Goal: Task Accomplishment & Management: Manage account settings

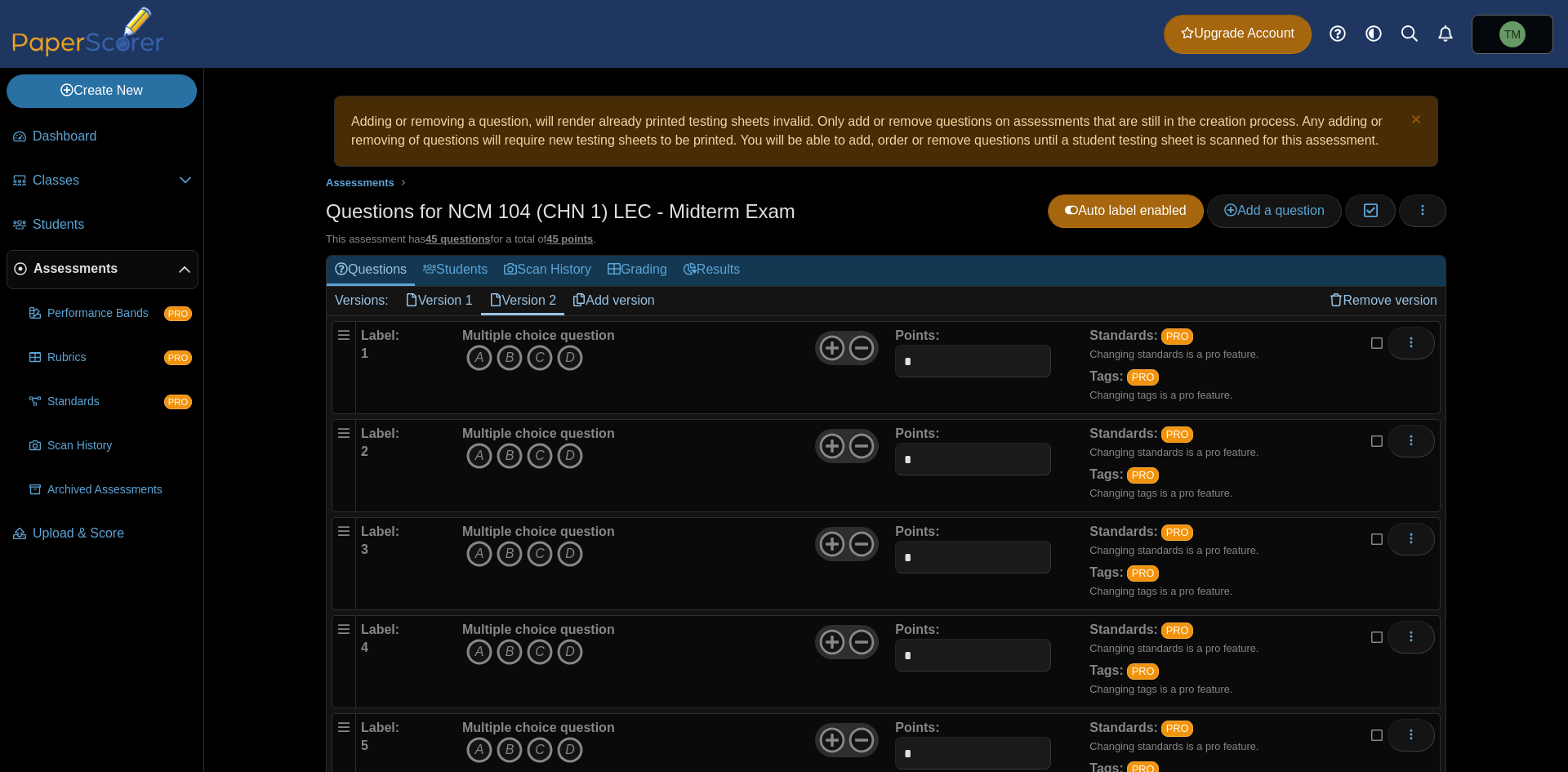
click at [782, 441] on icon at bounding box center [1377, 438] width 13 height 12
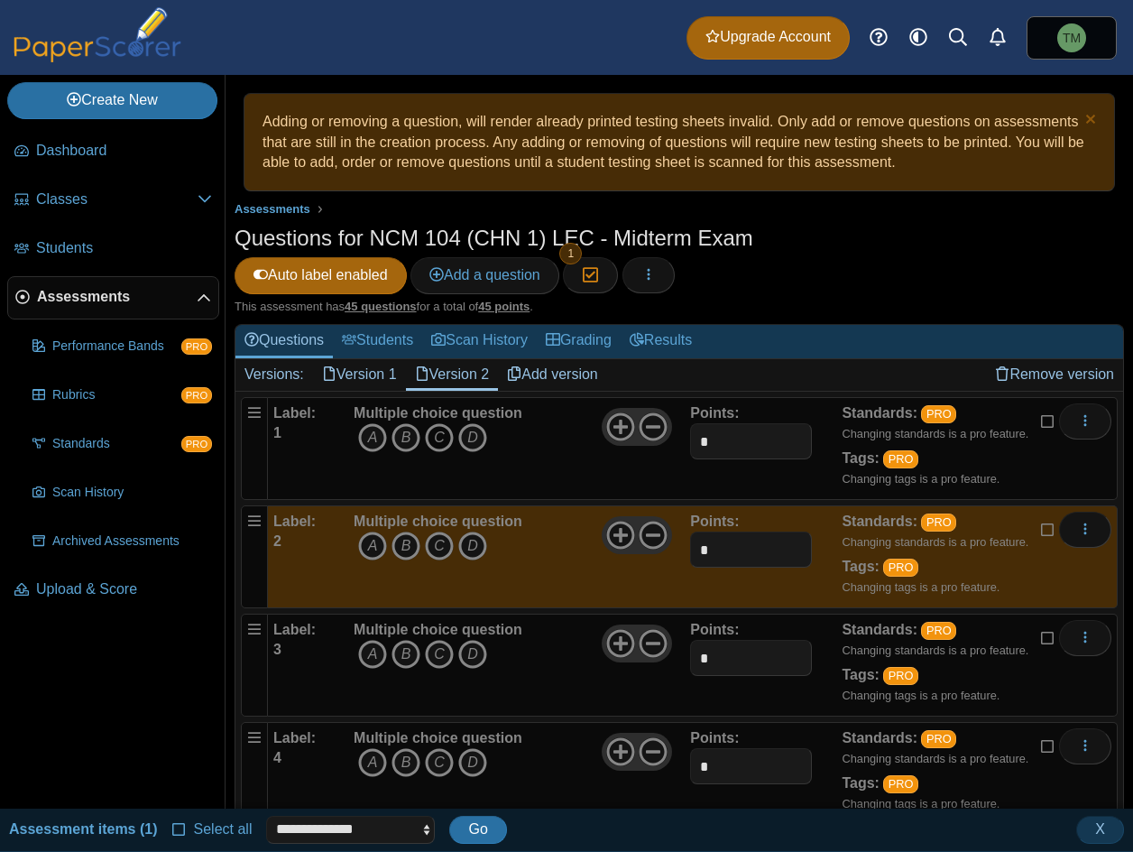
click at [441, 435] on icon "C" at bounding box center [439, 437] width 29 height 29
click at [439, 544] on icon "C" at bounding box center [439, 546] width 29 height 29
click at [365, 648] on icon "A" at bounding box center [372, 654] width 29 height 29
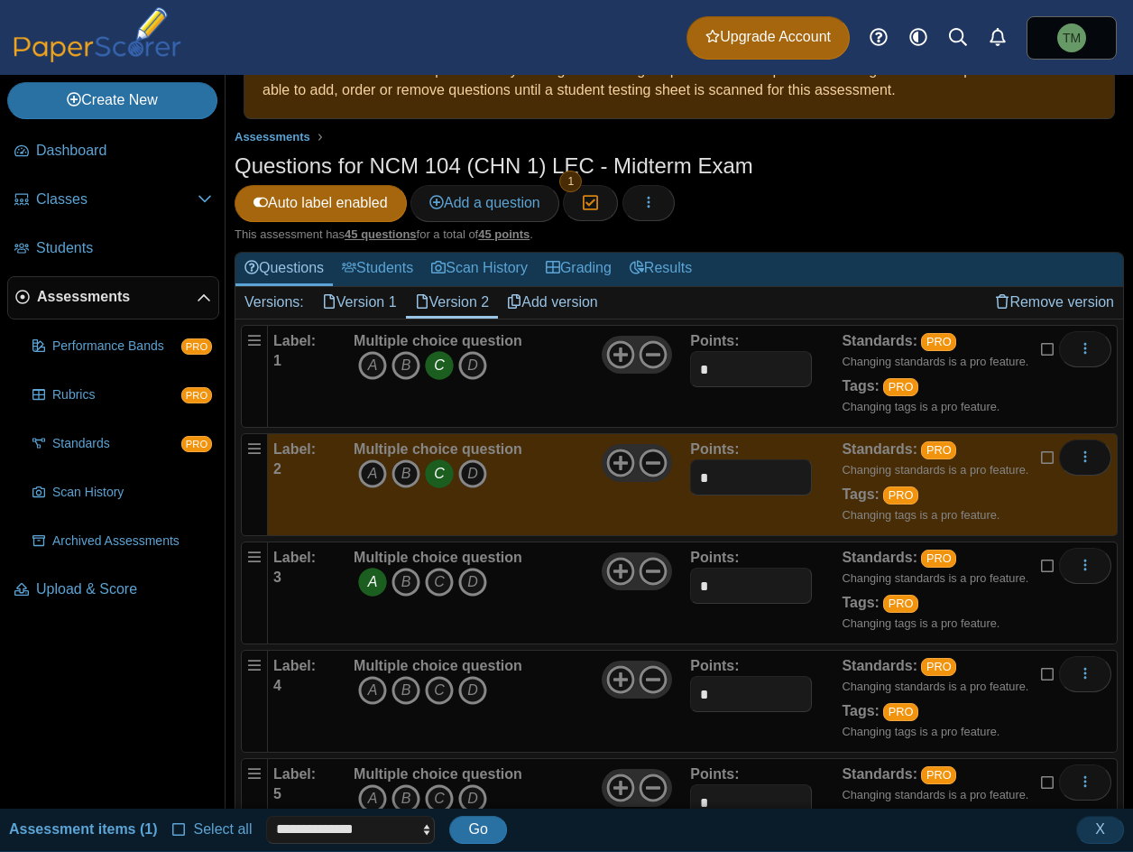
scroll to position [271, 0]
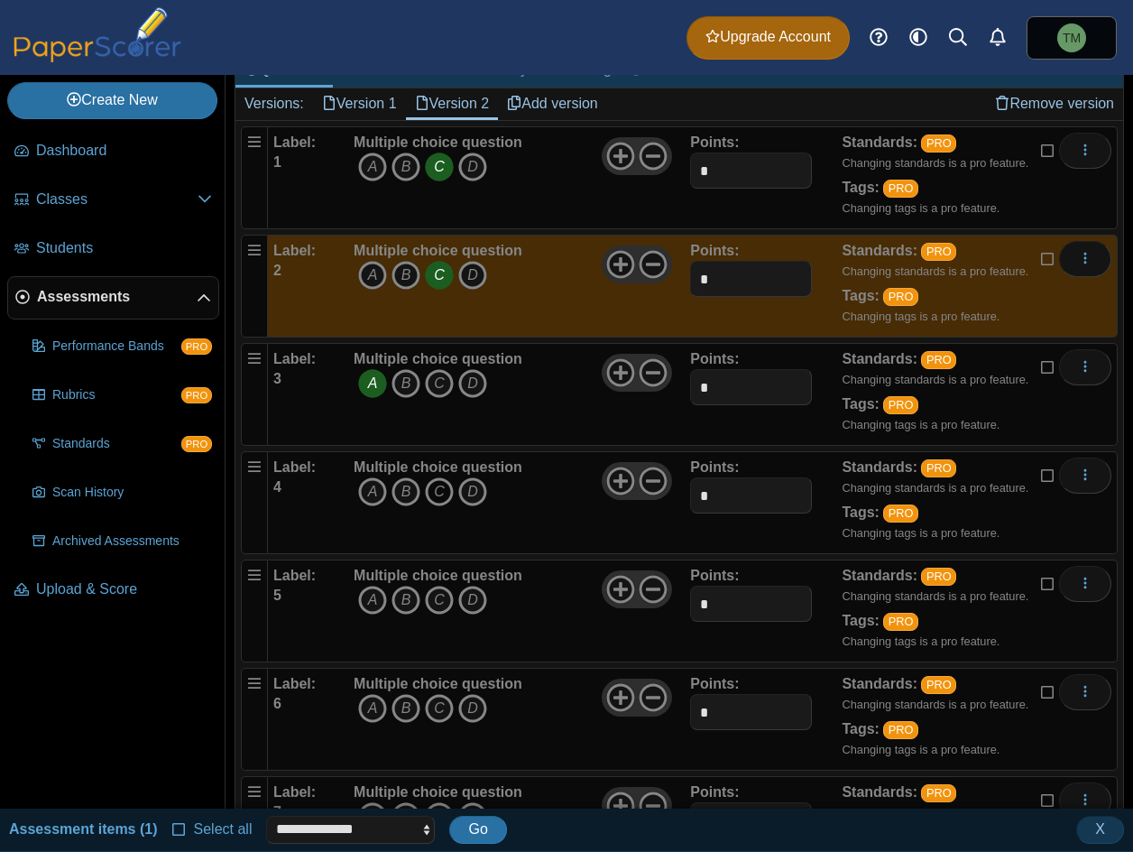
click at [438, 486] on icon "C" at bounding box center [439, 491] width 29 height 29
click at [404, 600] on icon "B" at bounding box center [406, 600] width 29 height 29
click at [408, 704] on icon "B" at bounding box center [406, 708] width 29 height 29
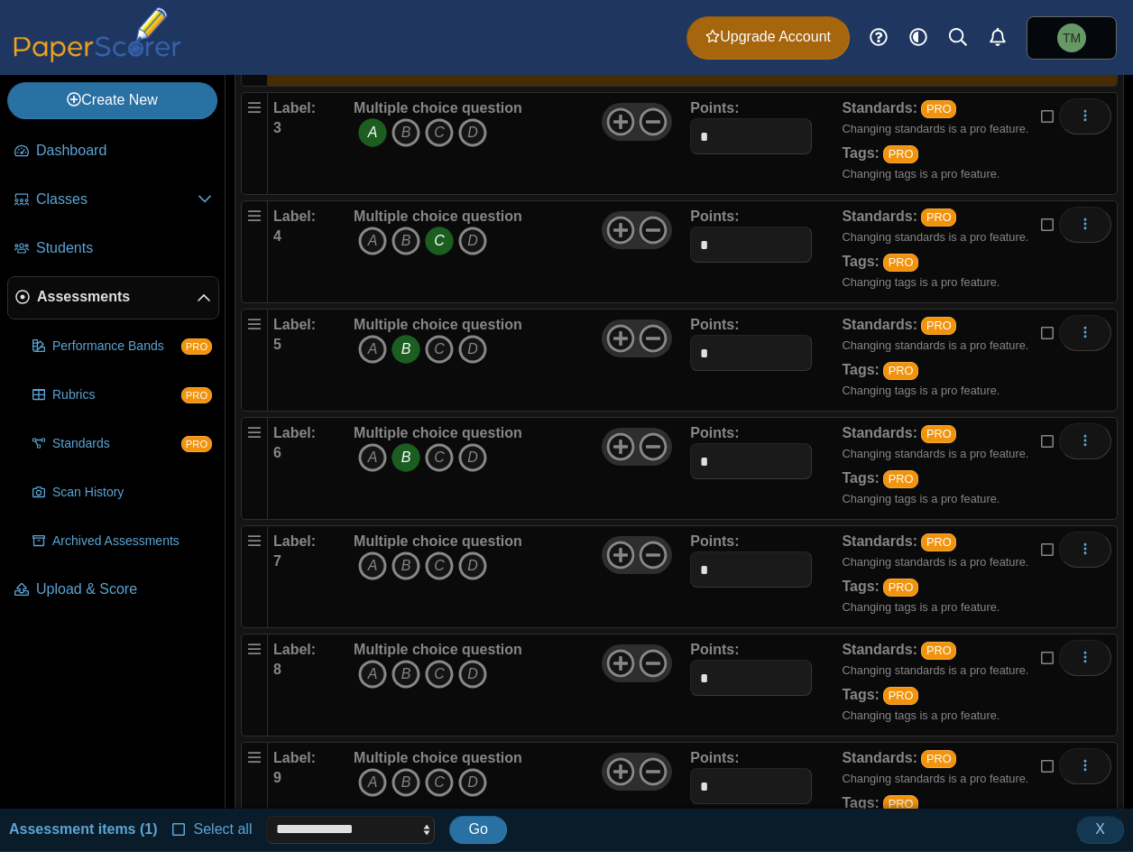
scroll to position [632, 0]
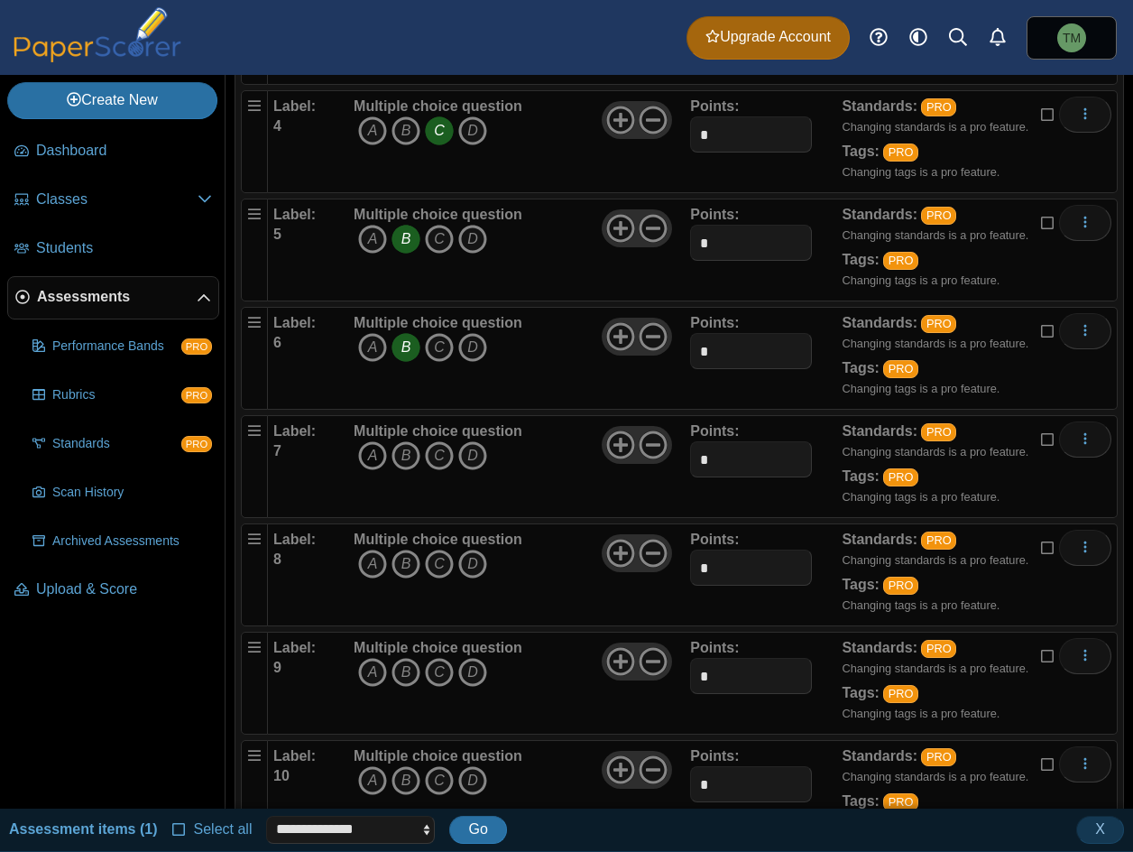
click at [378, 457] on icon "A" at bounding box center [372, 455] width 29 height 29
click at [449, 558] on icon "C" at bounding box center [439, 564] width 29 height 29
click at [400, 665] on icon "B" at bounding box center [406, 672] width 29 height 29
click at [440, 783] on icon "C" at bounding box center [439, 780] width 29 height 29
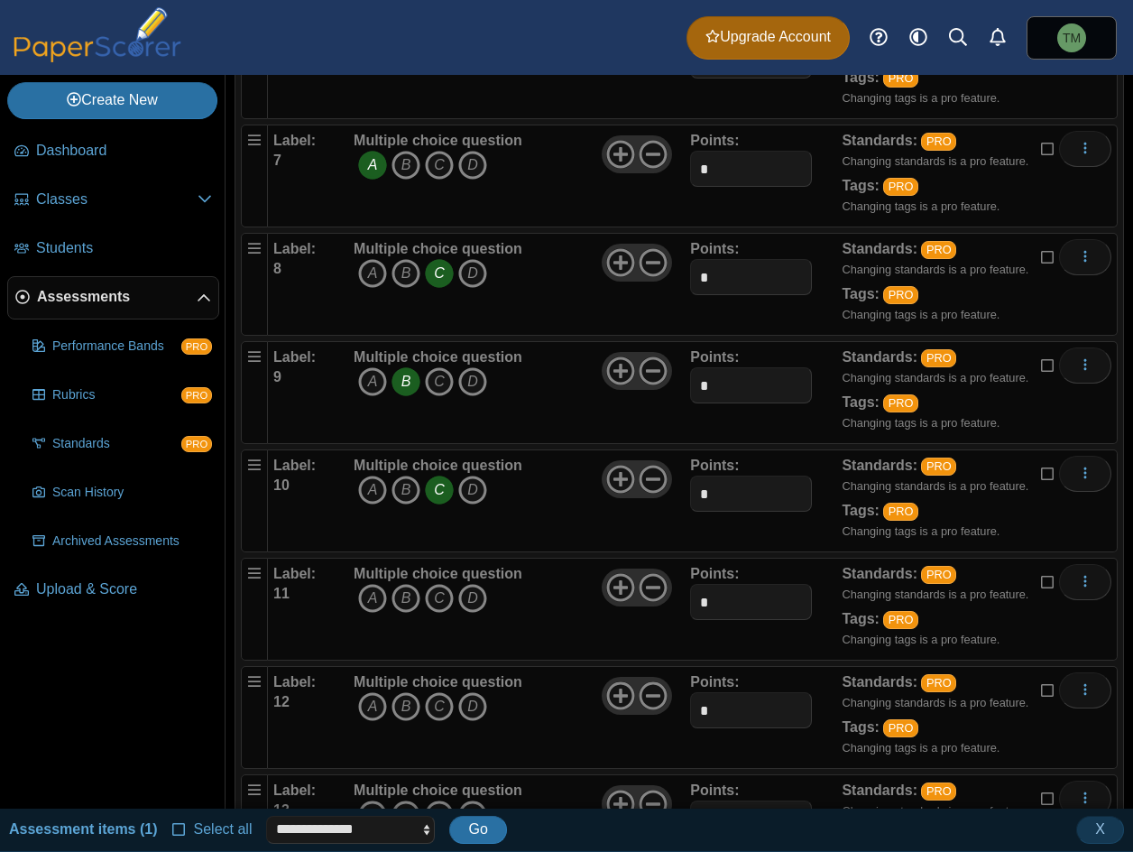
scroll to position [1083, 0]
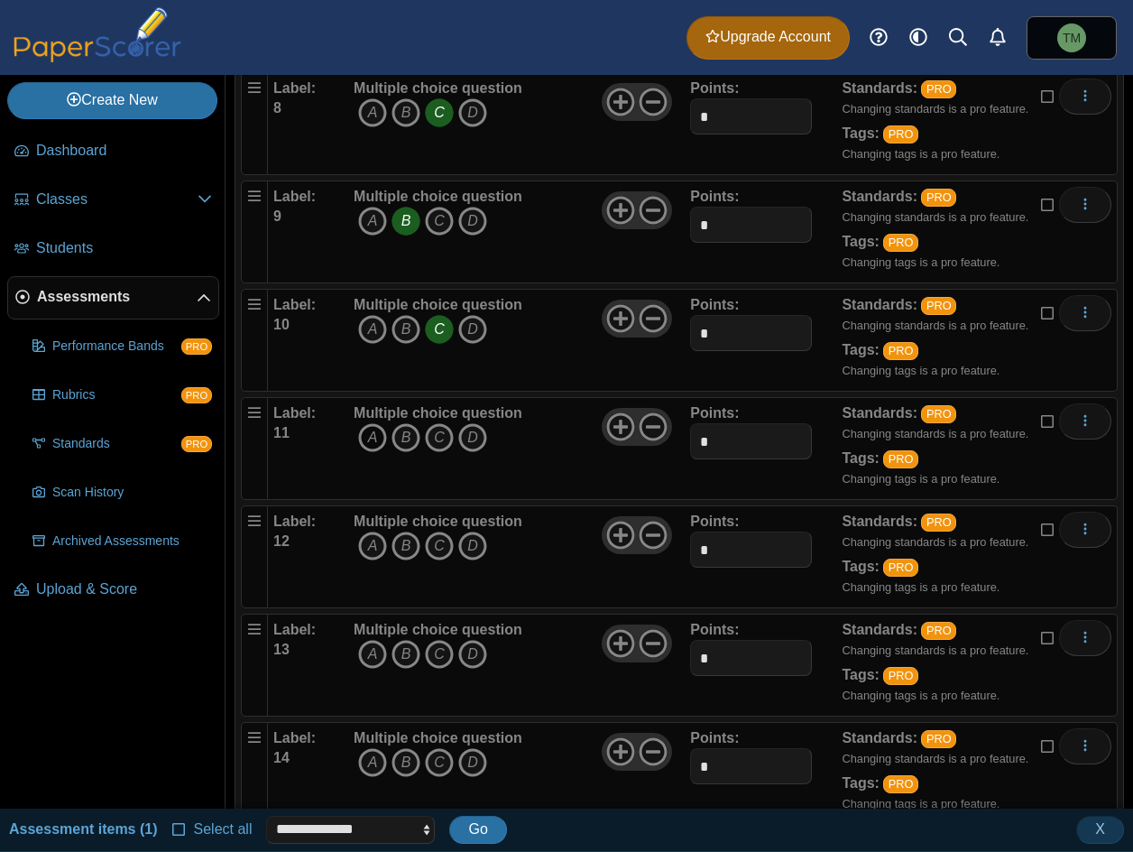
click at [370, 435] on icon "A" at bounding box center [372, 437] width 29 height 29
click at [398, 551] on icon "B" at bounding box center [406, 546] width 29 height 29
click at [447, 654] on icon "C" at bounding box center [439, 654] width 29 height 29
click at [495, 760] on span "A B C D" at bounding box center [438, 764] width 169 height 33
click at [475, 771] on icon "D" at bounding box center [472, 762] width 29 height 29
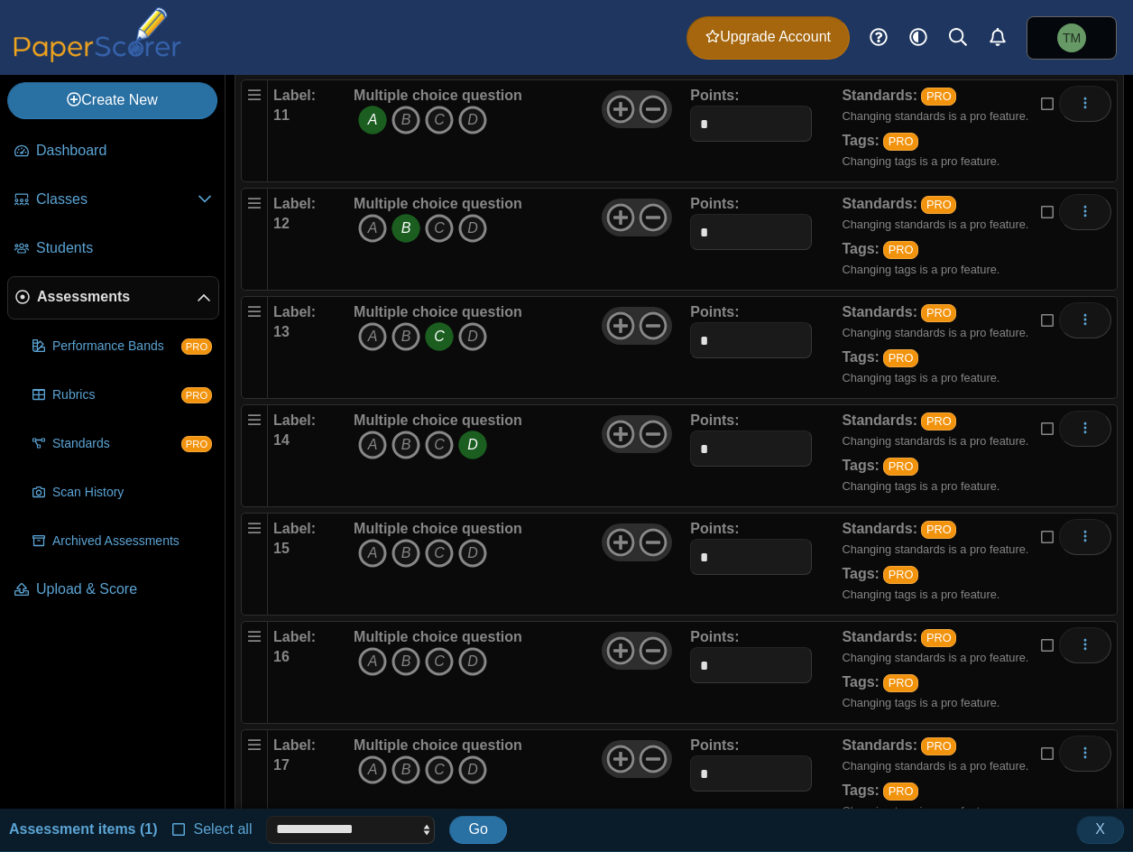
scroll to position [1444, 0]
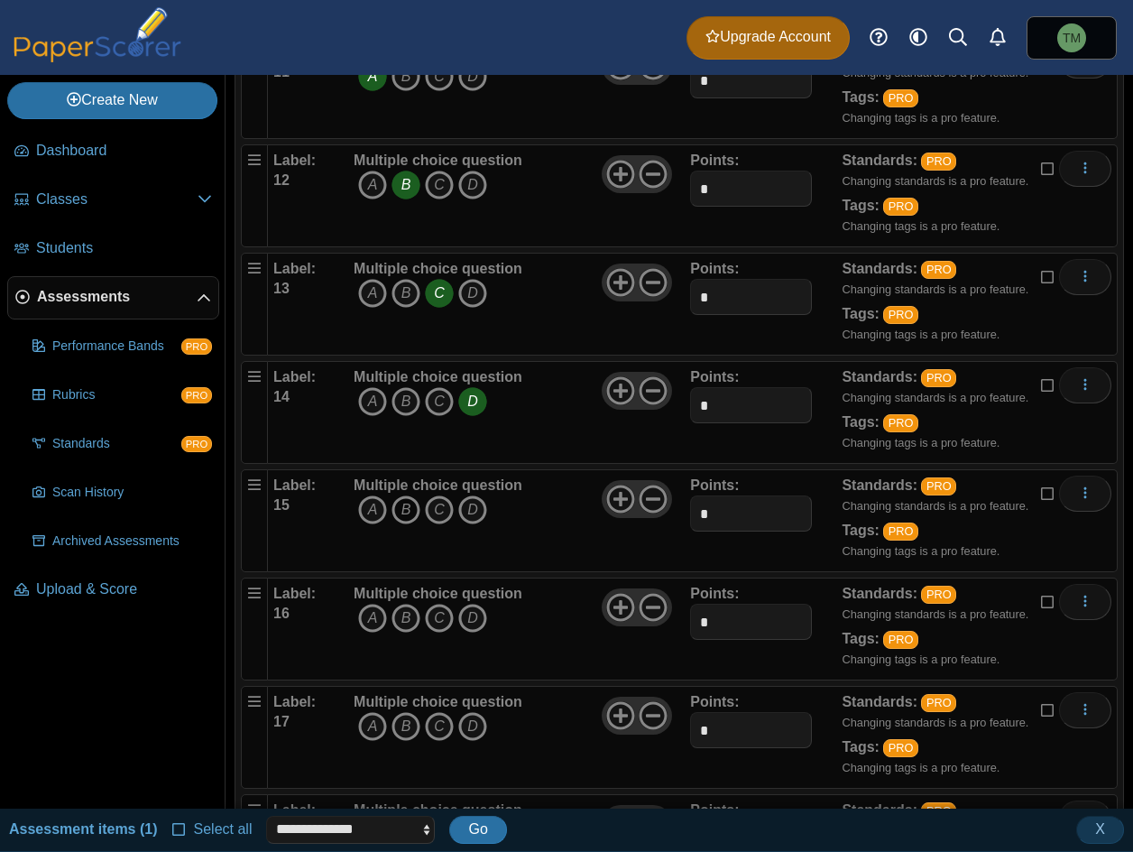
click at [398, 503] on icon "B" at bounding box center [406, 509] width 29 height 29
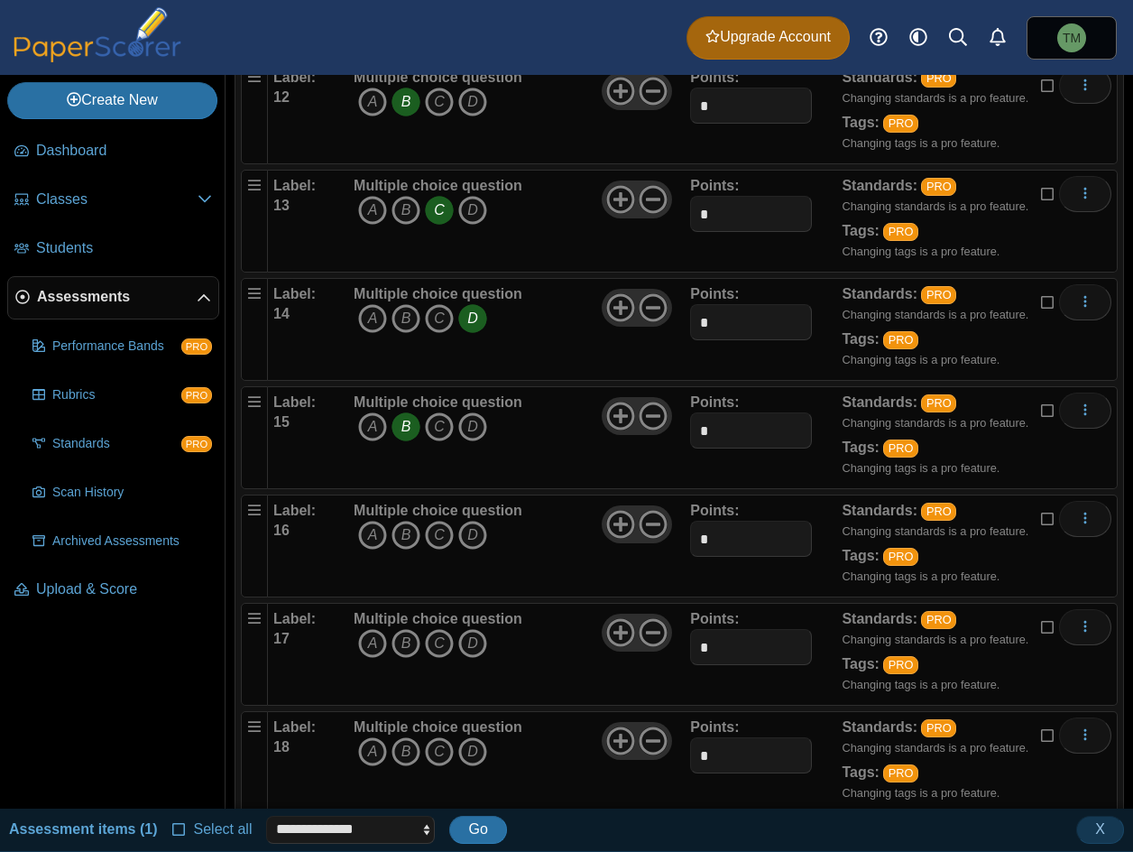
scroll to position [1534, 0]
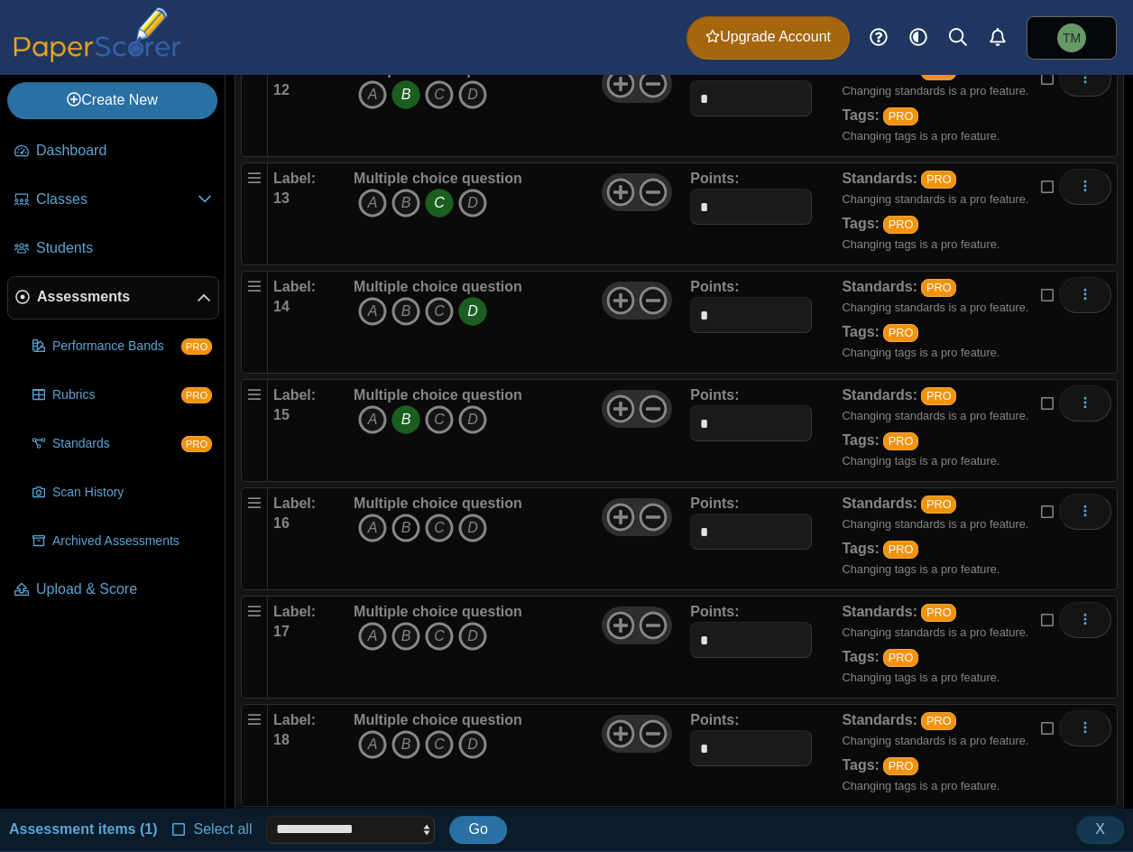
click at [410, 529] on icon "B" at bounding box center [406, 528] width 29 height 29
click at [445, 634] on icon "C" at bounding box center [439, 636] width 29 height 29
click at [369, 745] on icon "A" at bounding box center [372, 744] width 29 height 29
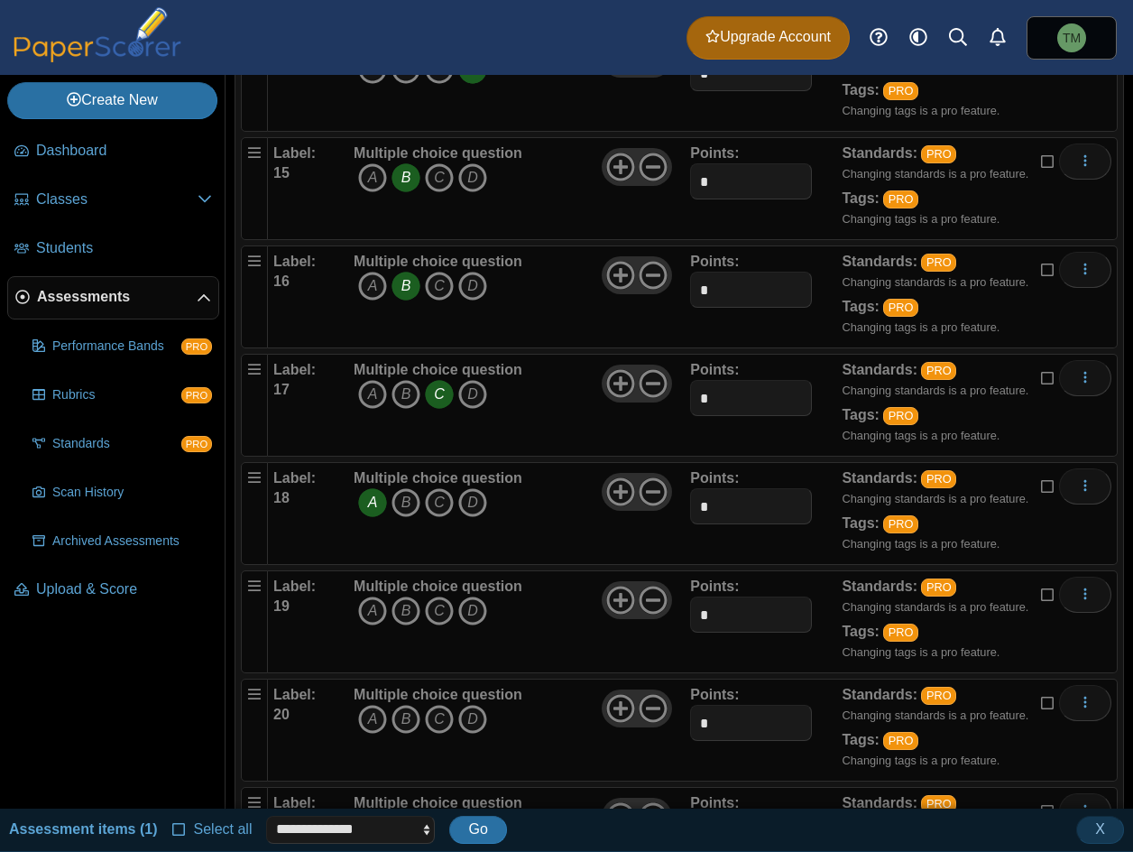
scroll to position [1805, 0]
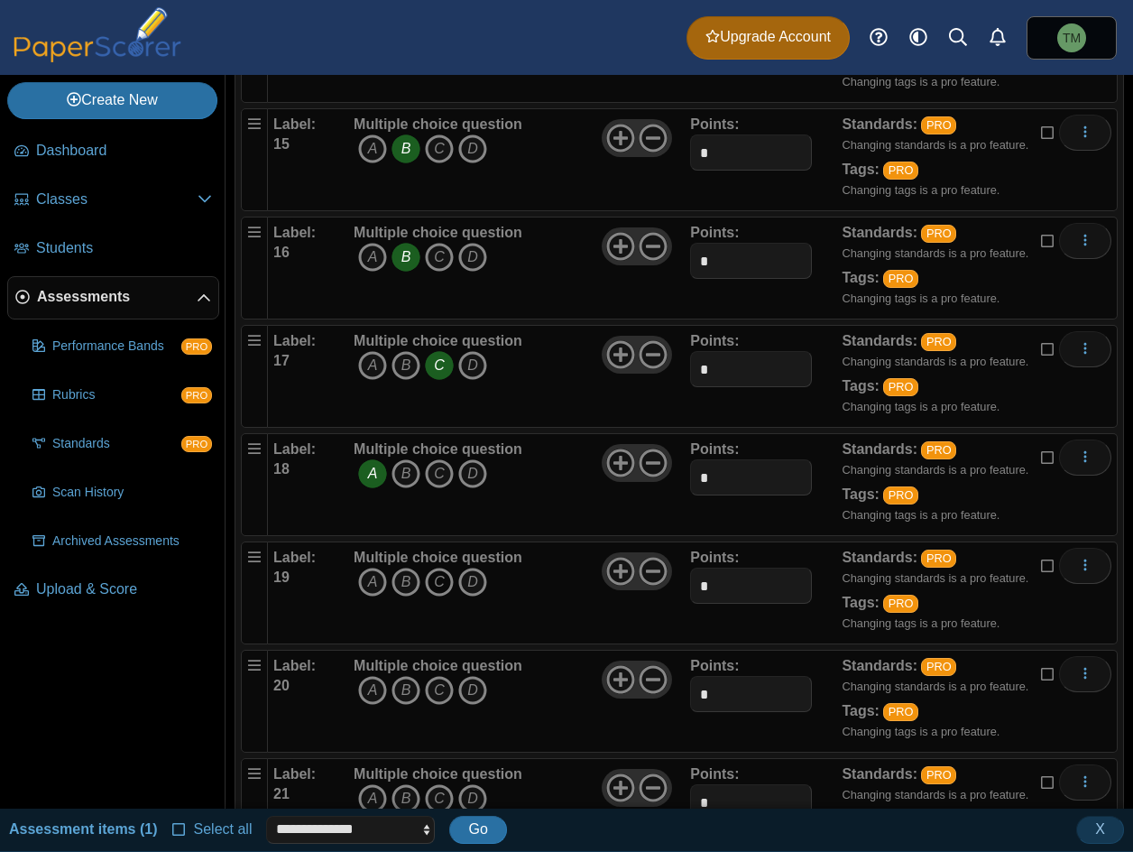
click at [440, 589] on icon "C" at bounding box center [439, 582] width 29 height 29
click at [367, 696] on icon "A" at bounding box center [372, 690] width 29 height 29
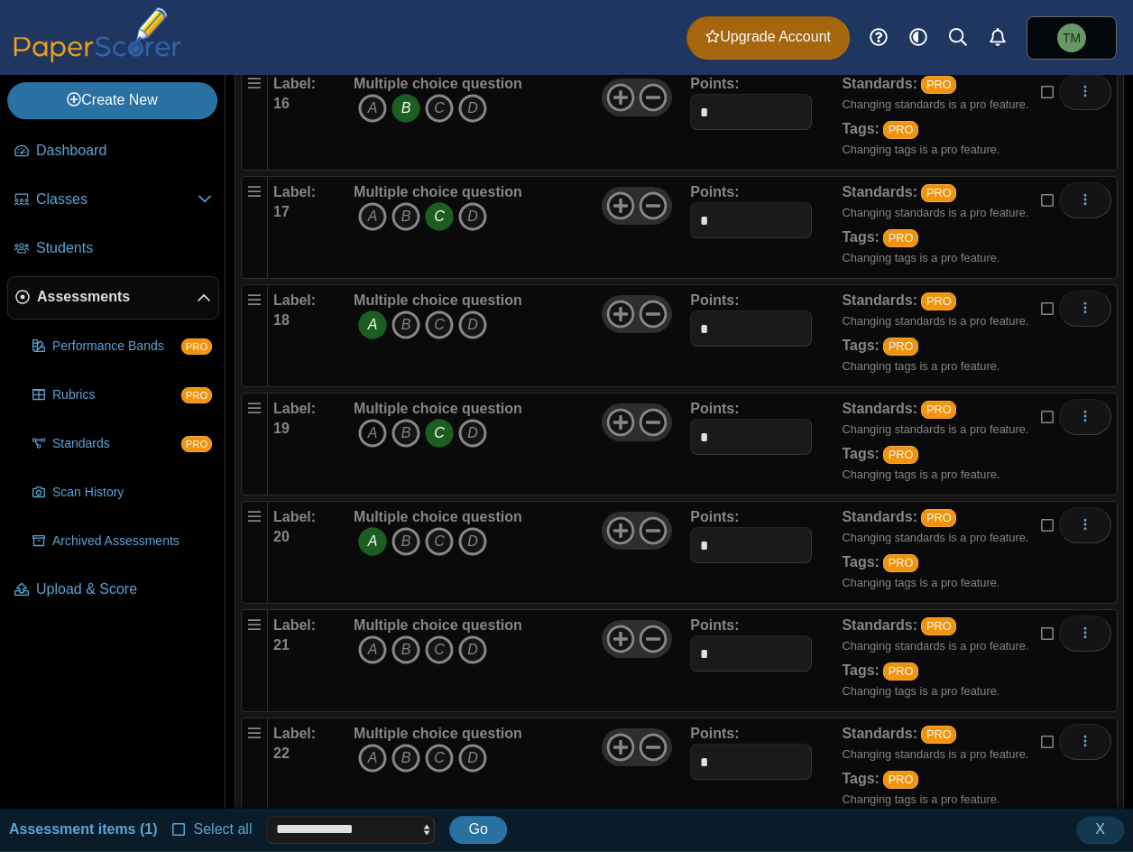
scroll to position [1985, 0]
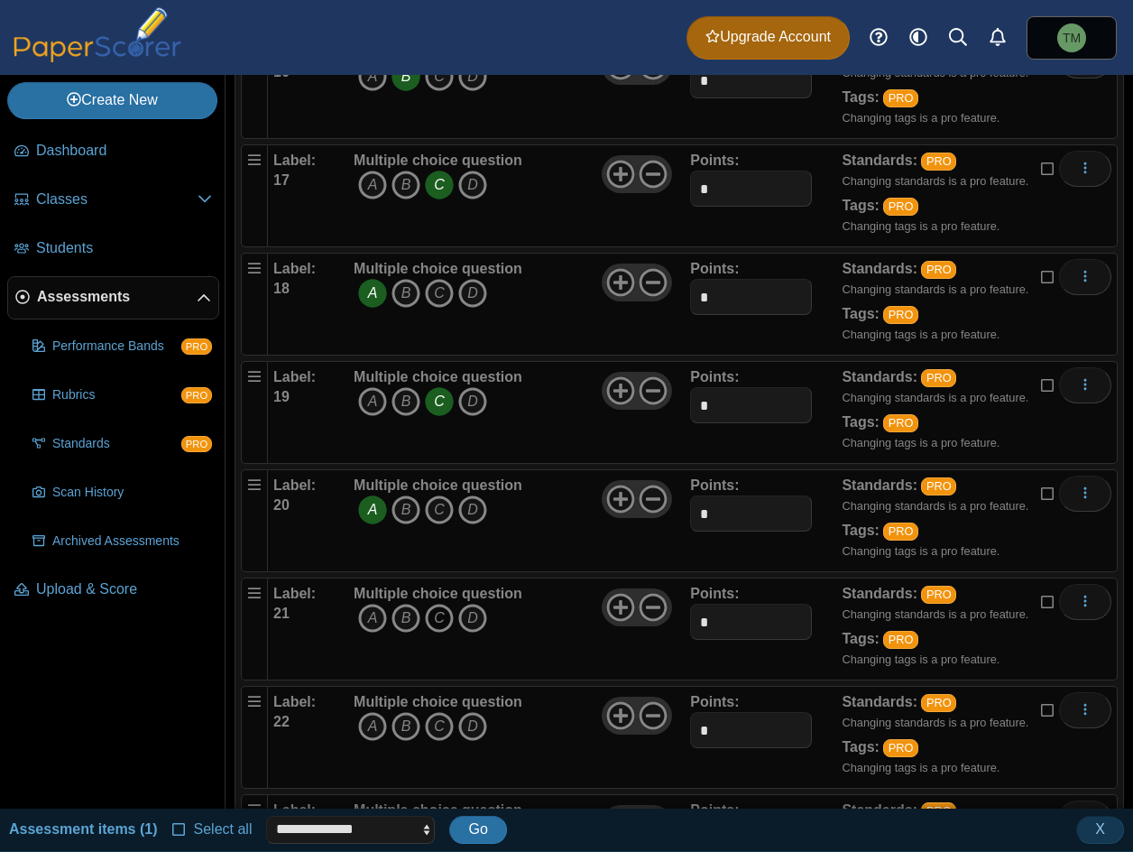
click at [438, 624] on icon "C" at bounding box center [439, 618] width 29 height 29
click at [437, 611] on icon "C" at bounding box center [439, 618] width 29 height 29
click at [395, 717] on icon "B" at bounding box center [406, 726] width 29 height 29
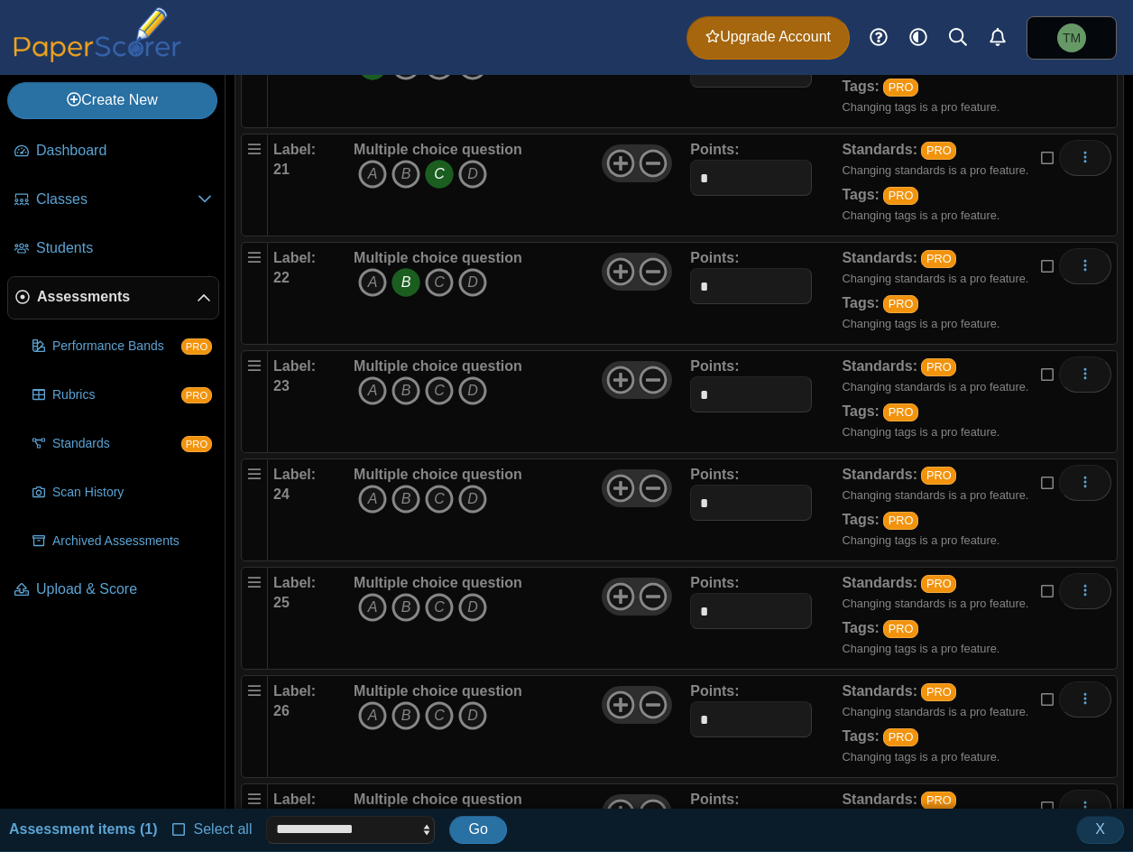
scroll to position [2437, 0]
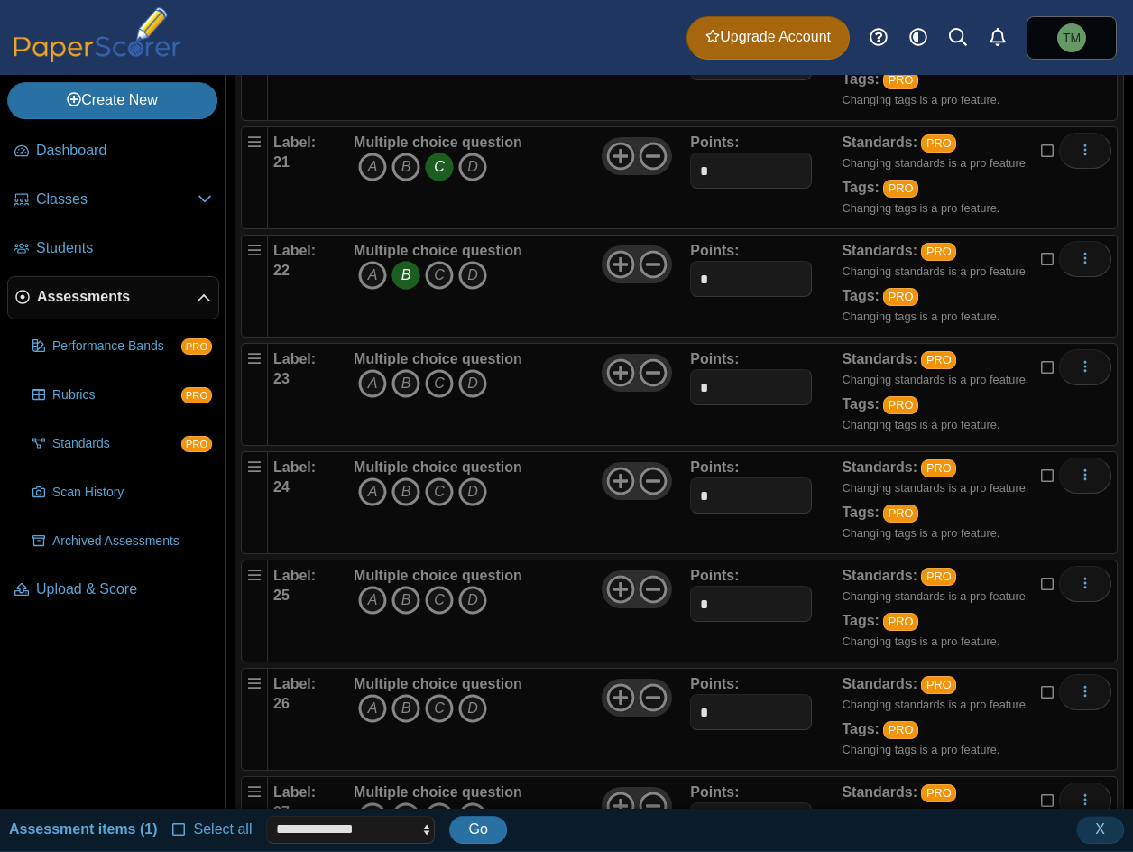
click at [441, 389] on icon "C" at bounding box center [439, 383] width 29 height 29
click at [410, 493] on icon "B" at bounding box center [406, 491] width 29 height 29
click at [397, 595] on icon "B" at bounding box center [406, 600] width 29 height 29
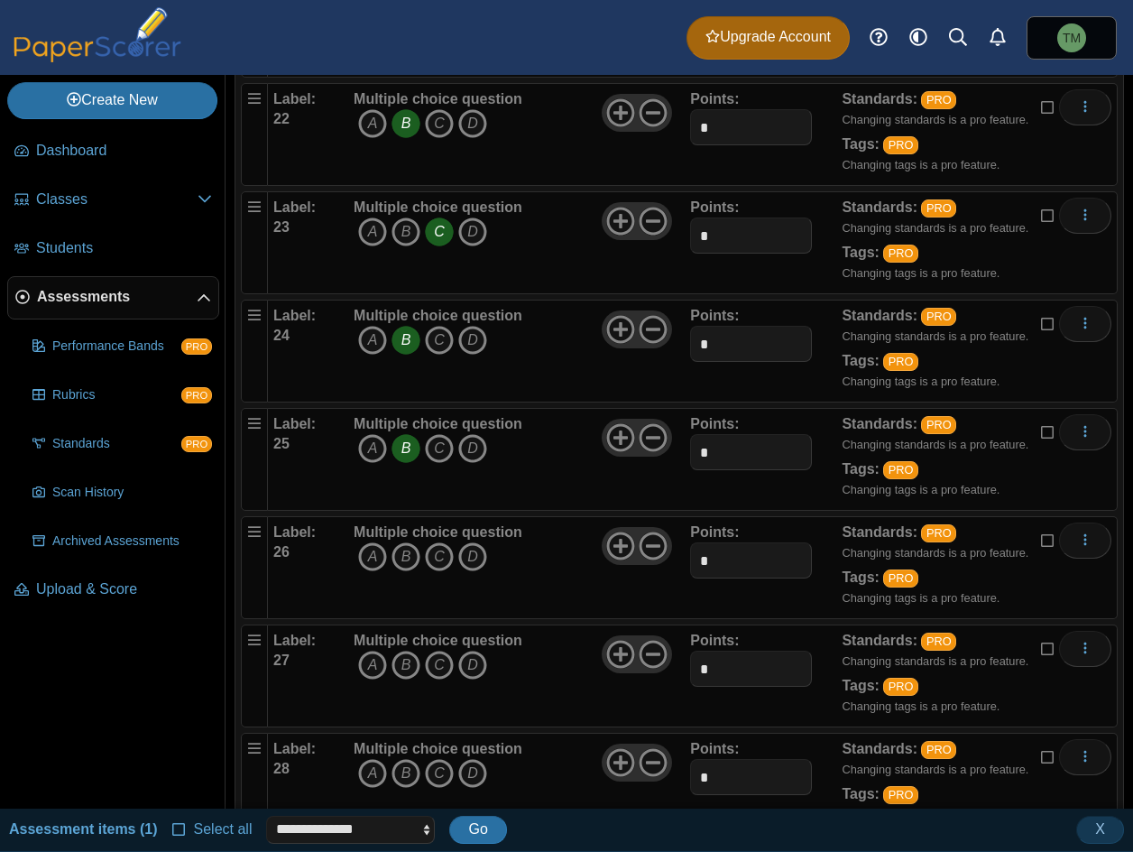
scroll to position [2617, 0]
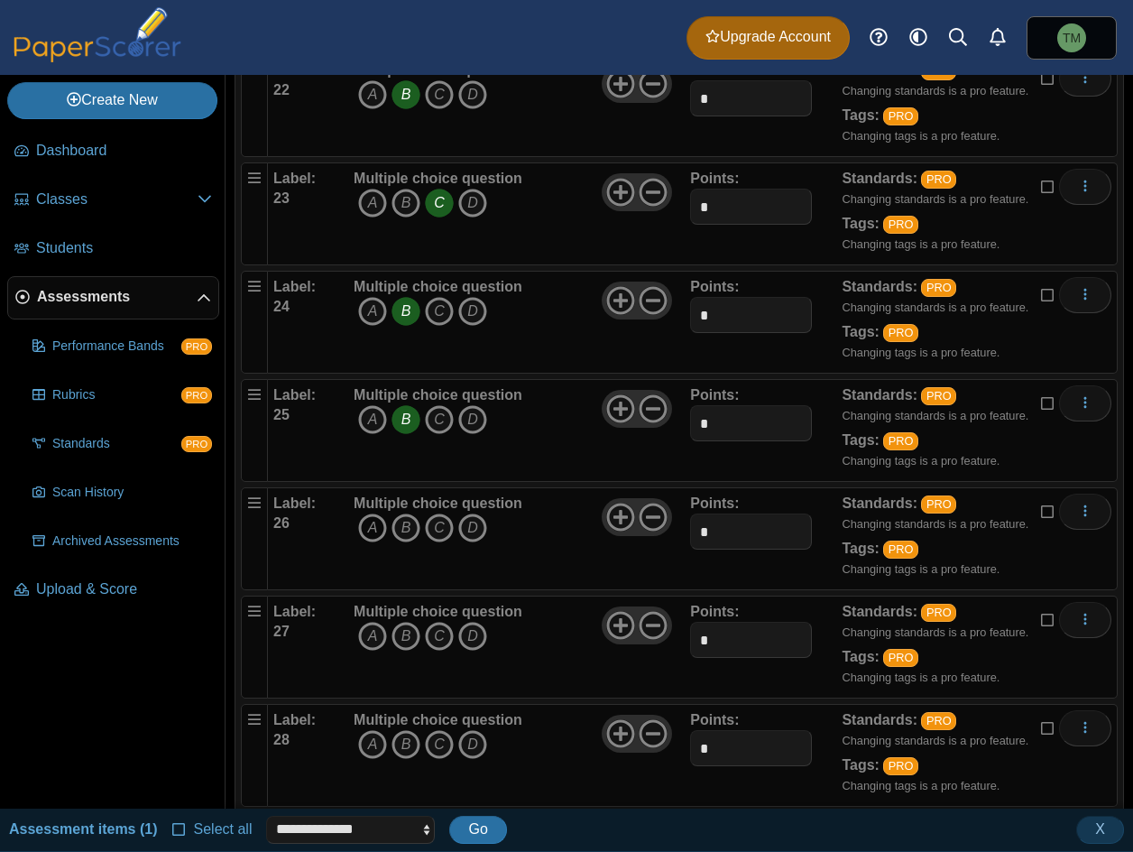
click at [369, 534] on icon "A" at bounding box center [372, 528] width 29 height 29
click at [444, 637] on icon "C" at bounding box center [439, 636] width 29 height 29
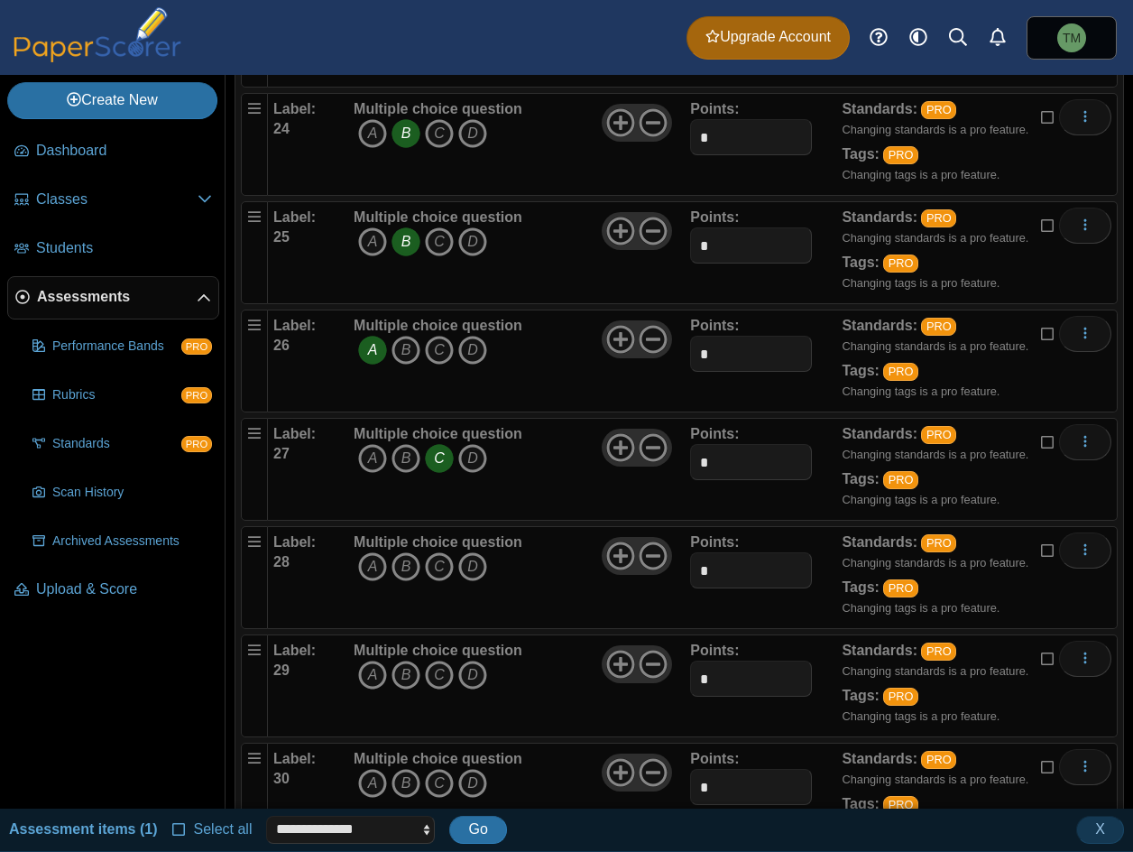
scroll to position [2798, 0]
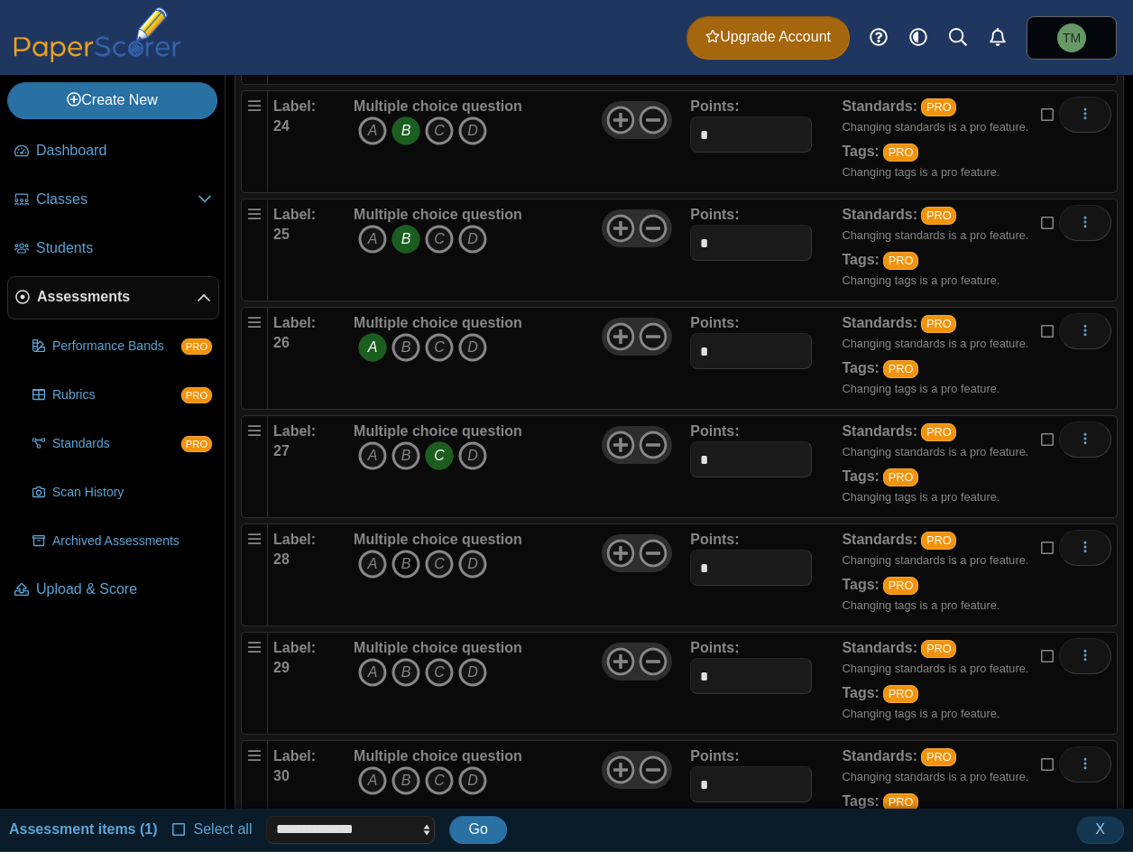
click at [404, 562] on icon "B" at bounding box center [406, 564] width 29 height 29
click at [413, 665] on icon "B" at bounding box center [406, 672] width 29 height 29
click at [449, 775] on icon "C" at bounding box center [439, 780] width 29 height 29
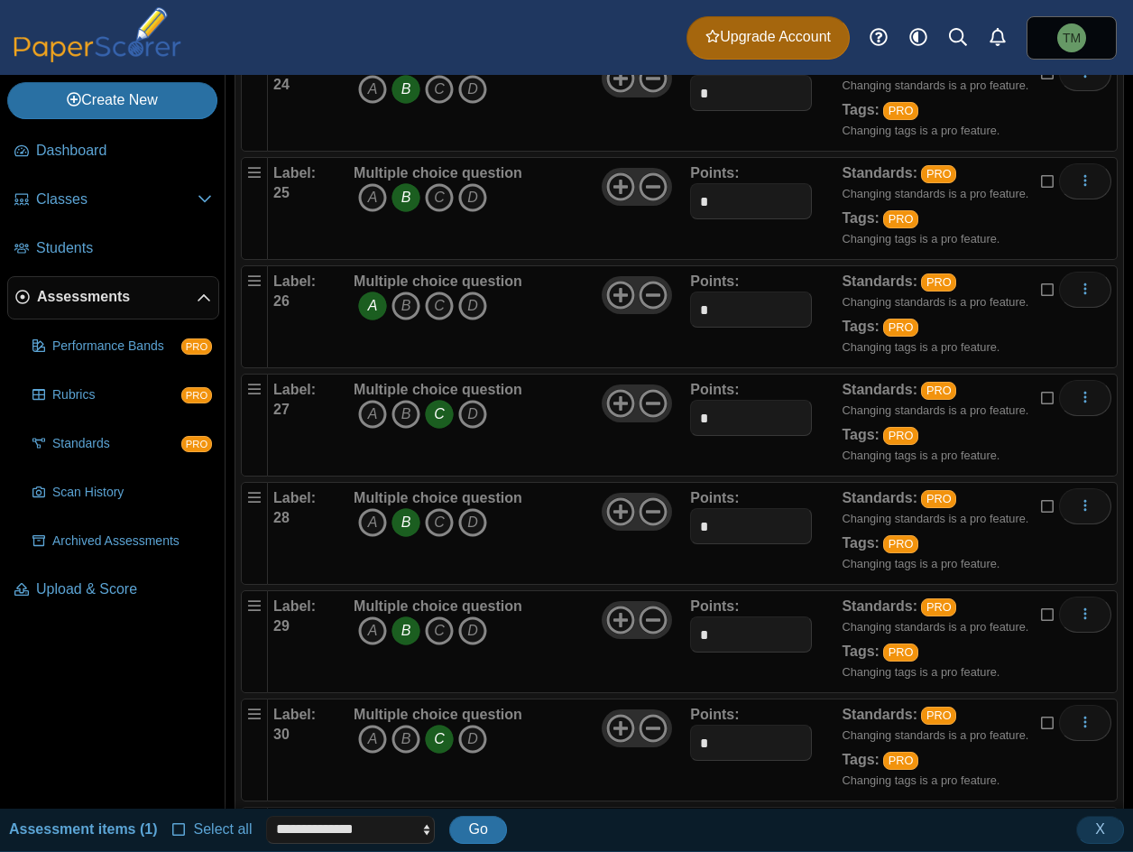
scroll to position [2978, 0]
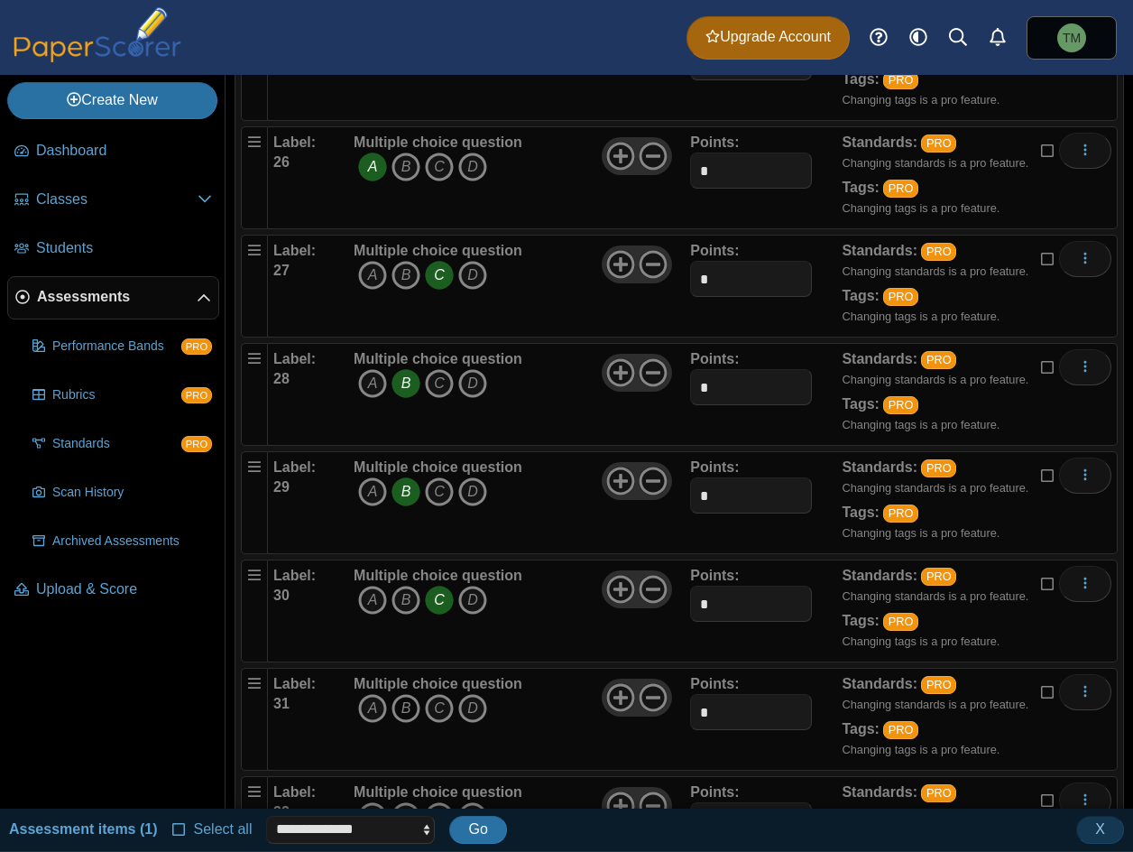
click at [400, 707] on icon "B" at bounding box center [406, 708] width 29 height 29
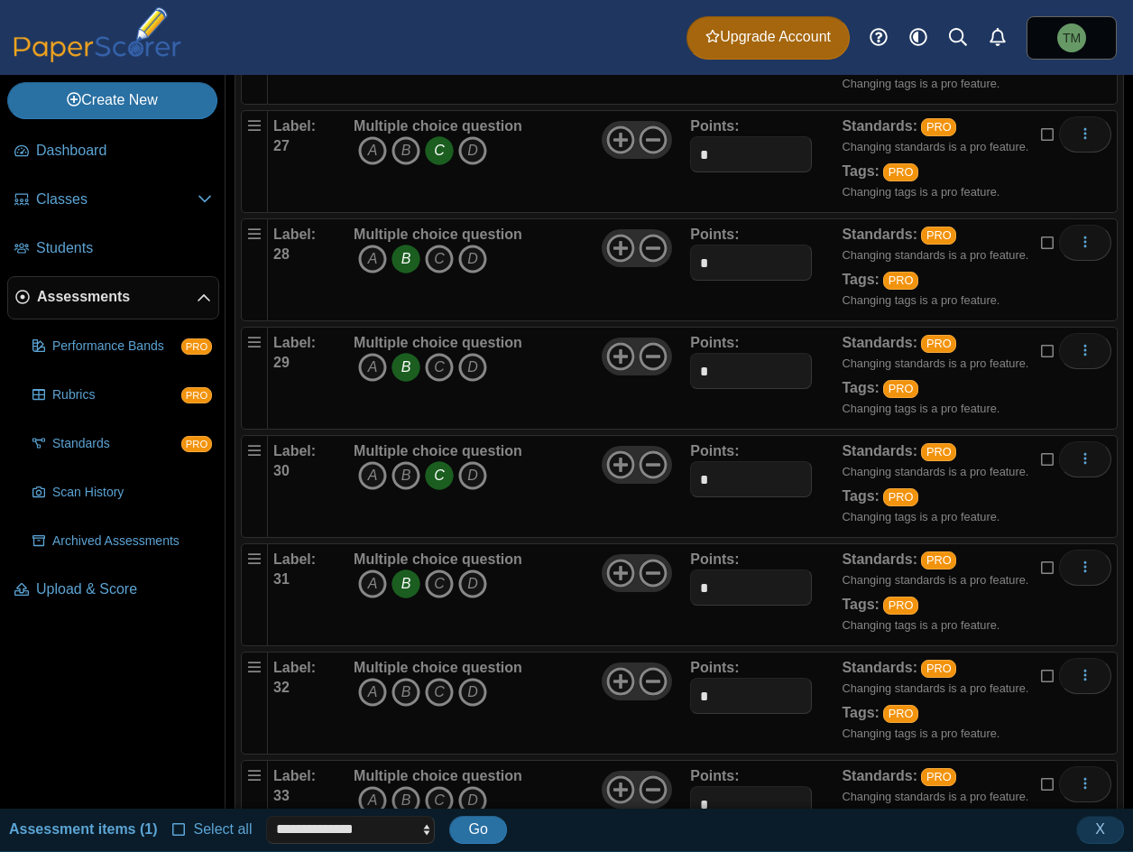
scroll to position [3159, 0]
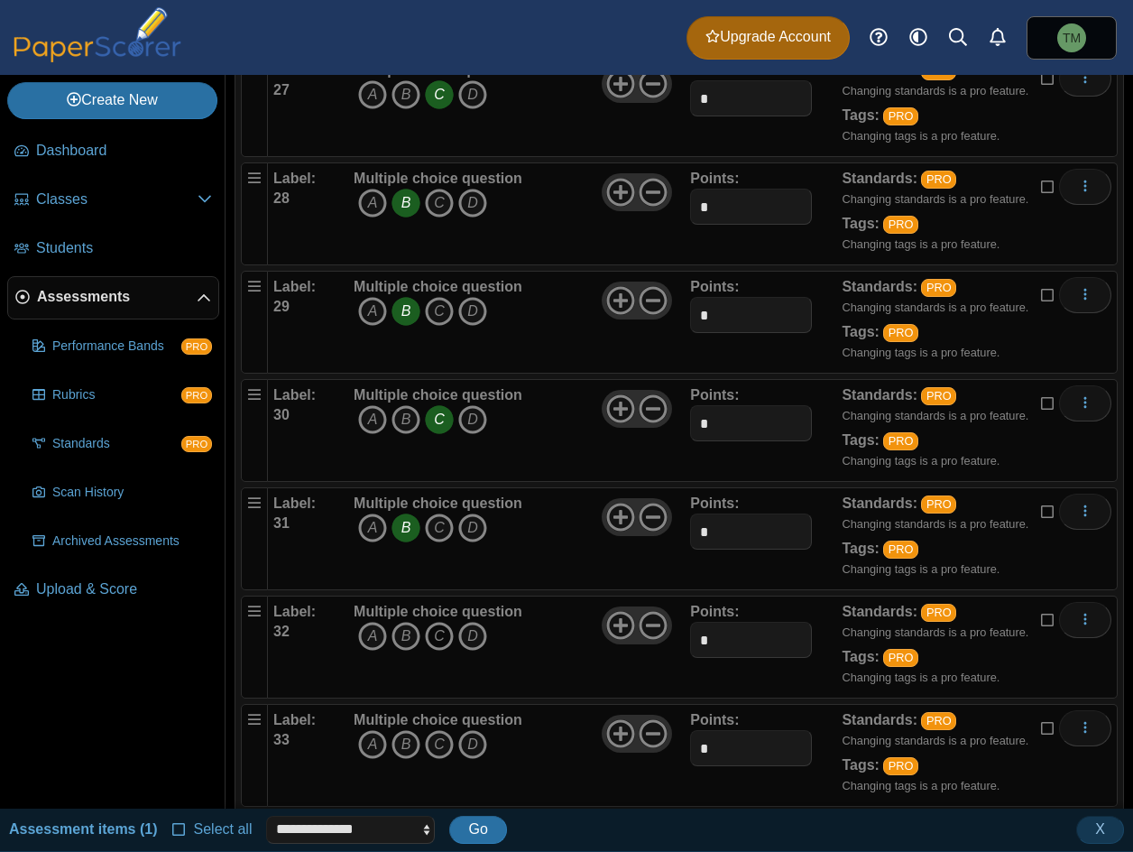
click at [435, 643] on icon "C" at bounding box center [439, 636] width 29 height 29
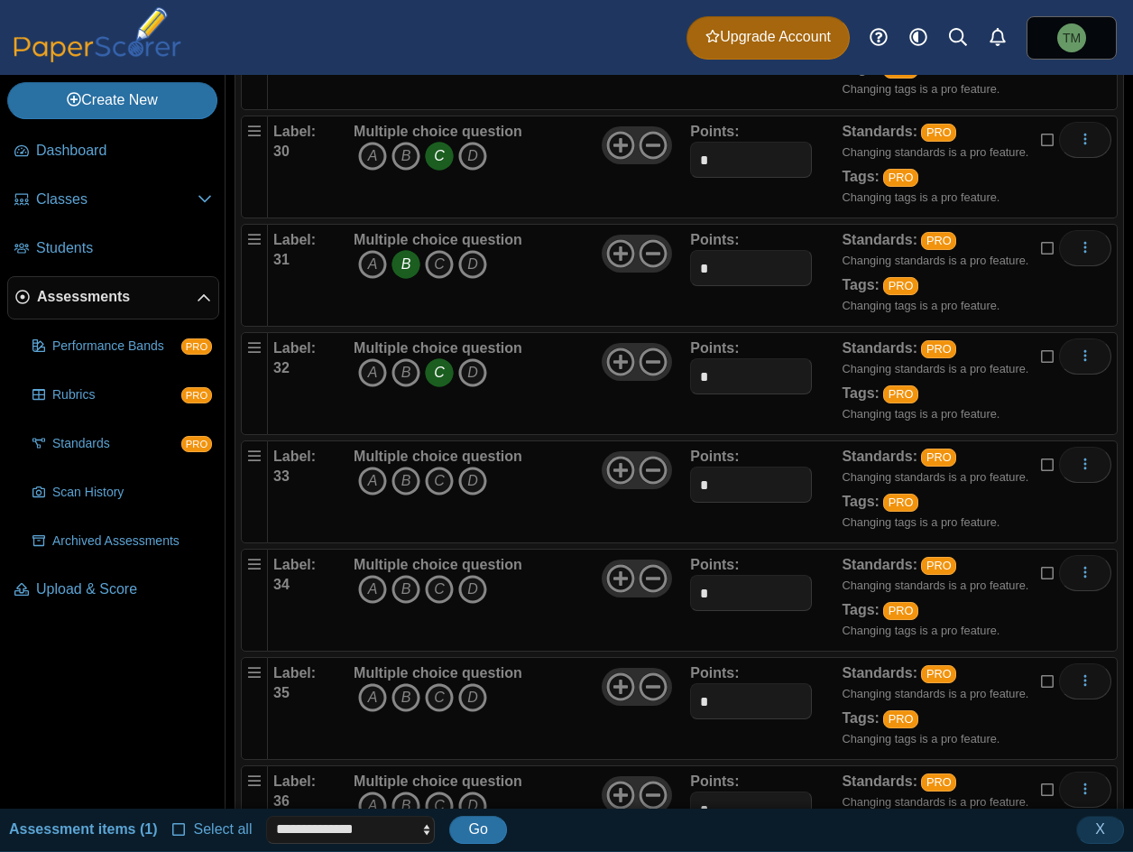
scroll to position [3429, 0]
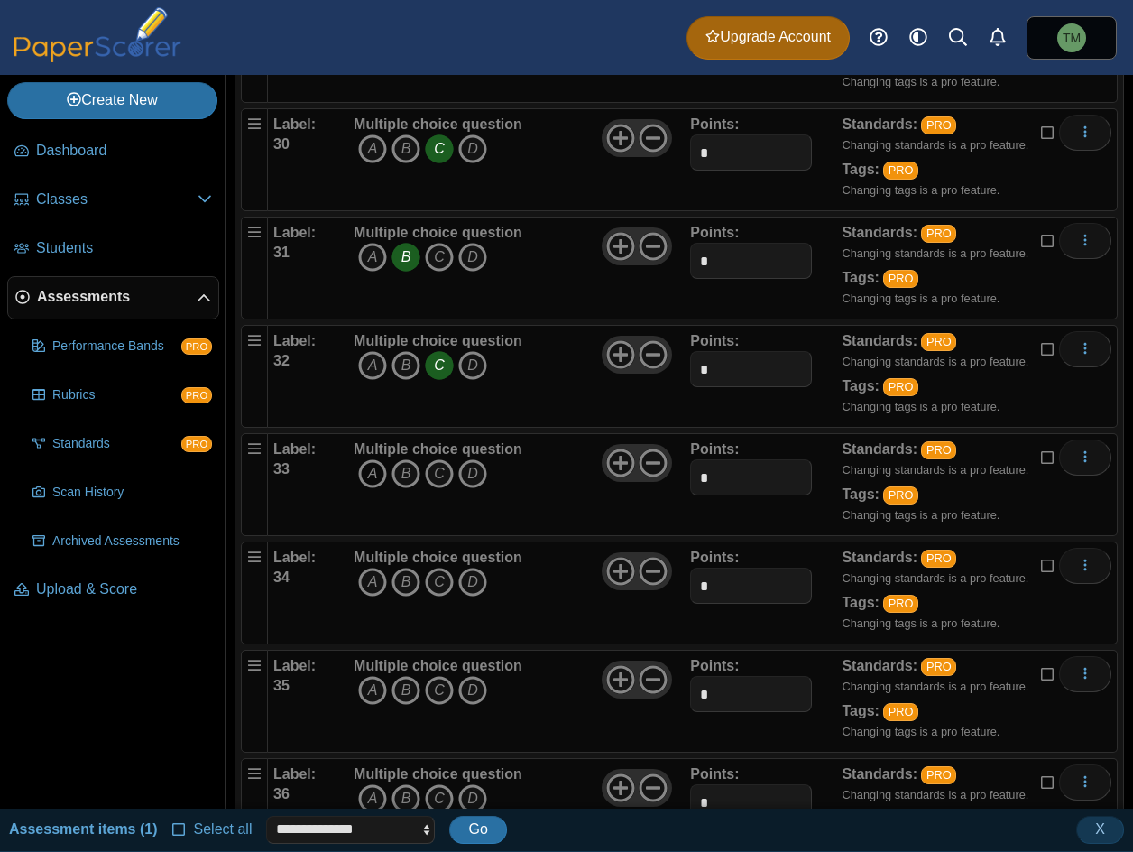
click at [365, 468] on icon "A" at bounding box center [372, 473] width 29 height 29
click at [373, 575] on icon "A" at bounding box center [372, 582] width 29 height 29
click at [371, 687] on icon "A" at bounding box center [372, 690] width 29 height 29
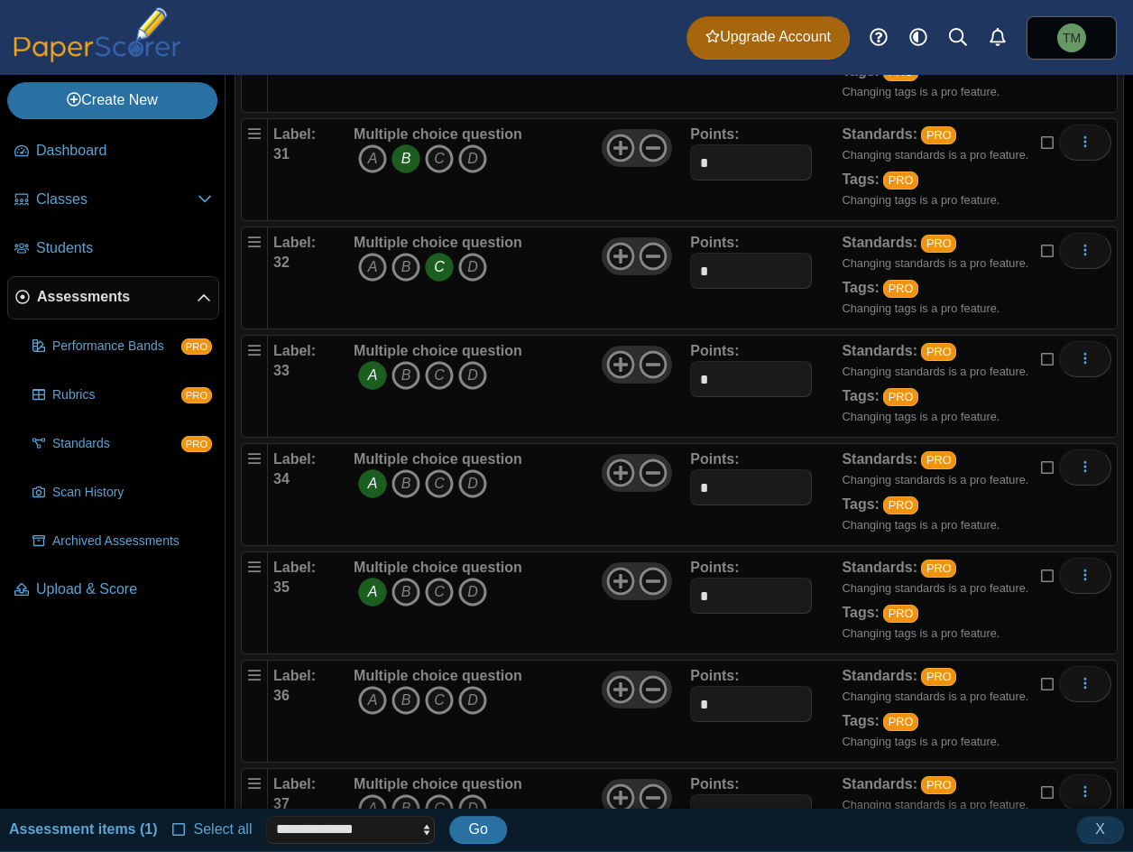
scroll to position [3610, 0]
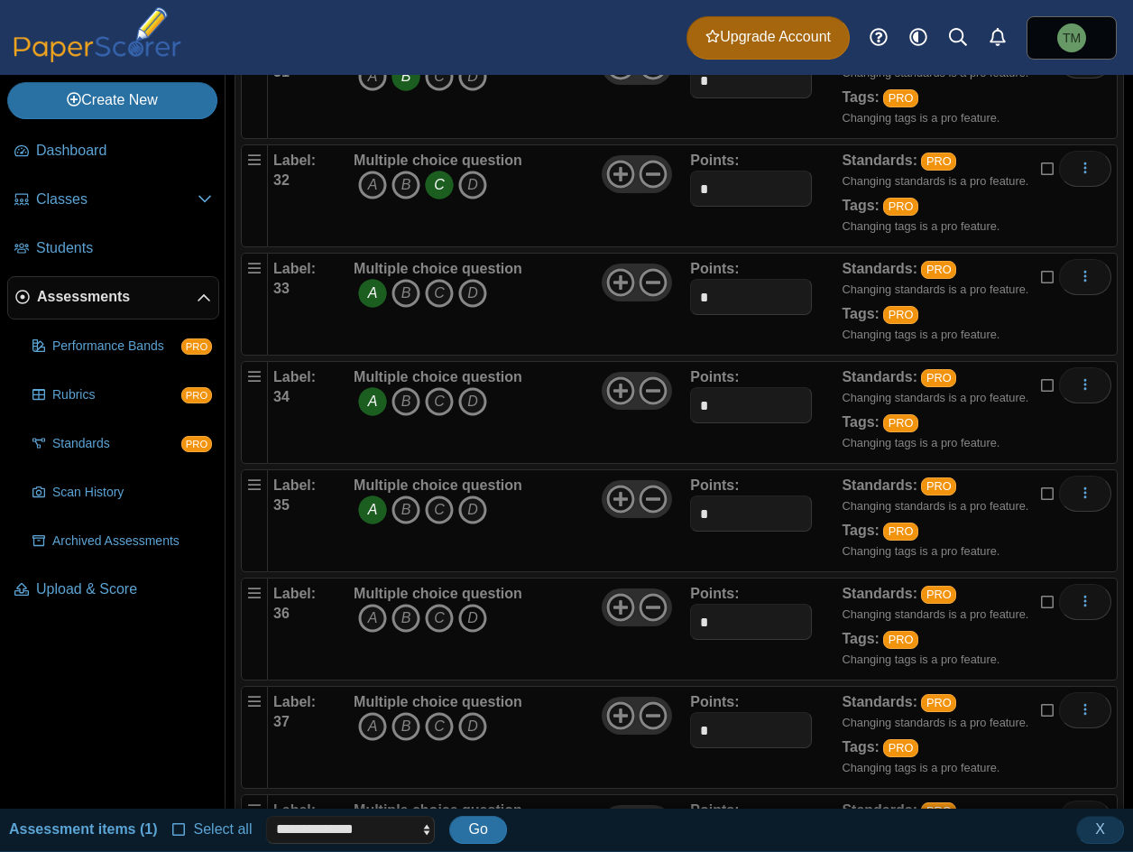
click at [469, 617] on icon "D" at bounding box center [472, 618] width 29 height 29
click at [405, 725] on icon "B" at bounding box center [406, 726] width 29 height 29
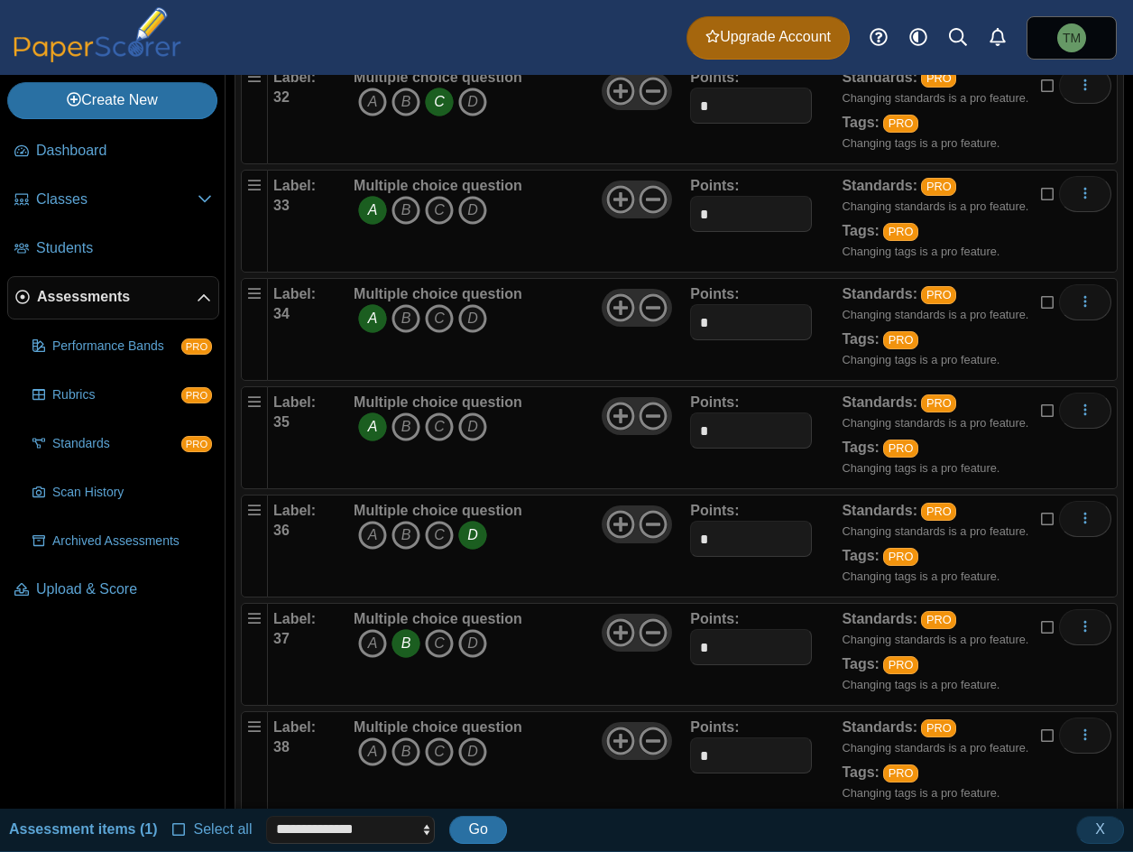
scroll to position [3700, 0]
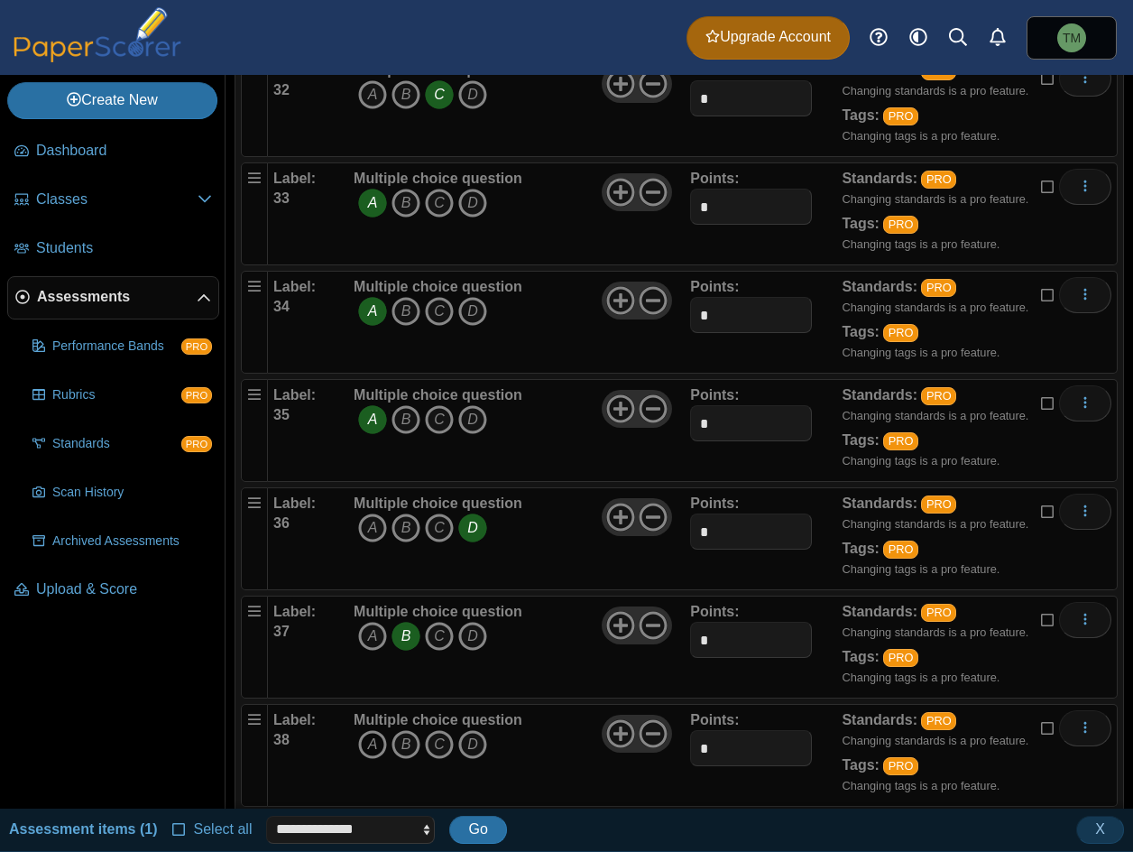
click at [372, 746] on icon "A" at bounding box center [372, 744] width 29 height 29
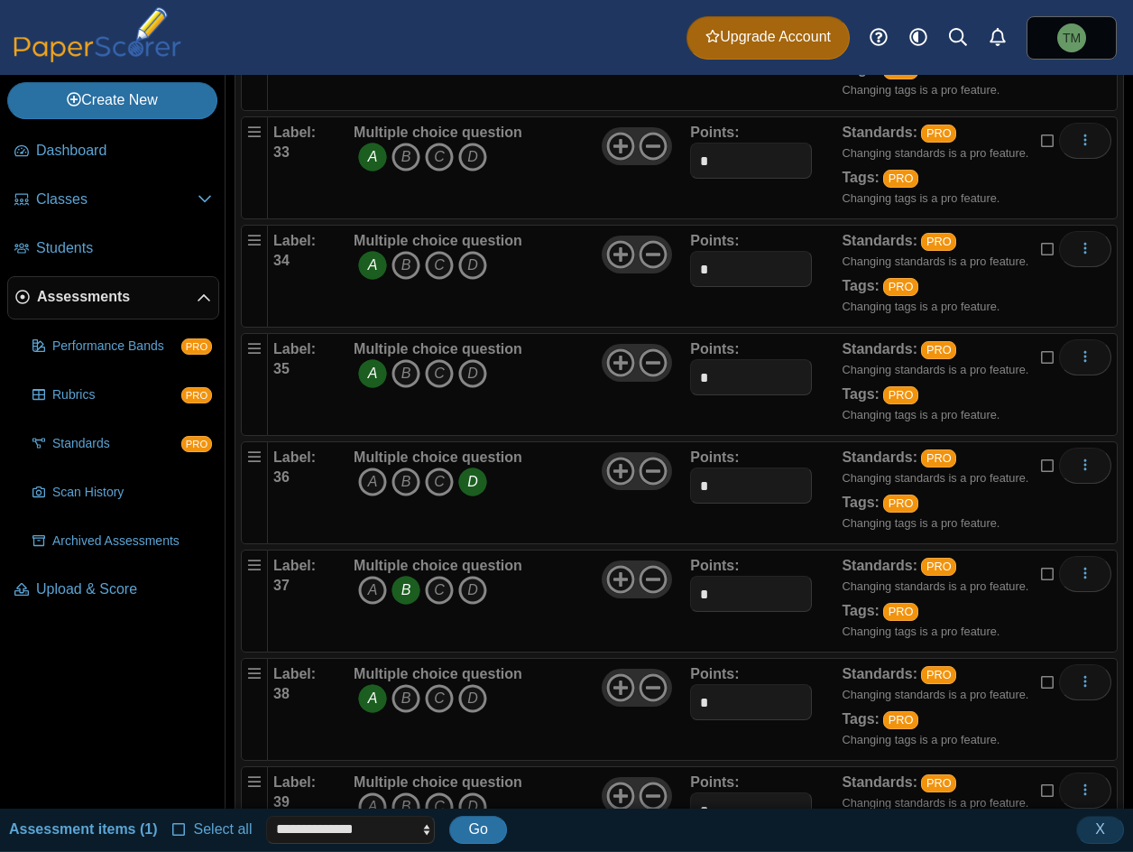
scroll to position [3971, 0]
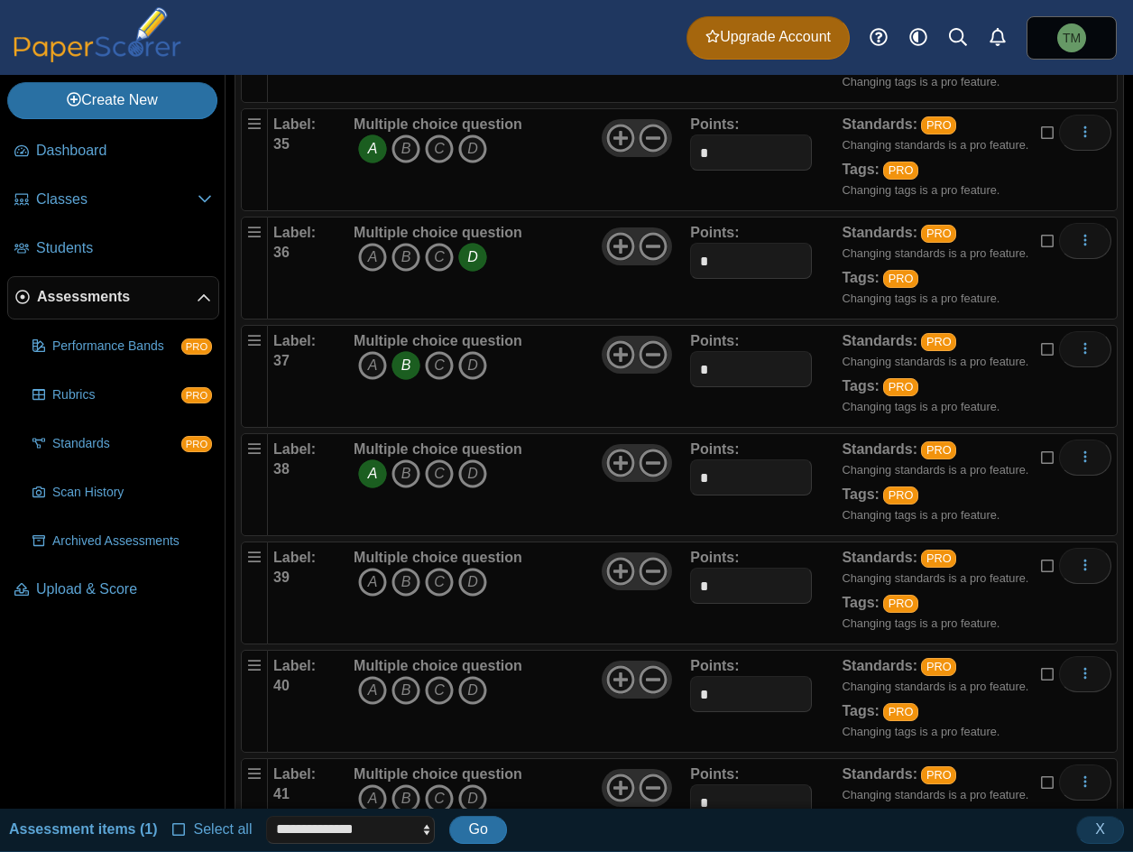
click at [373, 582] on icon "A" at bounding box center [372, 582] width 29 height 29
drag, startPoint x: 418, startPoint y: 684, endPoint x: 433, endPoint y: 688, distance: 15.8
click at [433, 688] on span "A B C D" at bounding box center [438, 692] width 169 height 33
click at [433, 688] on icon "C" at bounding box center [439, 690] width 29 height 29
click at [402, 800] on icon "B" at bounding box center [406, 798] width 29 height 29
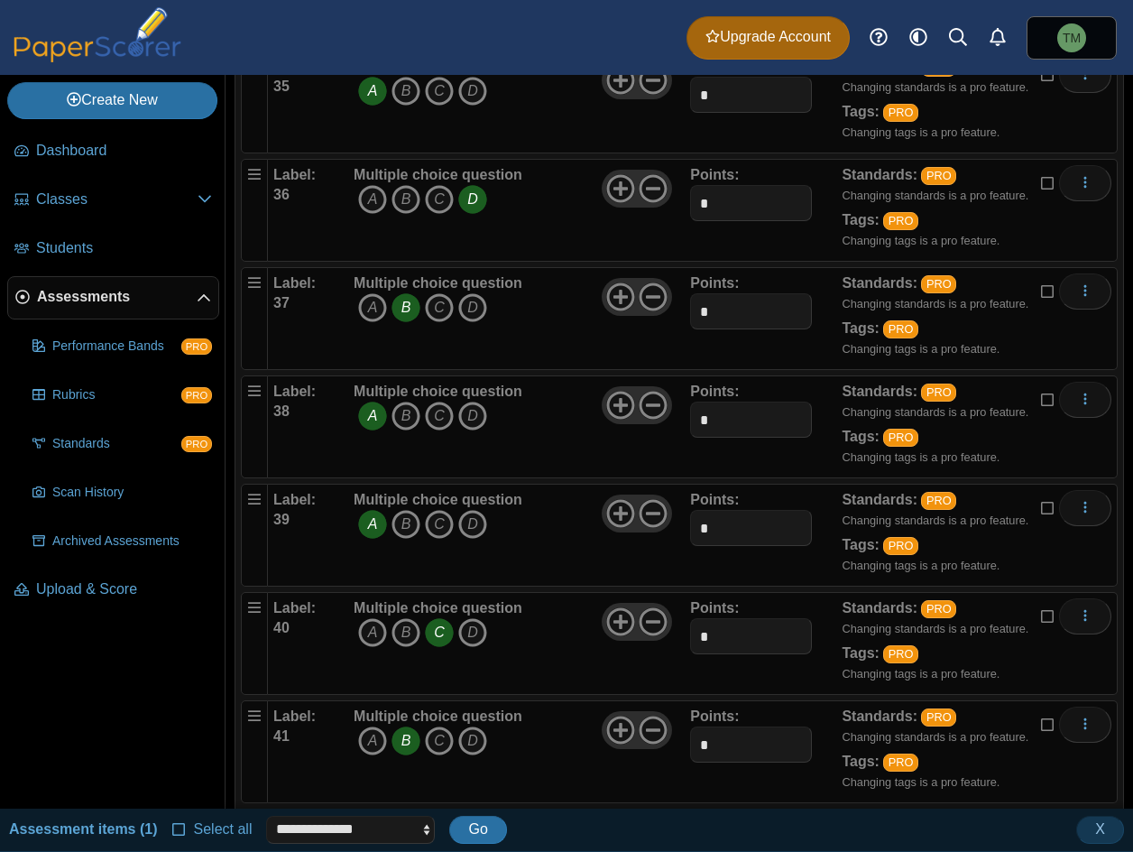
scroll to position [4332, 0]
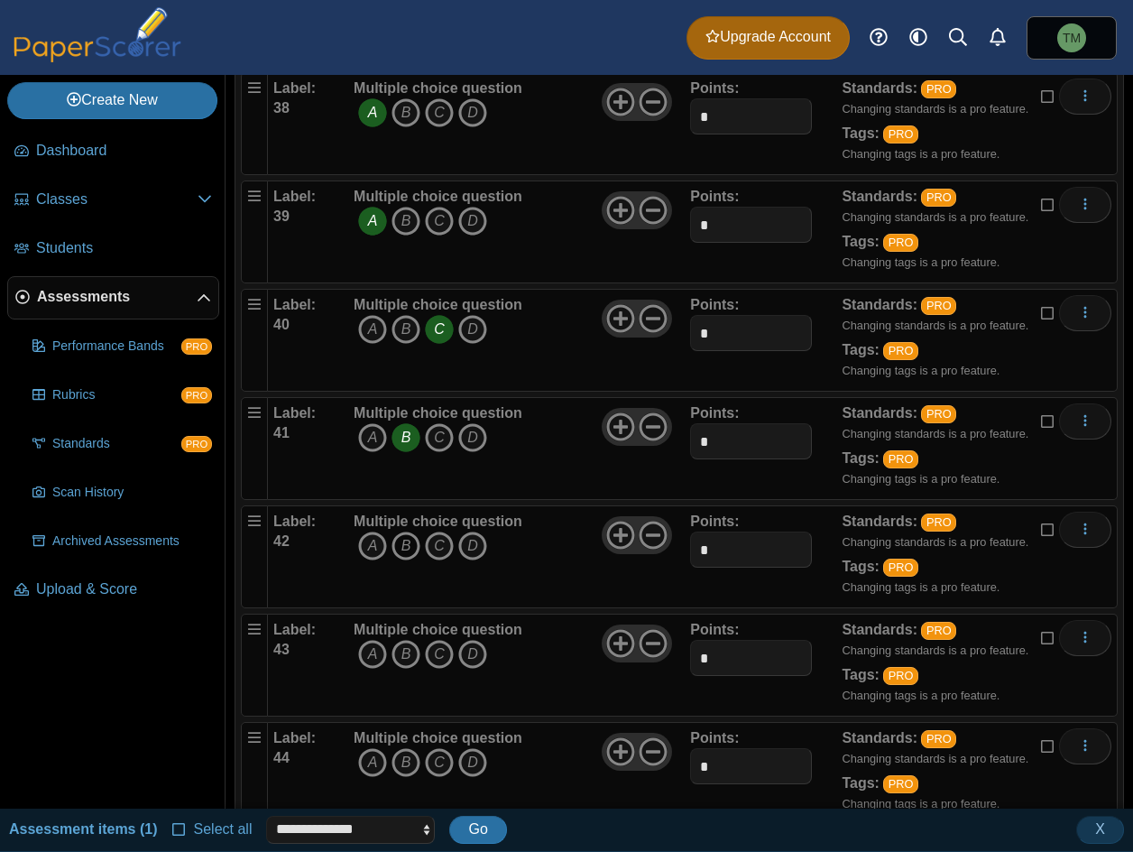
click at [395, 546] on icon "B" at bounding box center [406, 546] width 29 height 29
click at [405, 660] on icon "B" at bounding box center [406, 654] width 29 height 29
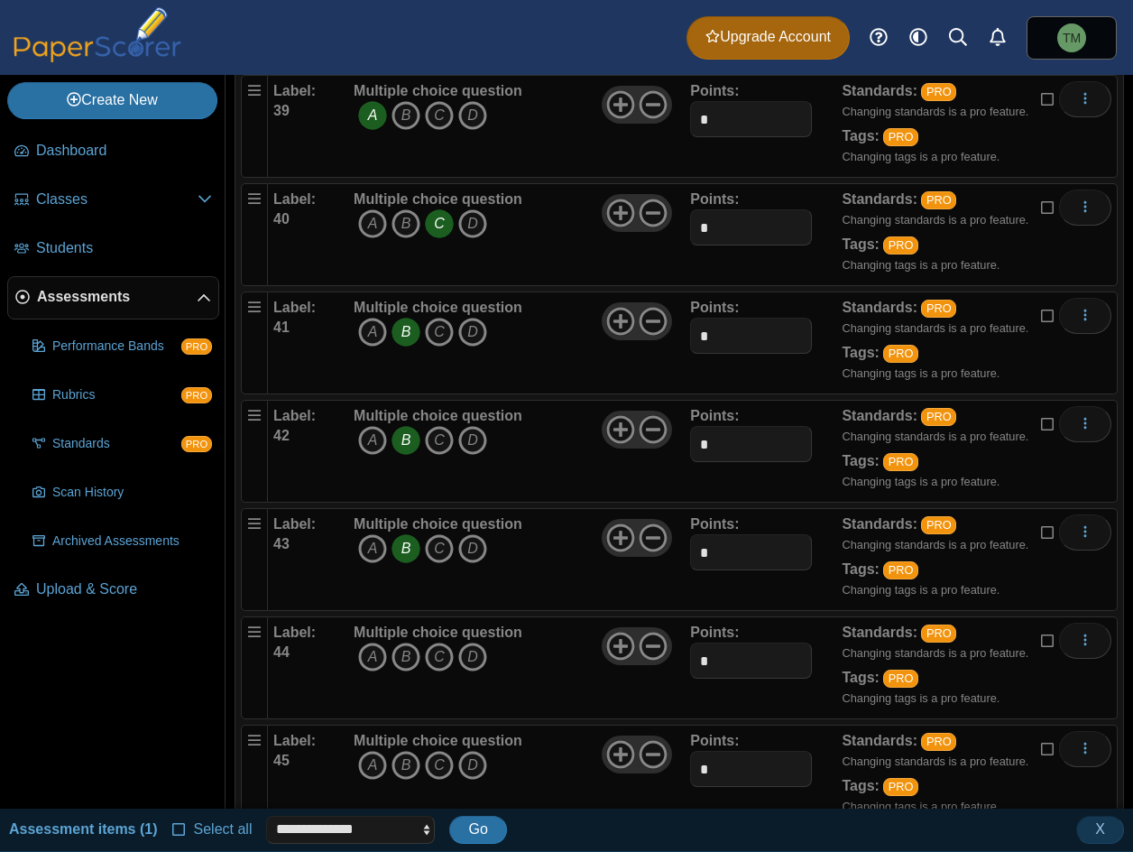
scroll to position [4498, 0]
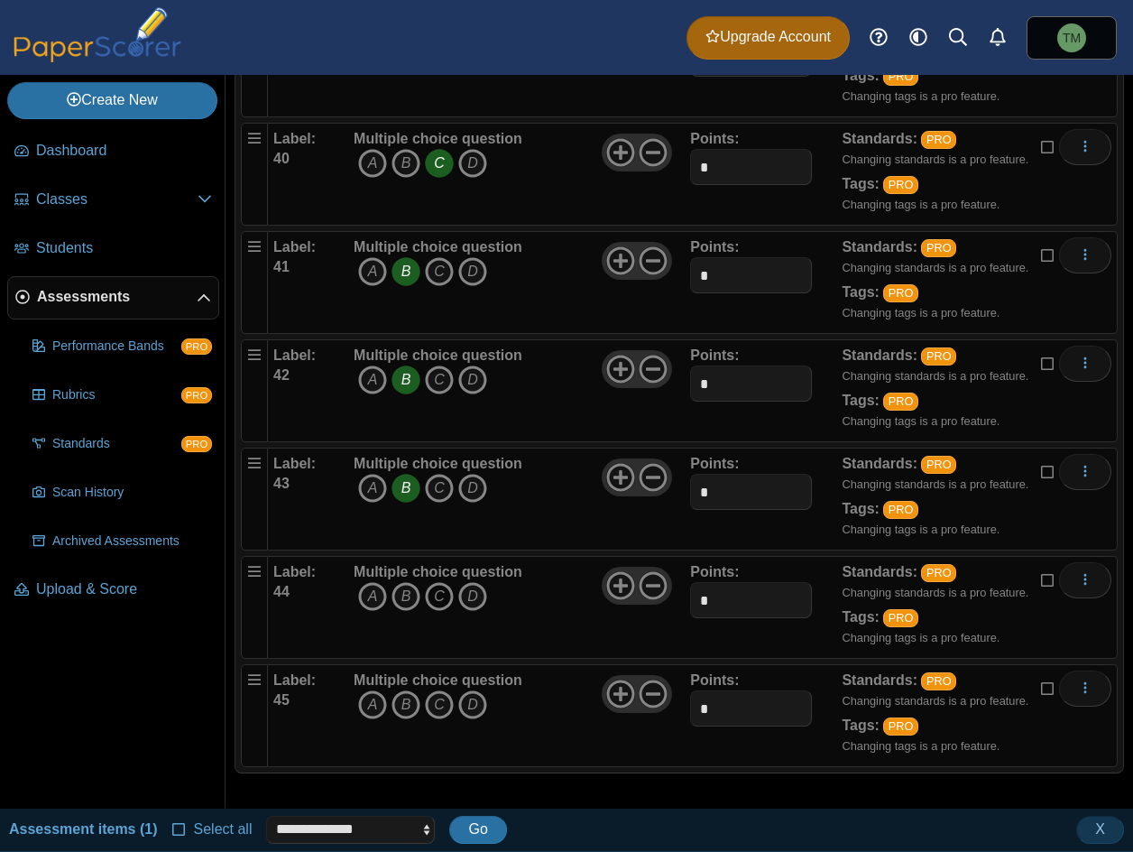
click at [440, 606] on icon "C" at bounding box center [439, 596] width 29 height 29
click at [373, 708] on icon "A" at bounding box center [372, 704] width 29 height 29
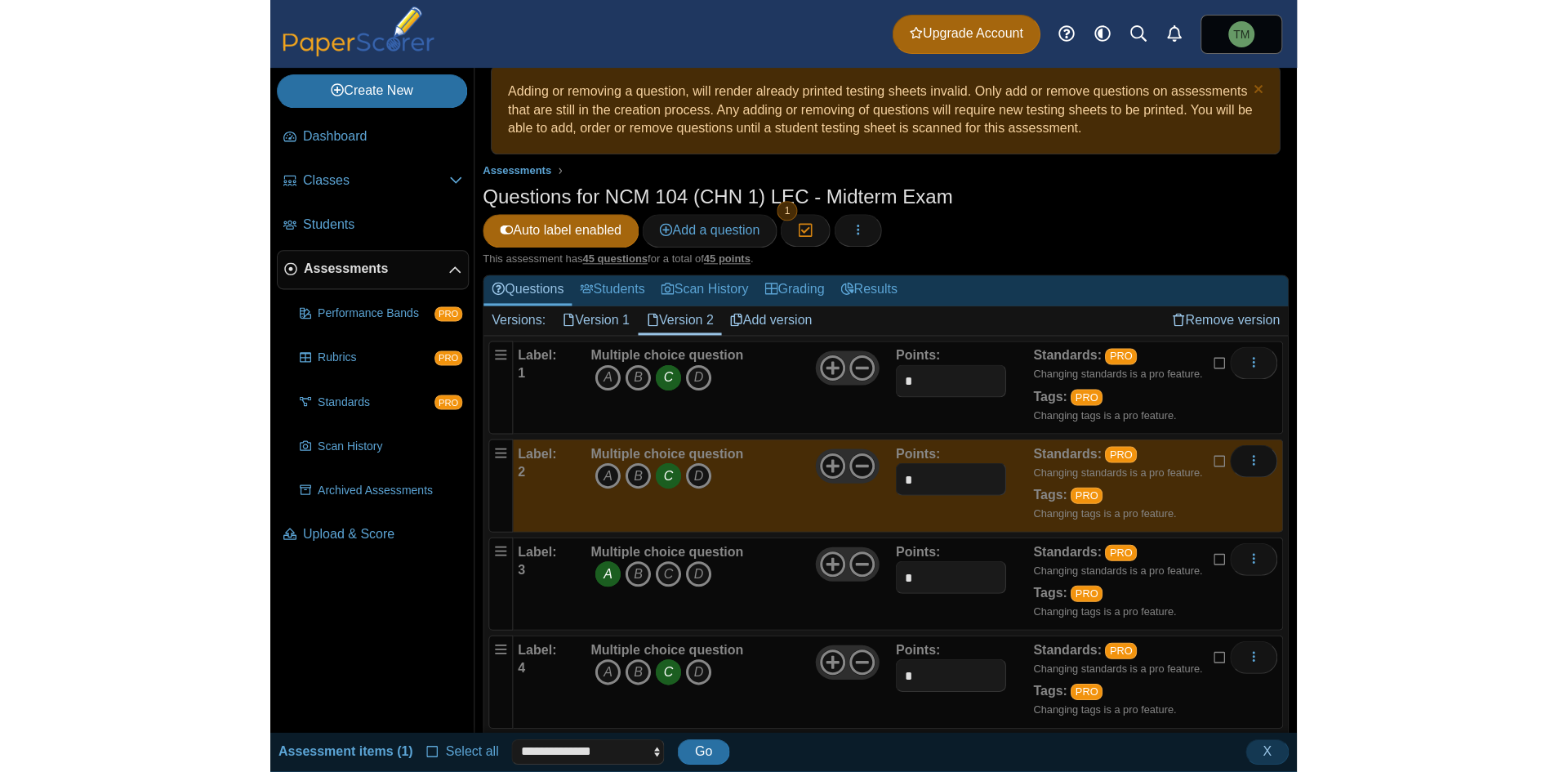
scroll to position [0, 0]
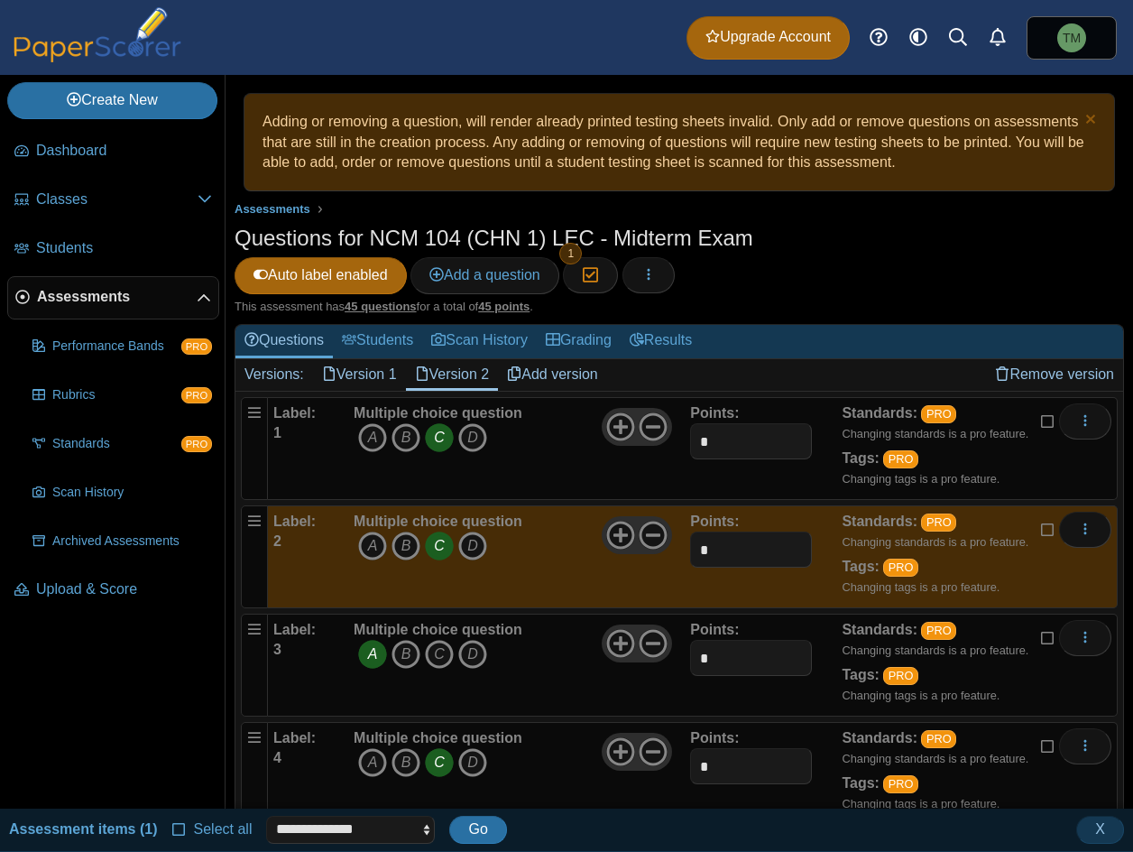
click at [847, 299] on div "This assessment has 45 questions for a total of 45 points ." at bounding box center [680, 307] width 890 height 16
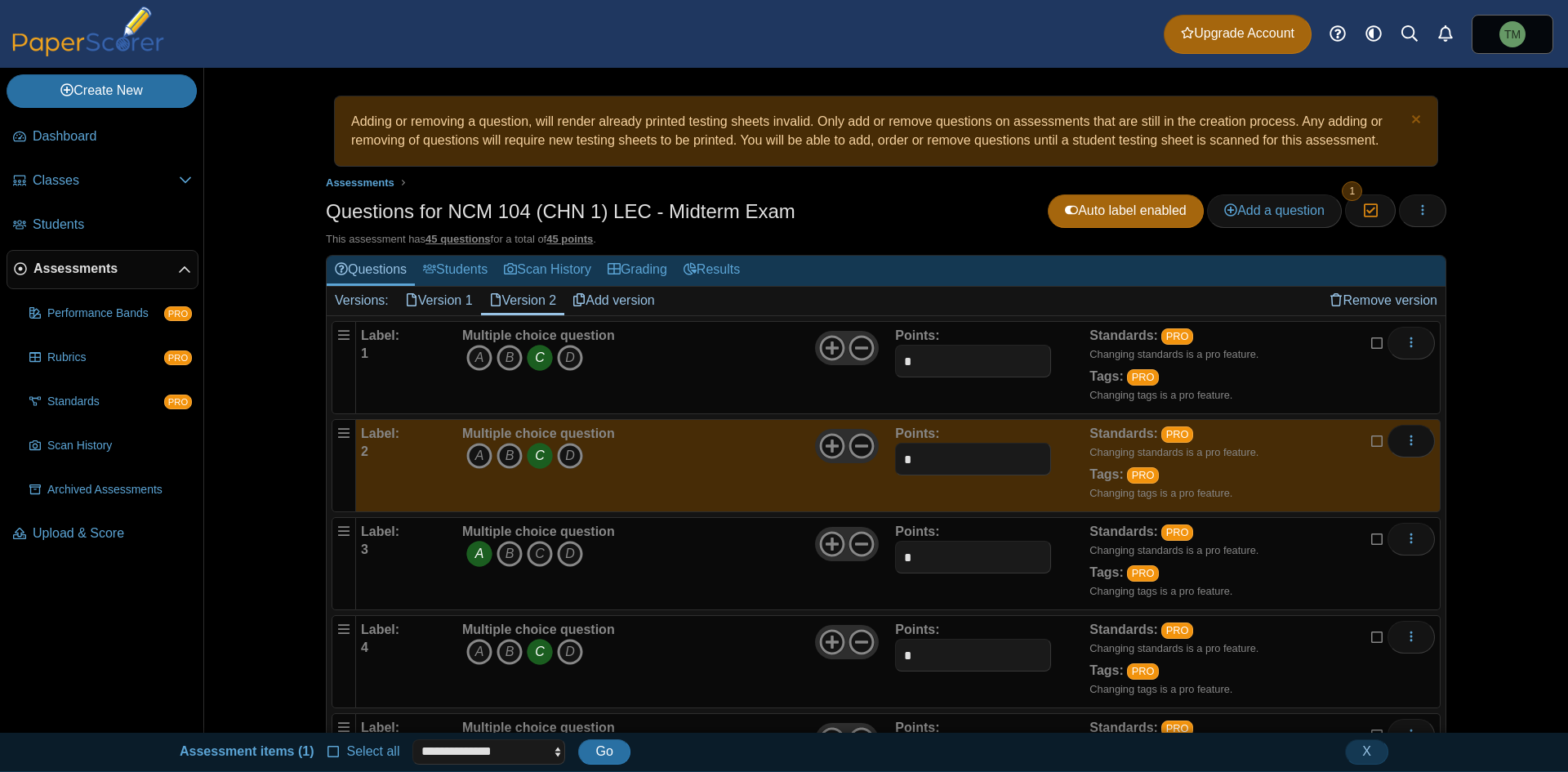
click at [685, 385] on div "Multiple choice question A B C D" at bounding box center [676, 367] width 437 height 81
click at [682, 369] on div "Multiple choice question A B C D" at bounding box center [676, 367] width 437 height 81
click at [620, 295] on link "Add version" at bounding box center [613, 300] width 99 height 28
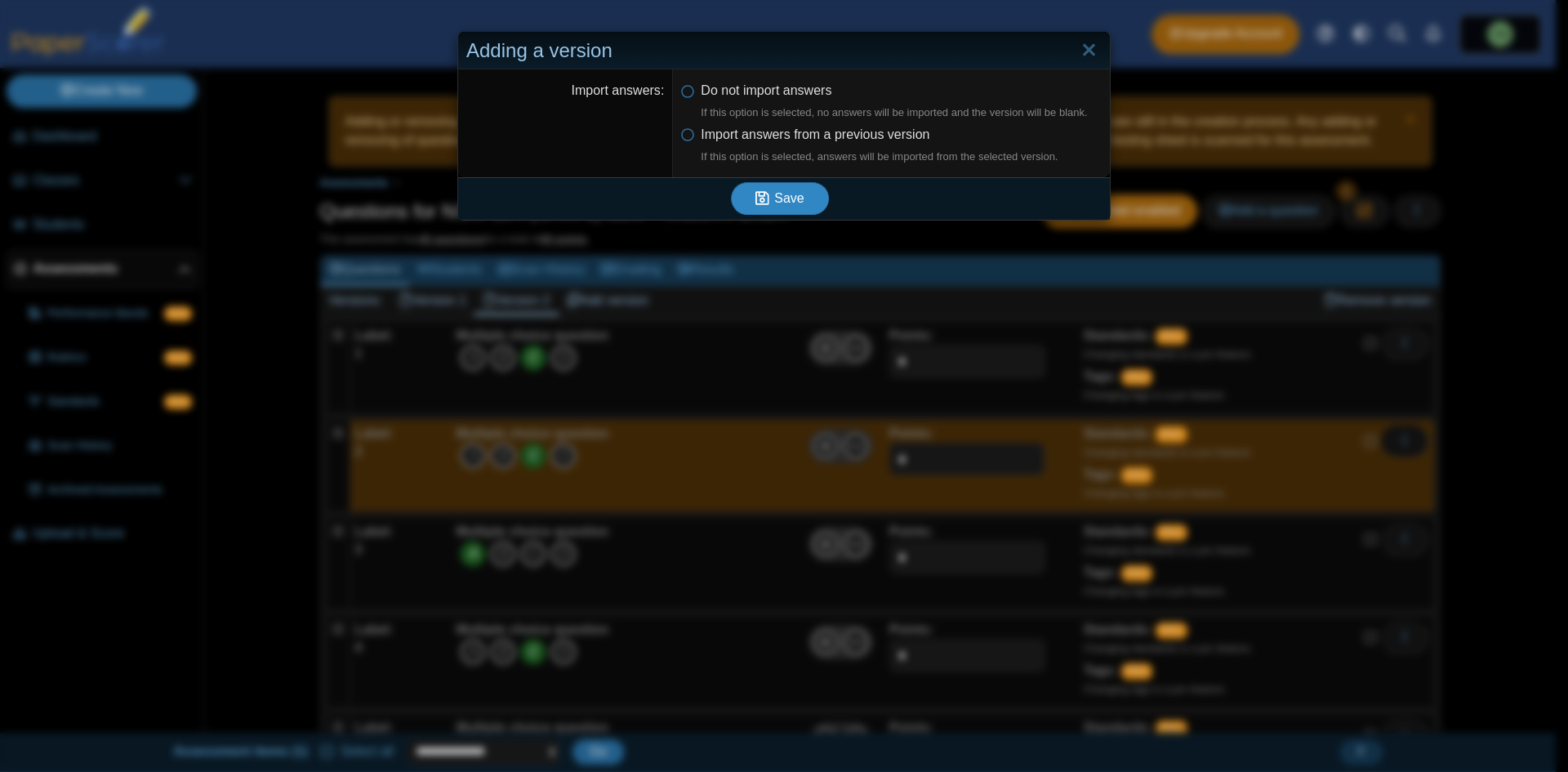
click at [782, 209] on button "Save" at bounding box center [780, 198] width 98 height 33
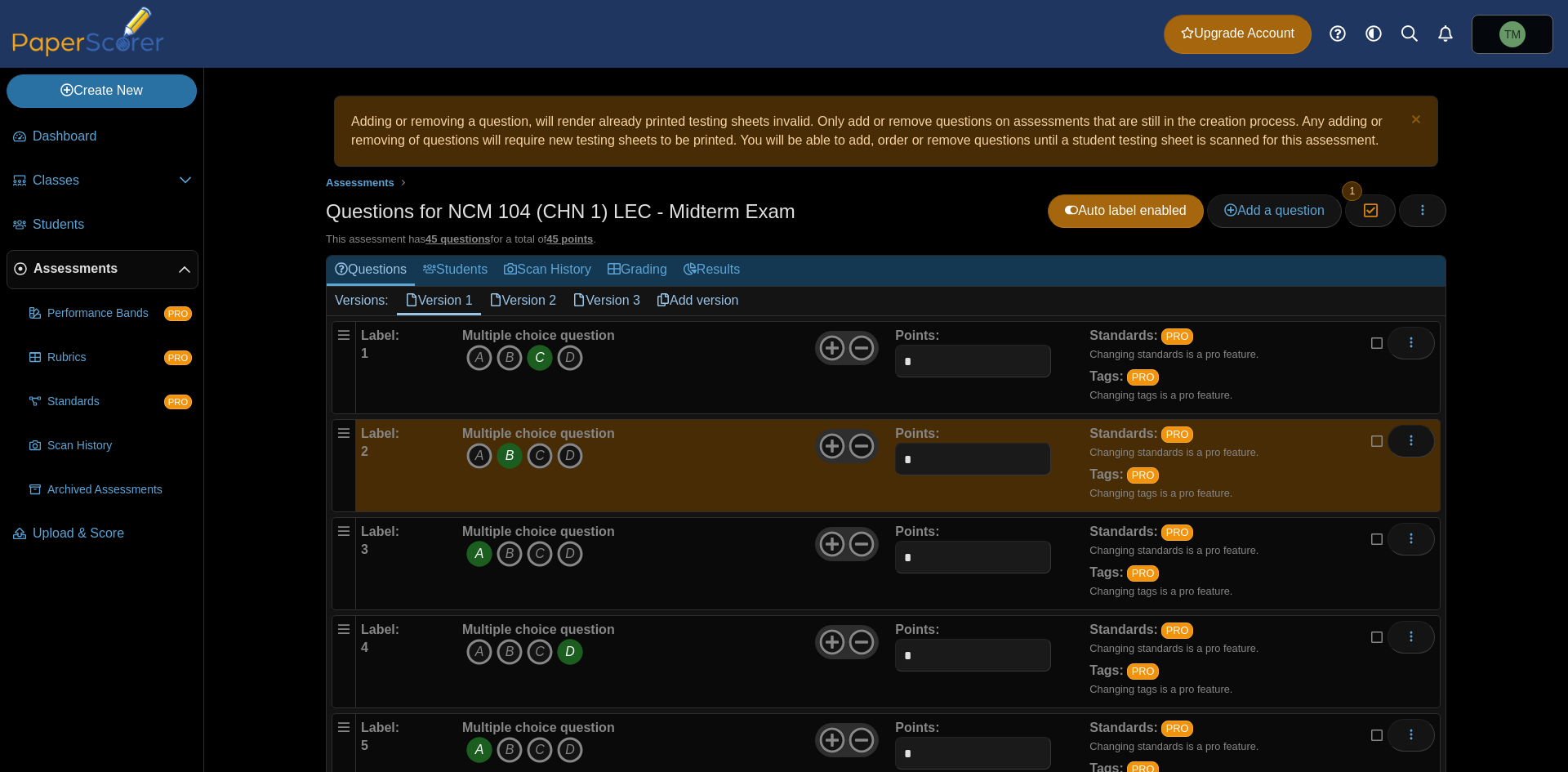
click at [519, 294] on link "Version 2" at bounding box center [523, 300] width 84 height 28
click at [602, 306] on link "Version 3" at bounding box center [606, 300] width 84 height 28
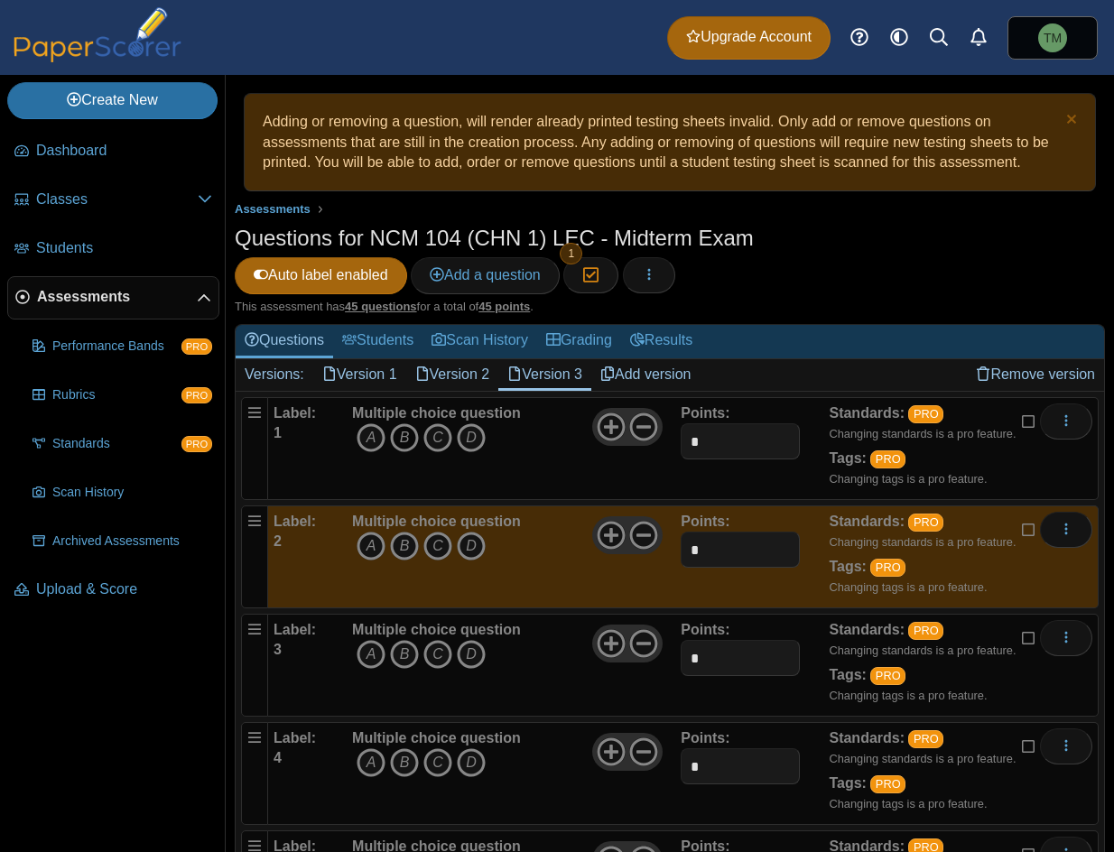
click at [407, 436] on icon "B" at bounding box center [404, 437] width 29 height 29
click at [470, 548] on icon "D" at bounding box center [471, 546] width 29 height 29
click at [441, 648] on icon "C" at bounding box center [437, 654] width 29 height 29
click at [433, 754] on icon "C" at bounding box center [437, 762] width 29 height 29
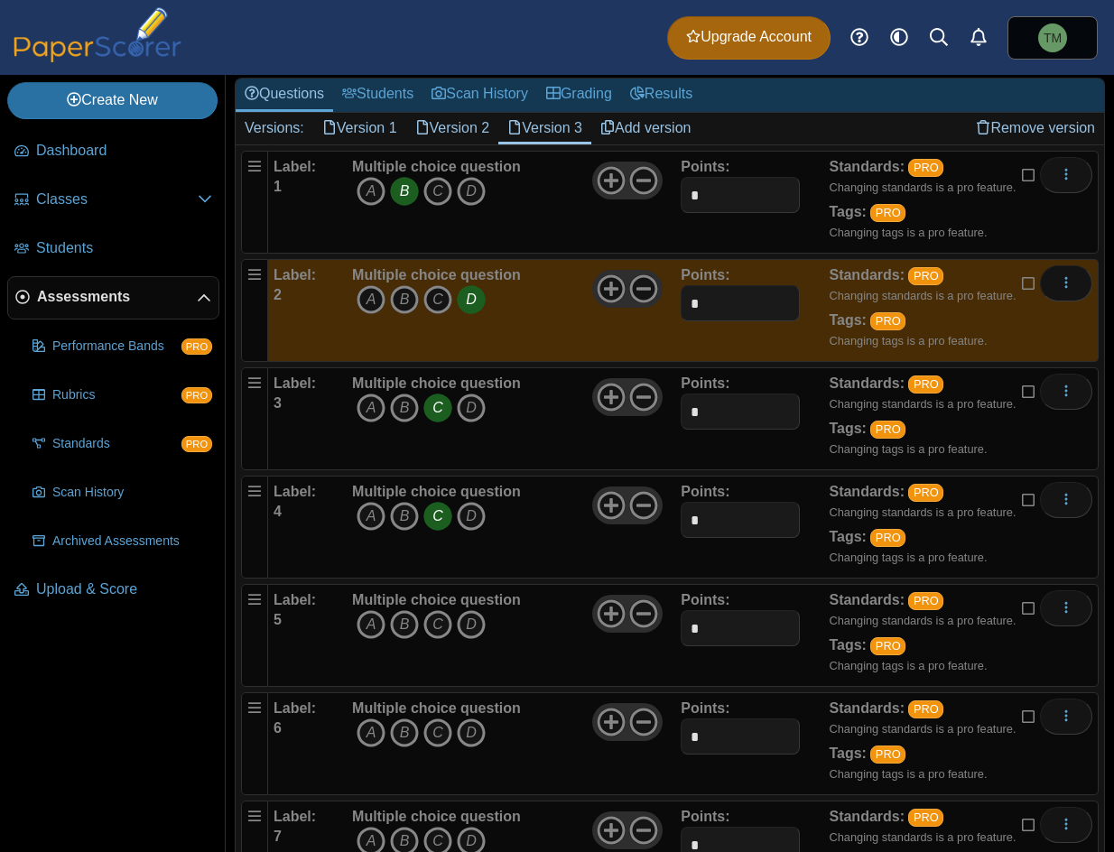
scroll to position [271, 0]
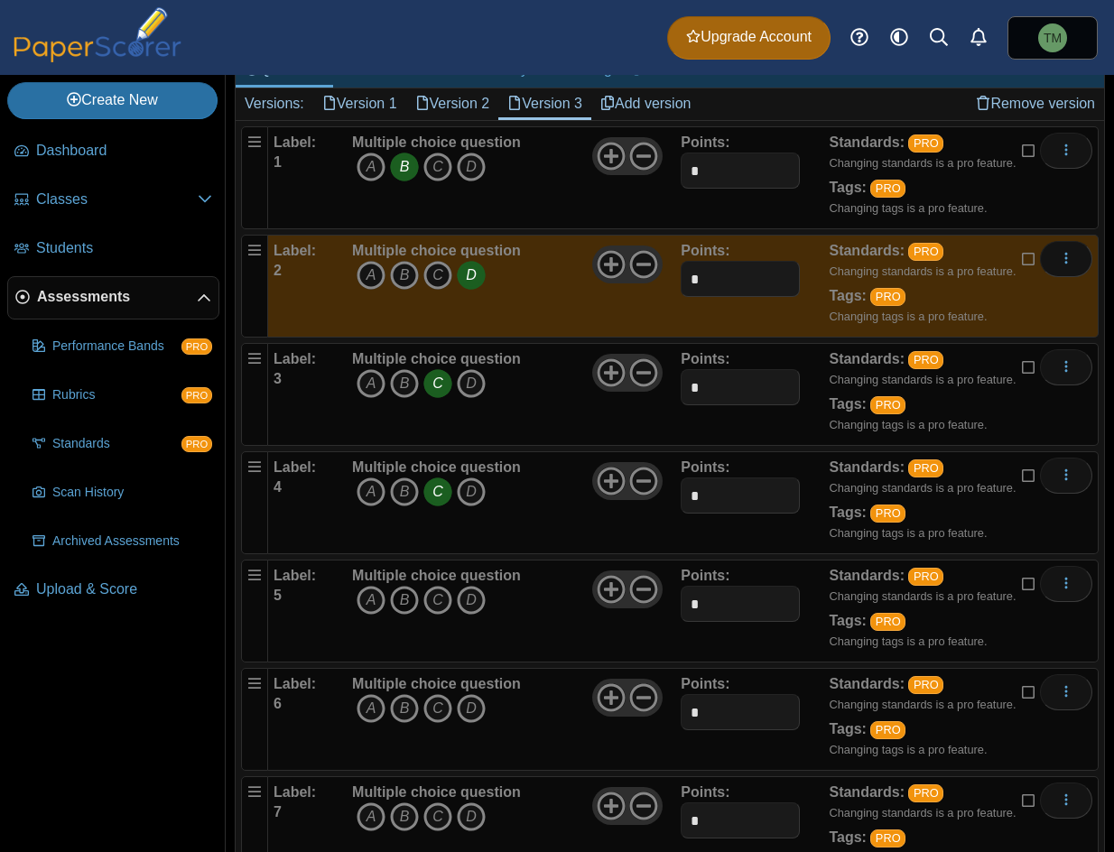
click at [398, 597] on icon "B" at bounding box center [404, 600] width 29 height 29
click at [369, 603] on icon "A" at bounding box center [370, 600] width 29 height 29
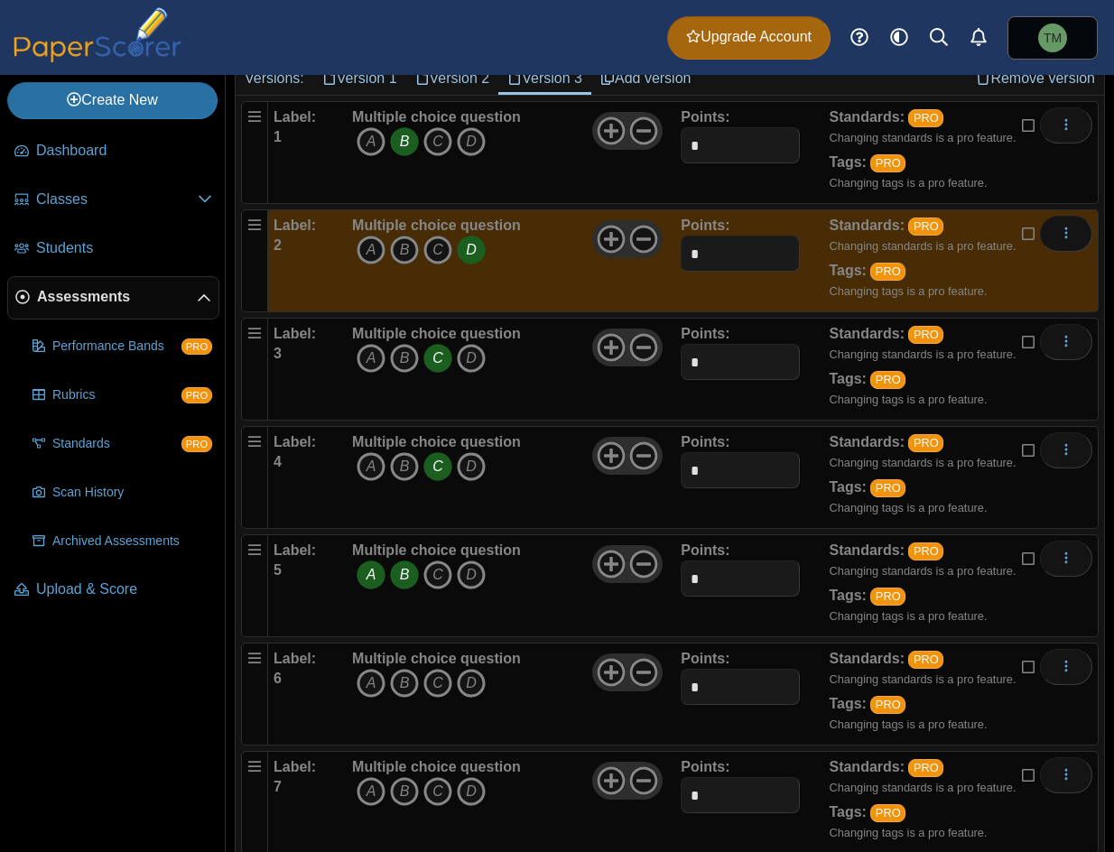
scroll to position [0, 0]
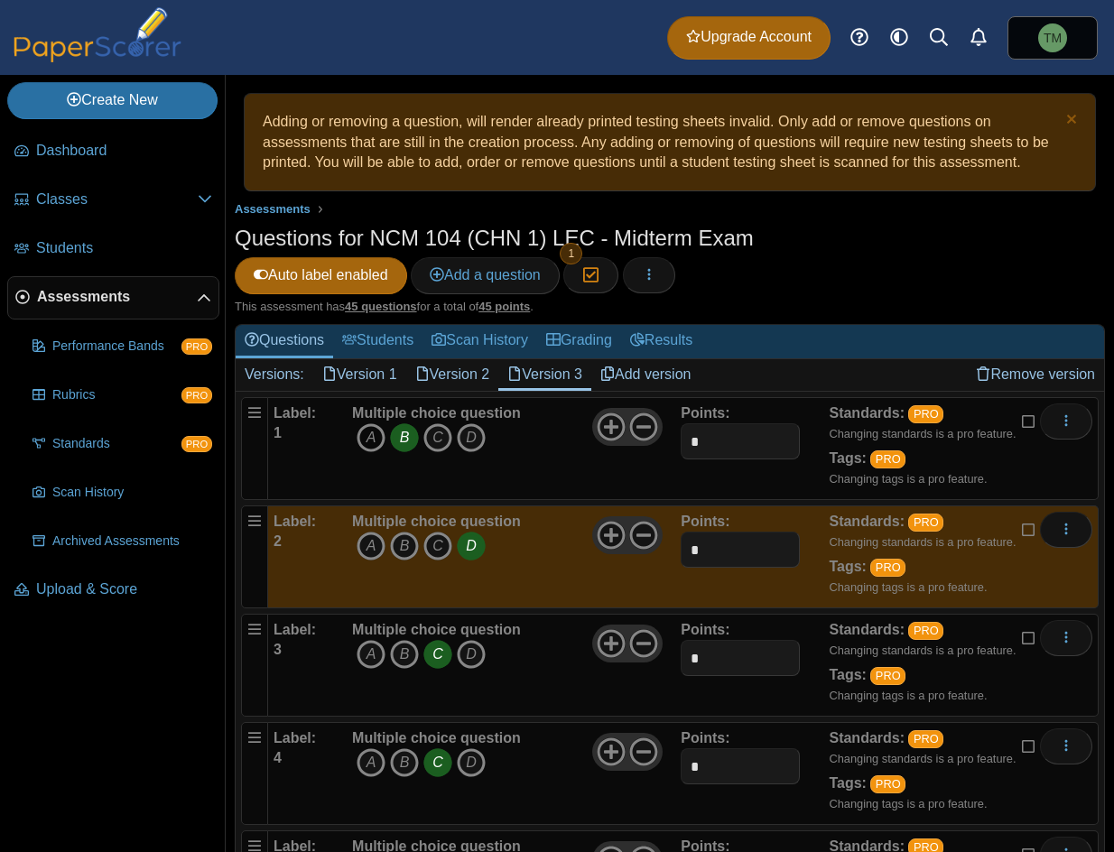
click at [365, 436] on icon "A" at bounding box center [370, 437] width 29 height 29
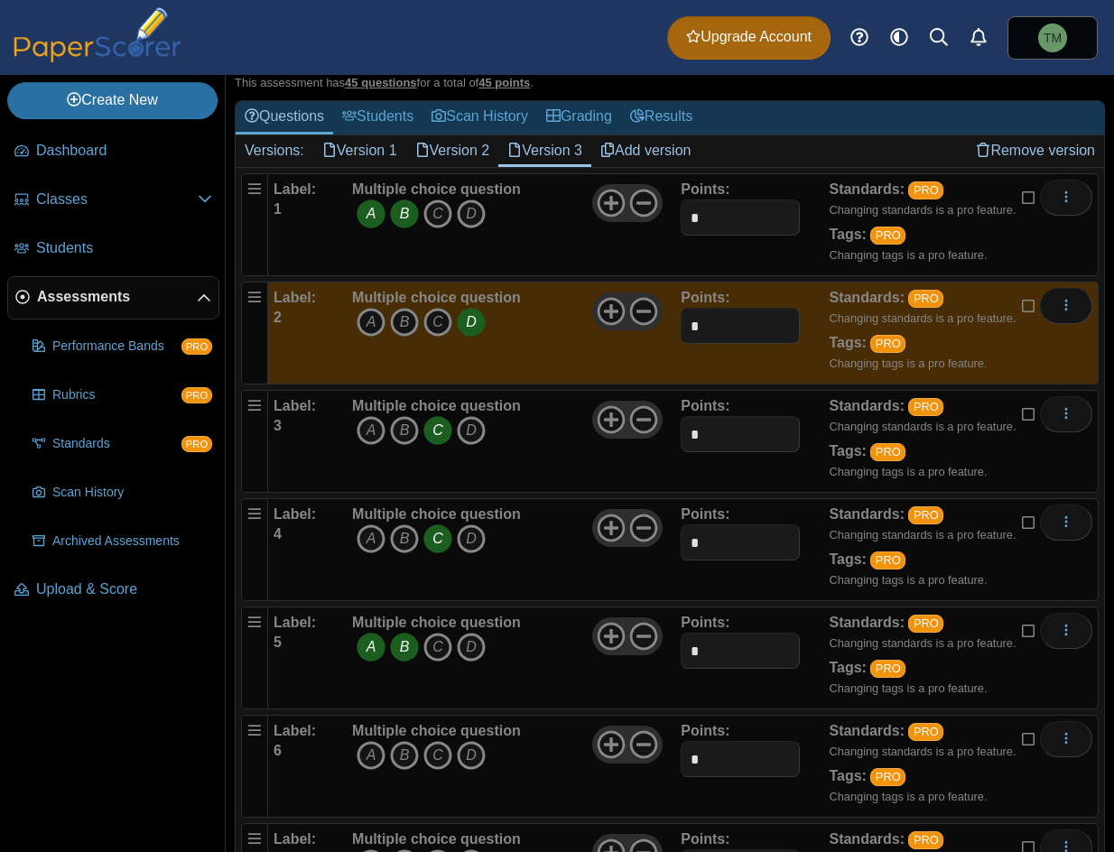
scroll to position [271, 0]
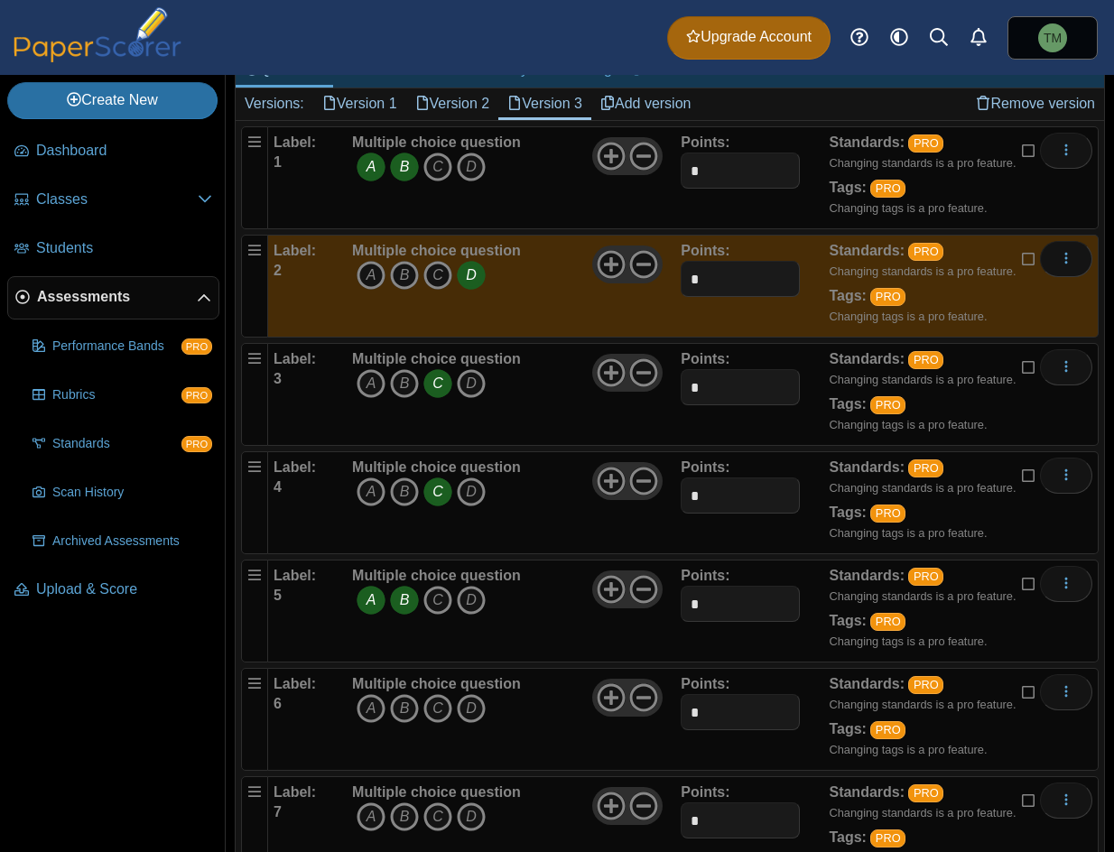
click at [396, 608] on icon "B" at bounding box center [404, 600] width 29 height 29
click at [364, 602] on icon "A" at bounding box center [370, 600] width 29 height 29
click at [440, 603] on icon "C" at bounding box center [437, 600] width 29 height 29
click at [448, 715] on icon "C" at bounding box center [437, 708] width 29 height 29
click at [375, 600] on icon "A" at bounding box center [370, 600] width 29 height 29
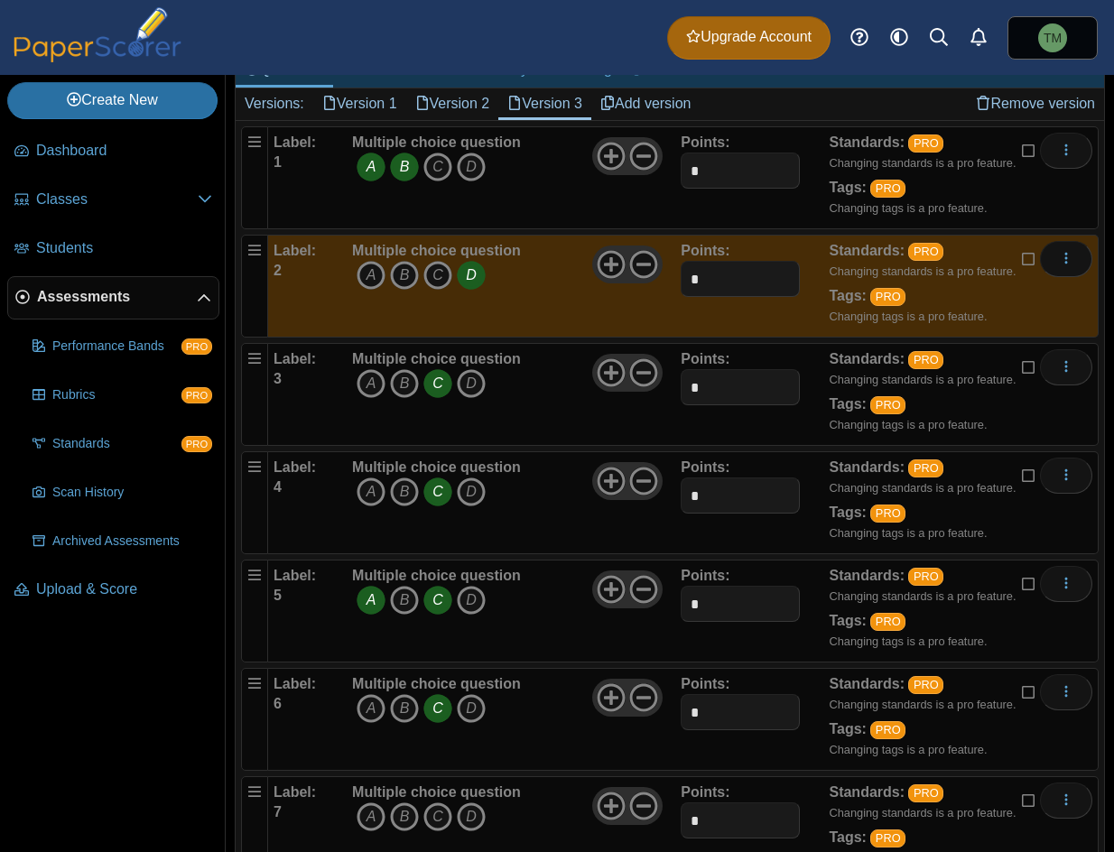
click at [442, 609] on icon "C" at bounding box center [437, 600] width 29 height 29
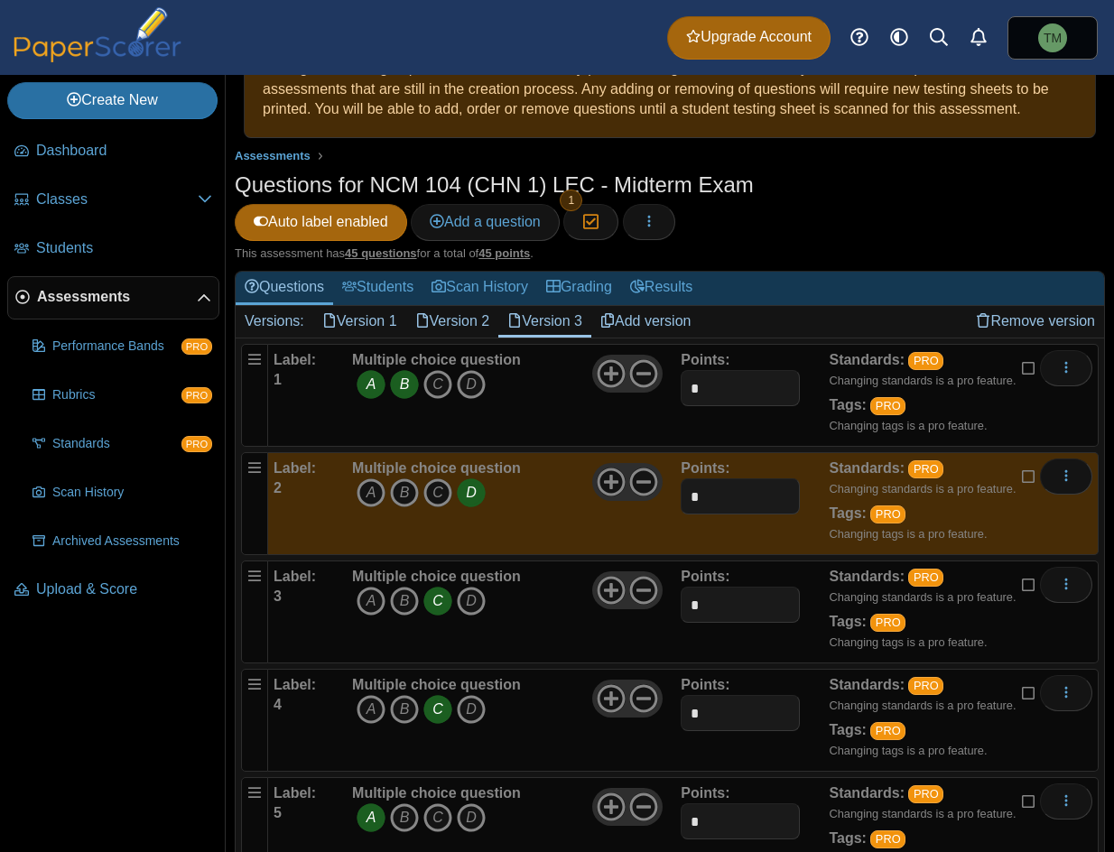
scroll to position [0, 0]
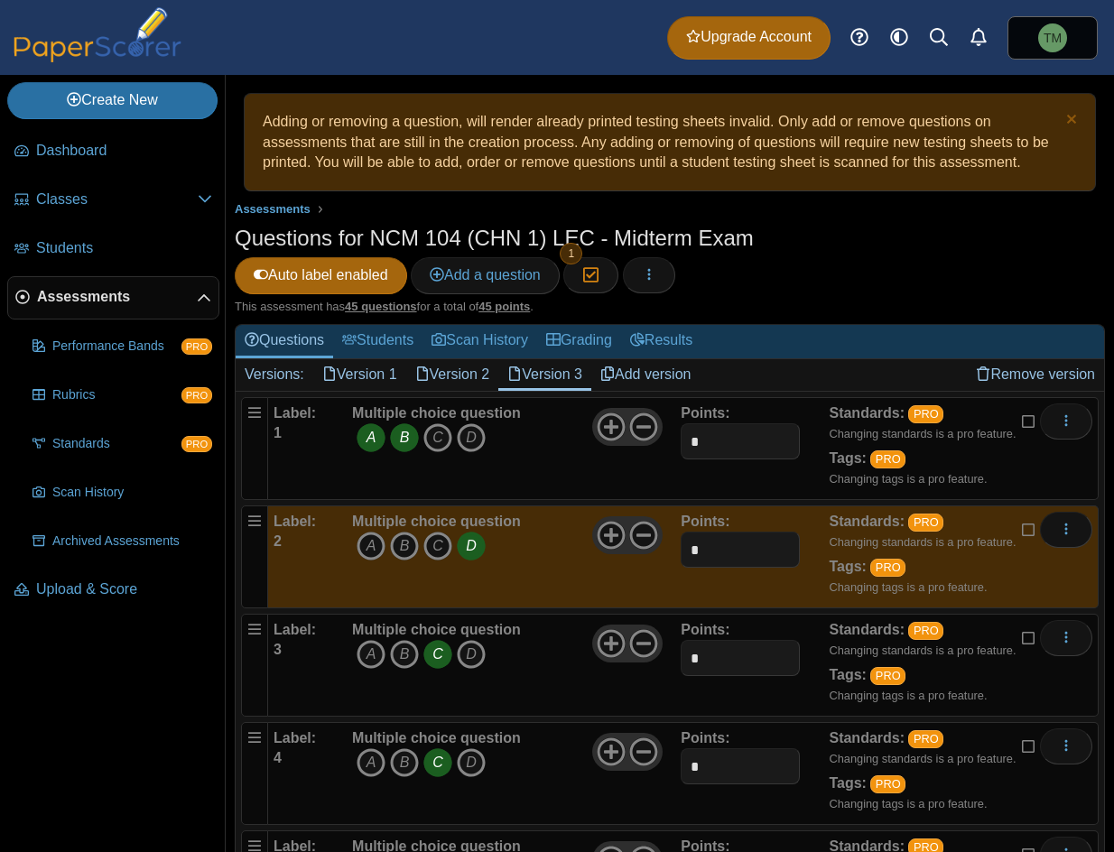
click at [414, 442] on icon "B" at bounding box center [404, 437] width 29 height 29
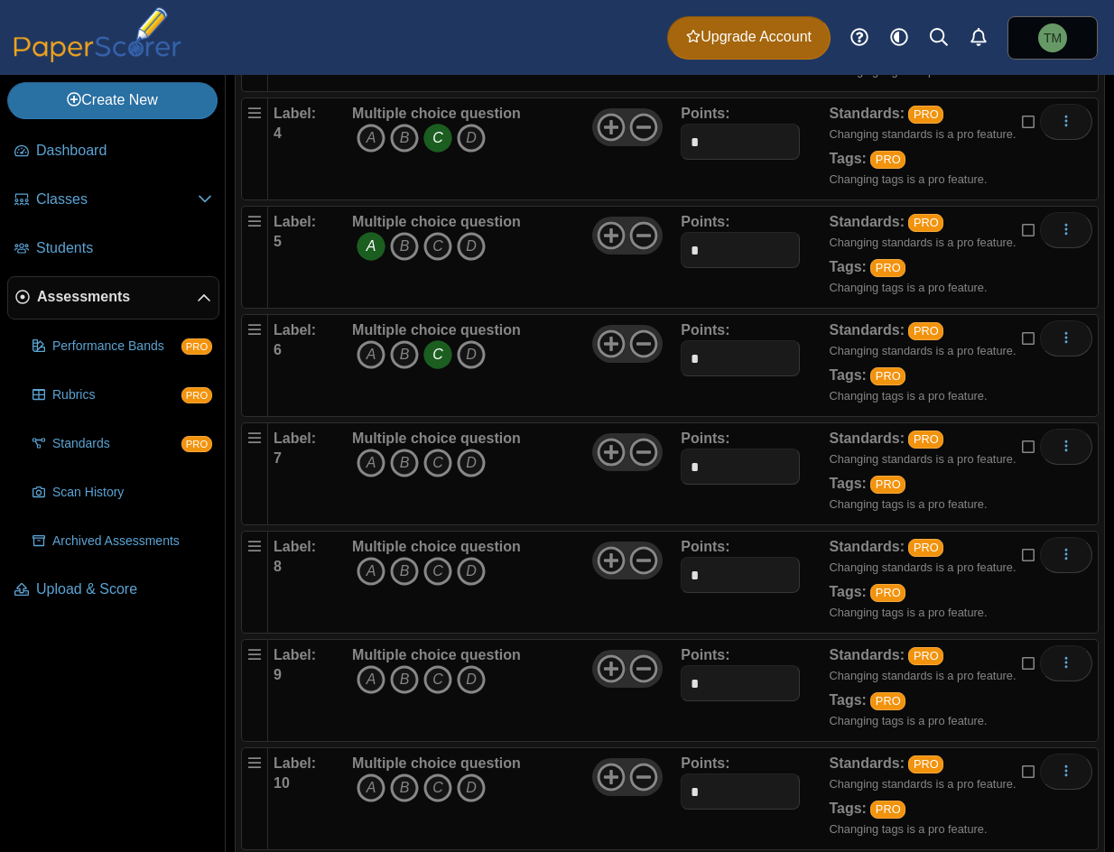
scroll to position [632, 0]
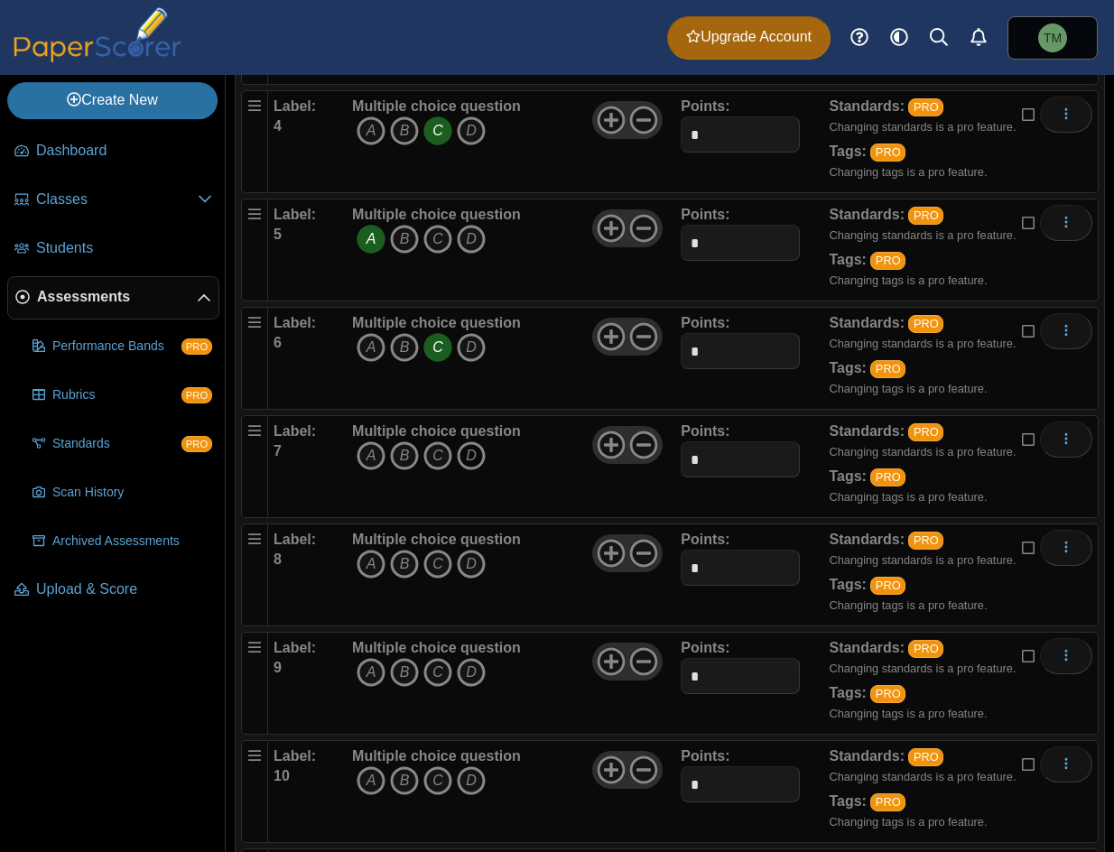
click at [472, 447] on icon "D" at bounding box center [471, 455] width 29 height 29
click at [442, 557] on icon "C" at bounding box center [437, 564] width 29 height 29
click at [448, 674] on icon "C" at bounding box center [437, 672] width 29 height 29
click at [407, 774] on icon "B" at bounding box center [404, 780] width 29 height 29
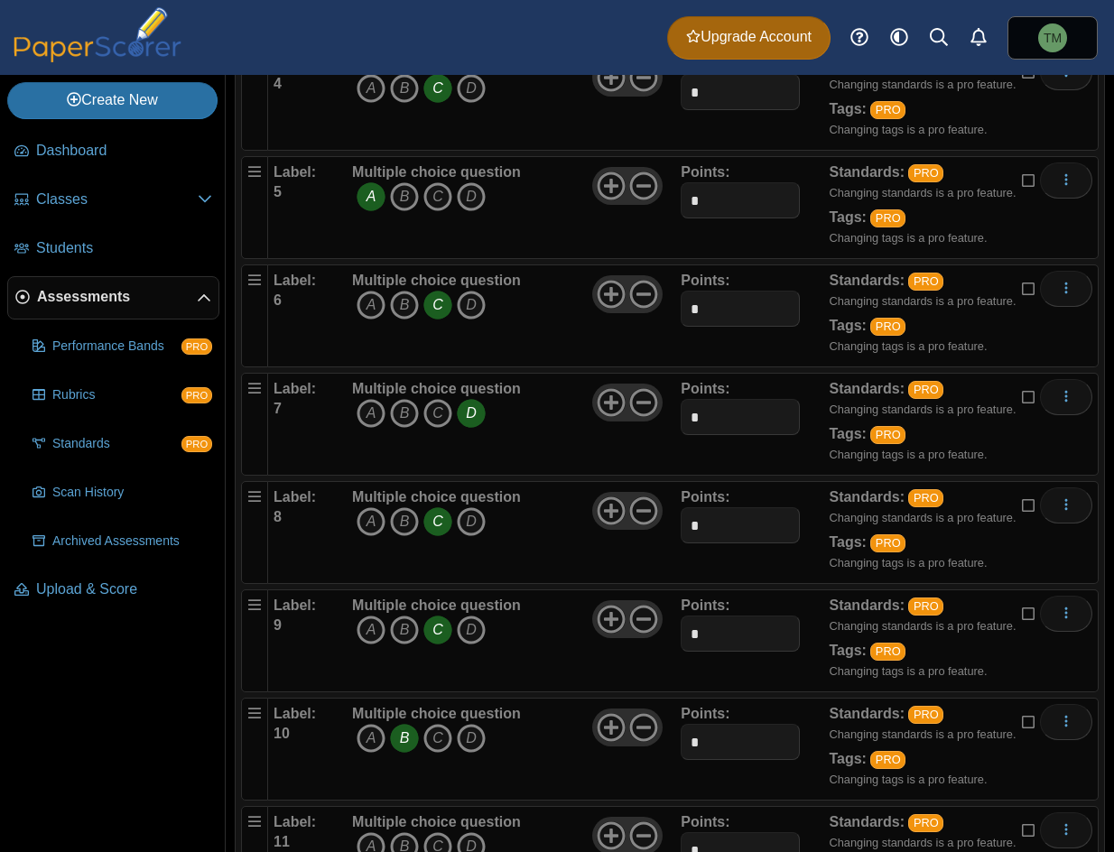
scroll to position [812, 0]
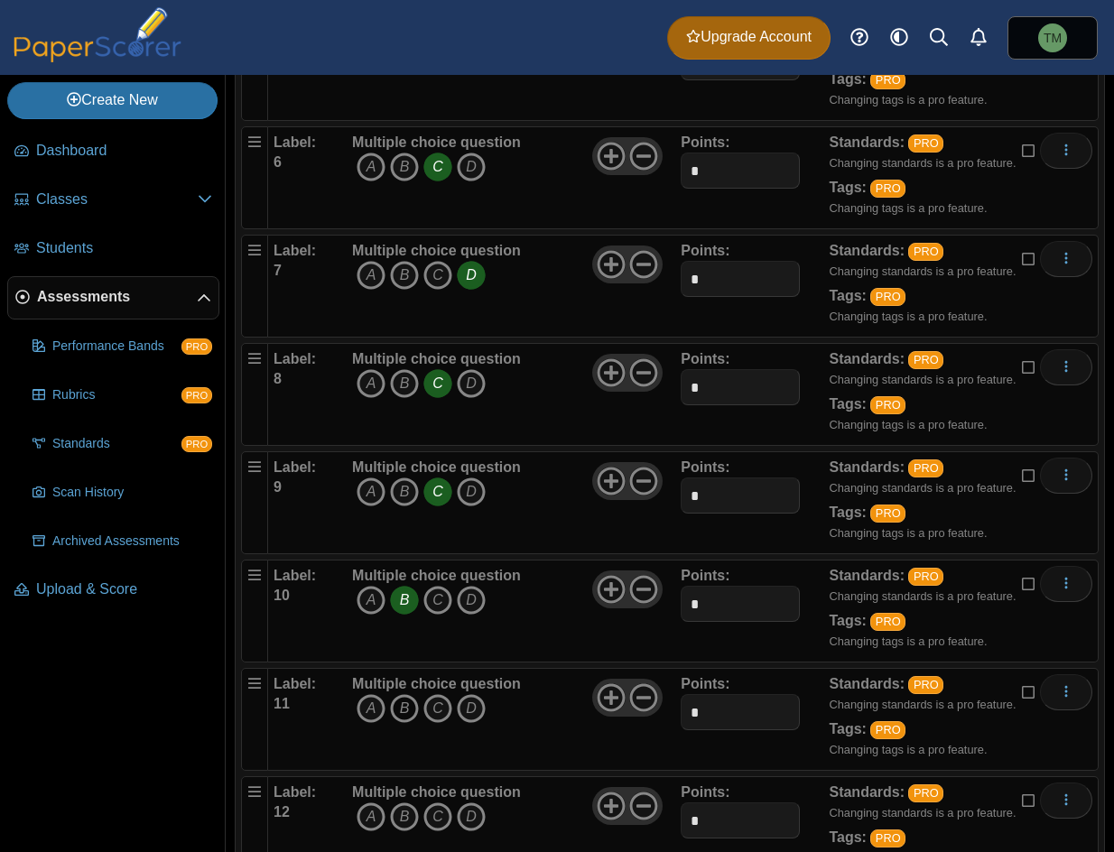
click at [403, 712] on icon "B" at bounding box center [404, 708] width 29 height 29
click at [471, 817] on icon "D" at bounding box center [471, 816] width 29 height 29
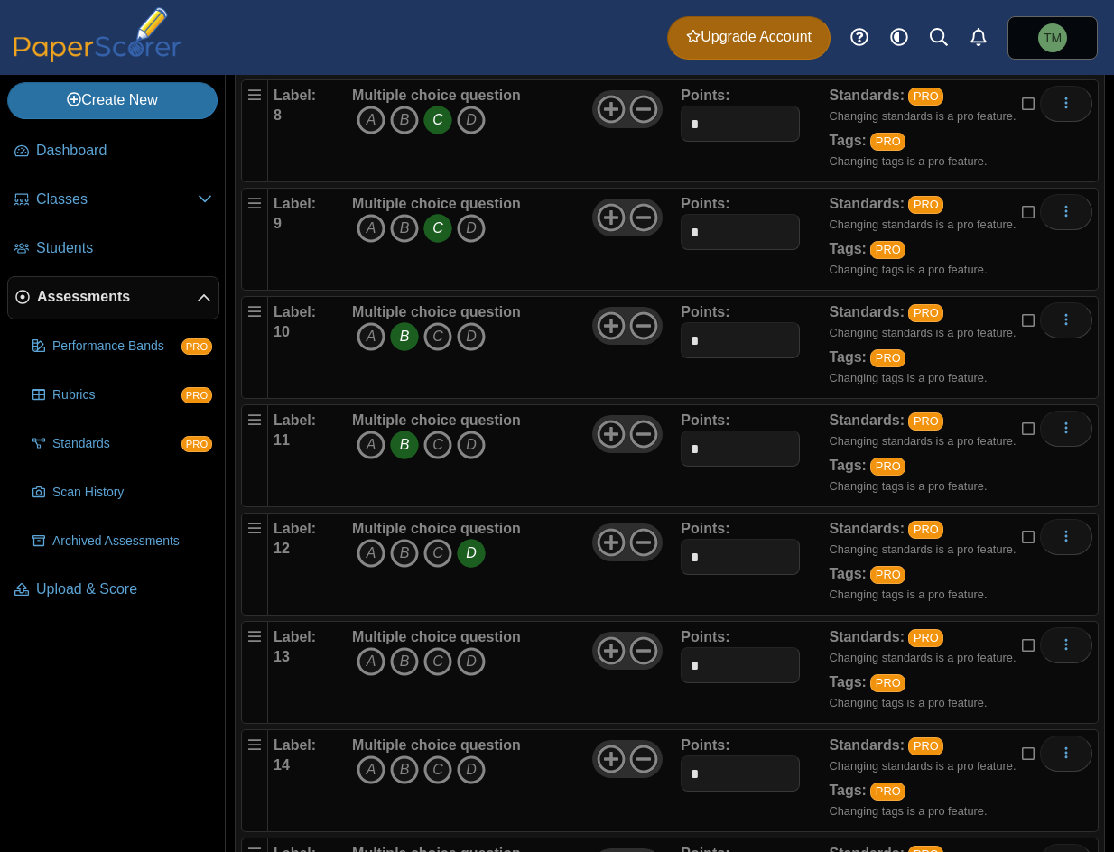
scroll to position [1083, 0]
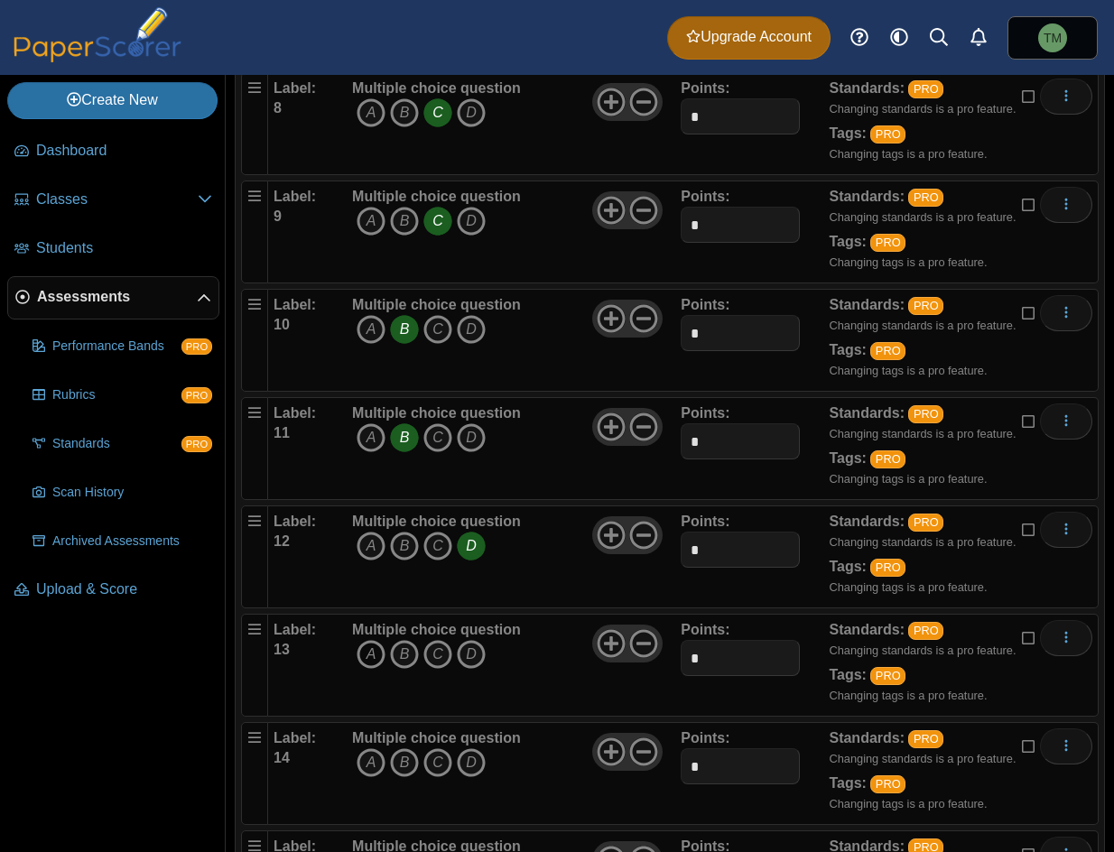
click at [361, 651] on icon "A" at bounding box center [370, 654] width 29 height 29
click at [443, 771] on icon "C" at bounding box center [437, 762] width 29 height 29
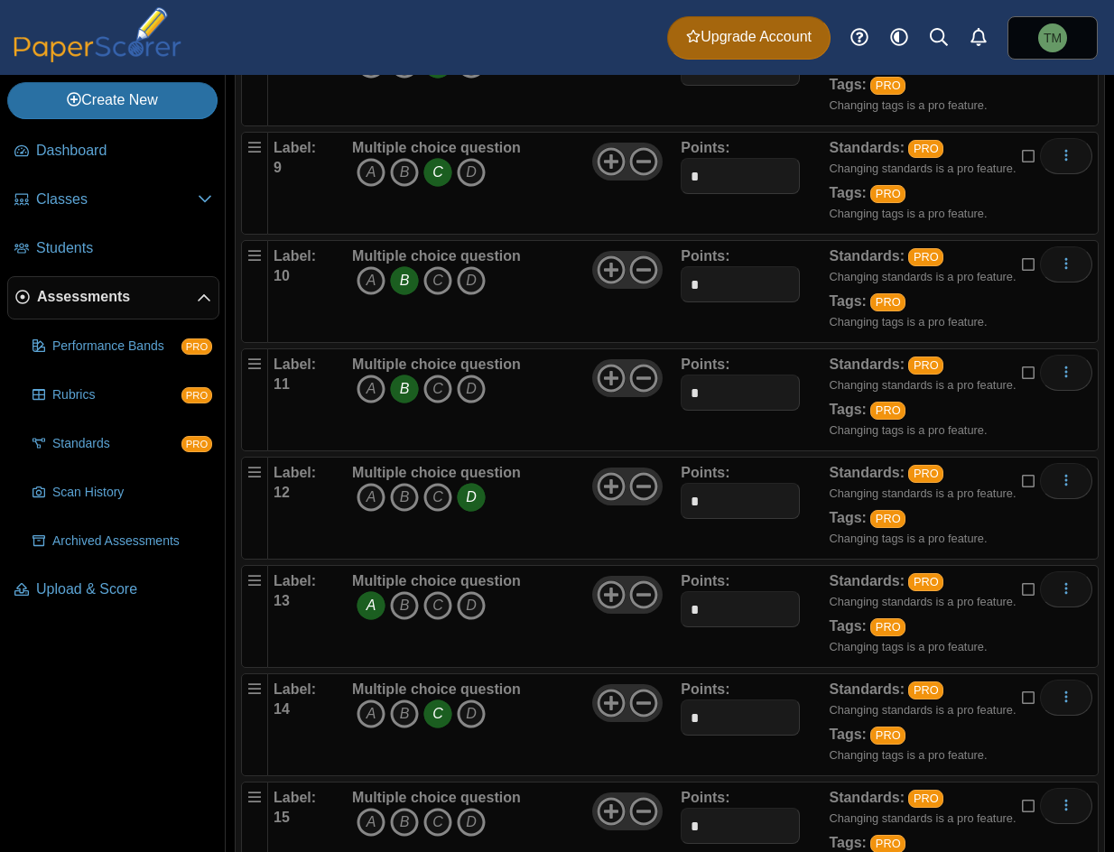
scroll to position [1354, 0]
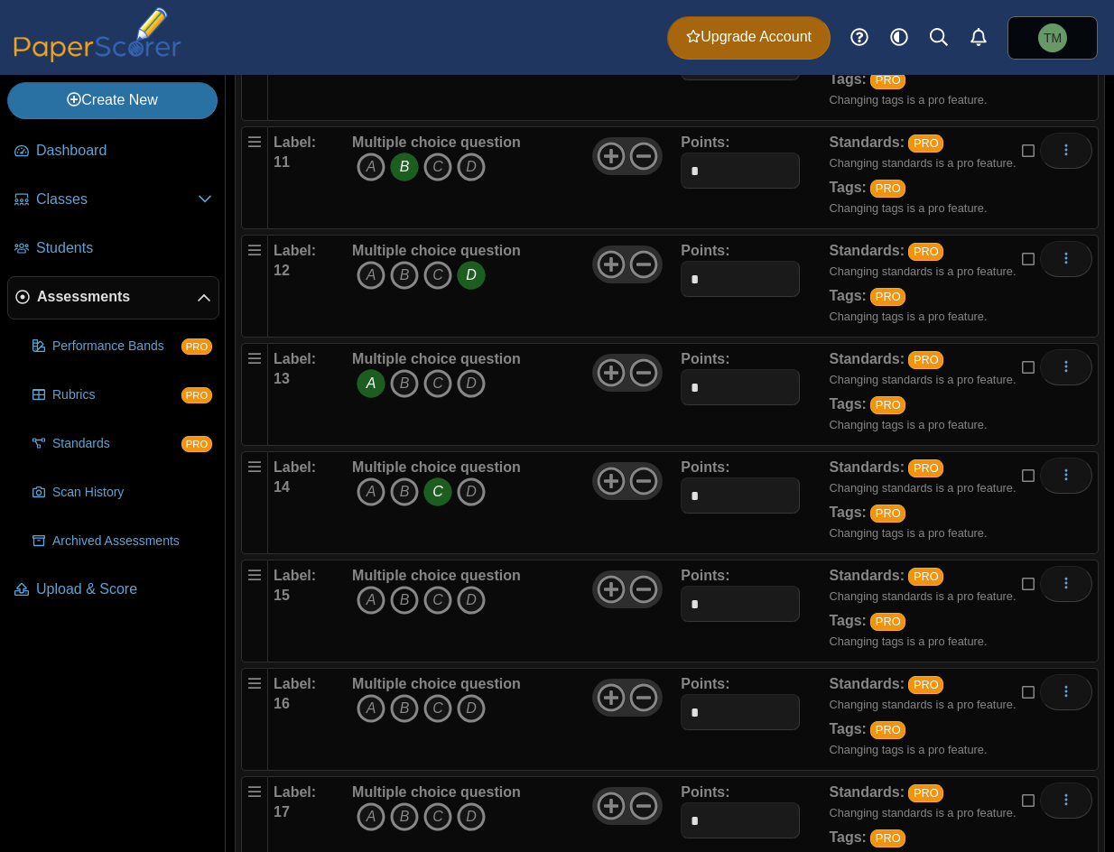
click at [405, 604] on icon "B" at bounding box center [404, 600] width 29 height 29
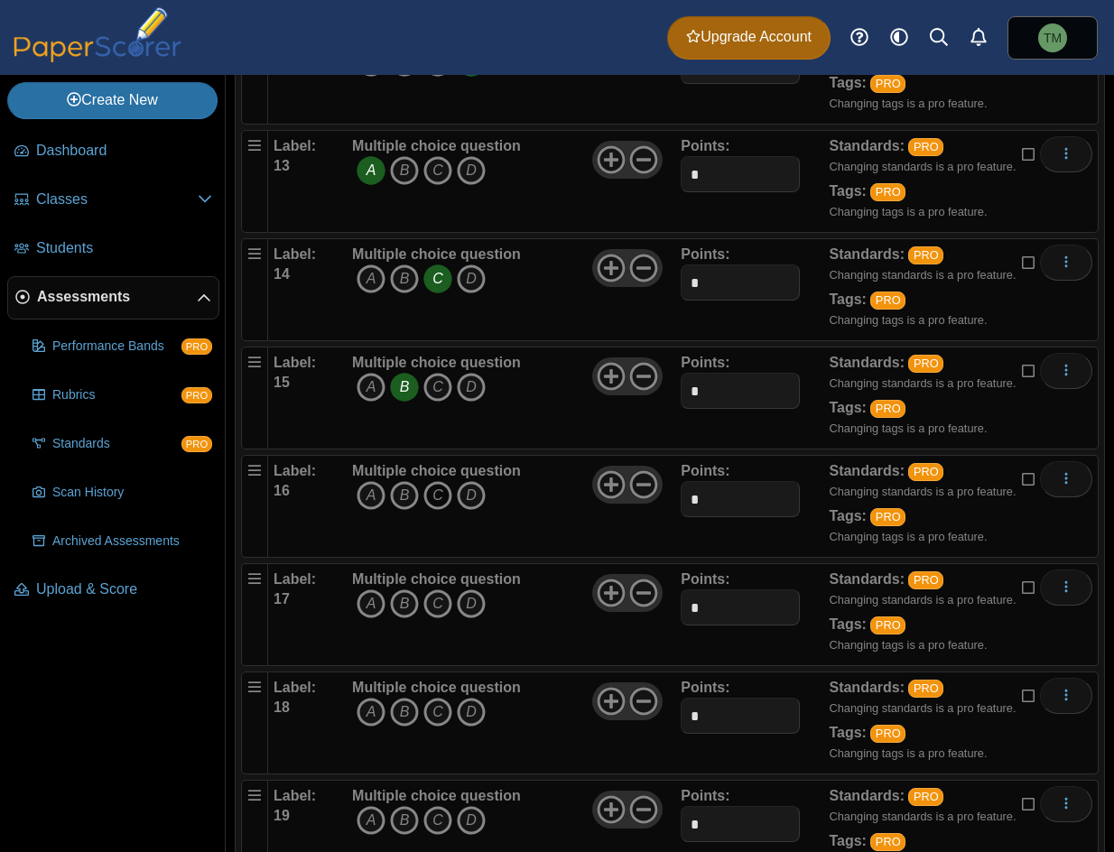
scroll to position [1624, 0]
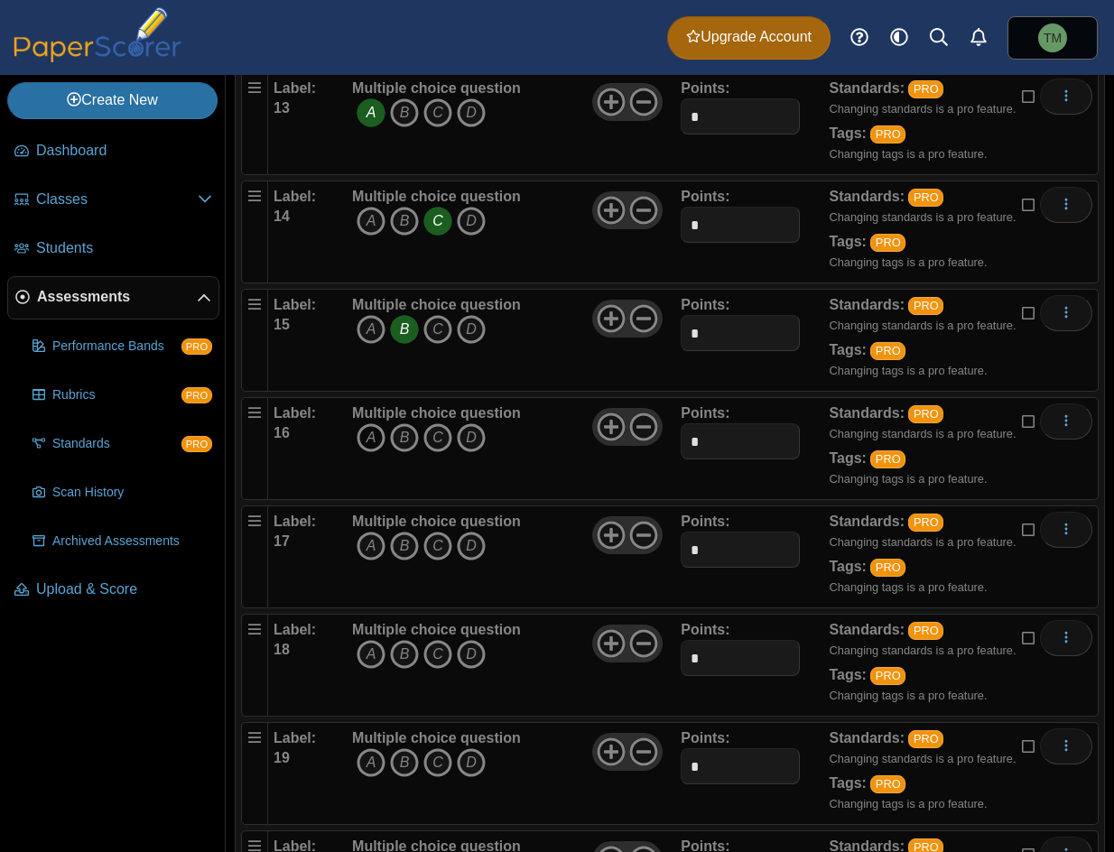
click at [364, 431] on icon "A" at bounding box center [370, 437] width 29 height 29
click at [403, 552] on icon "B" at bounding box center [404, 546] width 29 height 29
click at [436, 650] on icon "C" at bounding box center [437, 654] width 29 height 29
click at [362, 765] on icon "A" at bounding box center [370, 762] width 29 height 29
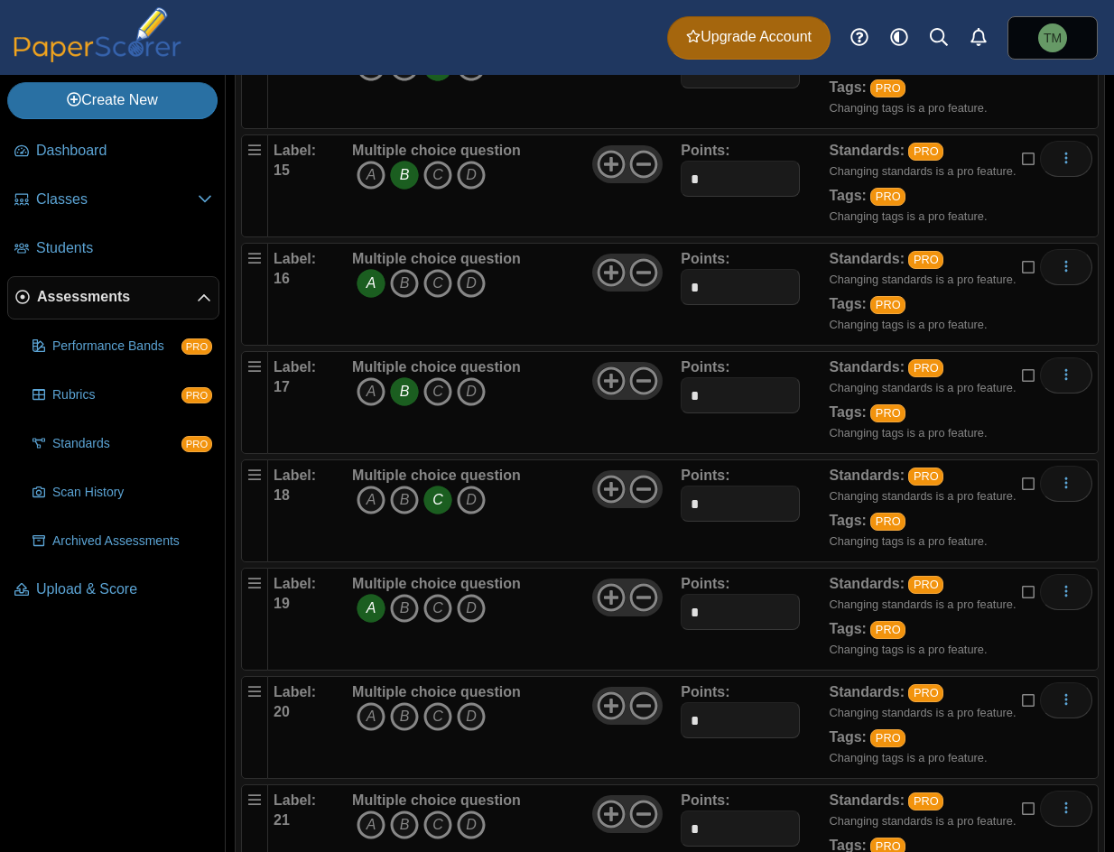
scroll to position [1805, 0]
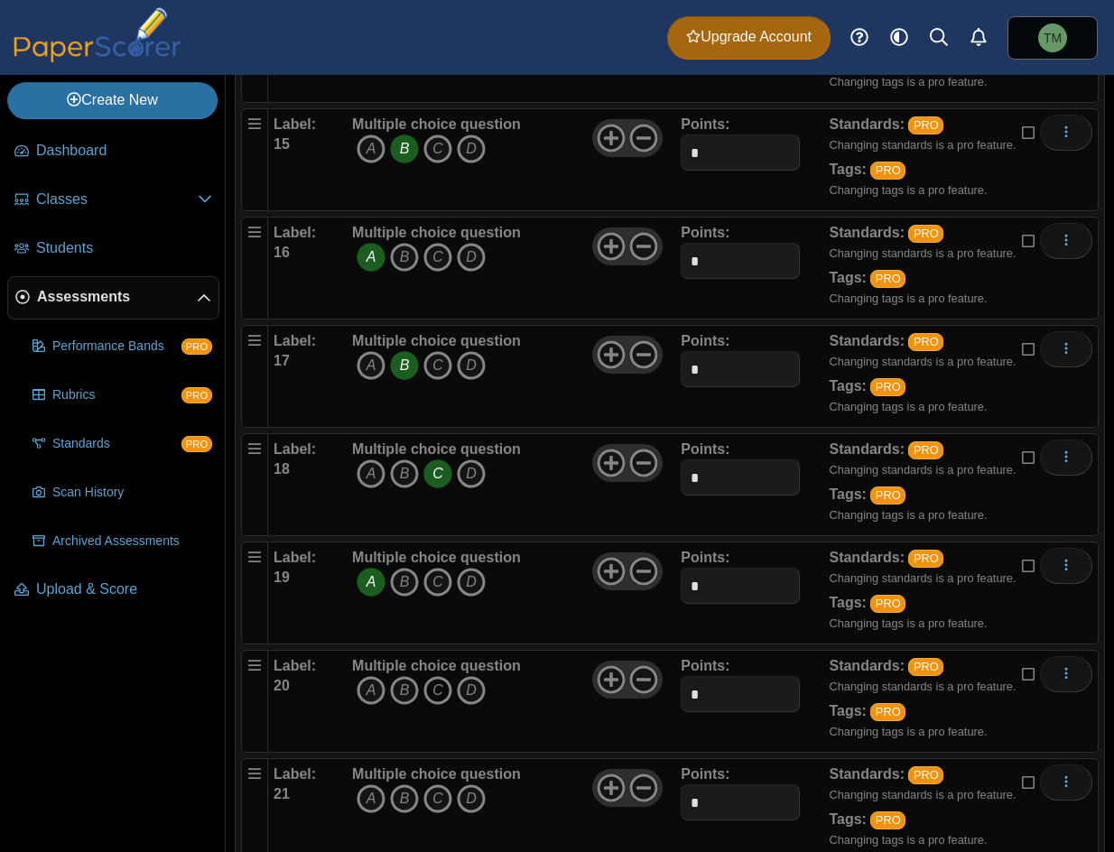
click at [443, 685] on icon "C" at bounding box center [437, 690] width 29 height 29
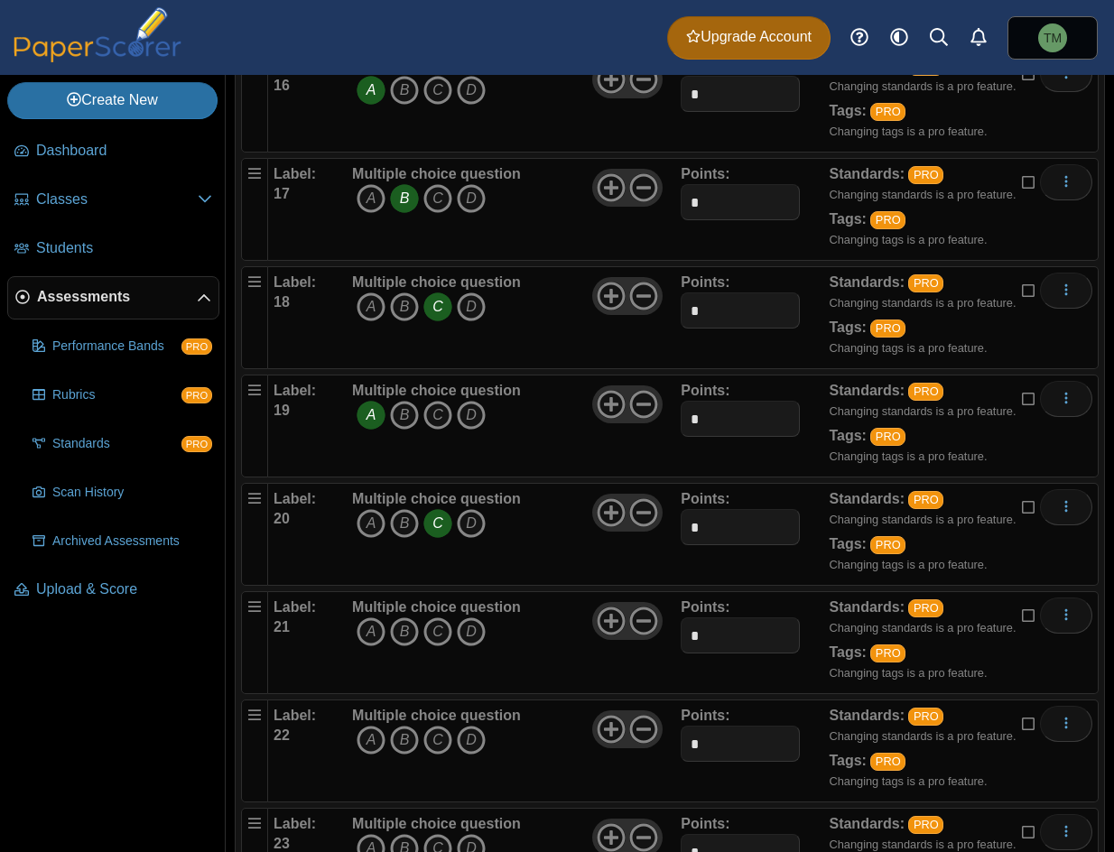
scroll to position [1985, 0]
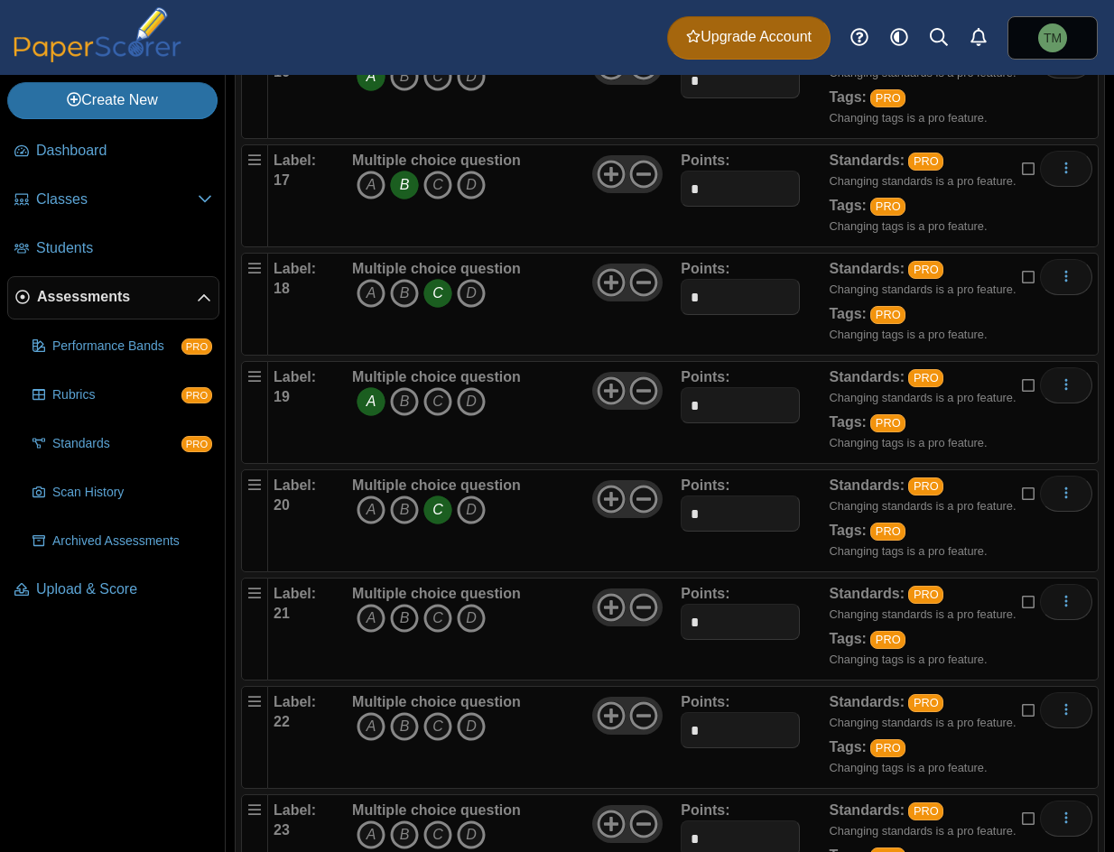
click at [404, 619] on icon "B" at bounding box center [404, 618] width 29 height 29
click at [447, 734] on icon "C" at bounding box center [437, 726] width 29 height 29
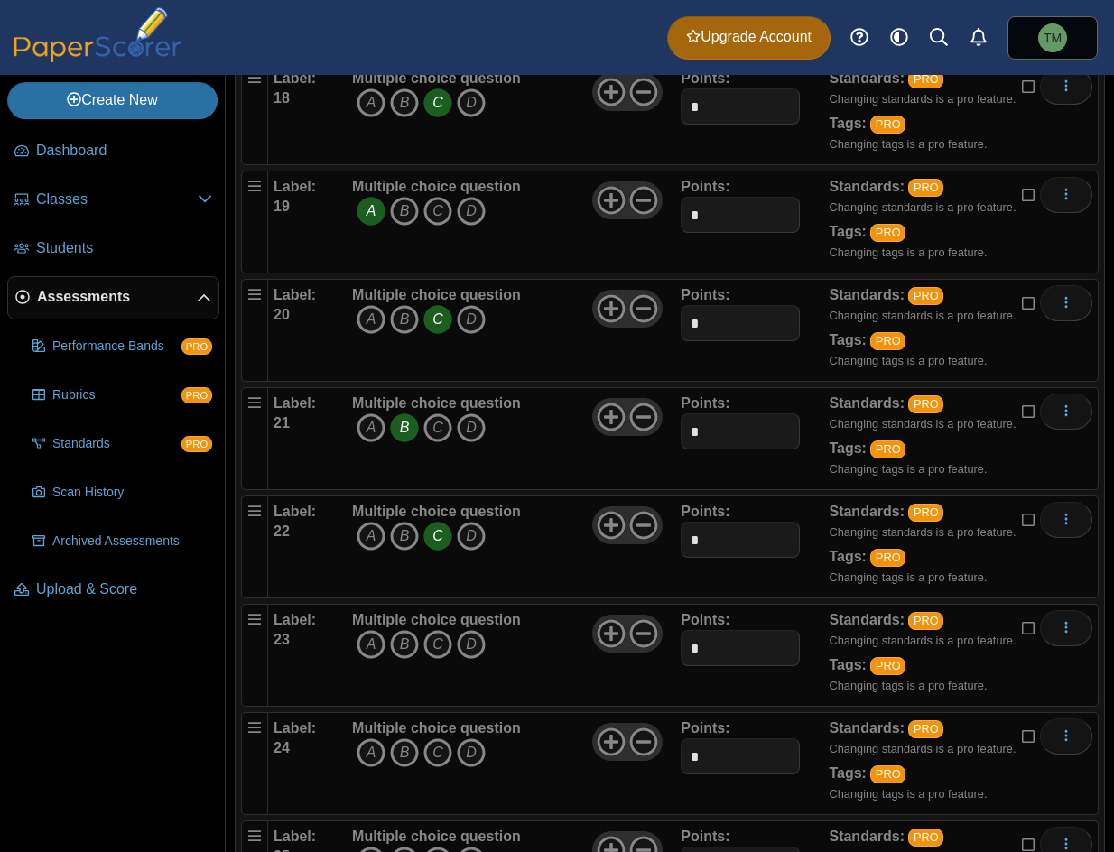
scroll to position [2256, 0]
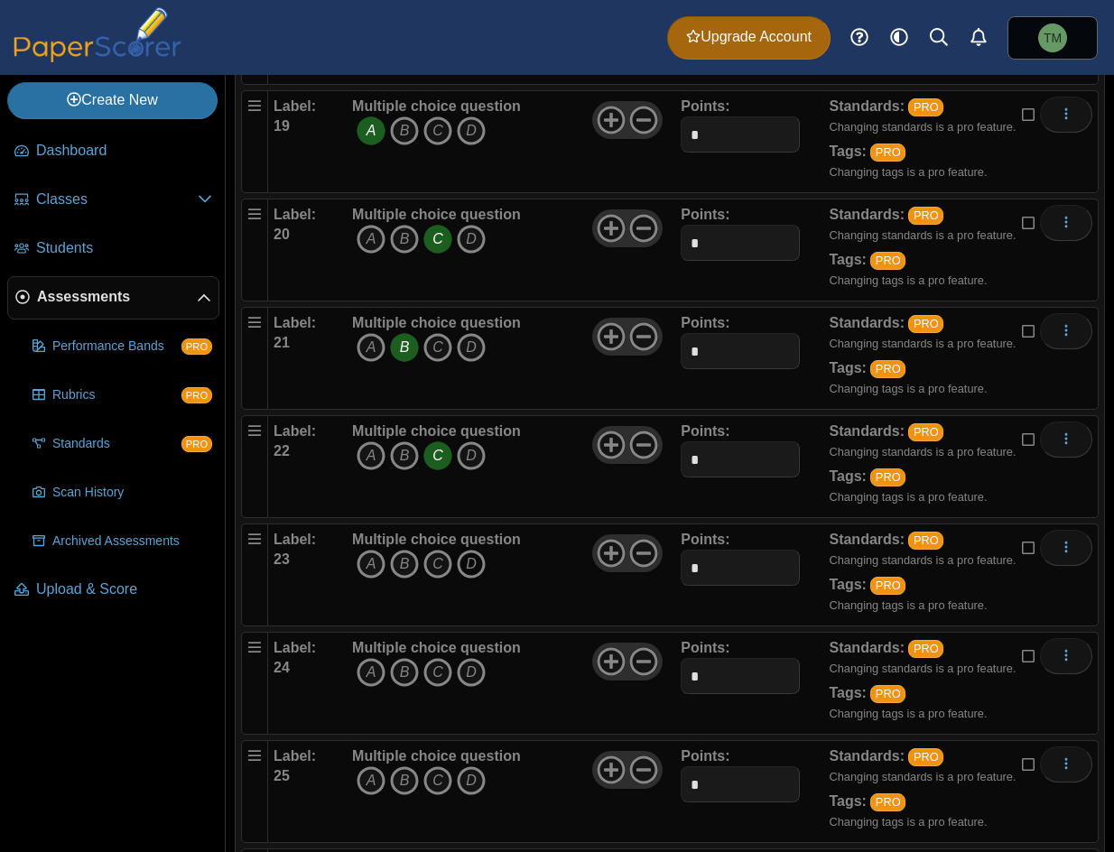
click at [469, 564] on icon "D" at bounding box center [471, 564] width 29 height 29
click at [412, 679] on icon "B" at bounding box center [404, 672] width 29 height 29
click at [402, 784] on icon "B" at bounding box center [404, 780] width 29 height 29
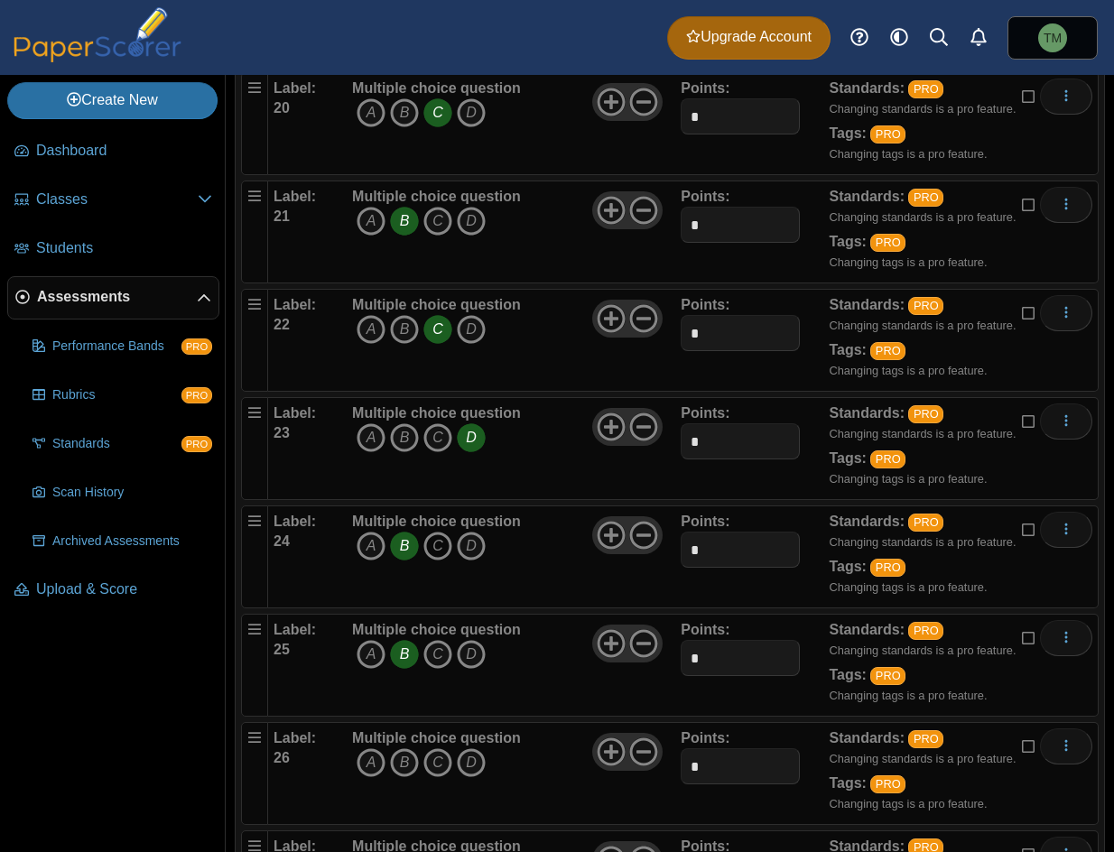
scroll to position [2437, 0]
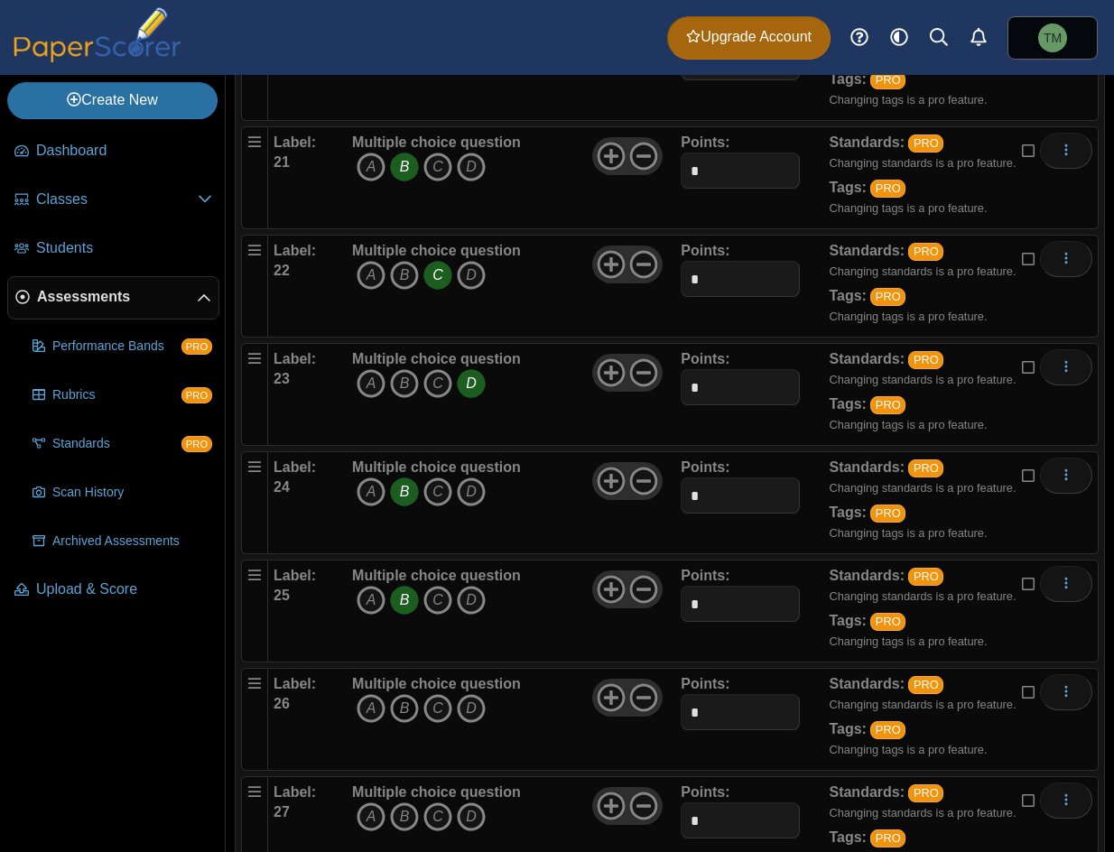
click at [414, 714] on icon "B" at bounding box center [404, 708] width 29 height 29
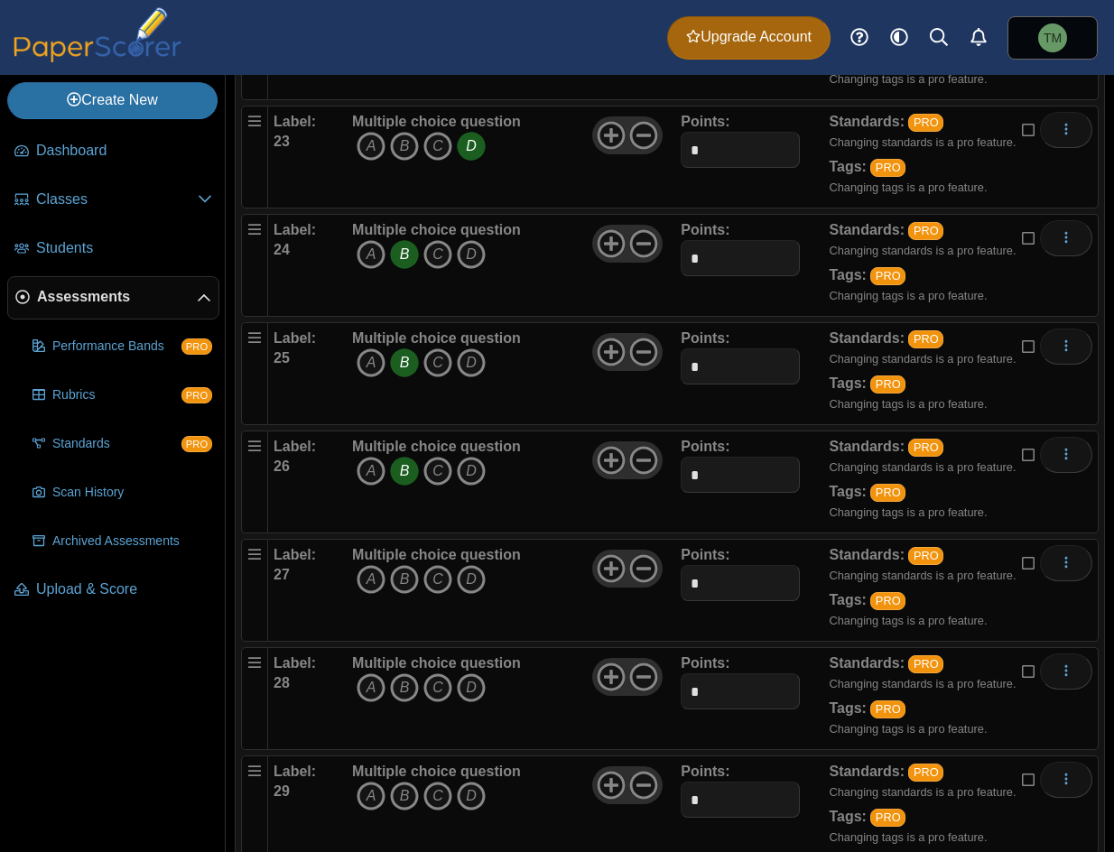
scroll to position [2798, 0]
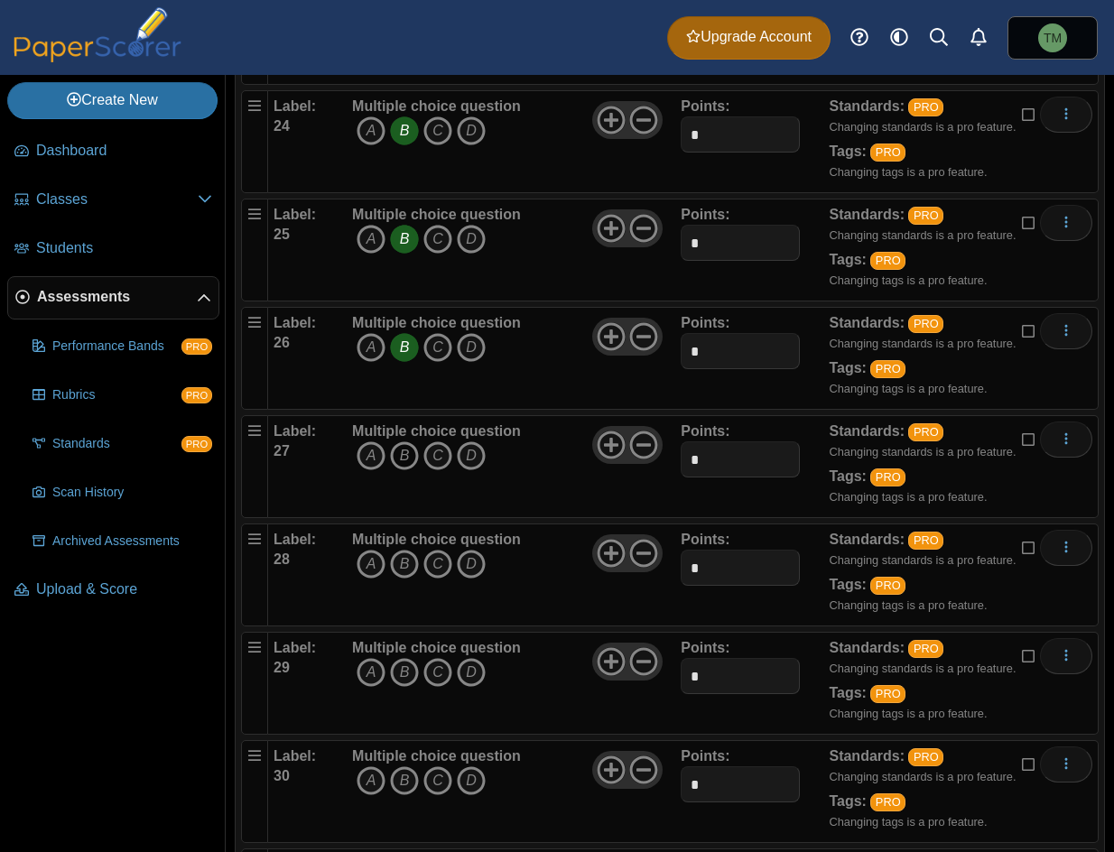
click at [395, 456] on icon "B" at bounding box center [404, 455] width 29 height 29
click at [461, 566] on icon "D" at bounding box center [471, 564] width 29 height 29
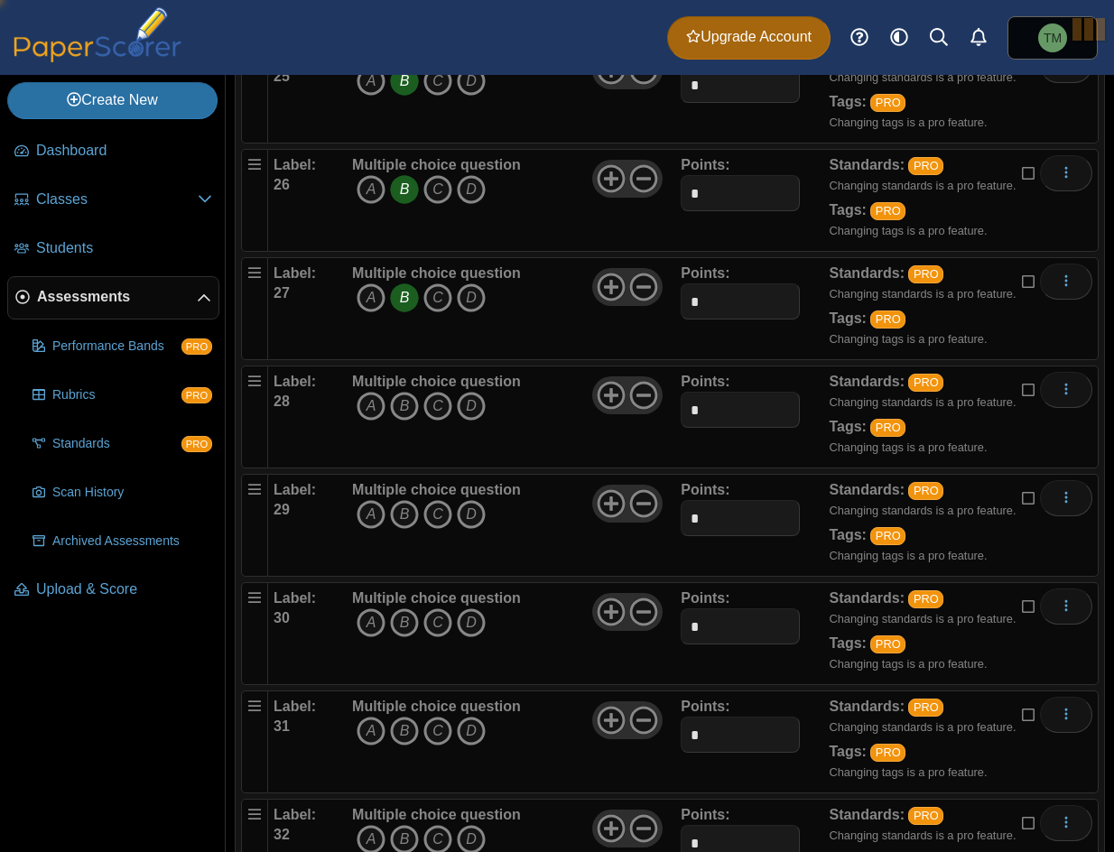
scroll to position [2978, 0]
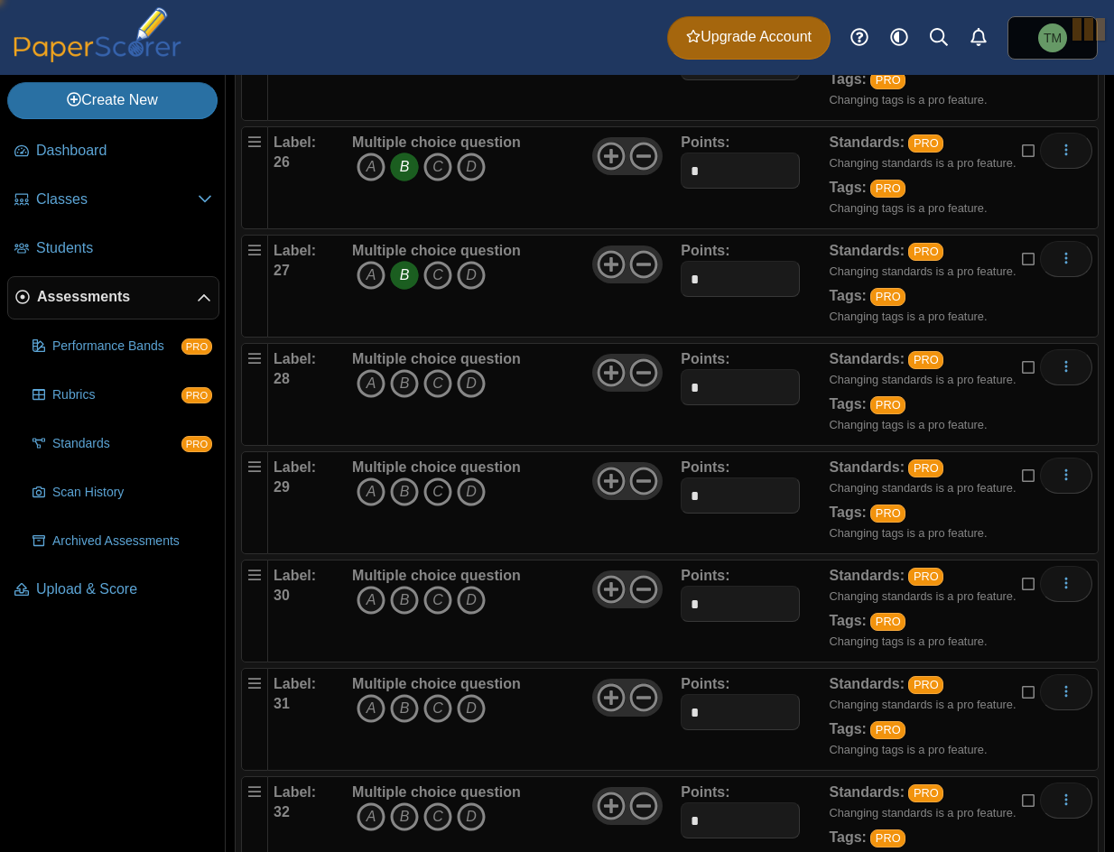
click at [438, 498] on icon "C" at bounding box center [437, 491] width 29 height 29
click at [397, 600] on icon "B" at bounding box center [404, 600] width 29 height 29
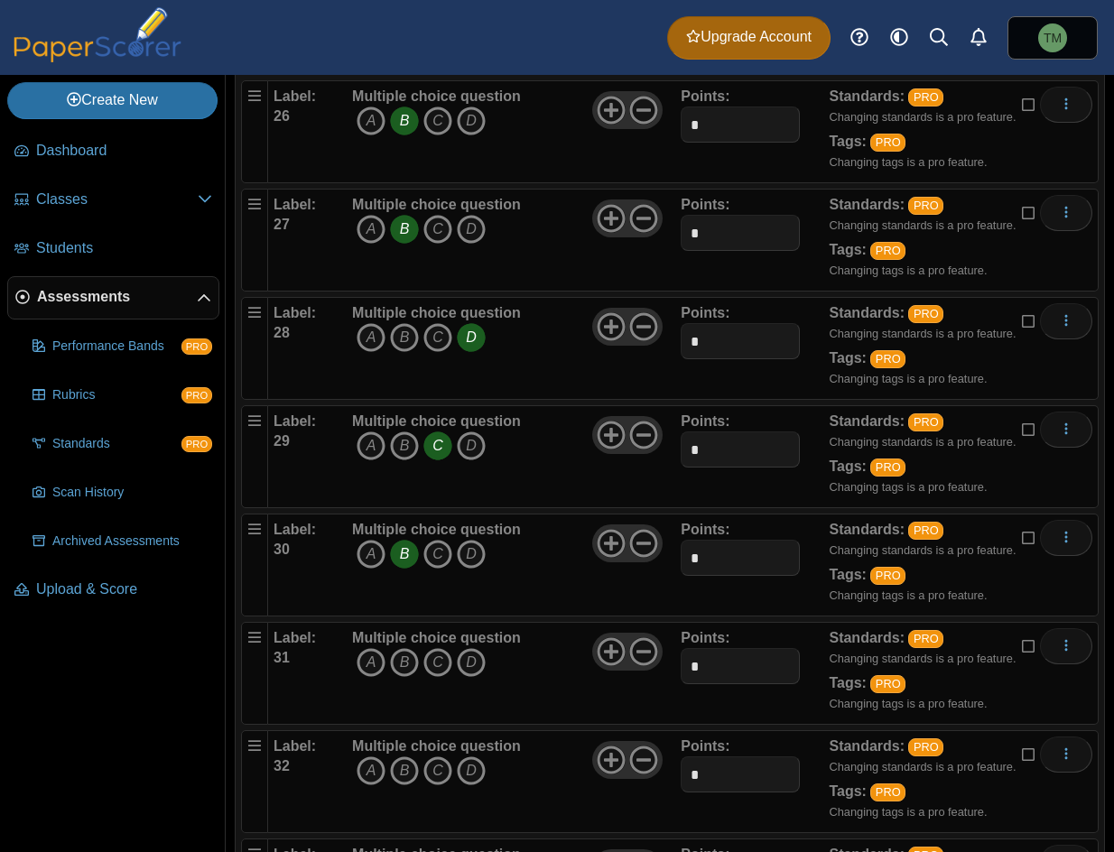
scroll to position [3159, 0]
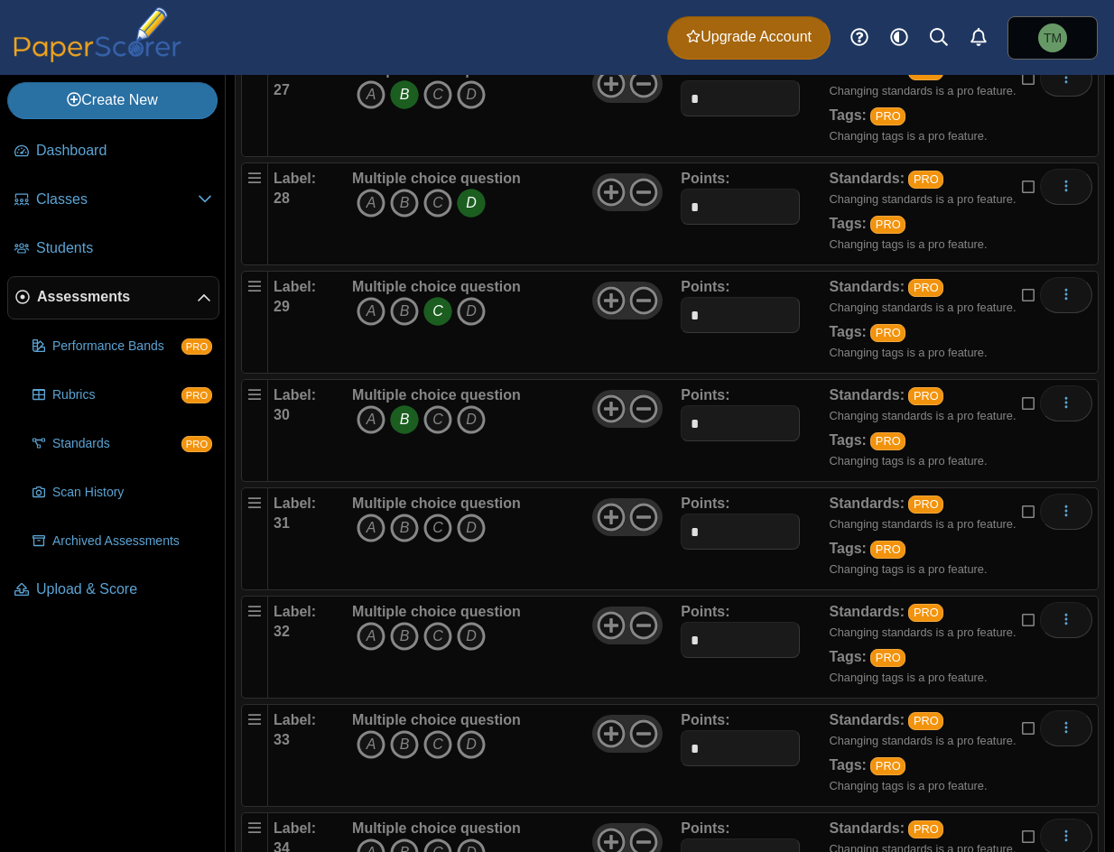
click at [430, 530] on icon "C" at bounding box center [437, 528] width 29 height 29
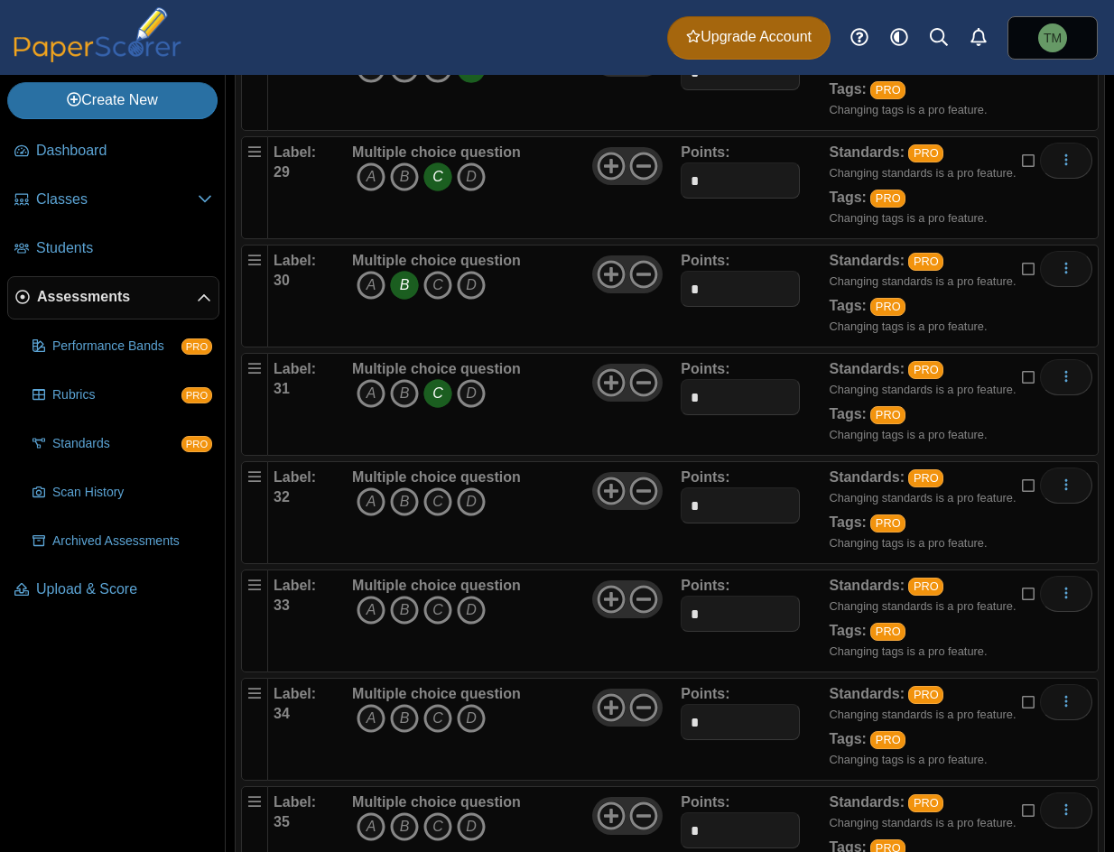
scroll to position [3339, 0]
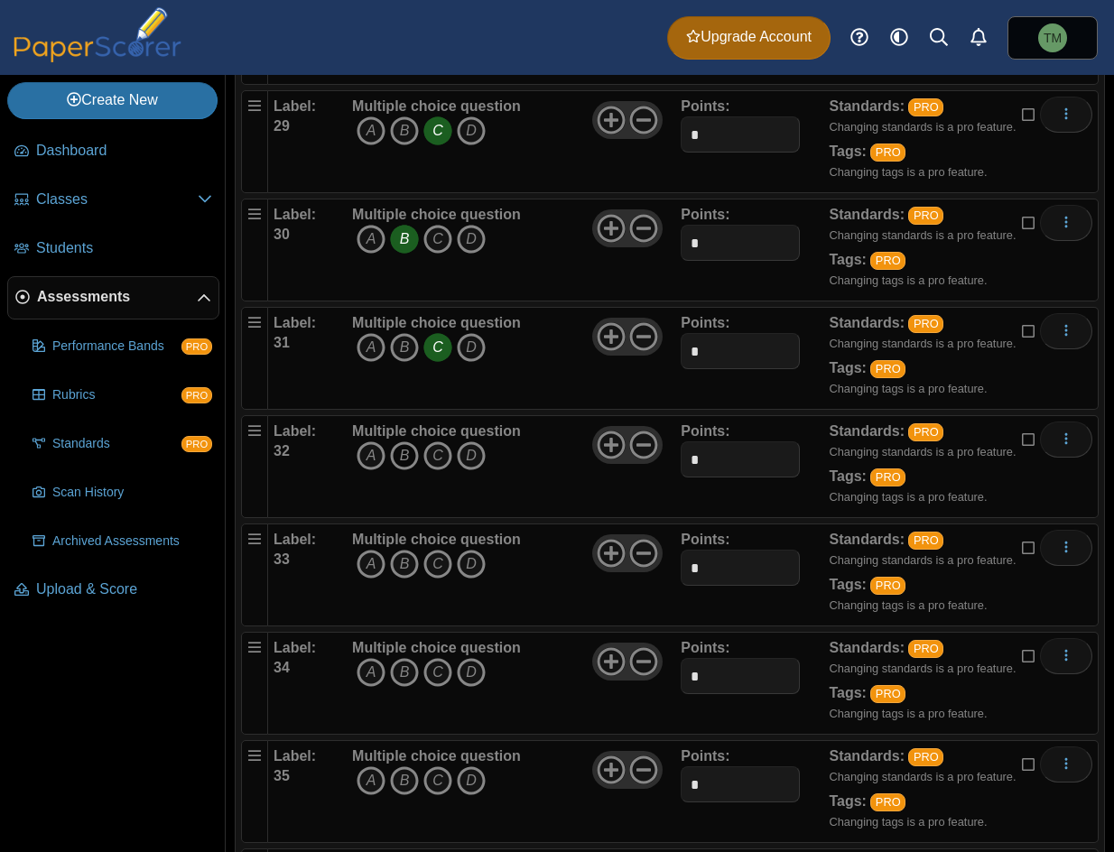
click at [411, 462] on icon "B" at bounding box center [404, 455] width 29 height 29
click at [480, 558] on icon "D" at bounding box center [471, 564] width 29 height 29
click at [393, 671] on icon "B" at bounding box center [404, 672] width 29 height 29
click at [360, 770] on icon "A" at bounding box center [370, 780] width 29 height 29
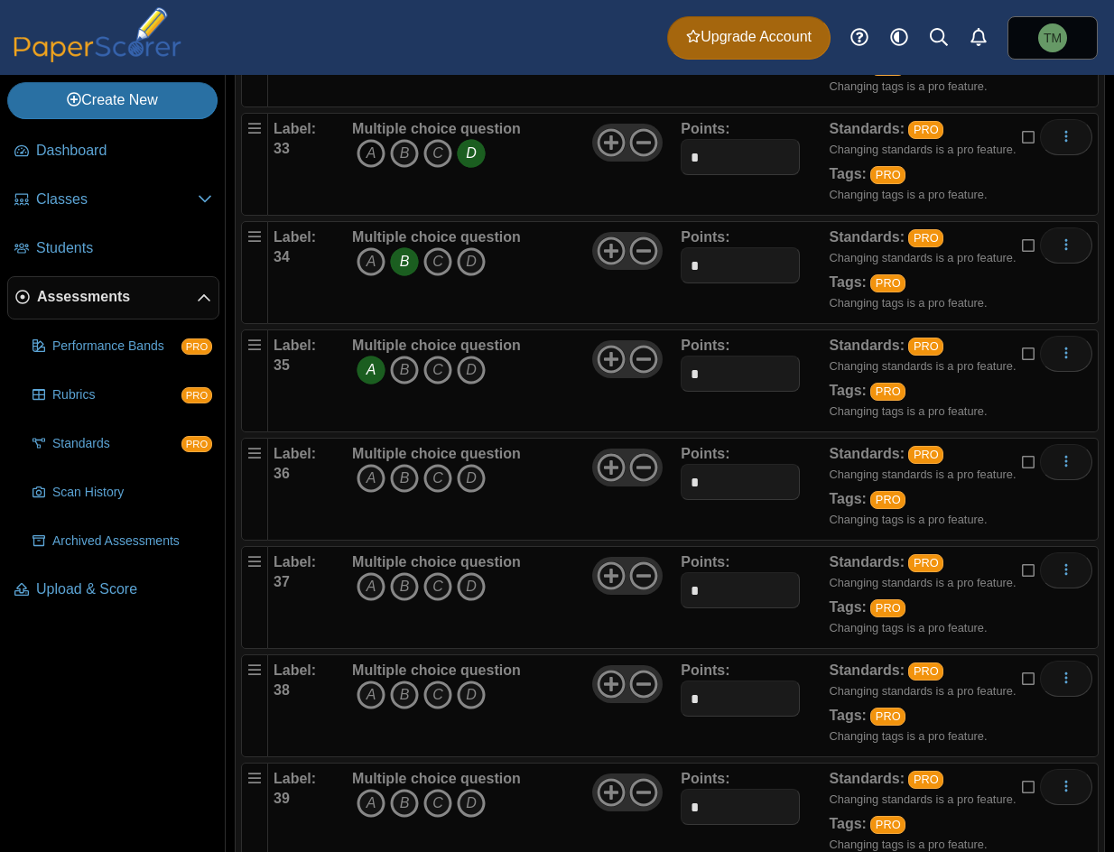
scroll to position [3881, 0]
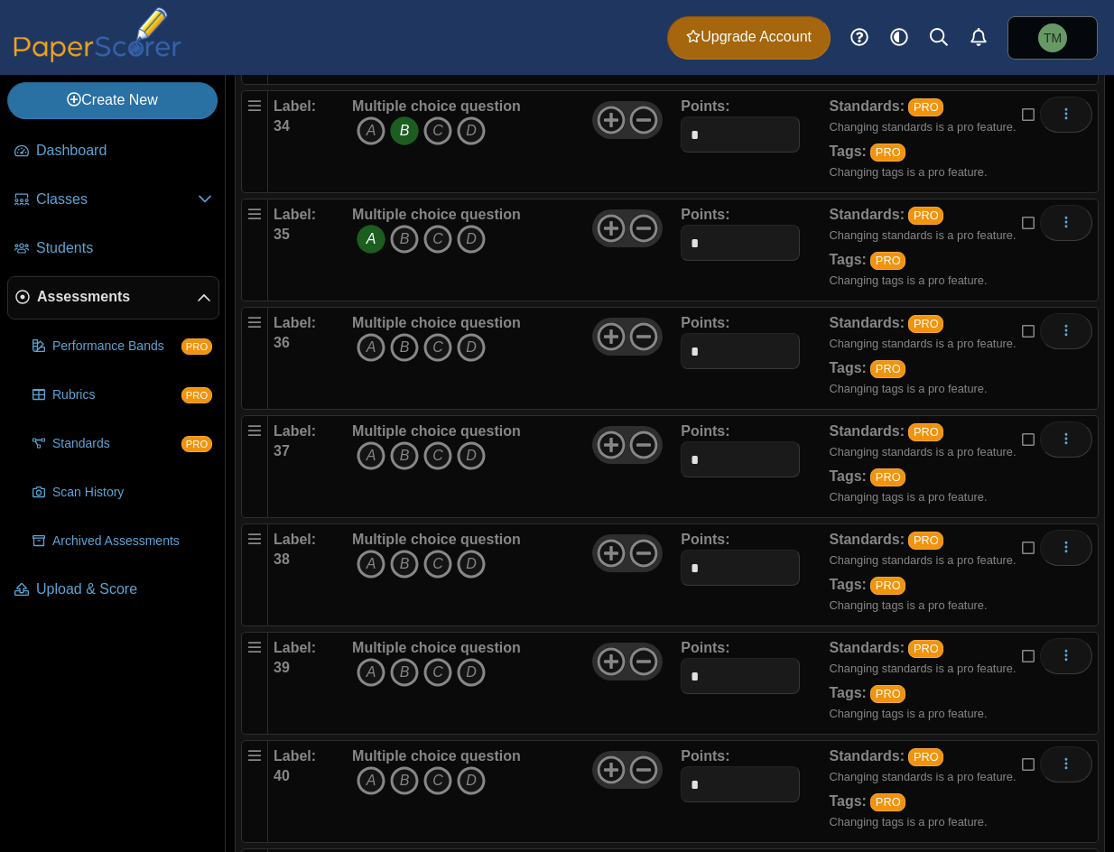
click at [402, 334] on icon "B" at bounding box center [404, 347] width 29 height 29
click at [409, 456] on icon "B" at bounding box center [404, 455] width 29 height 29
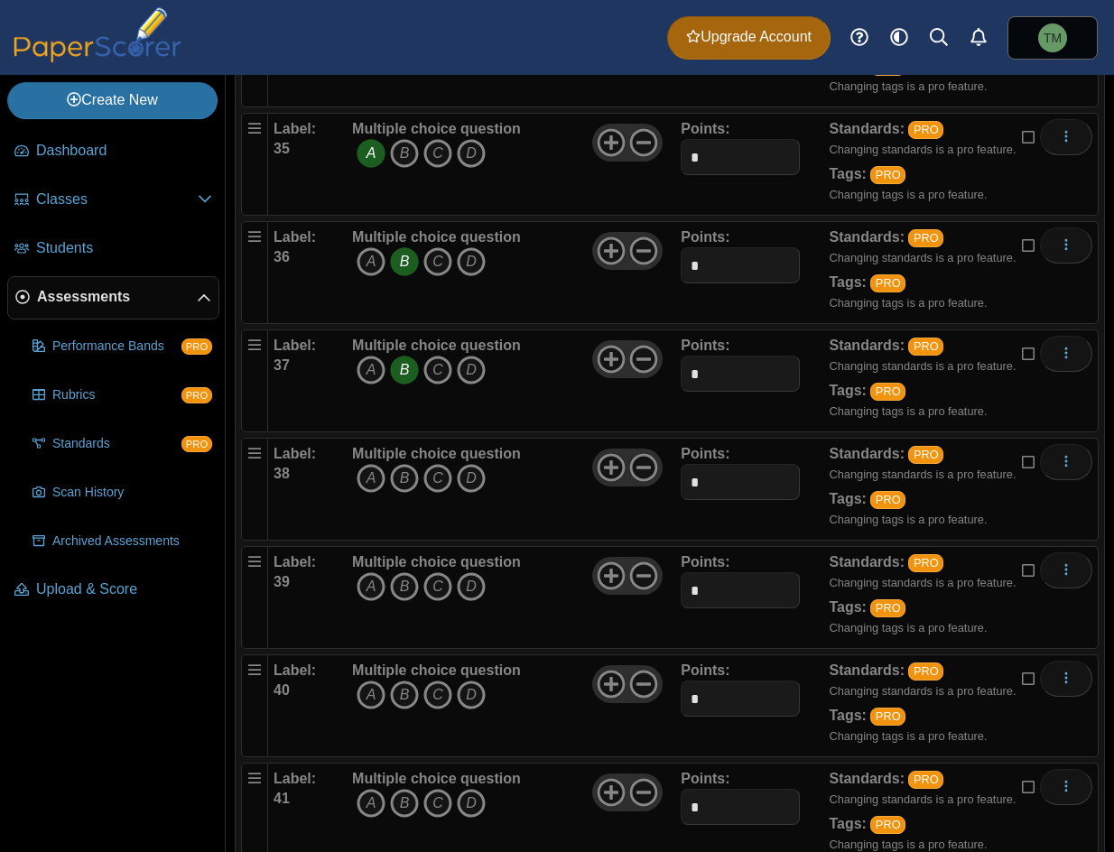
scroll to position [3971, 0]
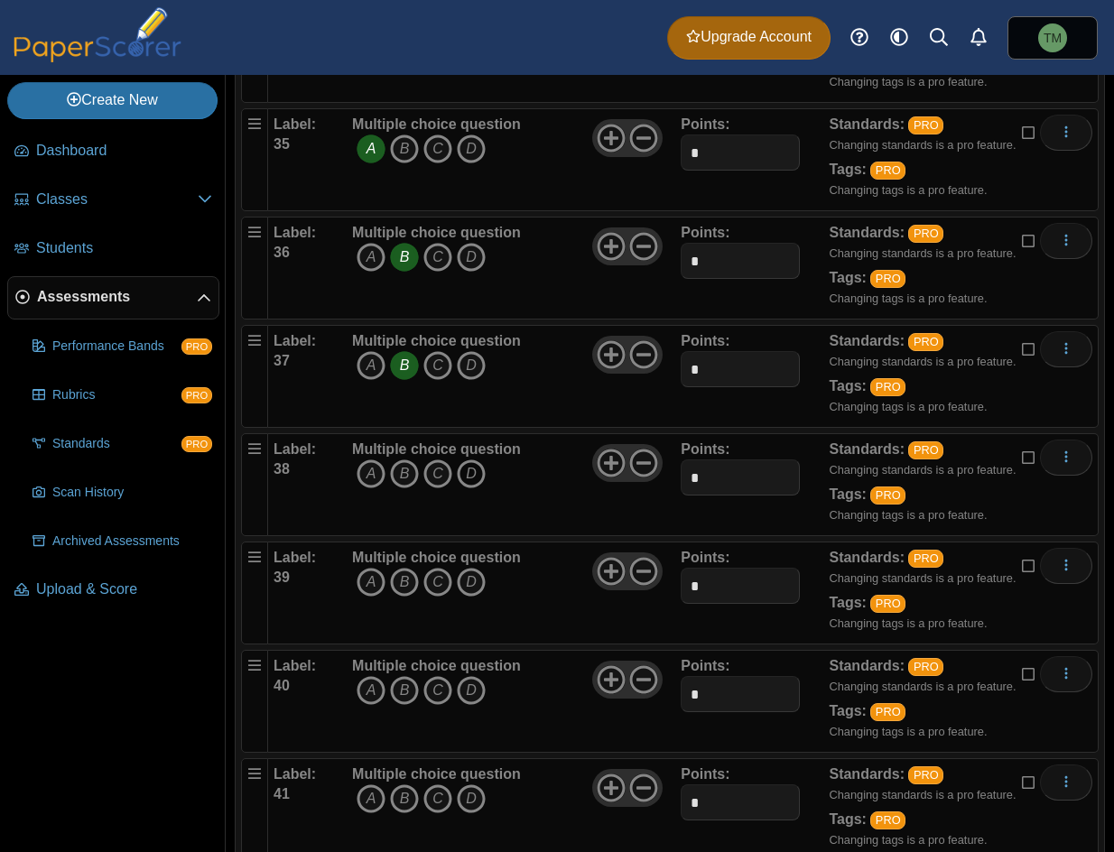
click at [477, 480] on icon "D" at bounding box center [471, 473] width 29 height 29
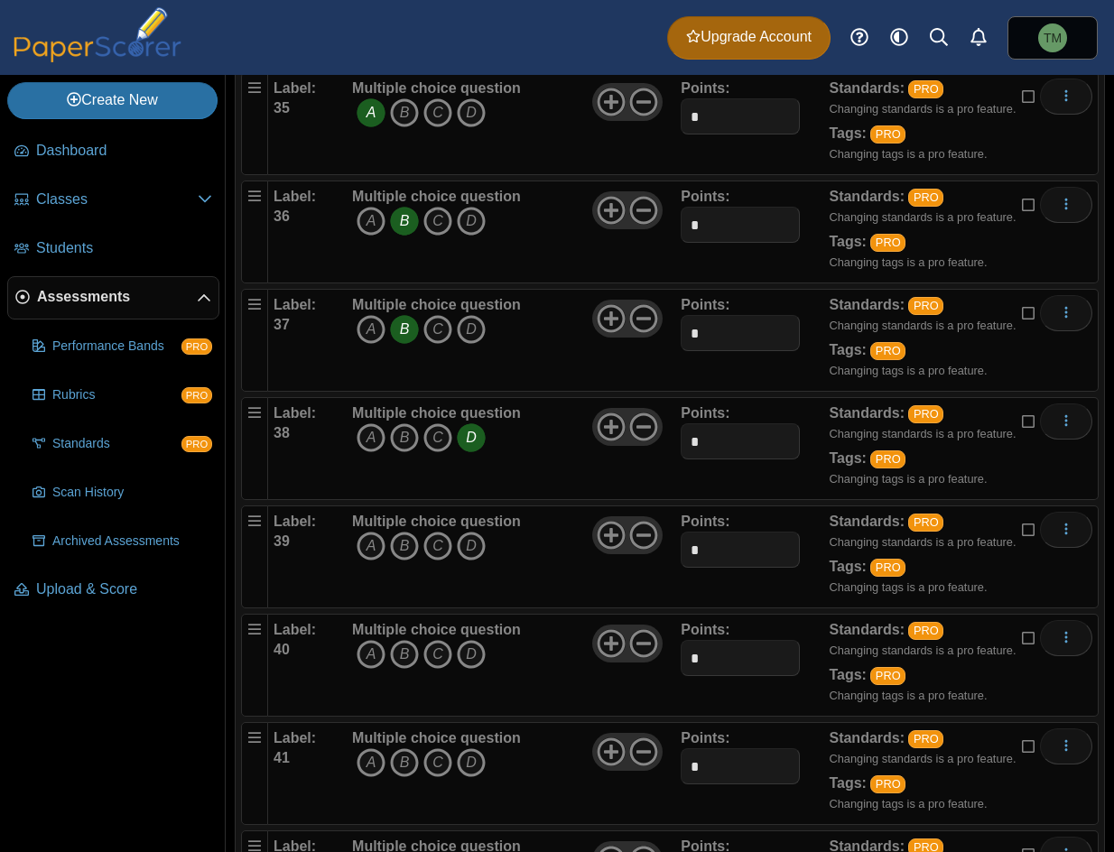
scroll to position [4151, 0]
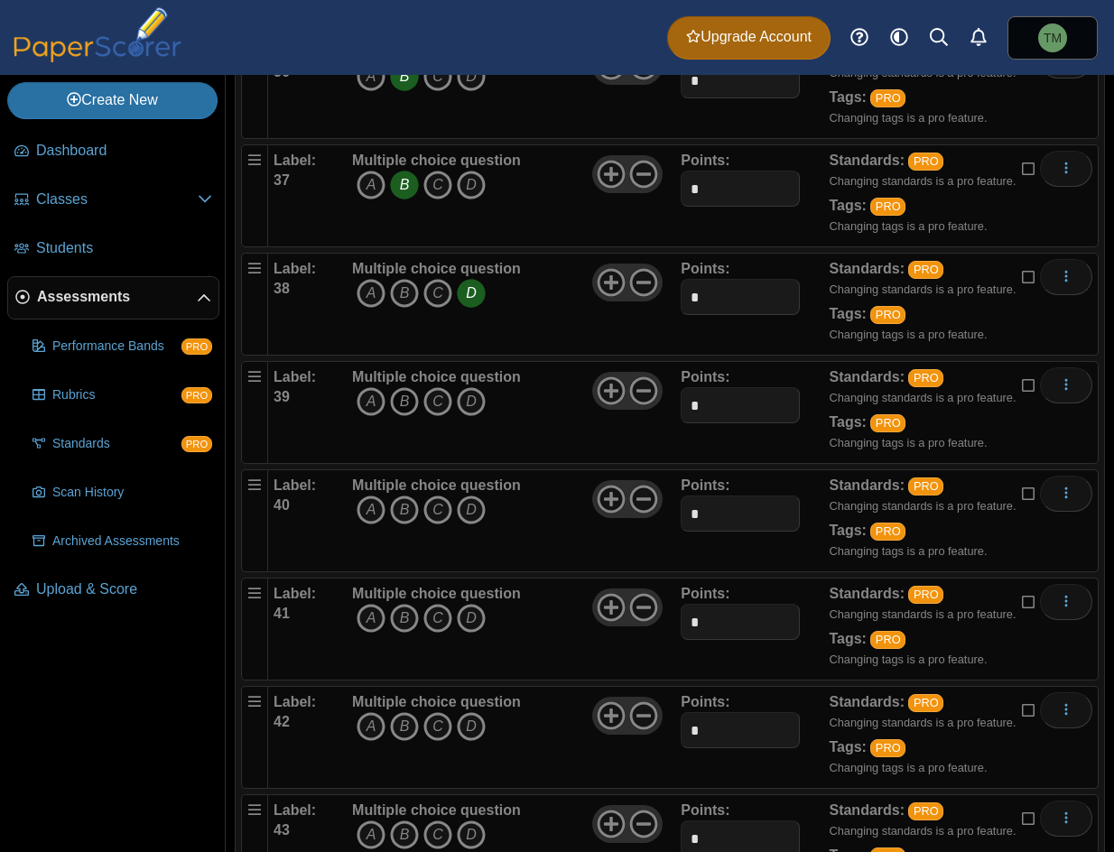
click at [409, 400] on icon "B" at bounding box center [404, 401] width 29 height 29
click at [464, 510] on icon "D" at bounding box center [471, 509] width 29 height 29
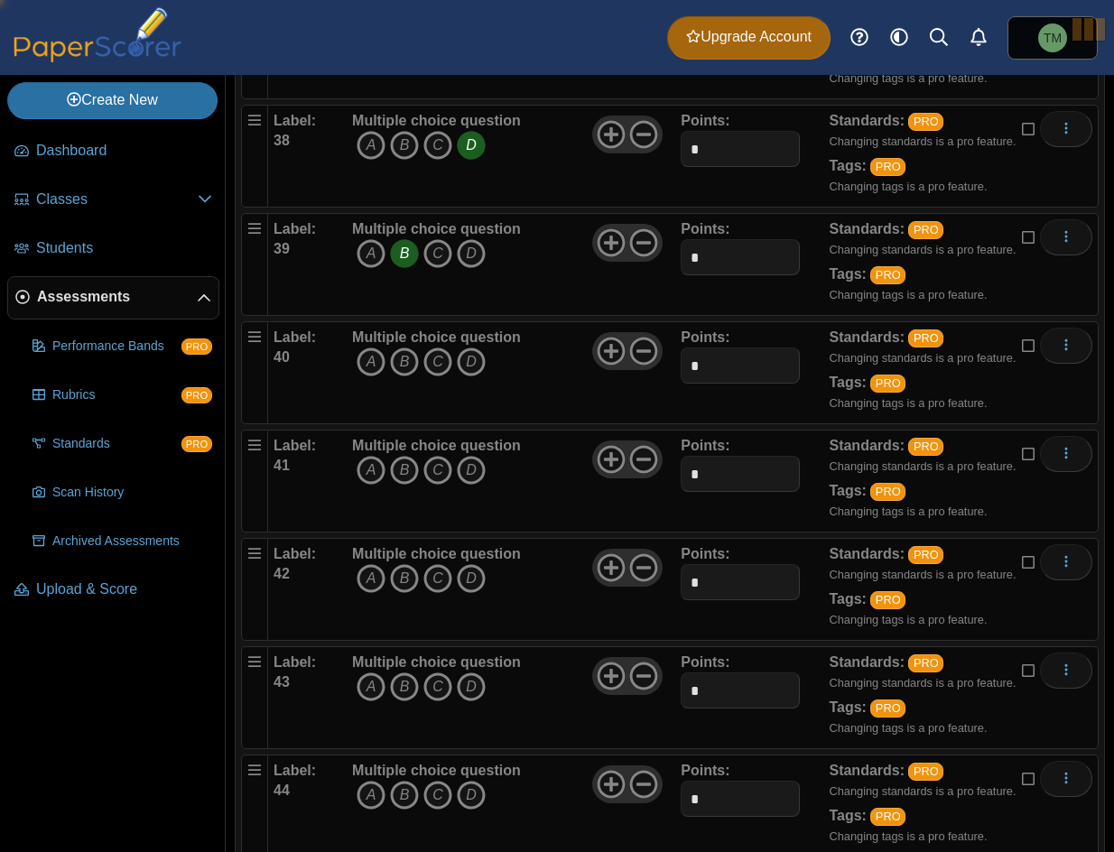
scroll to position [4332, 0]
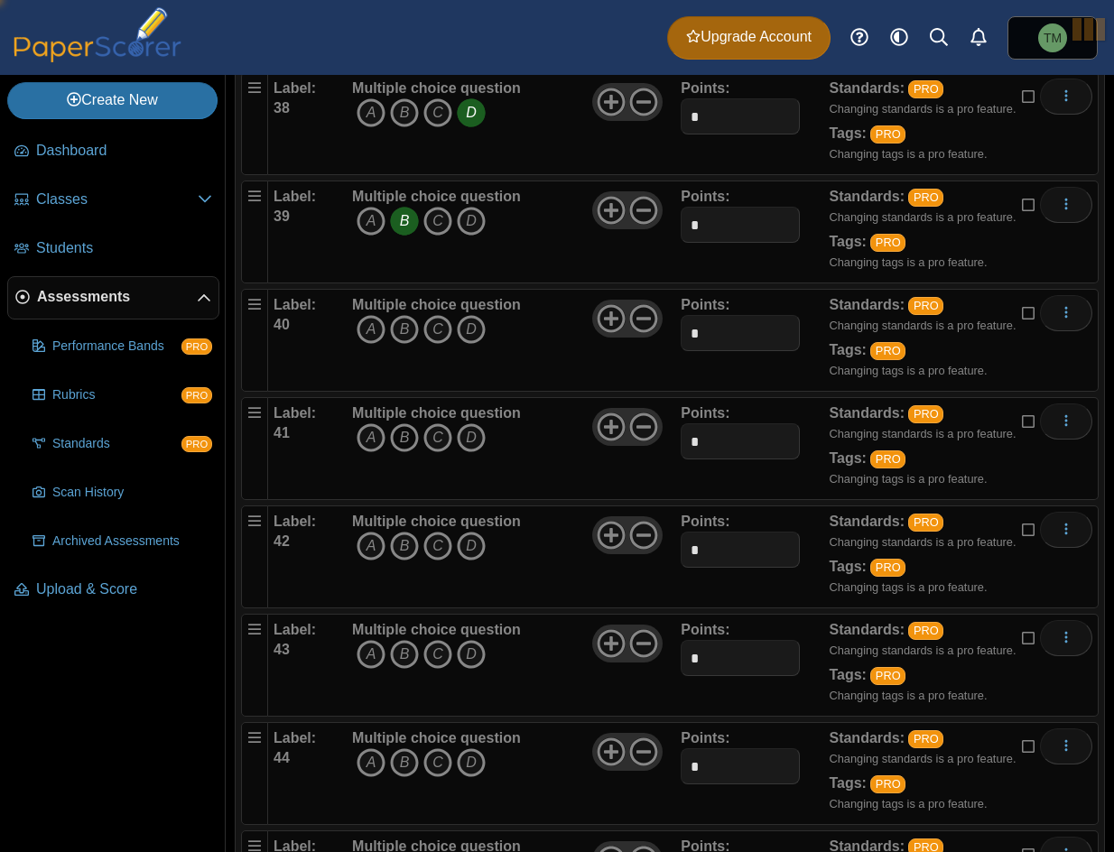
click at [413, 432] on icon "B" at bounding box center [404, 437] width 29 height 29
click at [404, 544] on icon "B" at bounding box center [404, 546] width 29 height 29
click at [395, 653] on icon "B" at bounding box center [404, 654] width 29 height 29
click at [411, 646] on icon "B" at bounding box center [404, 654] width 29 height 29
click at [413, 652] on icon "B" at bounding box center [404, 654] width 29 height 29
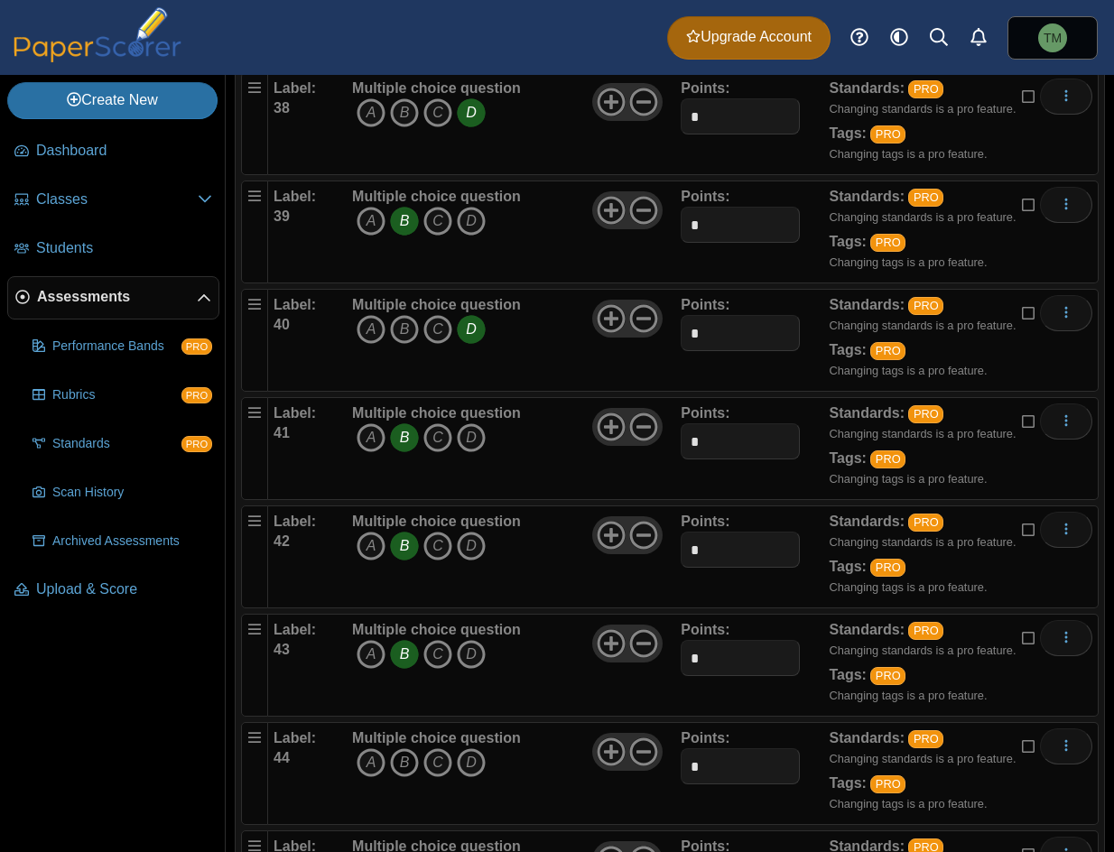
click at [415, 762] on icon "B" at bounding box center [404, 762] width 29 height 29
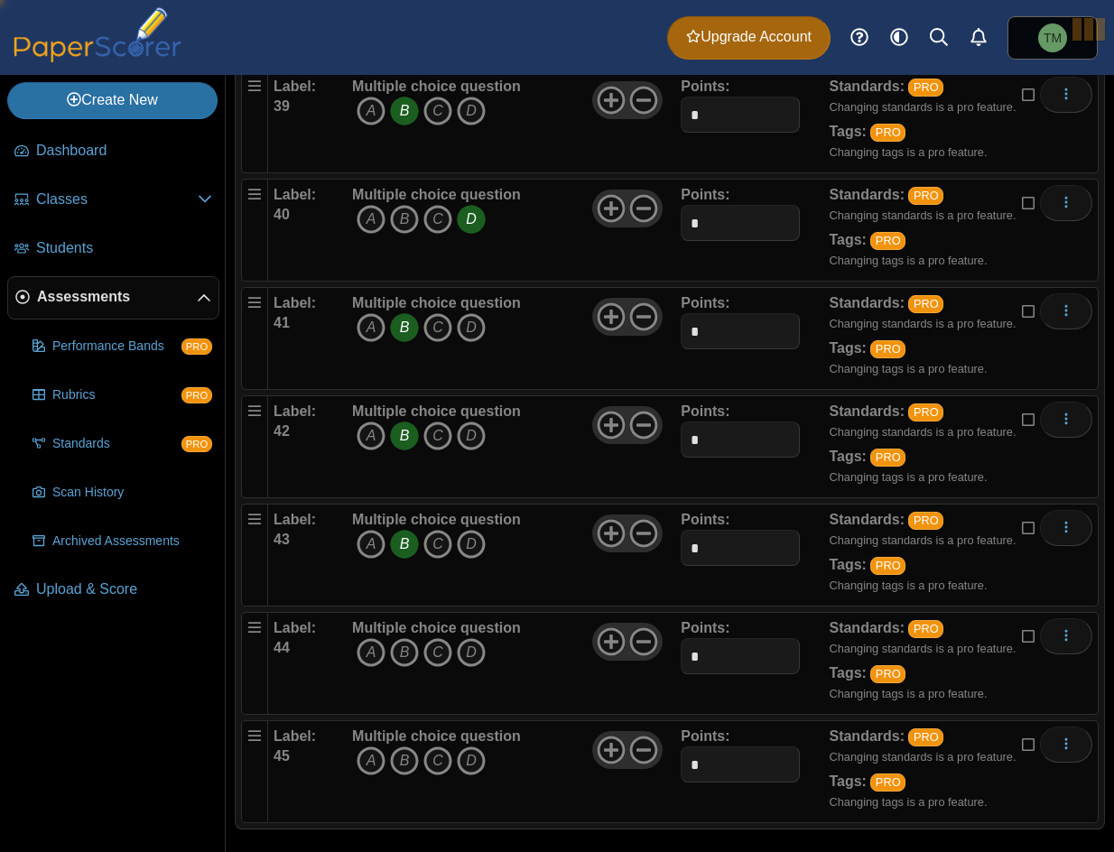
scroll to position [4455, 0]
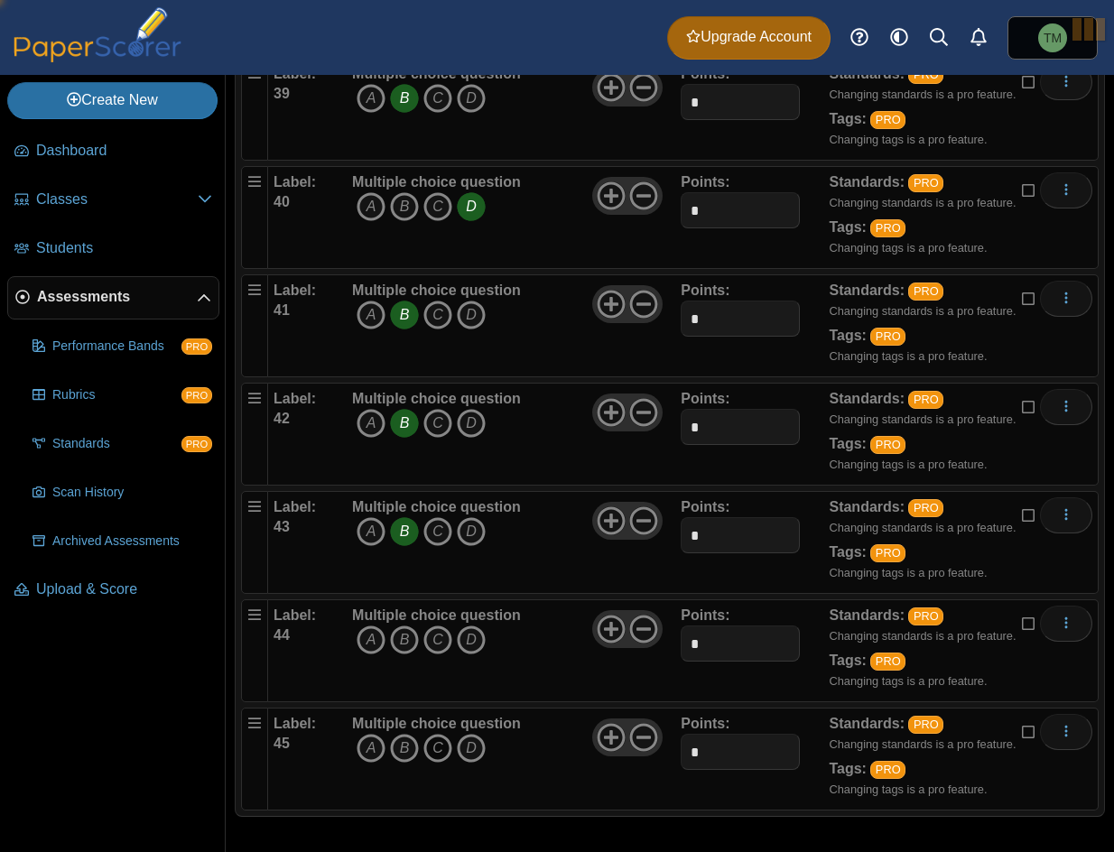
click at [439, 744] on icon "C" at bounding box center [437, 748] width 29 height 29
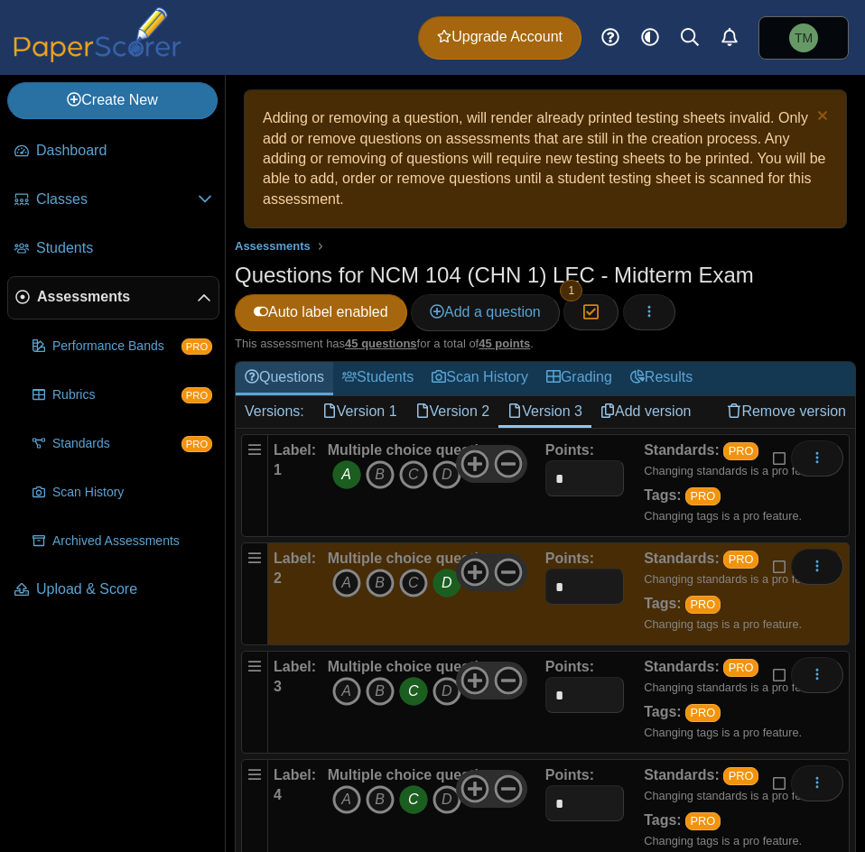
scroll to position [0, 0]
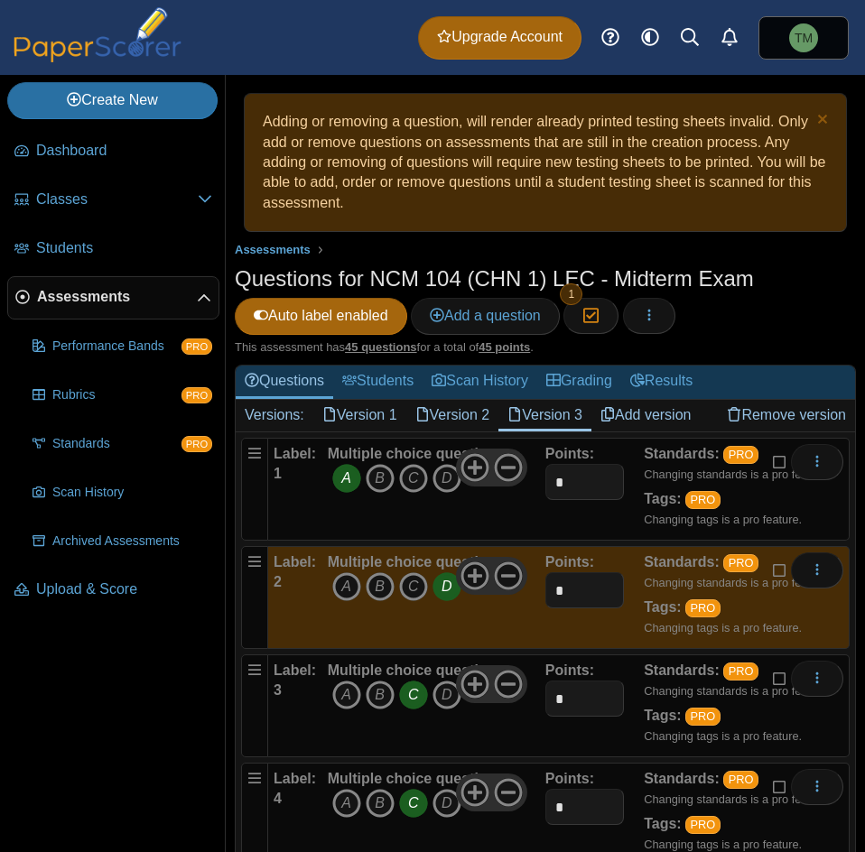
click at [646, 413] on link "Add version" at bounding box center [645, 415] width 109 height 31
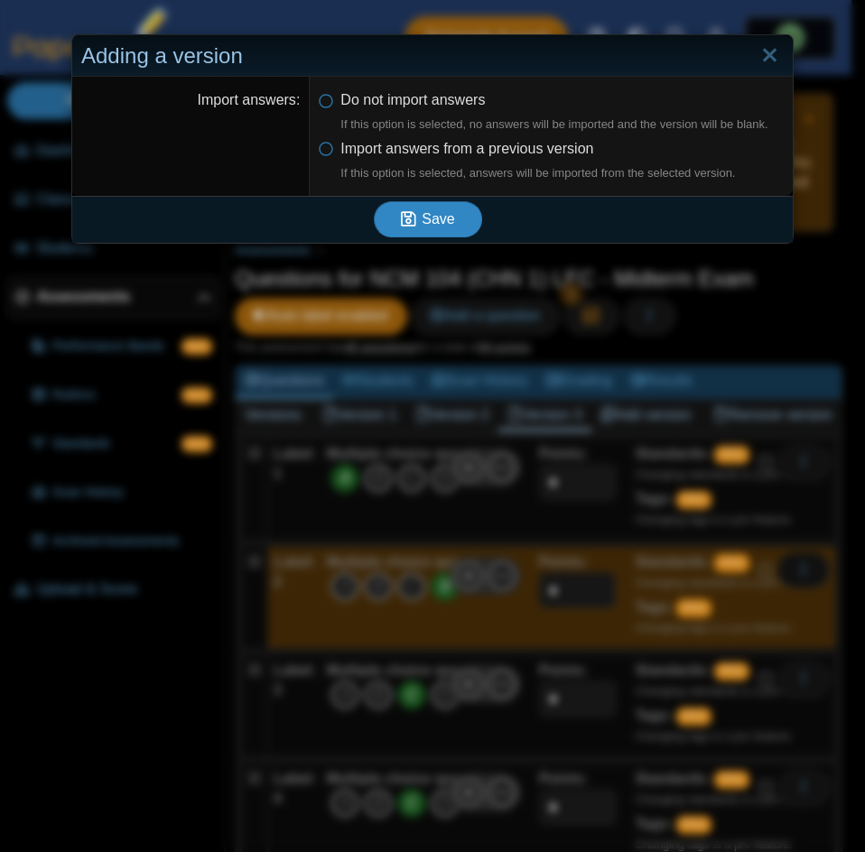
click at [390, 220] on button "Save" at bounding box center [428, 219] width 108 height 36
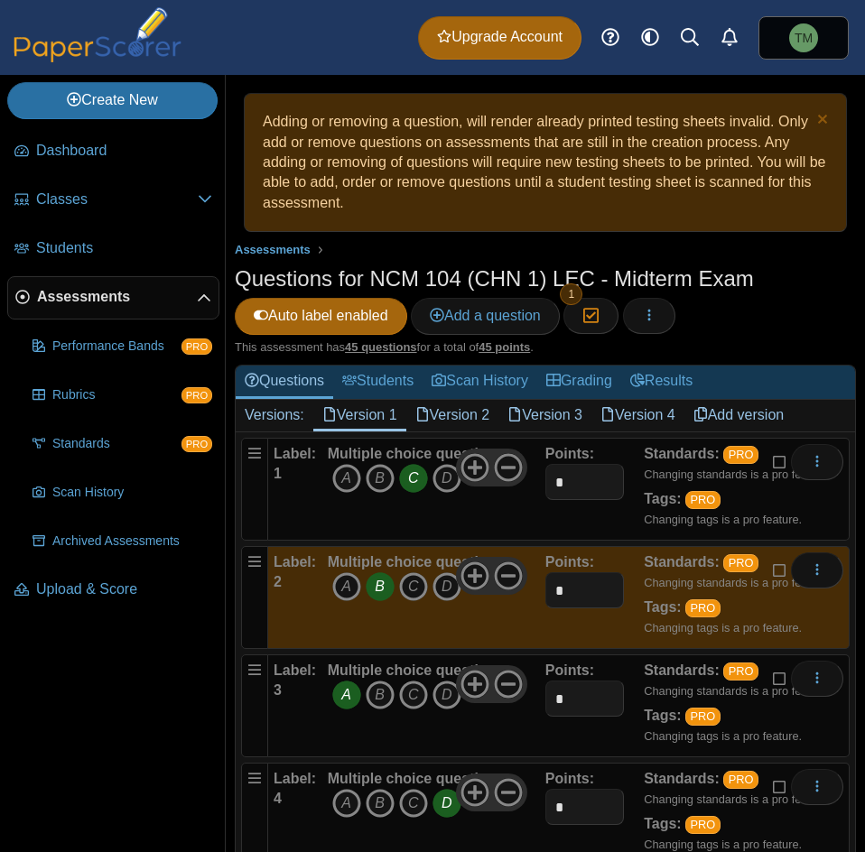
click at [639, 415] on link "Version 4" at bounding box center [637, 415] width 93 height 31
click at [351, 480] on icon "A" at bounding box center [346, 478] width 29 height 29
click at [351, 593] on icon "A" at bounding box center [346, 586] width 29 height 29
click at [413, 698] on icon "C" at bounding box center [413, 694] width 29 height 29
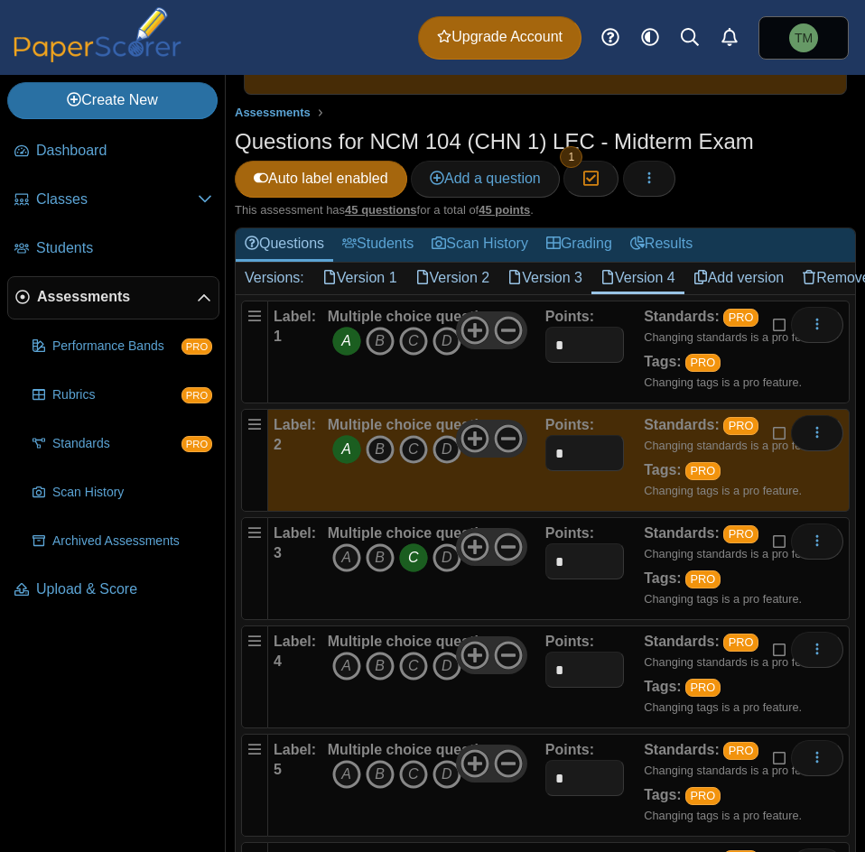
scroll to position [180, 0]
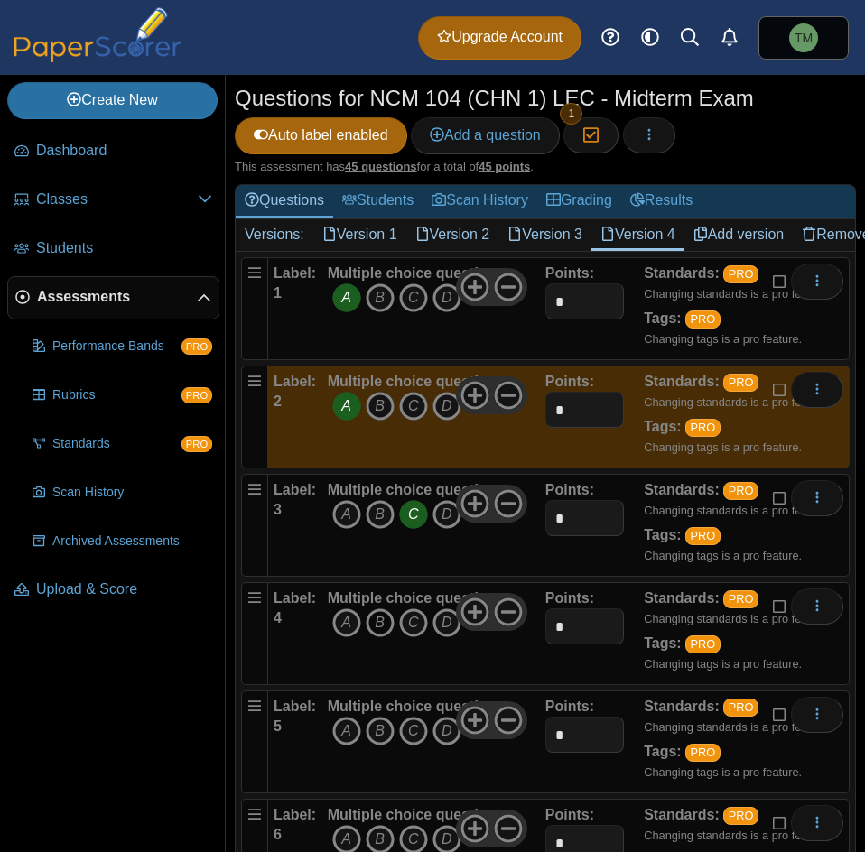
click at [381, 627] on icon "B" at bounding box center [379, 622] width 29 height 29
click at [332, 736] on icon "A" at bounding box center [346, 731] width 29 height 29
click at [341, 825] on icon "A" at bounding box center [346, 839] width 29 height 29
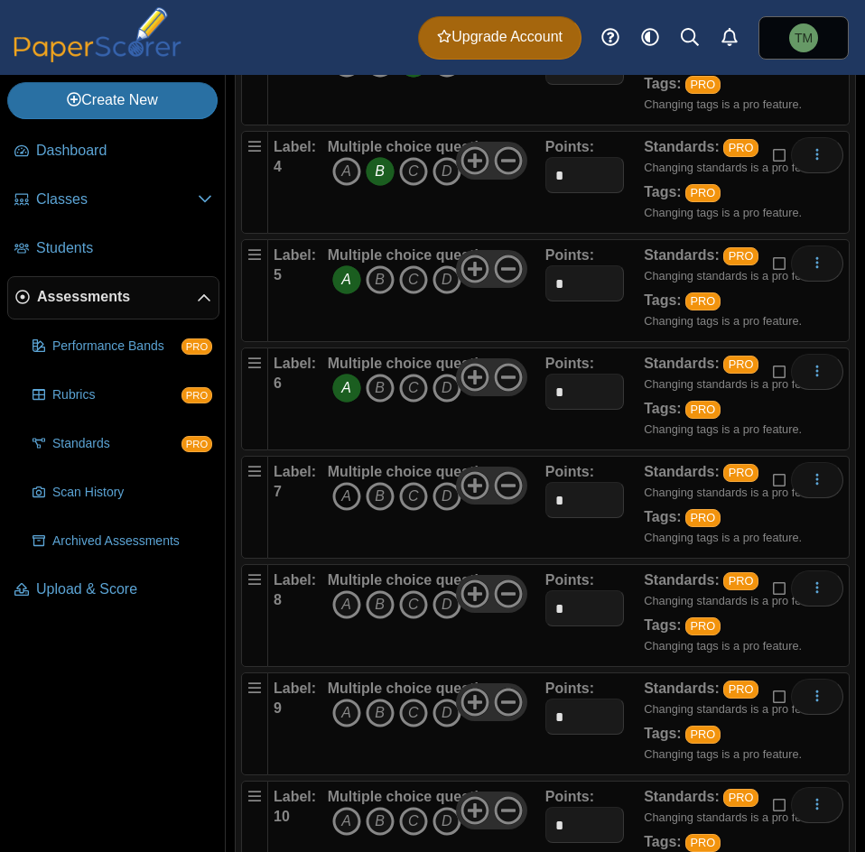
click at [351, 491] on icon "A" at bounding box center [346, 496] width 29 height 29
click at [390, 613] on icon "B" at bounding box center [379, 604] width 29 height 29
click at [352, 710] on icon "A" at bounding box center [346, 713] width 29 height 29
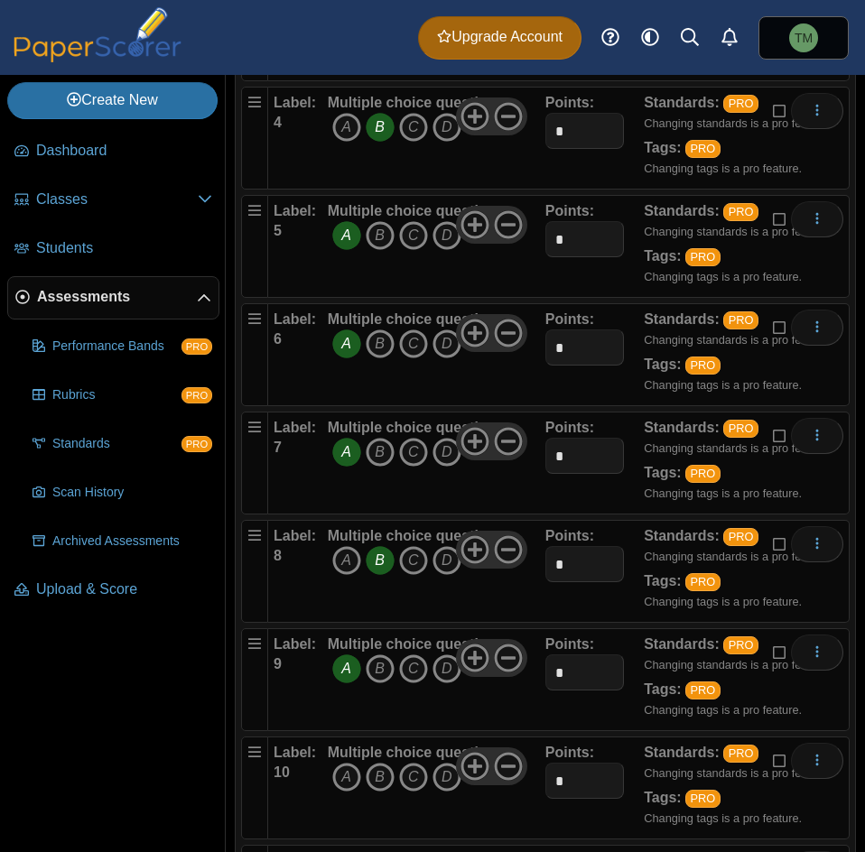
scroll to position [812, 0]
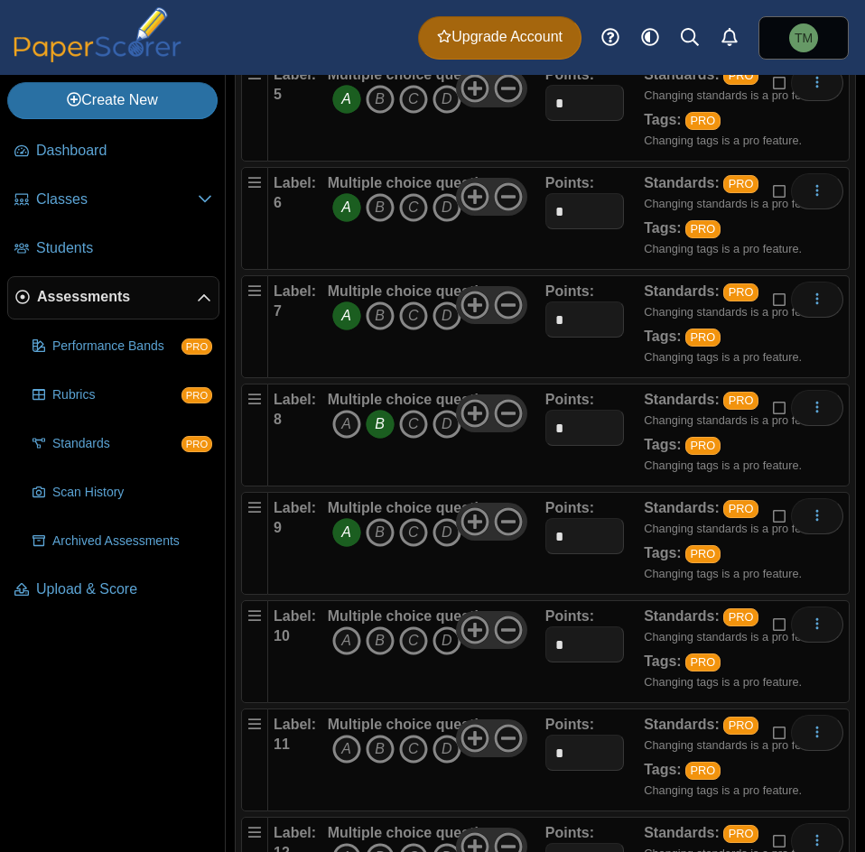
click at [440, 649] on icon "D" at bounding box center [446, 640] width 29 height 29
click at [373, 753] on icon "B" at bounding box center [379, 749] width 29 height 29
click at [375, 757] on icon "B" at bounding box center [379, 749] width 29 height 29
click at [441, 752] on icon "D" at bounding box center [446, 749] width 29 height 29
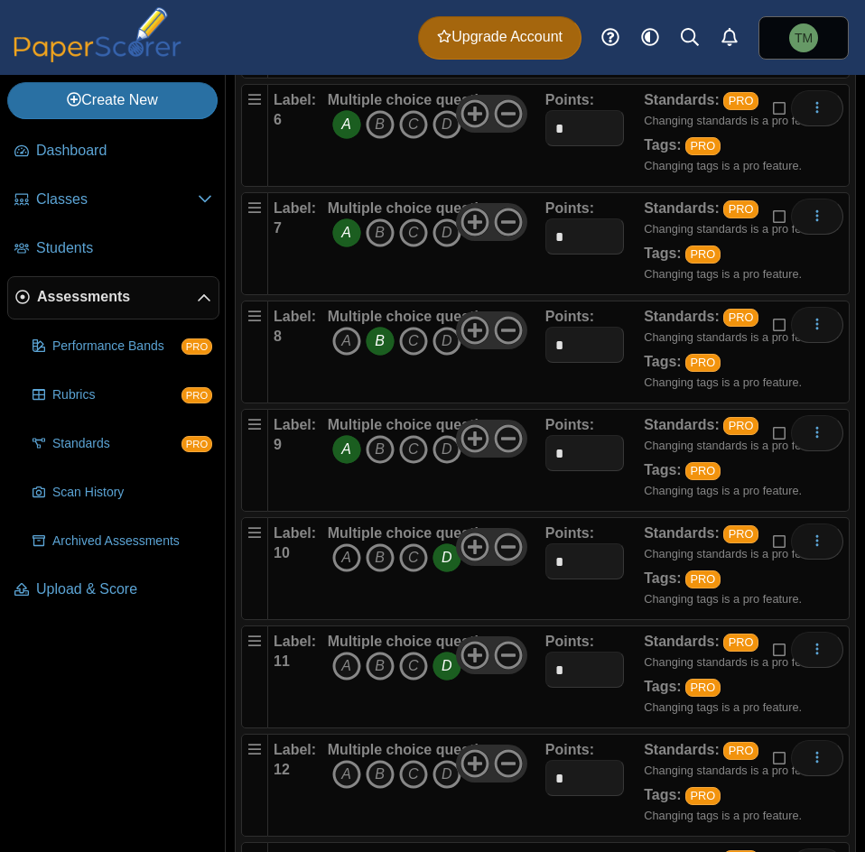
scroll to position [902, 0]
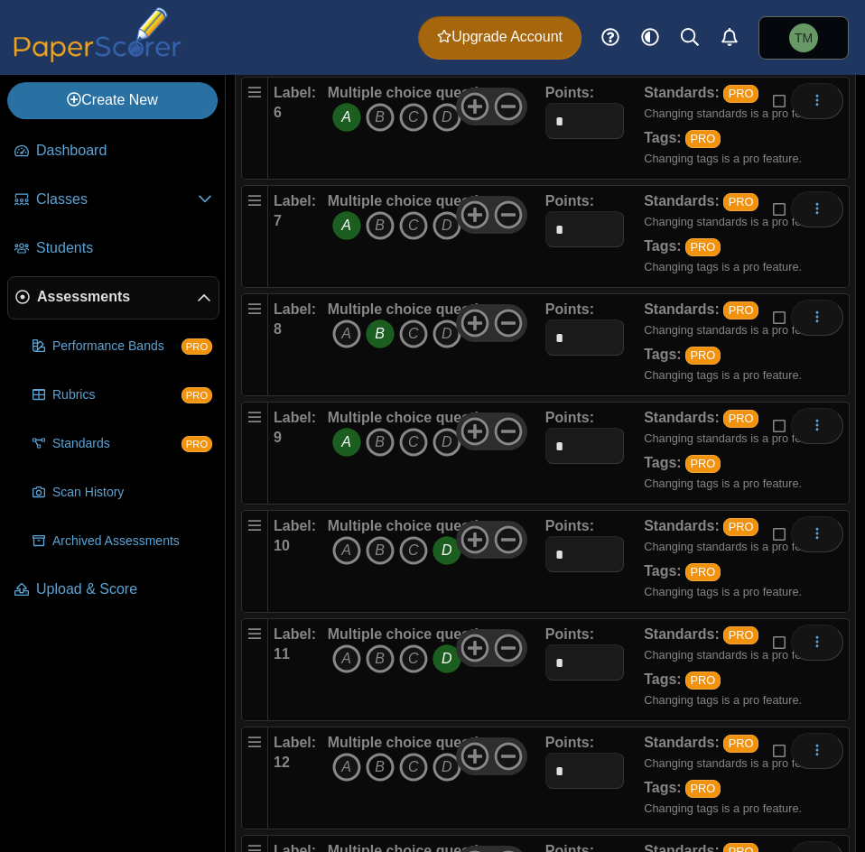
click at [387, 765] on icon "B" at bounding box center [379, 767] width 29 height 29
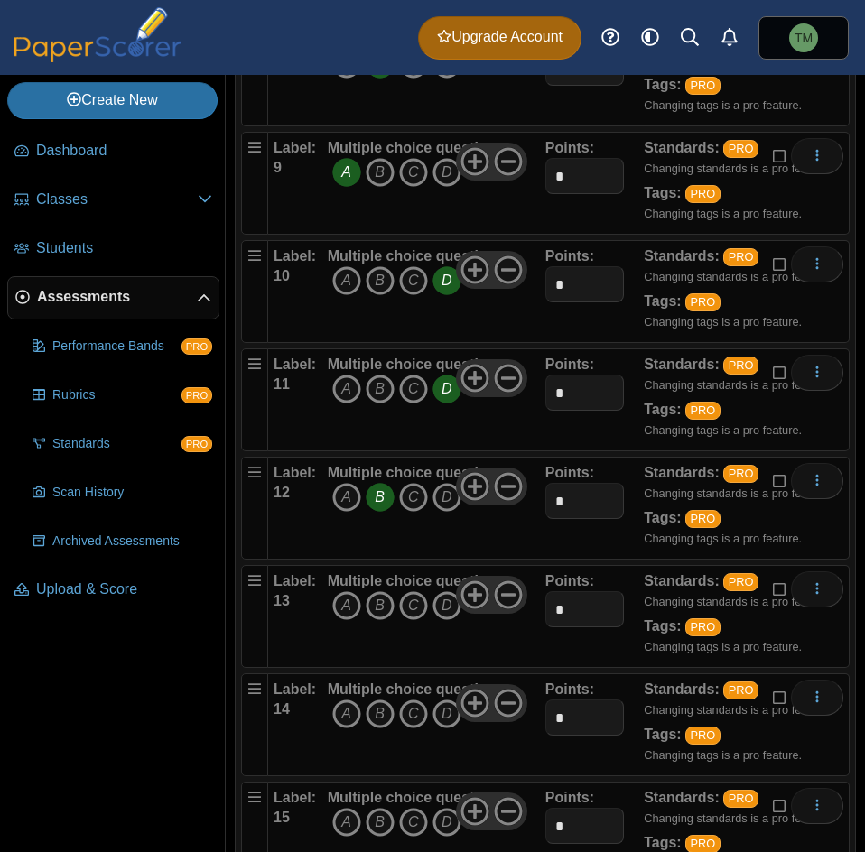
scroll to position [1173, 0]
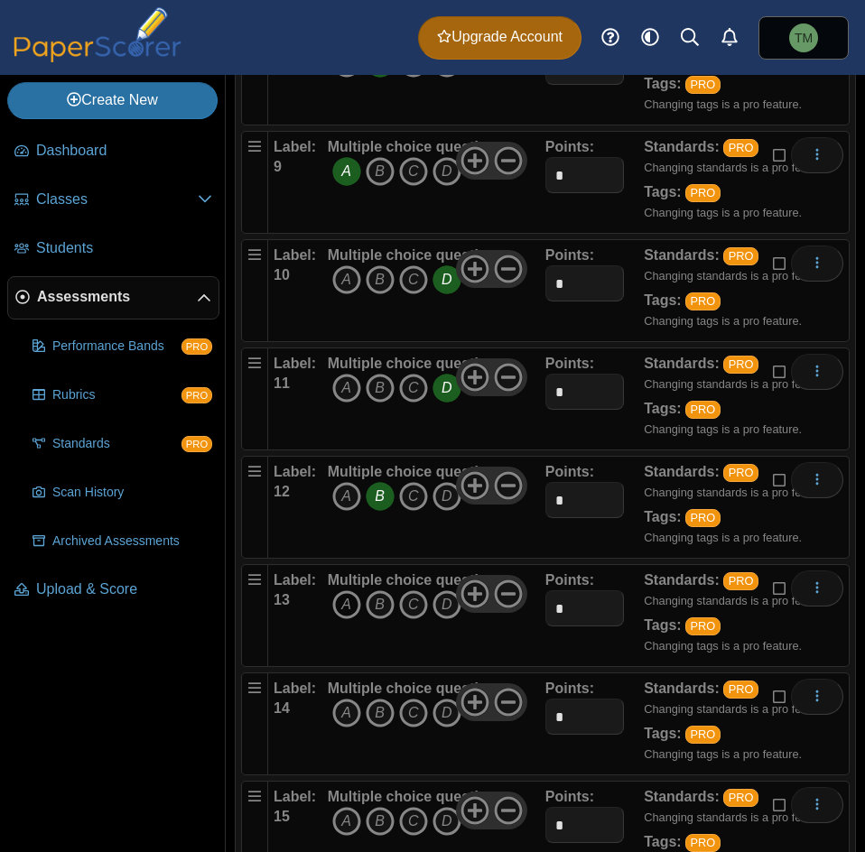
click at [346, 609] on icon "A" at bounding box center [346, 604] width 29 height 29
click at [402, 717] on icon "C" at bounding box center [413, 713] width 29 height 29
click at [384, 825] on icon "B" at bounding box center [379, 821] width 29 height 29
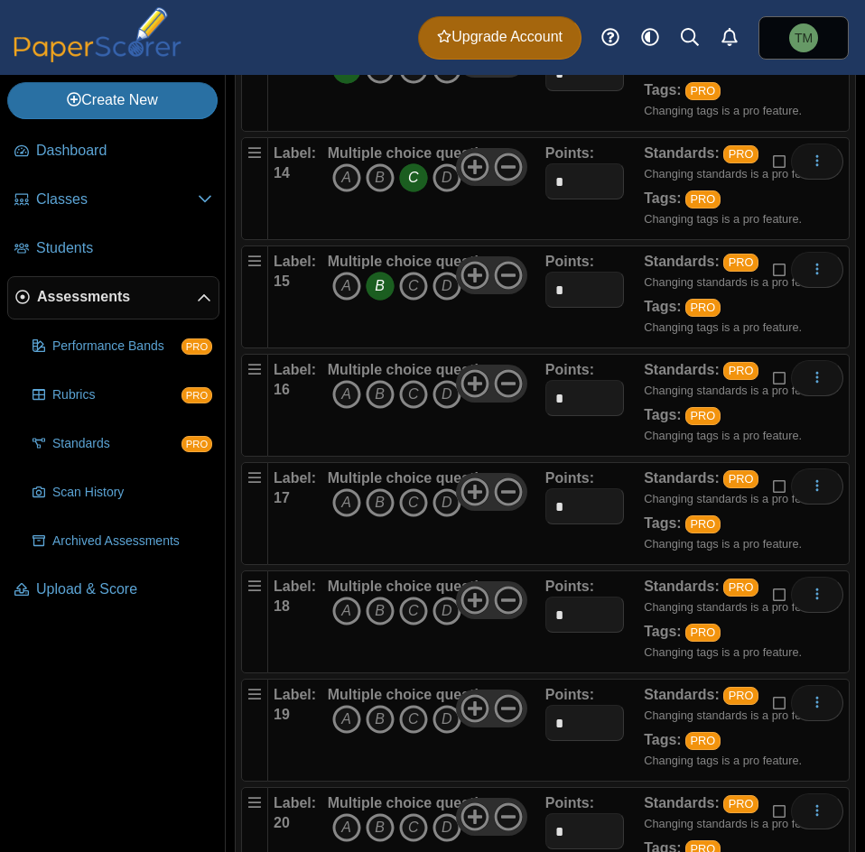
scroll to position [1715, 0]
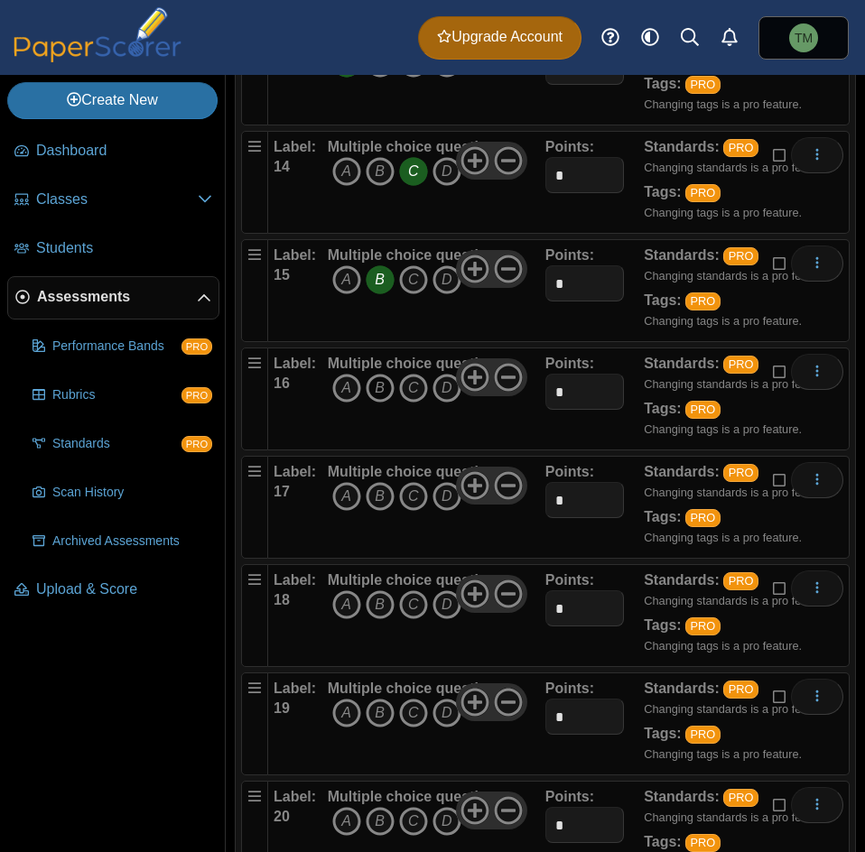
click at [382, 392] on icon "B" at bounding box center [379, 388] width 29 height 29
click at [334, 505] on icon "A" at bounding box center [346, 496] width 29 height 29
click at [413, 606] on icon "C" at bounding box center [413, 604] width 29 height 29
click at [353, 715] on icon "A" at bounding box center [346, 713] width 29 height 29
click at [412, 818] on icon "C" at bounding box center [413, 821] width 29 height 29
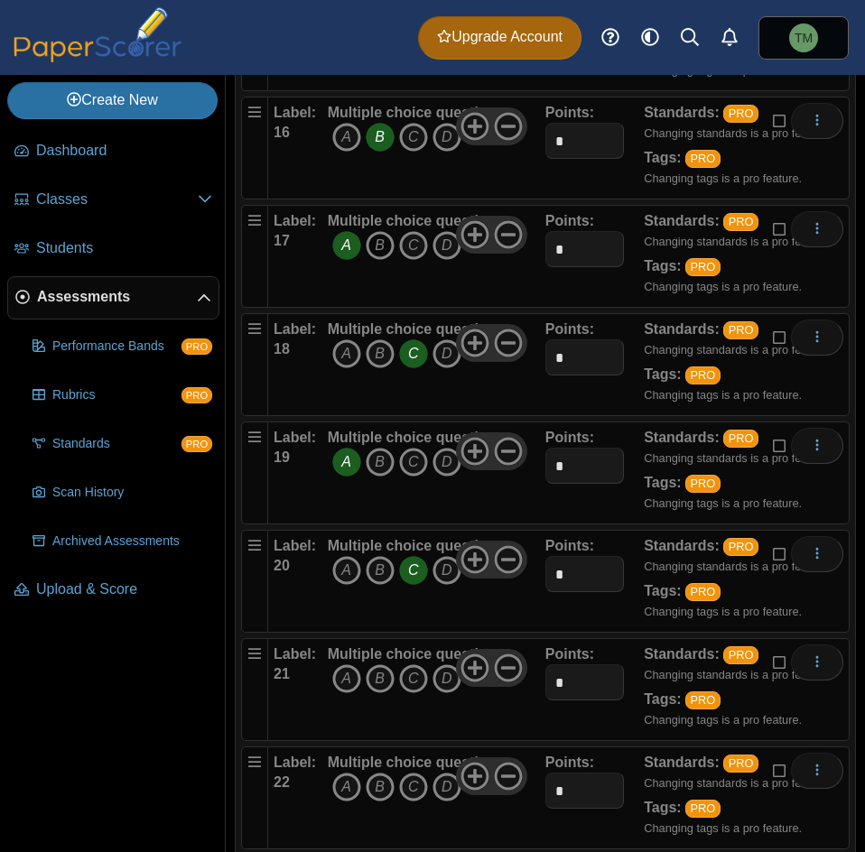
scroll to position [2076, 0]
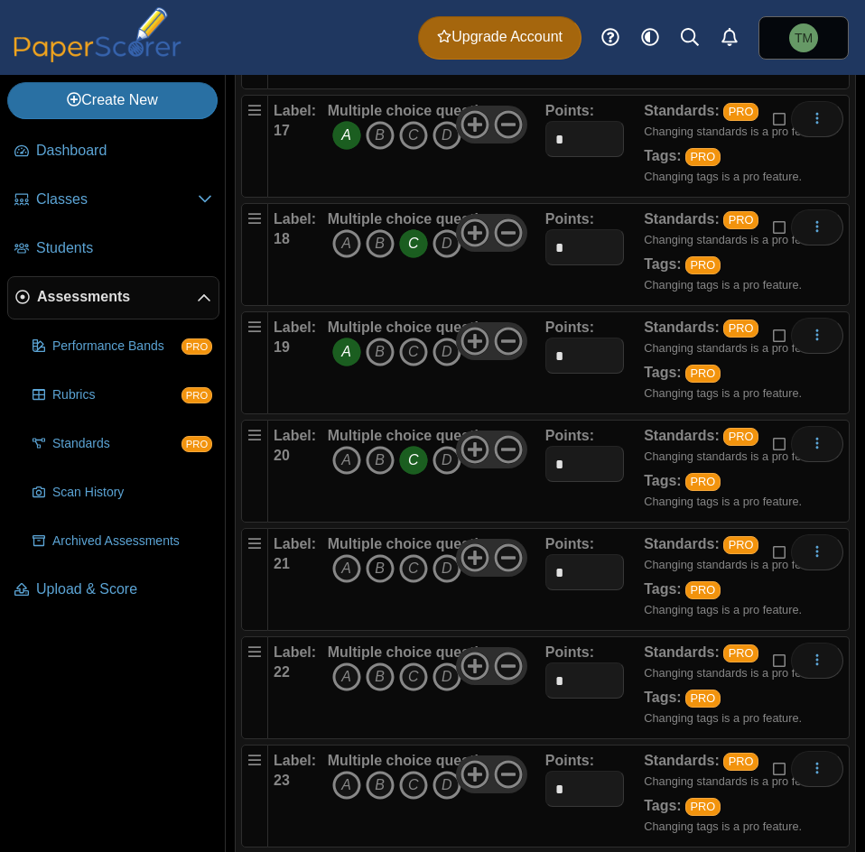
click at [374, 572] on icon "B" at bounding box center [379, 568] width 29 height 29
click at [346, 676] on icon "A" at bounding box center [346, 676] width 29 height 29
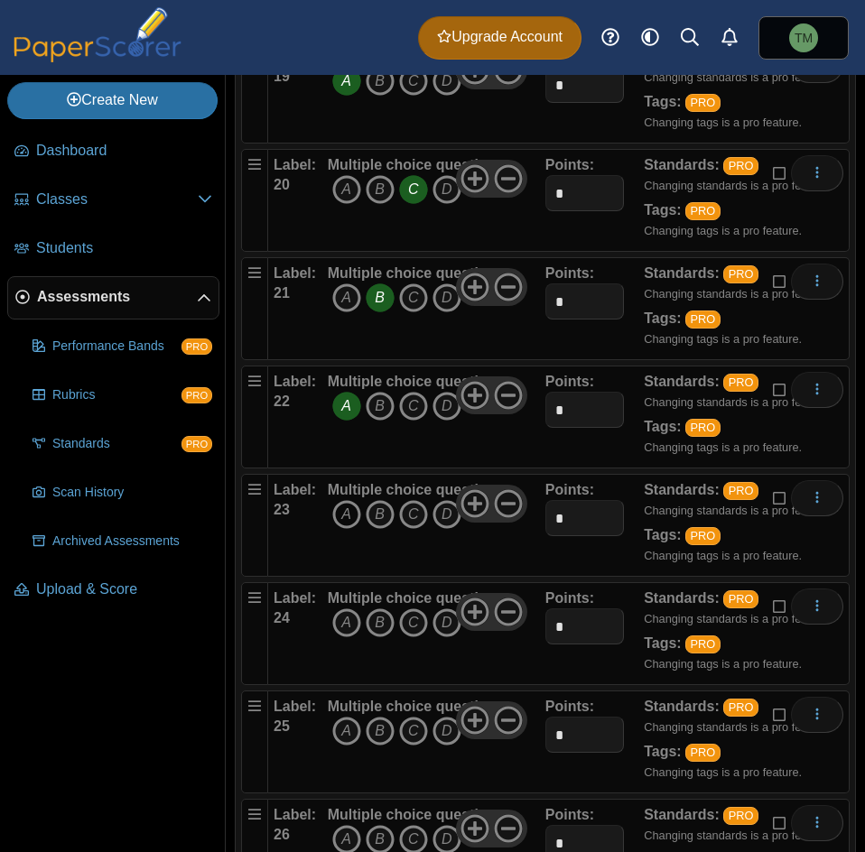
click at [347, 518] on icon "A" at bounding box center [346, 514] width 29 height 29
click at [347, 626] on icon "A" at bounding box center [346, 622] width 29 height 29
click at [438, 737] on icon "D" at bounding box center [446, 731] width 29 height 29
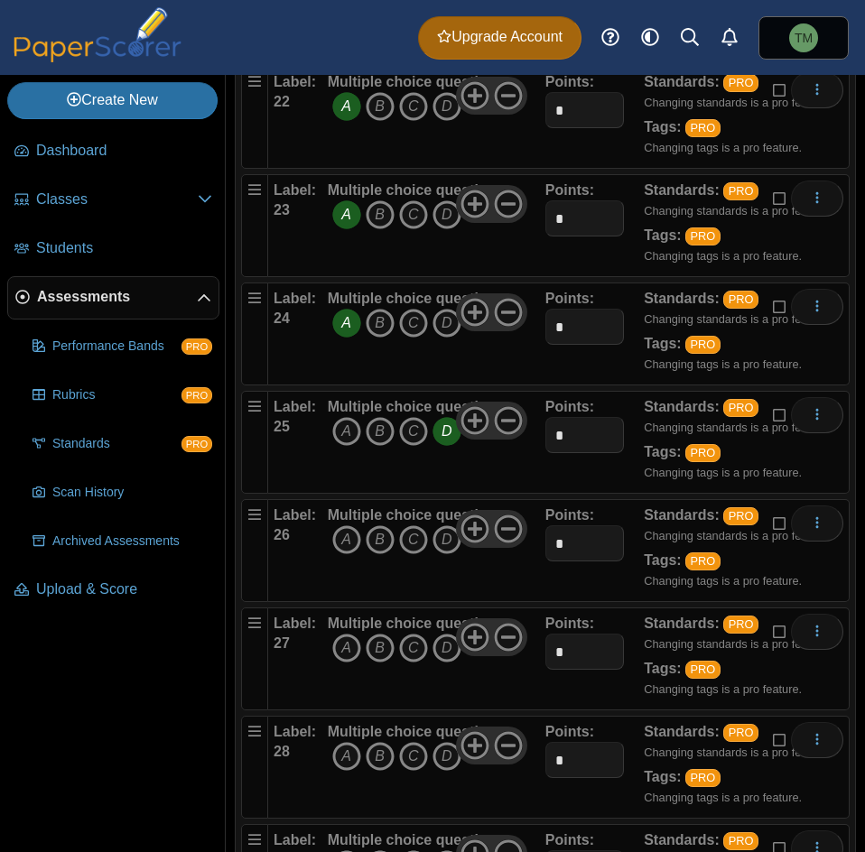
scroll to position [2617, 0]
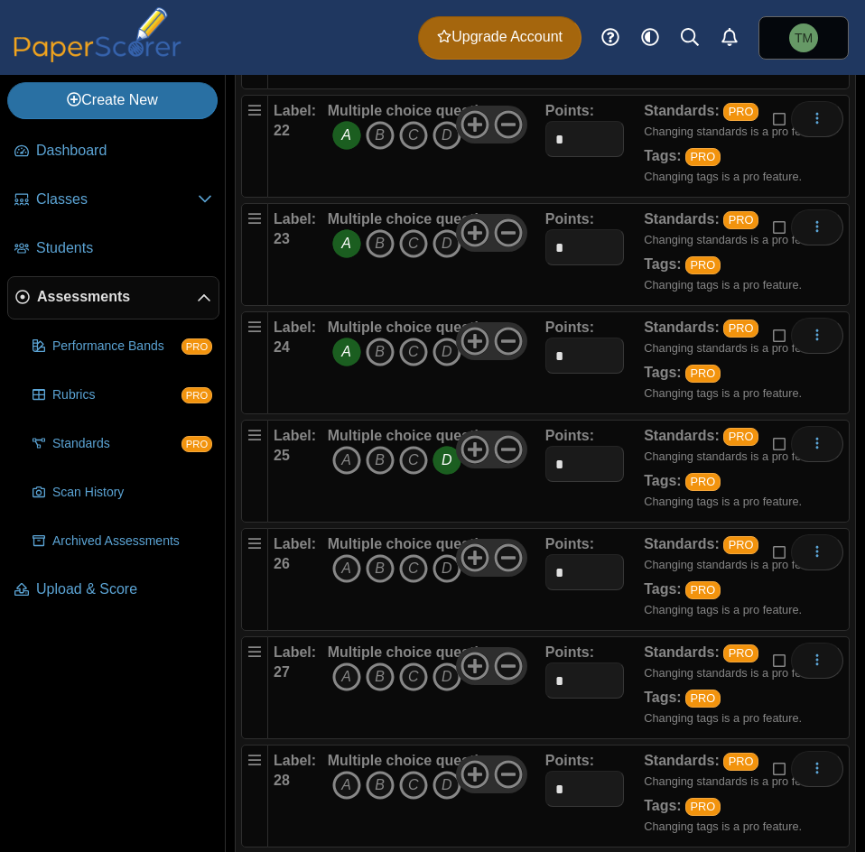
click at [443, 577] on icon "D" at bounding box center [446, 568] width 29 height 29
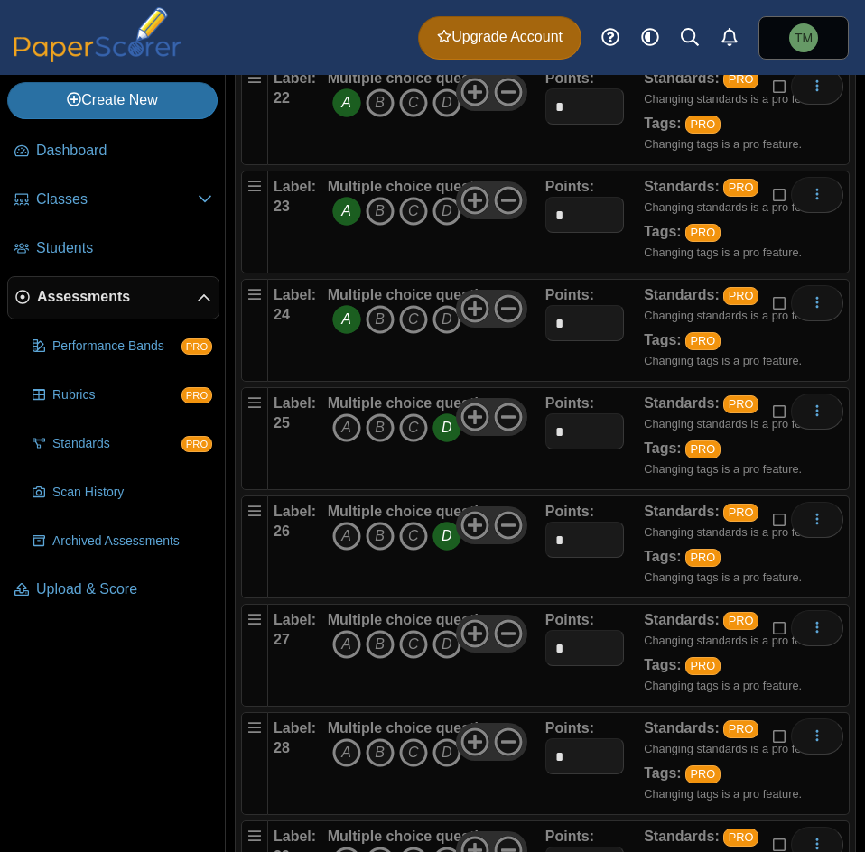
scroll to position [2707, 0]
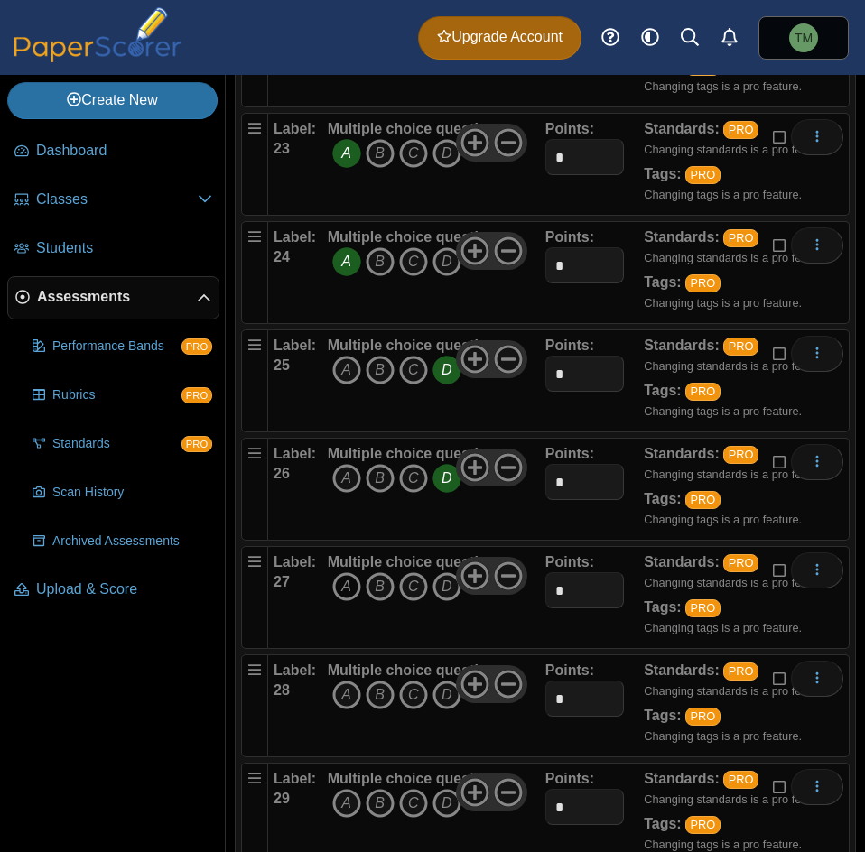
click at [339, 592] on icon "A" at bounding box center [346, 586] width 29 height 29
click at [422, 692] on icon "C" at bounding box center [413, 694] width 29 height 29
click at [444, 815] on icon "D" at bounding box center [446, 803] width 29 height 29
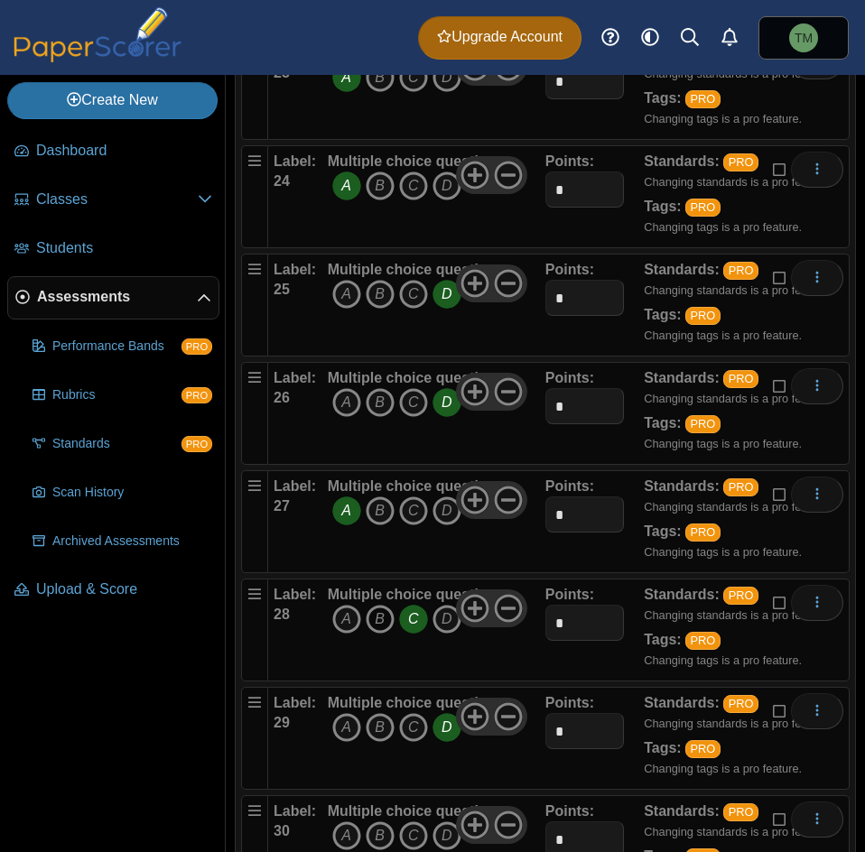
scroll to position [3159, 0]
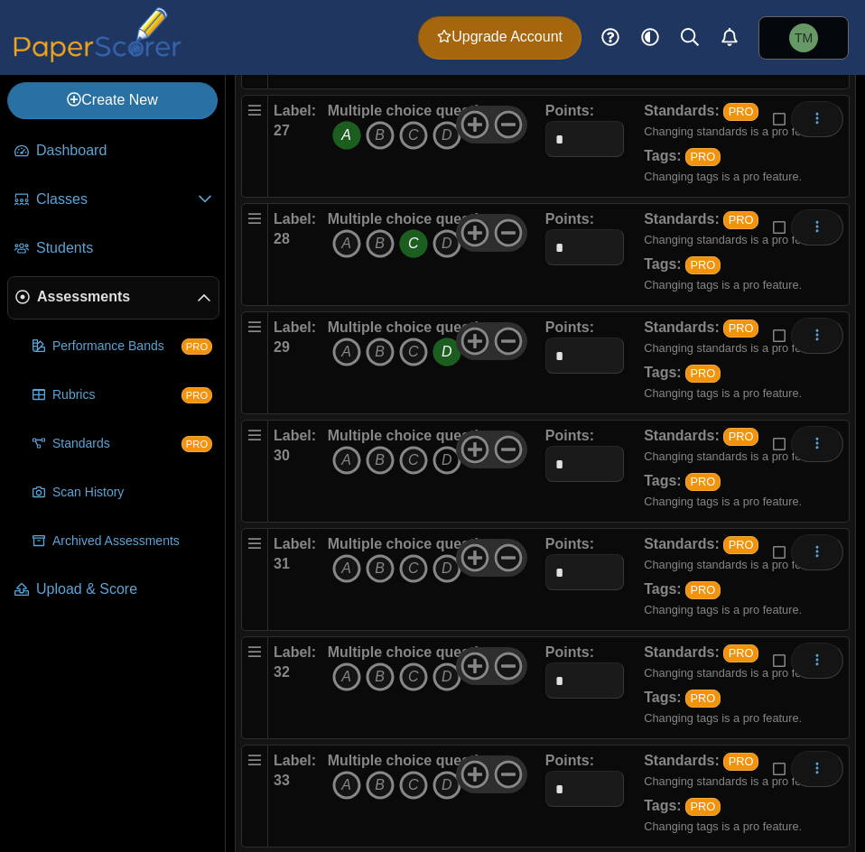
click at [444, 465] on icon "D" at bounding box center [446, 460] width 29 height 29
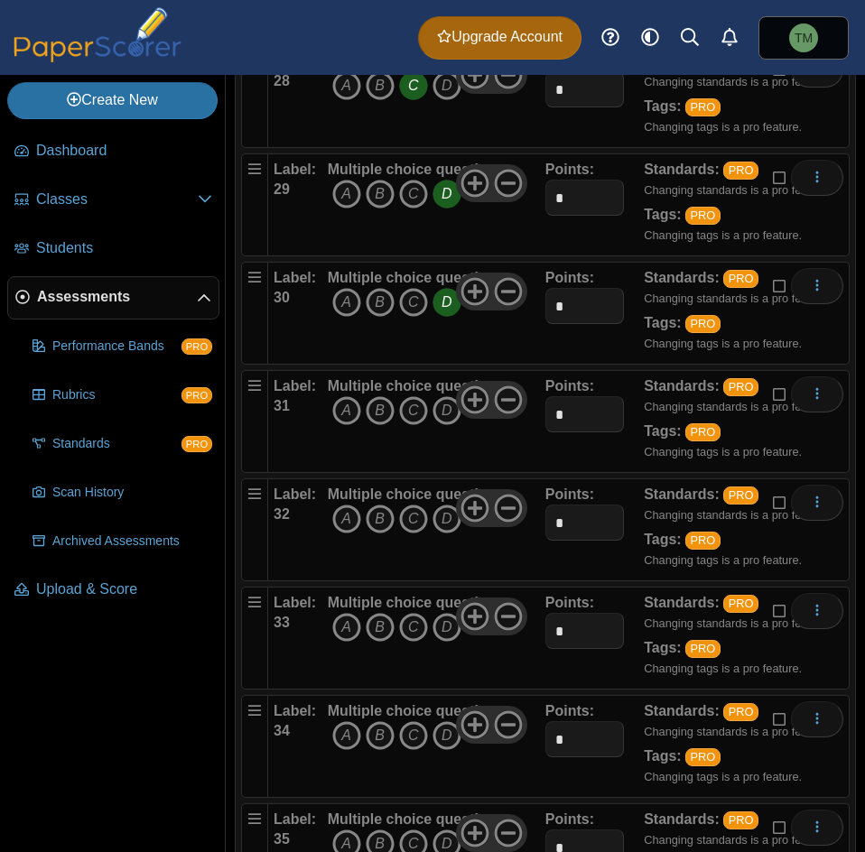
scroll to position [3339, 0]
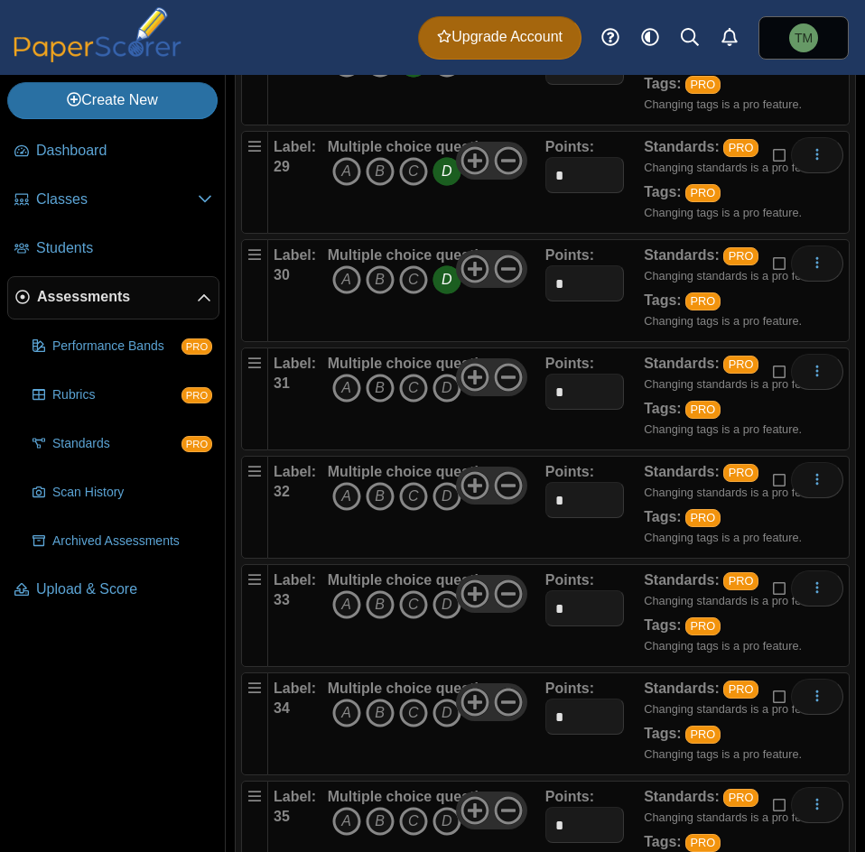
click at [386, 392] on icon "B" at bounding box center [379, 388] width 29 height 29
click at [387, 486] on icon "B" at bounding box center [379, 496] width 29 height 29
click at [415, 612] on icon "C" at bounding box center [413, 604] width 29 height 29
click at [409, 711] on icon "C" at bounding box center [413, 713] width 29 height 29
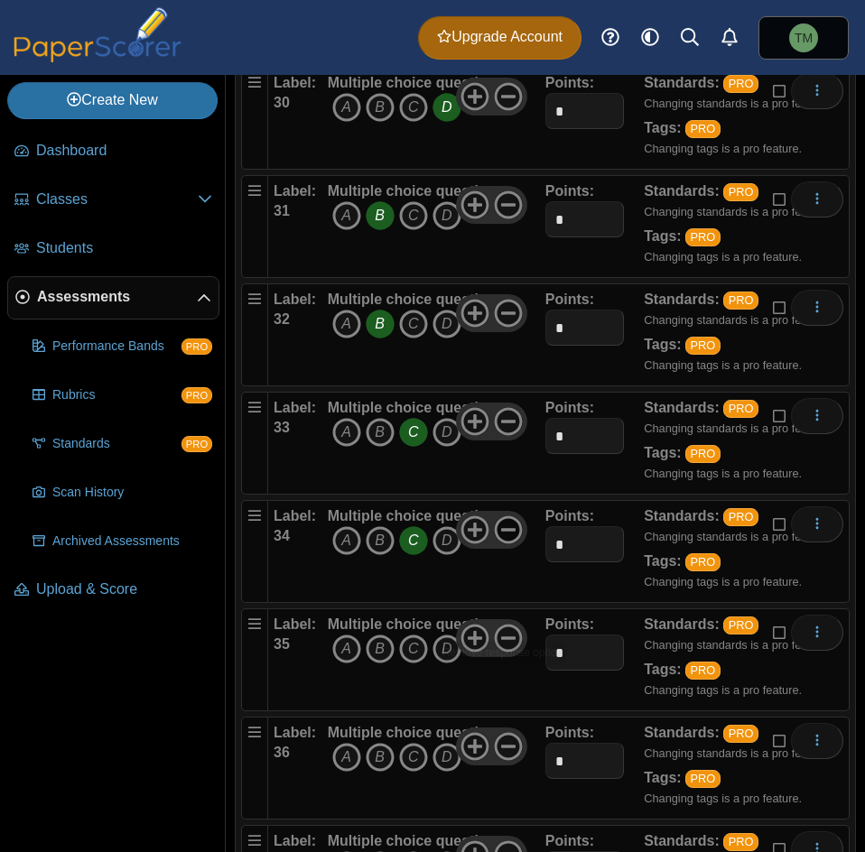
scroll to position [3610, 0]
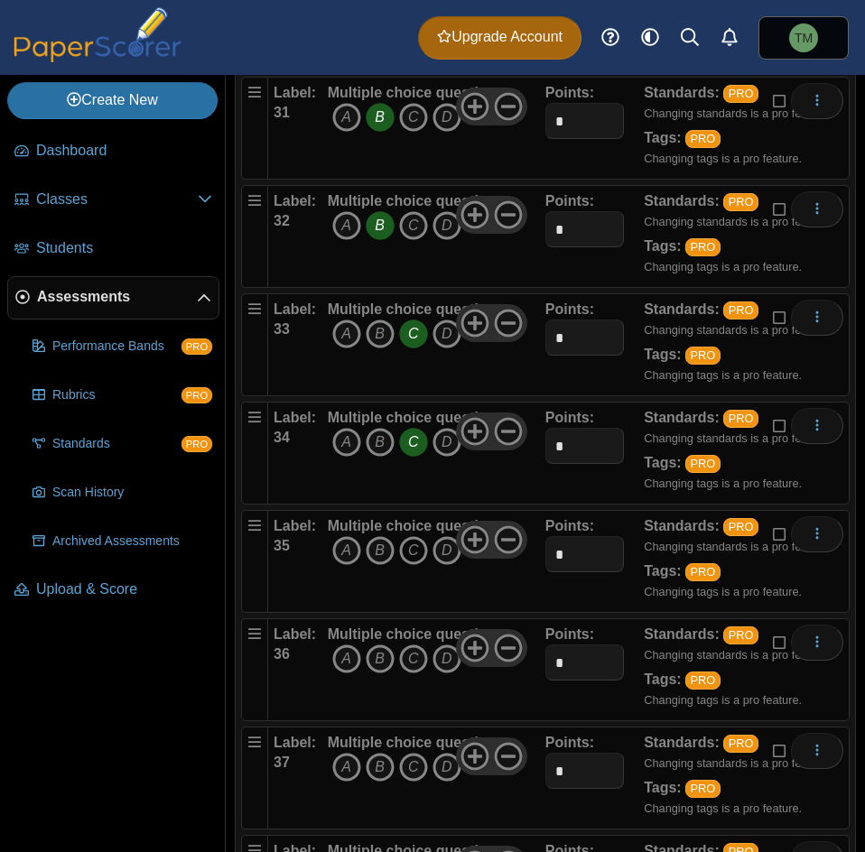
click at [406, 559] on icon "C" at bounding box center [413, 550] width 29 height 29
click at [347, 662] on icon "A" at bounding box center [346, 658] width 29 height 29
click at [334, 773] on icon "A" at bounding box center [346, 767] width 29 height 29
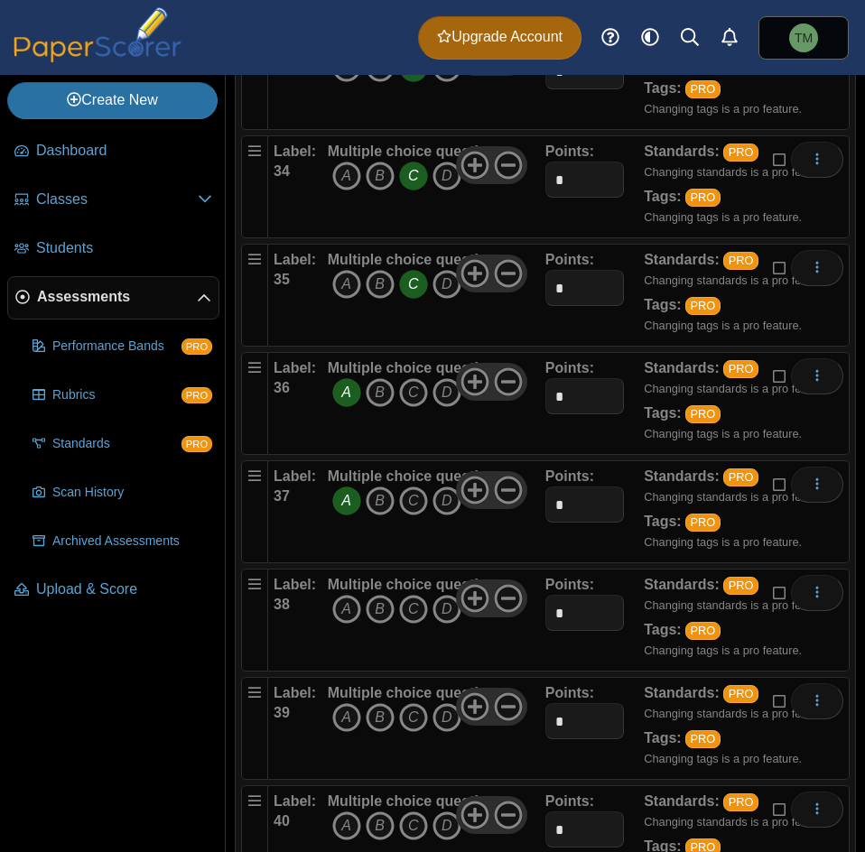
scroll to position [3971, 0]
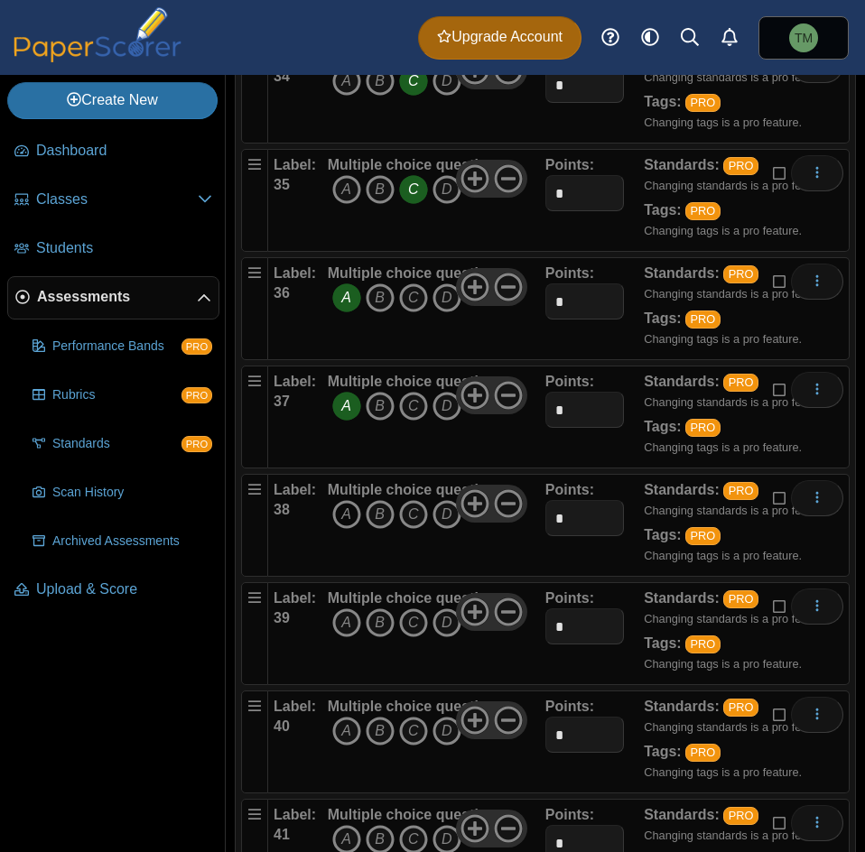
click at [355, 506] on icon "A" at bounding box center [346, 514] width 29 height 29
click at [339, 625] on icon "A" at bounding box center [346, 622] width 29 height 29
click at [382, 727] on icon "B" at bounding box center [379, 731] width 29 height 29
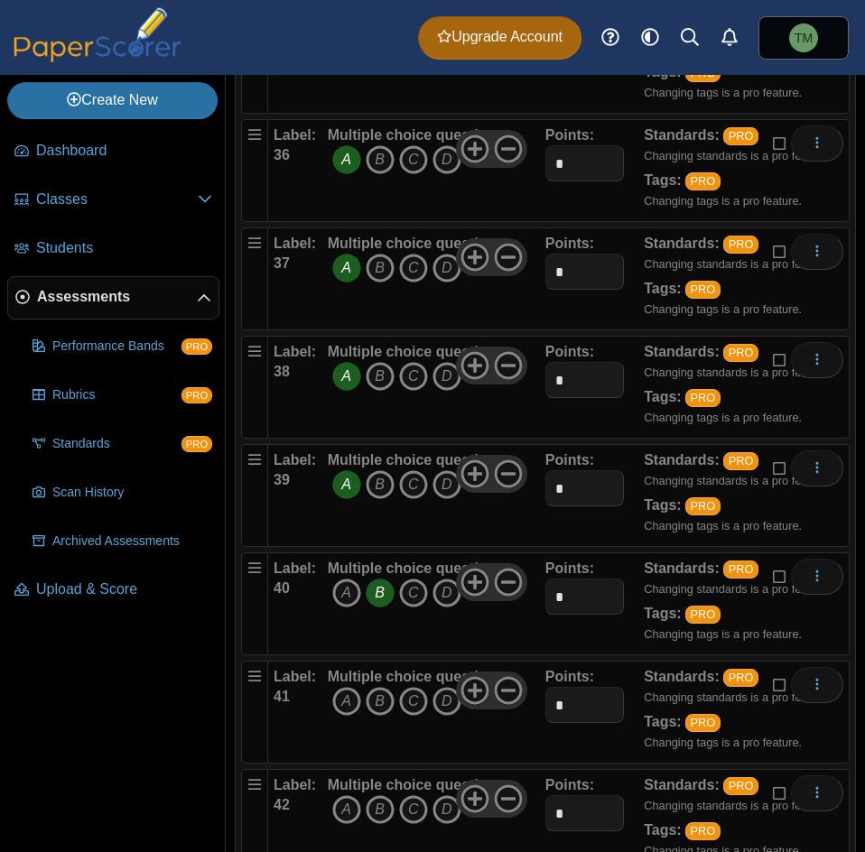
scroll to position [4151, 0]
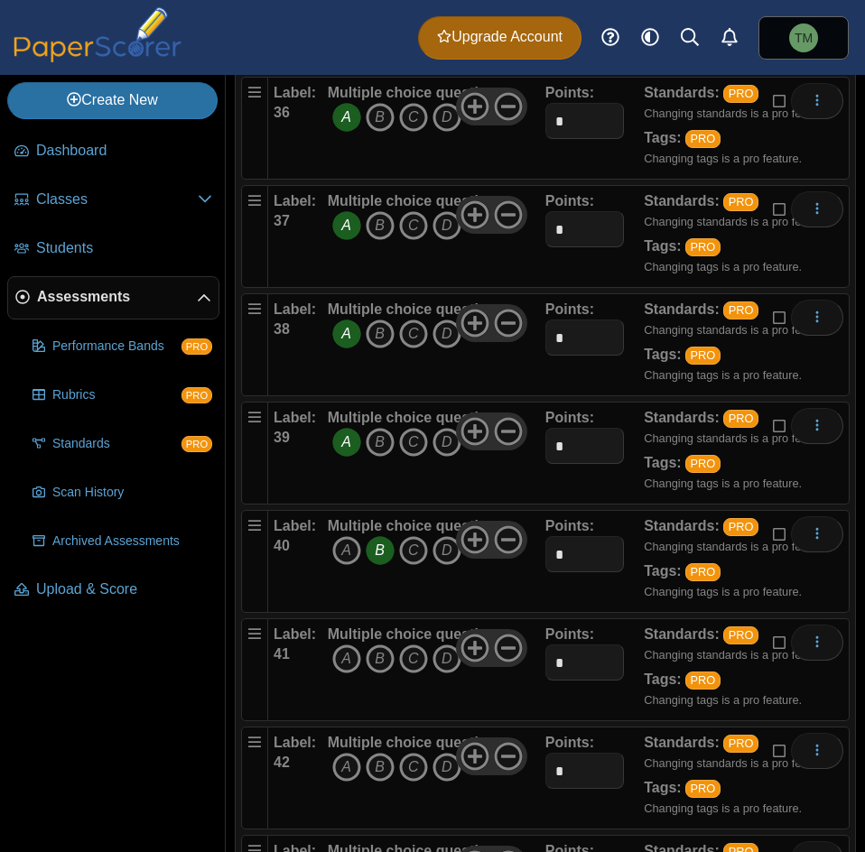
drag, startPoint x: 353, startPoint y: 657, endPoint x: 370, endPoint y: 689, distance: 35.9
click at [370, 689] on div "Multiple choice question A B C D" at bounding box center [412, 670] width 169 height 90
click at [384, 662] on icon "B" at bounding box center [379, 658] width 29 height 29
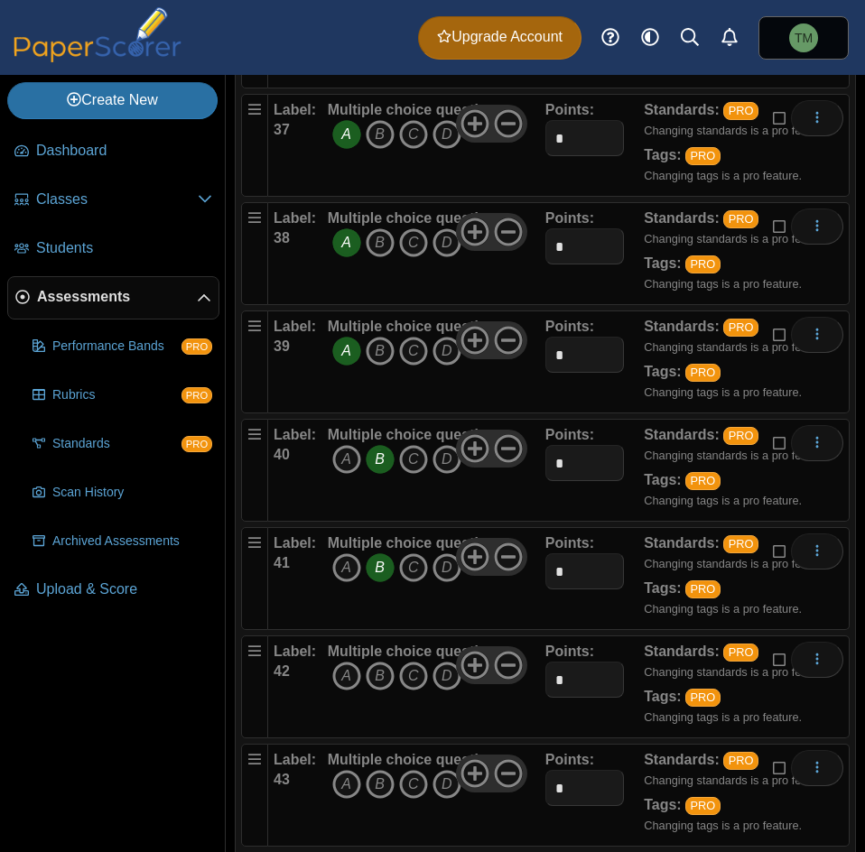
scroll to position [4332, 0]
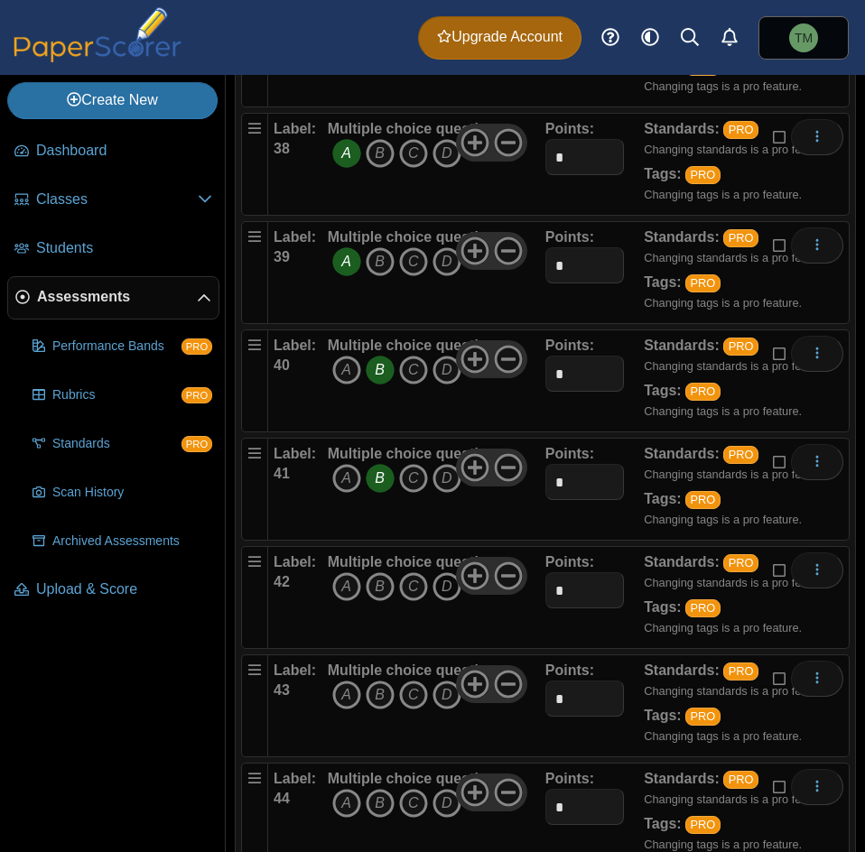
click at [448, 590] on icon "D" at bounding box center [446, 586] width 29 height 29
click at [414, 689] on icon "C" at bounding box center [413, 694] width 29 height 29
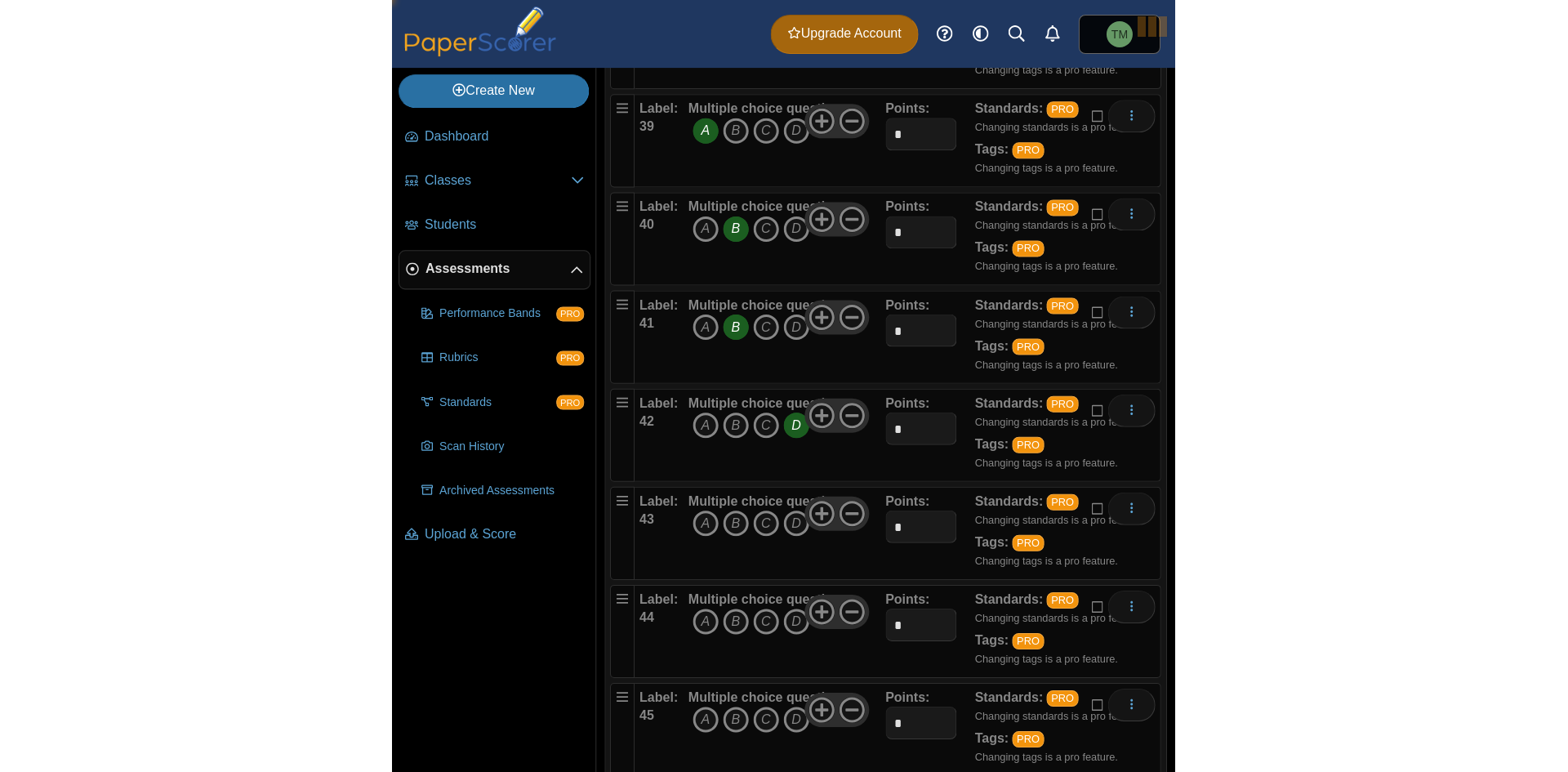
scroll to position [4067, 0]
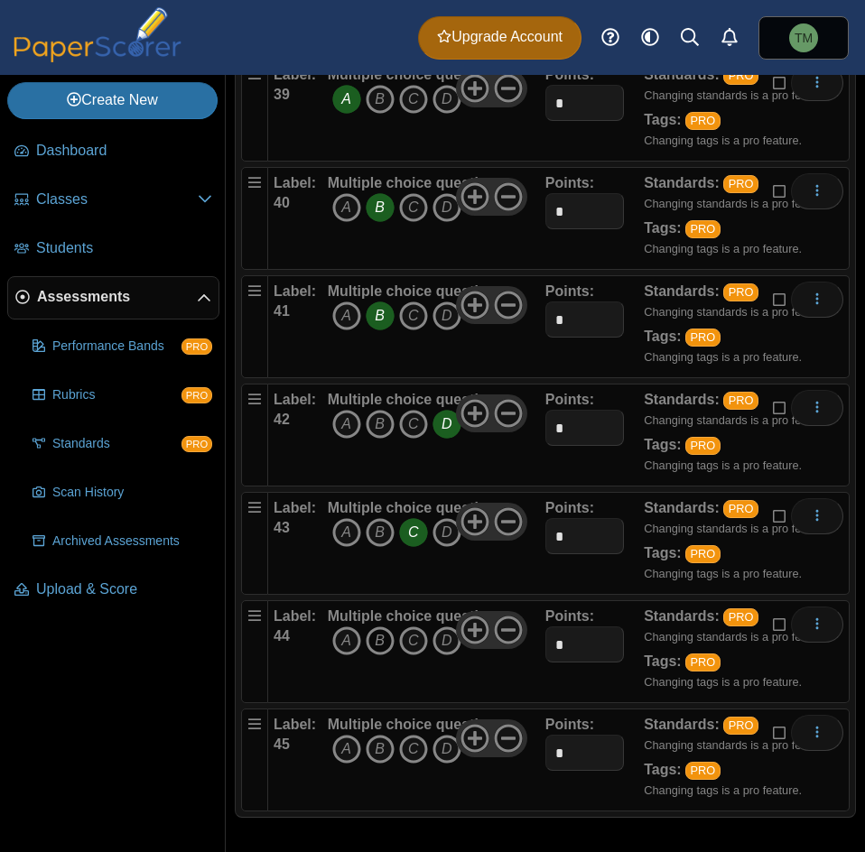
click at [387, 637] on icon "B" at bounding box center [379, 640] width 29 height 29
click at [356, 752] on icon "A" at bounding box center [346, 749] width 29 height 29
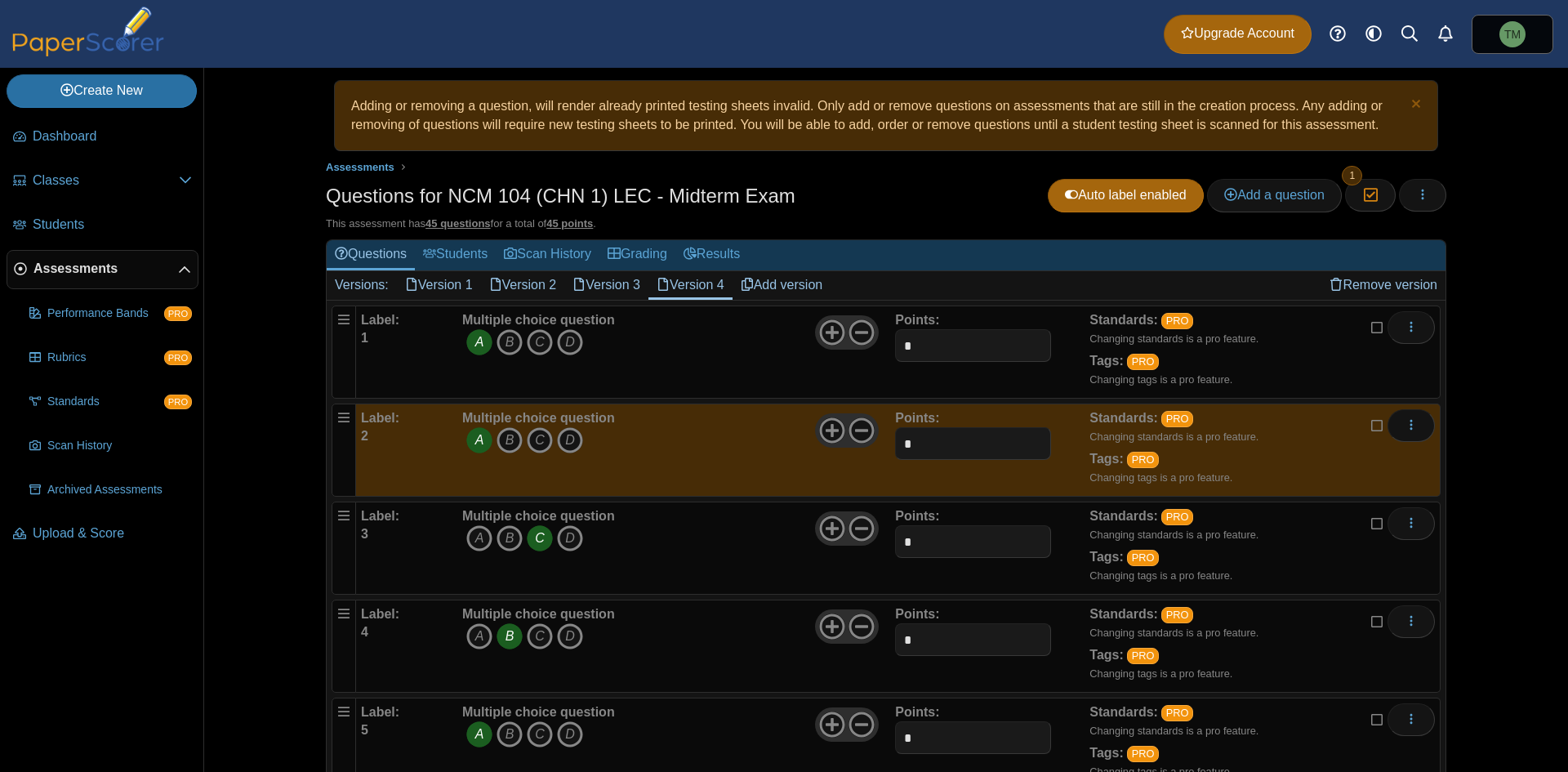
scroll to position [0, 0]
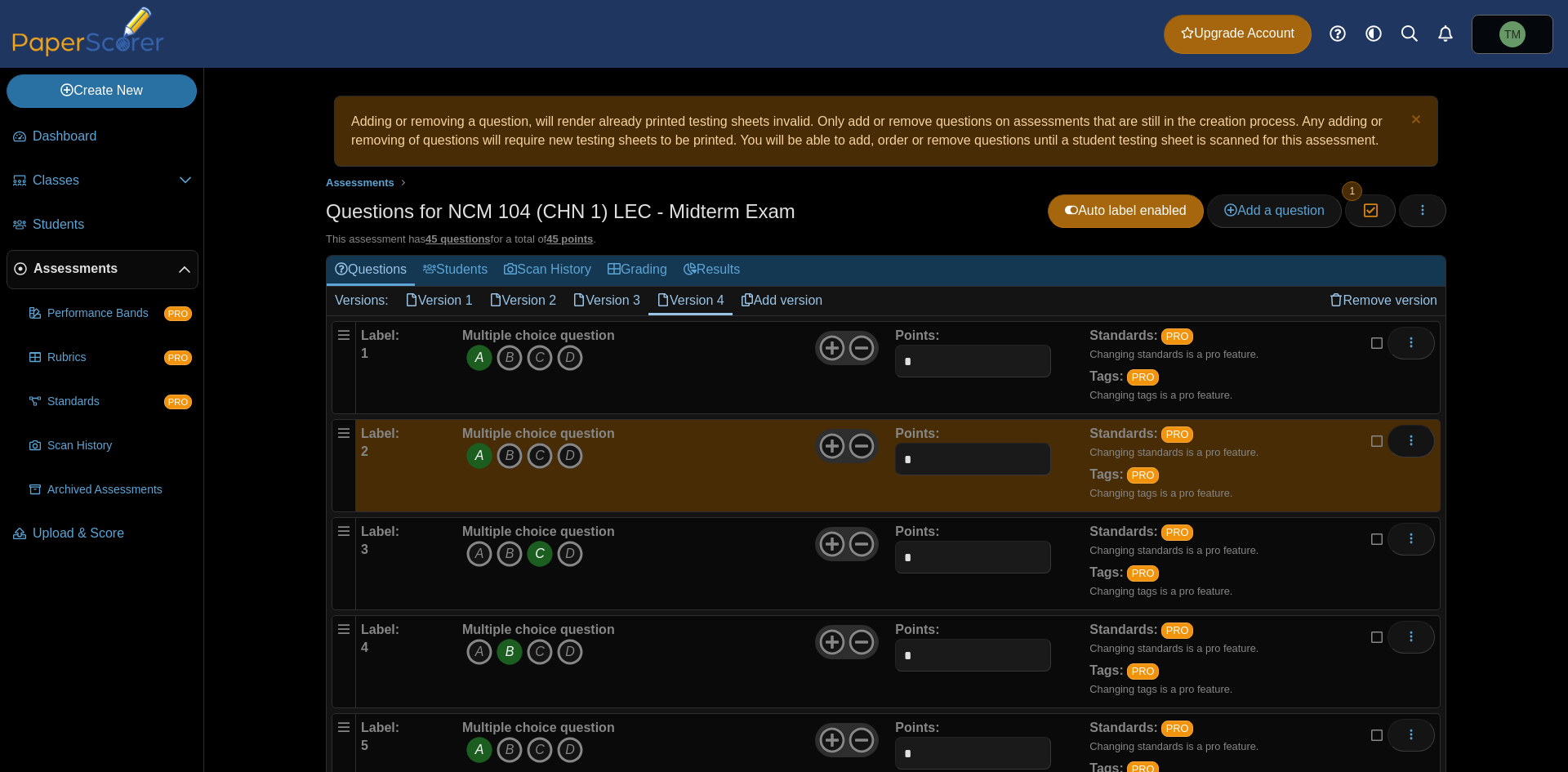
click at [457, 313] on link "Version 1" at bounding box center [439, 300] width 84 height 28
click at [1542, 357] on div "Adding or removing a question, will render already printed testing sheets inval…" at bounding box center [886, 420] width 1364 height 704
click at [1421, 212] on icon "button" at bounding box center [1422, 210] width 13 height 13
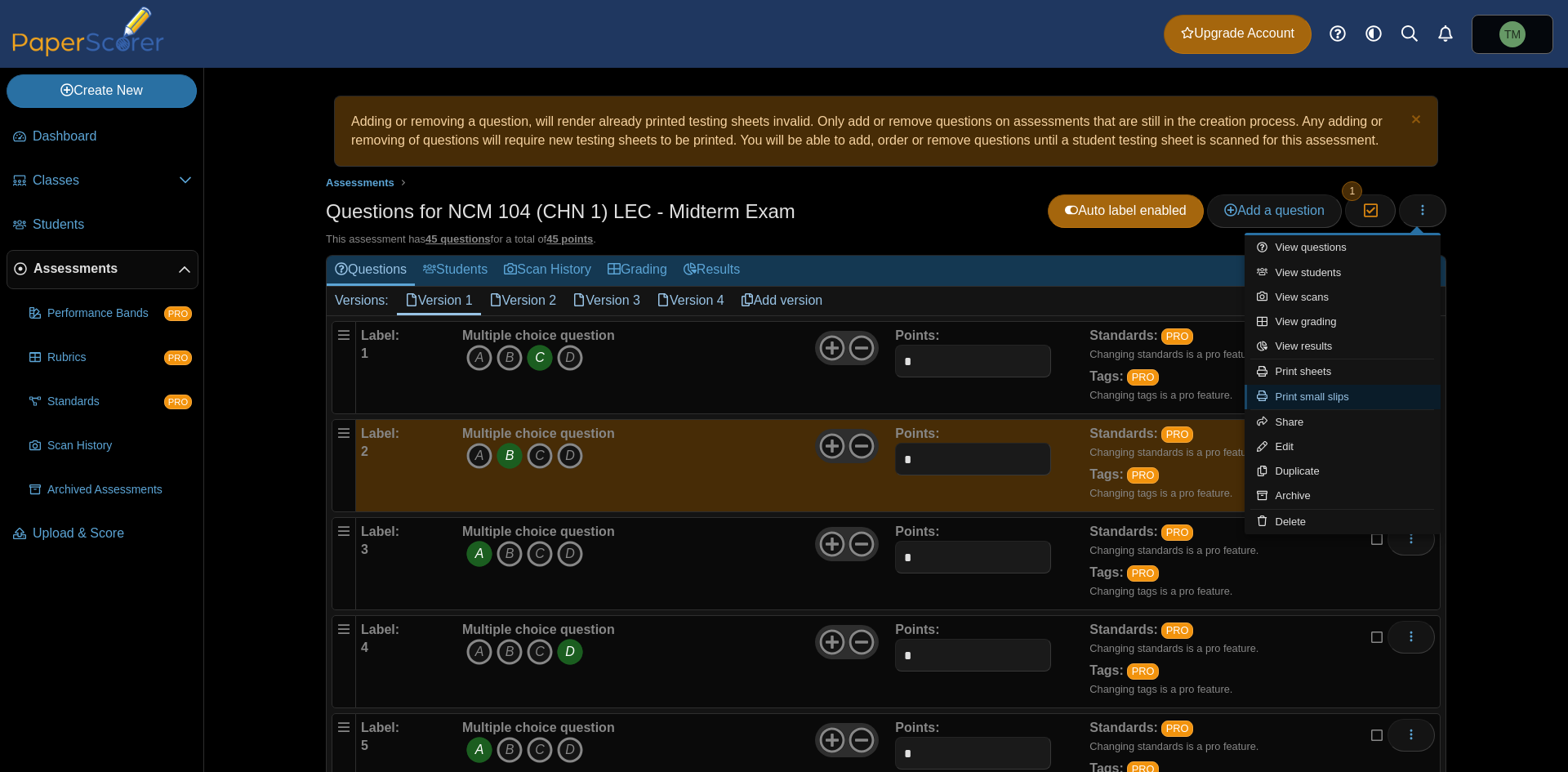
click at [1354, 394] on link "Print small slips" at bounding box center [1342, 396] width 196 height 24
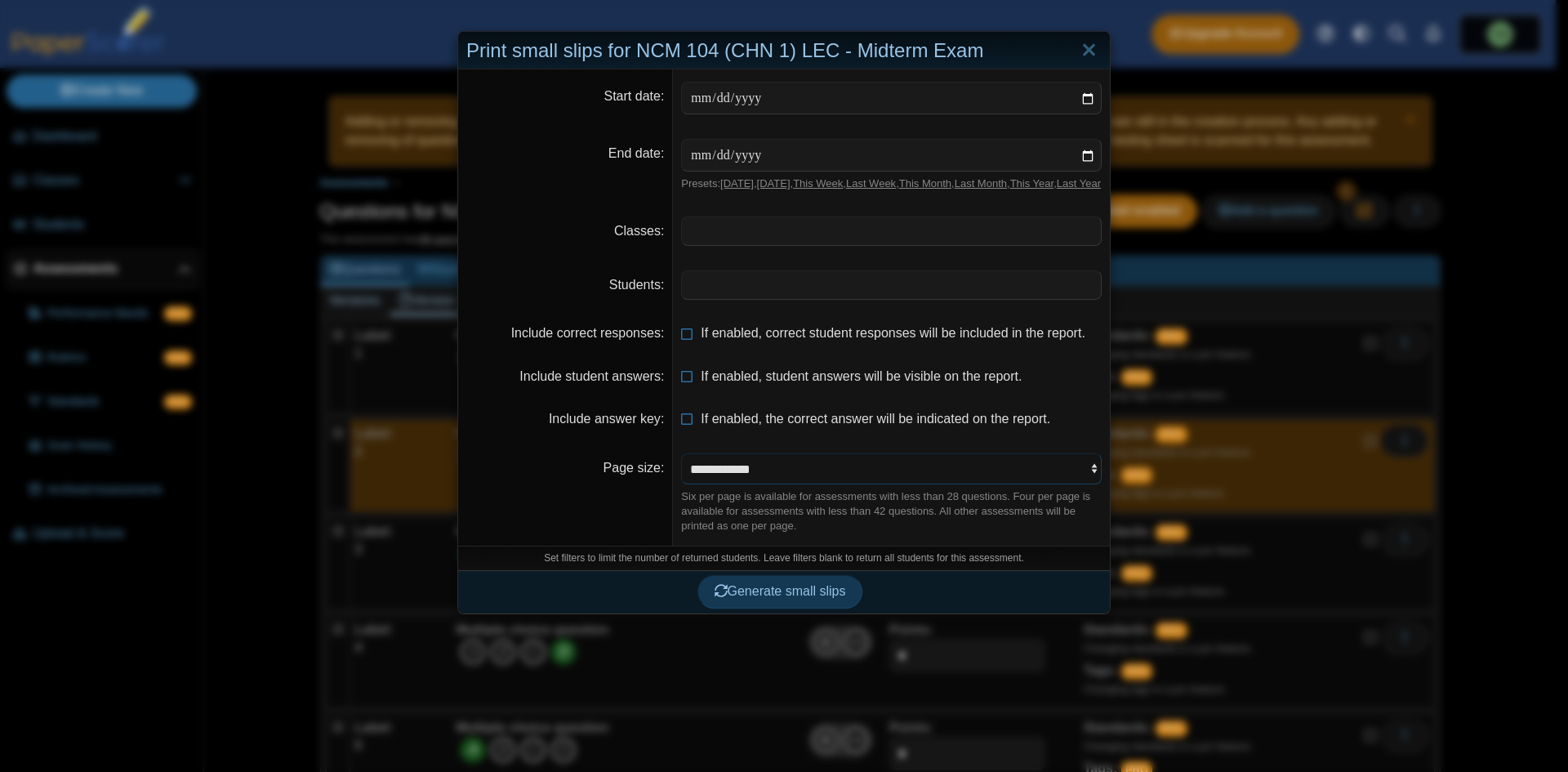
click at [739, 484] on select "**********" at bounding box center [891, 469] width 421 height 31
click at [765, 243] on span at bounding box center [891, 231] width 419 height 28
click at [784, 237] on span at bounding box center [891, 231] width 419 height 28
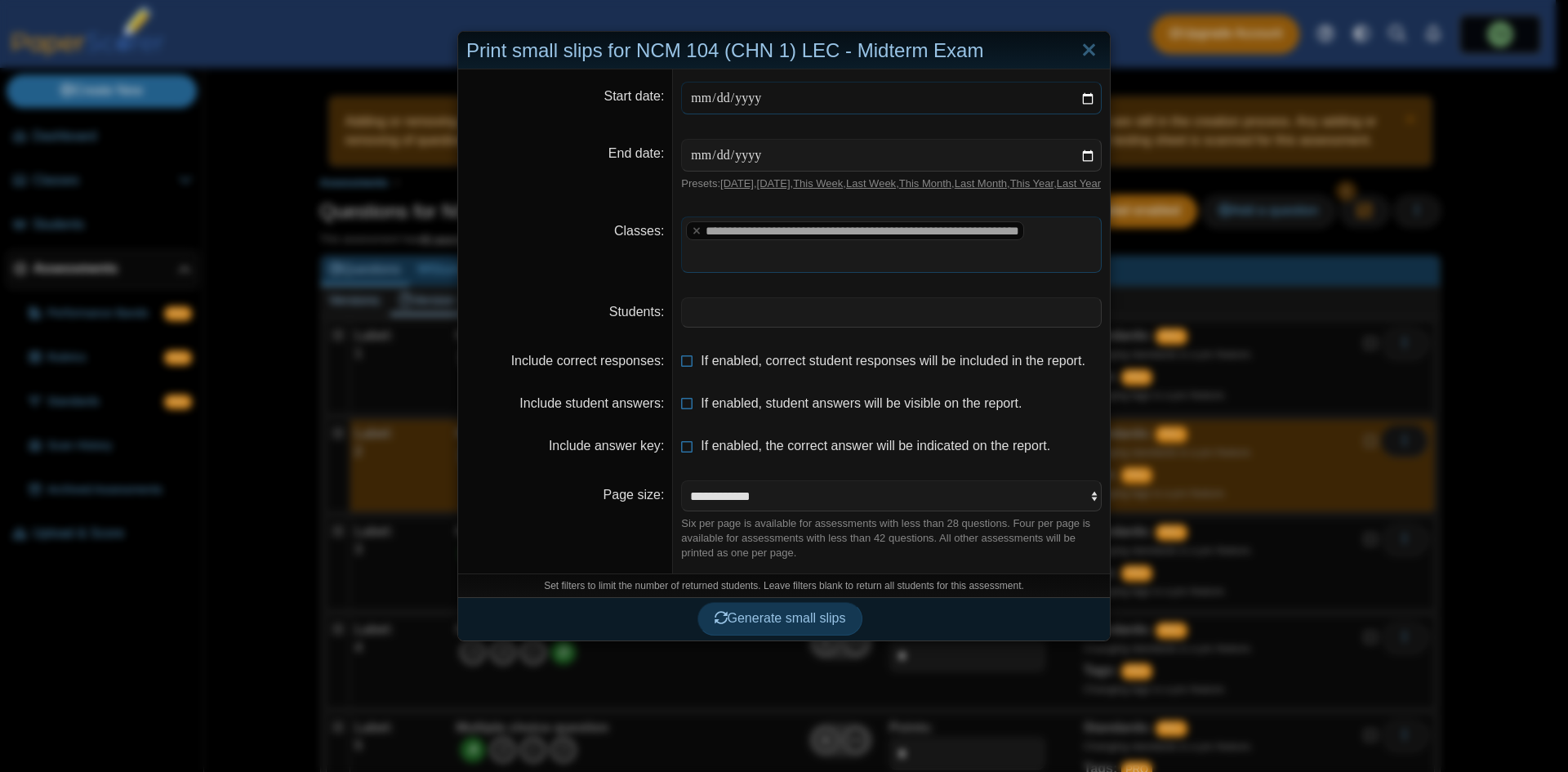
click at [699, 89] on input "date" at bounding box center [891, 98] width 421 height 33
click at [699, 99] on input "date" at bounding box center [891, 98] width 421 height 33
click at [697, 95] on input "date" at bounding box center [891, 98] width 421 height 33
type input "**********"
click at [682, 157] on input "date" at bounding box center [891, 155] width 421 height 33
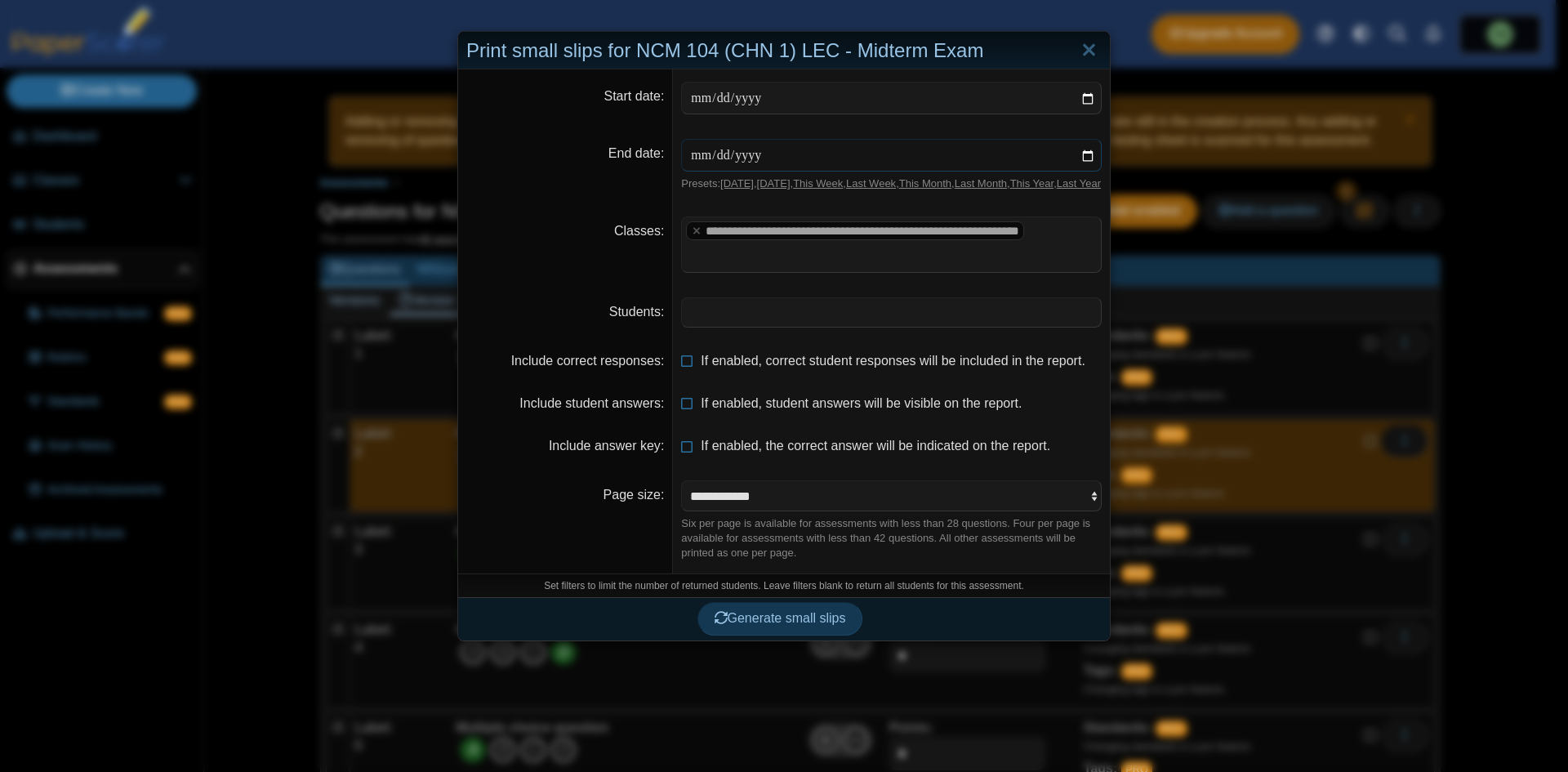
type input "**********"
click at [793, 624] on span "Generate small slips" at bounding box center [780, 617] width 131 height 14
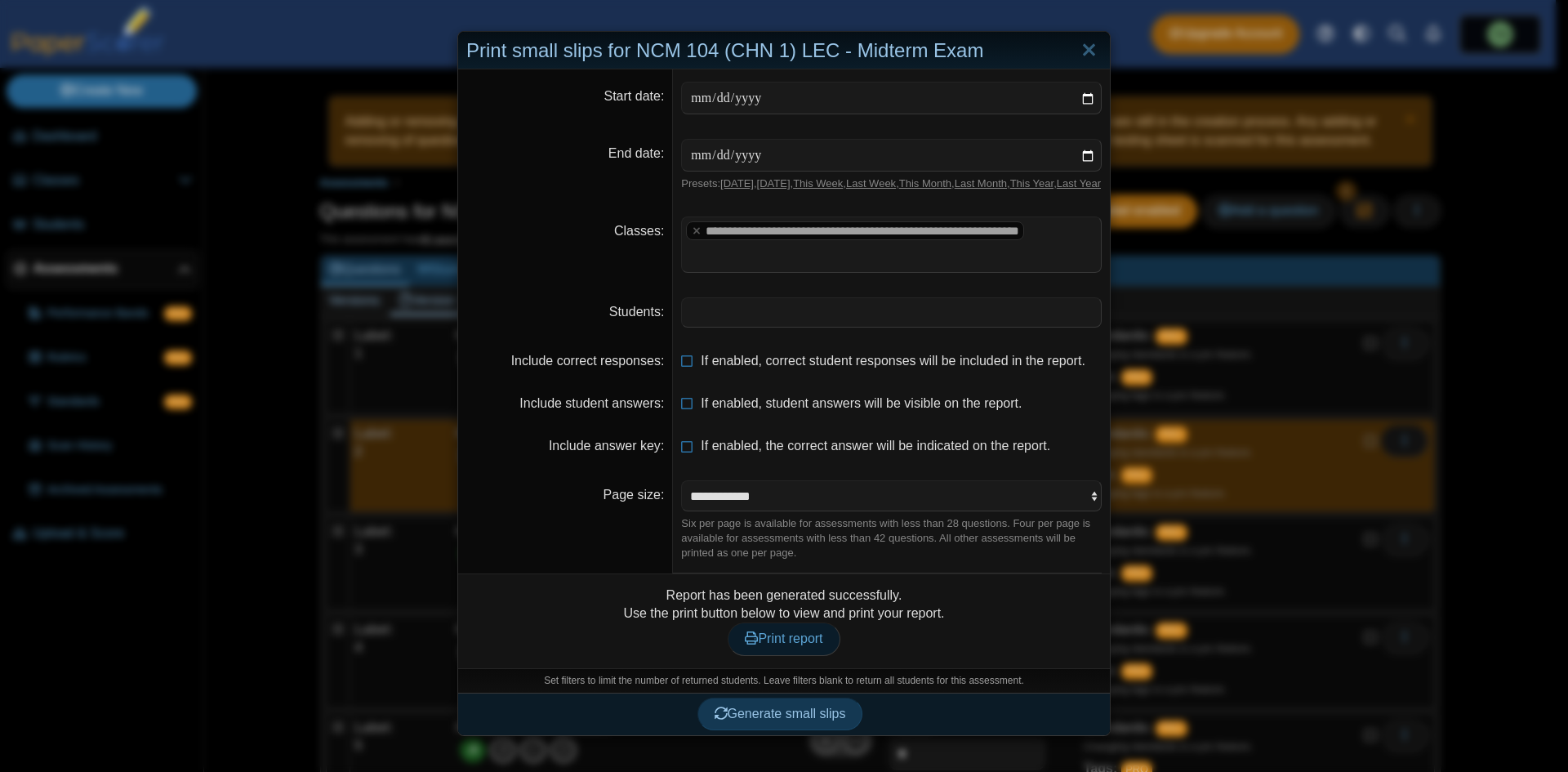
click at [803, 645] on span "Print report" at bounding box center [784, 638] width 78 height 14
click at [824, 720] on span "Generate small slips" at bounding box center [780, 713] width 131 height 14
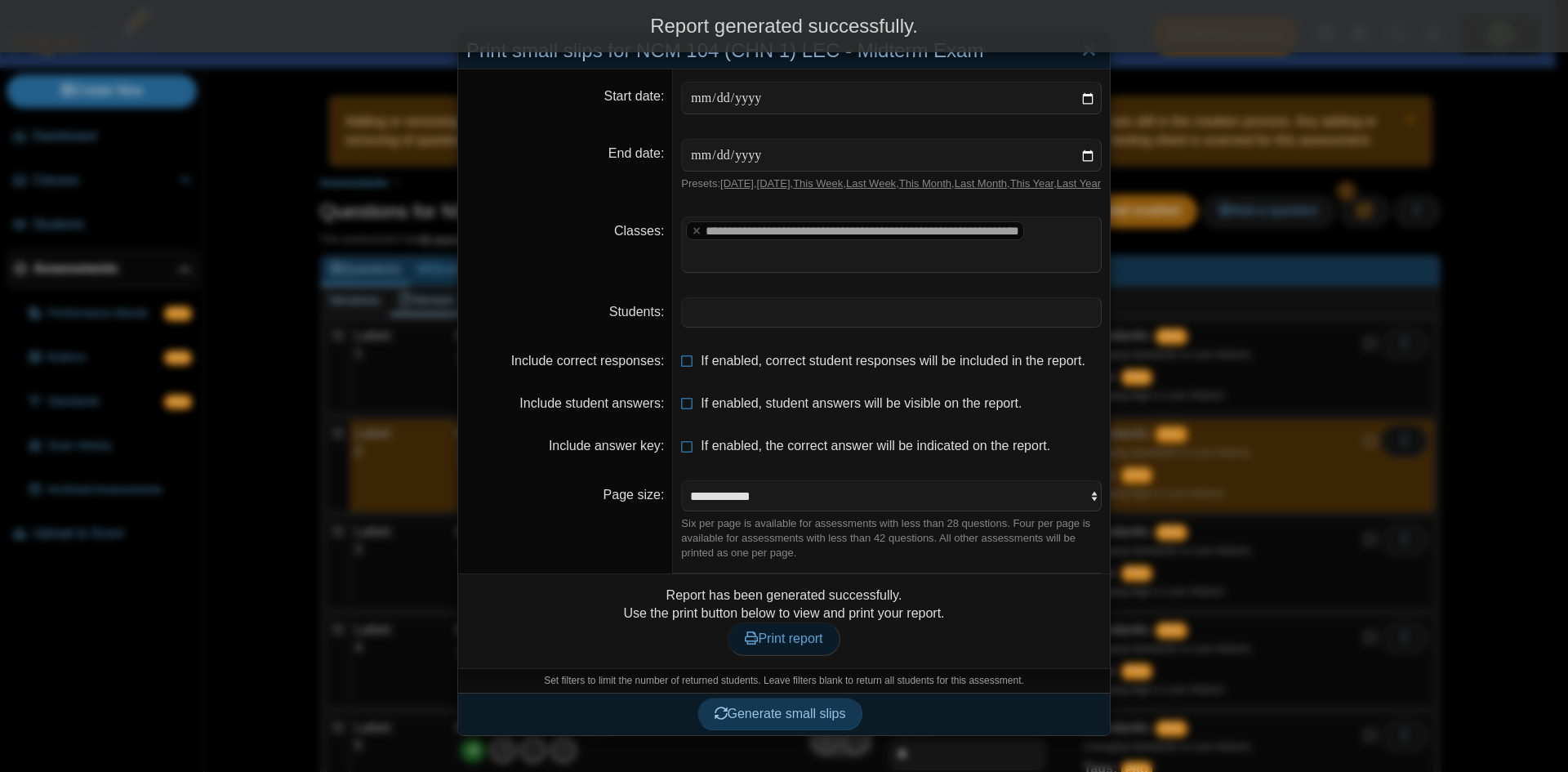
click at [778, 645] on span "Print report" at bounding box center [784, 638] width 78 height 14
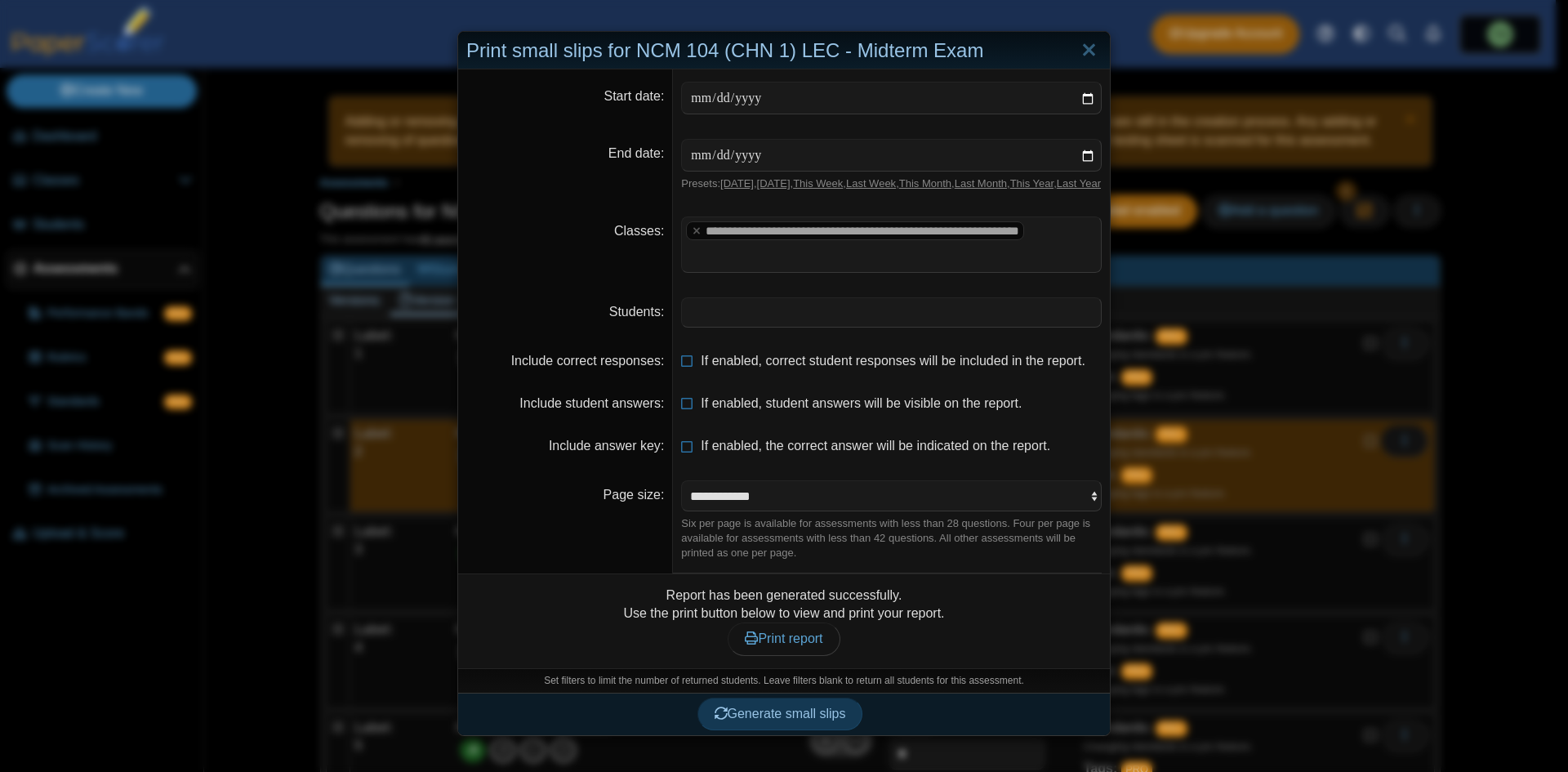
click at [346, 249] on div "**********" at bounding box center [784, 386] width 1568 height 772
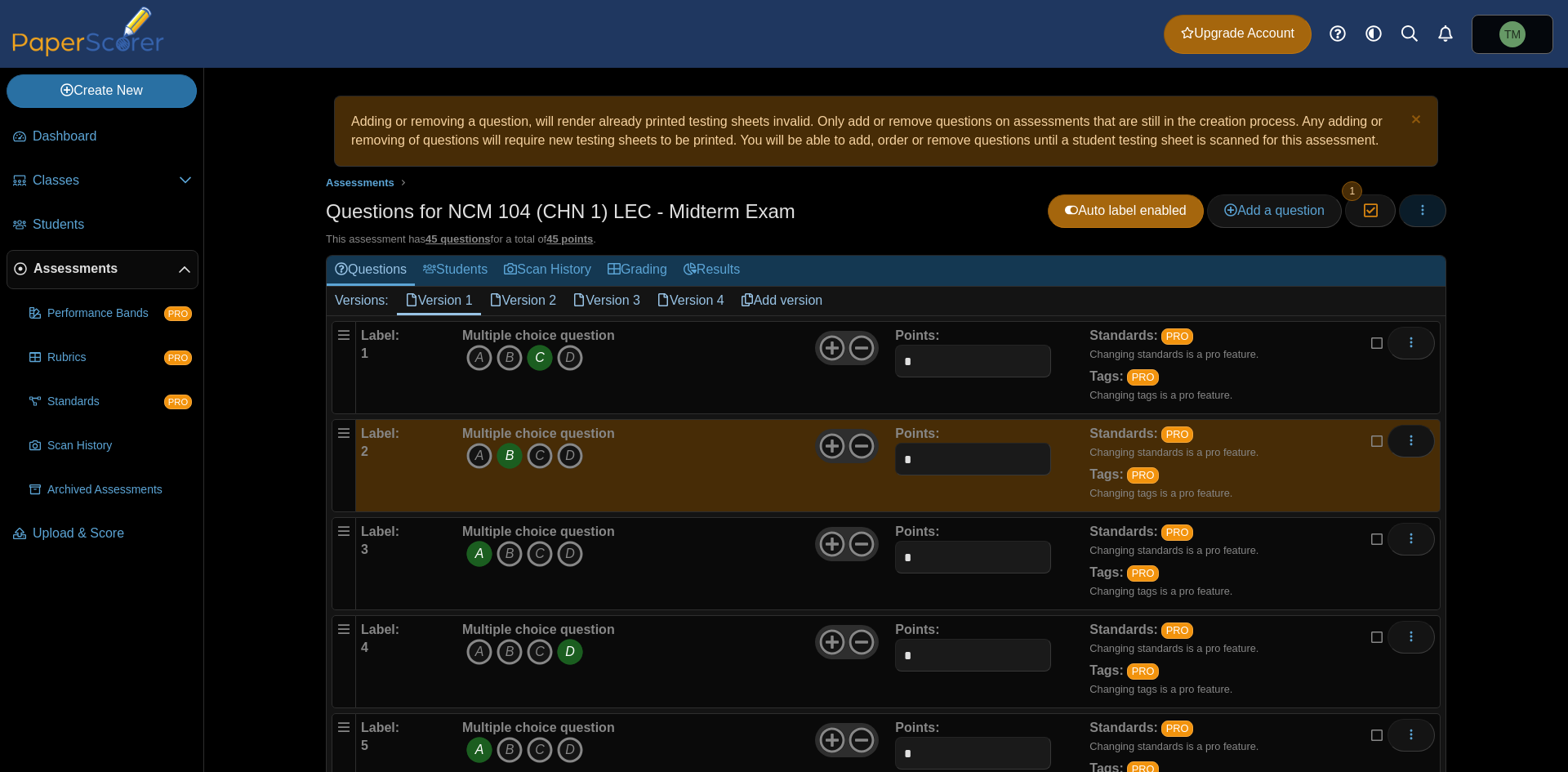
click at [1418, 214] on icon "button" at bounding box center [1422, 210] width 13 height 13
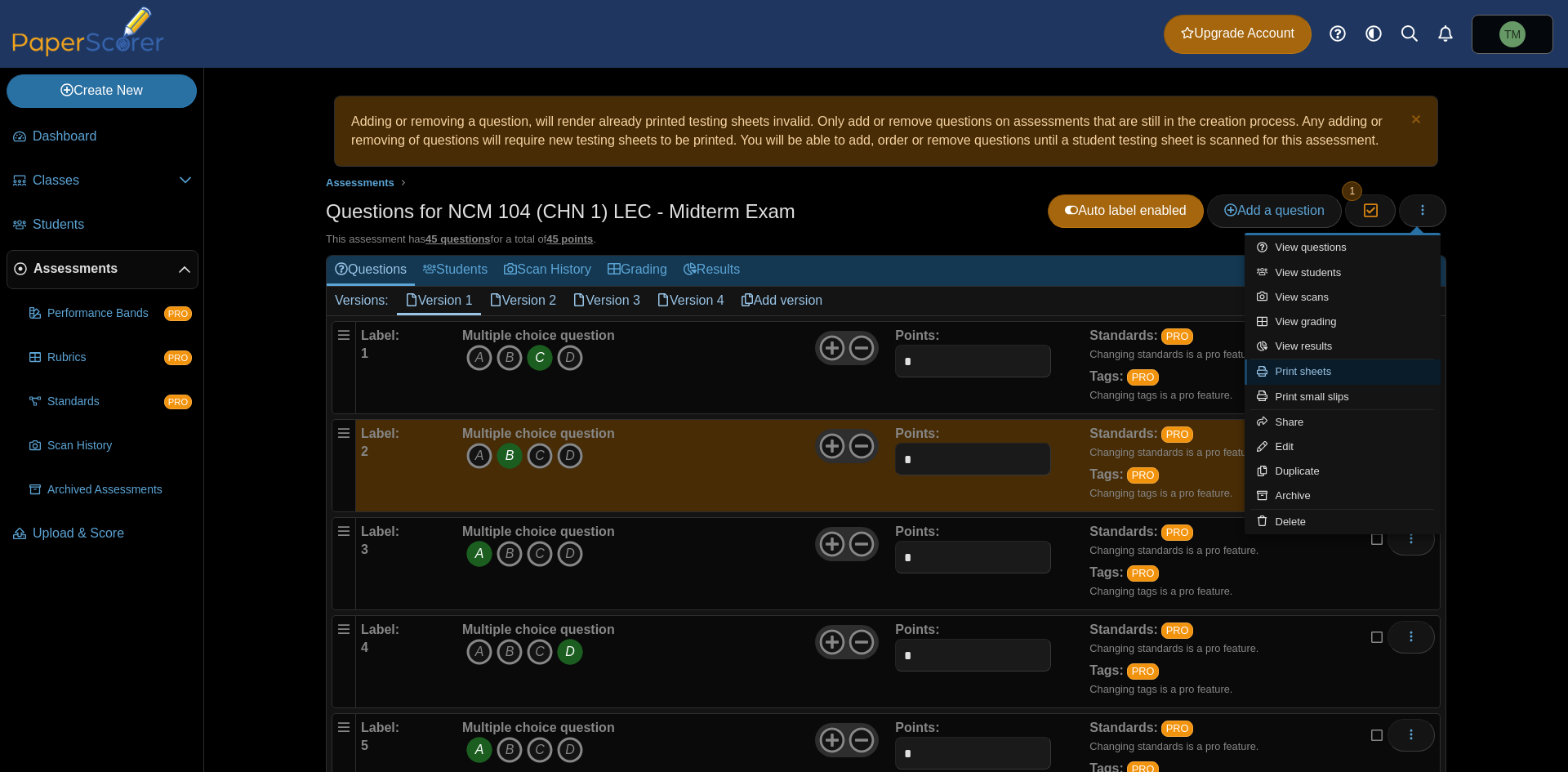
click at [1392, 373] on link "Print sheets" at bounding box center [1342, 371] width 196 height 24
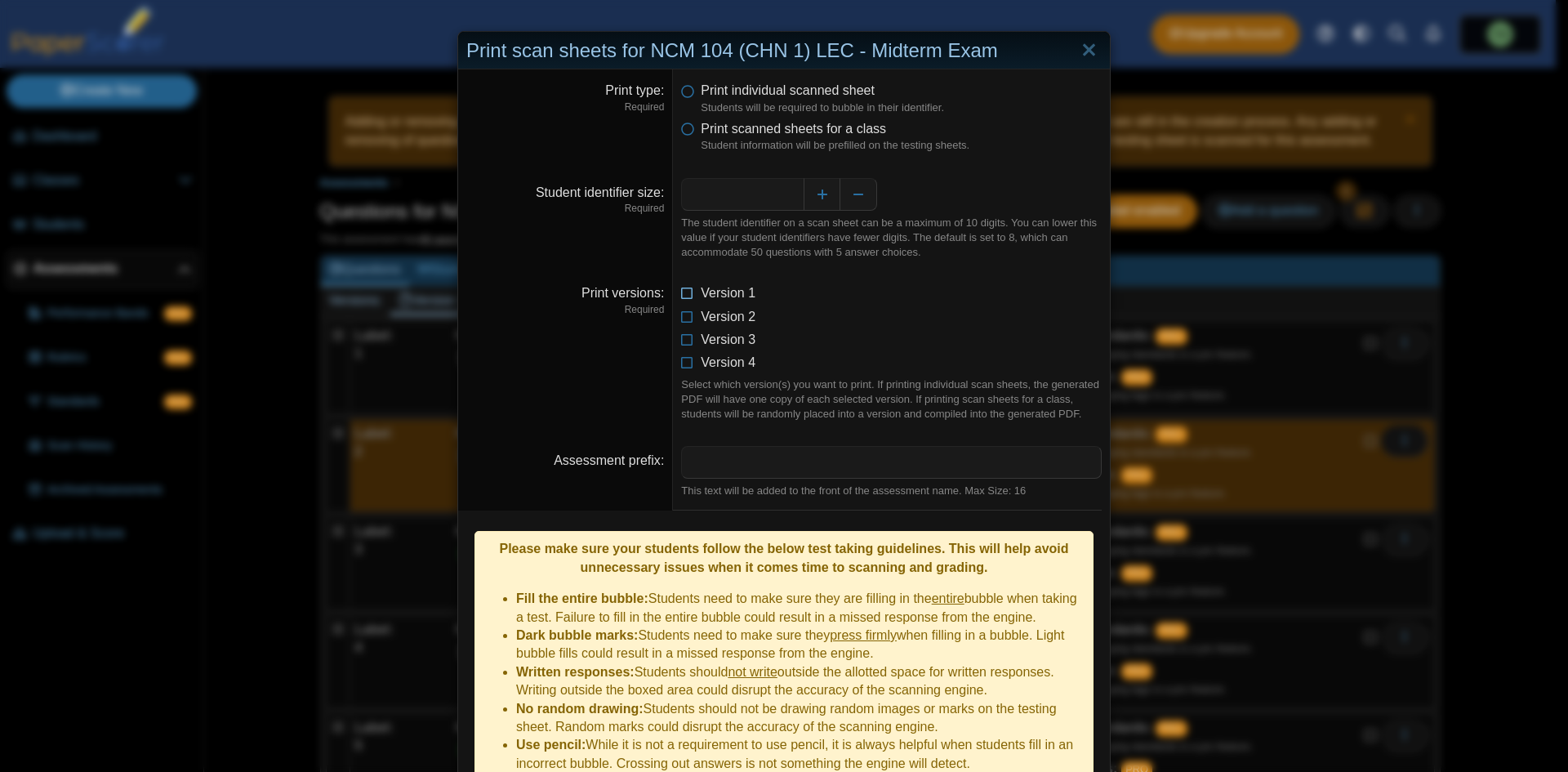
click at [681, 295] on icon at bounding box center [688, 290] width 13 height 12
click at [684, 315] on icon at bounding box center [688, 313] width 13 height 12
click at [855, 205] on button "Decrease" at bounding box center [859, 195] width 37 height 33
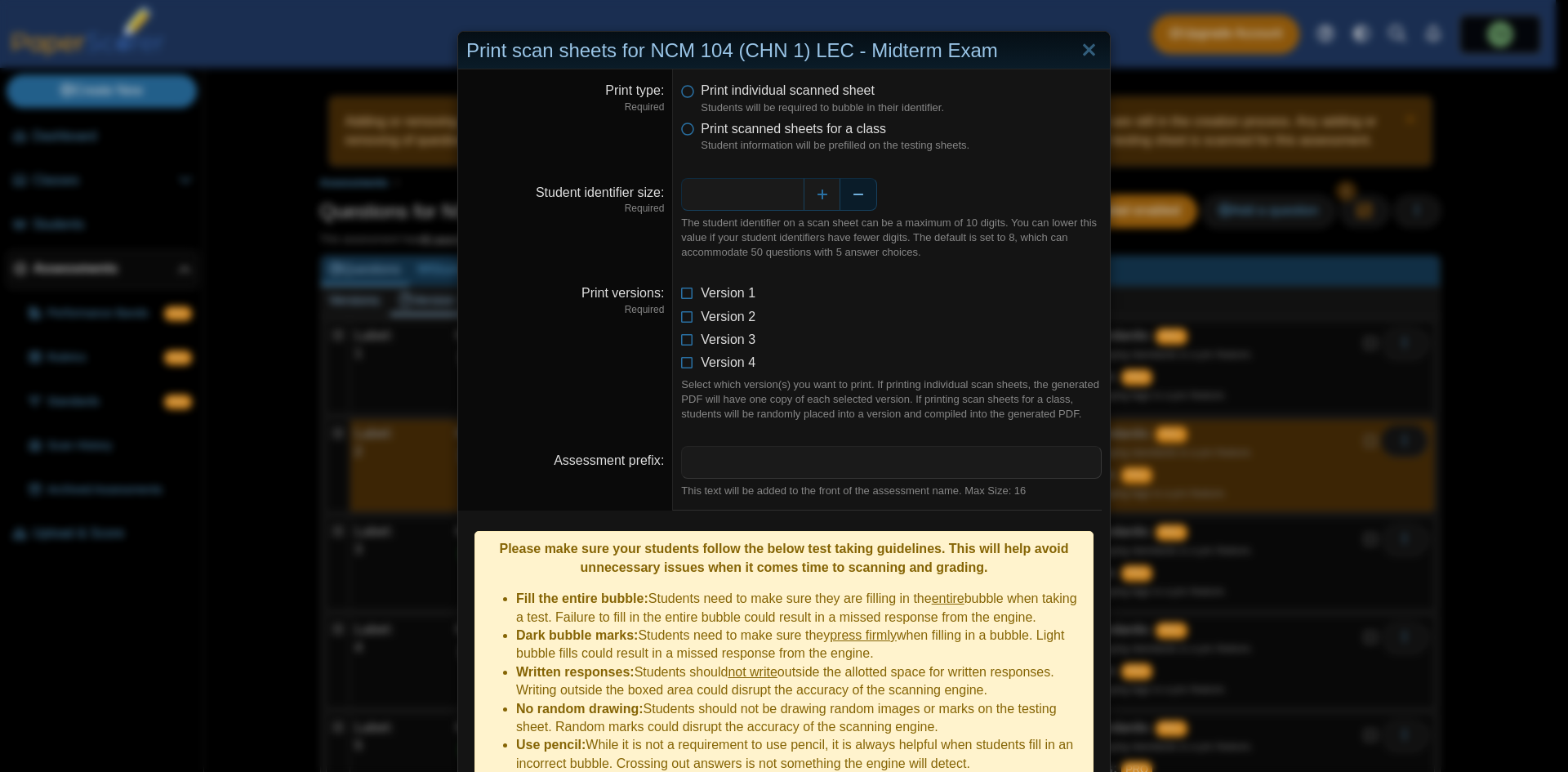
click at [855, 205] on button "Decrease" at bounding box center [859, 195] width 37 height 33
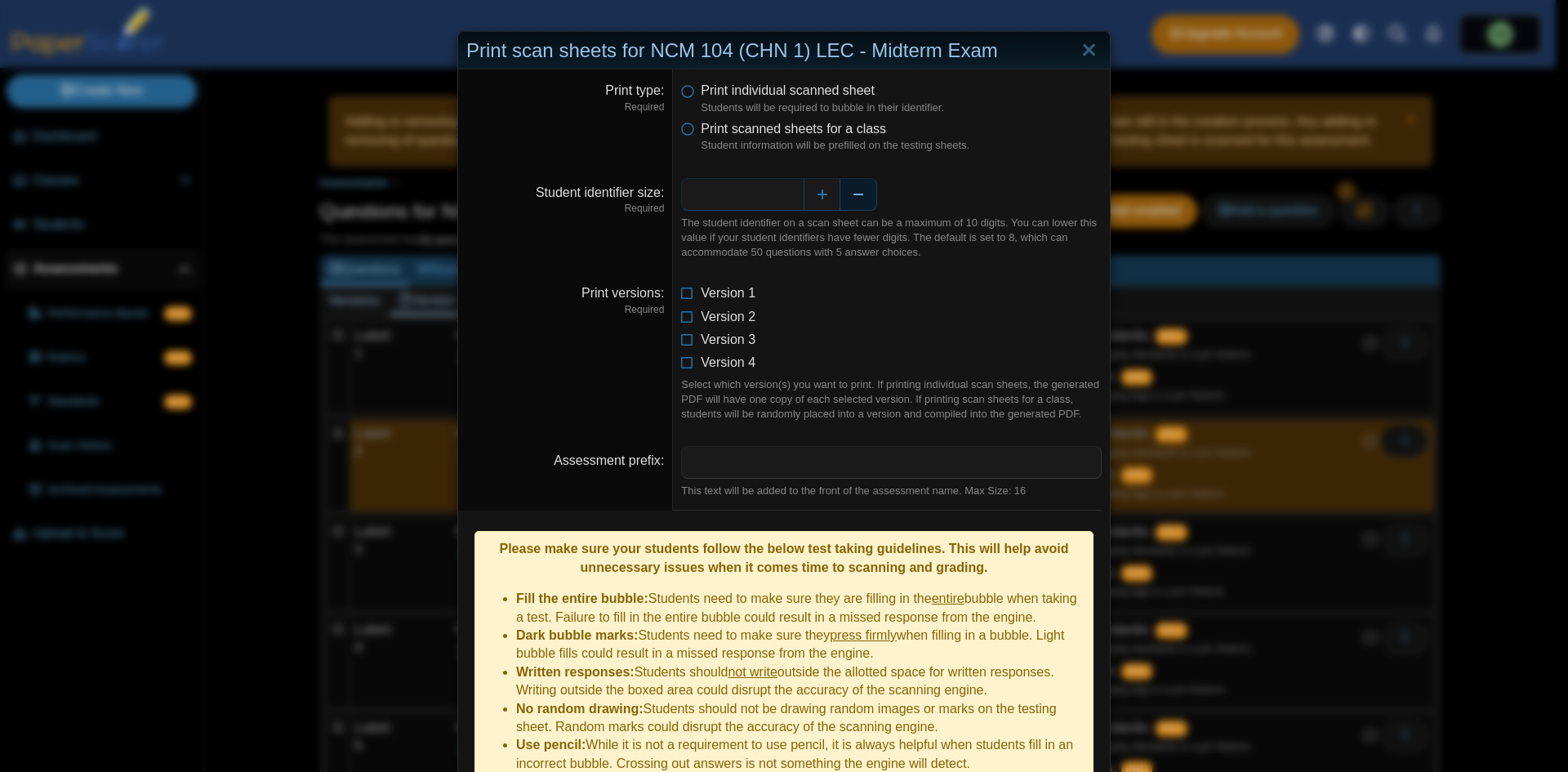
click at [855, 205] on button "Decrease" at bounding box center [859, 195] width 37 height 33
click at [843, 196] on button "Decrease" at bounding box center [859, 195] width 37 height 33
click at [769, 203] on input "*" at bounding box center [742, 195] width 122 height 33
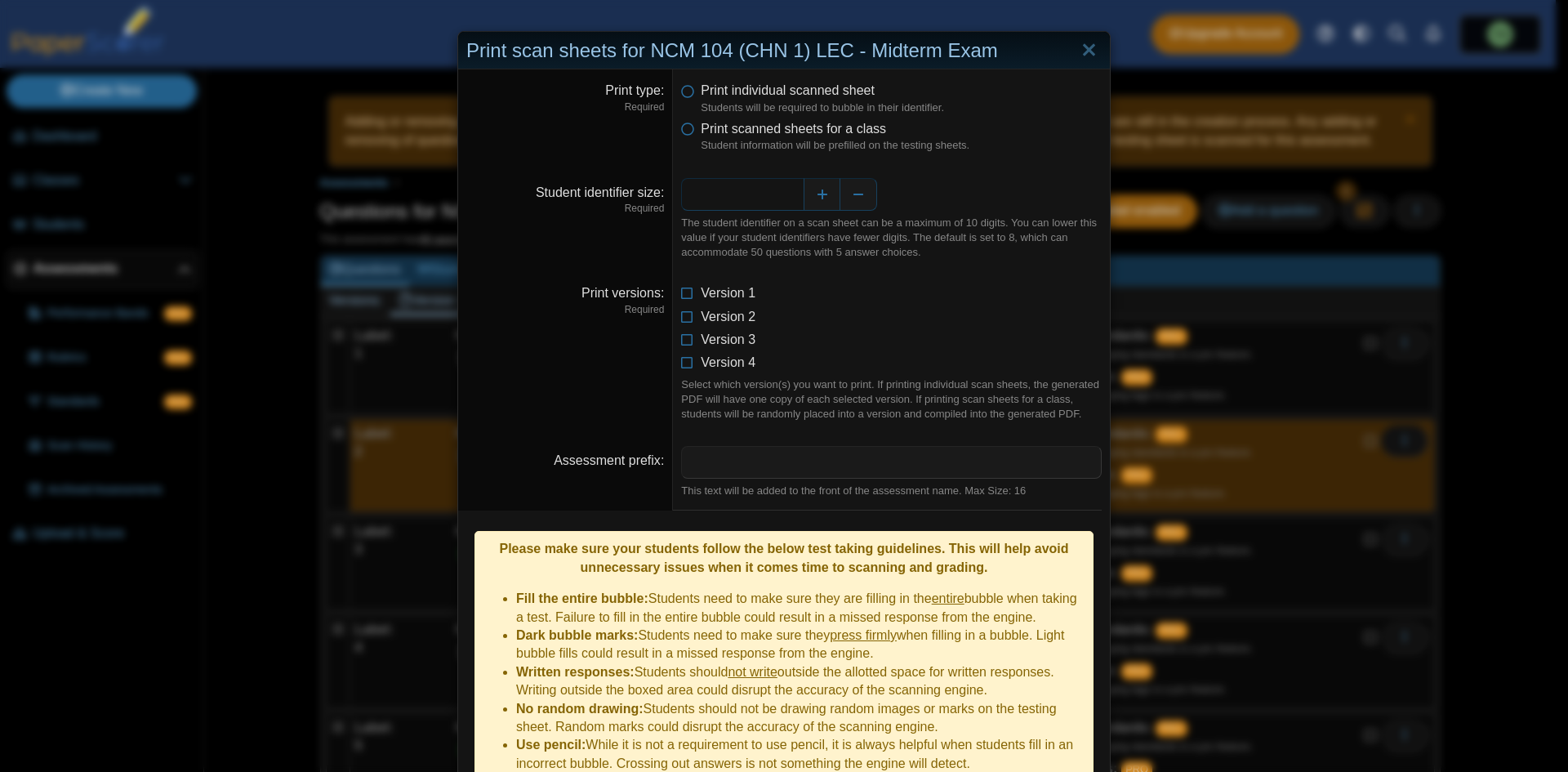
type input "*"
click at [860, 279] on dd "Version 1 Version 2 Version 3 Version 4 Select which version(s) you want to pri…" at bounding box center [891, 353] width 437 height 162
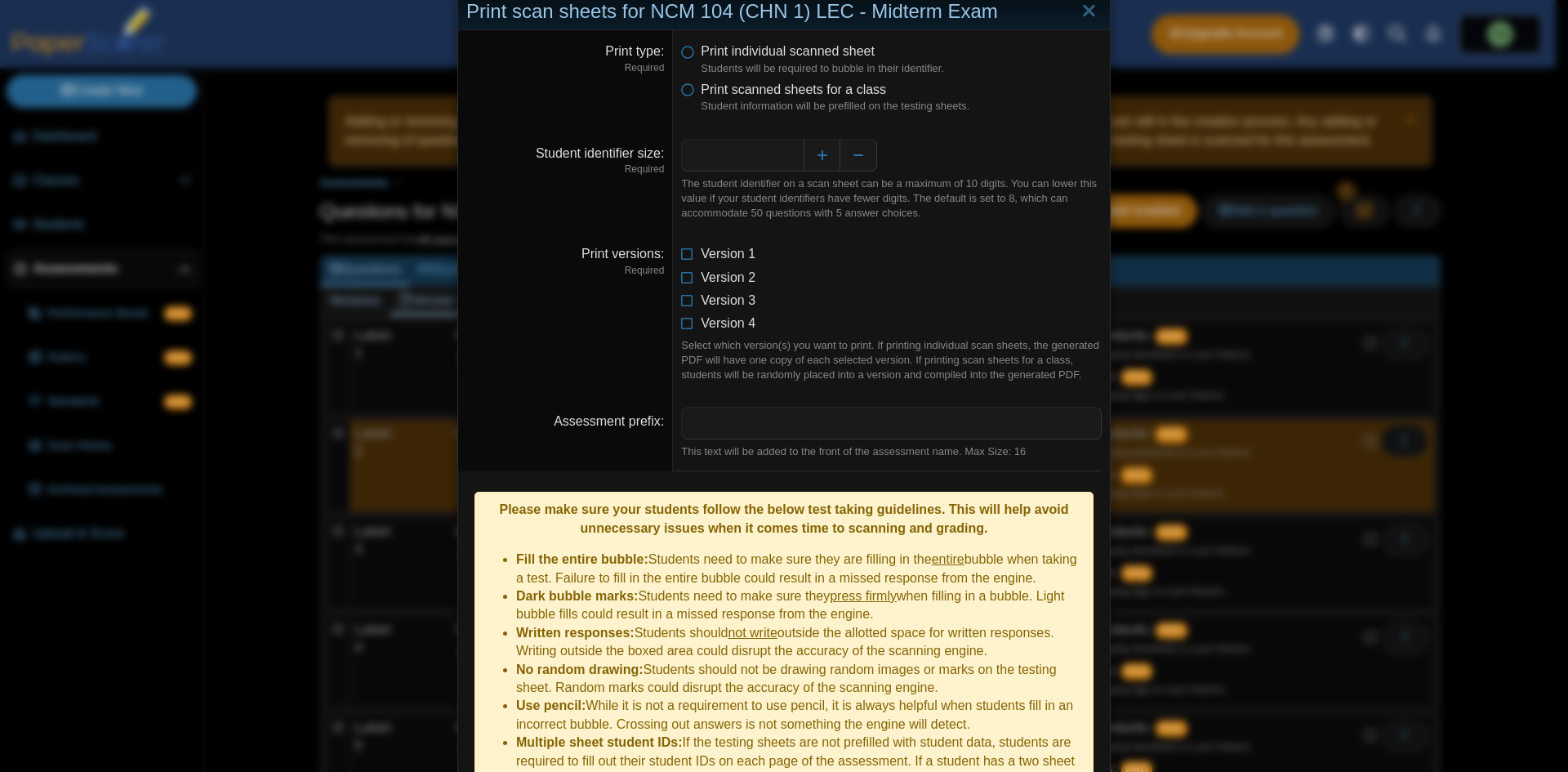
scroll to position [124, 0]
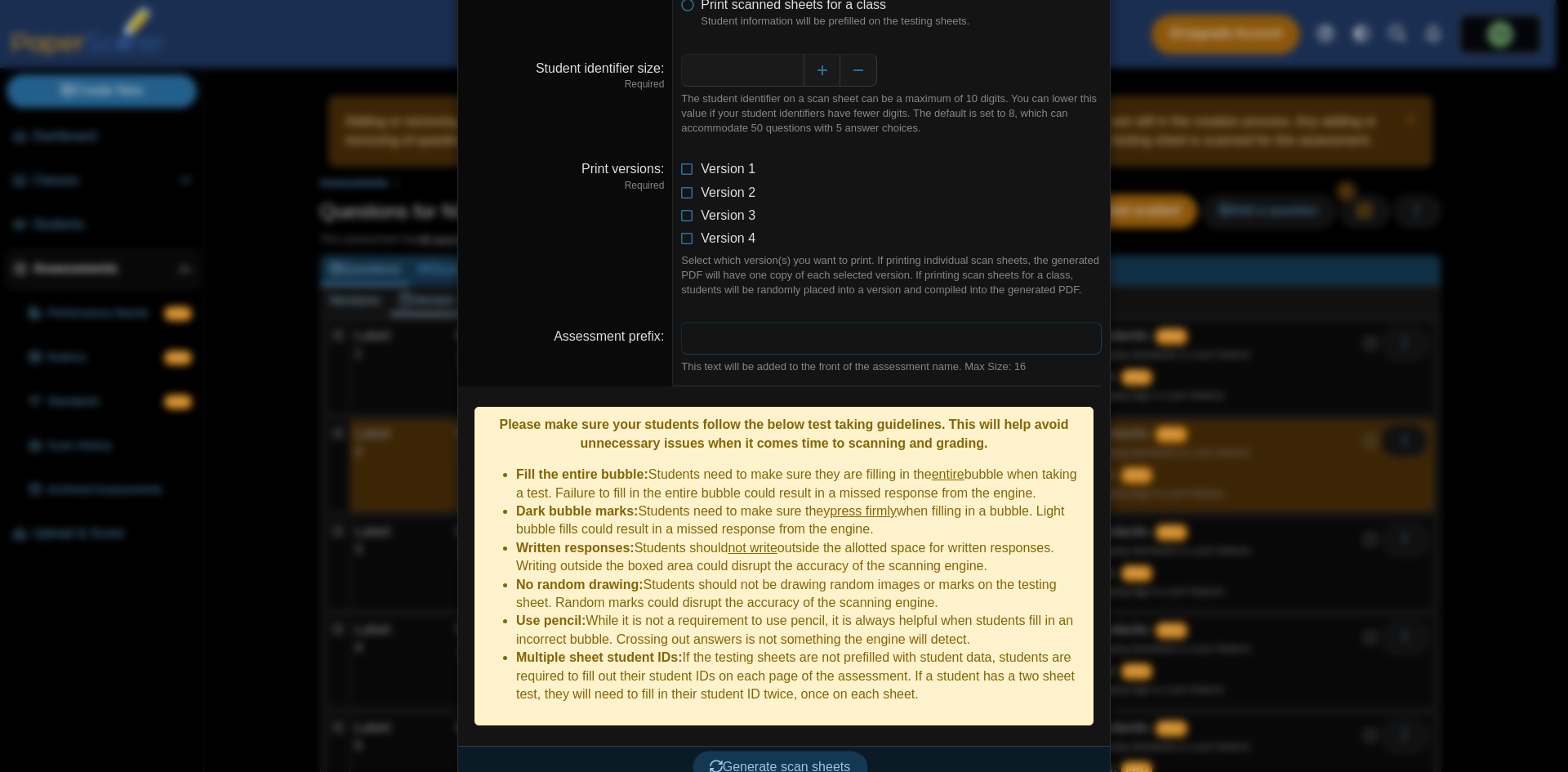
click at [737, 348] on input "Assessment prefix" at bounding box center [891, 338] width 421 height 33
click at [992, 246] on li "Version 4" at bounding box center [891, 239] width 421 height 18
click at [763, 325] on input "Assessment prefix" at bounding box center [891, 338] width 421 height 33
type input "**********"
click at [879, 257] on div "Select which version(s) you want to print. If printing individual scan sheets, …" at bounding box center [891, 276] width 421 height 45
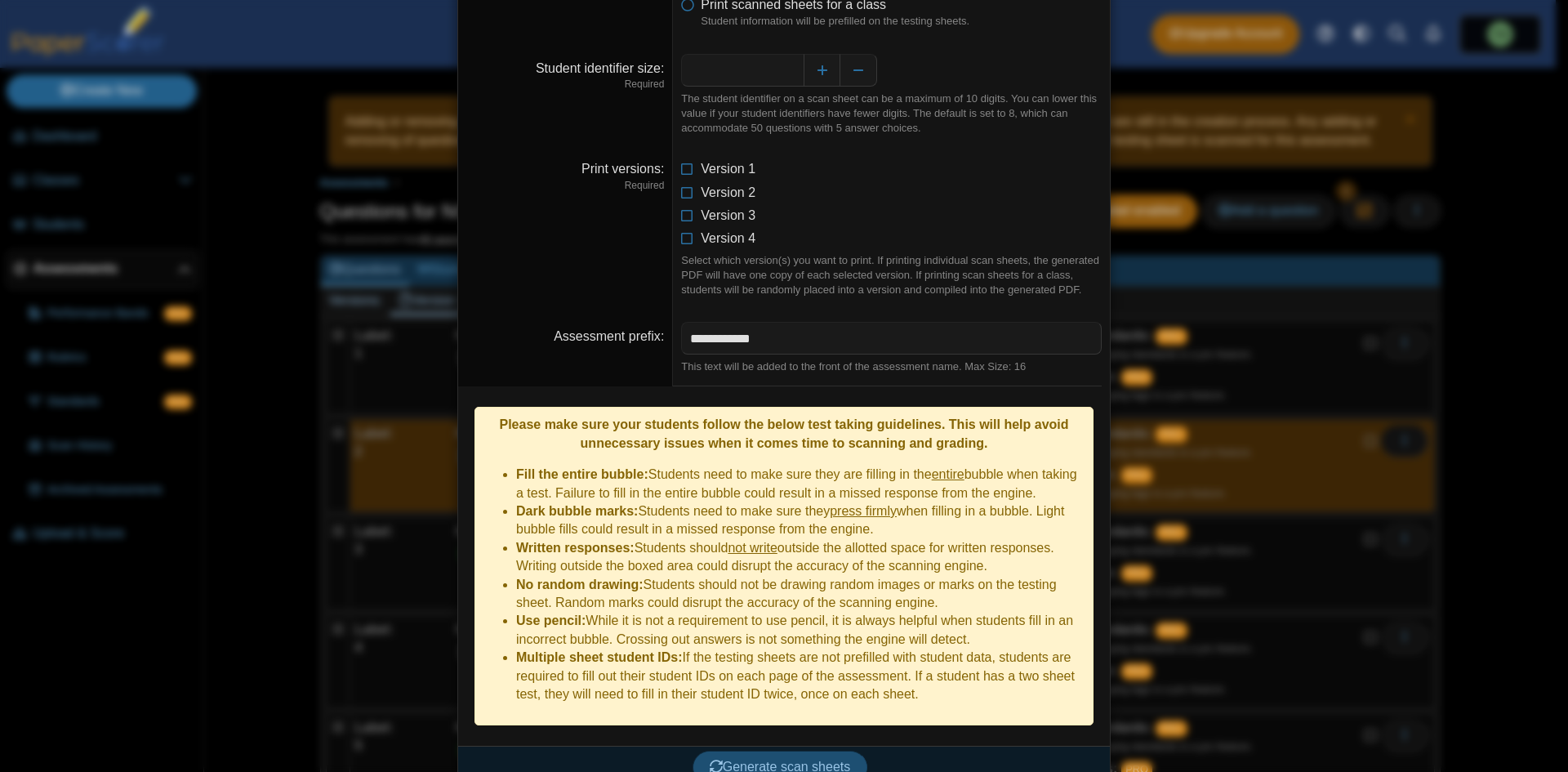
click at [798, 750] on button "Generate scan sheets" at bounding box center [780, 767] width 176 height 33
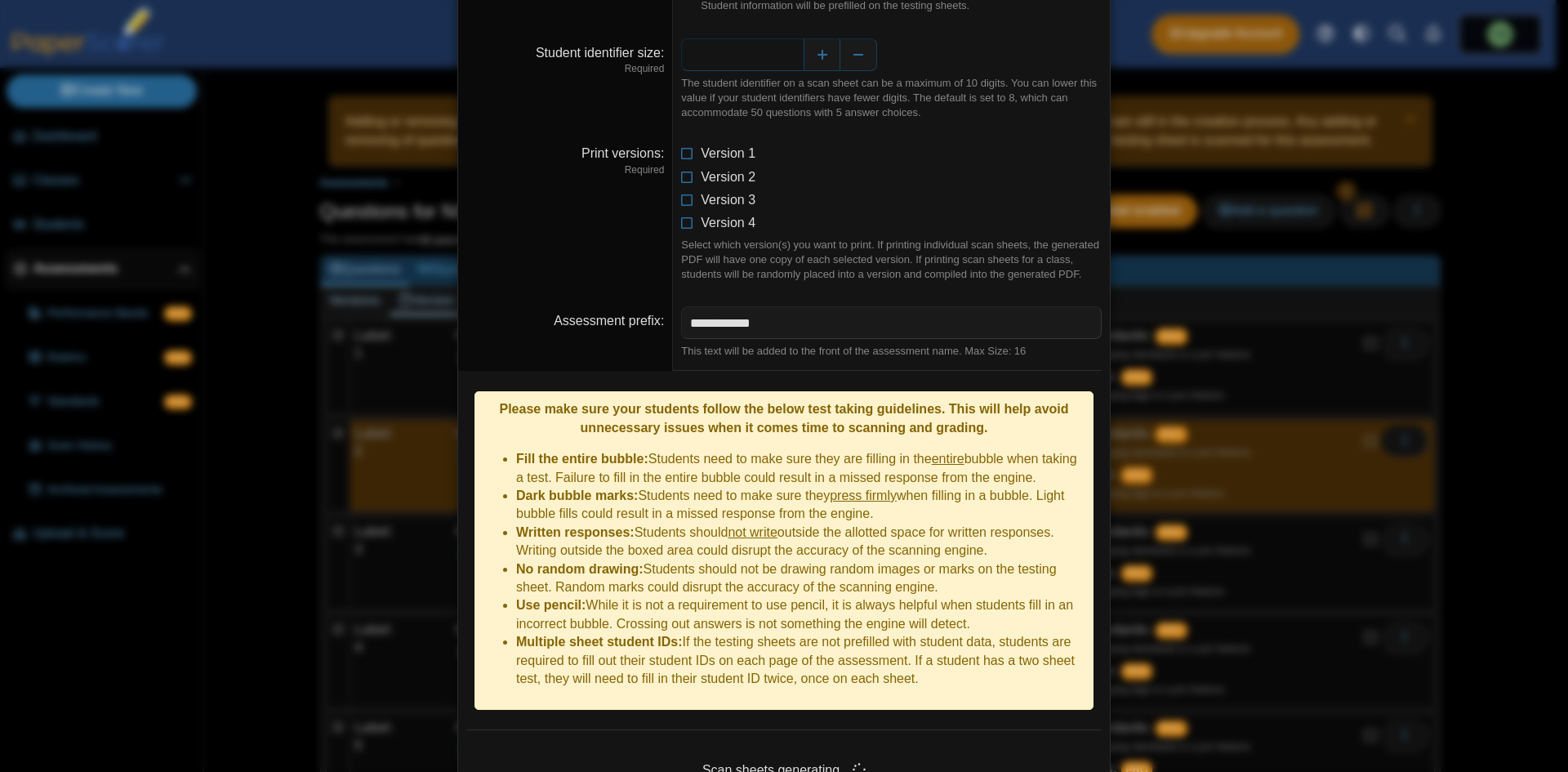
scroll to position [0, 0]
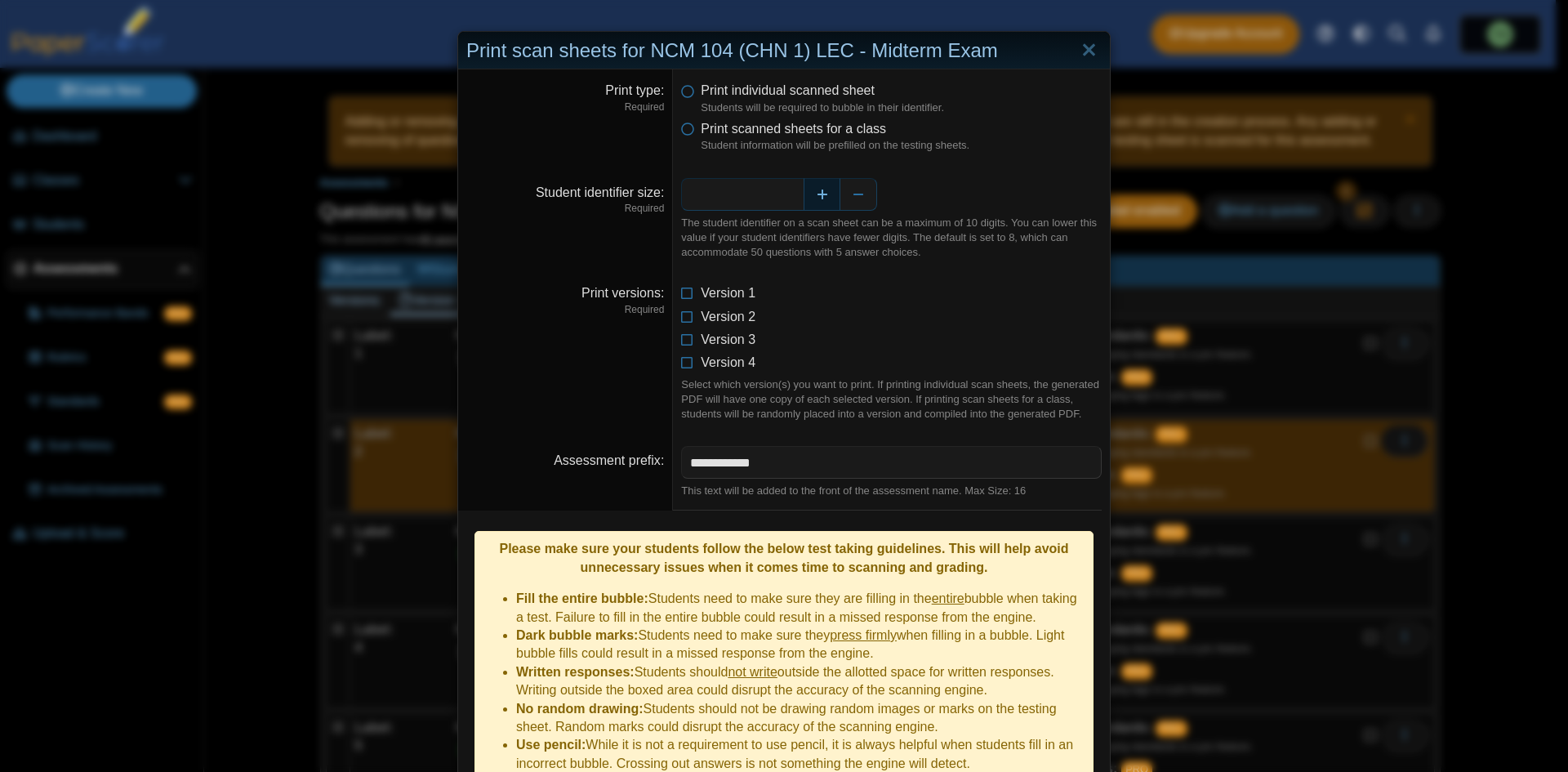
click at [820, 194] on button "Increase" at bounding box center [822, 195] width 37 height 33
click at [847, 195] on button "Decrease" at bounding box center [859, 195] width 37 height 33
type input "*"
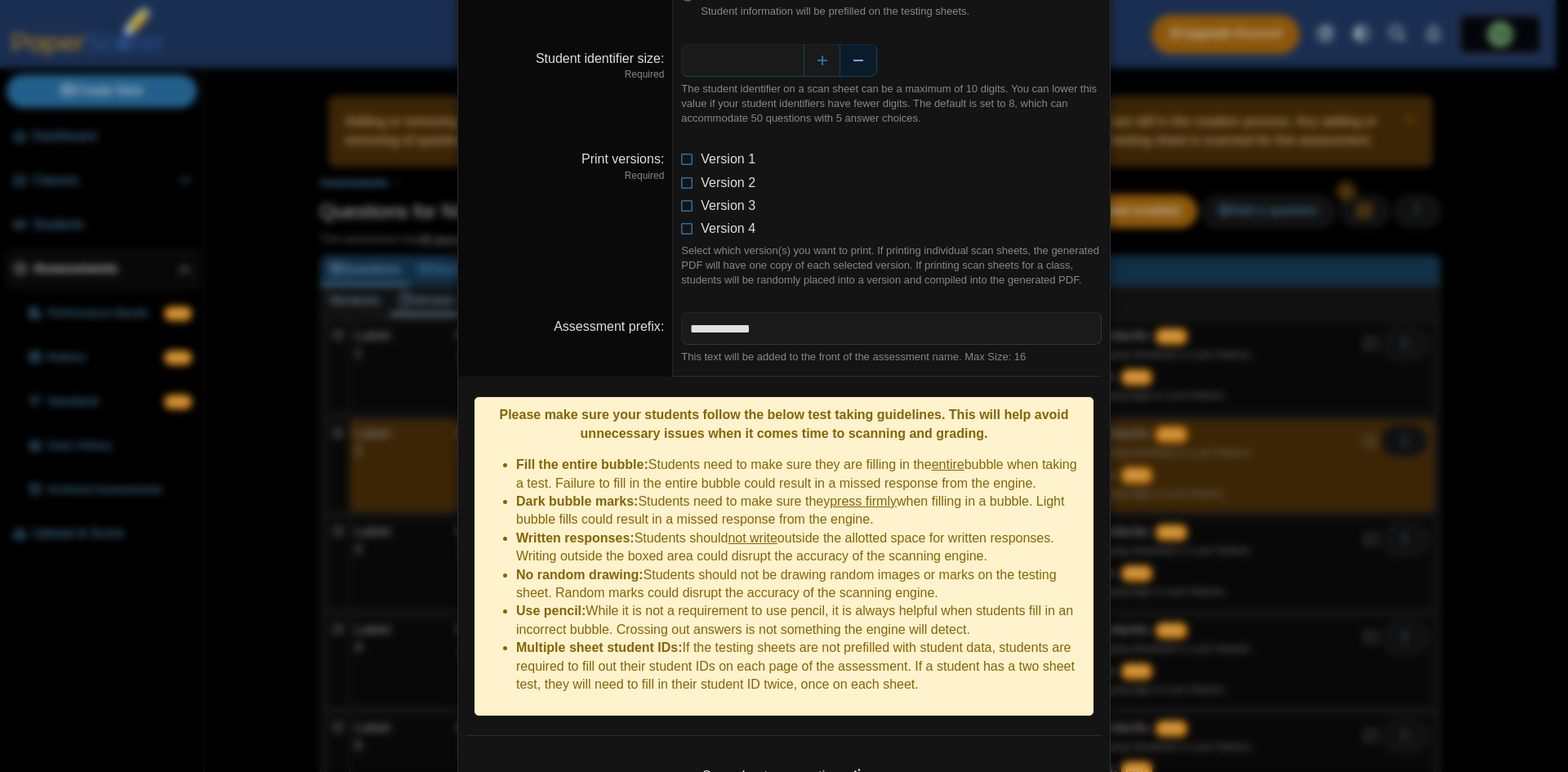
scroll to position [121, 0]
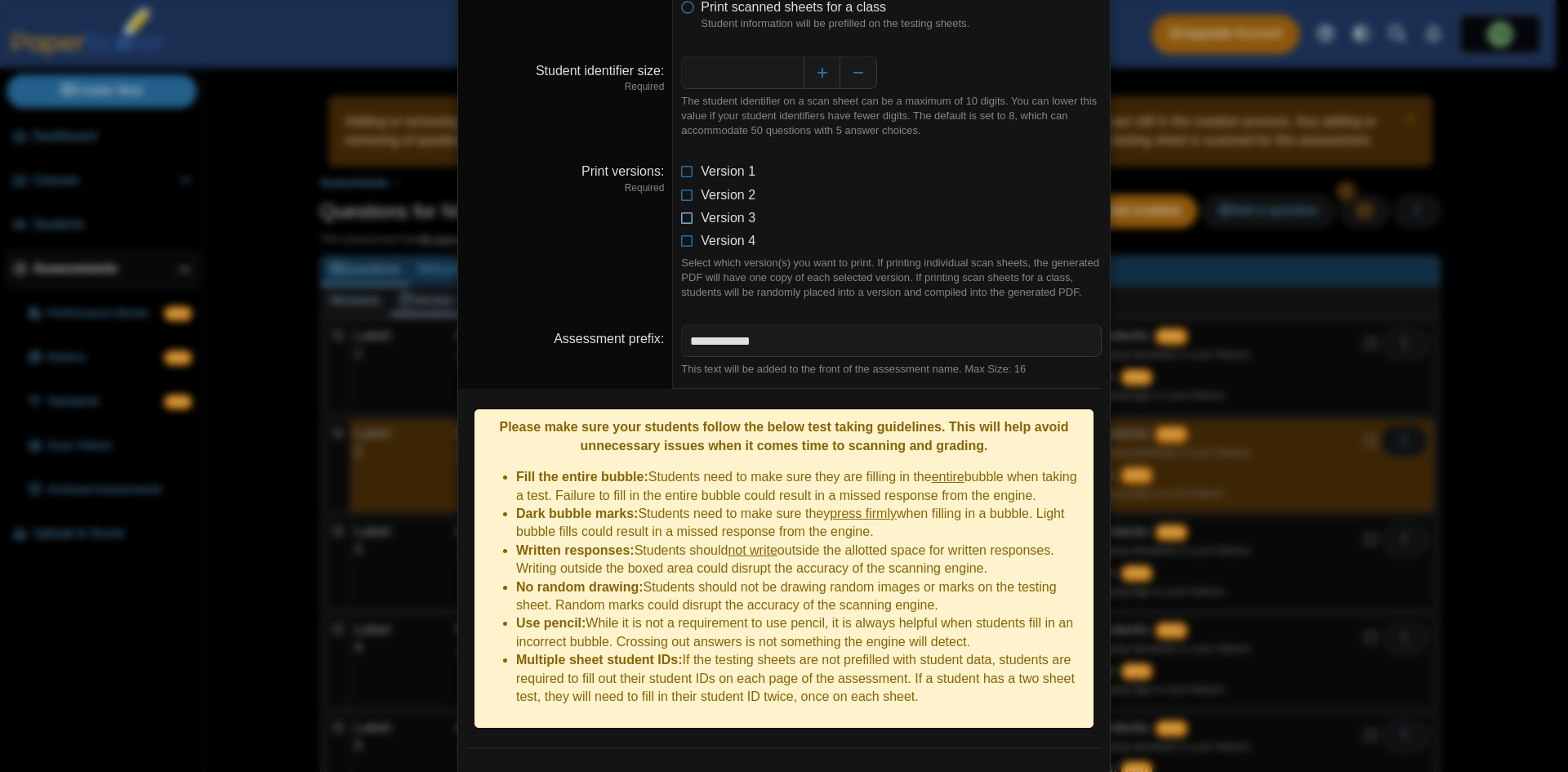
click at [685, 211] on icon at bounding box center [688, 214] width 13 height 12
drag, startPoint x: 679, startPoint y: 198, endPoint x: 686, endPoint y: 217, distance: 20.2
click at [682, 203] on li "Version 2" at bounding box center [891, 195] width 421 height 18
click at [686, 219] on icon at bounding box center [688, 214] width 13 height 12
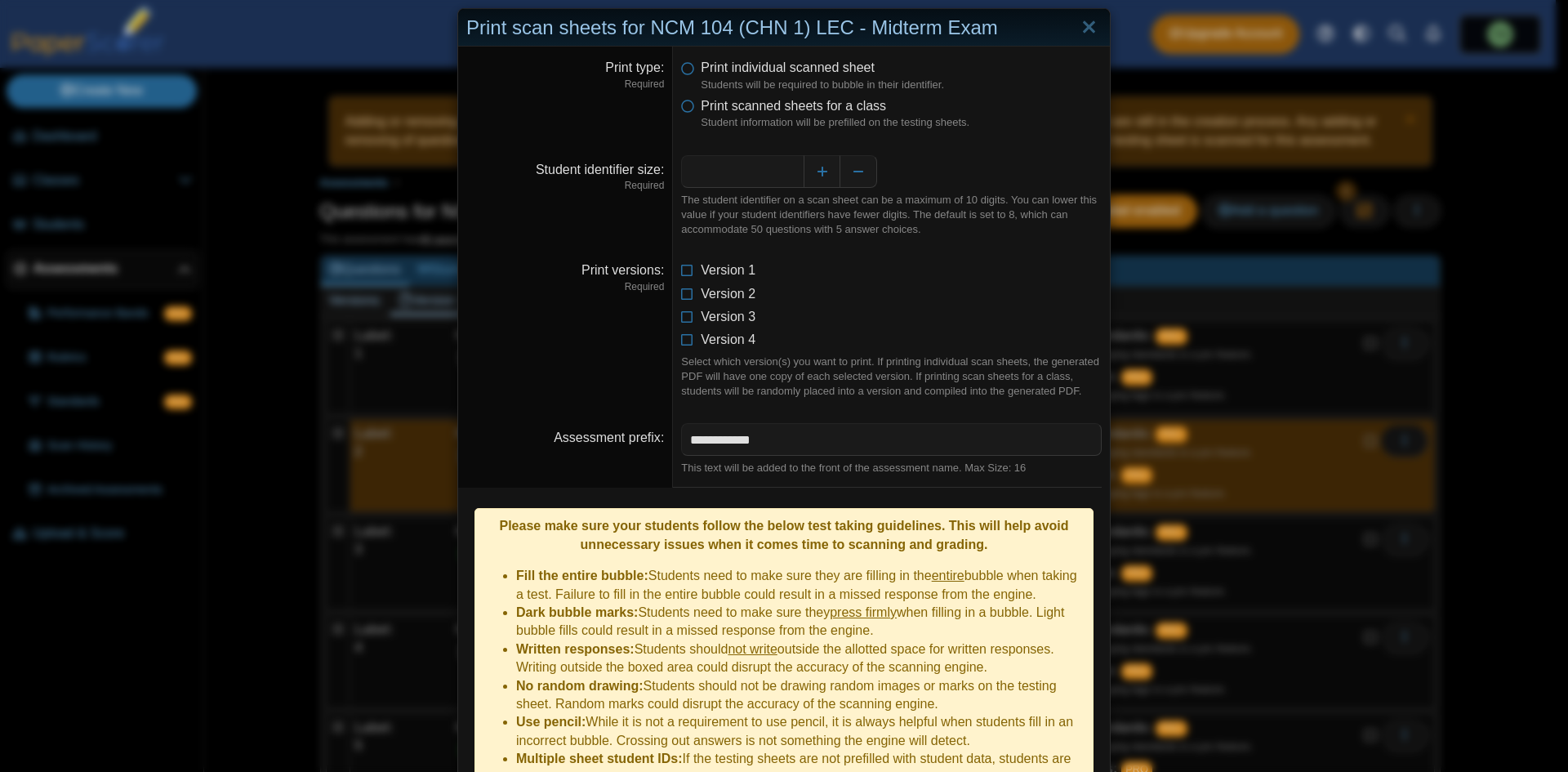
scroll to position [0, 0]
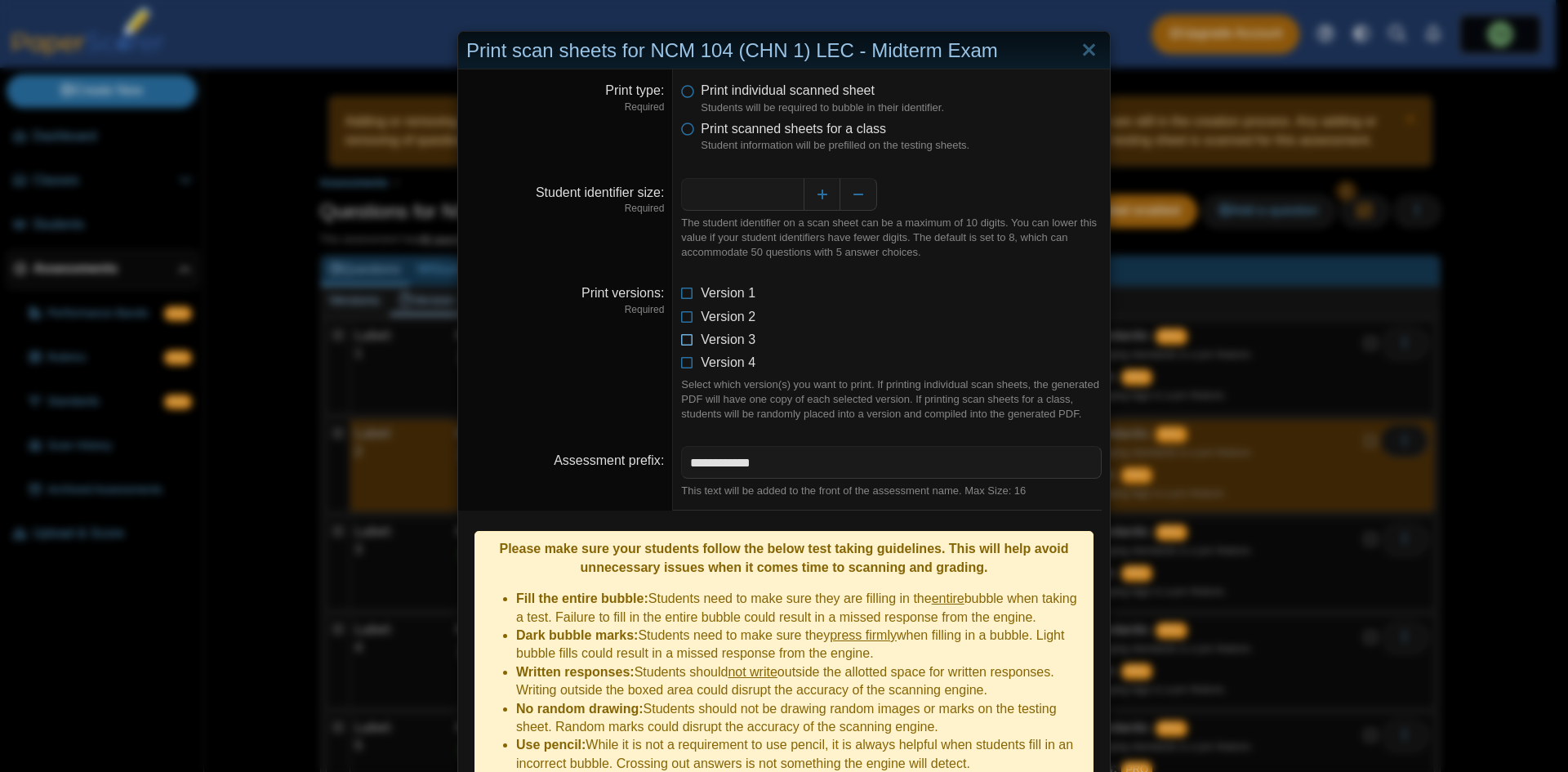
click at [685, 342] on icon at bounding box center [688, 336] width 13 height 12
click at [681, 365] on icon at bounding box center [688, 359] width 13 height 12
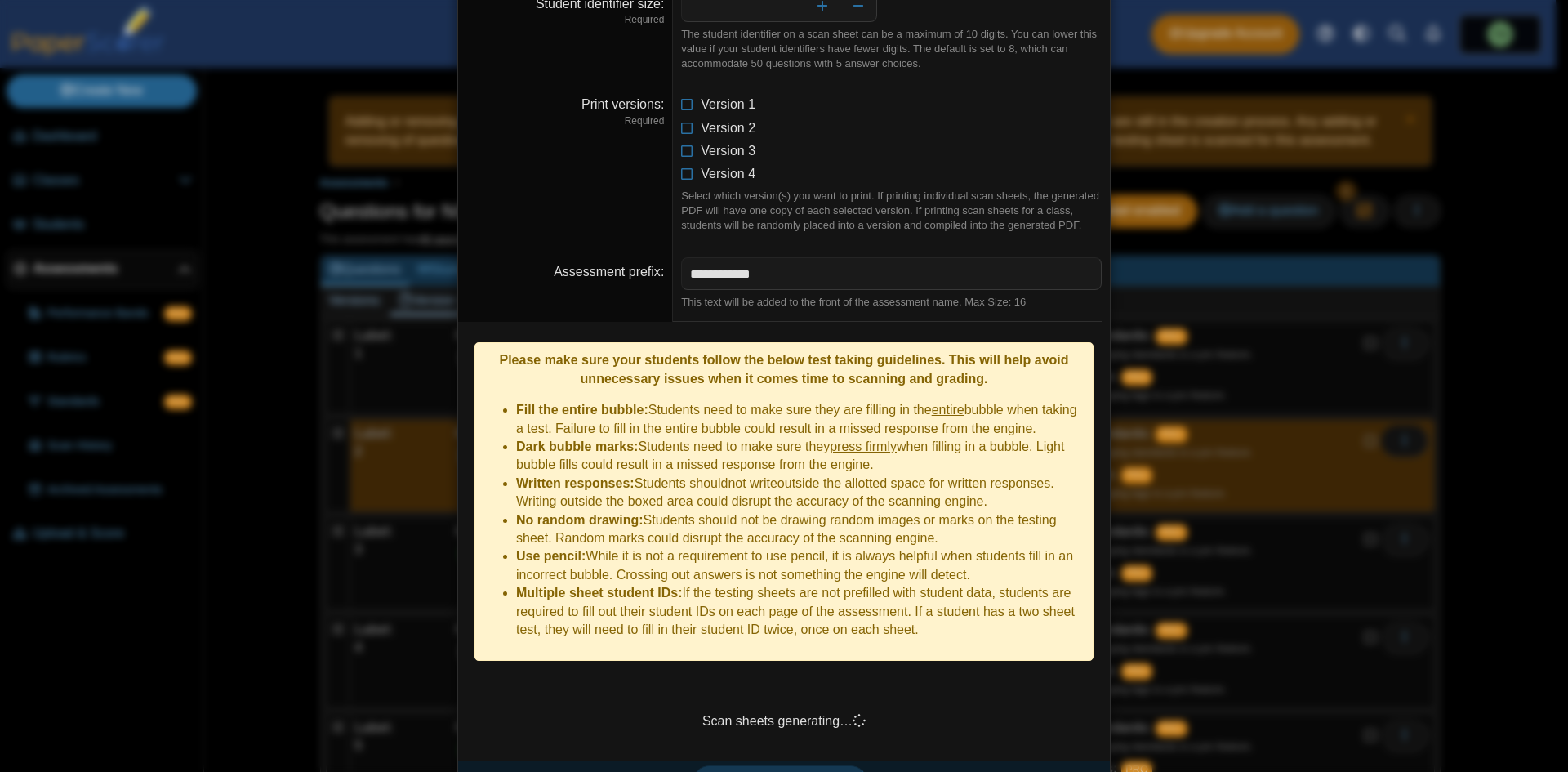
scroll to position [204, 0]
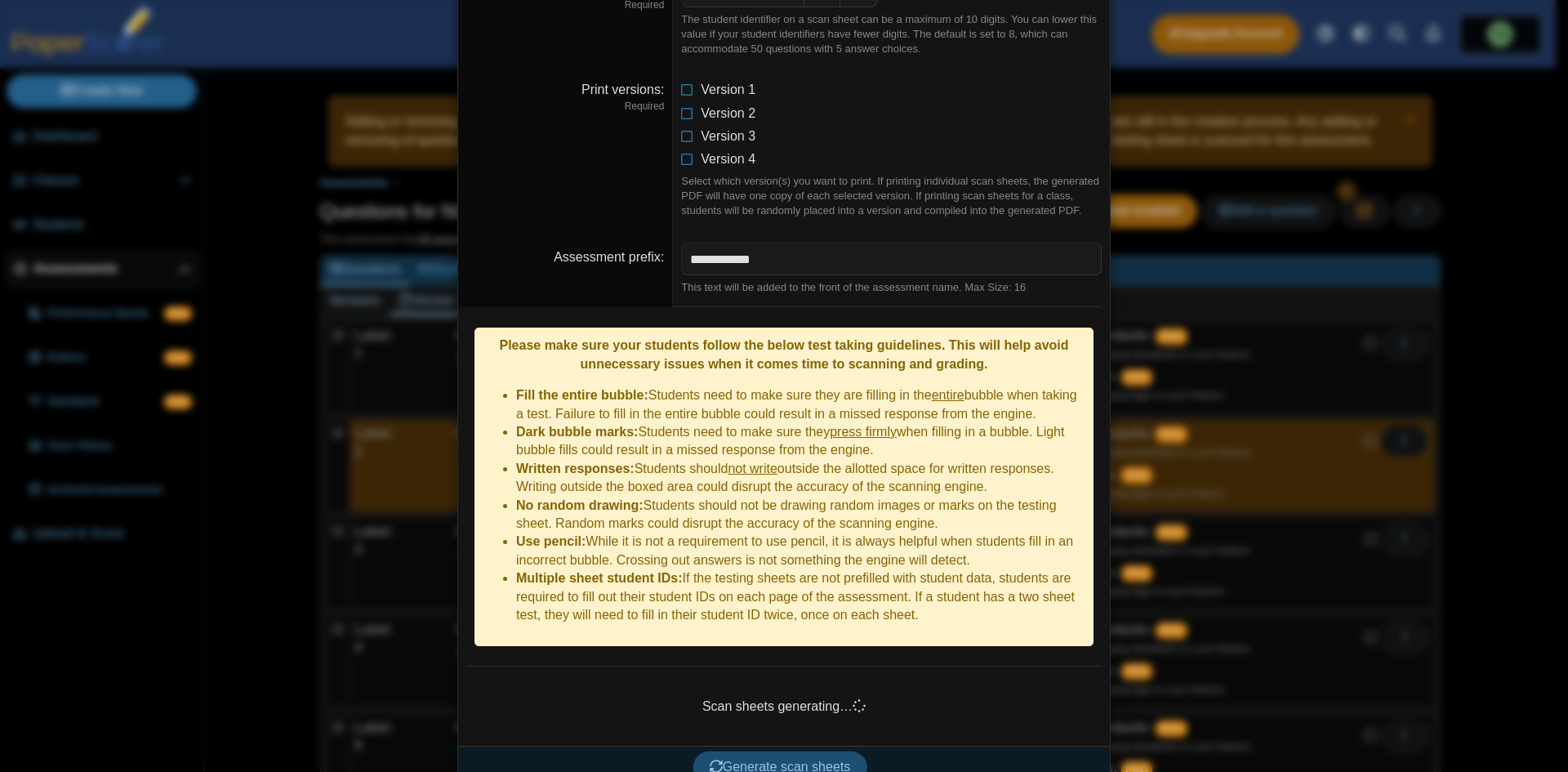
click at [765, 759] on span "Generate scan sheets" at bounding box center [780, 766] width 141 height 14
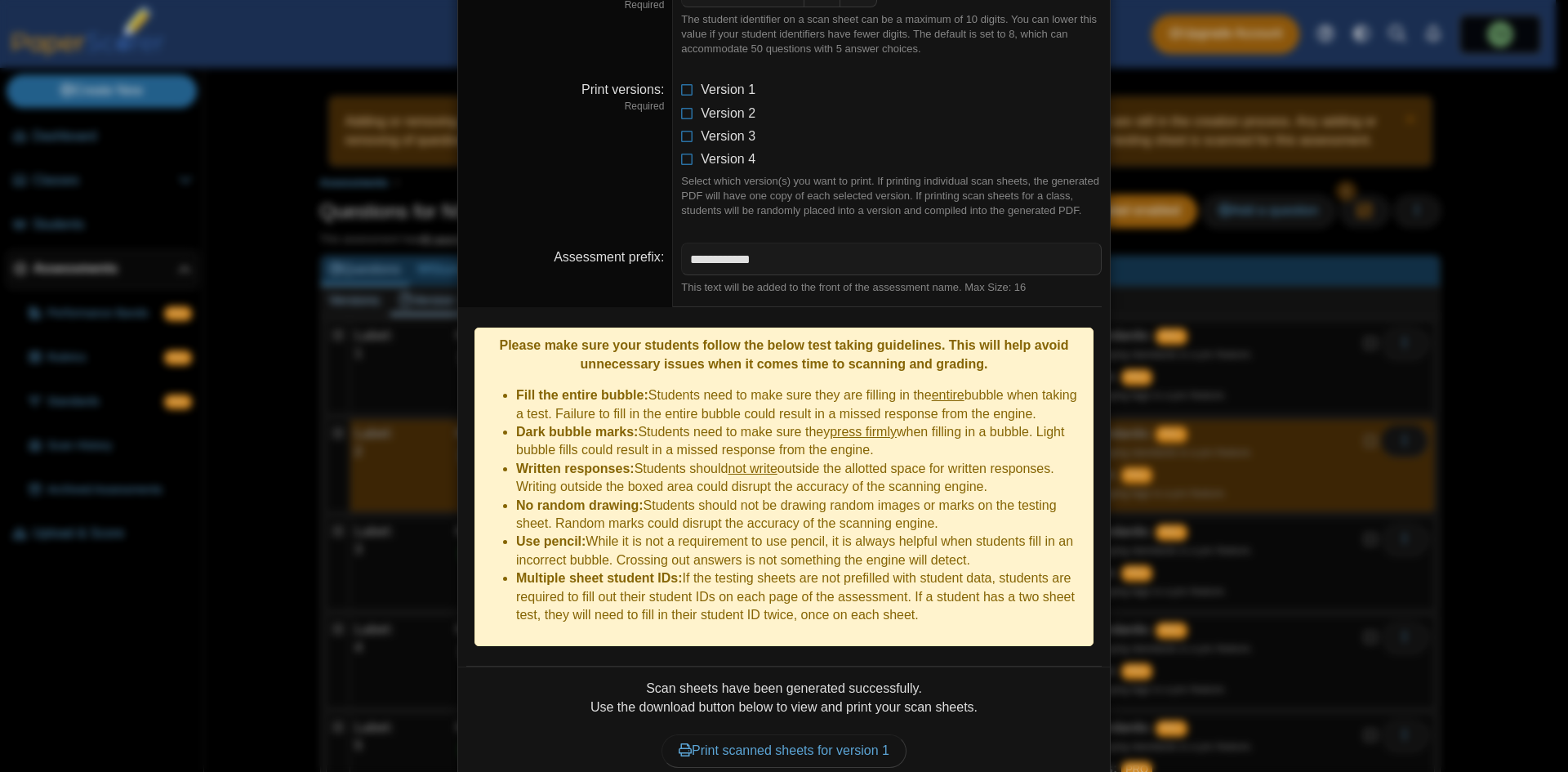
scroll to position [409, 0]
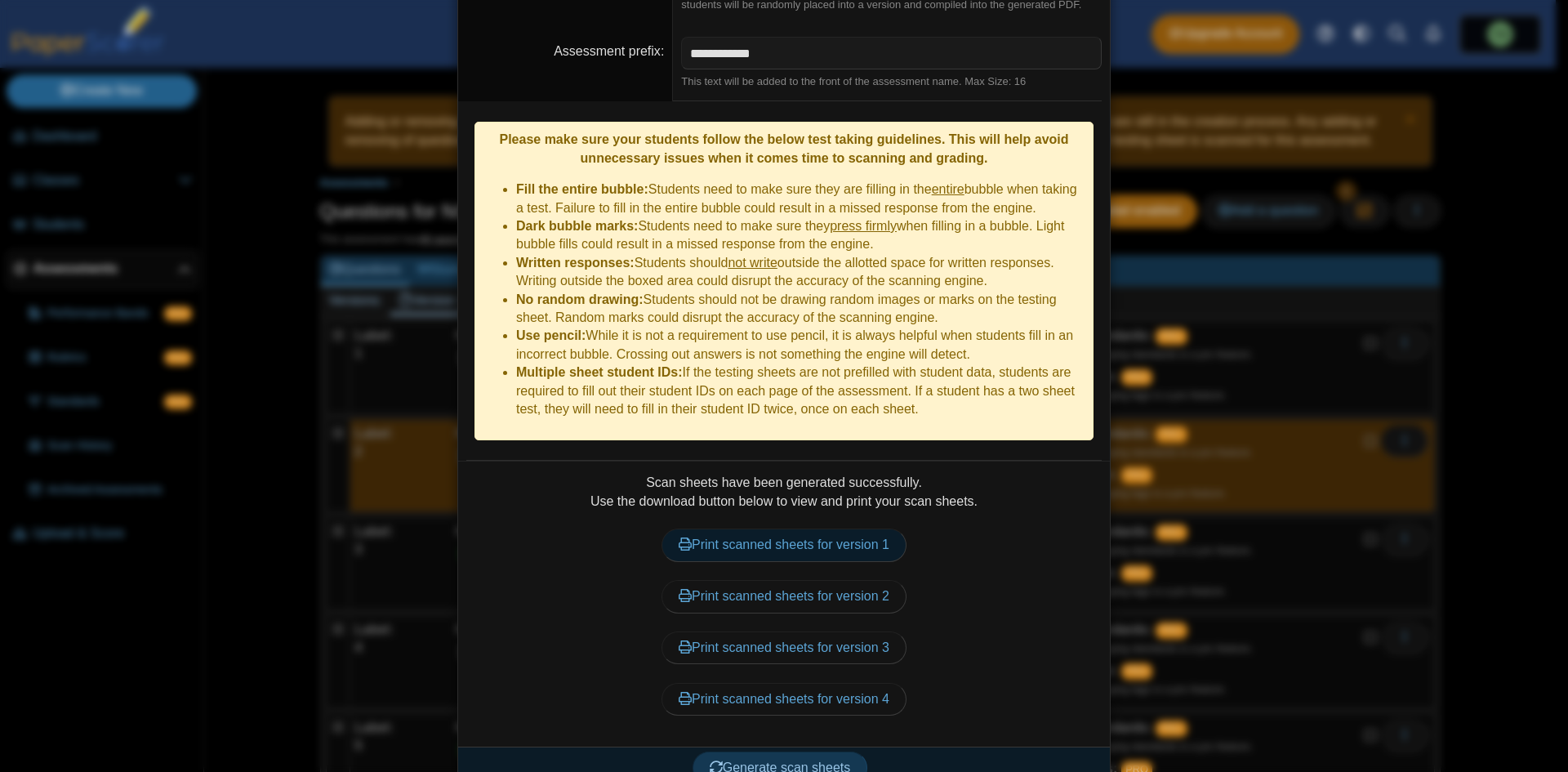
click at [877, 532] on link "Print scanned sheets for version 1" at bounding box center [784, 545] width 245 height 33
click at [289, 432] on div "**********" at bounding box center [784, 386] width 1568 height 772
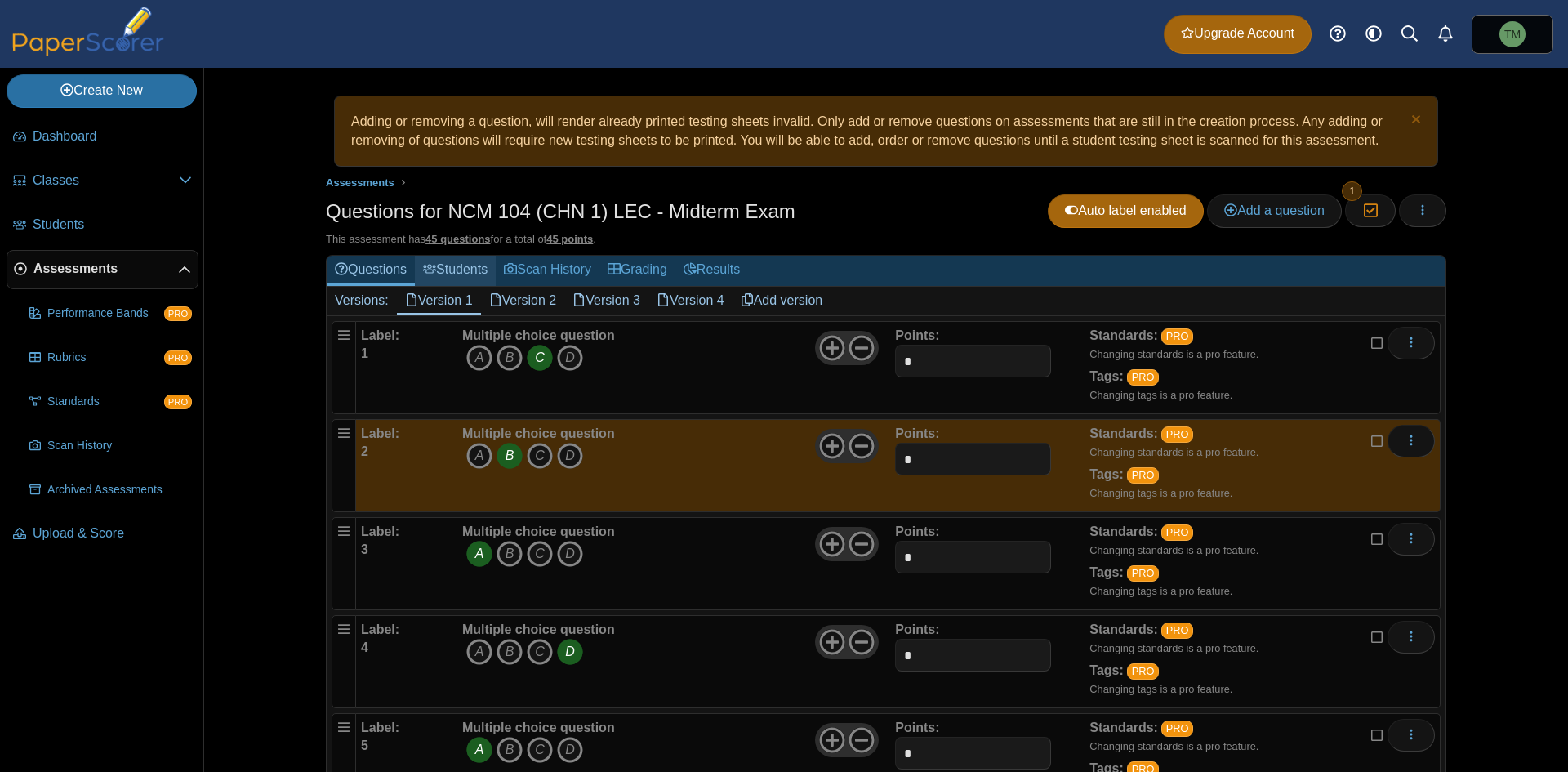
click at [469, 266] on link "Students" at bounding box center [454, 270] width 81 height 30
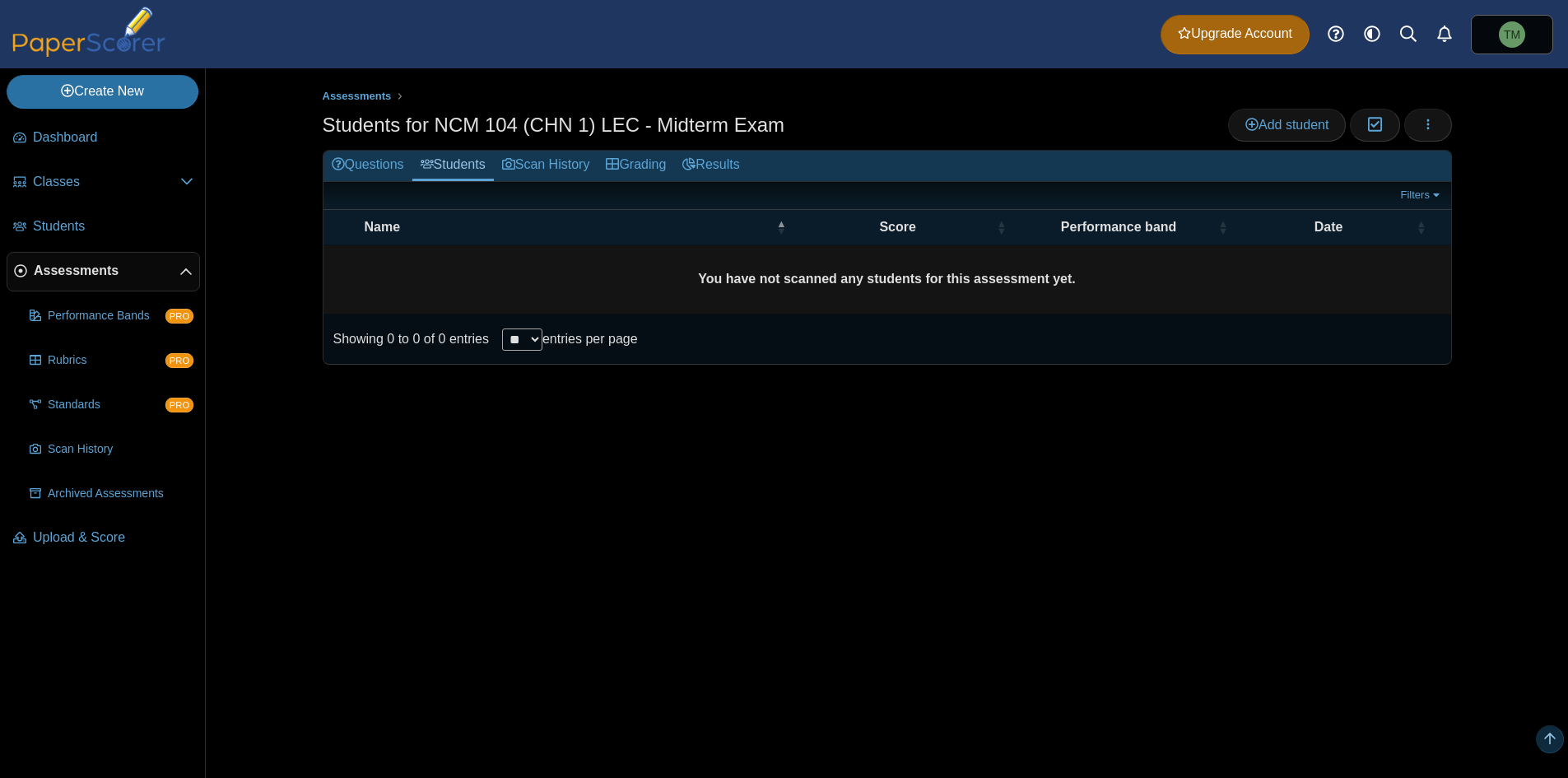
scroll to position [1235, 0]
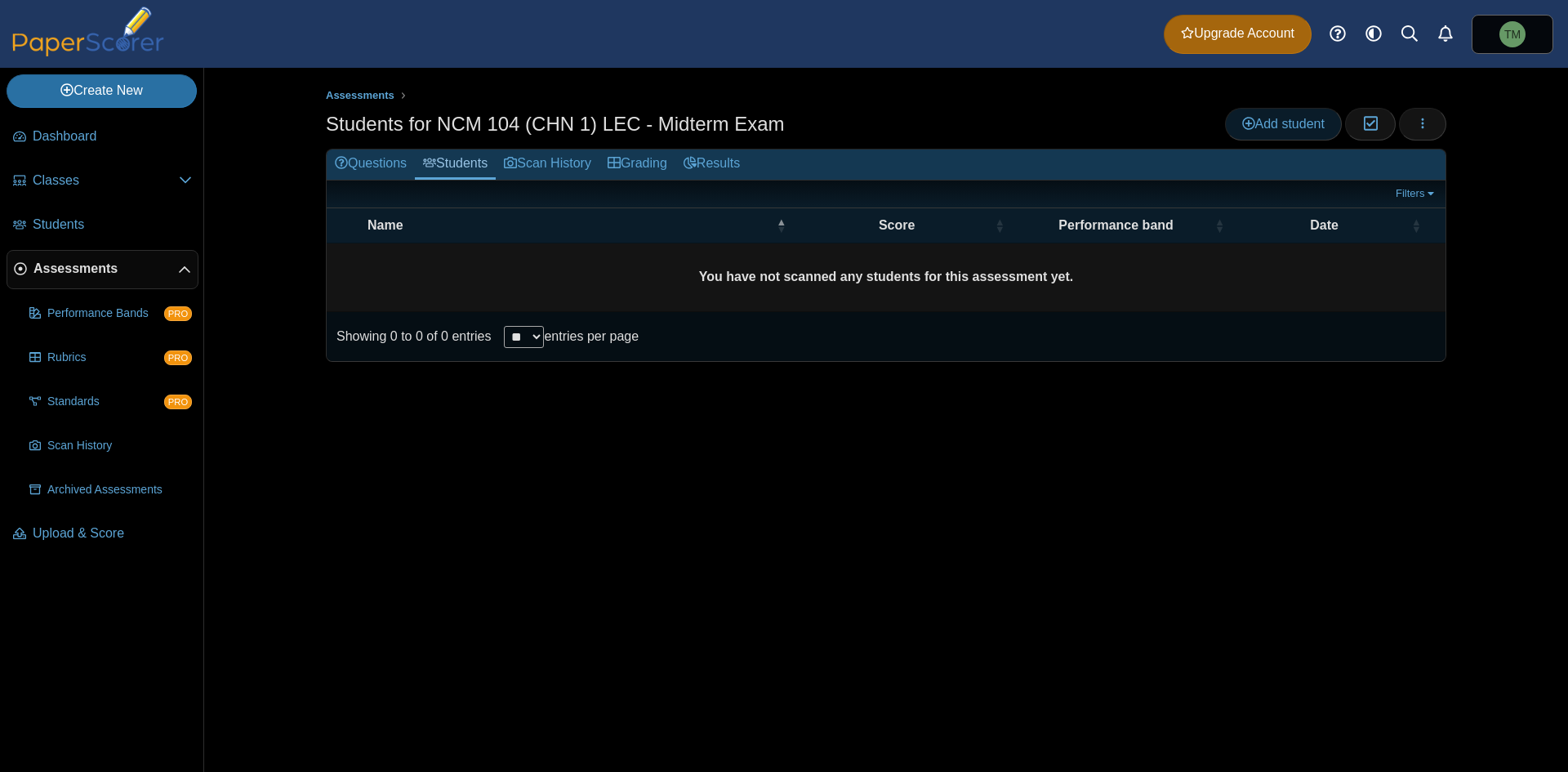
click at [1281, 118] on span "Add student" at bounding box center [1283, 123] width 82 height 14
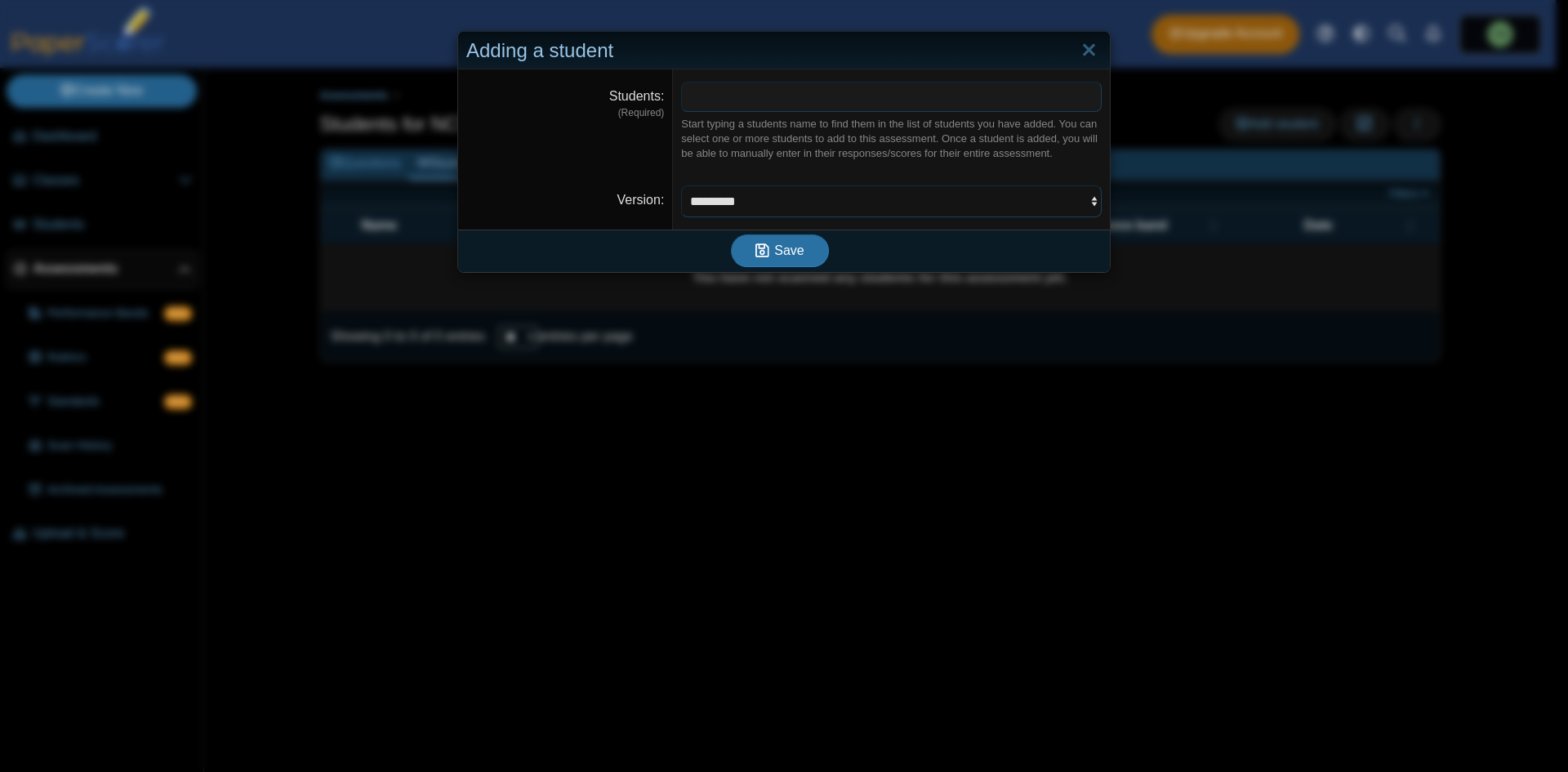
click at [826, 193] on select "********* ********* ********* *********" at bounding box center [891, 201] width 421 height 31
click at [806, 91] on span at bounding box center [891, 96] width 419 height 28
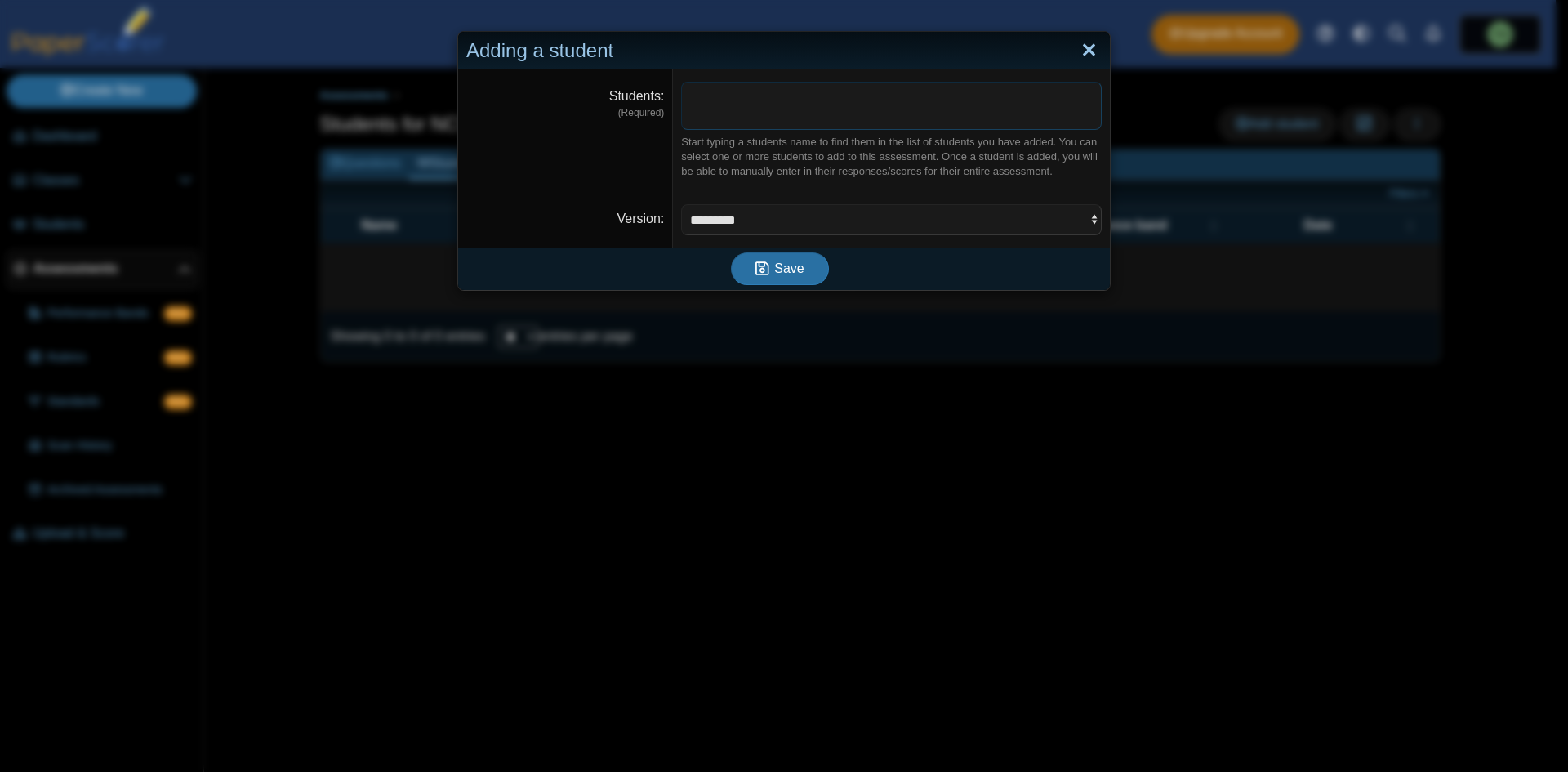
click at [1092, 53] on link "Close" at bounding box center [1088, 51] width 25 height 28
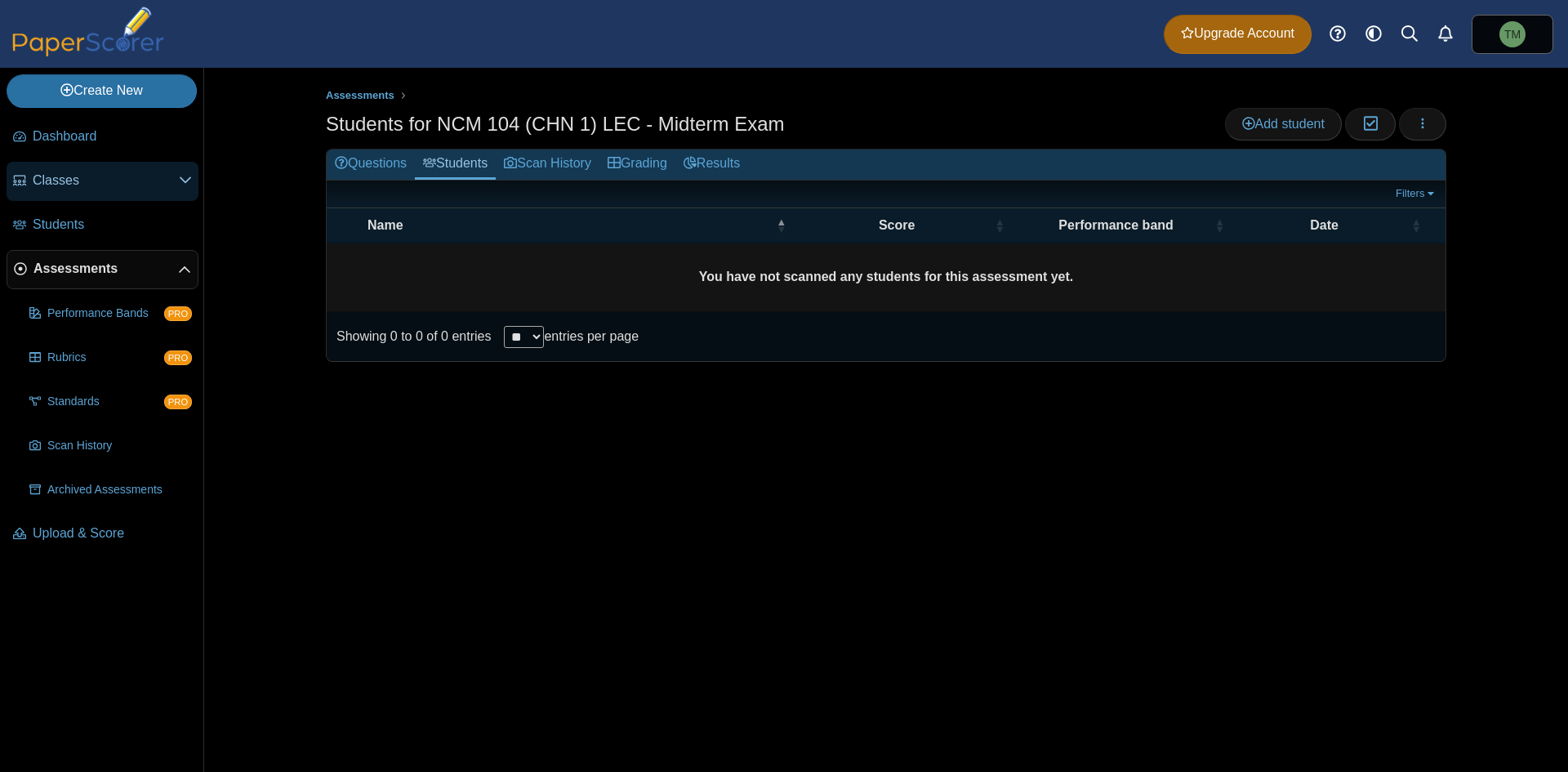
click at [157, 172] on span "Classes" at bounding box center [106, 181] width 147 height 18
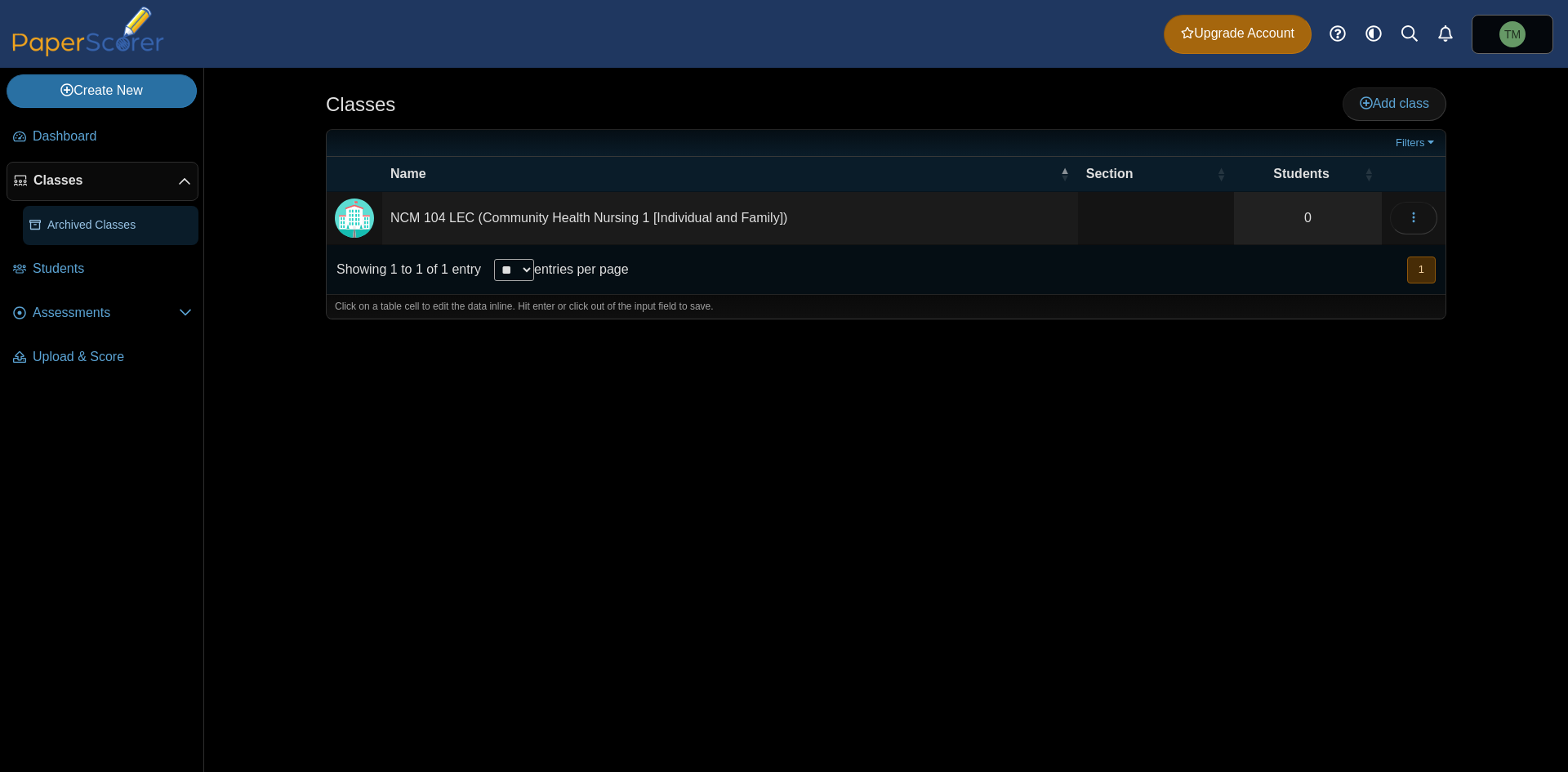
click at [116, 222] on span "Archived Classes" at bounding box center [119, 225] width 145 height 16
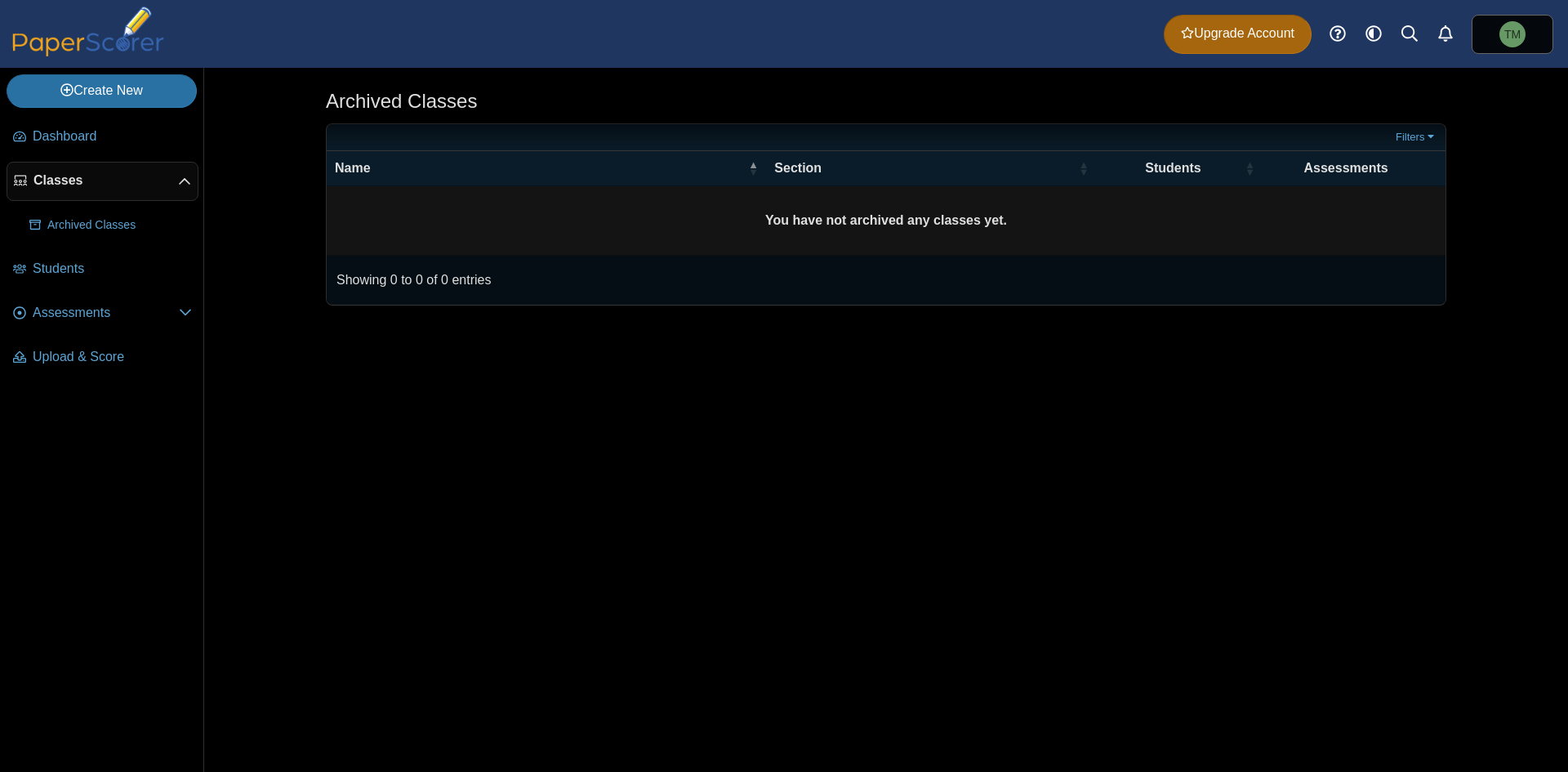
click at [157, 186] on span "Classes" at bounding box center [106, 181] width 145 height 18
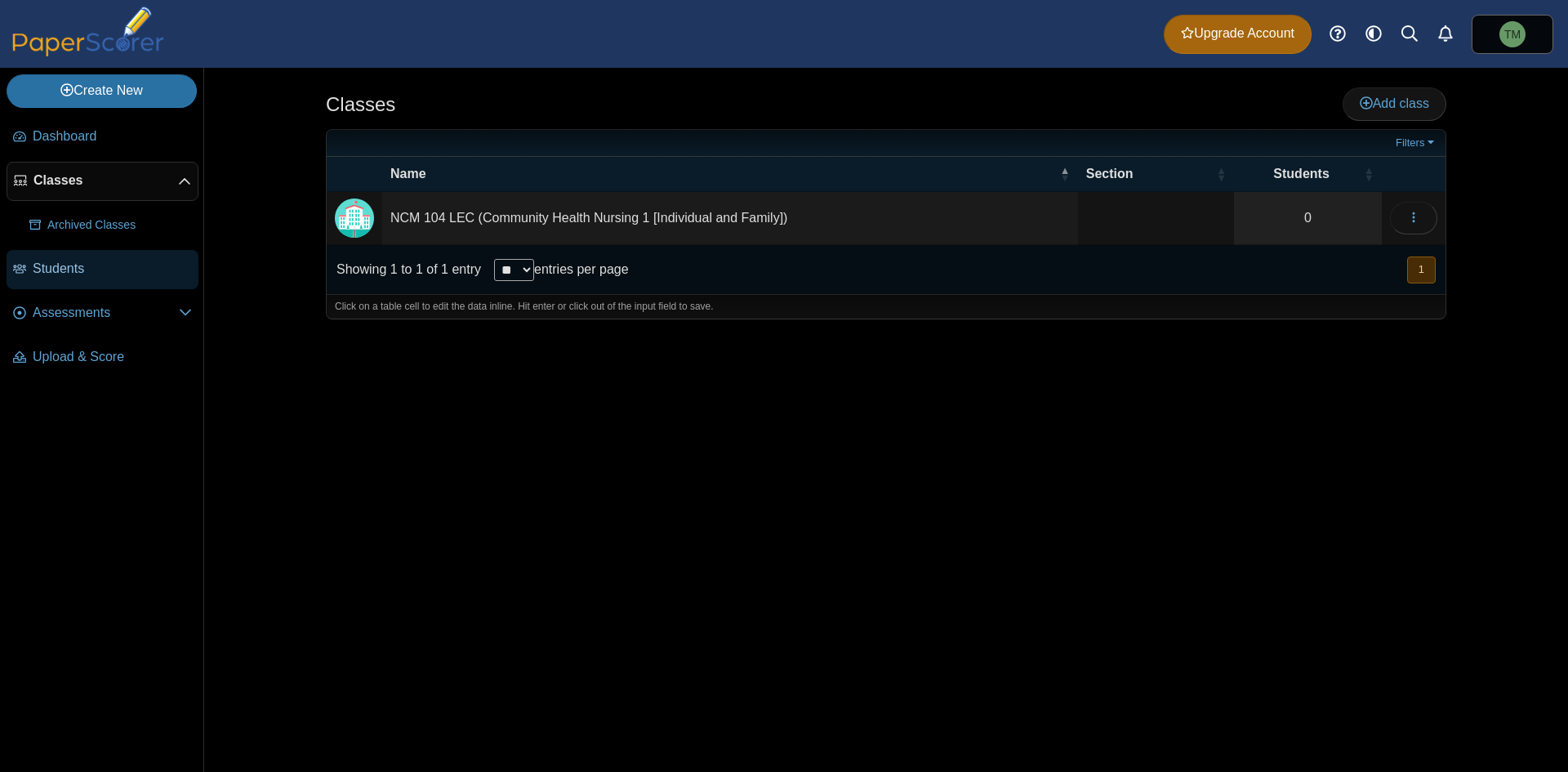
click at [105, 274] on span "Students" at bounding box center [112, 269] width 159 height 18
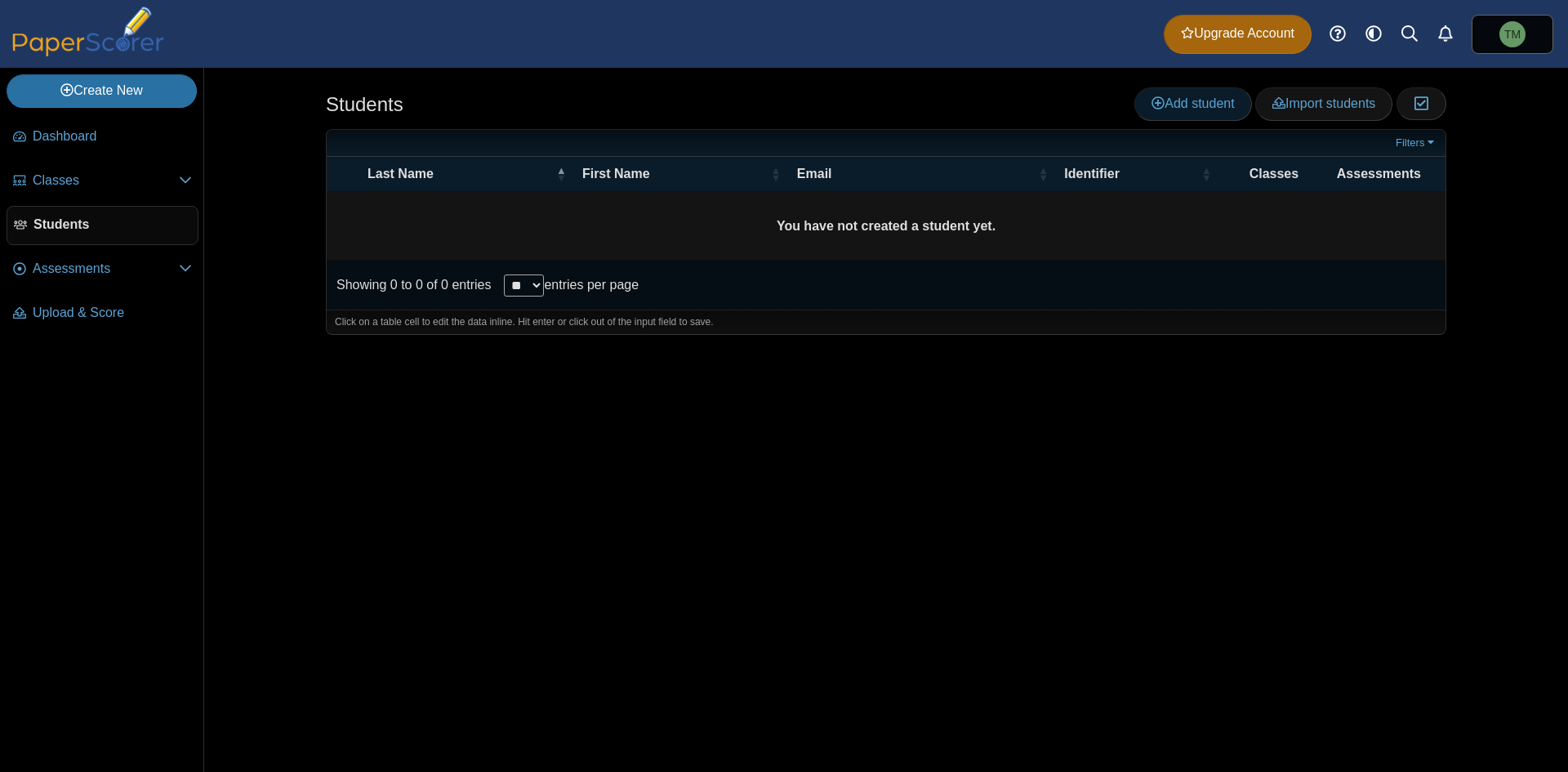
click at [1151, 98] on icon at bounding box center [1157, 102] width 13 height 13
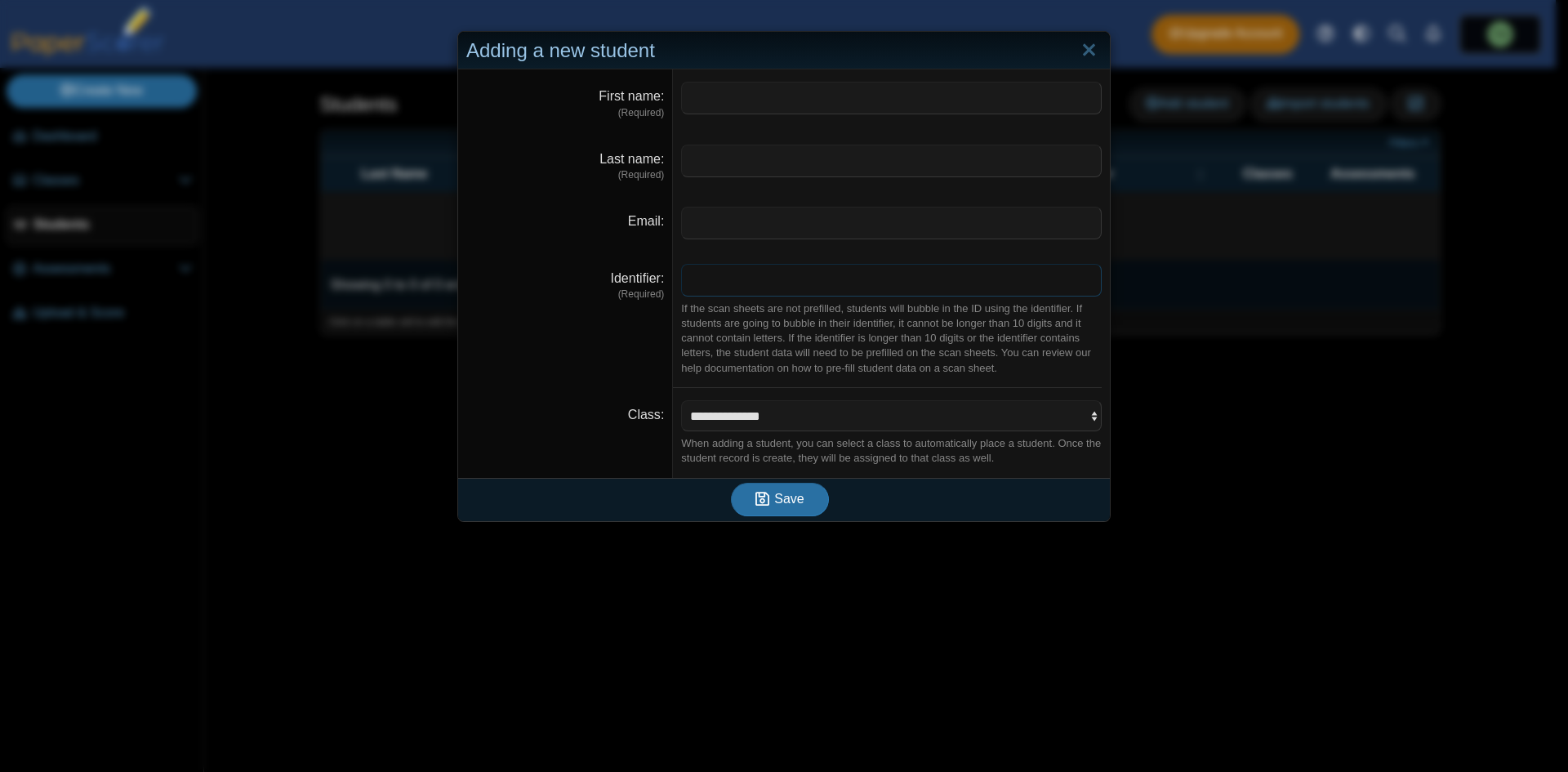
click at [886, 282] on input "Identifier" at bounding box center [891, 280] width 421 height 33
click at [964, 253] on dd "If the scan sheets are not prefilled, students will bubble in the ID using the …" at bounding box center [891, 319] width 437 height 137
click at [1048, 401] on select "**********" at bounding box center [891, 415] width 421 height 31
select select "**********"
click at [681, 400] on select "**********" at bounding box center [891, 415] width 421 height 31
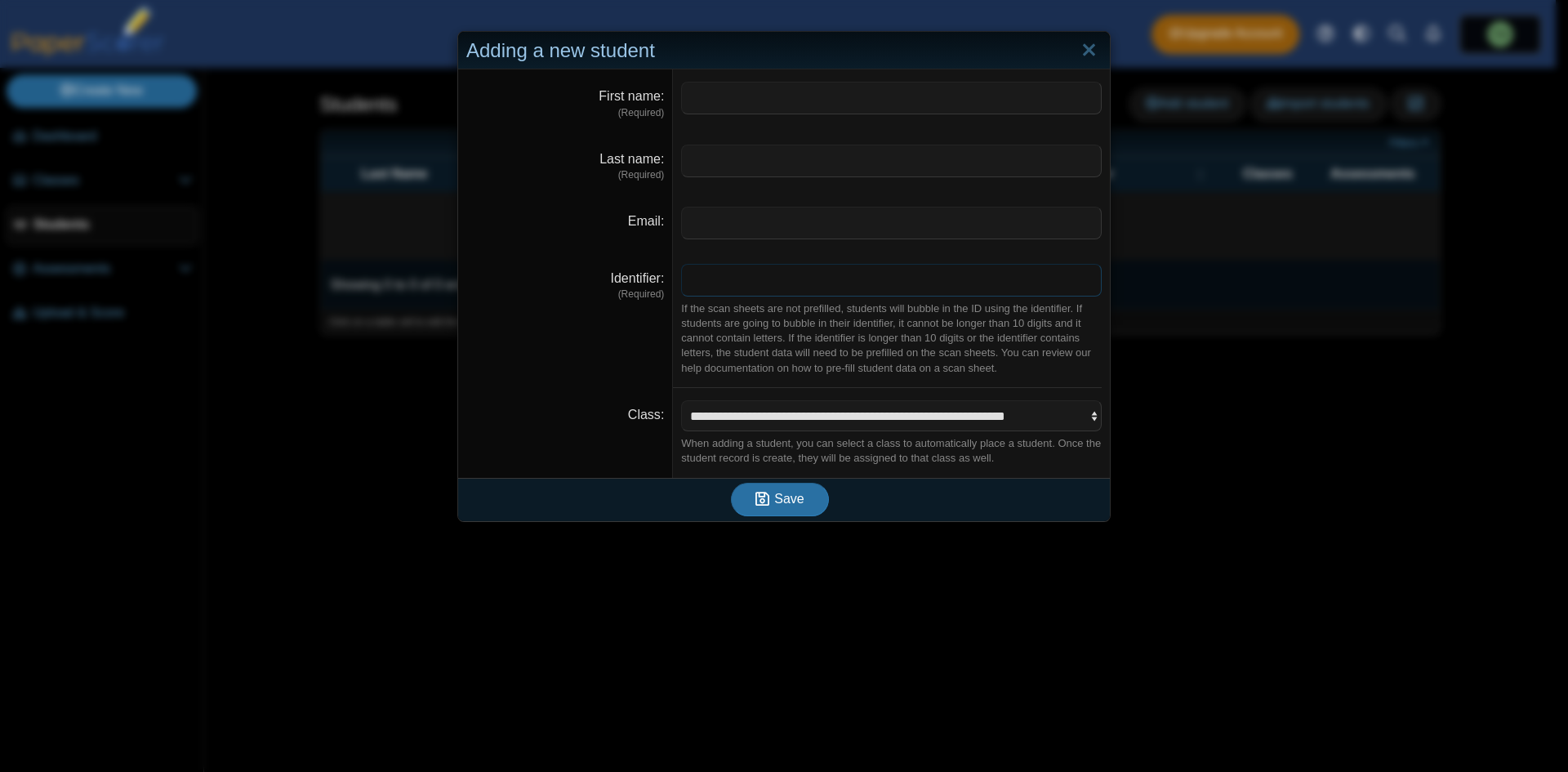
click at [807, 265] on input "Identifier" at bounding box center [891, 280] width 421 height 33
click at [818, 234] on input "Email" at bounding box center [891, 223] width 421 height 33
click at [740, 124] on dd at bounding box center [891, 100] width 437 height 62
click at [746, 157] on input "Last name" at bounding box center [891, 161] width 421 height 33
click at [764, 91] on input "First name" at bounding box center [891, 98] width 421 height 33
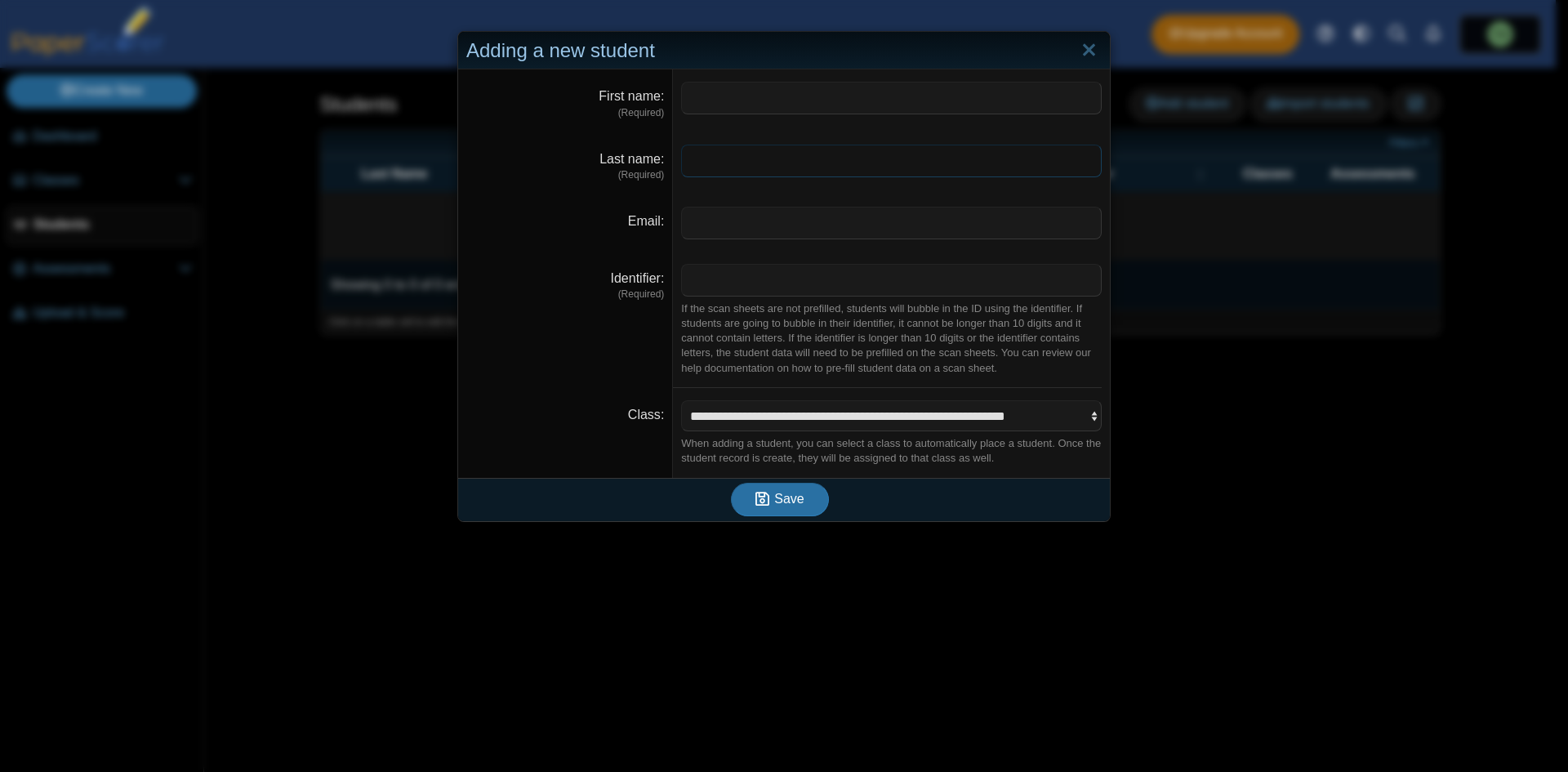
click at [714, 161] on input "Last name" at bounding box center [891, 161] width 421 height 33
click at [696, 227] on input "Email" at bounding box center [891, 223] width 421 height 33
click at [796, 99] on input "First name" at bounding box center [891, 98] width 421 height 33
click at [708, 173] on input "Last name" at bounding box center [891, 161] width 421 height 33
click at [749, 100] on input "First name" at bounding box center [891, 98] width 421 height 33
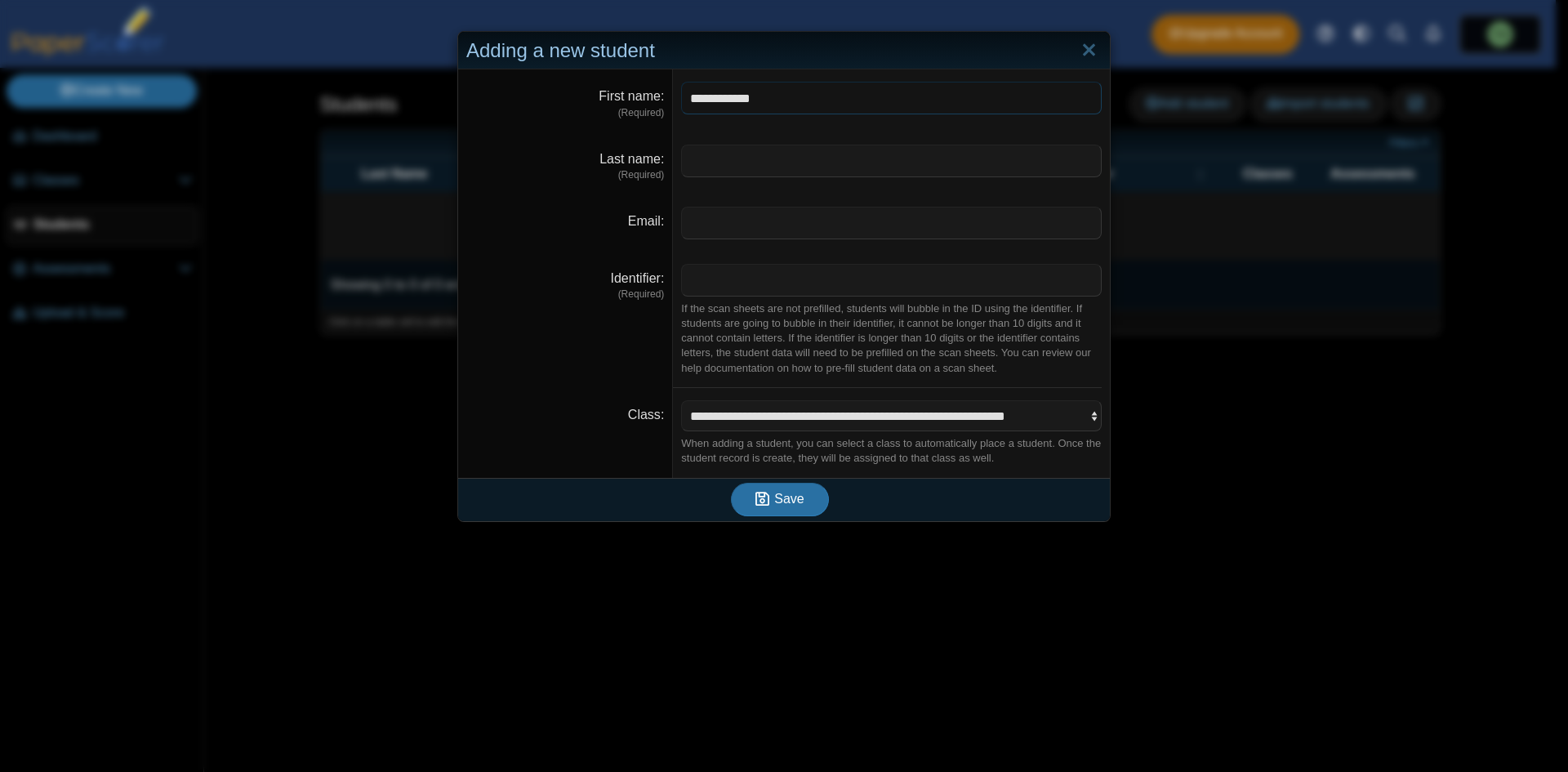
type input "**********"
type input "********"
click at [935, 235] on input "Email" at bounding box center [891, 223] width 421 height 33
type input "**********"
type input "****"
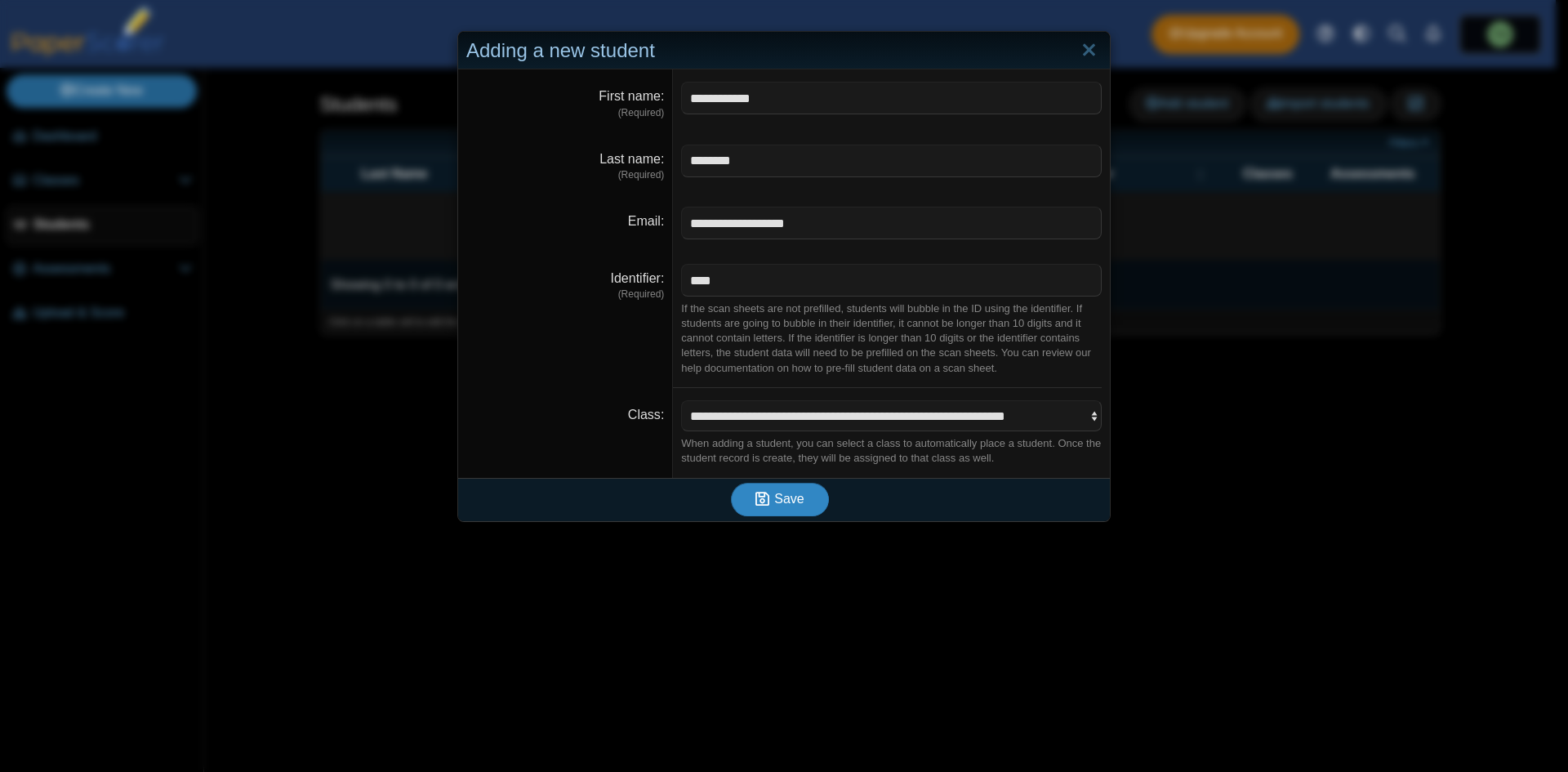
click at [790, 512] on button "Save" at bounding box center [780, 499] width 98 height 33
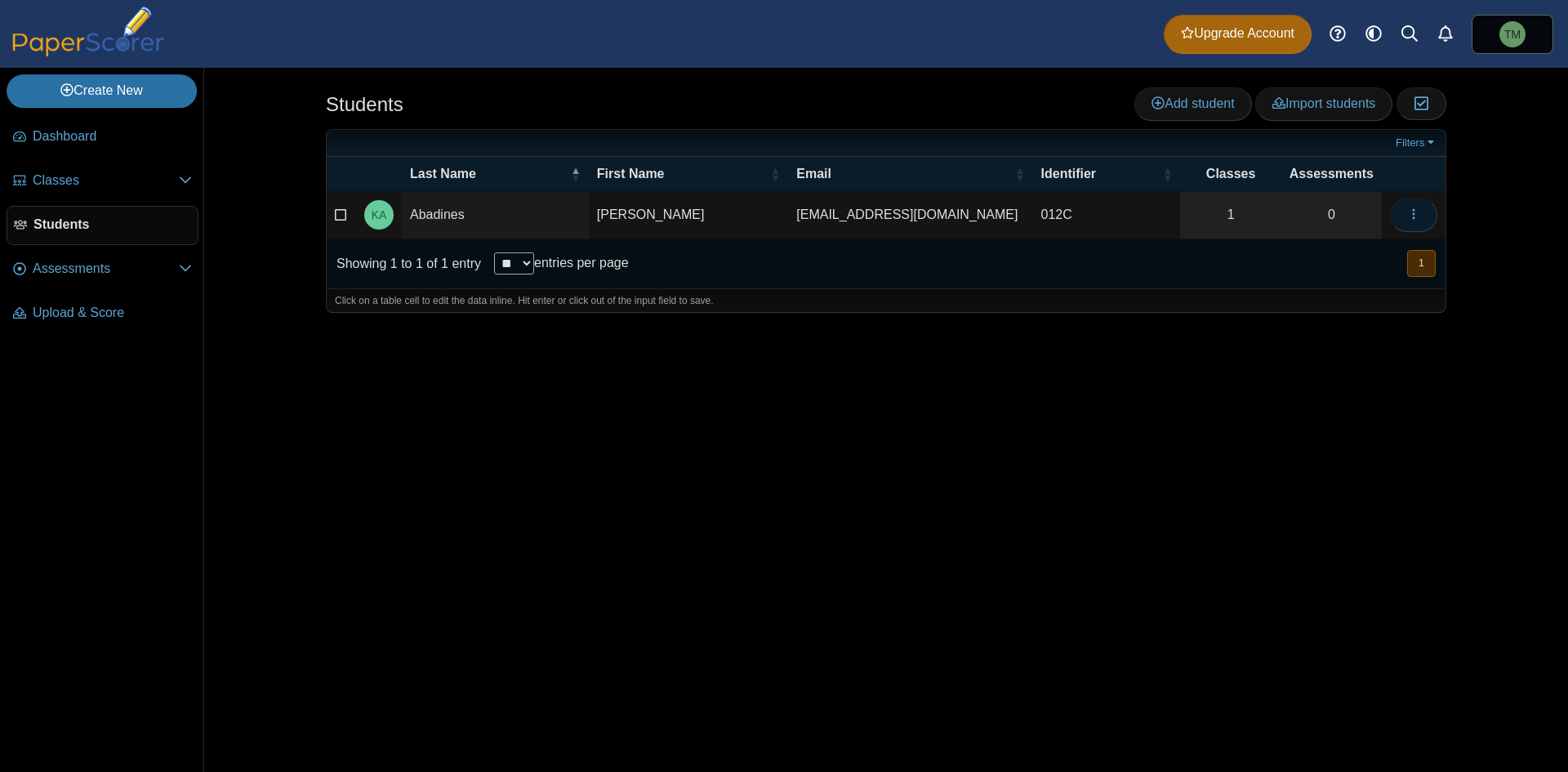
click at [1410, 227] on button "button" at bounding box center [1413, 214] width 47 height 33
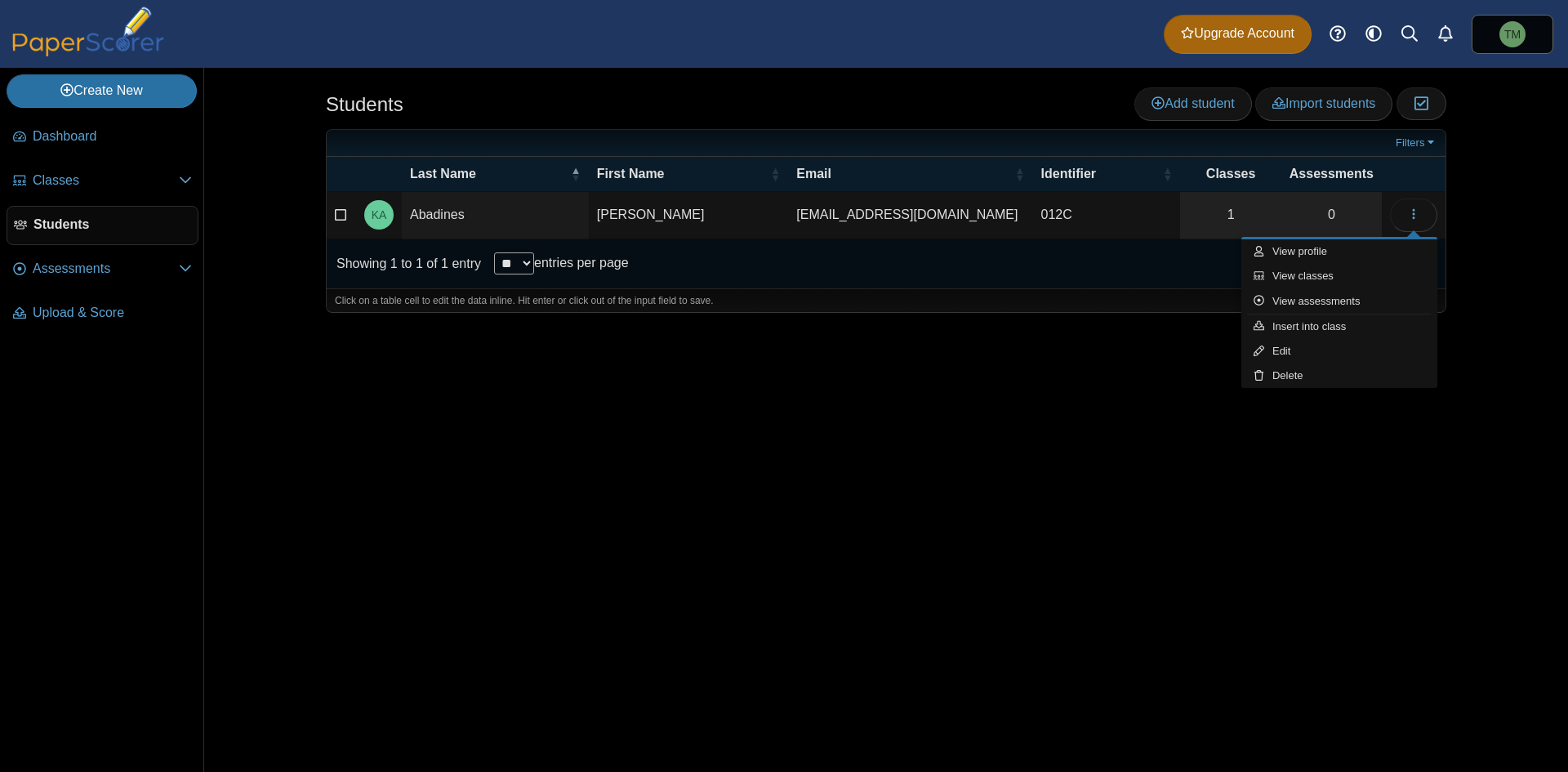
click at [832, 415] on div "Students Add student Import students Moderation 0" at bounding box center [886, 420] width 1225 height 704
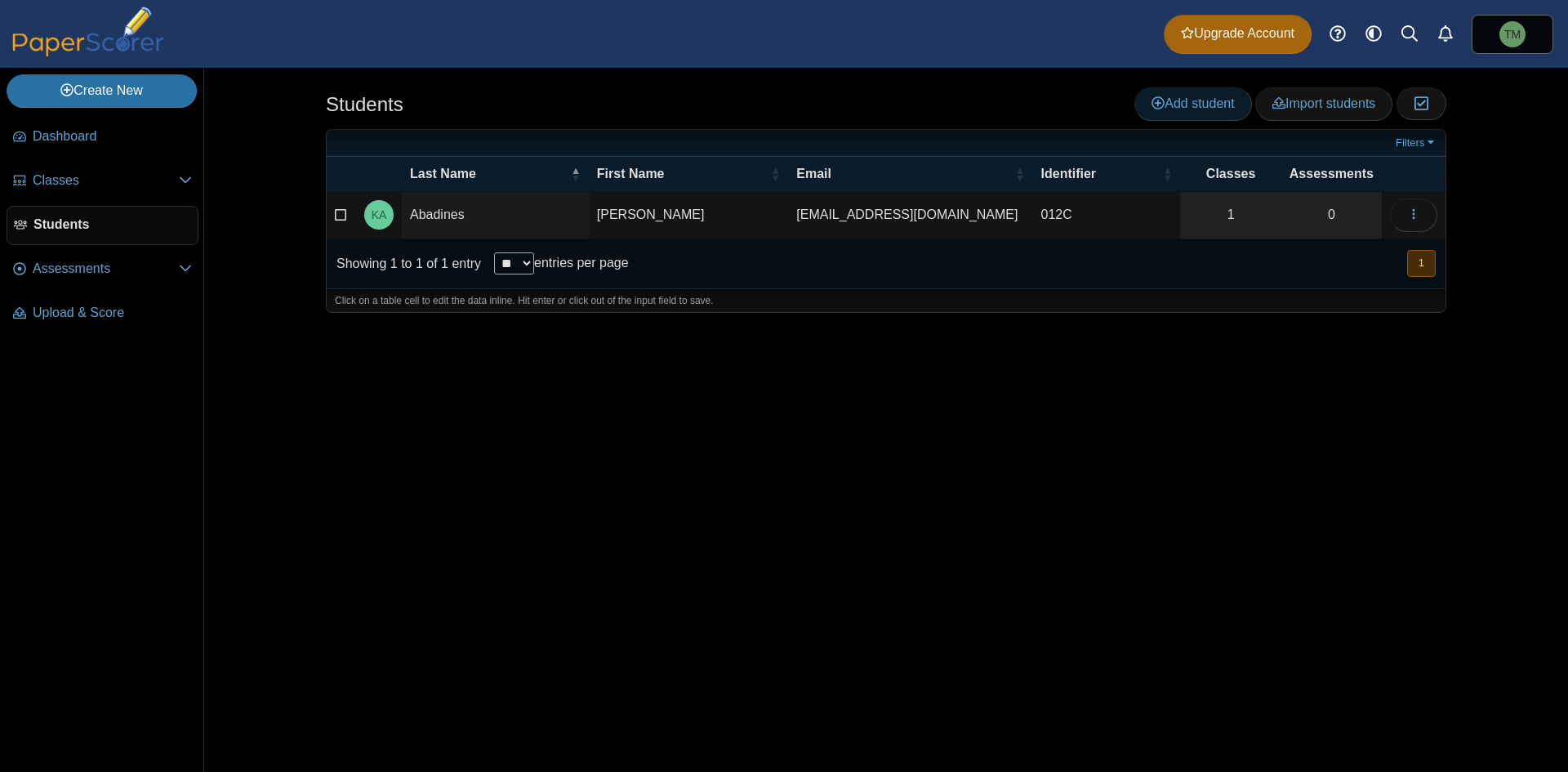
click at [1221, 97] on span "Add student" at bounding box center [1192, 102] width 82 height 14
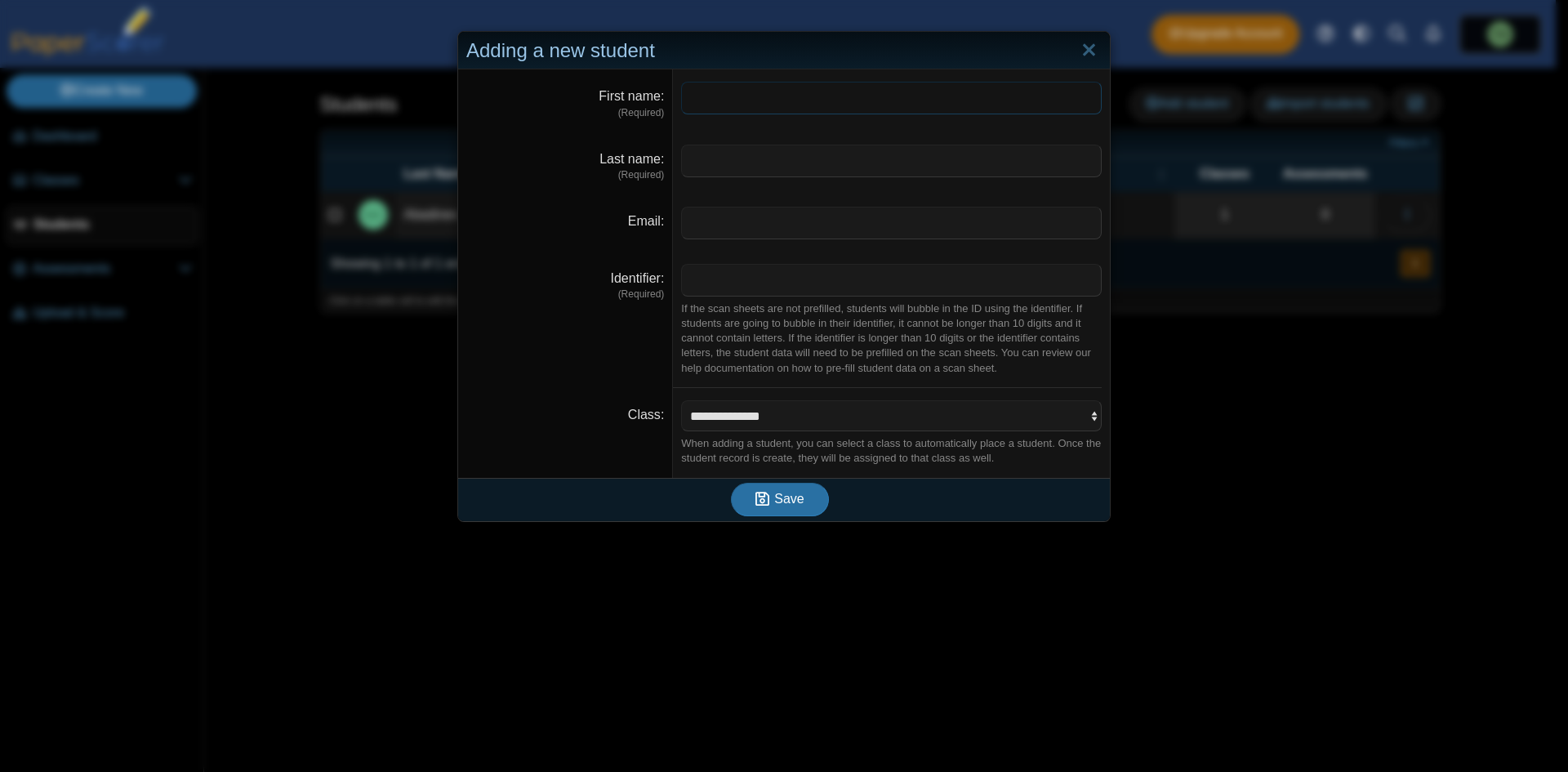
click at [779, 96] on input "First name" at bounding box center [891, 98] width 421 height 33
type input "**********"
type input "********"
type input "**********"
click at [866, 269] on input "Identifier" at bounding box center [891, 280] width 421 height 33
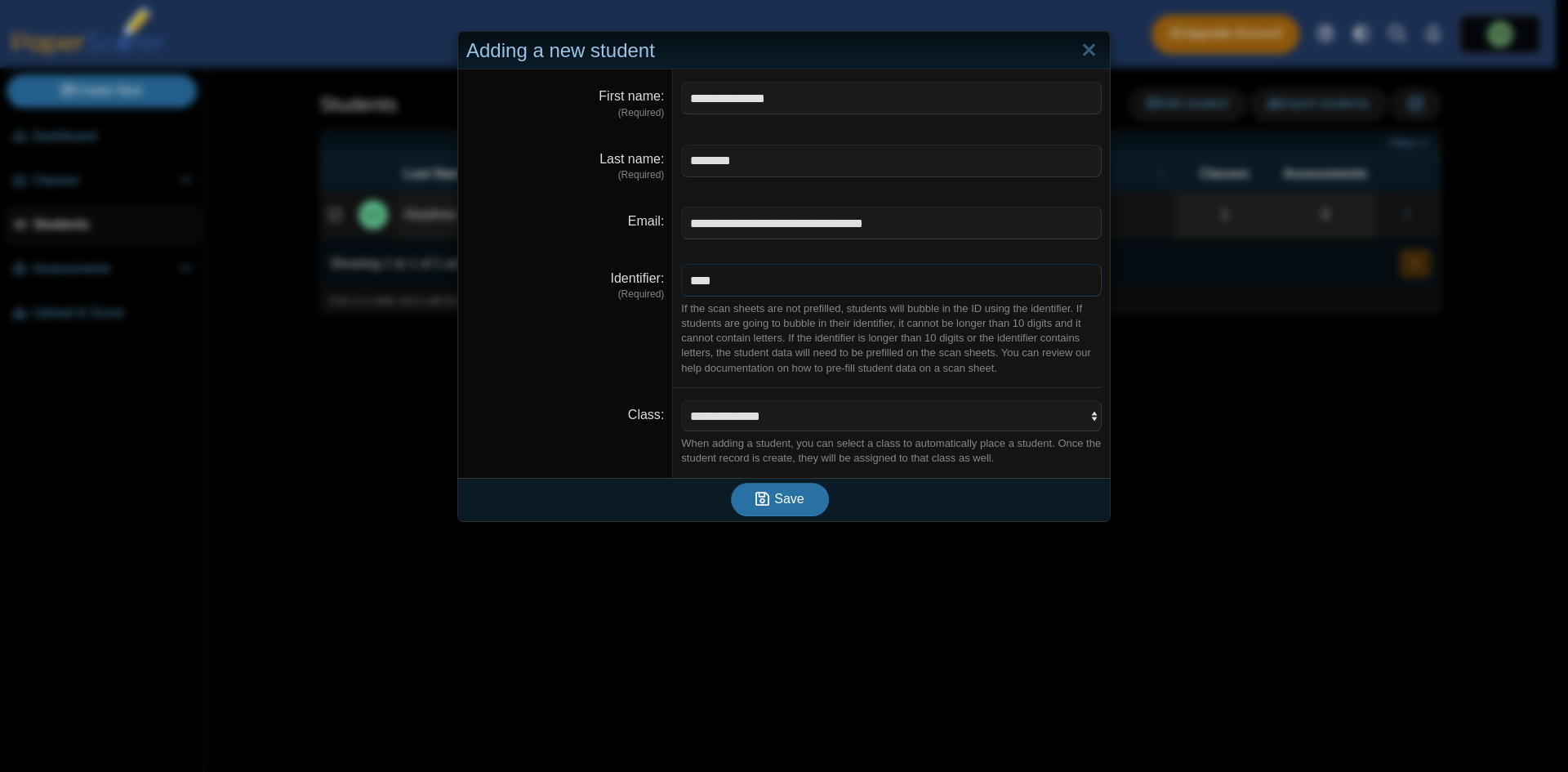
type input "****"
click at [889, 405] on select "**********" at bounding box center [891, 415] width 421 height 31
select select "**********"
click at [681, 400] on select "**********" at bounding box center [891, 415] width 421 height 31
click at [774, 506] on span "Save" at bounding box center [789, 498] width 29 height 14
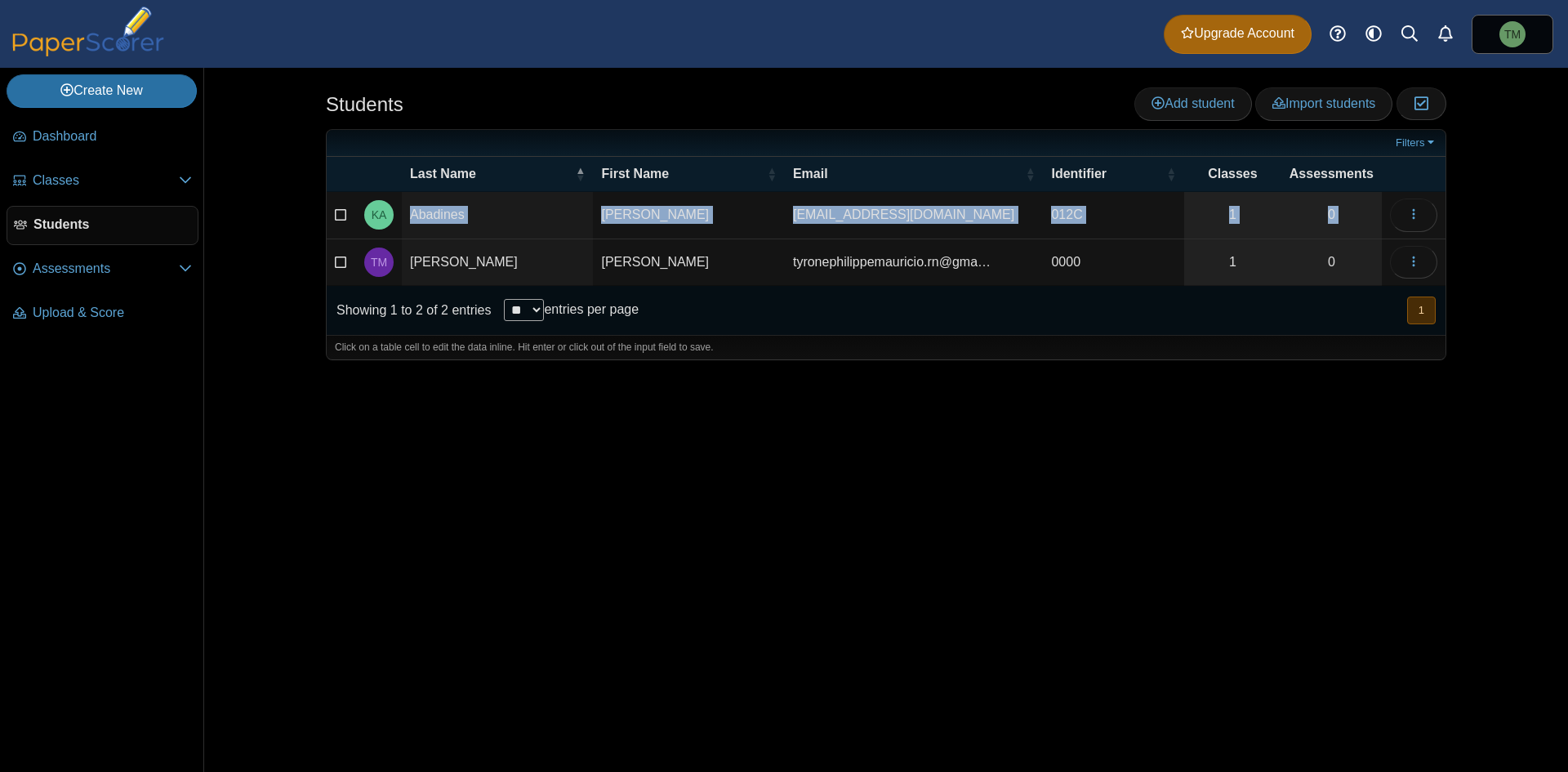
drag, startPoint x: 344, startPoint y: 264, endPoint x: 350, endPoint y: 281, distance: 18.0
click at [351, 233] on tbody "[PERSON_NAME] Kriziah [PERSON_NAME] [EMAIL_ADDRESS][DOMAIN_NAME] 012C 1 0 Loadi…" at bounding box center [886, 239] width 1118 height 94
click at [344, 256] on icon at bounding box center [341, 260] width 13 height 12
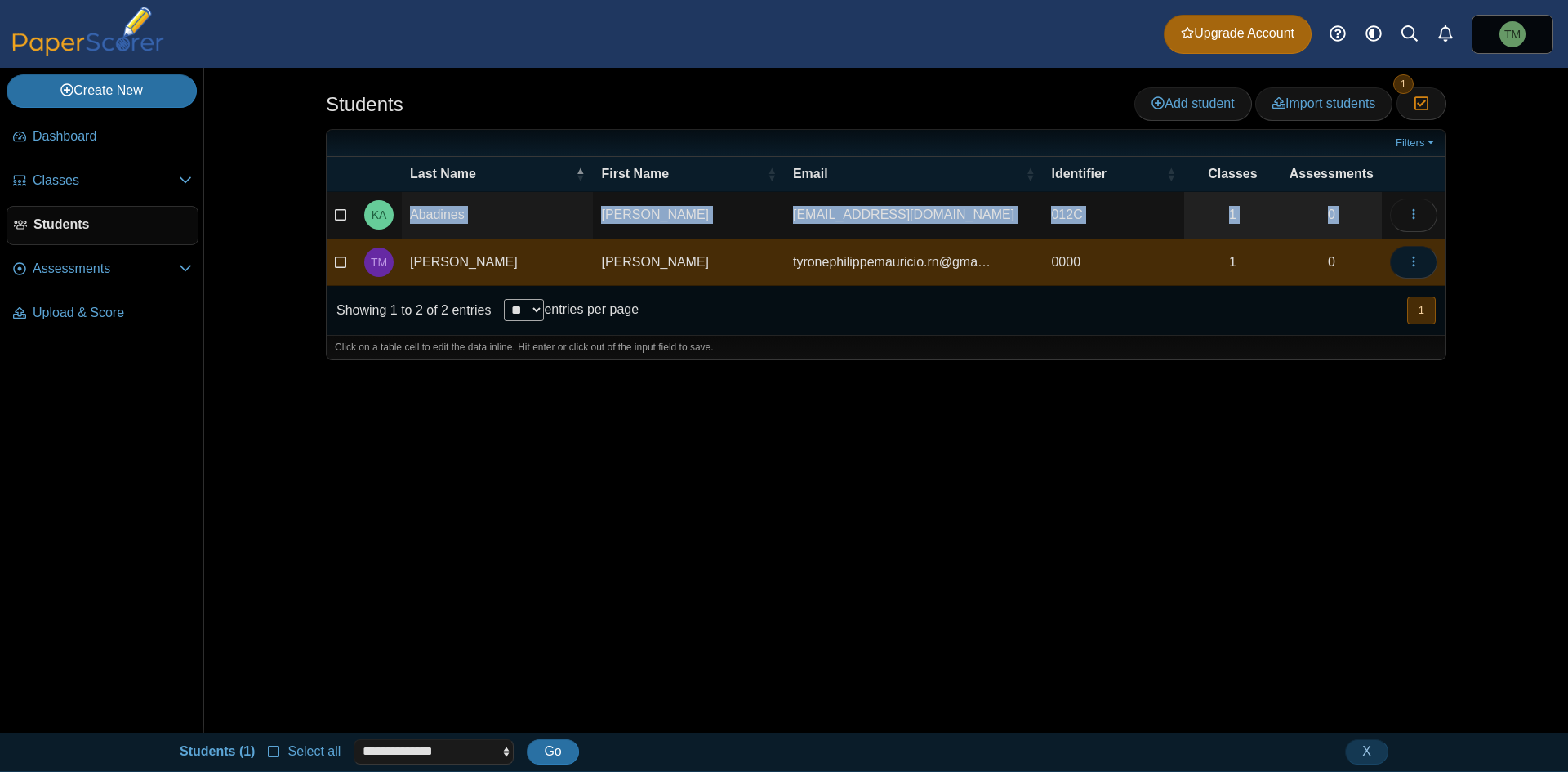
click at [1430, 255] on button "button" at bounding box center [1413, 262] width 47 height 33
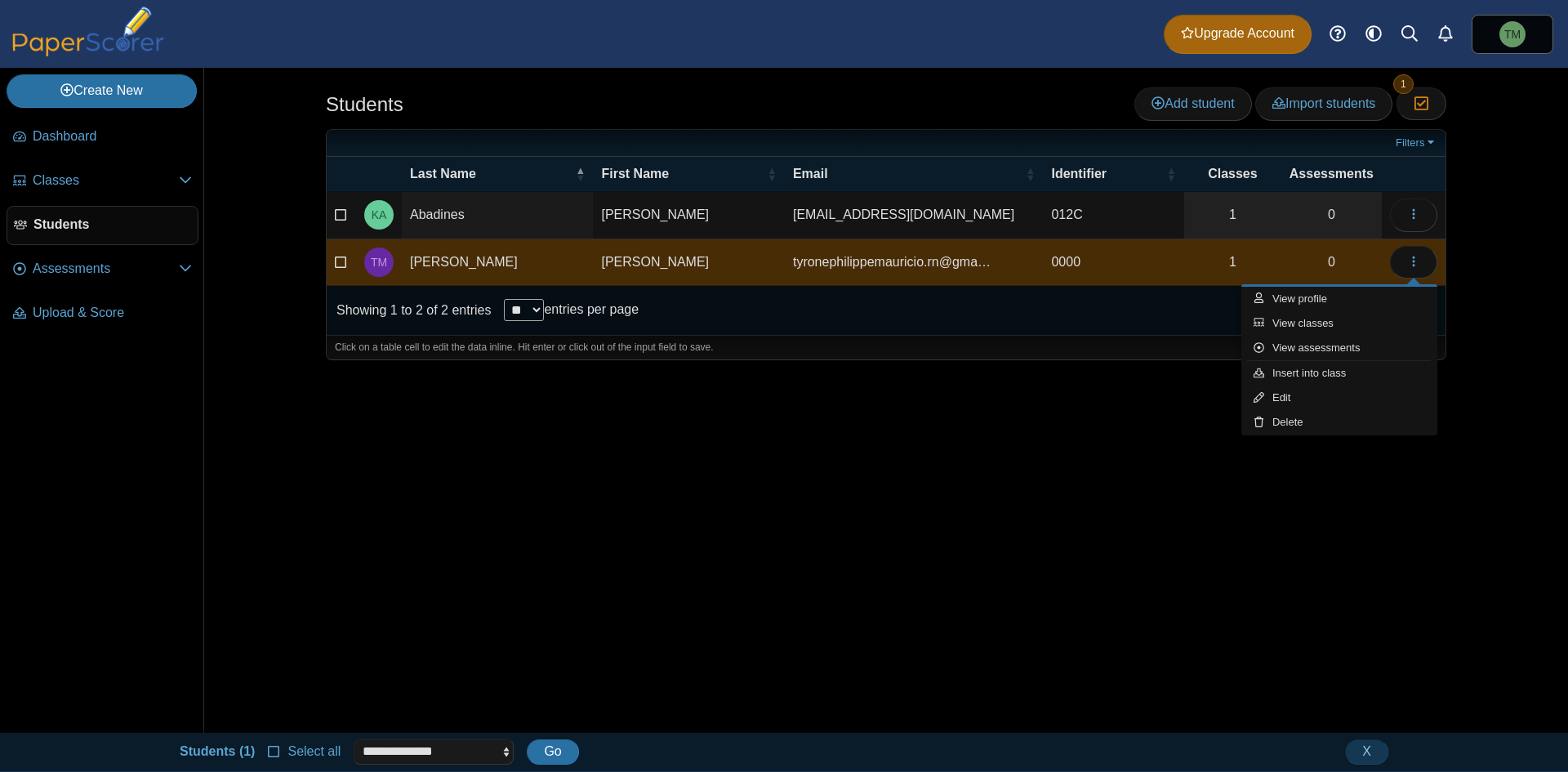
drag, startPoint x: 806, startPoint y: 391, endPoint x: 555, endPoint y: 327, distance: 259.0
click at [774, 383] on div "Students Add student Import students Moderation 1" at bounding box center [886, 400] width 1225 height 665
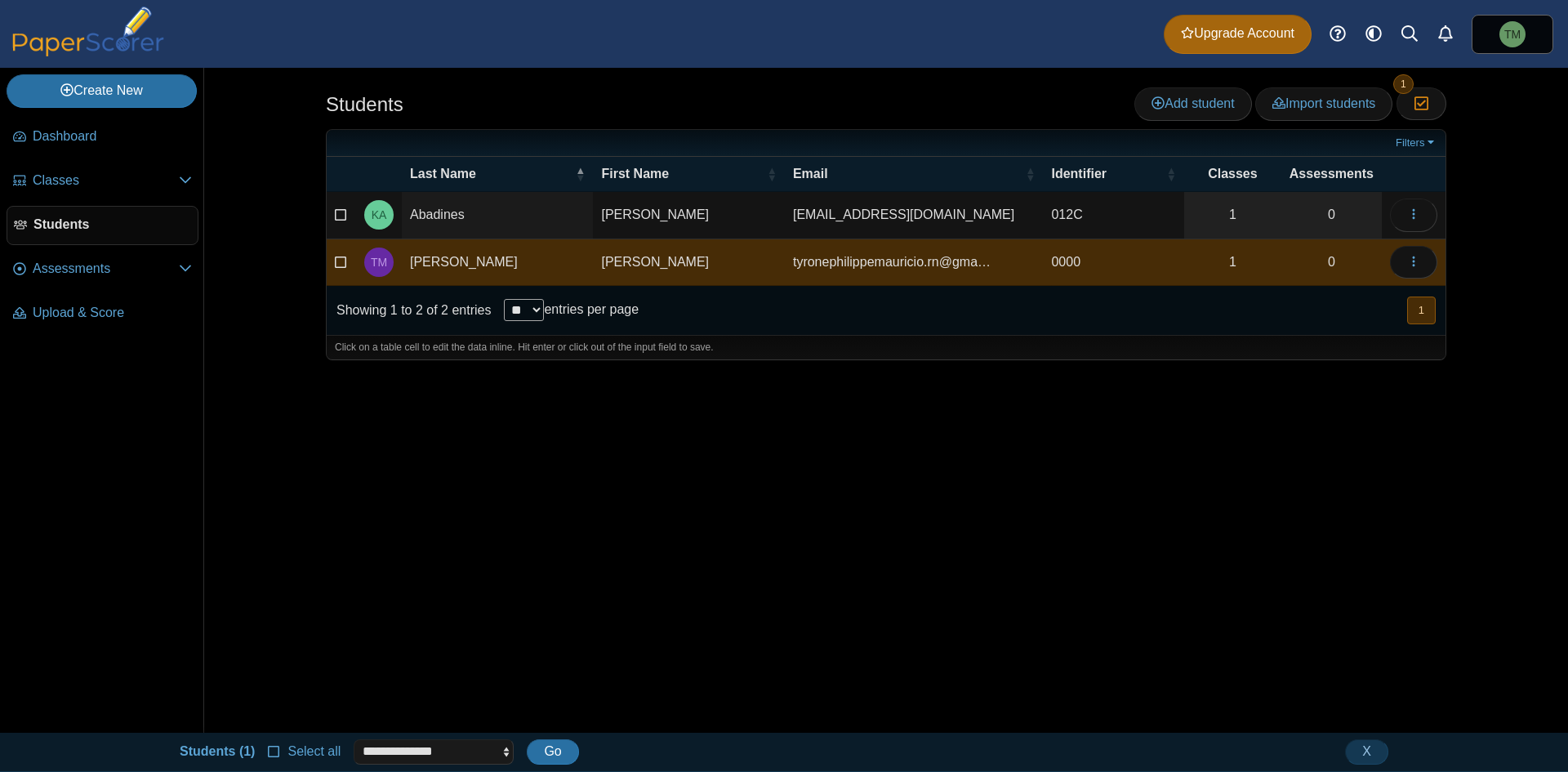
drag, startPoint x: 406, startPoint y: 280, endPoint x: 373, endPoint y: 262, distance: 37.6
click at [421, 192] on tbody "[PERSON_NAME] Kriziah [PERSON_NAME] [EMAIL_ADDRESS][DOMAIN_NAME] 012C 1 0 Loadi…" at bounding box center [886, 239] width 1118 height 94
click at [786, 470] on div "Students Add student Import students Moderation 1" at bounding box center [886, 400] width 1225 height 665
click at [339, 263] on icon at bounding box center [341, 260] width 13 height 12
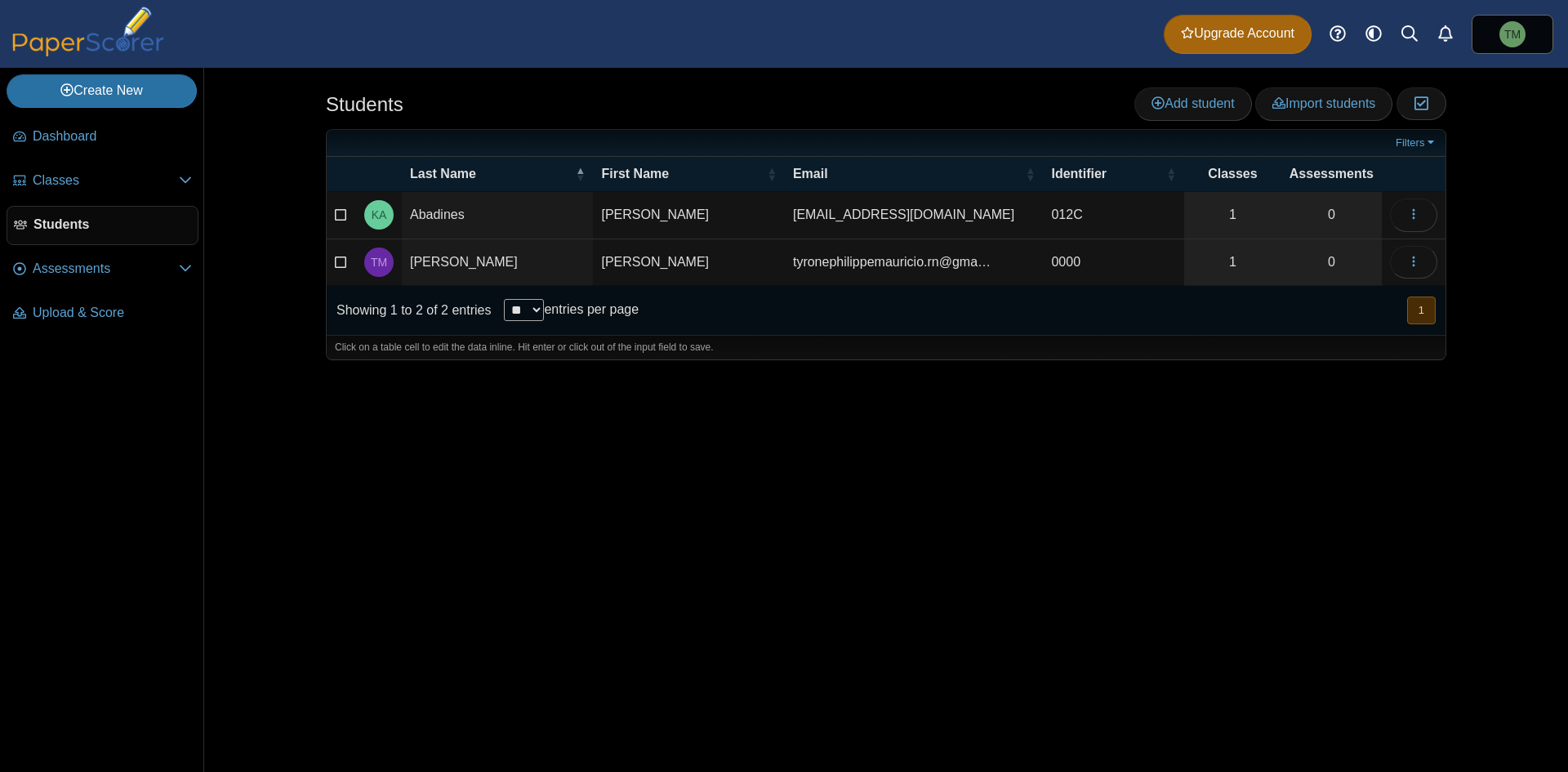
click at [1390, 202] on td "Loading…" at bounding box center [1413, 214] width 63 height 46
click at [1403, 214] on button "button" at bounding box center [1413, 214] width 47 height 33
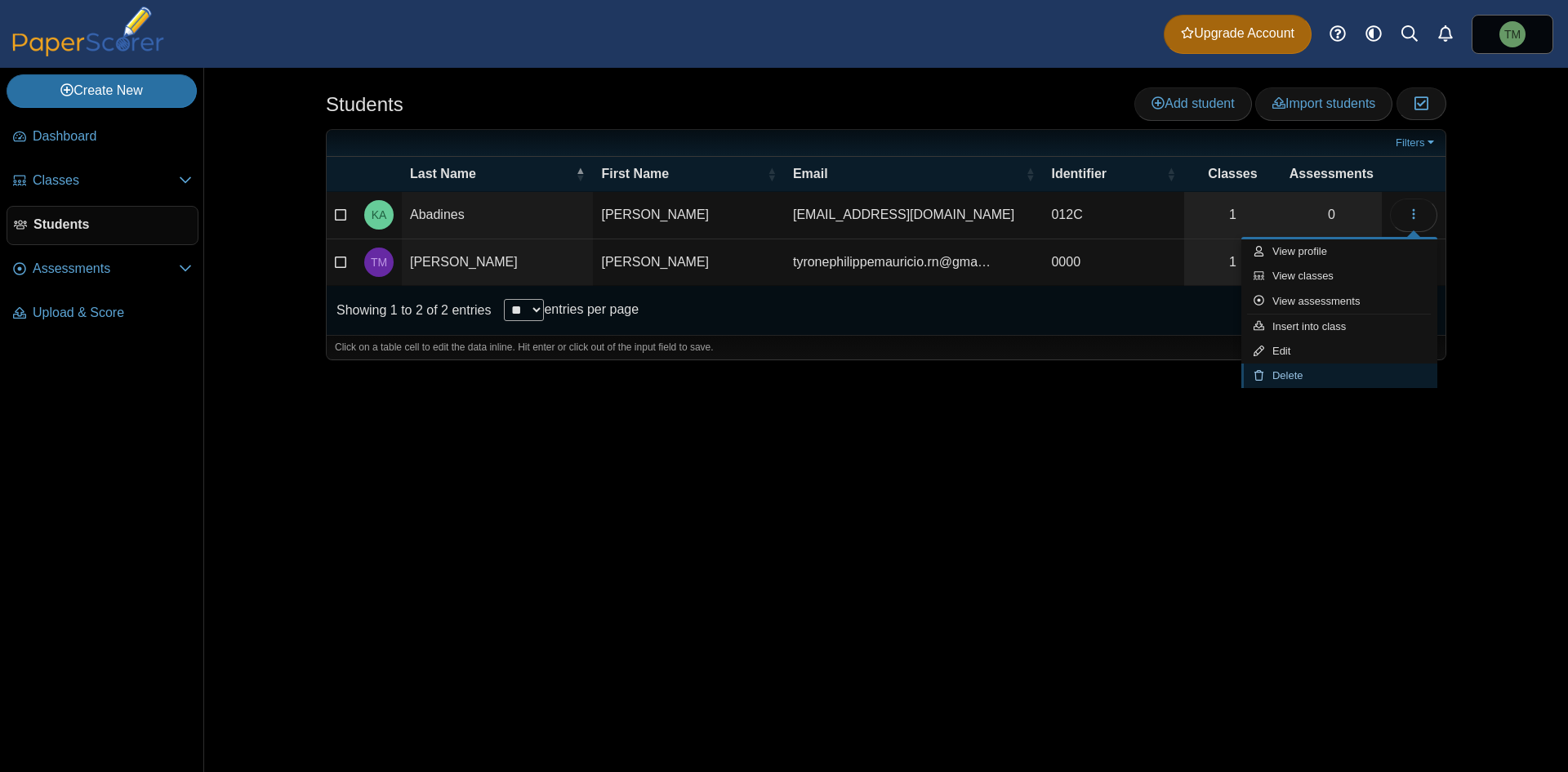
click at [1314, 369] on link "Delete" at bounding box center [1339, 376] width 196 height 24
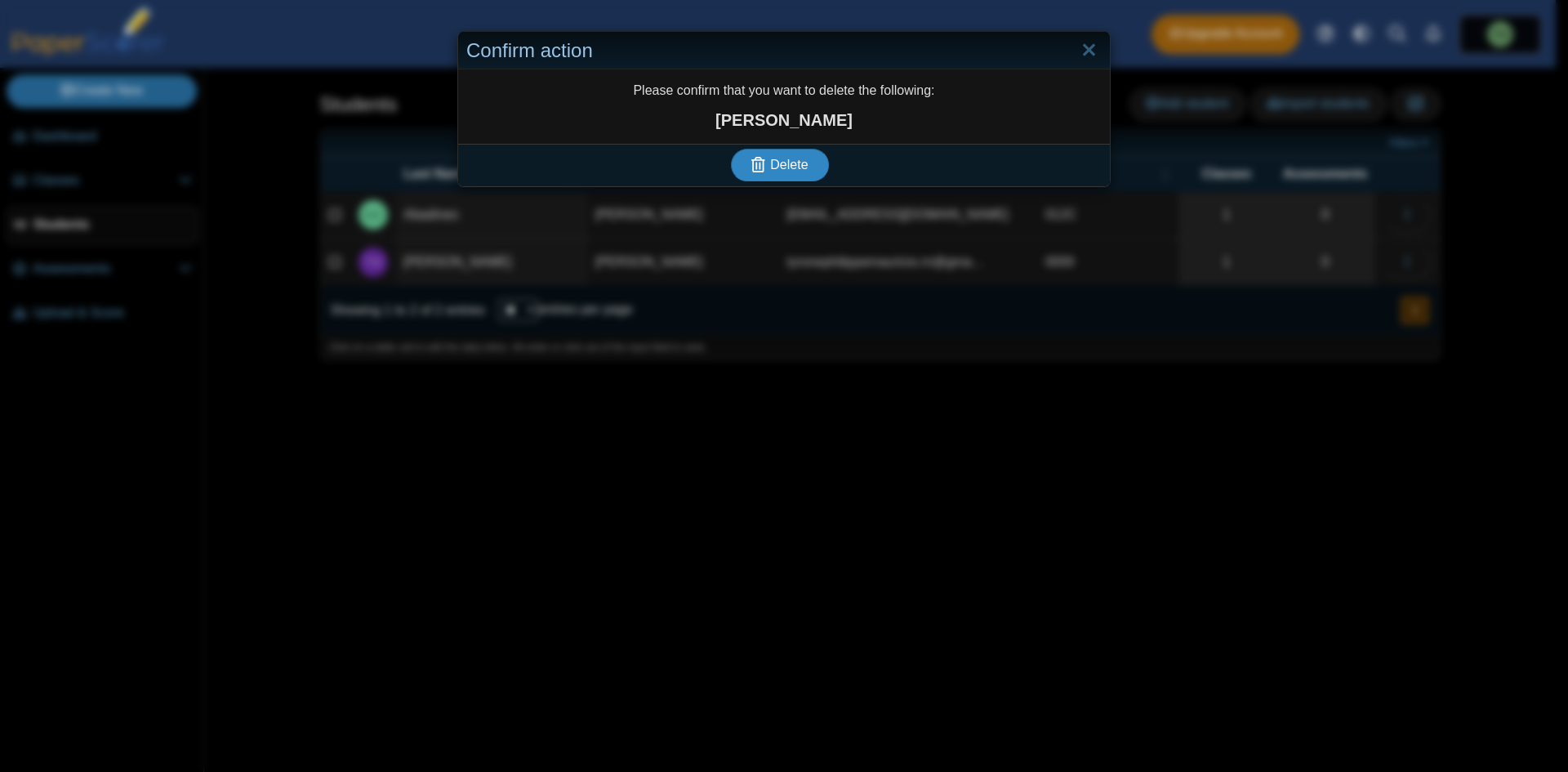
click at [791, 163] on span "Delete" at bounding box center [789, 164] width 38 height 14
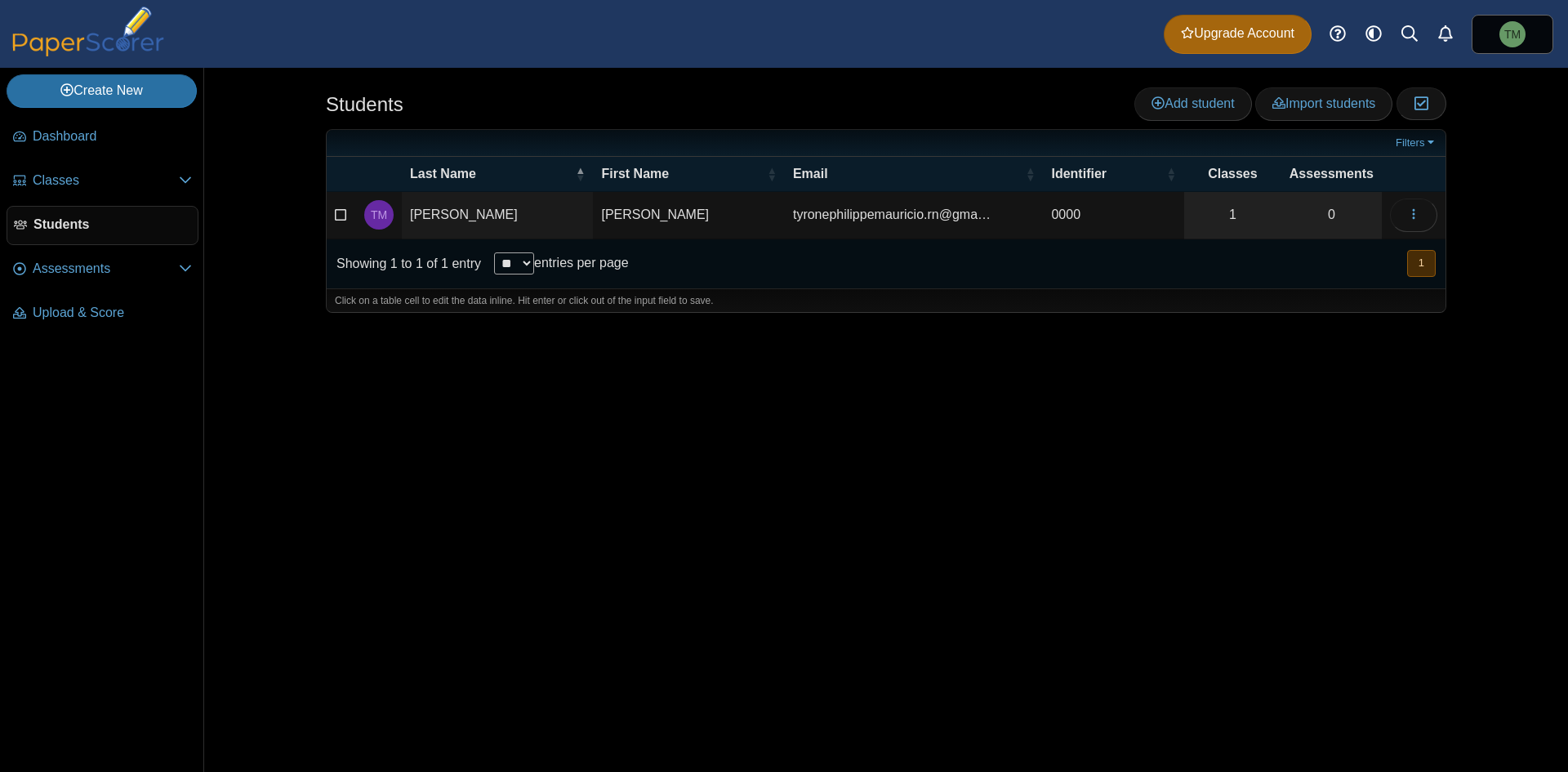
click at [922, 441] on div "Students Add student Import students Moderation 0" at bounding box center [886, 420] width 1225 height 704
click at [149, 270] on span "Assessments" at bounding box center [106, 269] width 147 height 18
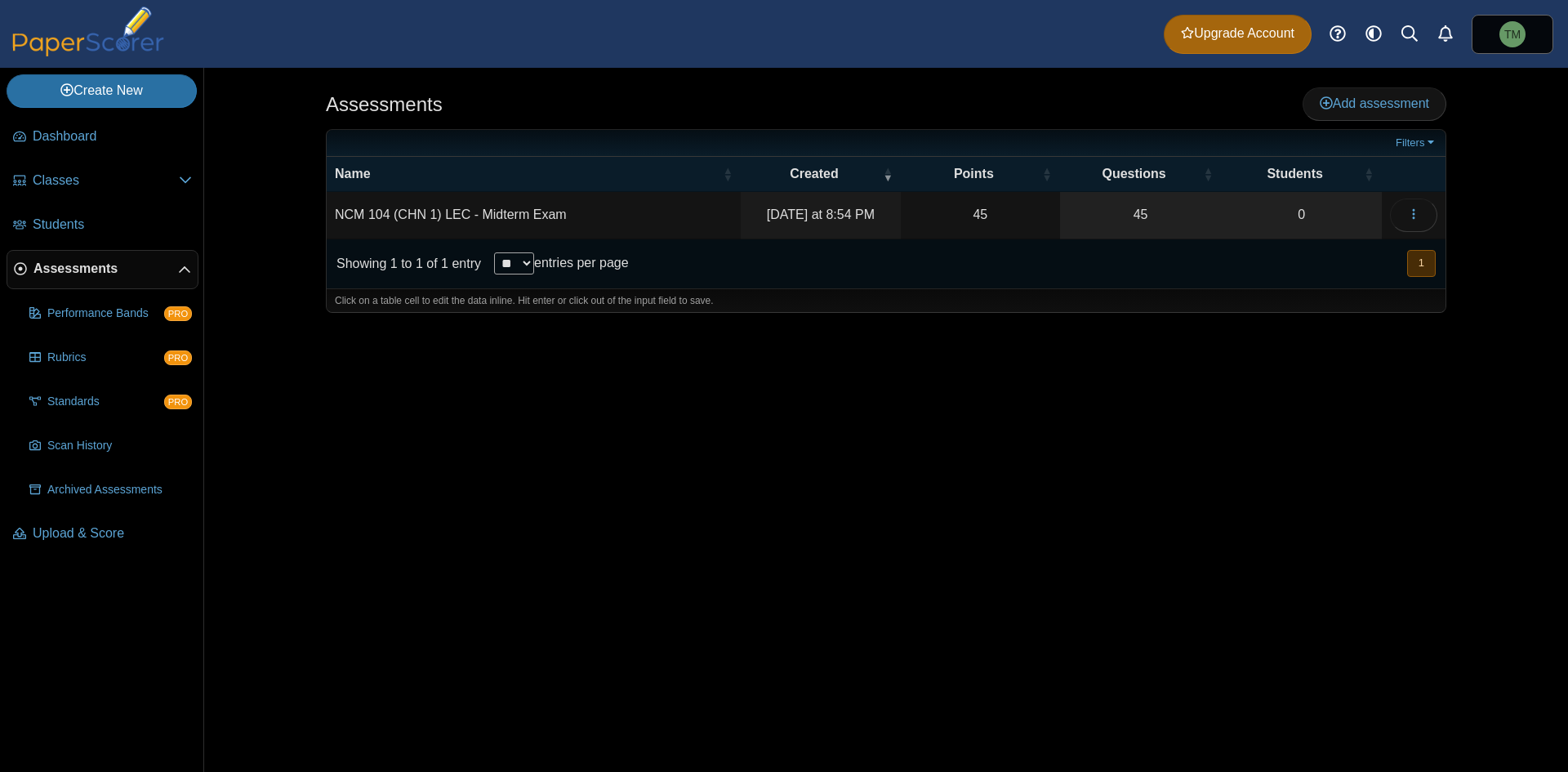
click at [172, 263] on span "Assessments" at bounding box center [106, 269] width 145 height 18
click at [105, 477] on link "Archived Assessments" at bounding box center [110, 490] width 176 height 39
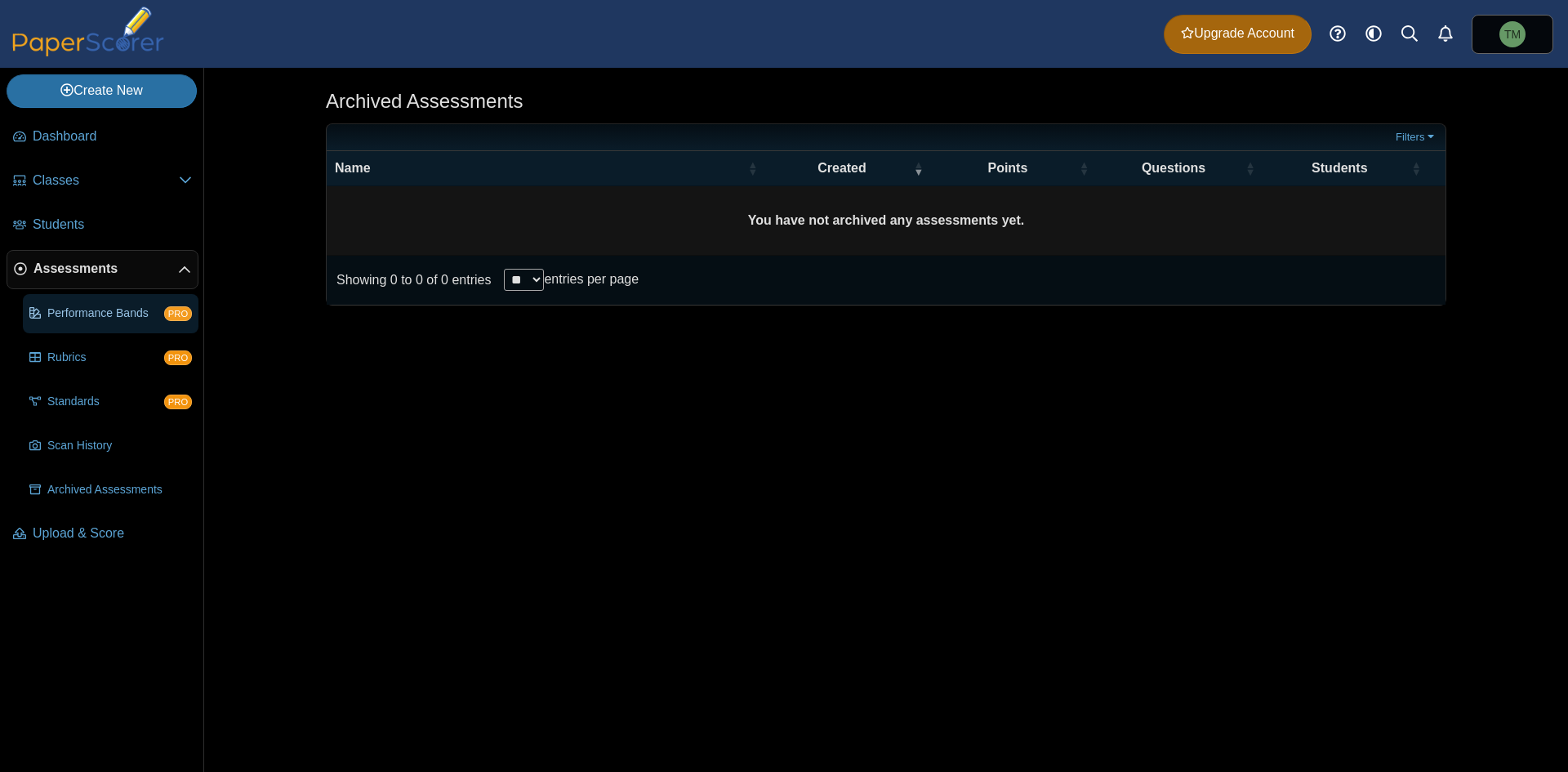
click at [45, 326] on link "Performance Bands PRO" at bounding box center [110, 313] width 176 height 39
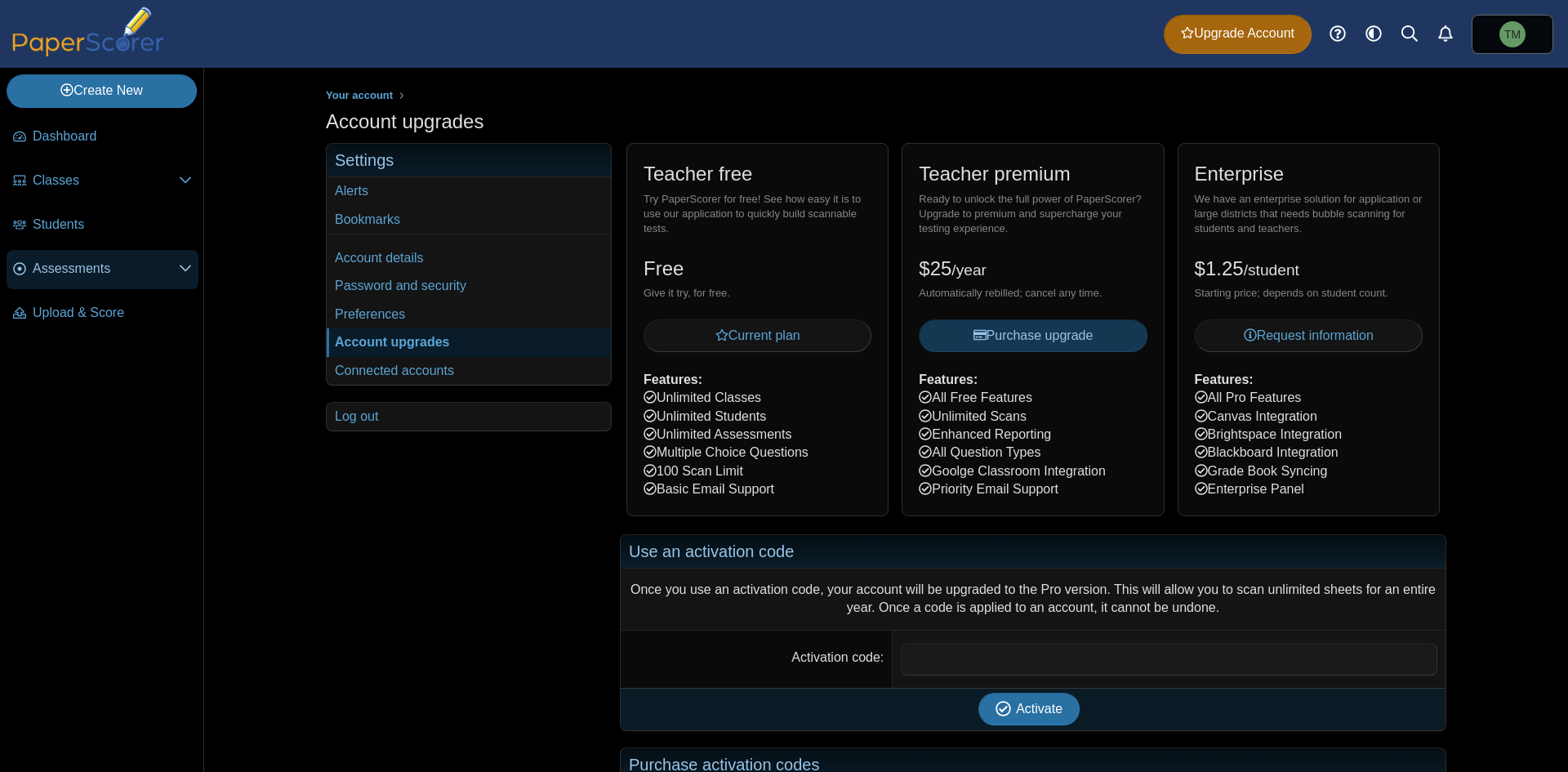
click at [174, 274] on span "Assessments" at bounding box center [106, 269] width 147 height 18
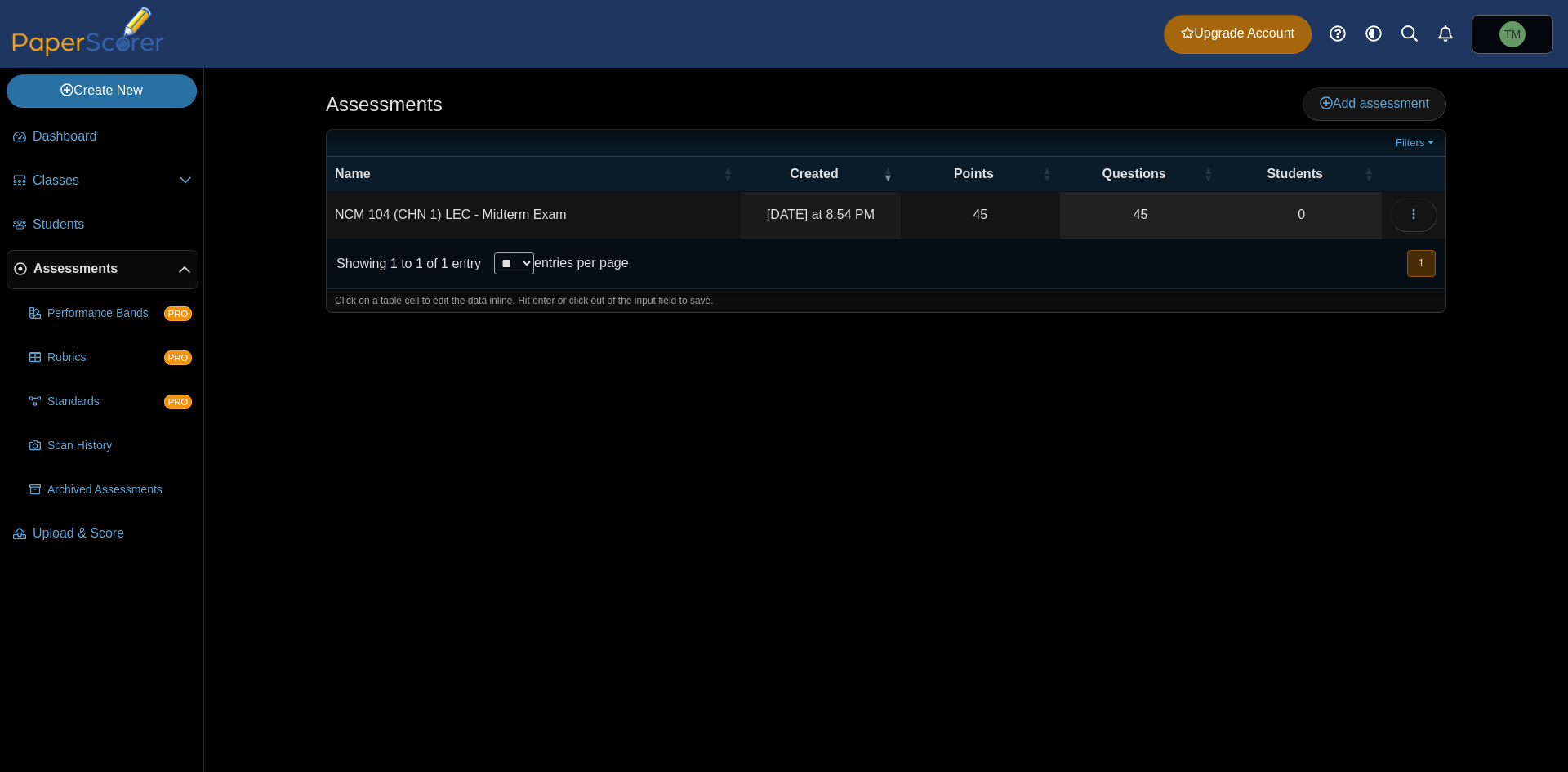
click at [550, 205] on td "NCM 104 (CHN 1) LEC - Midterm Exam" at bounding box center [534, 214] width 414 height 46
click at [813, 291] on div "Click on a table cell to edit the data inline. Hit enter or click out of the in…" at bounding box center [886, 300] width 1118 height 24
click at [1288, 322] on div at bounding box center [886, 321] width 1120 height 16
click at [1391, 219] on button "button" at bounding box center [1413, 214] width 47 height 33
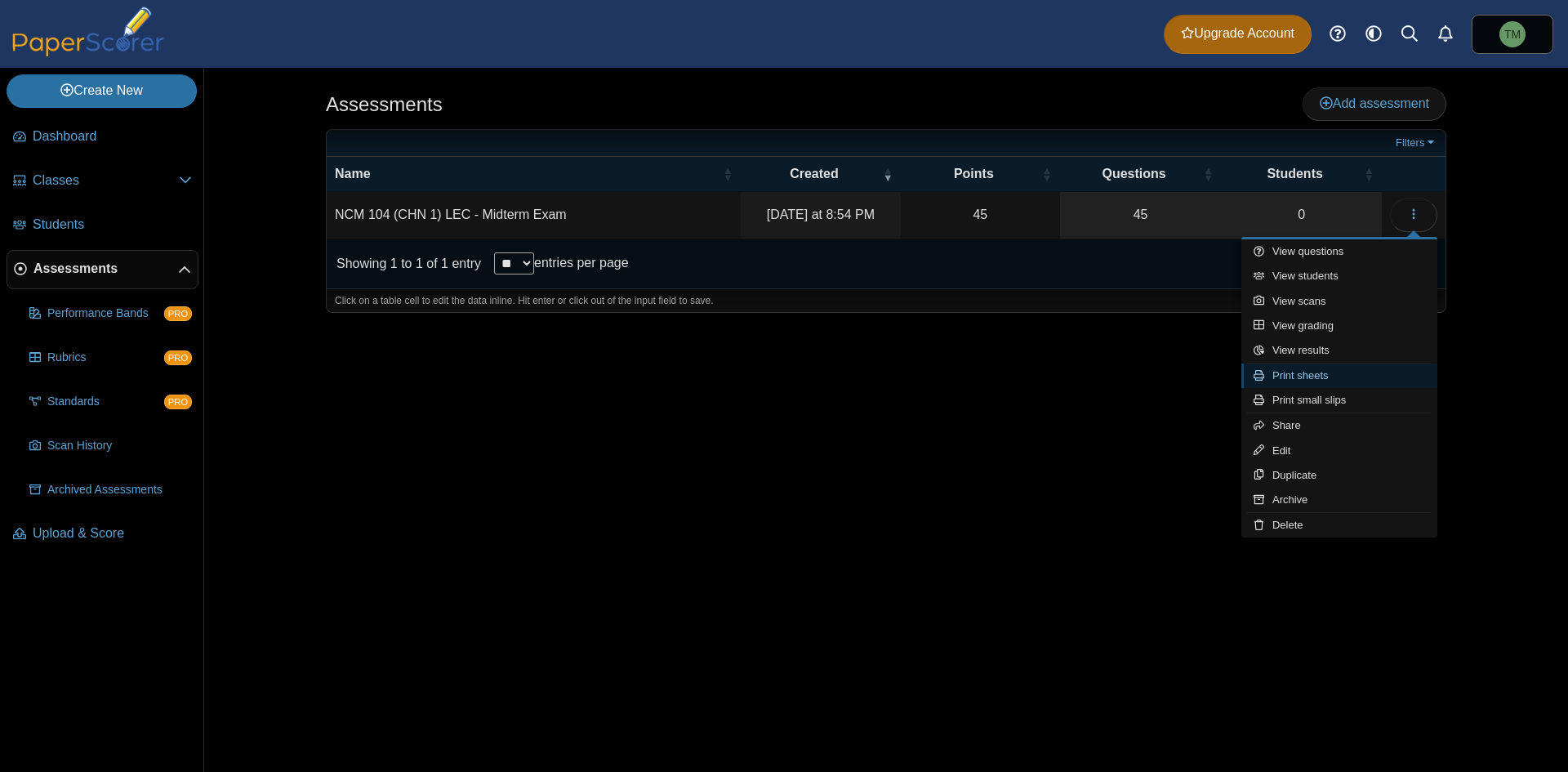
click at [1397, 384] on link "Print sheets" at bounding box center [1339, 376] width 196 height 24
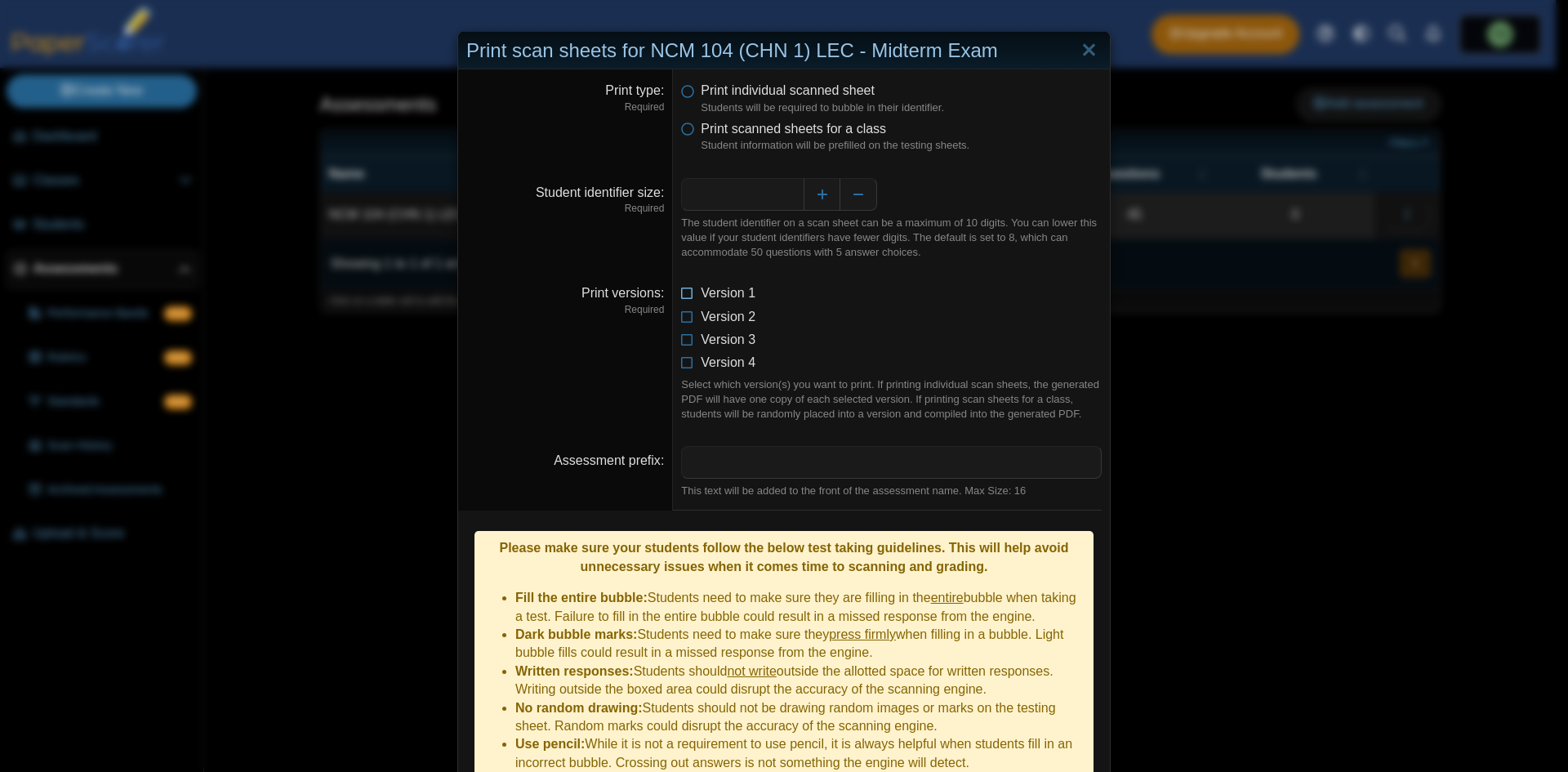
click at [682, 296] on icon at bounding box center [688, 290] width 13 height 12
click at [851, 195] on button "Decrease" at bounding box center [859, 195] width 37 height 33
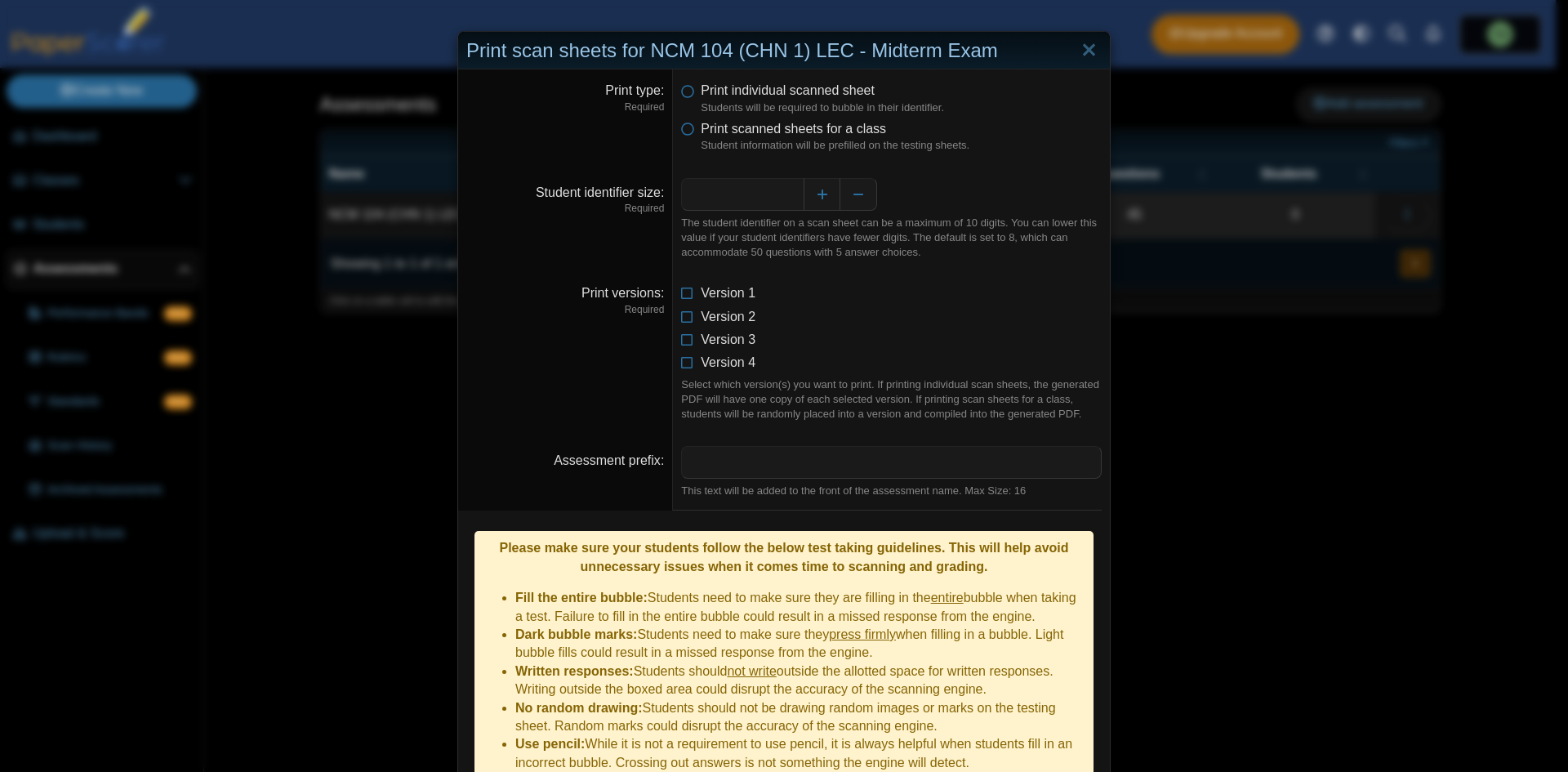
click at [689, 140] on li "Print scanned sheets for a class Student information will be prefilled on the t…" at bounding box center [891, 137] width 421 height 33
click at [684, 127] on icon at bounding box center [688, 126] width 13 height 12
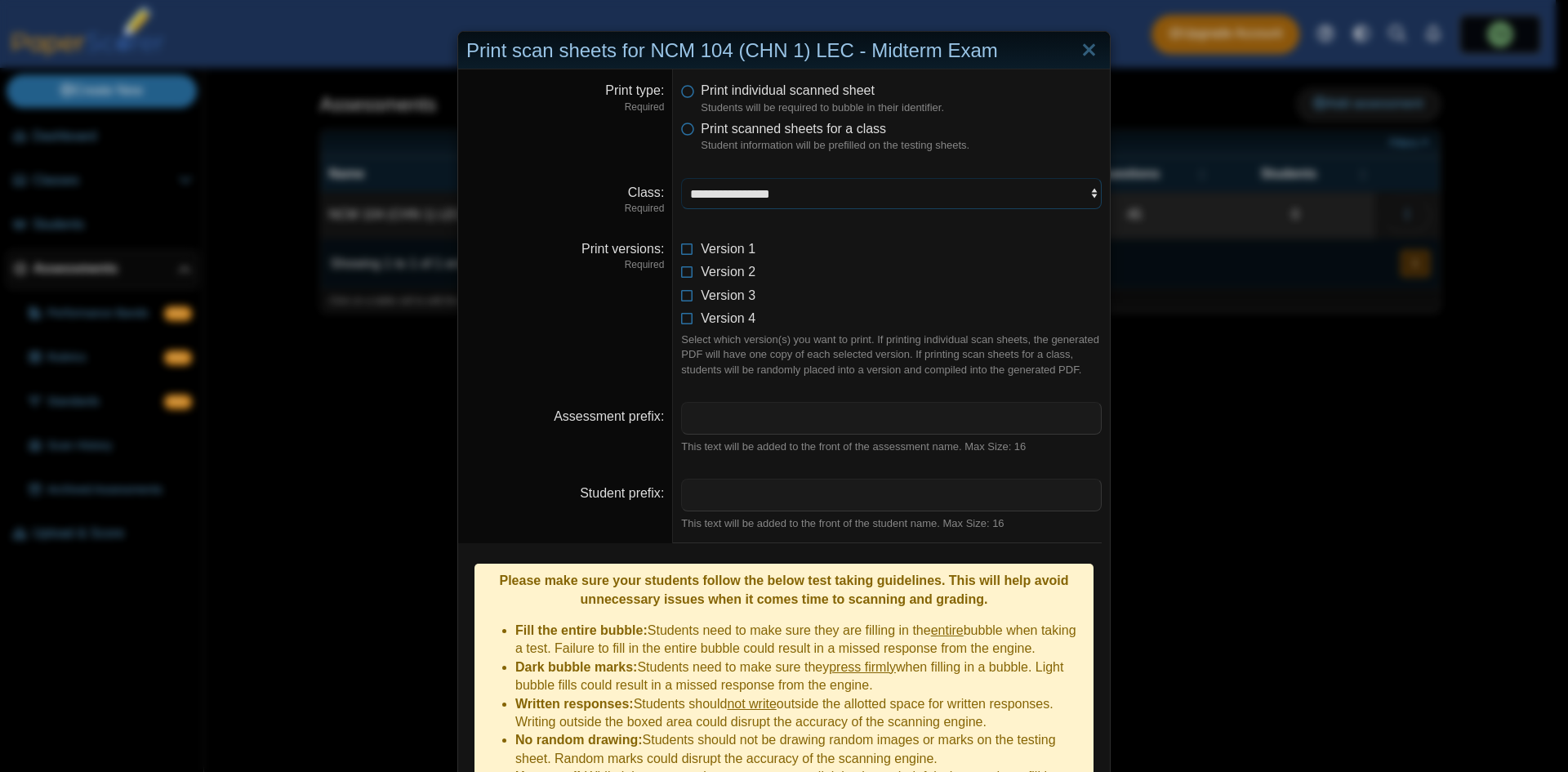
click at [718, 200] on select "**********" at bounding box center [891, 194] width 421 height 31
select select "**********"
click at [681, 178] on select "**********" at bounding box center [891, 194] width 421 height 31
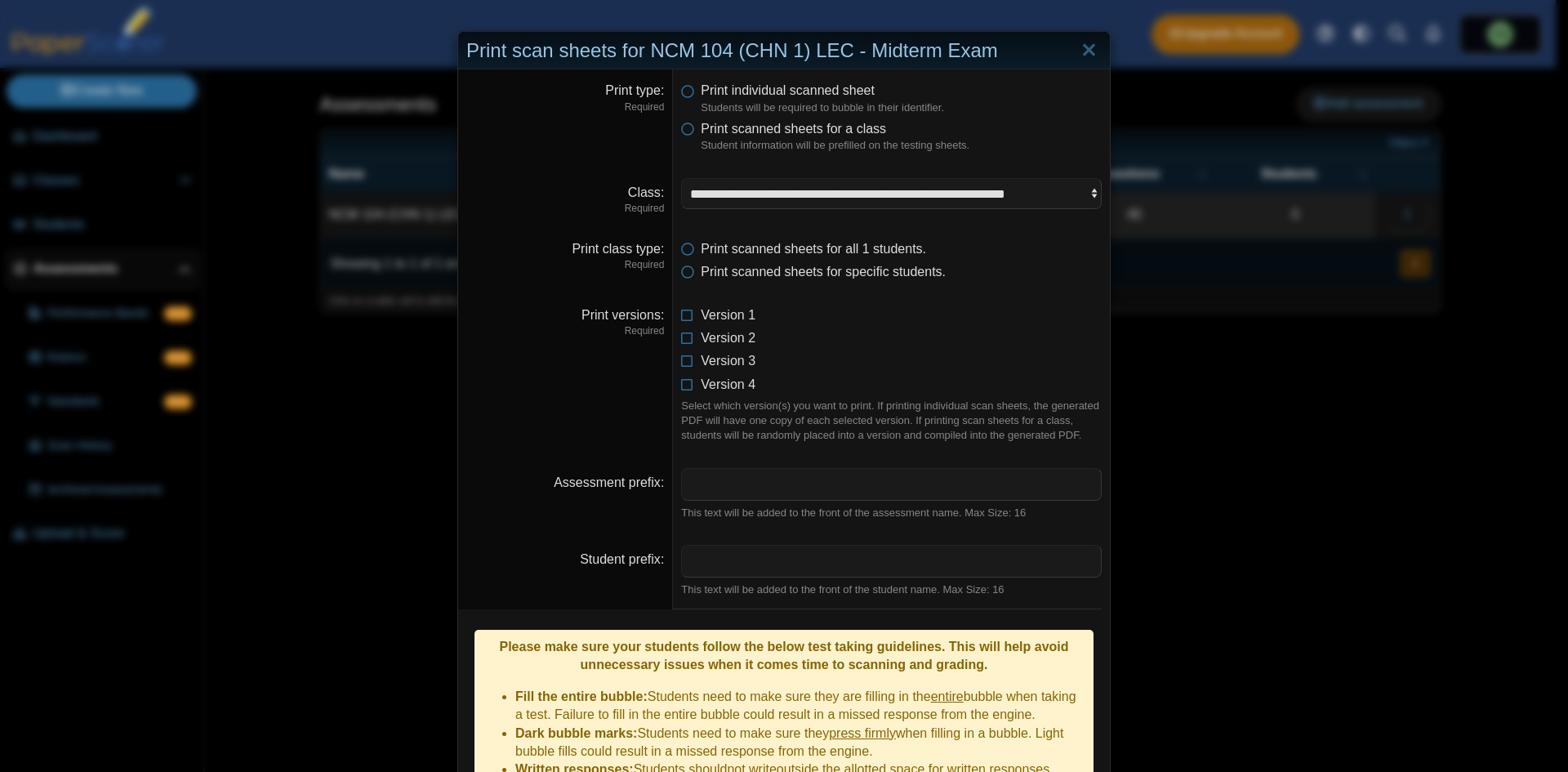
click at [679, 285] on dd "Print scanned sheets for all 1 students. Print scanned sheets for specific stud…" at bounding box center [891, 261] width 437 height 66
click at [681, 274] on icon at bounding box center [688, 269] width 13 height 12
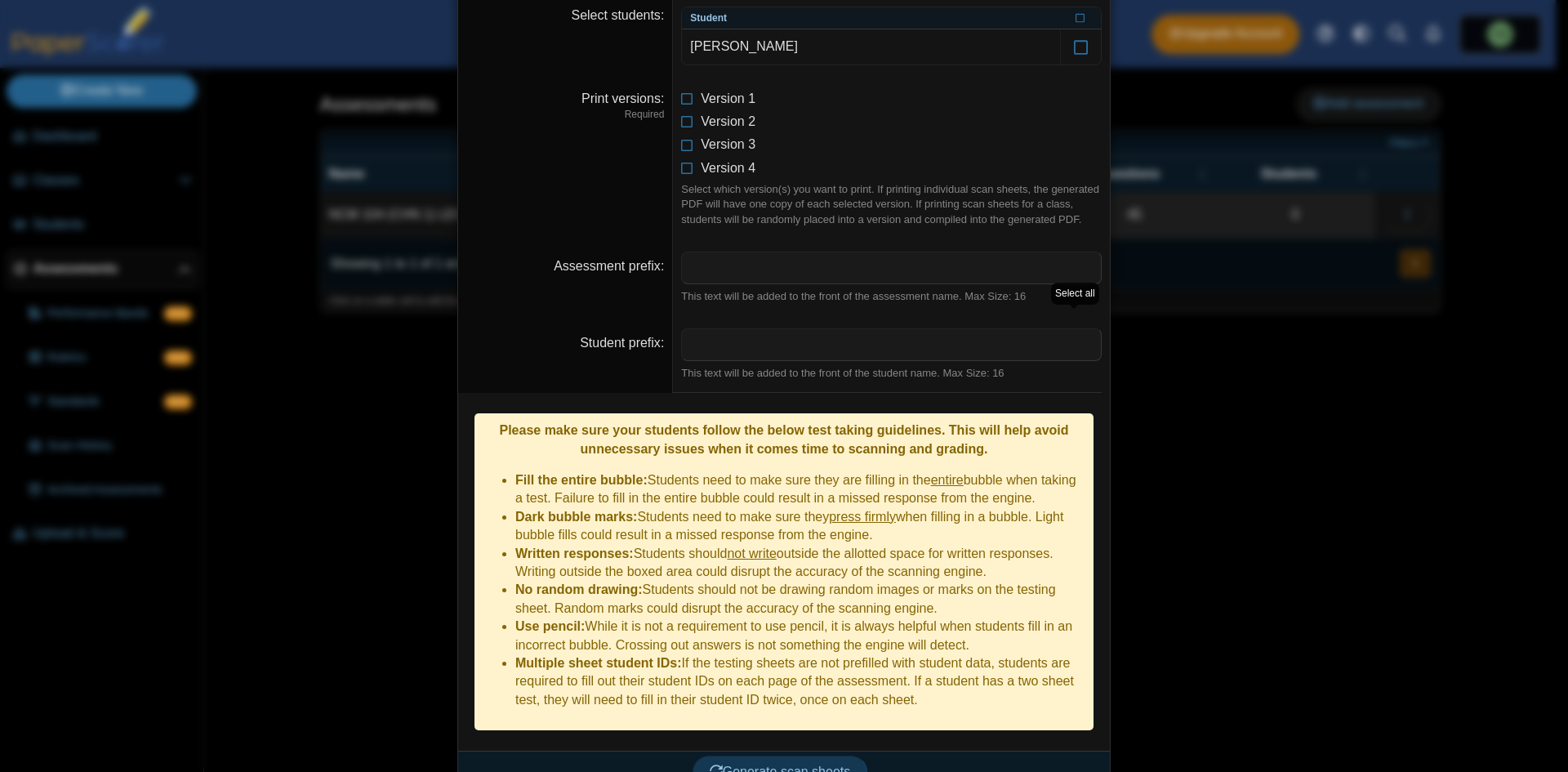
scroll to position [304, 0]
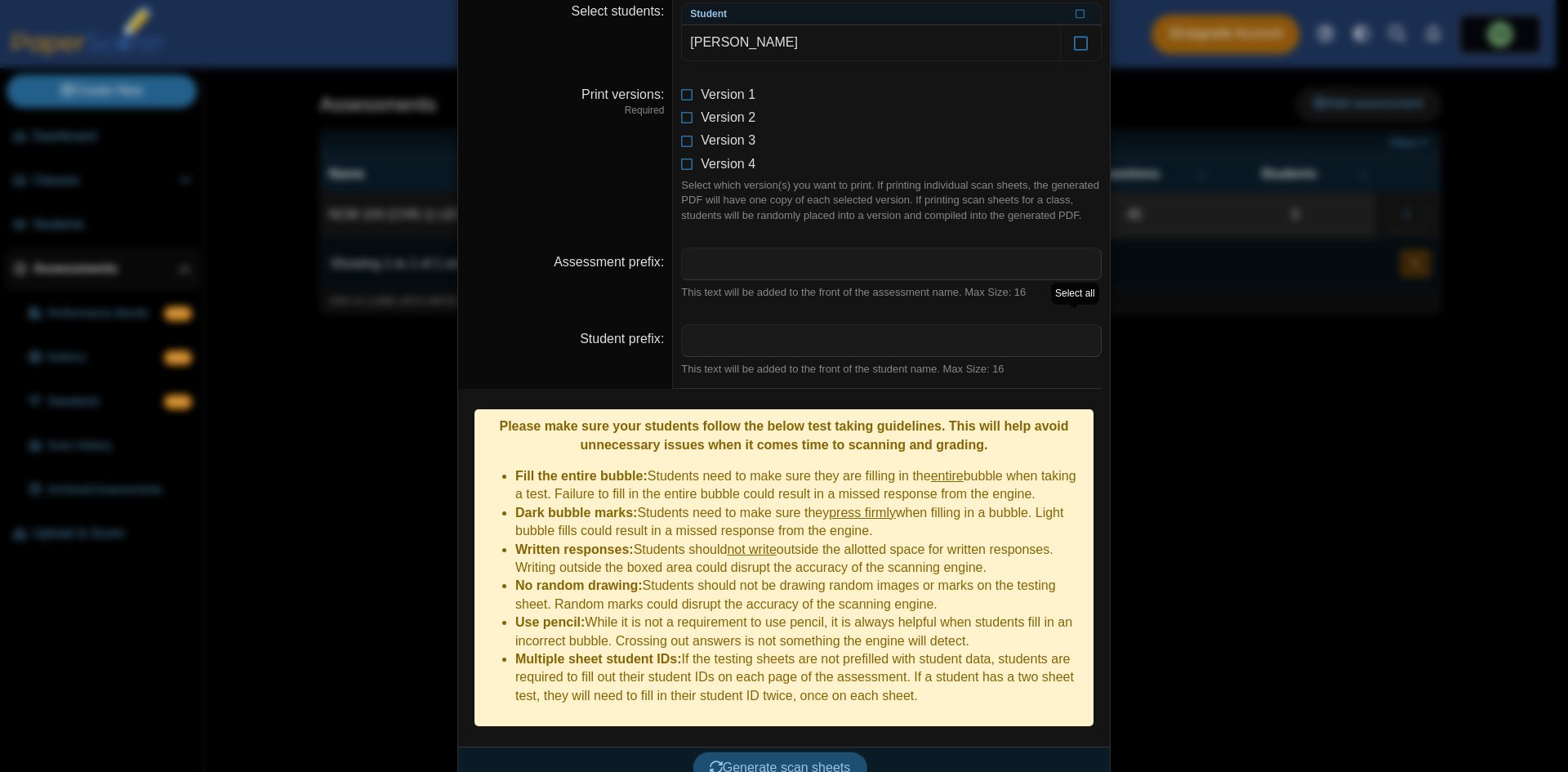
click at [820, 751] on button "Generate scan sheets" at bounding box center [780, 767] width 176 height 33
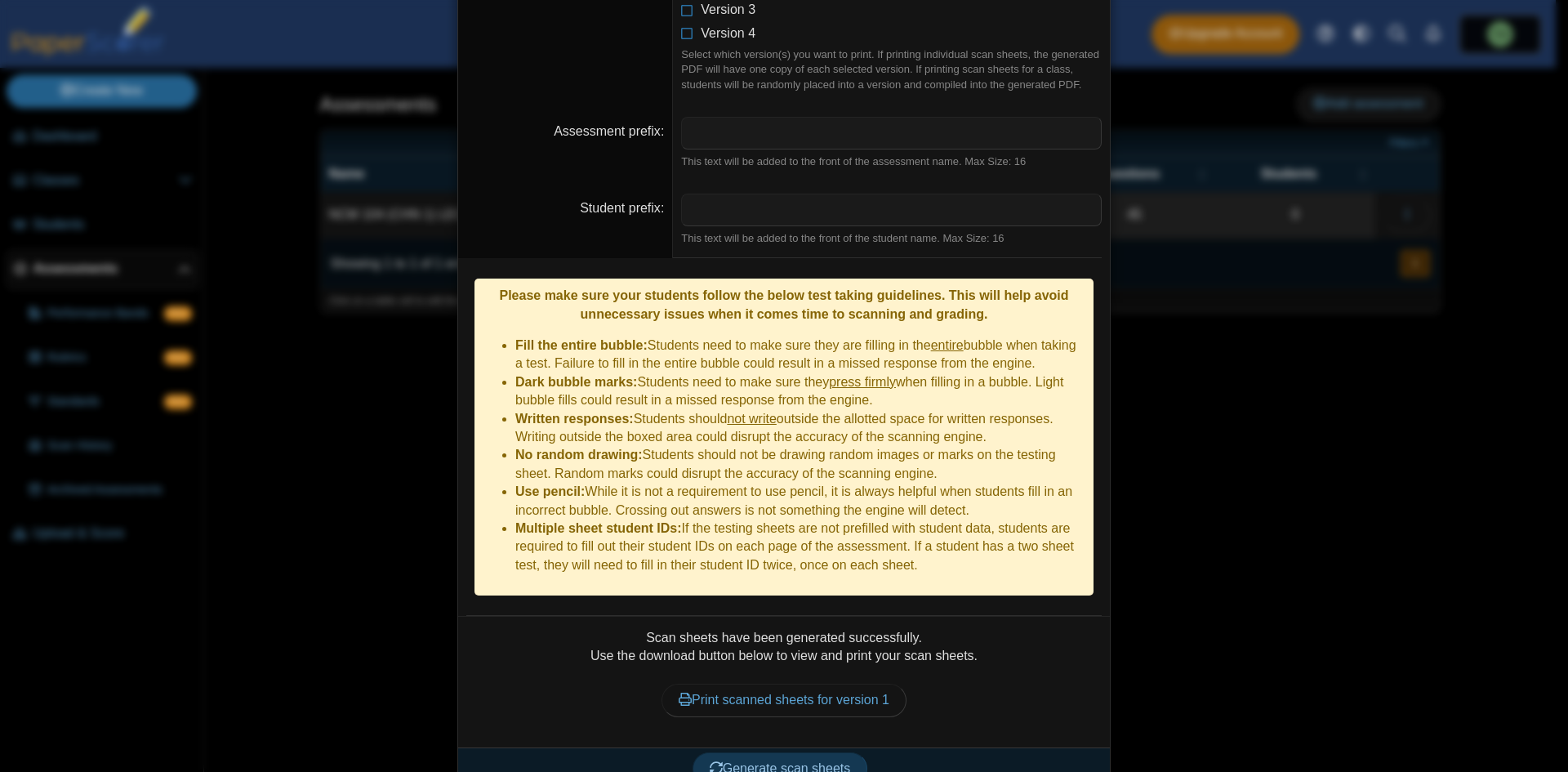
scroll to position [435, 0]
click at [841, 682] on link "Print scanned sheets for version 1" at bounding box center [784, 699] width 245 height 33
click at [465, 503] on dd "Please make sure your students follow the below test taking guidelines. This wi…" at bounding box center [784, 435] width 651 height 357
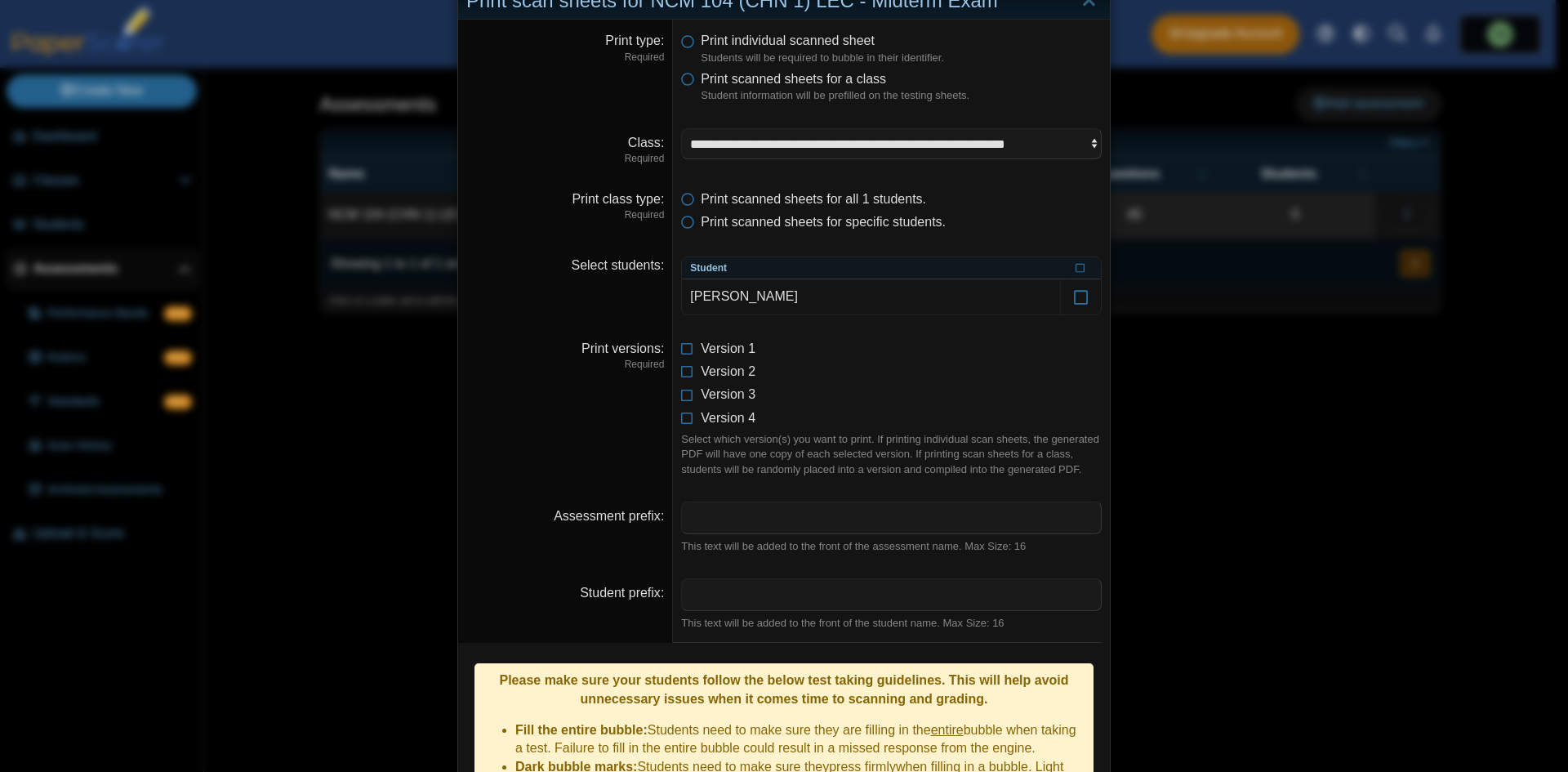
scroll to position [0, 0]
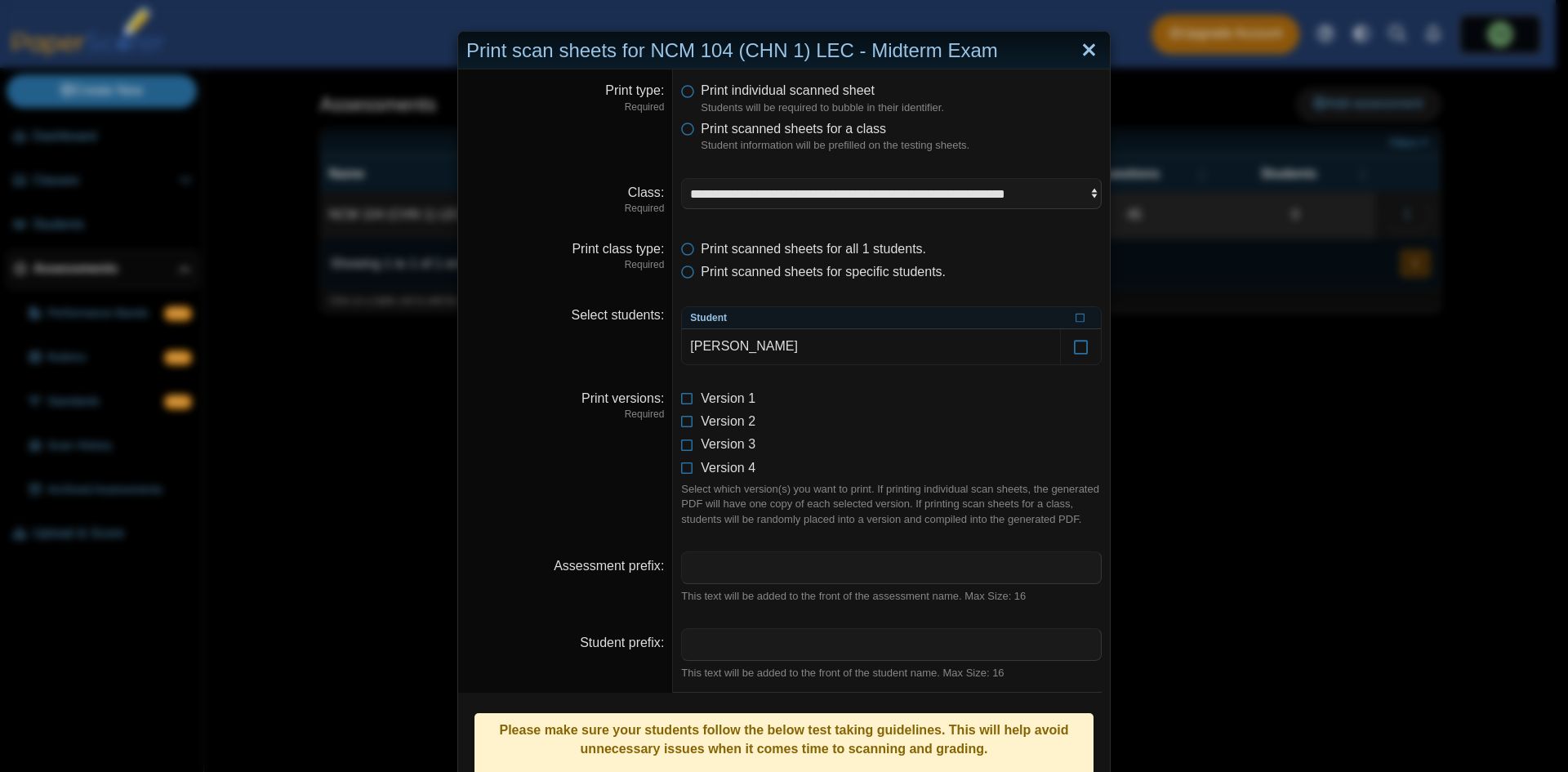
drag, startPoint x: 1100, startPoint y: 56, endPoint x: 1092, endPoint y: 54, distance: 8.2
click at [1092, 54] on div "Print scan sheets for NCM 104 (CHN 1) LEC - Midterm Exam" at bounding box center [784, 51] width 651 height 38
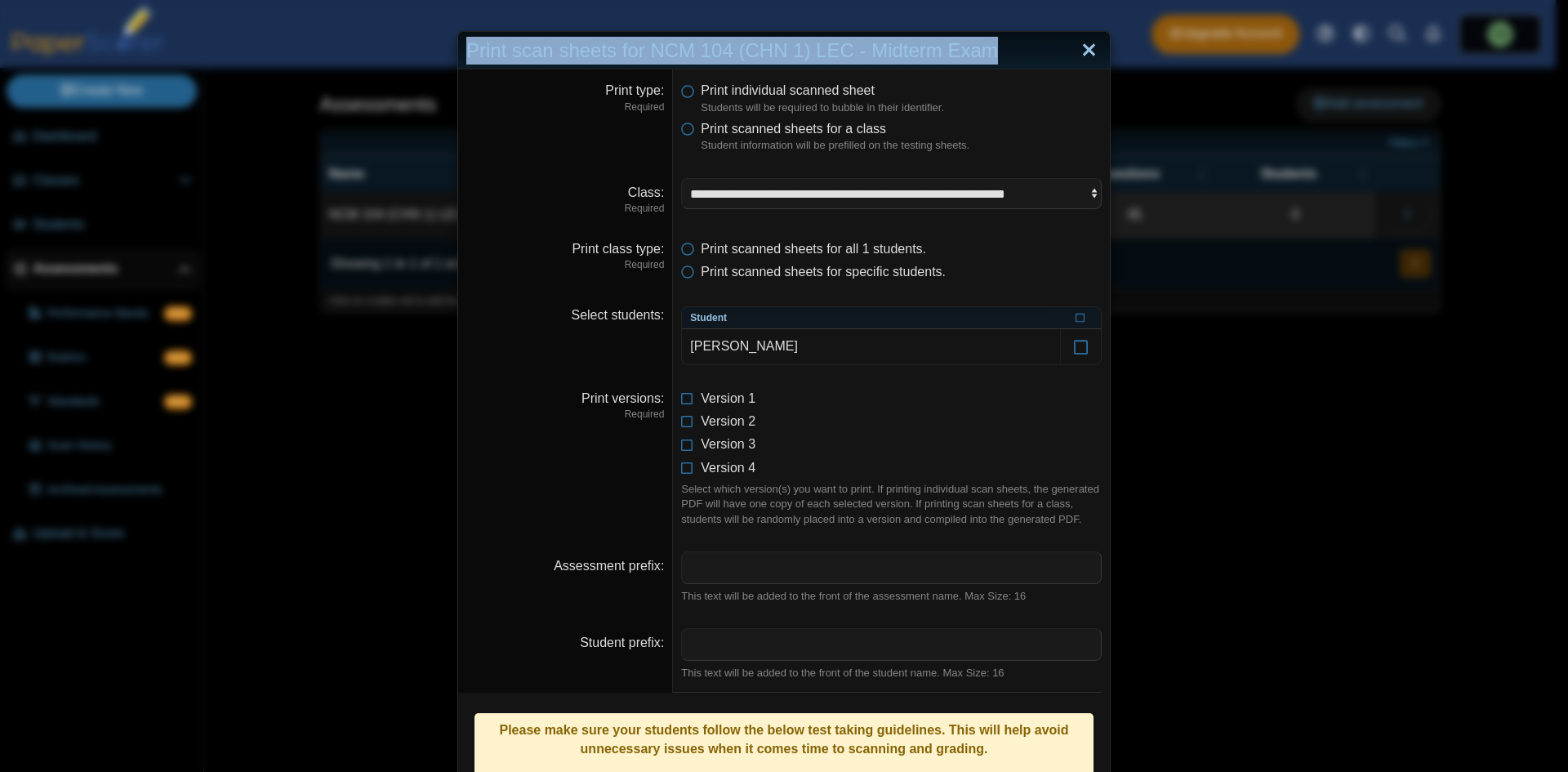
click at [1084, 51] on link "Close" at bounding box center [1088, 51] width 25 height 28
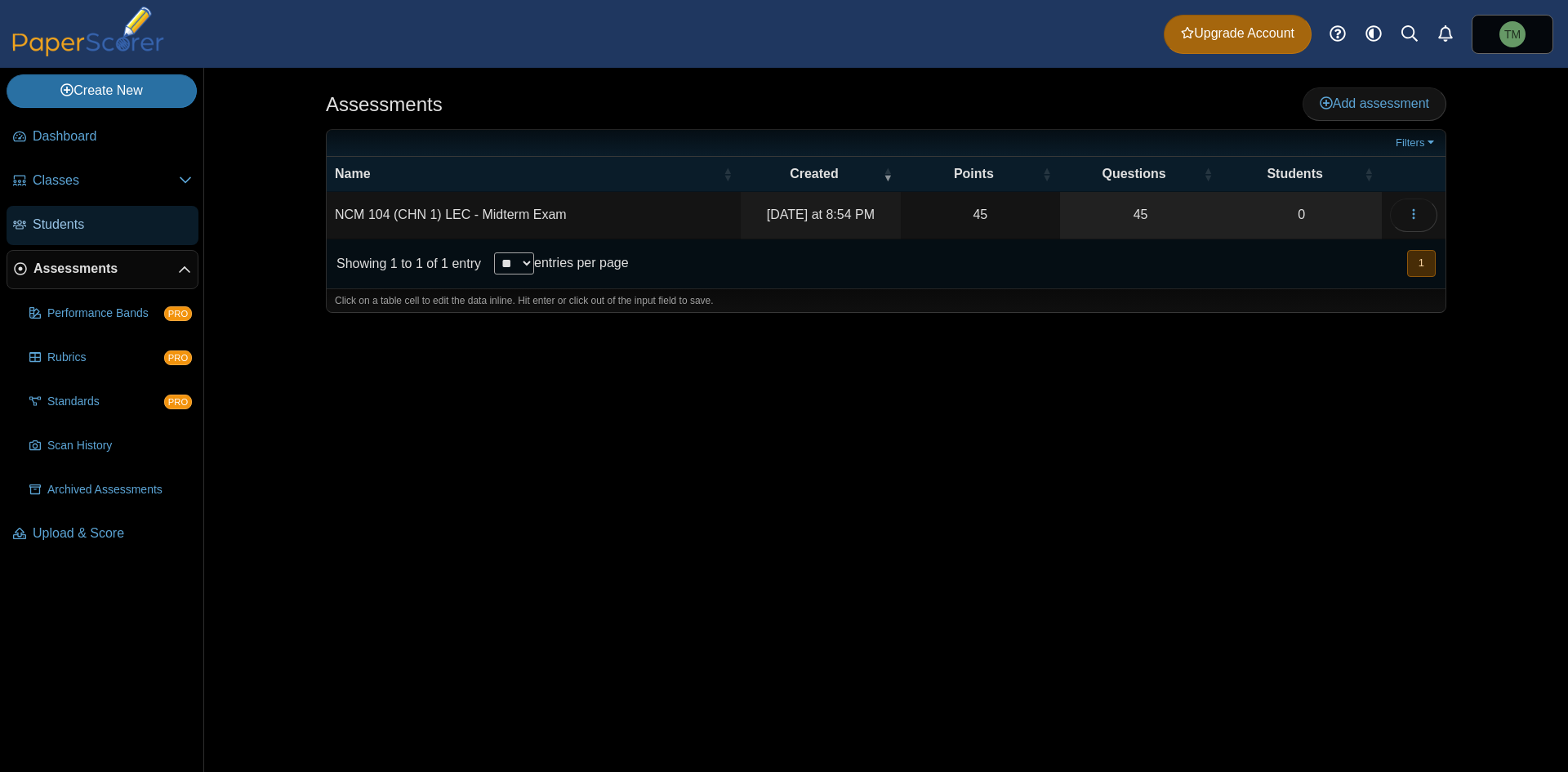
click at [119, 235] on link "Students" at bounding box center [102, 224] width 192 height 39
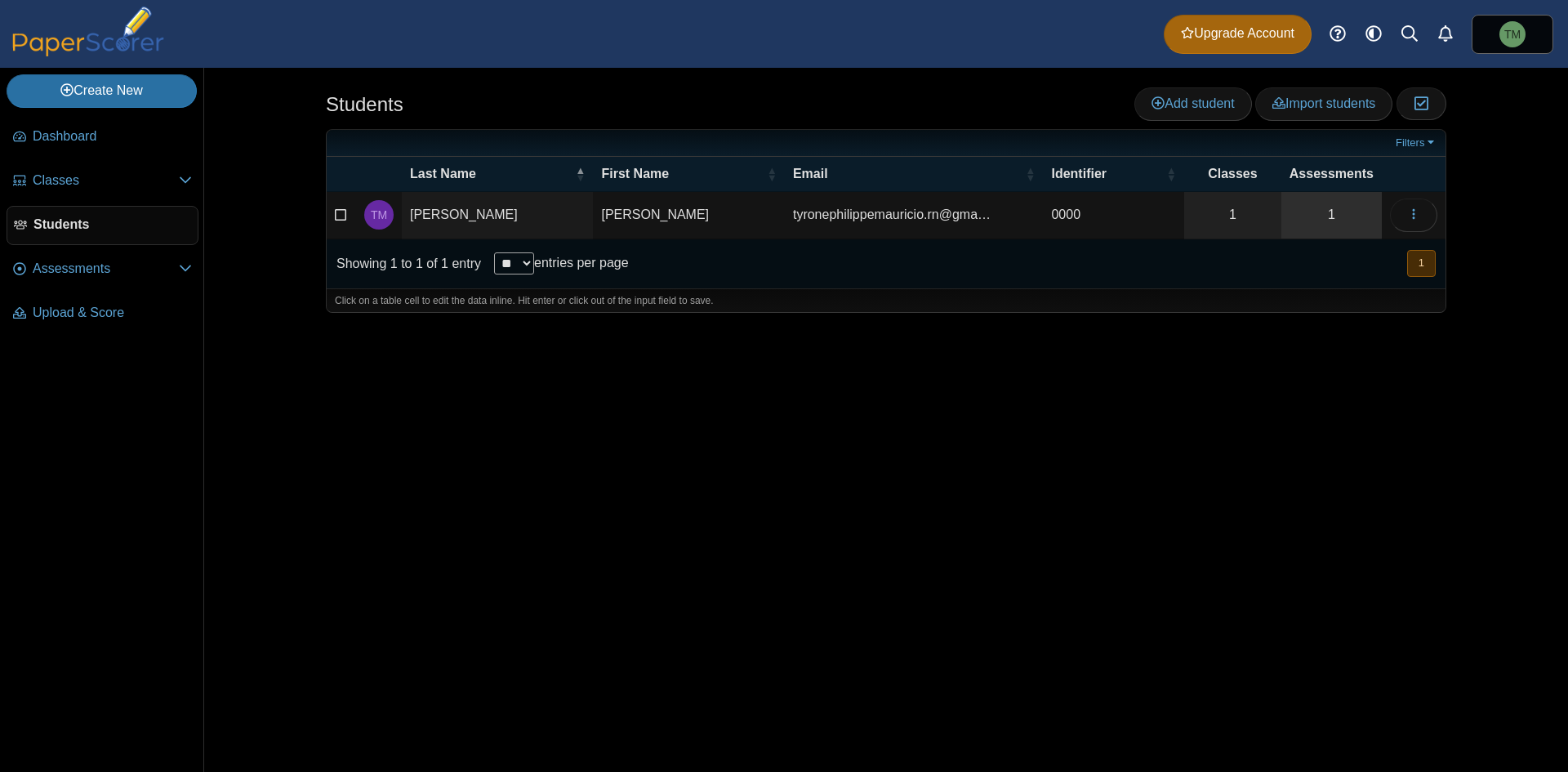
click at [1334, 220] on link "1" at bounding box center [1331, 214] width 100 height 46
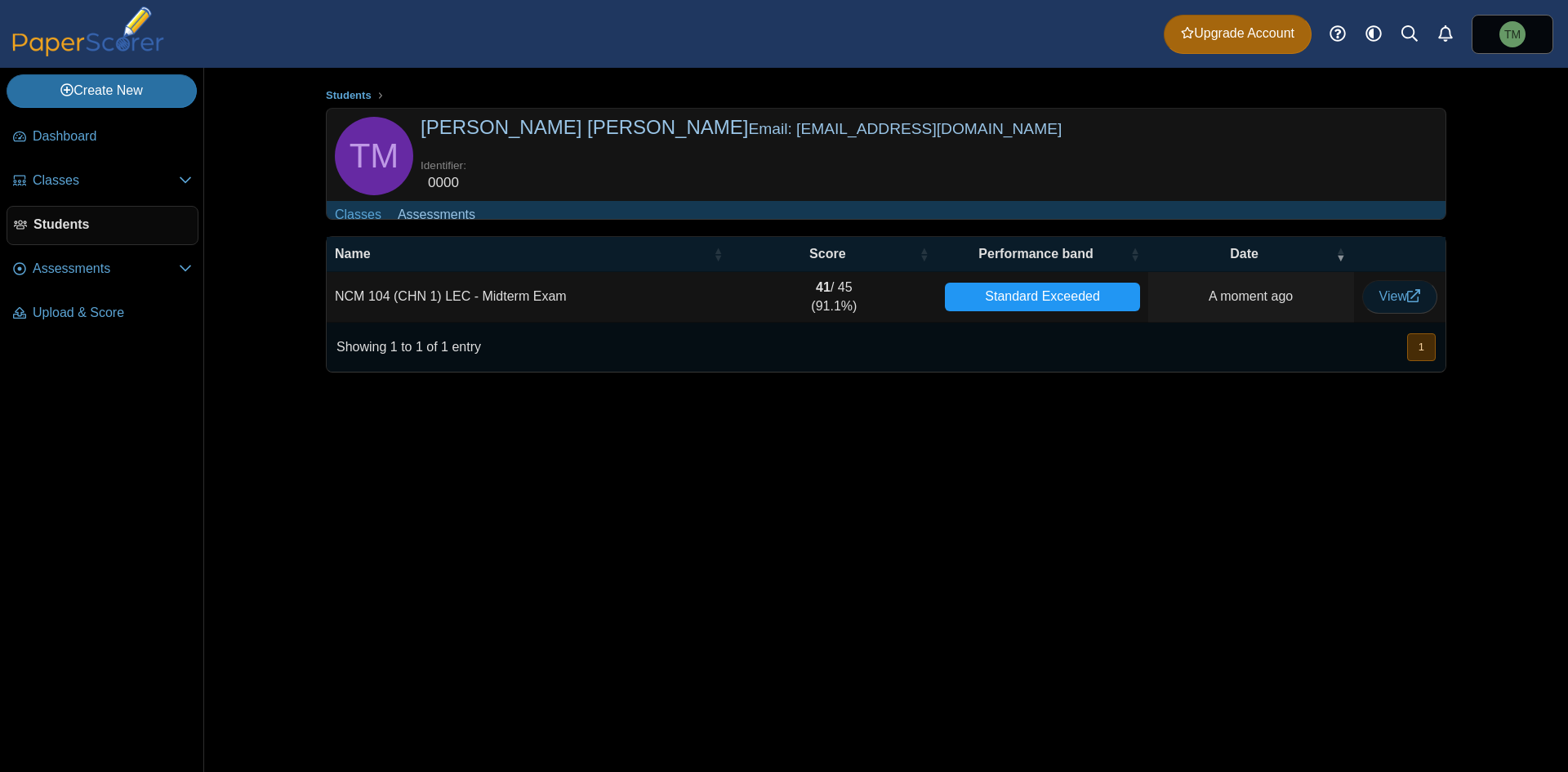
click at [1407, 302] on use at bounding box center [1413, 295] width 13 height 13
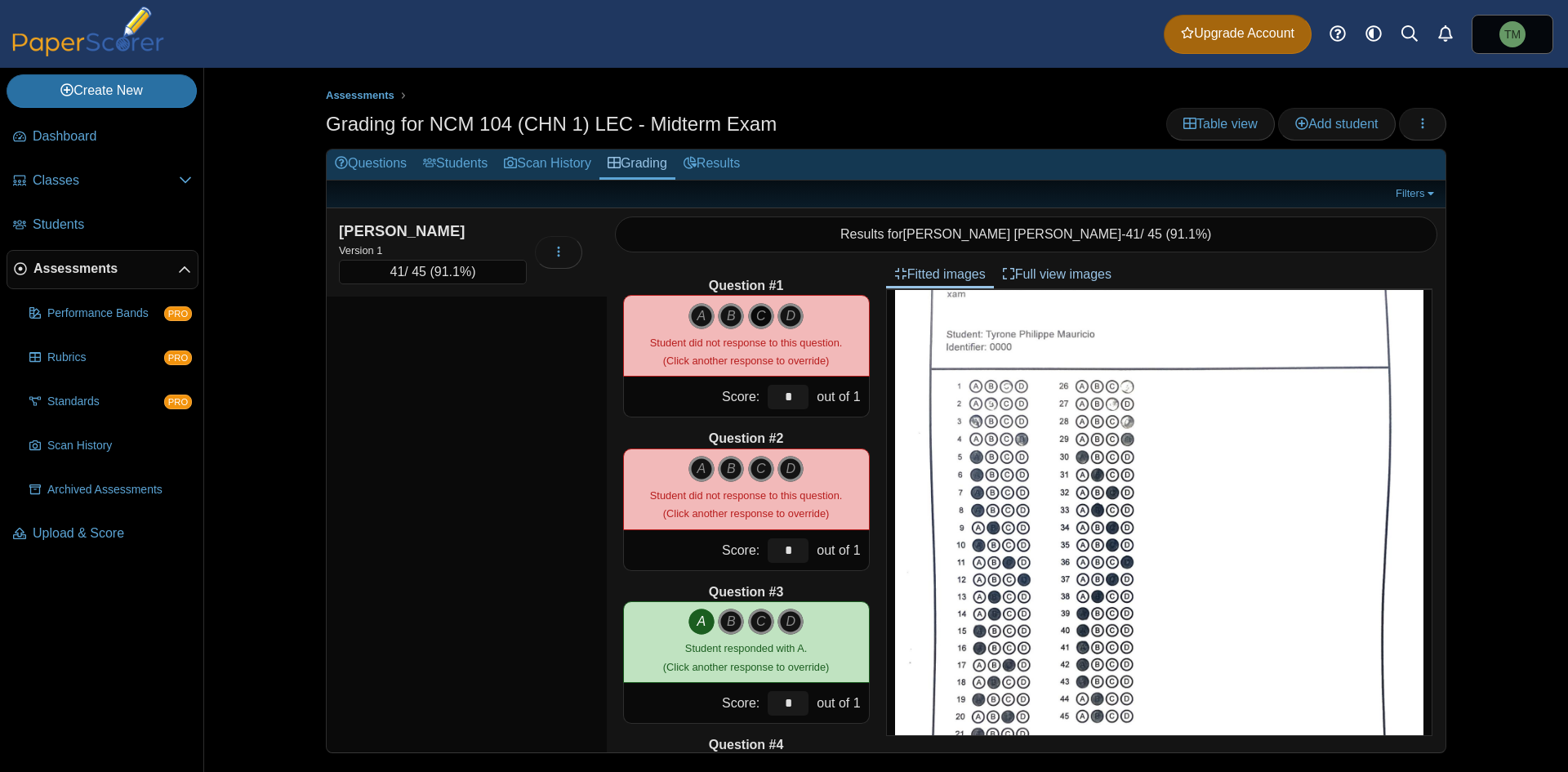
click at [753, 314] on icon "C" at bounding box center [761, 316] width 26 height 26
type input "*"
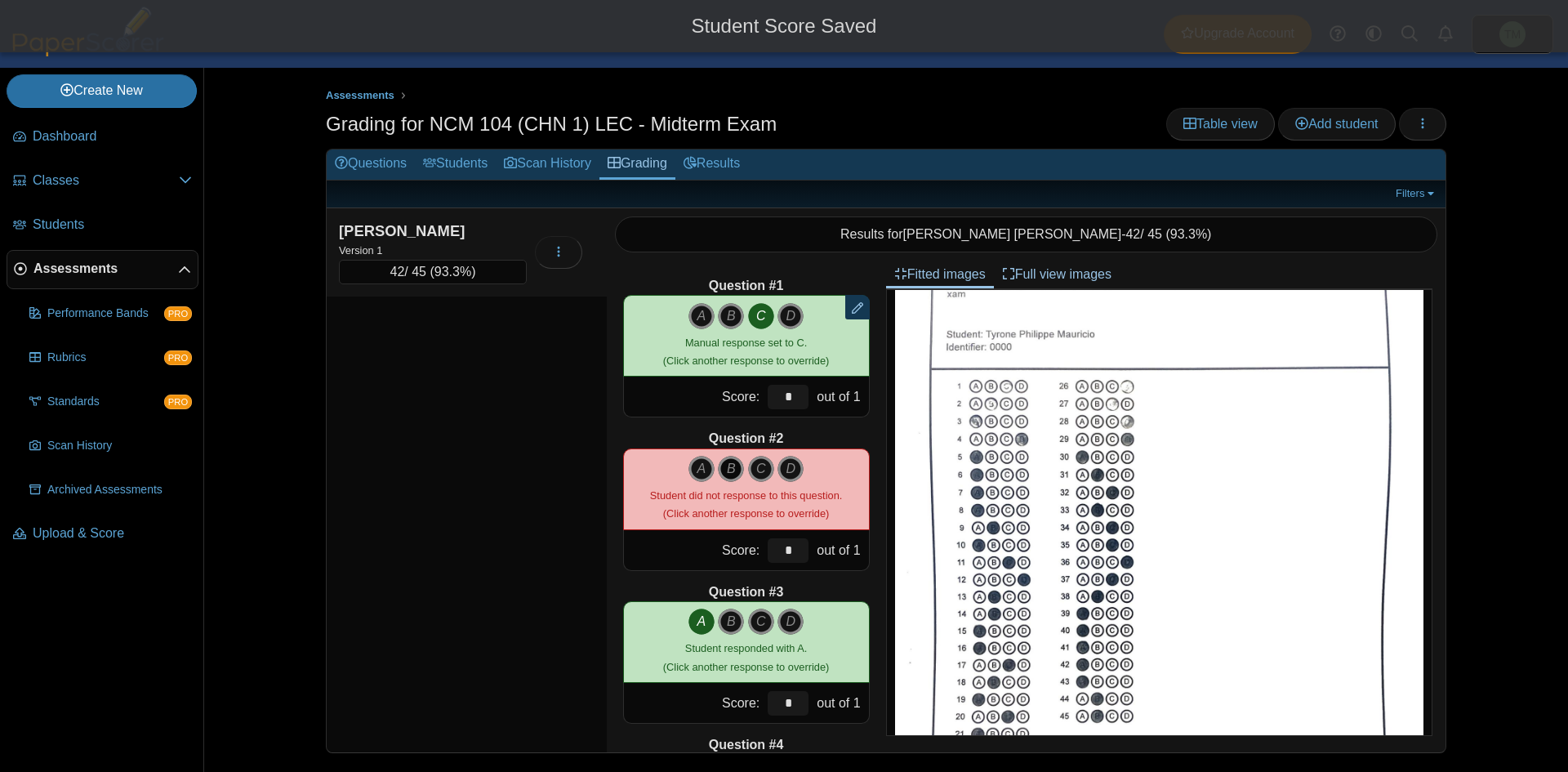
click at [720, 468] on icon "B" at bounding box center [730, 469] width 26 height 26
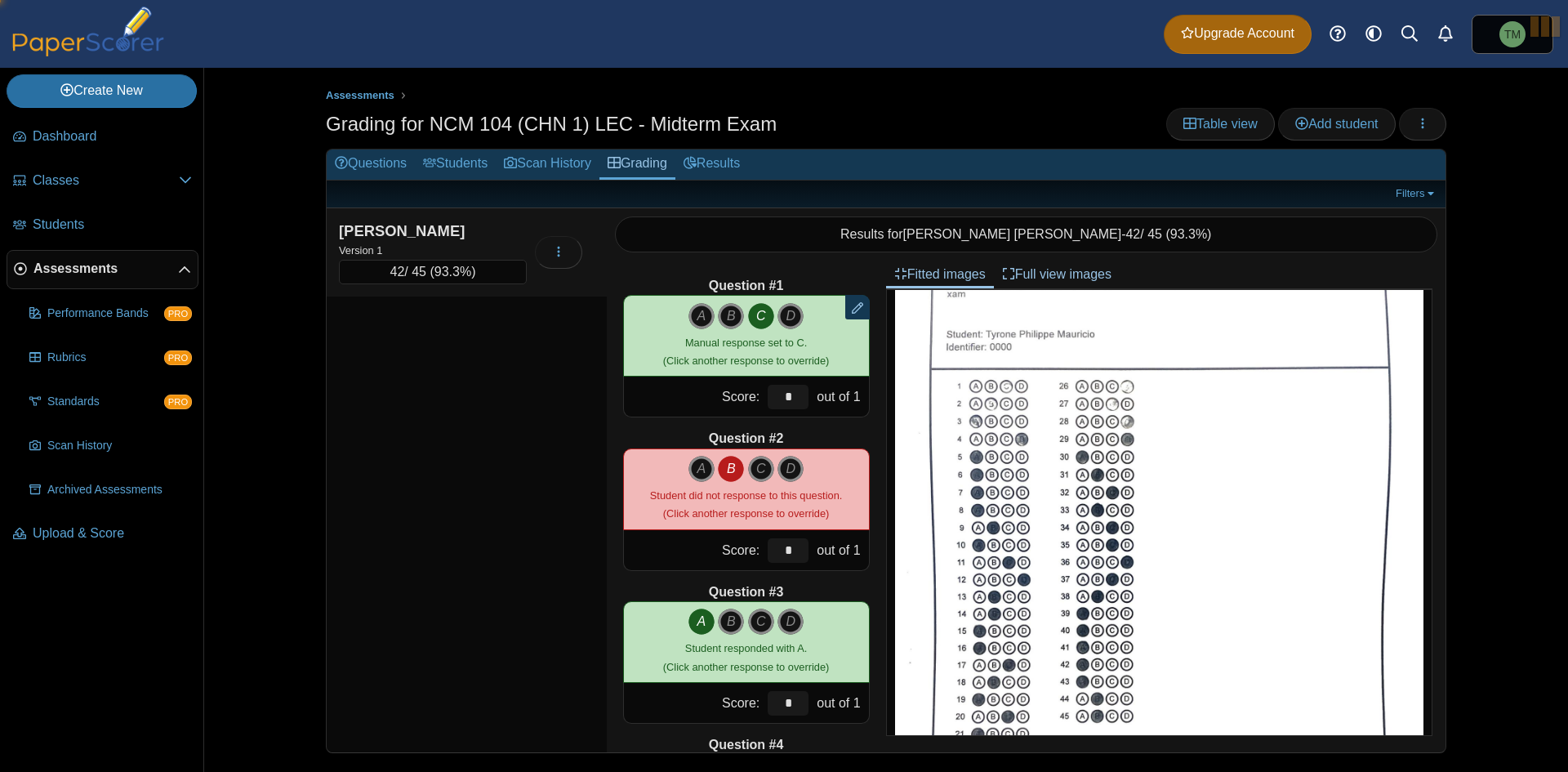
type input "*"
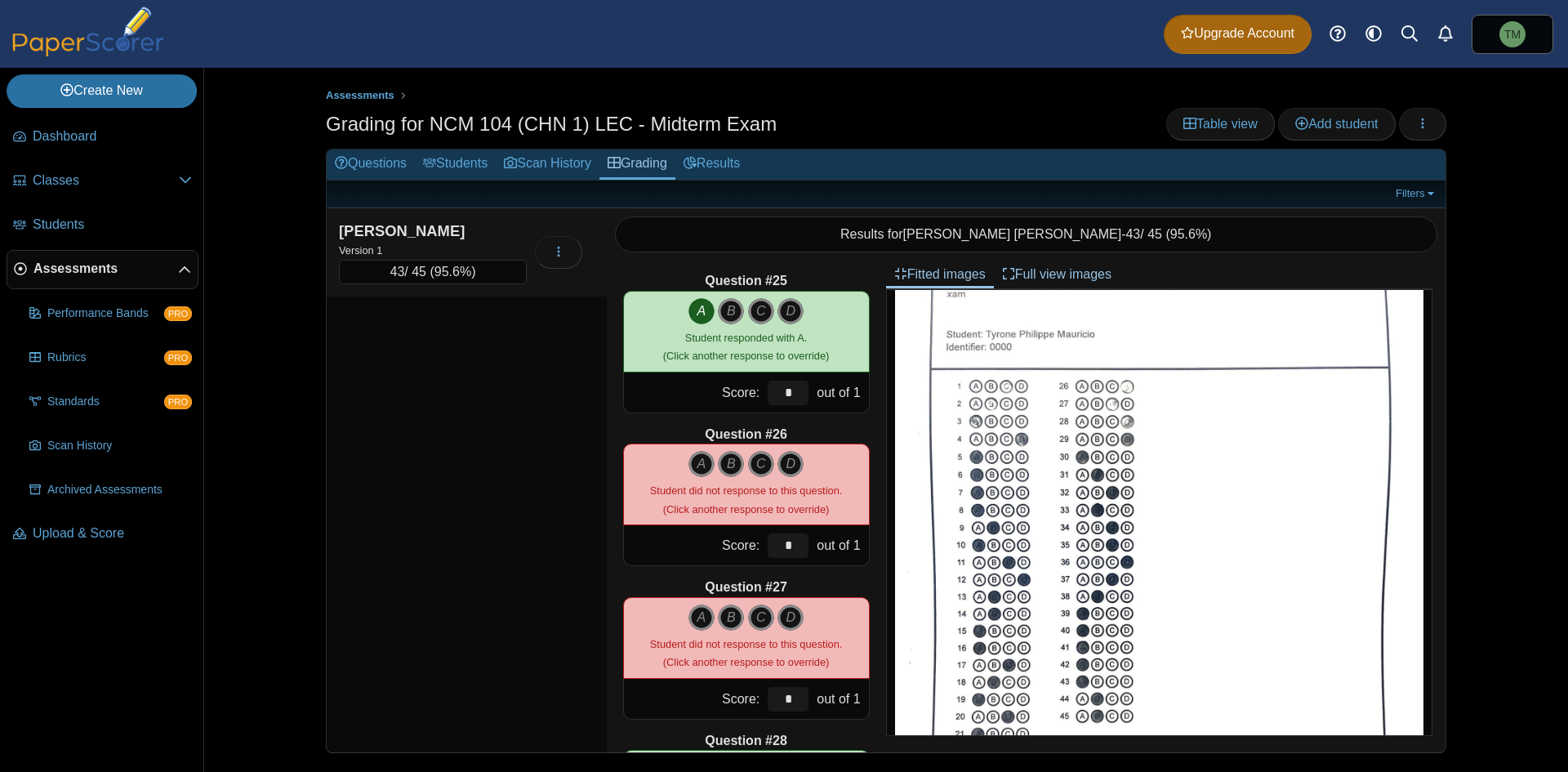
scroll to position [3675, 0]
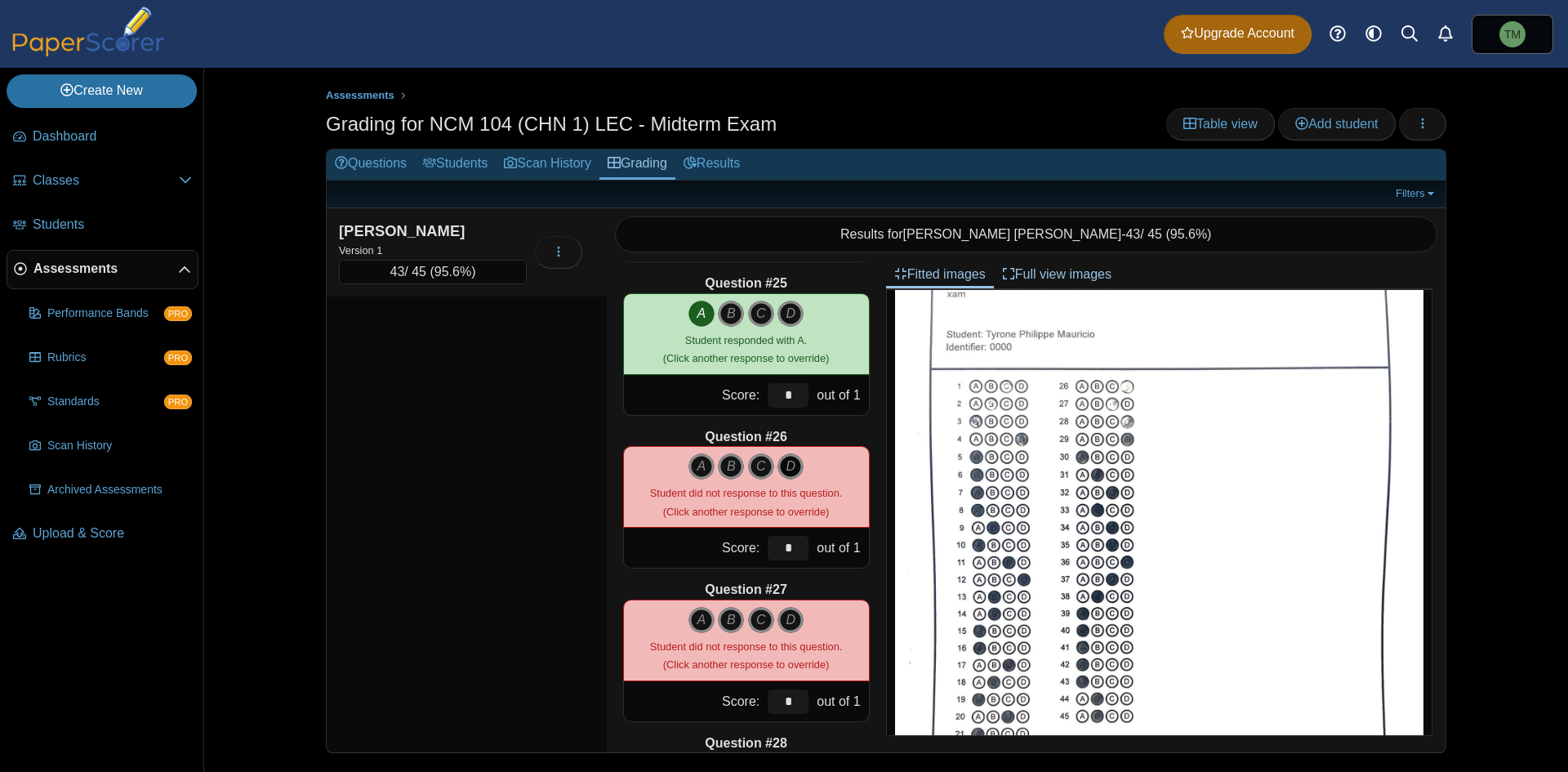
click at [784, 458] on icon "D" at bounding box center [790, 466] width 26 height 26
type input "*"
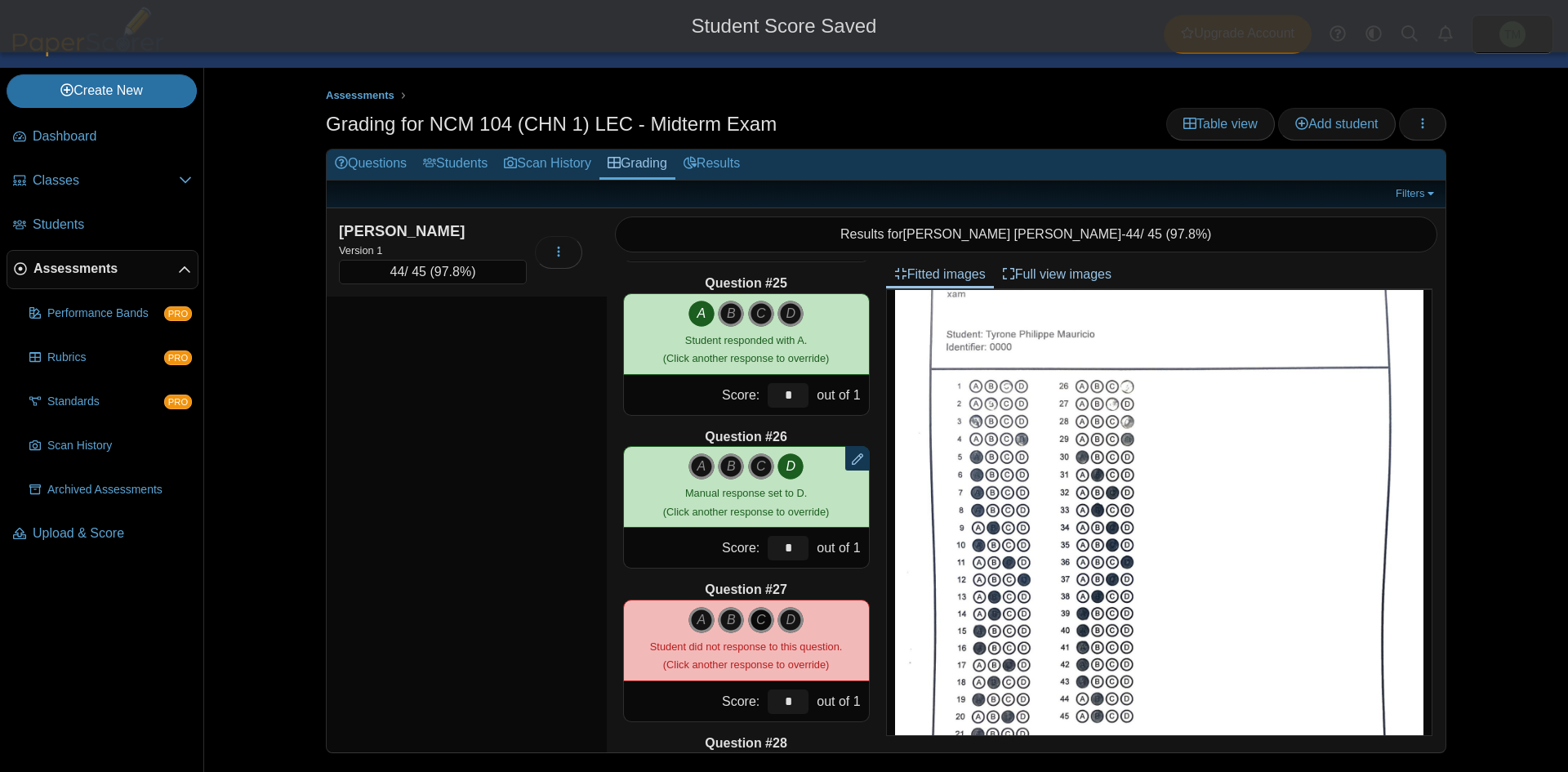
click at [757, 608] on icon "C" at bounding box center [761, 620] width 26 height 26
type input "*"
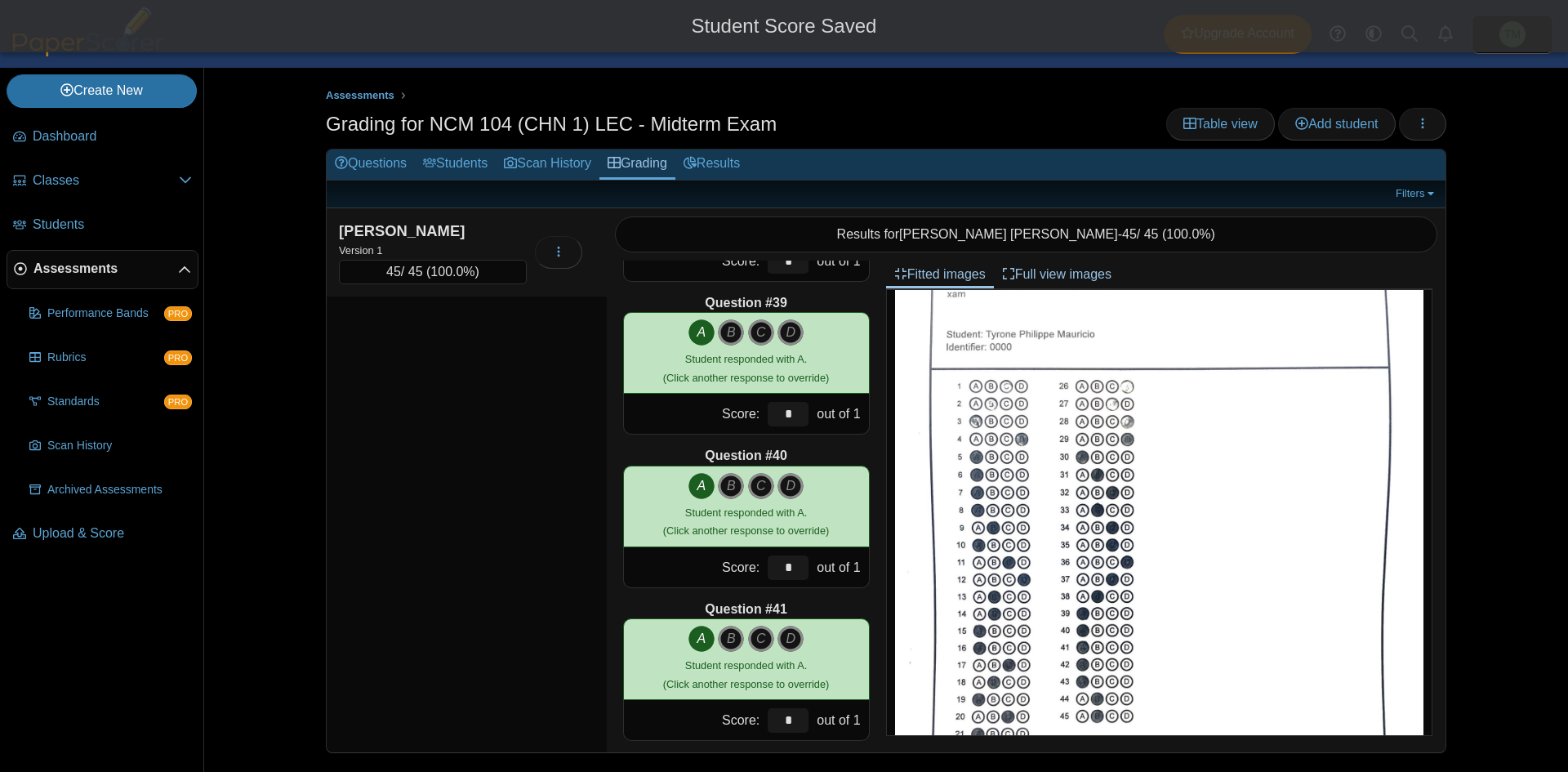
scroll to position [6429, 0]
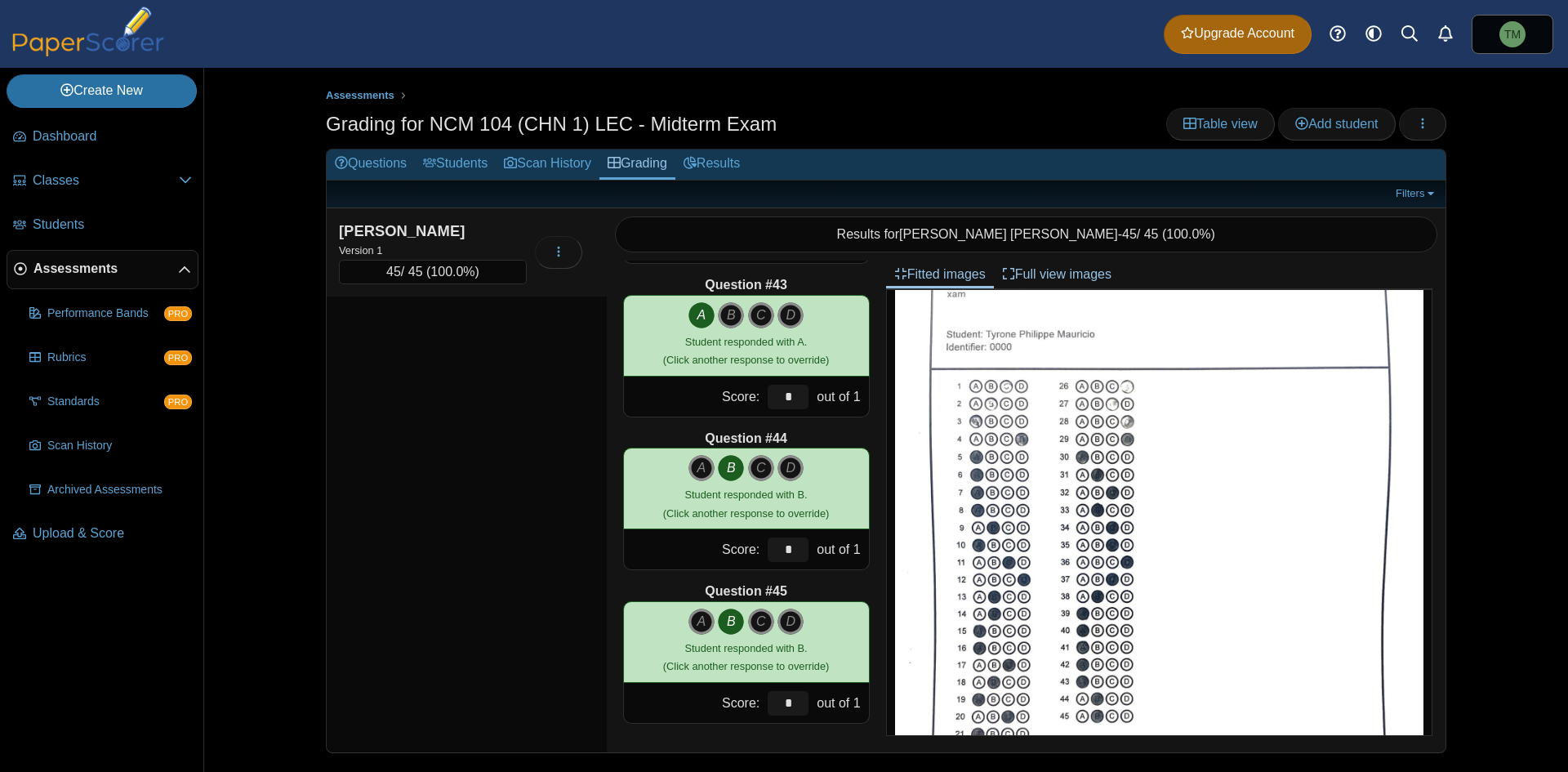
click at [1469, 167] on div "Assessments Grading for NCM 104 (CHN 1) LEC - Midterm Exam Table view Add stude…" at bounding box center [886, 420] width 1225 height 704
click at [561, 164] on link "Scan History" at bounding box center [547, 164] width 104 height 30
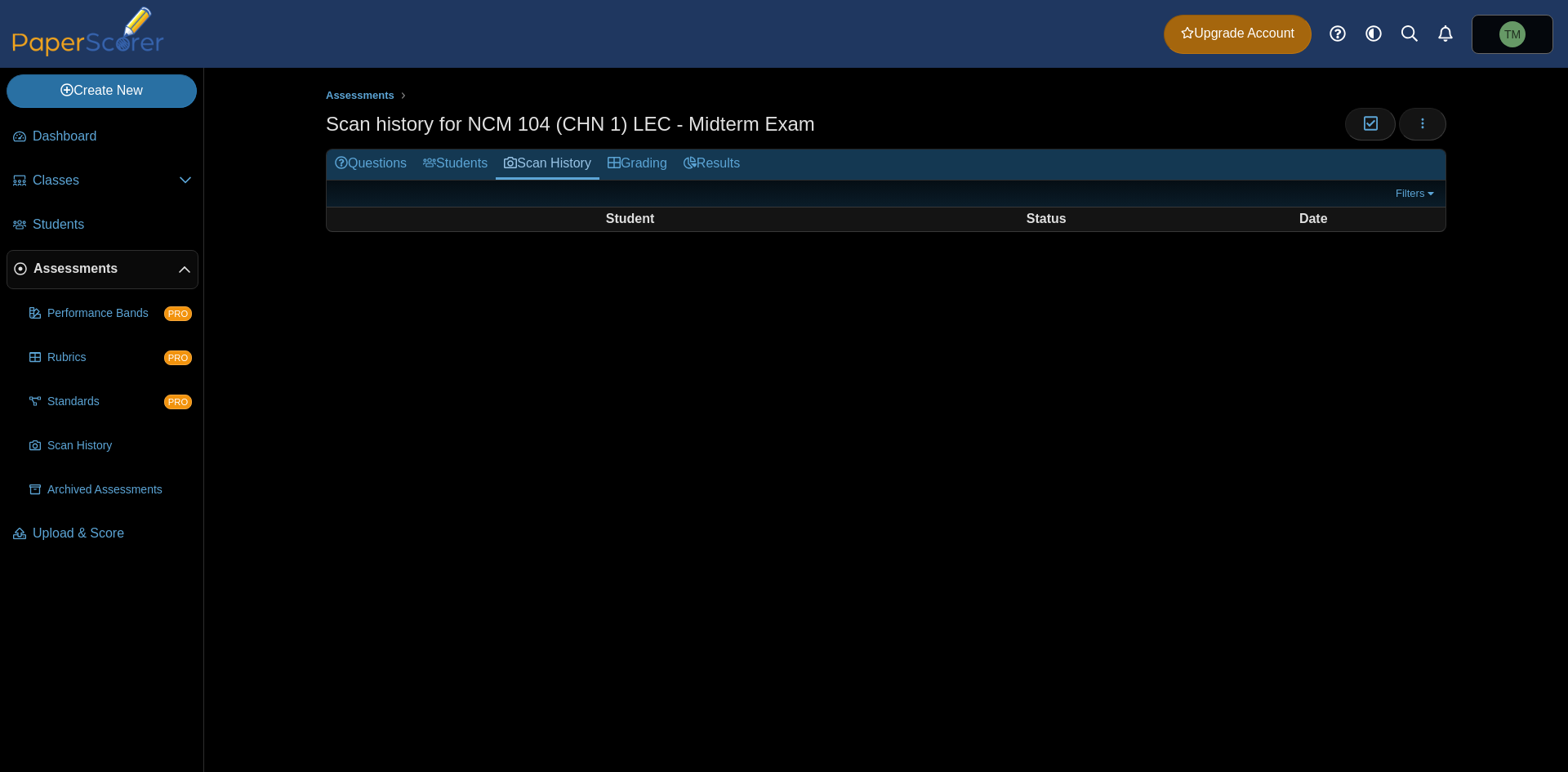
click at [388, 163] on link "Questions" at bounding box center [370, 164] width 88 height 30
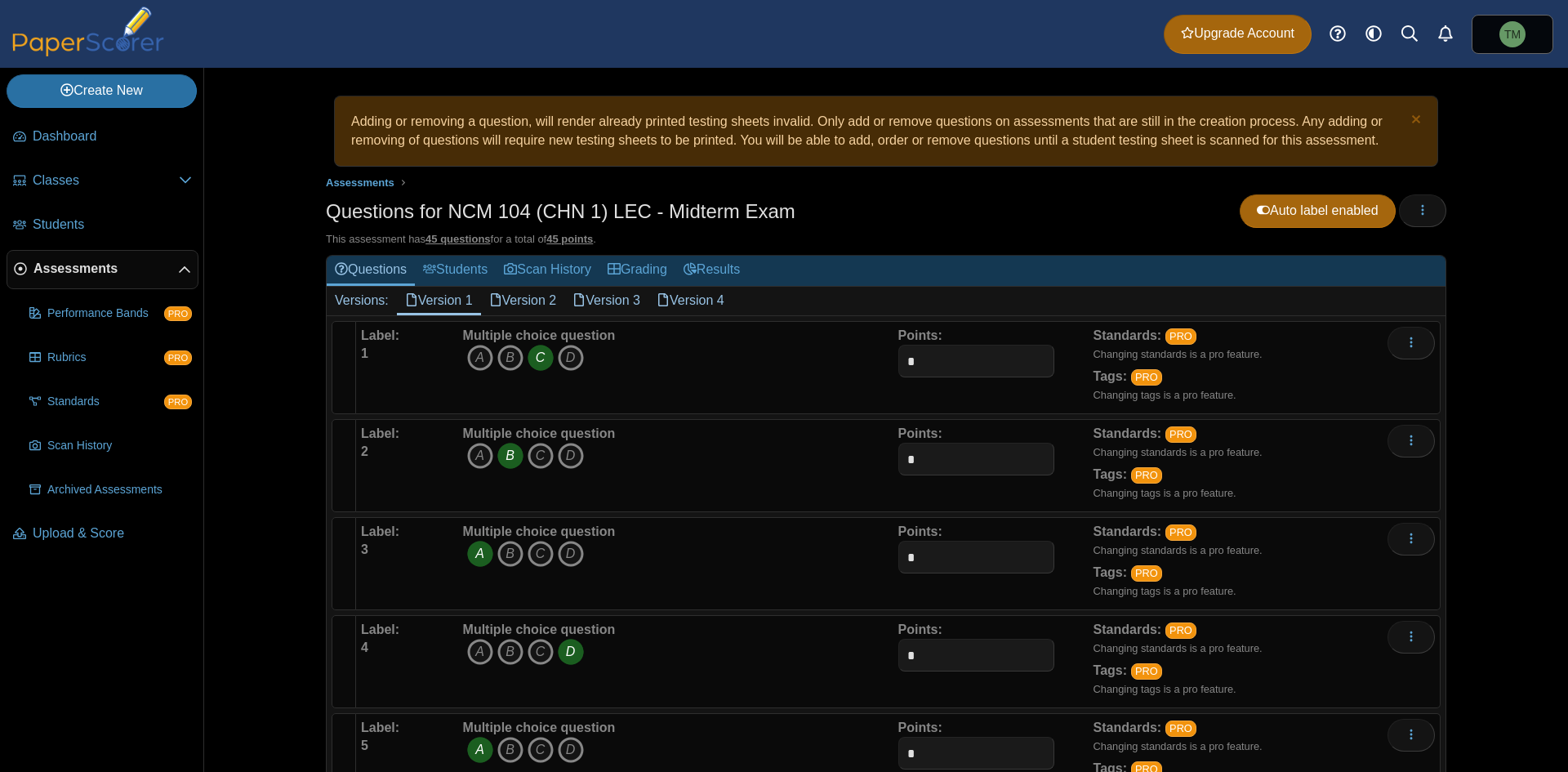
click at [976, 531] on div "Points: *" at bounding box center [996, 564] width 195 height 81
click at [116, 224] on span "Students" at bounding box center [112, 224] width 159 height 18
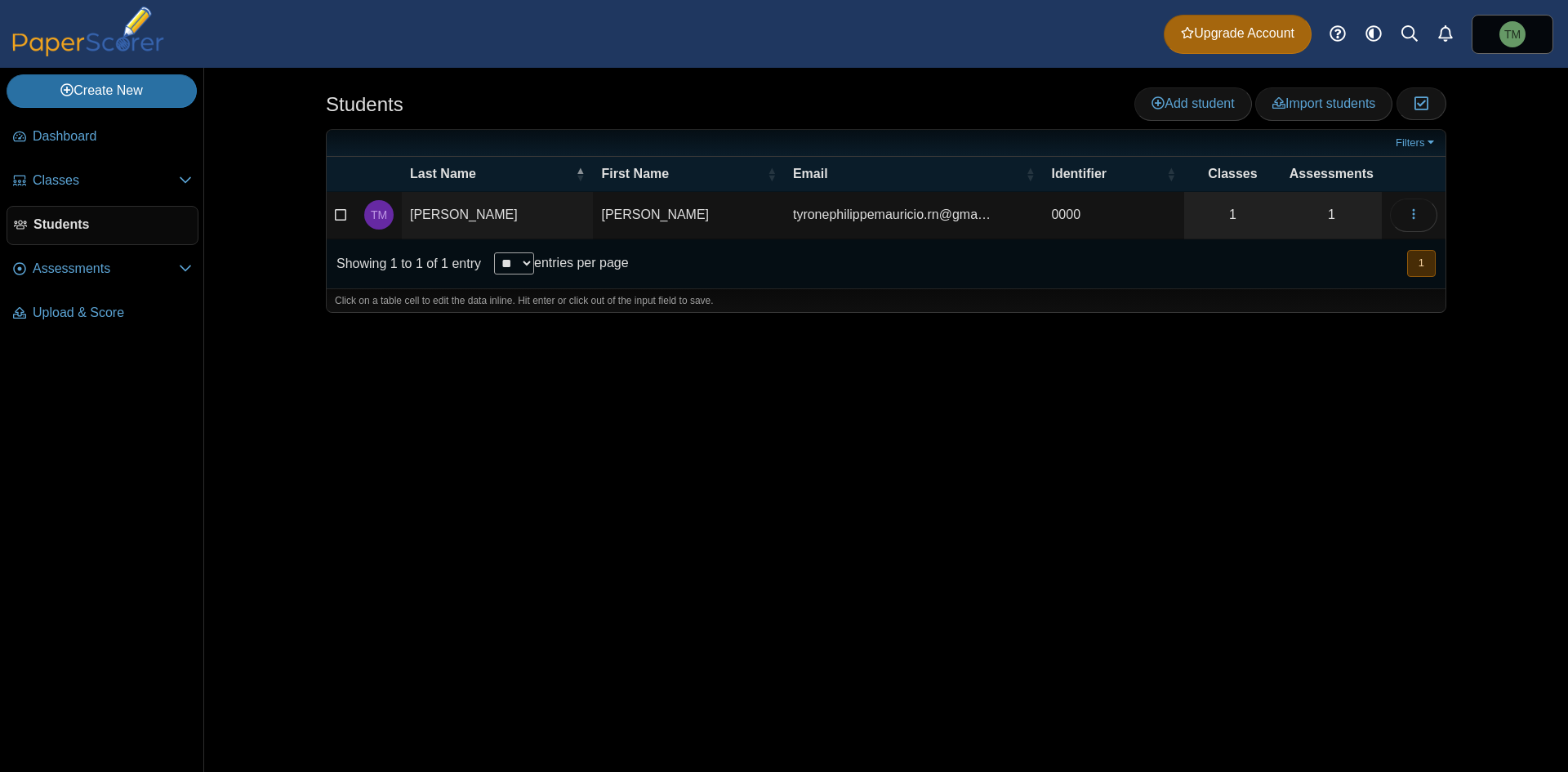
click at [968, 373] on div "Students Add student Import students Moderation 0" at bounding box center [886, 420] width 1225 height 704
click at [1174, 99] on span "Add student" at bounding box center [1192, 102] width 82 height 14
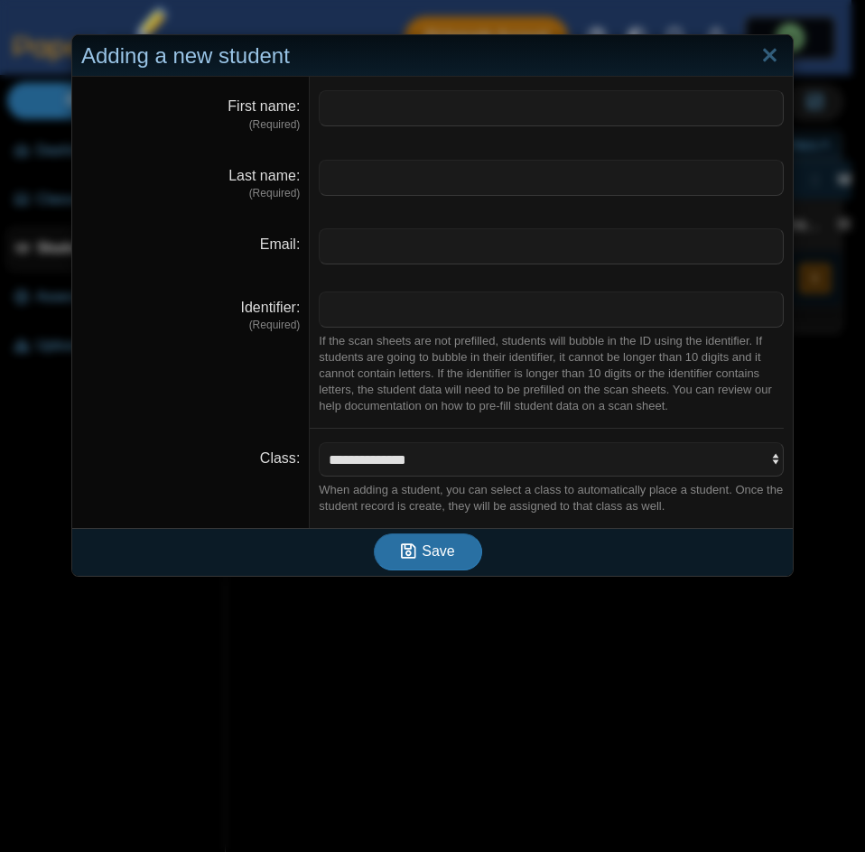
click at [544, 673] on div "**********" at bounding box center [432, 426] width 865 height 852
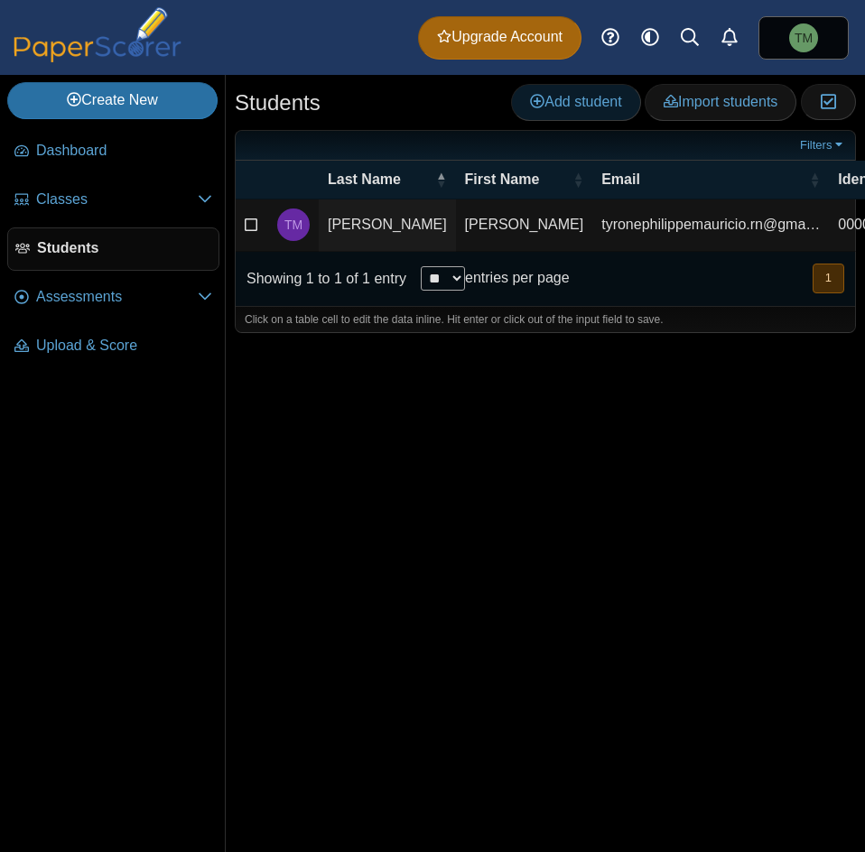
click at [547, 105] on span "Add student" at bounding box center [575, 101] width 91 height 15
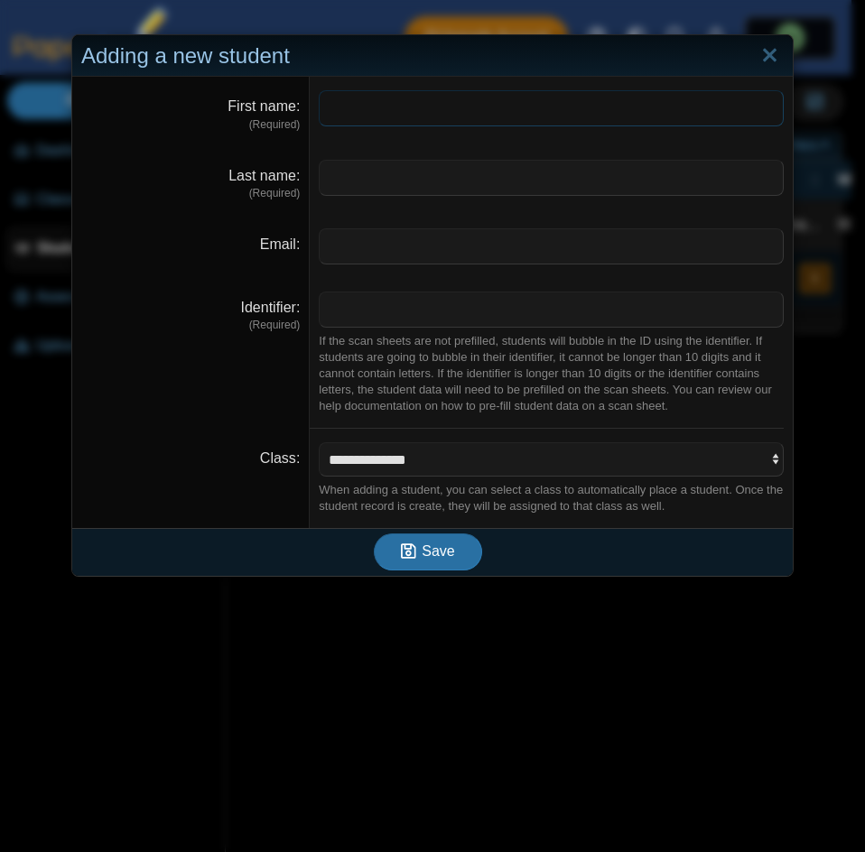
click at [580, 105] on input "First name" at bounding box center [551, 108] width 465 height 36
type input "*******"
type input "*"
type input "********"
click at [487, 238] on input "Email" at bounding box center [551, 246] width 465 height 36
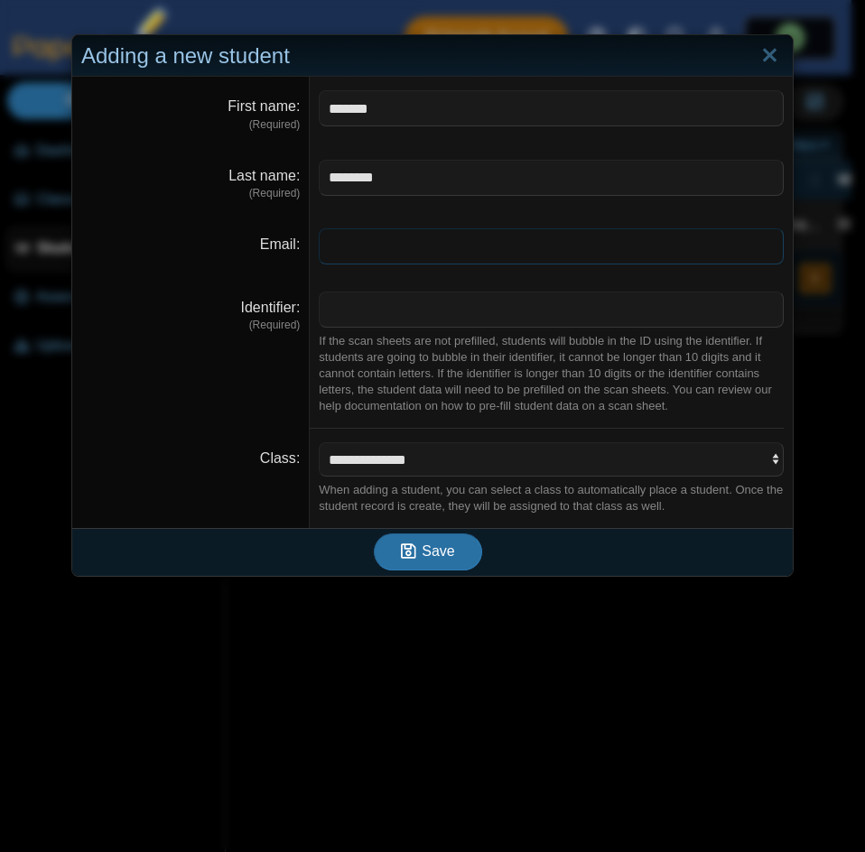
click at [482, 256] on input "Email" at bounding box center [551, 246] width 465 height 36
paste input "**********"
type input "**********"
click at [392, 302] on input "Identifier" at bounding box center [551, 309] width 465 height 36
click at [395, 301] on input "**" at bounding box center [551, 309] width 465 height 36
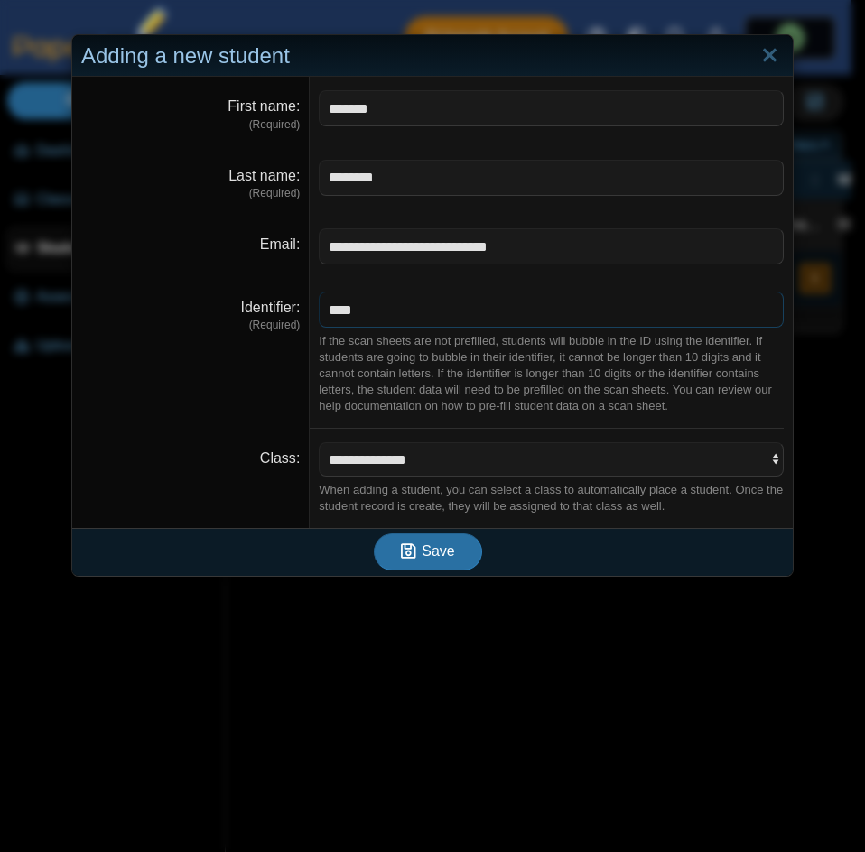
type input "****"
click at [526, 464] on select "**********" at bounding box center [551, 459] width 465 height 34
select select "**********"
click at [319, 442] on select "**********" at bounding box center [551, 459] width 465 height 34
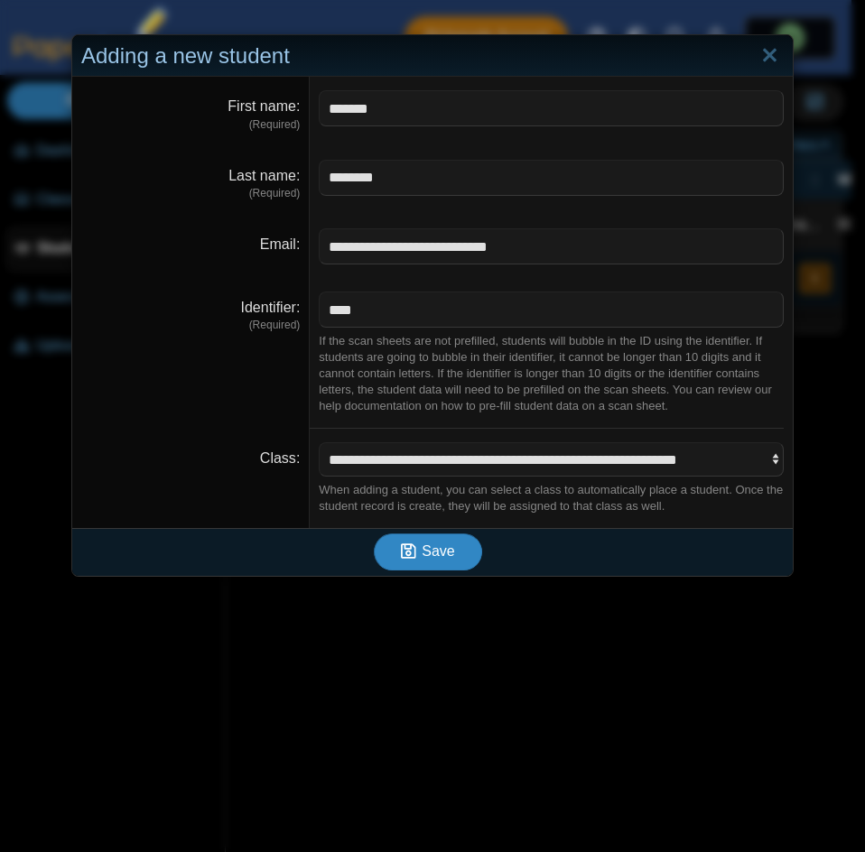
click at [424, 546] on span "Save" at bounding box center [437, 550] width 32 height 15
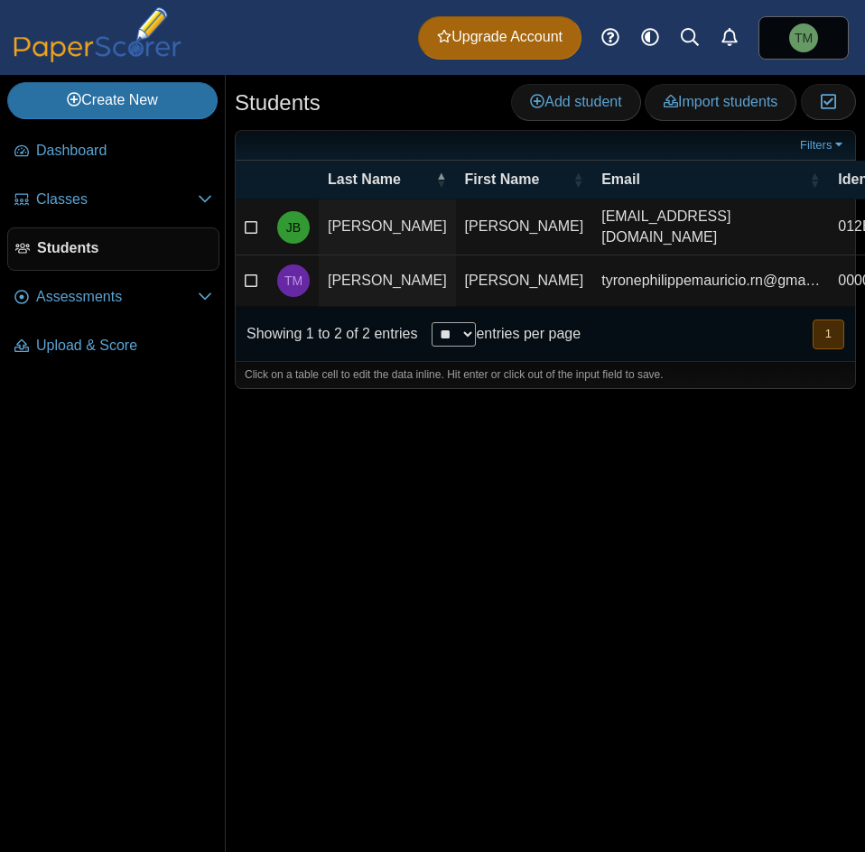
click at [560, 105] on span "Add student" at bounding box center [575, 101] width 91 height 15
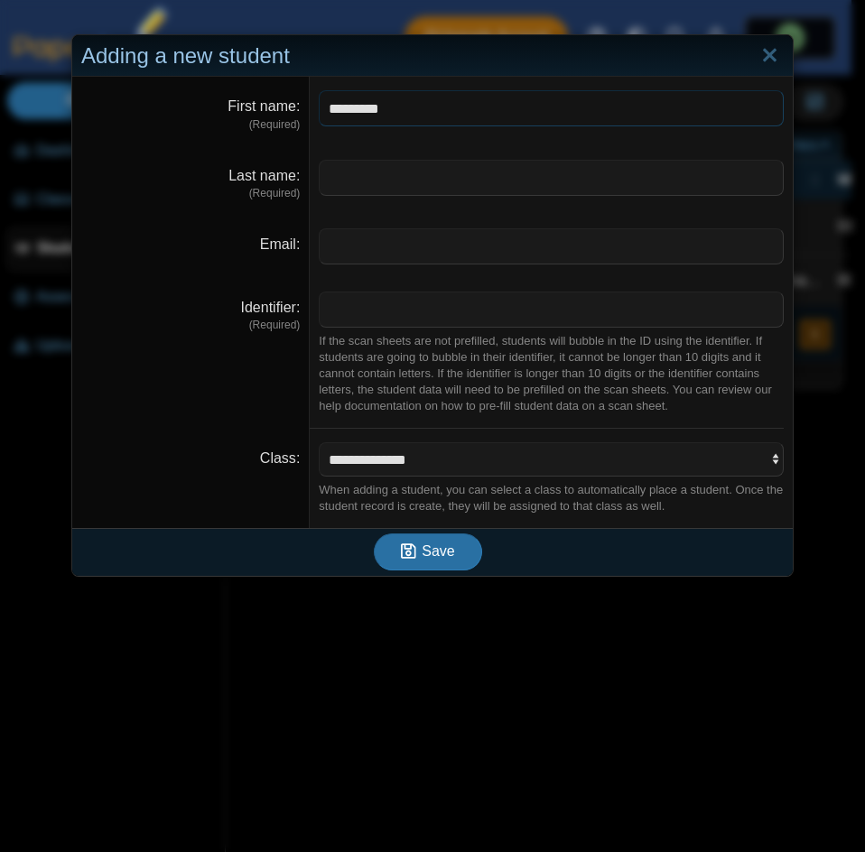
type input "*********"
type input "*"
type input "******"
drag, startPoint x: 641, startPoint y: 279, endPoint x: 684, endPoint y: 257, distance: 48.4
click at [662, 270] on div "**********" at bounding box center [432, 302] width 720 height 451
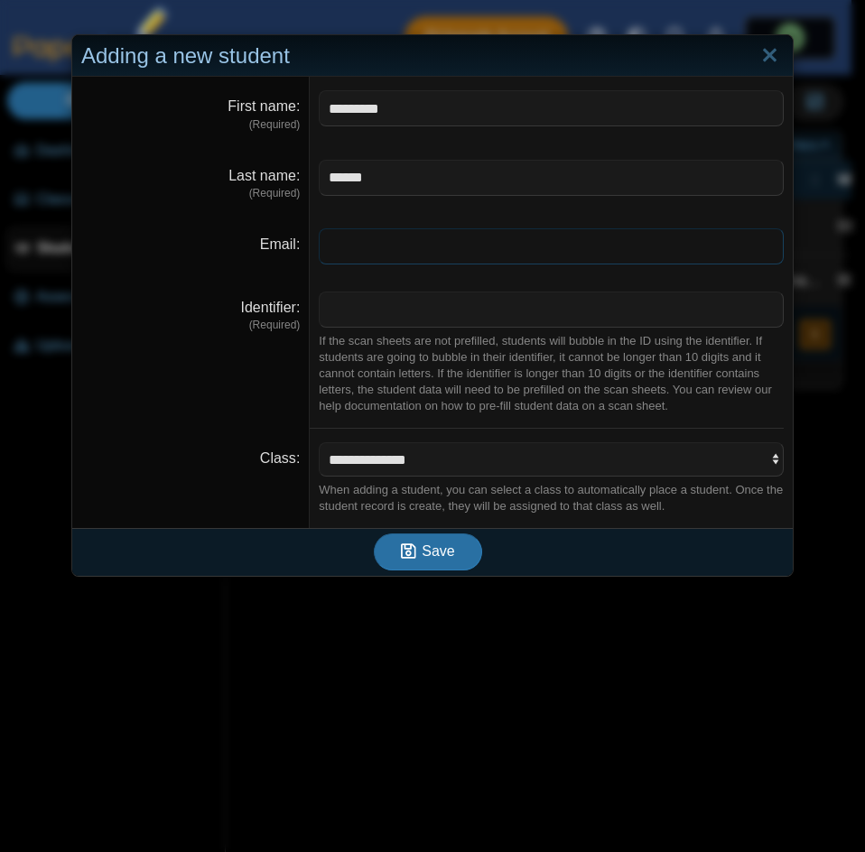
click at [687, 255] on input "Email" at bounding box center [551, 246] width 465 height 36
paste input "**********"
type input "**********"
click at [347, 310] on input "Identifier" at bounding box center [551, 309] width 465 height 36
type input "****"
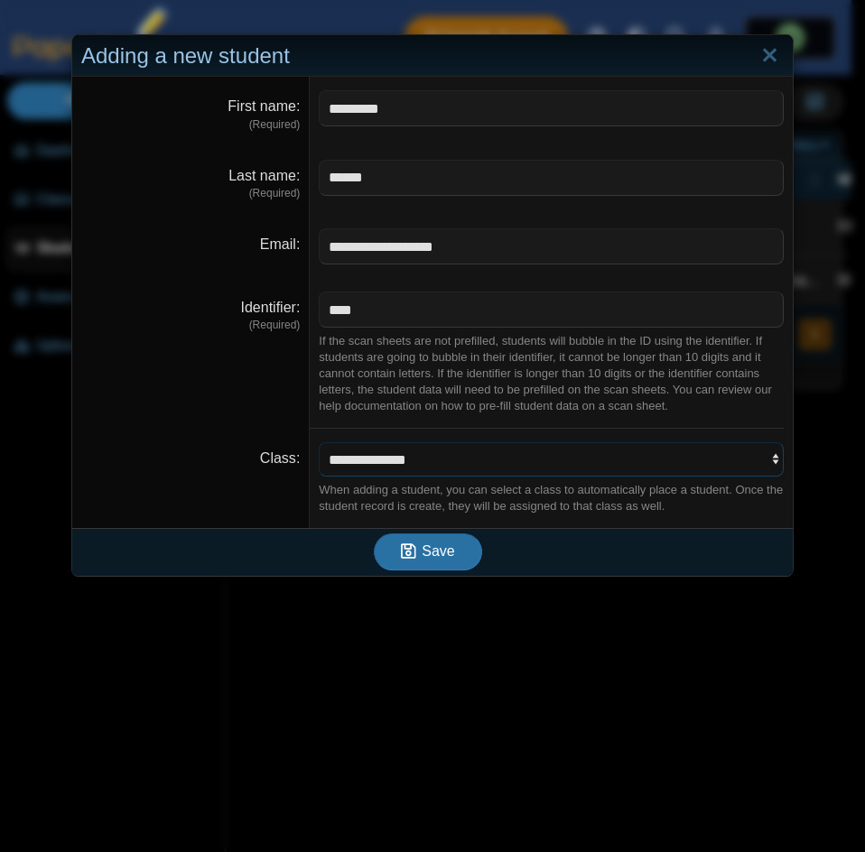
drag, startPoint x: 462, startPoint y: 447, endPoint x: 450, endPoint y: 455, distance: 14.3
click at [461, 447] on select "**********" at bounding box center [551, 459] width 465 height 34
select select "**********"
click at [319, 442] on select "**********" at bounding box center [551, 459] width 465 height 34
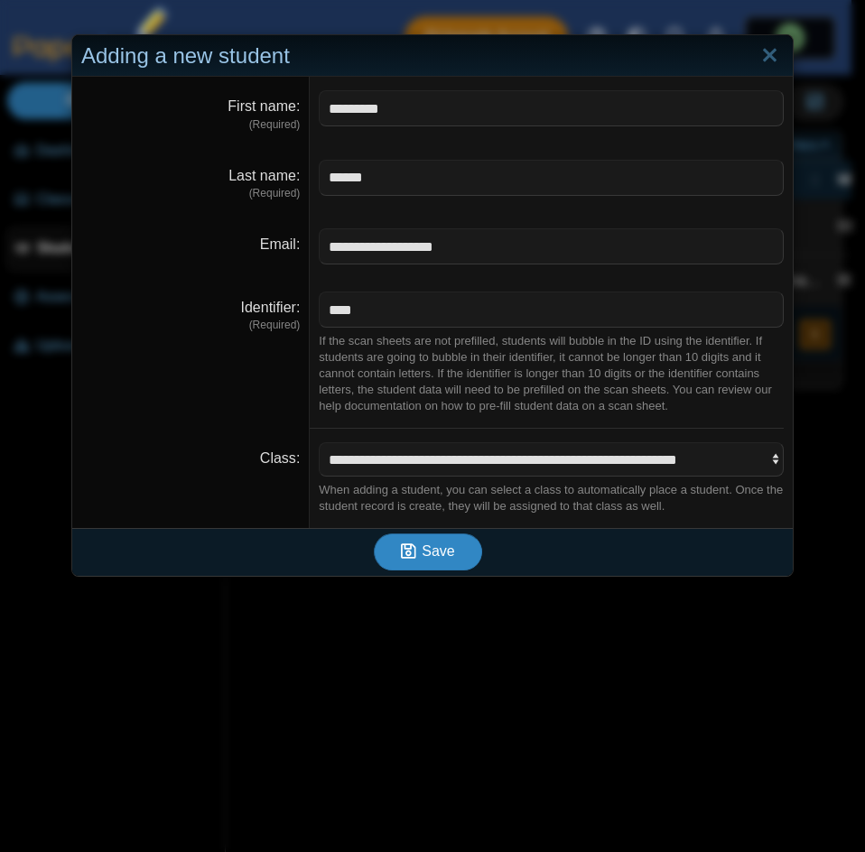
click at [420, 562] on button "Save" at bounding box center [428, 551] width 108 height 36
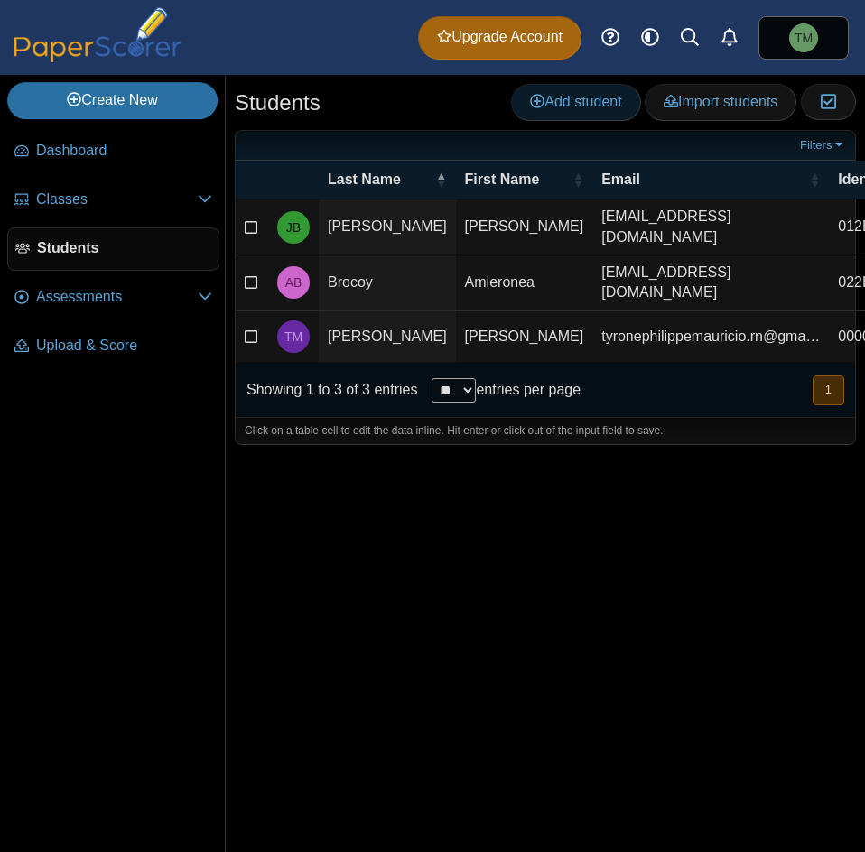
click at [571, 102] on span "Add student" at bounding box center [575, 101] width 91 height 15
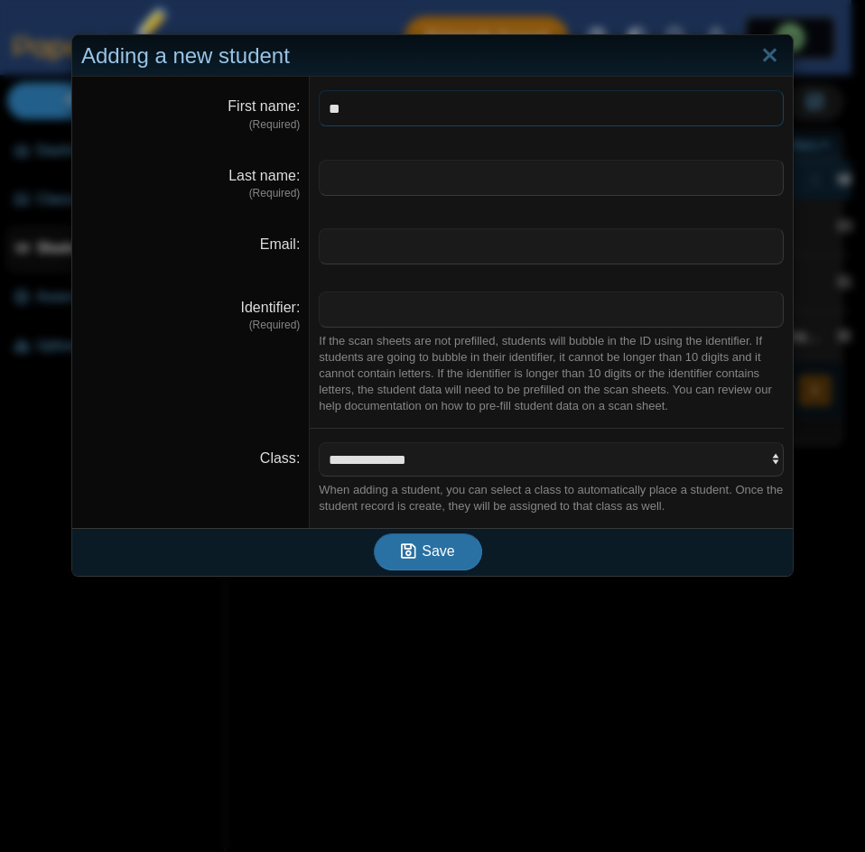
type input "*"
type input "**********"
type input "******"
click at [561, 246] on input "Email" at bounding box center [551, 246] width 465 height 36
paste input "**********"
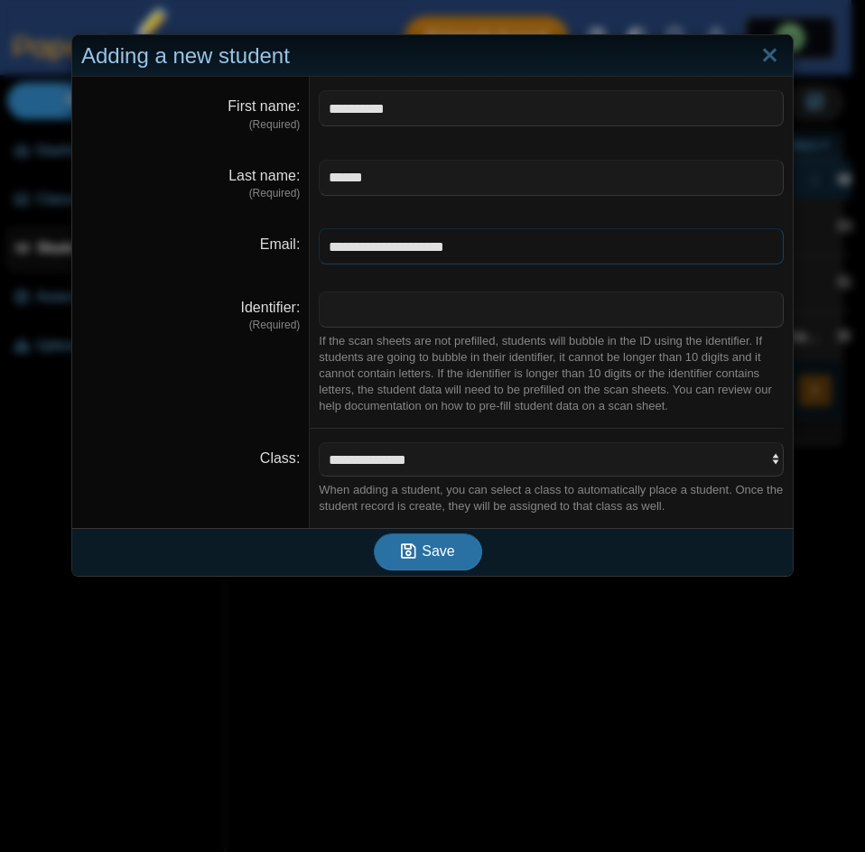
type input "**********"
click at [361, 312] on input "Identifier" at bounding box center [551, 309] width 465 height 36
type input "****"
click at [443, 543] on span "Save" at bounding box center [437, 550] width 32 height 15
click at [446, 472] on select "**********" at bounding box center [551, 459] width 465 height 34
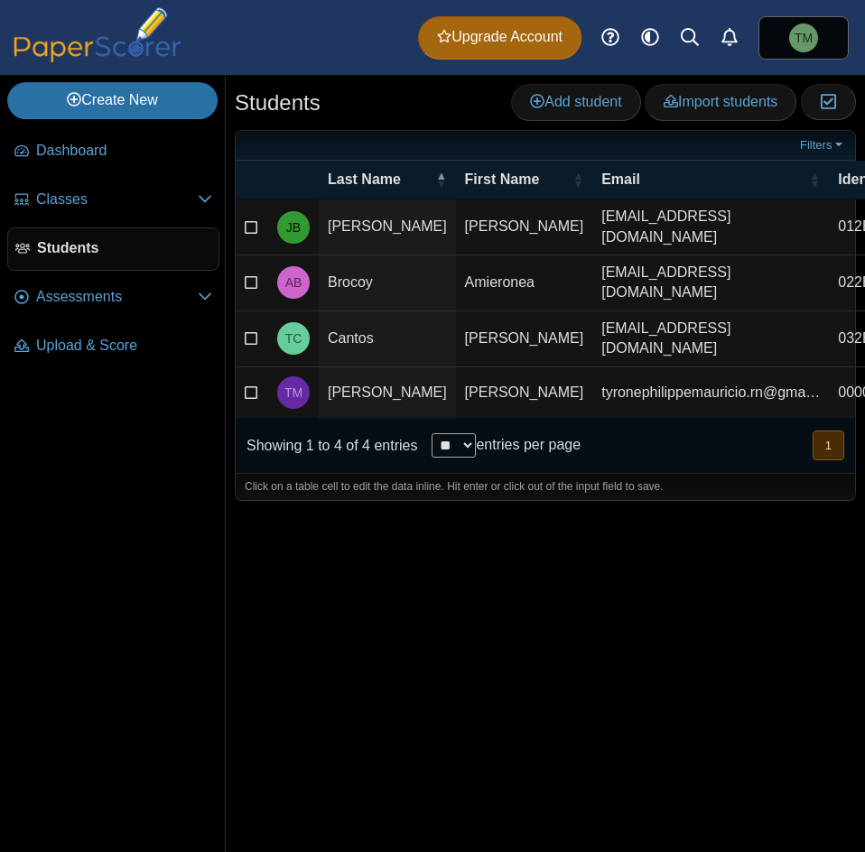
click at [695, 349] on td "[EMAIL_ADDRESS][DOMAIN_NAME]" at bounding box center [710, 339] width 236 height 56
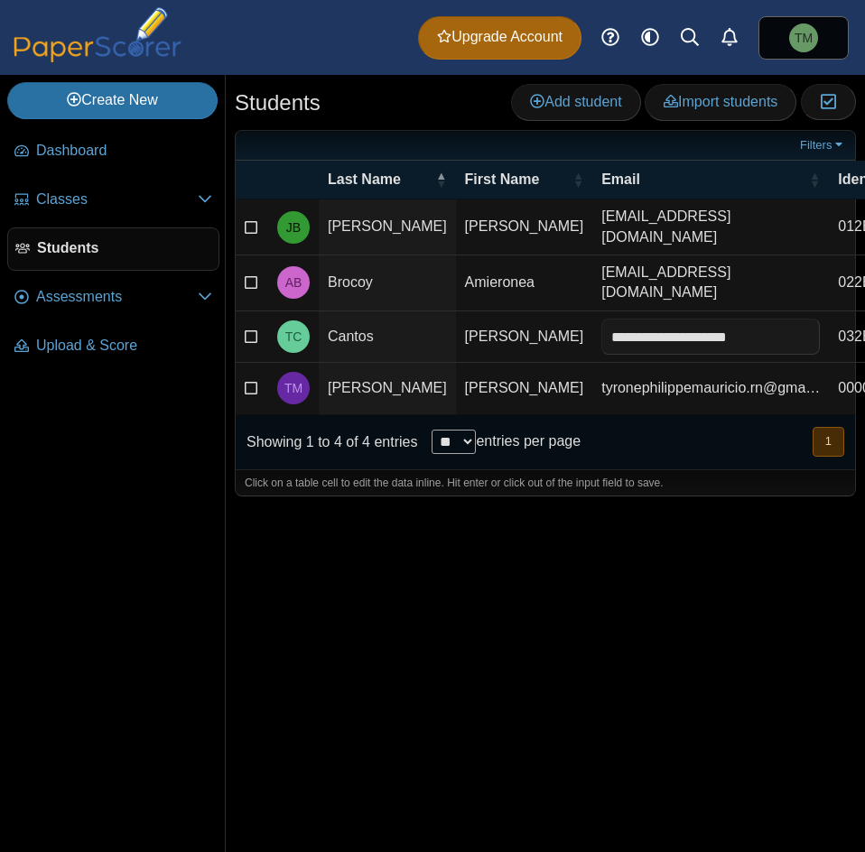
click at [292, 343] on span "TC" at bounding box center [293, 336] width 17 height 13
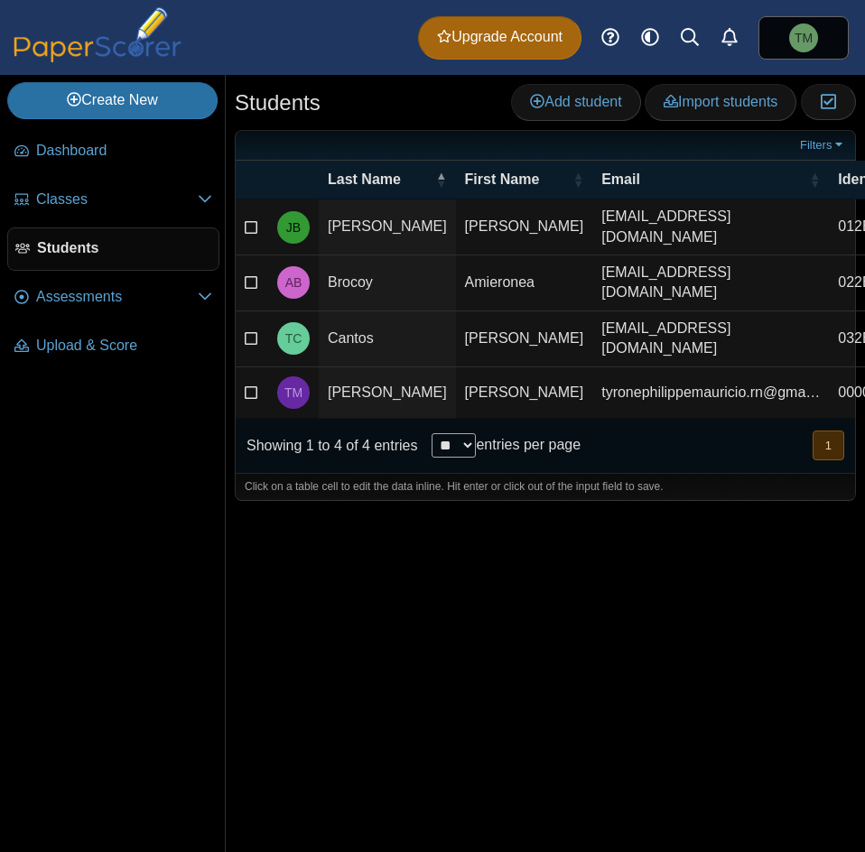
click at [292, 345] on span "TC" at bounding box center [293, 338] width 17 height 13
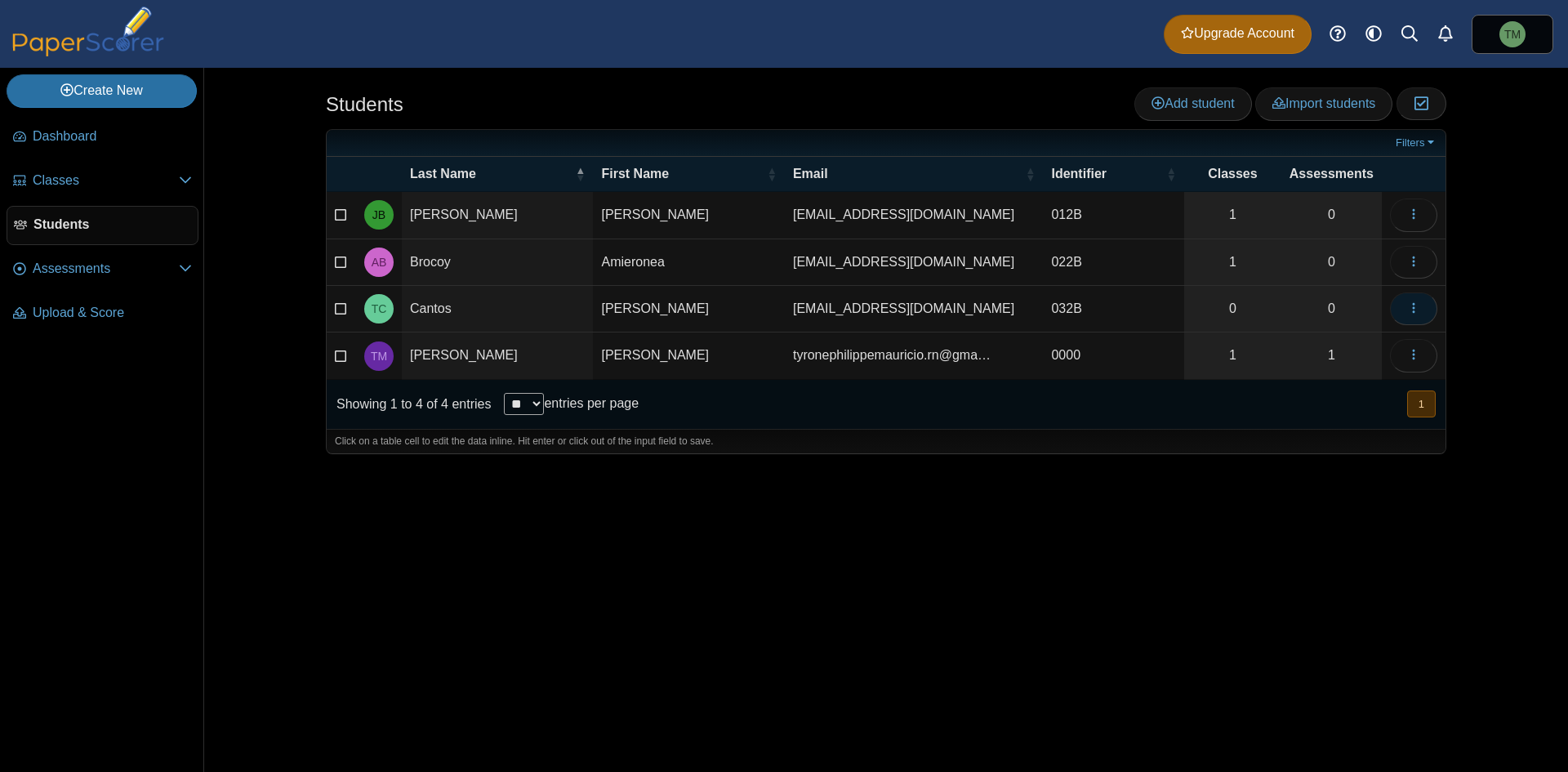
click at [782, 314] on button "button" at bounding box center [1413, 309] width 47 height 33
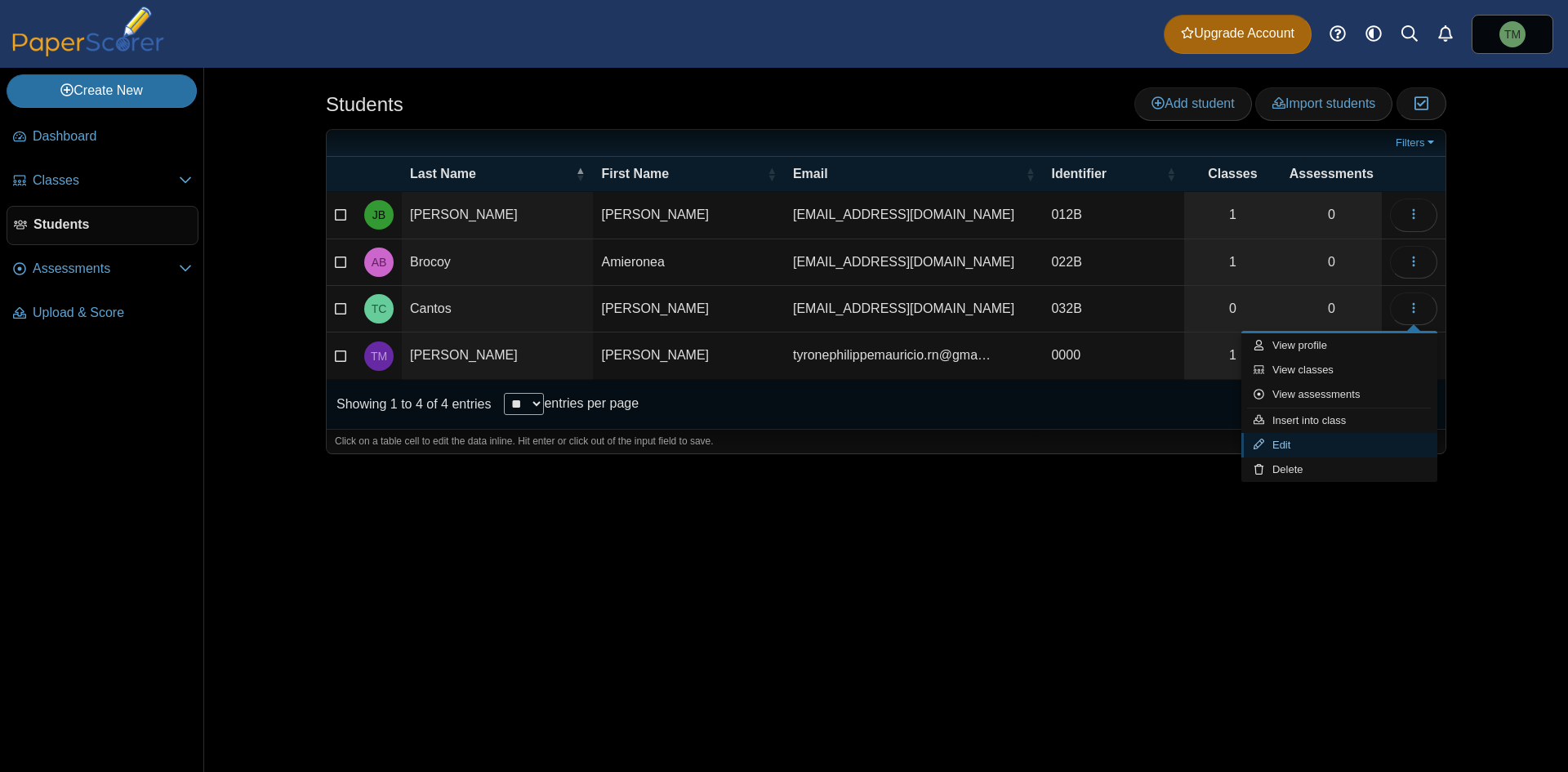
click at [782, 448] on link "Edit" at bounding box center [1339, 444] width 196 height 24
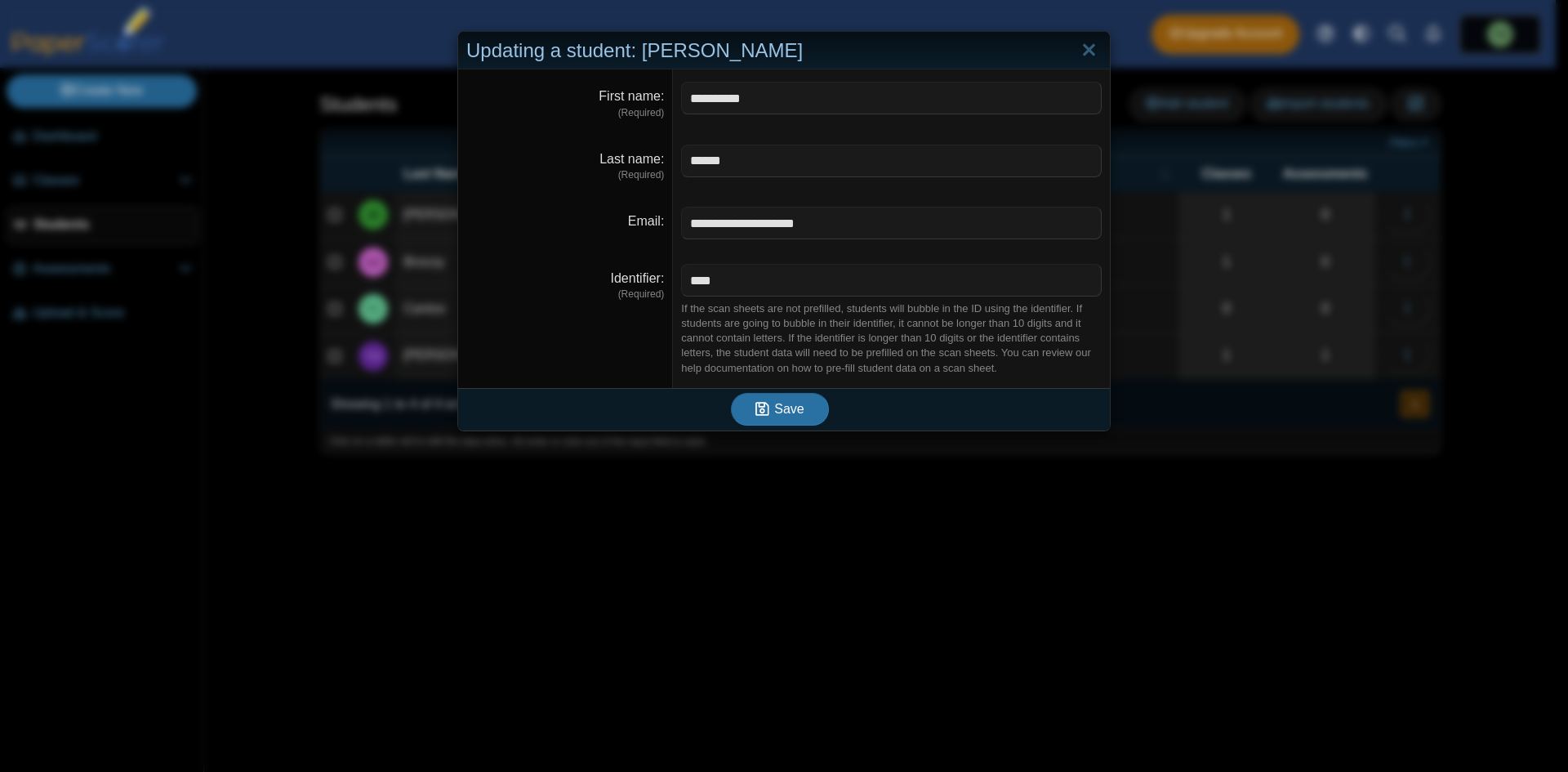
click at [782, 317] on div "If the scan sheets are not prefilled, students will bubble in the ID using the …" at bounding box center [891, 338] width 421 height 74
click at [782, 40] on link "Close" at bounding box center [1088, 51] width 25 height 28
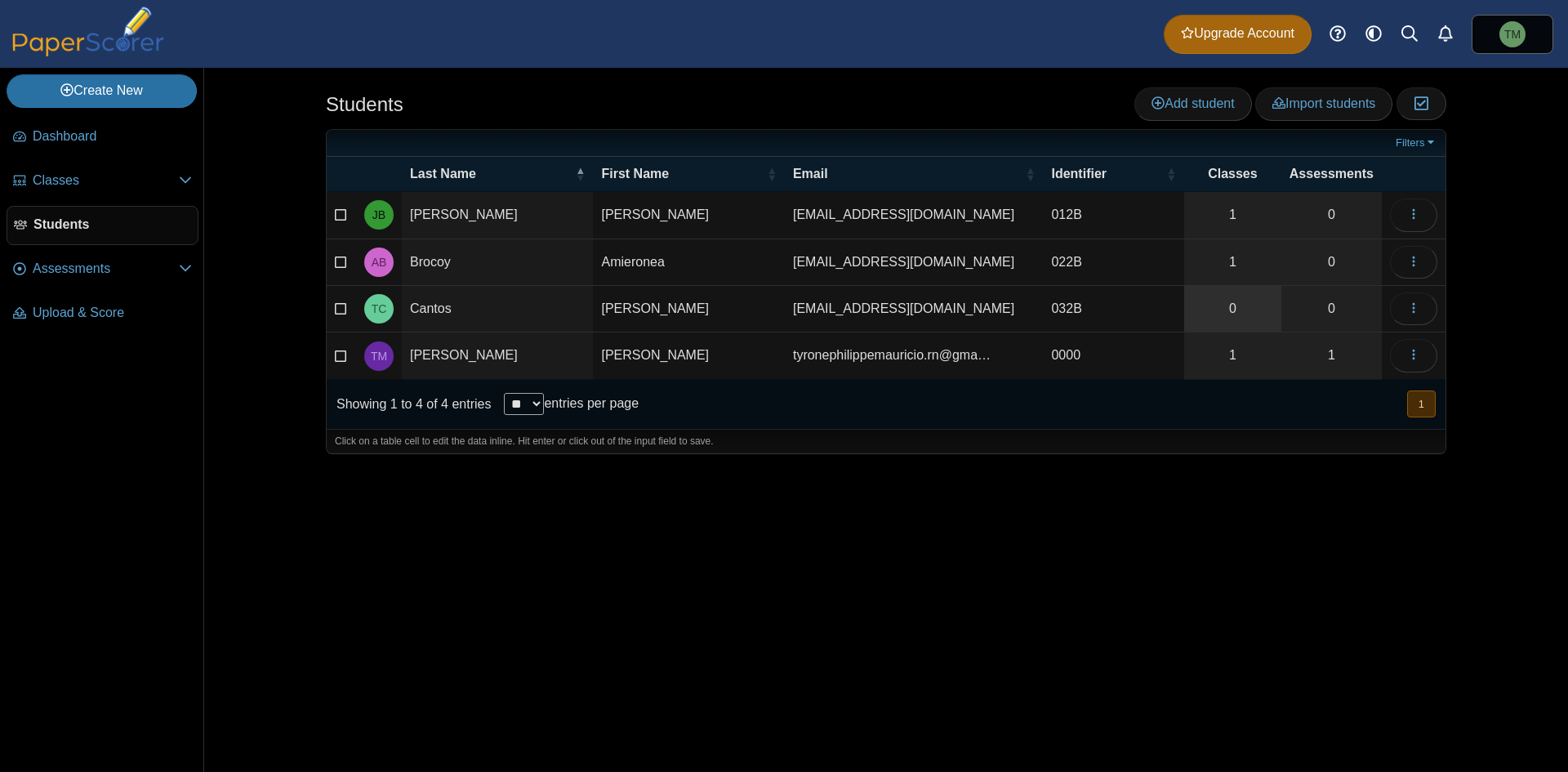
click at [782, 316] on link "0" at bounding box center [1232, 309] width 97 height 46
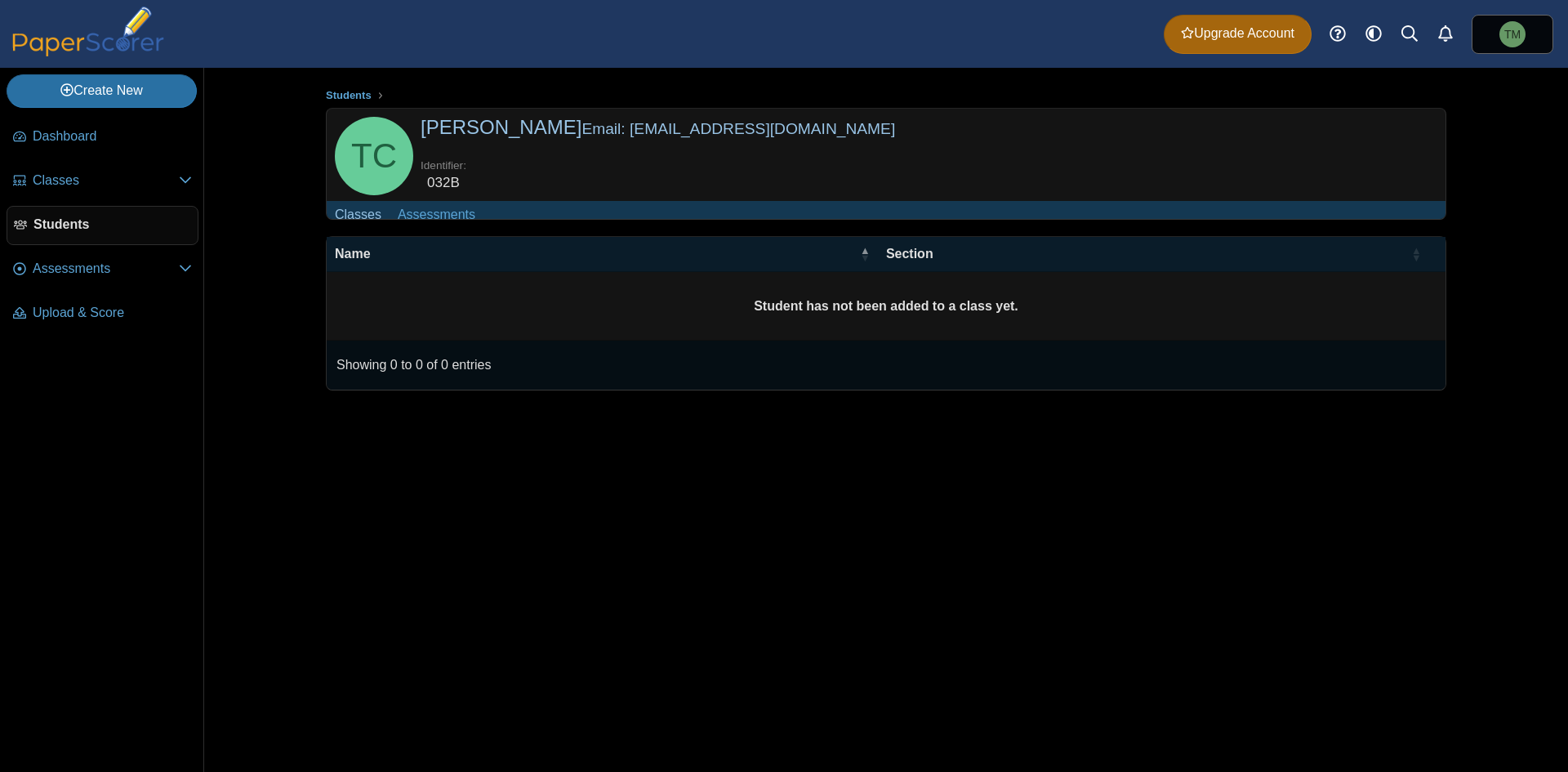
click at [455, 340] on td "Student has not been added to a class yet." at bounding box center [886, 307] width 1118 height 69
click at [520, 308] on td "Student has not been added to a class yet." at bounding box center [886, 307] width 1118 height 69
click at [383, 299] on td "Student has not been added to a class yet." at bounding box center [886, 307] width 1118 height 69
click at [395, 243] on div "TC Trixie [PERSON_NAME] Email: [EMAIL_ADDRESS][DOMAIN_NAME] Identifier: Classes" at bounding box center [886, 249] width 1120 height 283
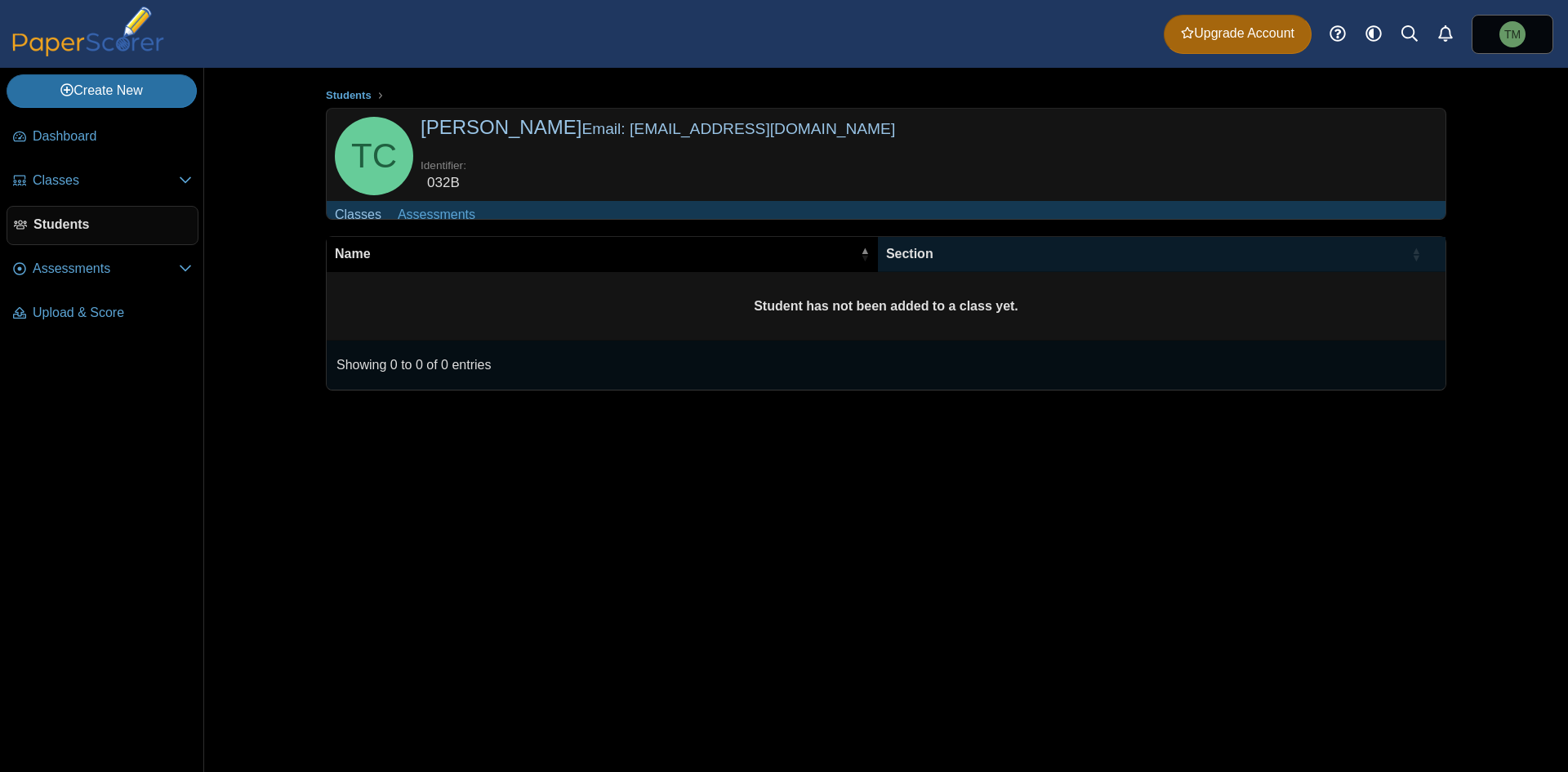
click at [396, 263] on span "Name" at bounding box center [595, 254] width 522 height 18
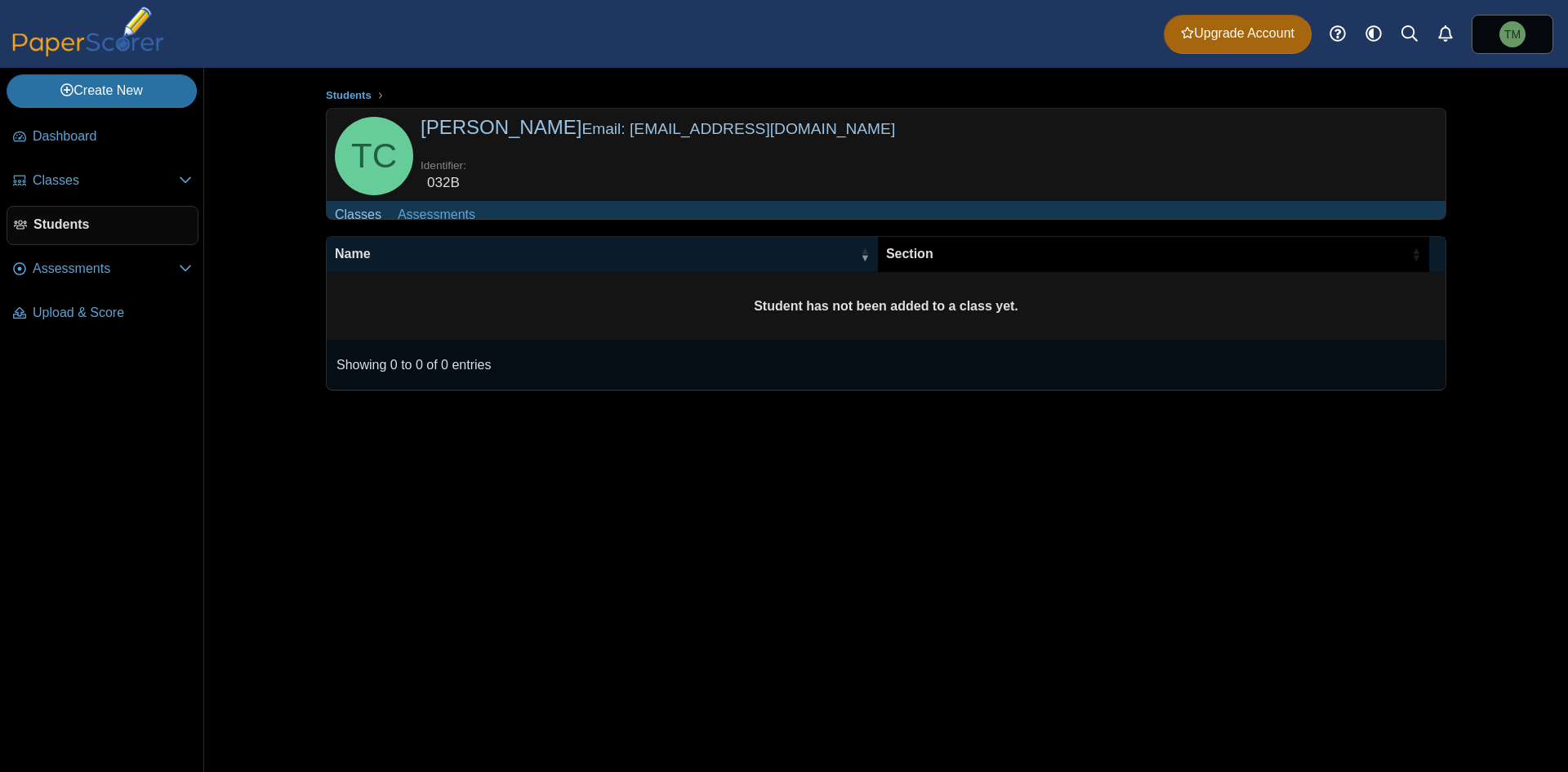
click at [997, 258] on span "Section" at bounding box center [1146, 254] width 522 height 18
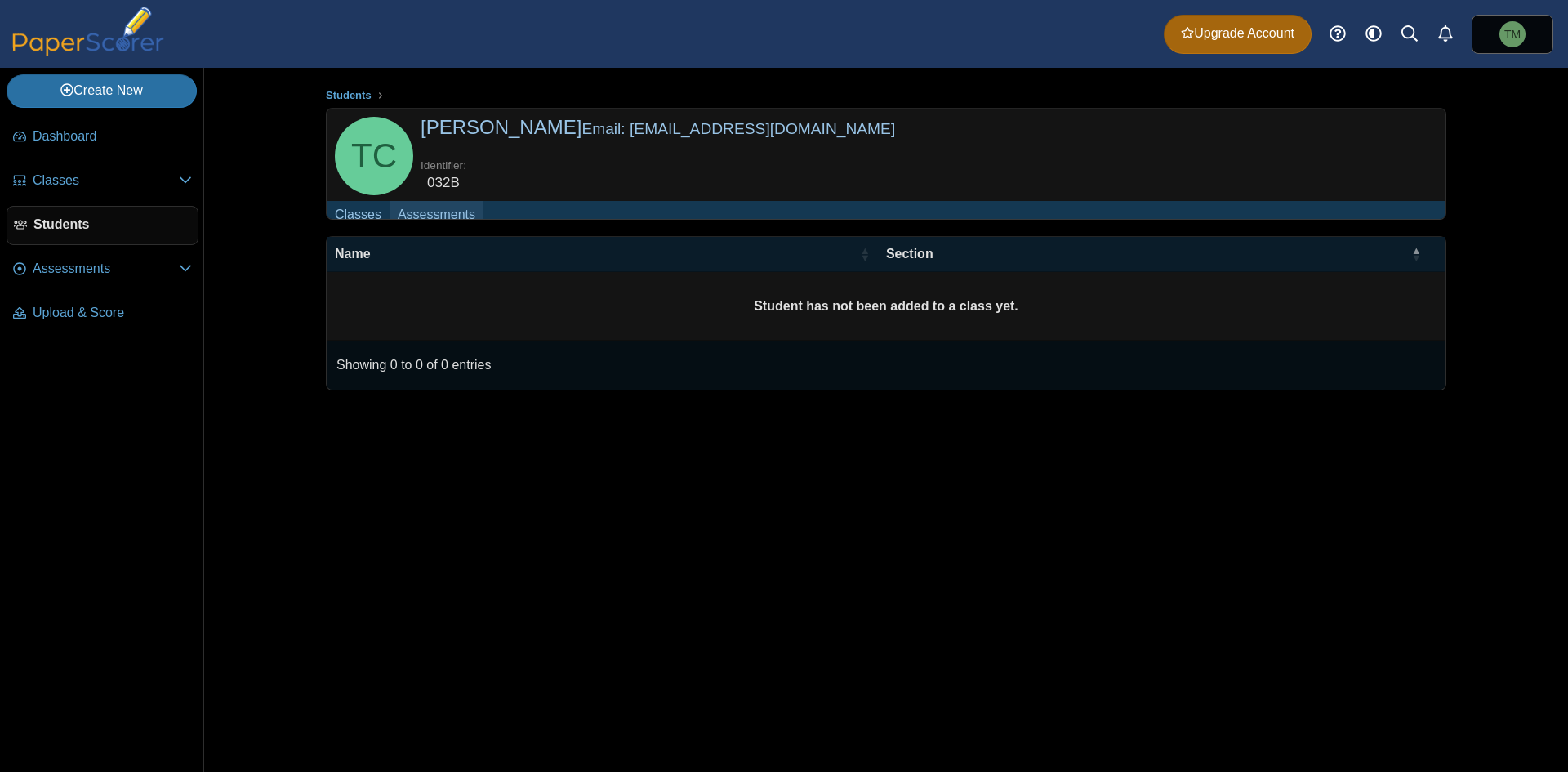
click at [456, 202] on link "Assessments" at bounding box center [436, 215] width 94 height 30
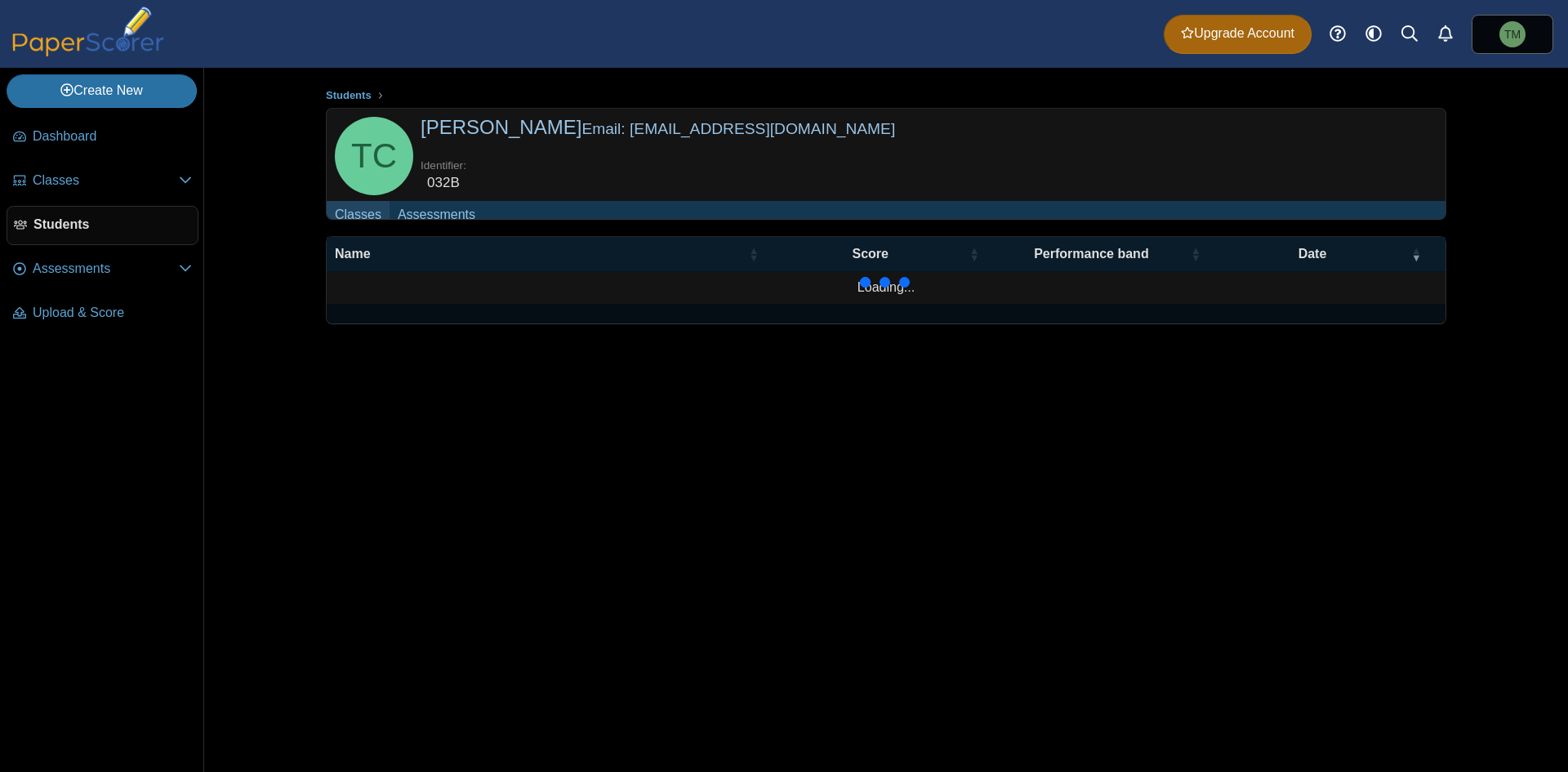
click at [345, 226] on link "Classes" at bounding box center [357, 215] width 62 height 30
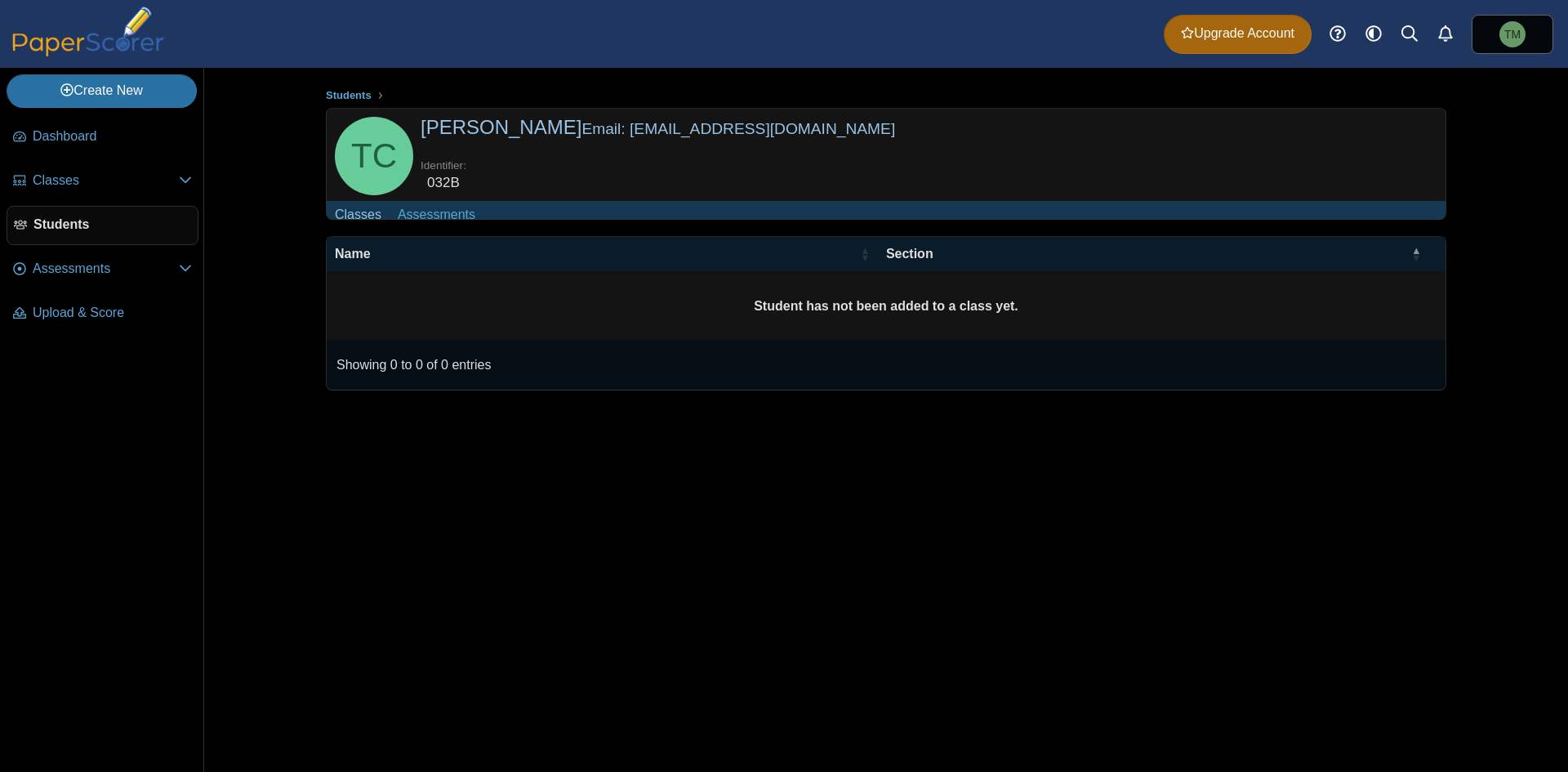
click at [599, 300] on td "Student has not been added to a class yet." at bounding box center [886, 307] width 1118 height 69
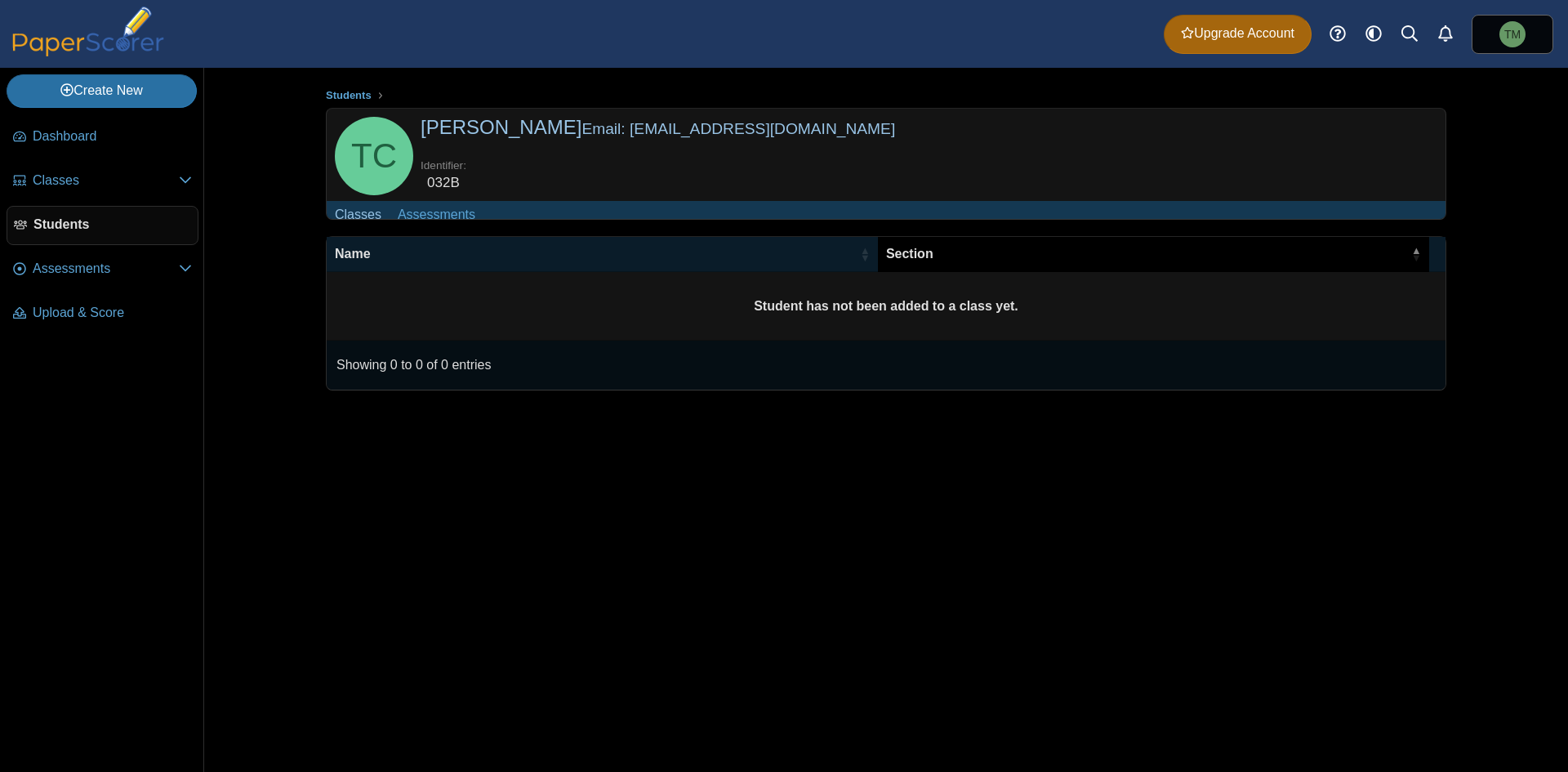
click at [1396, 263] on span "Section" at bounding box center [1146, 254] width 522 height 18
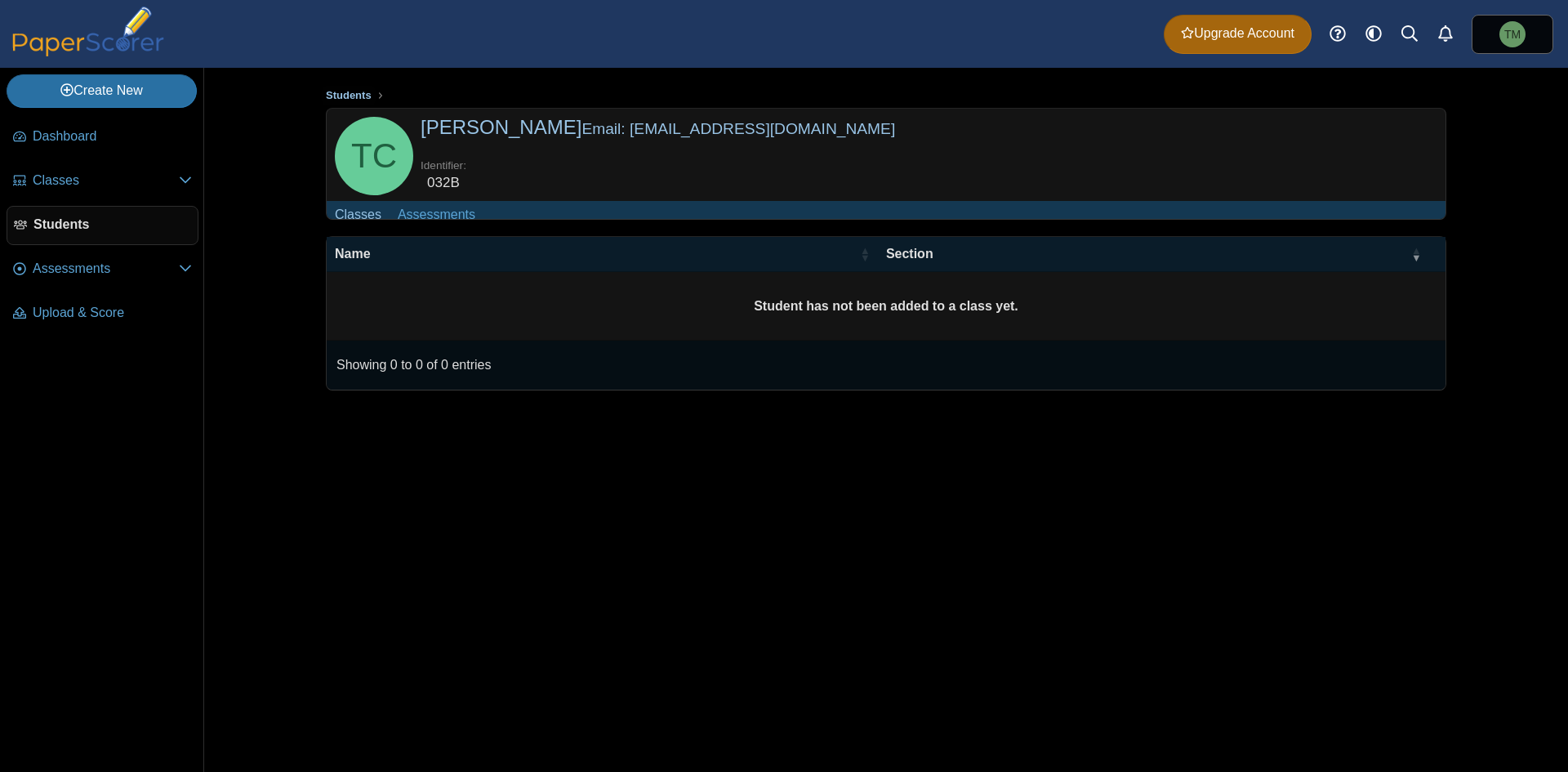
click at [351, 96] on span "Students" at bounding box center [348, 95] width 46 height 13
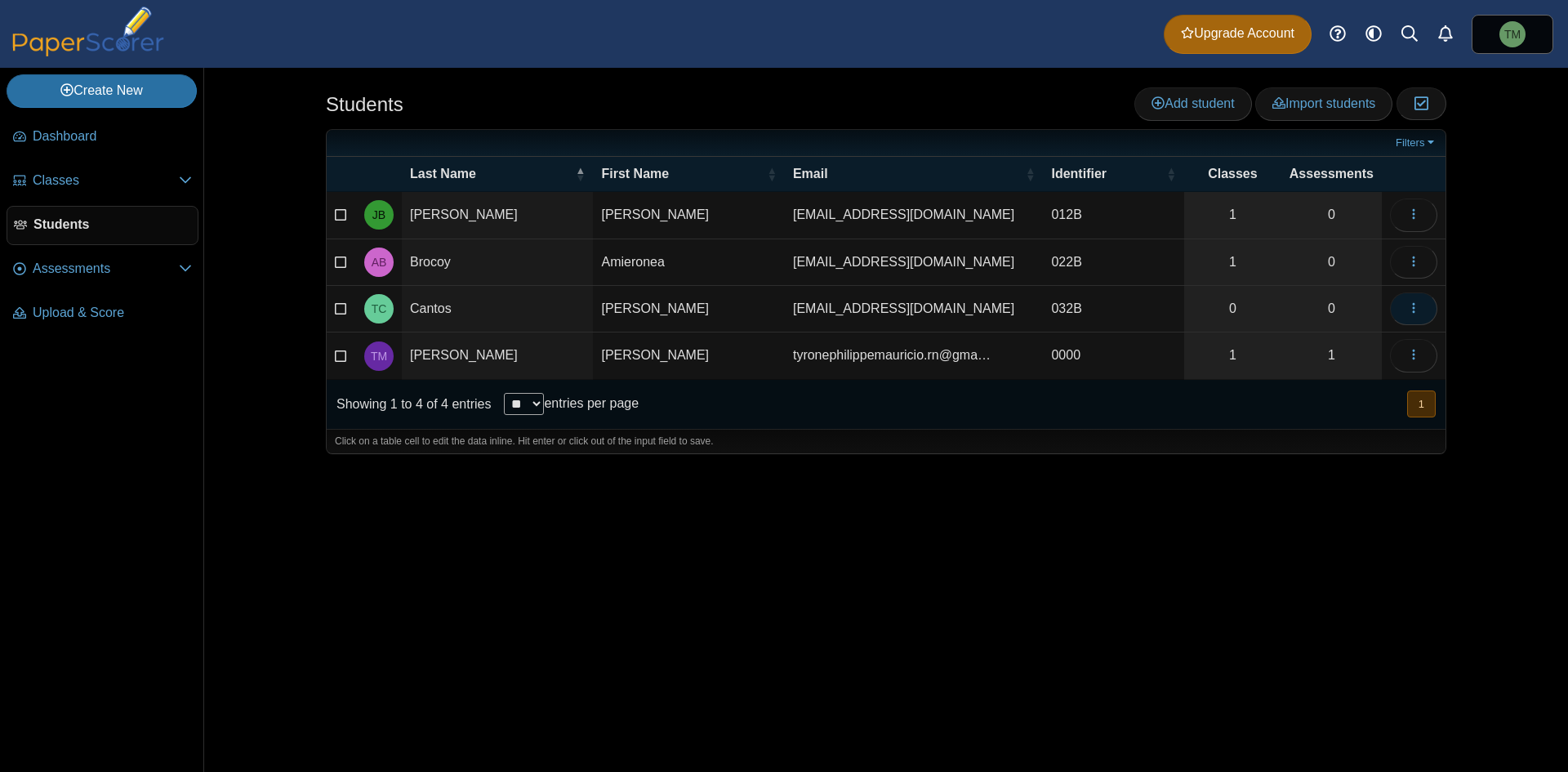
click at [1403, 309] on button "button" at bounding box center [1413, 309] width 47 height 33
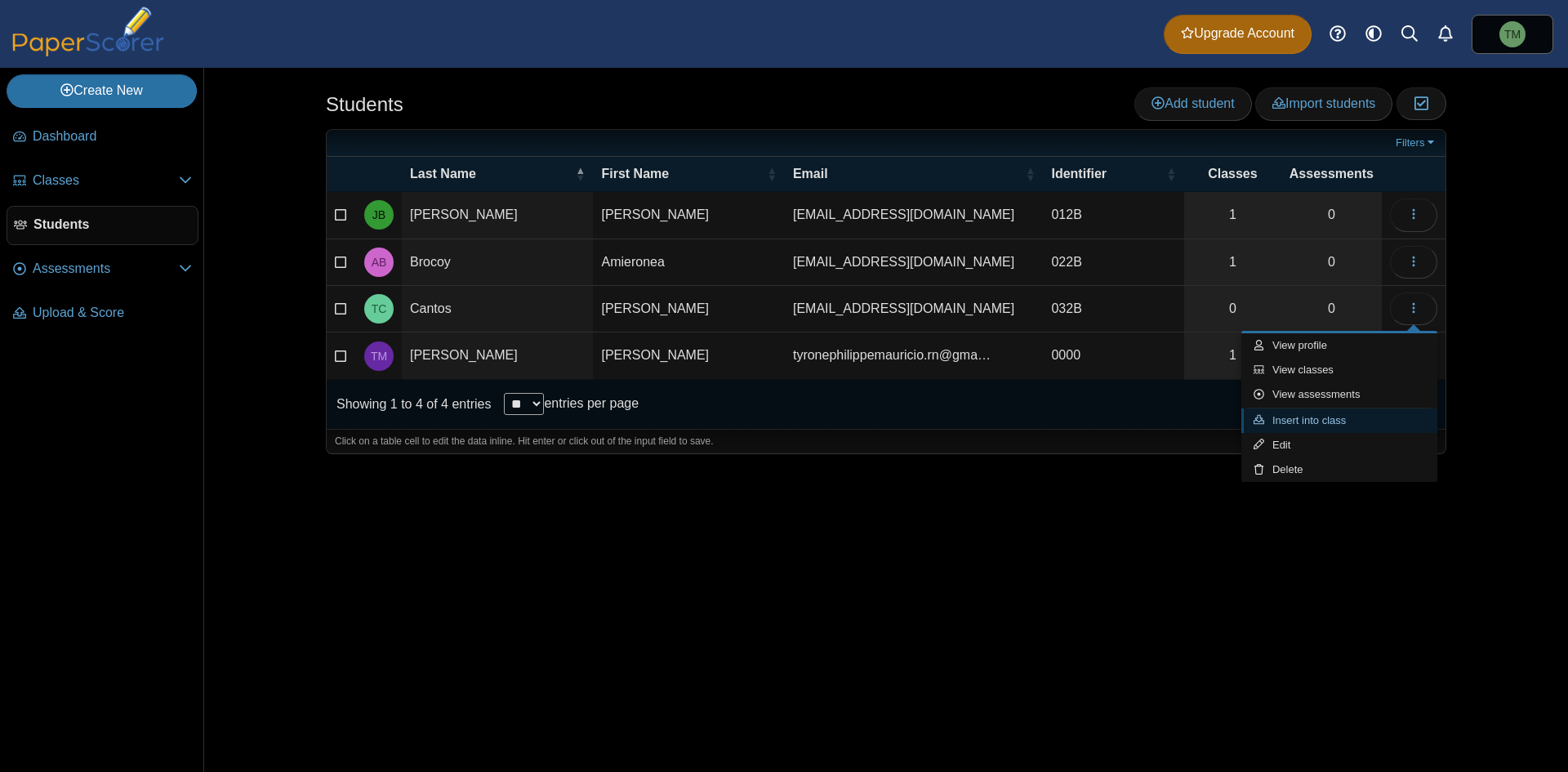
click at [1337, 419] on link "Insert into class" at bounding box center [1339, 420] width 196 height 24
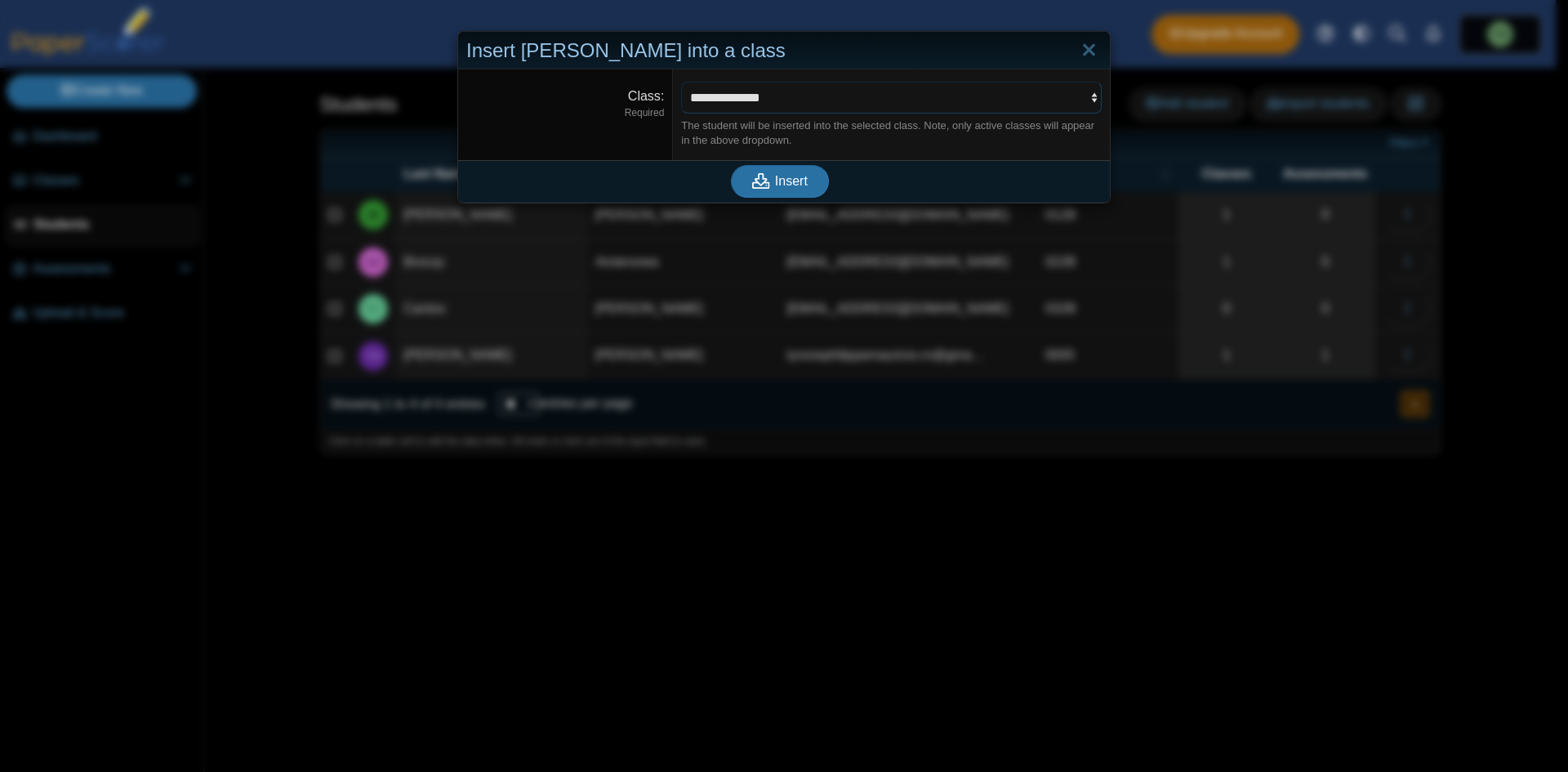
click at [767, 97] on select "**********" at bounding box center [891, 97] width 421 height 31
select select "**********"
click at [681, 81] on select "**********" at bounding box center [891, 97] width 421 height 31
click at [762, 180] on icon "submit" at bounding box center [761, 180] width 18 height 15
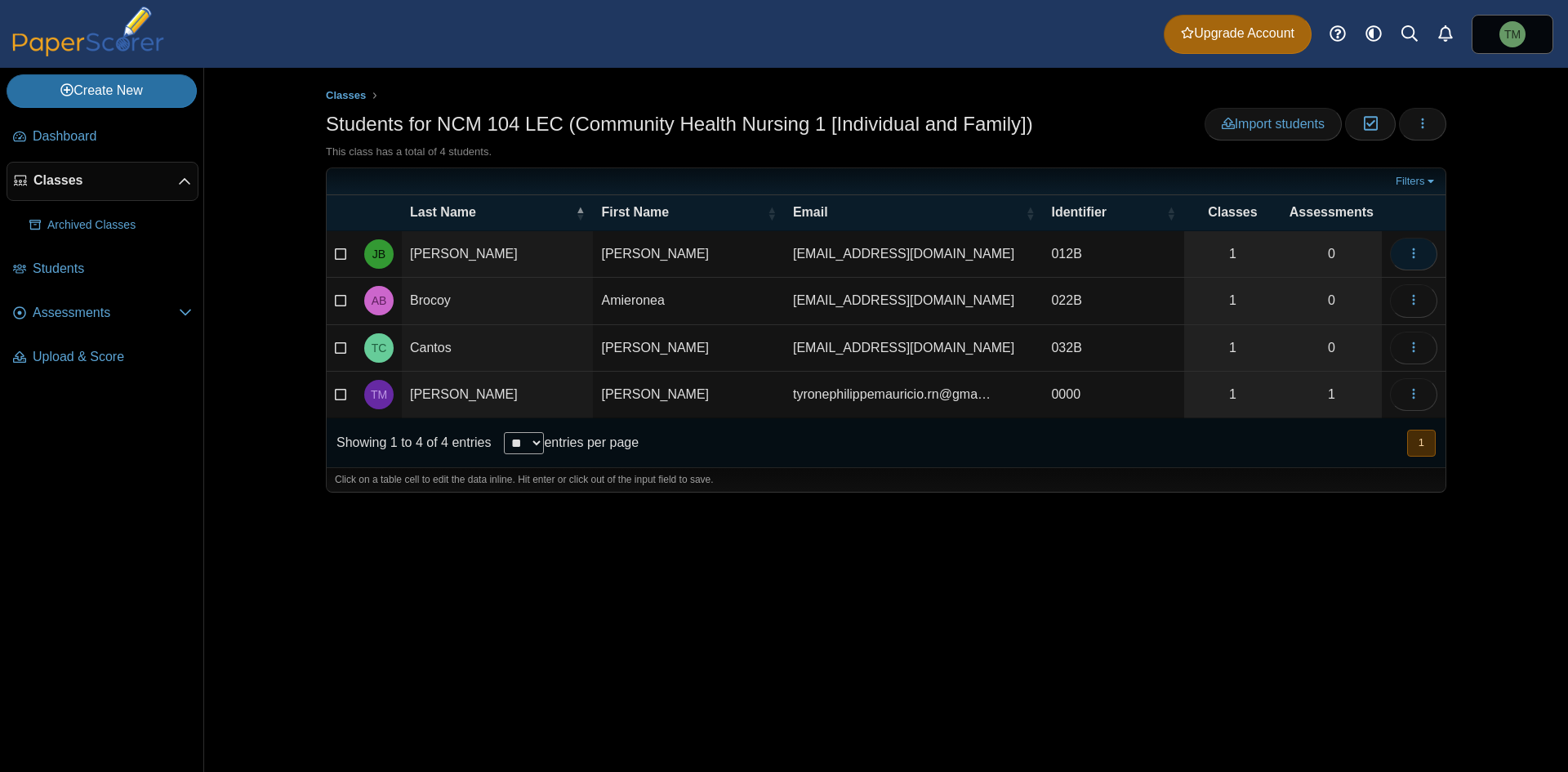
drag, startPoint x: 1401, startPoint y: 229, endPoint x: 1408, endPoint y: 245, distance: 17.5
click at [1401, 230] on table "Last Name First Name Email Identifier Classes Assessments [PERSON_NAME] Joachim…" at bounding box center [886, 307] width 1118 height 223
click at [1410, 249] on icon "button" at bounding box center [1413, 253] width 13 height 13
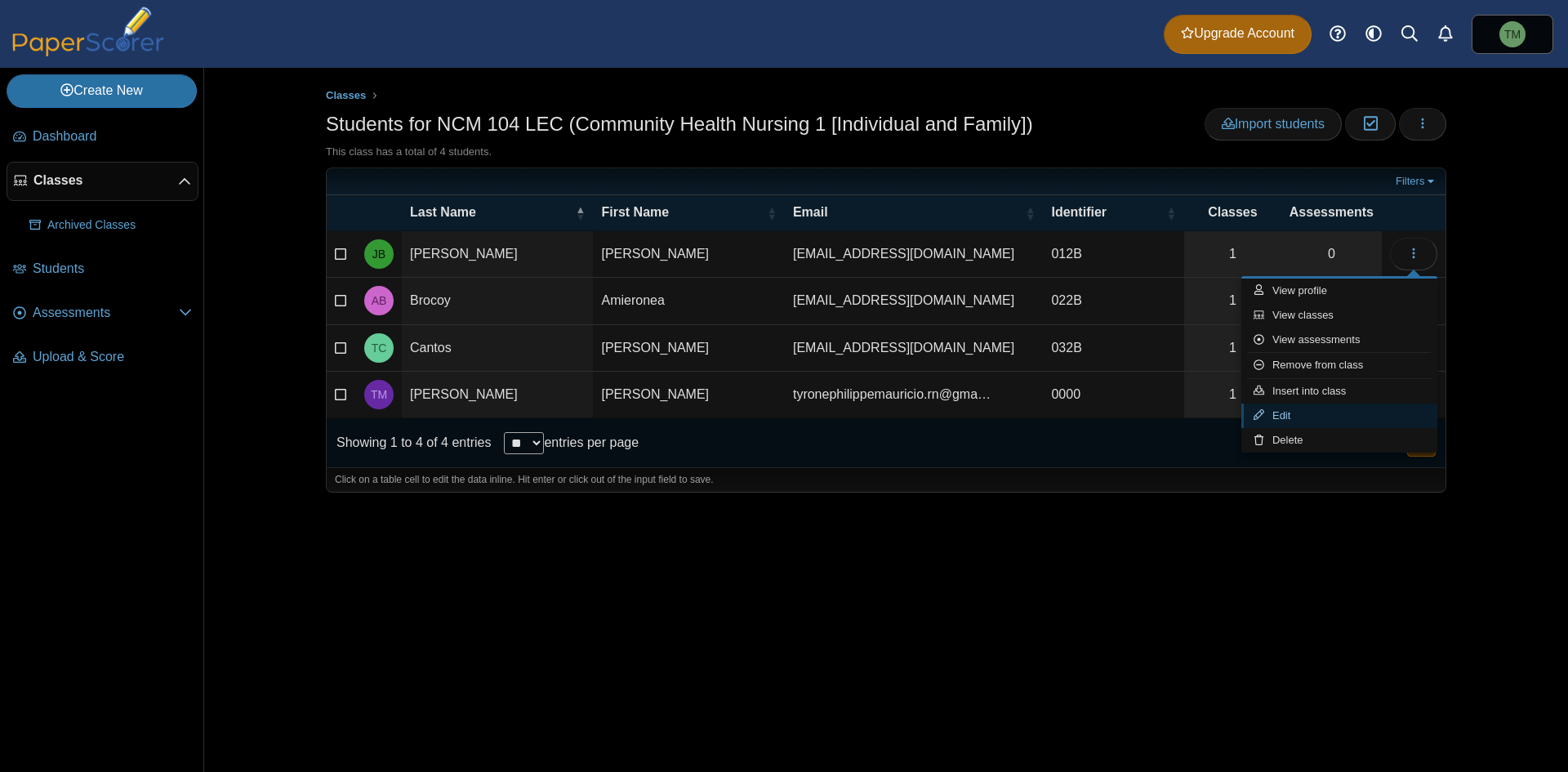
click at [1334, 406] on link "Edit" at bounding box center [1339, 415] width 196 height 24
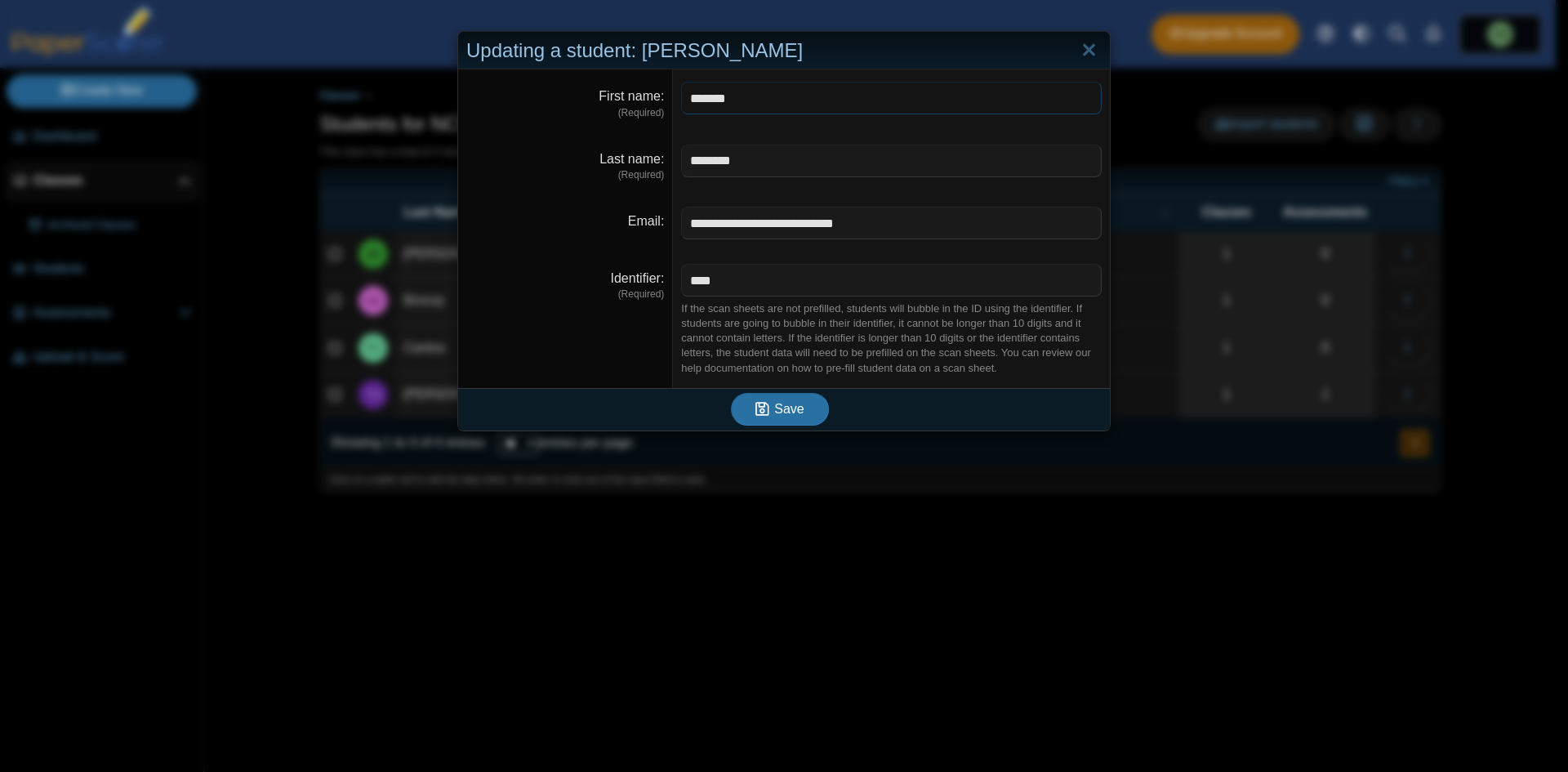
click at [832, 93] on input "*******" at bounding box center [891, 98] width 421 height 33
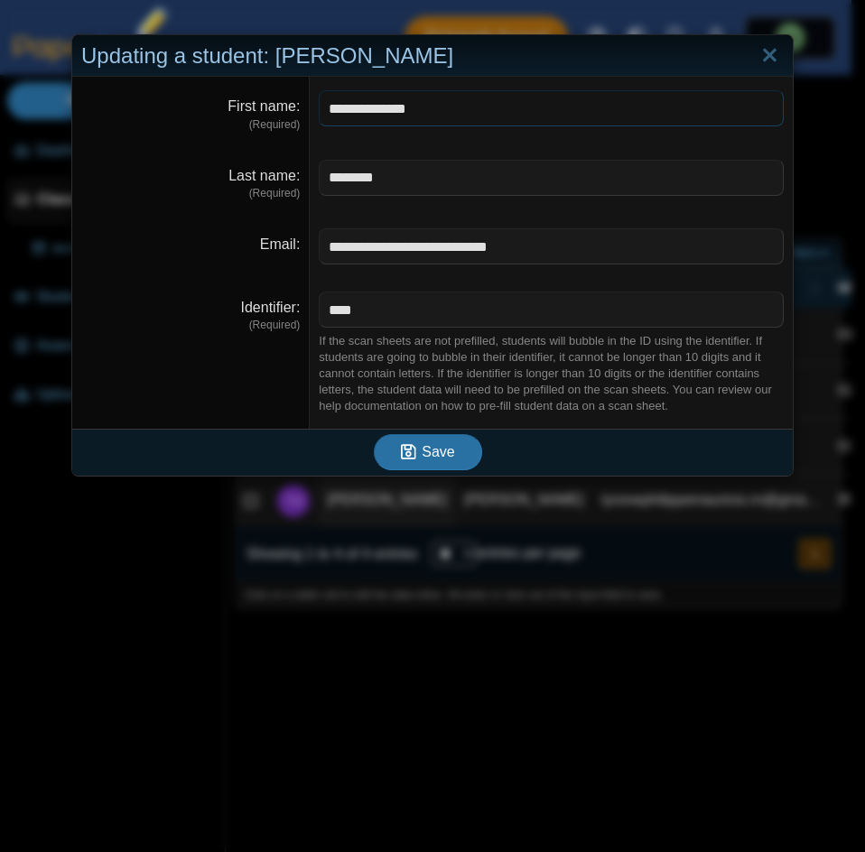
type input "**********"
drag, startPoint x: 440, startPoint y: 486, endPoint x: 436, endPoint y: 466, distance: 21.2
click at [432, 484] on div "**********" at bounding box center [432, 426] width 865 height 852
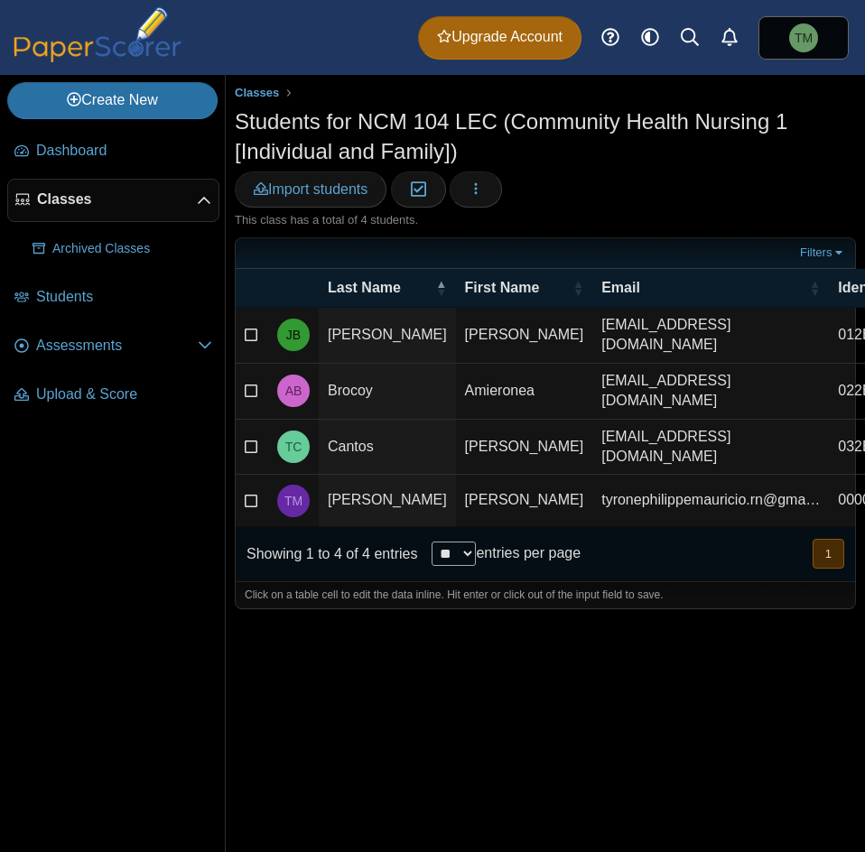
click at [447, 447] on body "Dashboard Classes Archived classes Students" at bounding box center [432, 426] width 865 height 852
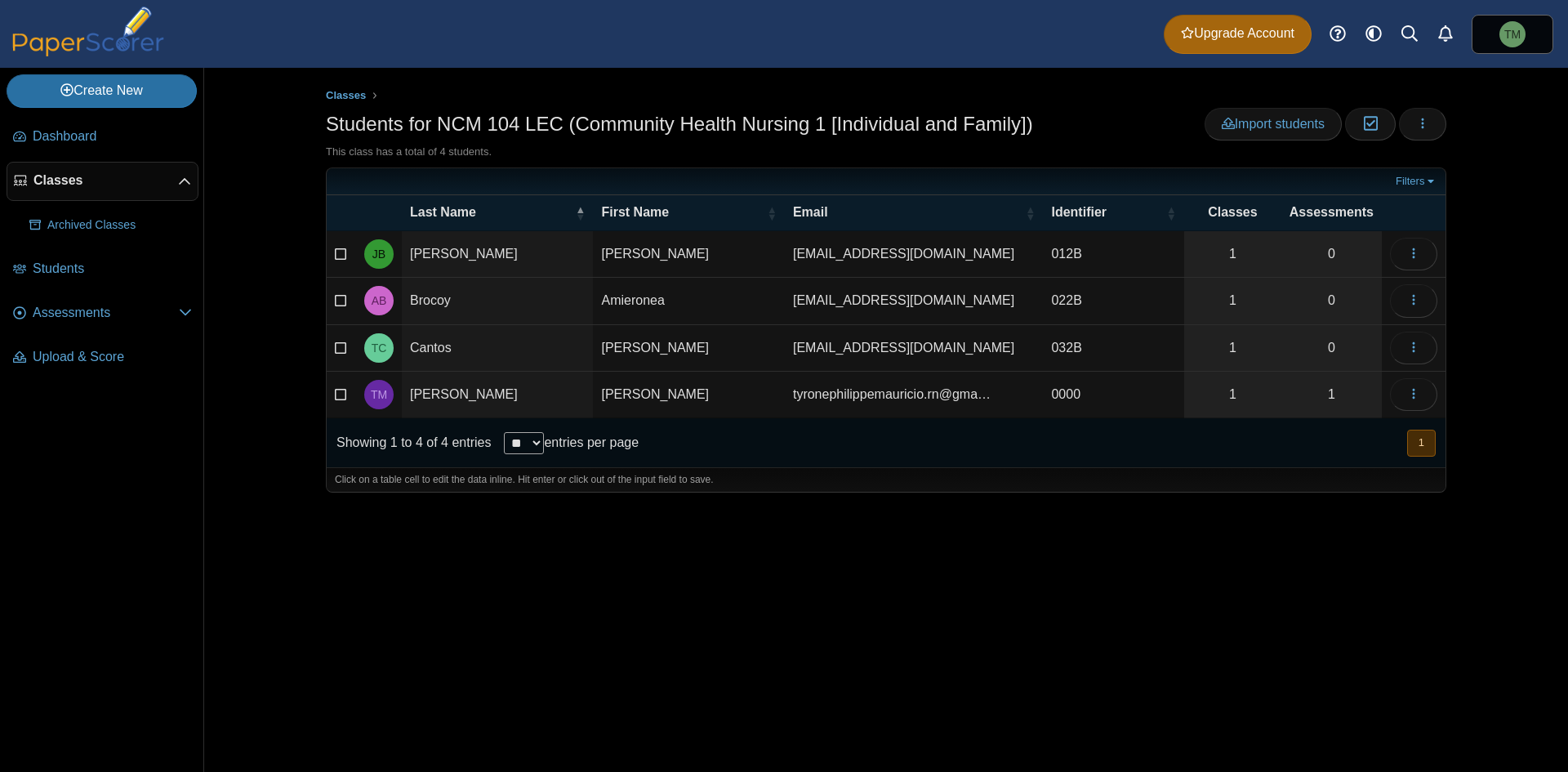
click at [702, 267] on td "[PERSON_NAME]" at bounding box center [688, 253] width 191 height 46
click at [673, 265] on td "[PERSON_NAME]" at bounding box center [688, 253] width 191 height 46
type input "**********"
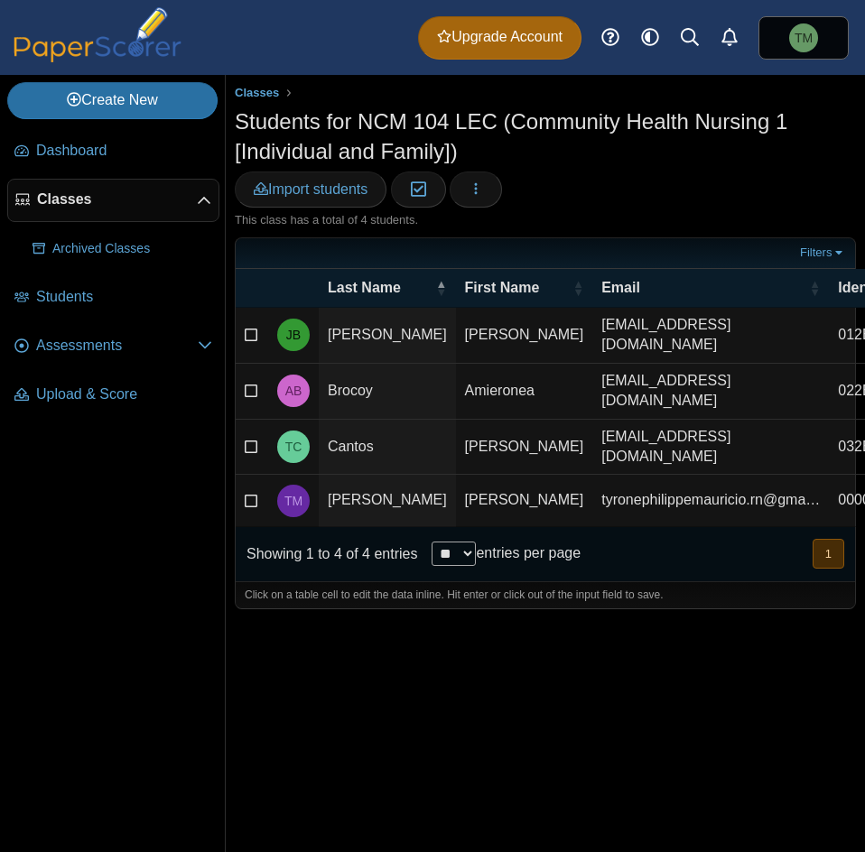
drag, startPoint x: 709, startPoint y: 168, endPoint x: 504, endPoint y: 171, distance: 204.9
click at [708, 169] on div "Students for NCM 104 LEC (Community Health Nursing 1 [Individual and Family]) I…" at bounding box center [545, 159] width 621 height 106
click at [477, 189] on use "button" at bounding box center [476, 189] width 3 height 12
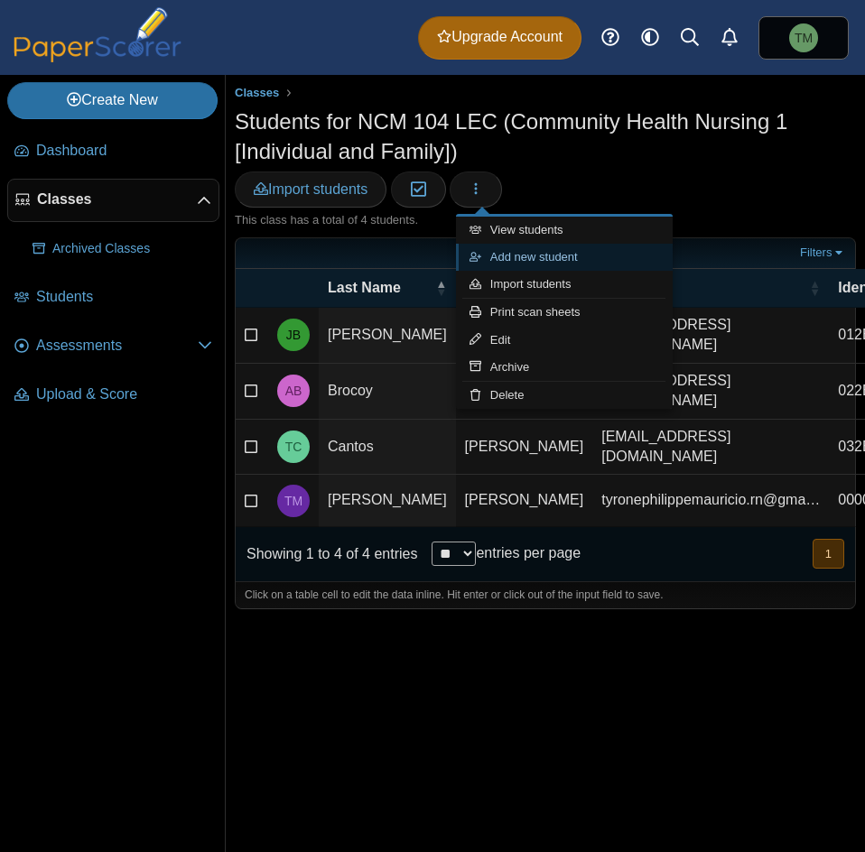
click at [623, 258] on link "Add new student" at bounding box center [564, 257] width 217 height 27
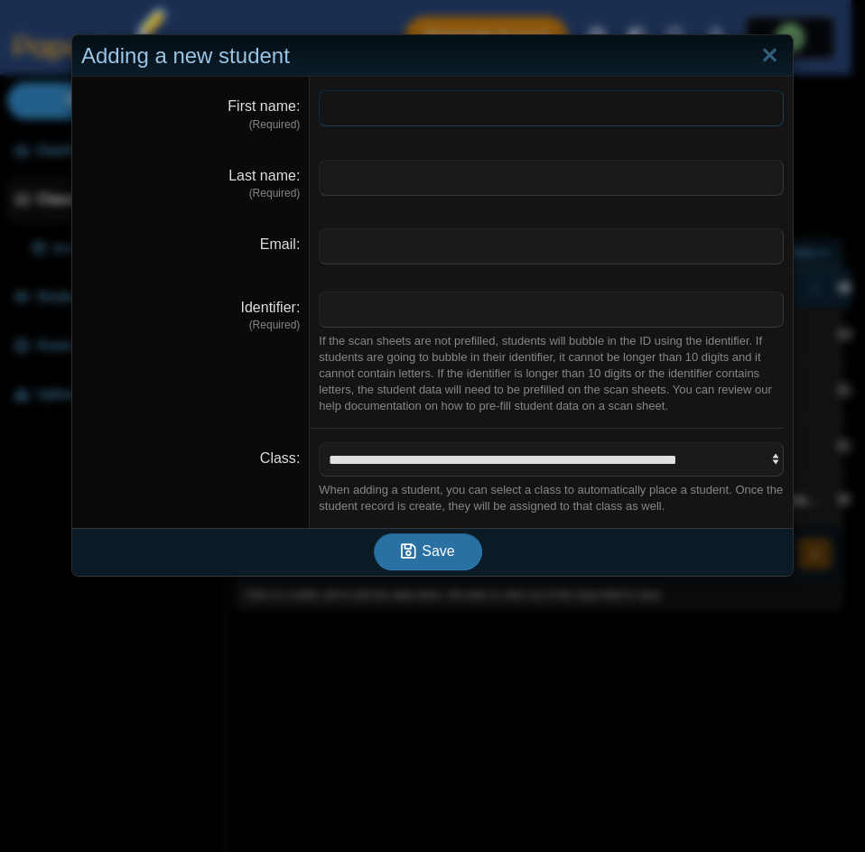
click at [600, 115] on input "First name" at bounding box center [551, 108] width 465 height 36
type input "**********"
type input "*****"
click at [419, 243] on input "Email" at bounding box center [551, 246] width 465 height 36
paste input "**********"
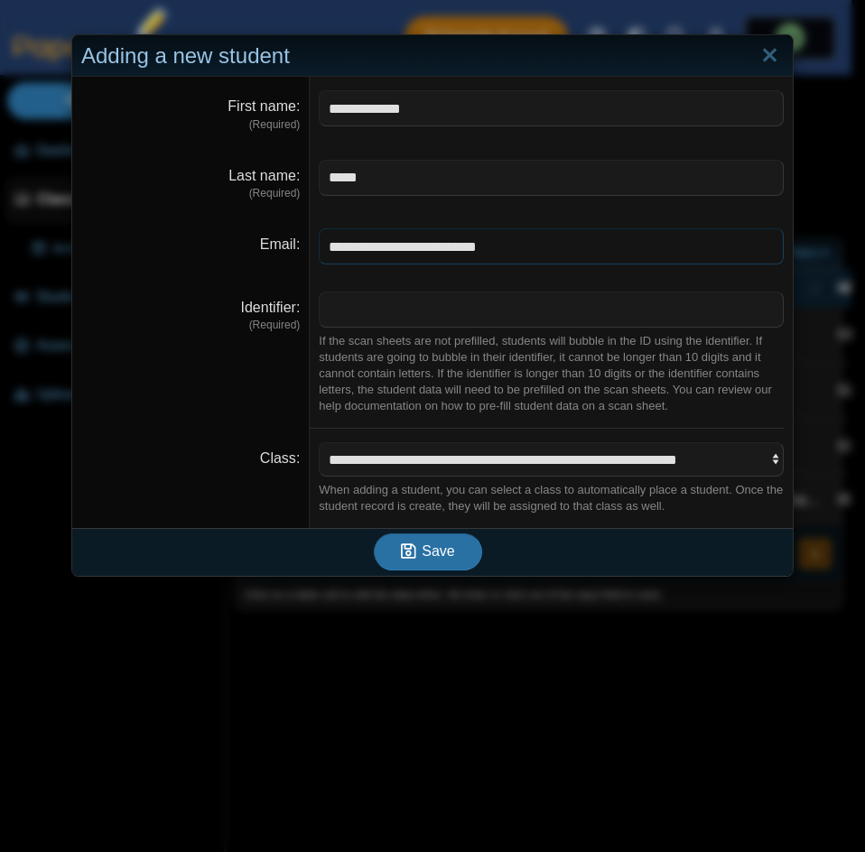
type input "**********"
click at [389, 310] on input "Identifier" at bounding box center [551, 309] width 465 height 36
type input "****"
click at [436, 540] on button "Save" at bounding box center [428, 551] width 108 height 36
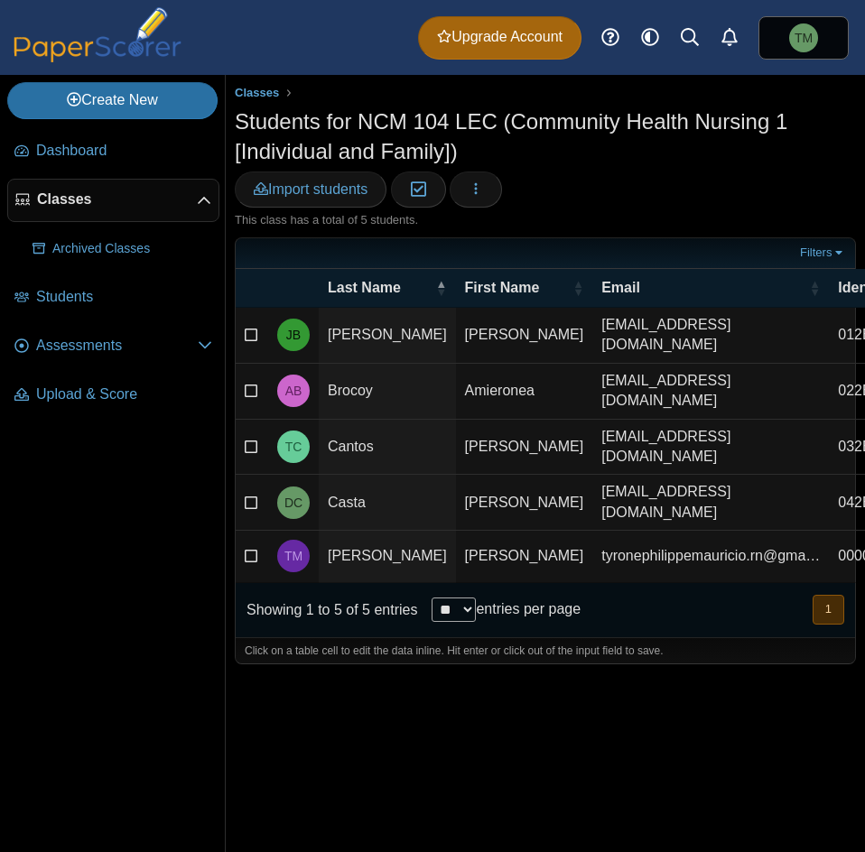
click at [462, 352] on td "[PERSON_NAME]" at bounding box center [524, 336] width 137 height 56
click at [465, 352] on input "**********" at bounding box center [524, 335] width 119 height 36
click at [465, 353] on input "**********" at bounding box center [499, 335] width 69 height 36
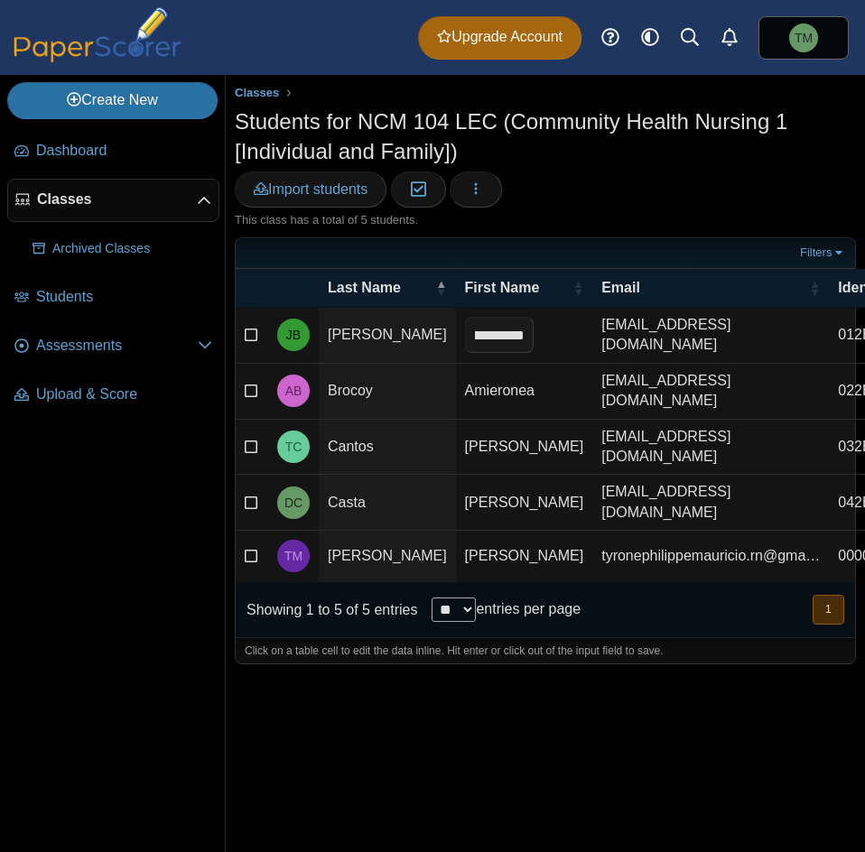
type input "**********"
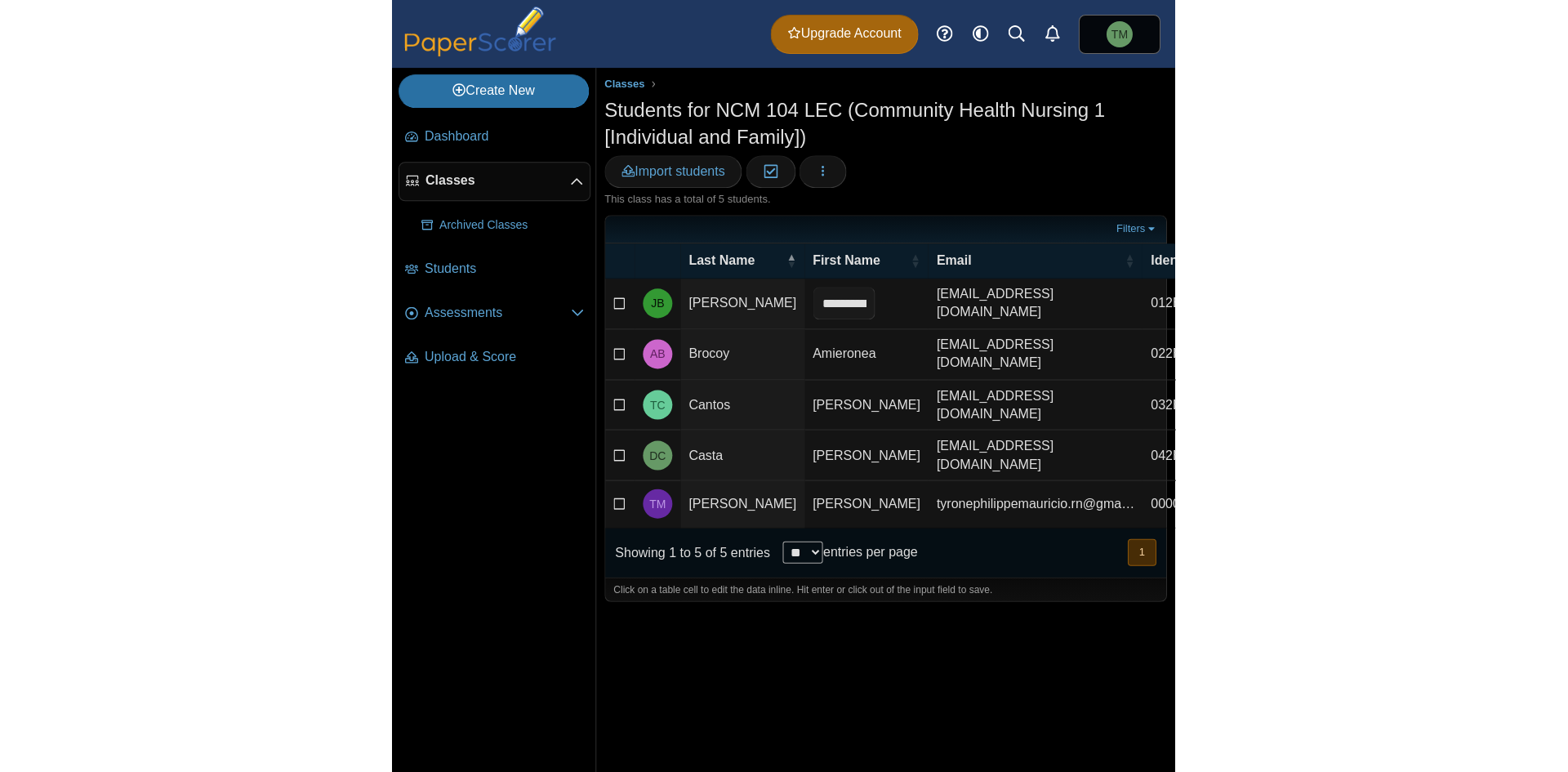
scroll to position [0, 182]
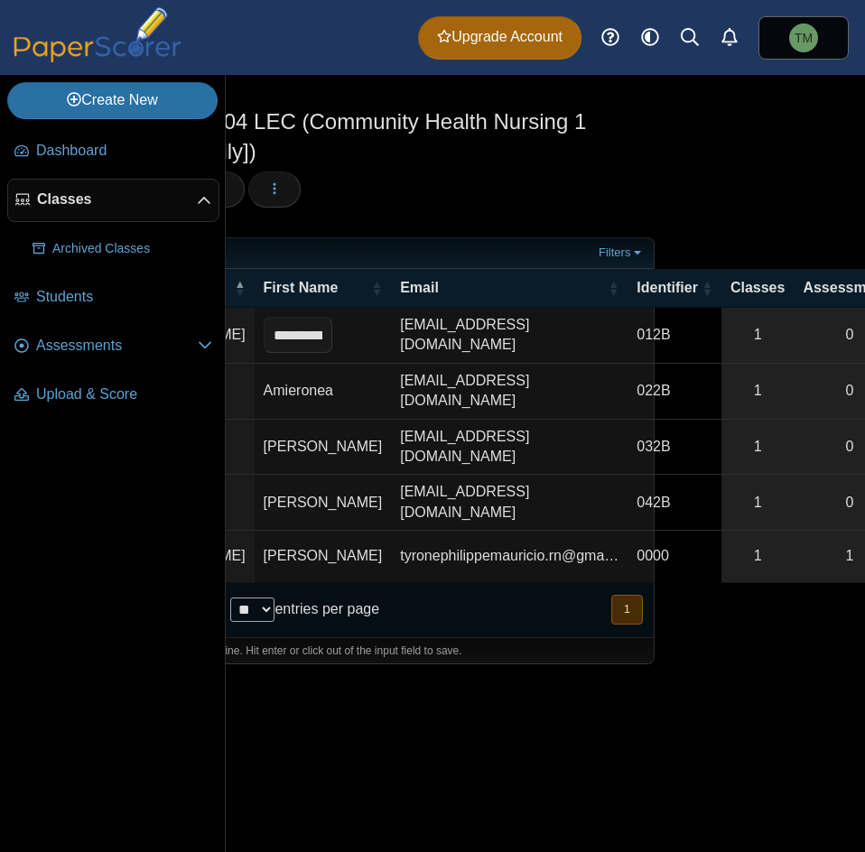
click at [508, 789] on div "Classes Students for NCM 104 LEC (Community Health Nursing 1 [Individual and Fa…" at bounding box center [343, 463] width 639 height 777
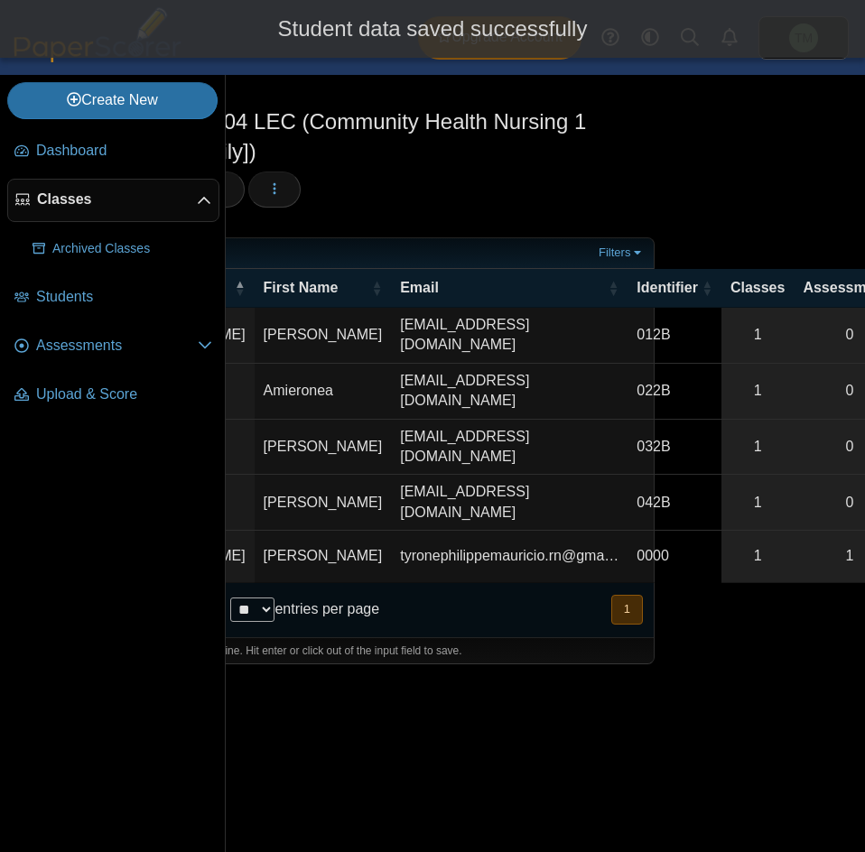
scroll to position [0, 0]
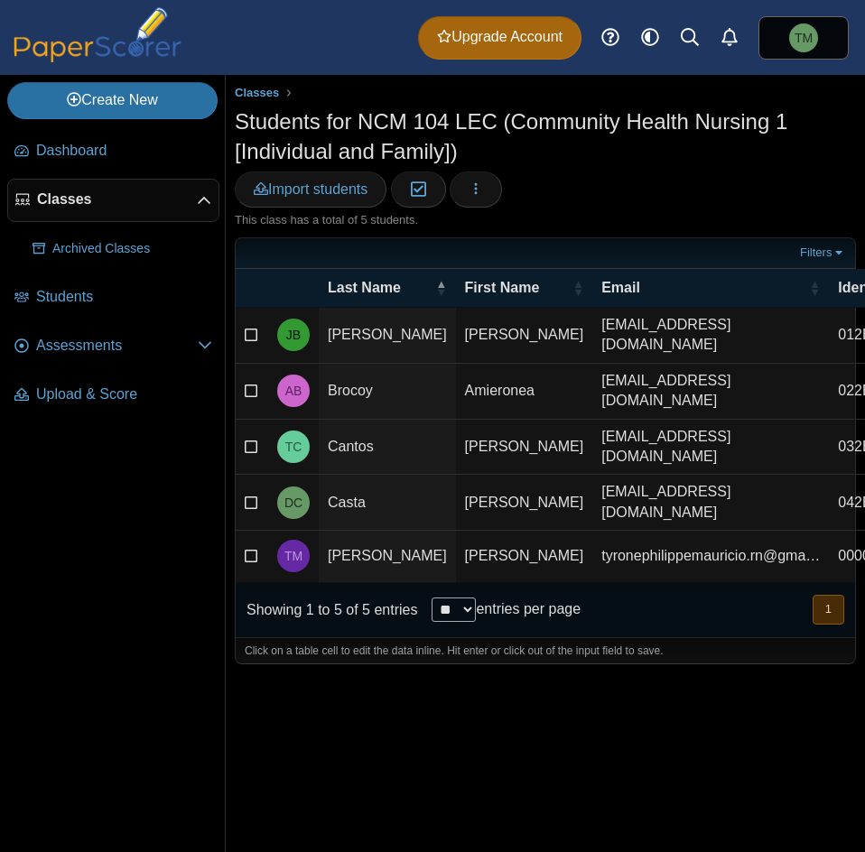
click at [456, 364] on td "[PERSON_NAME]" at bounding box center [524, 336] width 137 height 56
click at [465, 353] on input "**********" at bounding box center [499, 335] width 69 height 36
click at [465, 347] on input "**********" at bounding box center [499, 335] width 69 height 36
type input "**********"
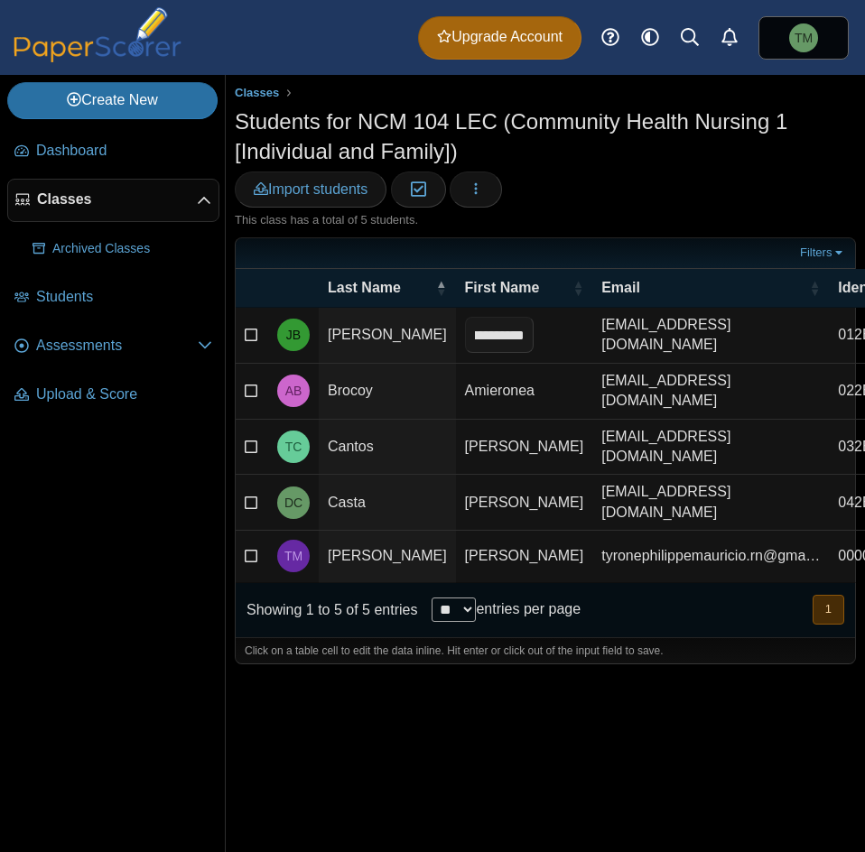
scroll to position [0, 0]
click at [490, 190] on button "button" at bounding box center [475, 189] width 52 height 36
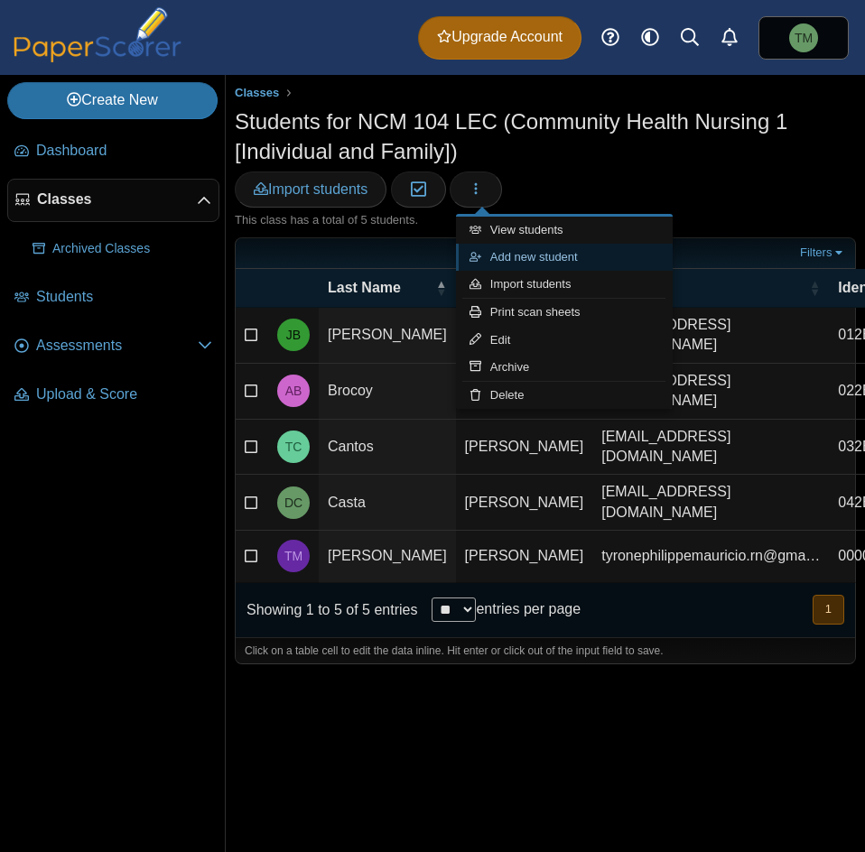
click at [574, 262] on link "Add new student" at bounding box center [564, 257] width 217 height 27
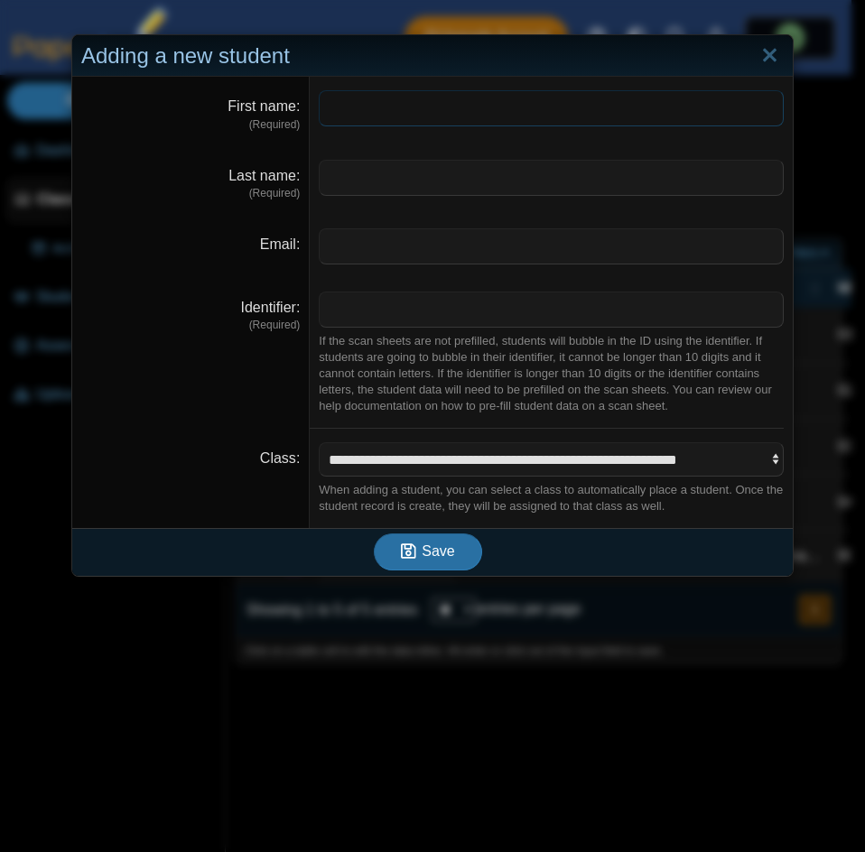
click at [535, 113] on input "First name" at bounding box center [551, 108] width 465 height 36
type input "**********"
type input "*****"
click at [561, 242] on input "Email" at bounding box center [551, 246] width 465 height 36
paste input "**********"
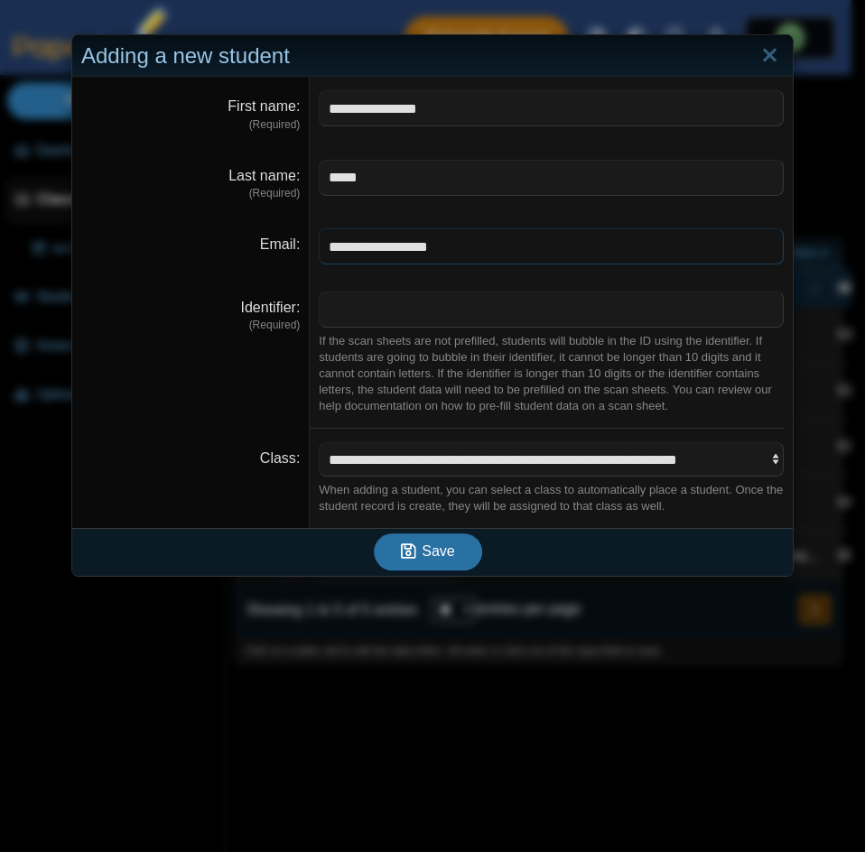
type input "**********"
click at [376, 319] on input "Identifier" at bounding box center [551, 309] width 465 height 36
type input "****"
click at [440, 551] on span "Save" at bounding box center [437, 550] width 32 height 15
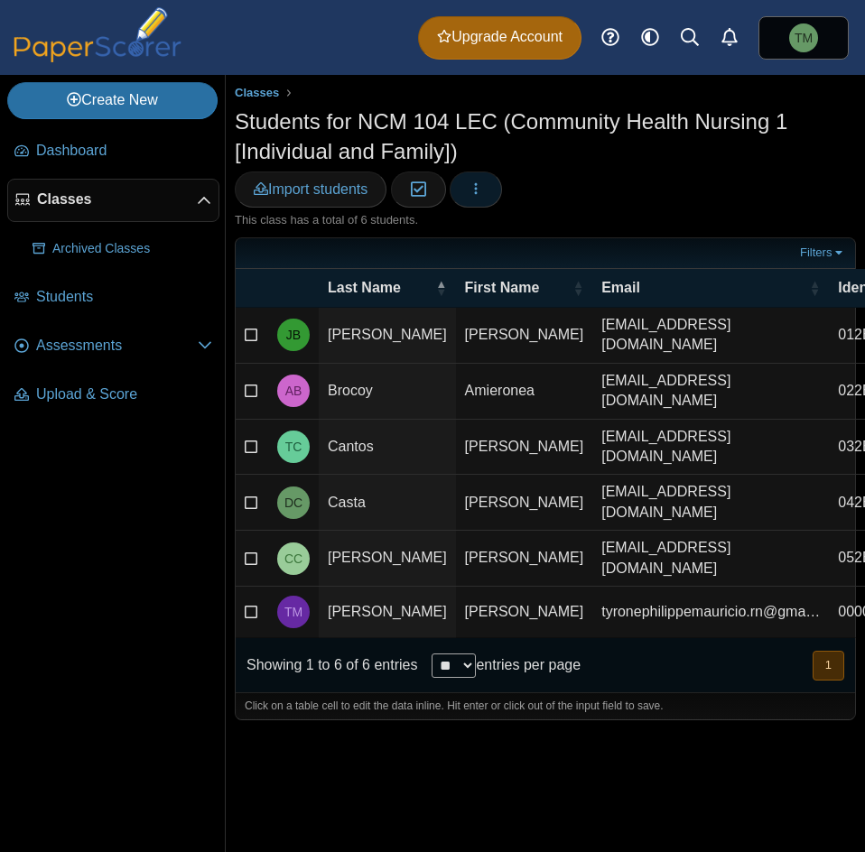
click at [468, 194] on button "button" at bounding box center [475, 189] width 52 height 36
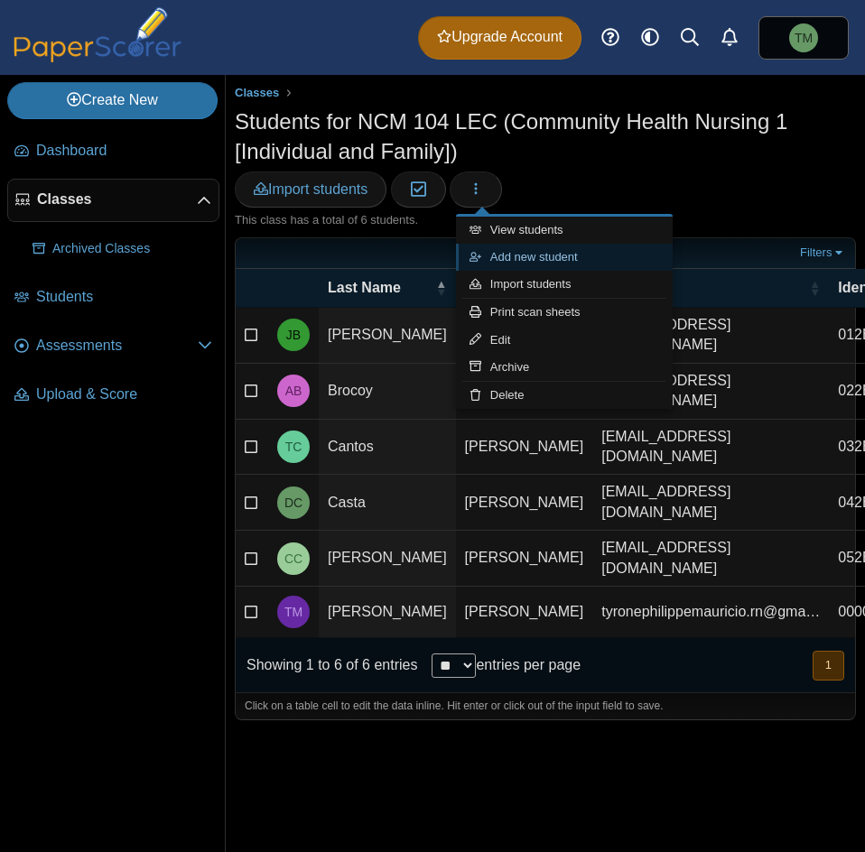
click at [577, 260] on link "Add new student" at bounding box center [564, 257] width 217 height 27
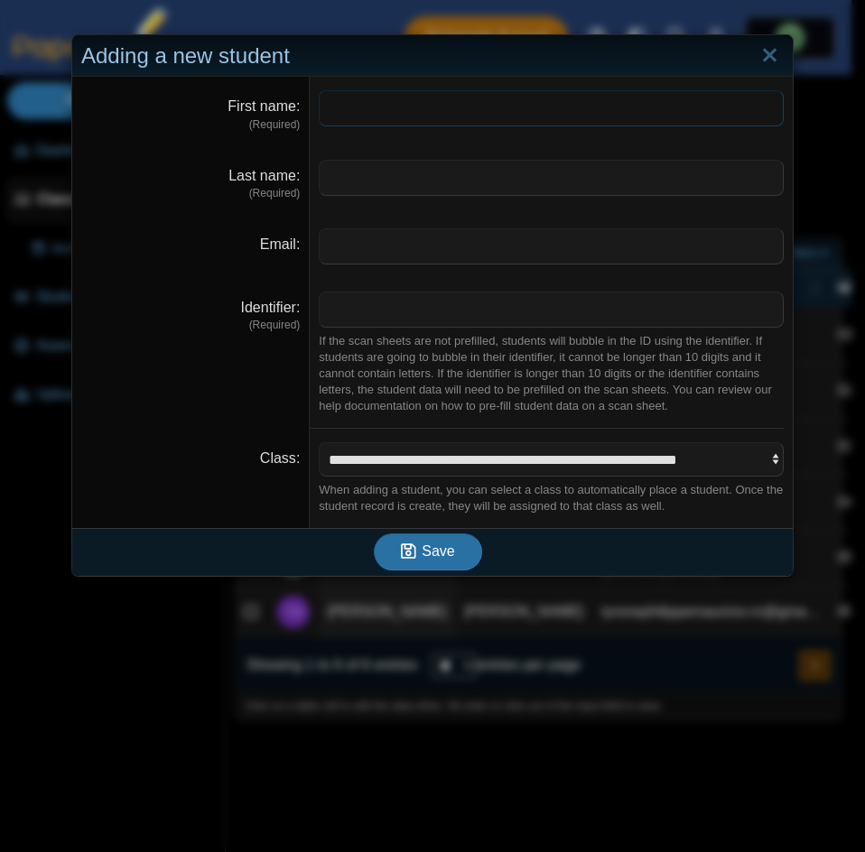
type input "*"
type input "**********"
type input "*******"
click at [517, 248] on input "Email" at bounding box center [551, 246] width 465 height 36
paste input "**********"
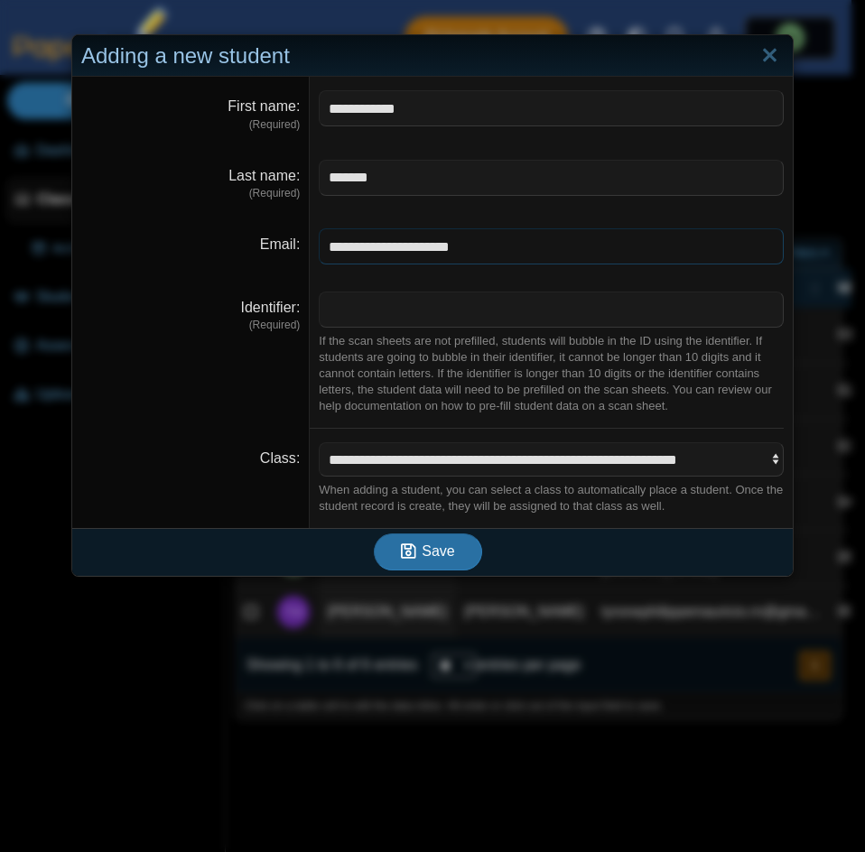
type input "**********"
click at [363, 304] on input "Identifier" at bounding box center [551, 309] width 465 height 36
click at [363, 304] on input "***" at bounding box center [551, 309] width 465 height 36
type input "****"
click at [427, 553] on span "Save" at bounding box center [437, 550] width 32 height 15
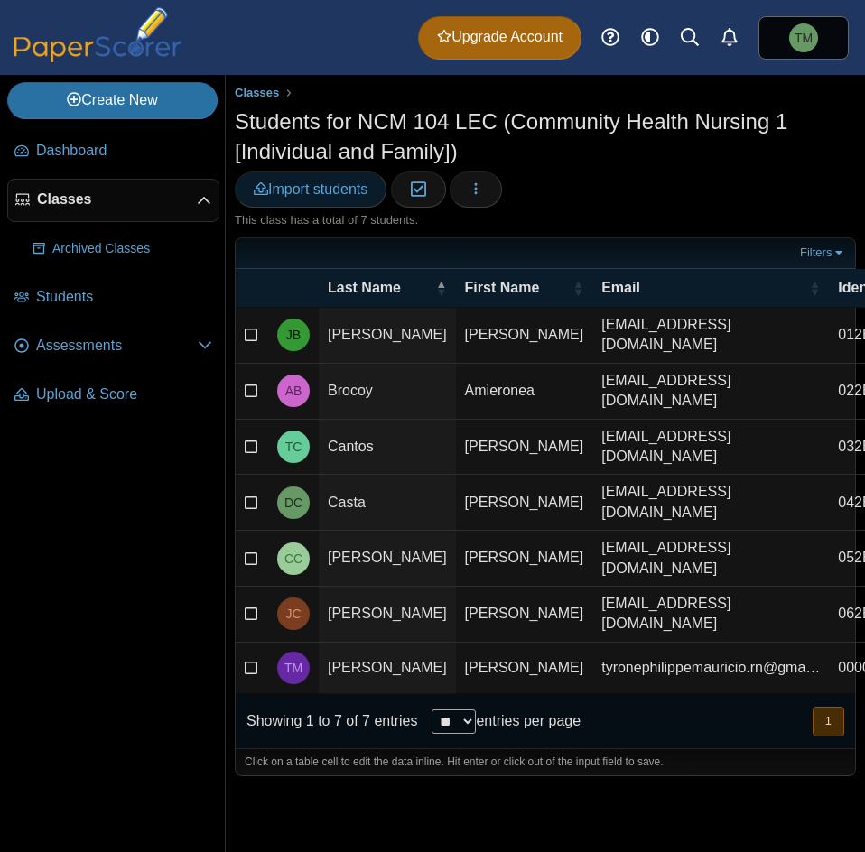
click at [312, 199] on link "Import students" at bounding box center [311, 189] width 152 height 36
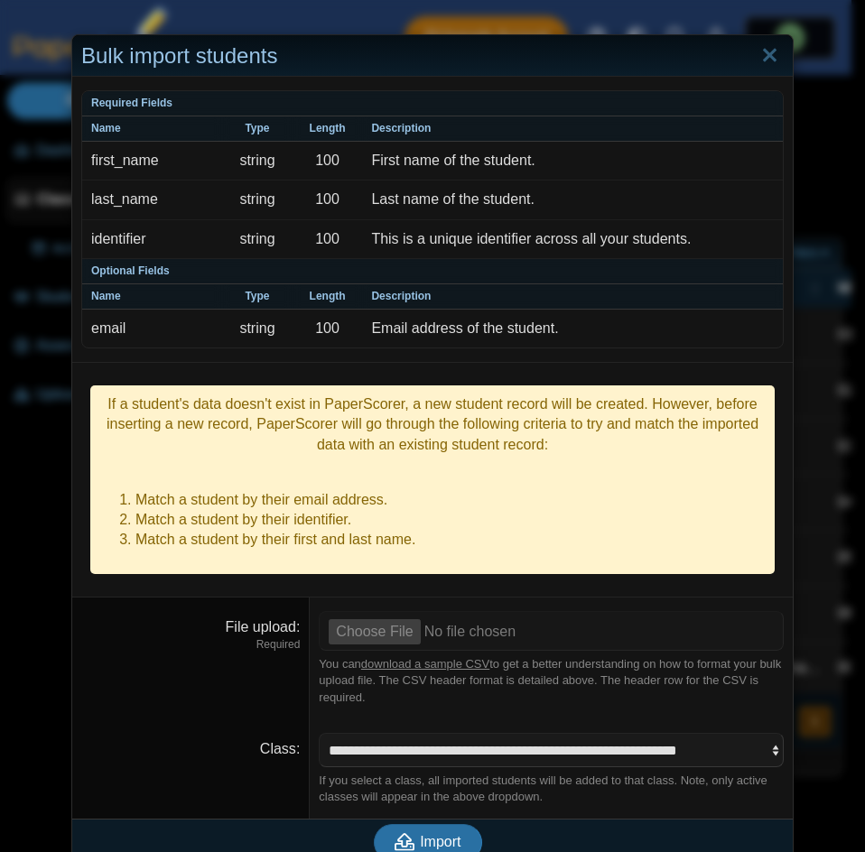
click at [444, 657] on link "download a sample CSV" at bounding box center [425, 664] width 128 height 14
click at [763, 49] on link "Close" at bounding box center [769, 56] width 28 height 31
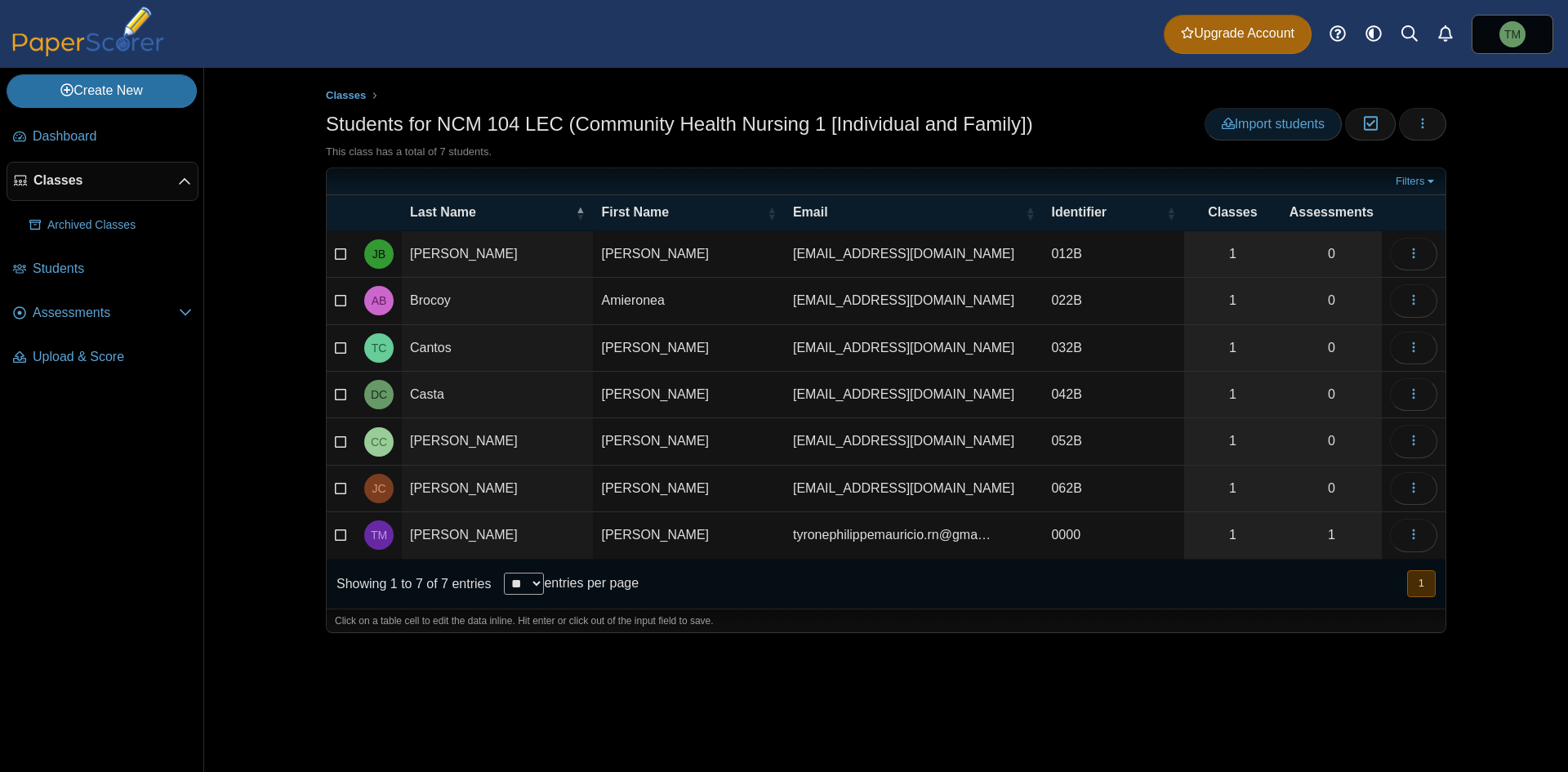
click at [782, 130] on span "Import students" at bounding box center [1273, 123] width 103 height 14
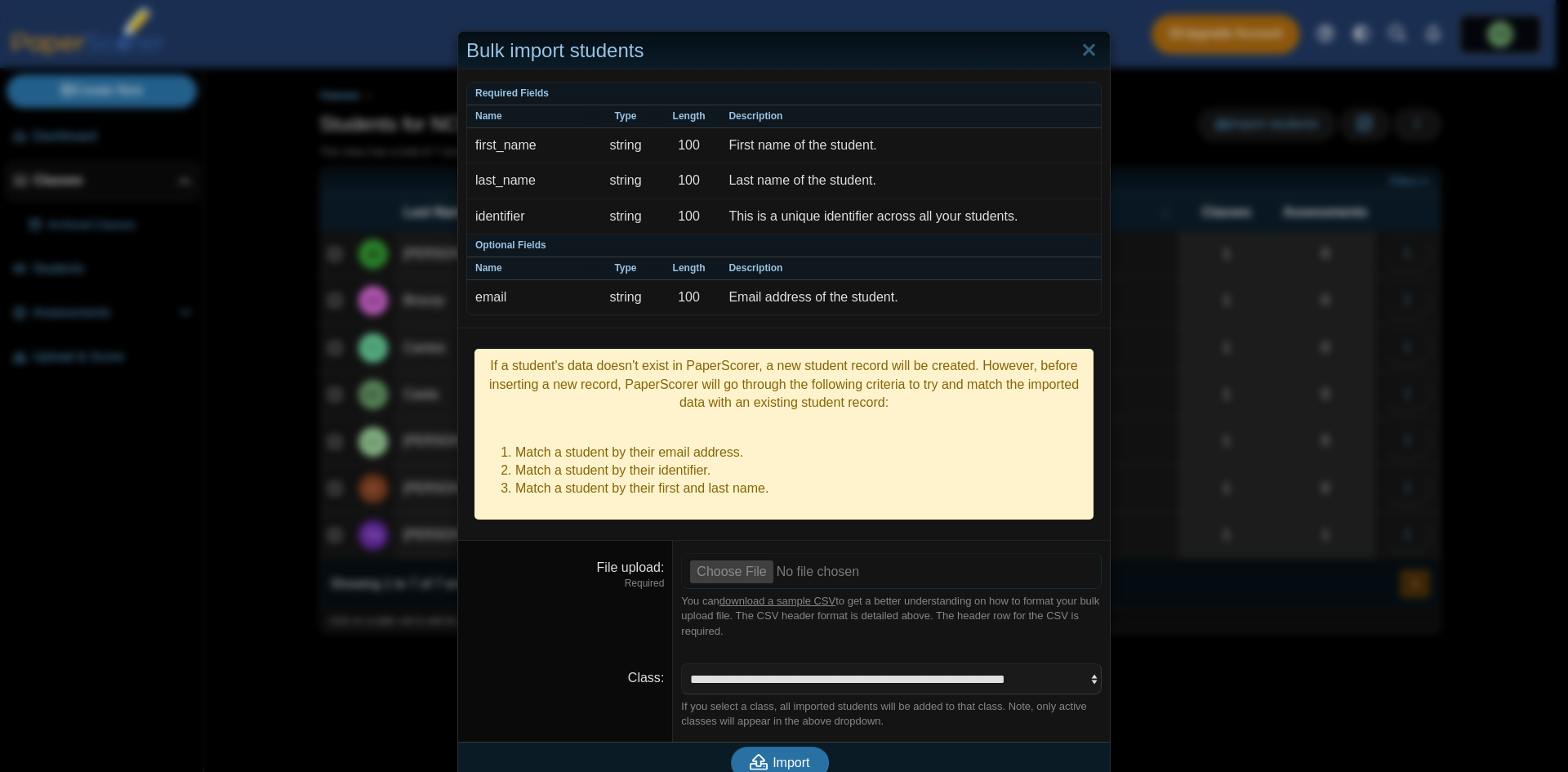
click at [750, 553] on input "File upload" at bounding box center [891, 571] width 421 height 36
type input "**********"
click at [782, 747] on button "Import" at bounding box center [780, 763] width 98 height 33
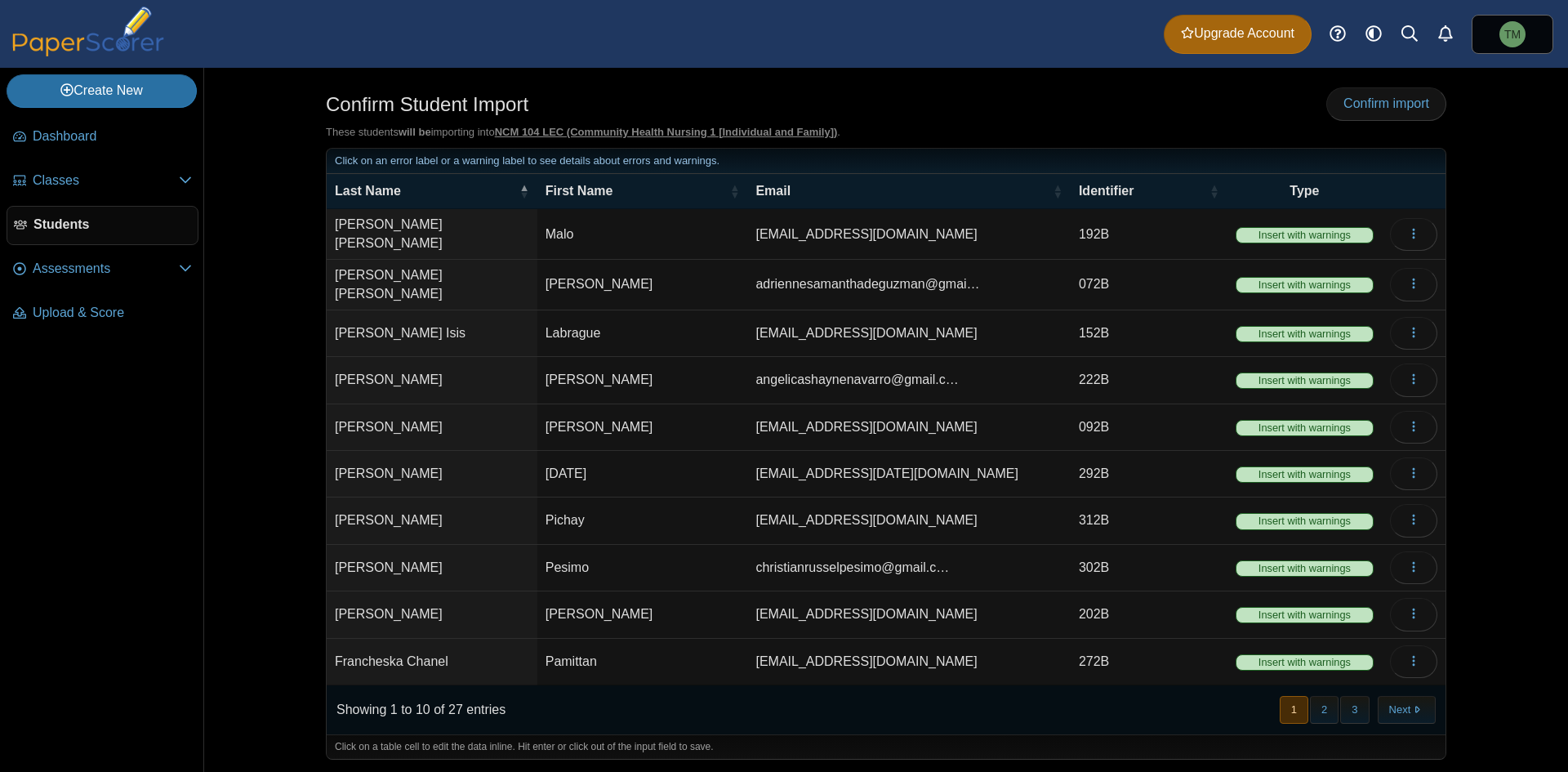
click at [1322, 227] on span "Insert with warnings" at bounding box center [1304, 235] width 138 height 16
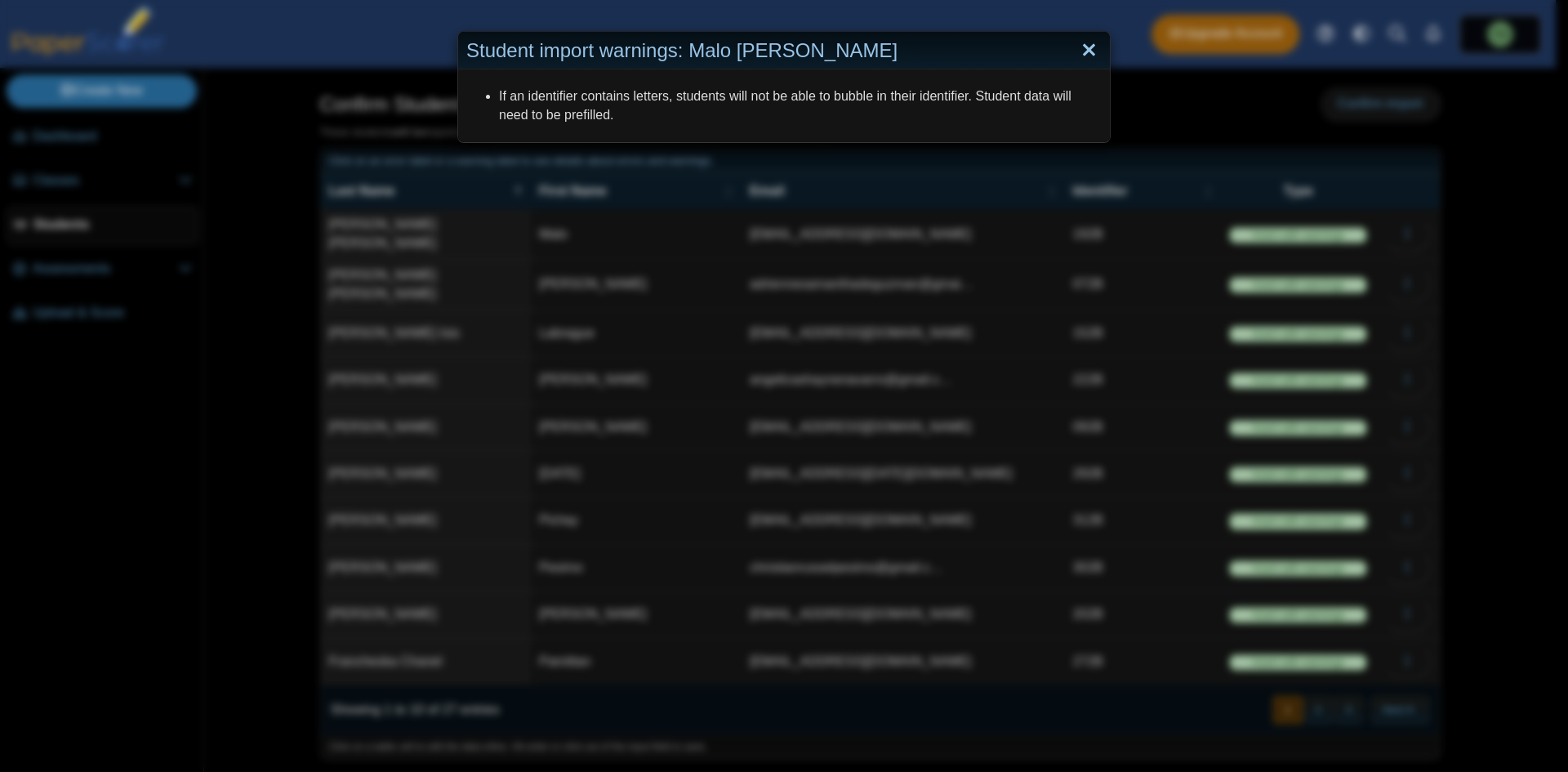
click at [1080, 43] on link "Close" at bounding box center [1088, 51] width 25 height 28
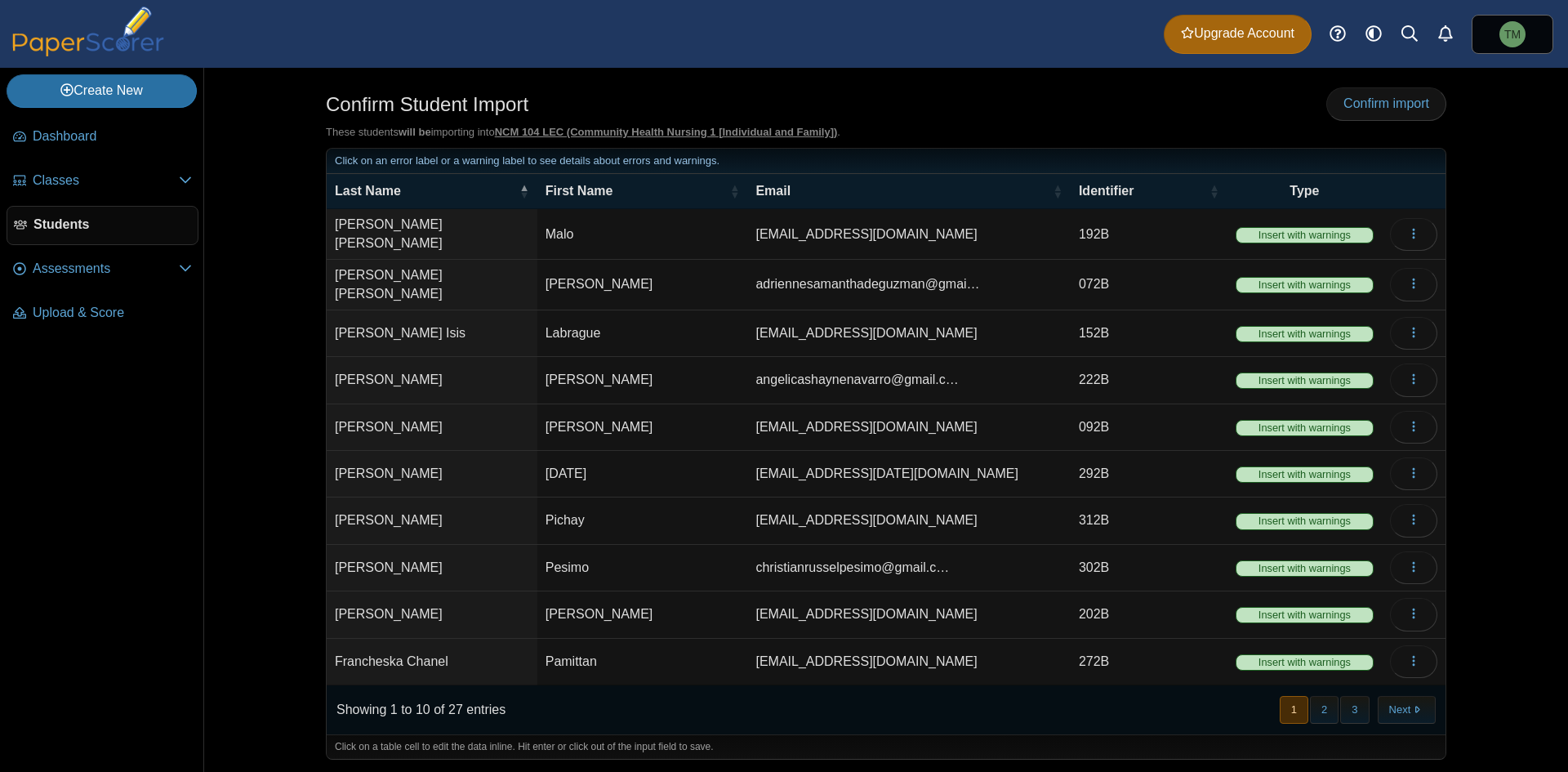
click at [1461, 263] on div "Confirm Student Import Confirm import These students will be importing into NCM…" at bounding box center [886, 420] width 1225 height 704
drag, startPoint x: 1329, startPoint y: 700, endPoint x: 1362, endPoint y: 703, distance: 33.1
click at [1328, 700] on button "2" at bounding box center [1325, 710] width 29 height 27
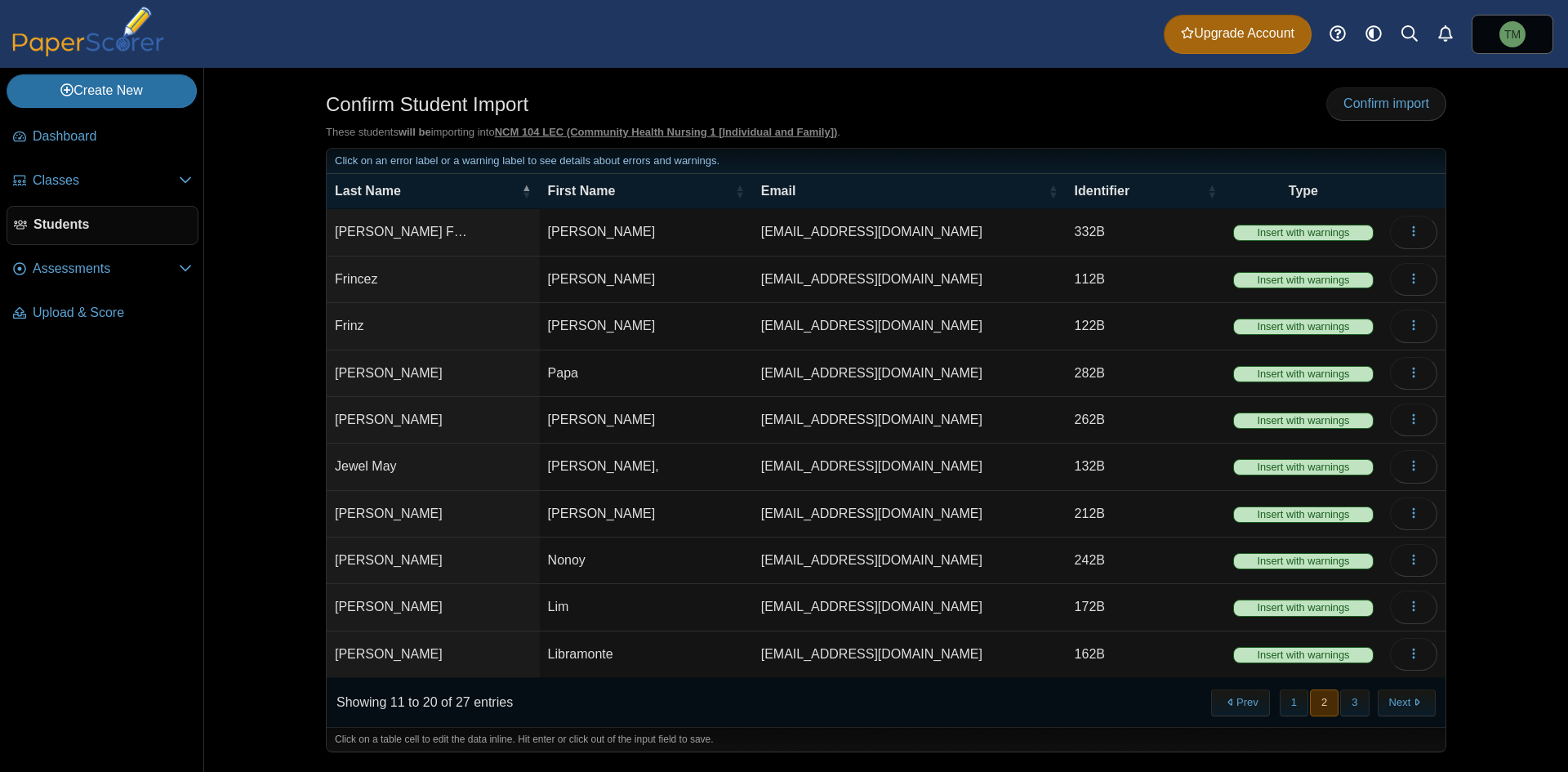
click at [1364, 709] on button "3" at bounding box center [1354, 703] width 29 height 27
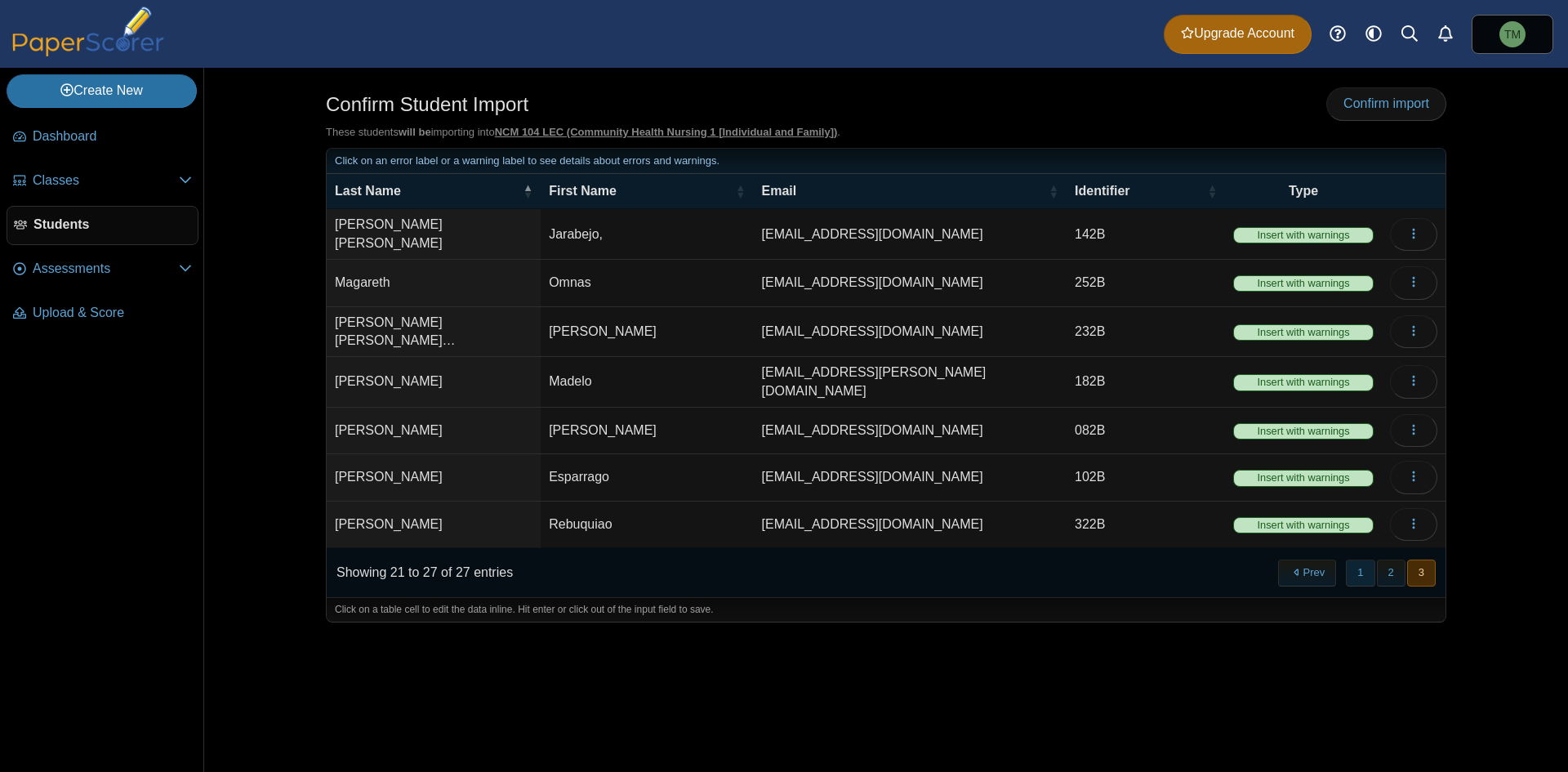
click at [1357, 559] on button "1" at bounding box center [1360, 573] width 29 height 27
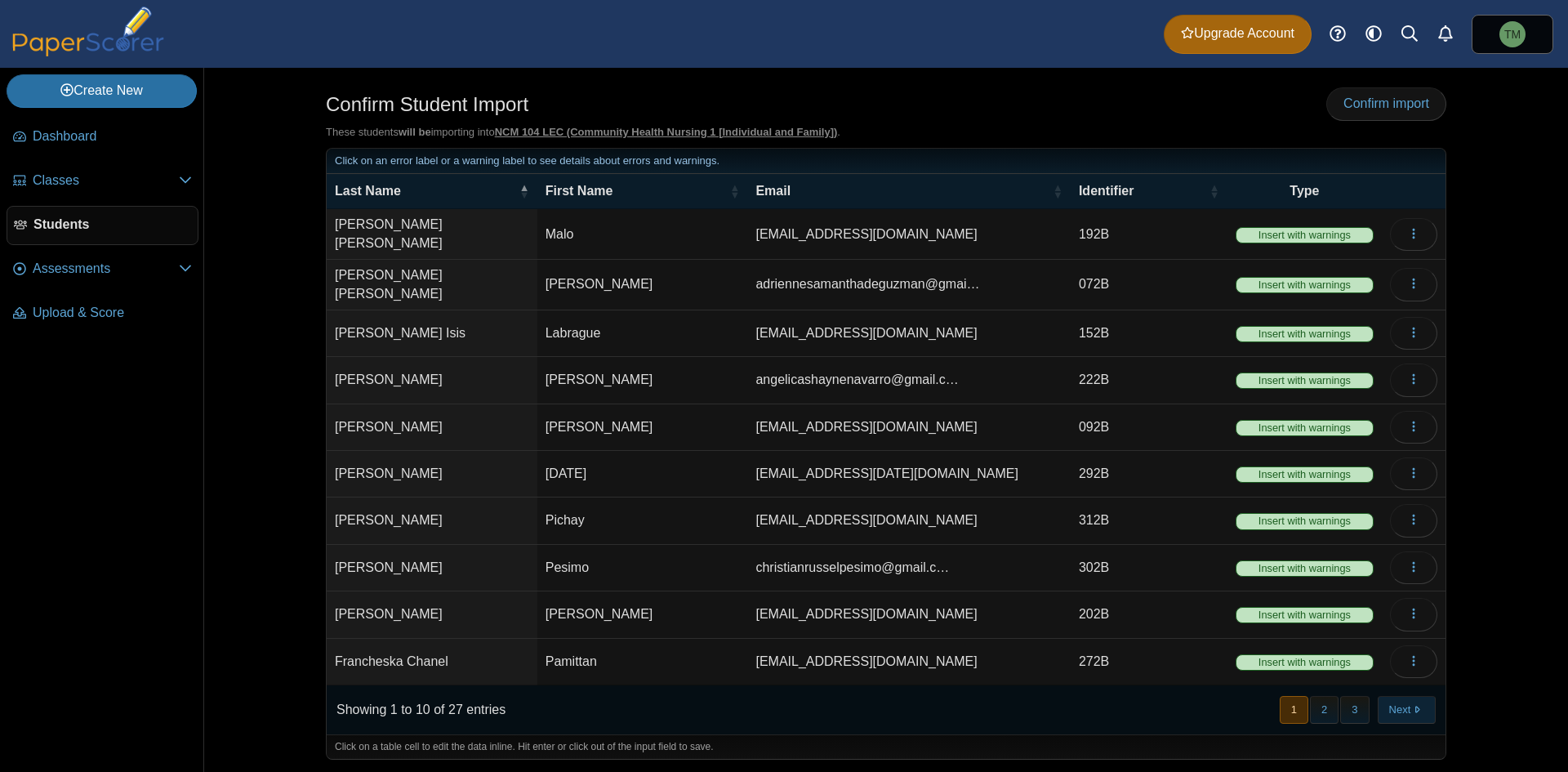
click at [1395, 703] on button "Next" at bounding box center [1406, 710] width 58 height 27
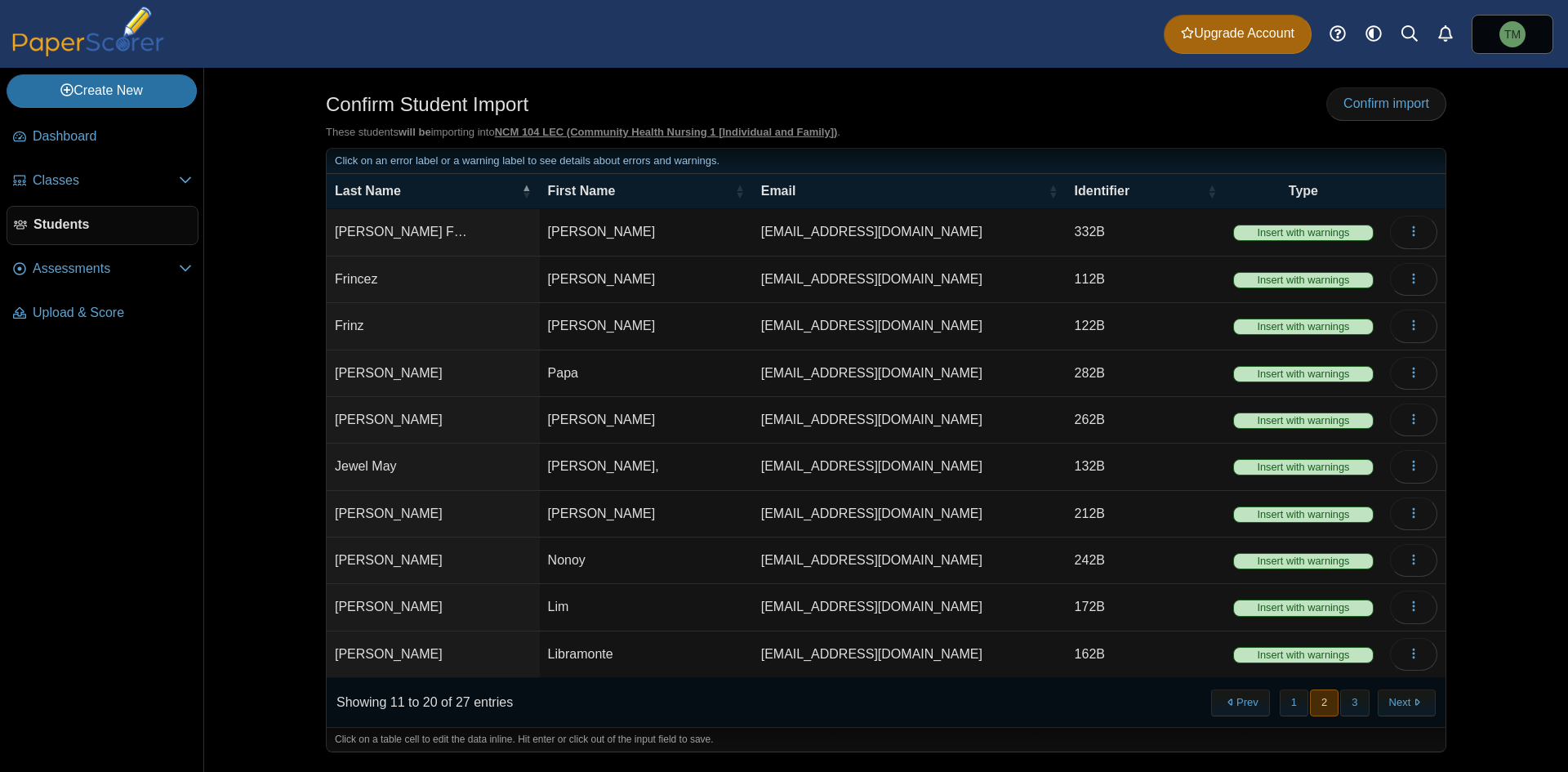
click at [1395, 703] on button "Next" at bounding box center [1406, 703] width 58 height 27
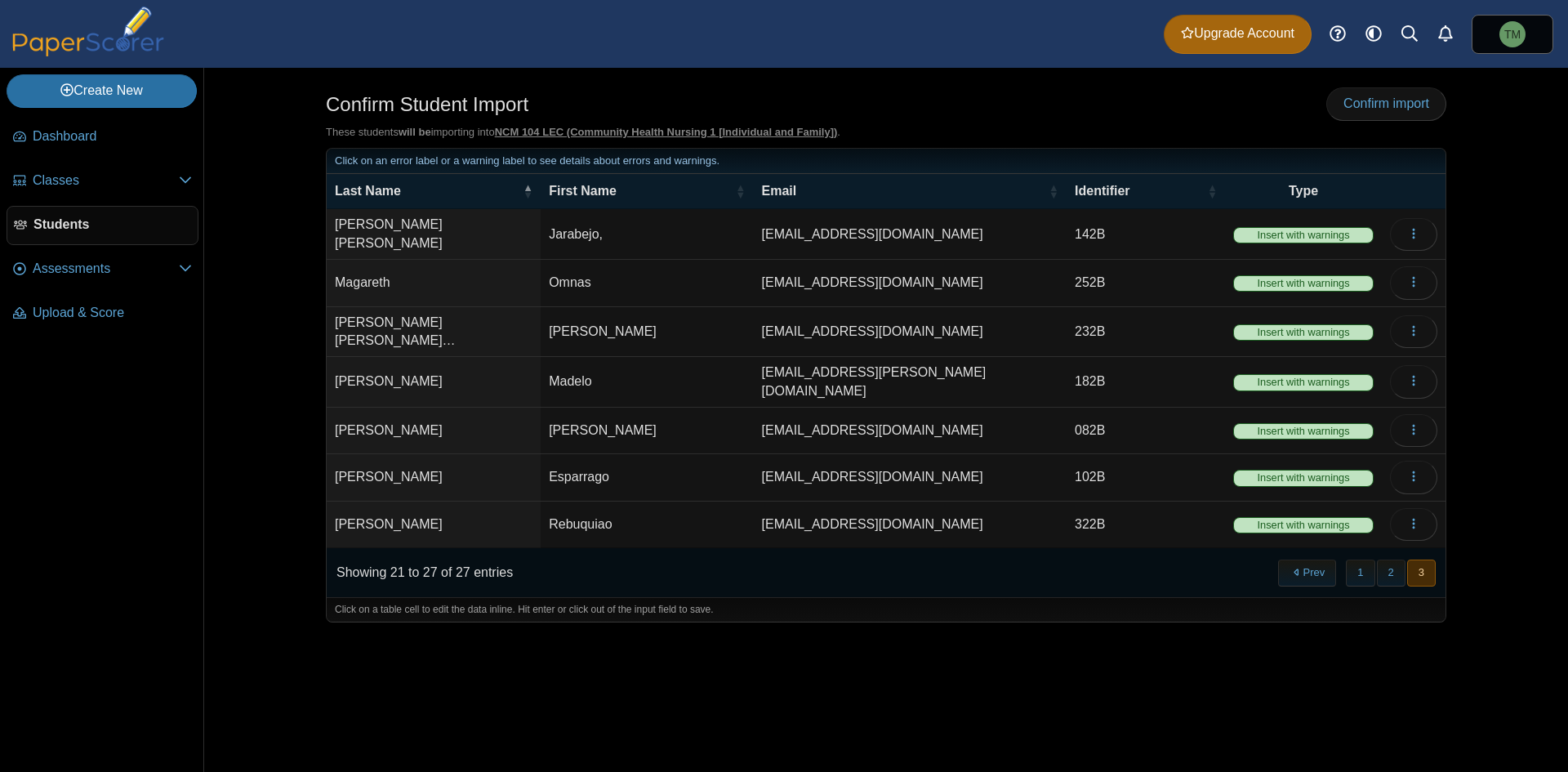
click at [110, 220] on span "Students" at bounding box center [112, 224] width 157 height 18
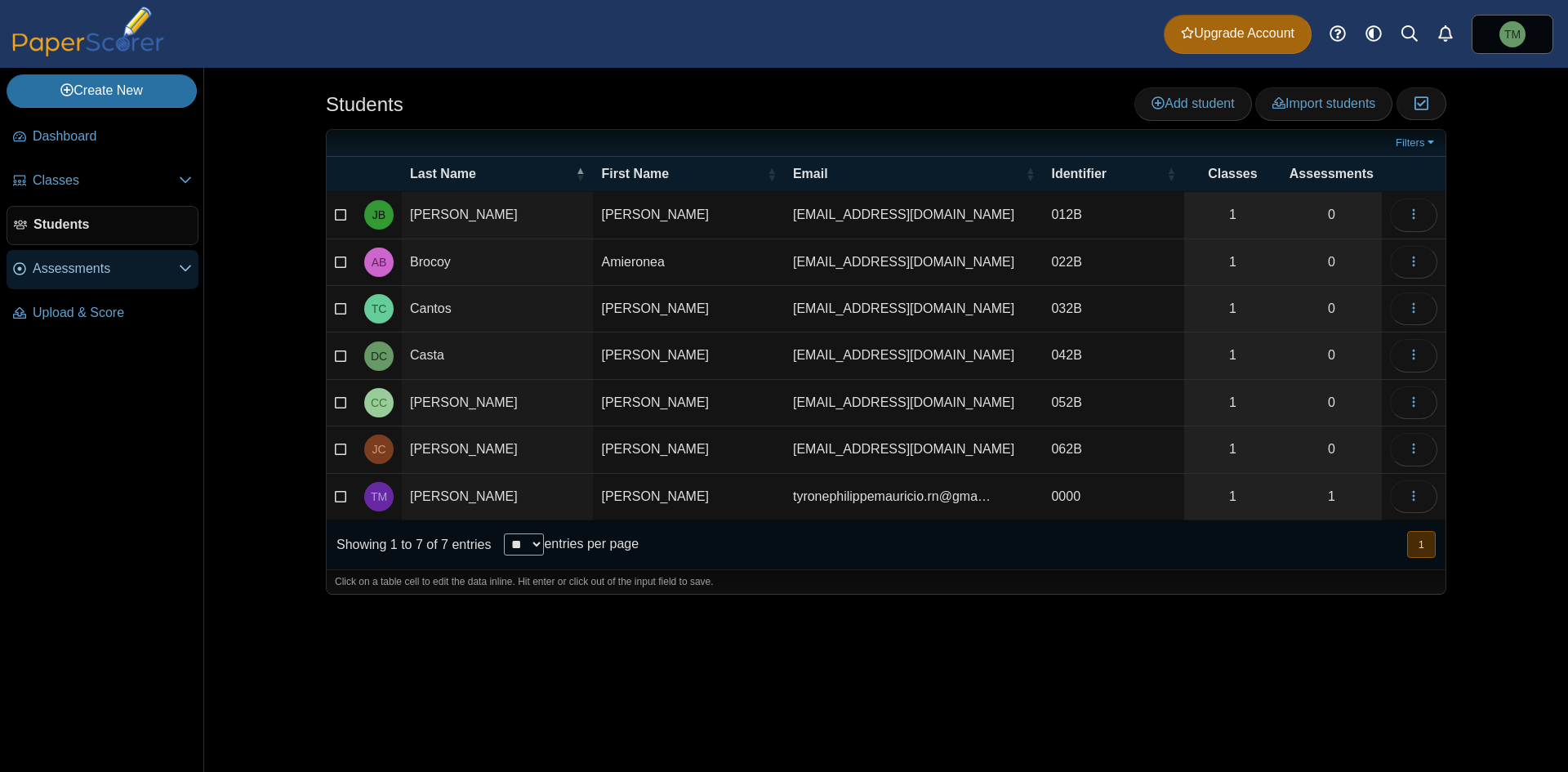
click at [157, 277] on span "Assessments" at bounding box center [106, 269] width 147 height 18
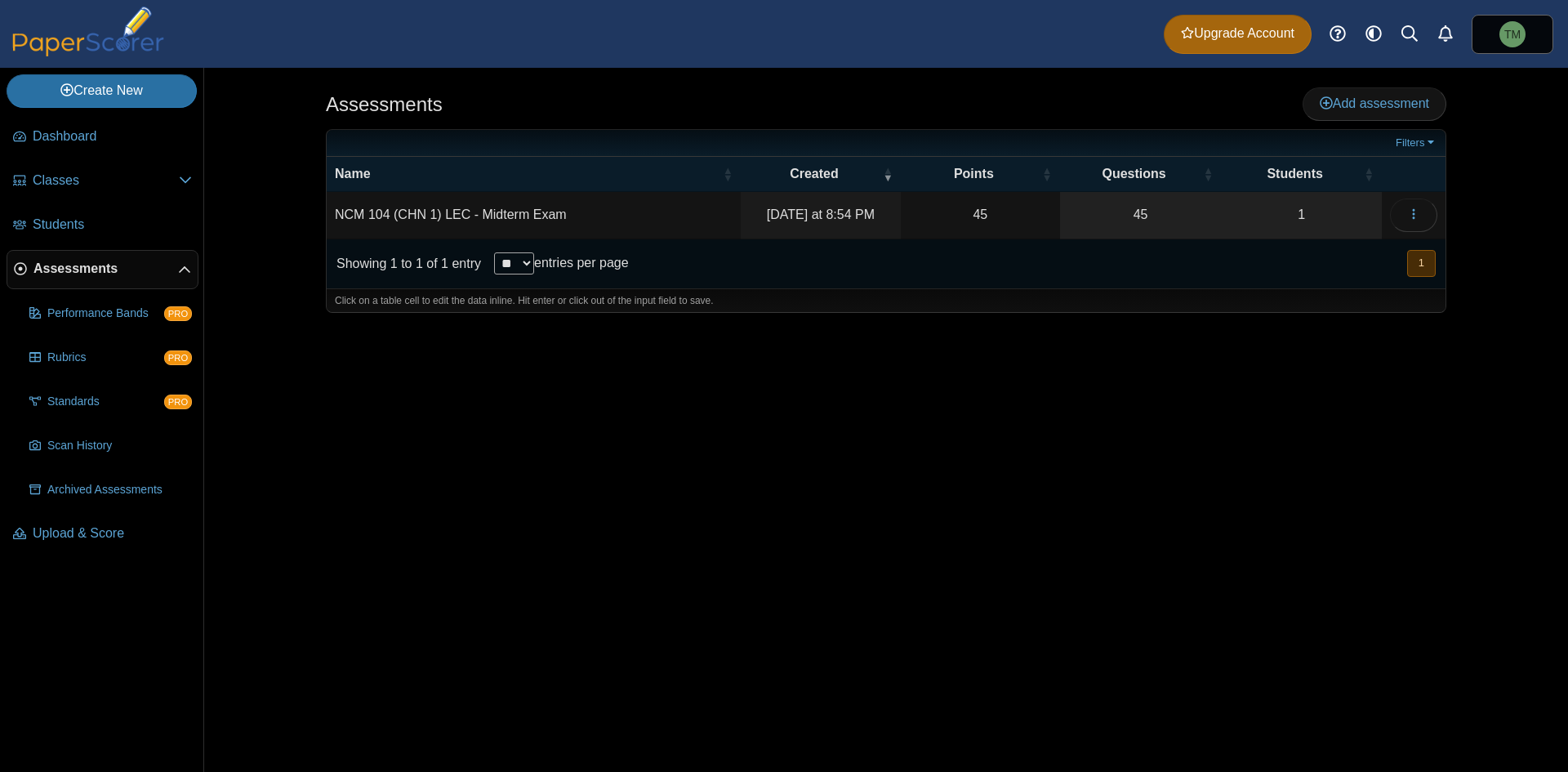
click at [1373, 85] on div "Assessments Add assessment 45 1" at bounding box center [886, 420] width 1225 height 704
click at [543, 207] on td "NCM 104 (CHN 1) LEC - Midterm Exam" at bounding box center [534, 214] width 414 height 46
click at [1115, 363] on div "Assessments Add assessment 45 1" at bounding box center [886, 420] width 1225 height 704
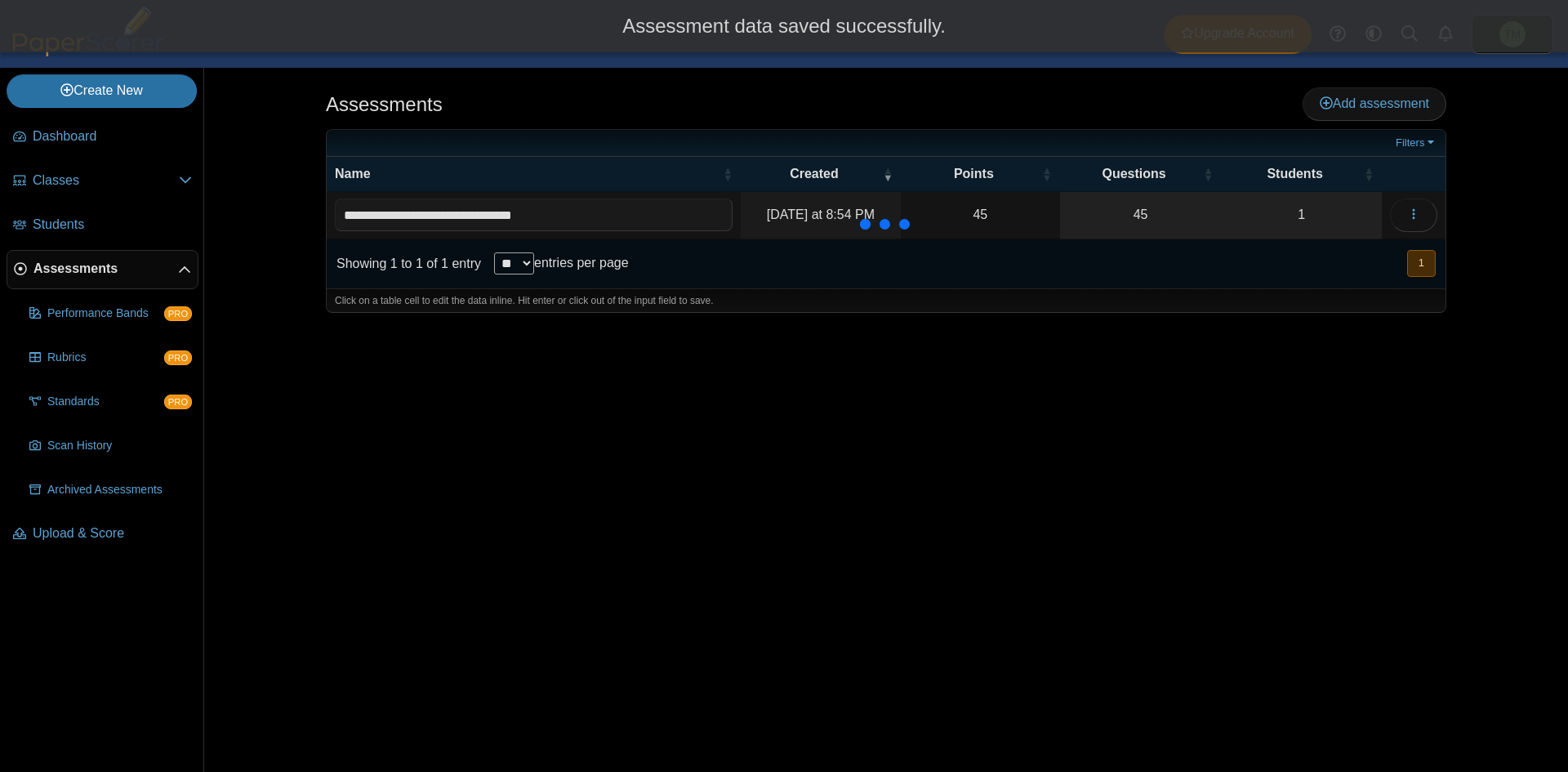
click at [749, 204] on td "[DATE] at 8:54 PM" at bounding box center [821, 214] width 160 height 46
click at [688, 203] on td "NCM 104 (CHN 1) LEC - Midterm Exam" at bounding box center [534, 214] width 414 height 46
click at [688, 203] on input "**********" at bounding box center [534, 214] width 398 height 33
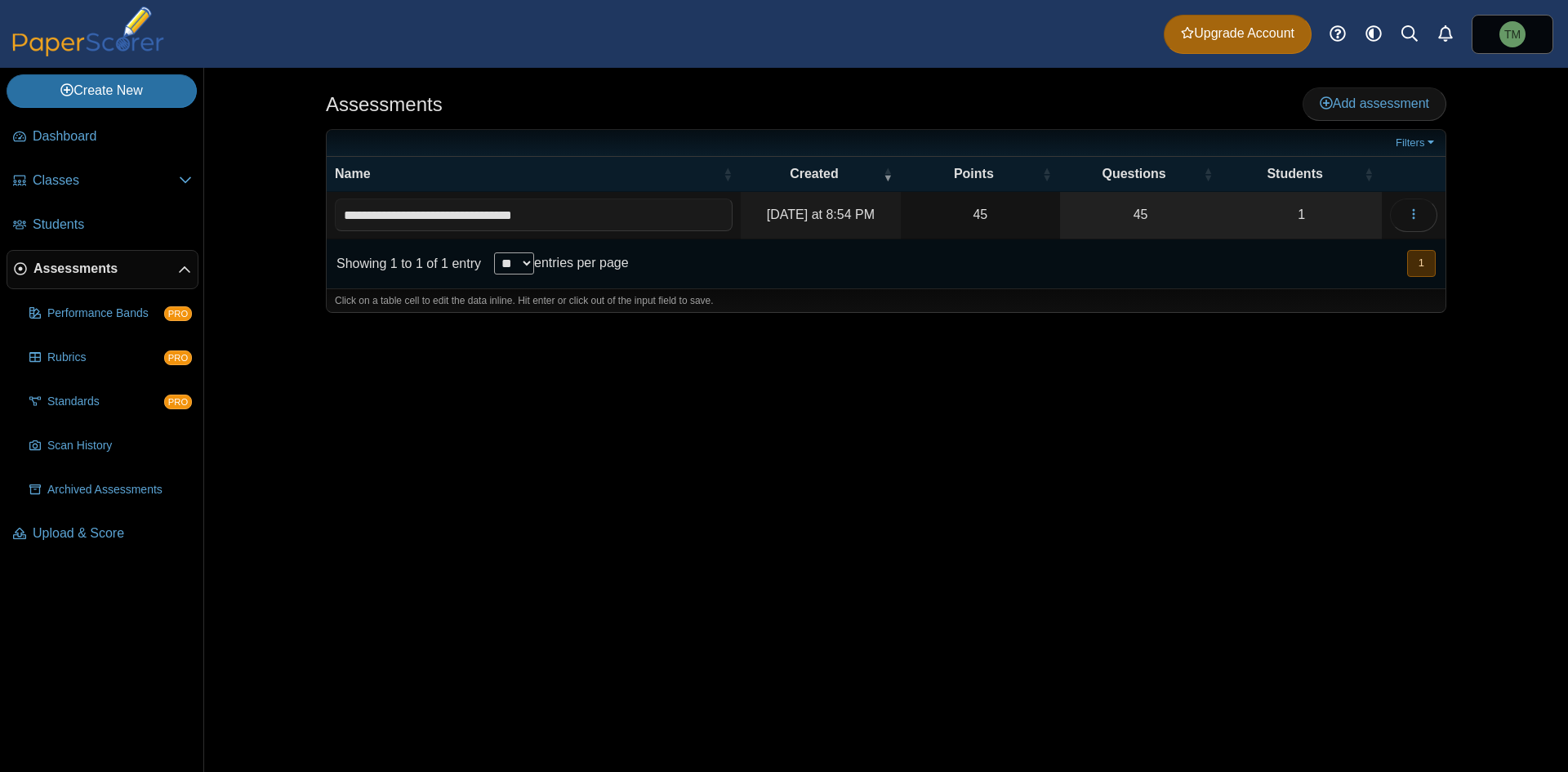
click at [775, 217] on time "[DATE] at 8:54 PM" at bounding box center [820, 214] width 108 height 14
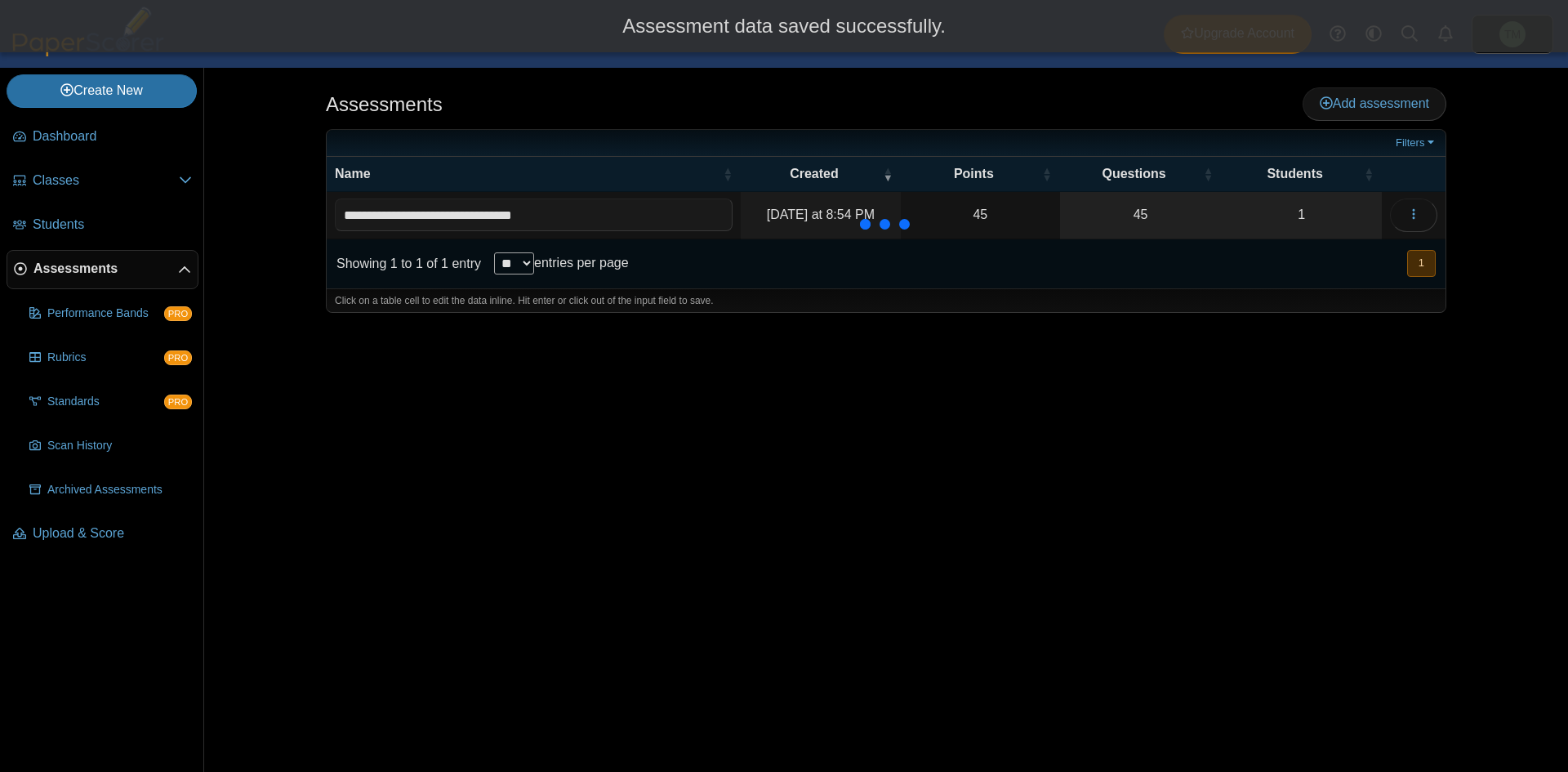
click at [718, 276] on div "Showing 1 to 1 of 1 entry ** ** ** *** entries per page « Prev 1 Next »" at bounding box center [886, 263] width 1118 height 49
click at [1401, 205] on button "button" at bounding box center [1413, 214] width 47 height 33
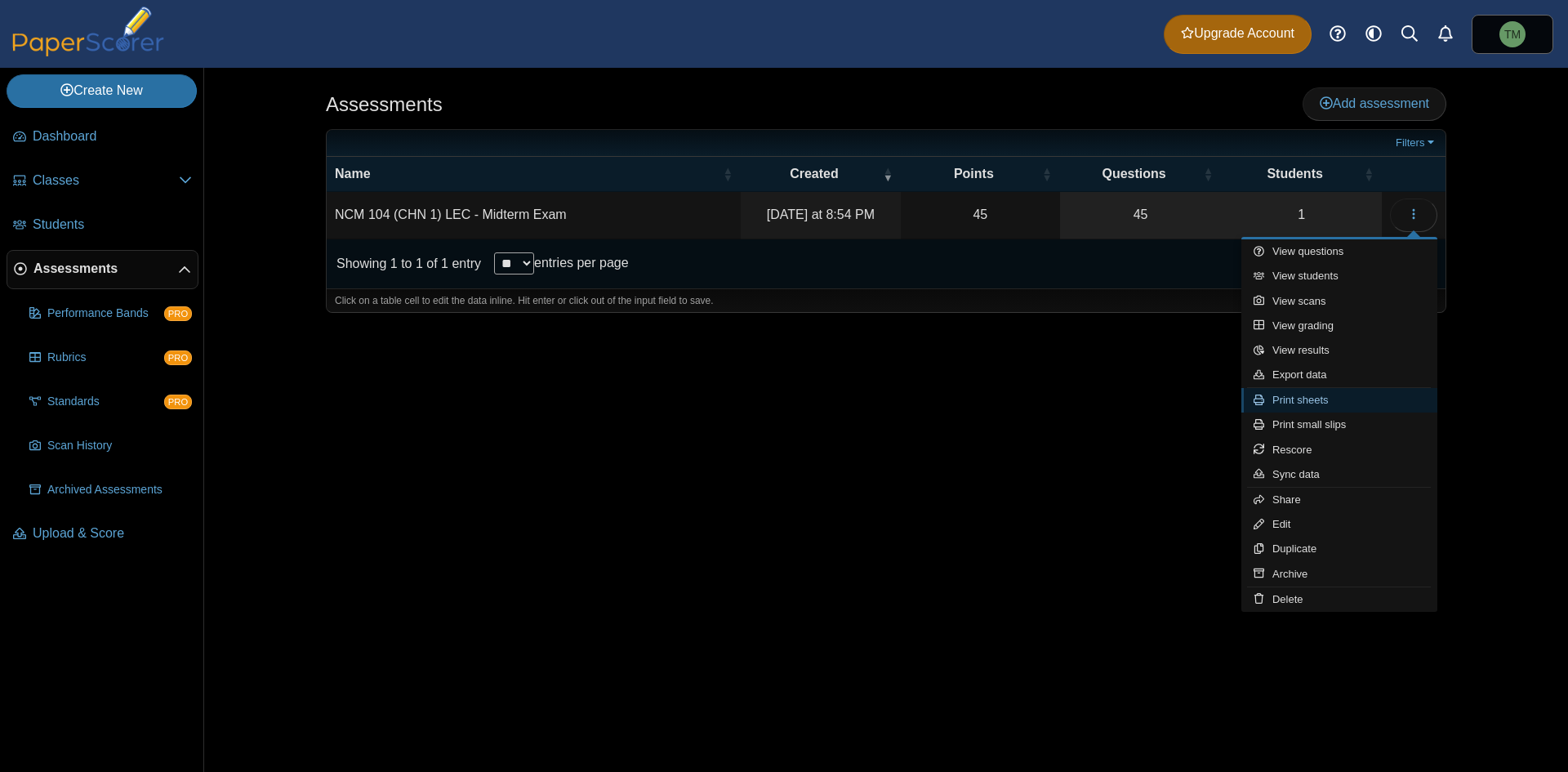
click at [1364, 407] on link "Print sheets" at bounding box center [1339, 400] width 196 height 24
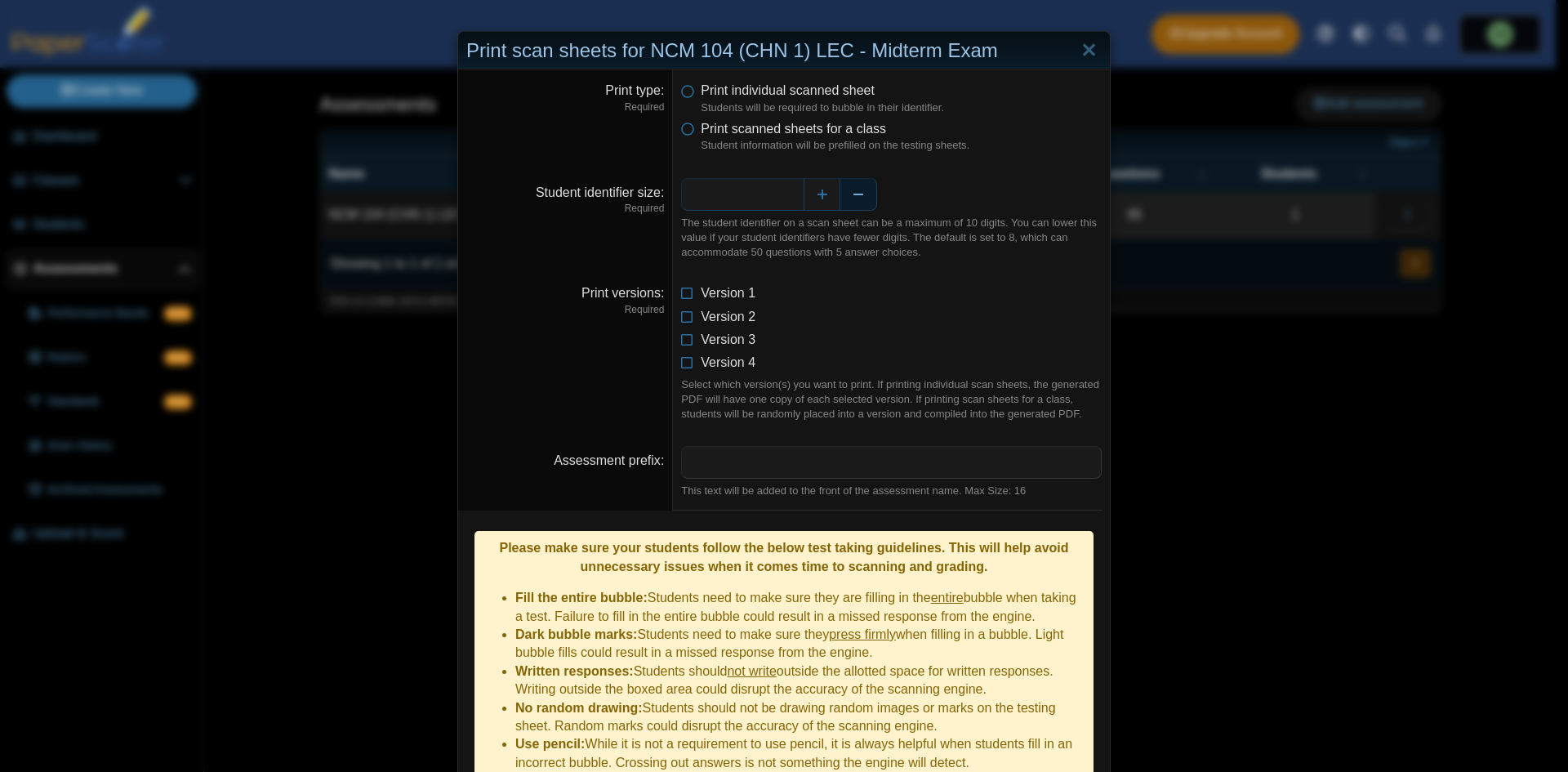
click at [849, 196] on button "Decrease" at bounding box center [859, 195] width 37 height 33
click at [683, 296] on icon at bounding box center [688, 290] width 13 height 12
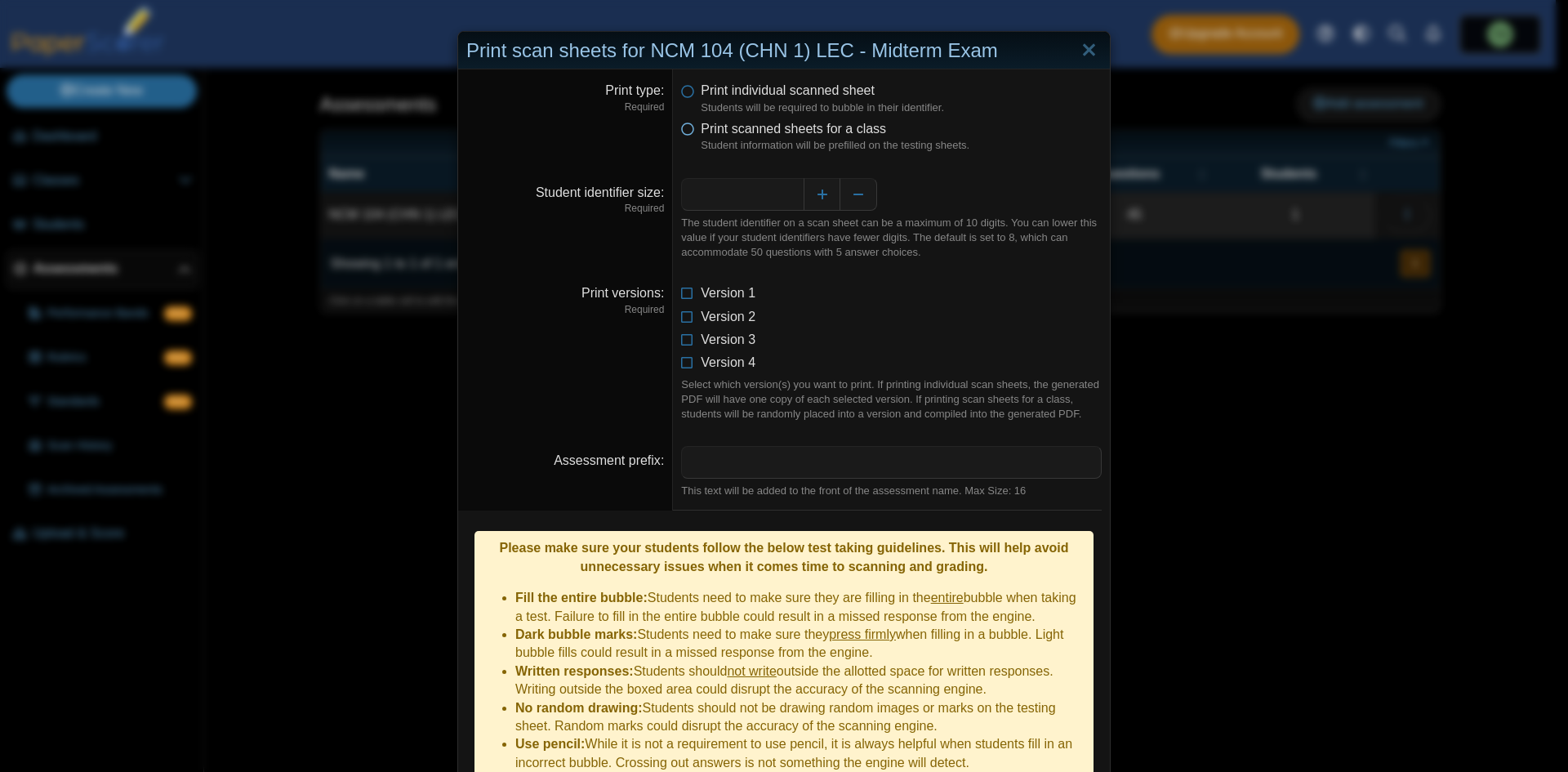
click at [682, 130] on icon at bounding box center [688, 126] width 13 height 12
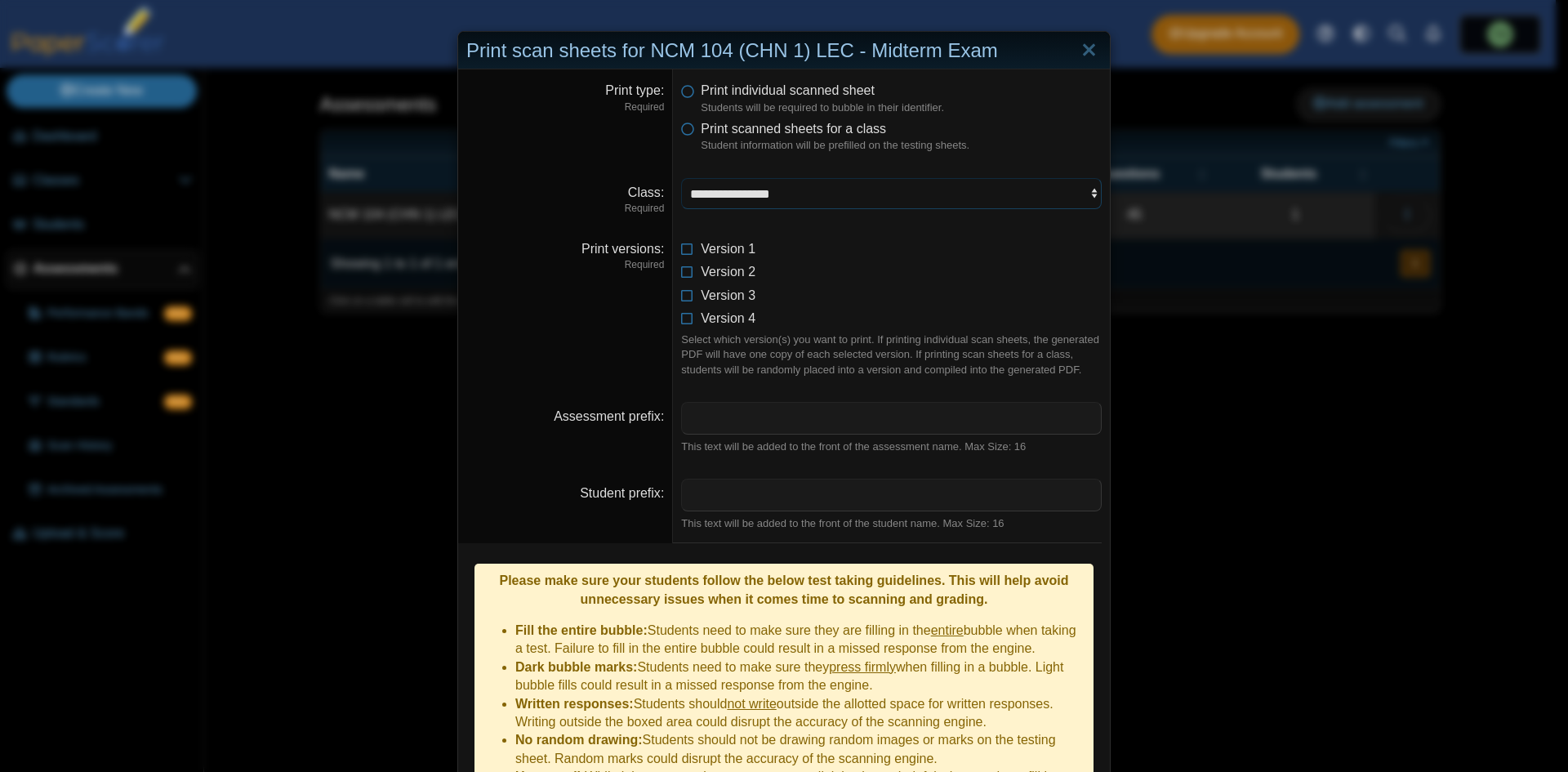
click at [797, 180] on select "**********" at bounding box center [891, 194] width 421 height 31
select select "**********"
click at [681, 178] on select "**********" at bounding box center [891, 194] width 421 height 31
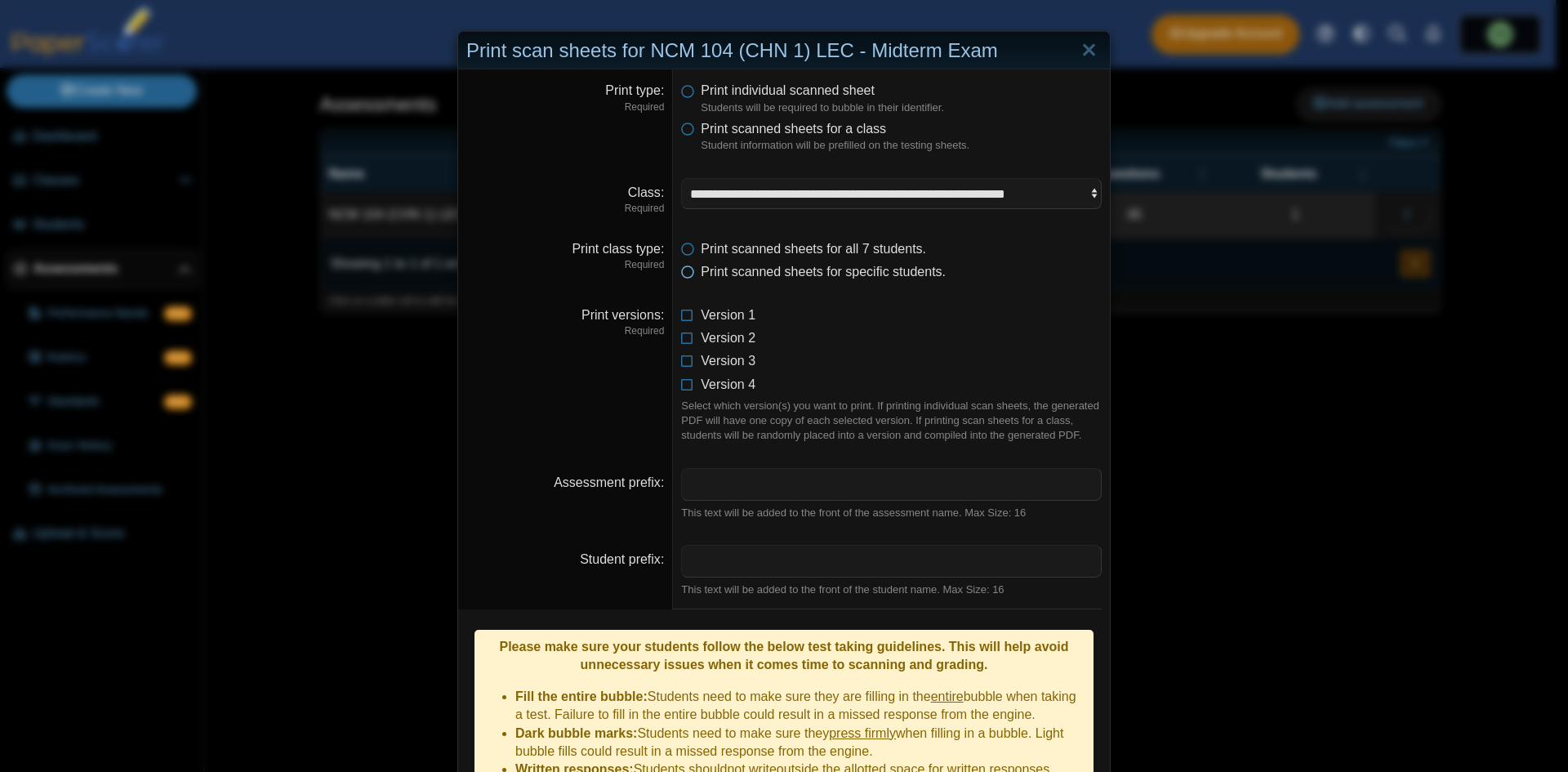
click at [682, 269] on icon at bounding box center [688, 269] width 13 height 12
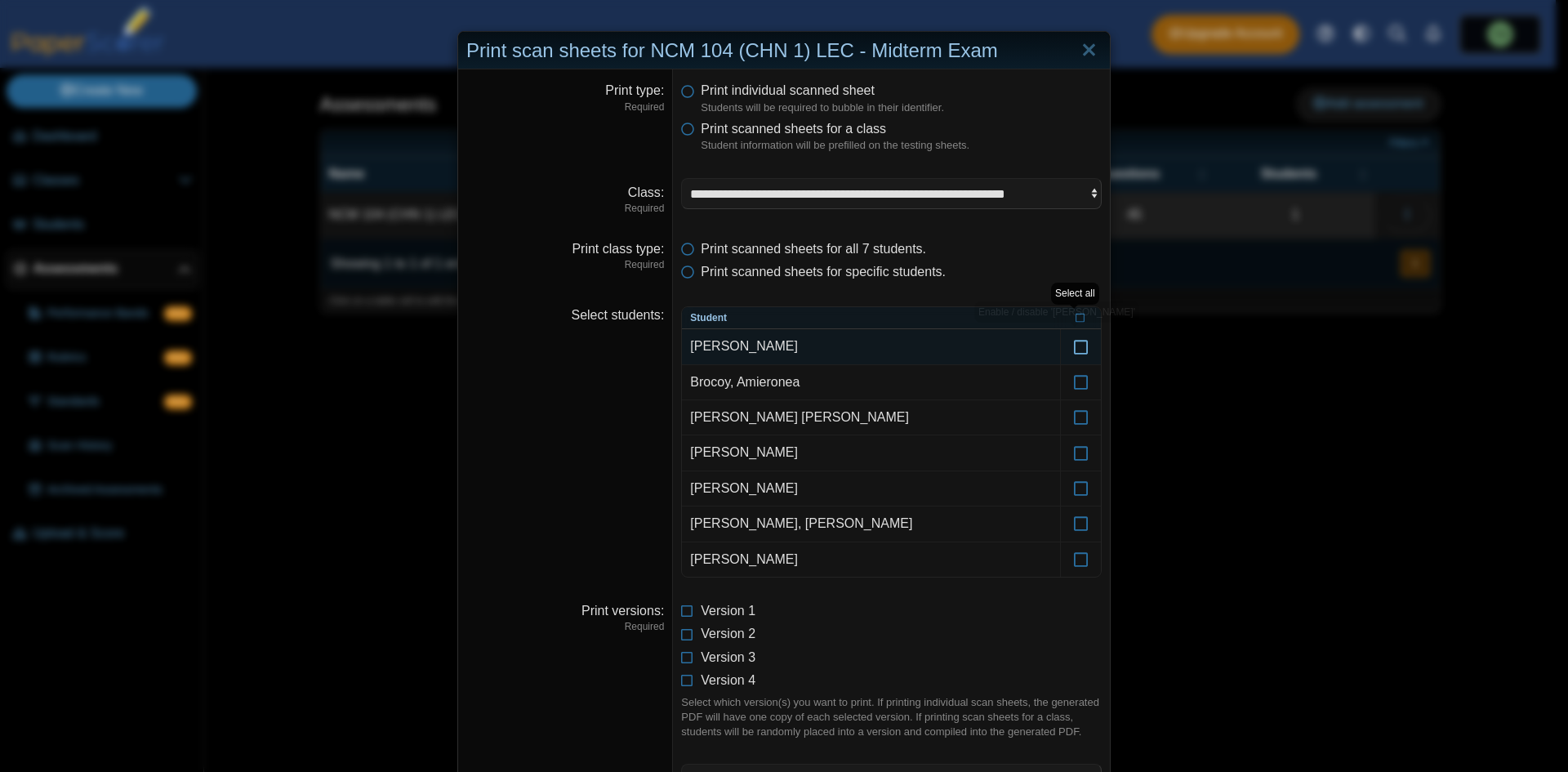
click at [1073, 347] on icon at bounding box center [1081, 338] width 16 height 14
click at [1074, 347] on icon at bounding box center [1081, 338] width 16 height 14
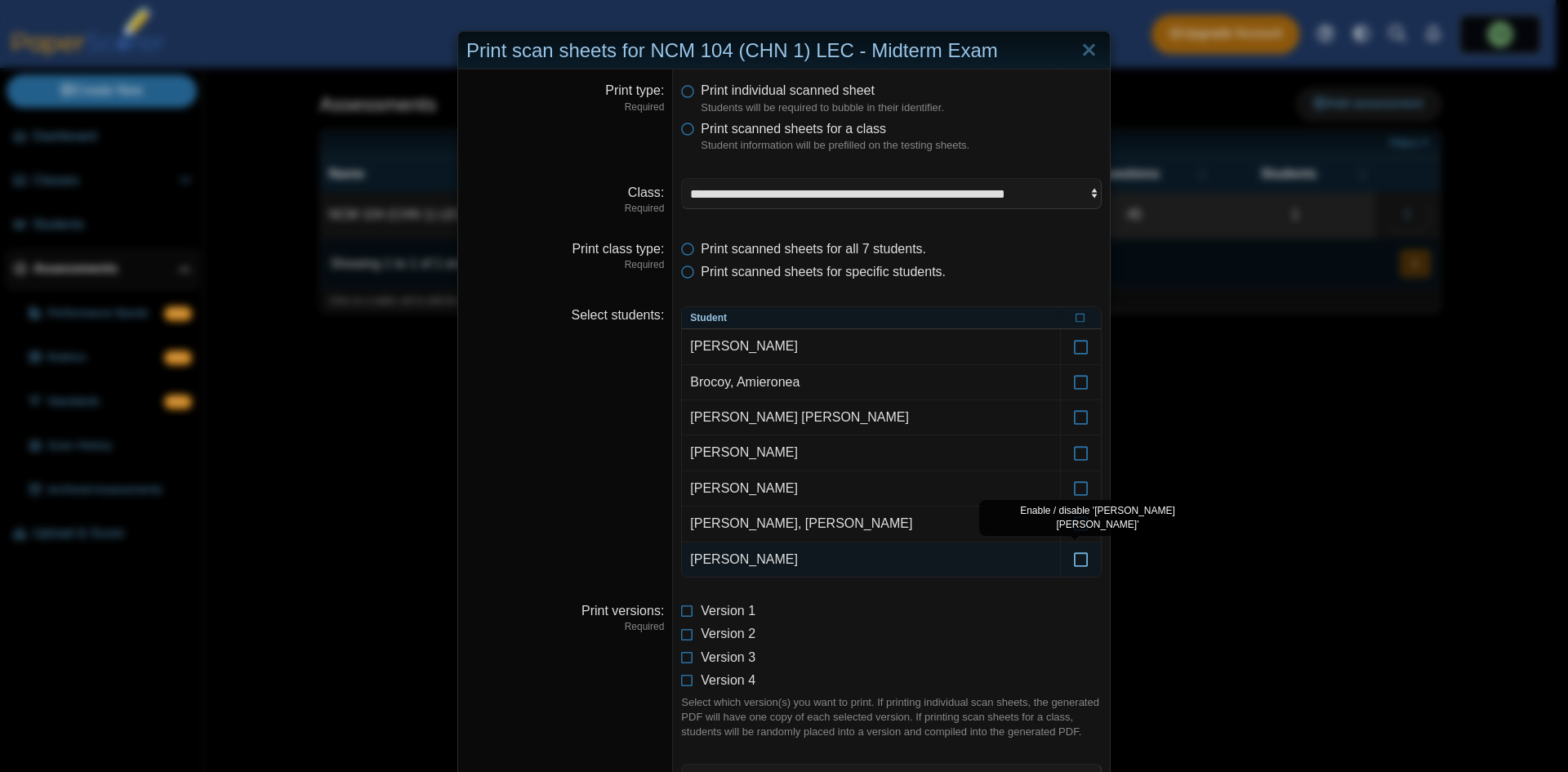
click at [1073, 558] on icon at bounding box center [1081, 552] width 16 height 14
click at [1077, 523] on icon at bounding box center [1081, 516] width 16 height 14
click at [1077, 489] on body "Dashboard Classes Archived classes Students" at bounding box center [777, 386] width 1555 height 772
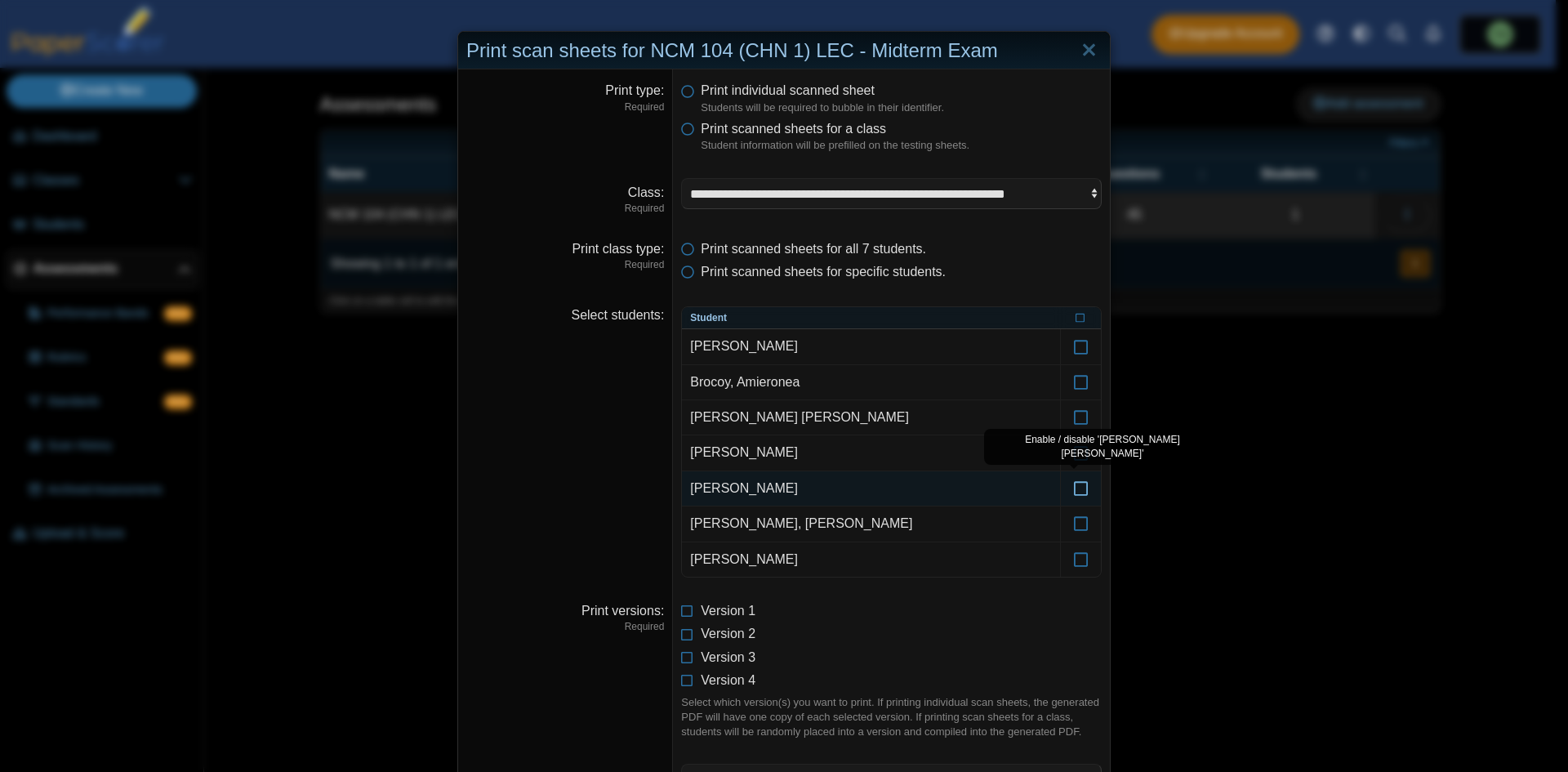
click at [1073, 488] on icon at bounding box center [1081, 481] width 16 height 14
click at [1068, 462] on label at bounding box center [1080, 453] width 40 height 34
click at [1073, 422] on div "Enable / disable '[PERSON_NAME]'" at bounding box center [1073, 418] width 165 height 22
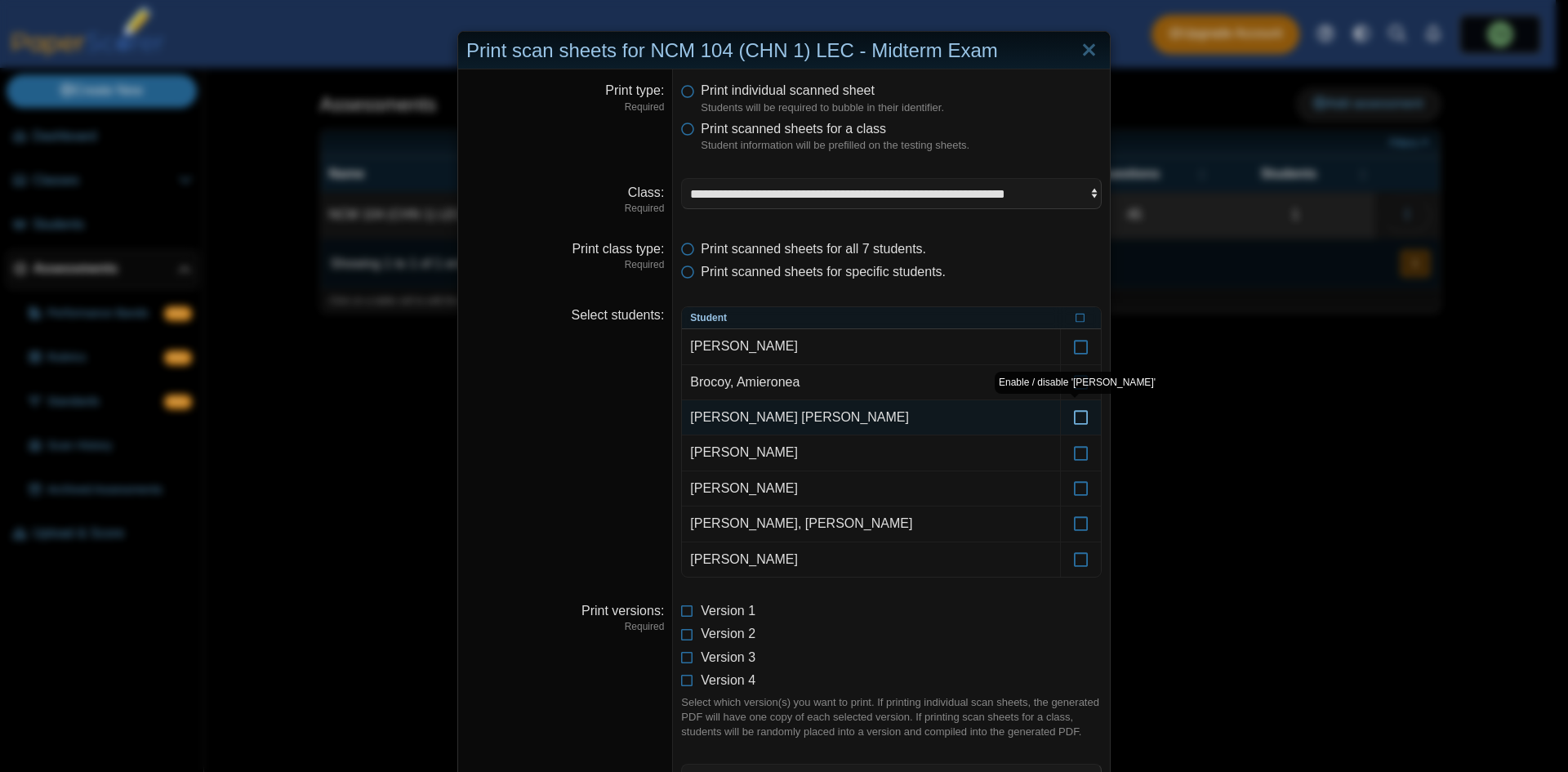
click at [1073, 414] on icon at bounding box center [1081, 410] width 16 height 14
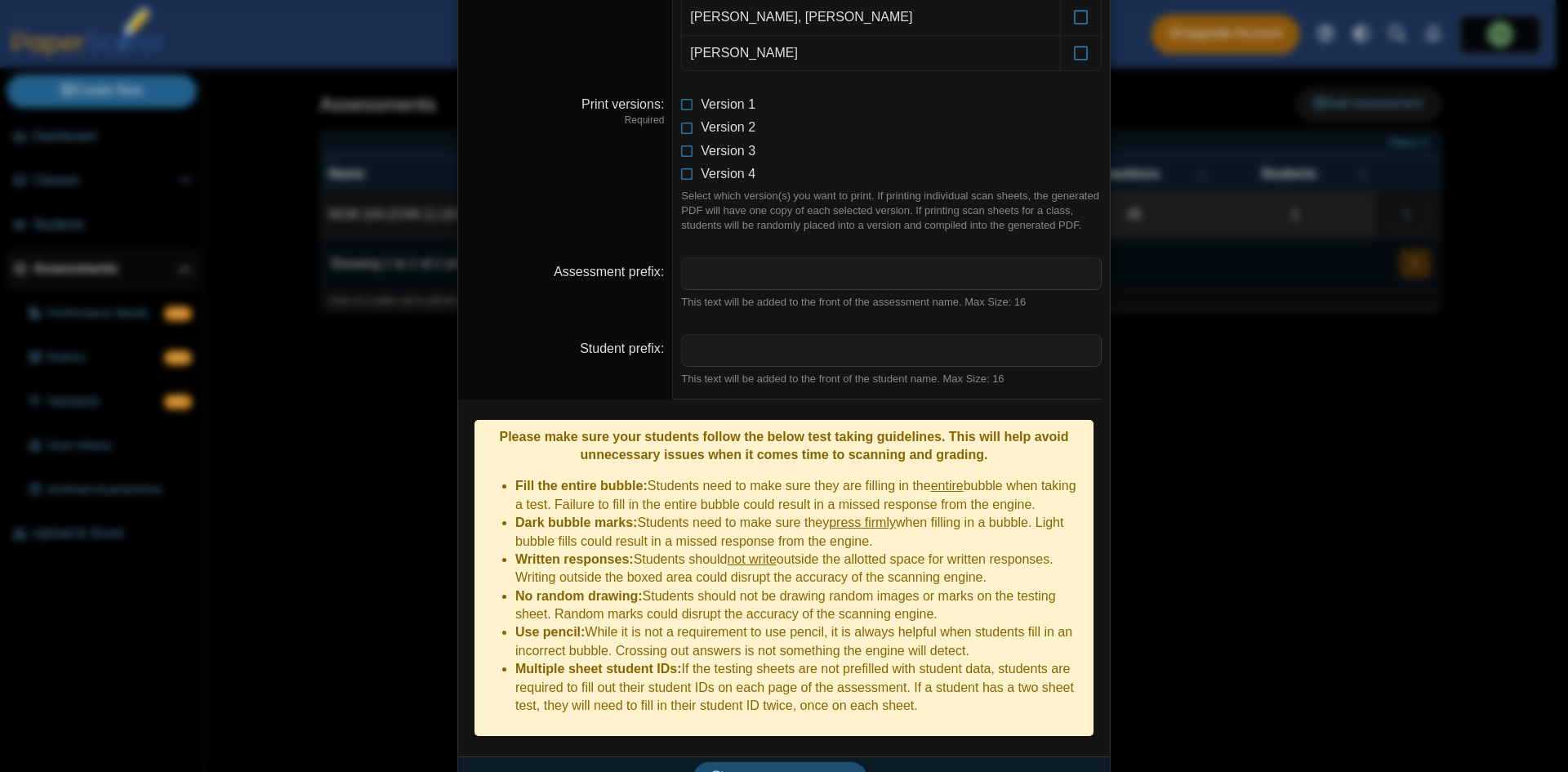
scroll to position [517, 0]
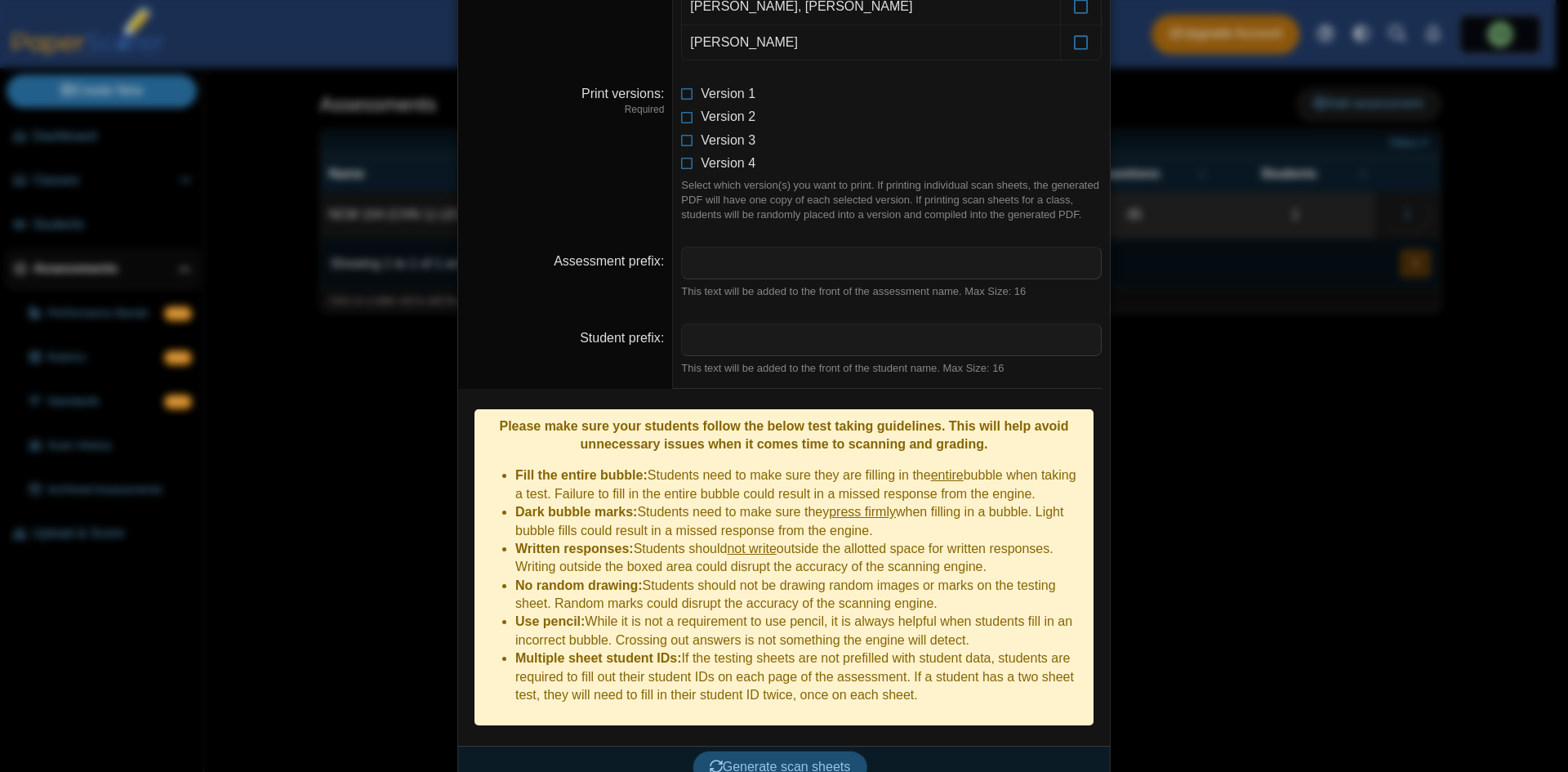
click at [816, 759] on span "Generate scan sheets" at bounding box center [780, 766] width 141 height 14
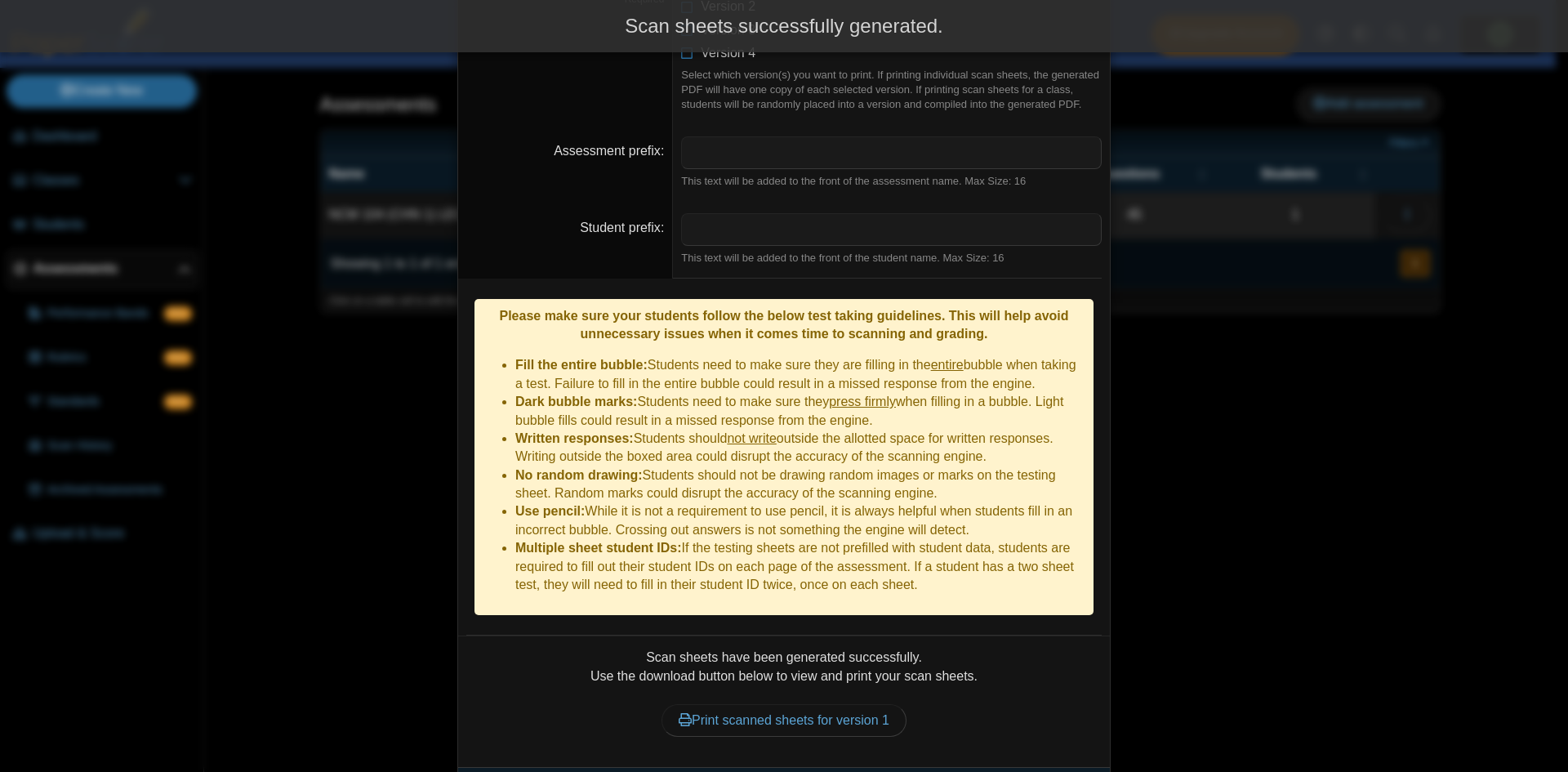
scroll to position [649, 0]
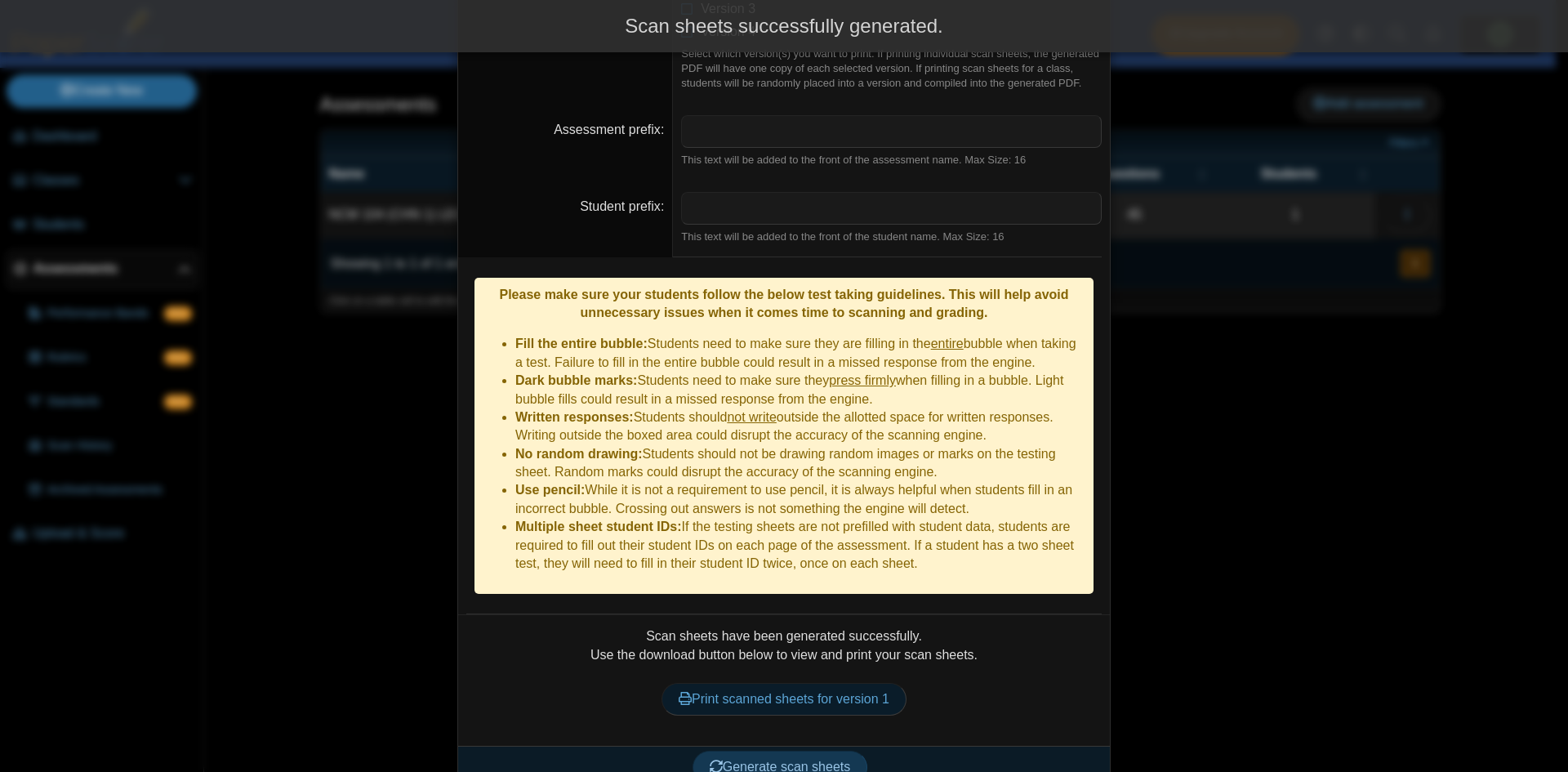
click at [751, 682] on link "Print scanned sheets for version 1" at bounding box center [784, 699] width 245 height 33
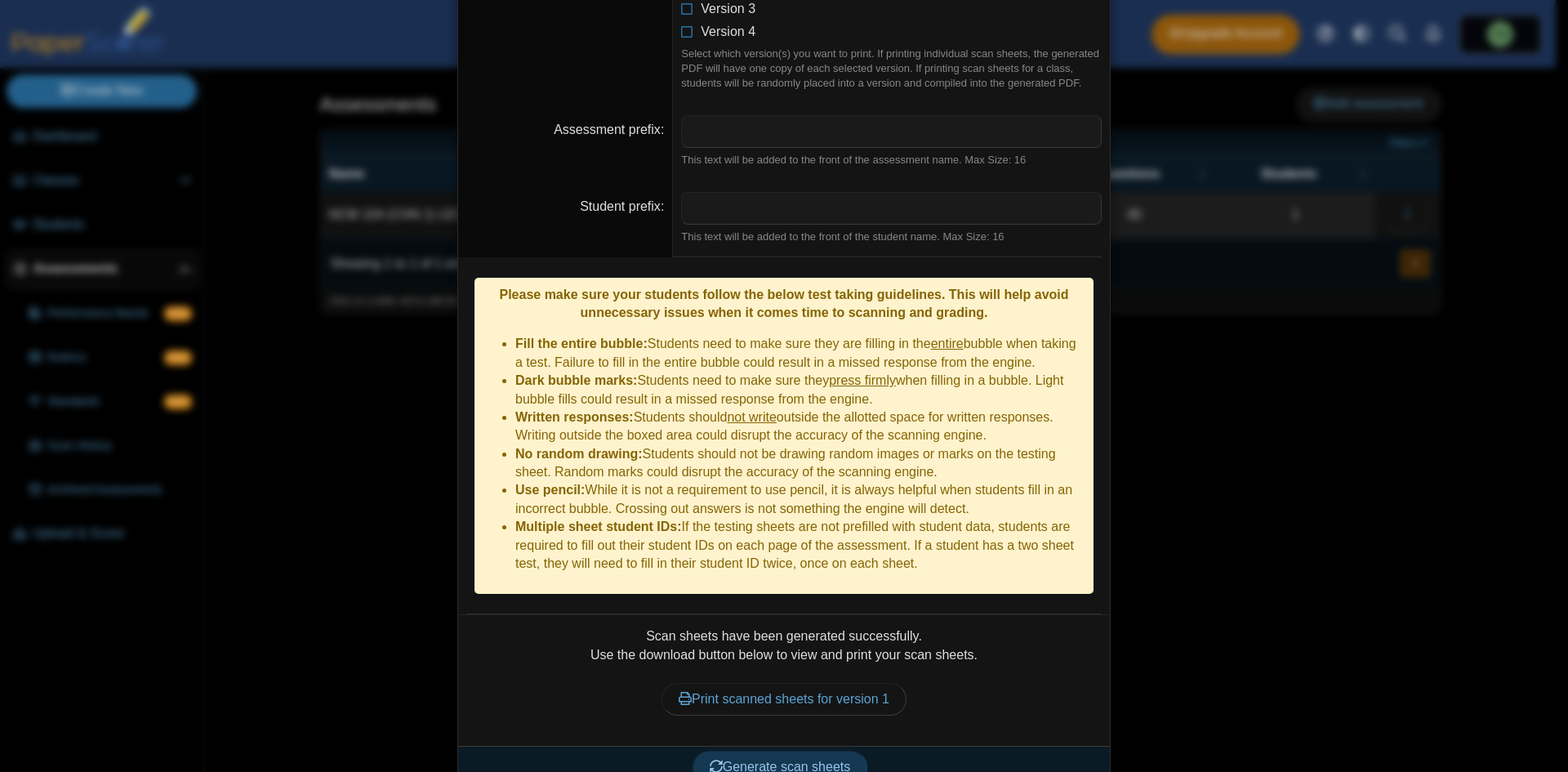
click at [1230, 275] on div "**********" at bounding box center [784, 386] width 1568 height 772
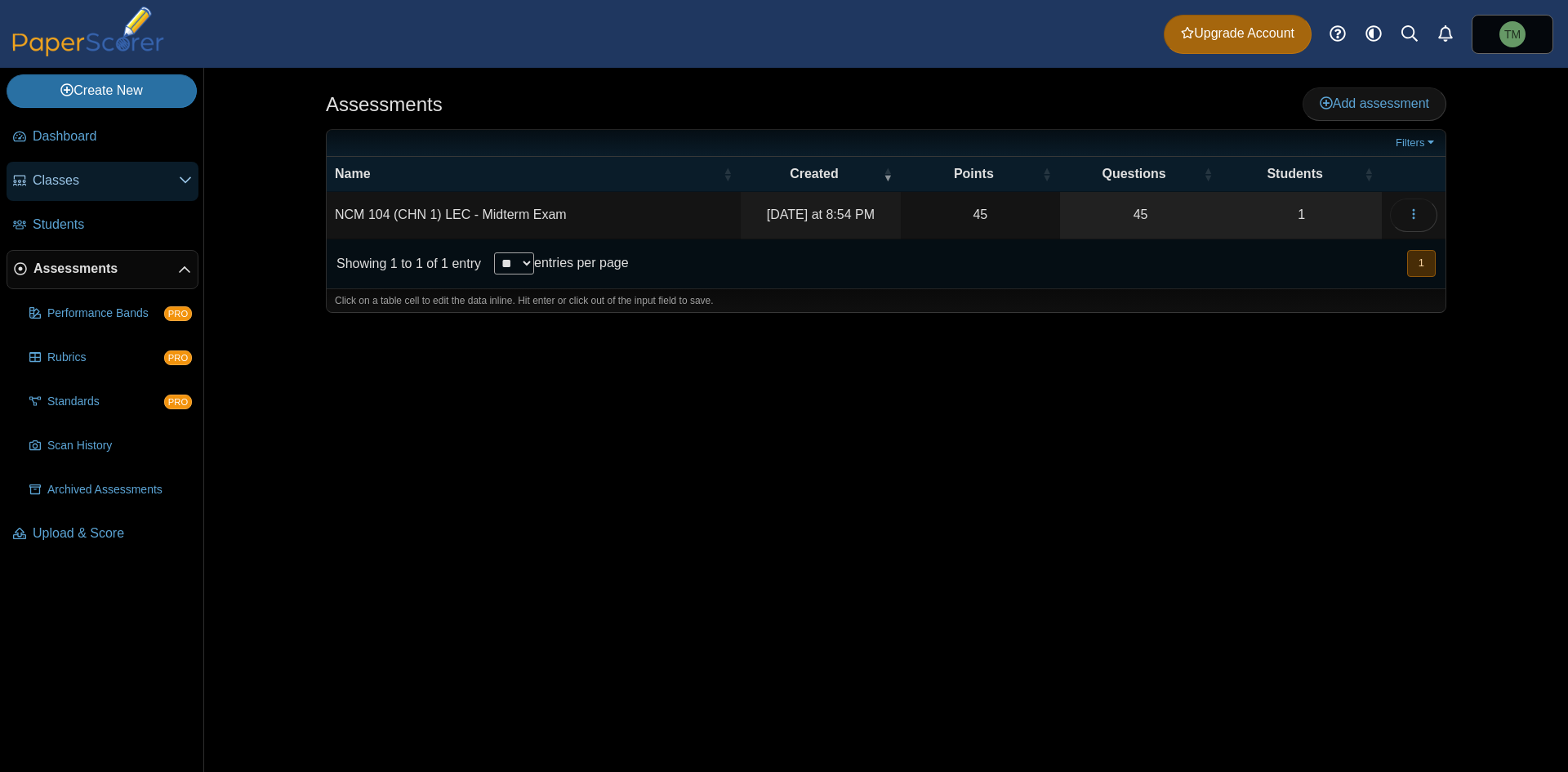
click at [91, 167] on link "Classes" at bounding box center [102, 181] width 192 height 39
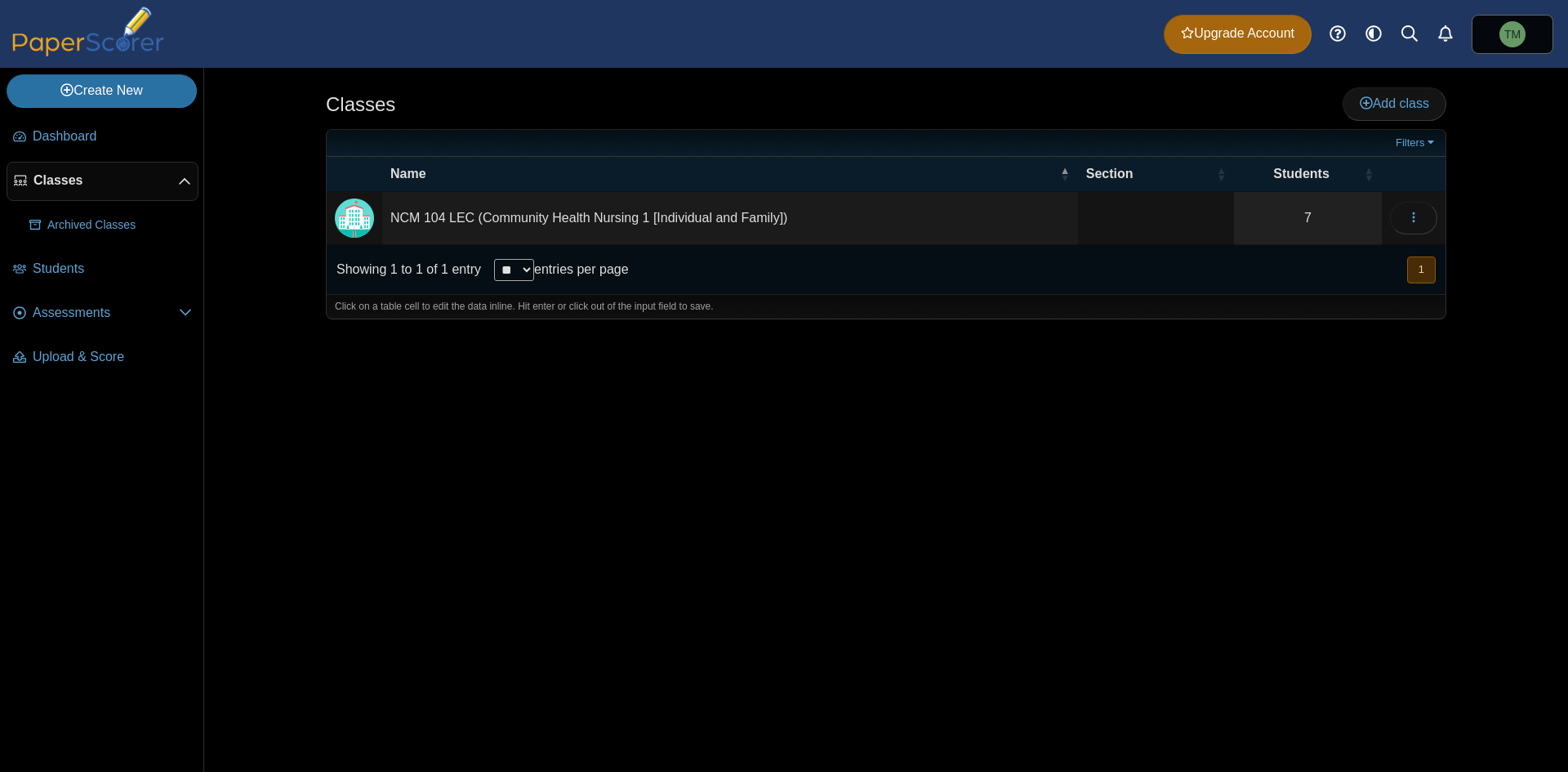
click at [793, 223] on td "NCM 104 LEC (Community Health Nursing 1 [Individual and Family])" at bounding box center [729, 218] width 696 height 53
click at [1109, 427] on div "Classes Add class Filters 7" at bounding box center [886, 420] width 1225 height 704
click at [1023, 216] on td "NCM 104 LEC (Community Health Nursing 1 [Individual and Family])" at bounding box center [729, 218] width 696 height 53
click at [1023, 216] on input "**********" at bounding box center [729, 218] width 679 height 33
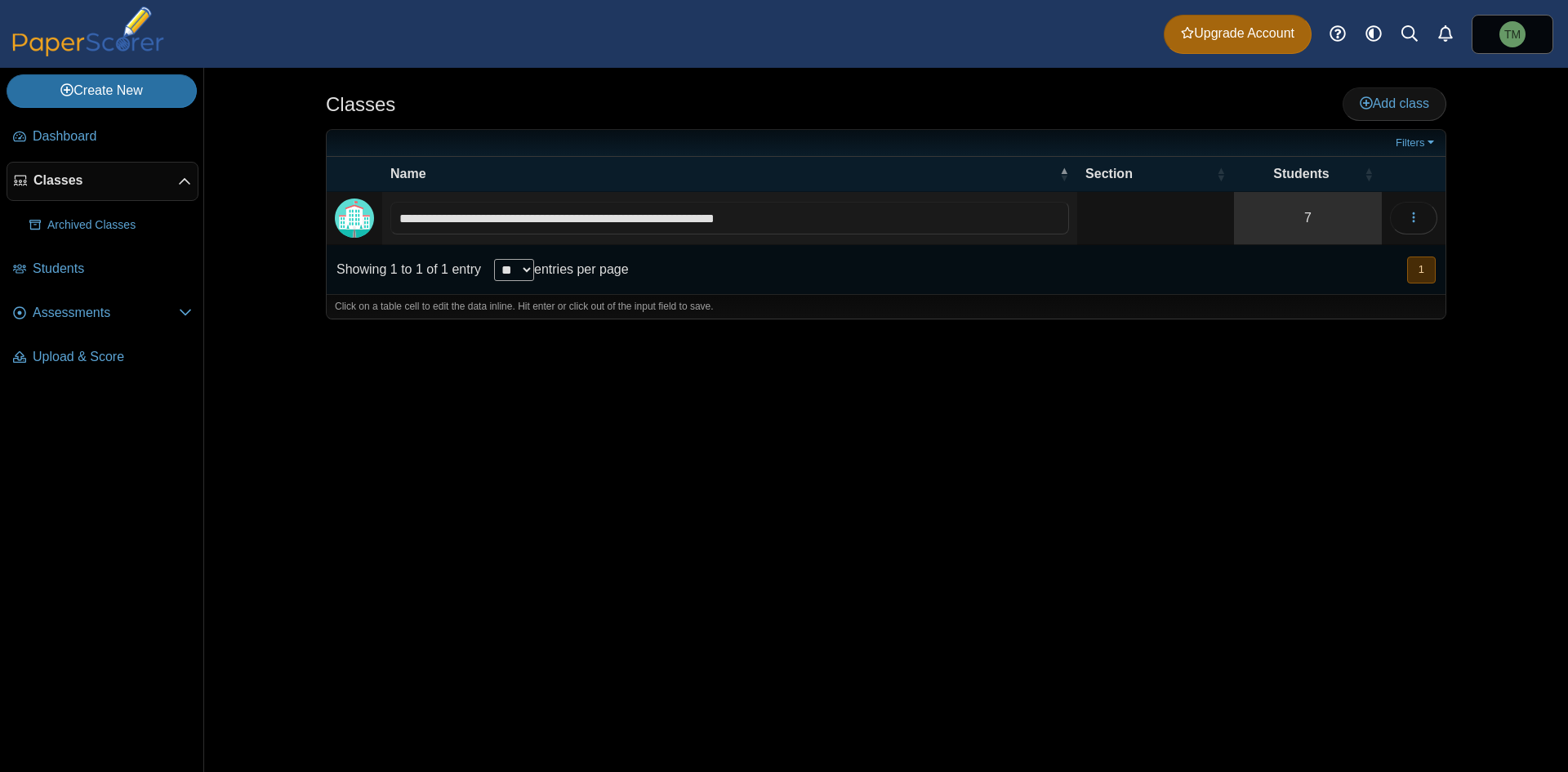
drag, startPoint x: 1269, startPoint y: 320, endPoint x: 1299, endPoint y: 242, distance: 83.6
click at [1269, 319] on div at bounding box center [886, 328] width 1120 height 16
click at [1312, 224] on link "7" at bounding box center [1307, 218] width 147 height 52
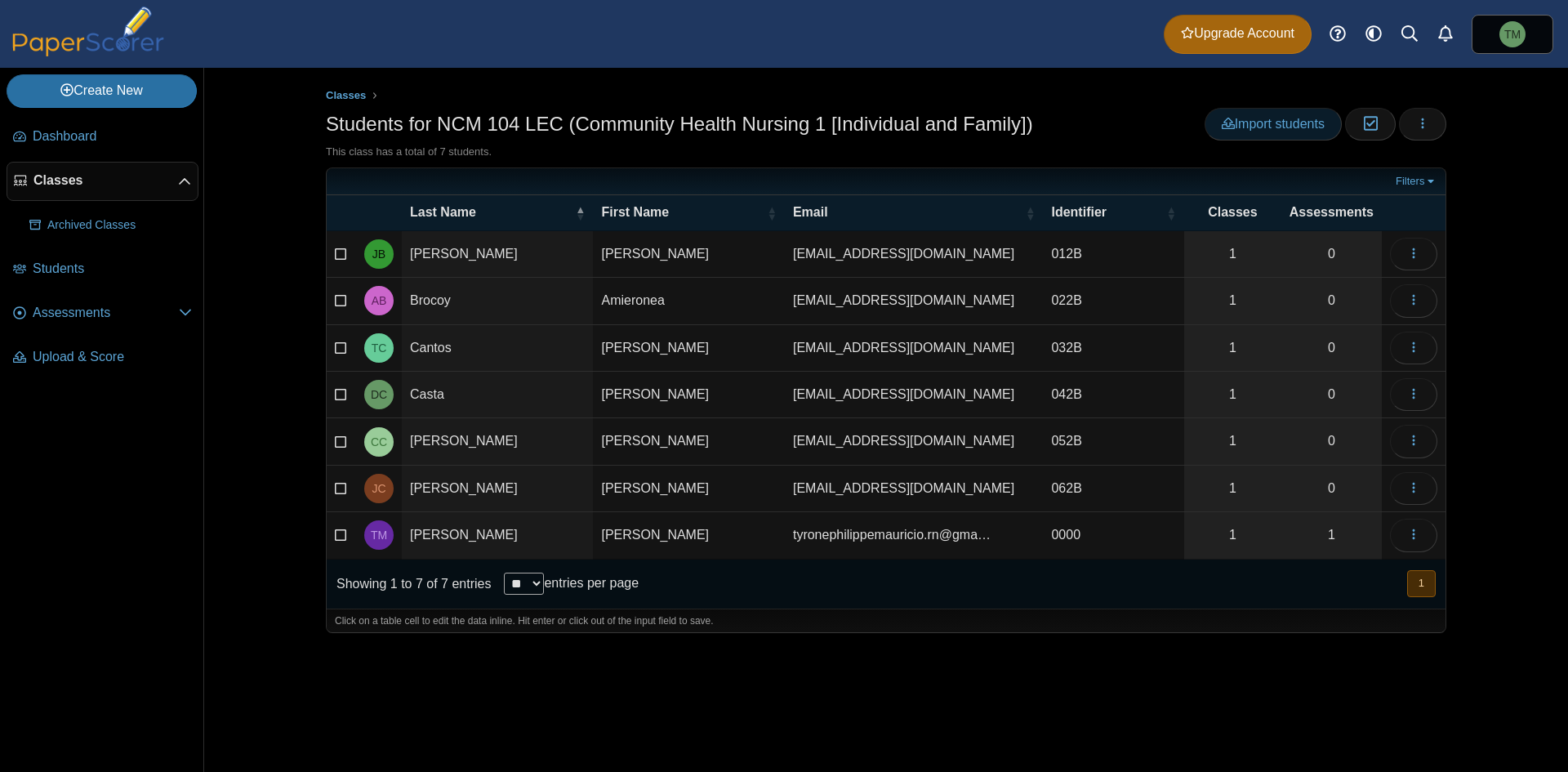
click at [1304, 124] on span "Import students" at bounding box center [1273, 123] width 103 height 14
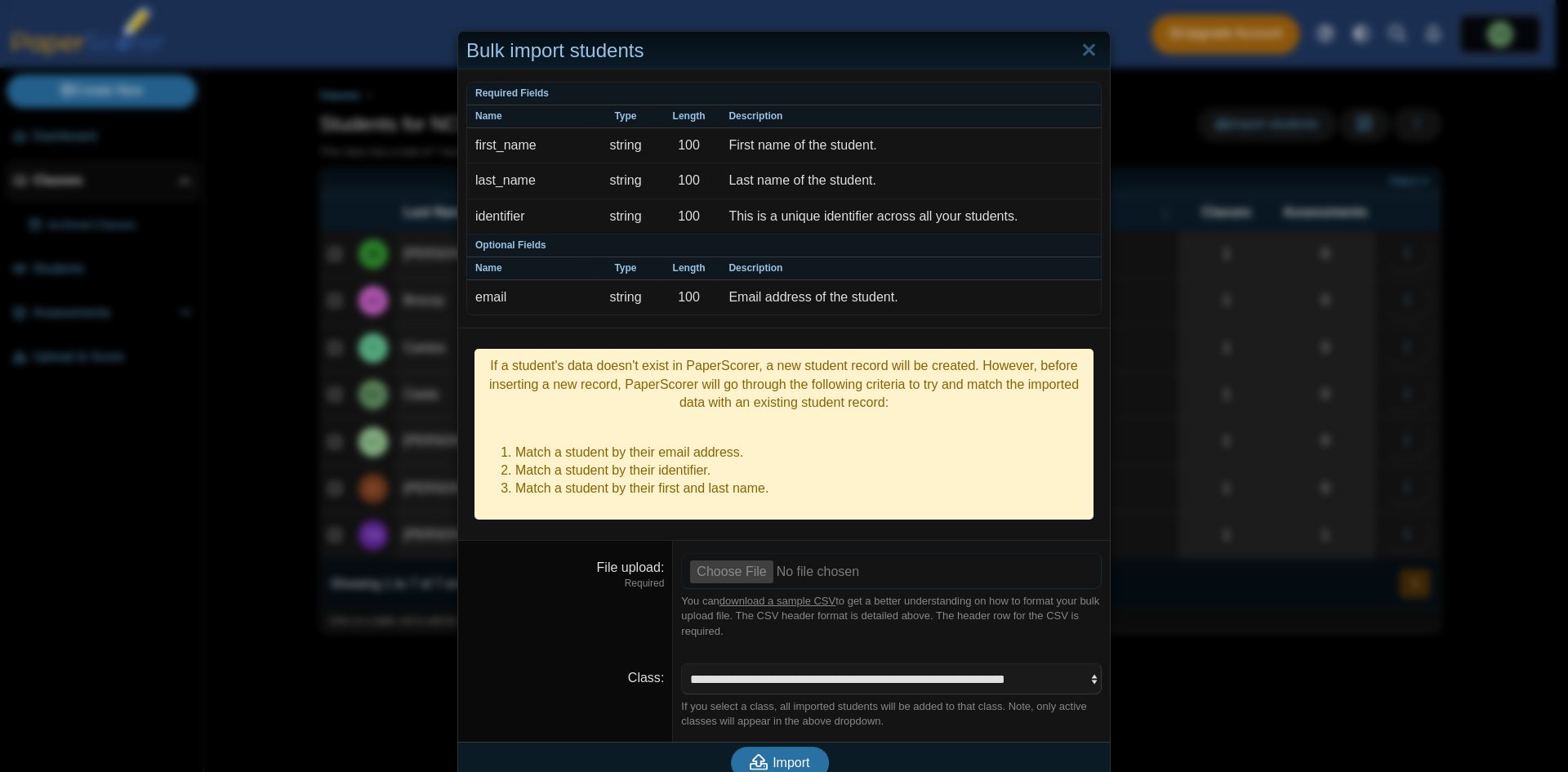
click at [712, 556] on input "File upload" at bounding box center [891, 571] width 421 height 36
type input "**********"
click at [779, 747] on button "Import" at bounding box center [780, 763] width 98 height 33
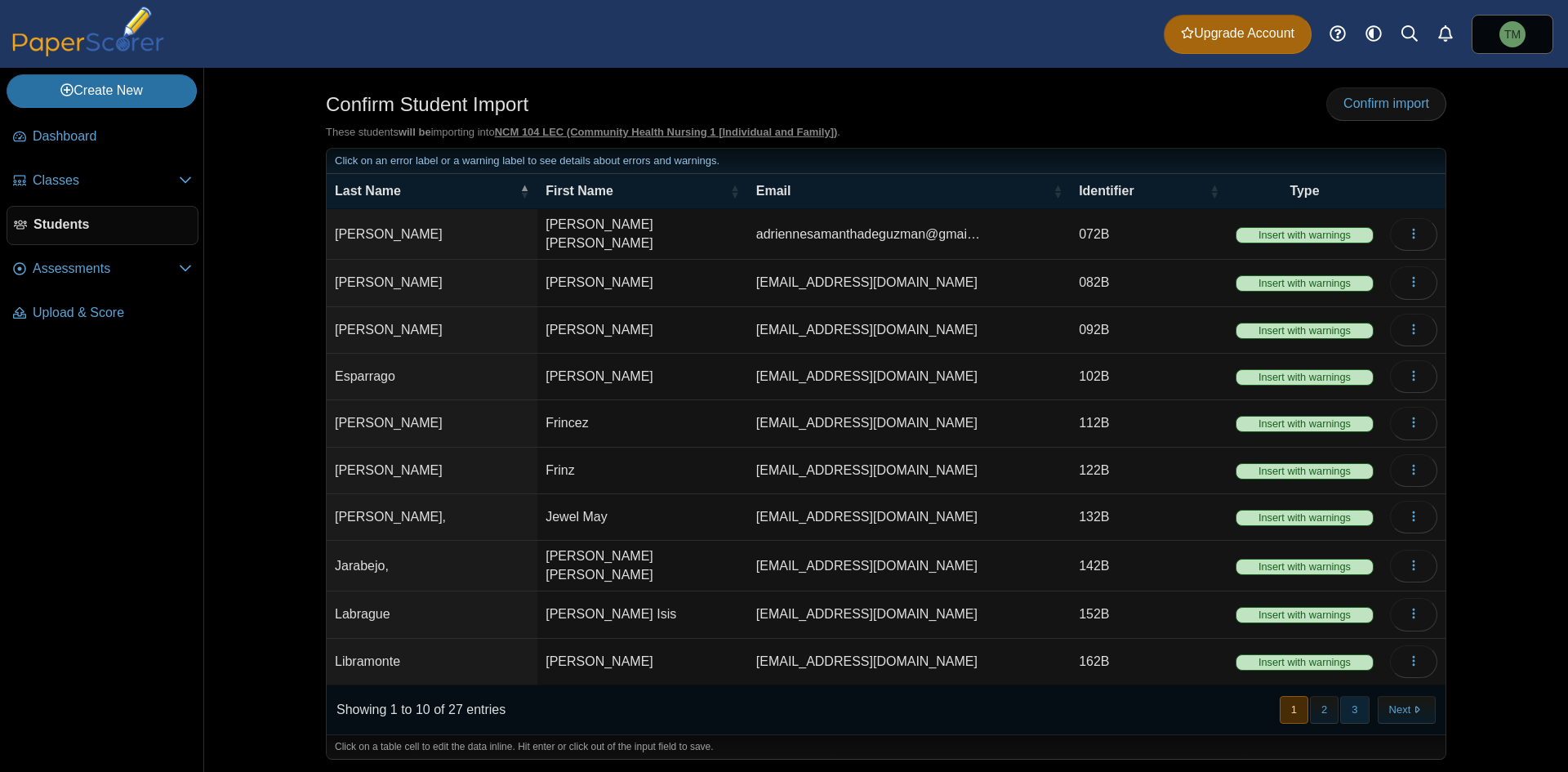
click at [1348, 707] on button "3" at bounding box center [1354, 710] width 29 height 27
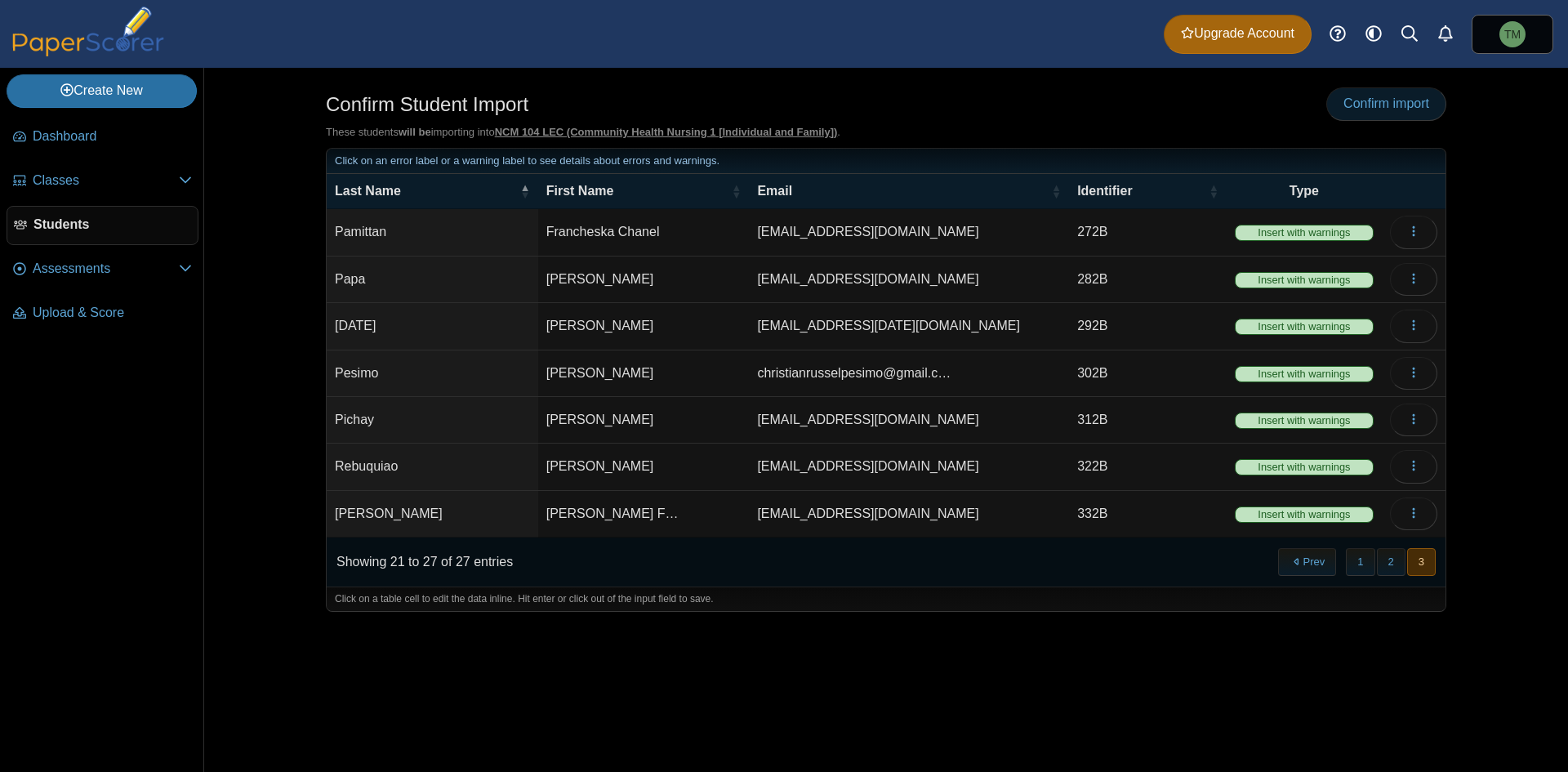
click at [1416, 119] on link "Confirm import" at bounding box center [1386, 104] width 120 height 33
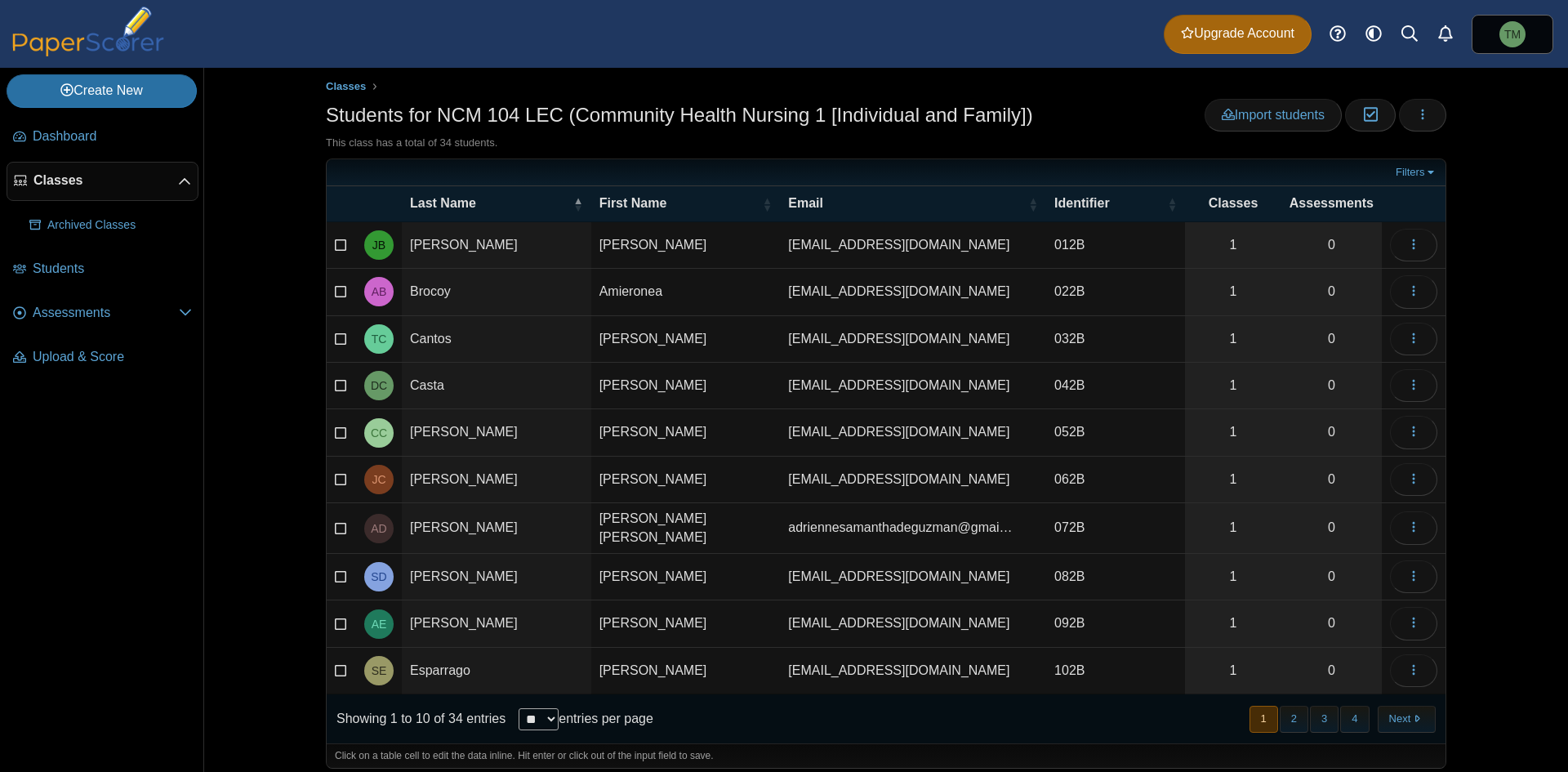
scroll to position [17, 0]
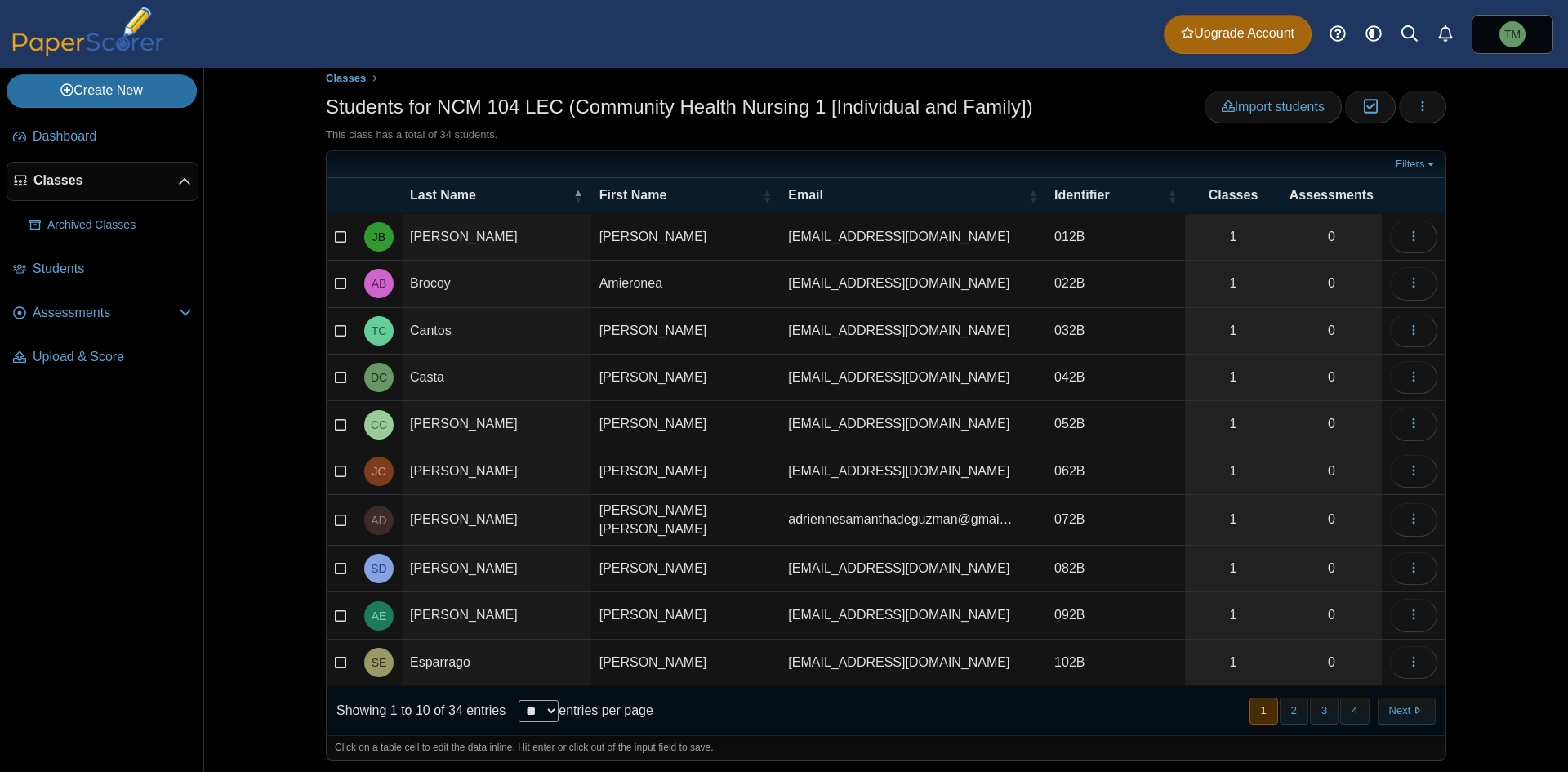
click at [630, 98] on h1 "Students for NCM 104 LEC (Community Health Nursing 1 [Individual and Family])" at bounding box center [679, 107] width 708 height 28
click at [977, 105] on h1 "Students for NCM 104 LEC (Community Health Nursing 1 [Individual and Family])" at bounding box center [679, 107] width 708 height 28
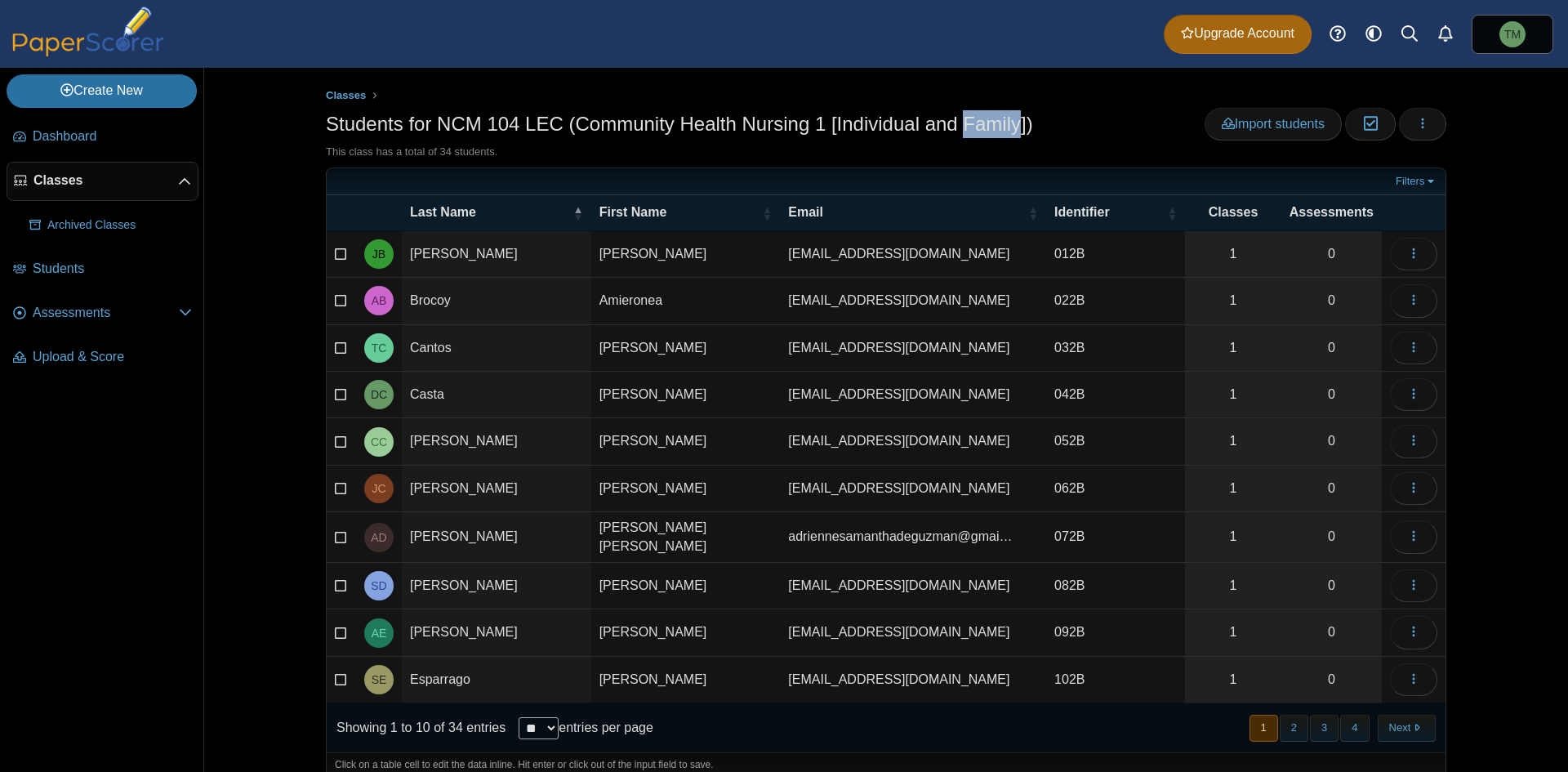
click at [981, 113] on h1 "Students for NCM 104 LEC (Community Health Nursing 1 [Individual and Family])" at bounding box center [679, 124] width 708 height 28
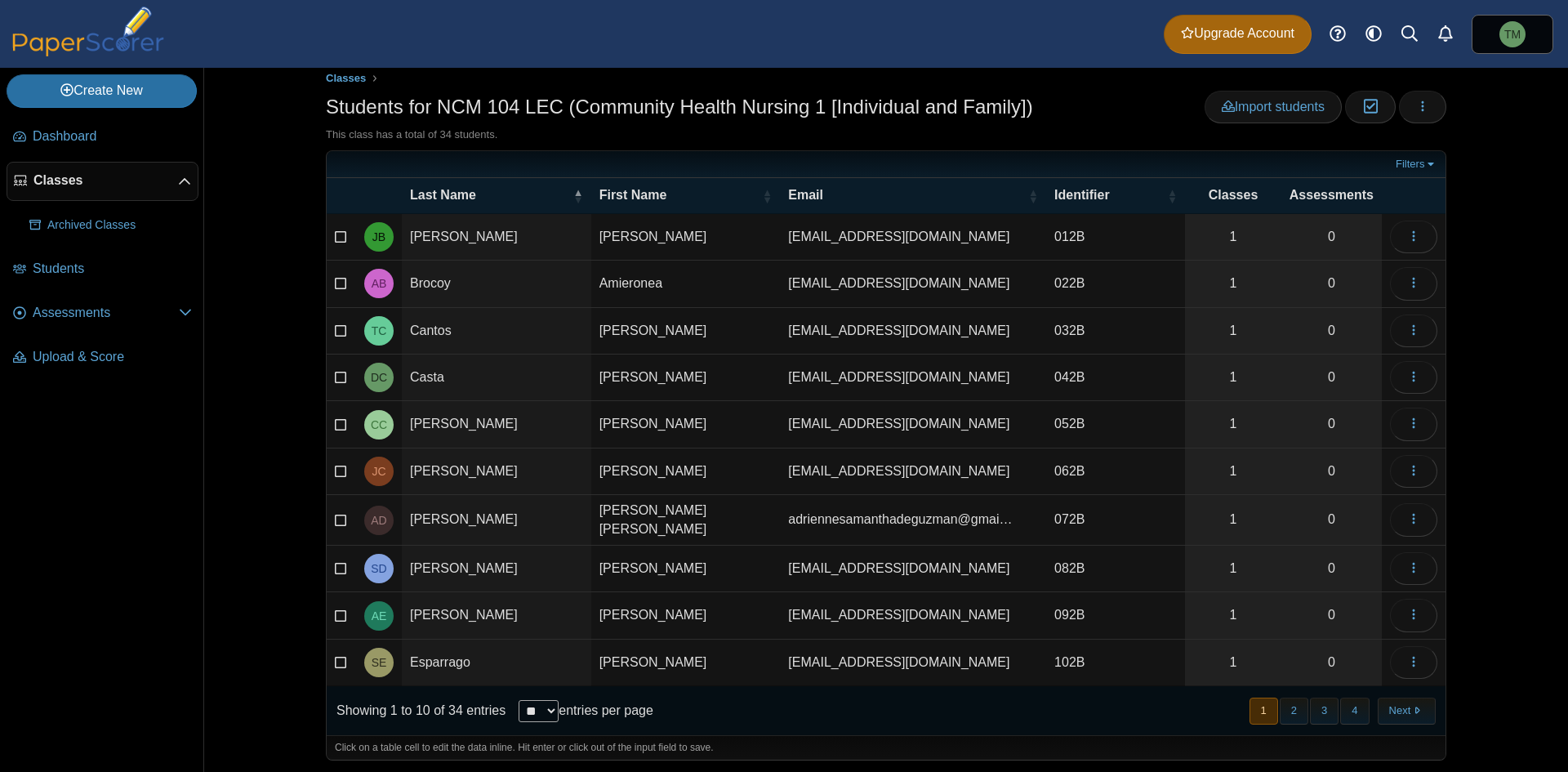
click at [1392, 148] on span "Students for NCM 104 LEC (Community Health Nursing 1 [Individual and Family]) I…" at bounding box center [886, 434] width 1120 height 686
click at [1403, 162] on link "Filters" at bounding box center [1416, 164] width 50 height 16
click at [1416, 91] on button "button" at bounding box center [1422, 107] width 47 height 33
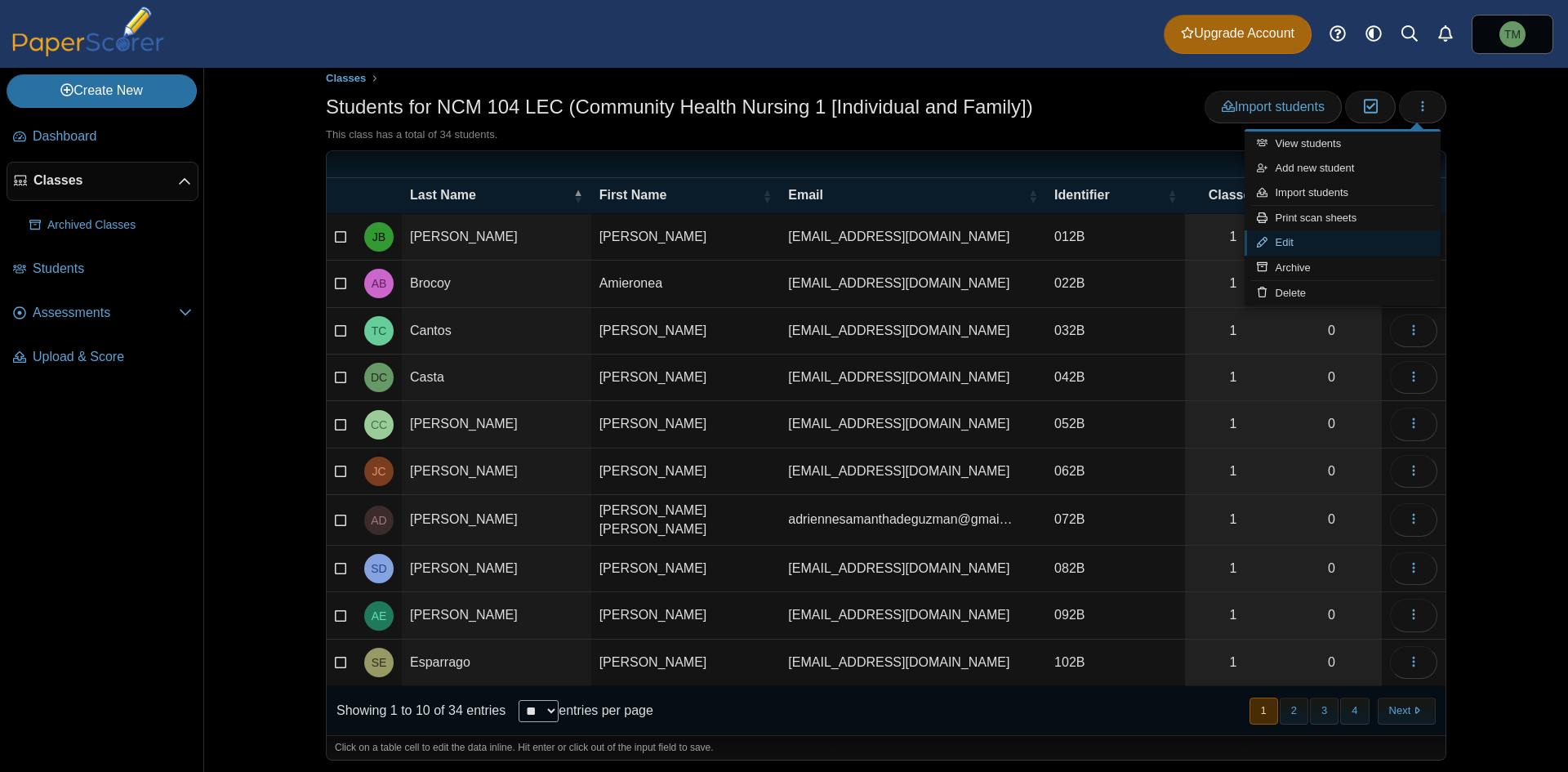
click at [1292, 243] on link "Edit" at bounding box center [1342, 242] width 196 height 24
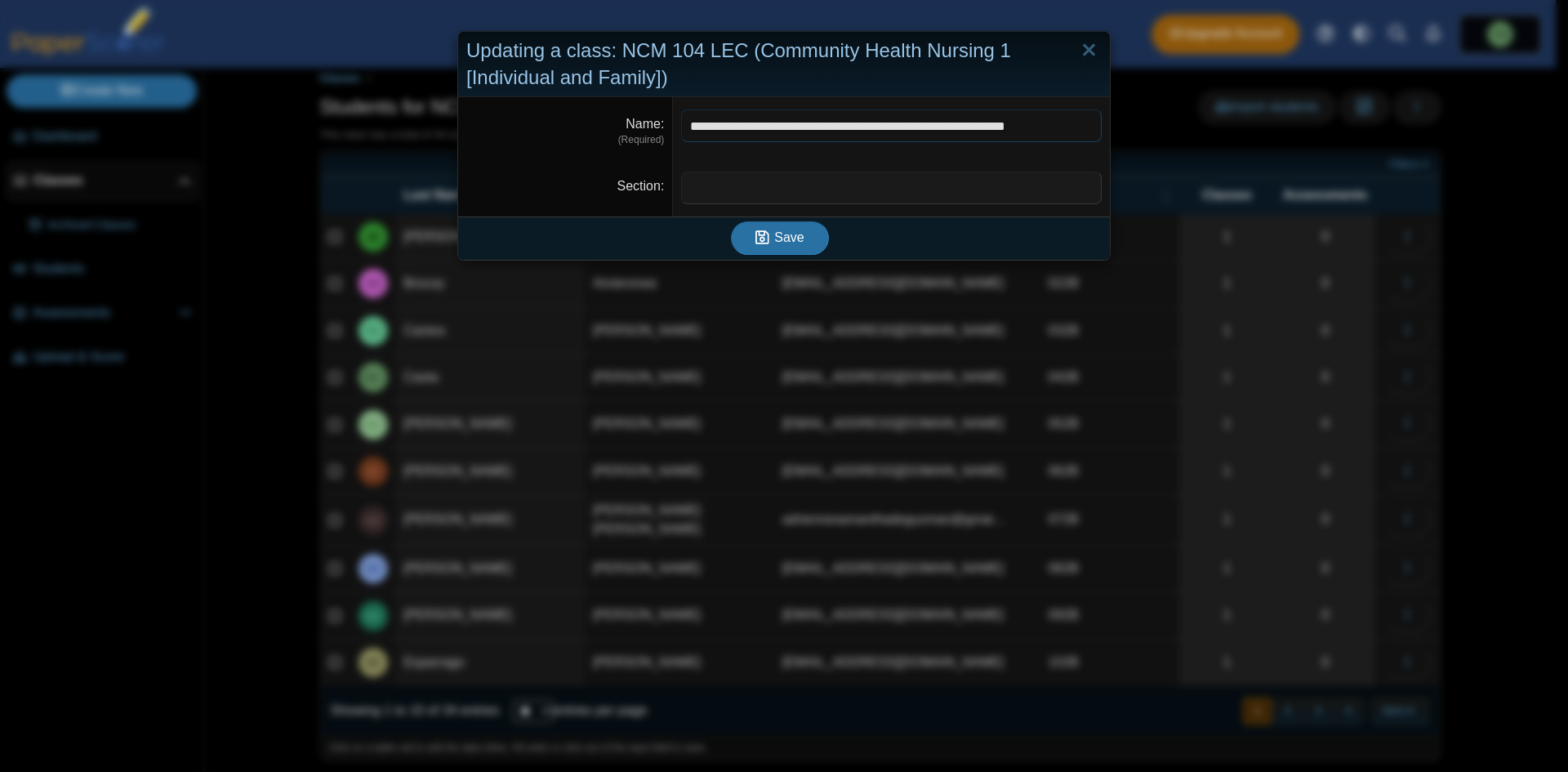
click at [1081, 129] on input "**********" at bounding box center [891, 126] width 421 height 33
type input "**********"
click at [780, 234] on span "Save" at bounding box center [789, 236] width 29 height 14
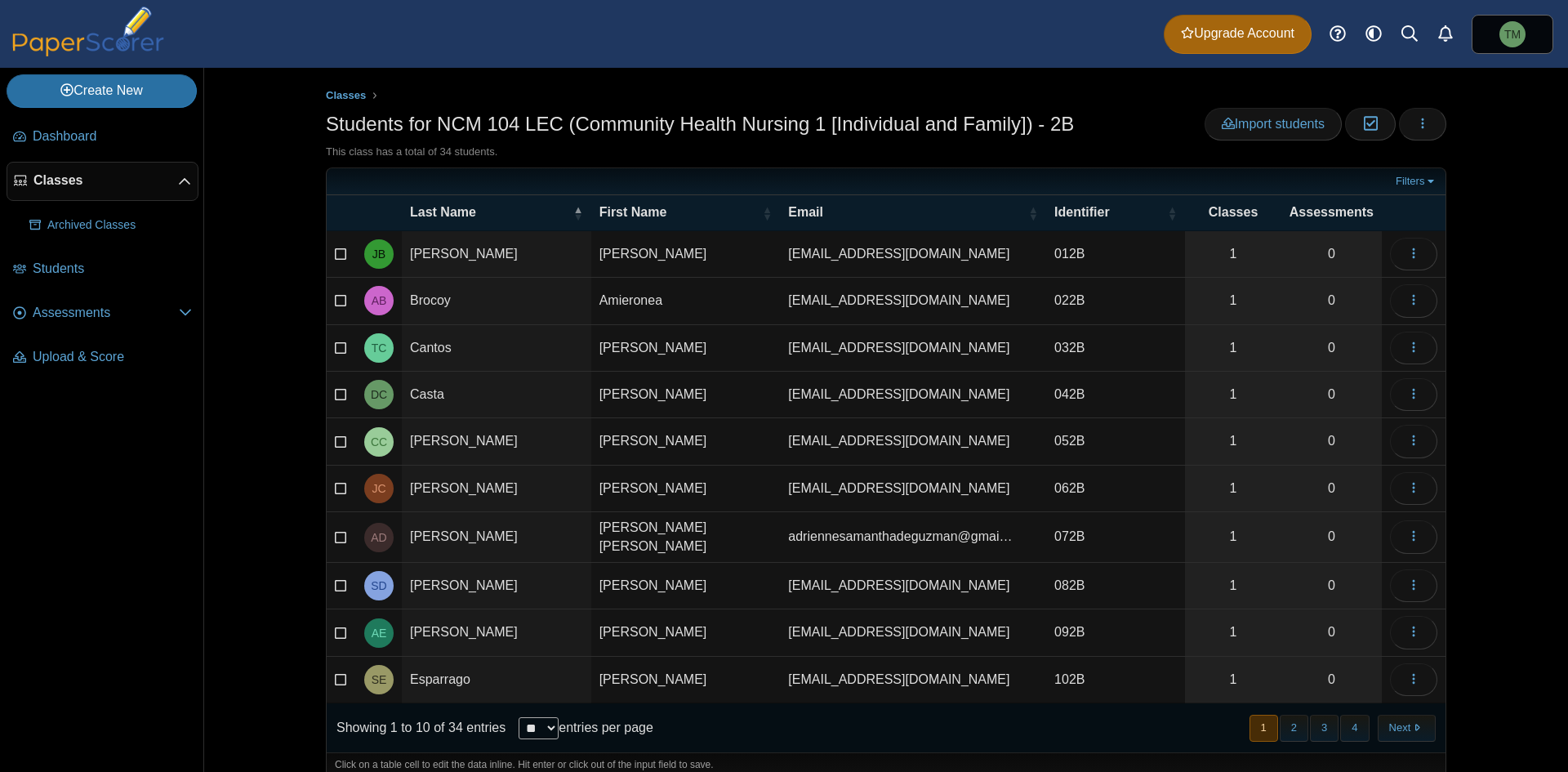
click at [155, 186] on span "Classes" at bounding box center [106, 181] width 145 height 18
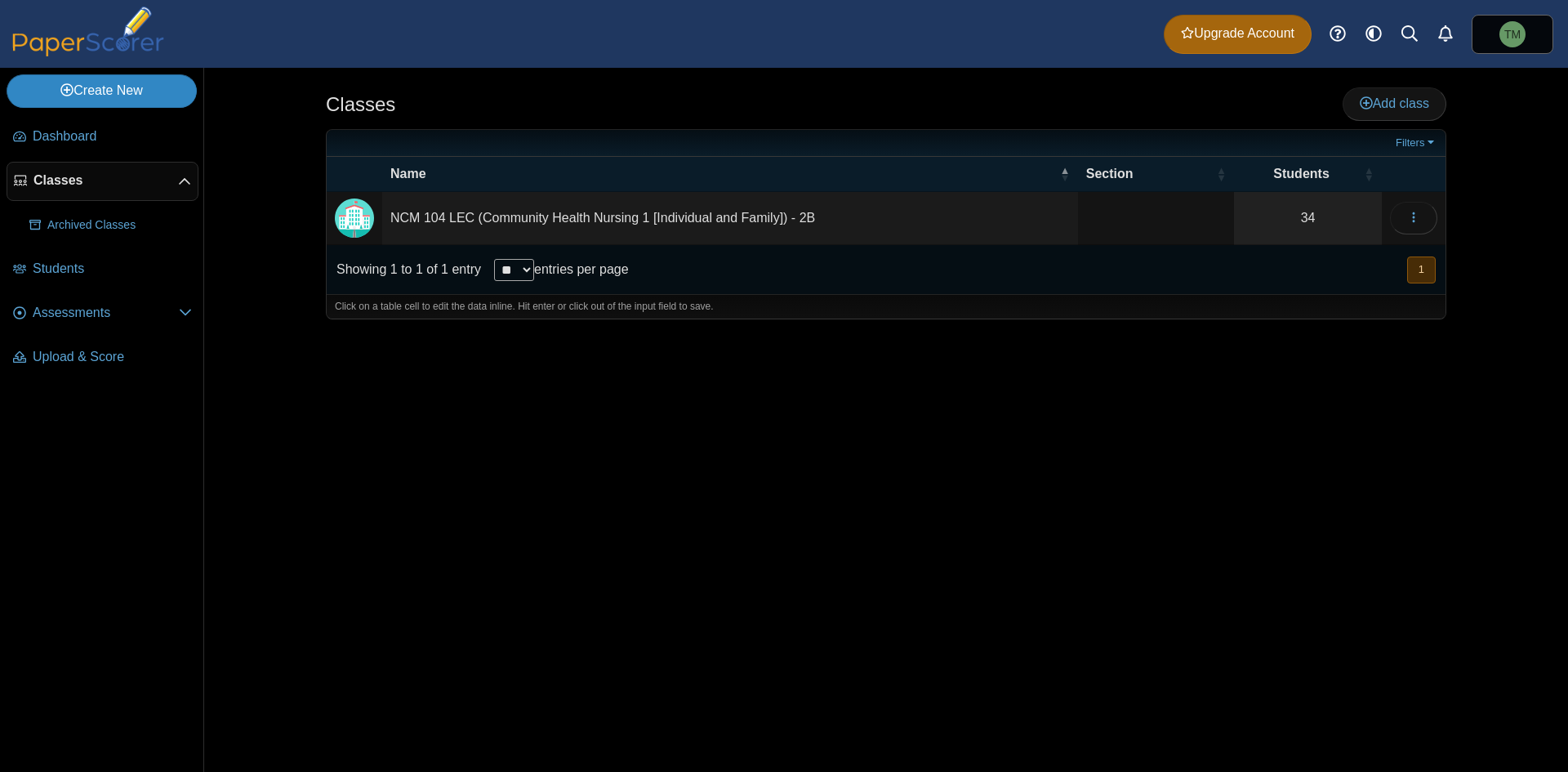
click at [155, 100] on link "Create New" at bounding box center [101, 91] width 190 height 33
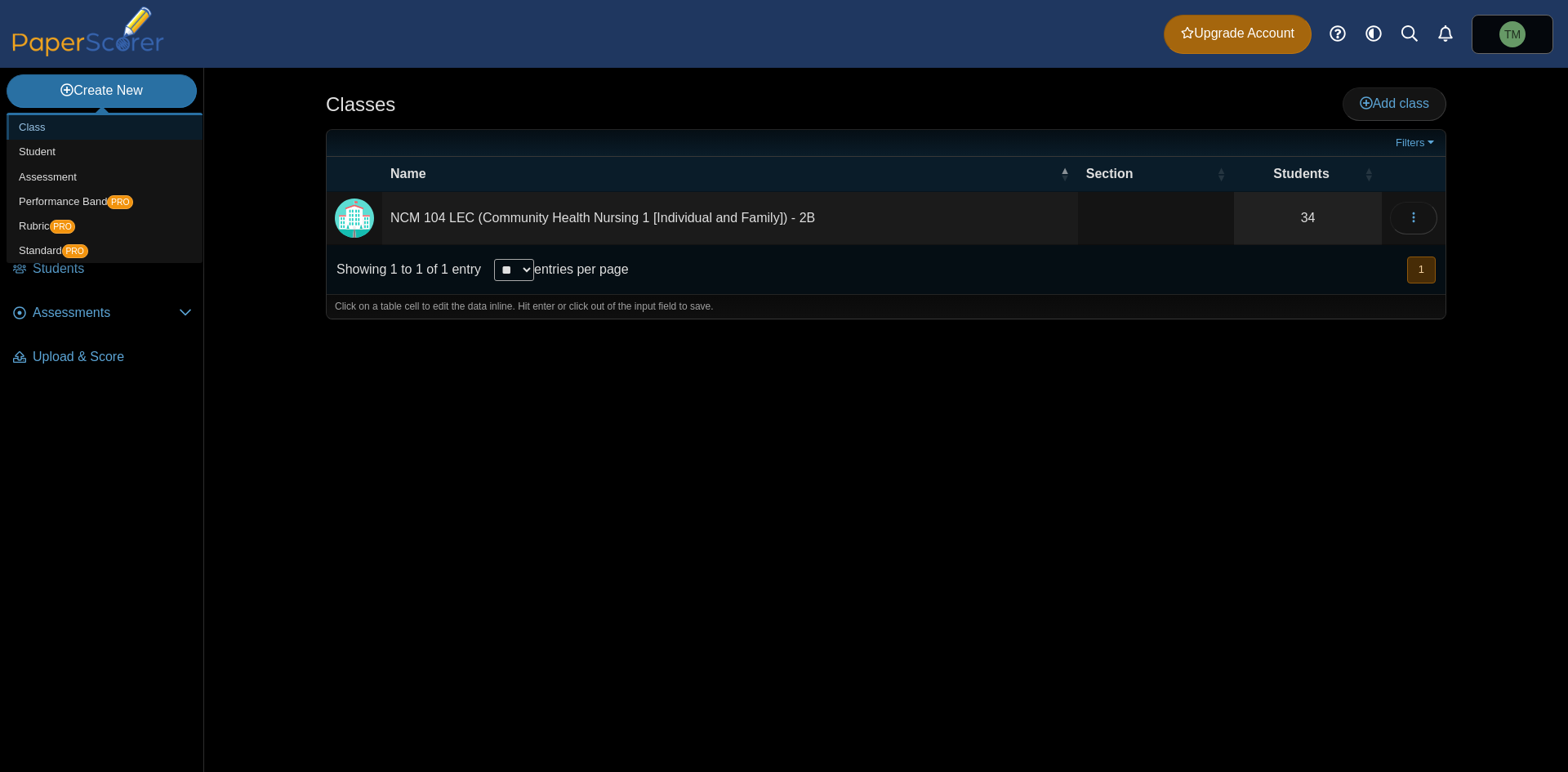
click at [148, 128] on link "Class" at bounding box center [104, 127] width 196 height 24
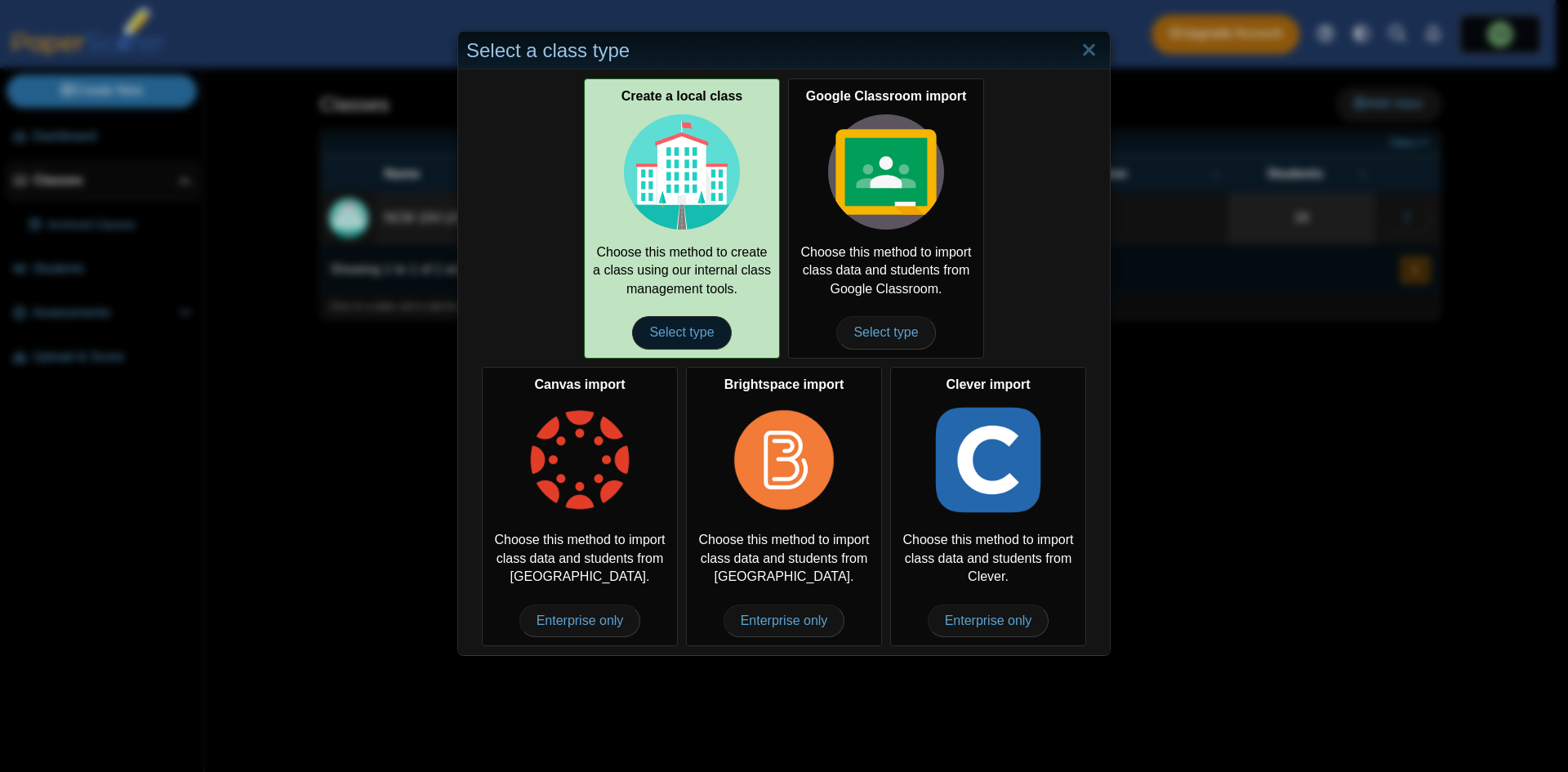
click at [700, 334] on span "Select type" at bounding box center [681, 332] width 99 height 33
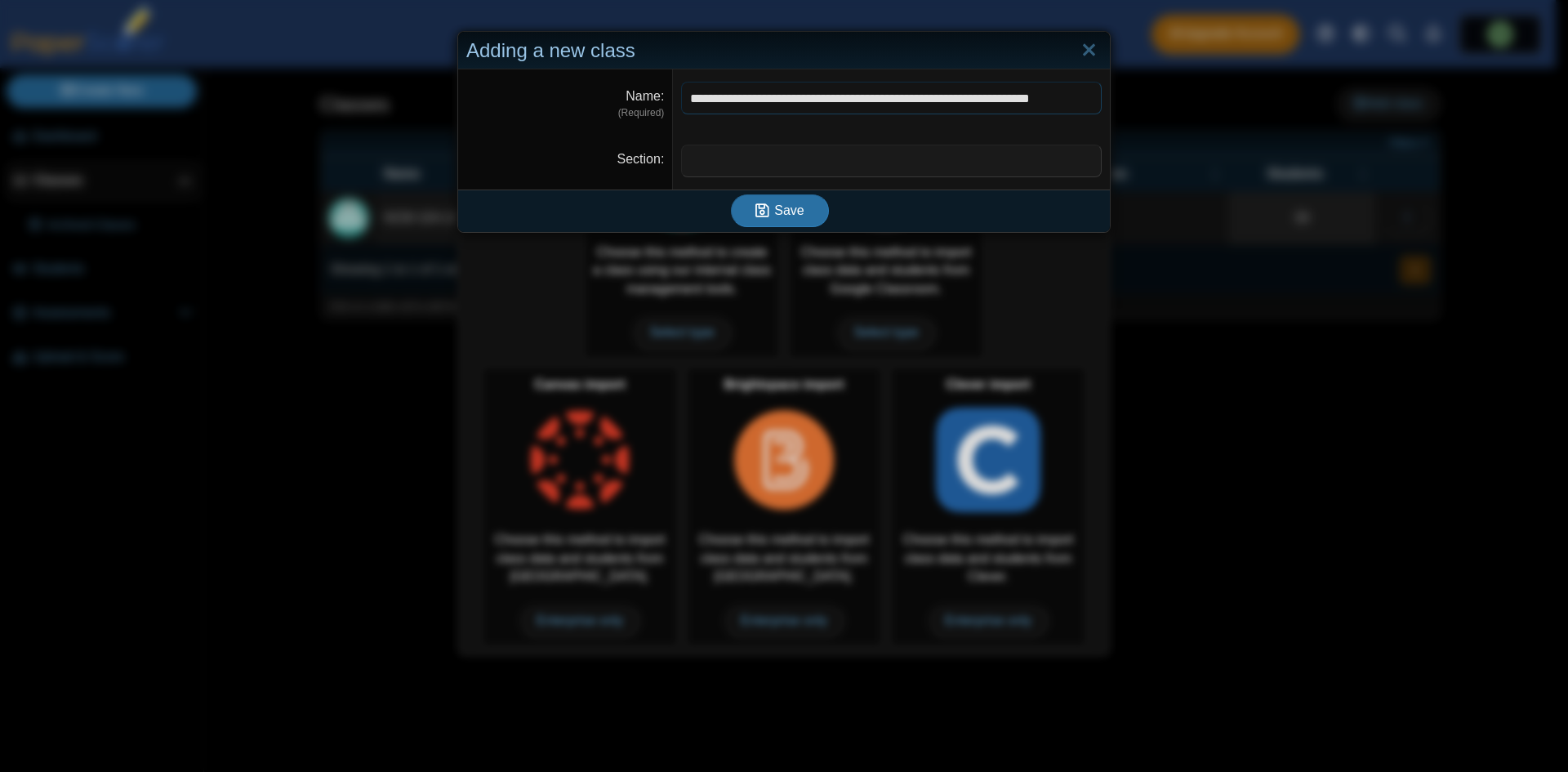
click at [1025, 96] on input "**********" at bounding box center [891, 98] width 421 height 33
type input "**********"
click at [1031, 158] on input "Section" at bounding box center [891, 161] width 421 height 33
type input "**"
click at [756, 211] on icon "submit" at bounding box center [762, 210] width 14 height 15
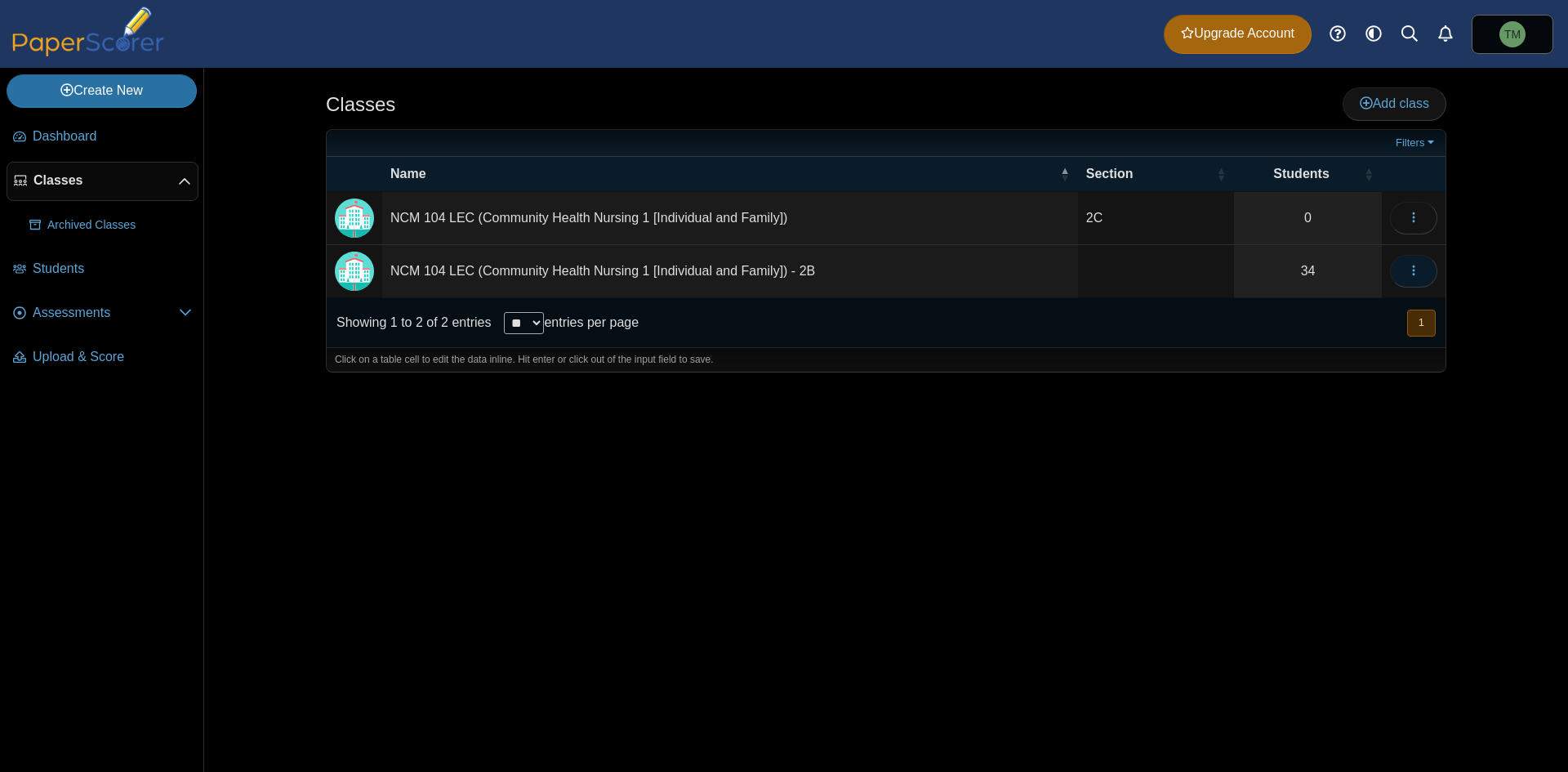
click at [1427, 274] on button "button" at bounding box center [1413, 272] width 47 height 33
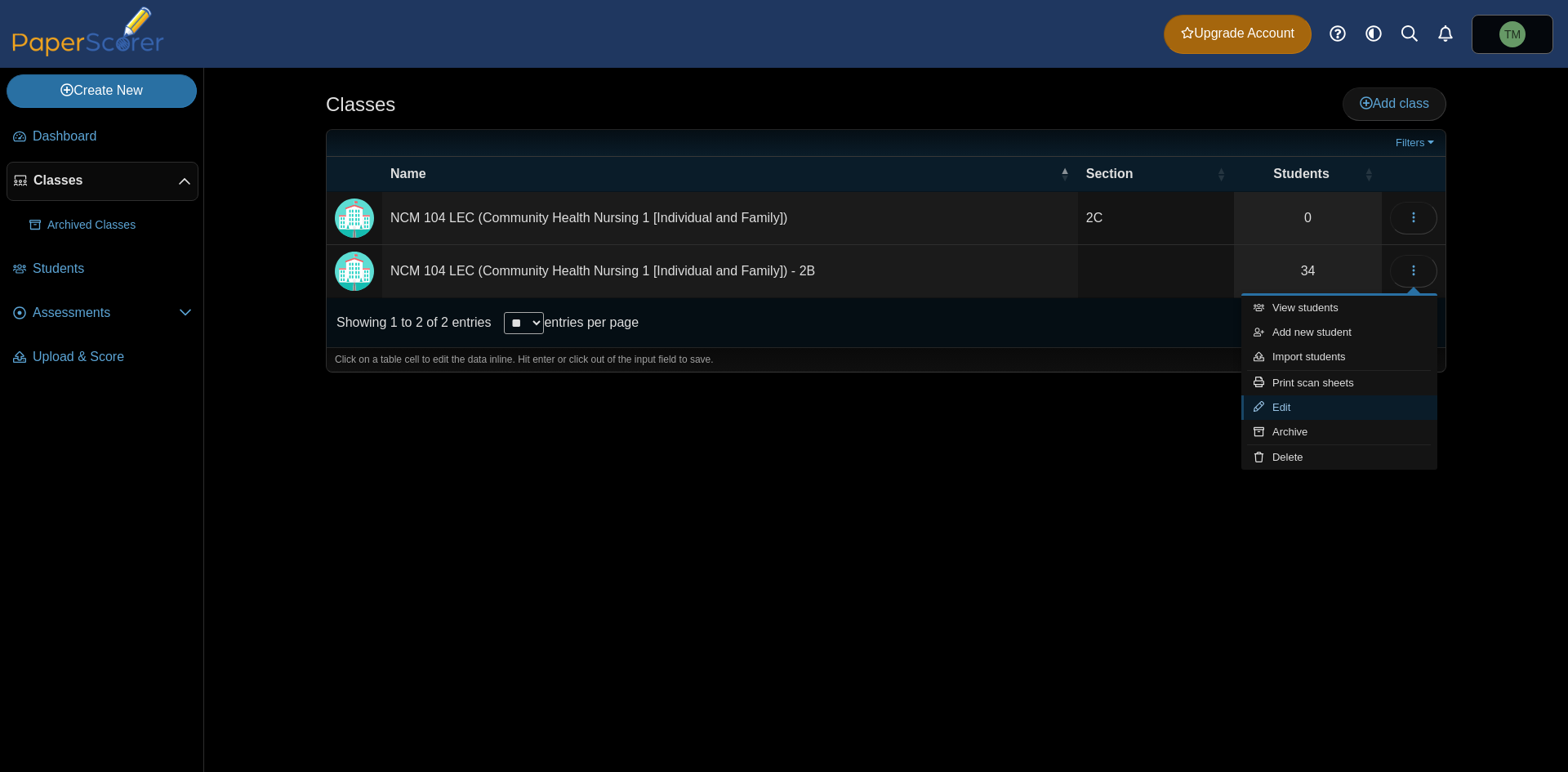
click at [1306, 400] on link "Edit" at bounding box center [1339, 407] width 196 height 24
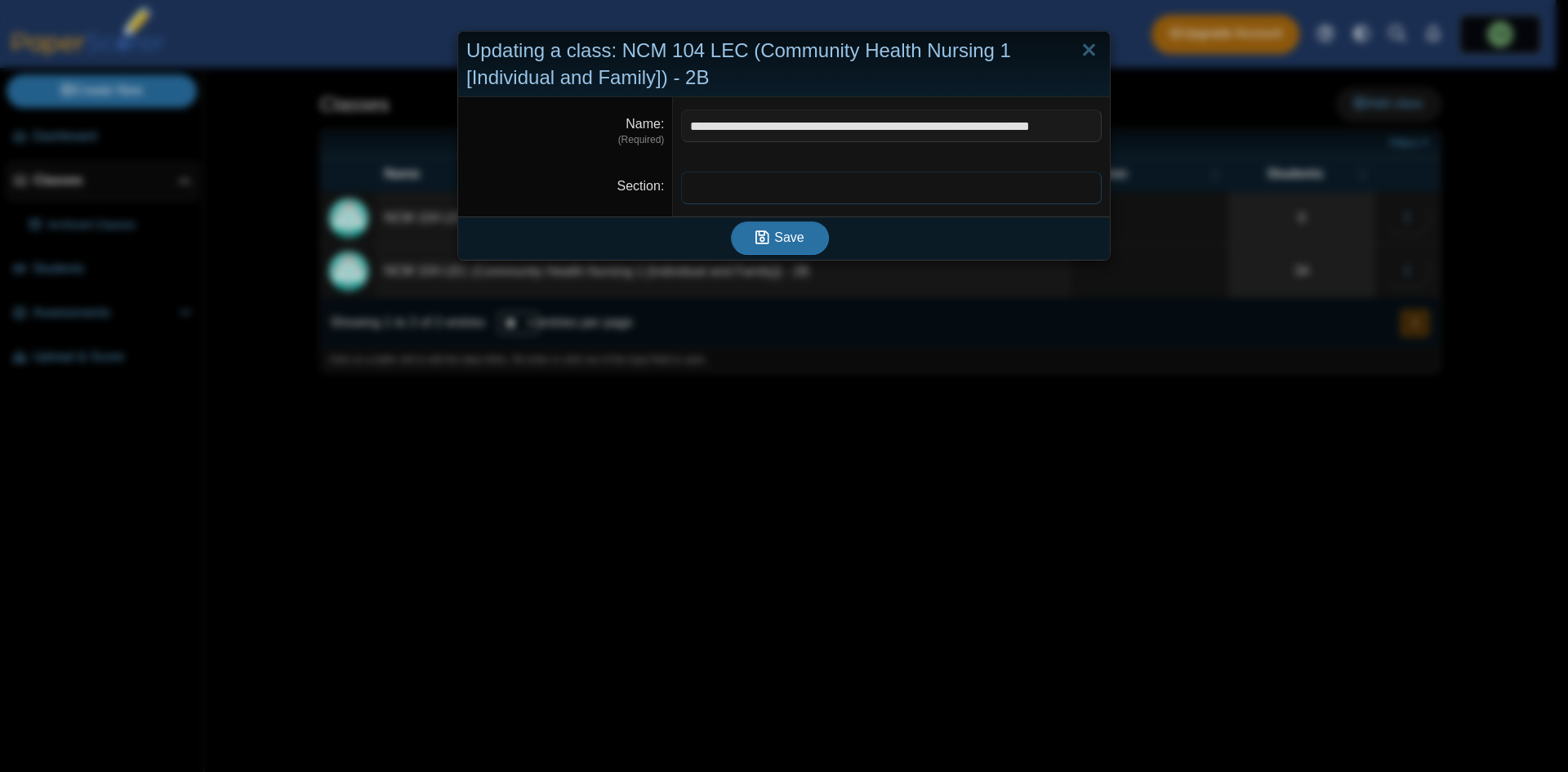
click at [748, 176] on input "Section" at bounding box center [891, 188] width 421 height 33
click at [812, 192] on input "Section" at bounding box center [891, 188] width 421 height 33
type input "**"
click at [746, 249] on button "Save" at bounding box center [780, 238] width 98 height 33
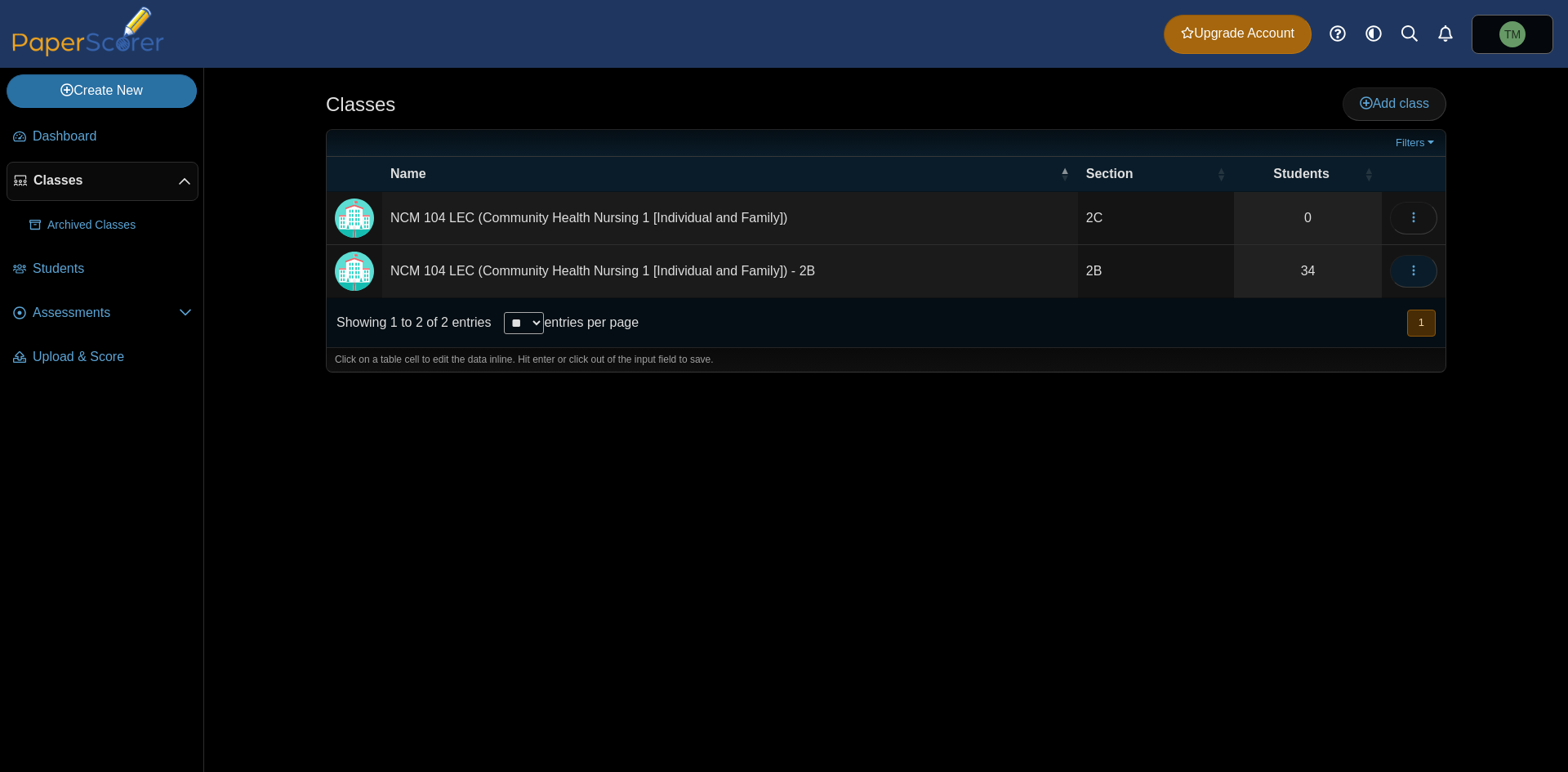
click at [1409, 268] on icon "button" at bounding box center [1413, 270] width 13 height 13
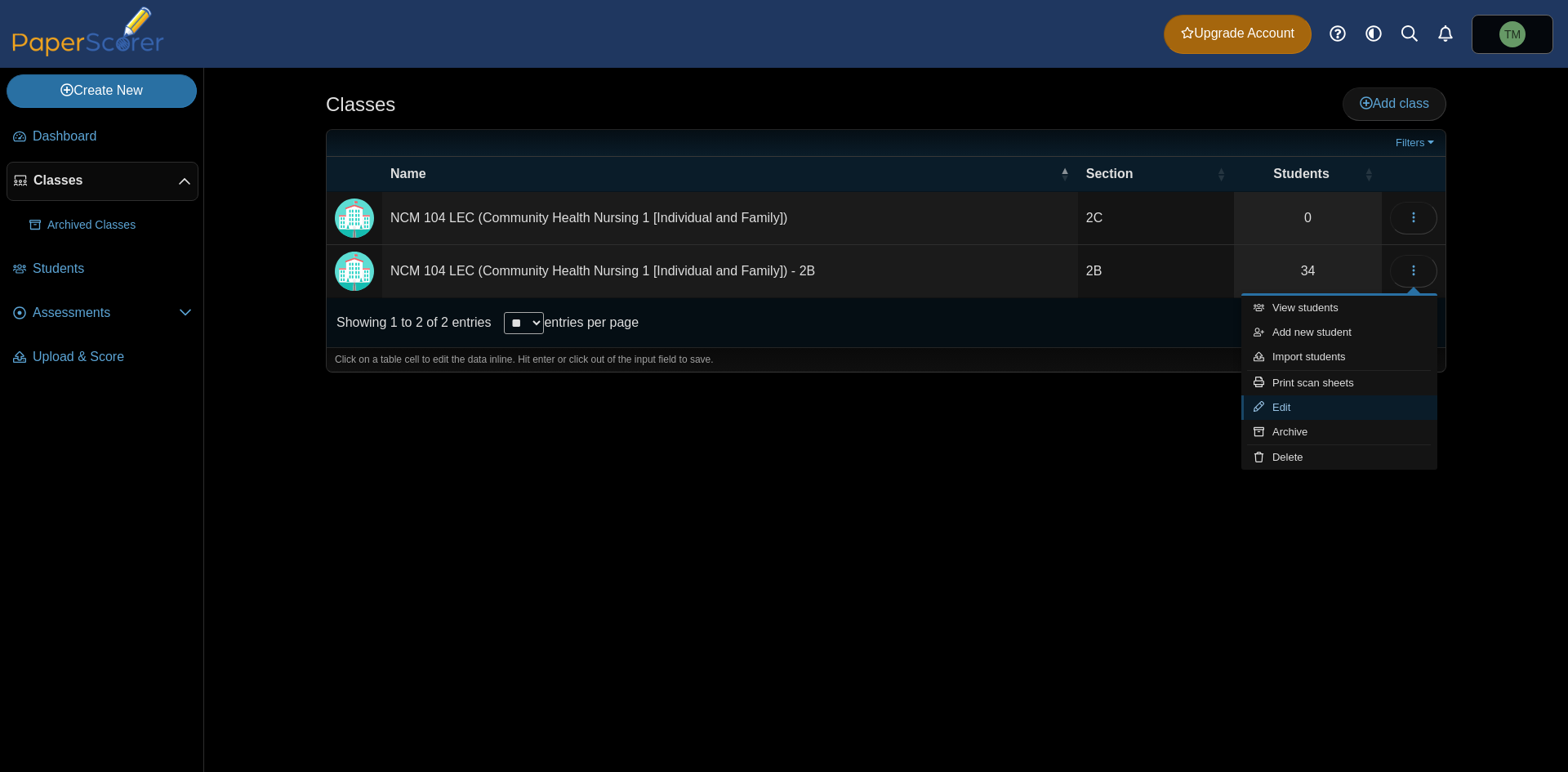
click at [1332, 403] on link "Edit" at bounding box center [1339, 407] width 196 height 24
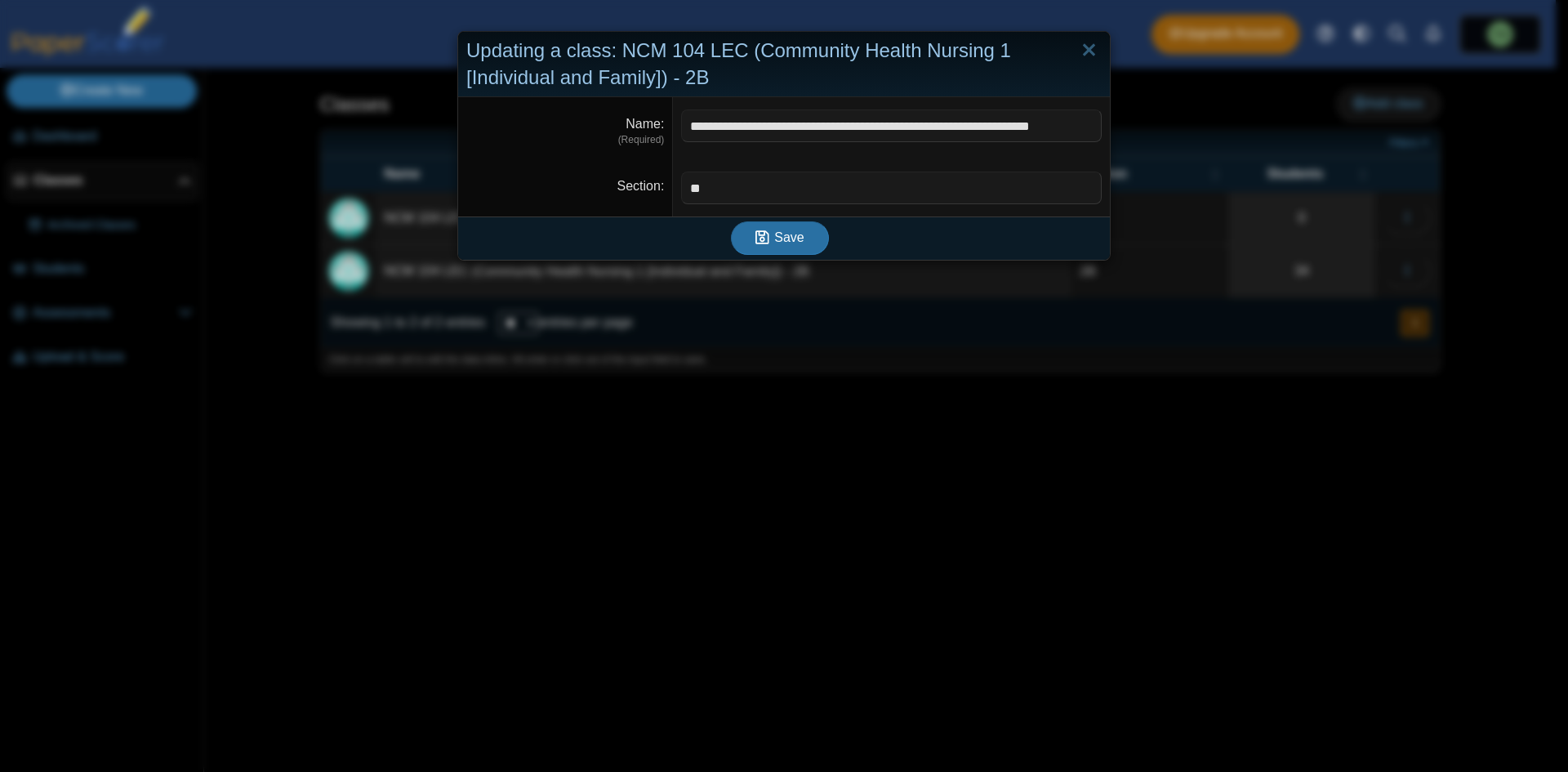
click at [980, 120] on input "**********" at bounding box center [891, 126] width 421 height 33
type input "**********"
click at [777, 247] on button "Save" at bounding box center [780, 238] width 98 height 33
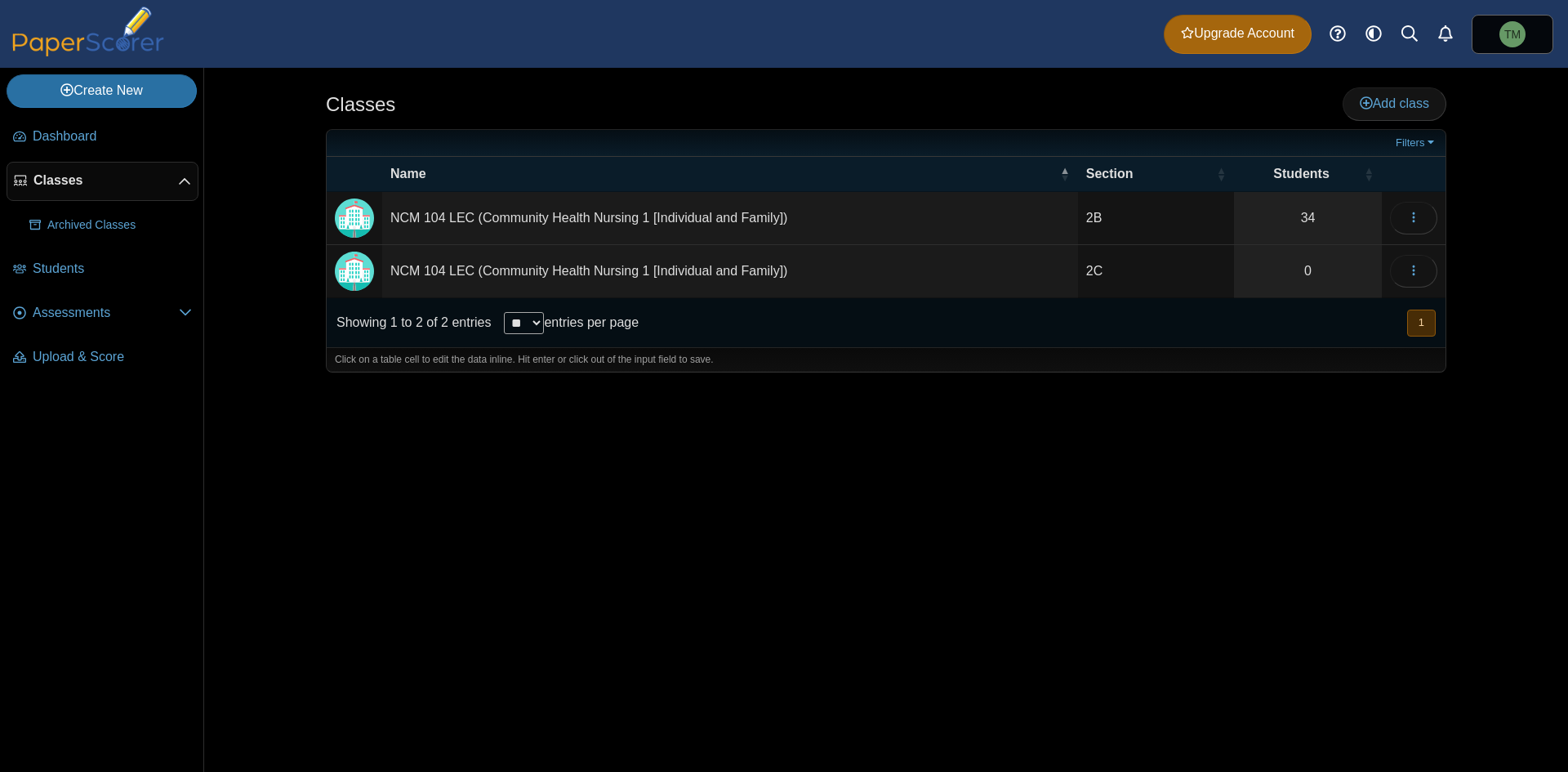
click at [531, 324] on select "** ** ** ***" at bounding box center [524, 323] width 40 height 22
click at [1327, 286] on link "0" at bounding box center [1307, 272] width 147 height 52
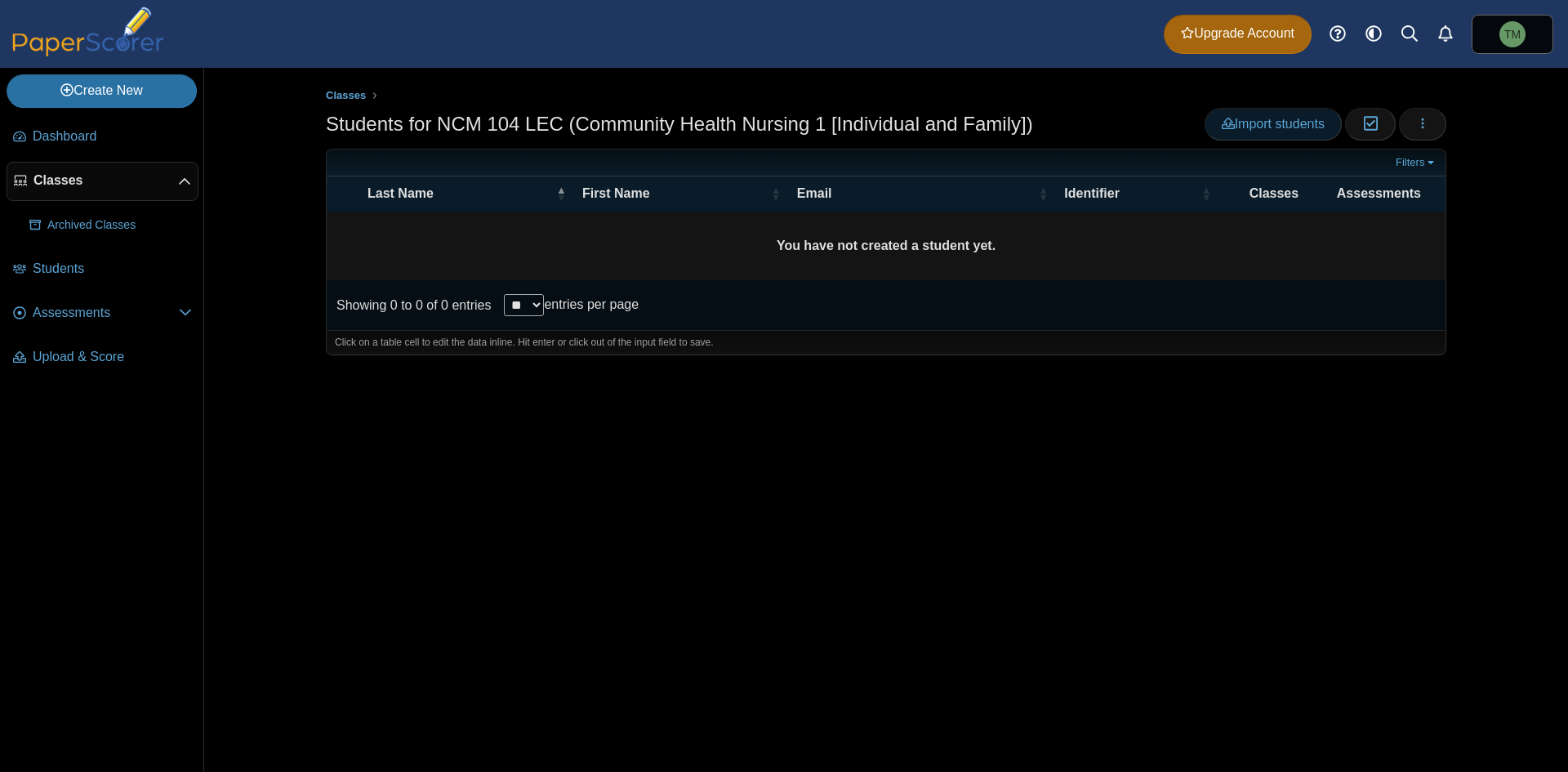
click at [1283, 123] on span "Import students" at bounding box center [1273, 123] width 103 height 14
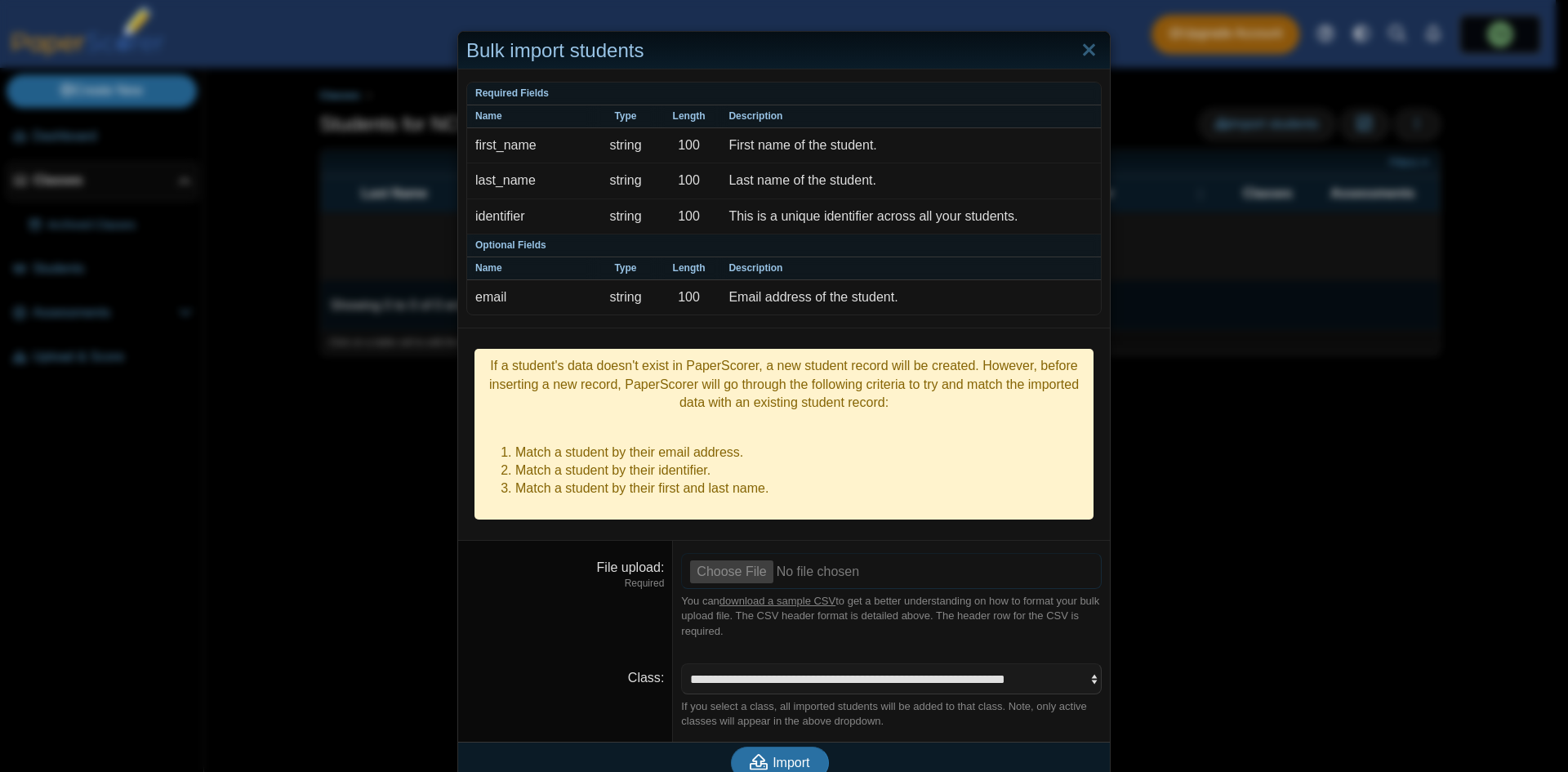
click at [736, 557] on input "File upload" at bounding box center [891, 571] width 421 height 36
type input "**********"
click at [786, 756] on span "Import" at bounding box center [791, 762] width 37 height 14
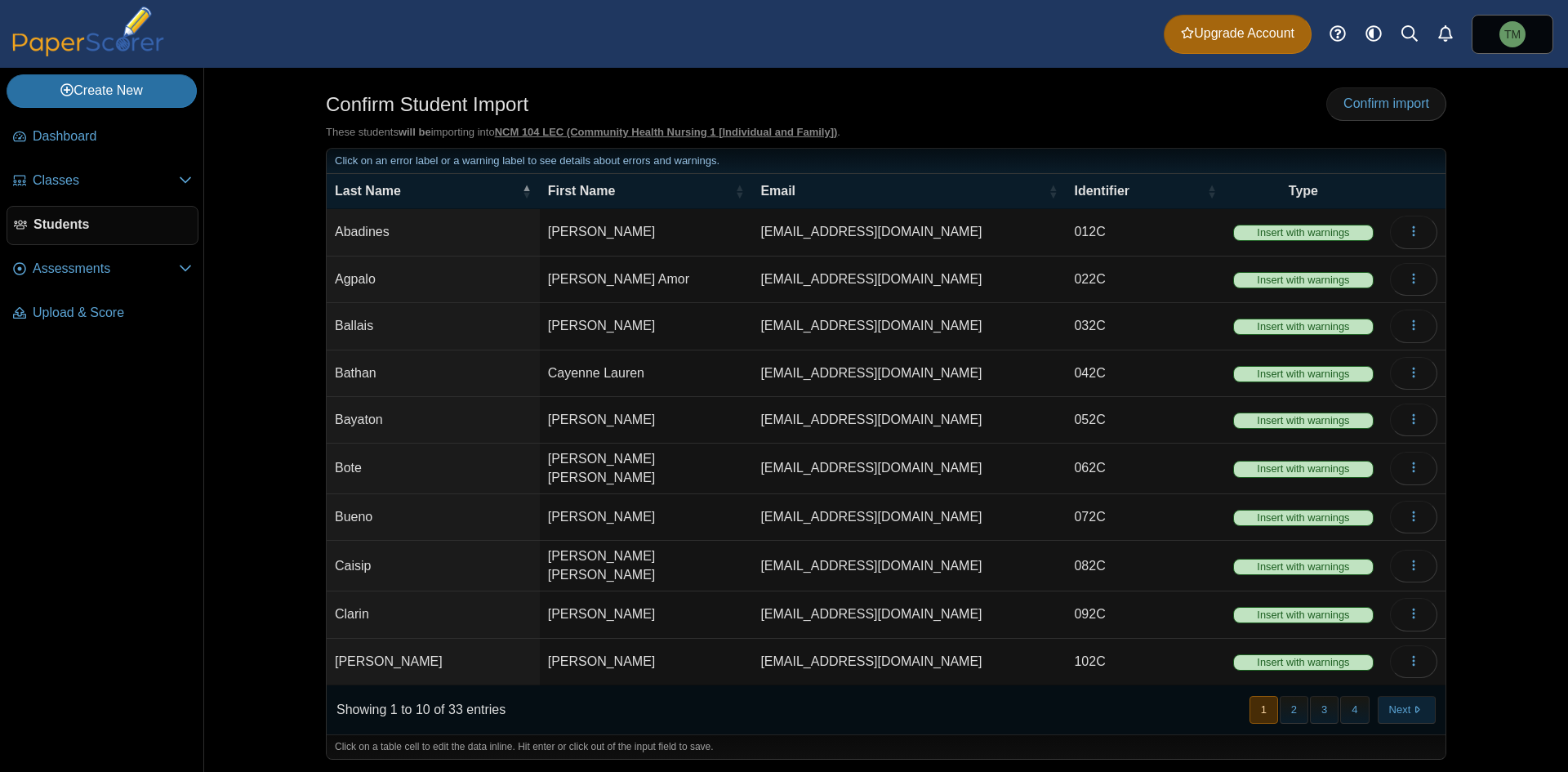
click at [1402, 712] on button "Next" at bounding box center [1406, 710] width 58 height 27
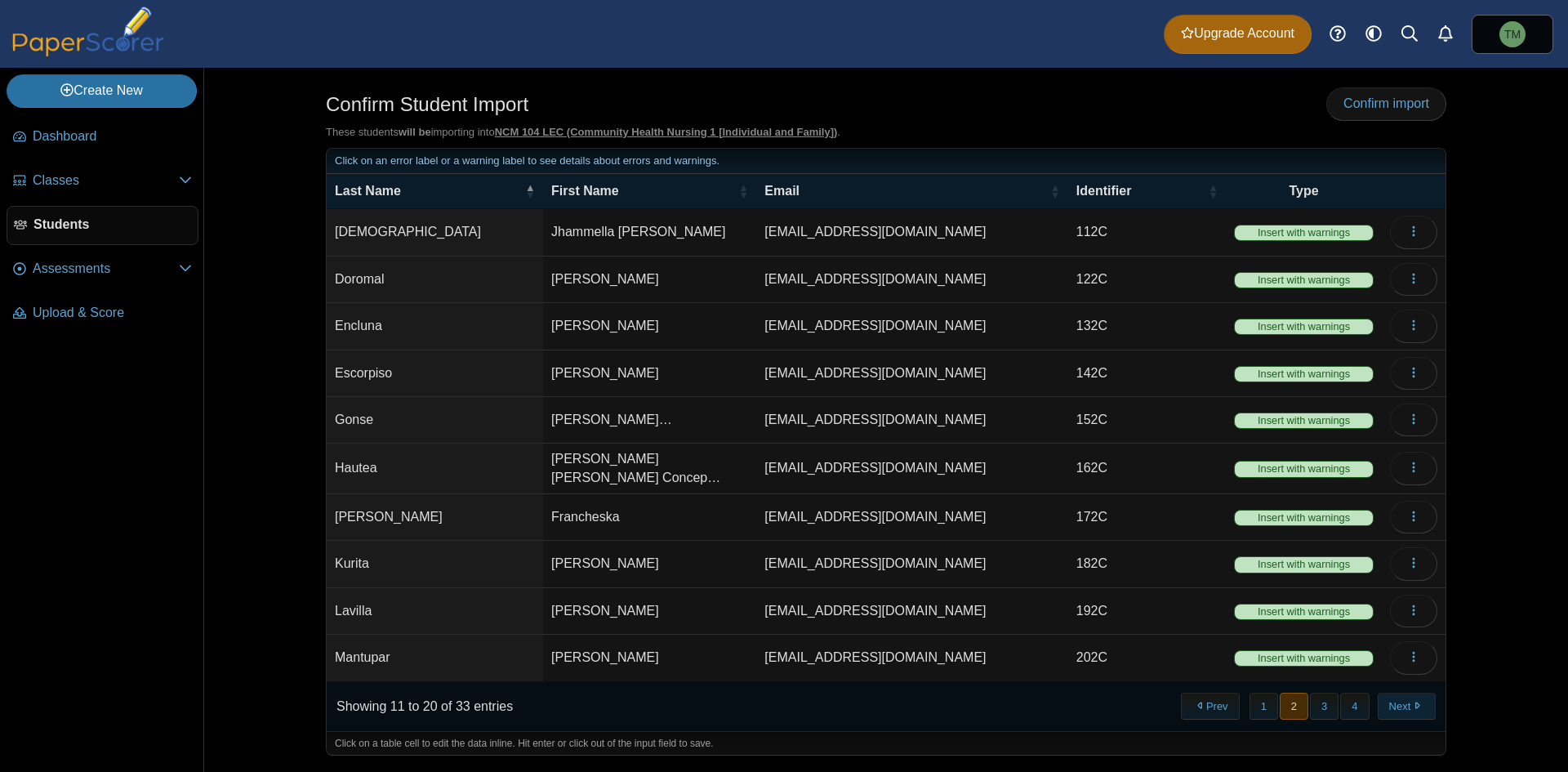
click at [1402, 692] on button "Next" at bounding box center [1406, 706] width 58 height 27
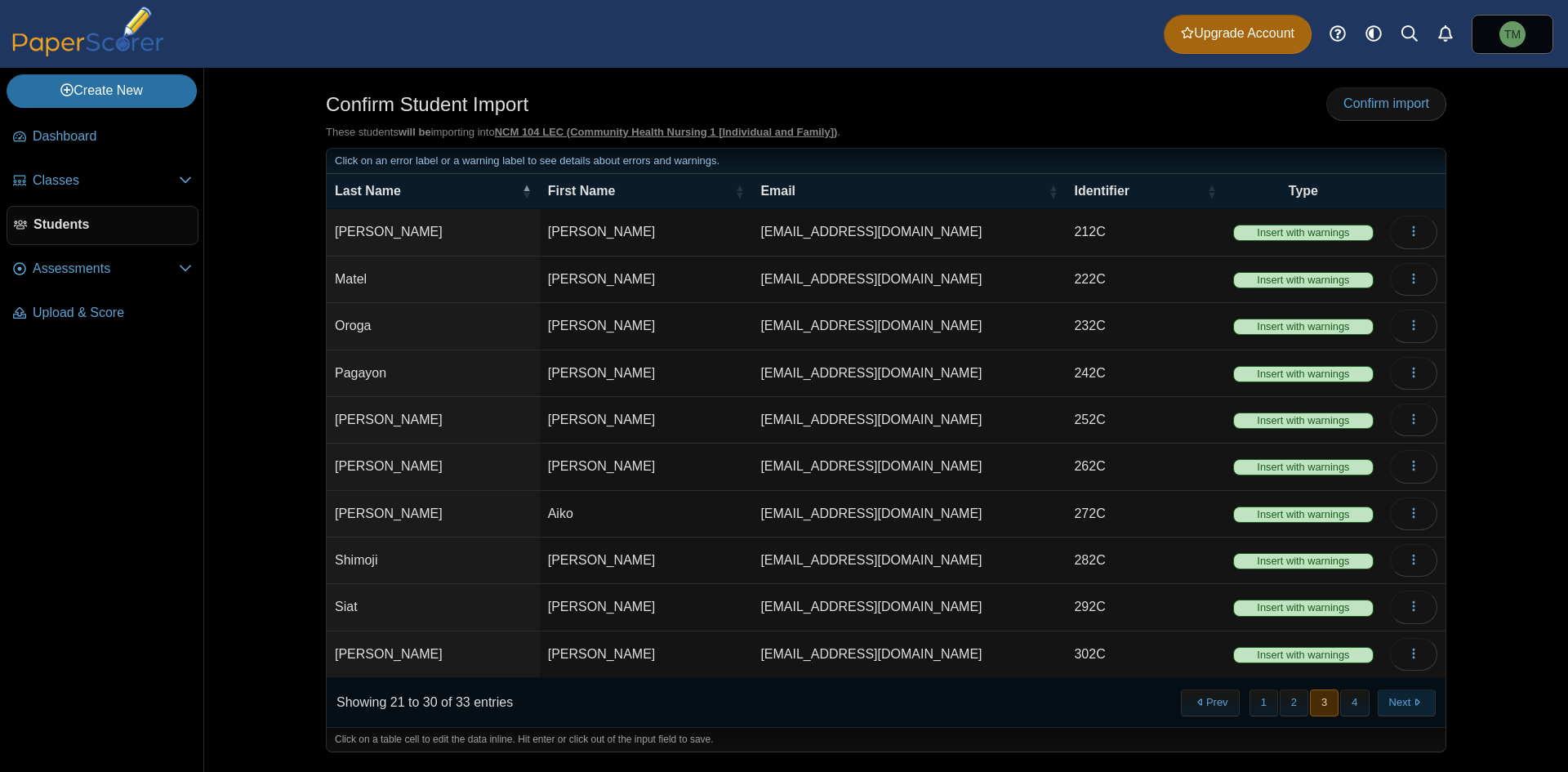
click at [1406, 701] on button "Next" at bounding box center [1406, 703] width 58 height 27
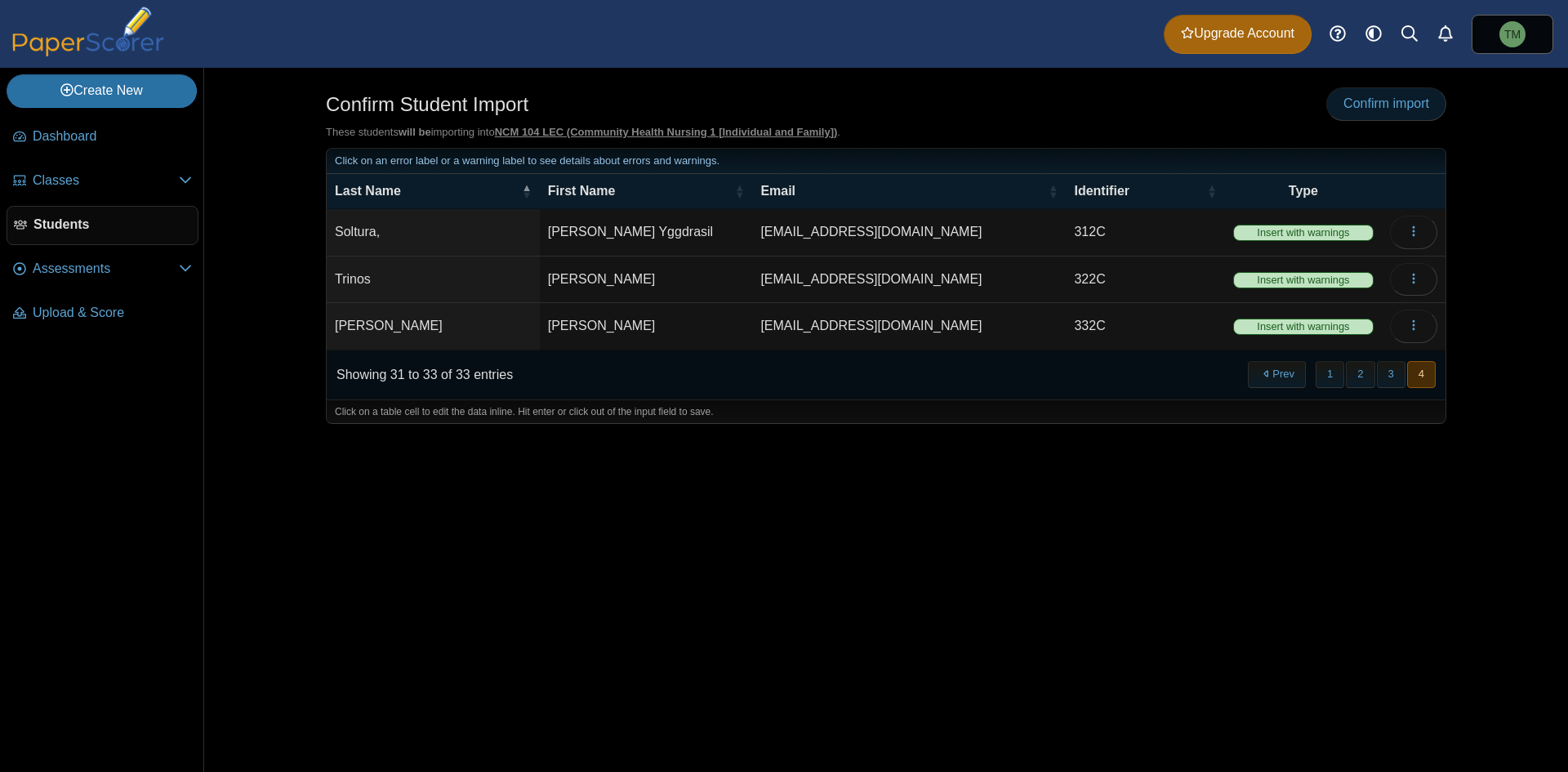
click at [1383, 100] on span "Confirm import" at bounding box center [1386, 102] width 86 height 14
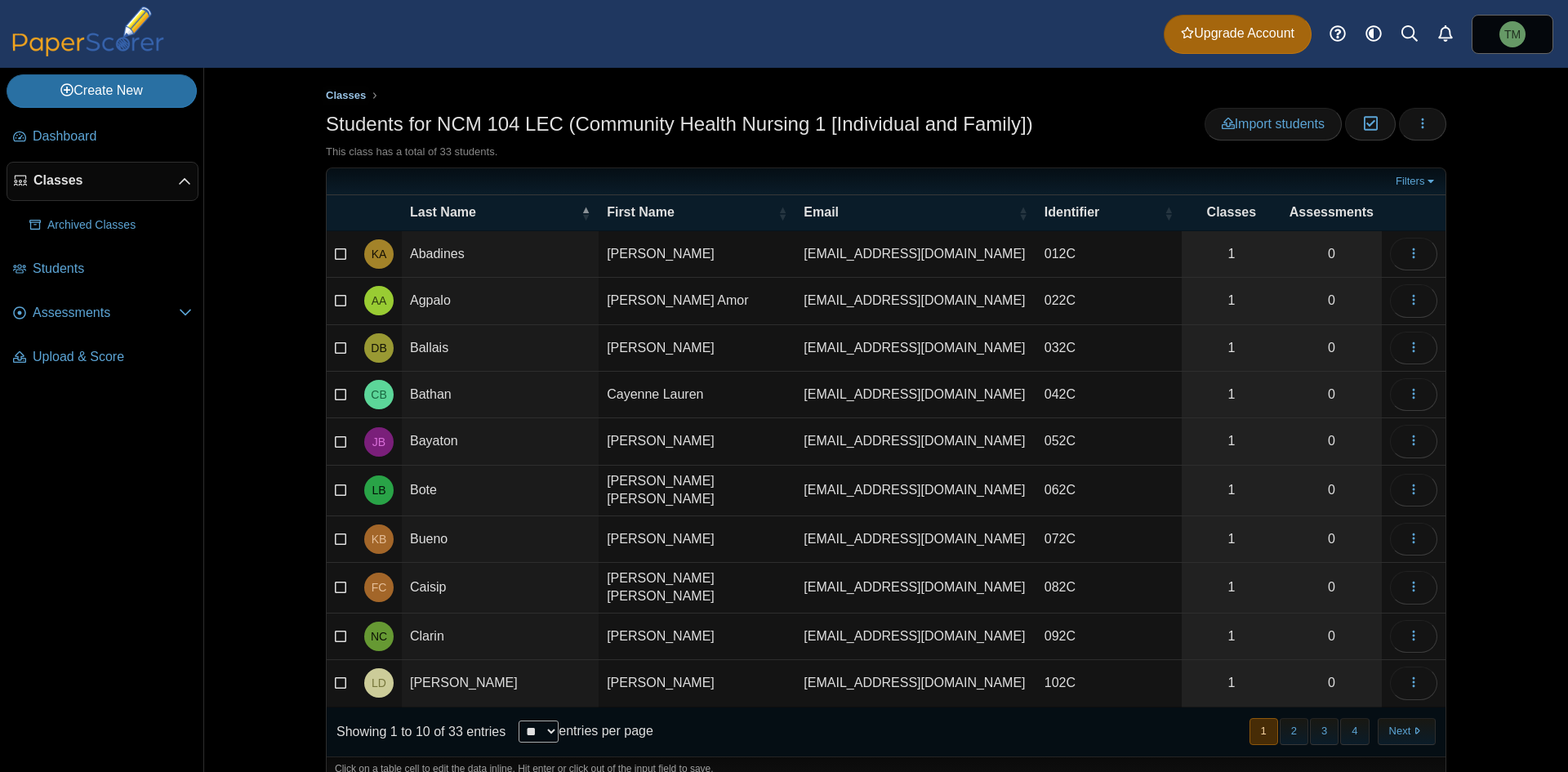
click at [345, 94] on span "Classes" at bounding box center [346, 95] width 40 height 13
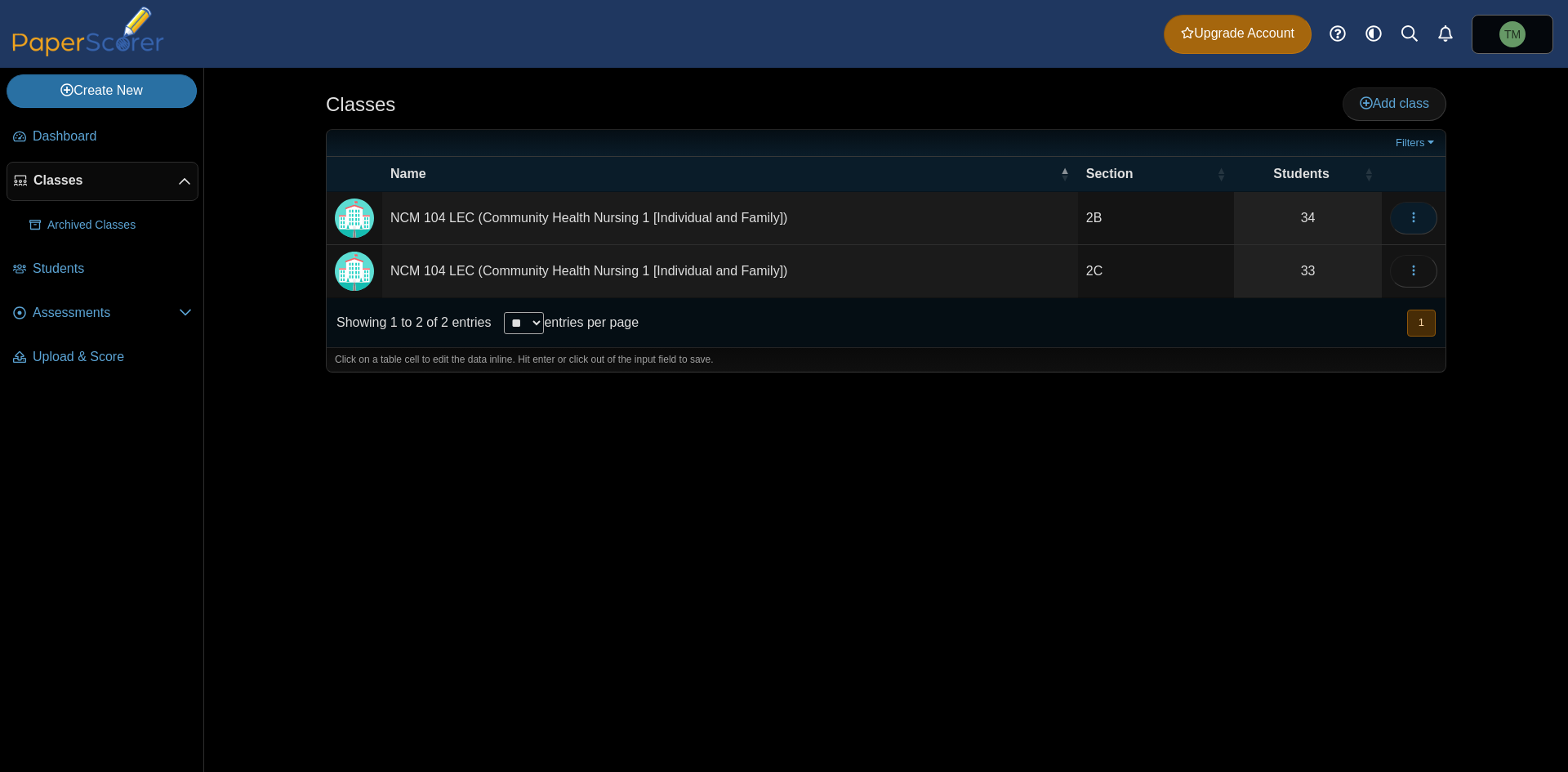
click at [1421, 226] on button "button" at bounding box center [1413, 218] width 47 height 33
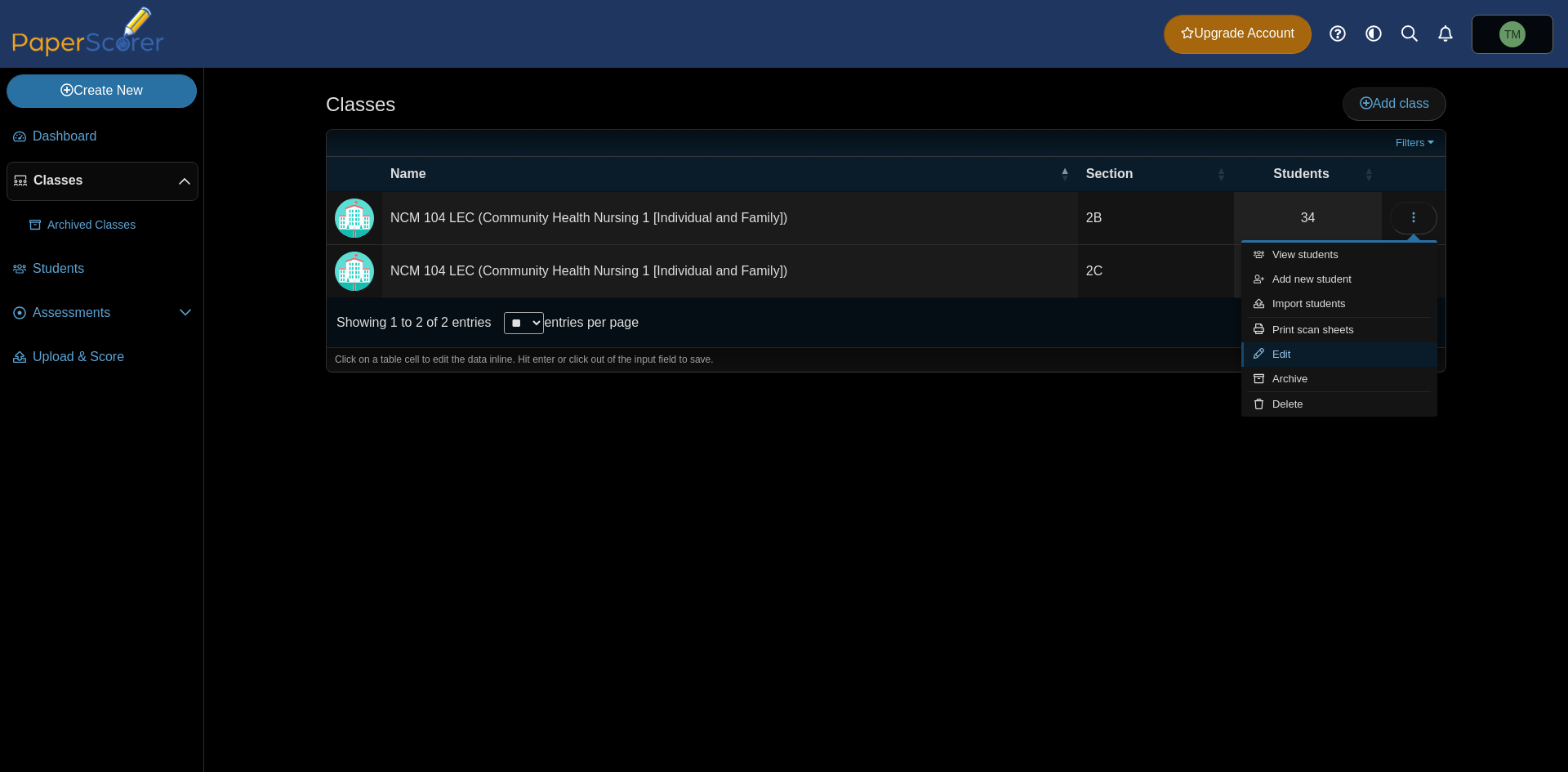
click at [1393, 352] on link "Edit" at bounding box center [1339, 354] width 196 height 24
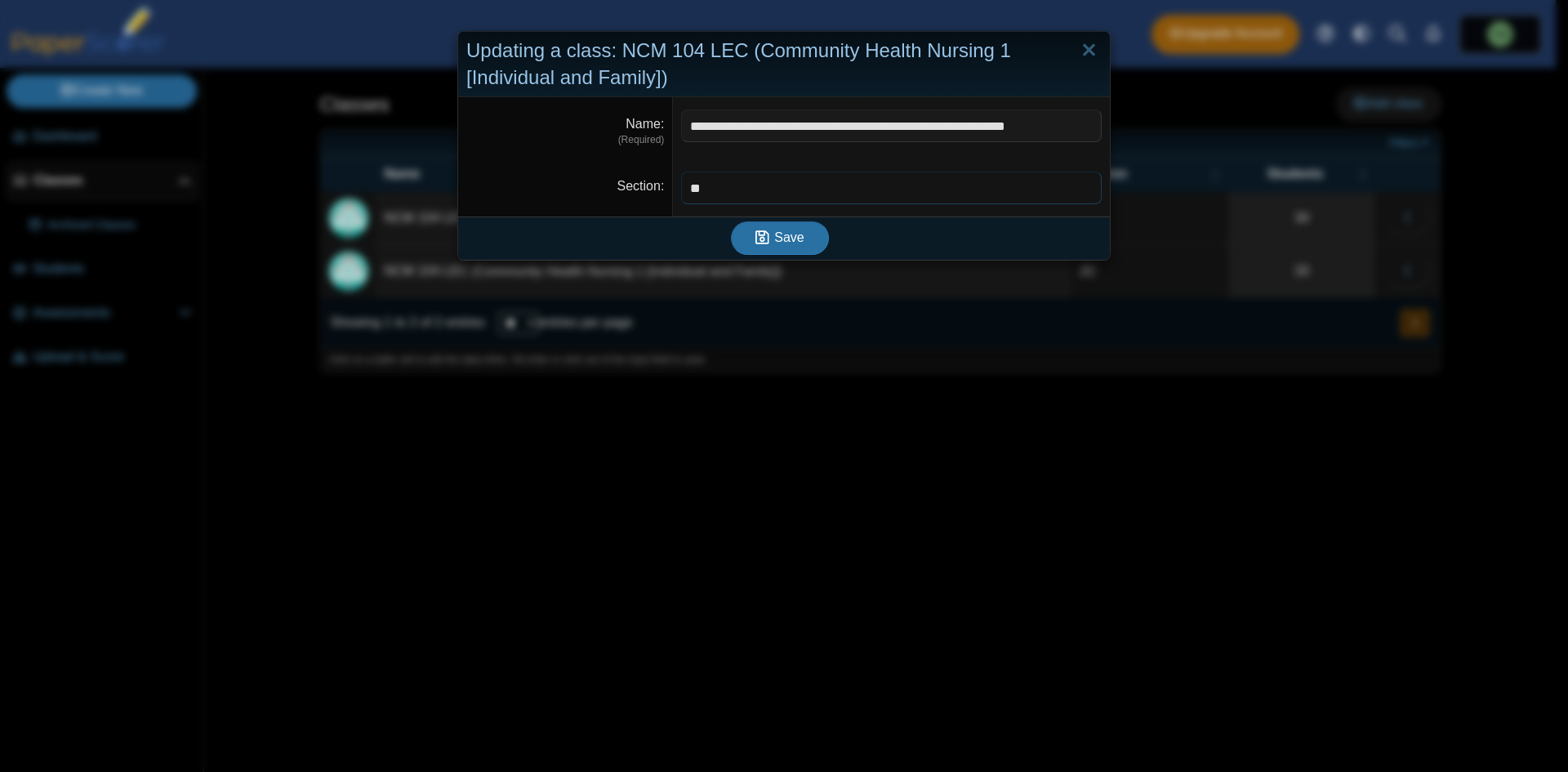
click at [808, 199] on input "**" at bounding box center [891, 188] width 421 height 33
type input "******"
click at [731, 222] on button "Save" at bounding box center [780, 238] width 98 height 33
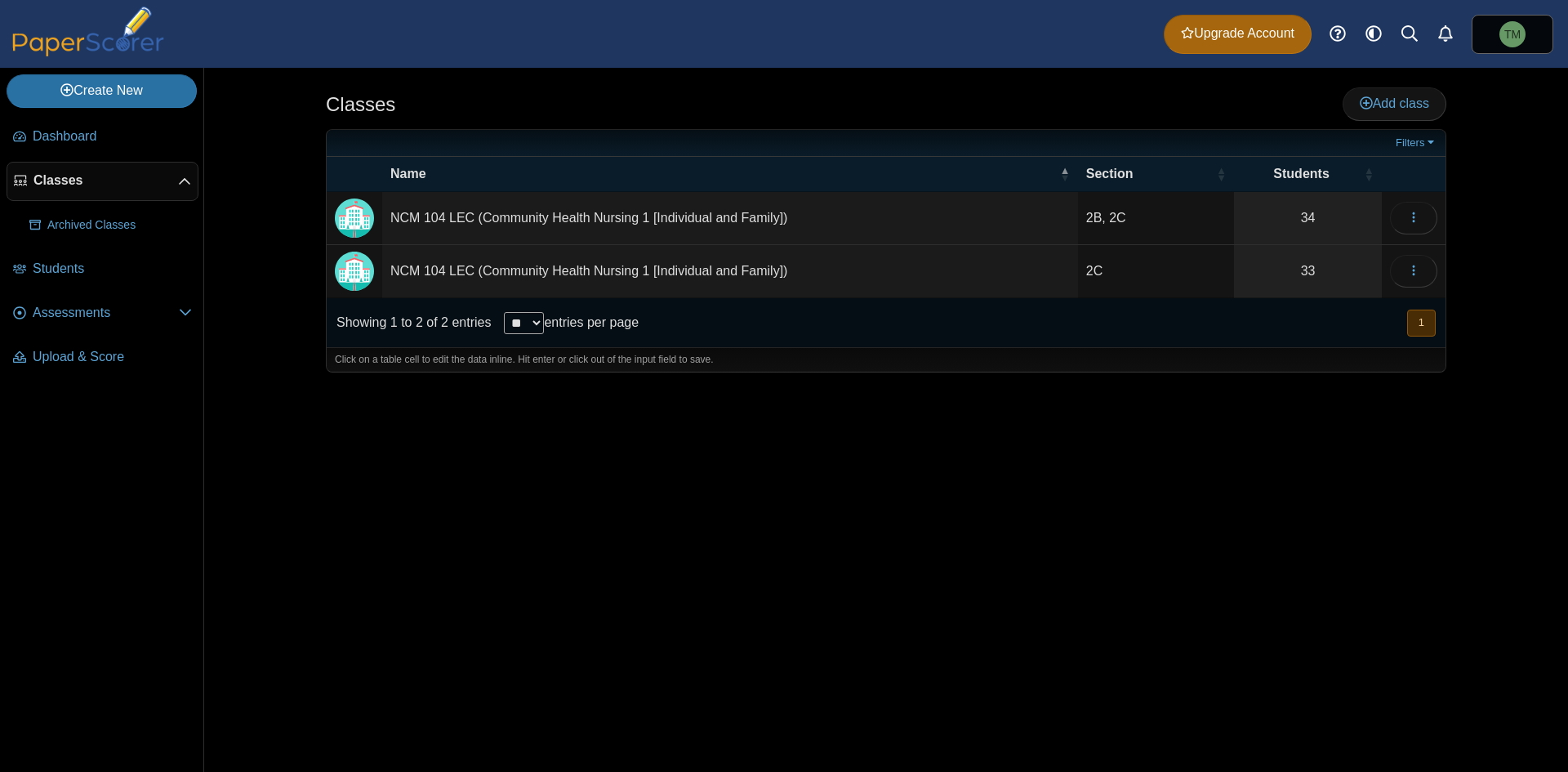
click at [1164, 212] on td "2B, 2C" at bounding box center [1155, 218] width 156 height 53
type input "**"
click at [1246, 480] on div "Classes Add class Filters ** 34" at bounding box center [886, 420] width 1225 height 704
click at [142, 328] on link "Assessments" at bounding box center [102, 313] width 192 height 39
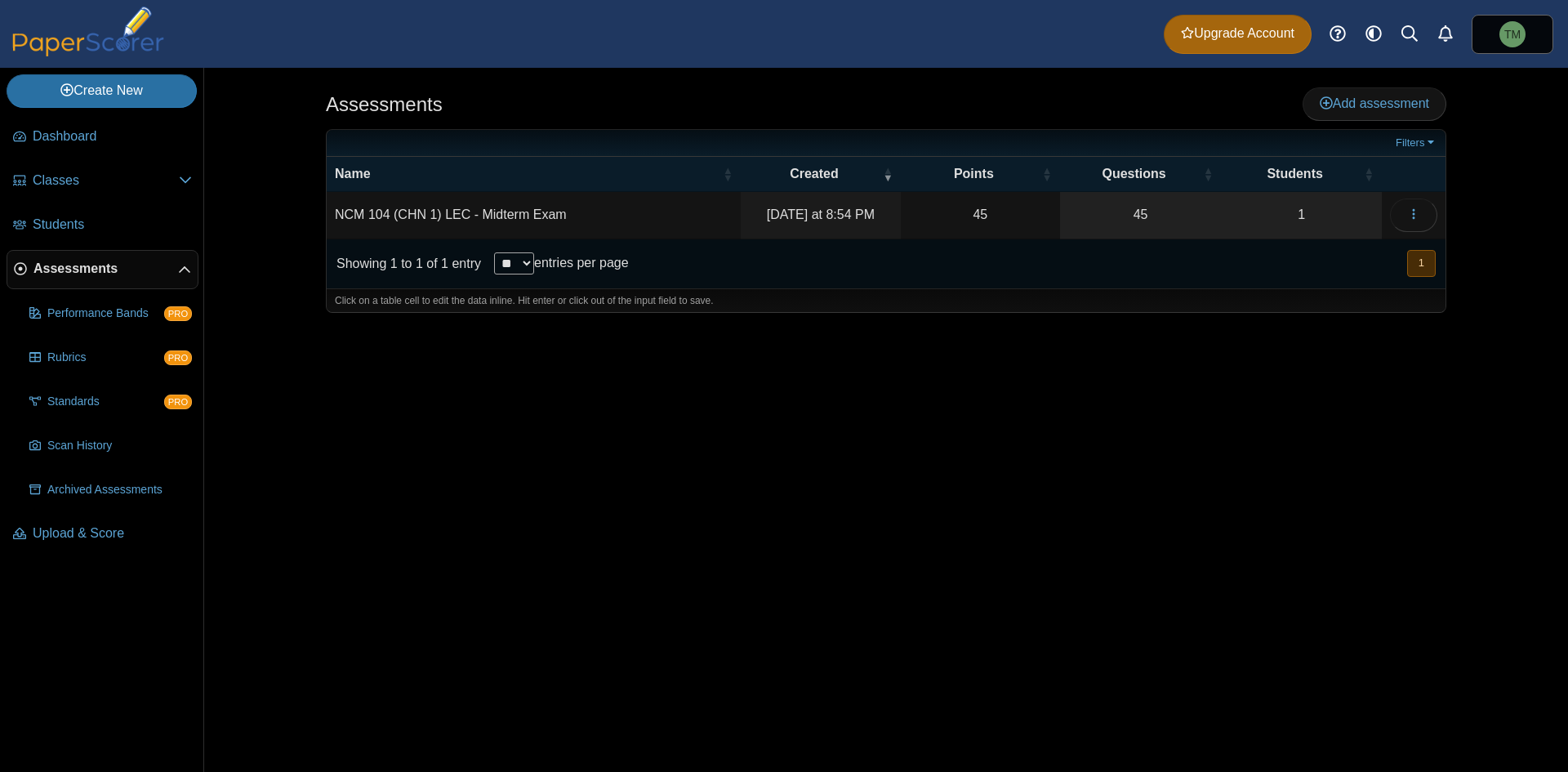
click at [639, 213] on td "NCM 104 (CHN 1) LEC - Midterm Exam" at bounding box center [534, 214] width 414 height 46
click at [1006, 387] on div "Assessments Add assessment 45 1" at bounding box center [886, 420] width 1225 height 704
click at [1354, 223] on link "1" at bounding box center [1301, 214] width 161 height 46
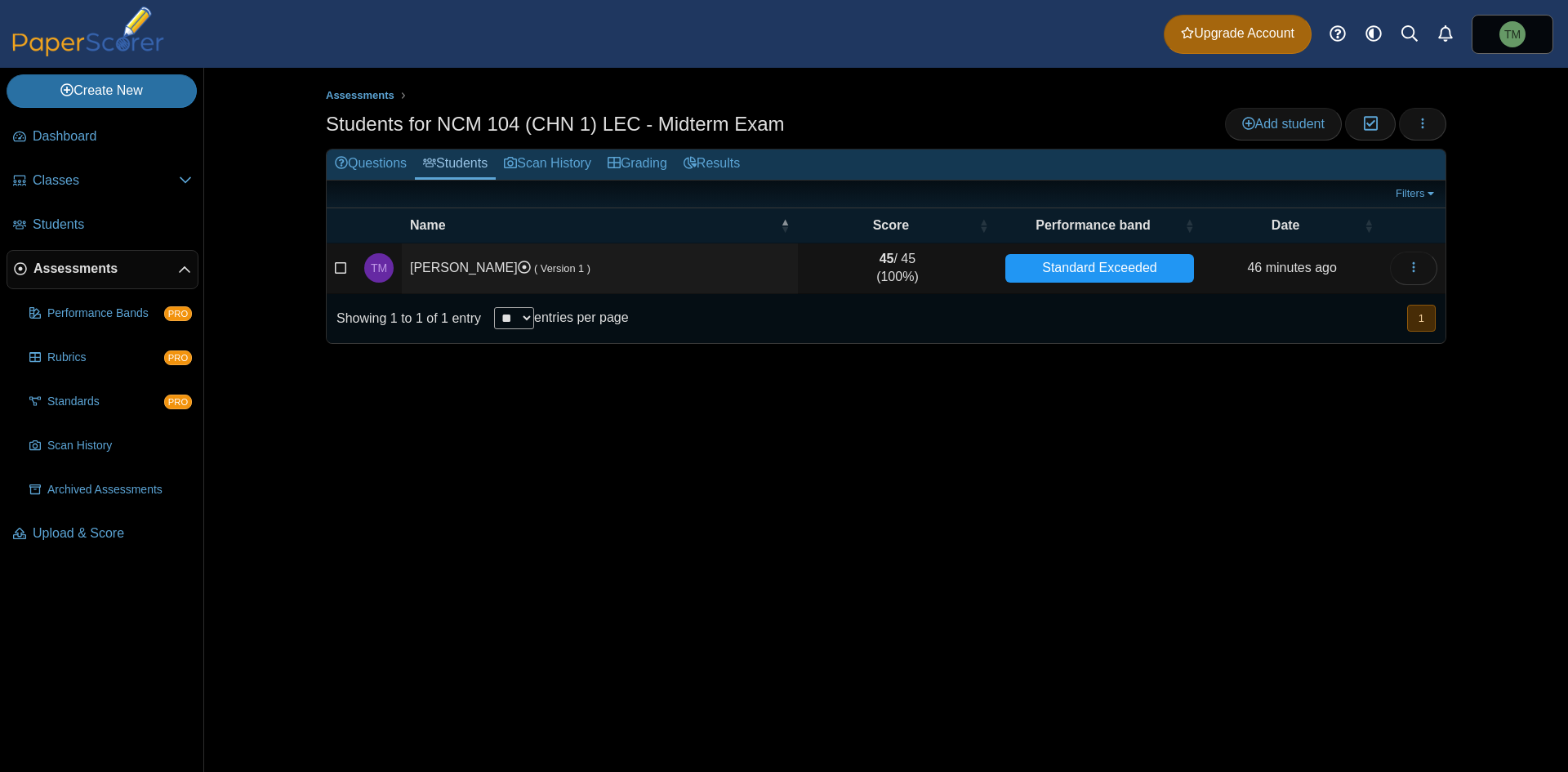
click at [1027, 279] on div "Standard Exceeded" at bounding box center [1099, 269] width 189 height 29
click at [1105, 243] on td "Standard Exceeded" at bounding box center [1099, 269] width 205 height 51
click at [1301, 117] on span "Add student" at bounding box center [1283, 123] width 82 height 14
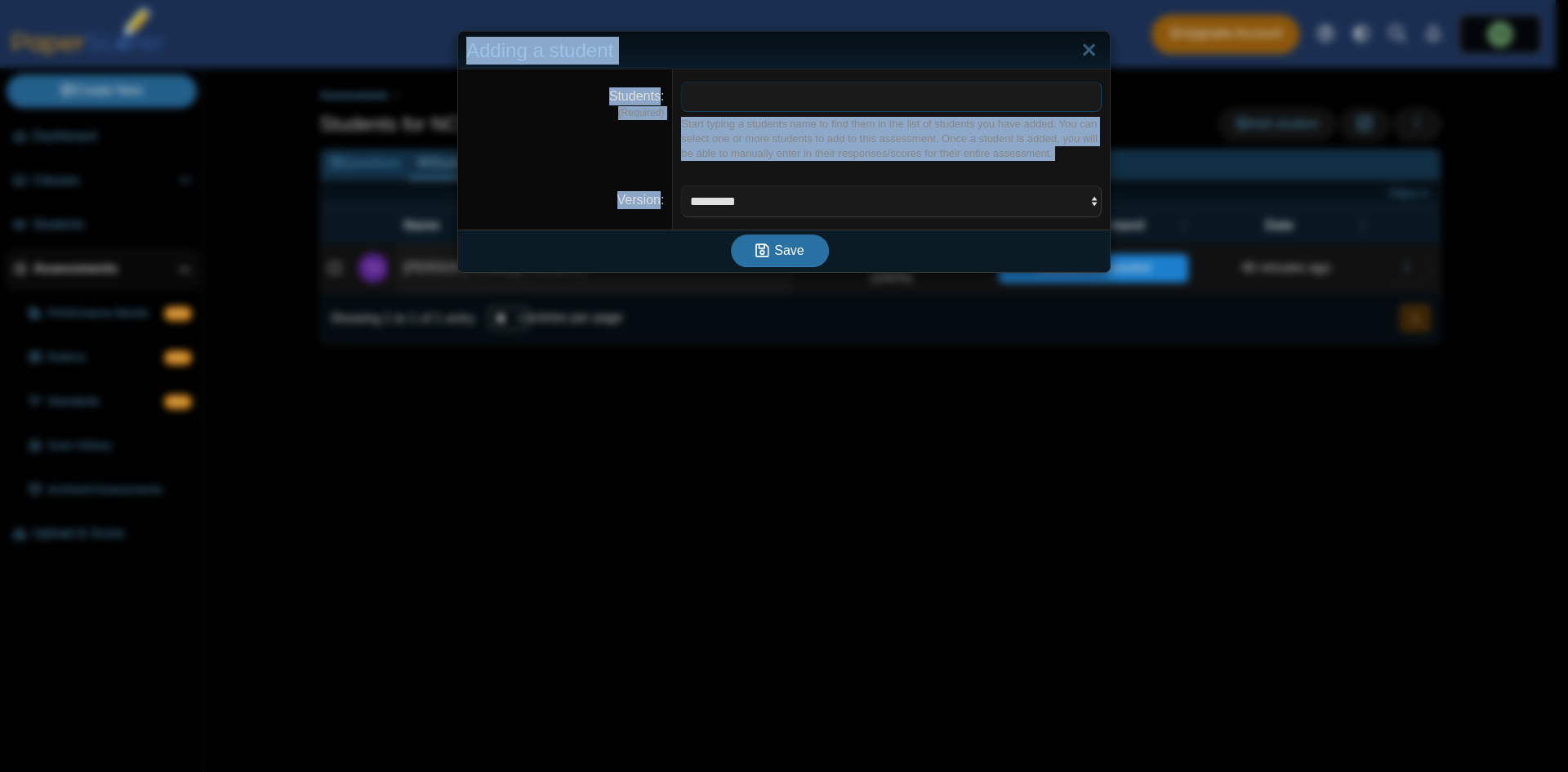
drag, startPoint x: 1082, startPoint y: 45, endPoint x: 945, endPoint y: 113, distance: 152.9
click at [957, 176] on div "Adding a student Students (Required) ​ Start typing a students name to find the…" at bounding box center [784, 151] width 653 height 242
click at [937, 96] on span at bounding box center [891, 96] width 419 height 28
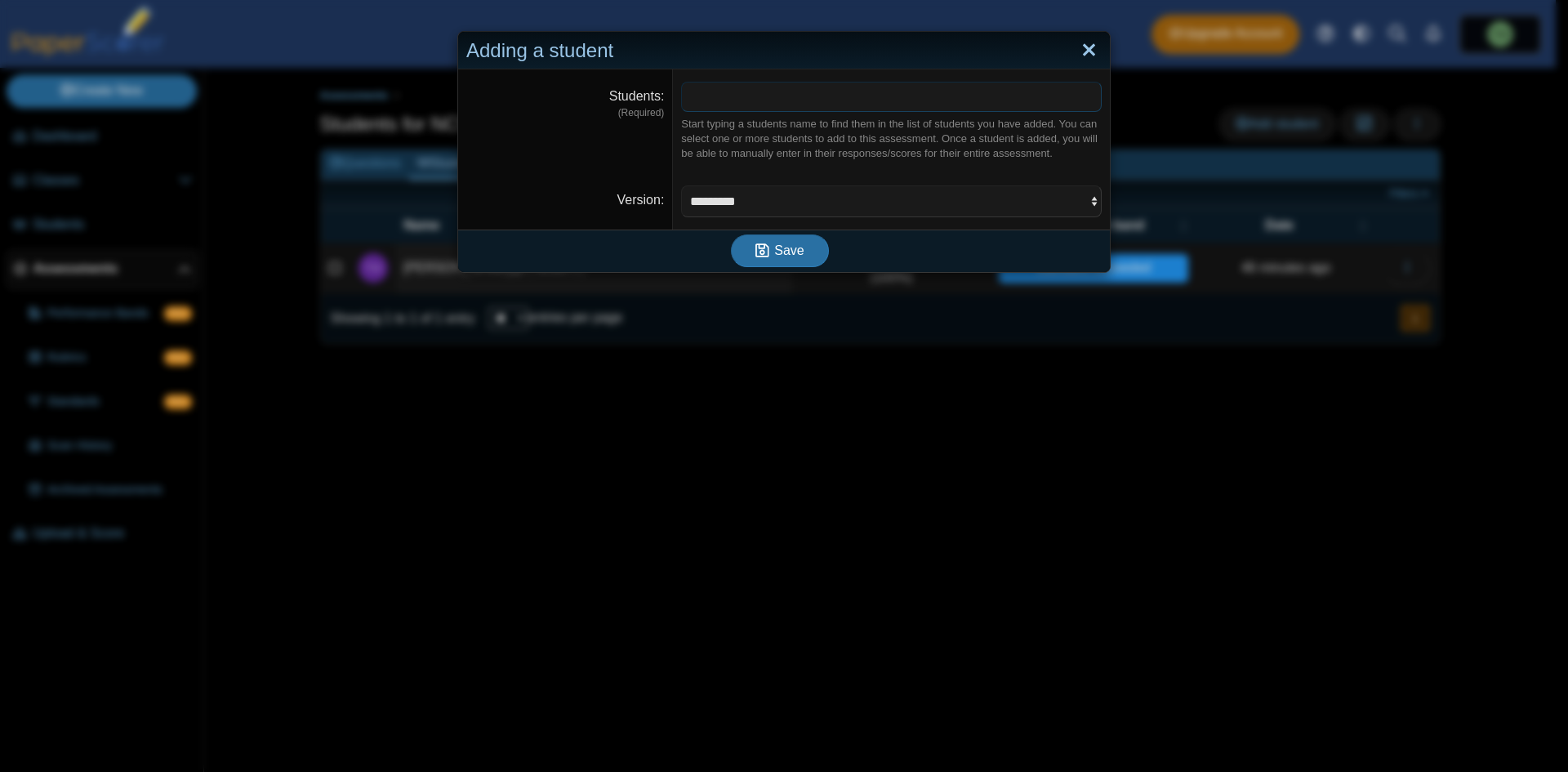
click at [1079, 37] on link "Close" at bounding box center [1088, 51] width 25 height 28
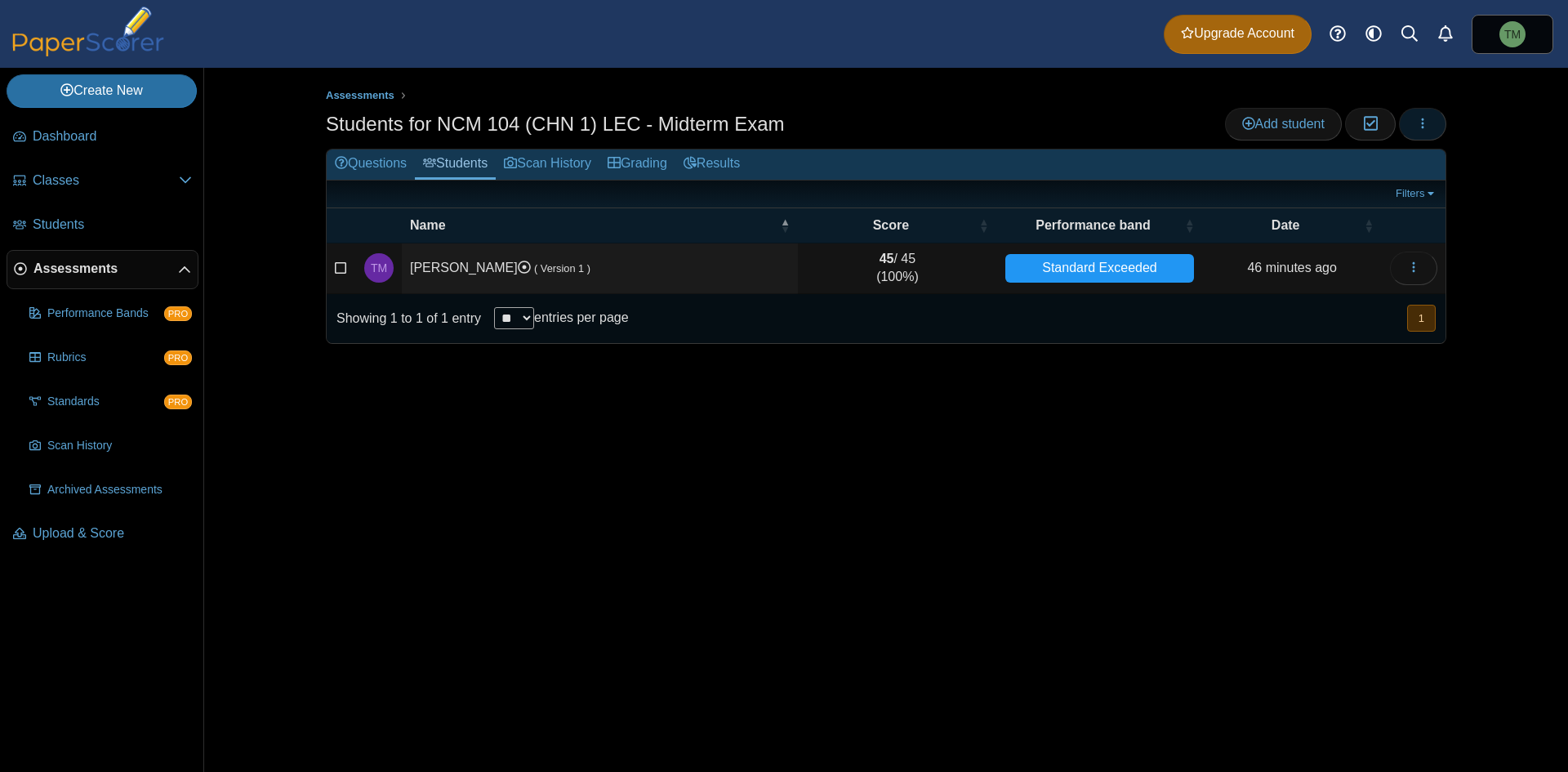
click at [1423, 129] on span "button" at bounding box center [1422, 123] width 13 height 14
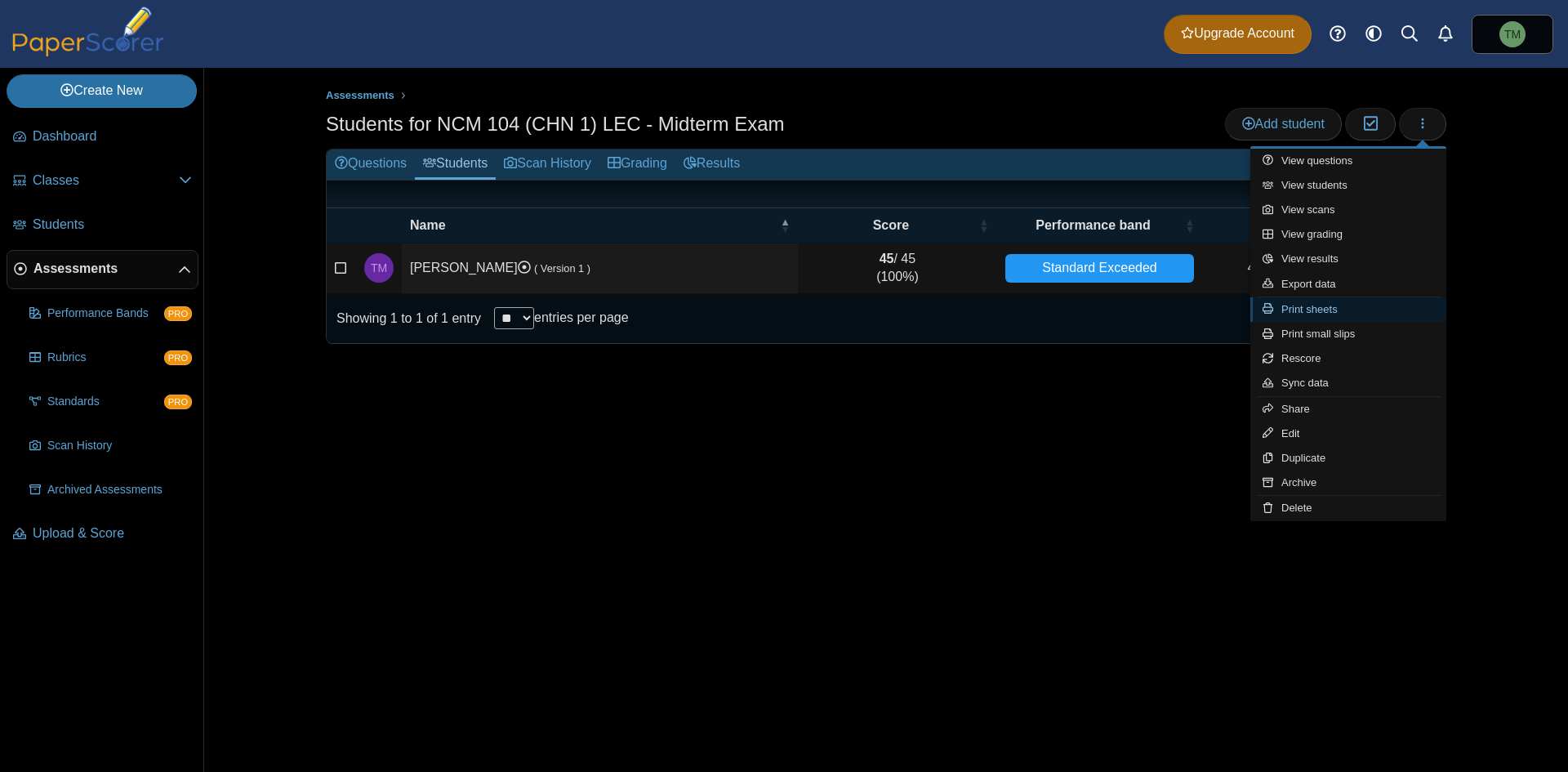
click at [1391, 301] on link "Print sheets" at bounding box center [1348, 309] width 196 height 24
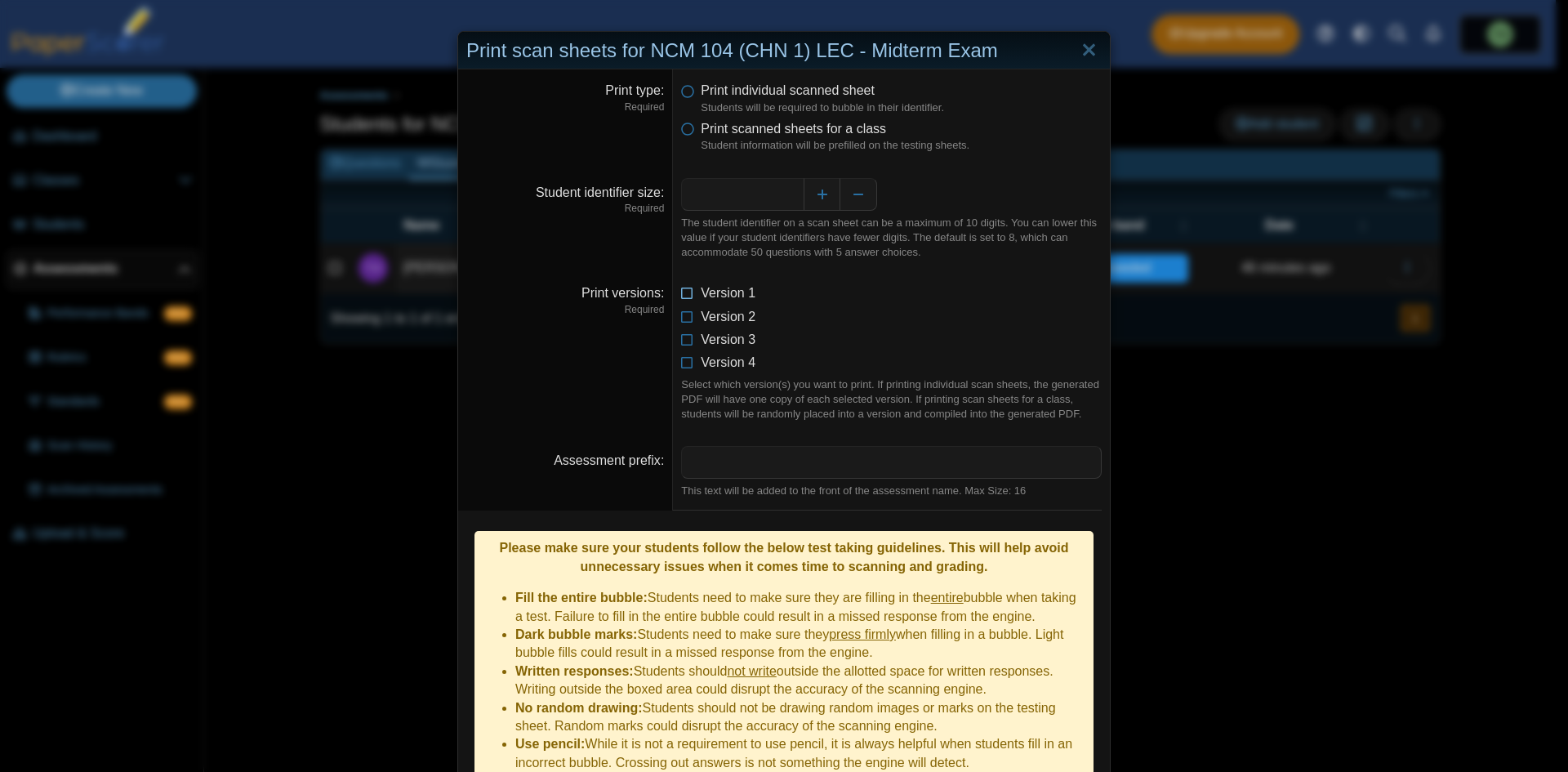
click at [685, 295] on icon at bounding box center [688, 290] width 13 height 12
click at [852, 188] on button "Decrease" at bounding box center [859, 195] width 37 height 33
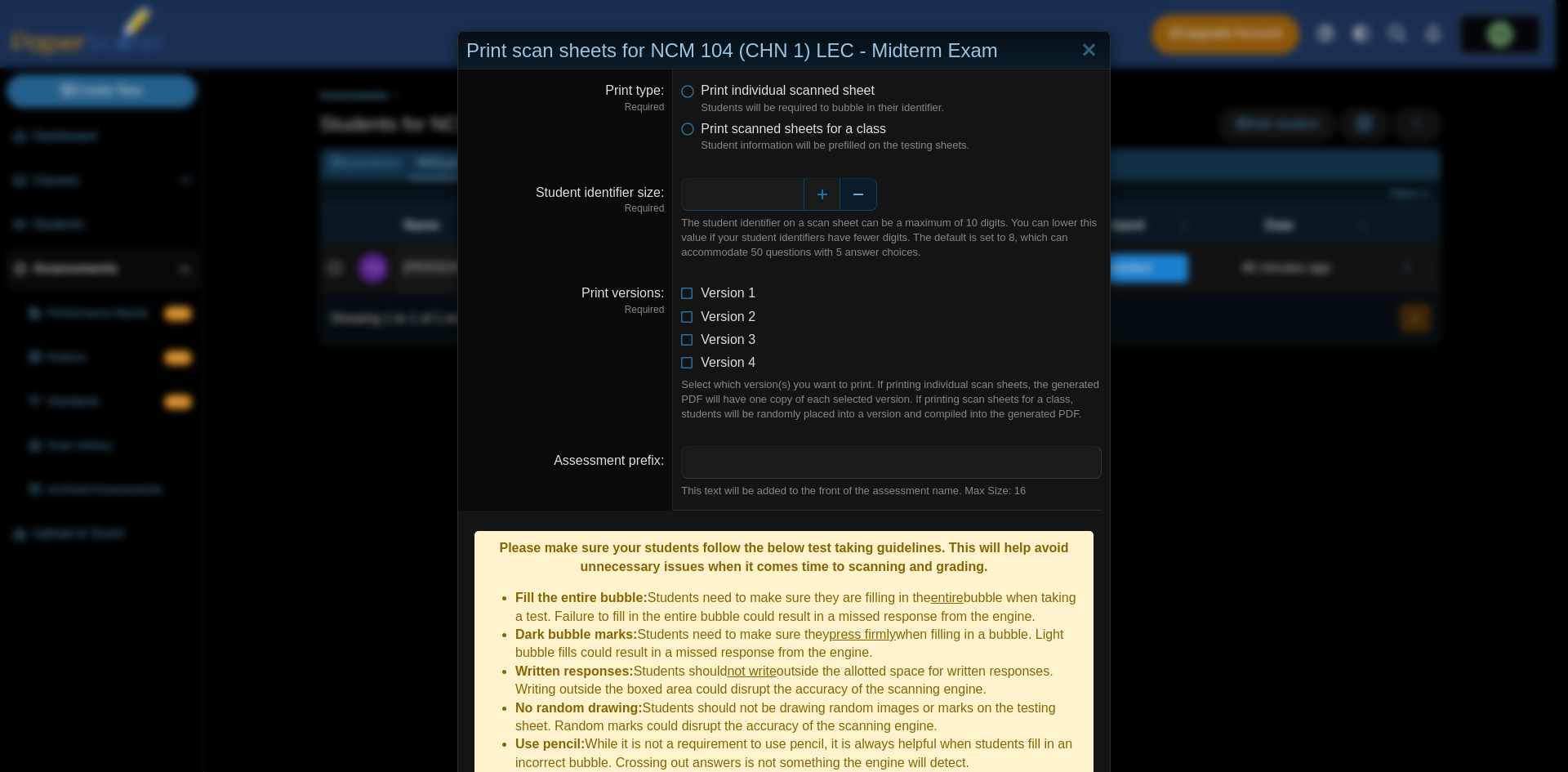
click at [852, 188] on button "Decrease" at bounding box center [859, 195] width 37 height 33
click at [687, 131] on icon at bounding box center [688, 126] width 13 height 12
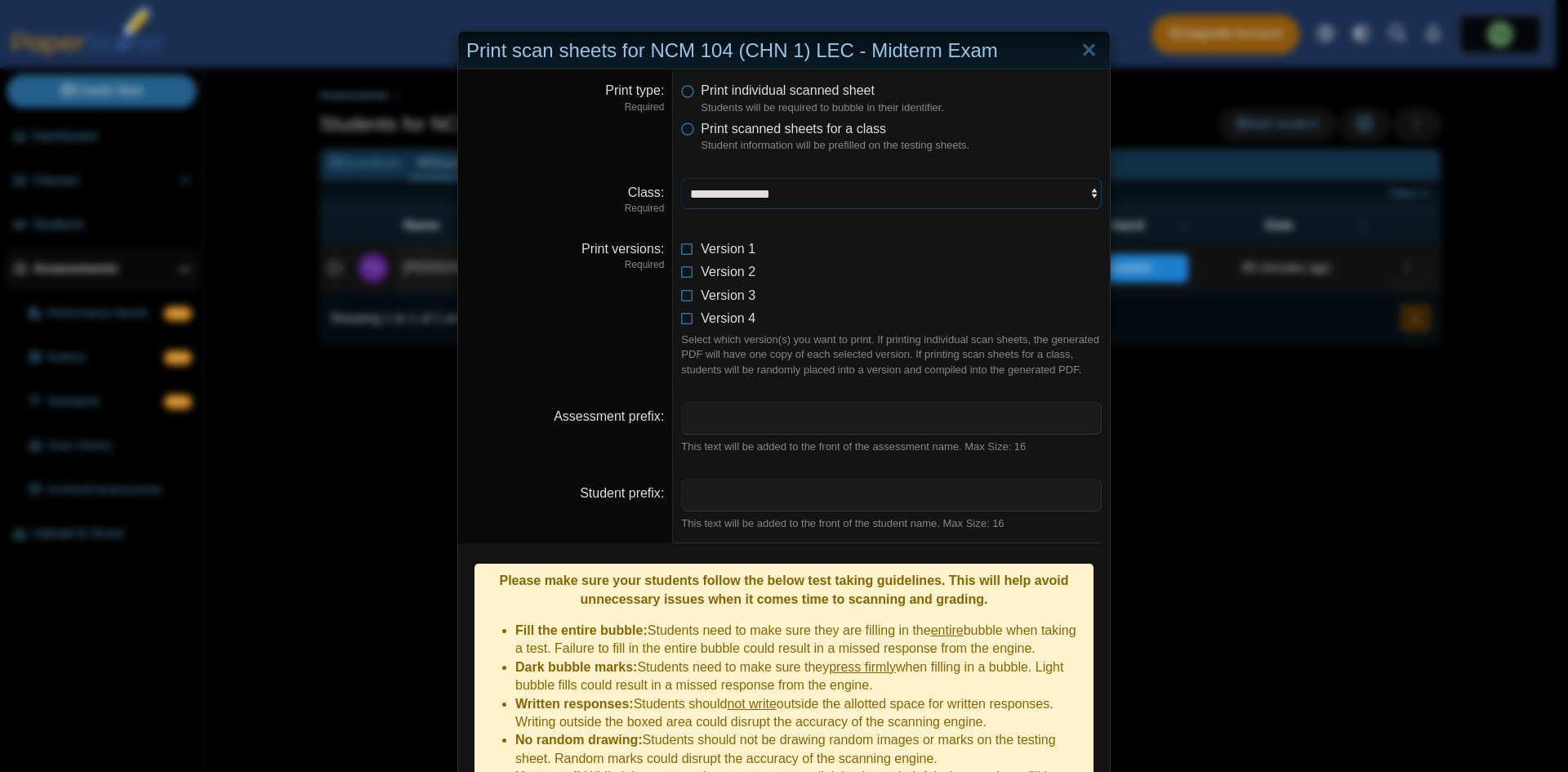
click at [760, 193] on select "**********" at bounding box center [891, 194] width 421 height 31
select select "**********"
click at [681, 178] on select "**********" at bounding box center [891, 194] width 421 height 31
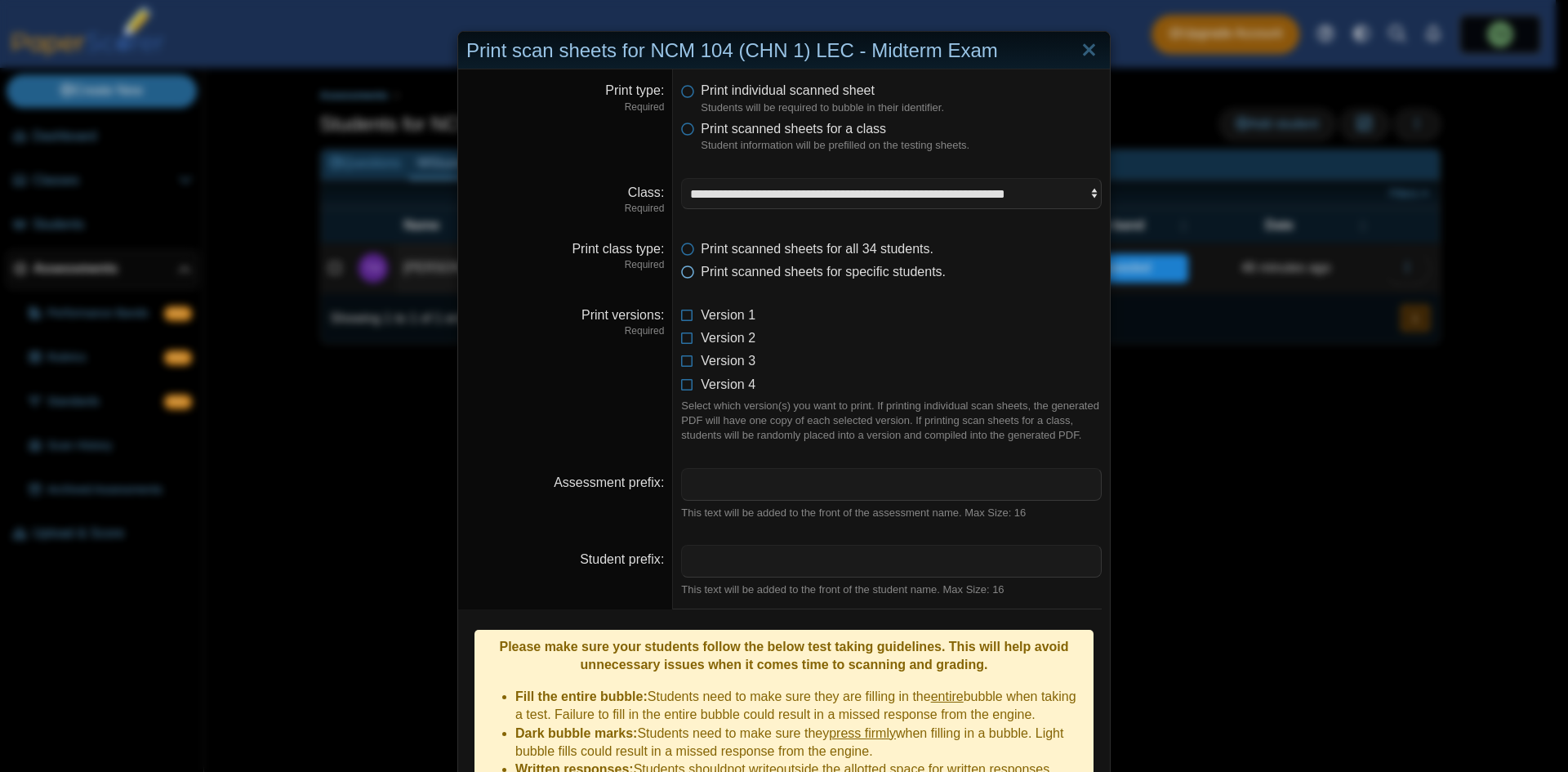
click at [681, 272] on icon at bounding box center [688, 269] width 13 height 12
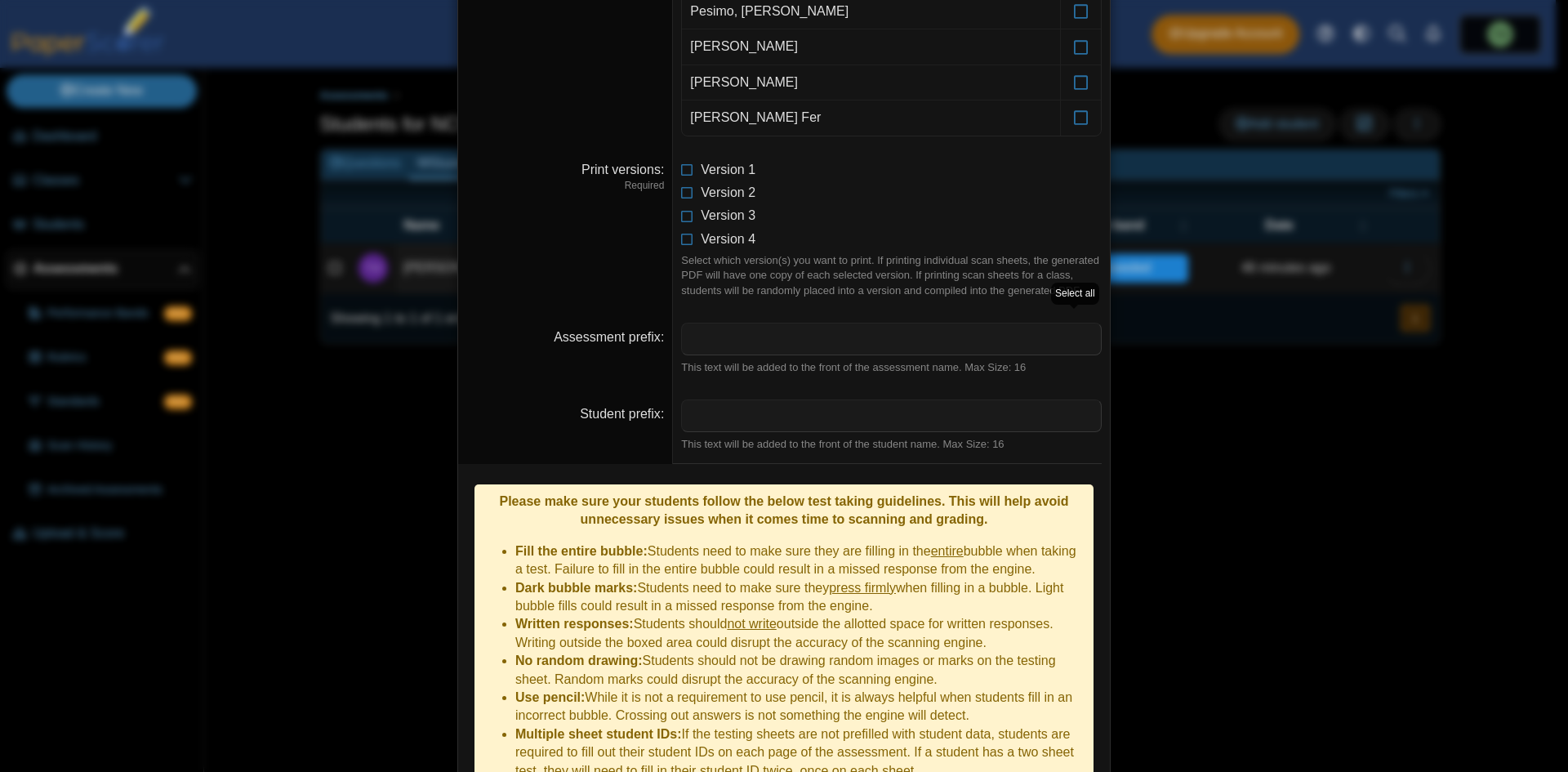
scroll to position [1392, 0]
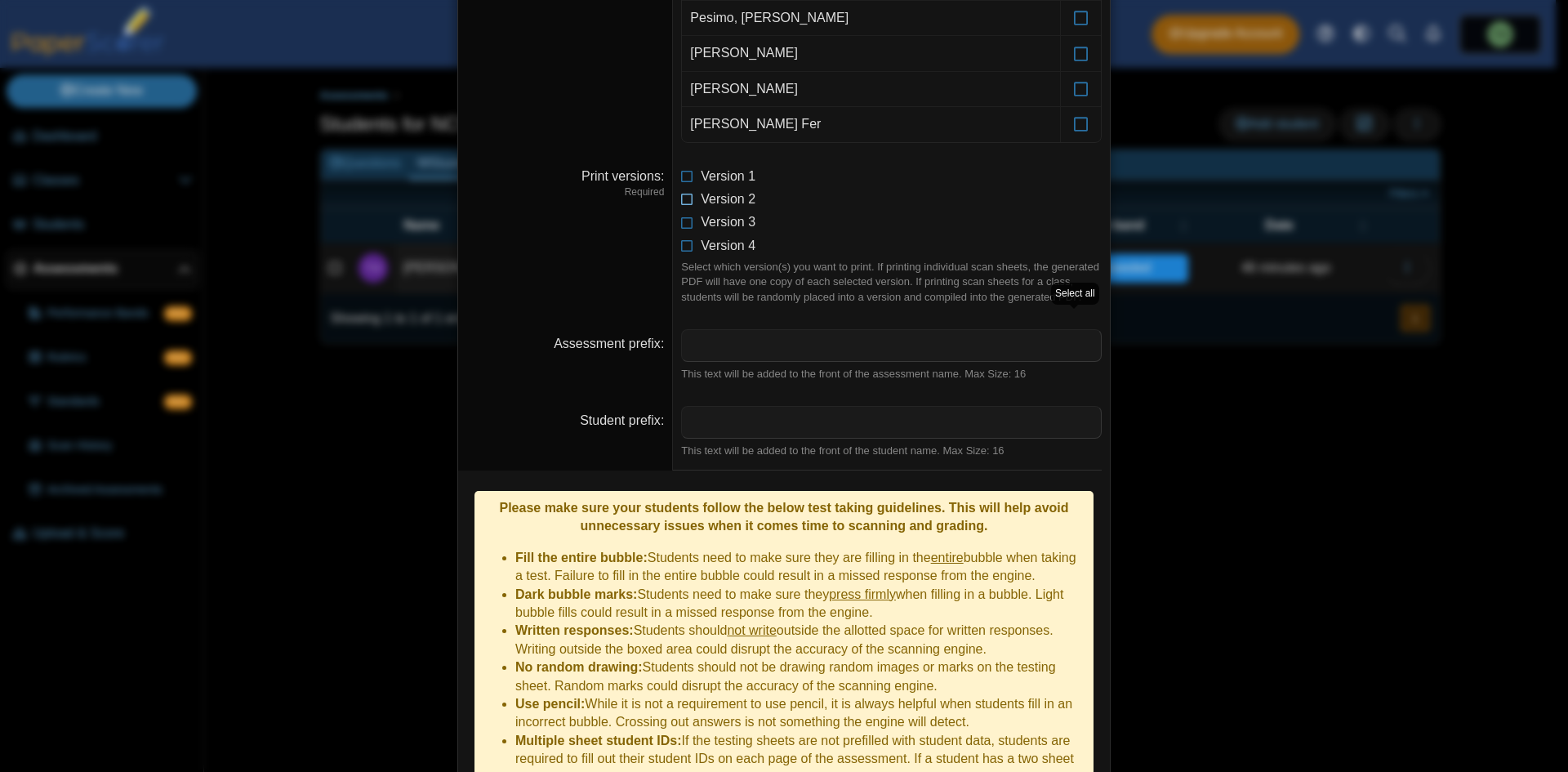
click at [682, 192] on icon at bounding box center [688, 195] width 13 height 12
click at [684, 202] on icon at bounding box center [688, 195] width 13 height 12
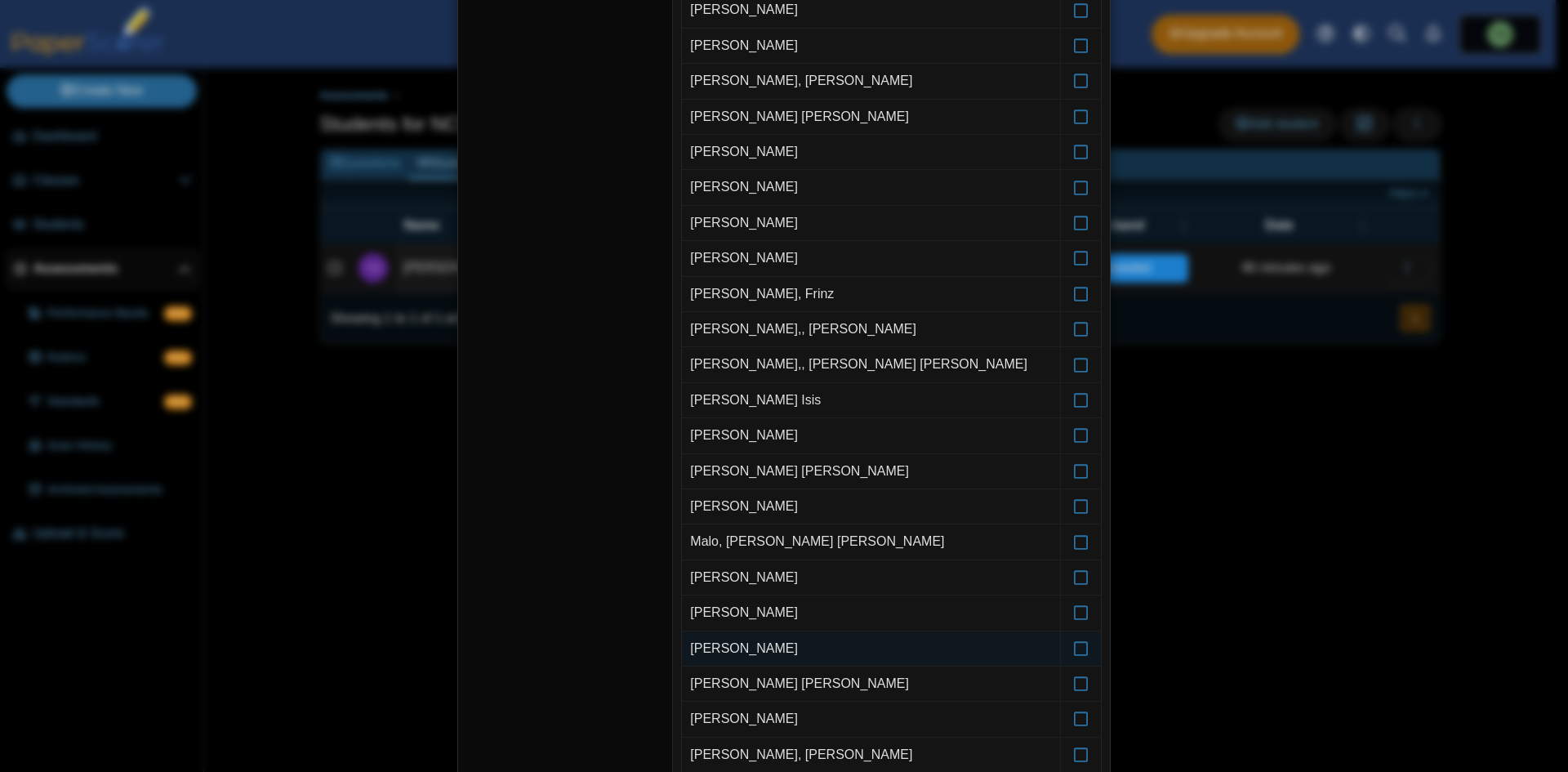
scroll to position [85, 0]
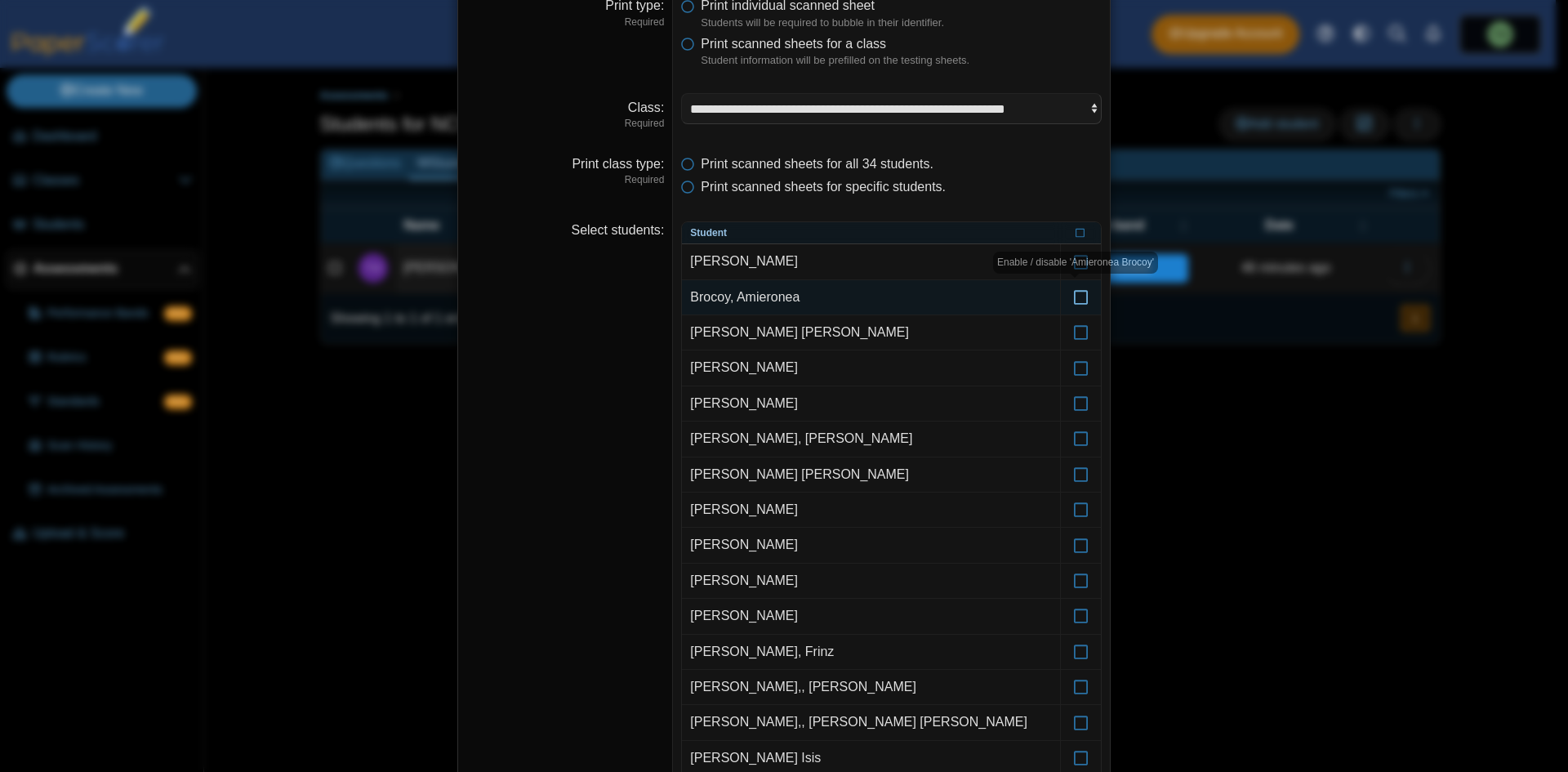
click at [1081, 297] on icon at bounding box center [1081, 290] width 16 height 14
click at [1073, 329] on icon at bounding box center [1081, 325] width 16 height 14
click at [1073, 367] on icon at bounding box center [1081, 360] width 16 height 14
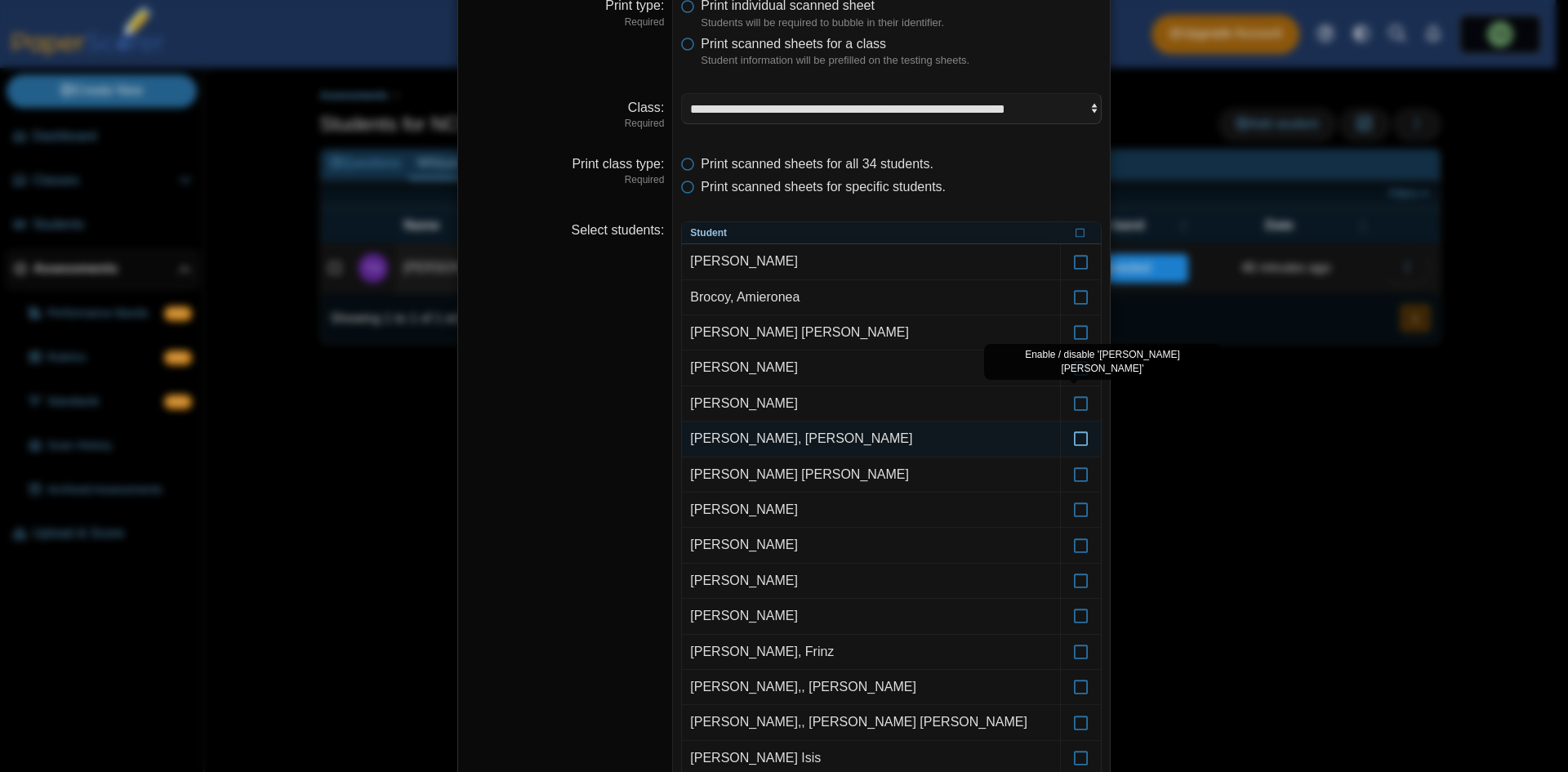
click at [1077, 439] on icon at bounding box center [1081, 431] width 16 height 14
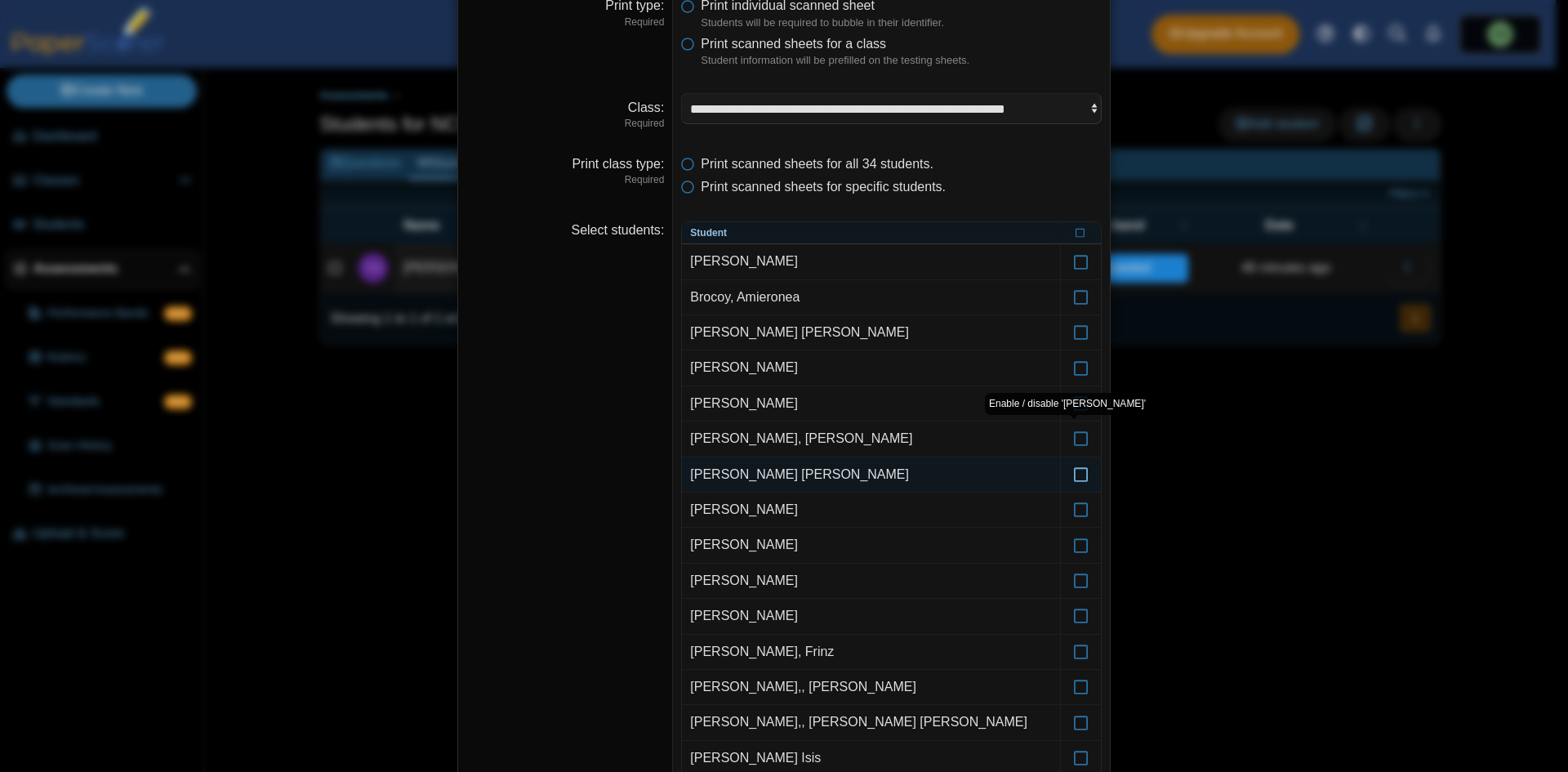
click at [1073, 474] on icon at bounding box center [1081, 467] width 16 height 14
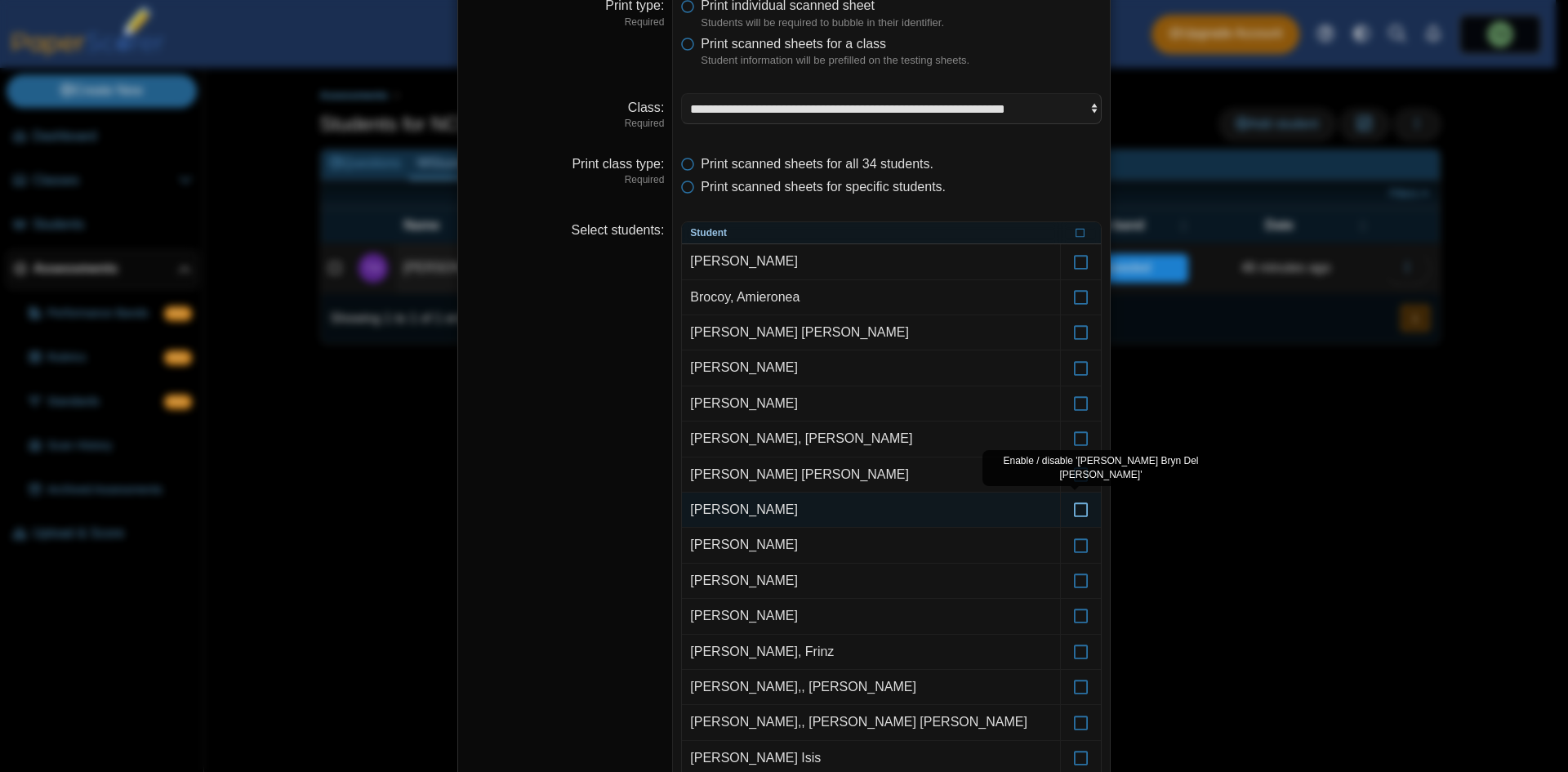
click at [1073, 505] on icon at bounding box center [1081, 502] width 16 height 14
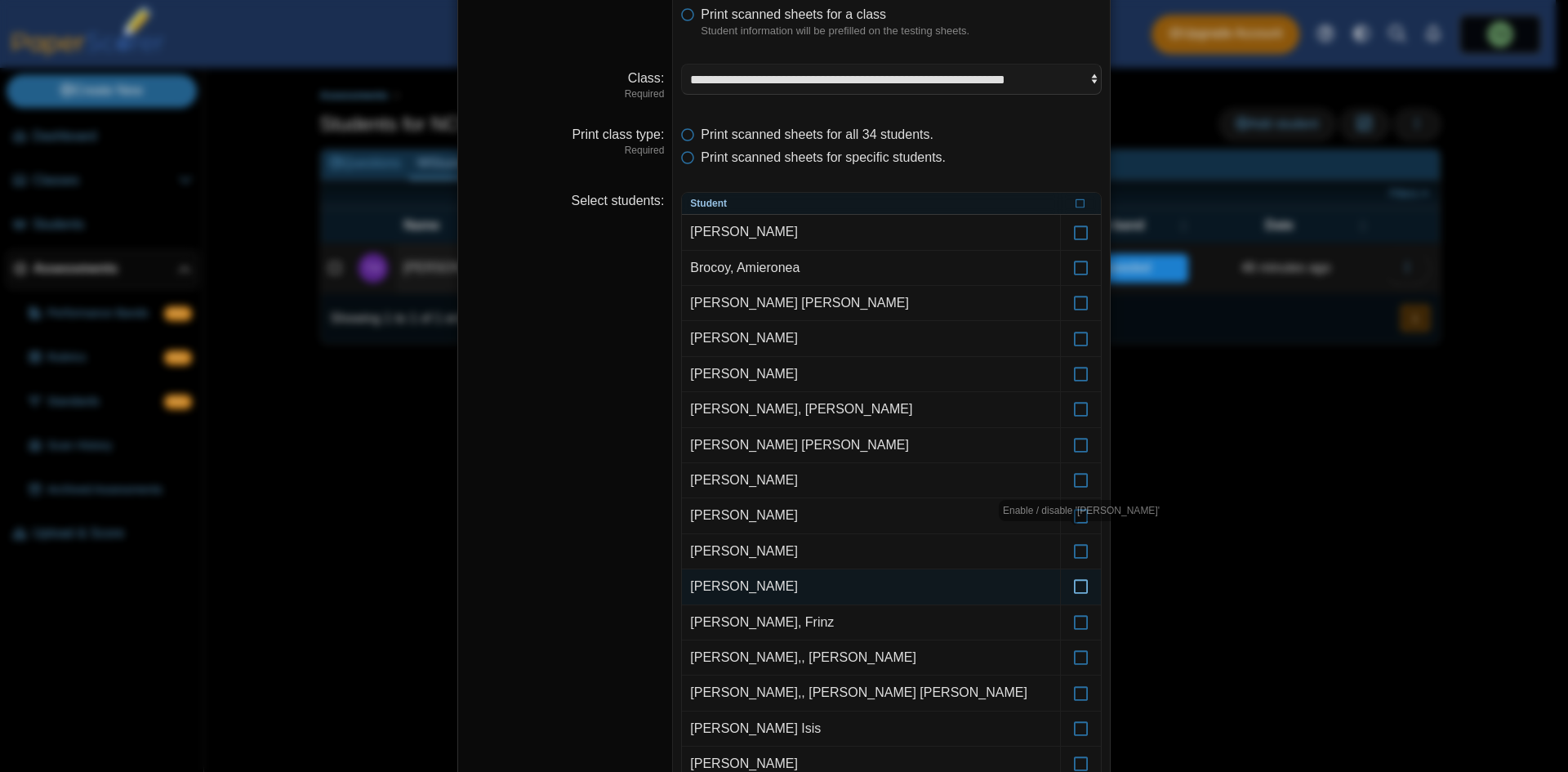
scroll to position [167, 0]
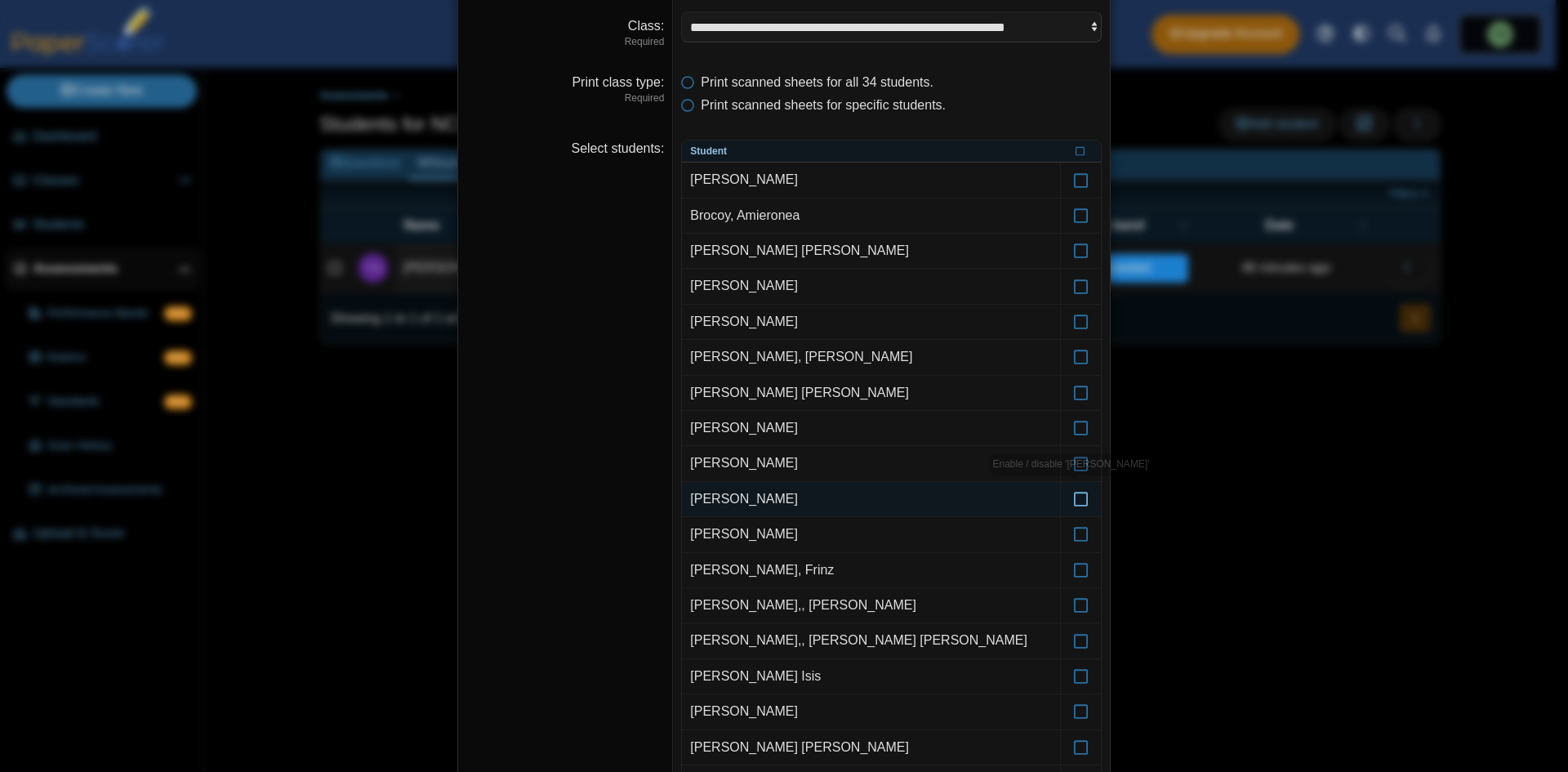
click at [1074, 493] on icon at bounding box center [1081, 491] width 16 height 14
click at [1075, 534] on icon at bounding box center [1081, 527] width 16 height 14
click at [1076, 570] on icon at bounding box center [1081, 563] width 16 height 14
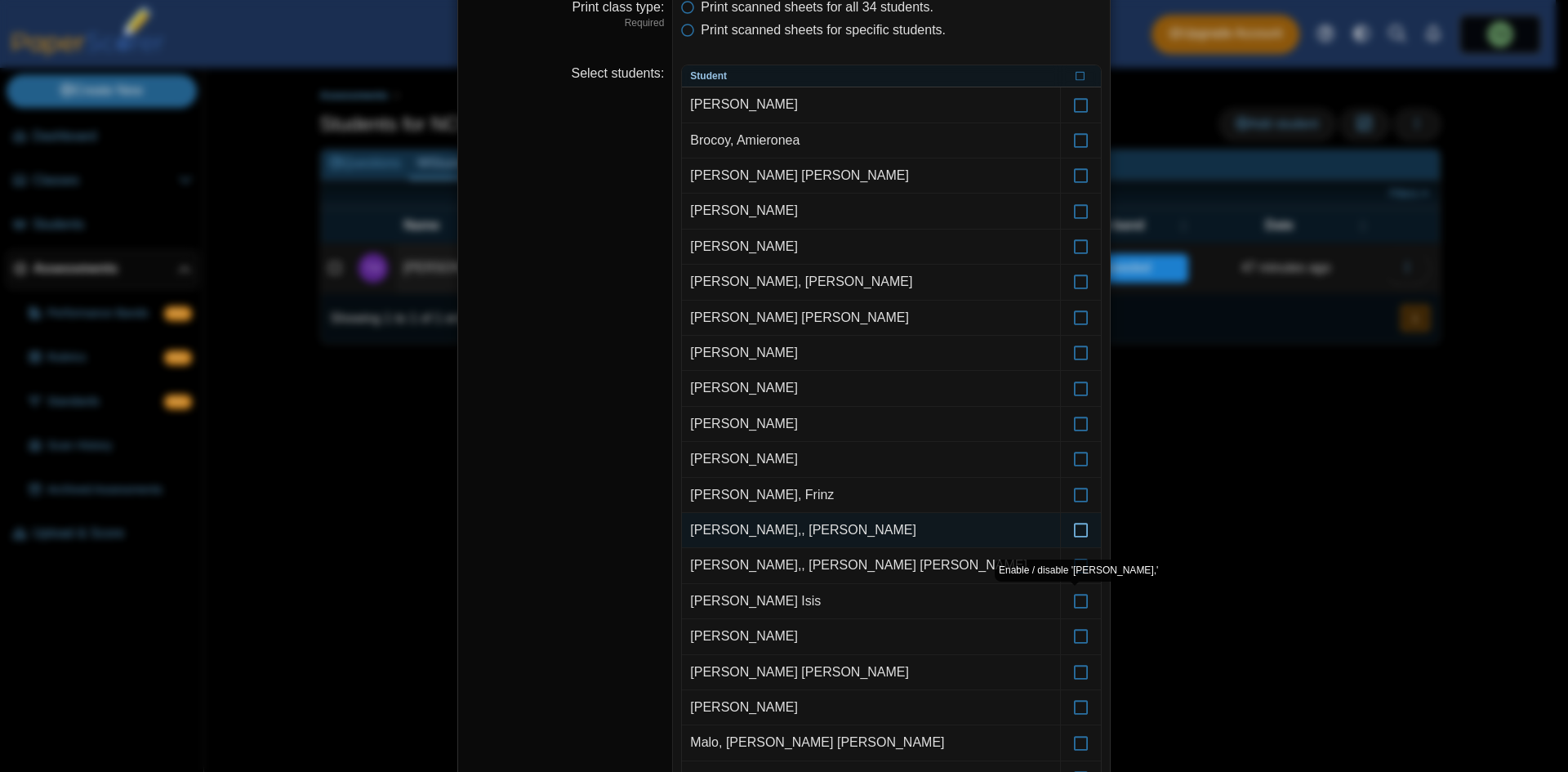
scroll to position [248, 0]
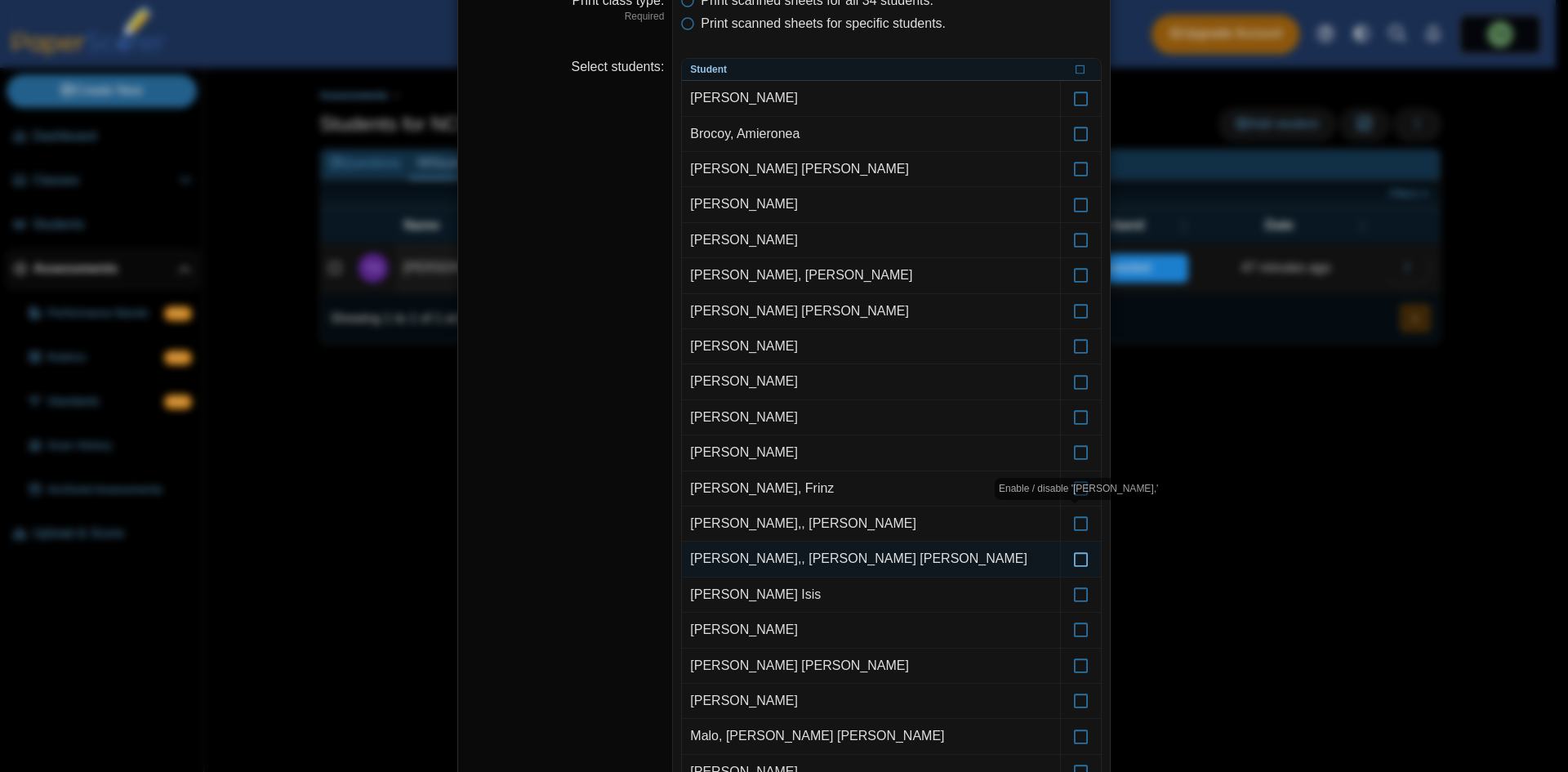
click at [1082, 557] on icon at bounding box center [1081, 551] width 16 height 14
click at [1073, 590] on icon at bounding box center [1081, 587] width 16 height 14
click at [1076, 643] on label at bounding box center [1080, 630] width 40 height 34
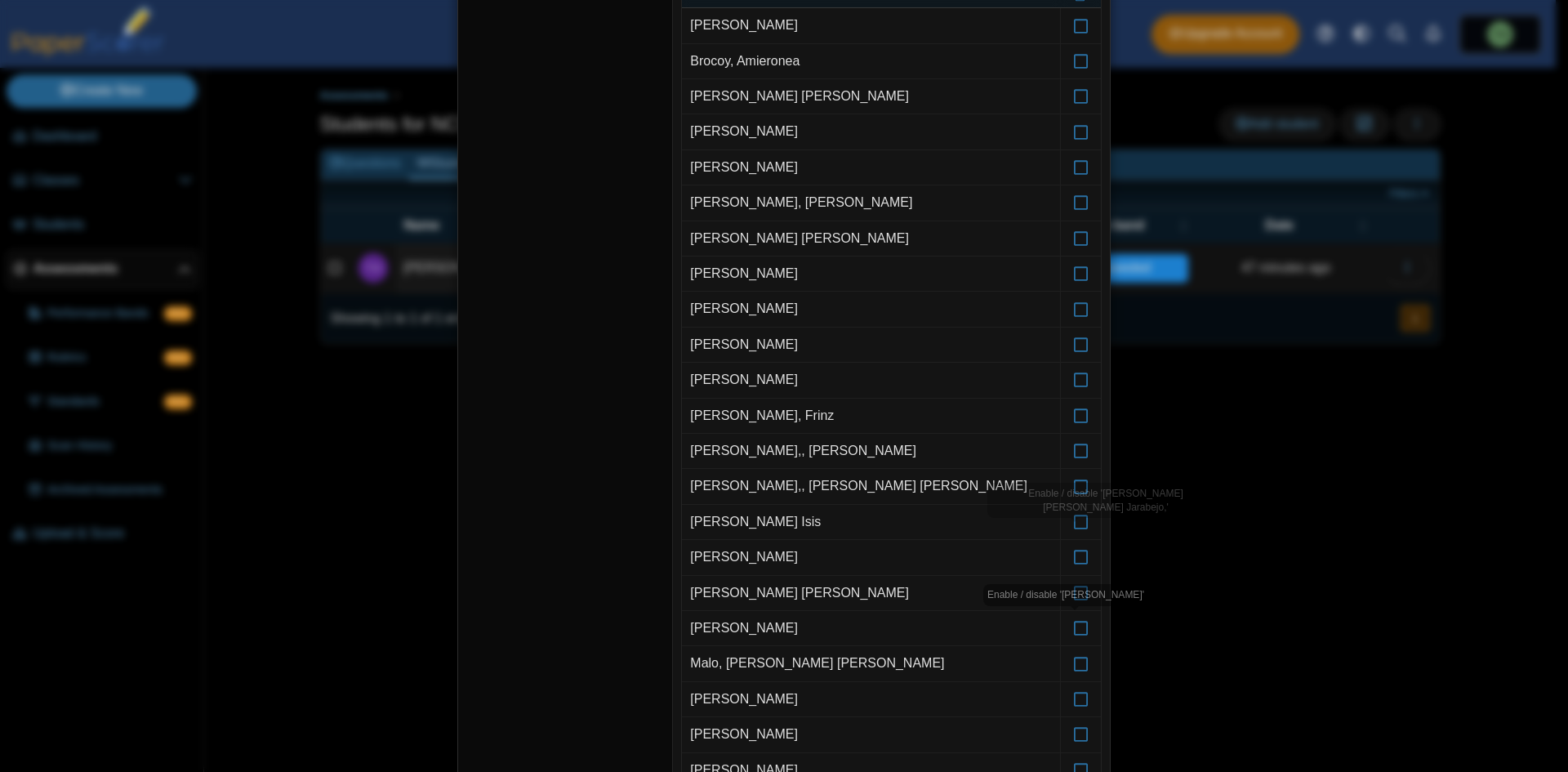
scroll to position [330, 0]
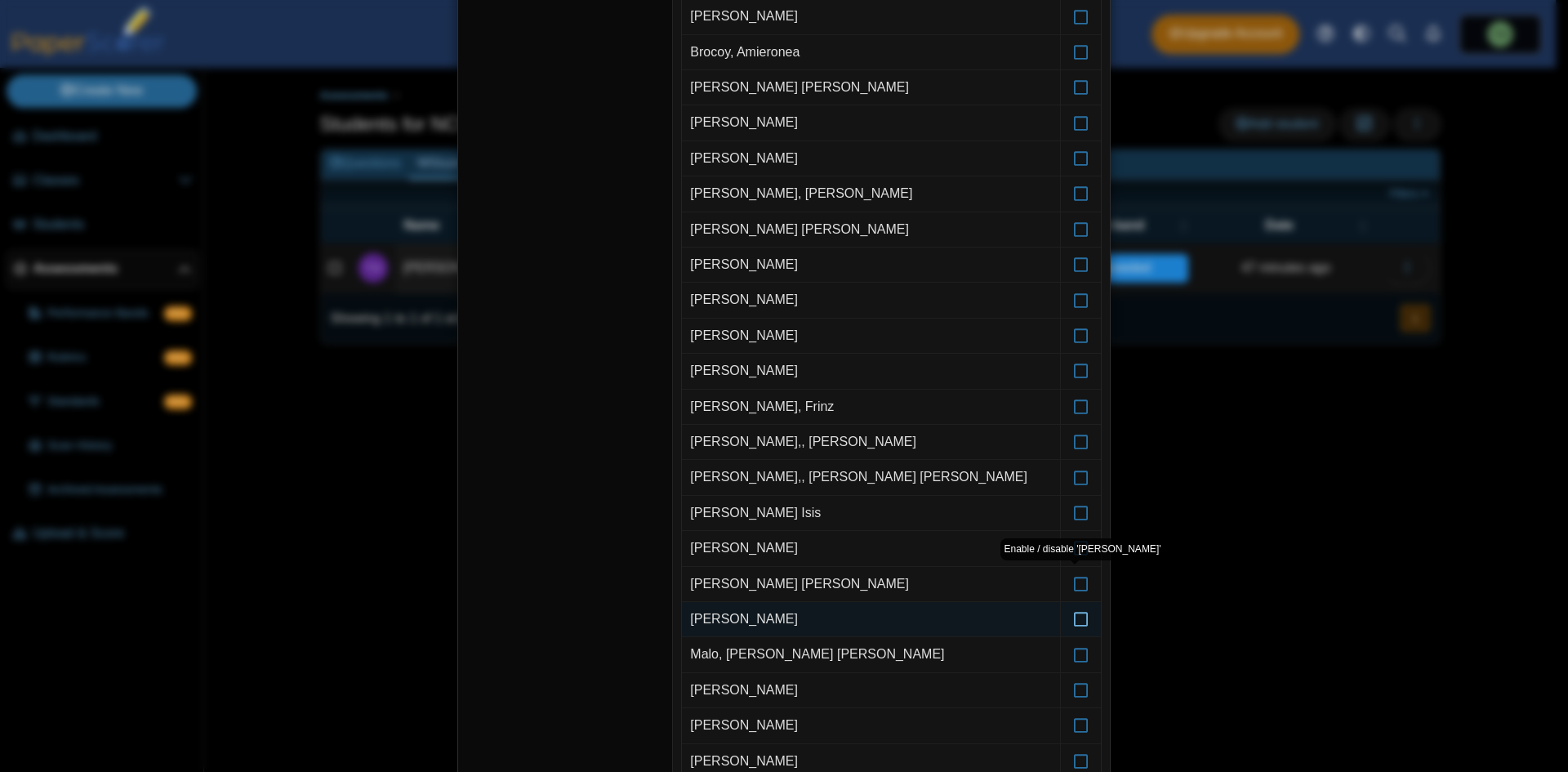
click at [1074, 613] on icon at bounding box center [1081, 612] width 16 height 14
click at [1077, 654] on icon at bounding box center [1081, 647] width 16 height 14
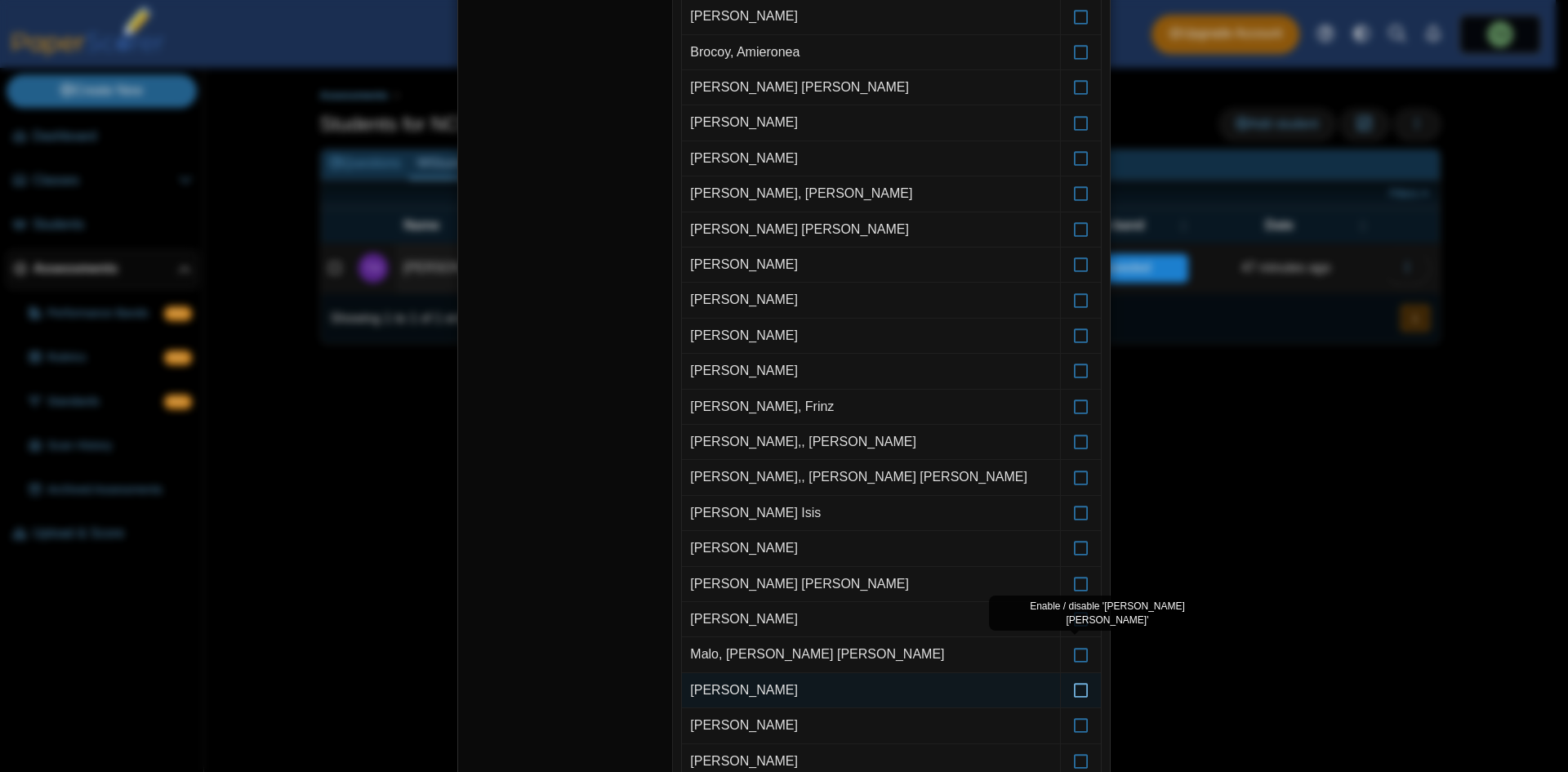
click at [1077, 699] on label at bounding box center [1080, 691] width 40 height 34
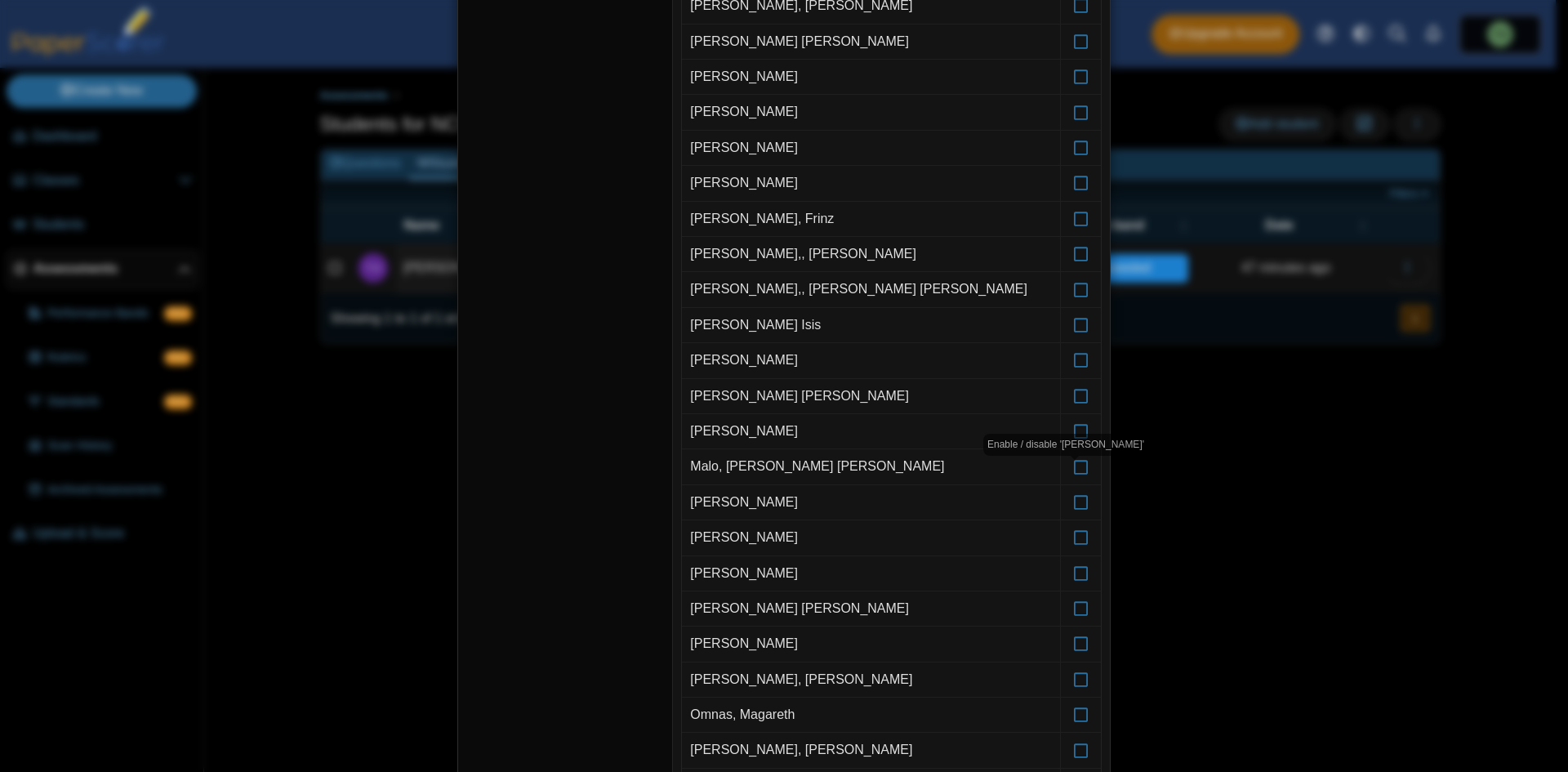
scroll to position [575, 0]
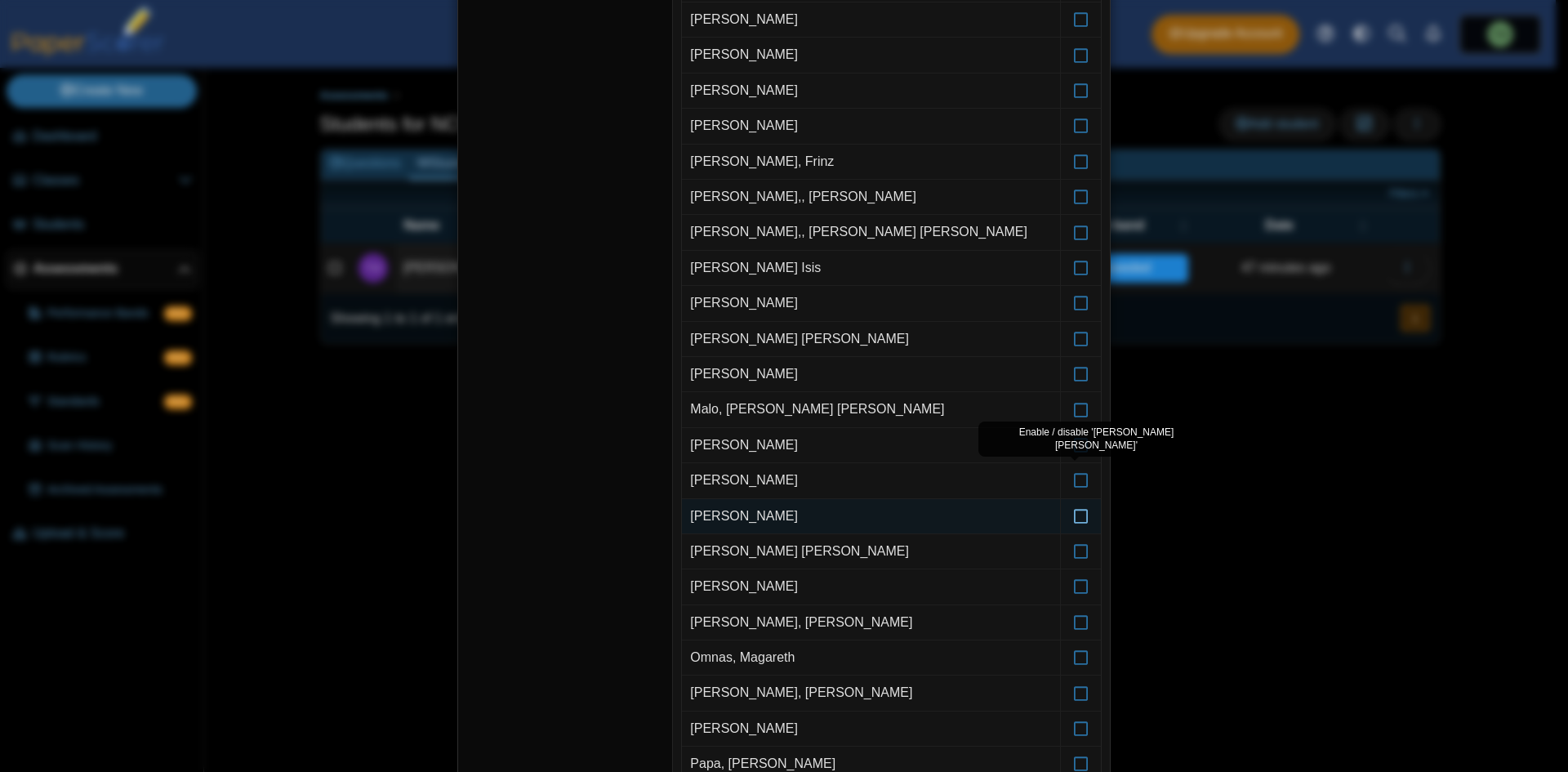
click at [1073, 516] on icon at bounding box center [1081, 509] width 16 height 14
click at [1073, 563] on label at bounding box center [1080, 551] width 40 height 34
click at [1077, 597] on label at bounding box center [1080, 586] width 40 height 34
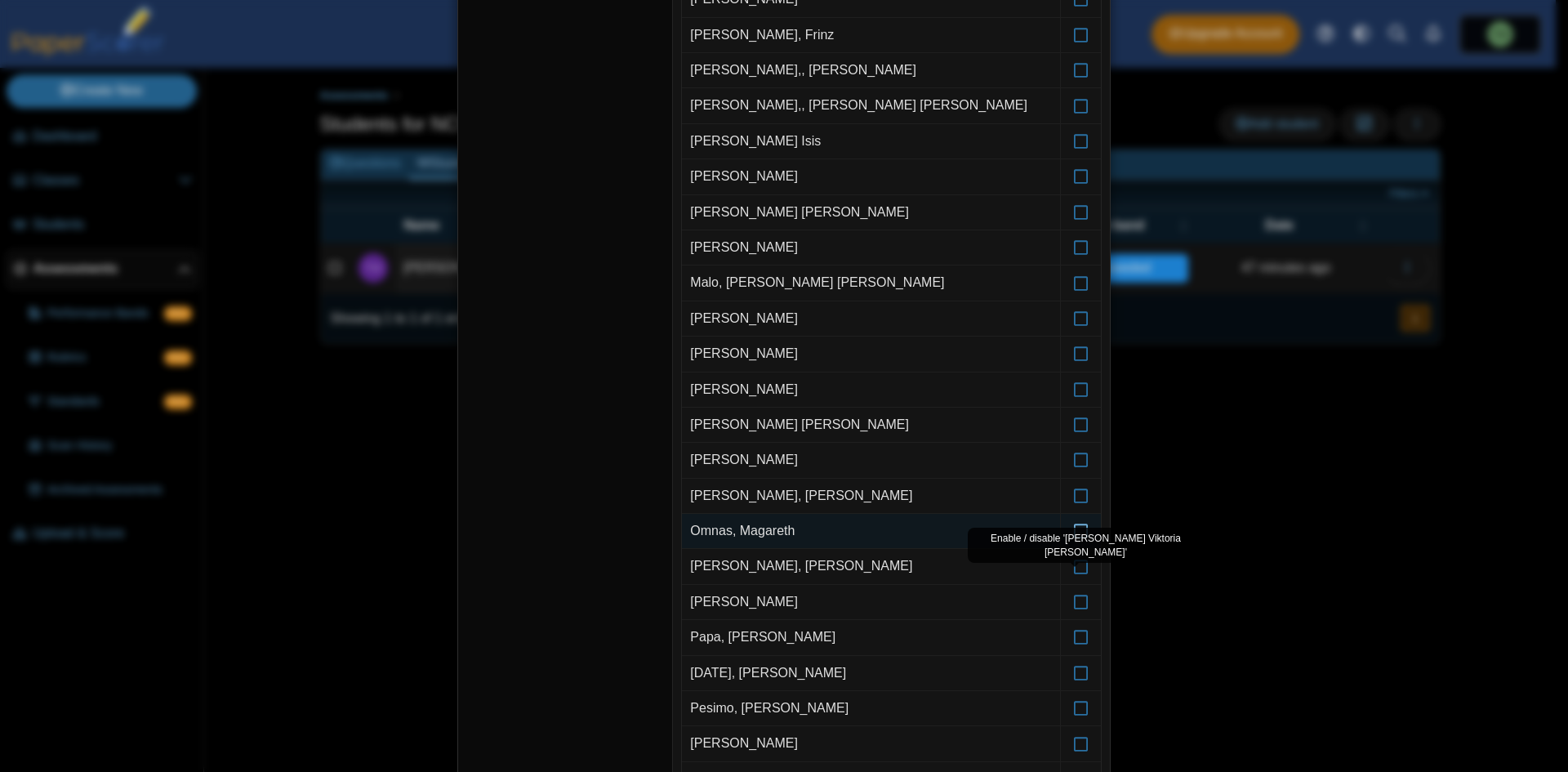
scroll to position [739, 0]
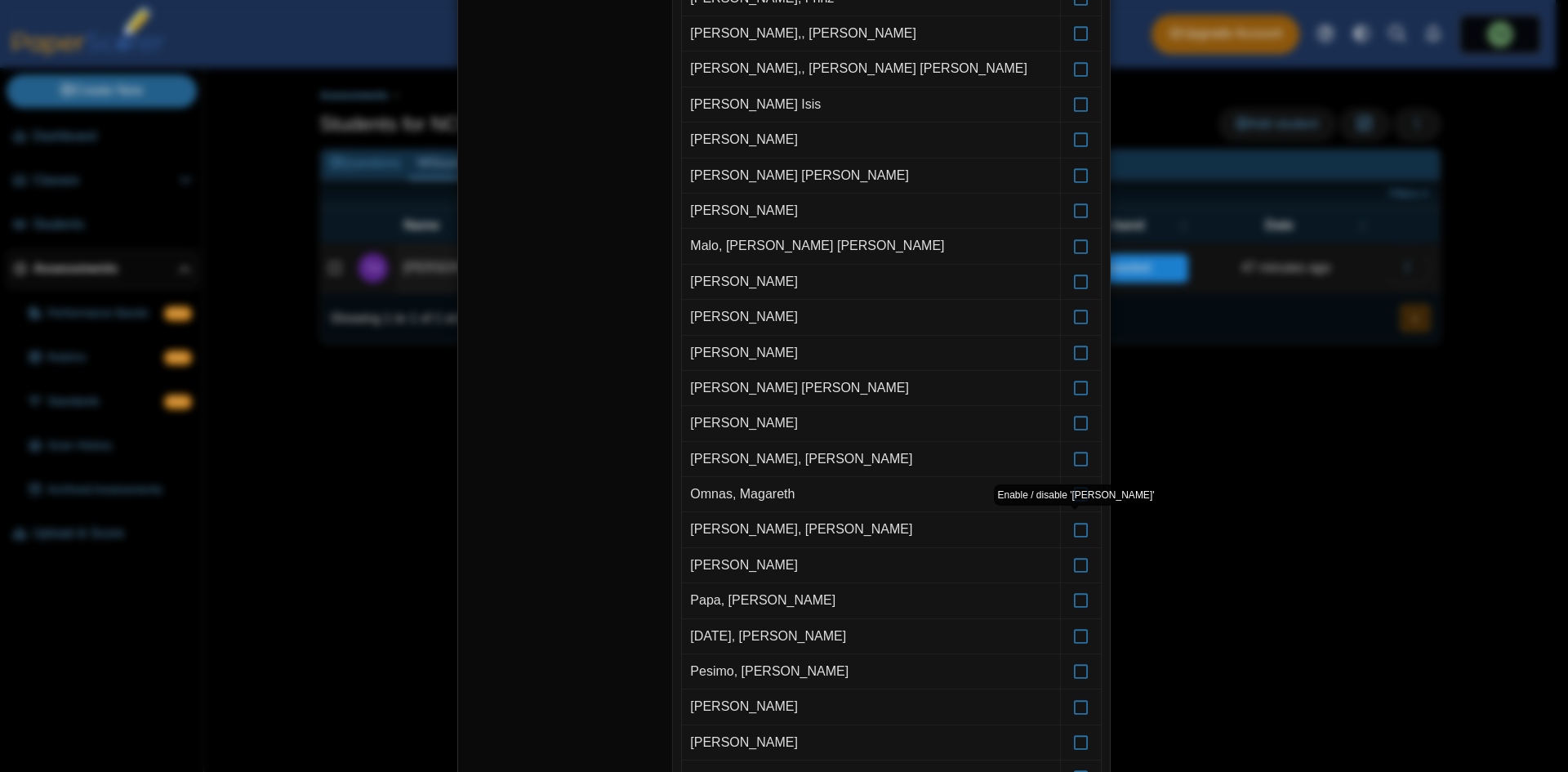
click at [1072, 497] on div "Enable / disable 'Jayva Kristel Pablo'" at bounding box center [1076, 495] width 165 height 22
click at [1075, 494] on icon at bounding box center [1081, 487] width 16 height 14
click at [1075, 526] on icon at bounding box center [1081, 522] width 16 height 14
click at [1078, 558] on icon at bounding box center [1081, 558] width 16 height 14
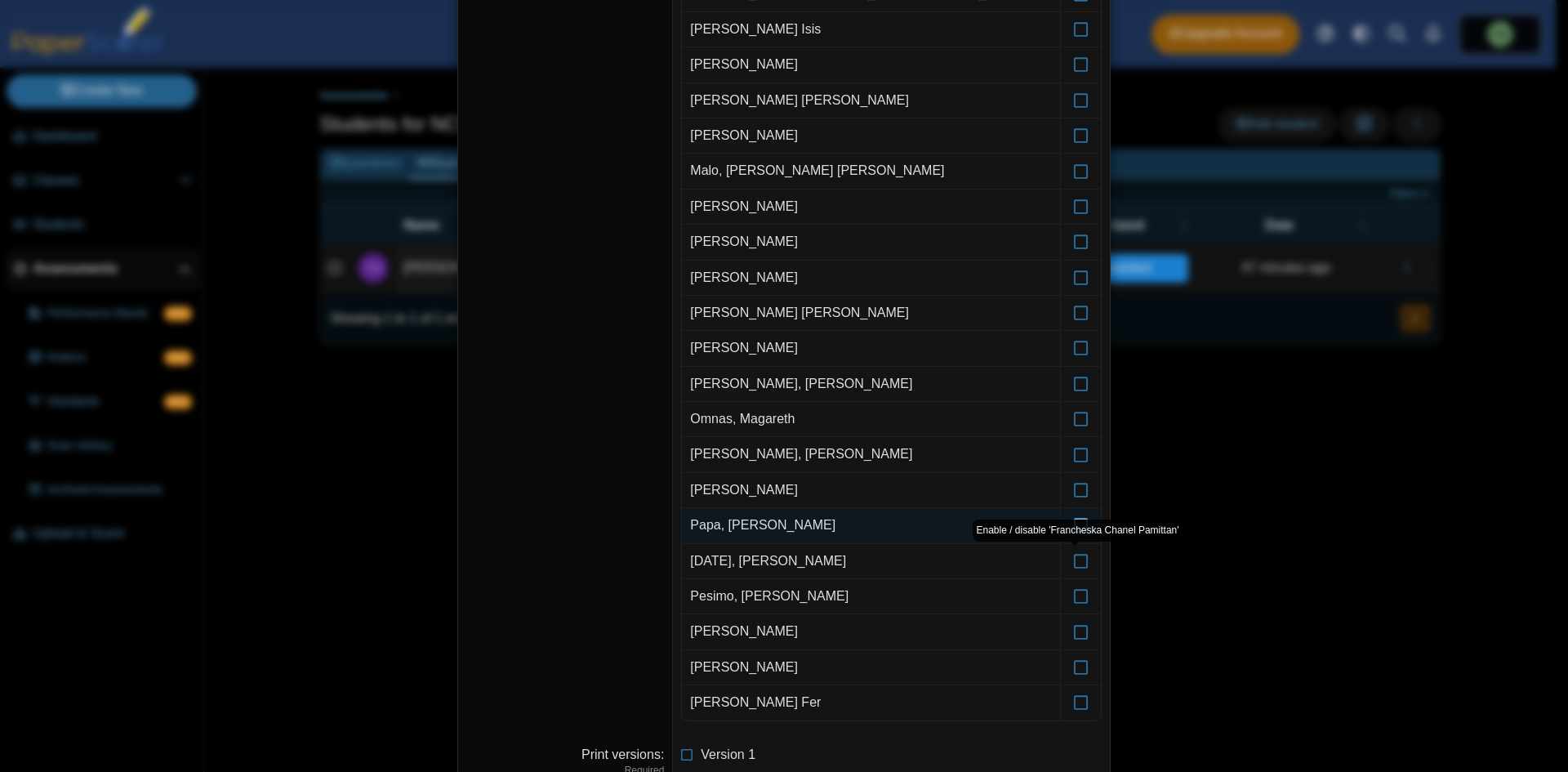
scroll to position [820, 0]
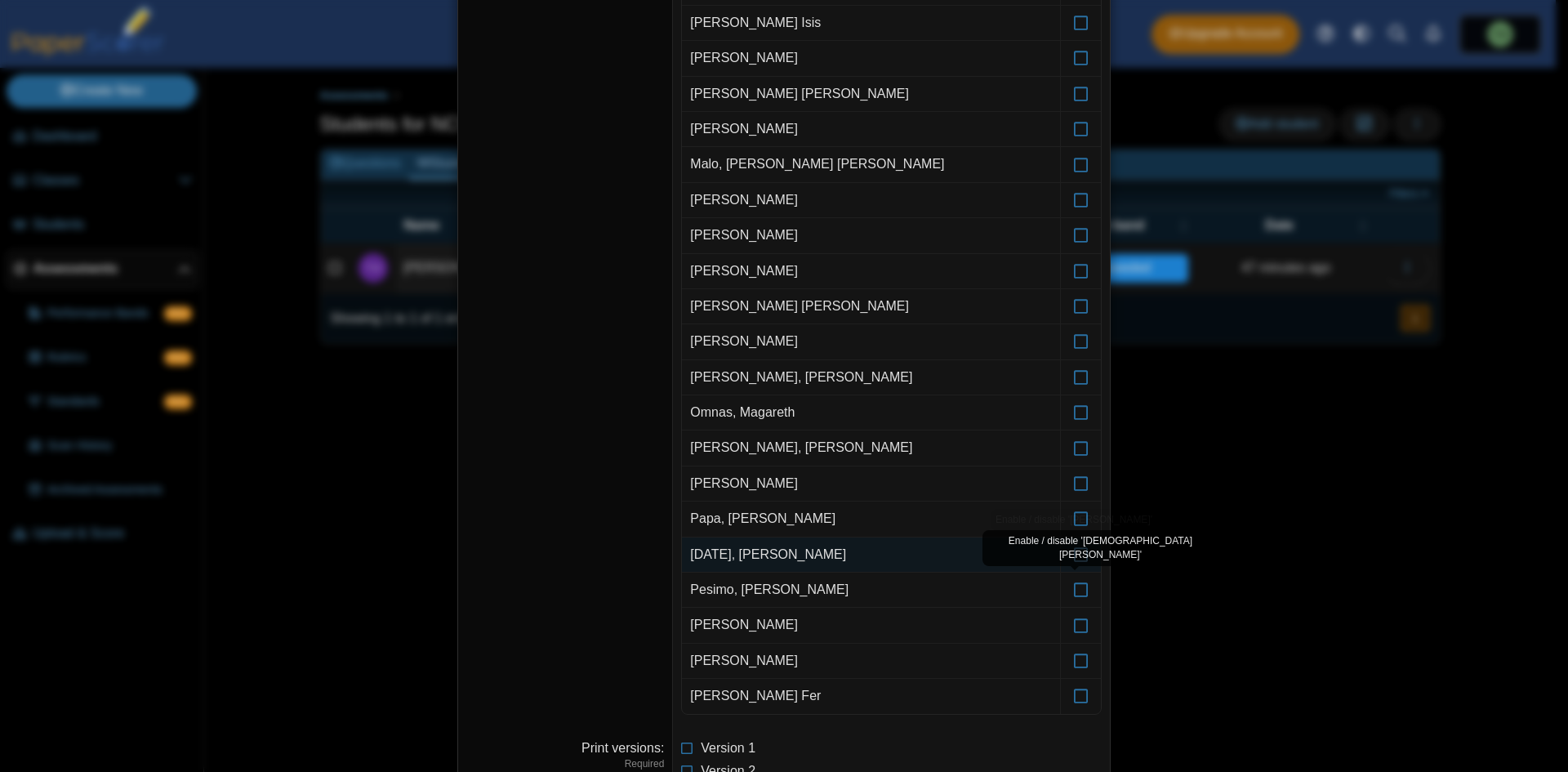
click at [1076, 562] on div "Enable / disable 'Christian Russel Pesimo'" at bounding box center [1101, 548] width 237 height 36
click at [1073, 581] on icon at bounding box center [1081, 582] width 16 height 14
click at [1076, 616] on icon at bounding box center [1081, 617] width 16 height 14
click at [1077, 696] on icon at bounding box center [1081, 689] width 16 height 14
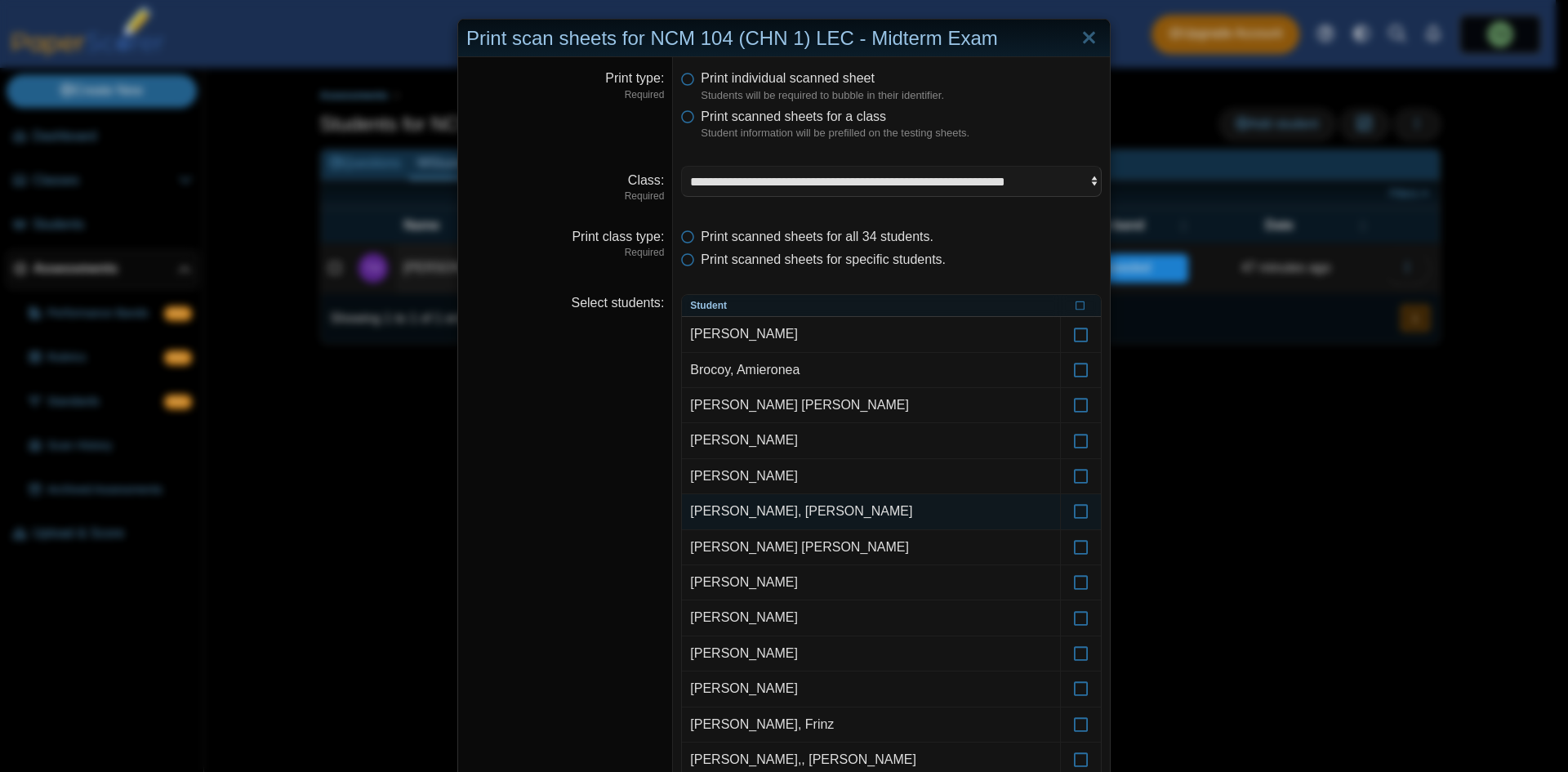
scroll to position [0, 0]
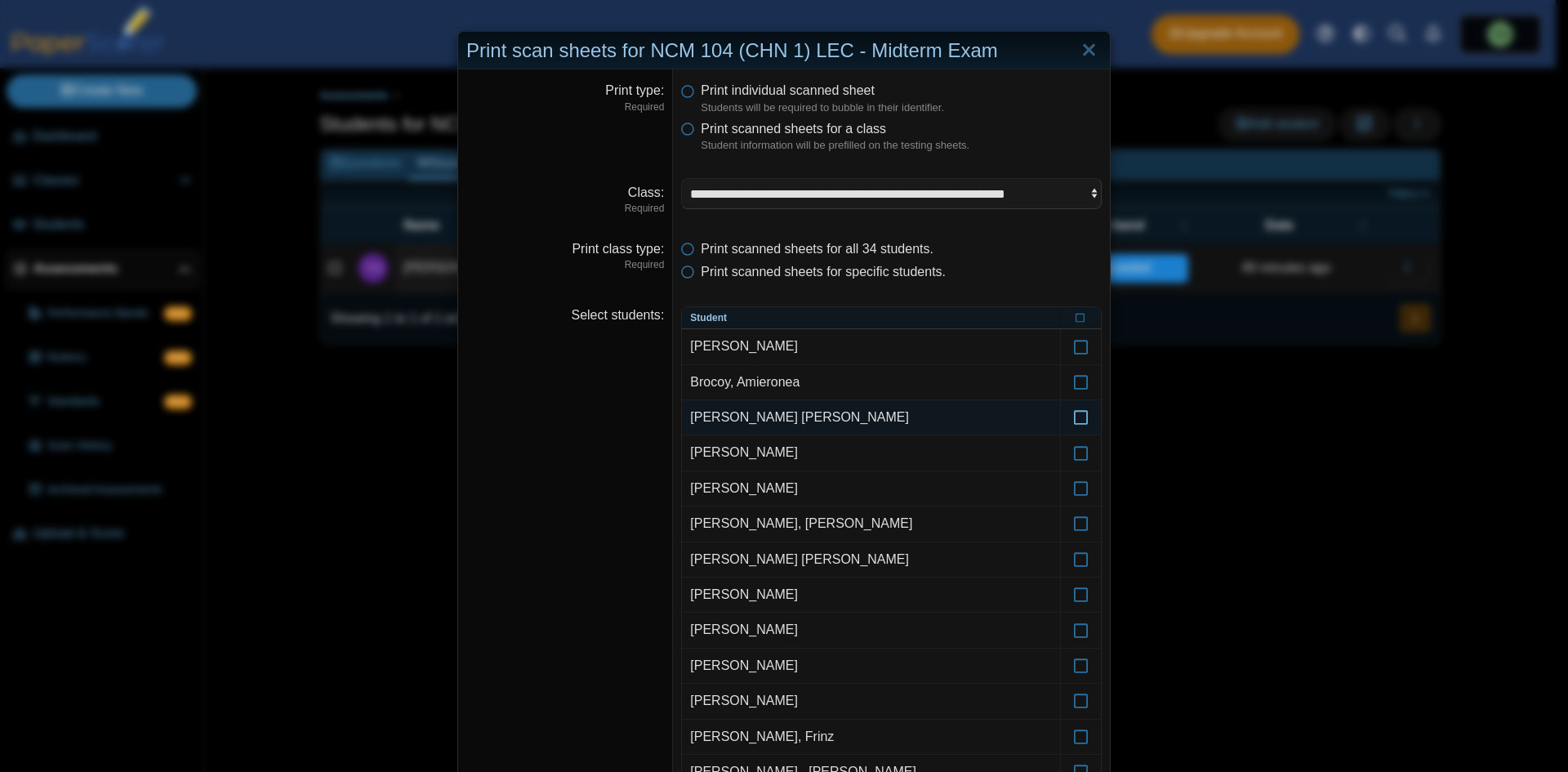
click at [1079, 417] on icon at bounding box center [1081, 410] width 16 height 14
click at [1065, 412] on label at bounding box center [1080, 417] width 40 height 34
click at [1076, 500] on label at bounding box center [1080, 489] width 40 height 34
click at [1073, 409] on icon at bounding box center [1081, 410] width 16 height 14
click at [1077, 489] on icon at bounding box center [1081, 481] width 16 height 14
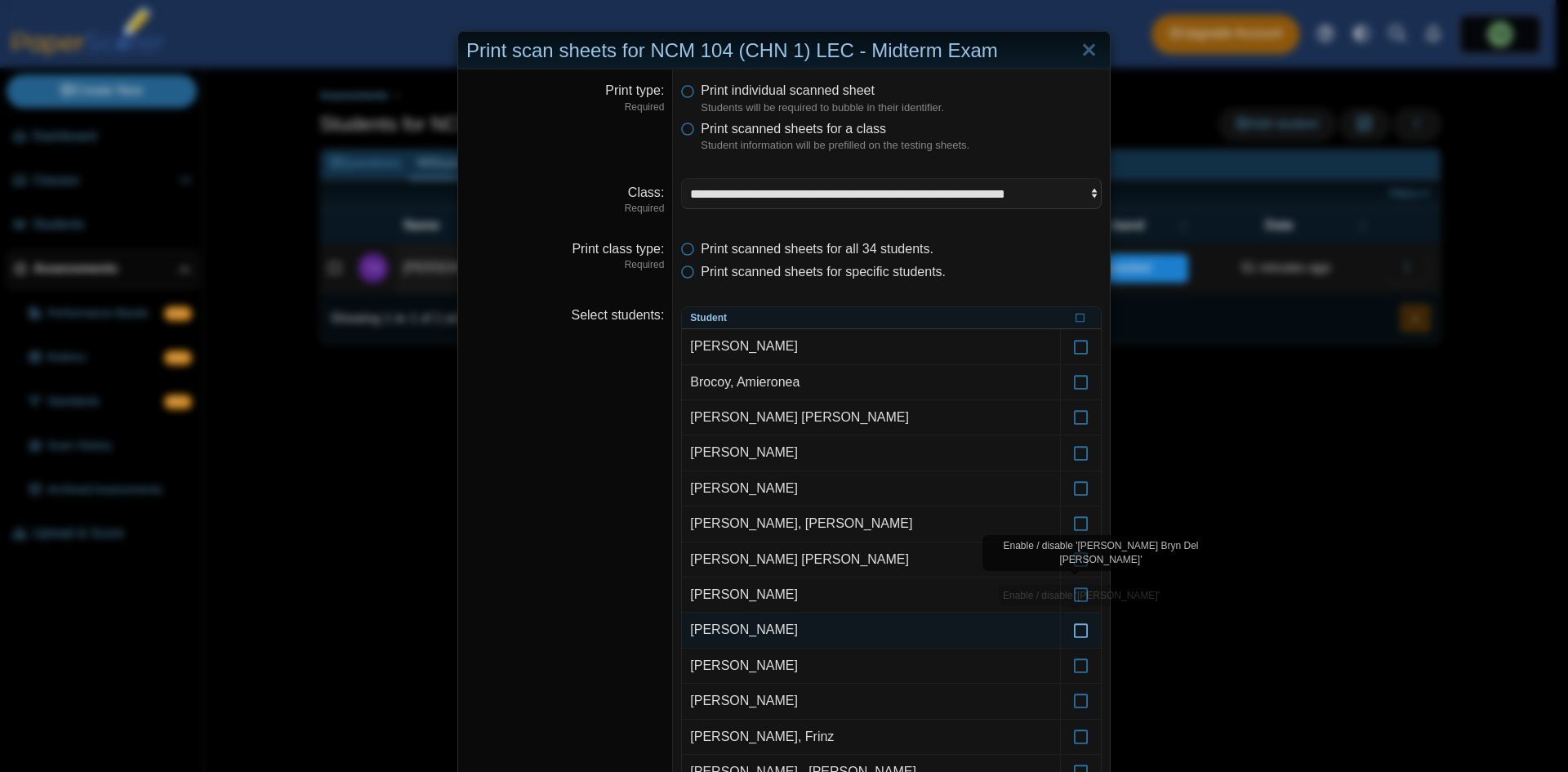
click at [1073, 630] on icon at bounding box center [1081, 623] width 16 height 14
click at [1076, 554] on icon at bounding box center [1081, 552] width 16 height 14
click at [1078, 627] on icon at bounding box center [1081, 623] width 16 height 14
click at [1077, 694] on icon at bounding box center [1081, 693] width 16 height 14
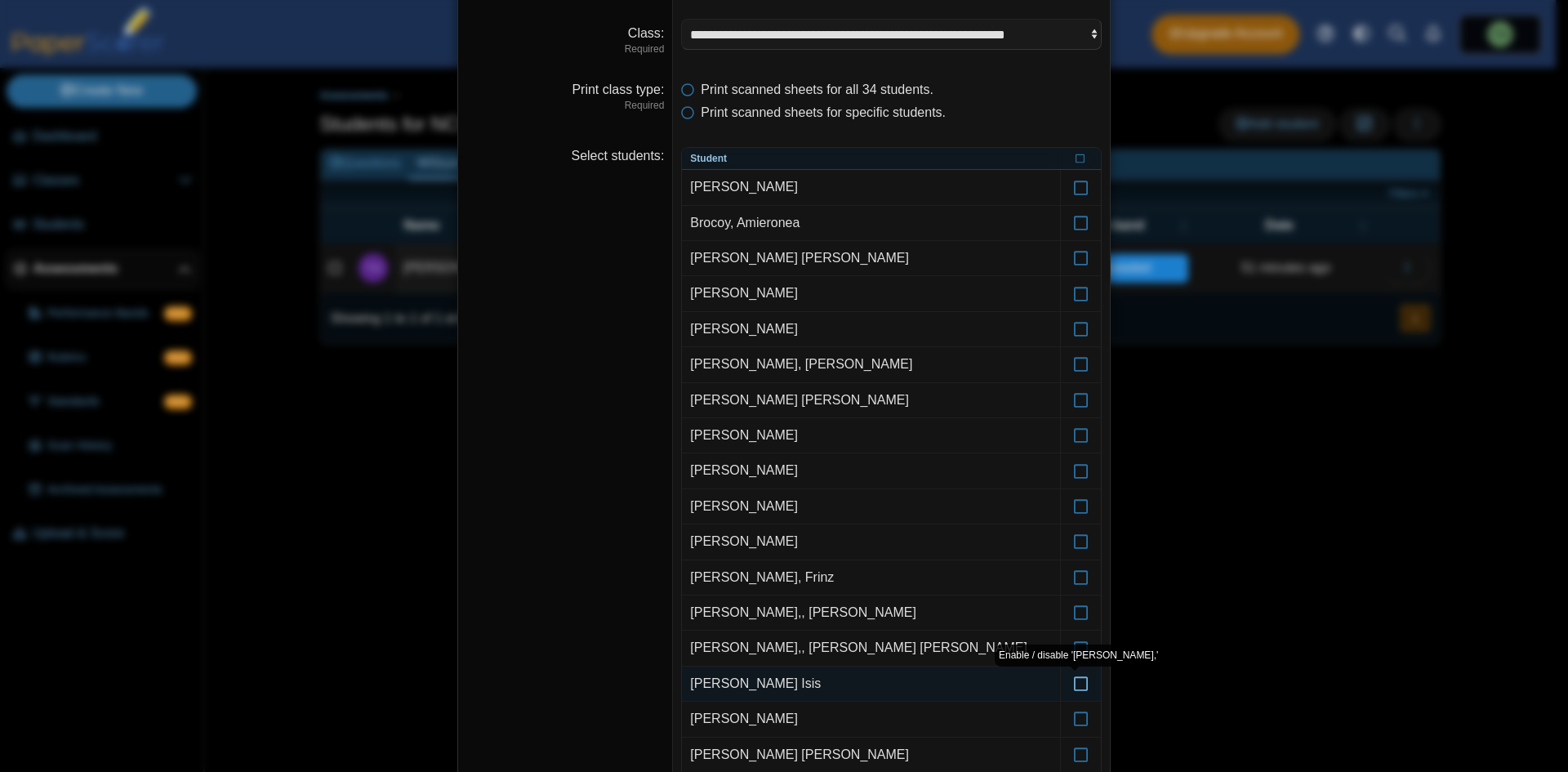
scroll to position [163, 0]
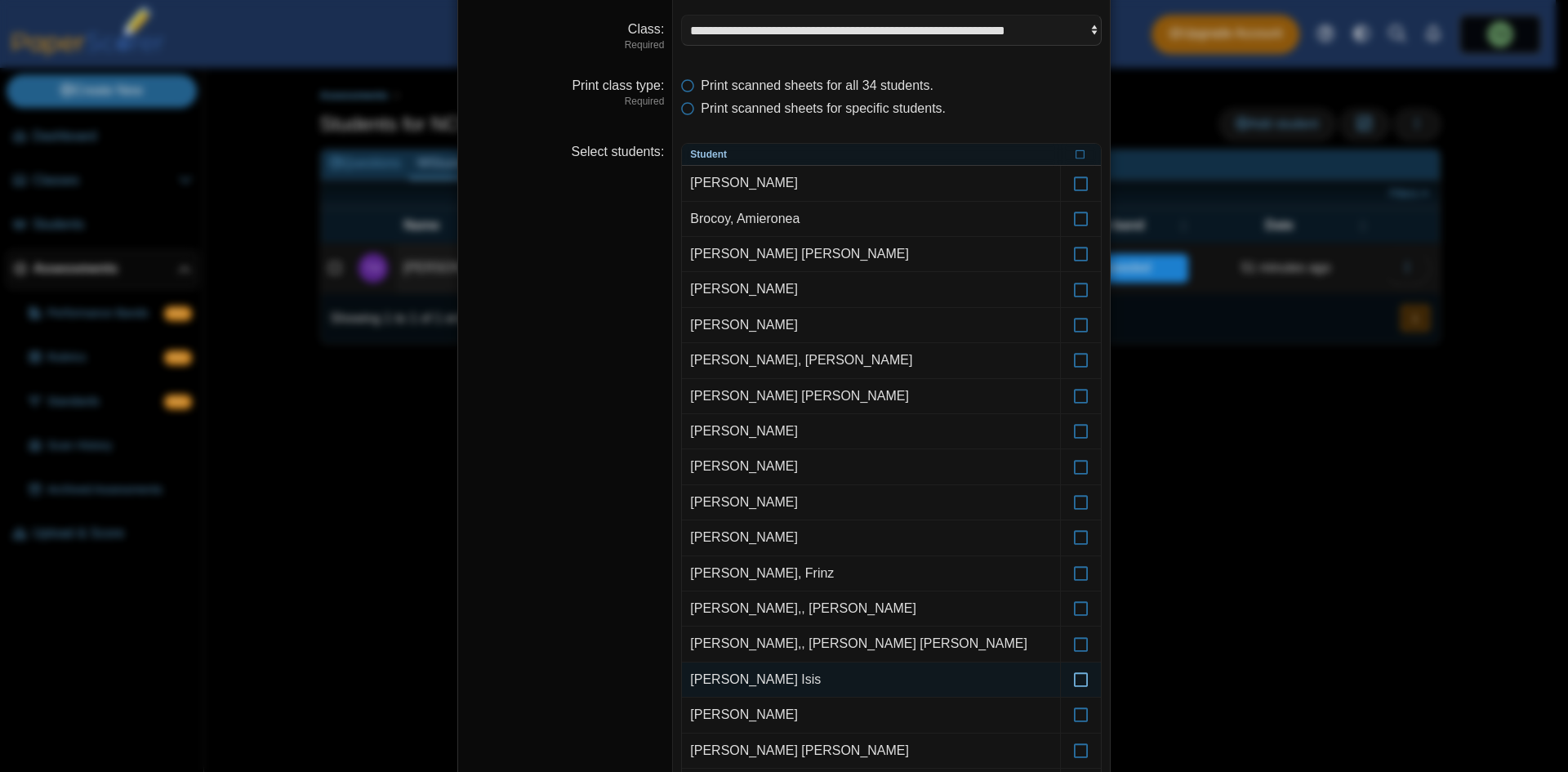
click at [1075, 671] on icon at bounding box center [1081, 672] width 16 height 14
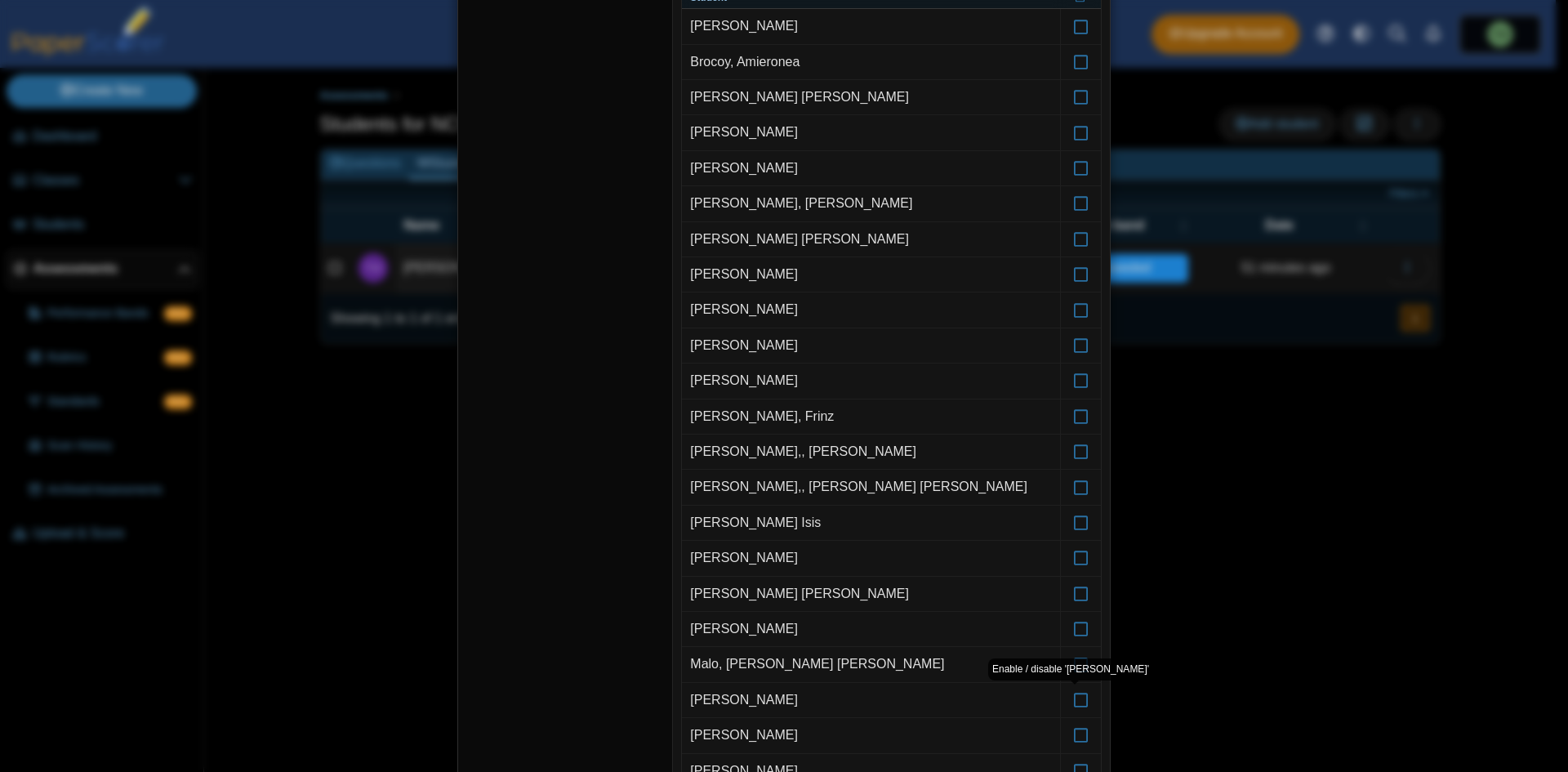
scroll to position [327, 0]
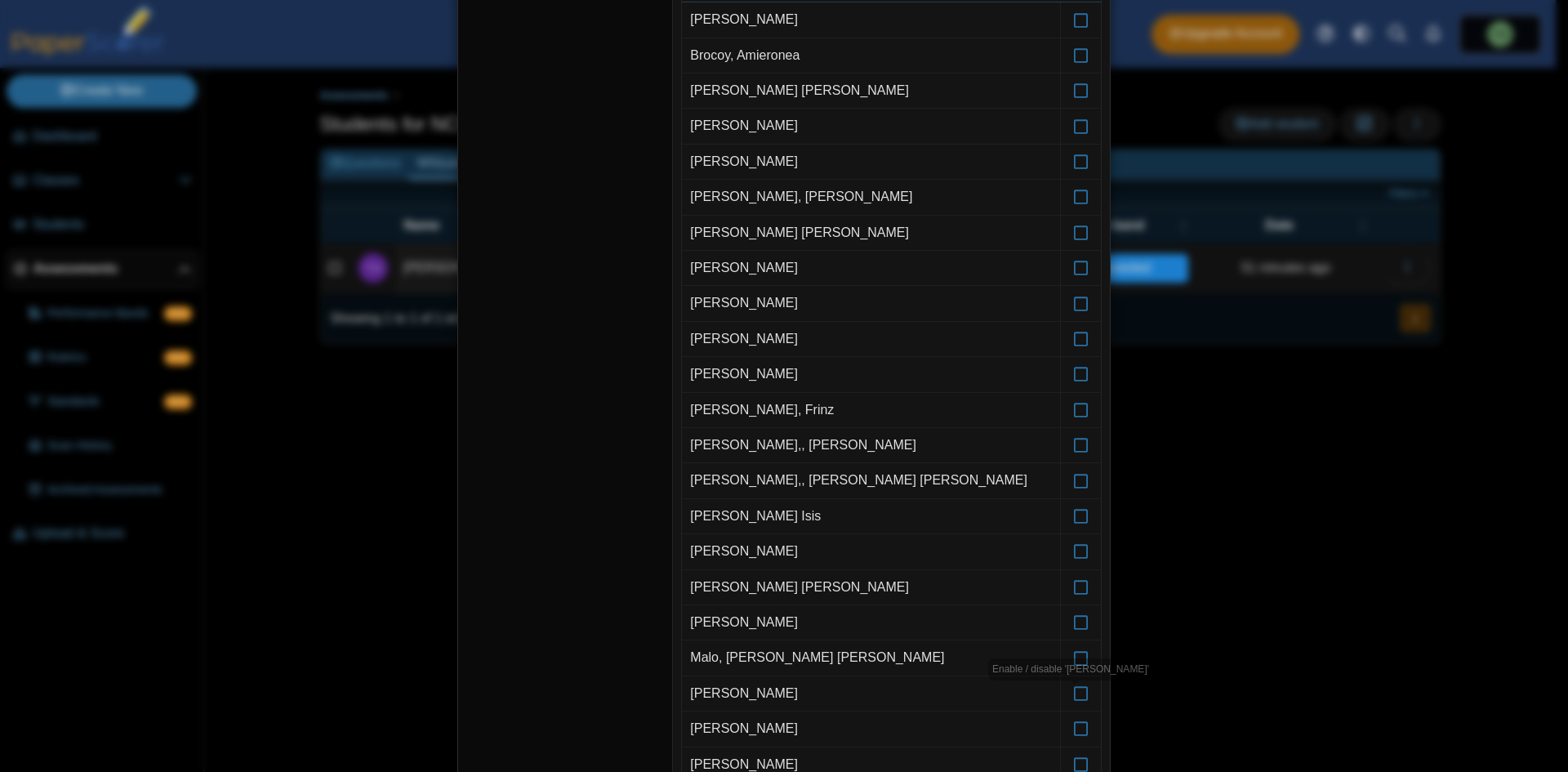
click at [1075, 657] on icon at bounding box center [1081, 650] width 16 height 14
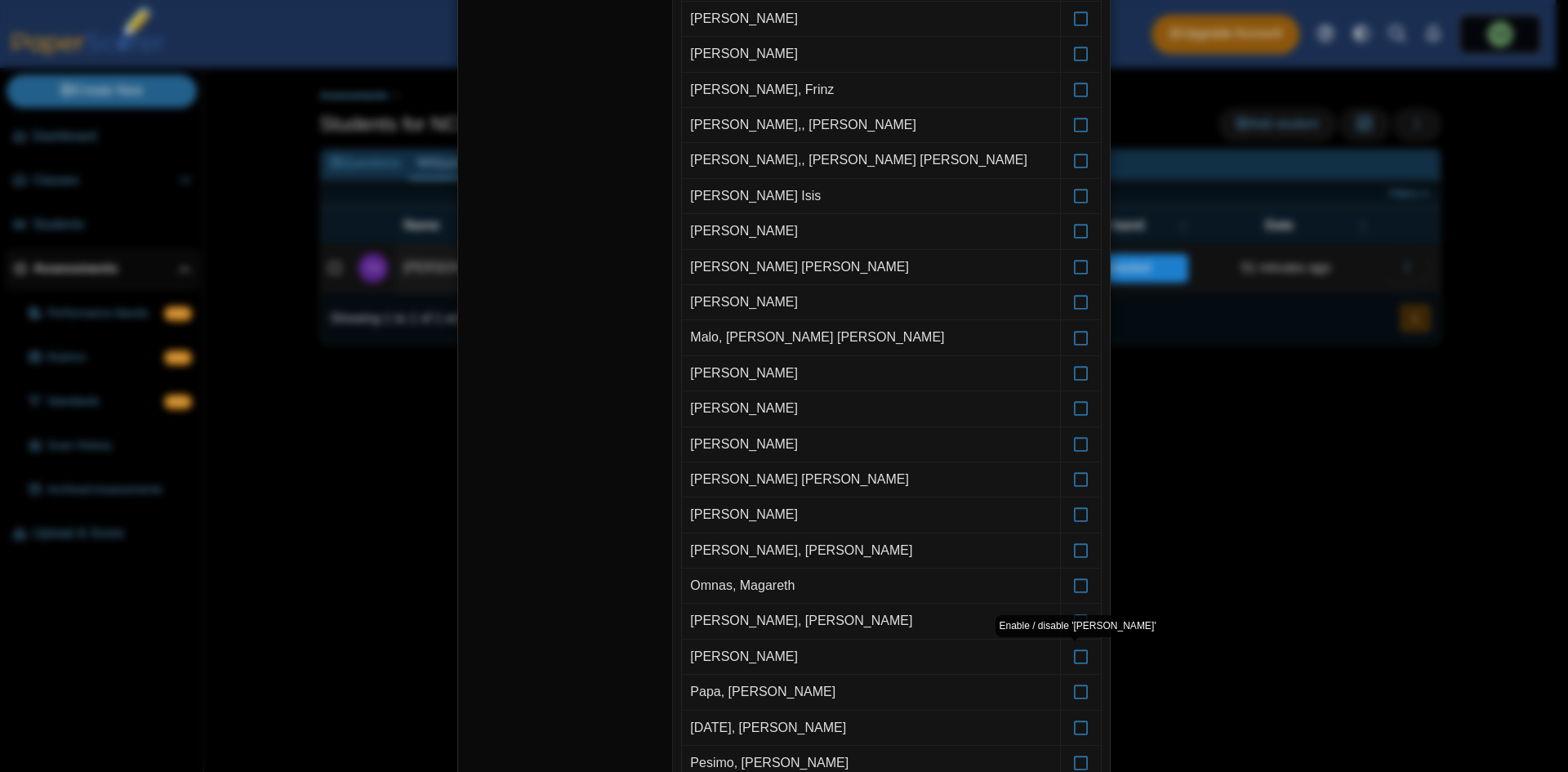
scroll to position [653, 0]
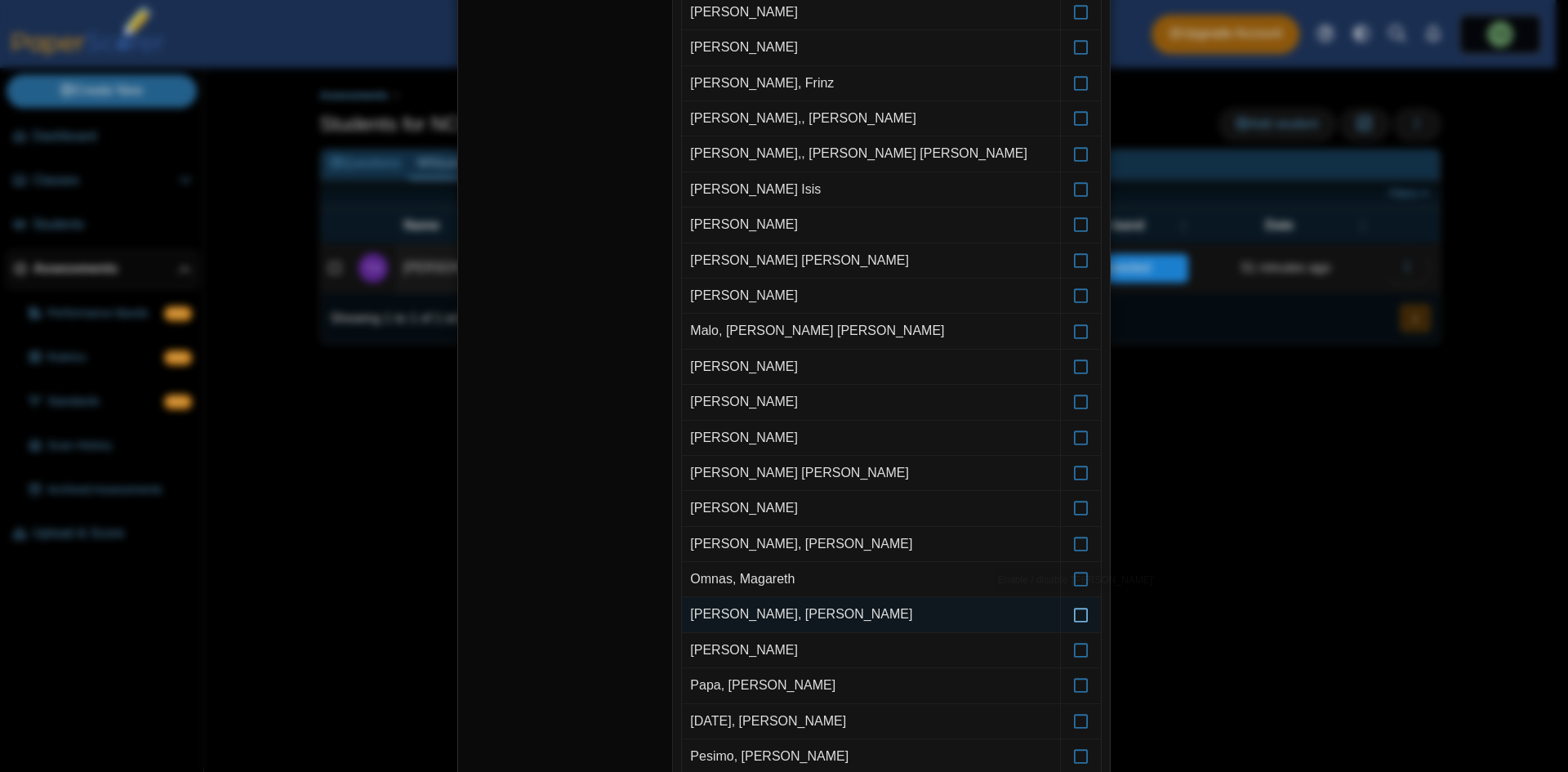
click at [1077, 615] on icon at bounding box center [1081, 606] width 16 height 14
click at [1076, 711] on icon at bounding box center [1081, 714] width 16 height 14
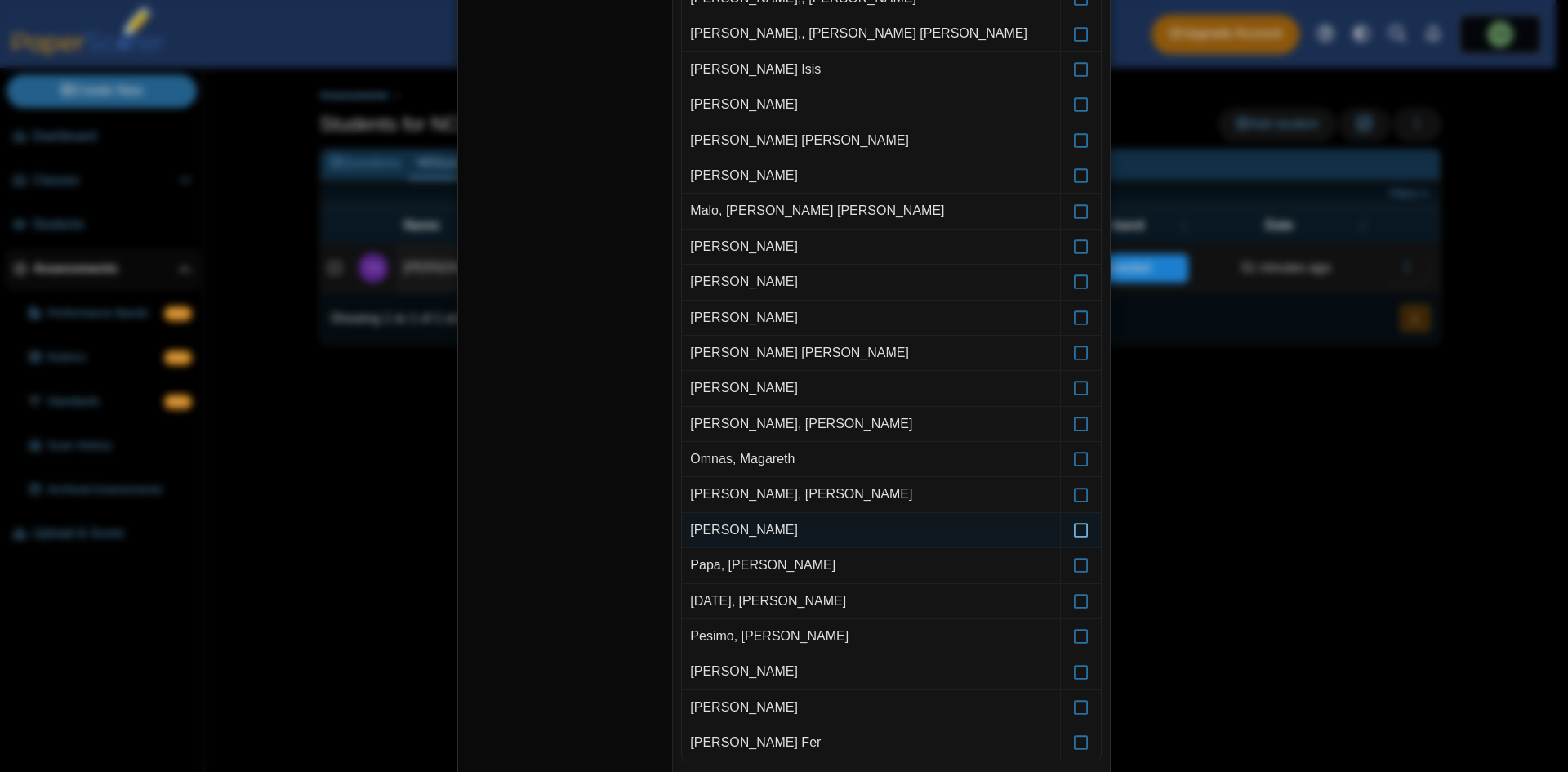
scroll to position [816, 0]
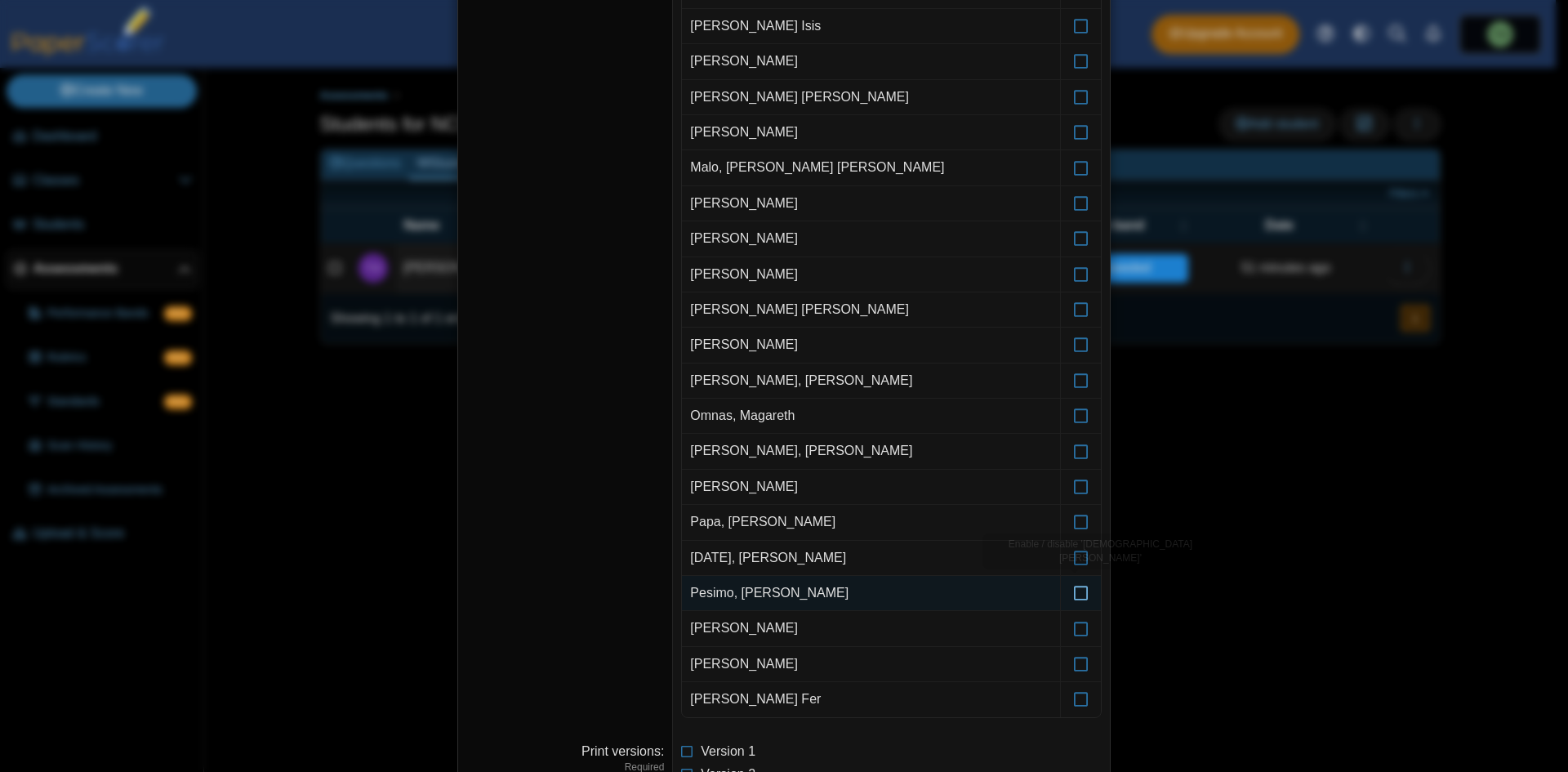
click at [1075, 593] on icon at bounding box center [1081, 586] width 16 height 14
click at [1079, 656] on icon at bounding box center [1081, 656] width 16 height 14
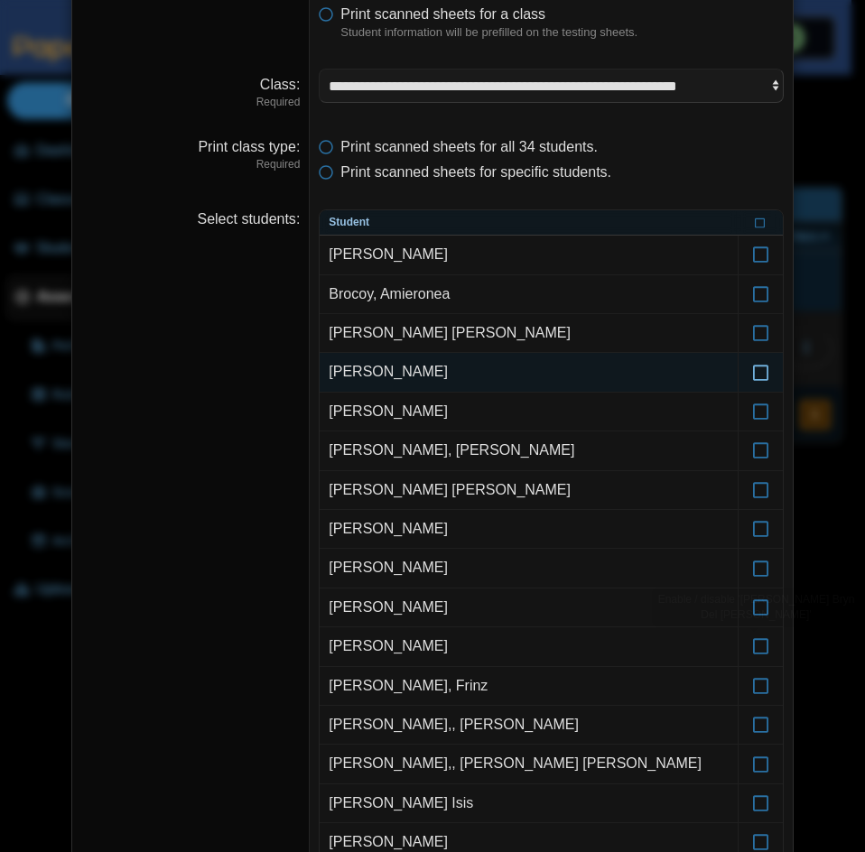
scroll to position [180, 0]
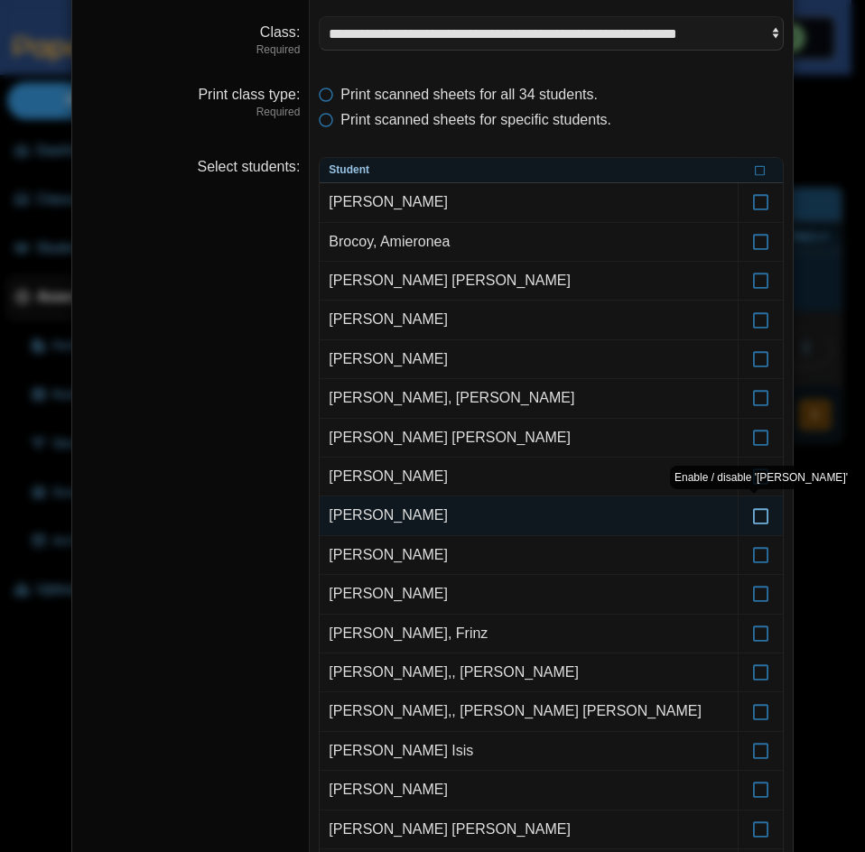
click at [752, 515] on icon at bounding box center [761, 507] width 18 height 16
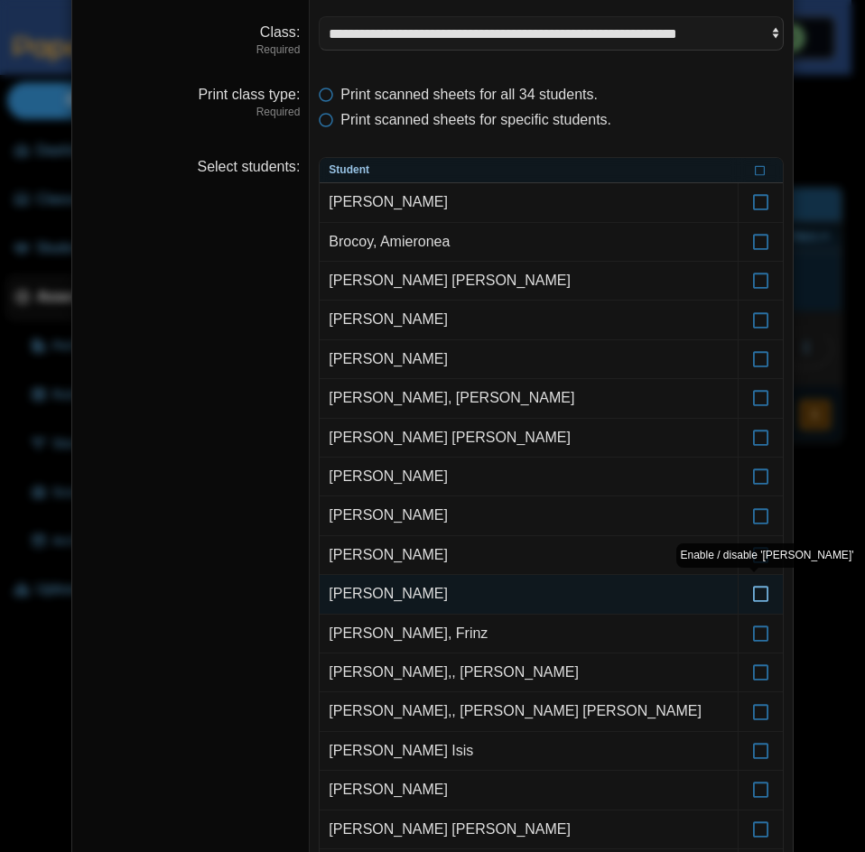
click at [761, 588] on icon at bounding box center [761, 586] width 18 height 16
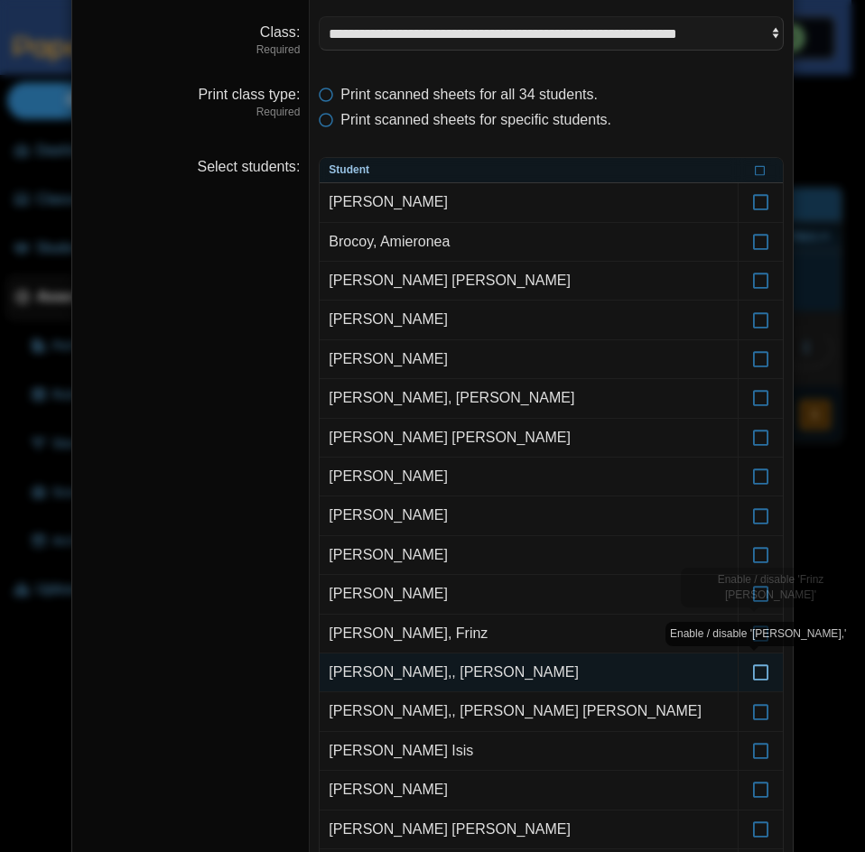
click at [753, 669] on icon at bounding box center [761, 664] width 18 height 16
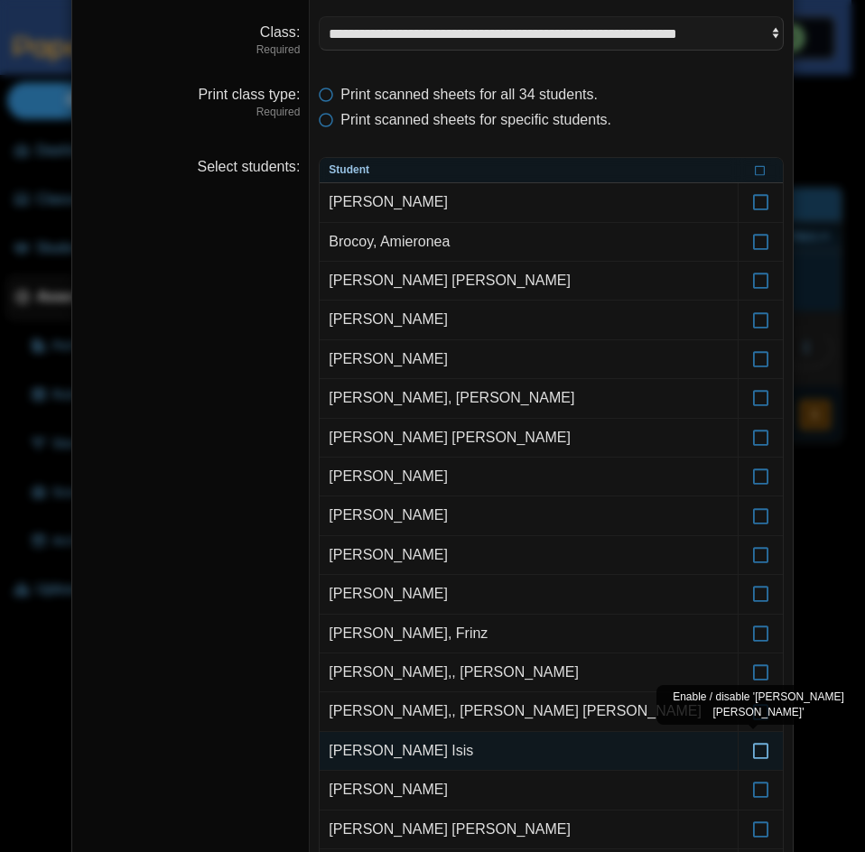
click at [745, 733] on label at bounding box center [760, 751] width 44 height 38
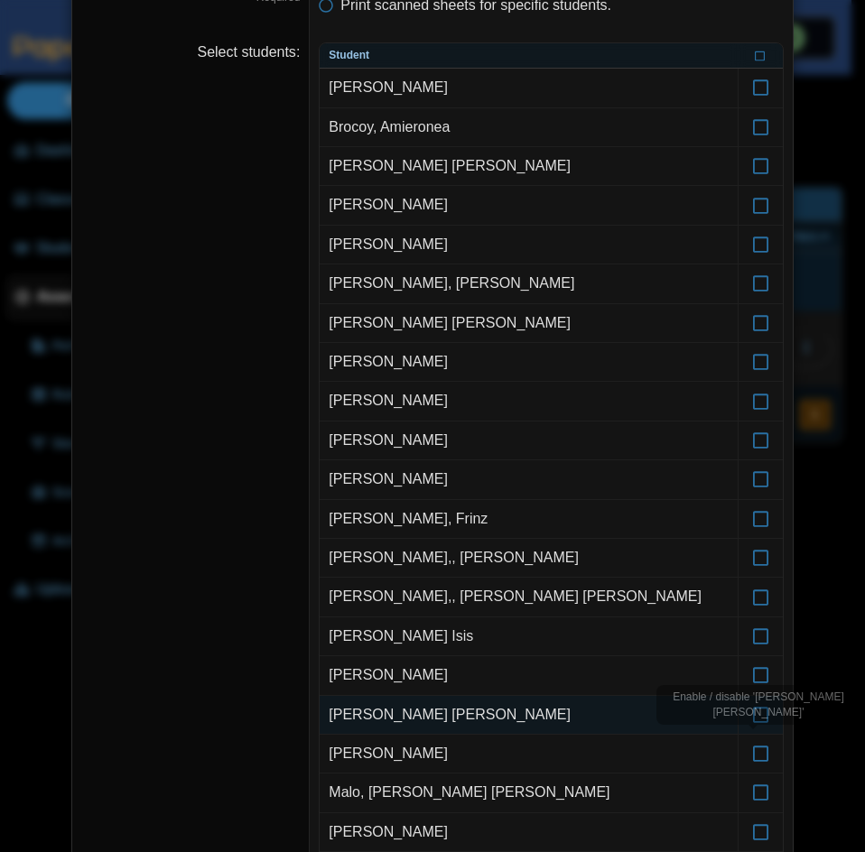
scroll to position [361, 0]
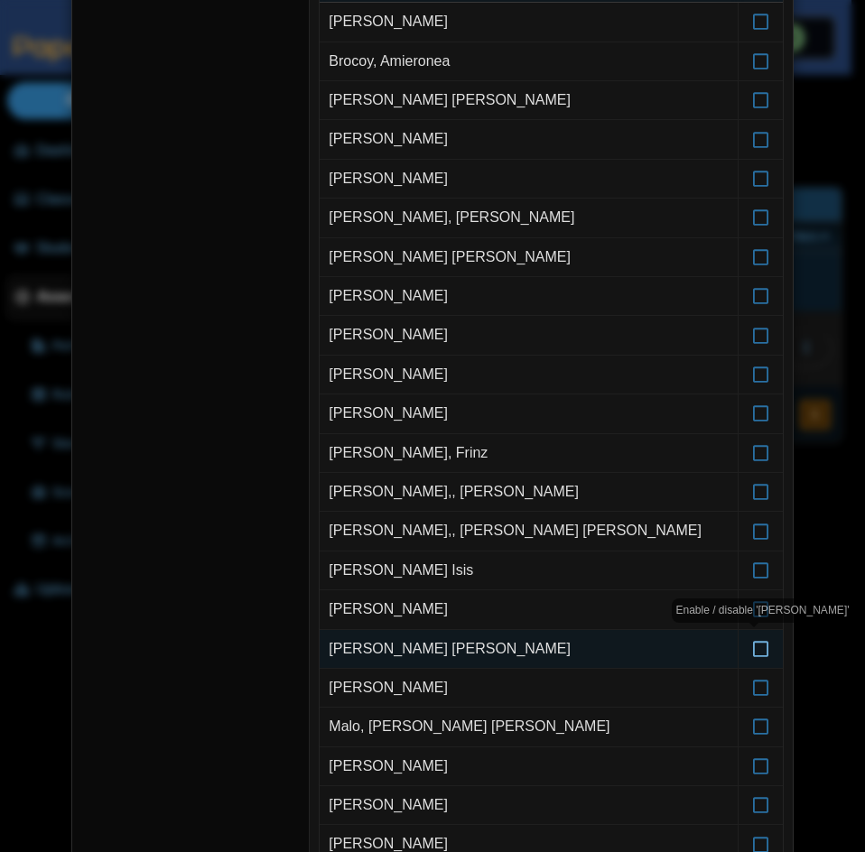
click at [759, 648] on icon at bounding box center [761, 641] width 18 height 16
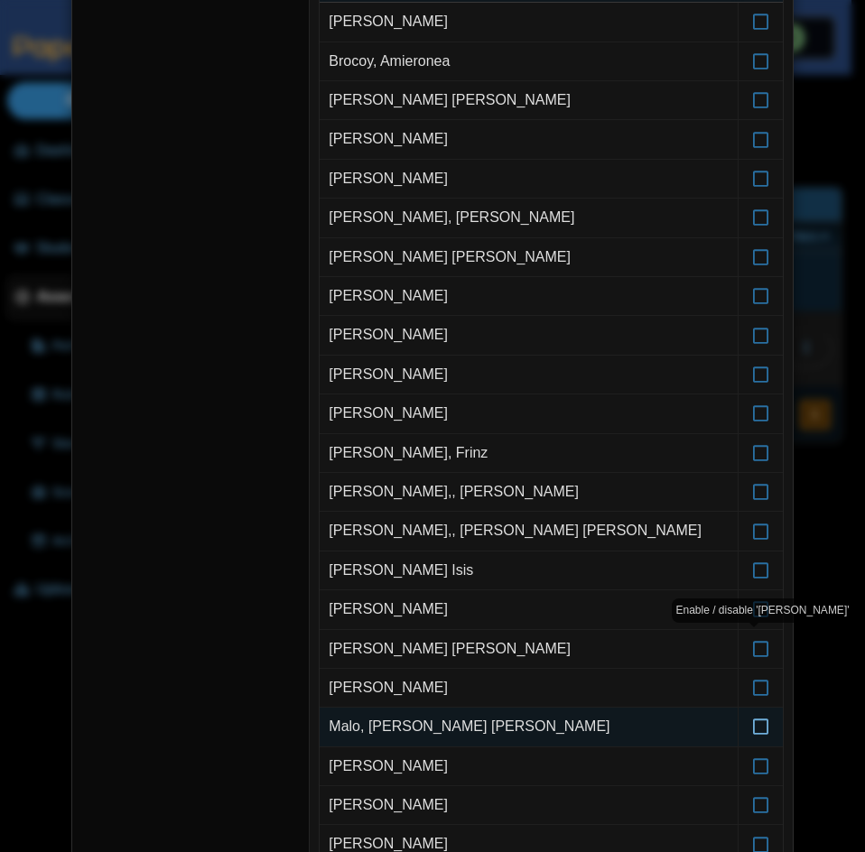
click at [752, 725] on icon at bounding box center [761, 718] width 18 height 16
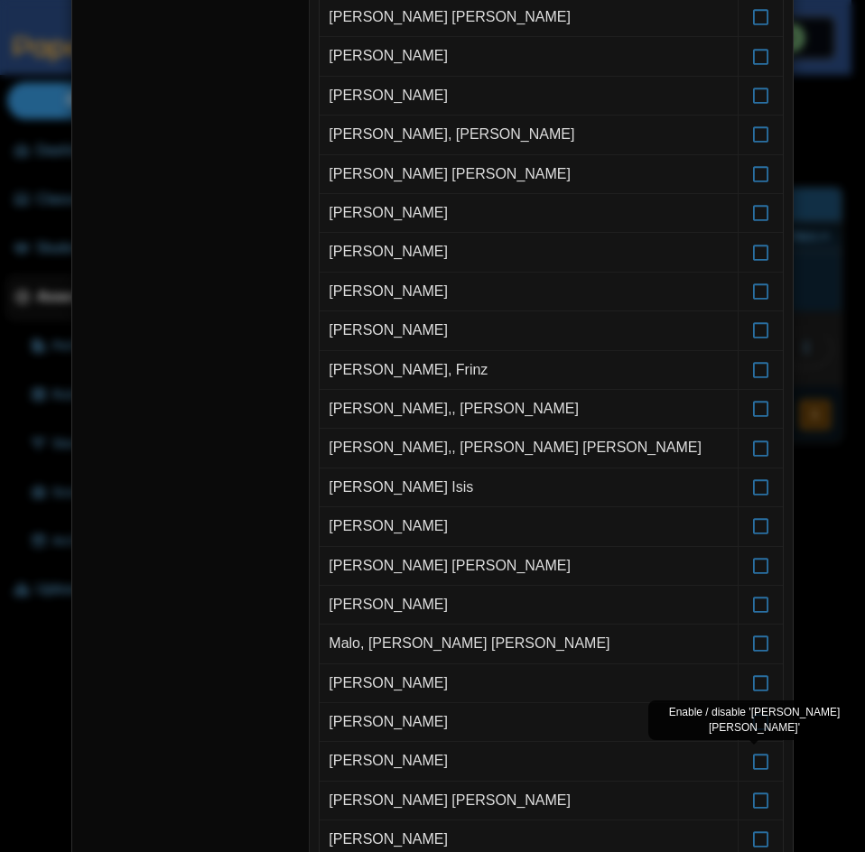
scroll to position [451, 0]
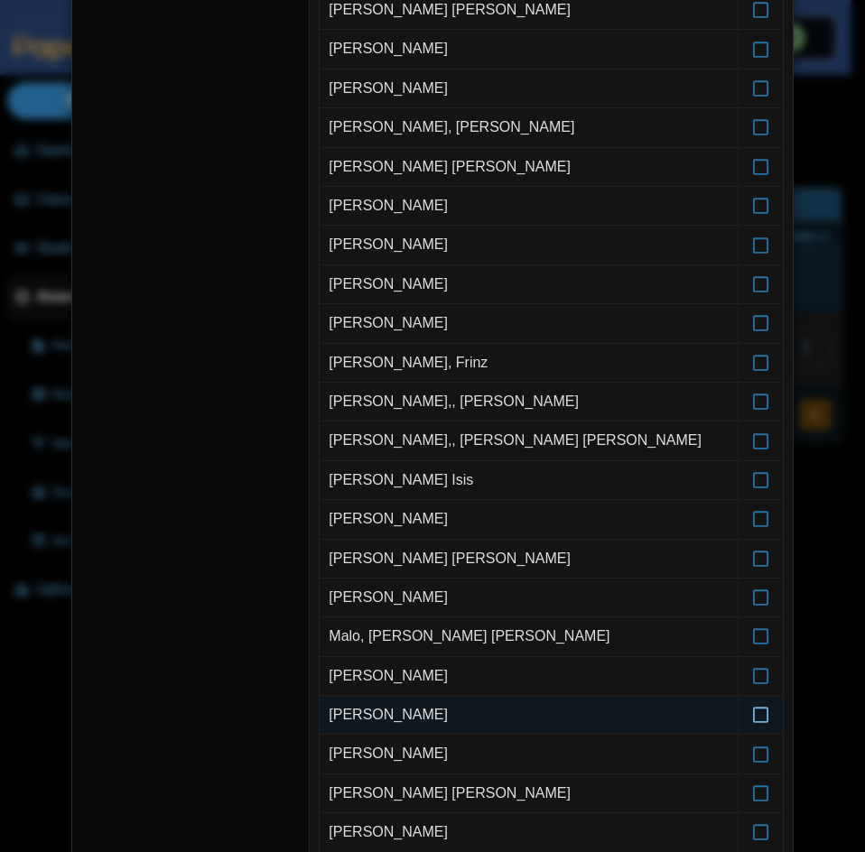
click at [756, 715] on icon at bounding box center [761, 707] width 18 height 16
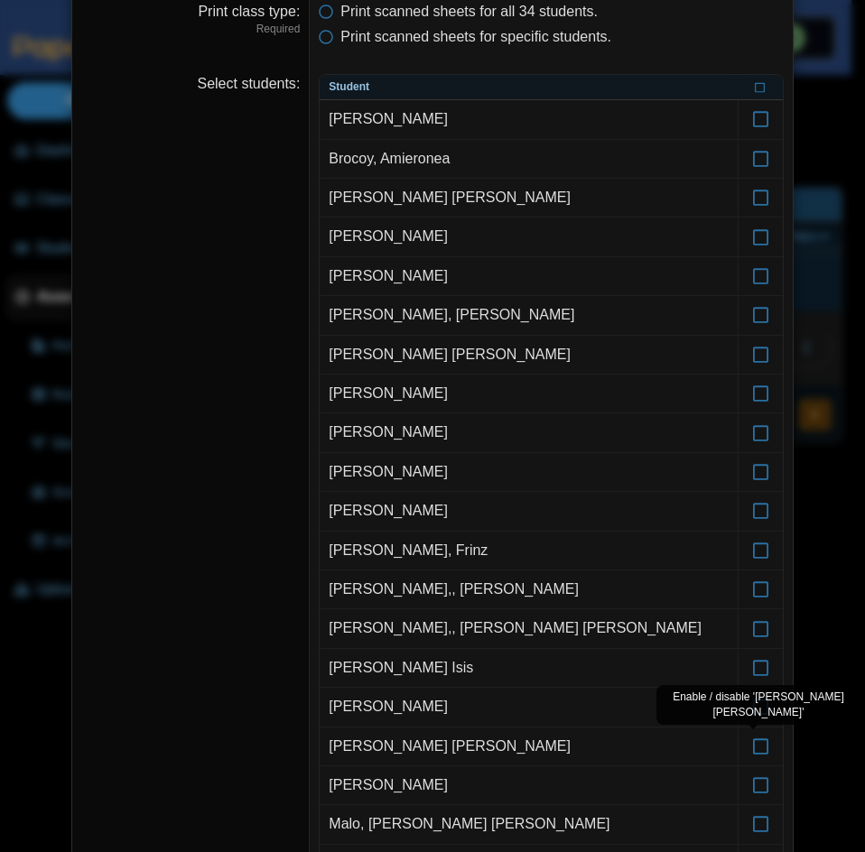
scroll to position [271, 0]
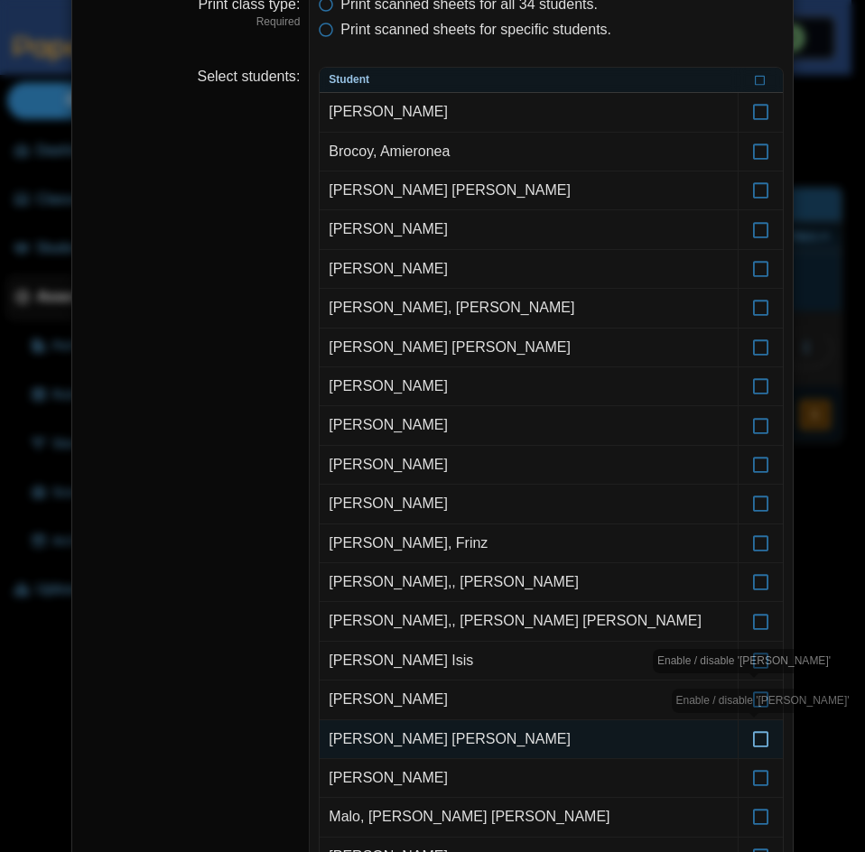
click at [753, 735] on icon at bounding box center [761, 731] width 18 height 16
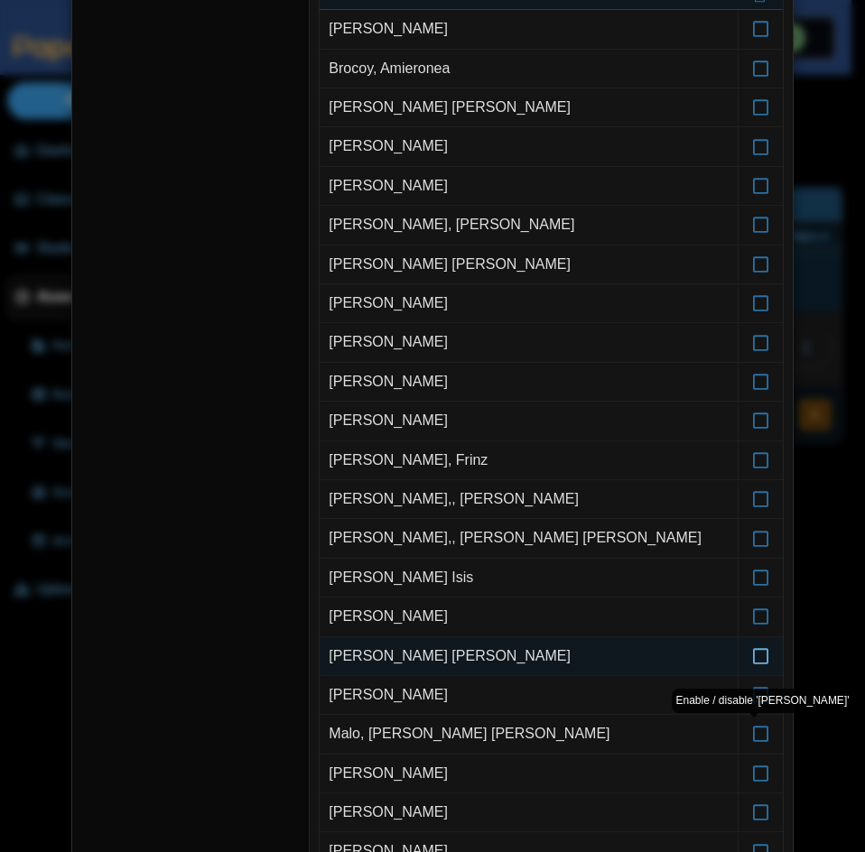
scroll to position [361, 0]
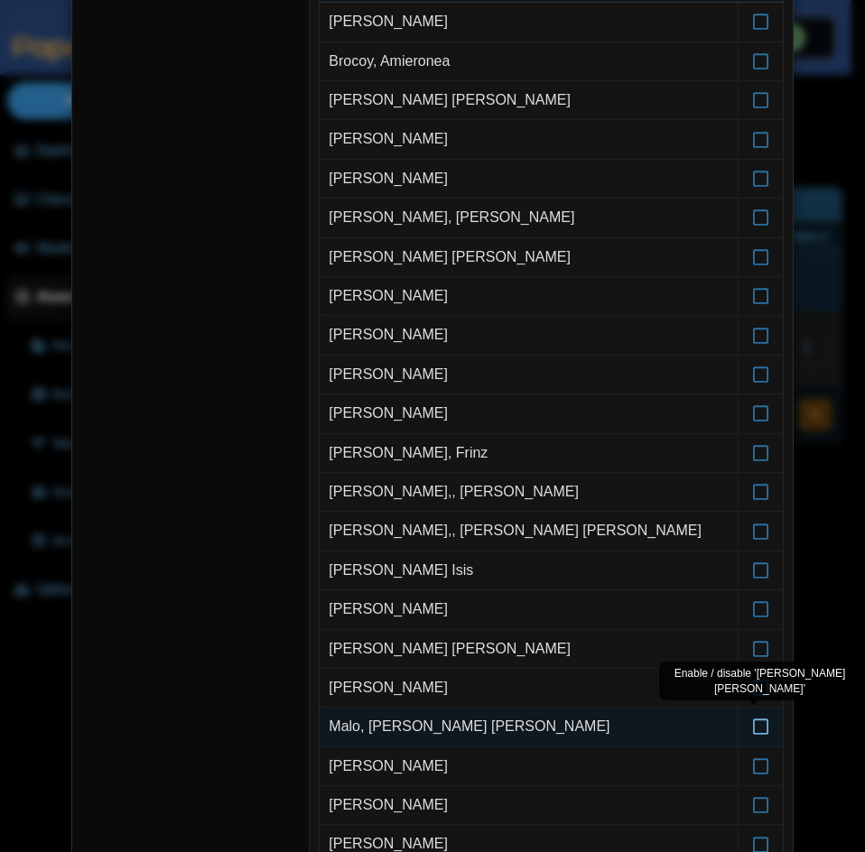
click at [754, 726] on icon at bounding box center [761, 718] width 18 height 16
click at [754, 724] on icon at bounding box center [761, 718] width 18 height 16
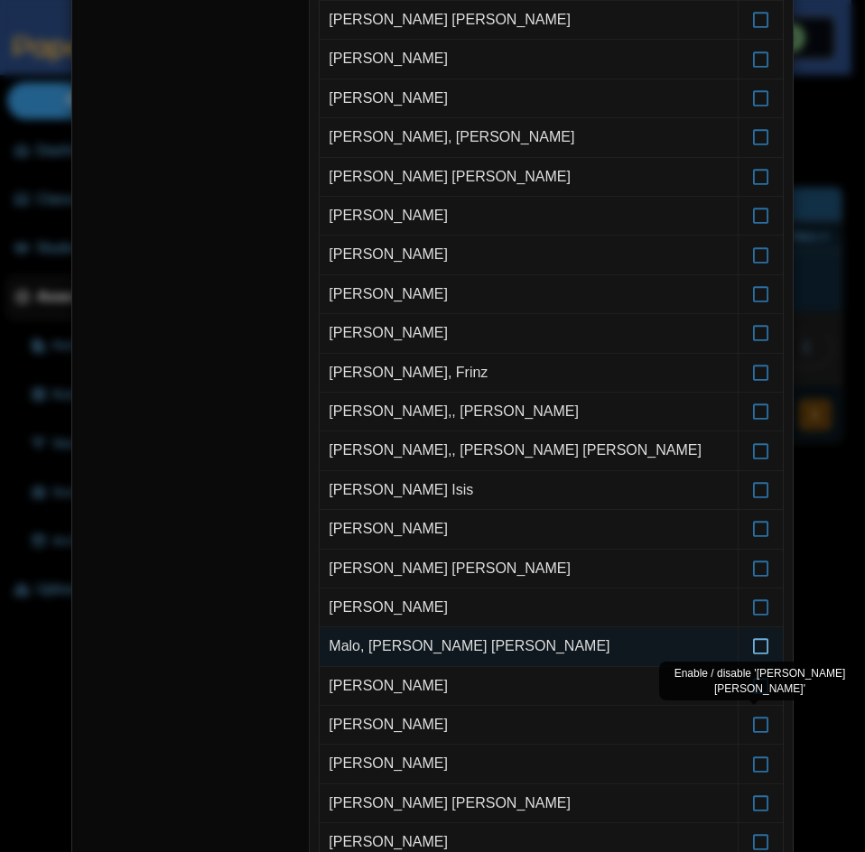
scroll to position [451, 0]
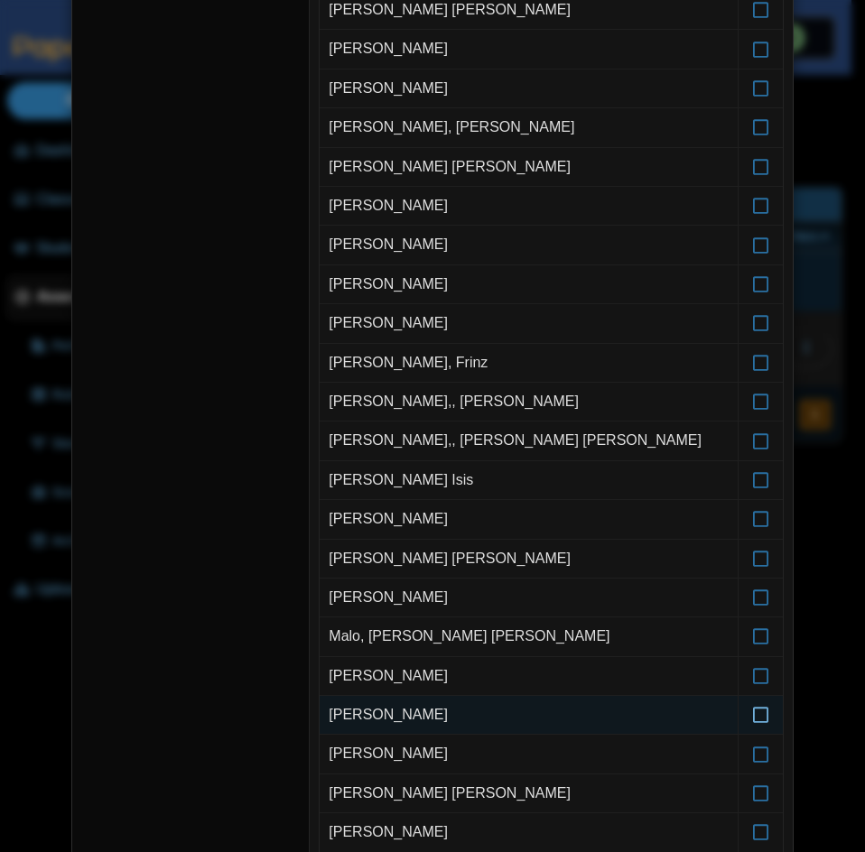
click at [752, 704] on icon at bounding box center [761, 707] width 18 height 16
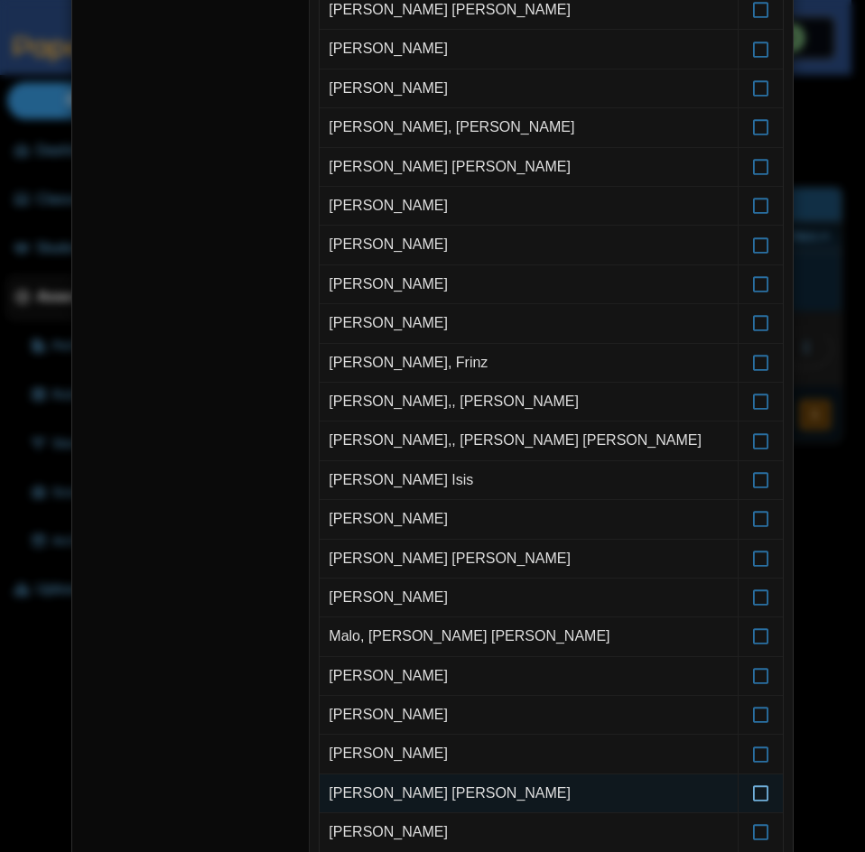
click at [753, 793] on icon at bounding box center [761, 785] width 18 height 16
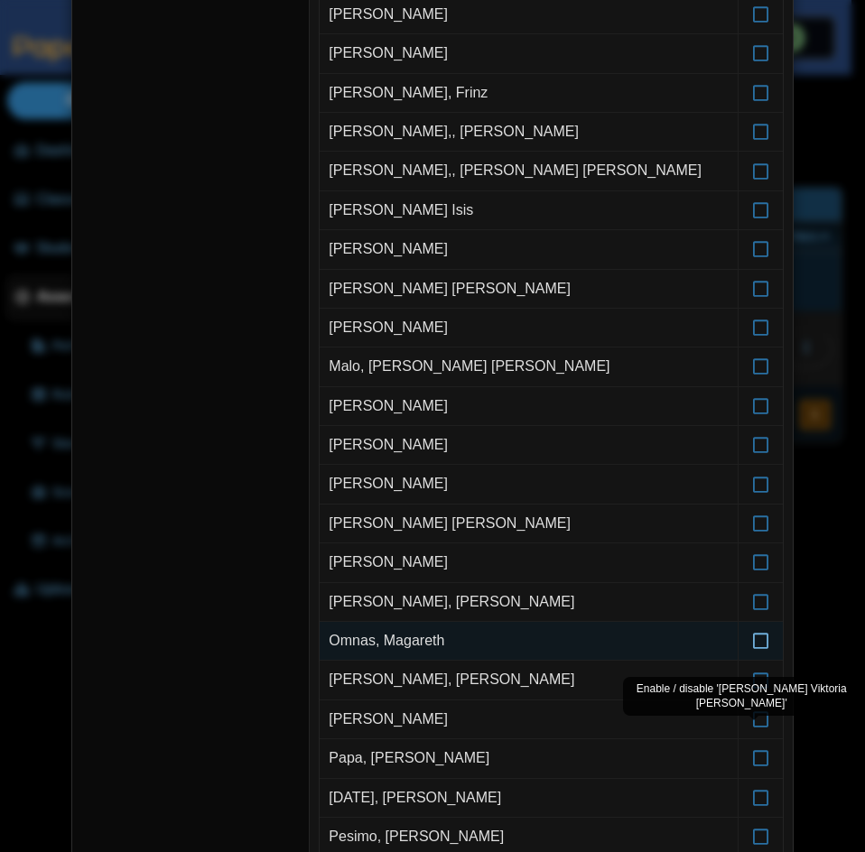
scroll to position [722, 0]
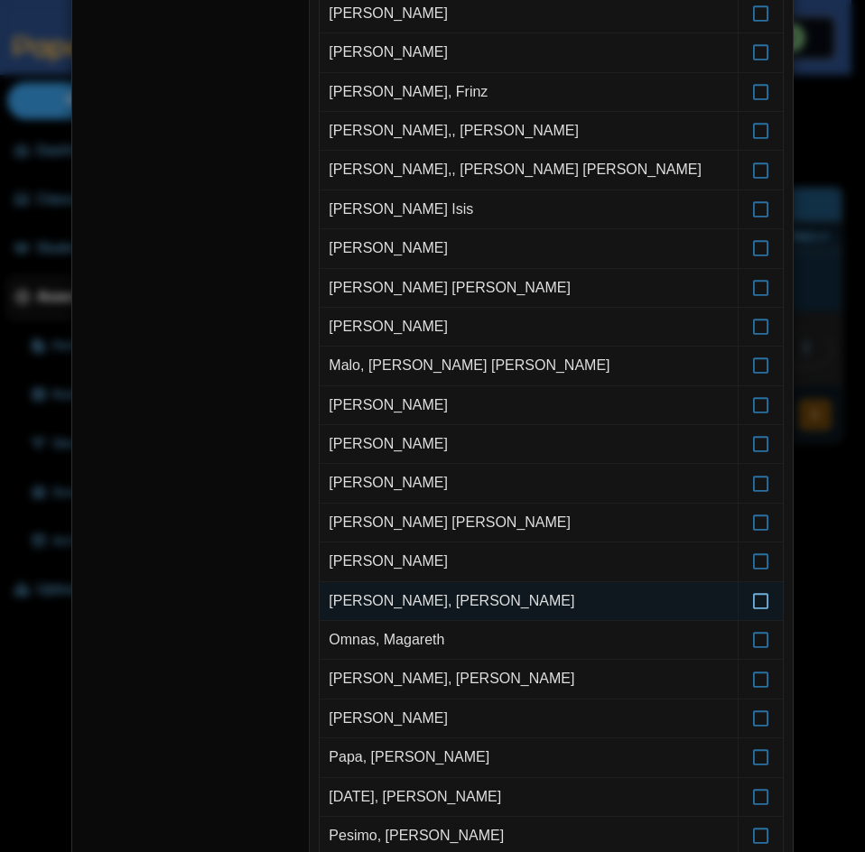
click at [756, 598] on icon at bounding box center [761, 593] width 18 height 16
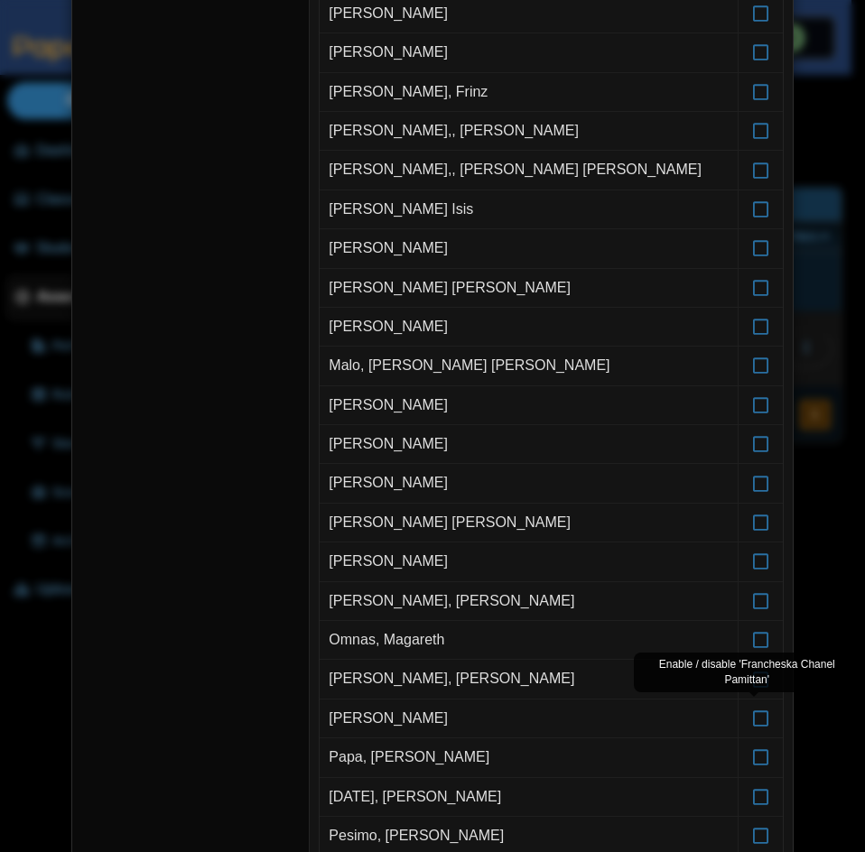
click at [754, 680] on div "Enable / disable 'Francheska Chanel Pamittan'" at bounding box center [747, 672] width 227 height 40
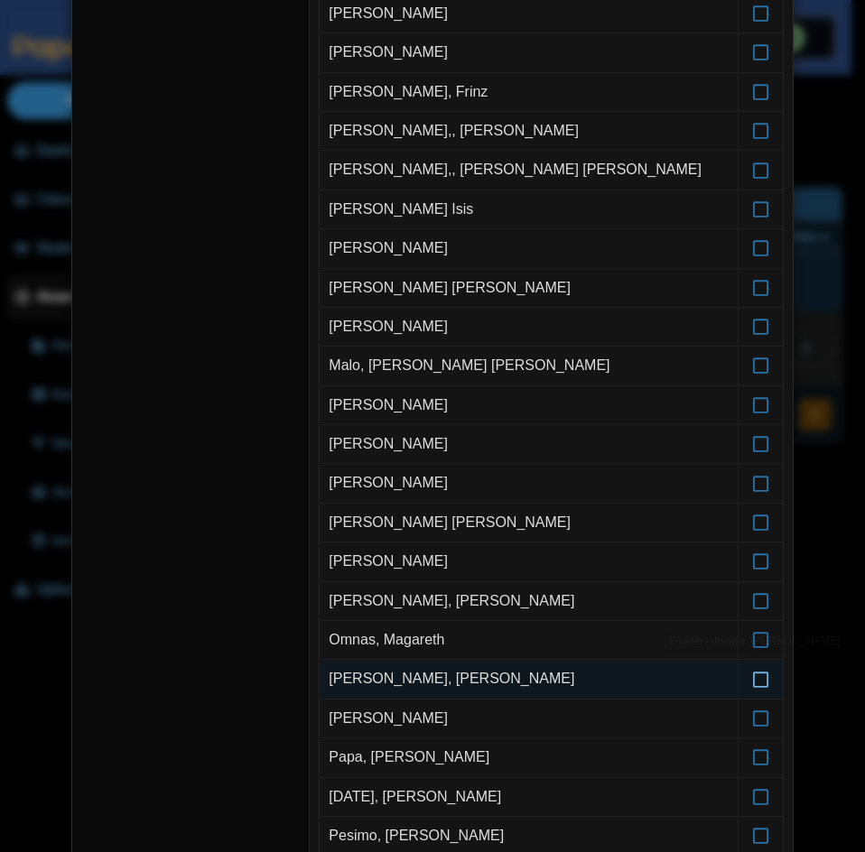
click at [754, 679] on icon at bounding box center [761, 670] width 18 height 16
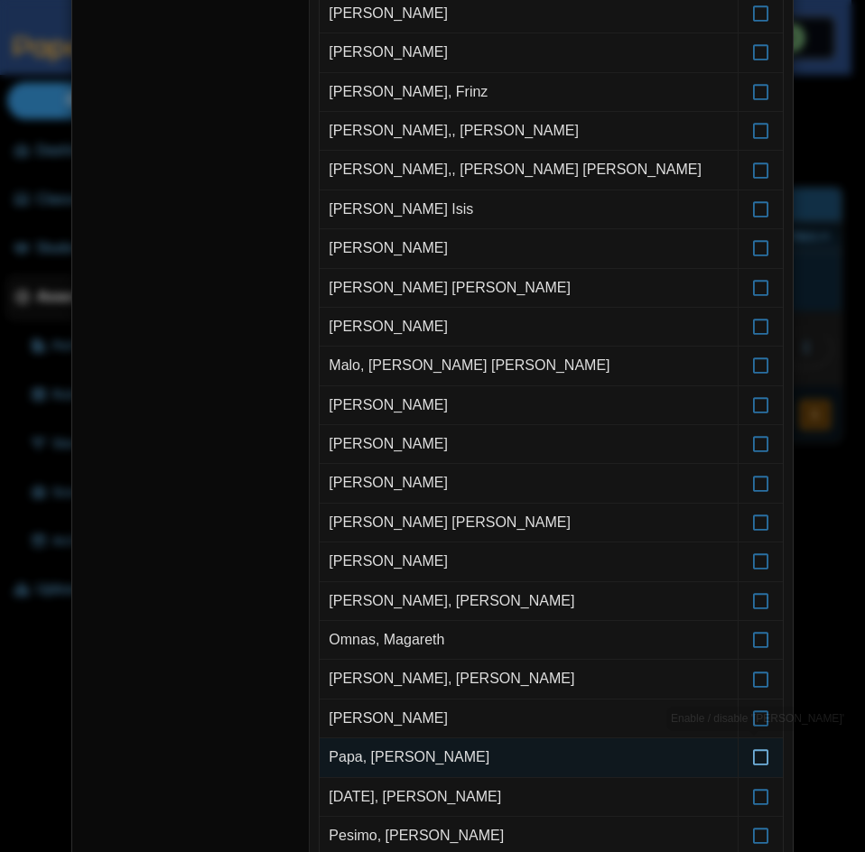
click at [753, 754] on icon at bounding box center [761, 749] width 18 height 16
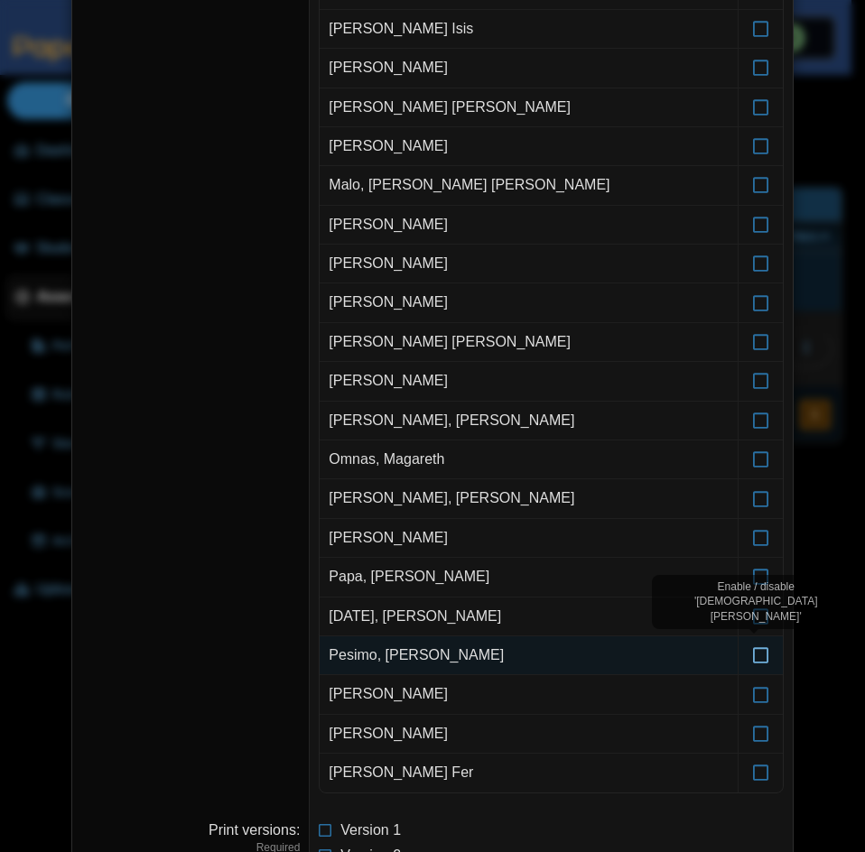
click at [758, 652] on icon at bounding box center [761, 647] width 18 height 16
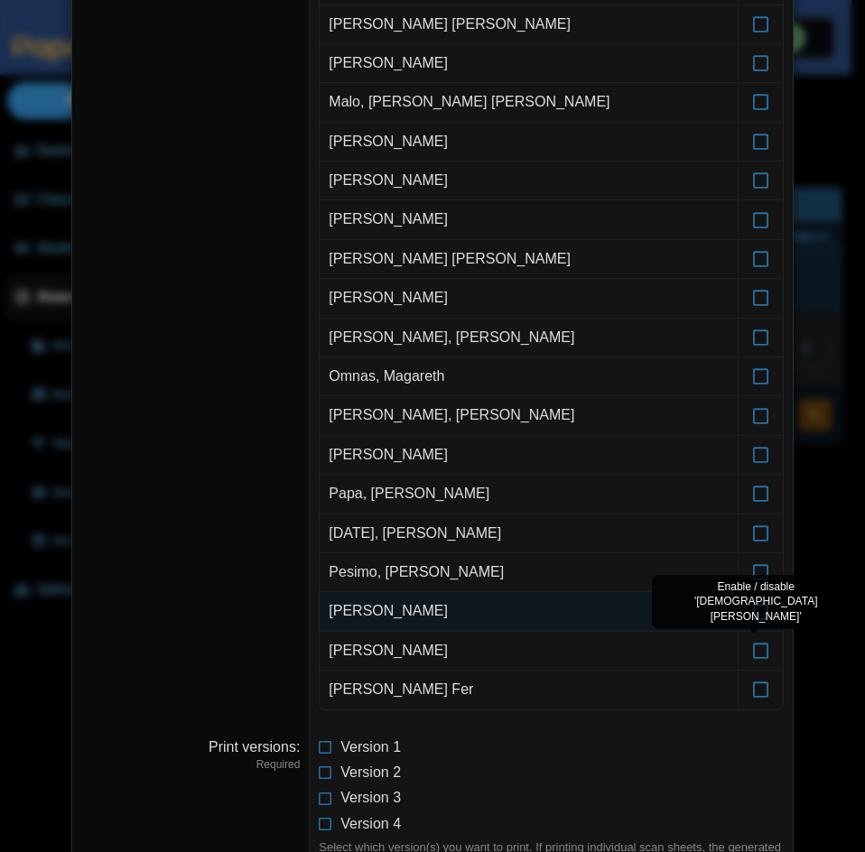
scroll to position [993, 0]
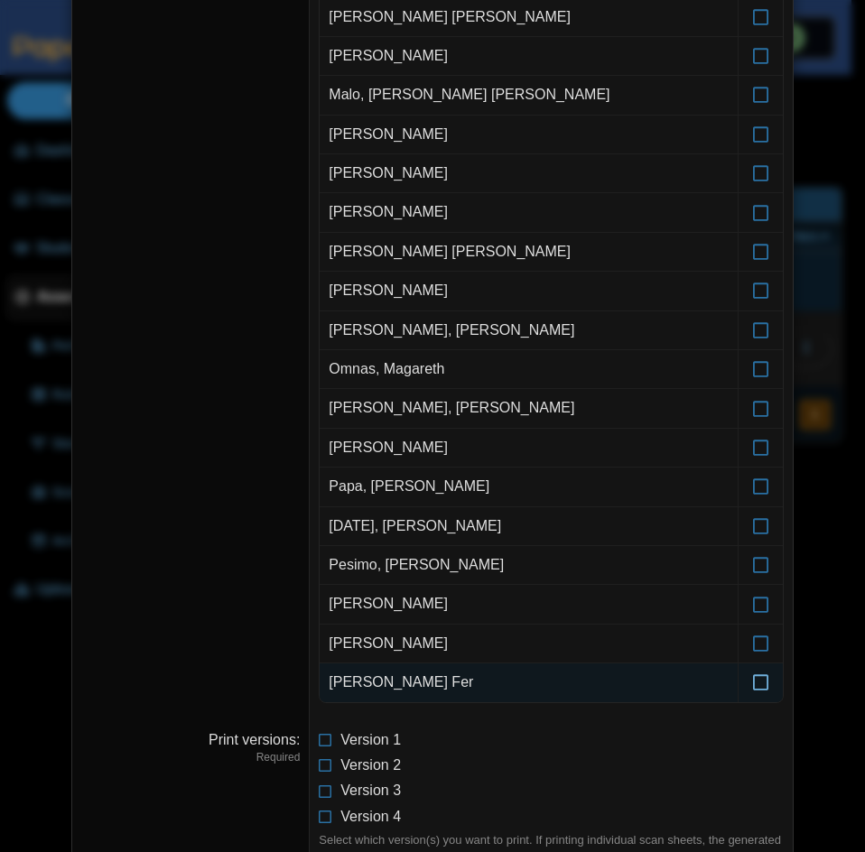
click at [754, 680] on icon at bounding box center [761, 674] width 18 height 16
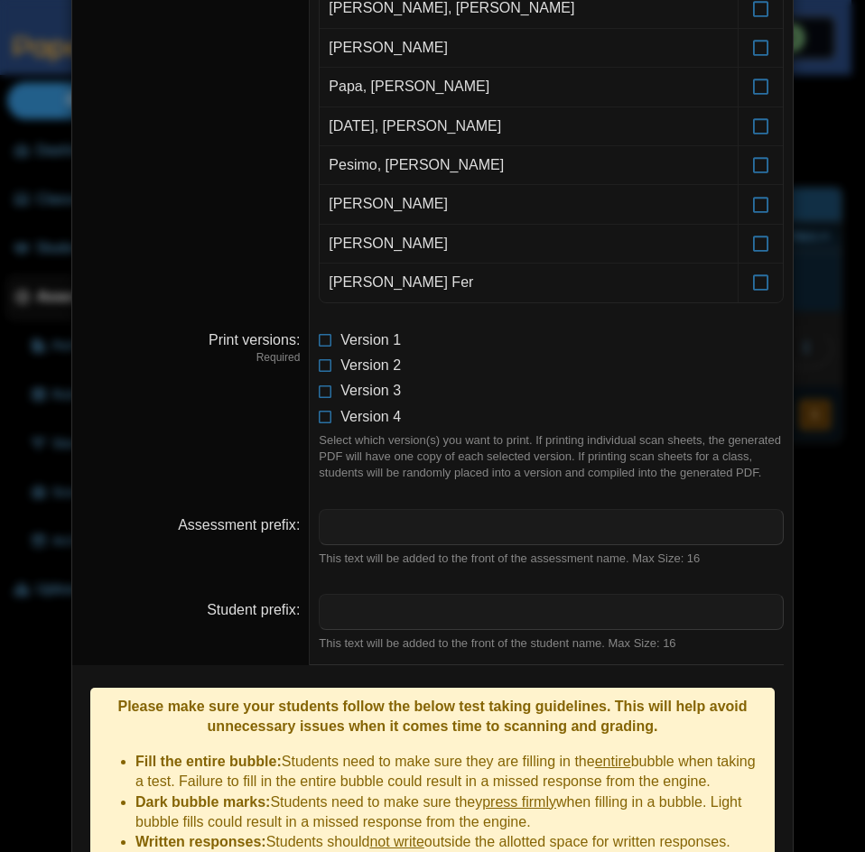
scroll to position [1629, 0]
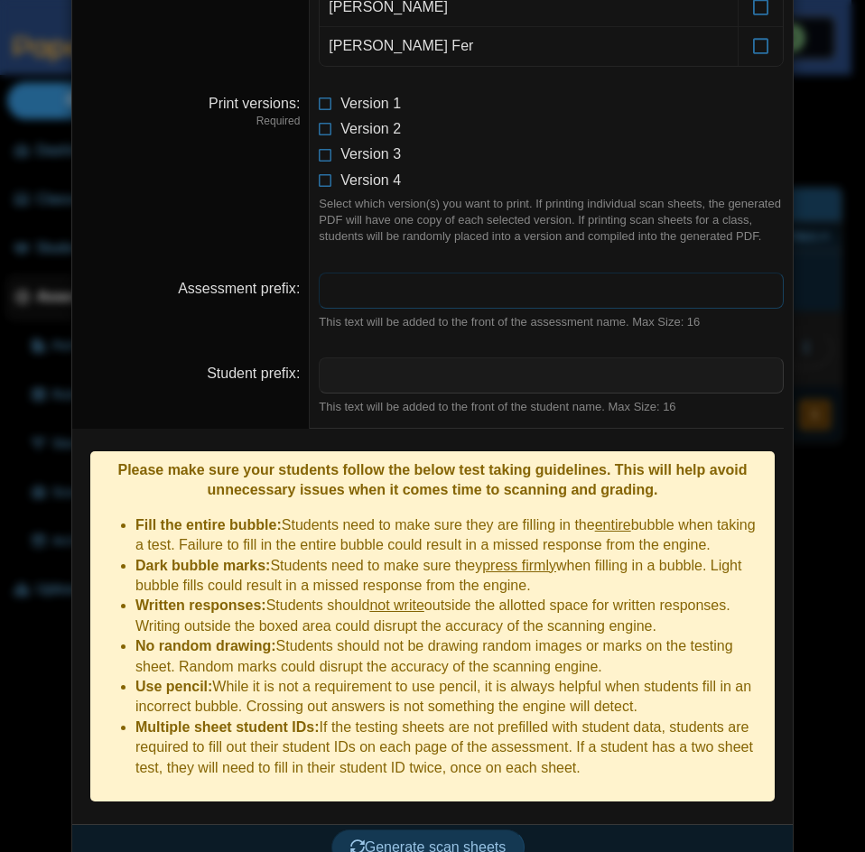
click at [412, 289] on input "Assessment prefix" at bounding box center [551, 291] width 465 height 36
type input "*"
type input "**********"
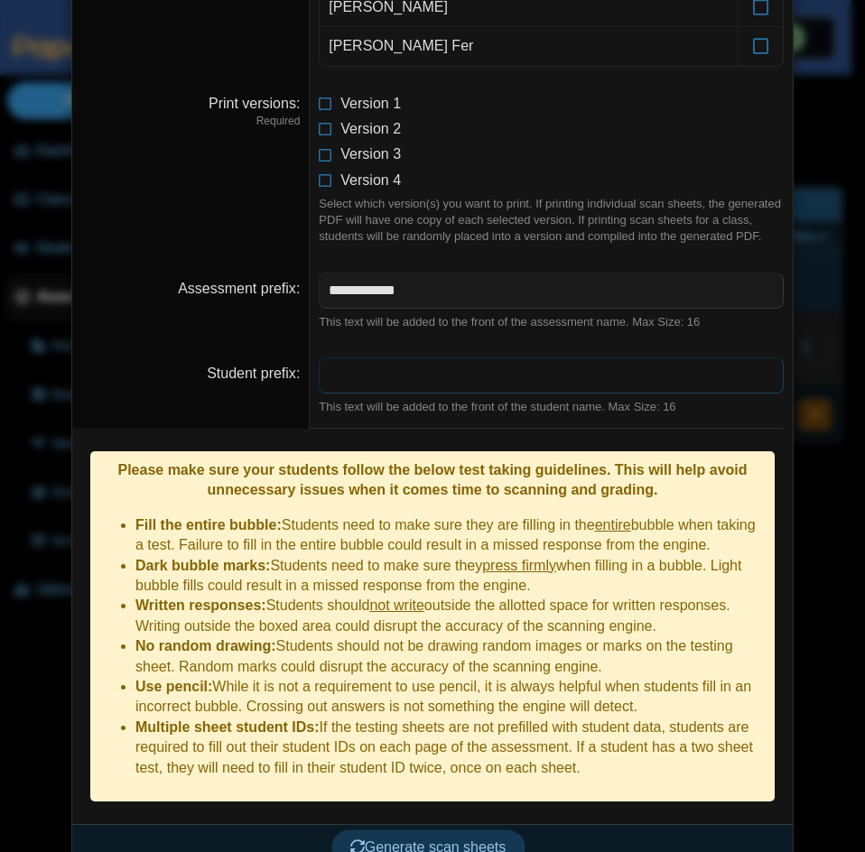
click at [433, 385] on input "Student prefix" at bounding box center [551, 375] width 465 height 36
type input "*"
type input "**"
click at [473, 839] on span "Generate scan sheets" at bounding box center [428, 846] width 156 height 15
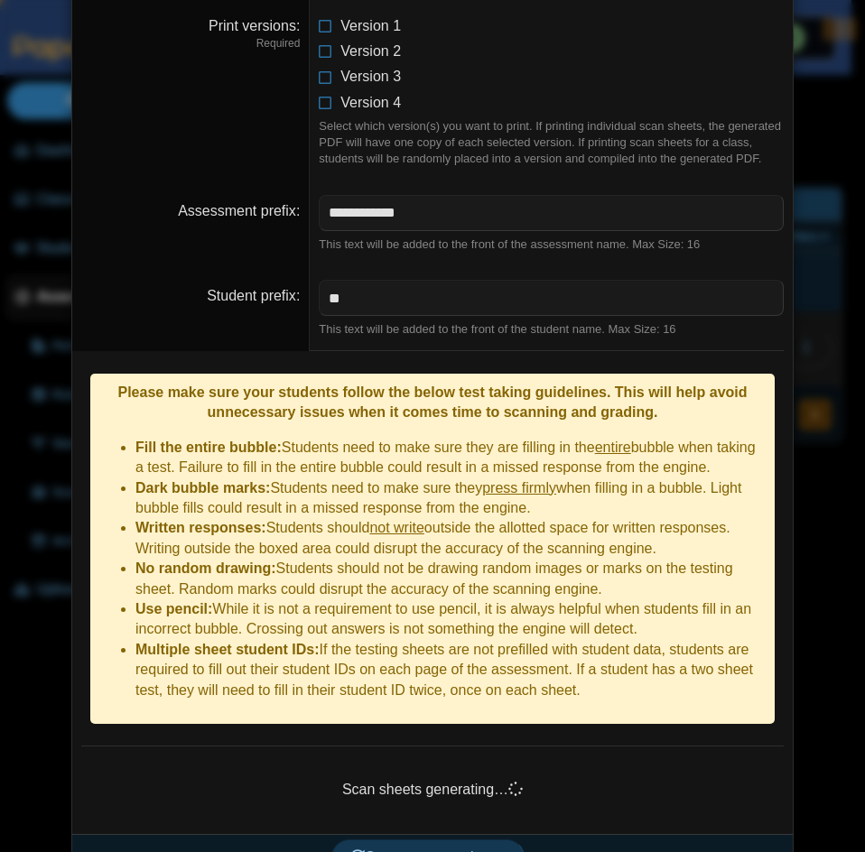
scroll to position [1716, 0]
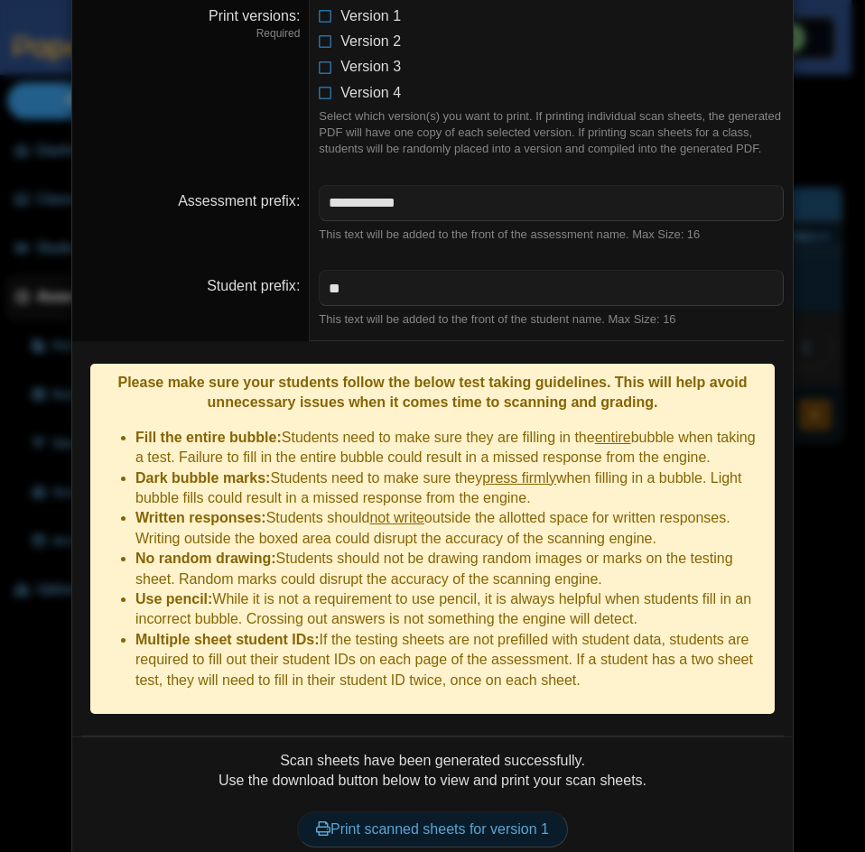
click at [479, 811] on link "Print scanned sheets for version 1" at bounding box center [432, 829] width 271 height 36
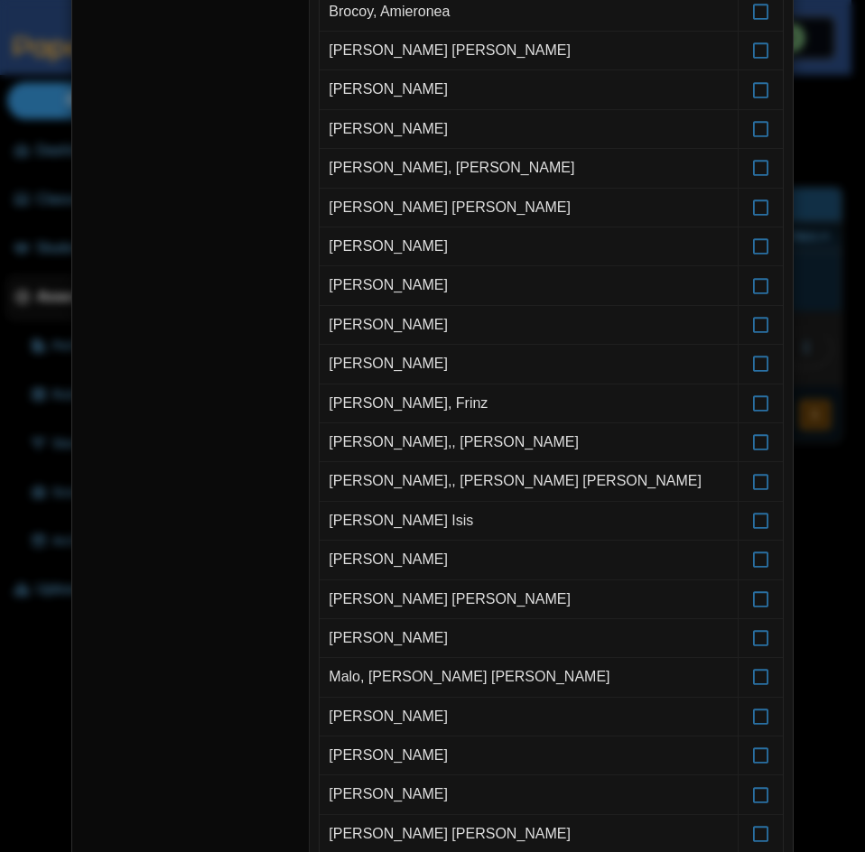
scroll to position [2, 0]
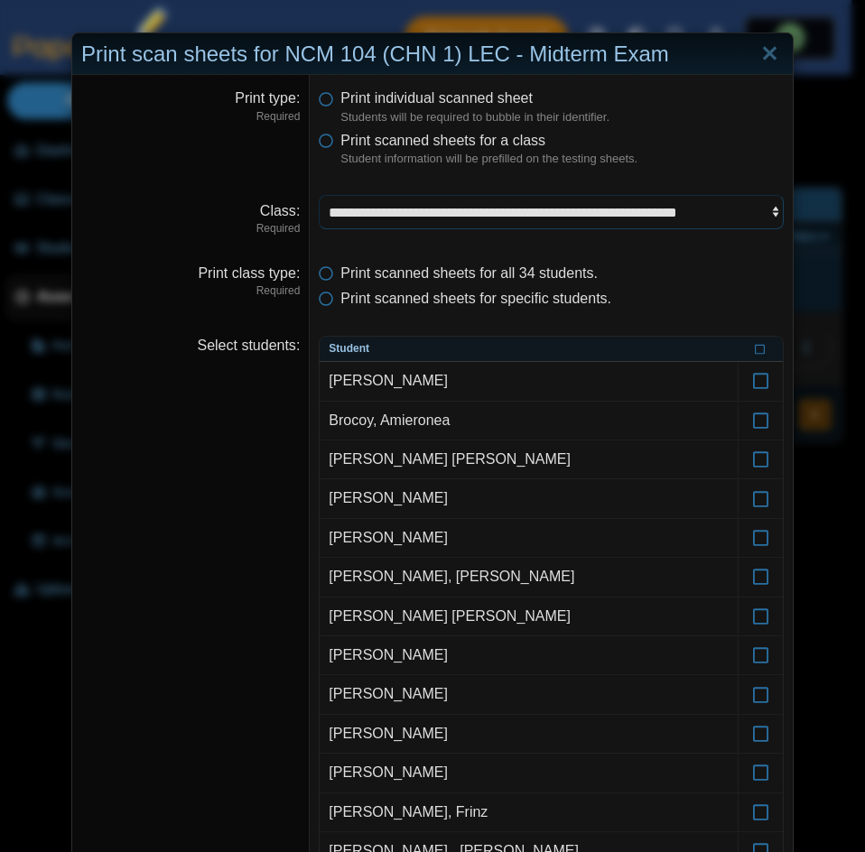
click at [566, 200] on select "**********" at bounding box center [551, 212] width 465 height 34
click at [319, 195] on select "**********" at bounding box center [551, 212] width 465 height 34
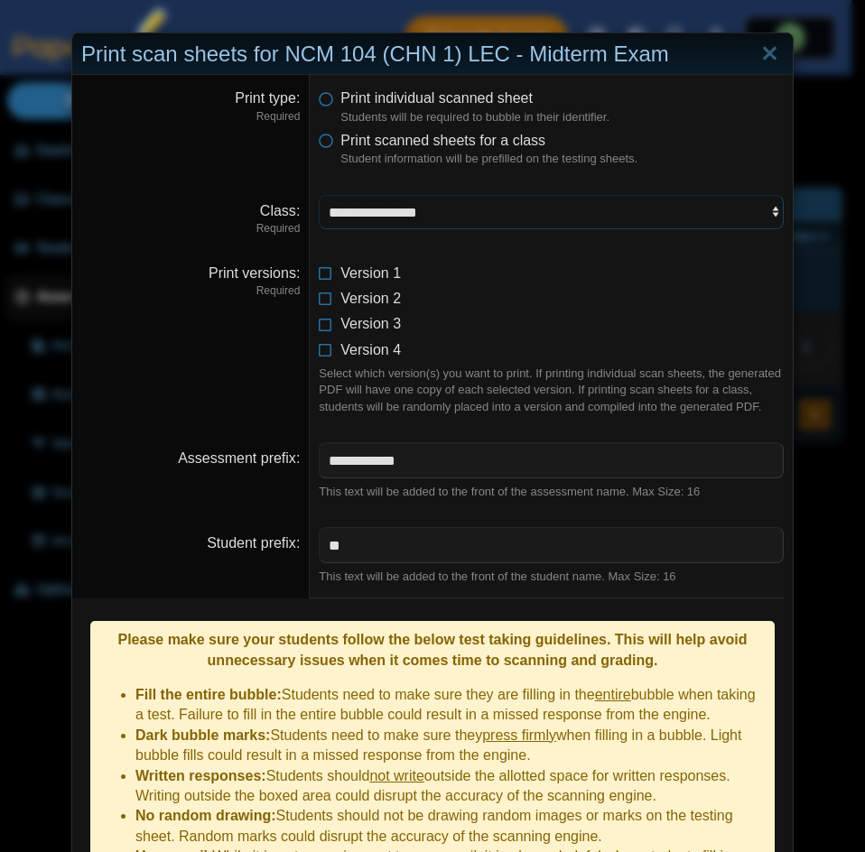
click at [560, 208] on select "**********" at bounding box center [551, 212] width 465 height 34
select select "**********"
click at [319, 195] on select "**********" at bounding box center [551, 212] width 465 height 34
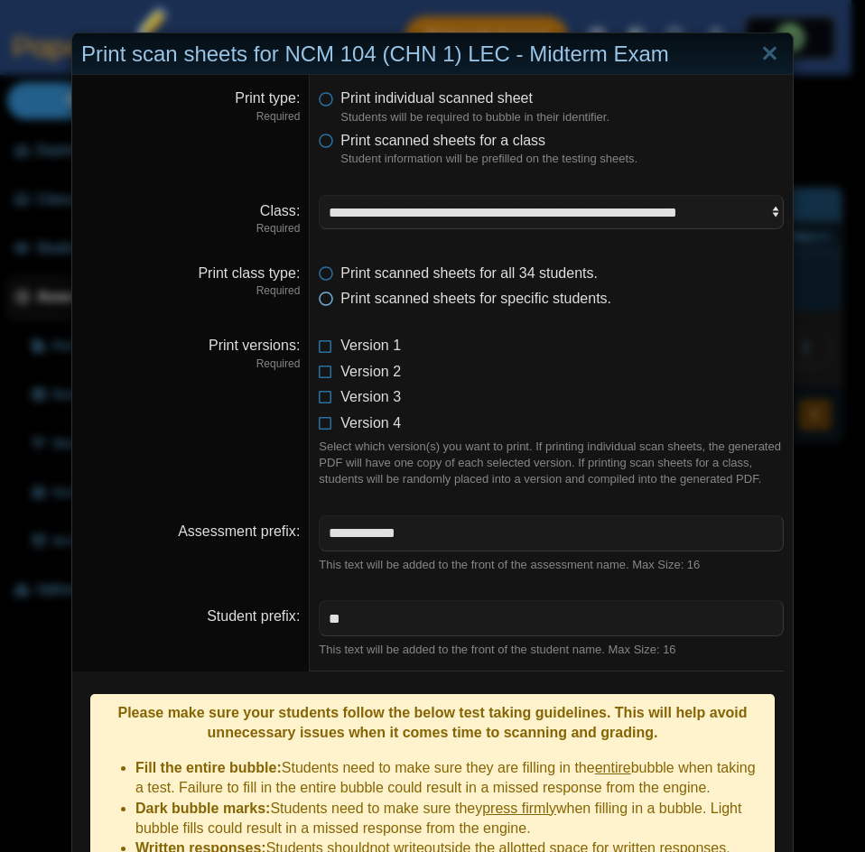
click at [322, 299] on icon at bounding box center [326, 295] width 14 height 13
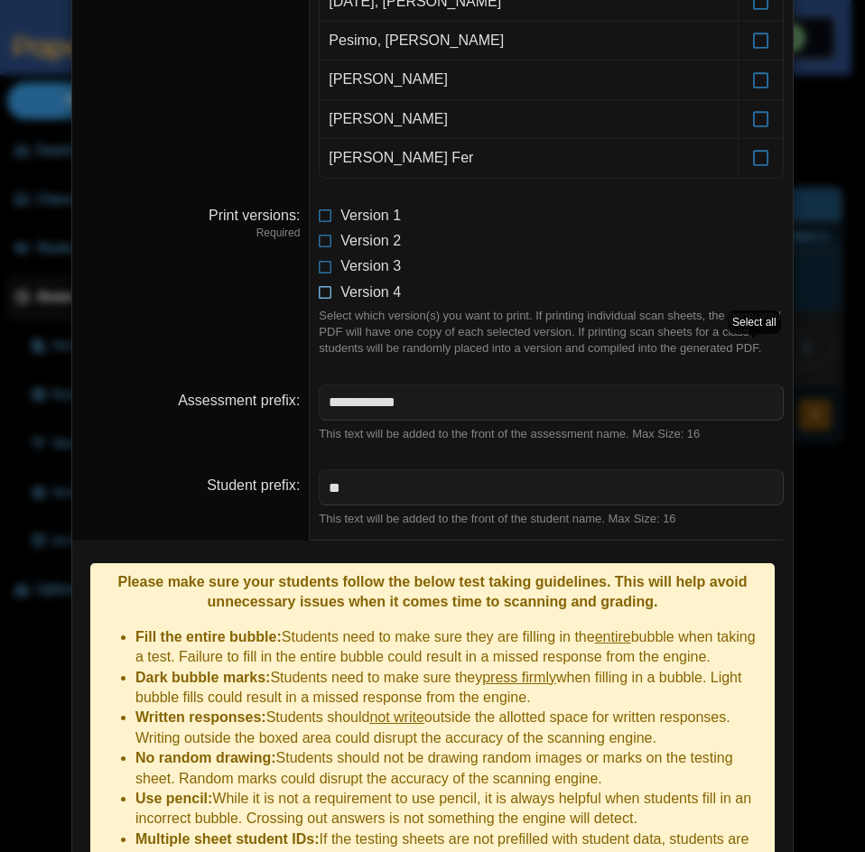
scroll to position [1446, 0]
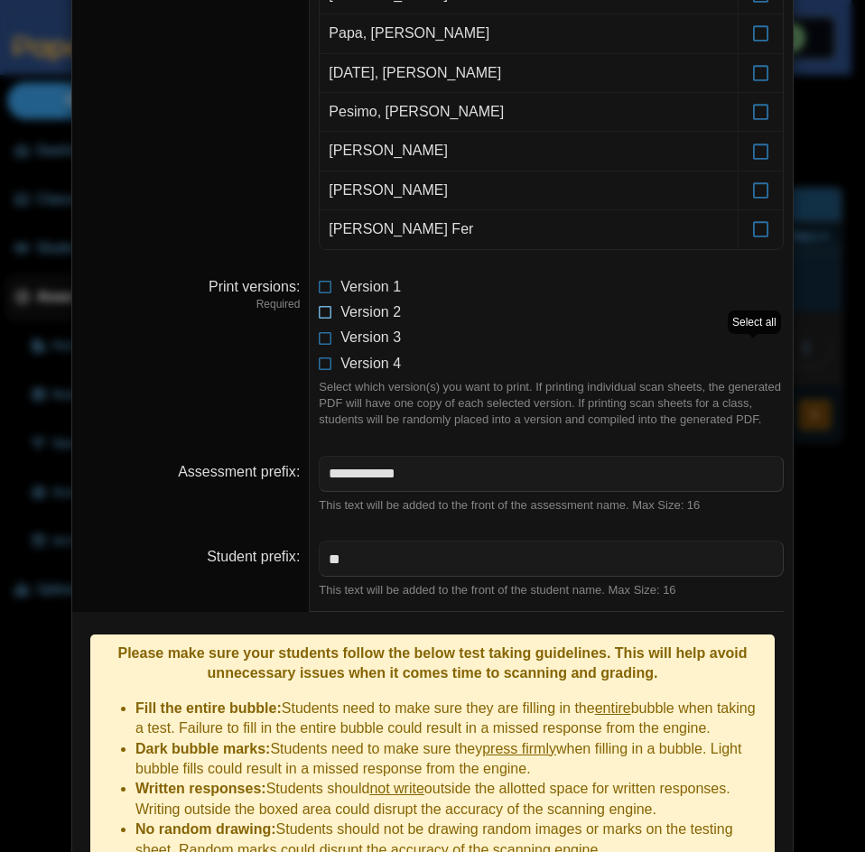
click at [319, 313] on icon at bounding box center [326, 308] width 14 height 13
click at [319, 290] on icon at bounding box center [326, 283] width 14 height 13
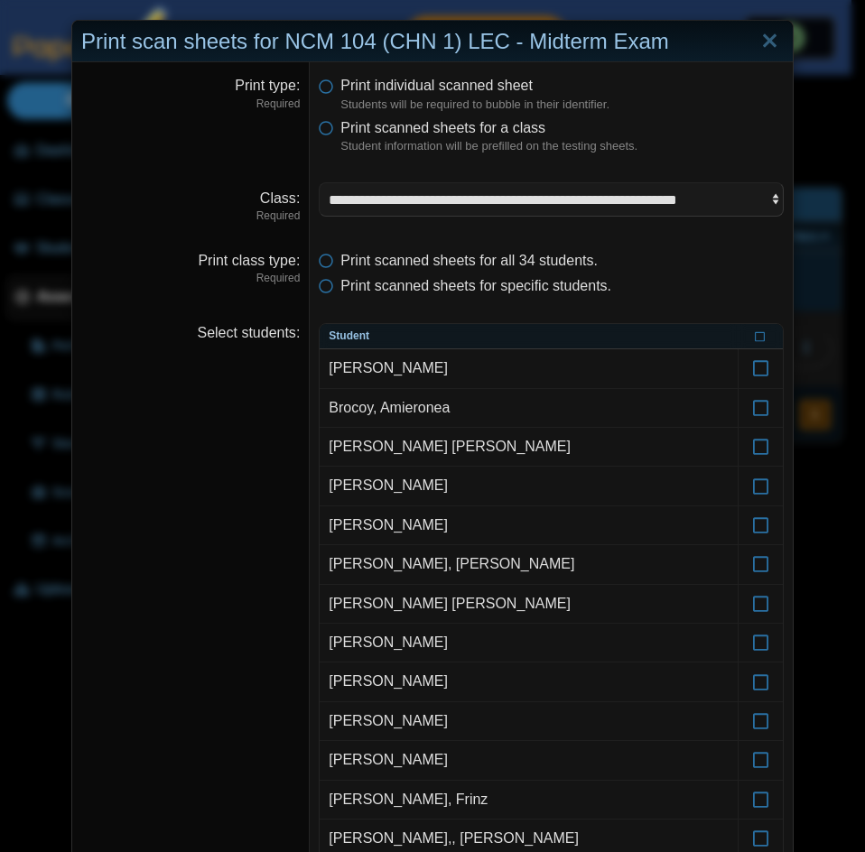
scroll to position [0, 0]
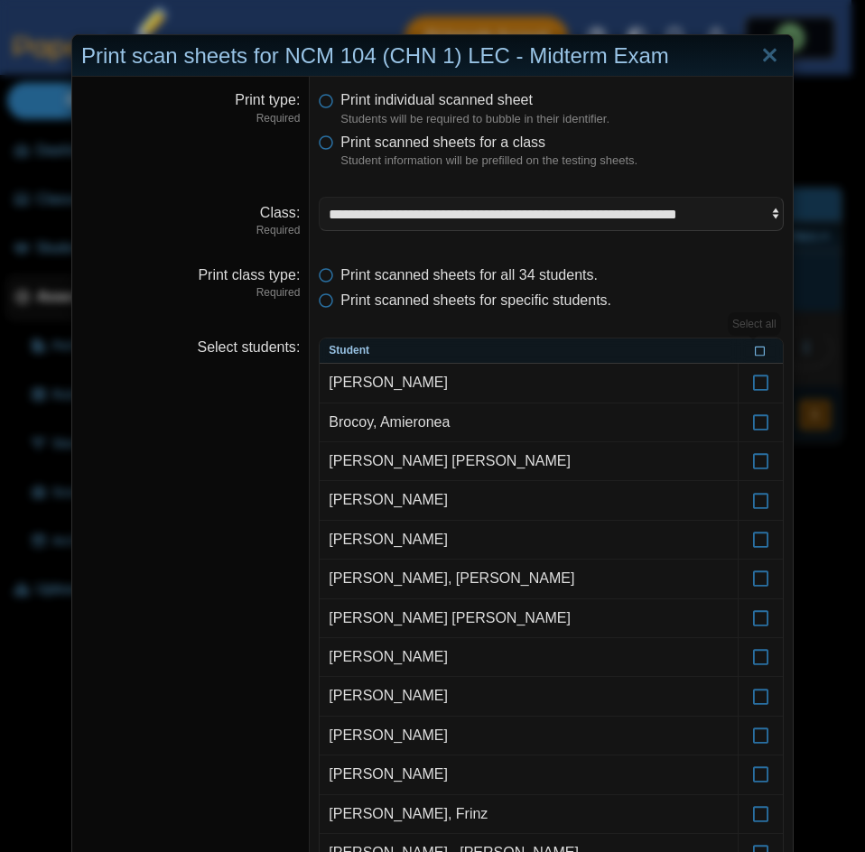
click at [754, 352] on icon at bounding box center [759, 350] width 11 height 10
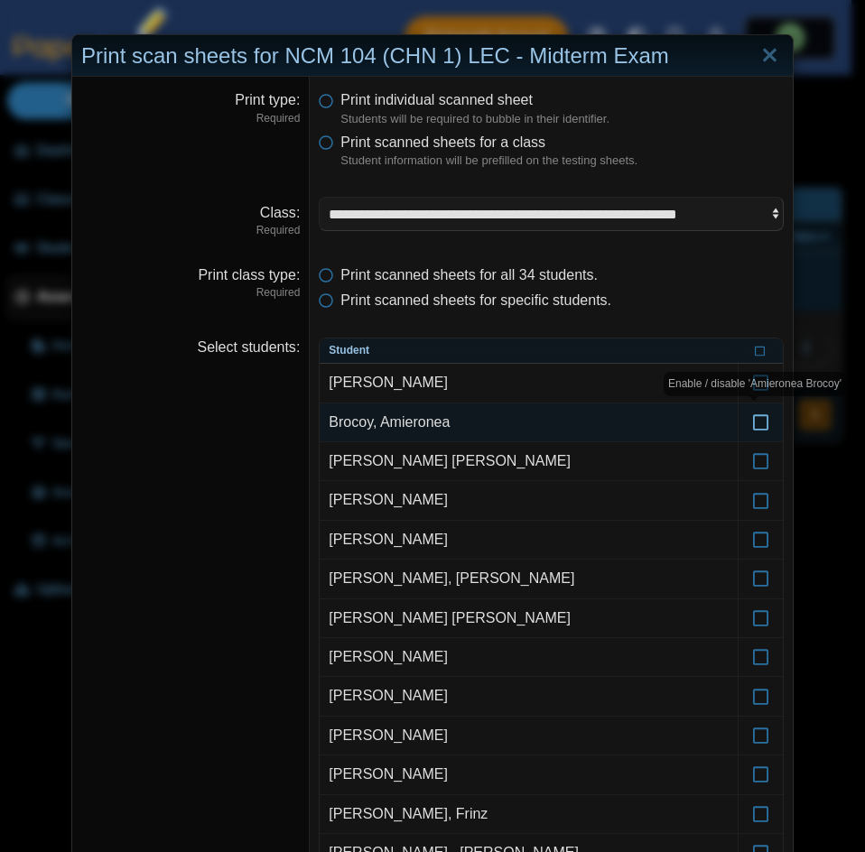
click at [760, 416] on icon at bounding box center [761, 414] width 18 height 16
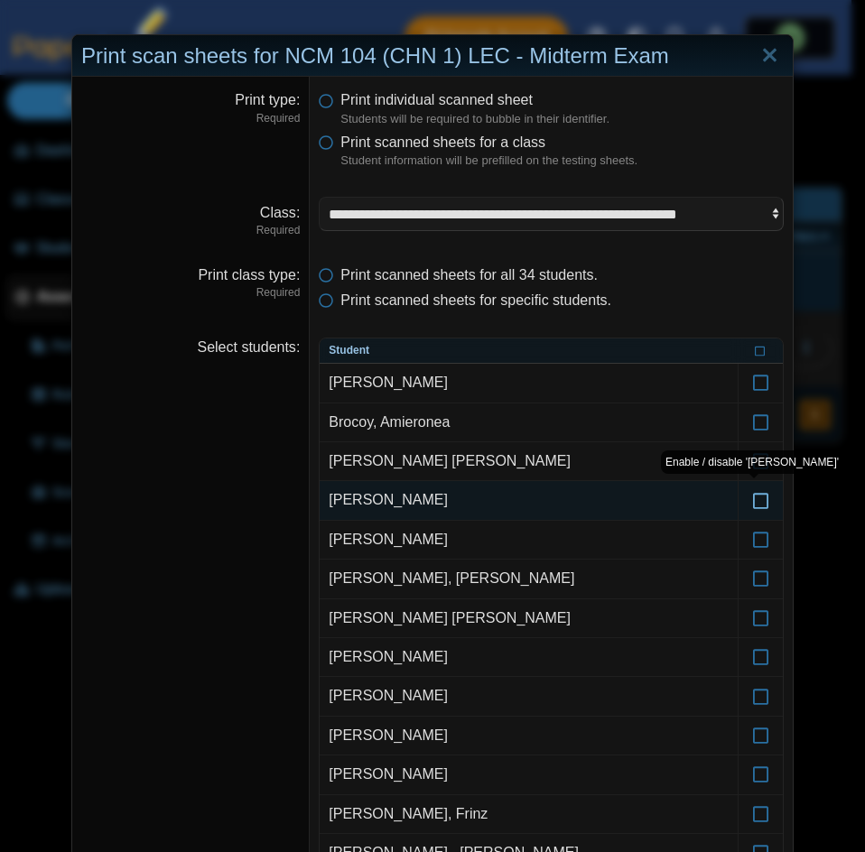
click at [756, 510] on label at bounding box center [760, 500] width 44 height 38
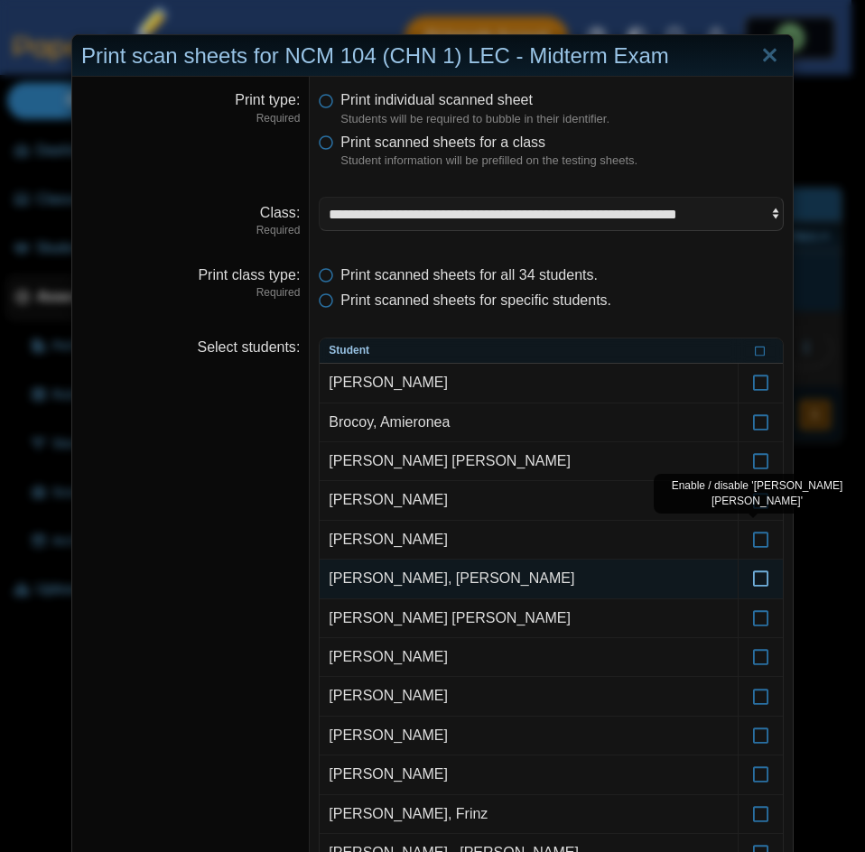
click at [757, 569] on icon at bounding box center [761, 570] width 18 height 16
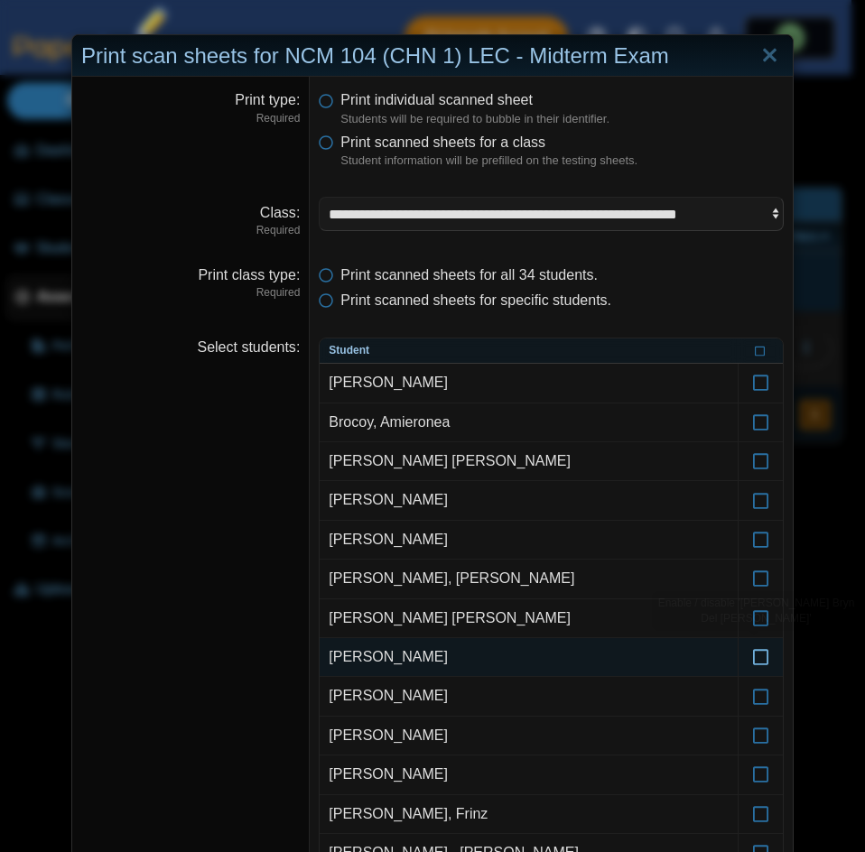
click at [759, 656] on icon at bounding box center [761, 649] width 18 height 16
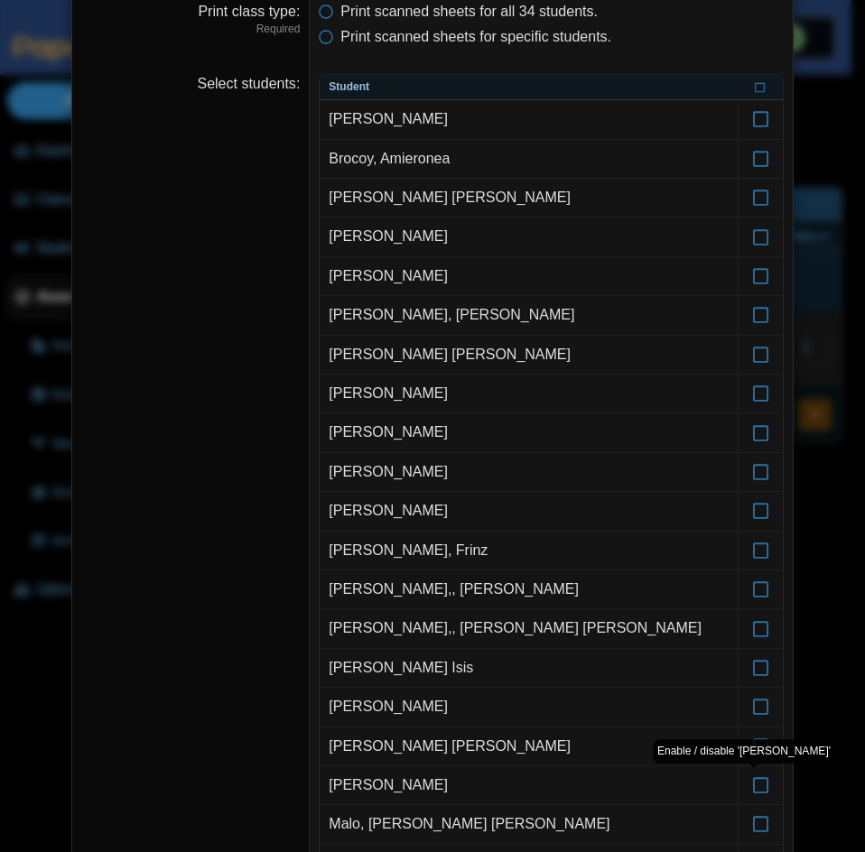
scroll to position [271, 0]
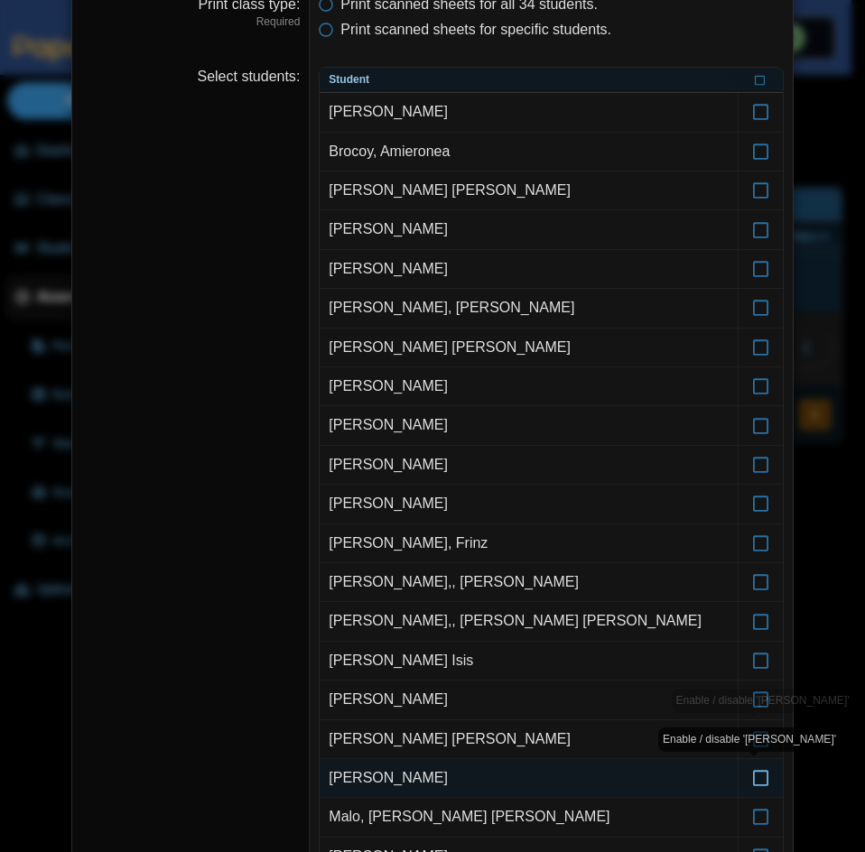
click at [755, 773] on icon at bounding box center [761, 770] width 18 height 16
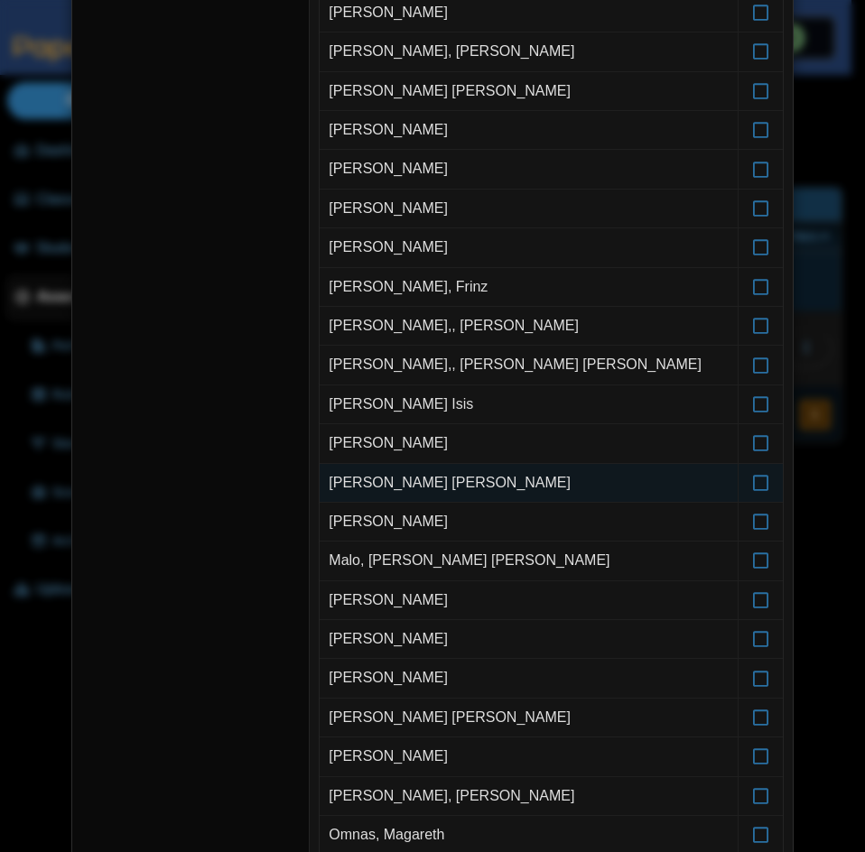
scroll to position [541, 0]
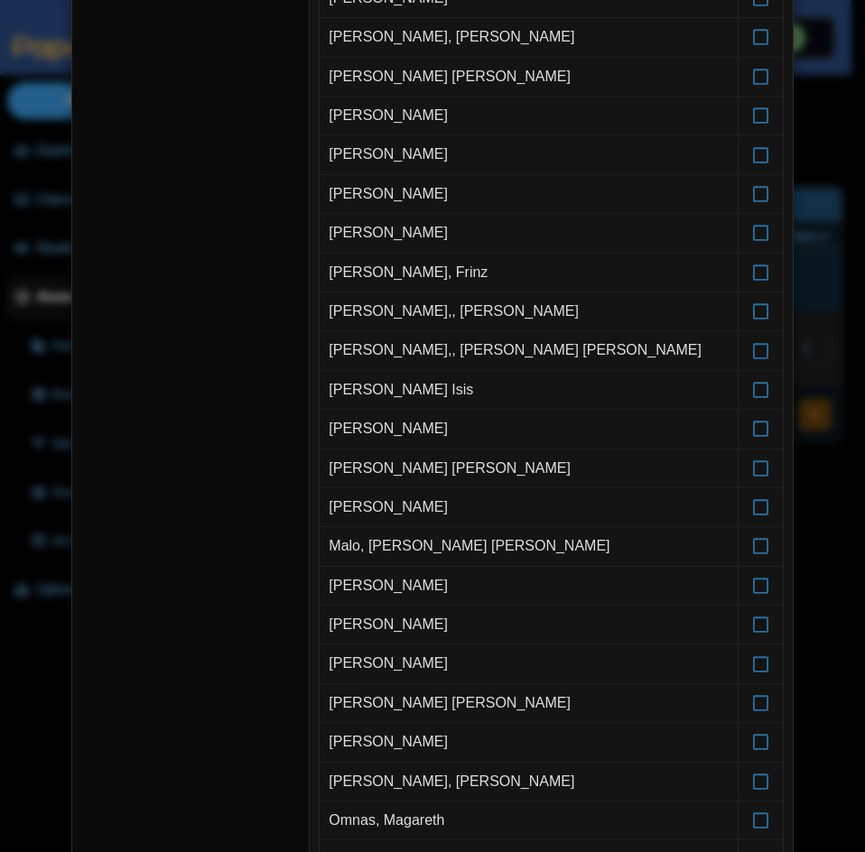
click at [32, 111] on div "**********" at bounding box center [432, 426] width 865 height 852
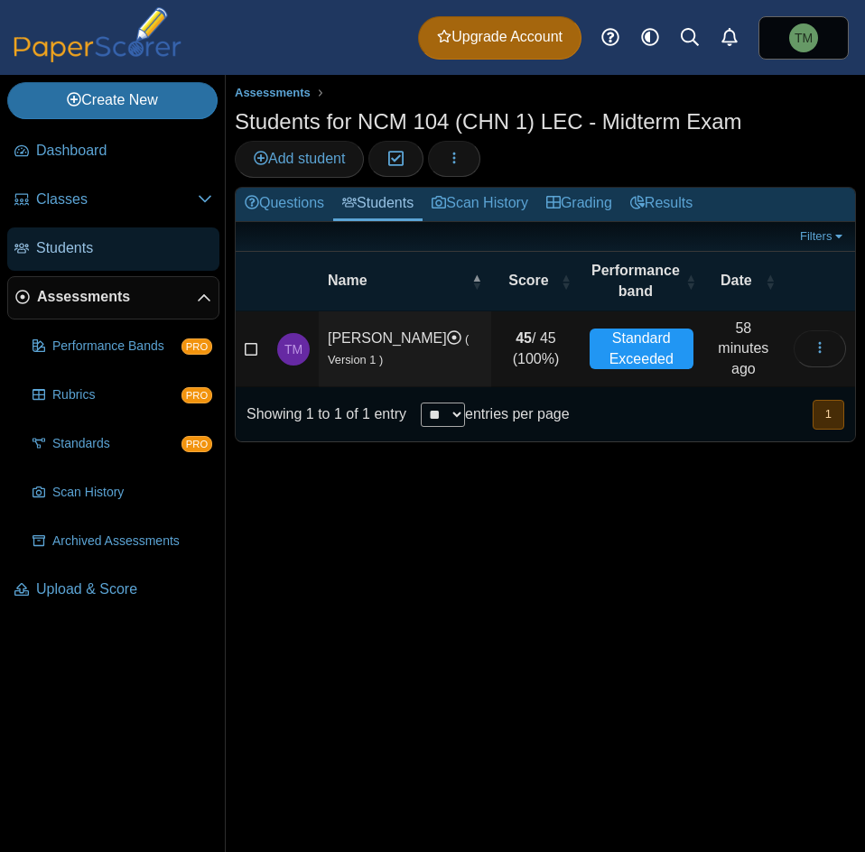
click at [111, 241] on span "Students" at bounding box center [124, 248] width 176 height 20
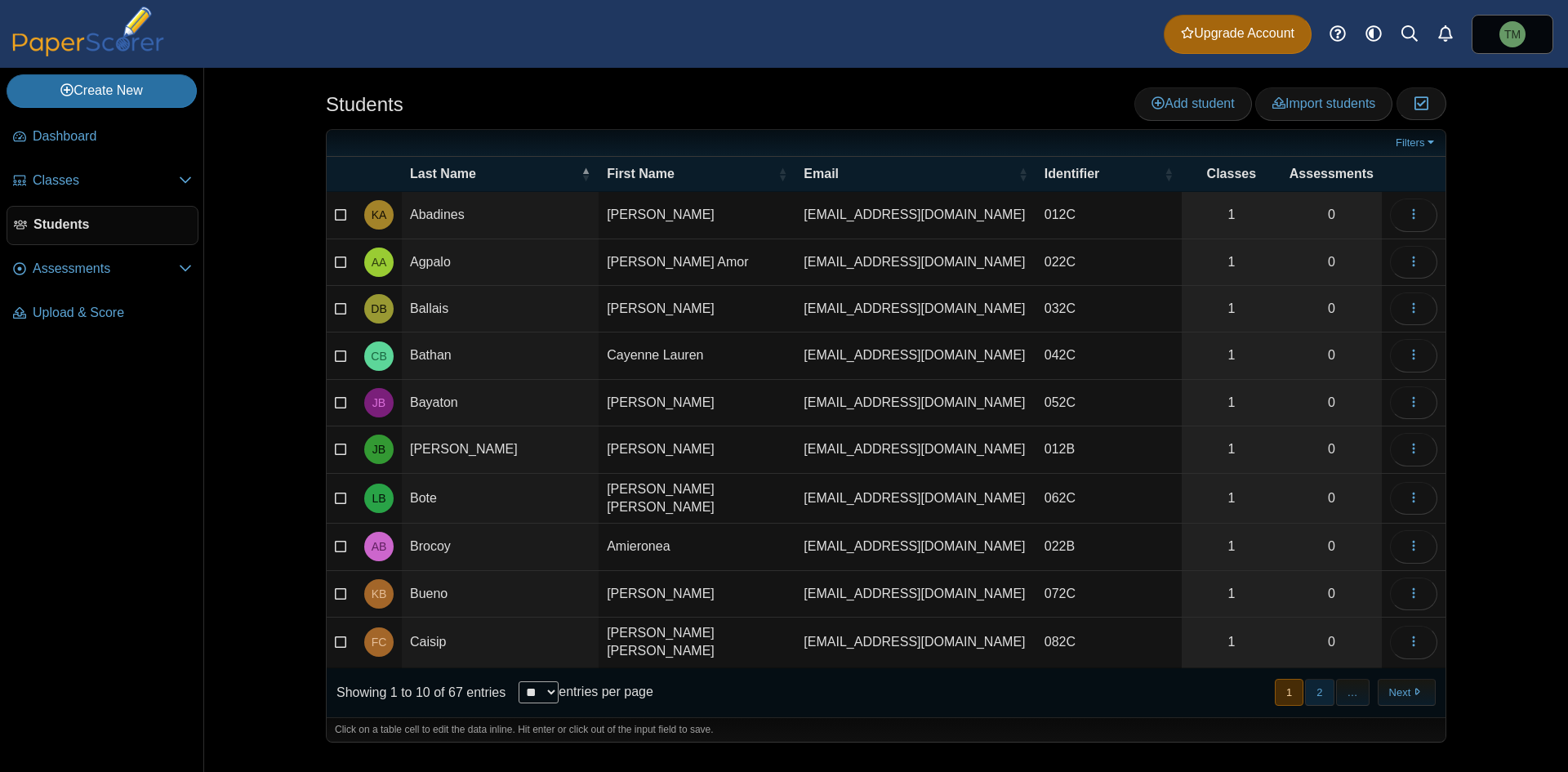
click at [782, 687] on button "2" at bounding box center [1319, 692] width 29 height 27
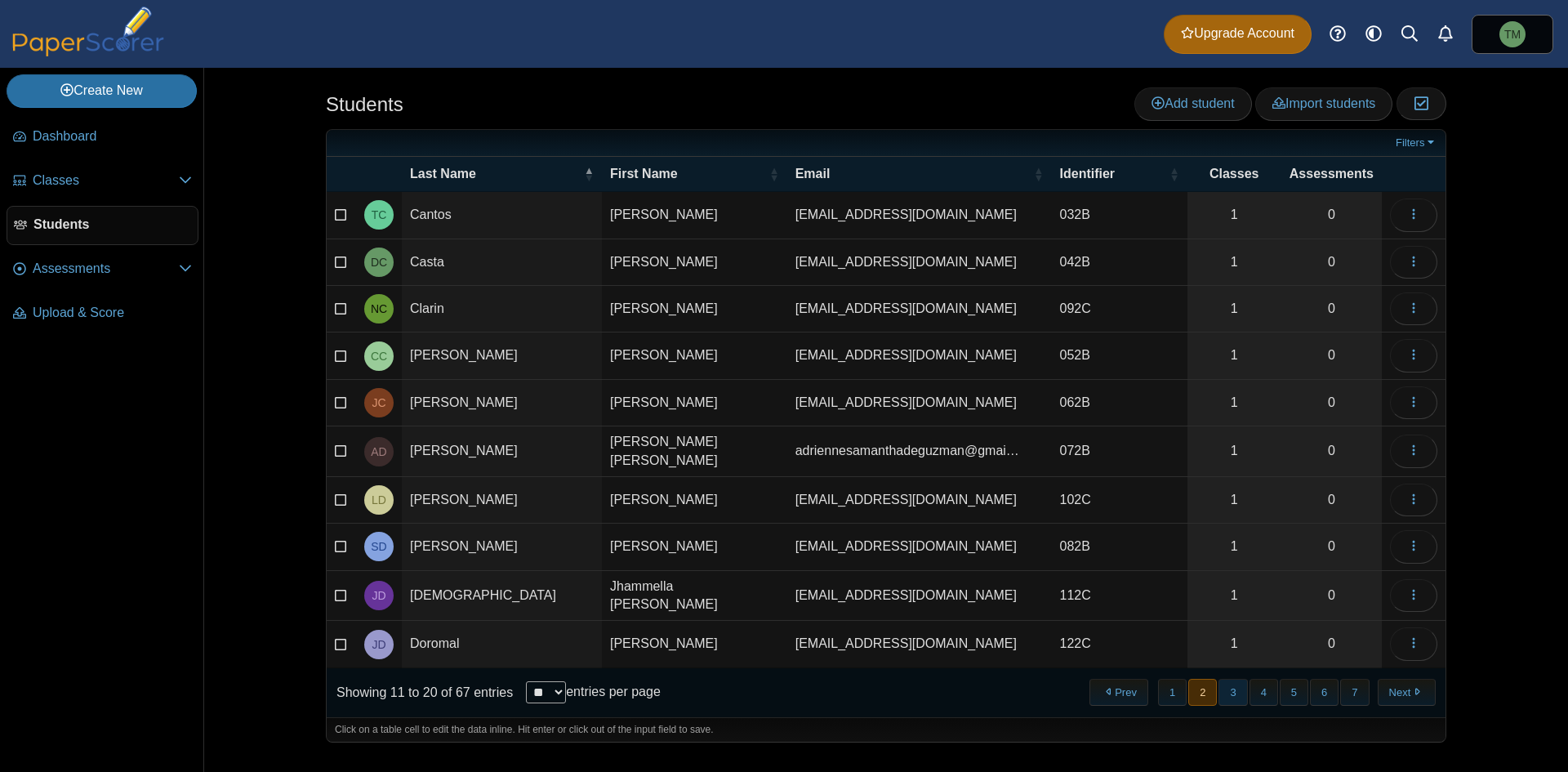
click at [782, 689] on button "3" at bounding box center [1232, 692] width 29 height 27
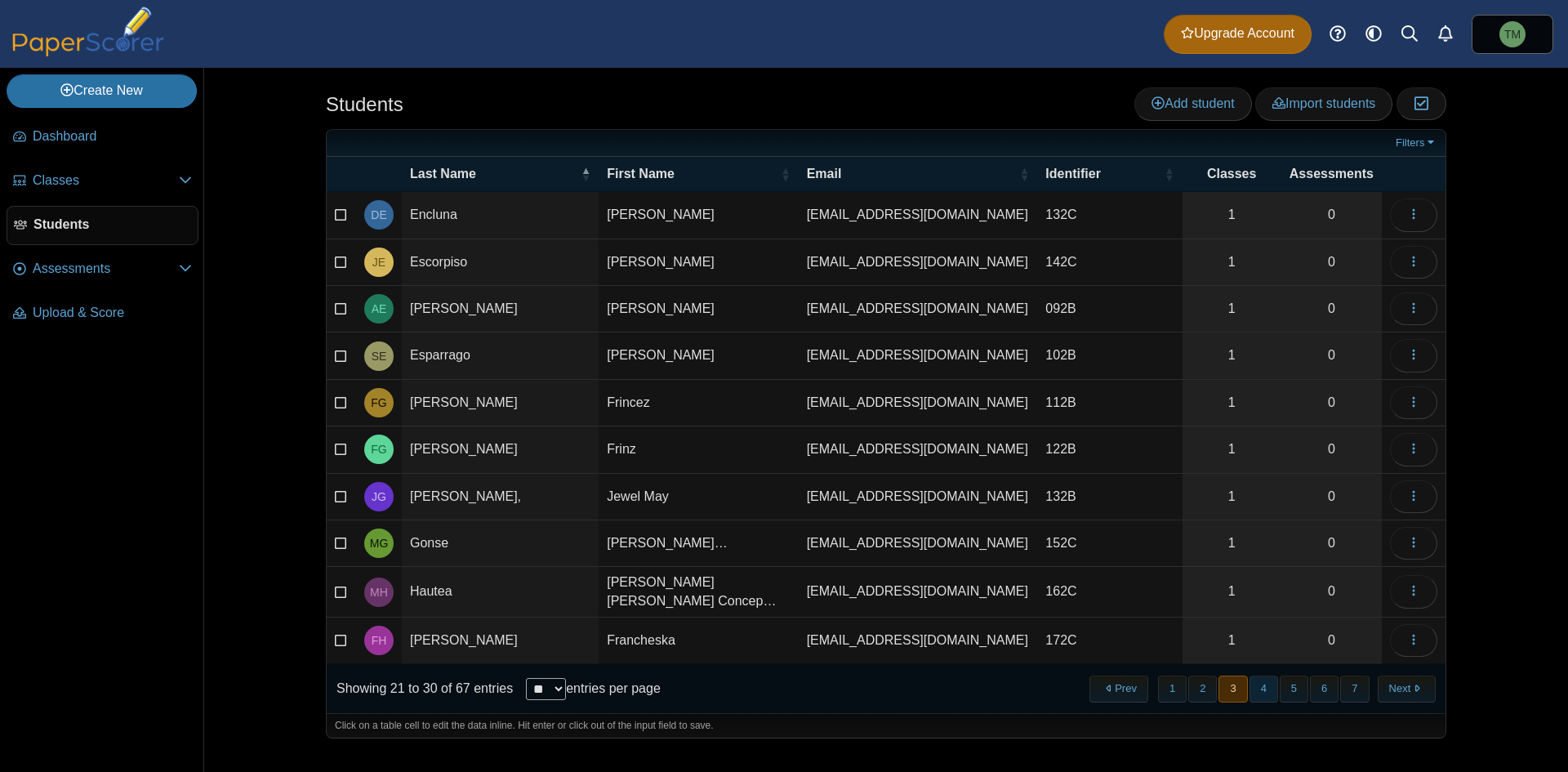
click at [782, 689] on button "4" at bounding box center [1264, 689] width 29 height 27
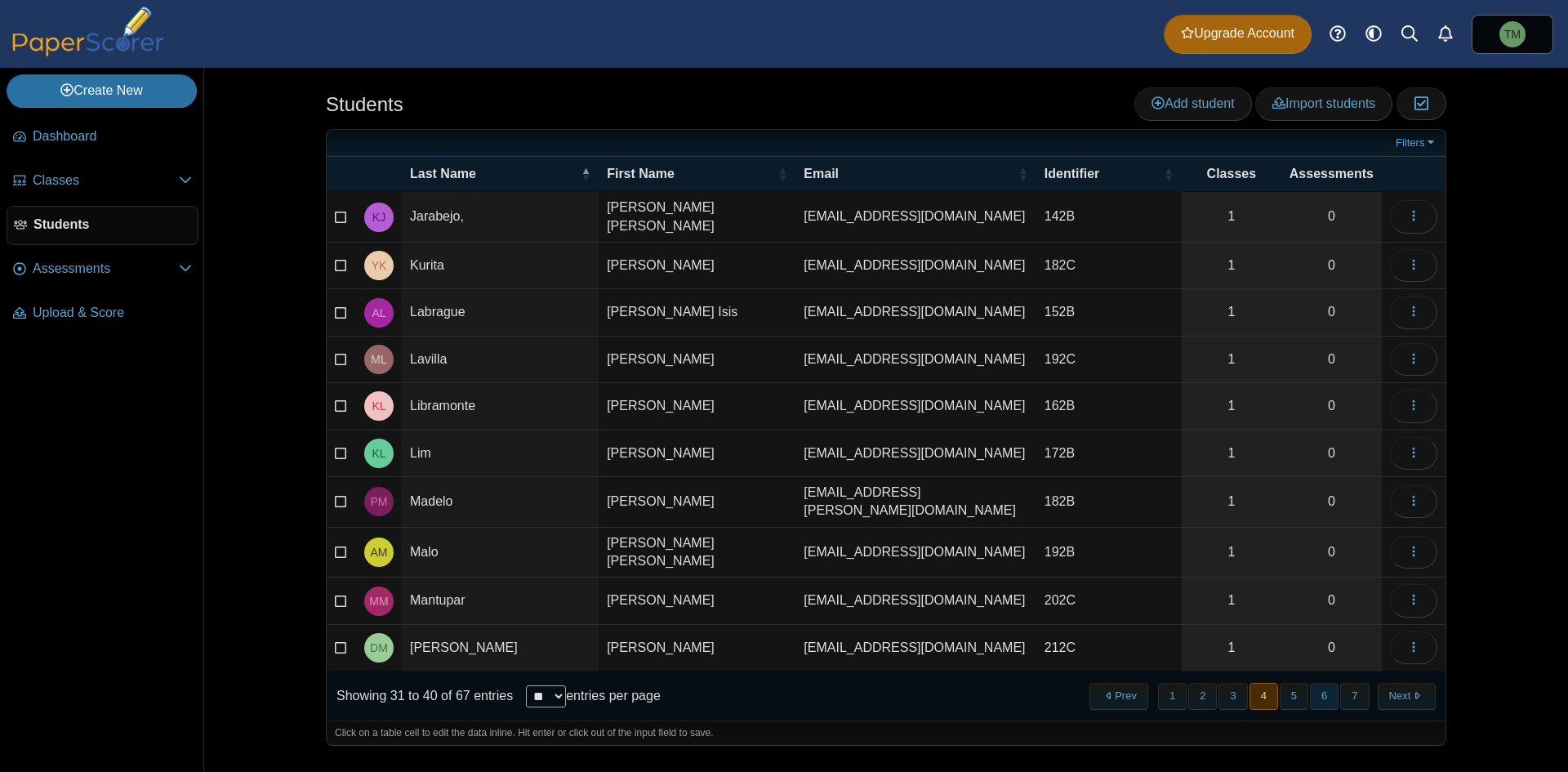
click at [782, 692] on button "6" at bounding box center [1325, 696] width 29 height 27
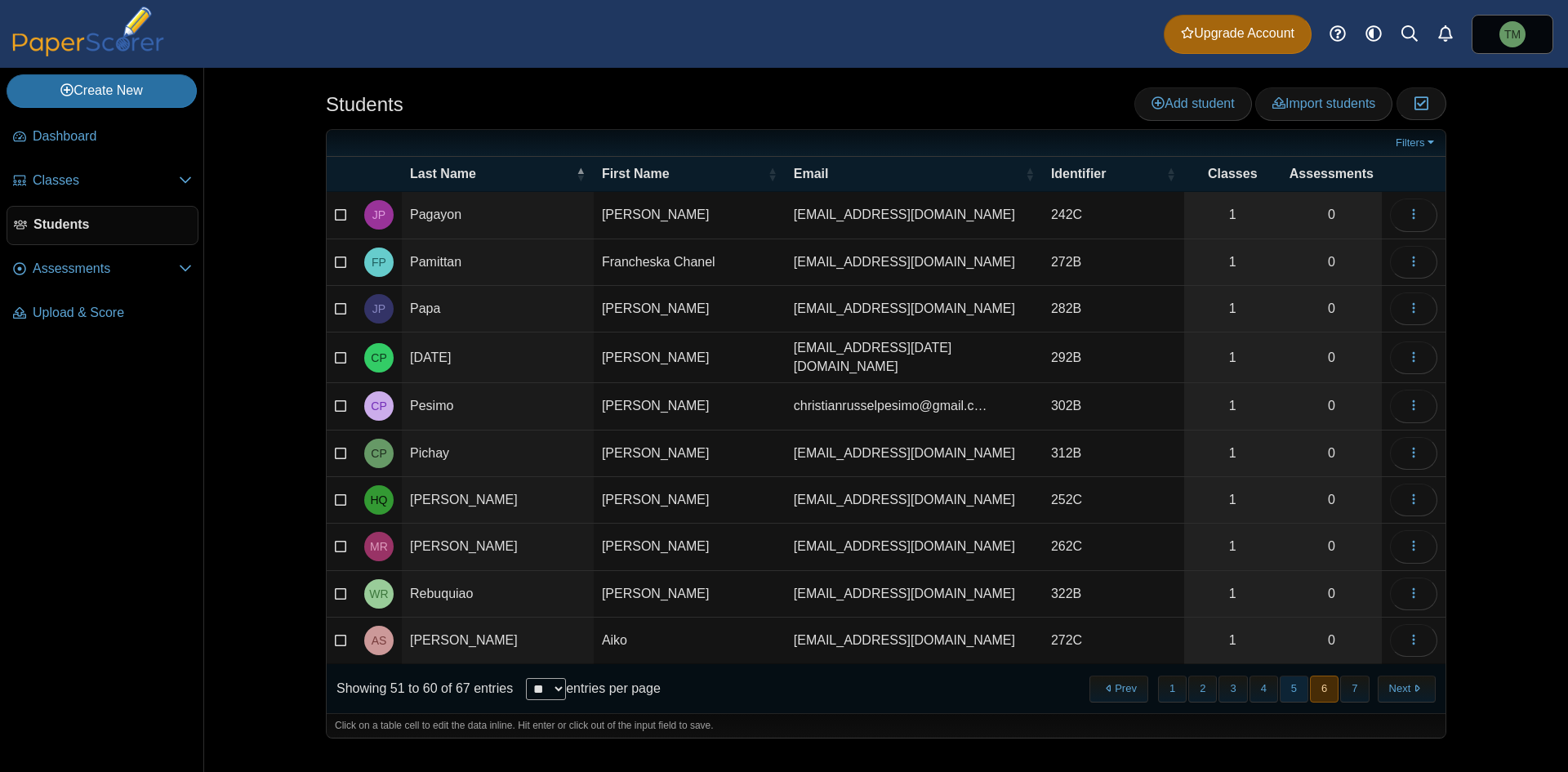
click at [782, 692] on button "5" at bounding box center [1294, 689] width 29 height 27
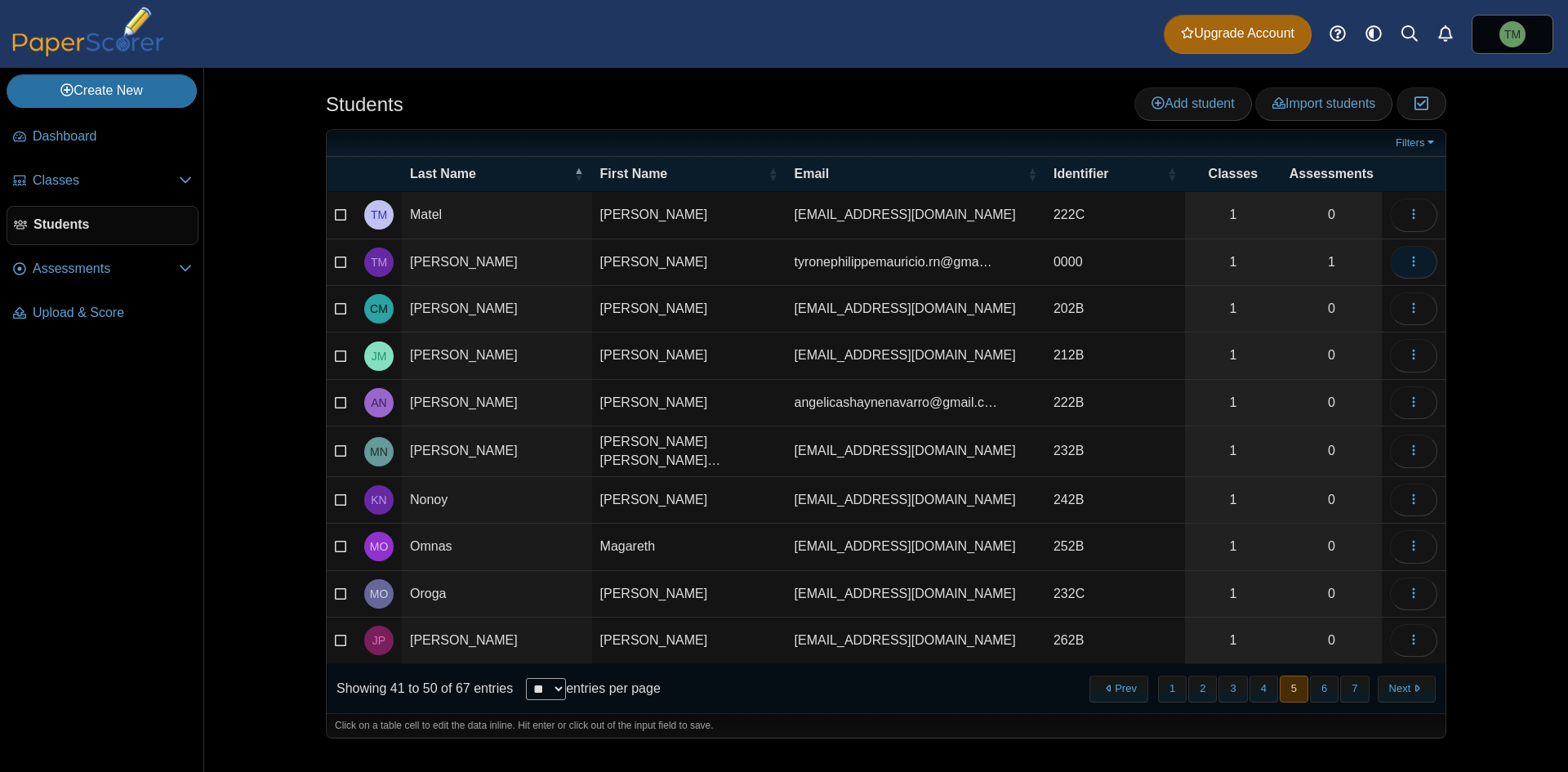
click at [782, 265] on icon "button" at bounding box center [1413, 262] width 13 height 13
click at [782, 413] on link "Delete" at bounding box center [1339, 422] width 196 height 24
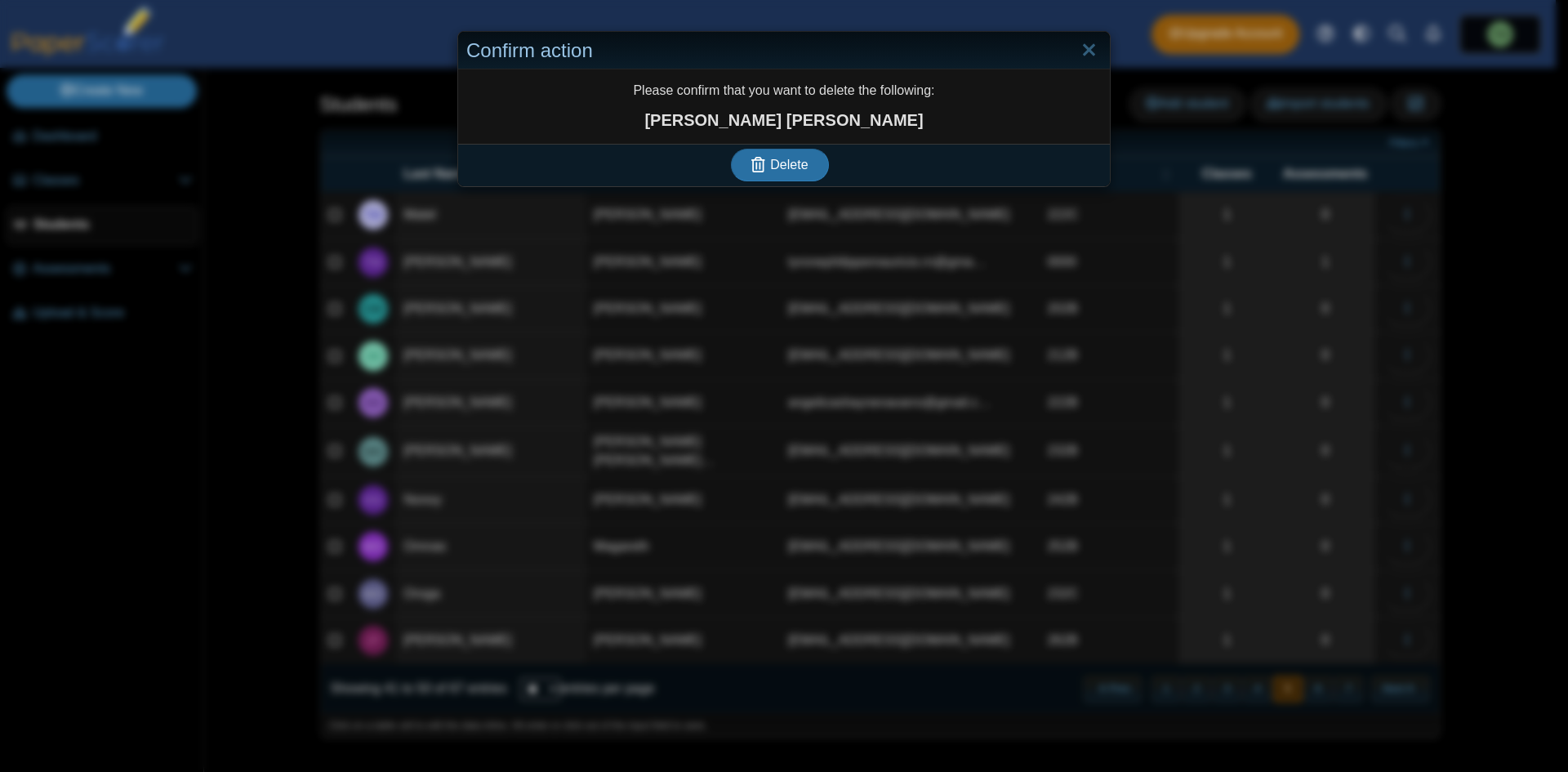
click at [782, 169] on div "Delete" at bounding box center [779, 165] width 643 height 43
click at [782, 170] on button "Delete" at bounding box center [780, 165] width 98 height 33
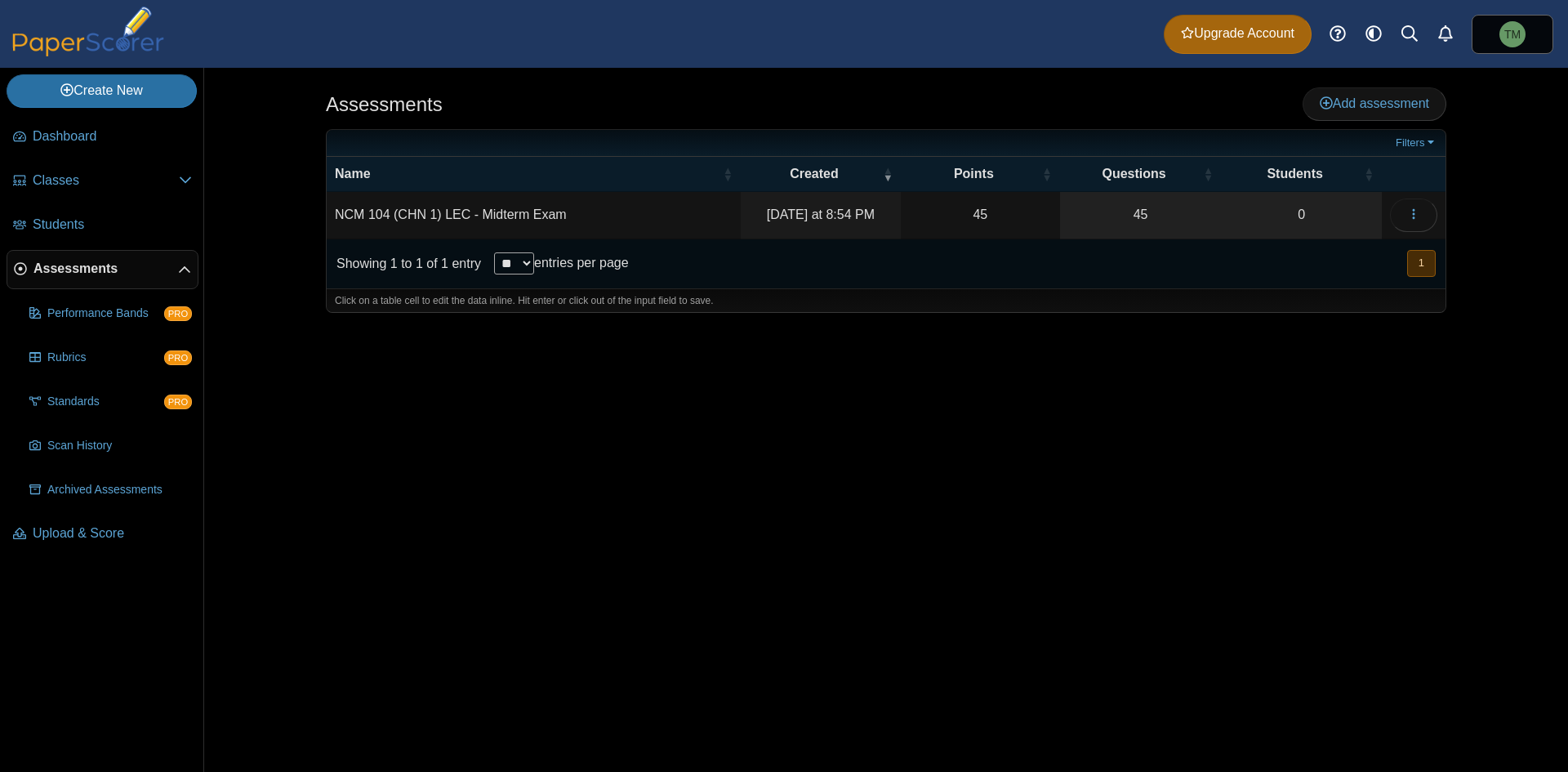
click at [663, 224] on td "NCM 104 (CHN 1) LEC - Midterm Exam" at bounding box center [534, 214] width 414 height 46
click at [479, 218] on input "**********" at bounding box center [534, 214] width 398 height 33
type input "**********"
click at [1127, 297] on div "Click on a table cell to edit the data inline. Hit enter or click out of the in…" at bounding box center [886, 300] width 1118 height 24
click at [992, 462] on div "Assessments Add assessment 45 0" at bounding box center [886, 420] width 1225 height 704
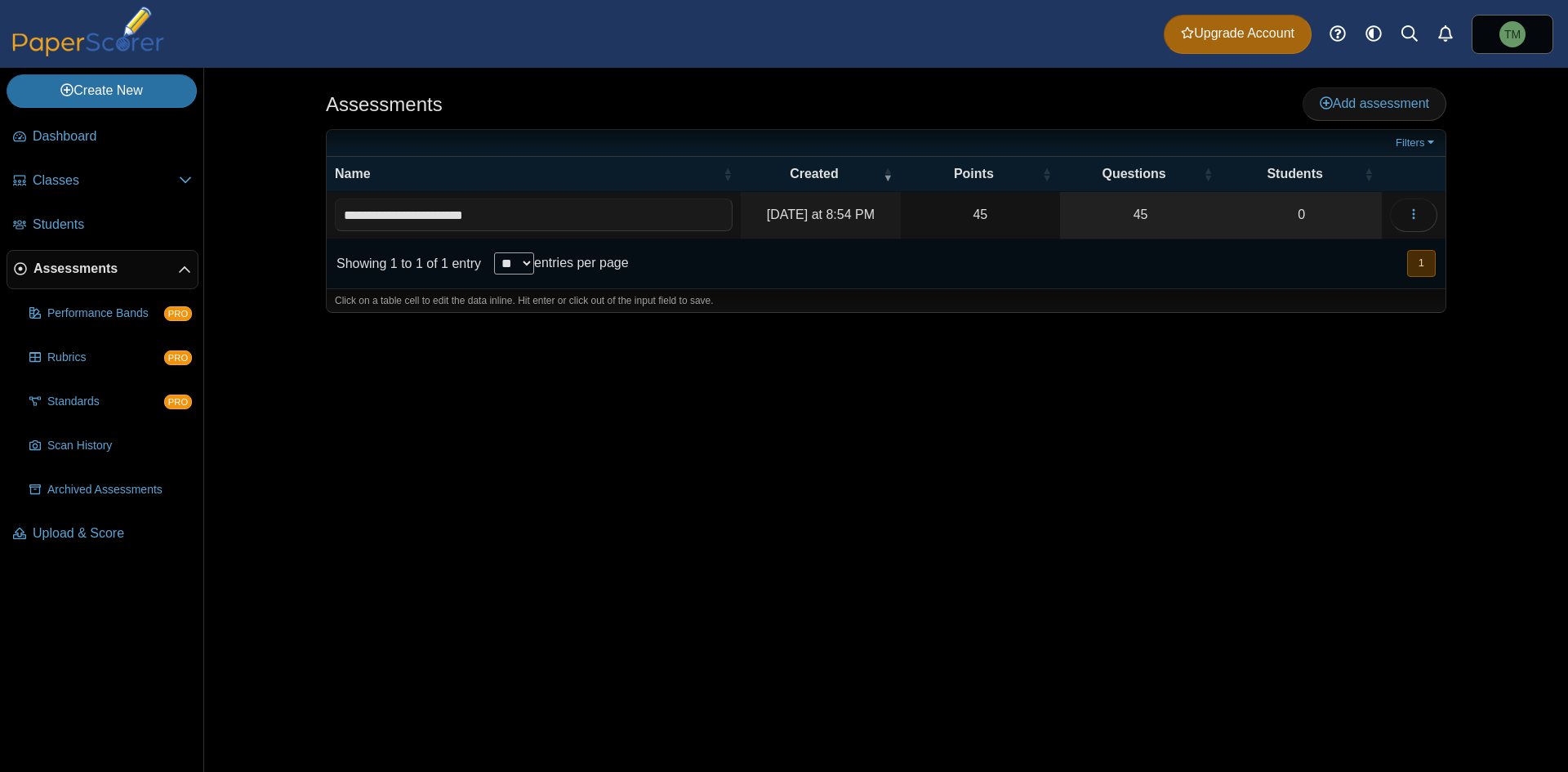
drag, startPoint x: 1000, startPoint y: 466, endPoint x: 1023, endPoint y: 412, distance: 58.7
click at [1007, 447] on div "Assessments Add assessment 45 0" at bounding box center [886, 420] width 1225 height 704
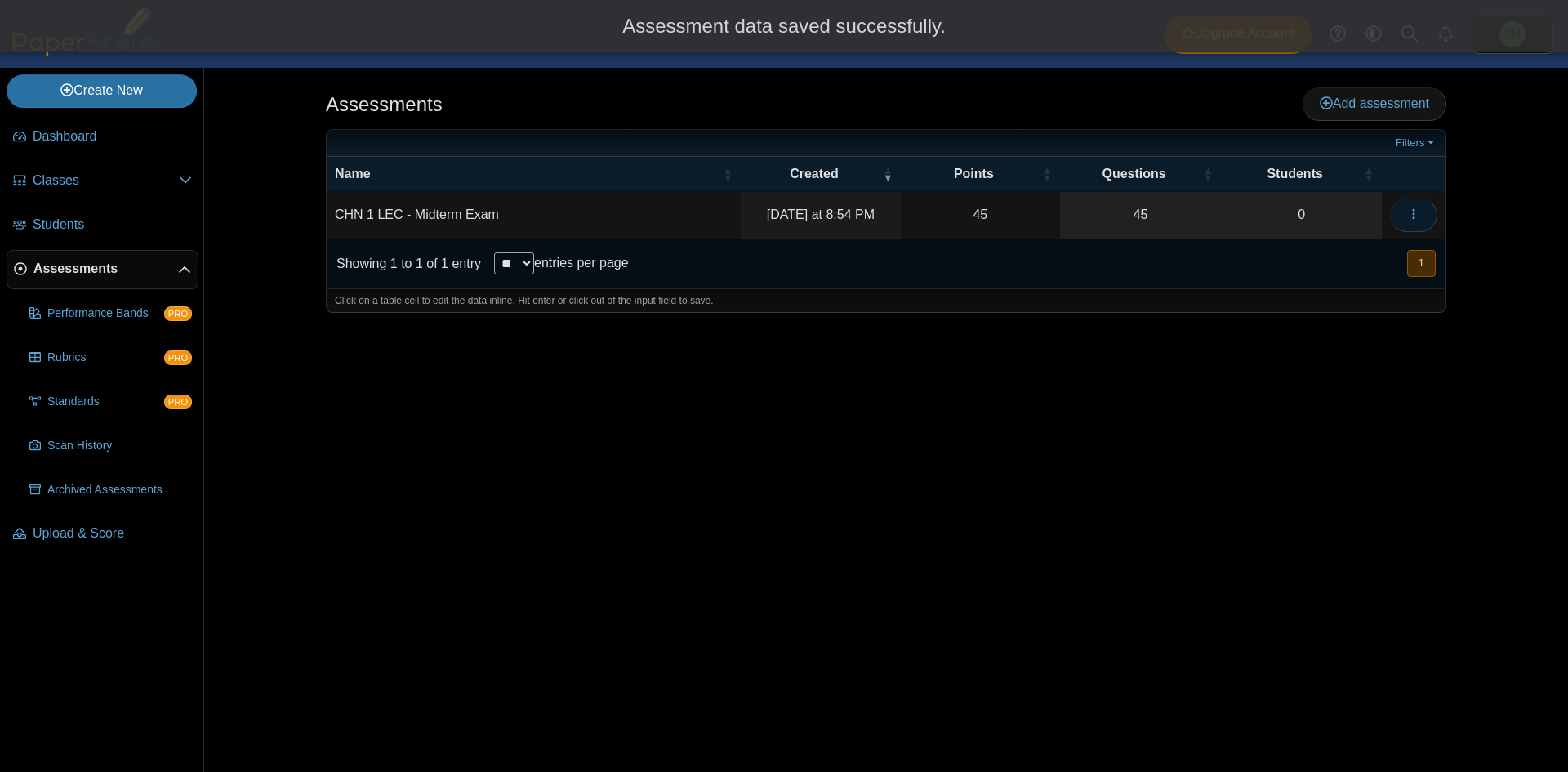
click at [1423, 221] on button "button" at bounding box center [1413, 214] width 47 height 33
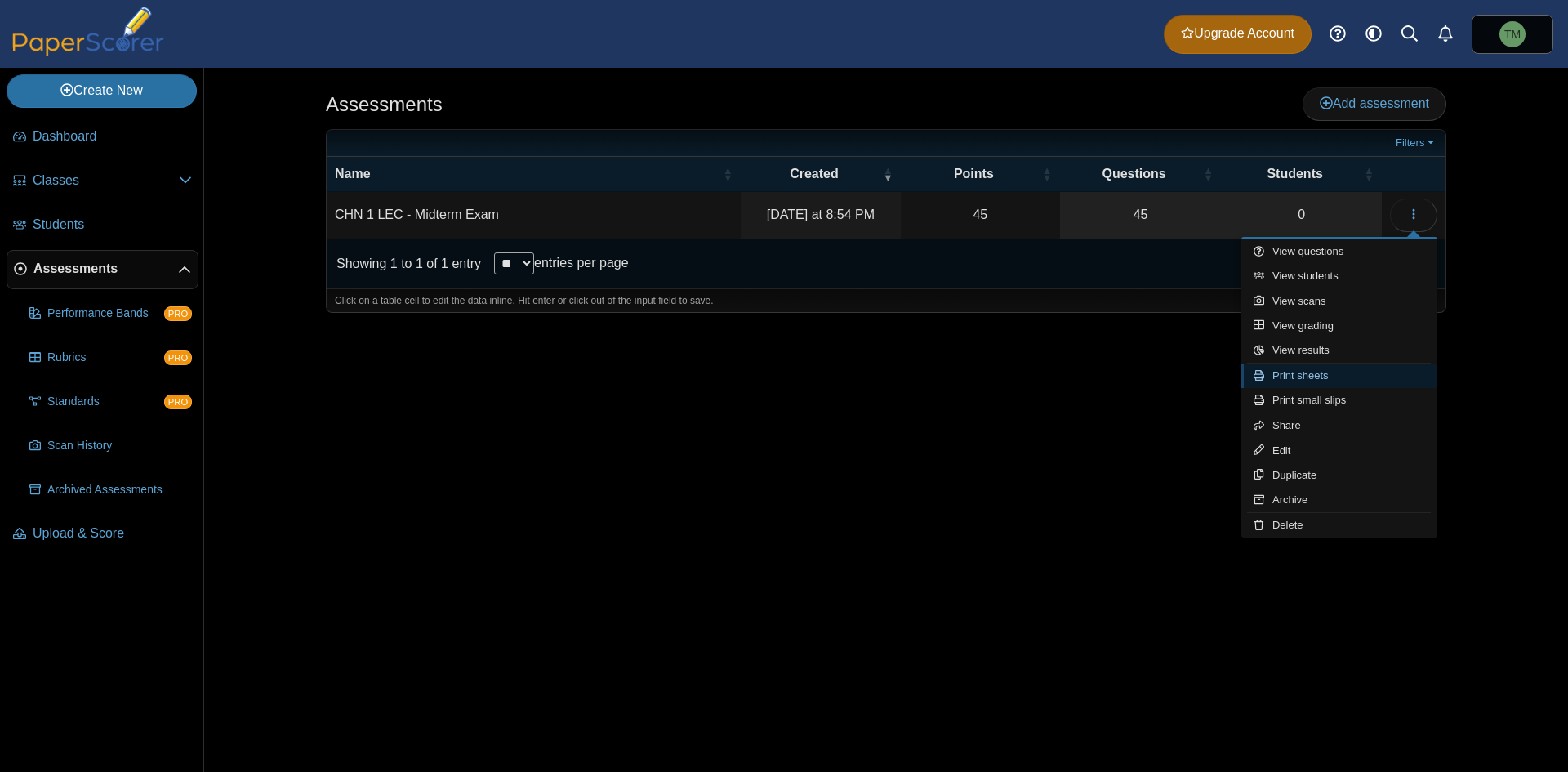
click at [1382, 369] on link "Print sheets" at bounding box center [1339, 376] width 196 height 24
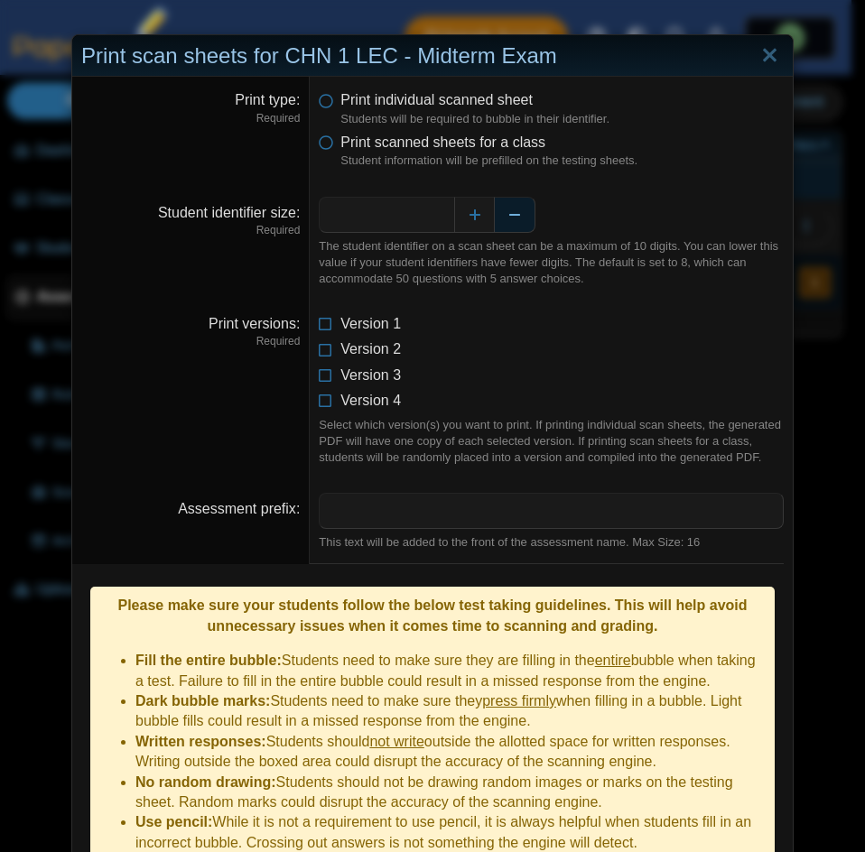
drag, startPoint x: 542, startPoint y: 200, endPoint x: 523, endPoint y: 209, distance: 21.8
click at [541, 200] on div "*" at bounding box center [551, 215] width 465 height 36
click at [523, 209] on button "Decrease" at bounding box center [515, 215] width 41 height 36
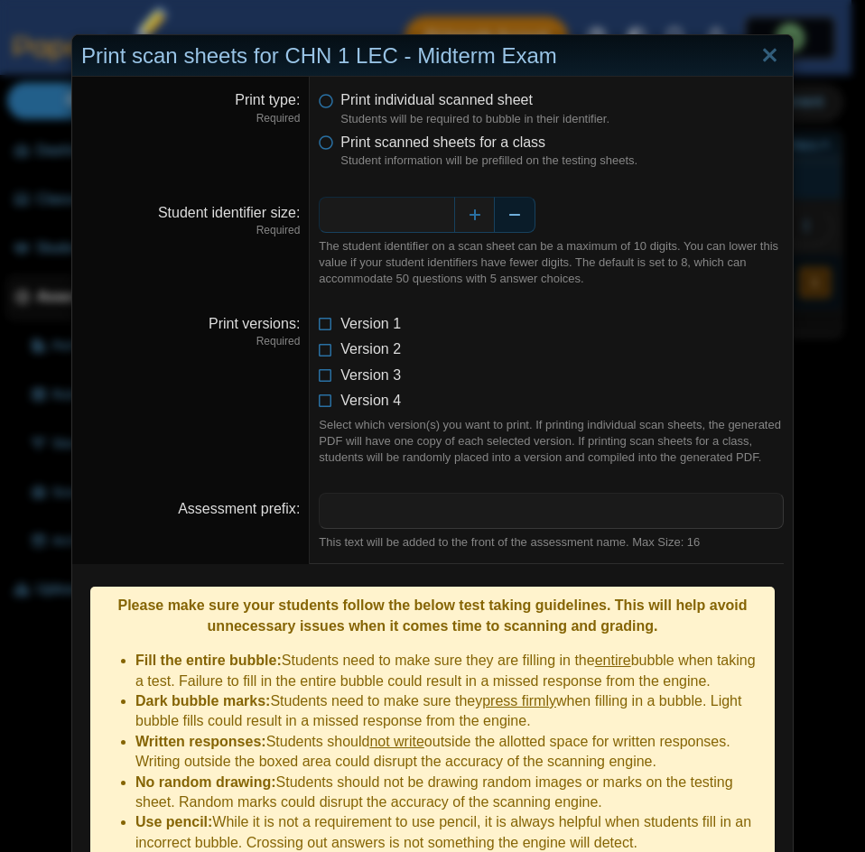
click at [523, 209] on button "Decrease" at bounding box center [515, 215] width 41 height 36
click at [320, 145] on icon at bounding box center [326, 139] width 14 height 13
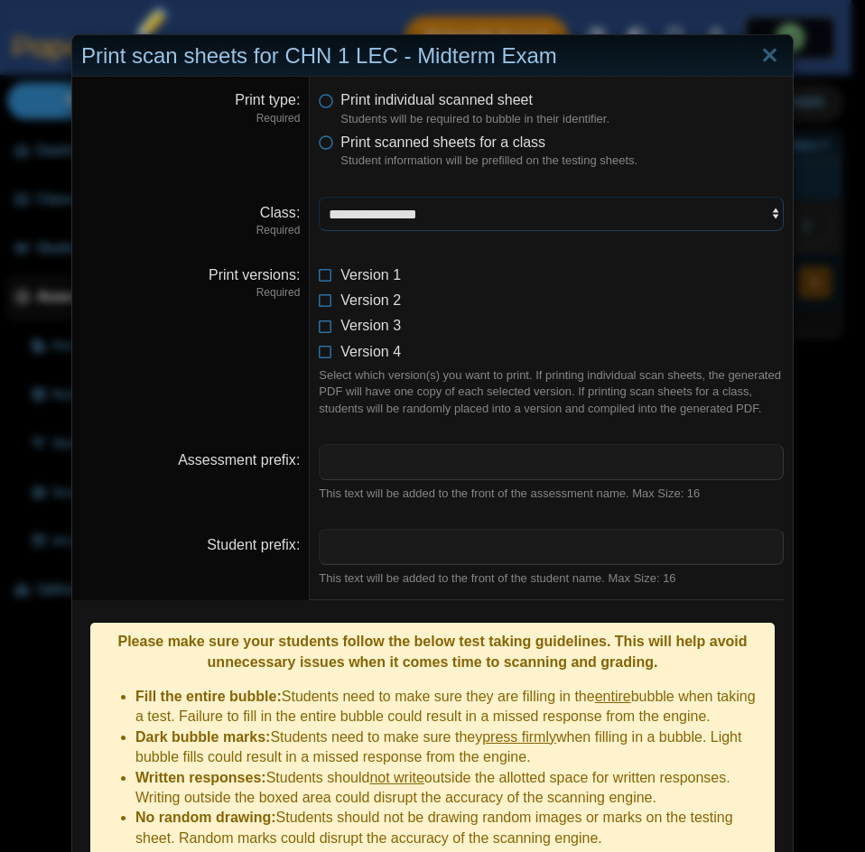
click at [445, 205] on select "**********" at bounding box center [551, 214] width 465 height 34
click at [319, 101] on icon at bounding box center [326, 96] width 14 height 13
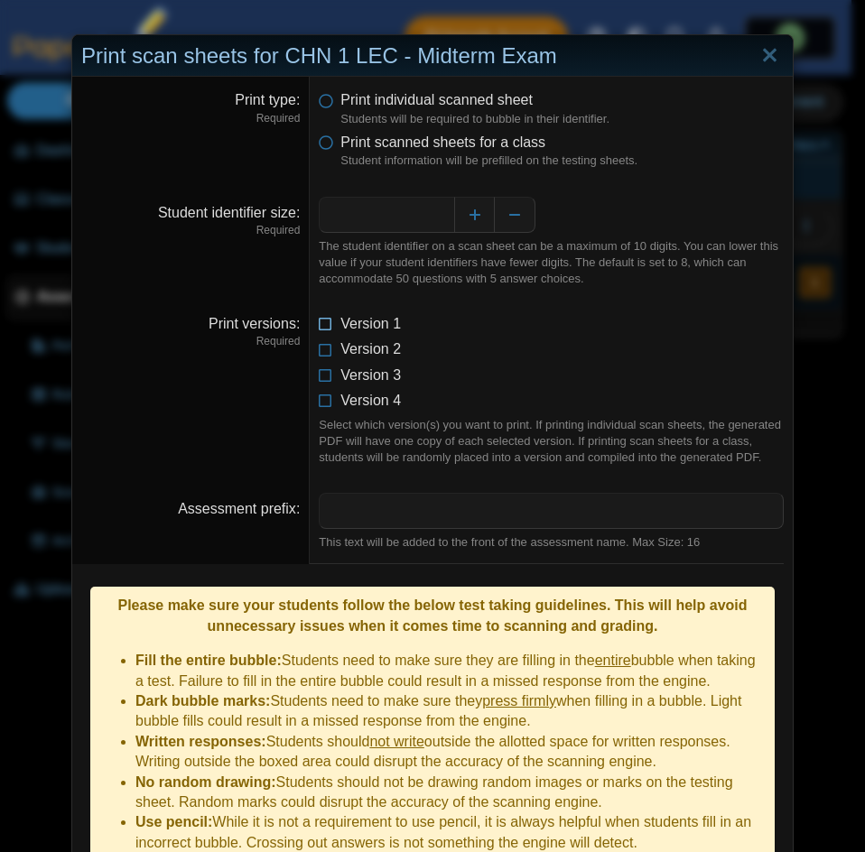
click at [340, 325] on span "Version 1" at bounding box center [370, 323] width 60 height 15
click at [328, 327] on li "Version 1" at bounding box center [551, 324] width 465 height 20
click at [323, 327] on icon at bounding box center [326, 320] width 14 height 13
click at [319, 139] on icon at bounding box center [326, 139] width 14 height 13
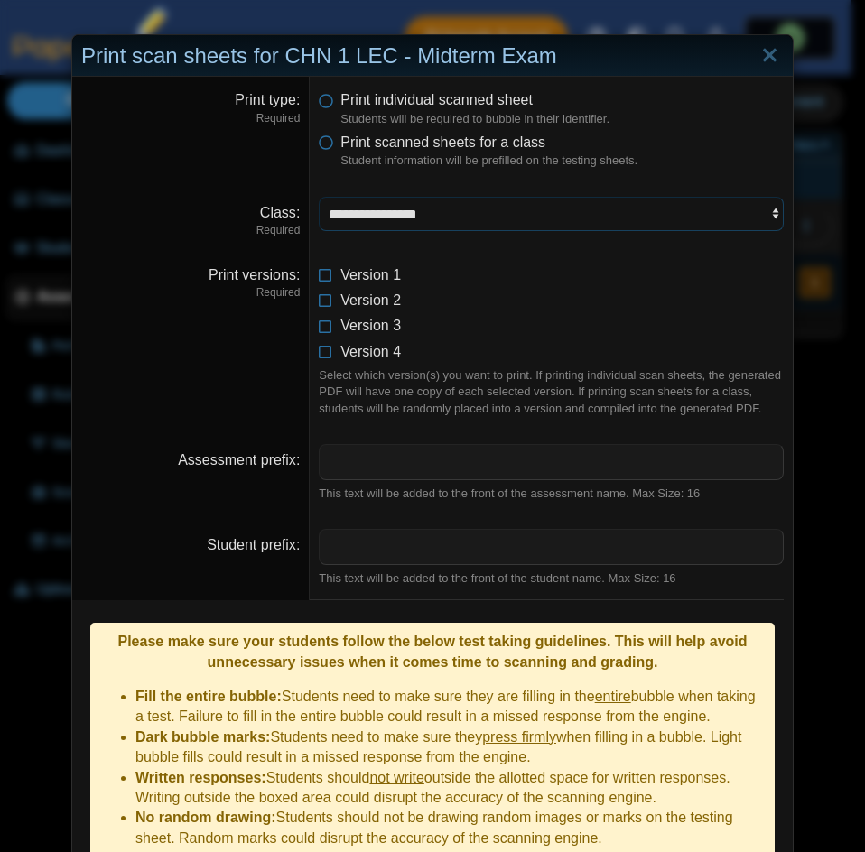
click at [590, 208] on select "**********" at bounding box center [551, 214] width 465 height 34
select select "**********"
click at [319, 197] on select "**********" at bounding box center [551, 214] width 465 height 34
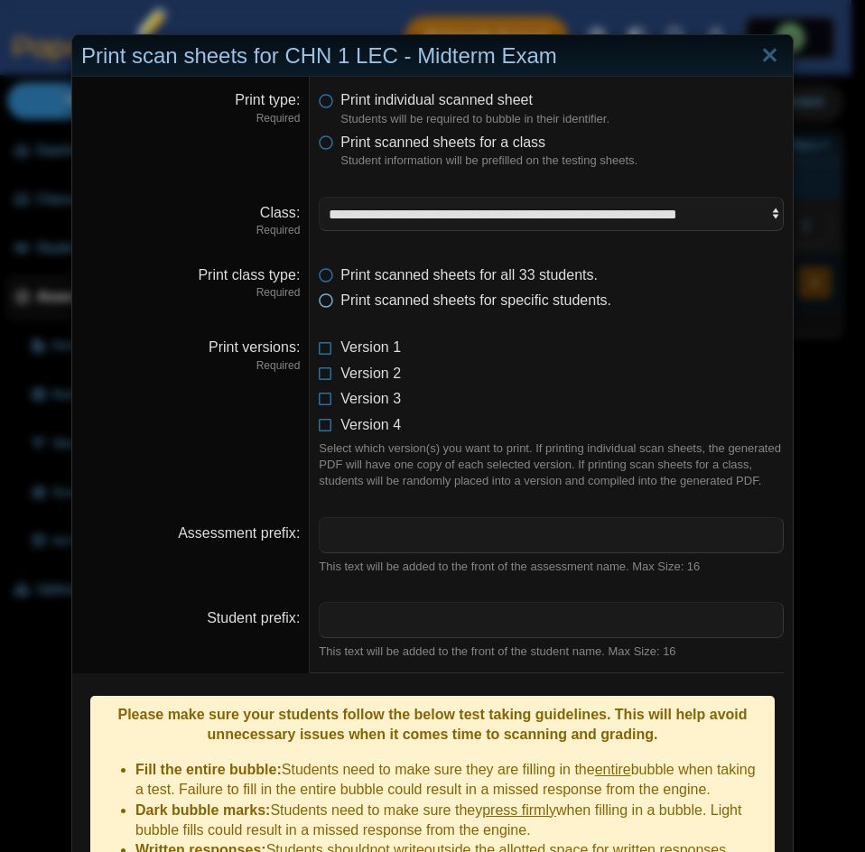
click at [319, 303] on icon at bounding box center [326, 297] width 14 height 13
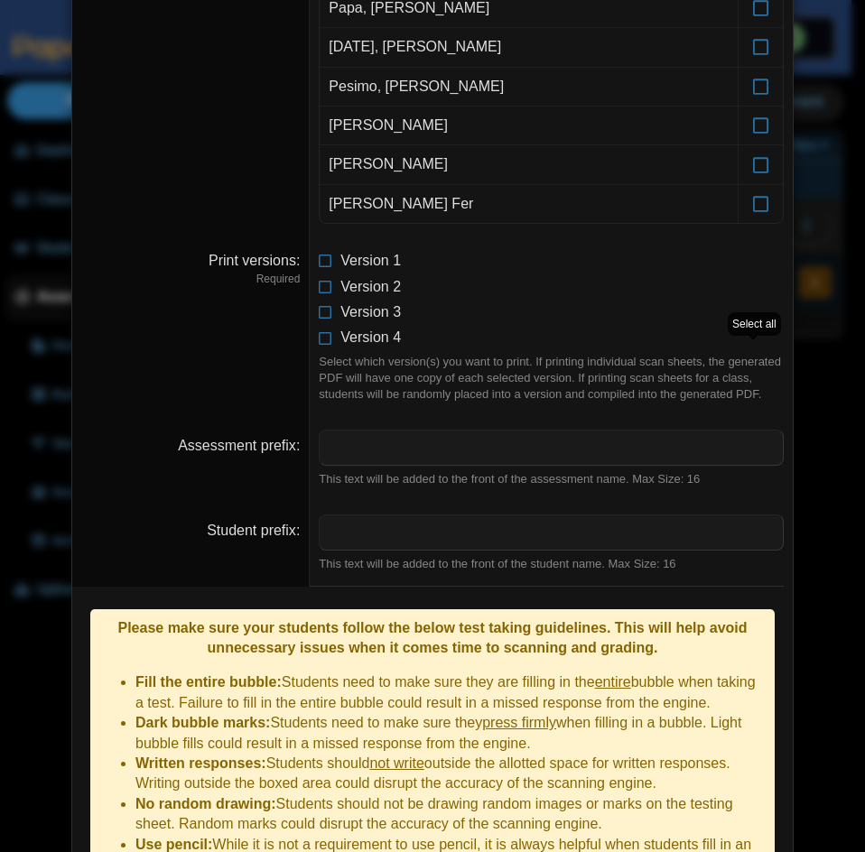
scroll to position [1410, 0]
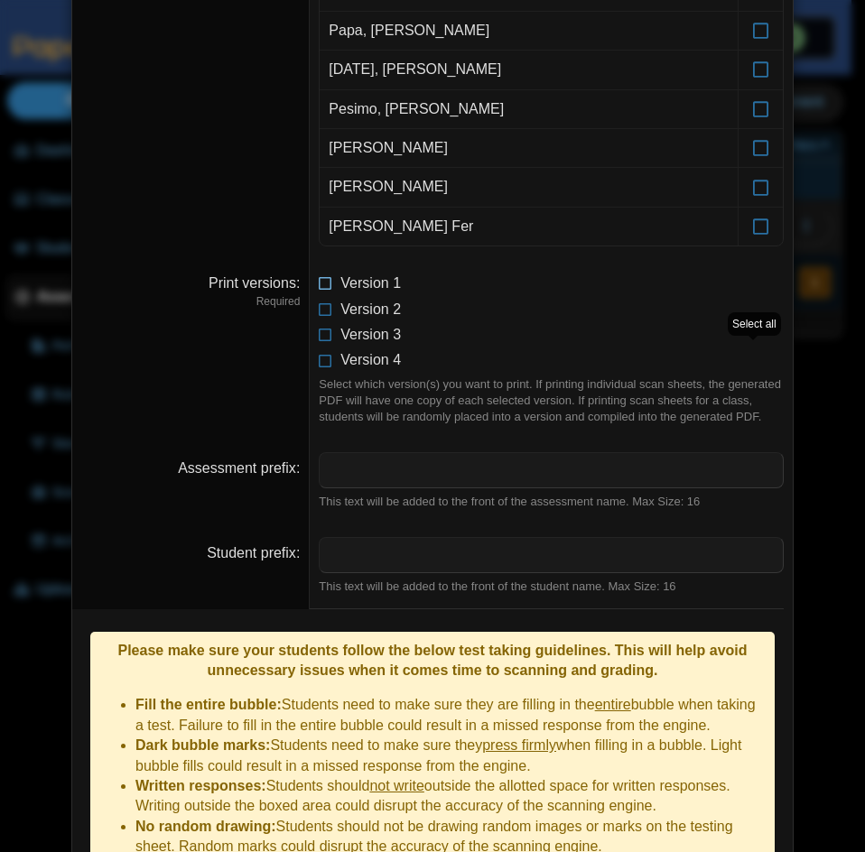
click at [319, 273] on icon at bounding box center [326, 279] width 14 height 13
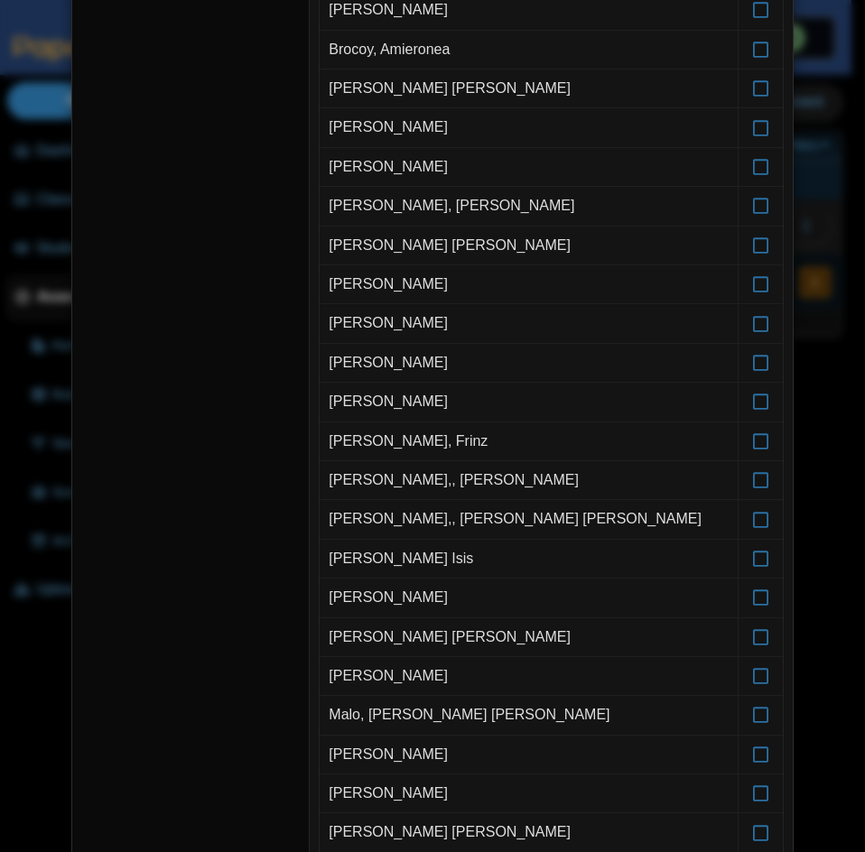
scroll to position [0, 0]
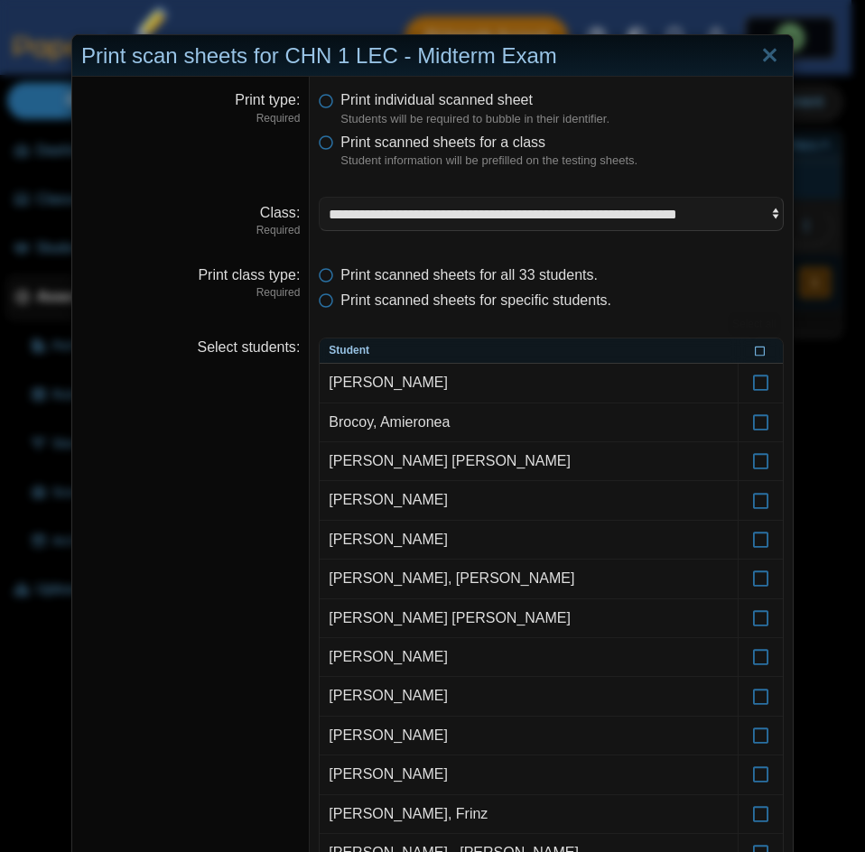
click at [754, 347] on icon at bounding box center [759, 350] width 11 height 10
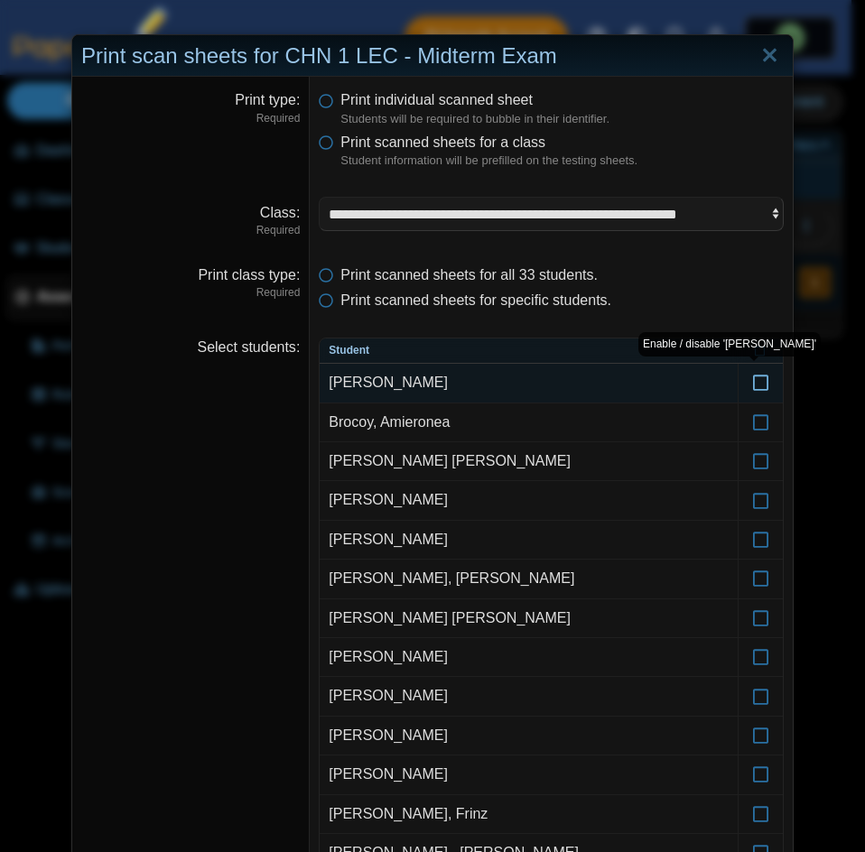
click at [760, 382] on icon at bounding box center [761, 374] width 18 height 16
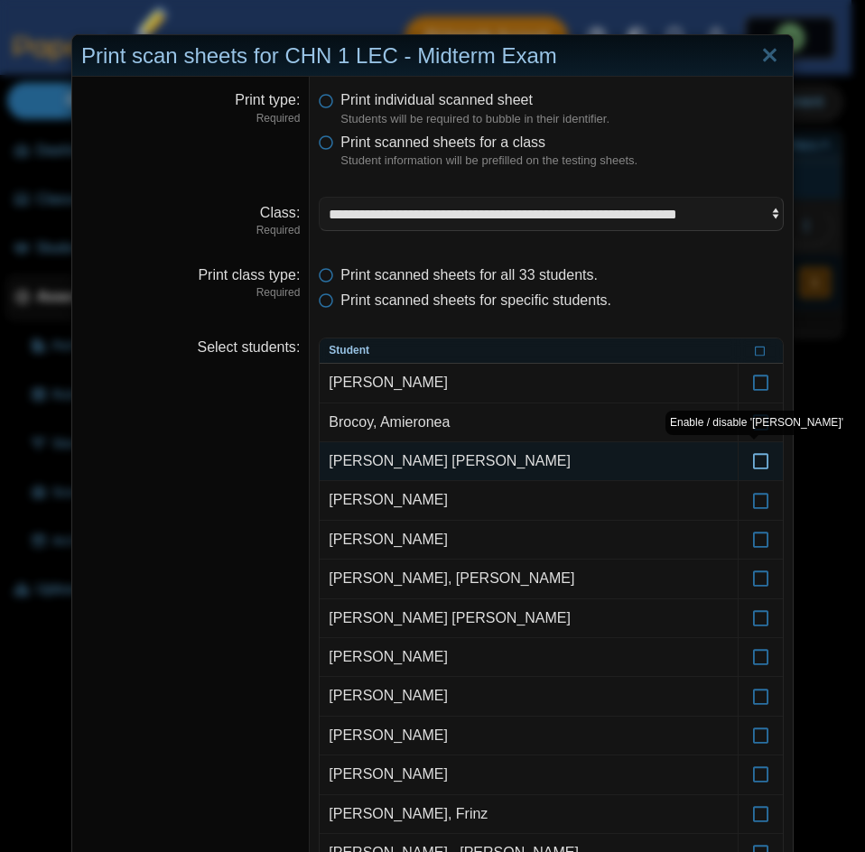
click at [756, 461] on icon at bounding box center [761, 453] width 18 height 16
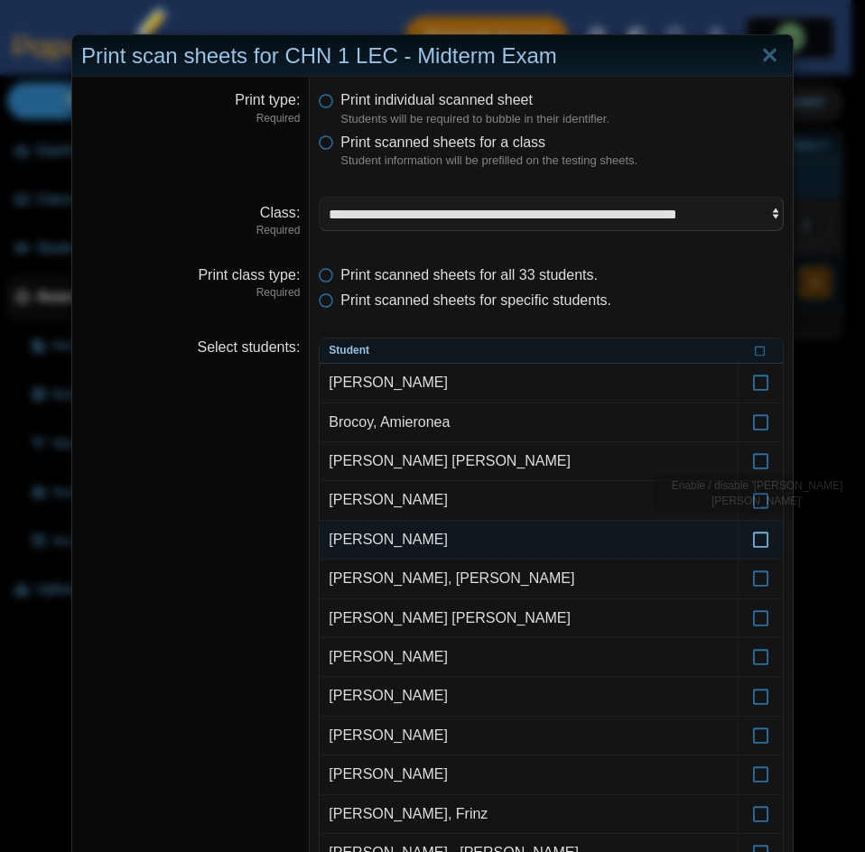
click at [760, 537] on icon at bounding box center [761, 531] width 18 height 16
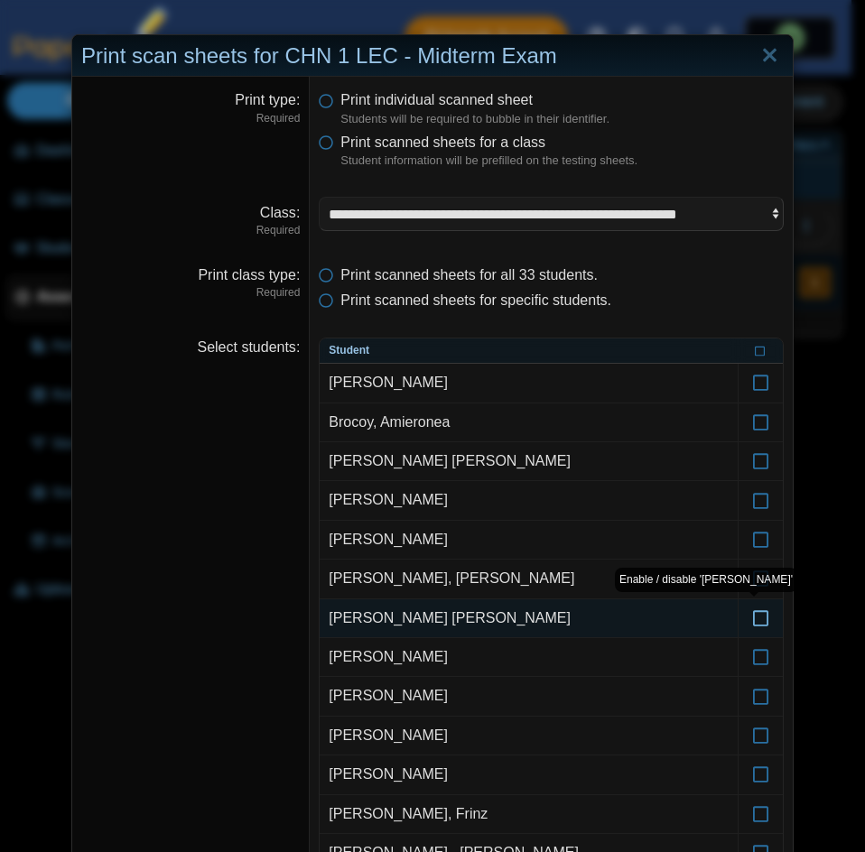
click at [762, 615] on icon at bounding box center [761, 610] width 18 height 16
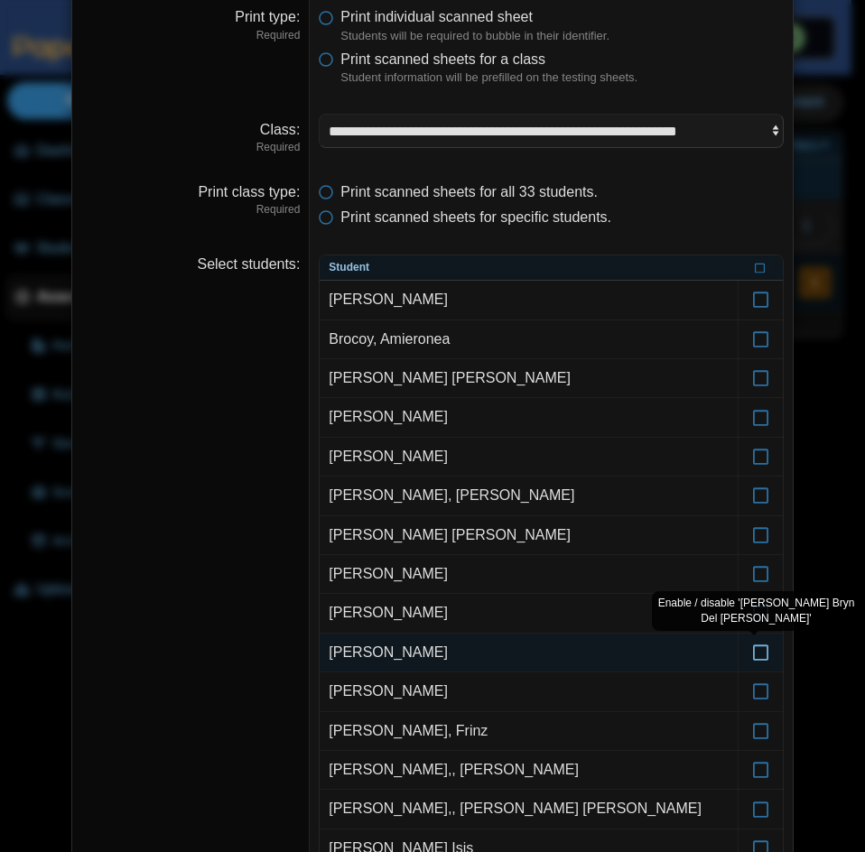
scroll to position [90, 0]
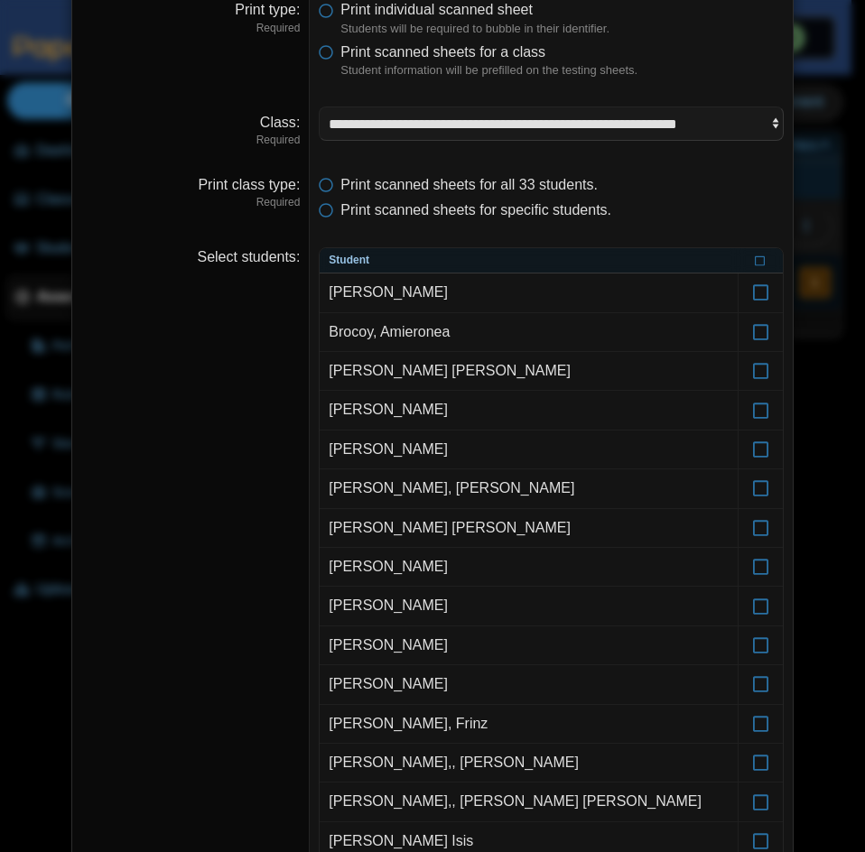
click at [754, 262] on body "Dashboard Classes Archived classes Students" at bounding box center [425, 426] width 851 height 852
click at [754, 262] on icon at bounding box center [759, 259] width 11 height 10
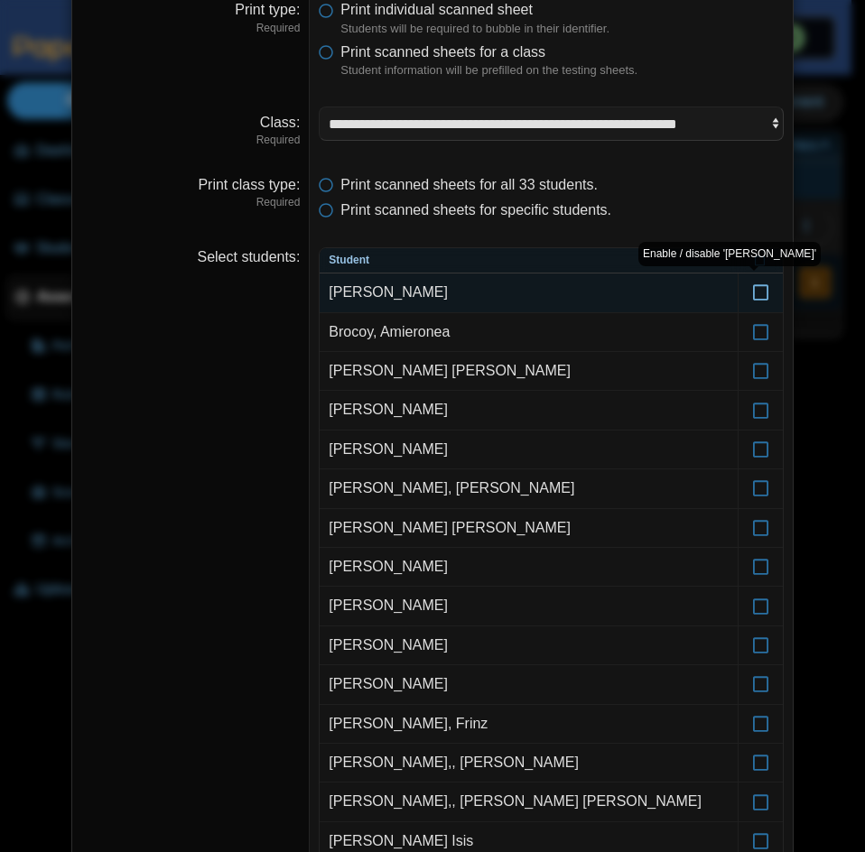
click at [758, 292] on icon at bounding box center [761, 284] width 18 height 16
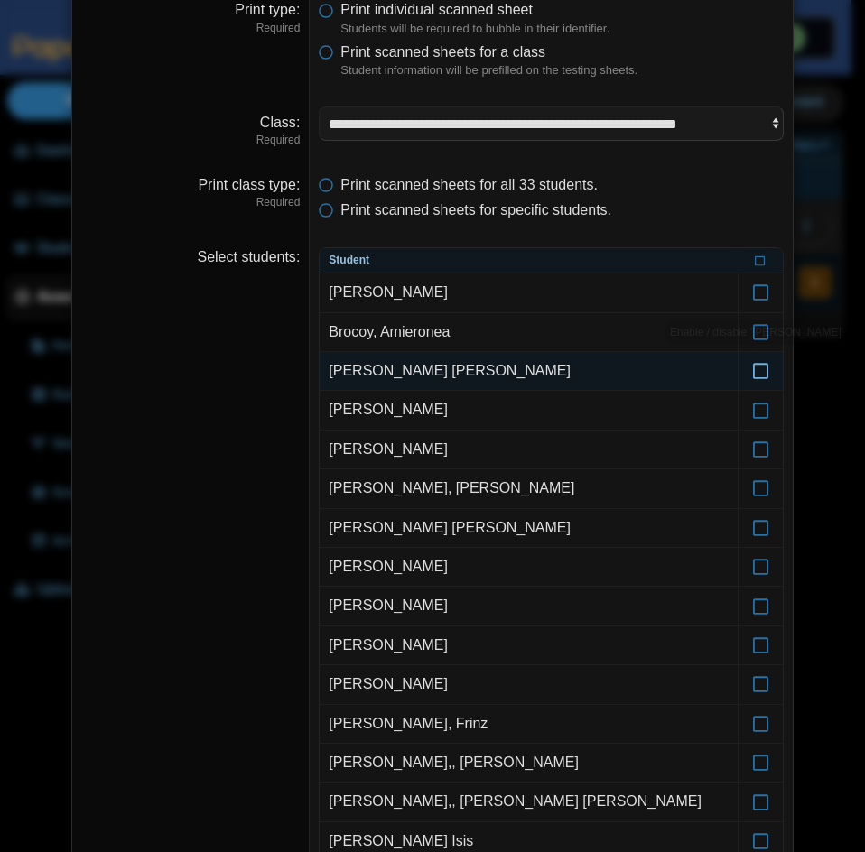
click at [756, 371] on icon at bounding box center [761, 363] width 18 height 16
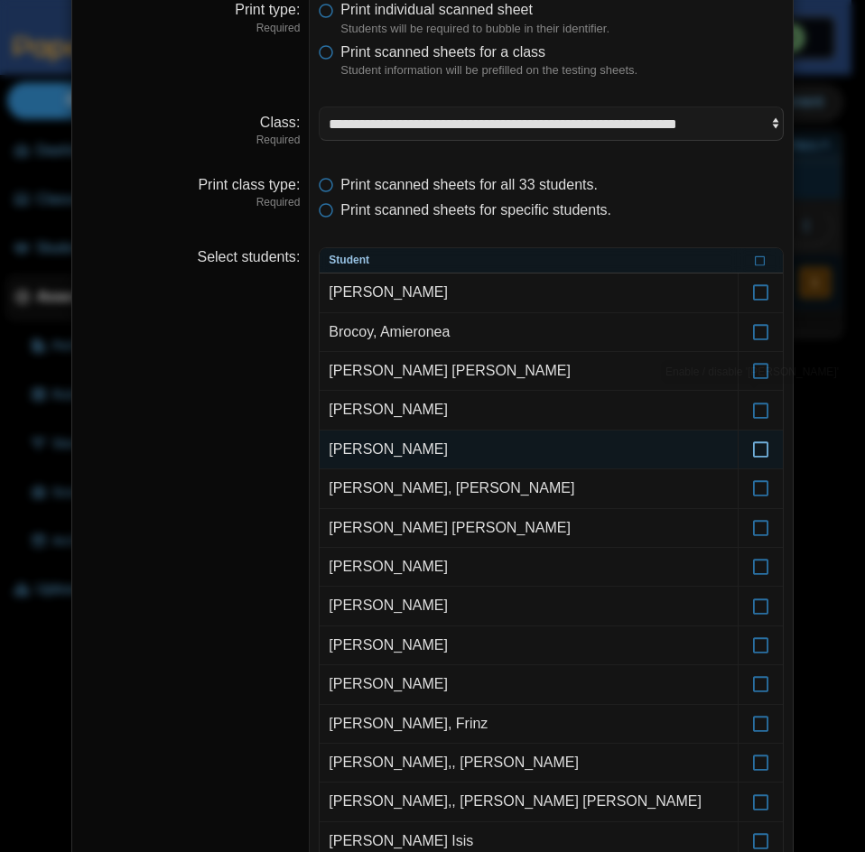
click at [755, 447] on icon at bounding box center [761, 441] width 18 height 16
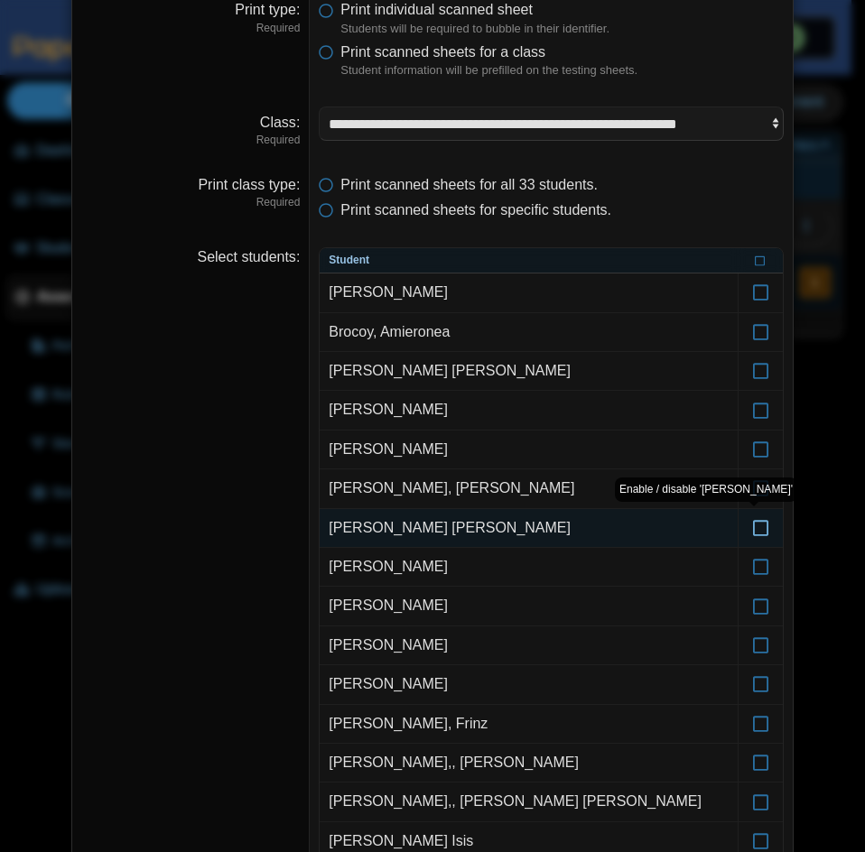
click at [752, 523] on icon at bounding box center [761, 520] width 18 height 16
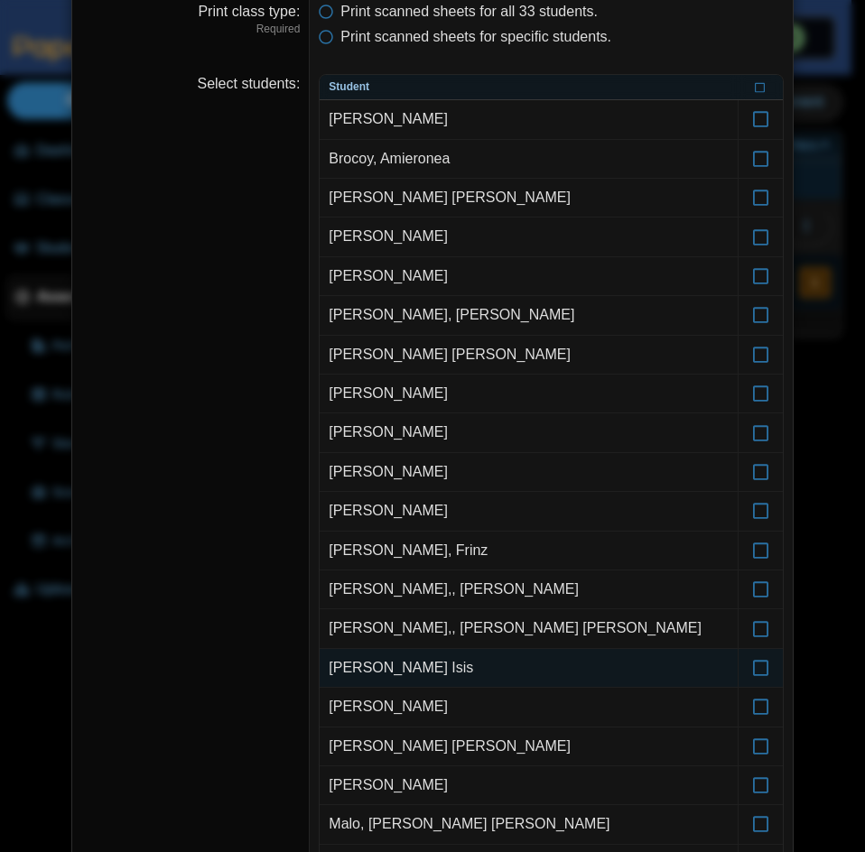
scroll to position [271, 0]
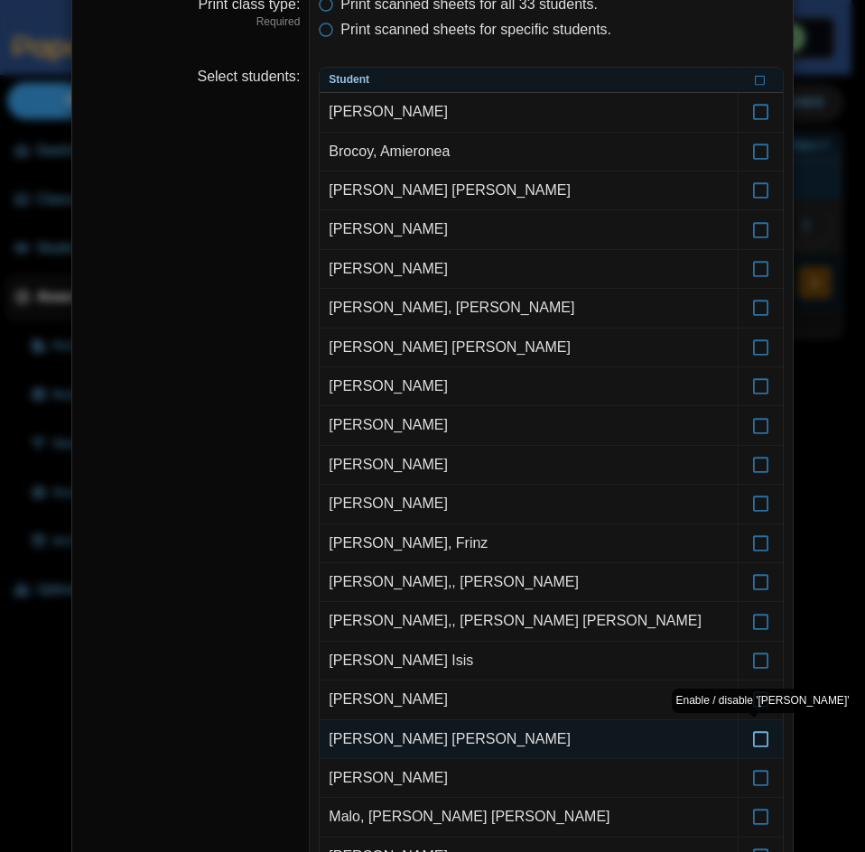
click at [753, 739] on icon at bounding box center [761, 731] width 18 height 16
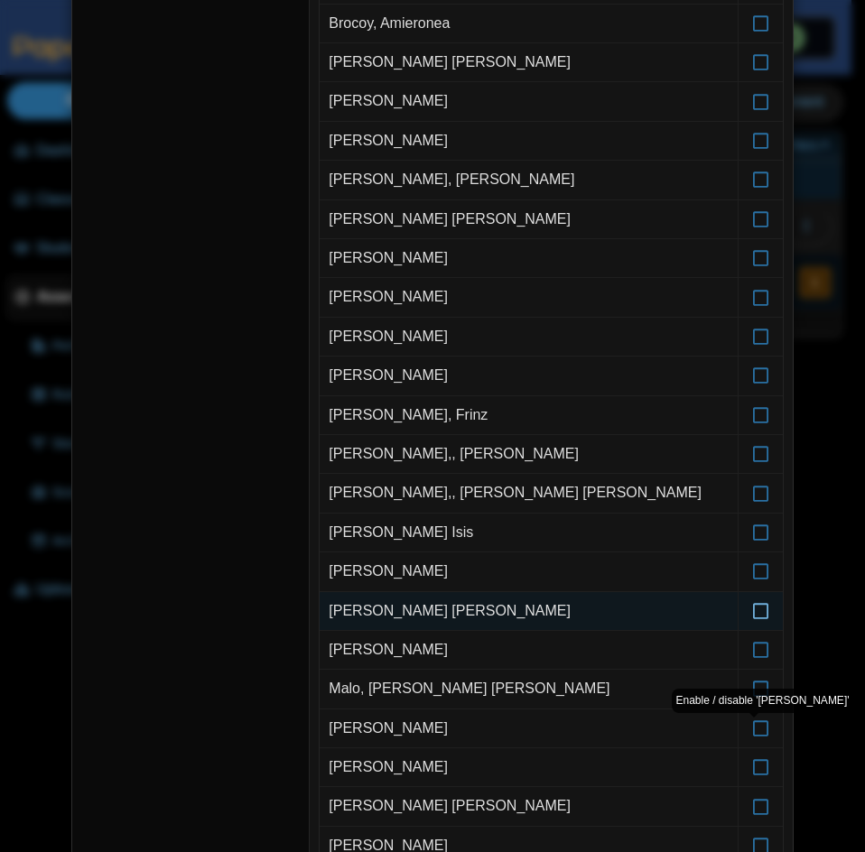
scroll to position [451, 0]
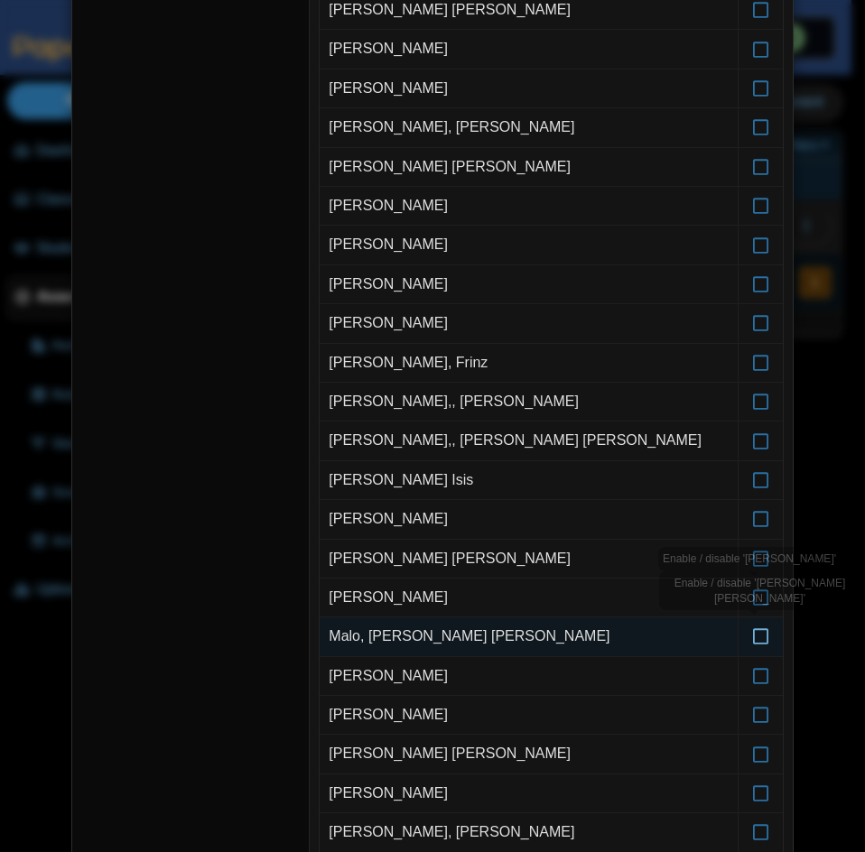
click at [747, 649] on label at bounding box center [760, 636] width 44 height 38
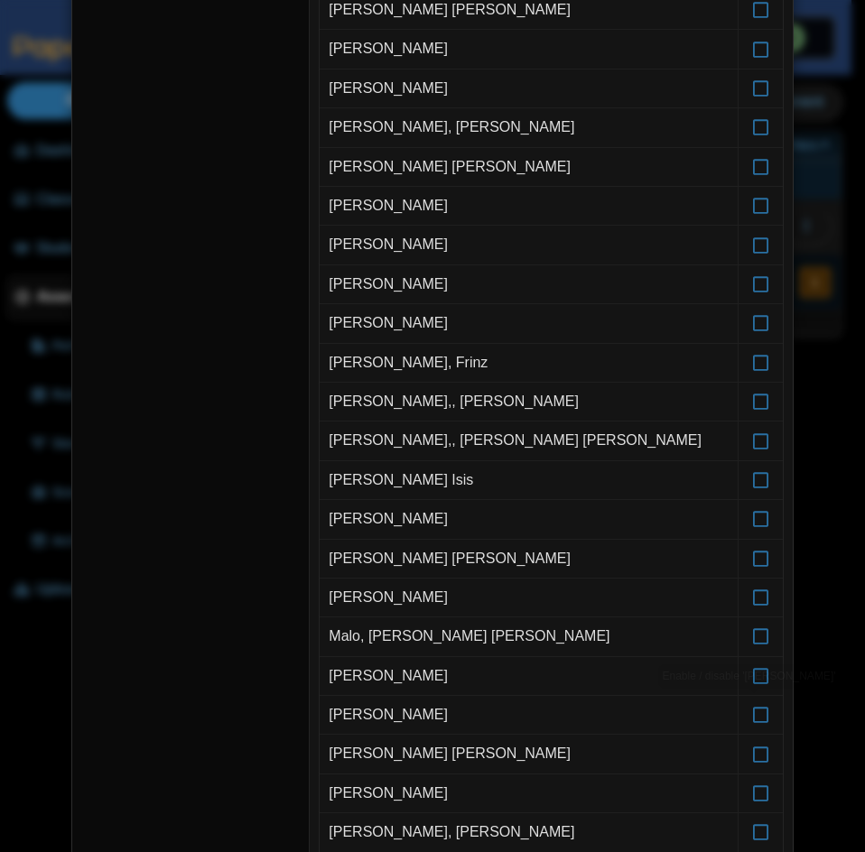
click at [753, 715] on icon at bounding box center [761, 707] width 18 height 16
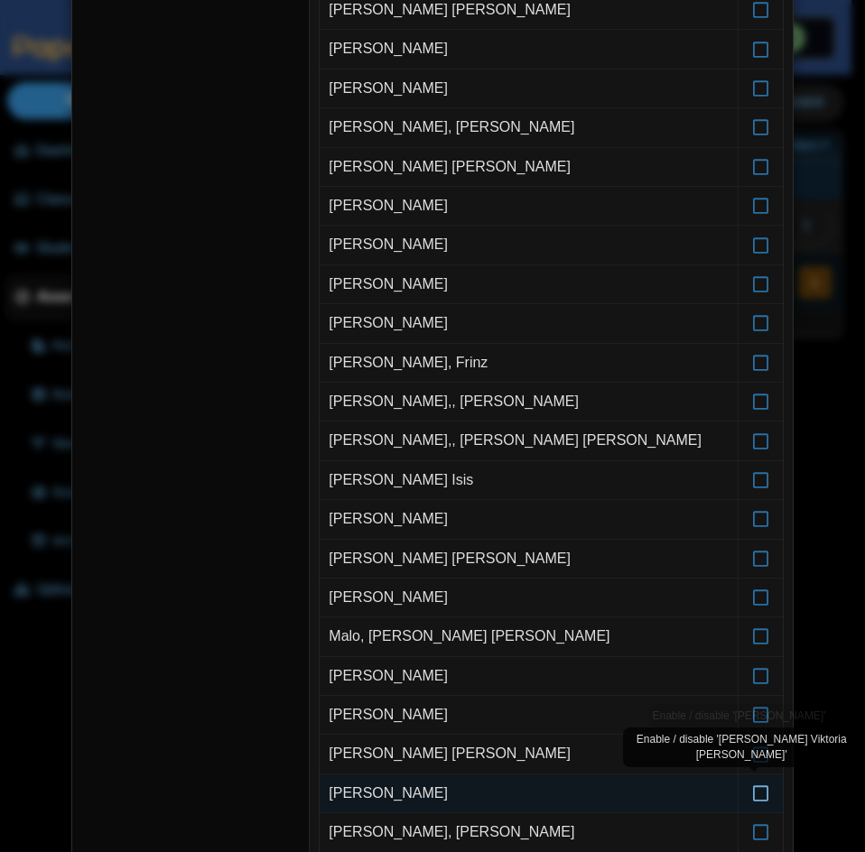
click at [752, 793] on icon at bounding box center [761, 785] width 18 height 16
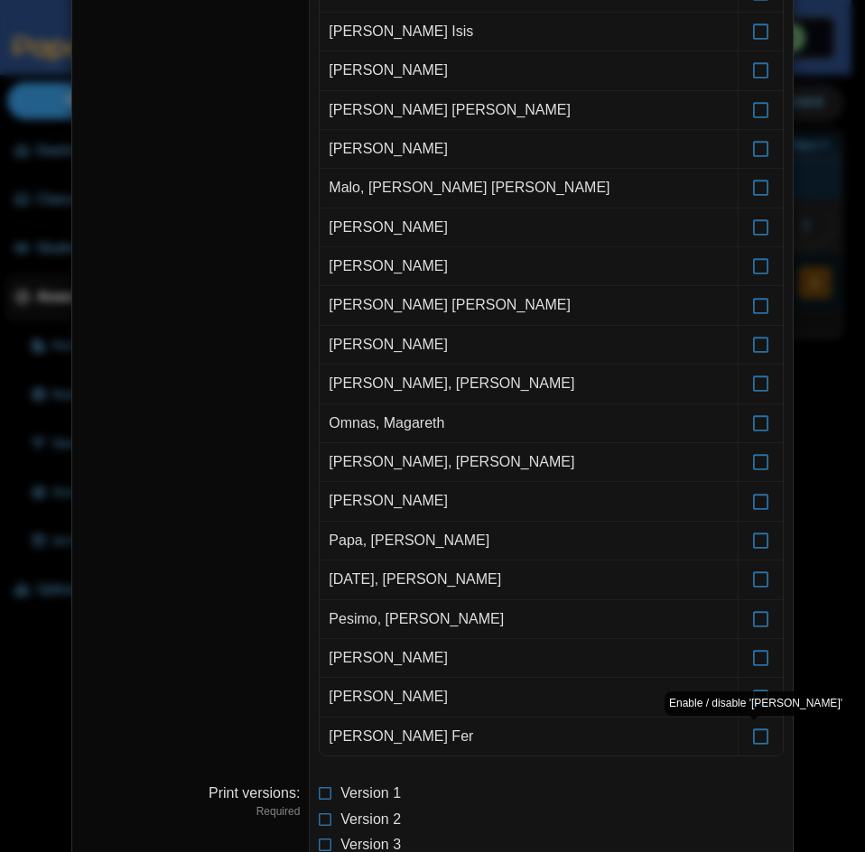
scroll to position [902, 0]
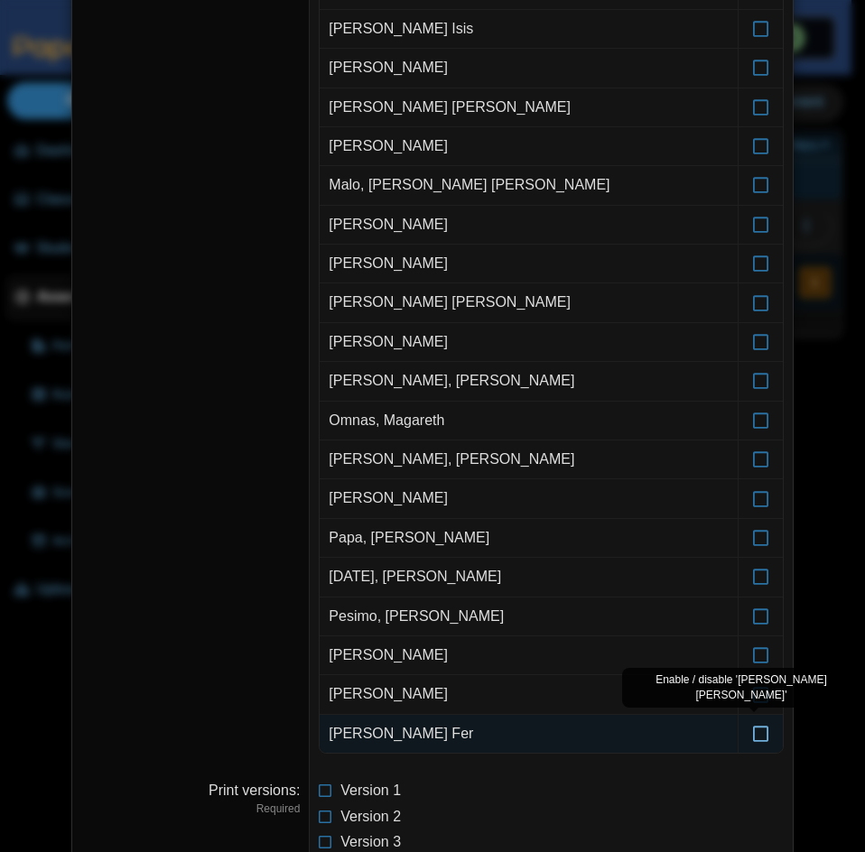
click at [753, 734] on icon at bounding box center [761, 725] width 18 height 16
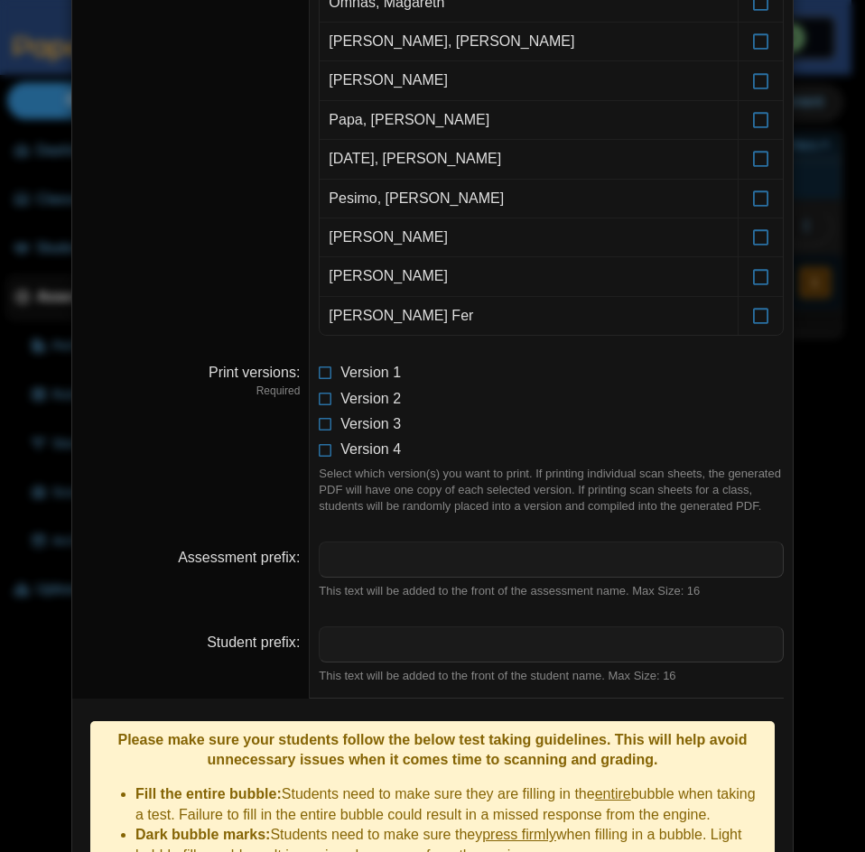
scroll to position [1319, 0]
click at [457, 568] on input "Assessment prefix" at bounding box center [551, 560] width 465 height 36
click at [652, 680] on div "This text will be added to the front of the student name. Max Size: 16" at bounding box center [551, 677] width 465 height 16
click at [528, 570] on input "Assessment prefix" at bounding box center [551, 560] width 465 height 36
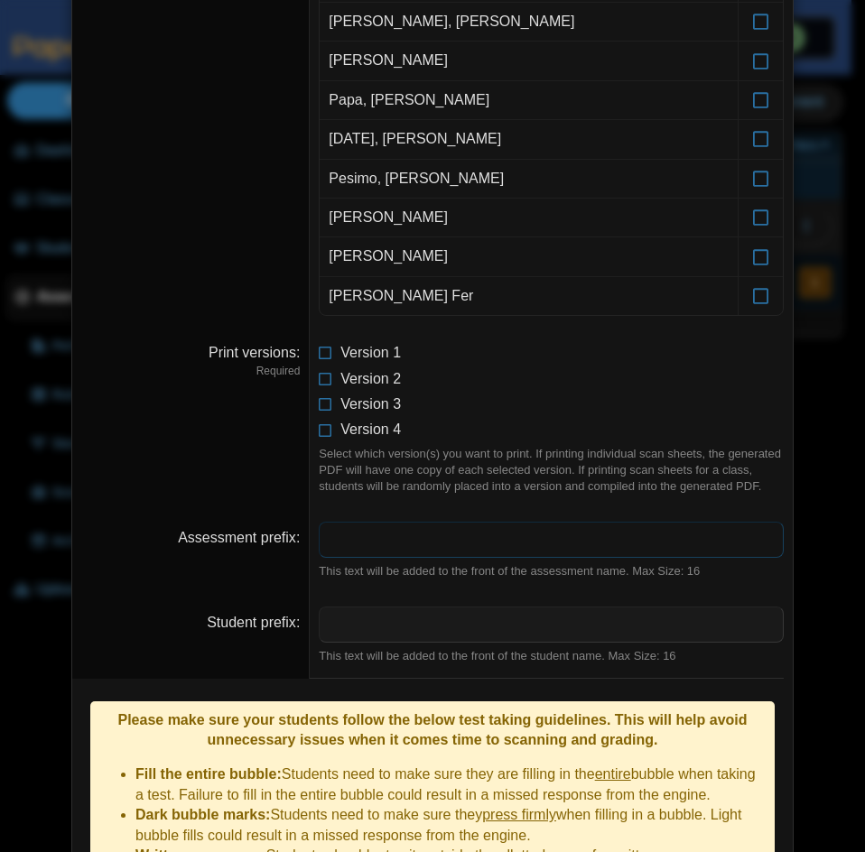
scroll to position [1590, 0]
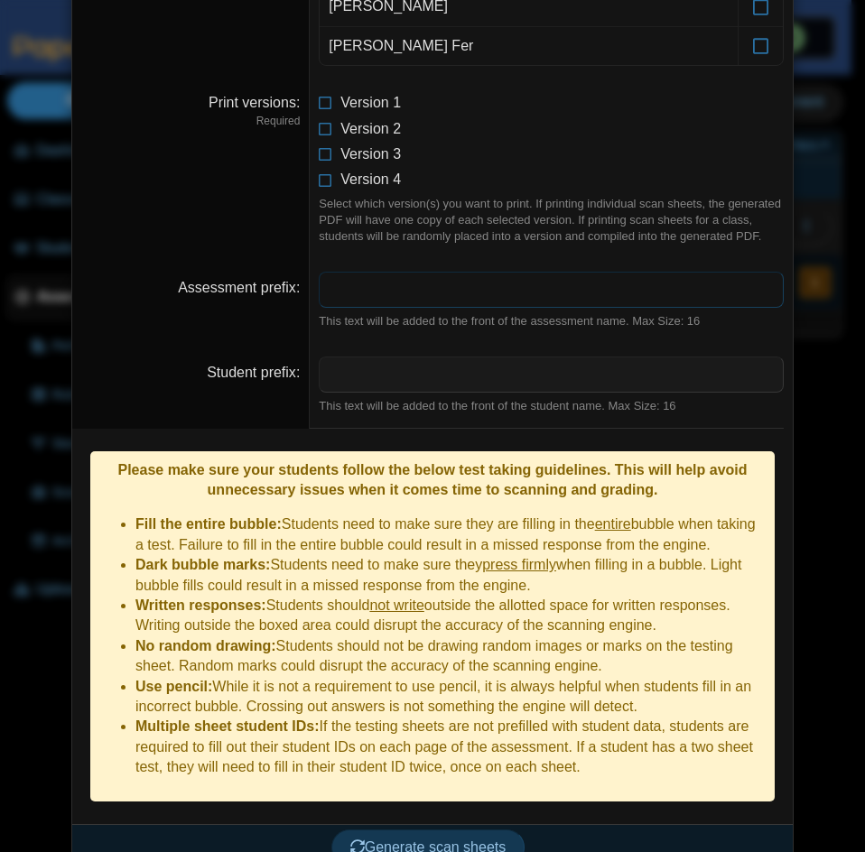
type input "**********"
click at [382, 370] on input "Student prefix" at bounding box center [551, 374] width 465 height 36
click at [467, 374] on input "Student prefix" at bounding box center [551, 374] width 465 height 36
paste input "*"
type input "*"
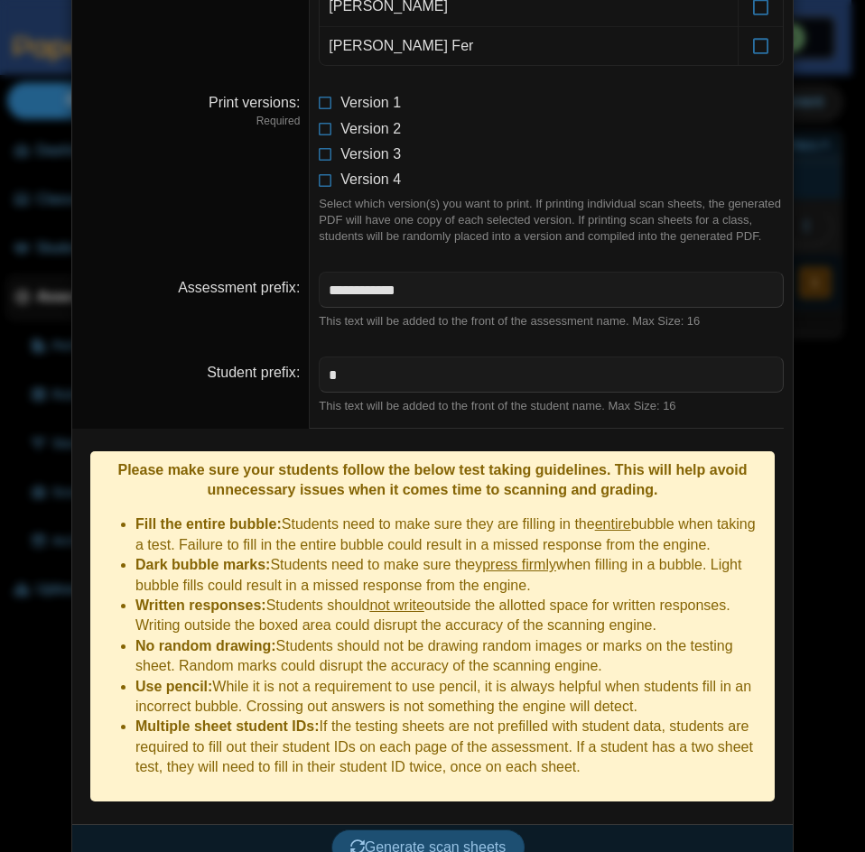
click at [444, 829] on button "Generate scan sheets" at bounding box center [428, 847] width 194 height 36
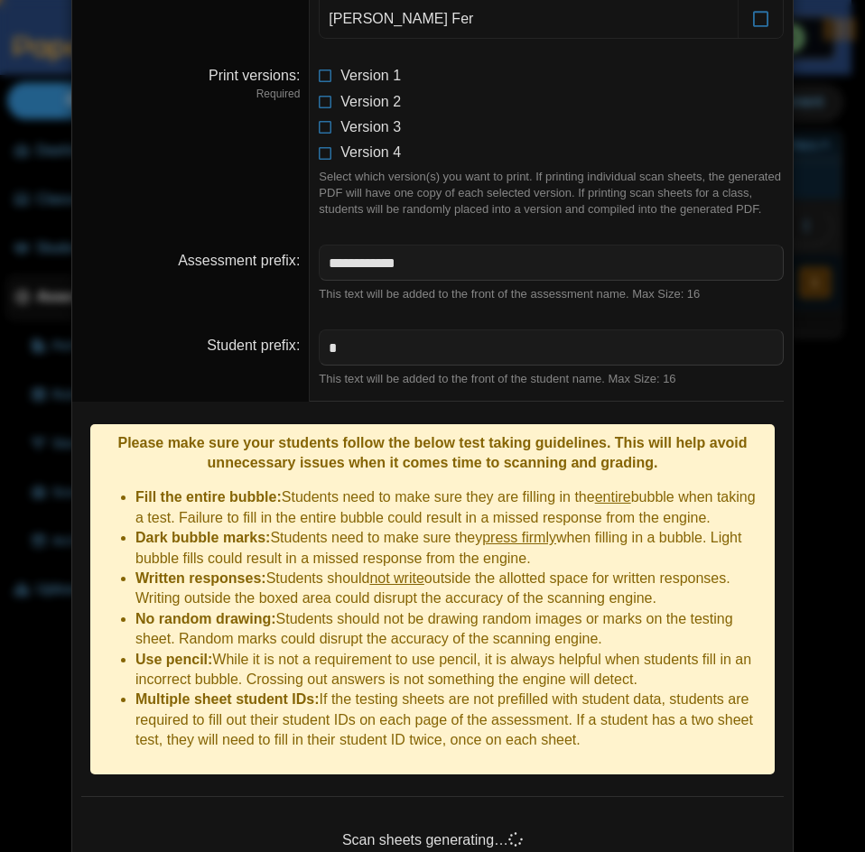
scroll to position [1678, 0]
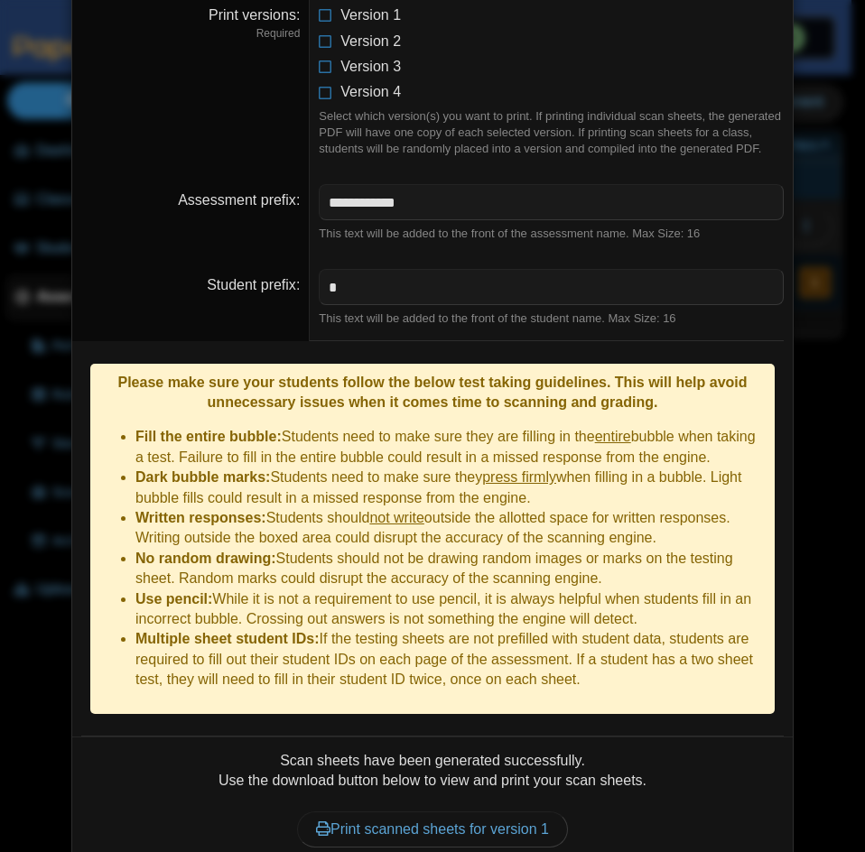
click at [529, 823] on div "Print scanned sheets for version 1" at bounding box center [432, 829] width 702 height 77
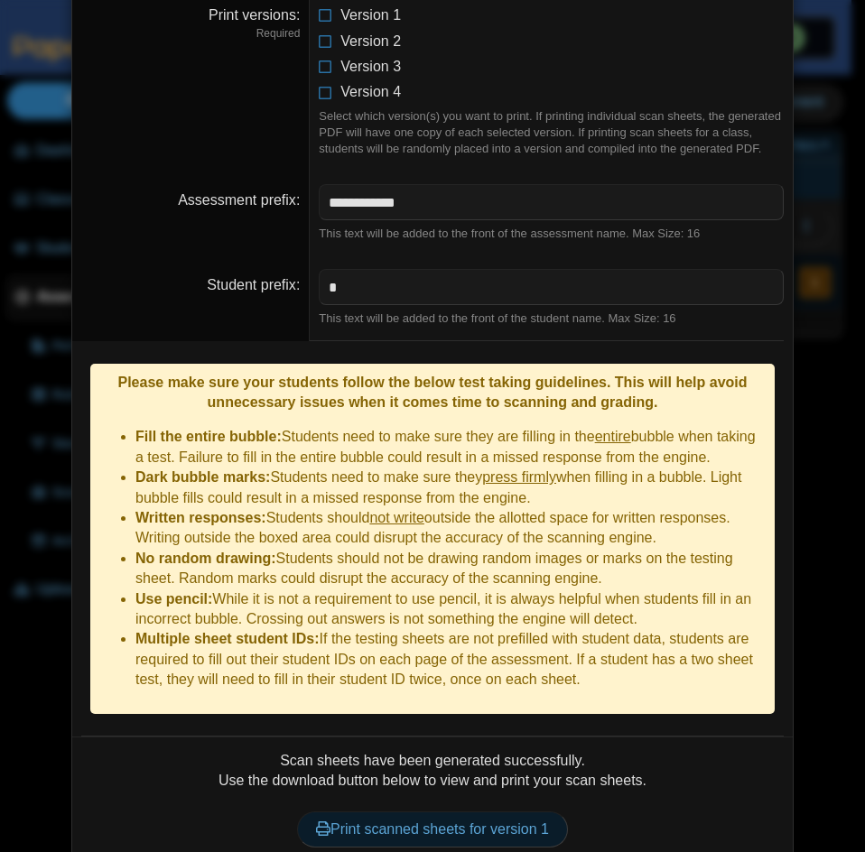
click at [528, 811] on link "Print scanned sheets for version 1" at bounding box center [432, 829] width 271 height 36
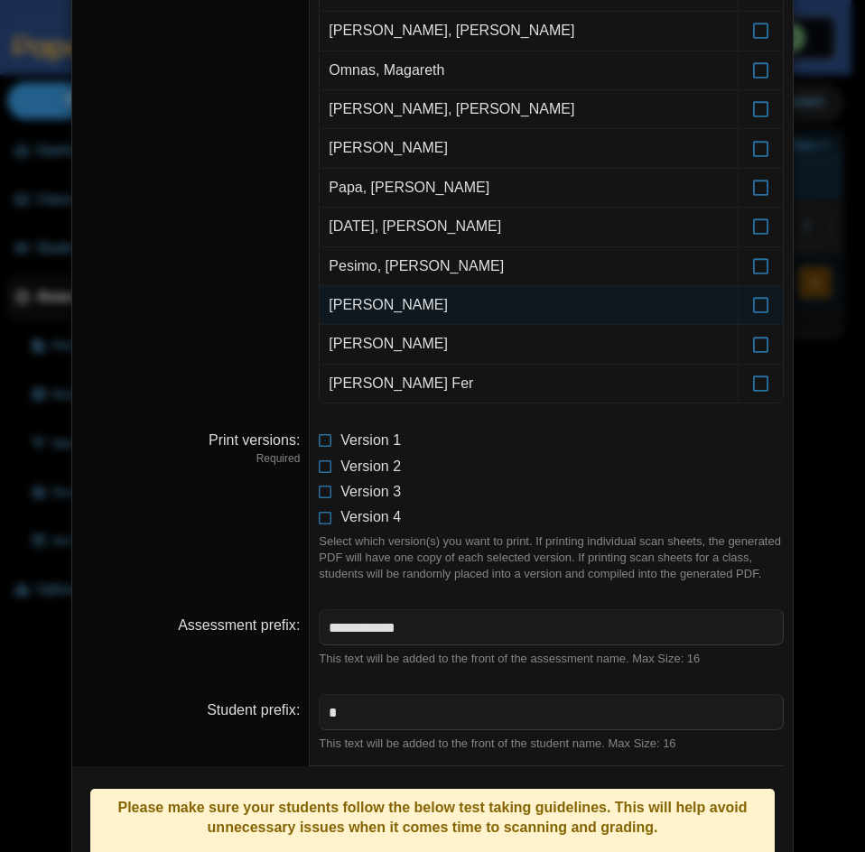
scroll to position [1226, 0]
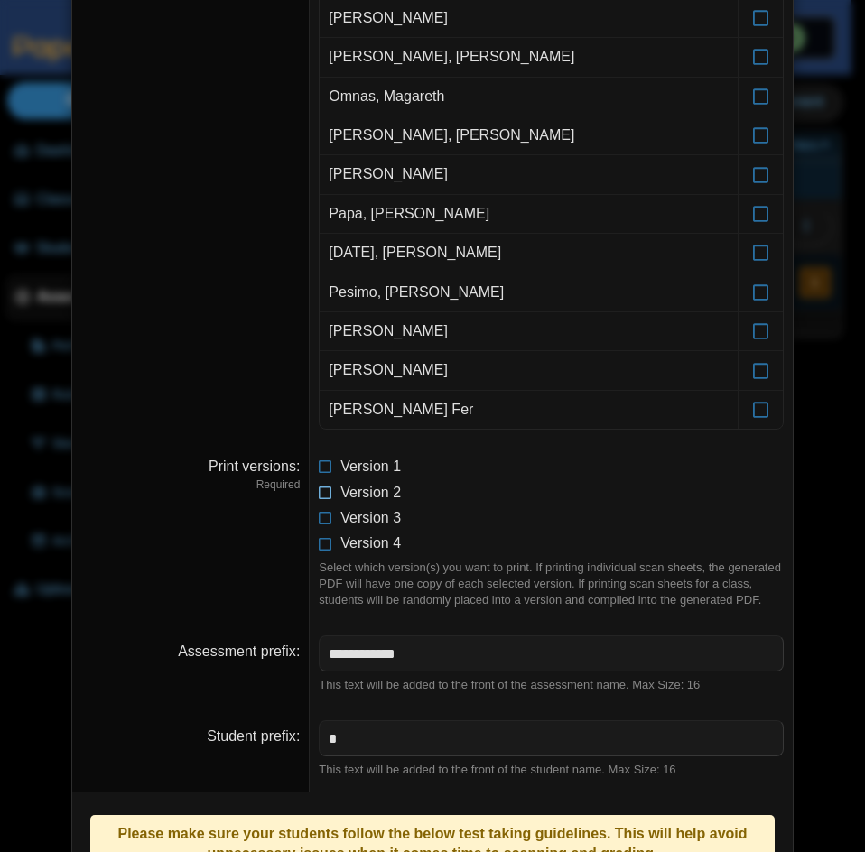
click at [320, 486] on icon at bounding box center [326, 489] width 14 height 13
click at [319, 465] on icon at bounding box center [326, 463] width 14 height 13
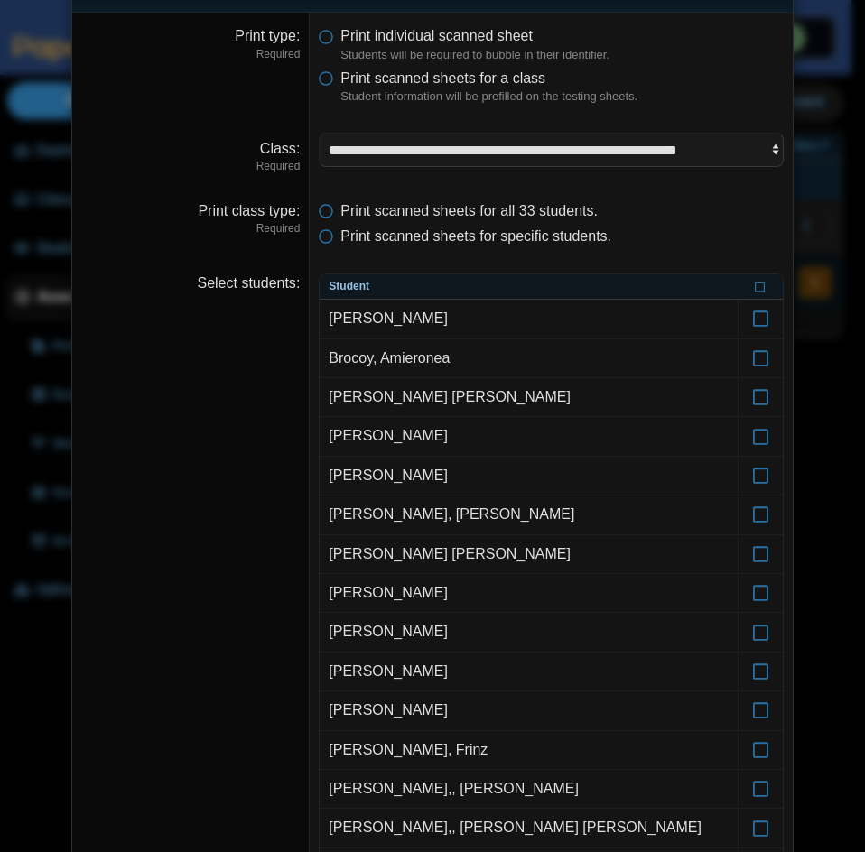
scroll to position [0, 0]
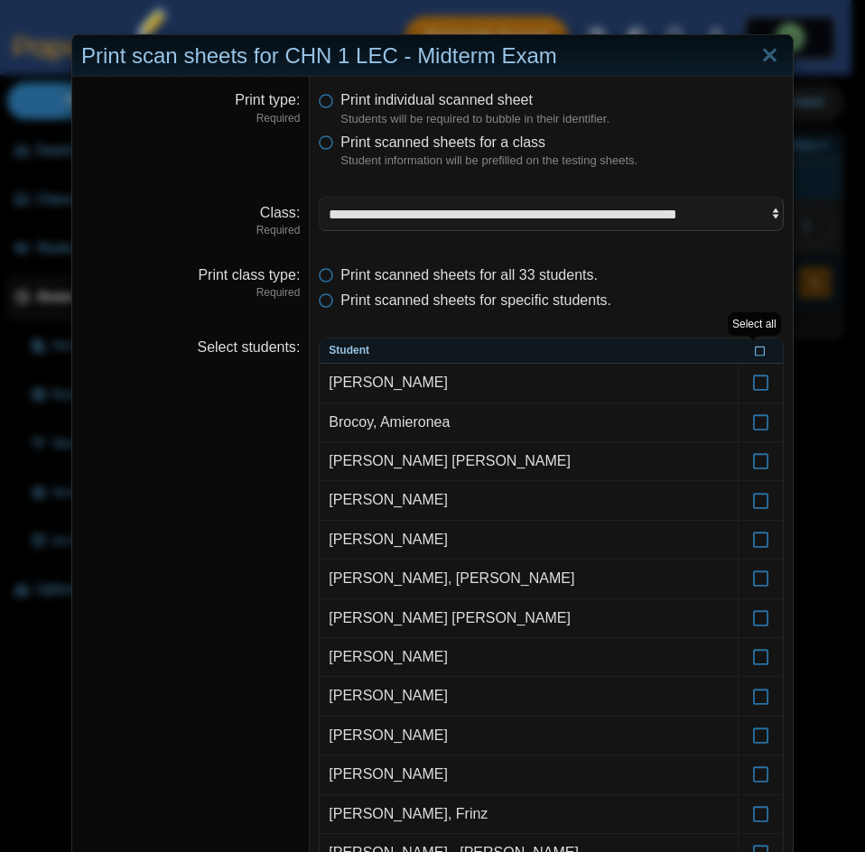
click at [754, 354] on icon at bounding box center [759, 350] width 11 height 10
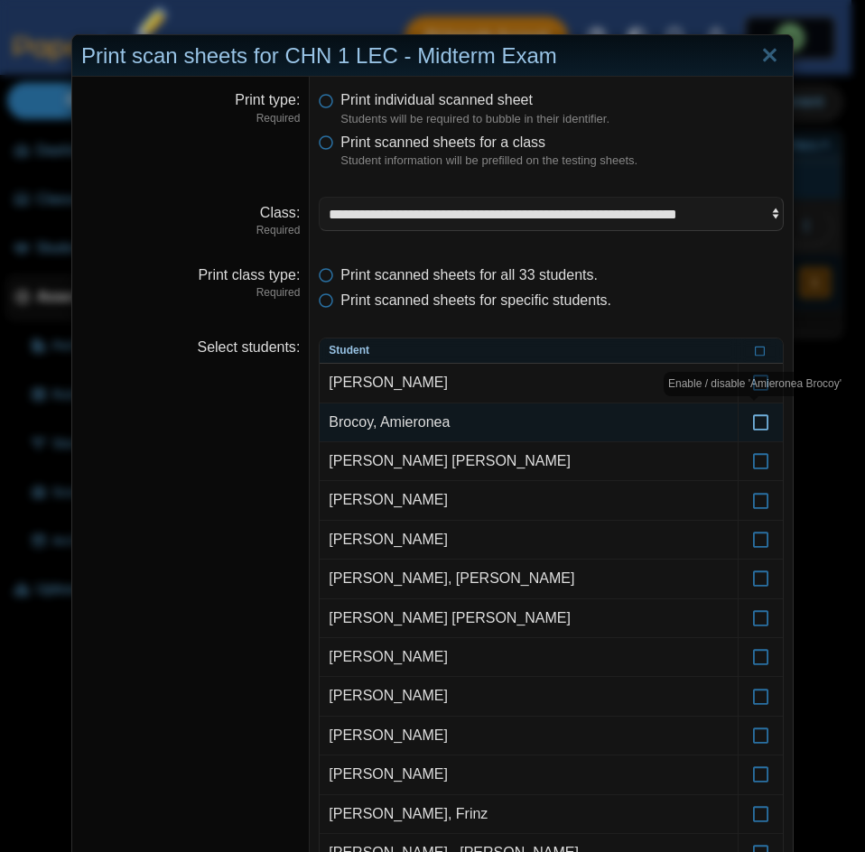
click at [752, 421] on icon at bounding box center [761, 414] width 18 height 16
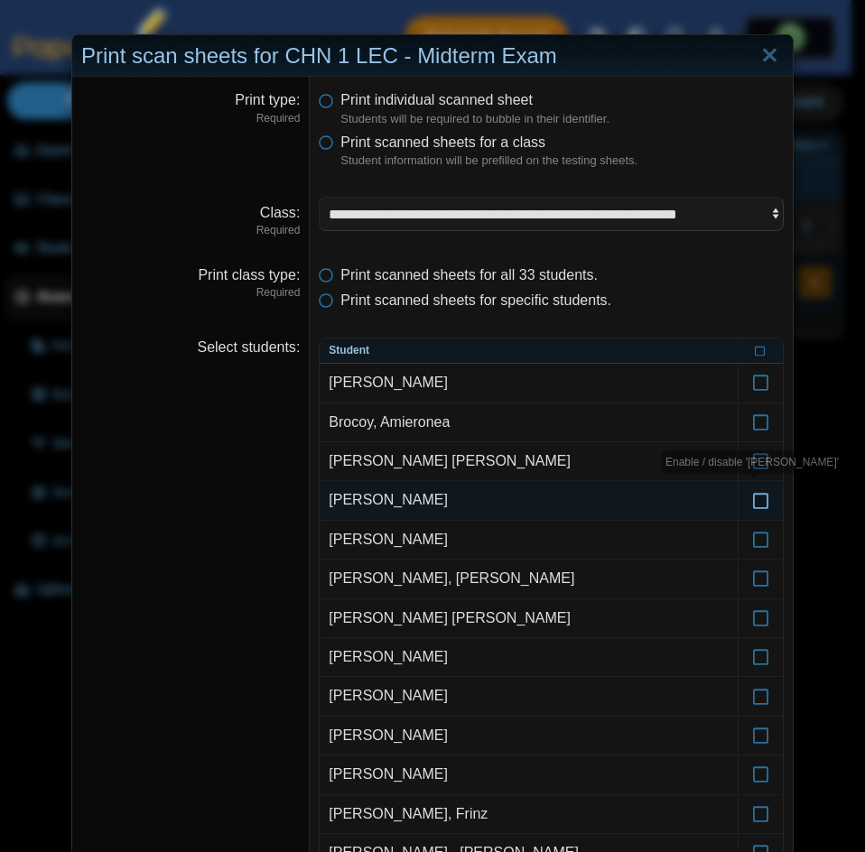
click at [752, 498] on icon at bounding box center [761, 492] width 18 height 16
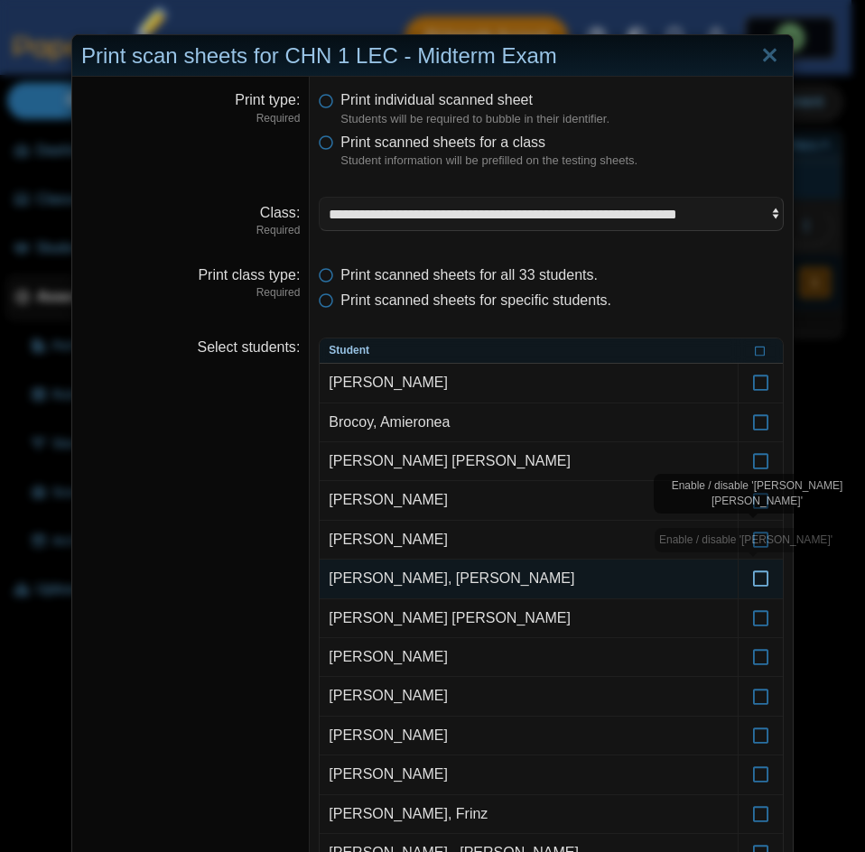
click at [760, 576] on icon at bounding box center [761, 570] width 18 height 16
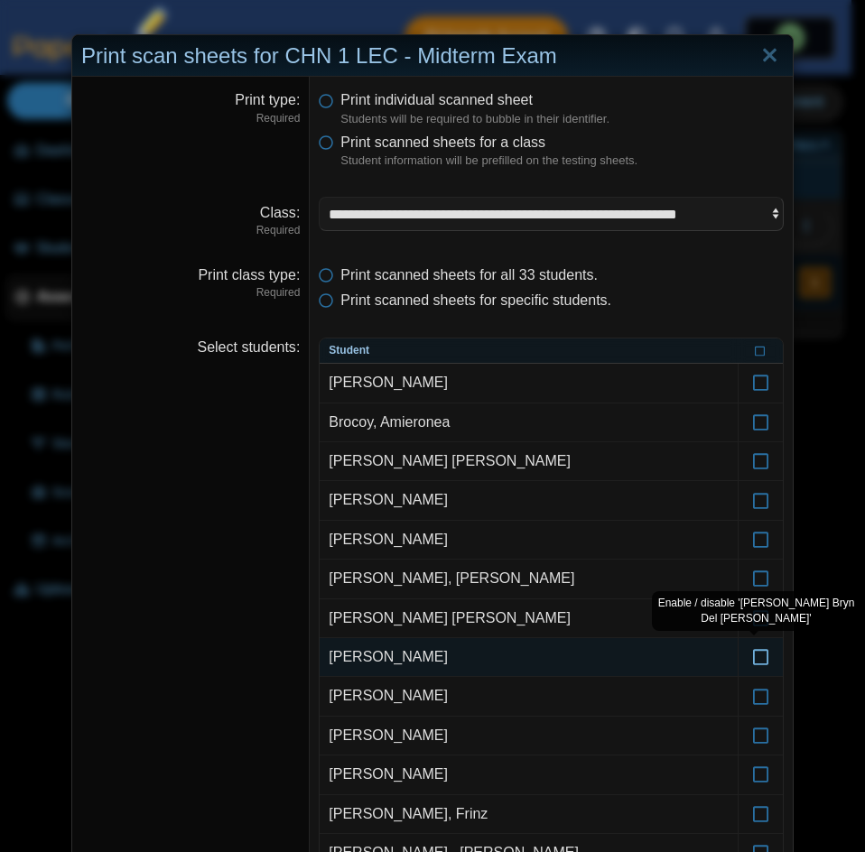
click at [752, 656] on icon at bounding box center [761, 649] width 18 height 16
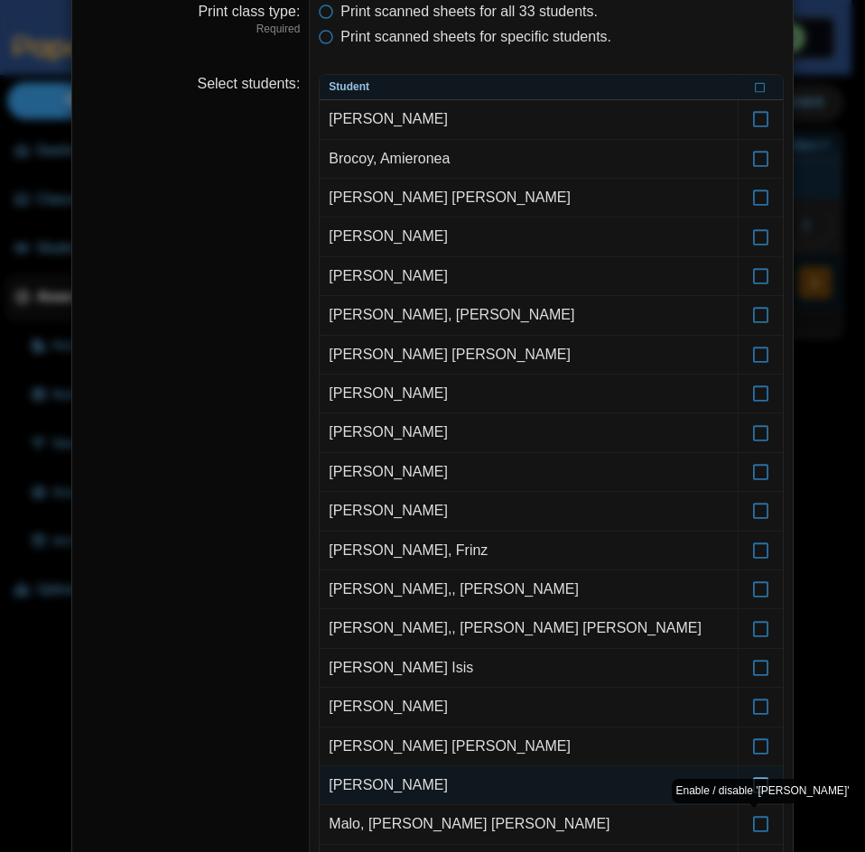
scroll to position [271, 0]
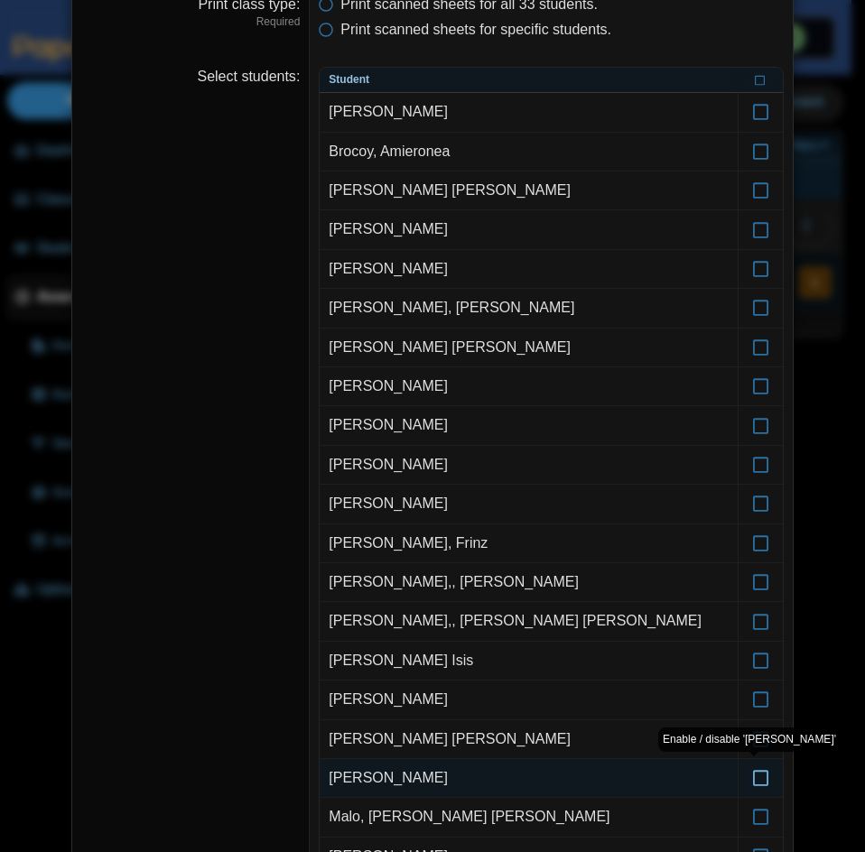
click at [757, 772] on icon at bounding box center [761, 770] width 18 height 16
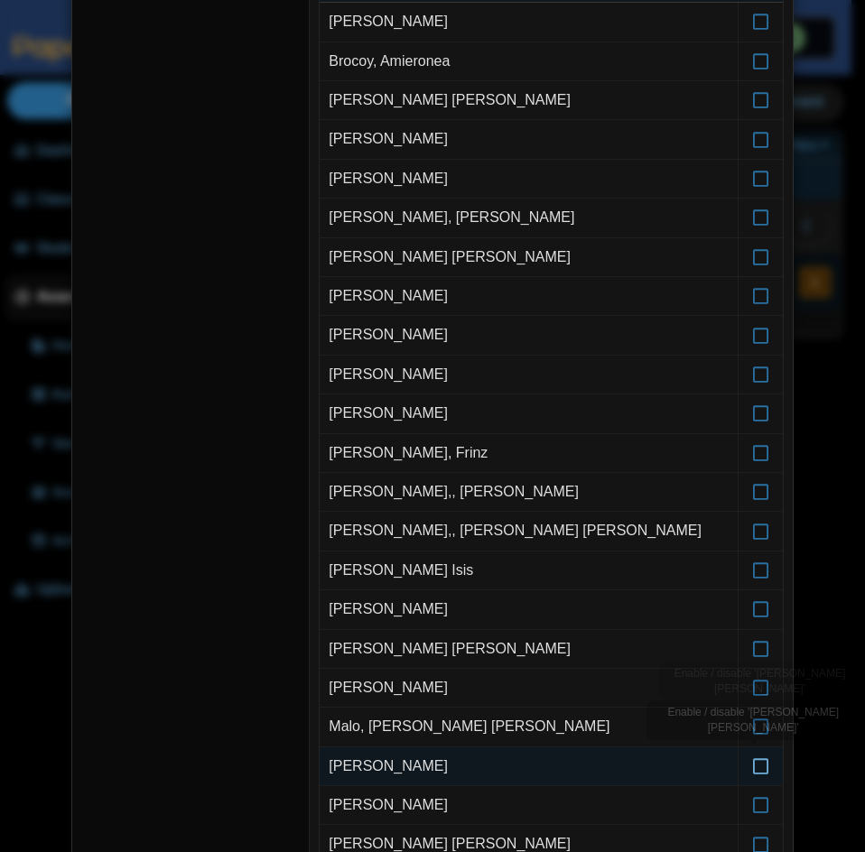
click at [757, 763] on icon at bounding box center [761, 758] width 18 height 16
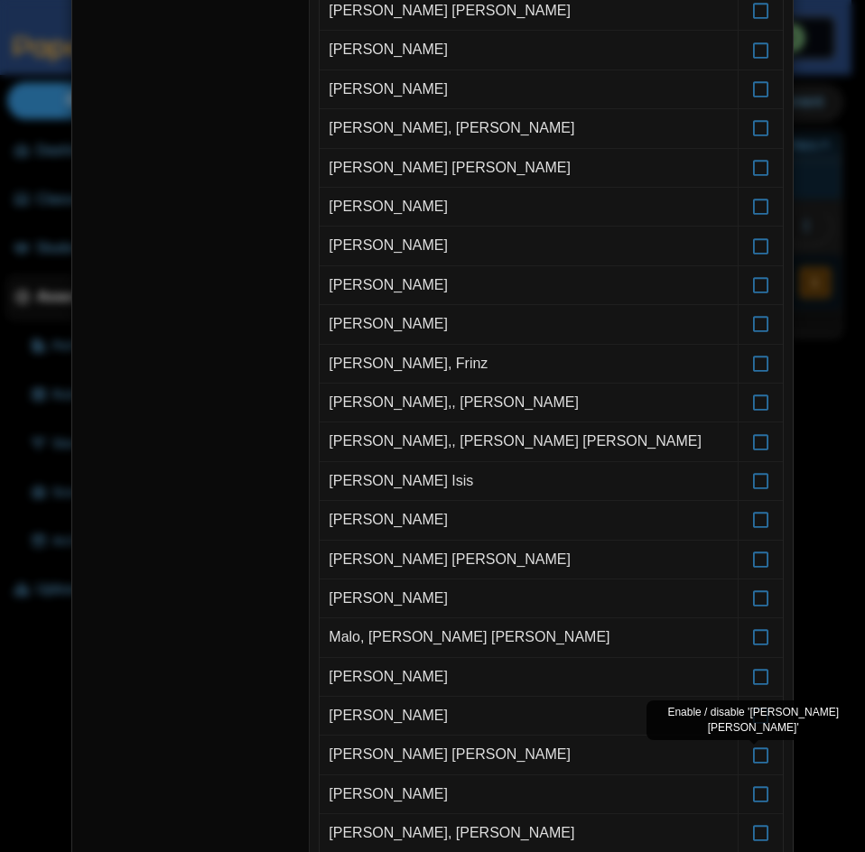
scroll to position [541, 0]
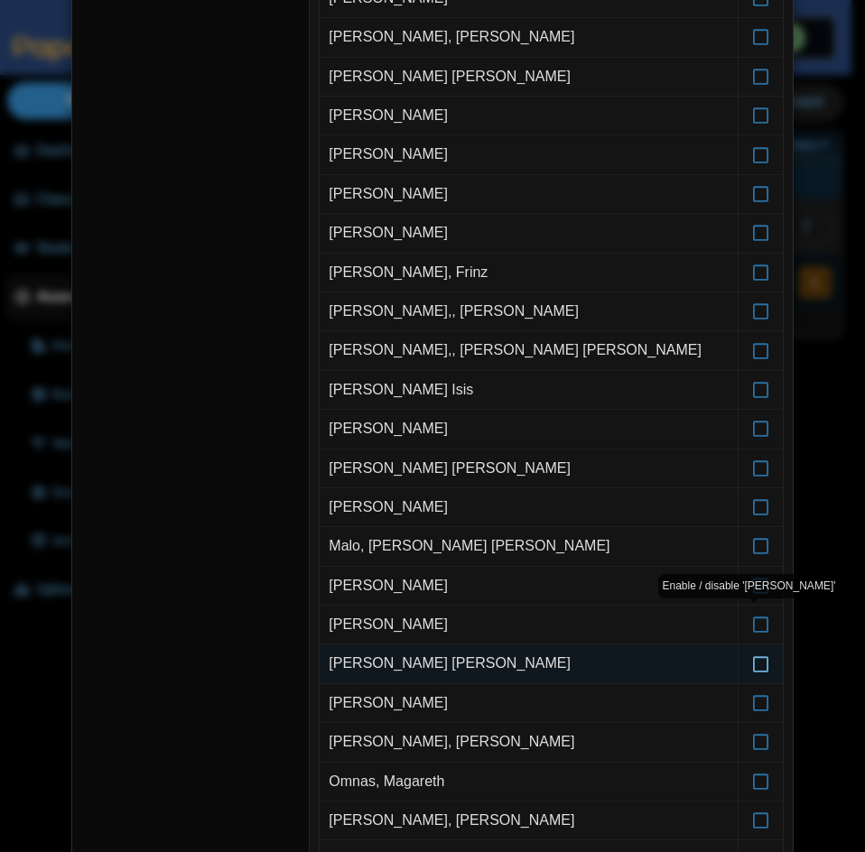
click at [749, 673] on label at bounding box center [760, 663] width 44 height 38
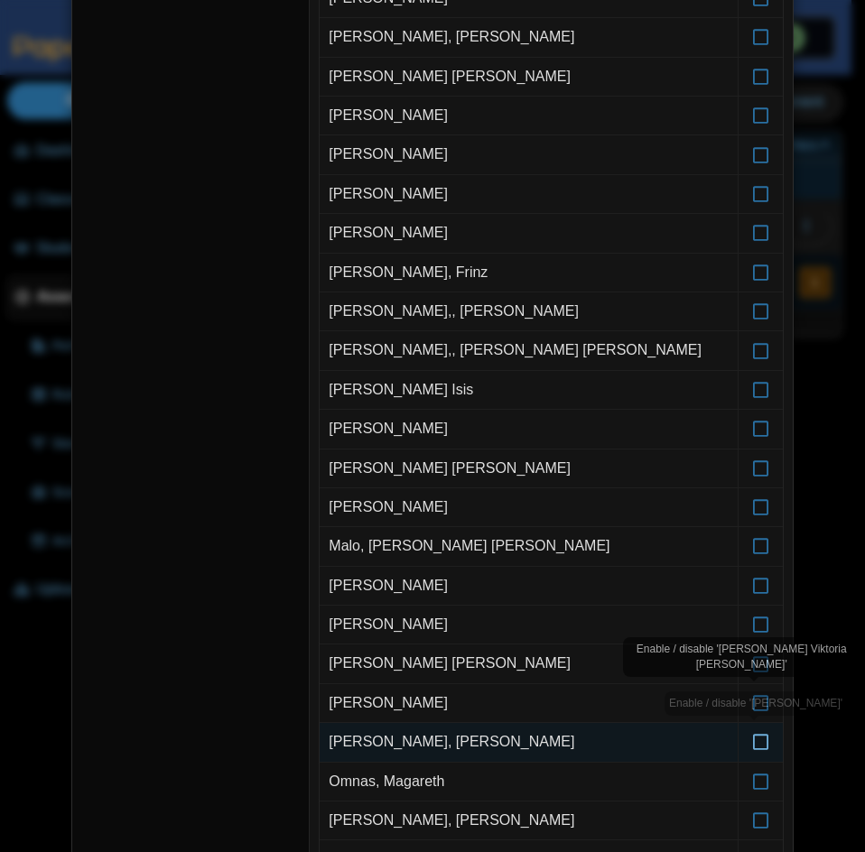
click at [759, 737] on icon at bounding box center [761, 734] width 18 height 16
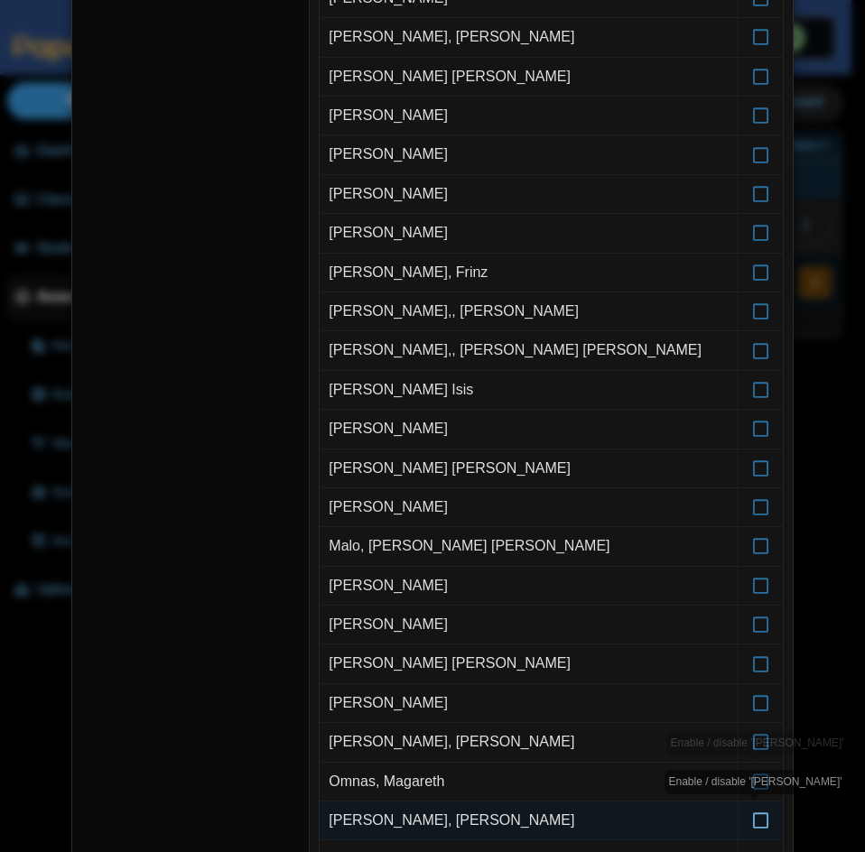
click at [763, 828] on label at bounding box center [760, 820] width 44 height 38
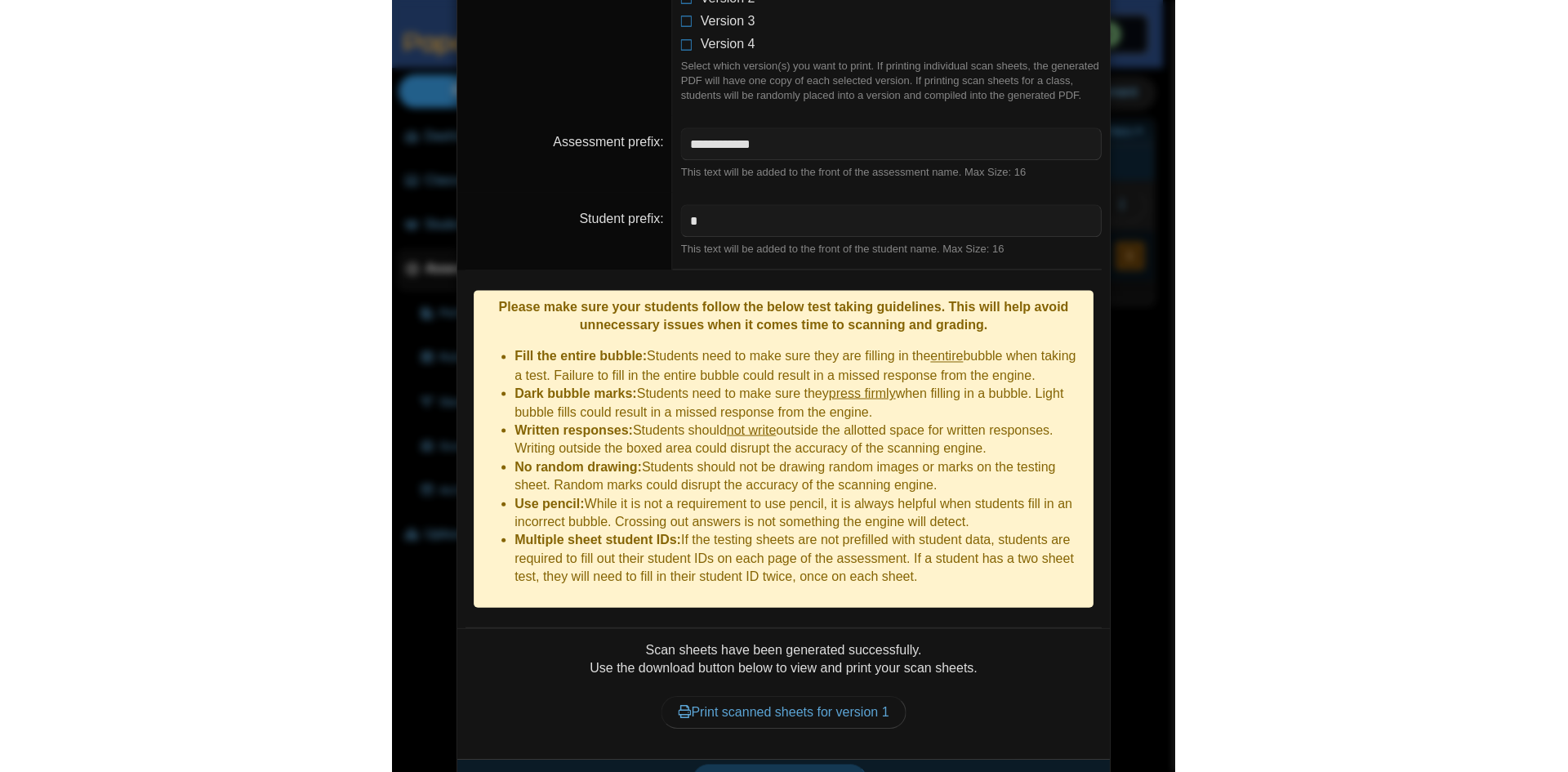
scroll to position [1570, 0]
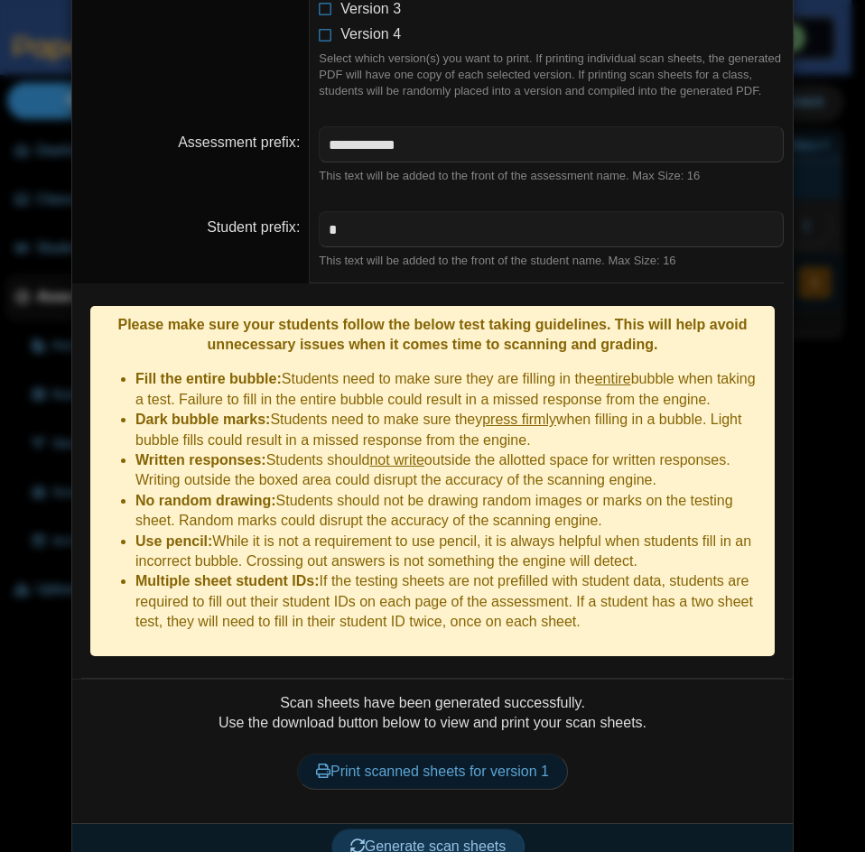
click at [495, 756] on link "Print scanned sheets for version 1" at bounding box center [432, 772] width 271 height 36
click at [379, 238] on input "*" at bounding box center [551, 229] width 465 height 36
paste input "*"
type input "*"
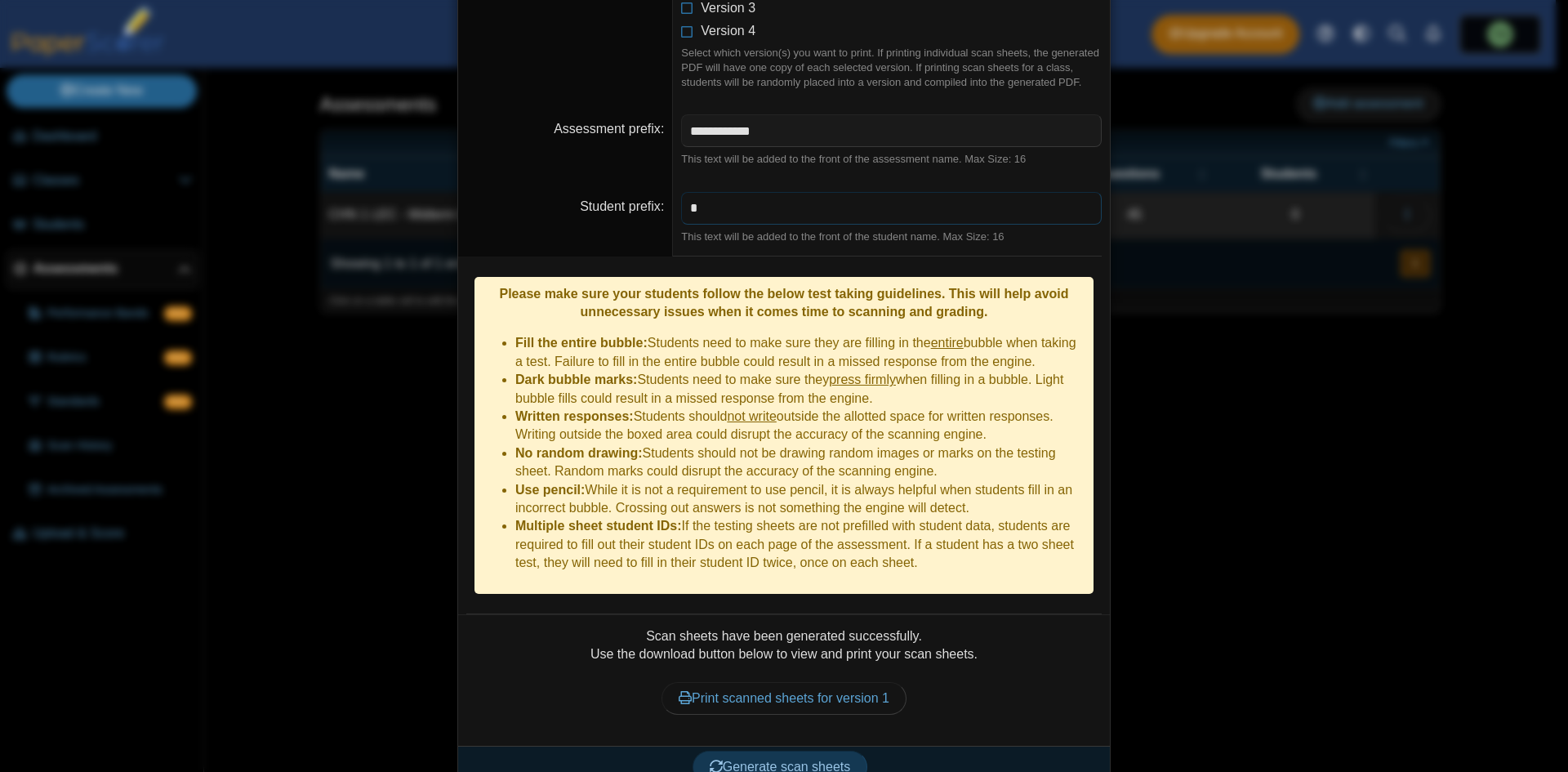
scroll to position [1570, 0]
click at [841, 682] on link "Print scanned sheets for version 1" at bounding box center [784, 699] width 245 height 33
drag, startPoint x: 733, startPoint y: 230, endPoint x: 751, endPoint y: 195, distance: 39.4
click at [740, 219] on dd "* This text will be added to the front of the student name. Max Size: 16" at bounding box center [891, 218] width 437 height 77
click at [751, 195] on input "*" at bounding box center [891, 209] width 421 height 33
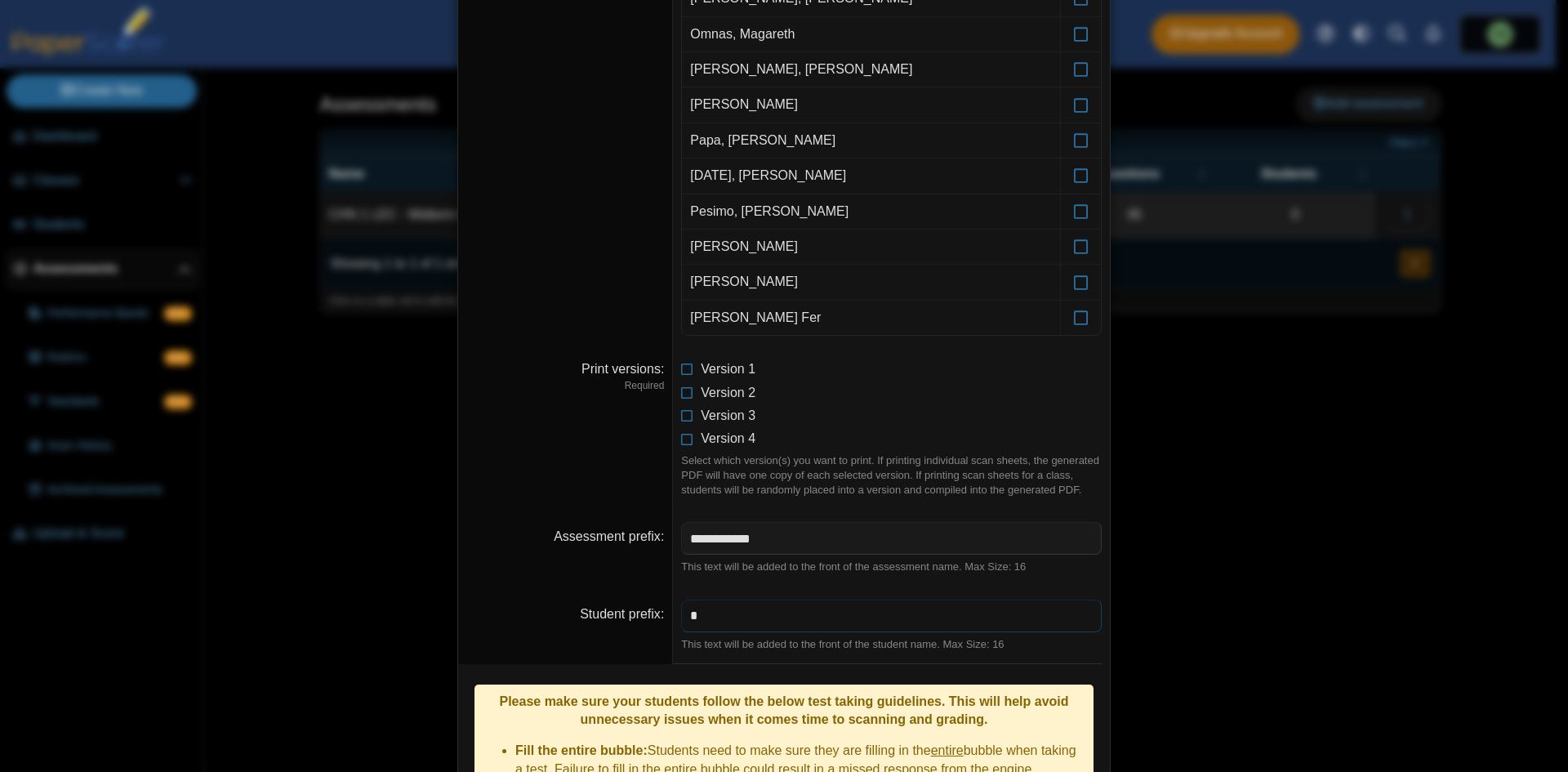
scroll to position [1161, 0]
click at [687, 398] on li "Version 2" at bounding box center [891, 395] width 421 height 18
click at [682, 396] on icon at bounding box center [688, 391] width 13 height 12
click at [683, 396] on icon at bounding box center [688, 391] width 13 height 12
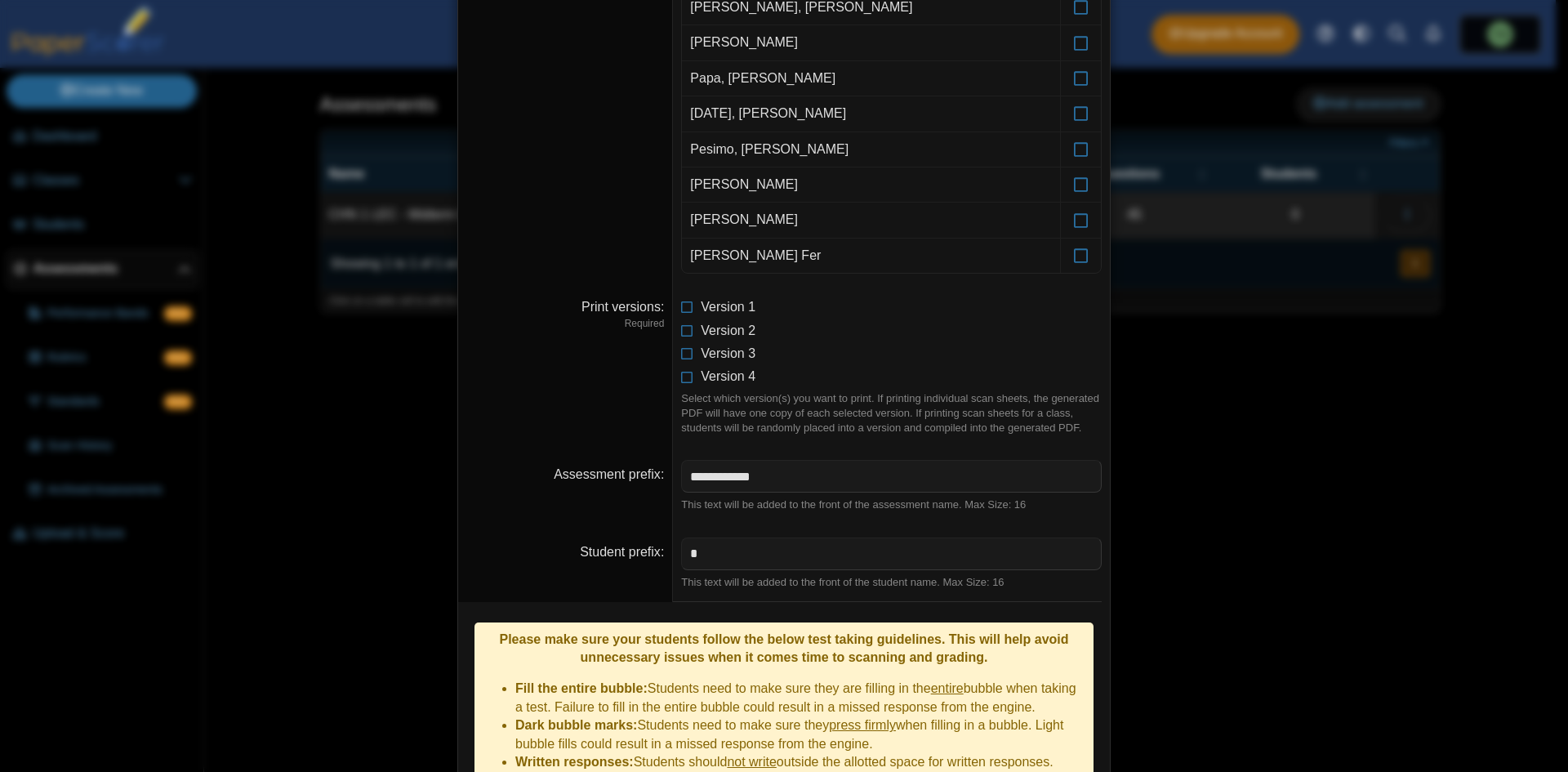
scroll to position [1570, 0]
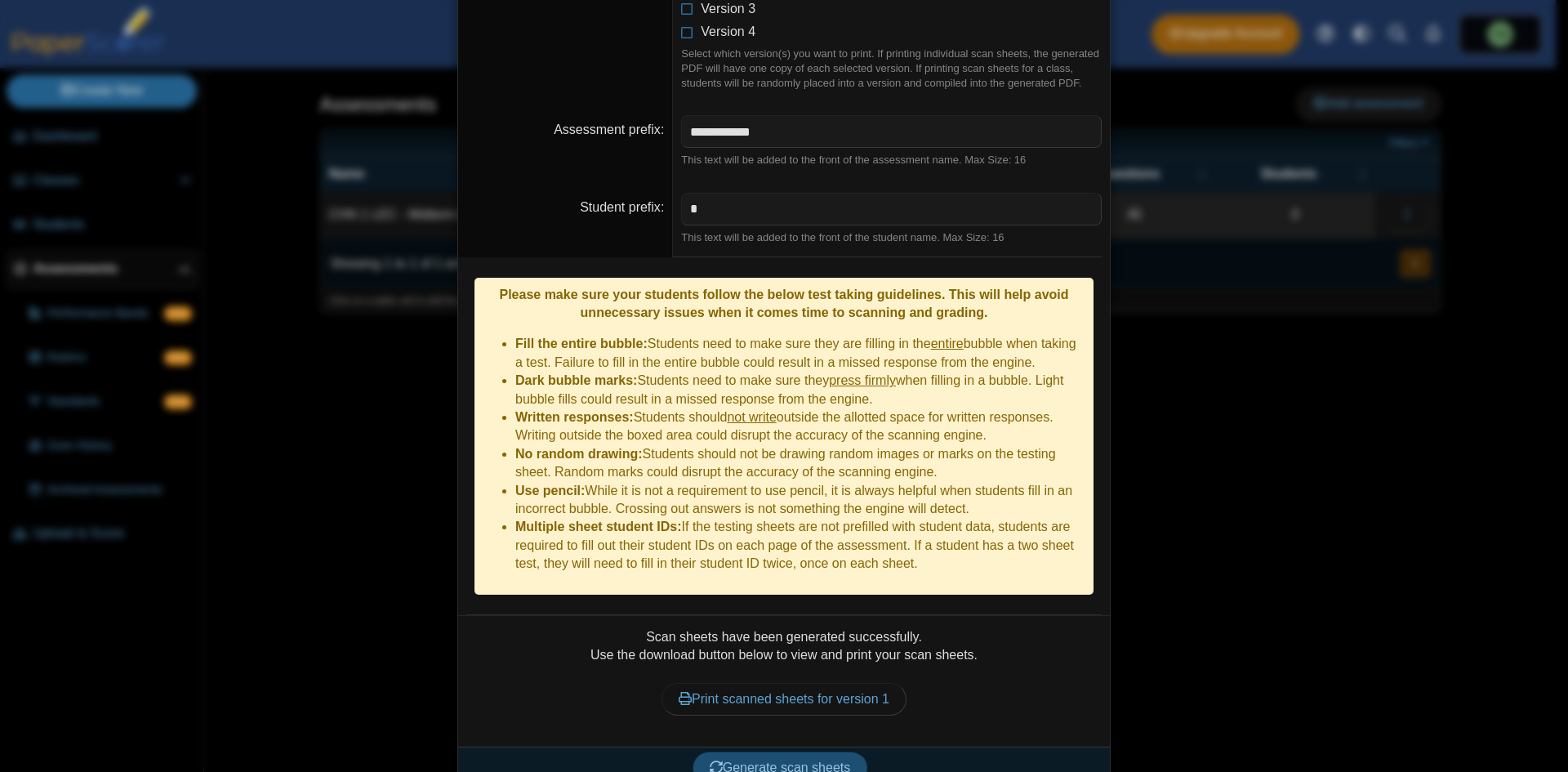
click at [821, 760] on span "Generate scan sheets" at bounding box center [780, 767] width 141 height 14
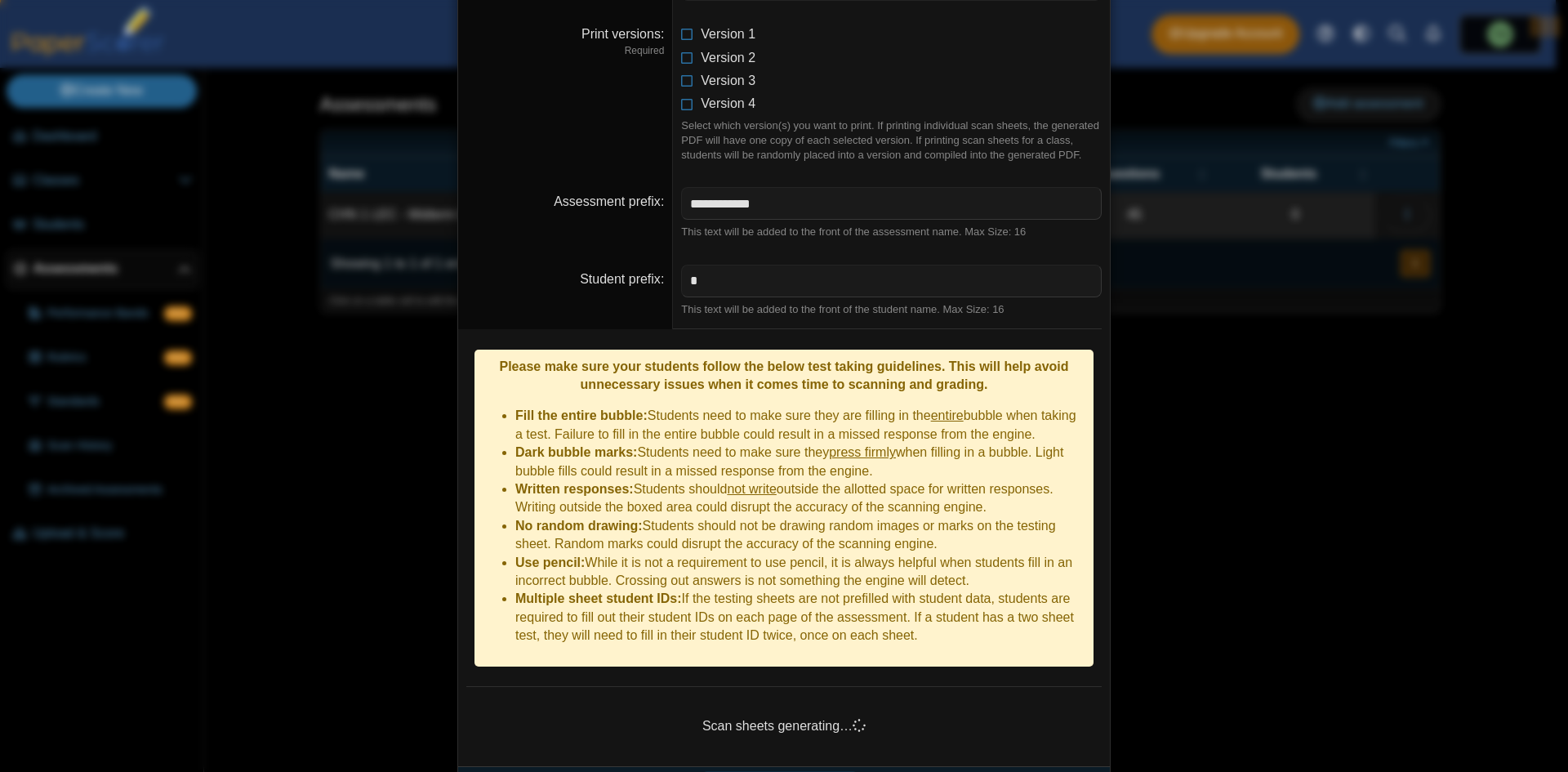
scroll to position [1518, 0]
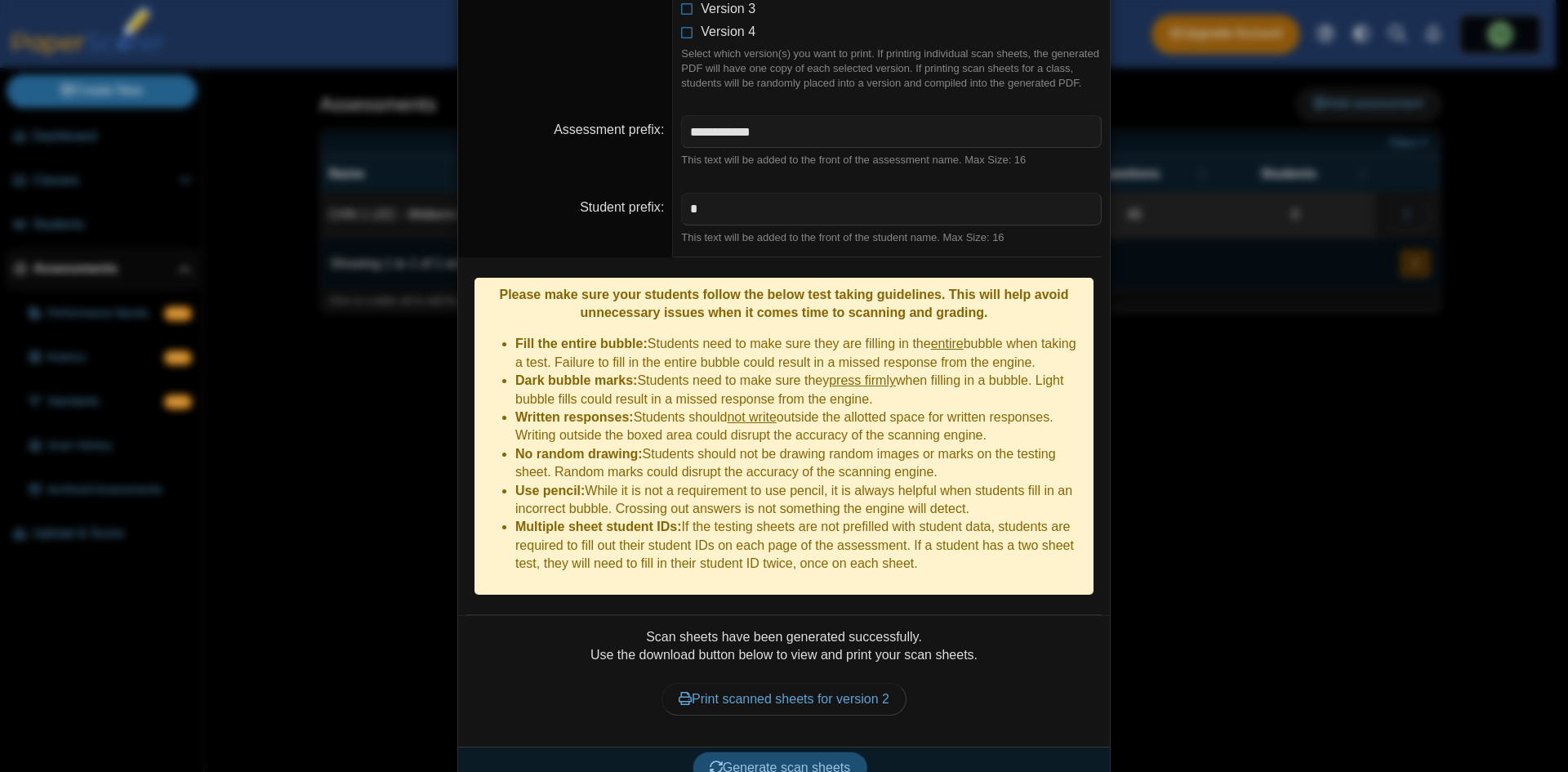
click at [832, 760] on span "Generate scan sheets" at bounding box center [780, 767] width 141 height 14
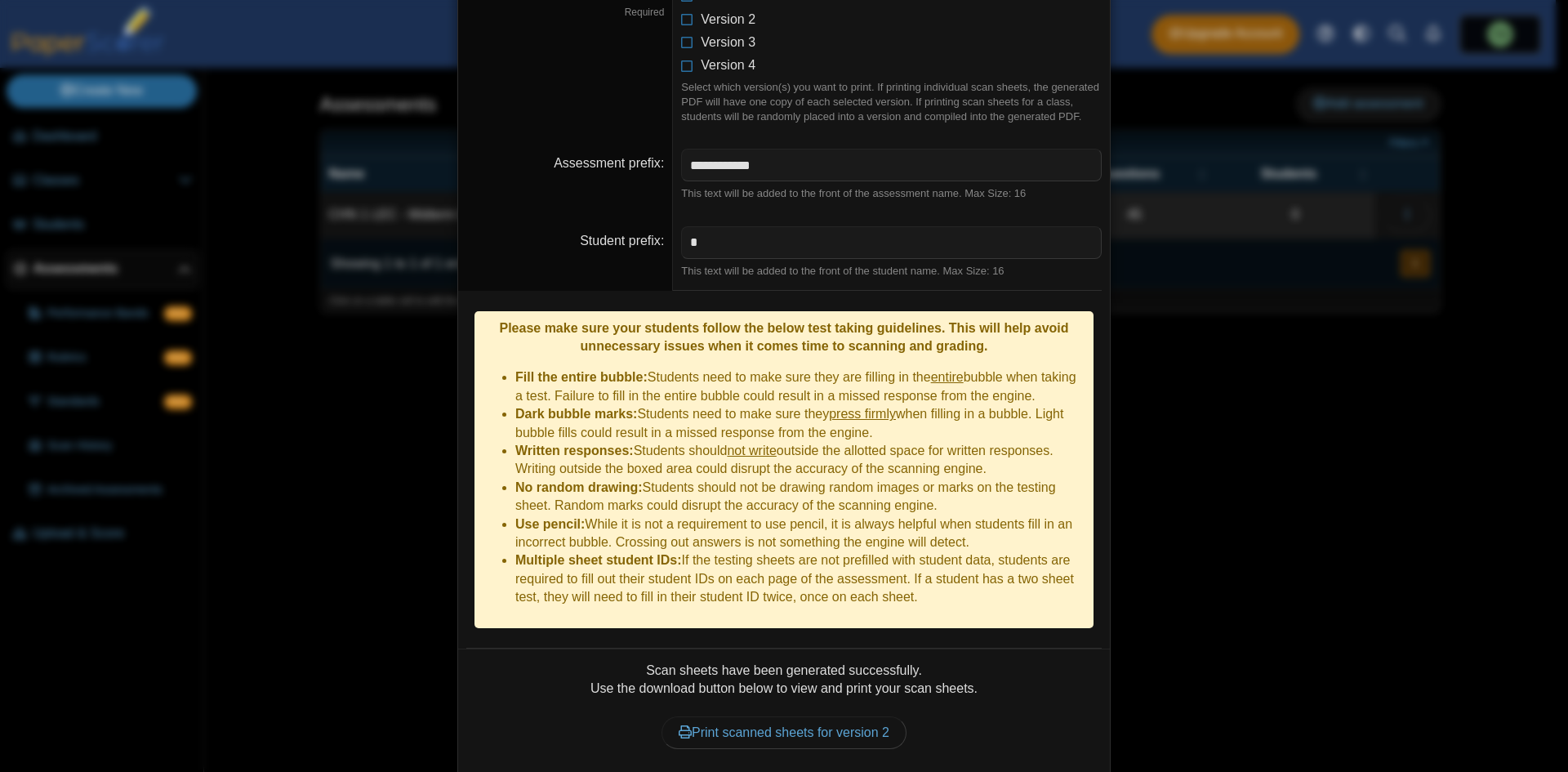
scroll to position [1570, 0]
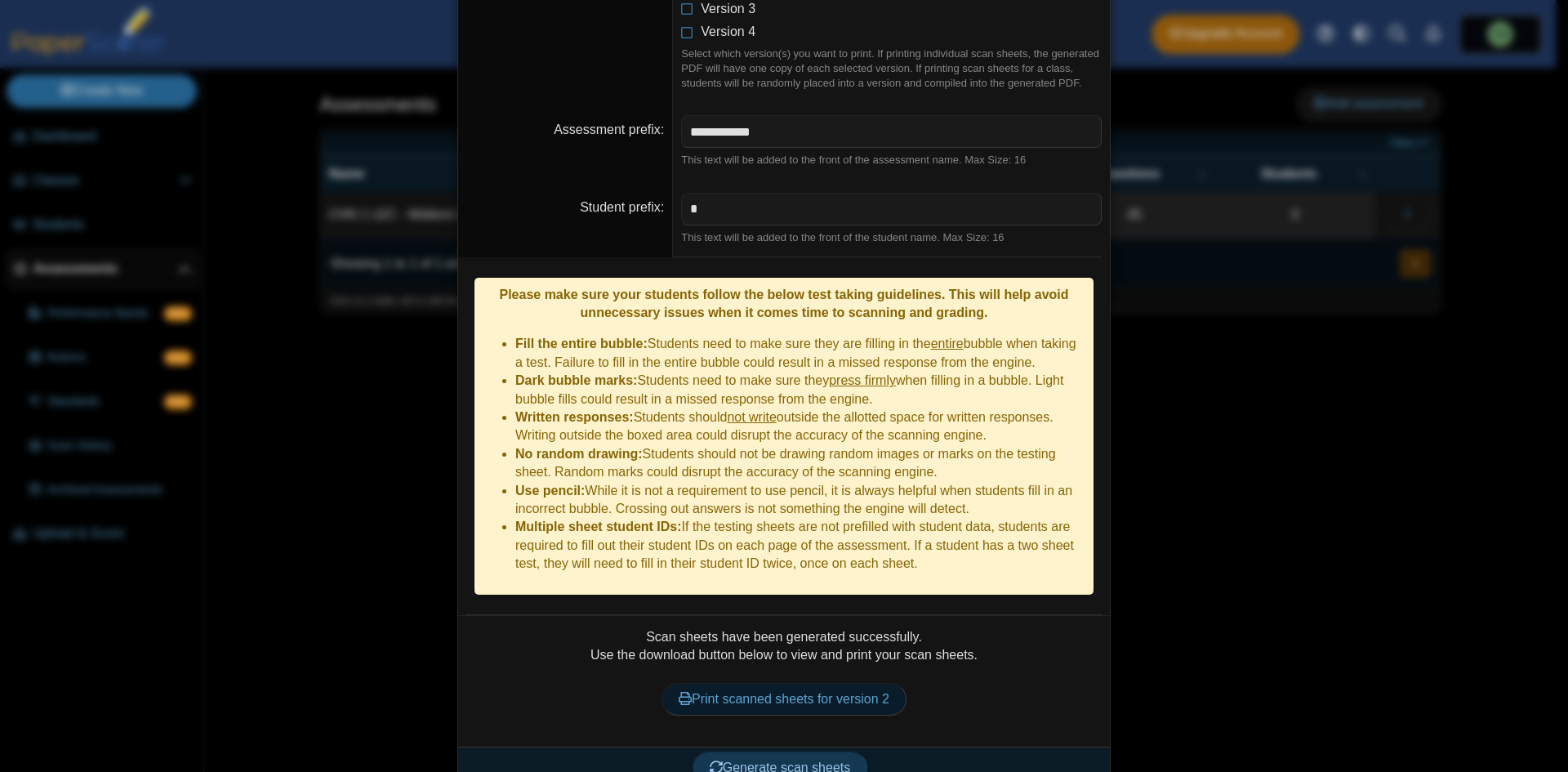
click at [827, 682] on link "Print scanned sheets for version 2" at bounding box center [784, 699] width 245 height 33
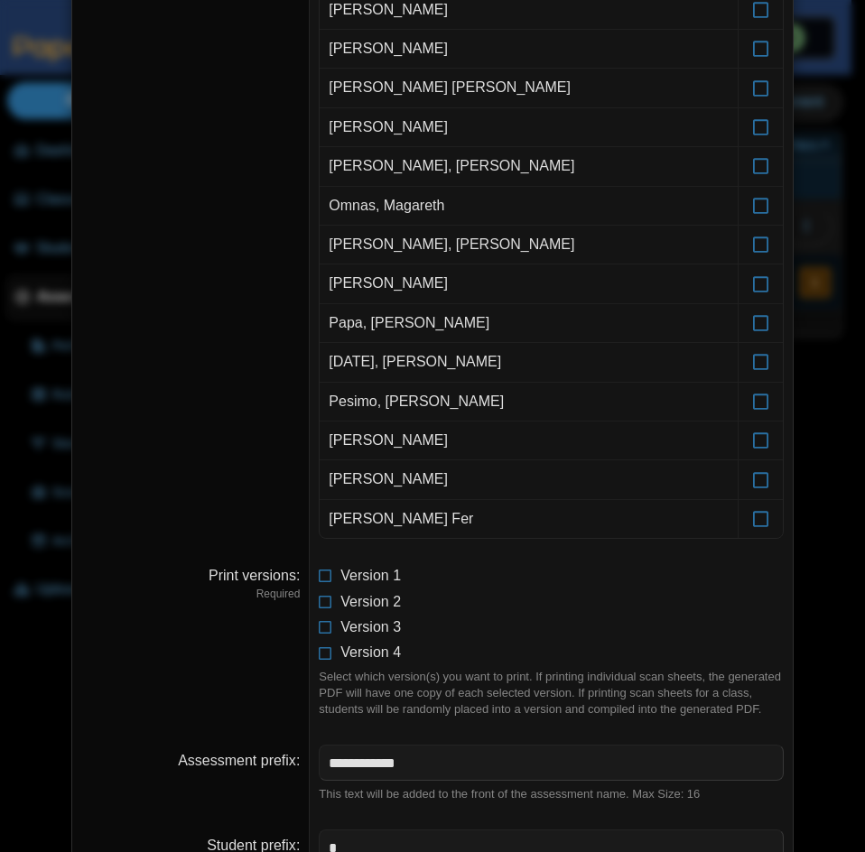
scroll to position [1283, 0]
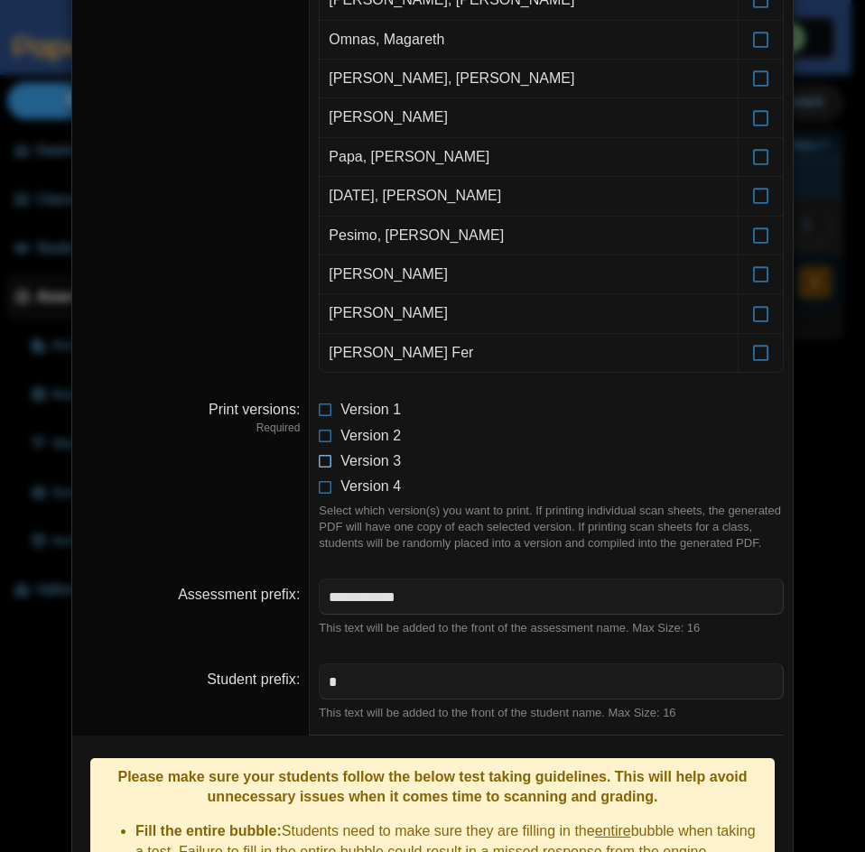
click at [321, 464] on icon at bounding box center [326, 457] width 14 height 13
click at [321, 439] on icon at bounding box center [326, 432] width 14 height 13
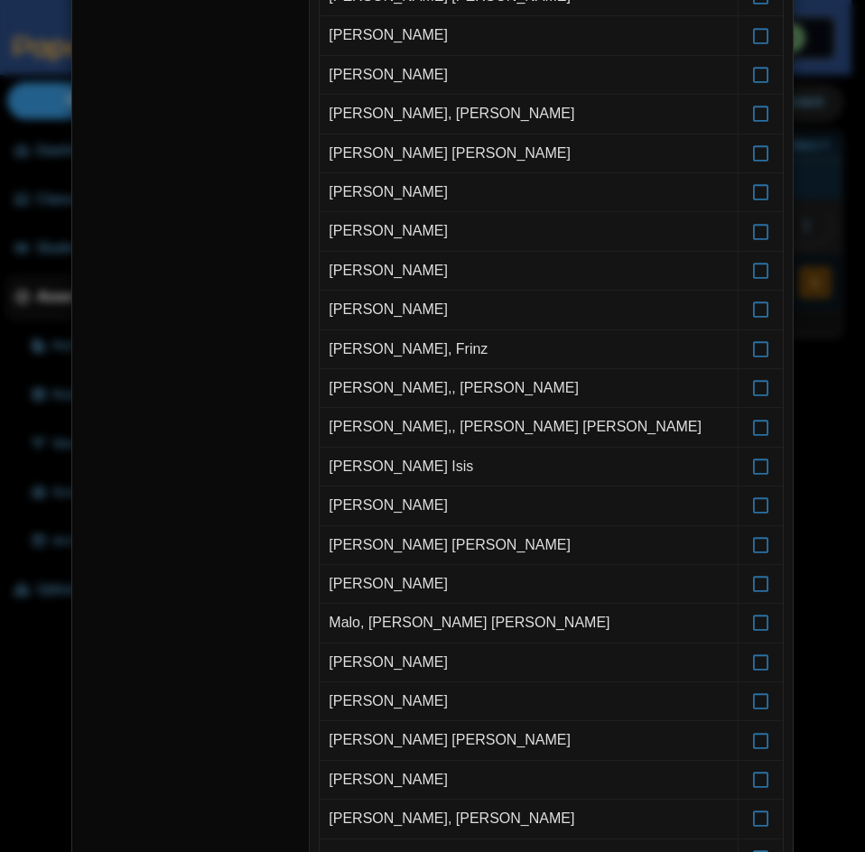
scroll to position [110, 0]
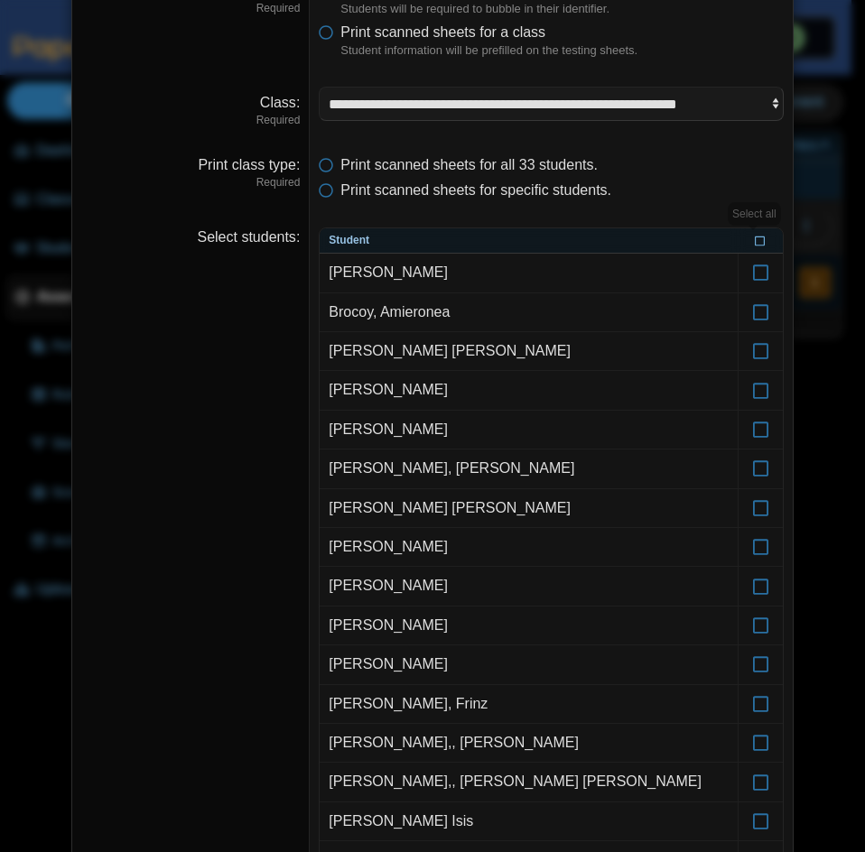
click at [757, 239] on icon at bounding box center [759, 240] width 11 height 10
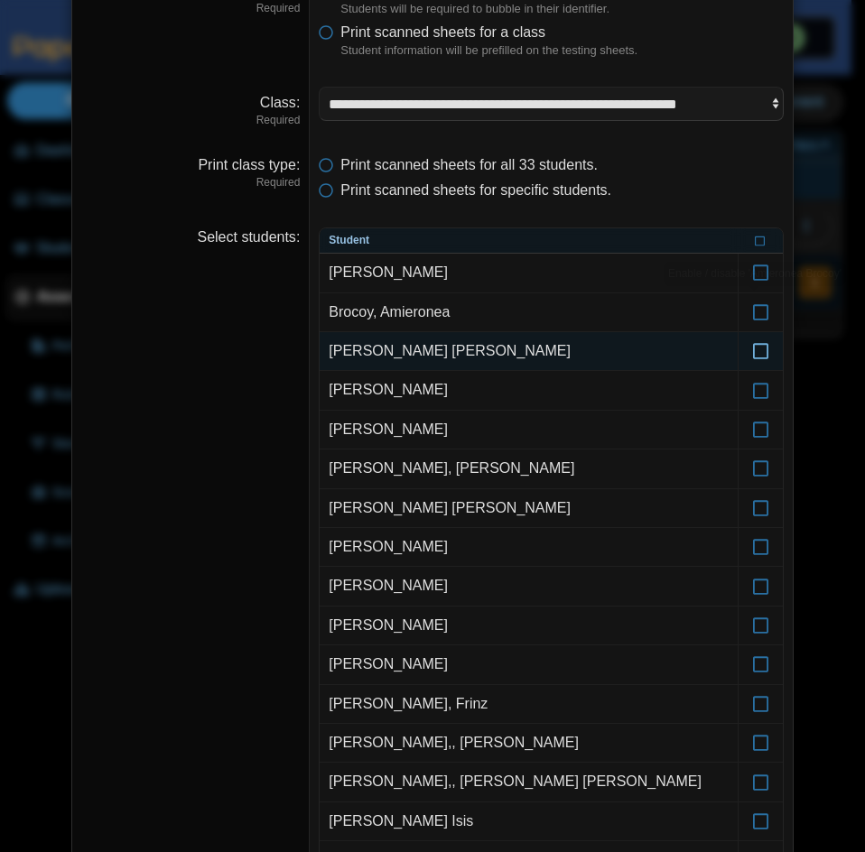
click at [752, 351] on icon at bounding box center [761, 343] width 18 height 16
click at [753, 351] on icon at bounding box center [761, 343] width 18 height 16
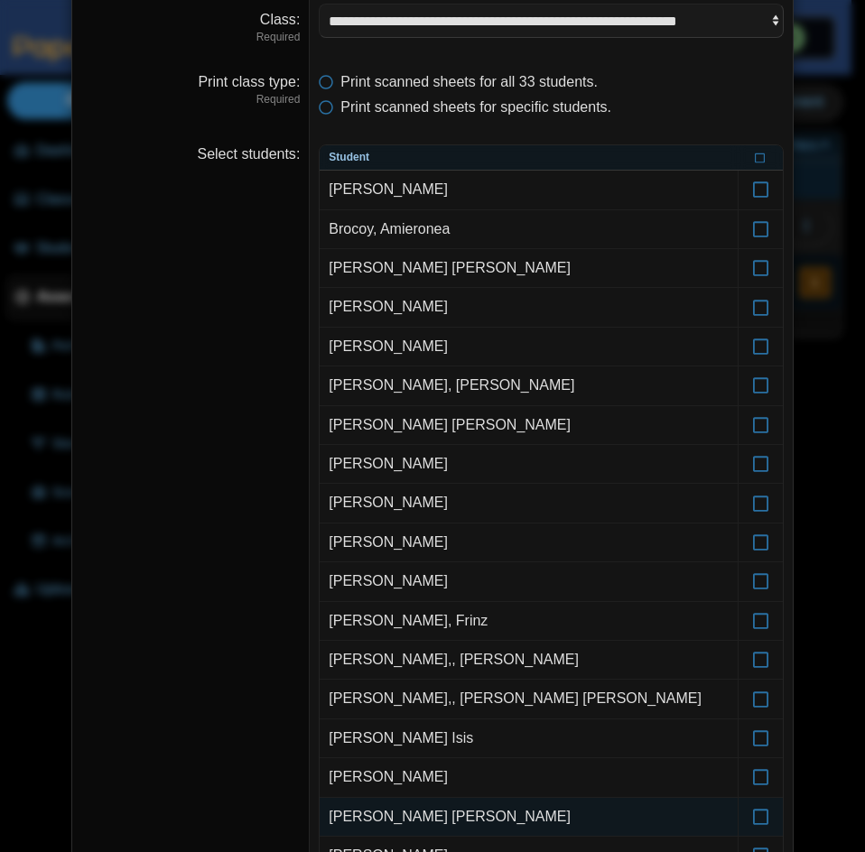
scroll to position [200, 0]
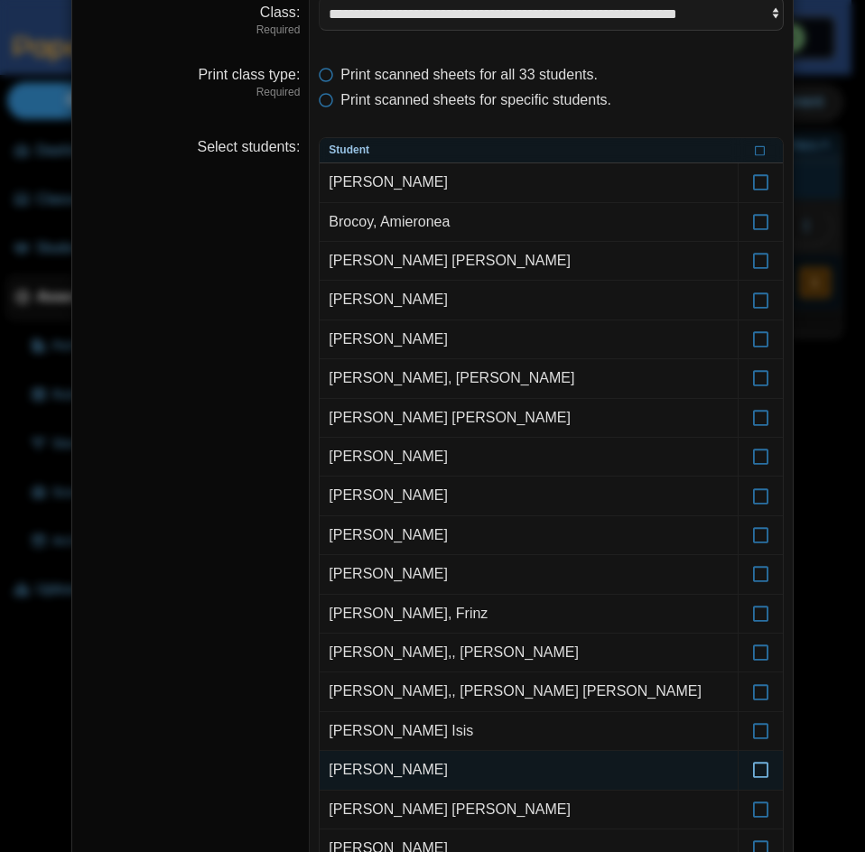
click at [762, 770] on icon at bounding box center [761, 762] width 18 height 16
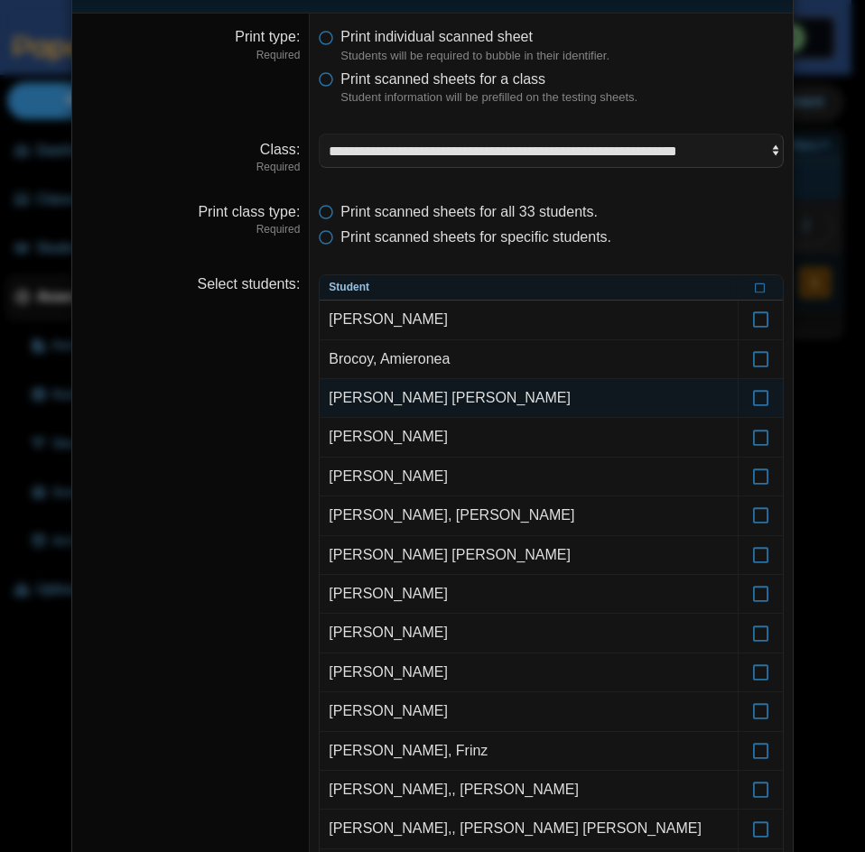
scroll to position [0, 0]
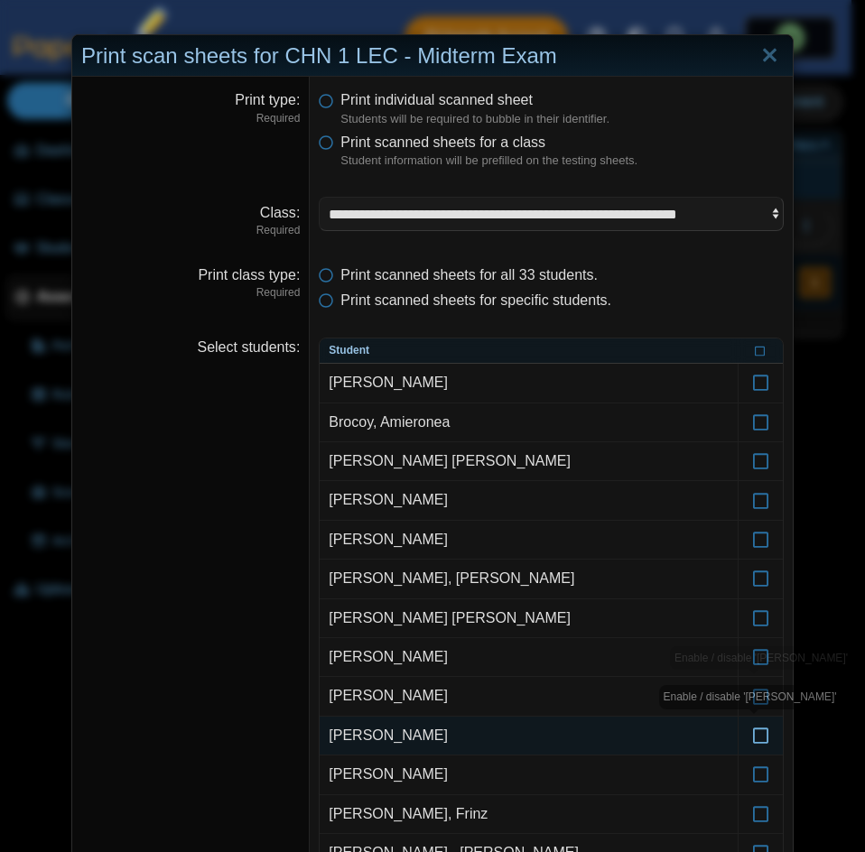
click at [758, 747] on label at bounding box center [760, 736] width 44 height 38
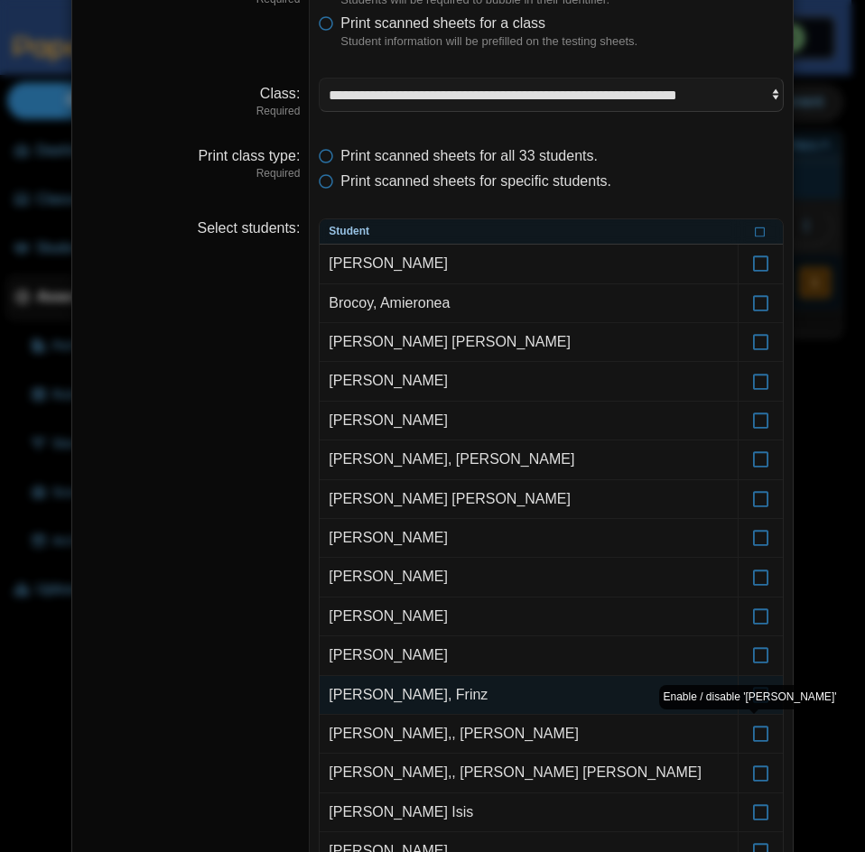
scroll to position [180, 0]
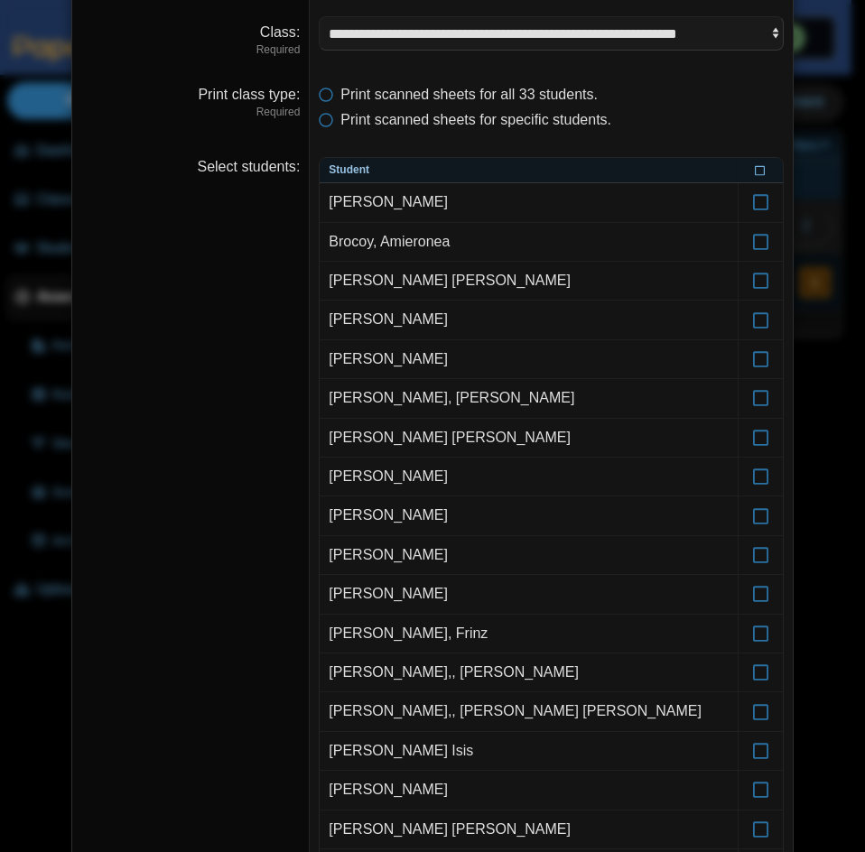
click at [754, 174] on icon at bounding box center [759, 169] width 11 height 10
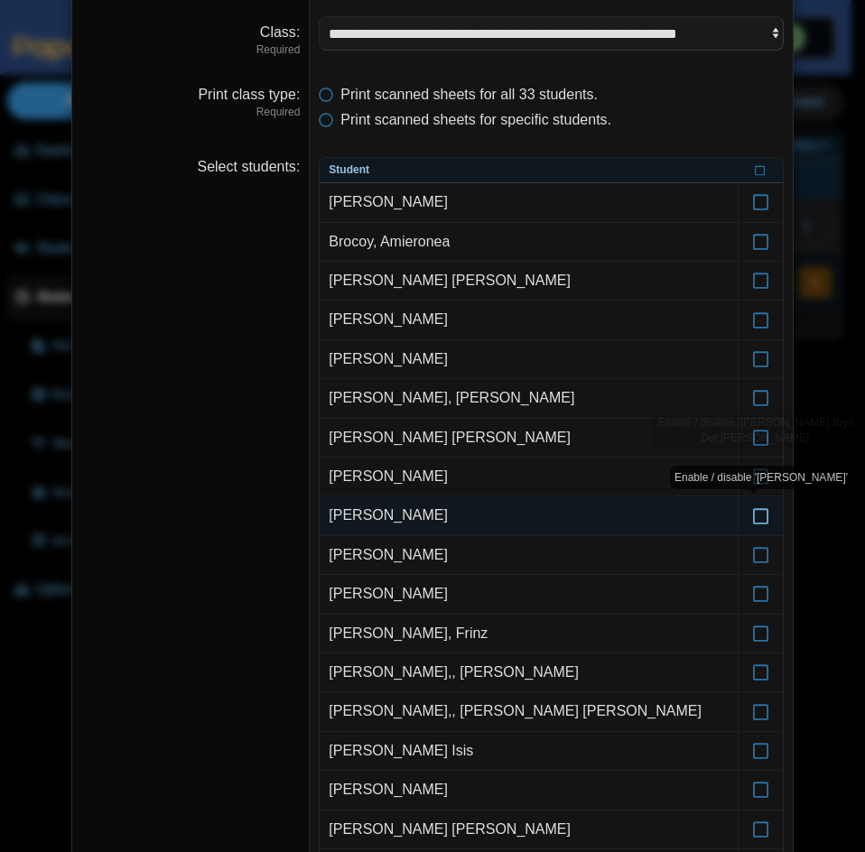
click at [754, 504] on icon at bounding box center [761, 507] width 18 height 16
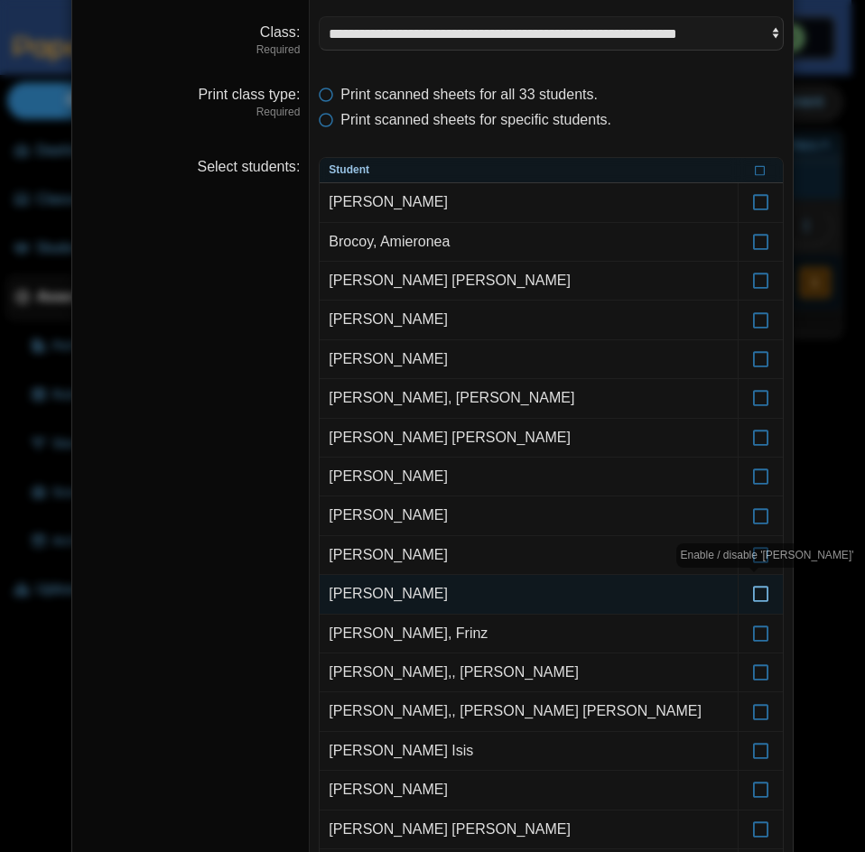
click at [763, 590] on label at bounding box center [760, 594] width 44 height 38
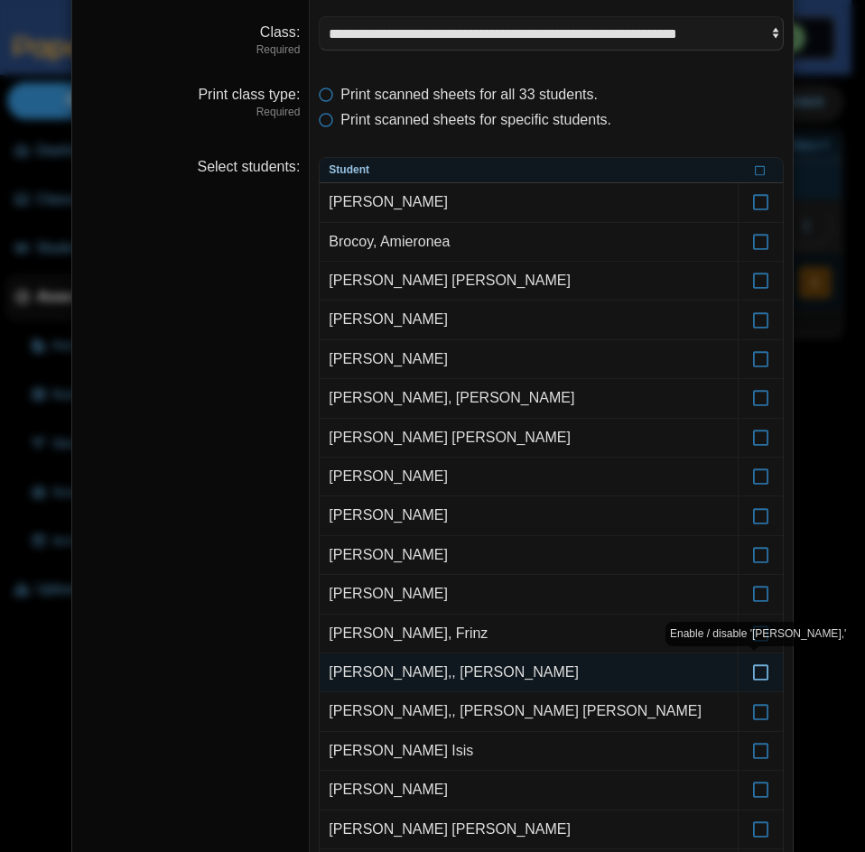
click at [752, 667] on icon at bounding box center [761, 664] width 18 height 16
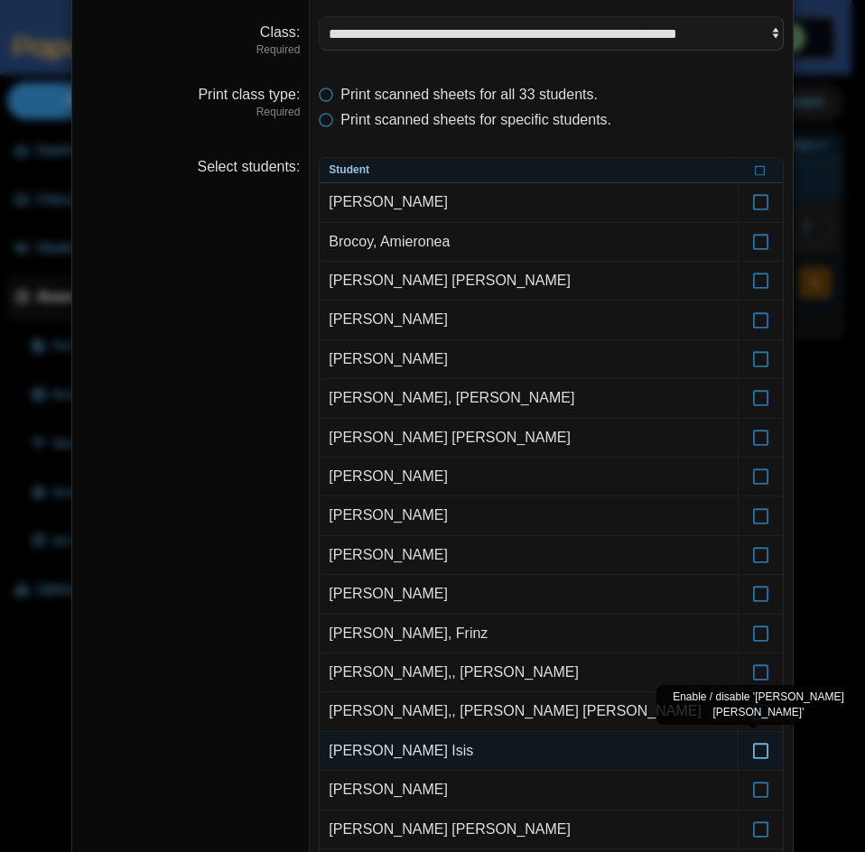
click at [754, 747] on icon at bounding box center [761, 743] width 18 height 16
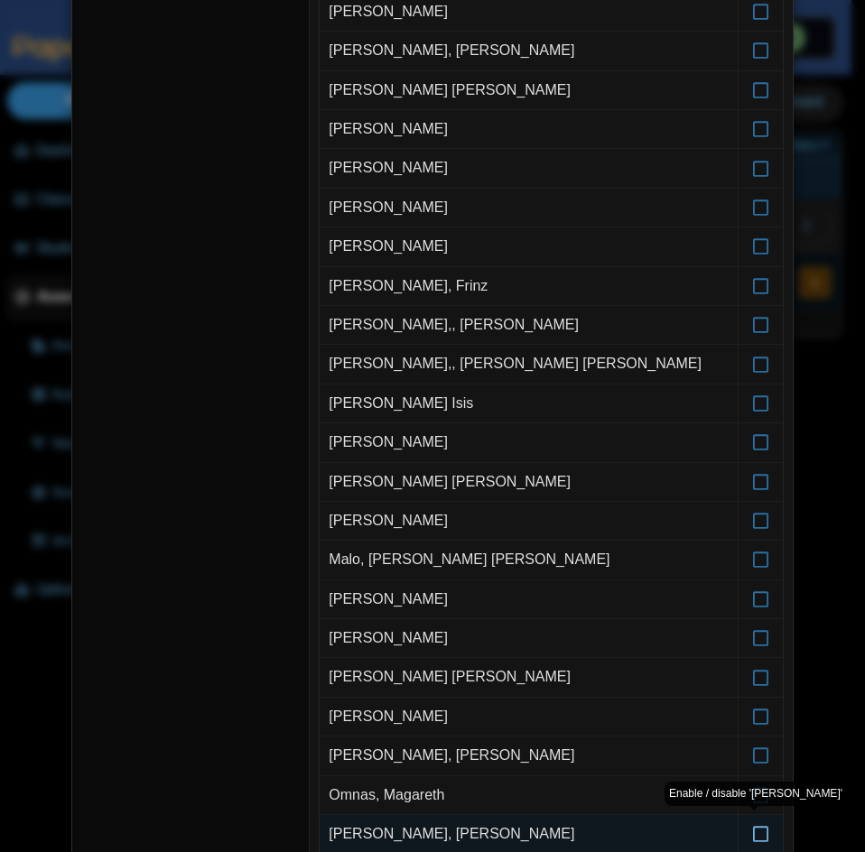
scroll to position [541, 0]
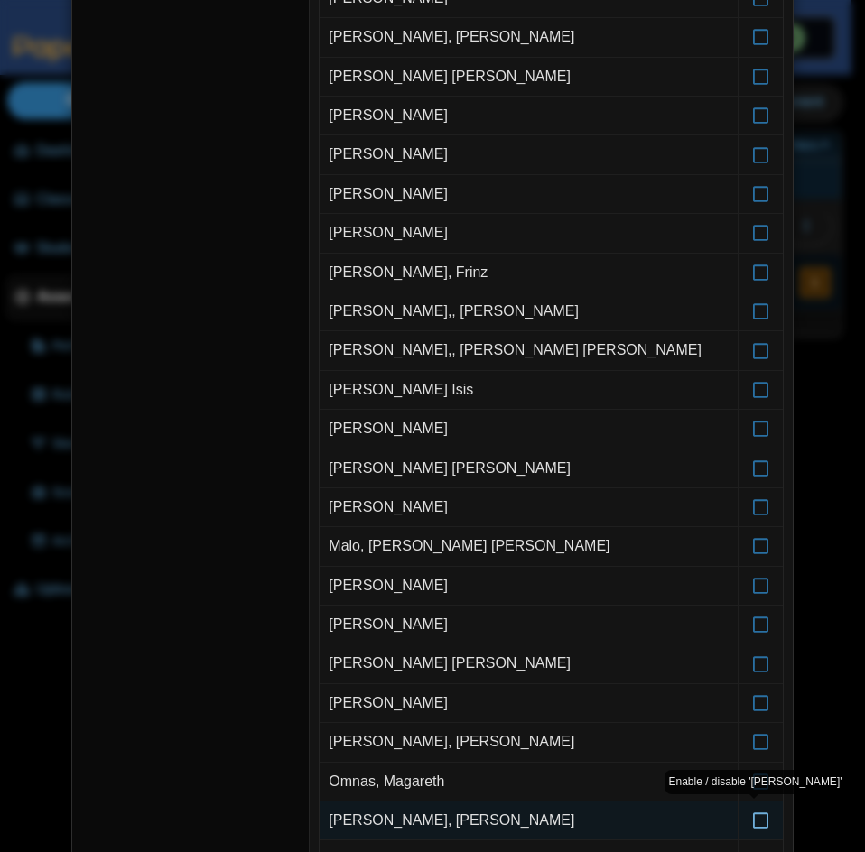
click at [755, 810] on icon at bounding box center [761, 812] width 18 height 16
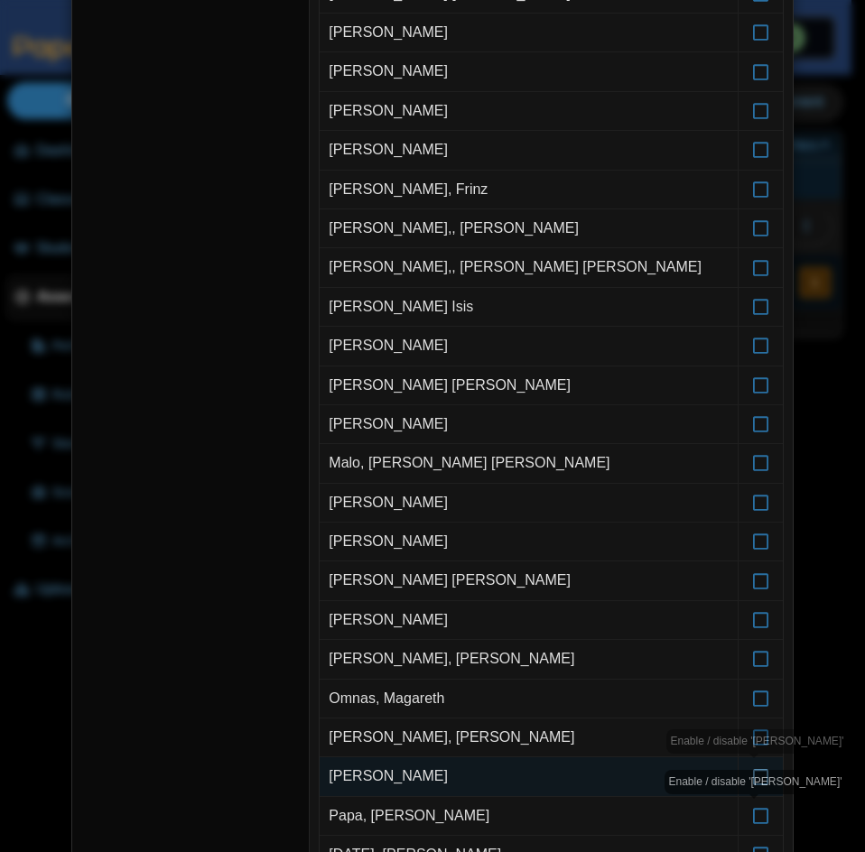
scroll to position [632, 0]
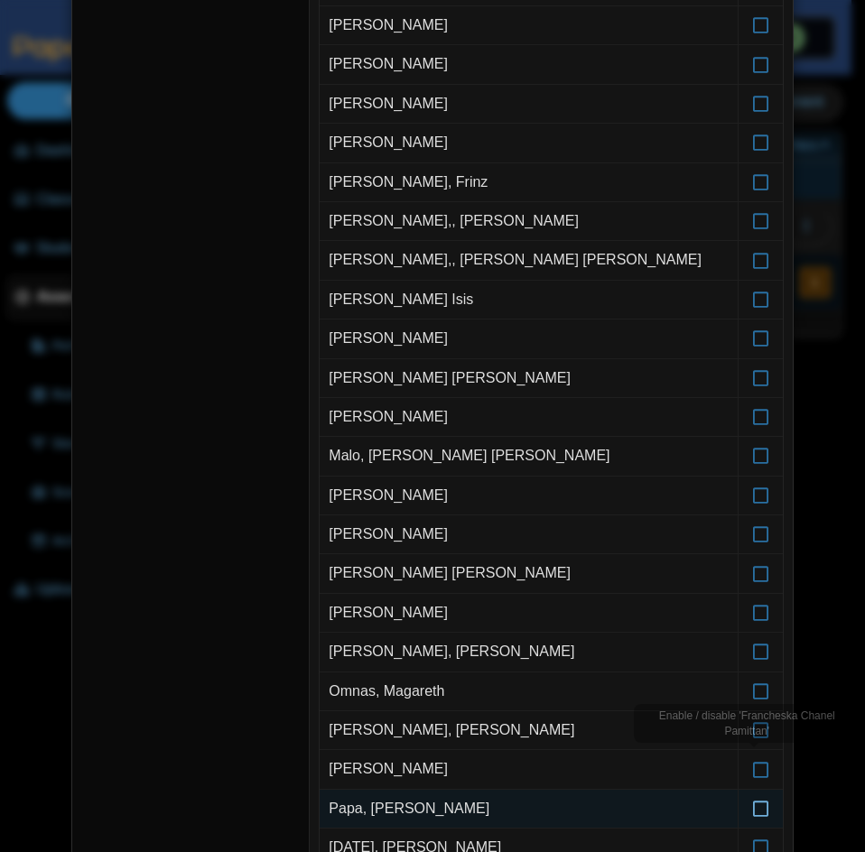
click at [761, 807] on icon at bounding box center [761, 800] width 18 height 16
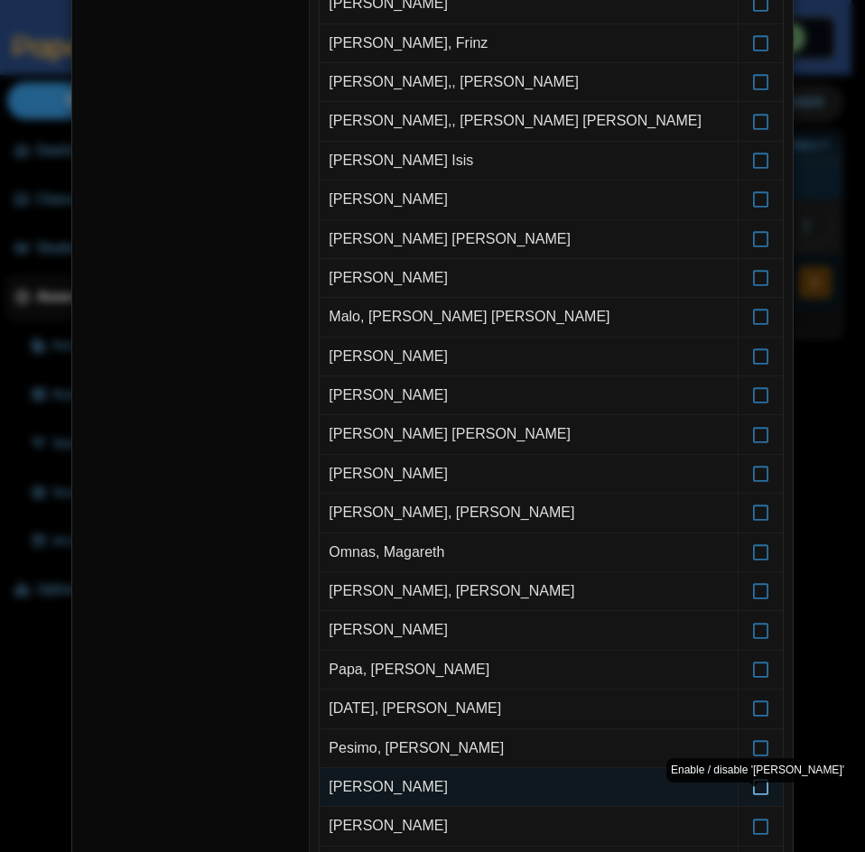
scroll to position [812, 0]
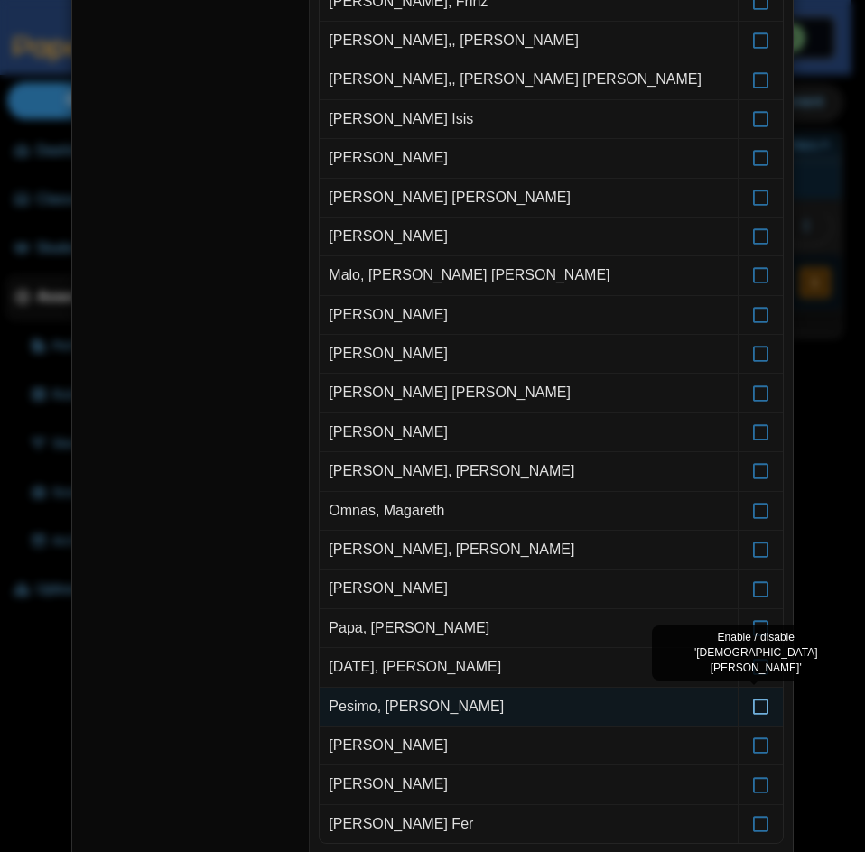
click at [752, 701] on icon at bounding box center [761, 698] width 18 height 16
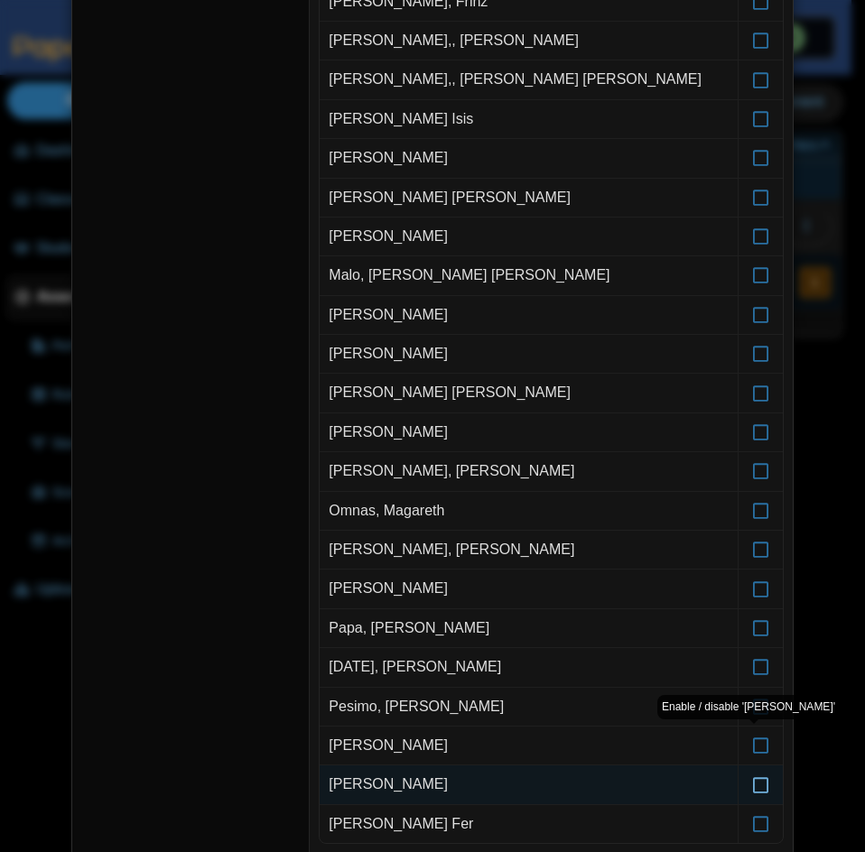
click at [758, 778] on icon at bounding box center [761, 776] width 18 height 16
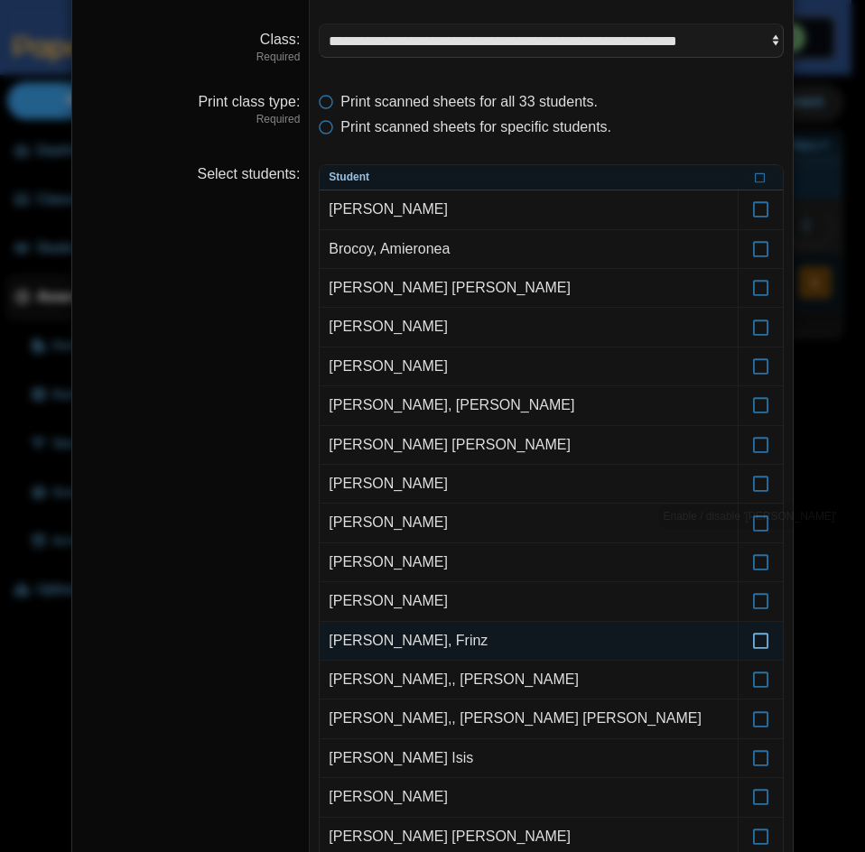
scroll to position [180, 0]
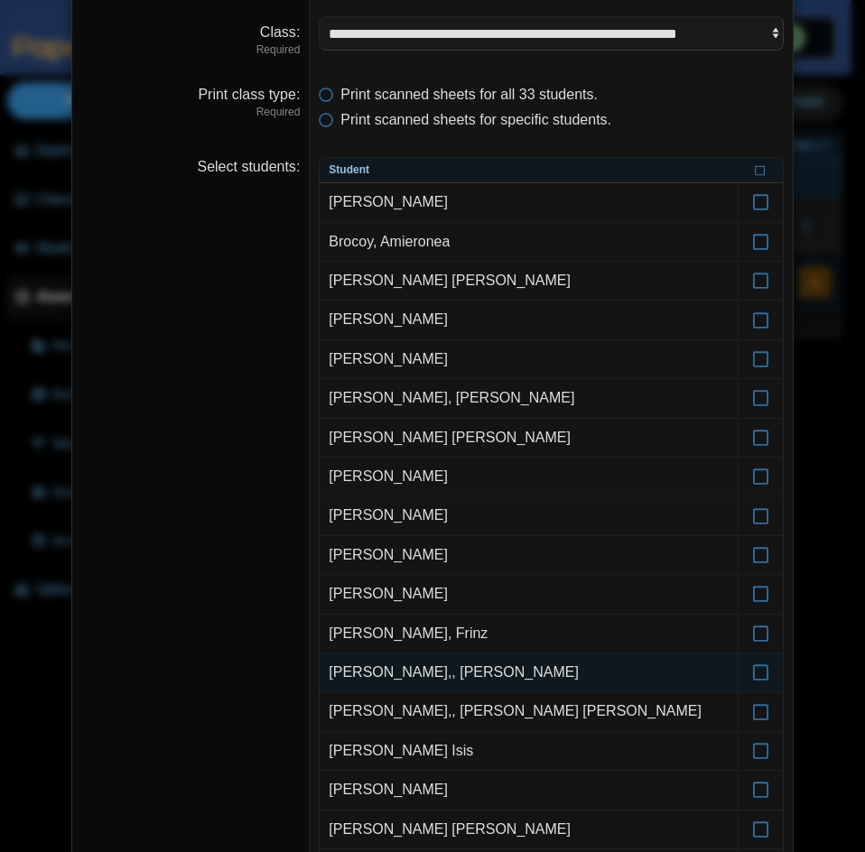
click at [365, 673] on td "Garcia,, Jewel May" at bounding box center [528, 672] width 418 height 39
click at [374, 674] on td "Garcia,, Jewel May" at bounding box center [528, 672] width 418 height 39
click at [367, 677] on td "Garcia,, Jewel May" at bounding box center [528, 672] width 418 height 39
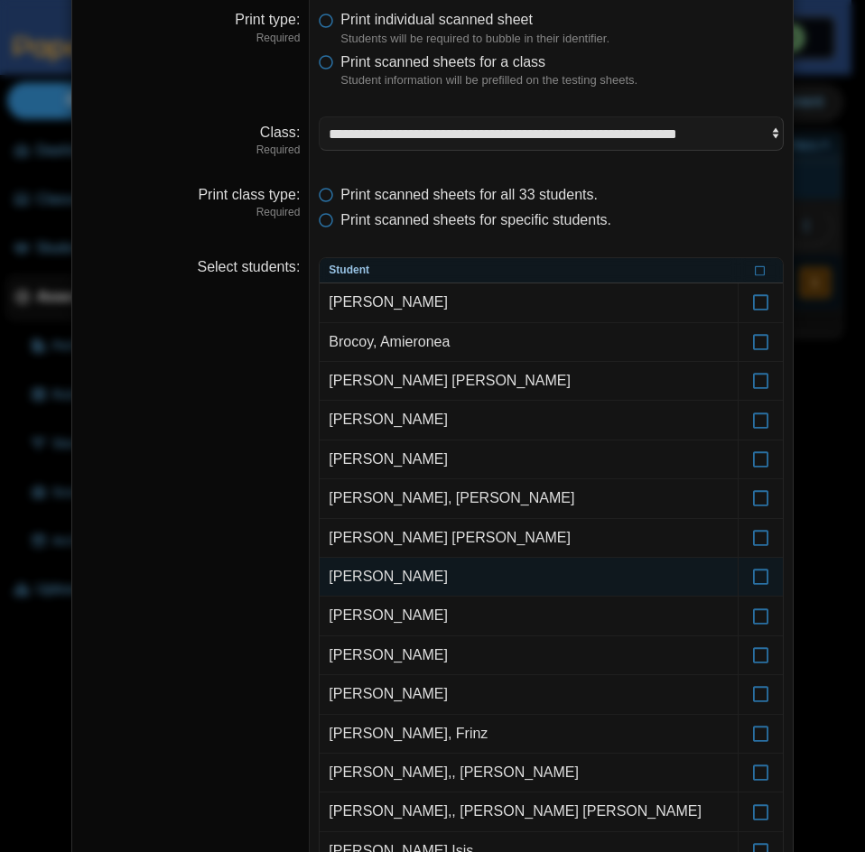
scroll to position [0, 0]
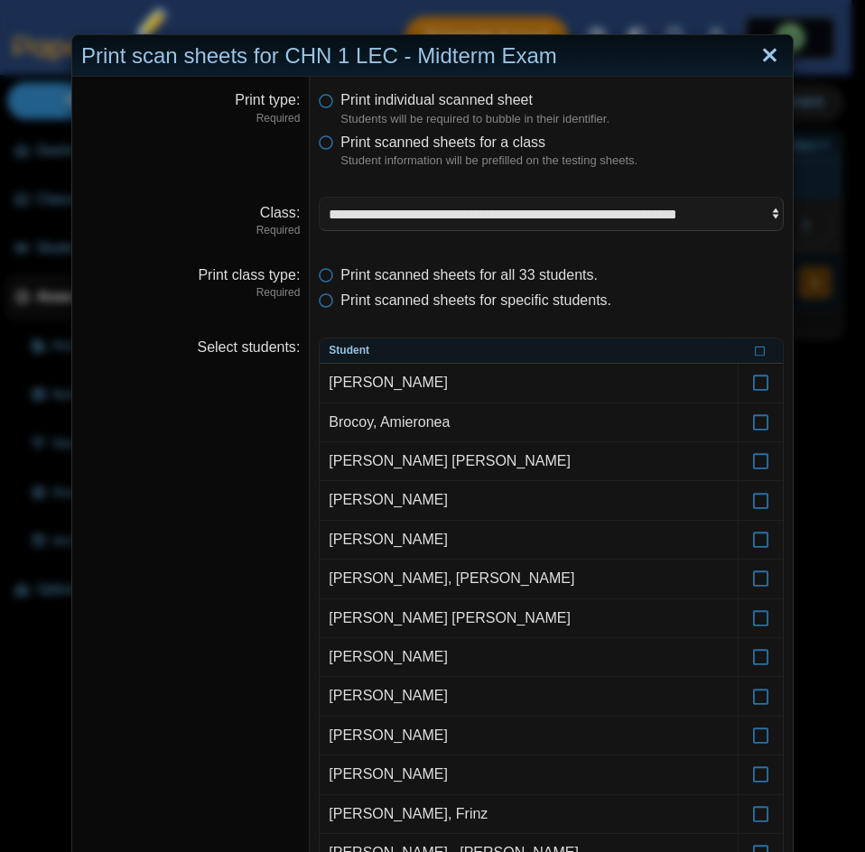
click at [772, 48] on link "Close" at bounding box center [769, 56] width 28 height 31
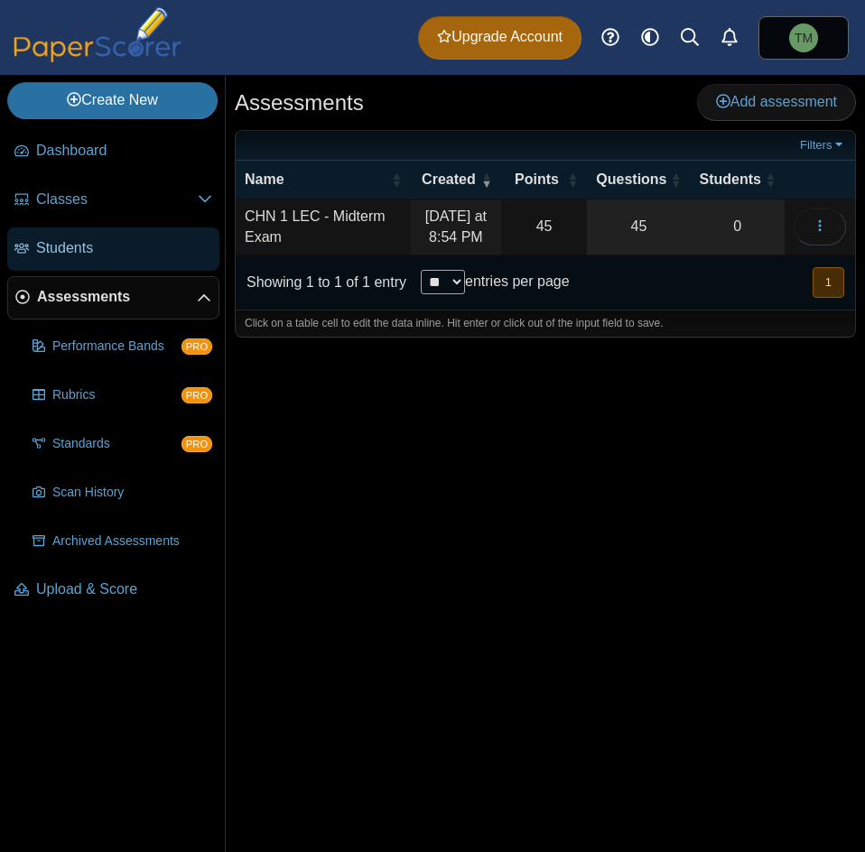
click at [152, 250] on span "Students" at bounding box center [124, 248] width 176 height 20
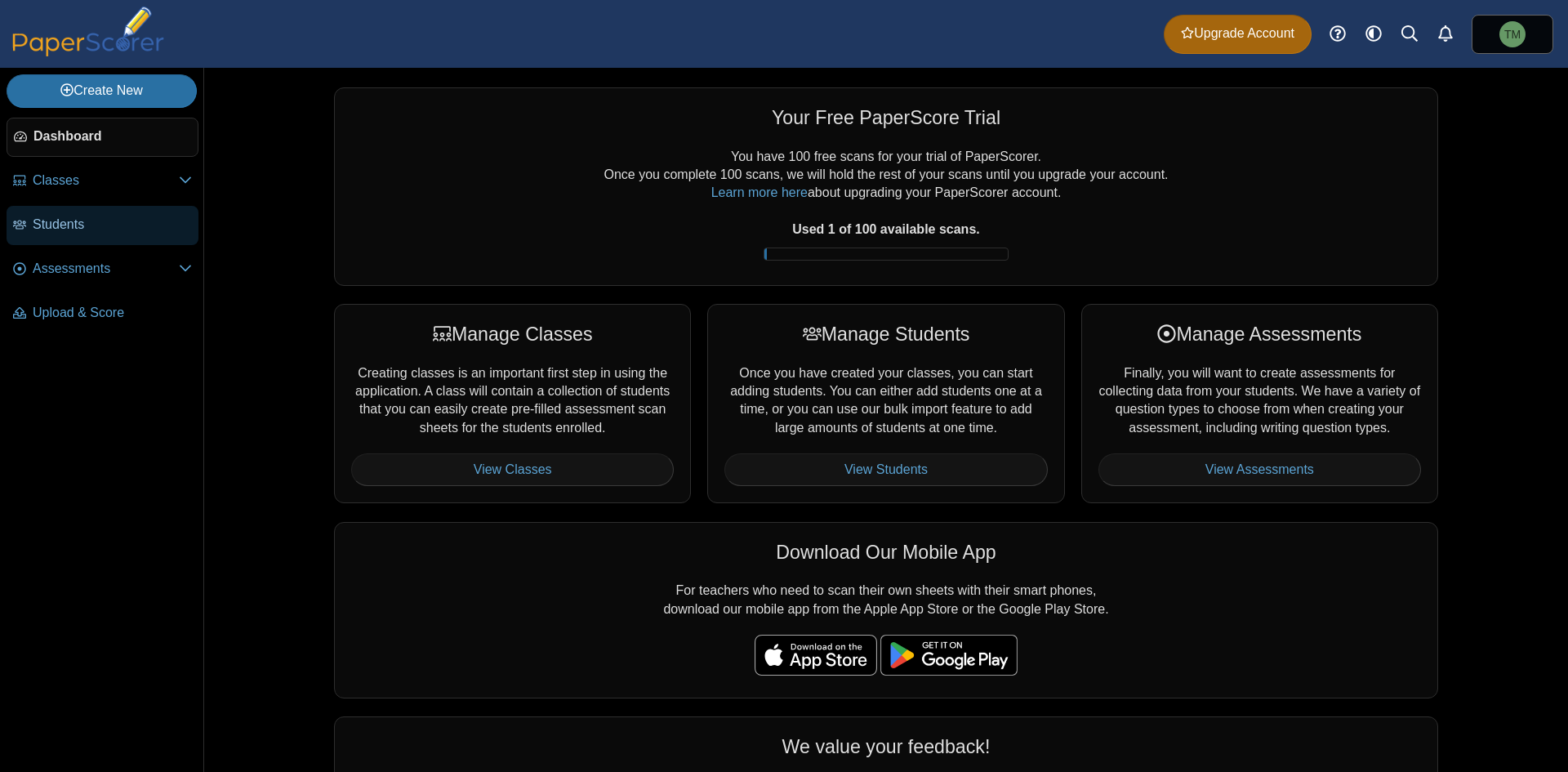
click at [58, 211] on link "Students" at bounding box center [102, 224] width 192 height 39
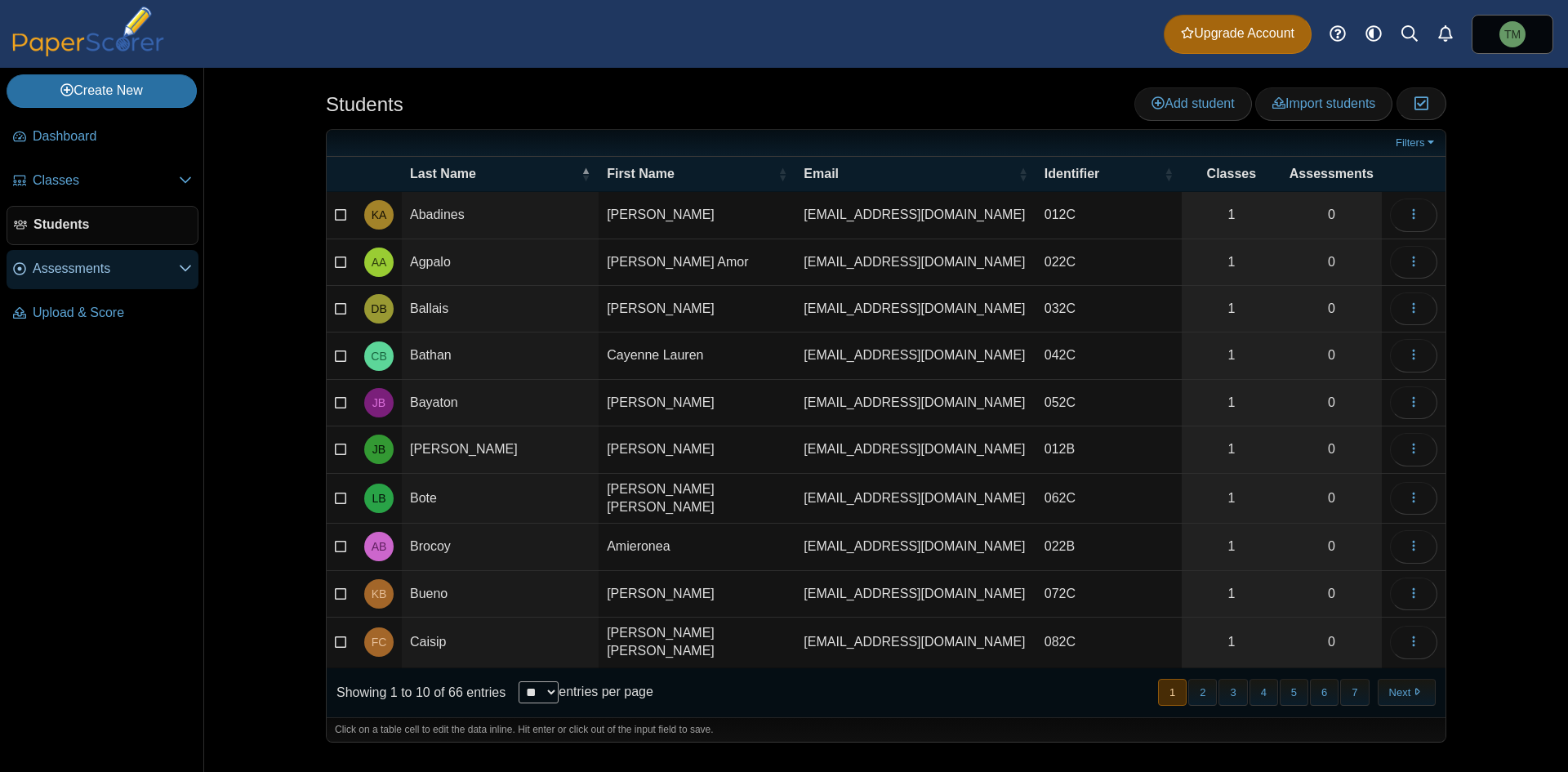
click at [129, 275] on span "Assessments" at bounding box center [106, 269] width 147 height 18
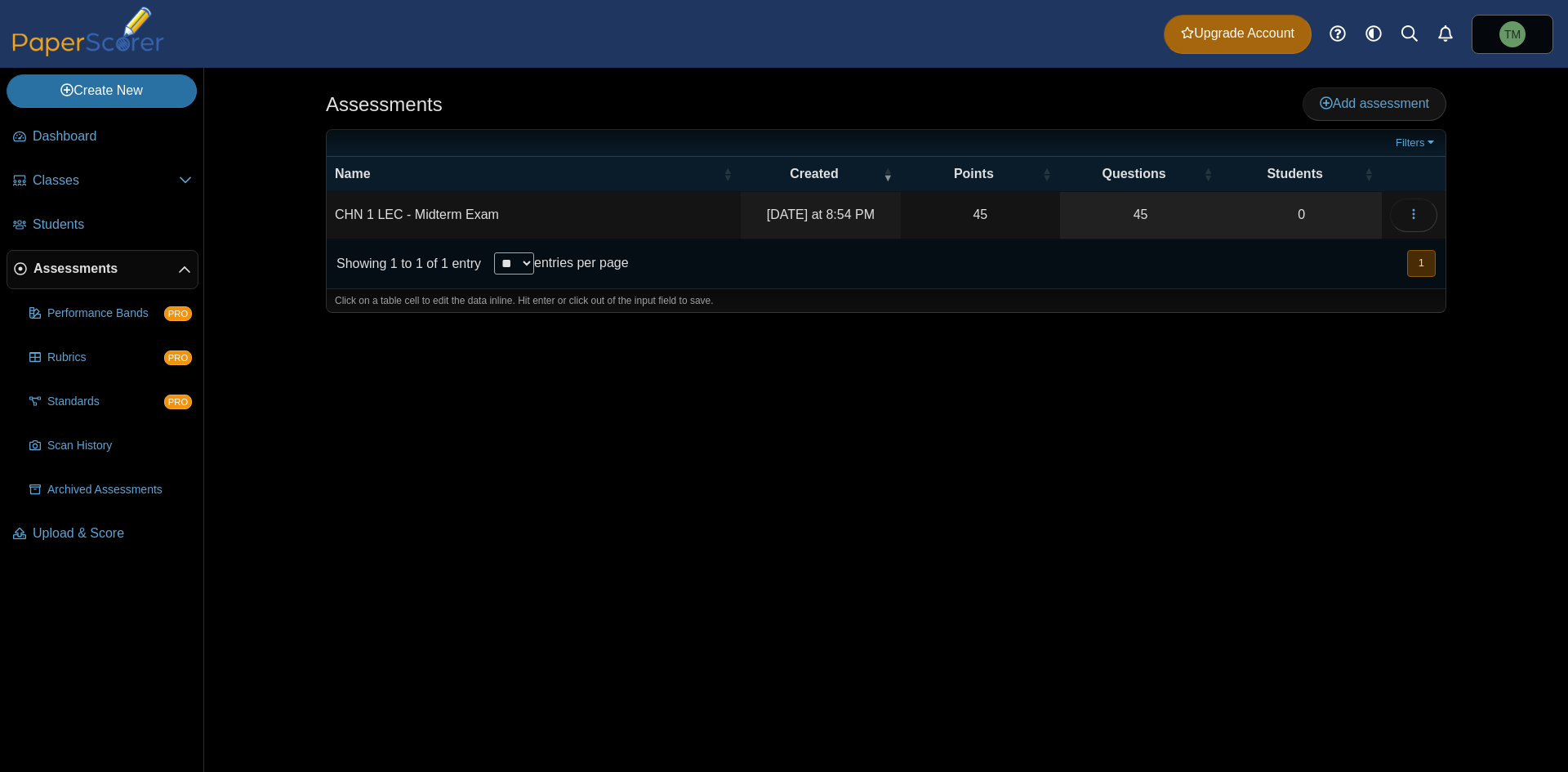
click at [532, 221] on td "CHN 1 LEC - Midterm Exam" at bounding box center [534, 214] width 414 height 46
click at [1274, 406] on div "Assessments Add assessment 45 0" at bounding box center [886, 420] width 1225 height 704
click at [1160, 211] on link "45" at bounding box center [1140, 214] width 162 height 46
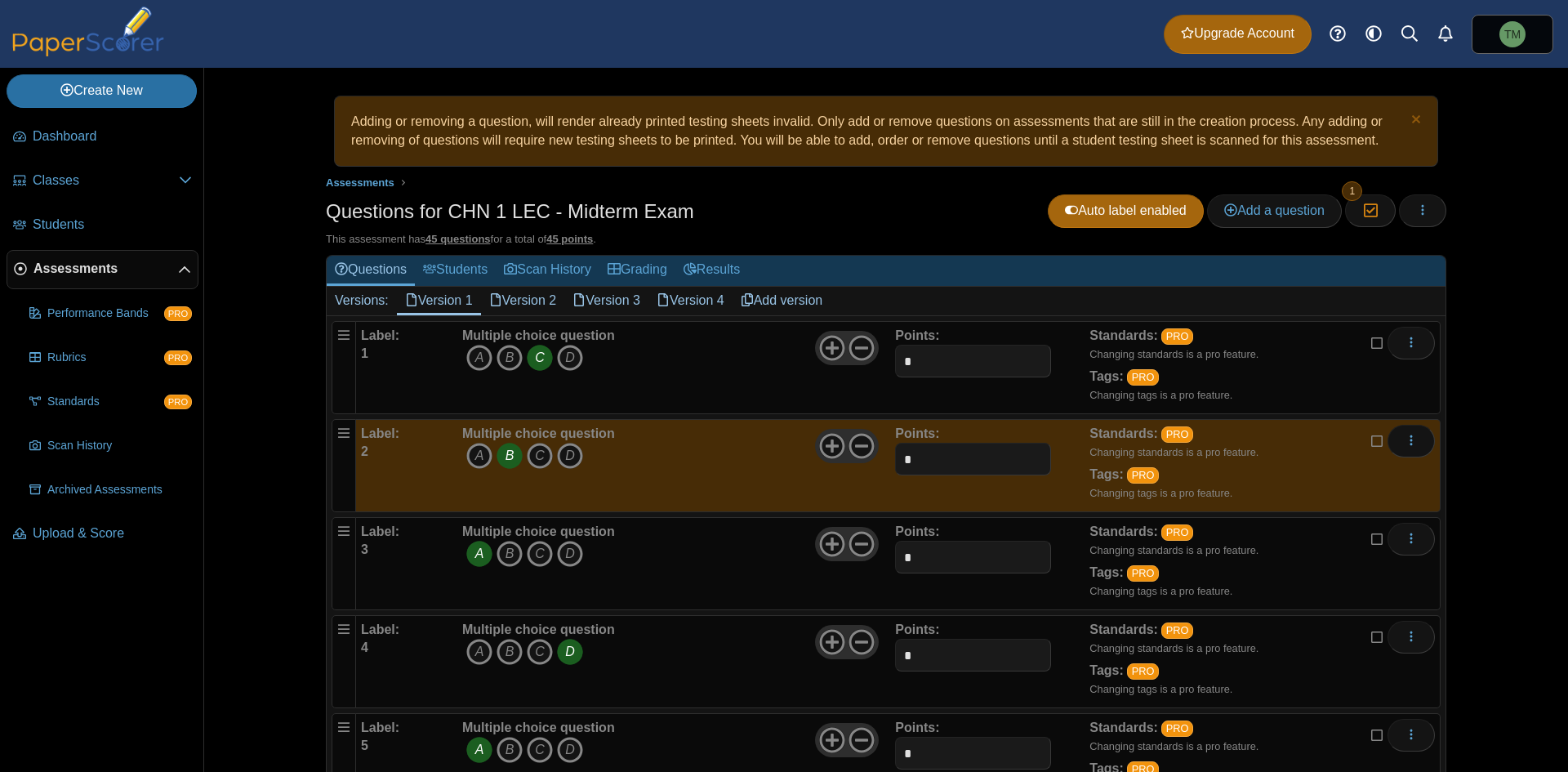
click at [506, 311] on link "Version 2" at bounding box center [523, 300] width 84 height 28
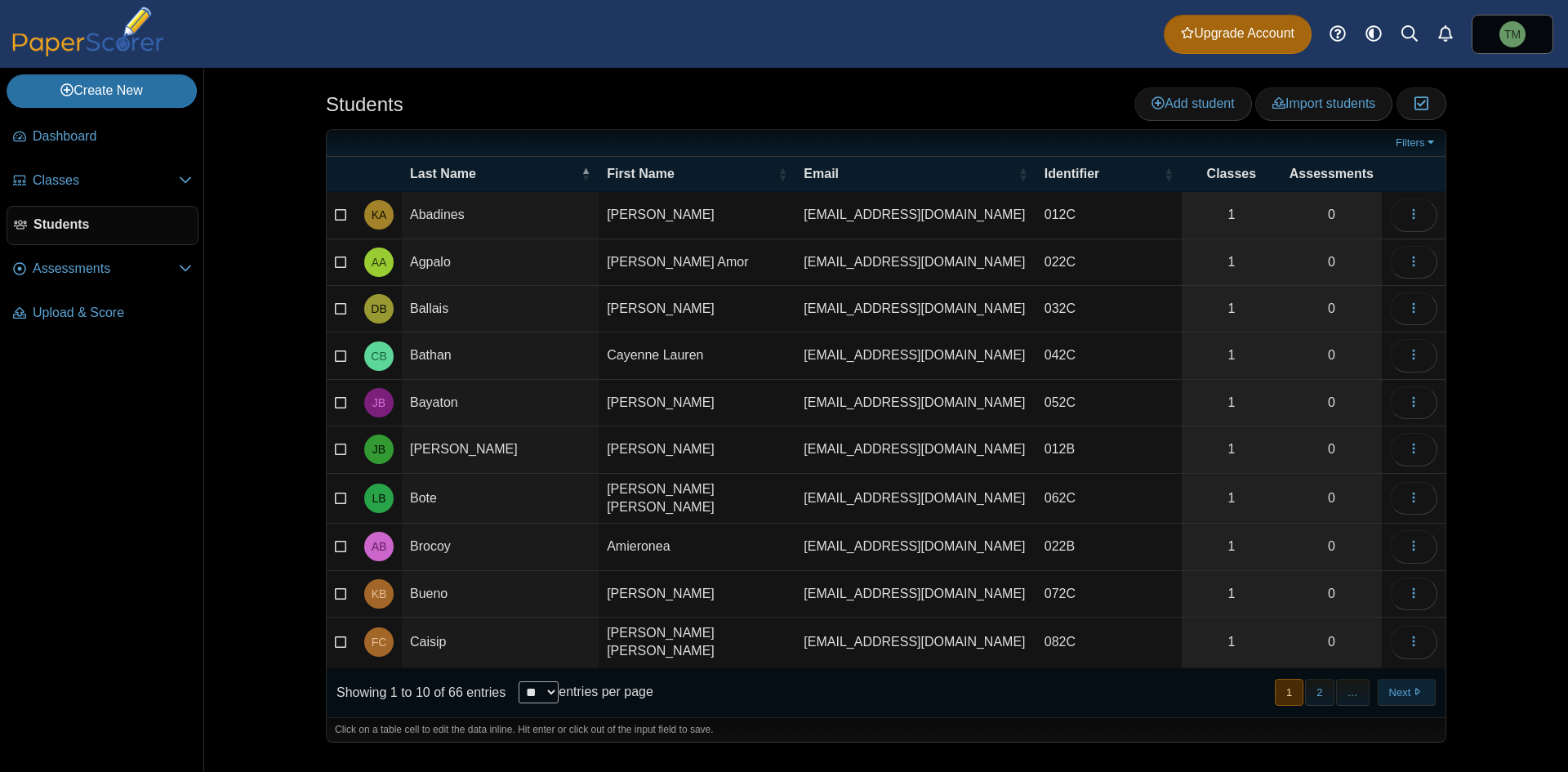
click at [782, 682] on button "Next" at bounding box center [1406, 692] width 58 height 27
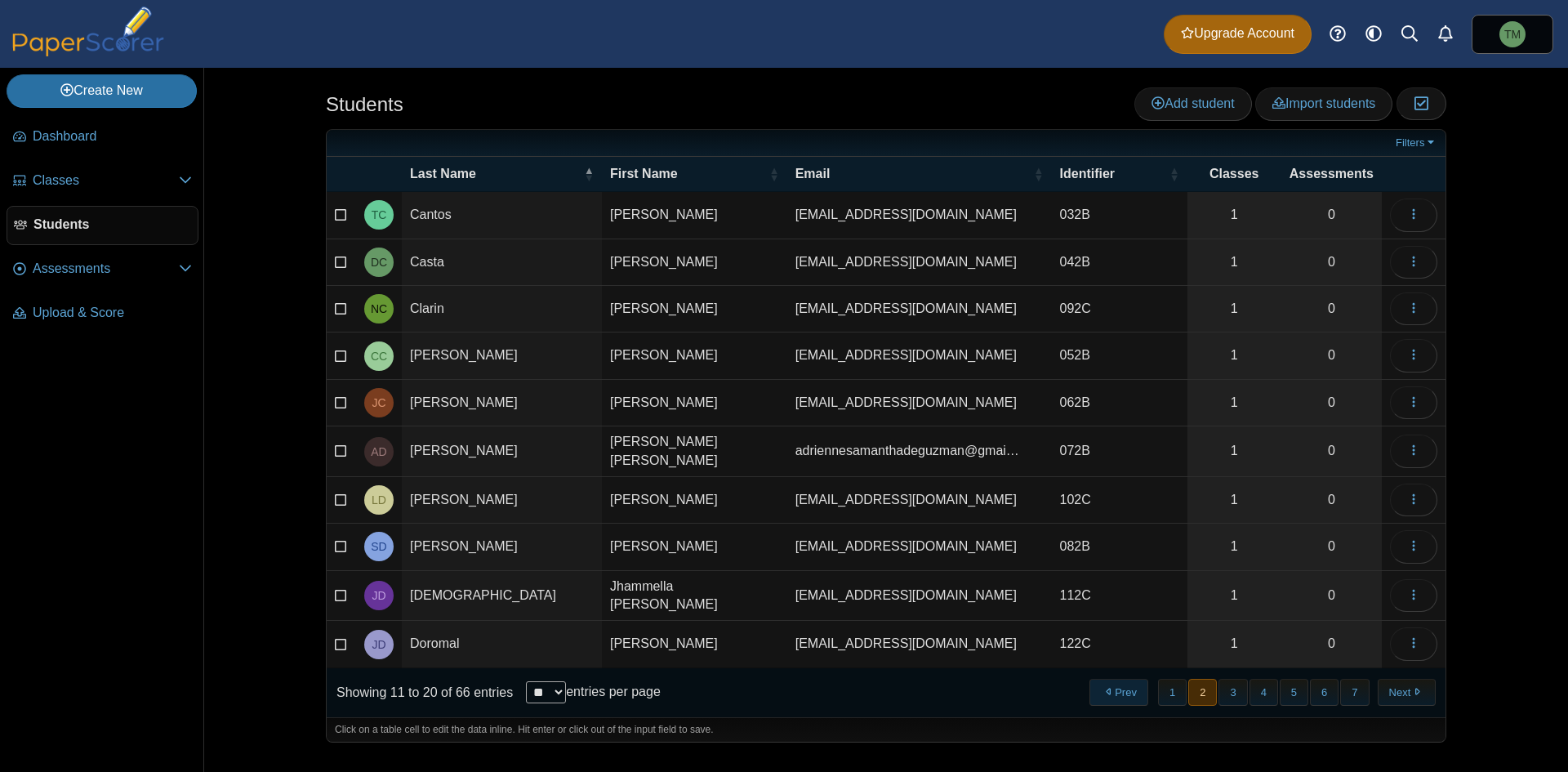
click at [782, 682] on button "Prev" at bounding box center [1118, 692] width 58 height 27
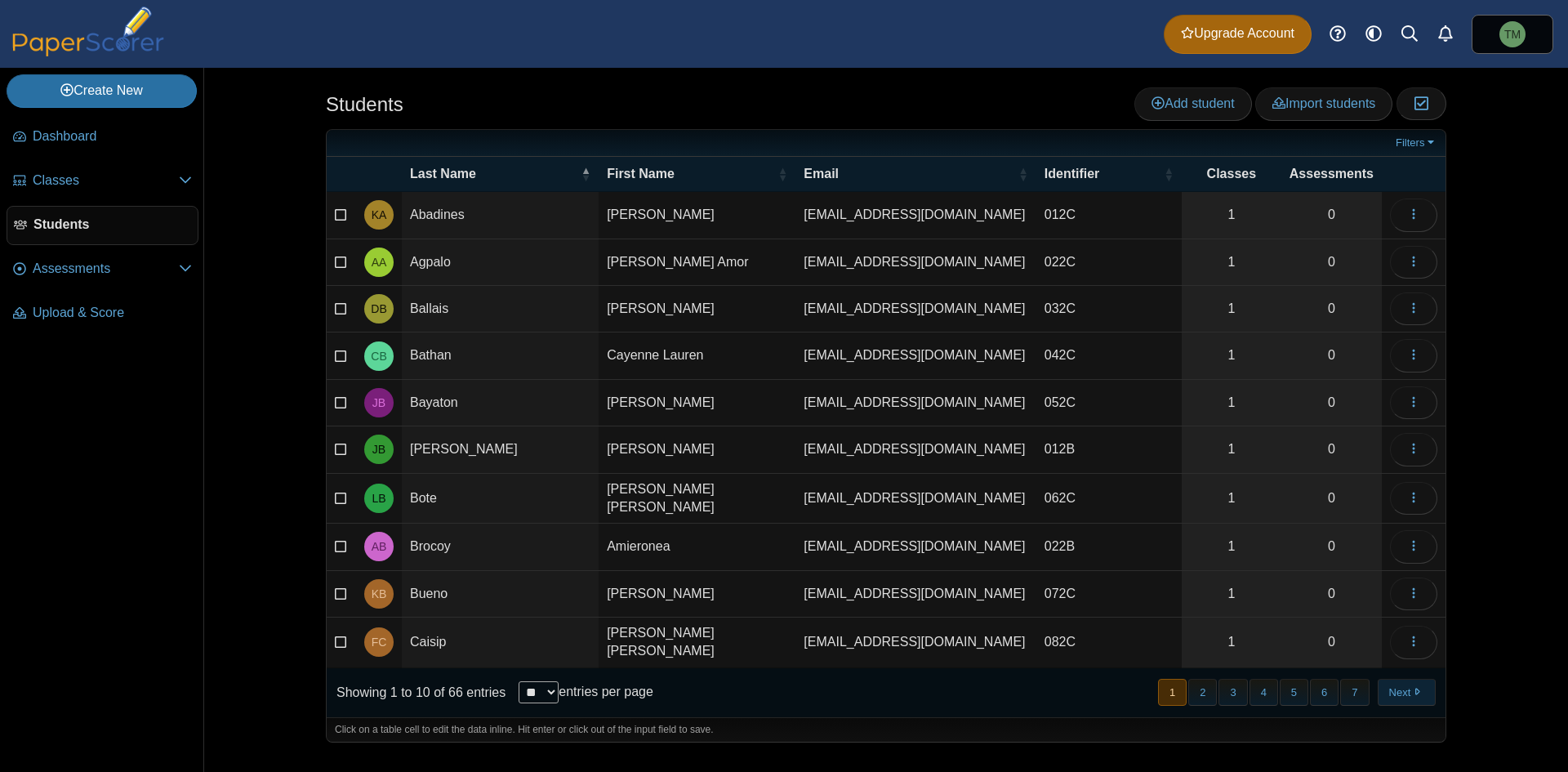
click at [782, 682] on button "Next" at bounding box center [1406, 692] width 58 height 27
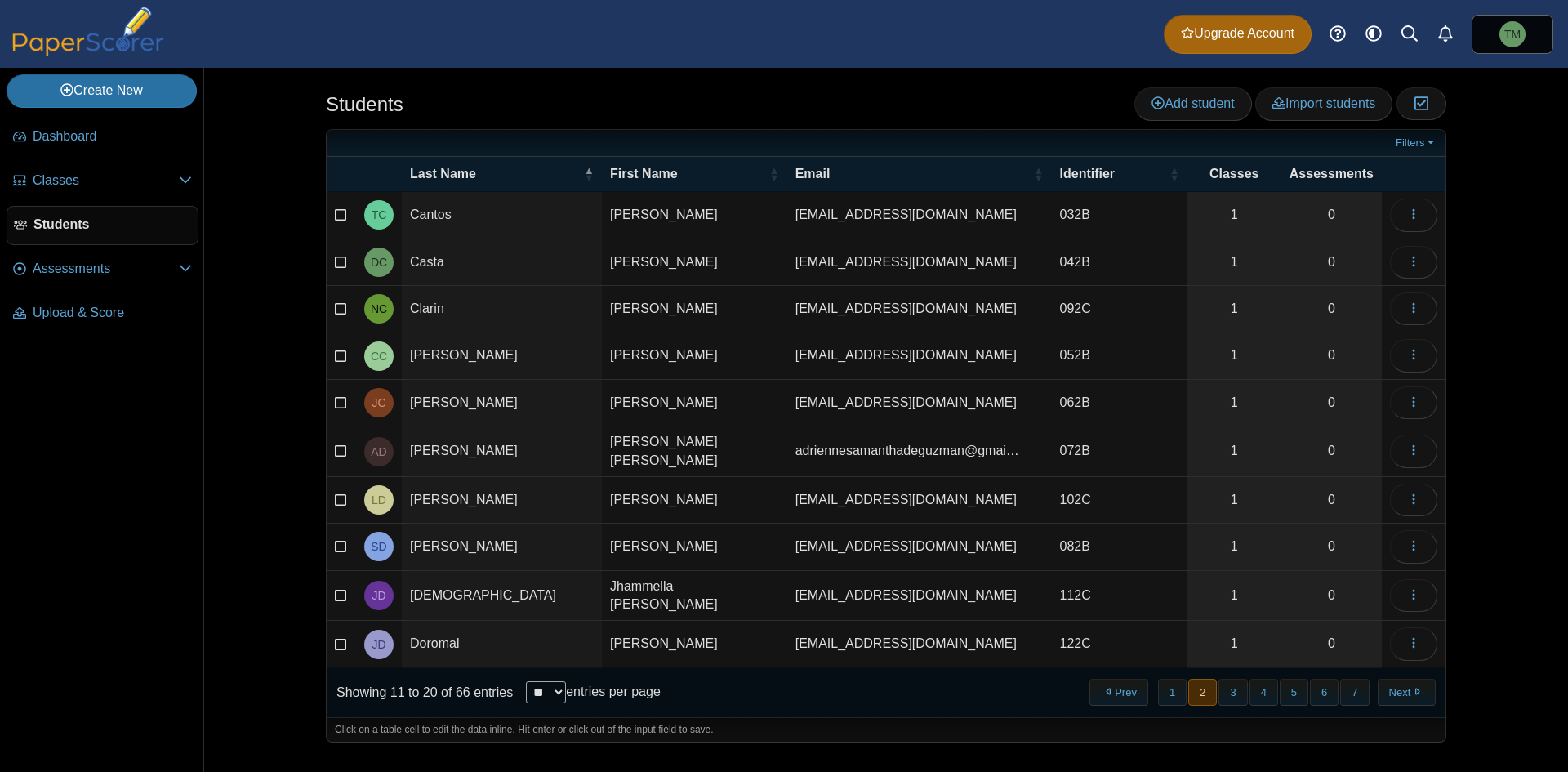
click at [782, 682] on button "Next" at bounding box center [1406, 692] width 58 height 27
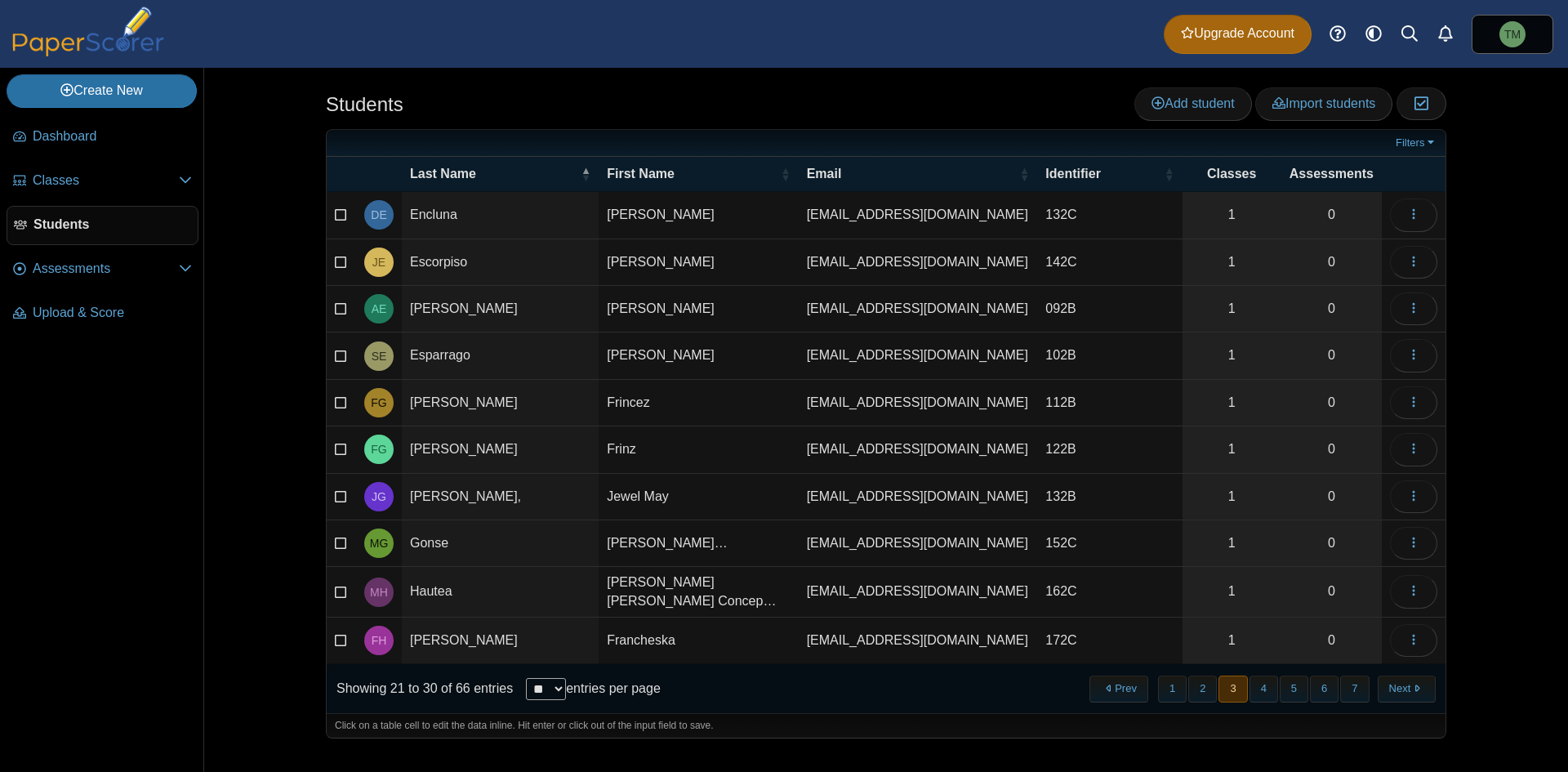
click at [688, 554] on td "Maria Michelle Keis…" at bounding box center [698, 543] width 199 height 46
click at [736, 590] on td "Maria Monica Concep…" at bounding box center [697, 592] width 196 height 51
type input "**********"
click at [782, 688] on button "Next" at bounding box center [1406, 685] width 58 height 27
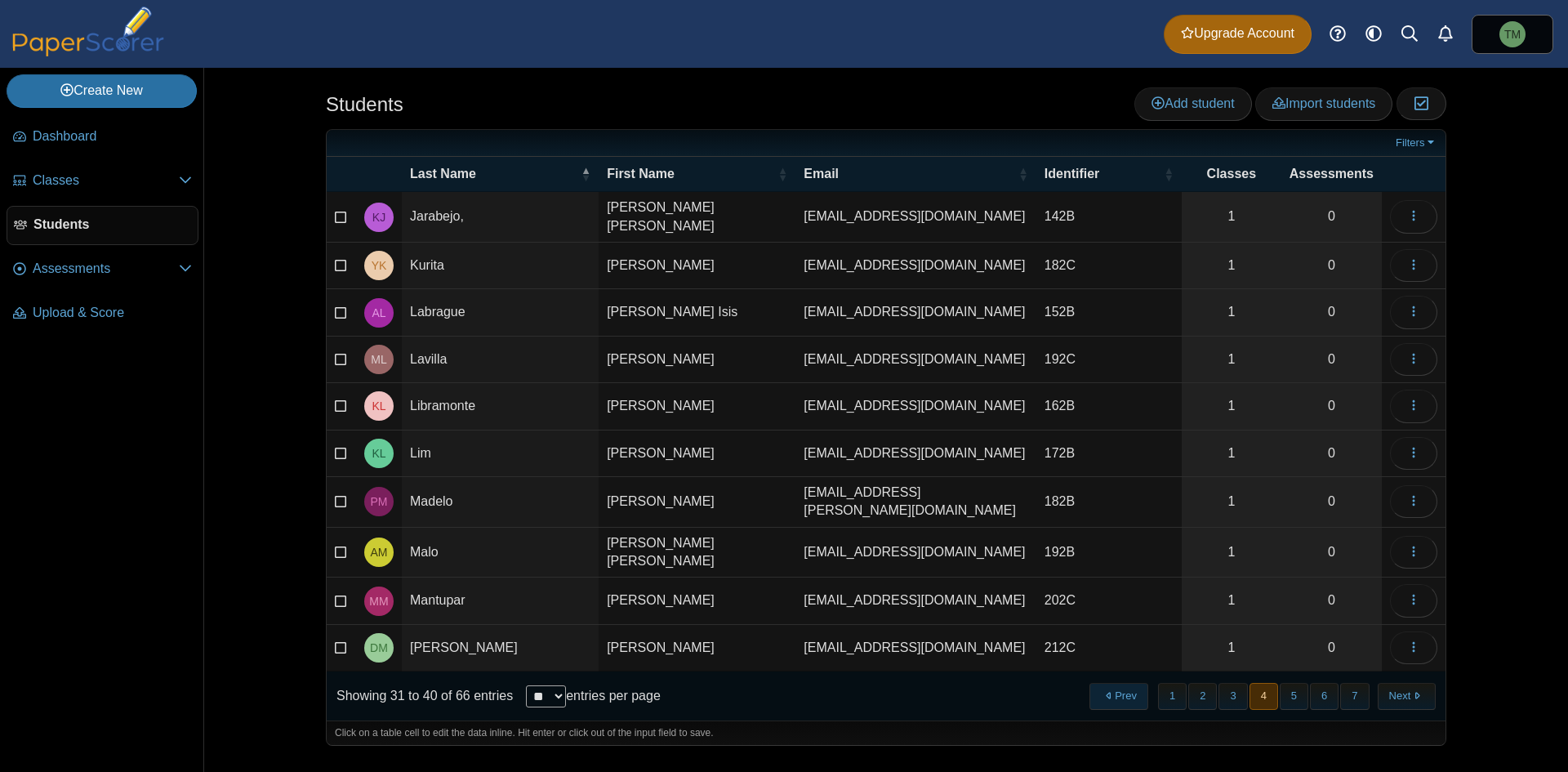
click at [782, 684] on button "Prev" at bounding box center [1118, 696] width 58 height 27
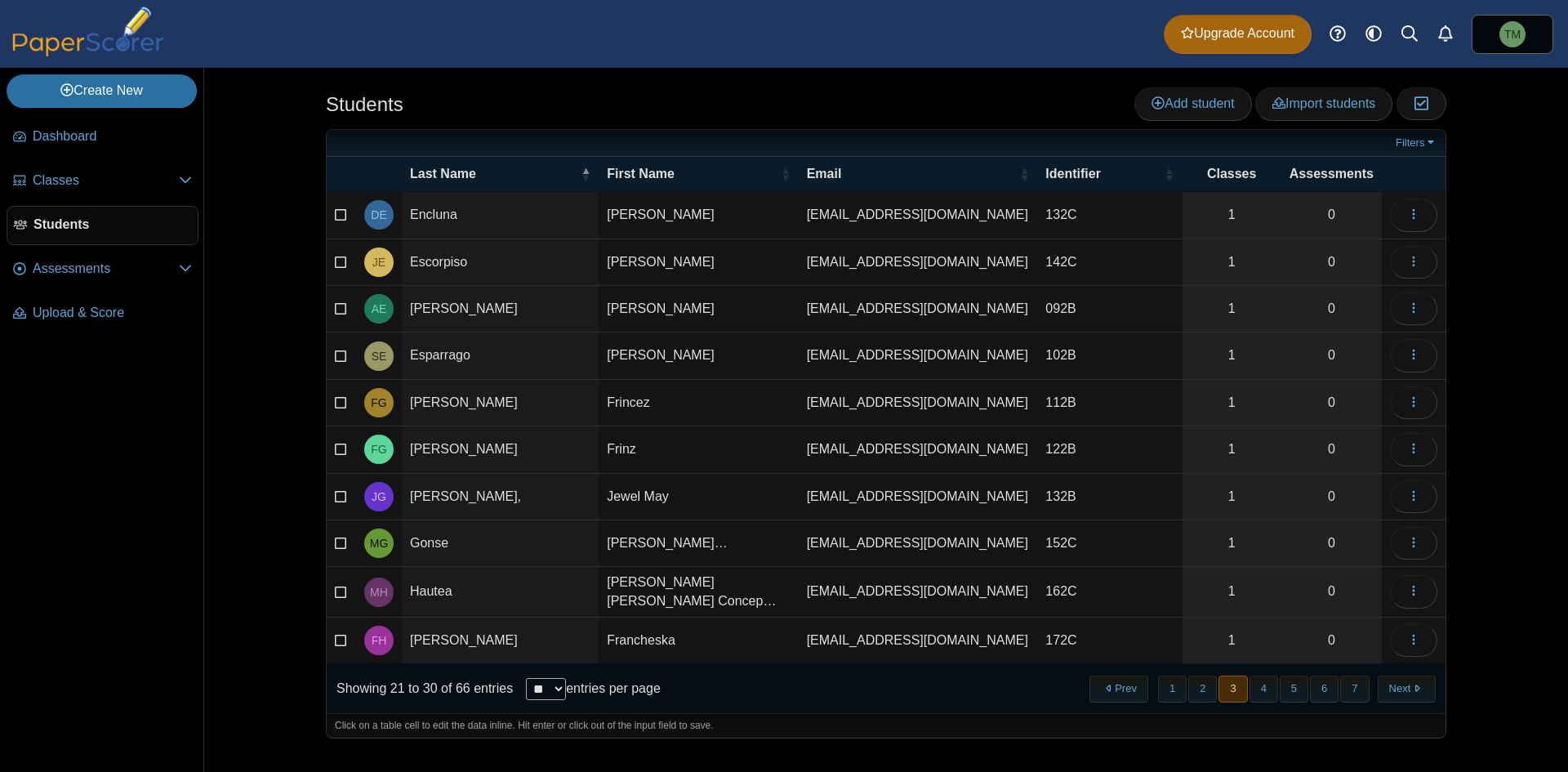
click at [680, 505] on td "Jewel May" at bounding box center [698, 496] width 199 height 46
click at [519, 495] on td "Garcia," at bounding box center [499, 496] width 196 height 46
click at [519, 495] on input "*******" at bounding box center [499, 497] width 180 height 33
type input "******"
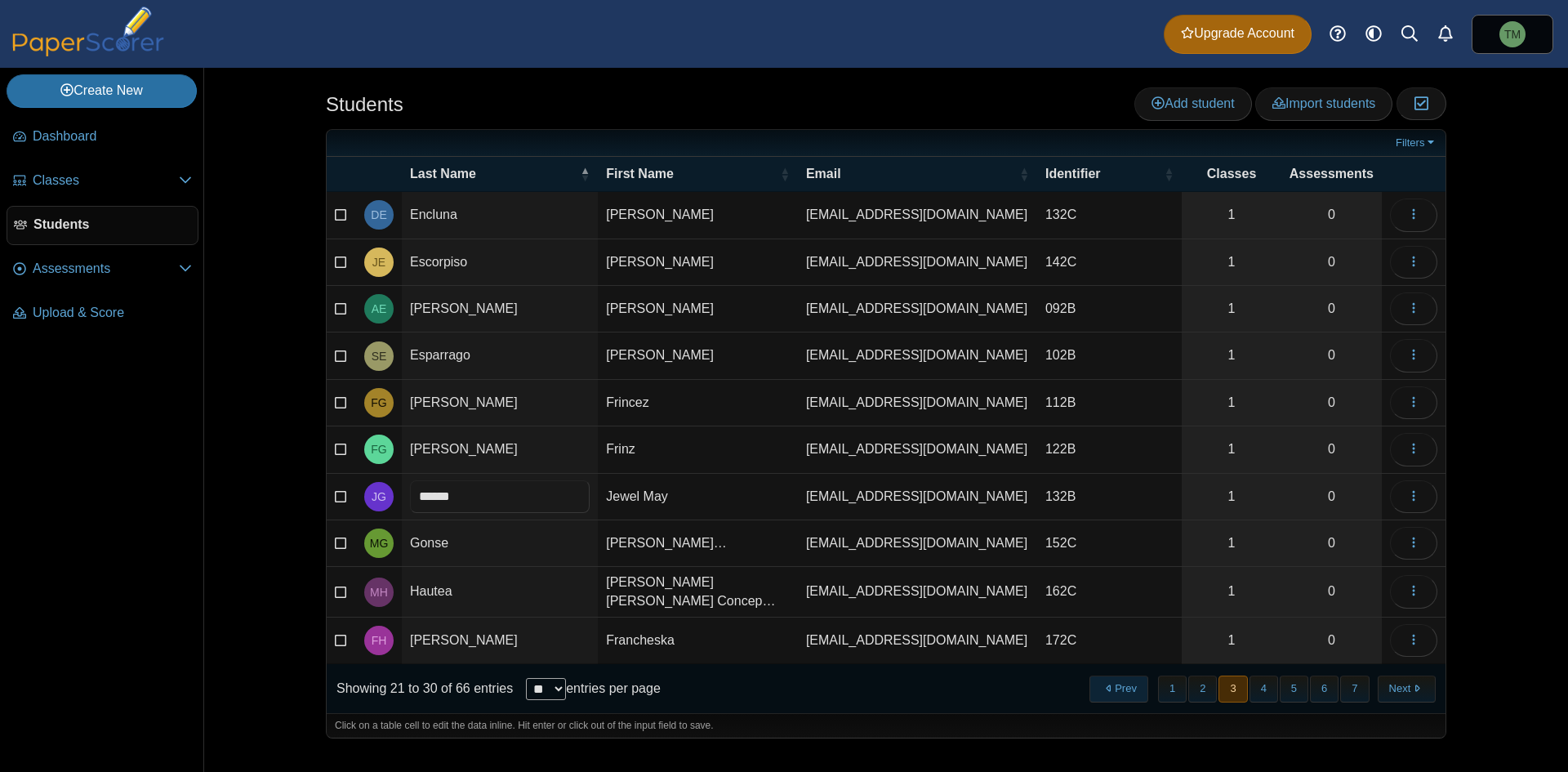
click at [782, 686] on button "Prev" at bounding box center [1118, 689] width 58 height 27
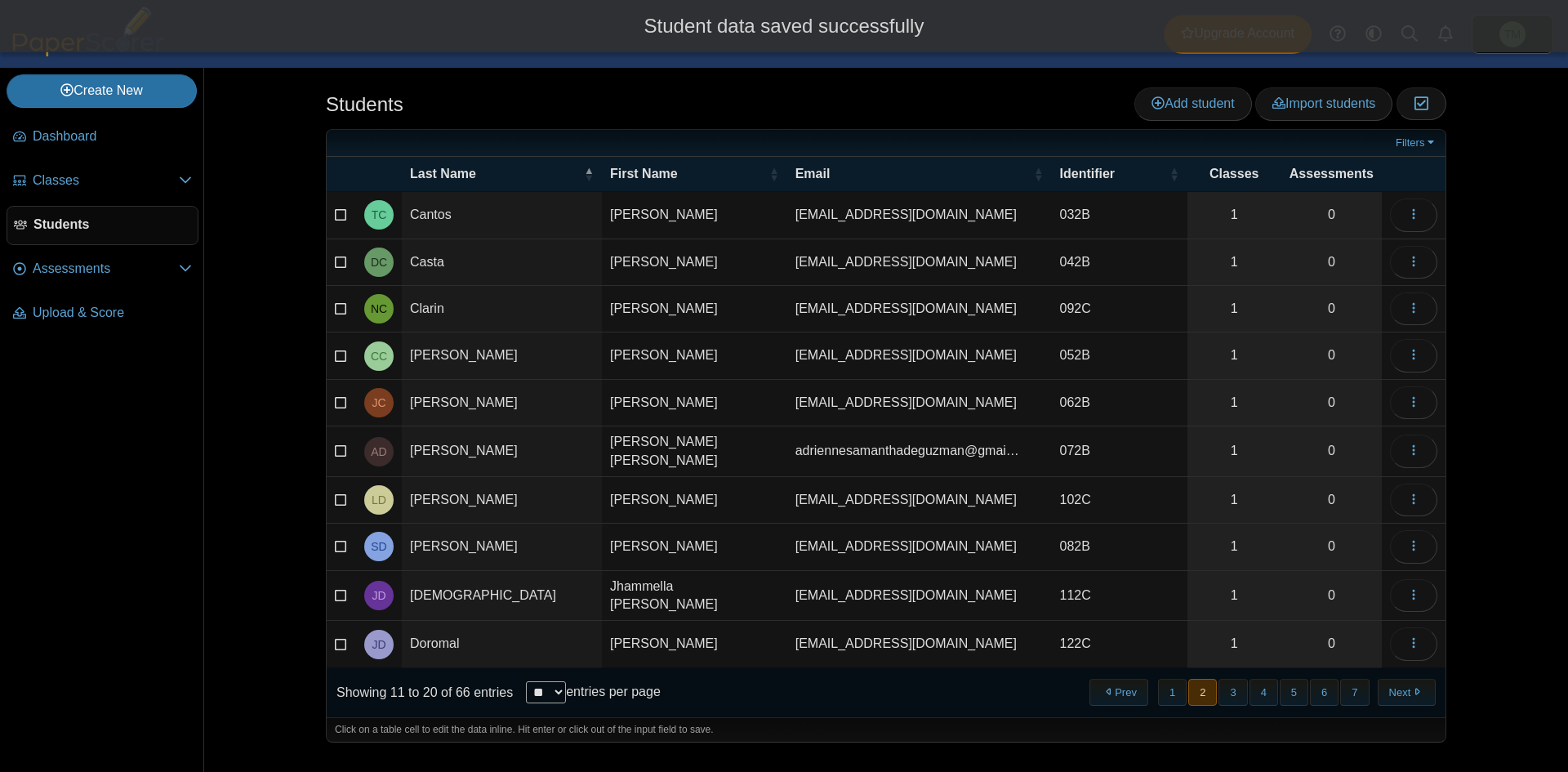
click at [782, 684] on button "Prev" at bounding box center [1118, 692] width 58 height 27
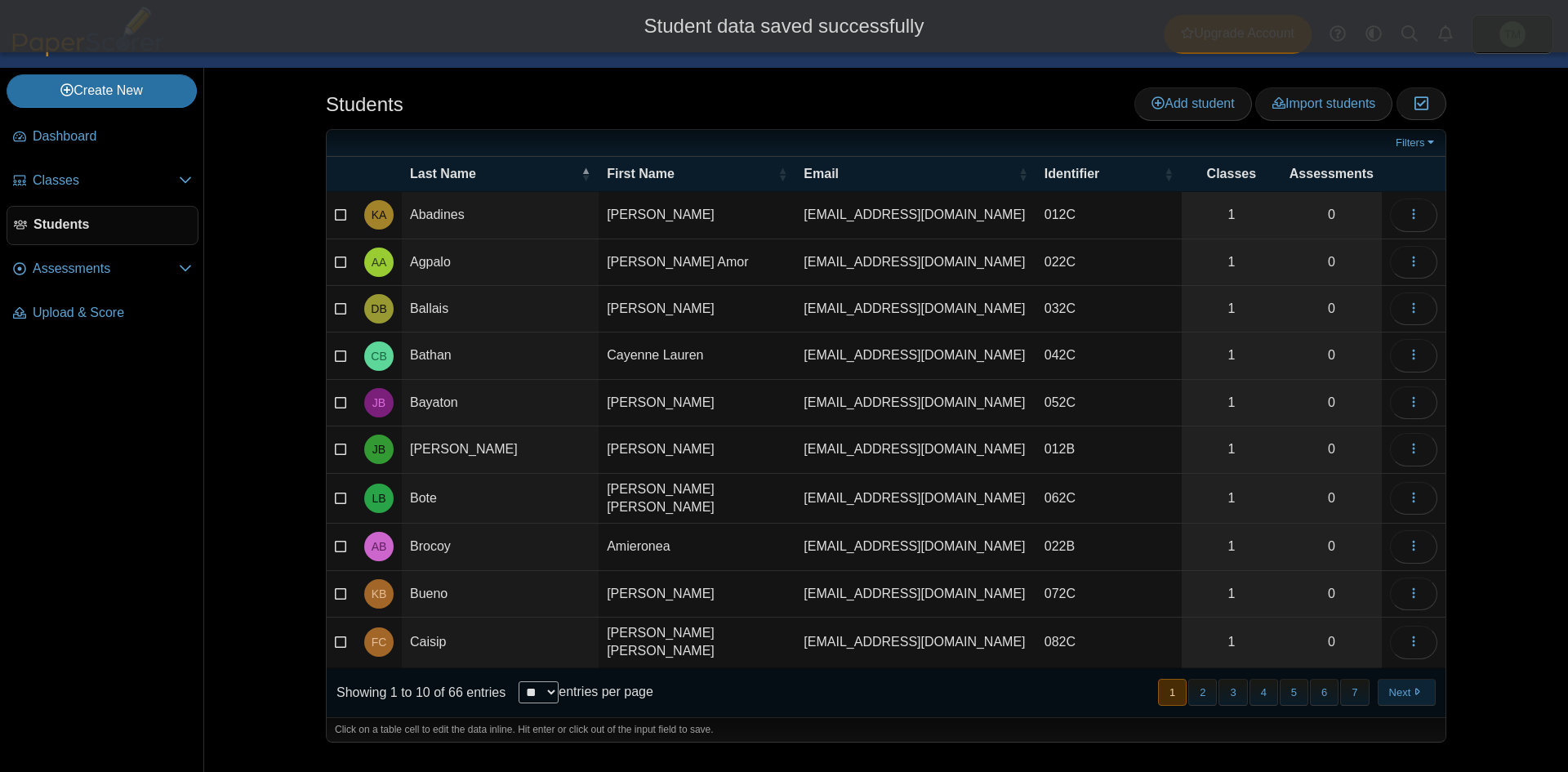
click at [782, 679] on button "Next" at bounding box center [1406, 692] width 58 height 27
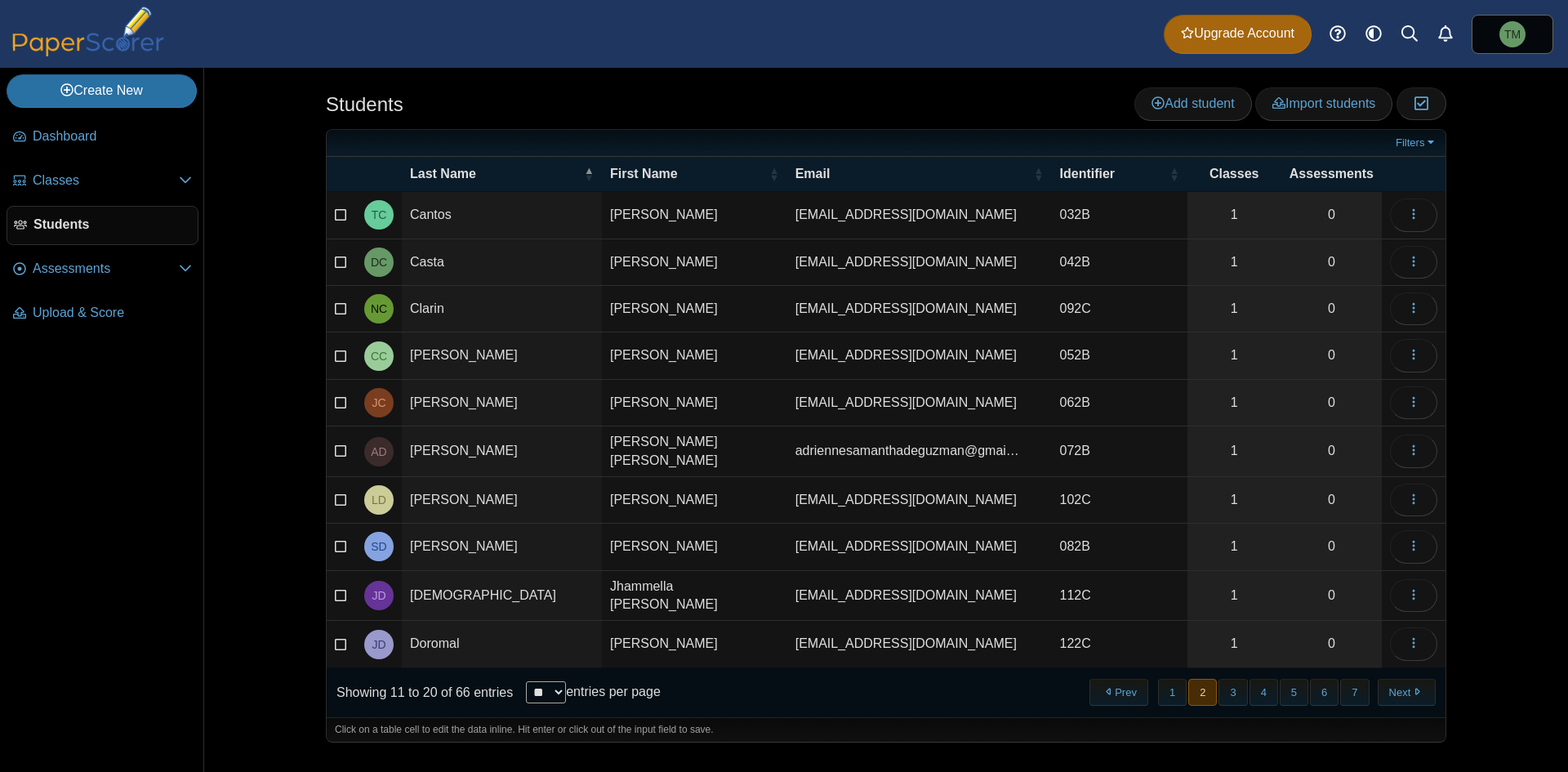
click at [782, 679] on button "Next" at bounding box center [1406, 692] width 58 height 27
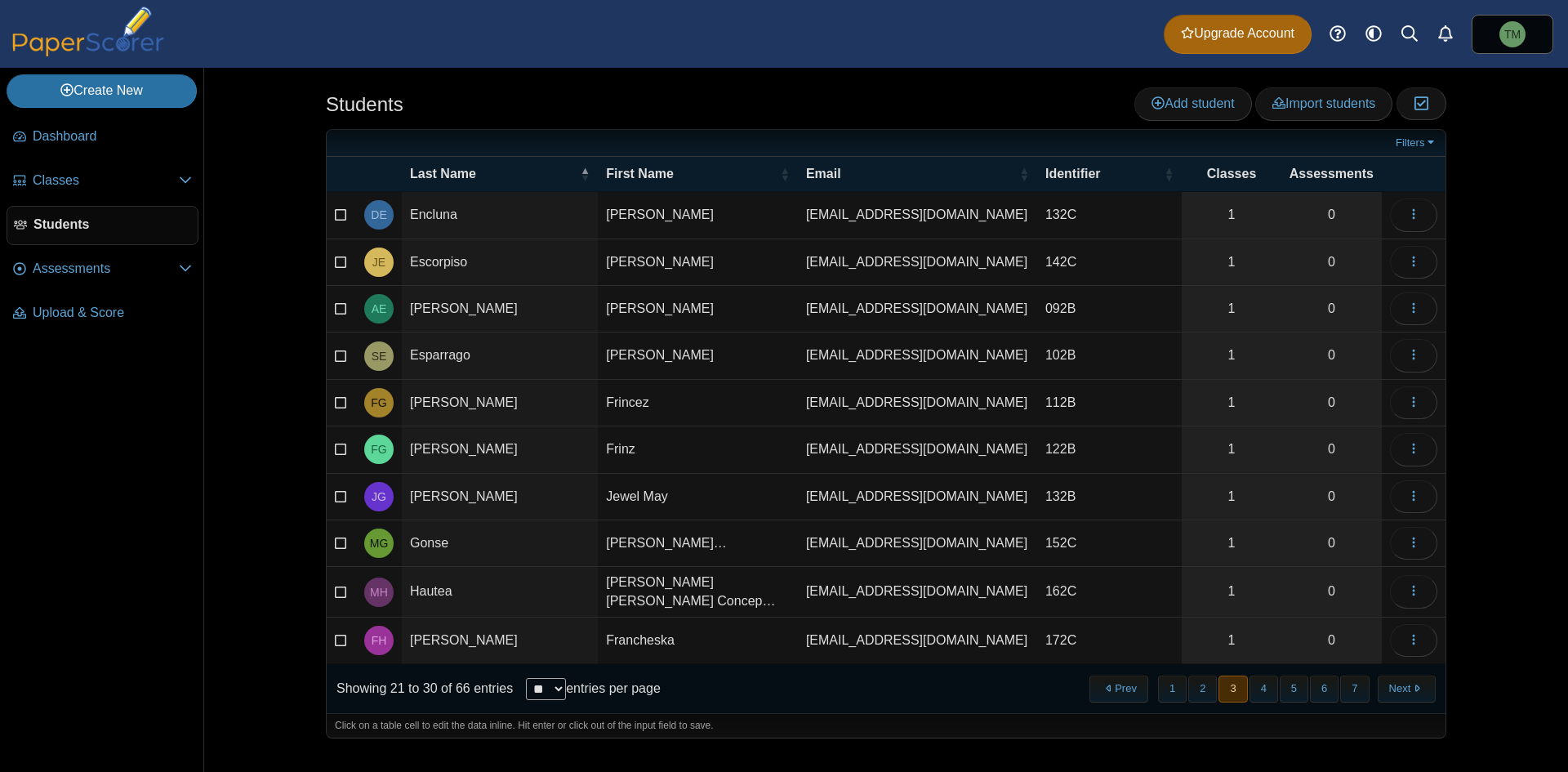
click at [782, 679] on button "Next" at bounding box center [1406, 689] width 58 height 27
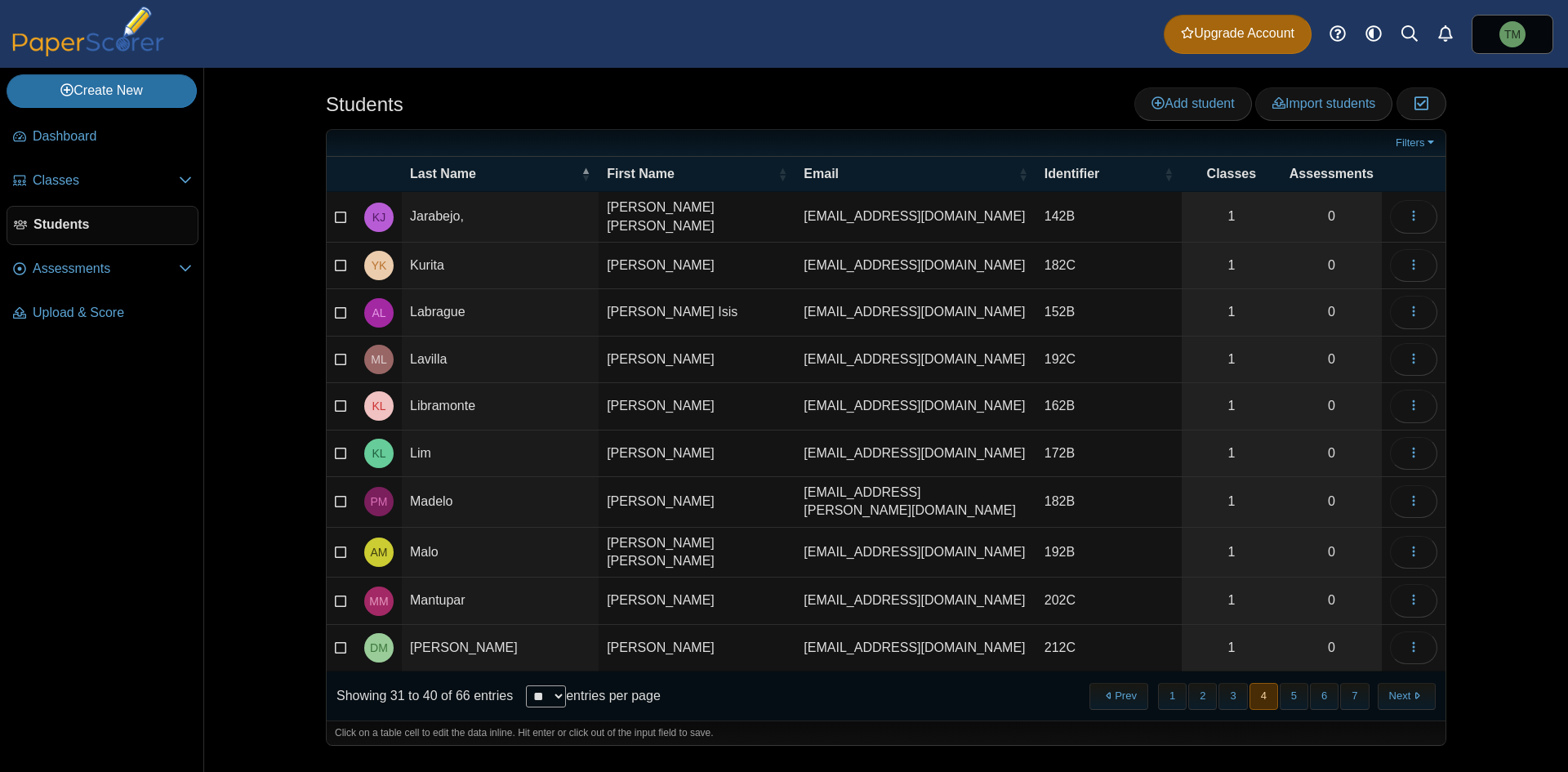
click at [782, 682] on button "Next" at bounding box center [1406, 696] width 58 height 27
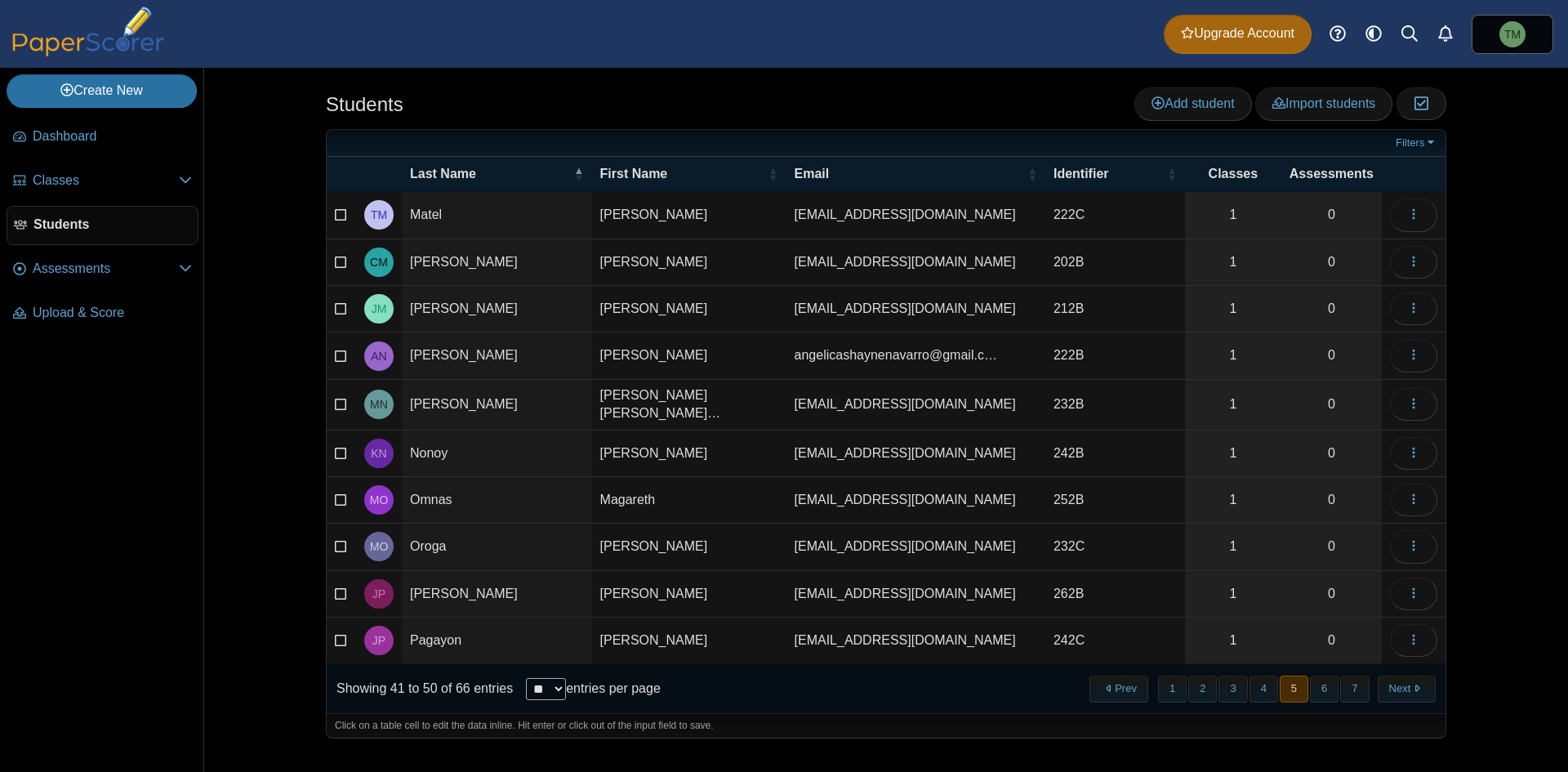
click at [782, 679] on button "Next" at bounding box center [1406, 689] width 58 height 27
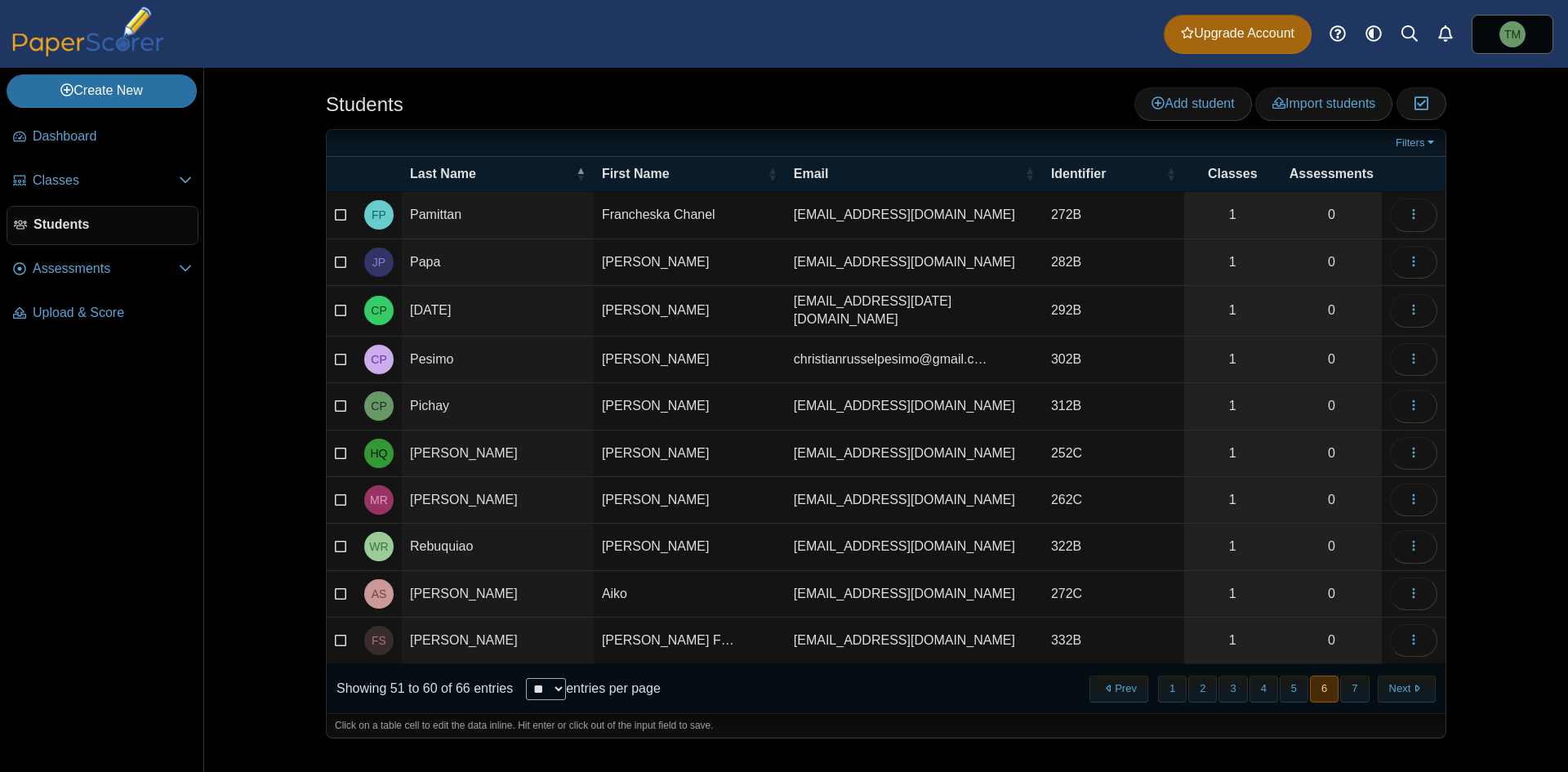
click at [782, 679] on button "Next" at bounding box center [1406, 689] width 58 height 27
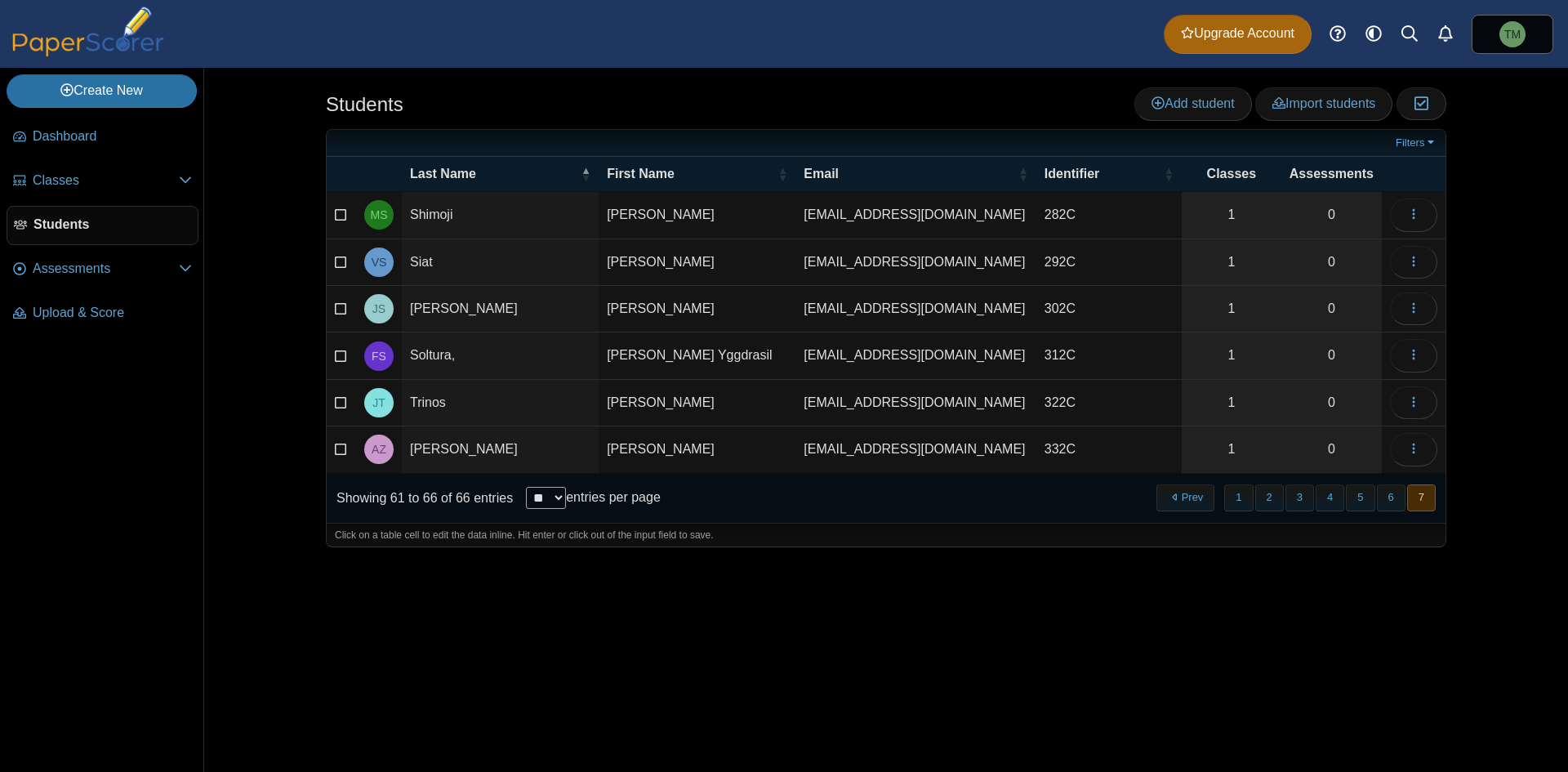
click at [514, 348] on td "Soltura," at bounding box center [499, 355] width 196 height 46
type input "*******"
drag, startPoint x: 1171, startPoint y: 575, endPoint x: 1199, endPoint y: 504, distance: 76.3
click at [782, 564] on div "Students Add student Import students Moderation 0" at bounding box center [886, 420] width 1225 height 704
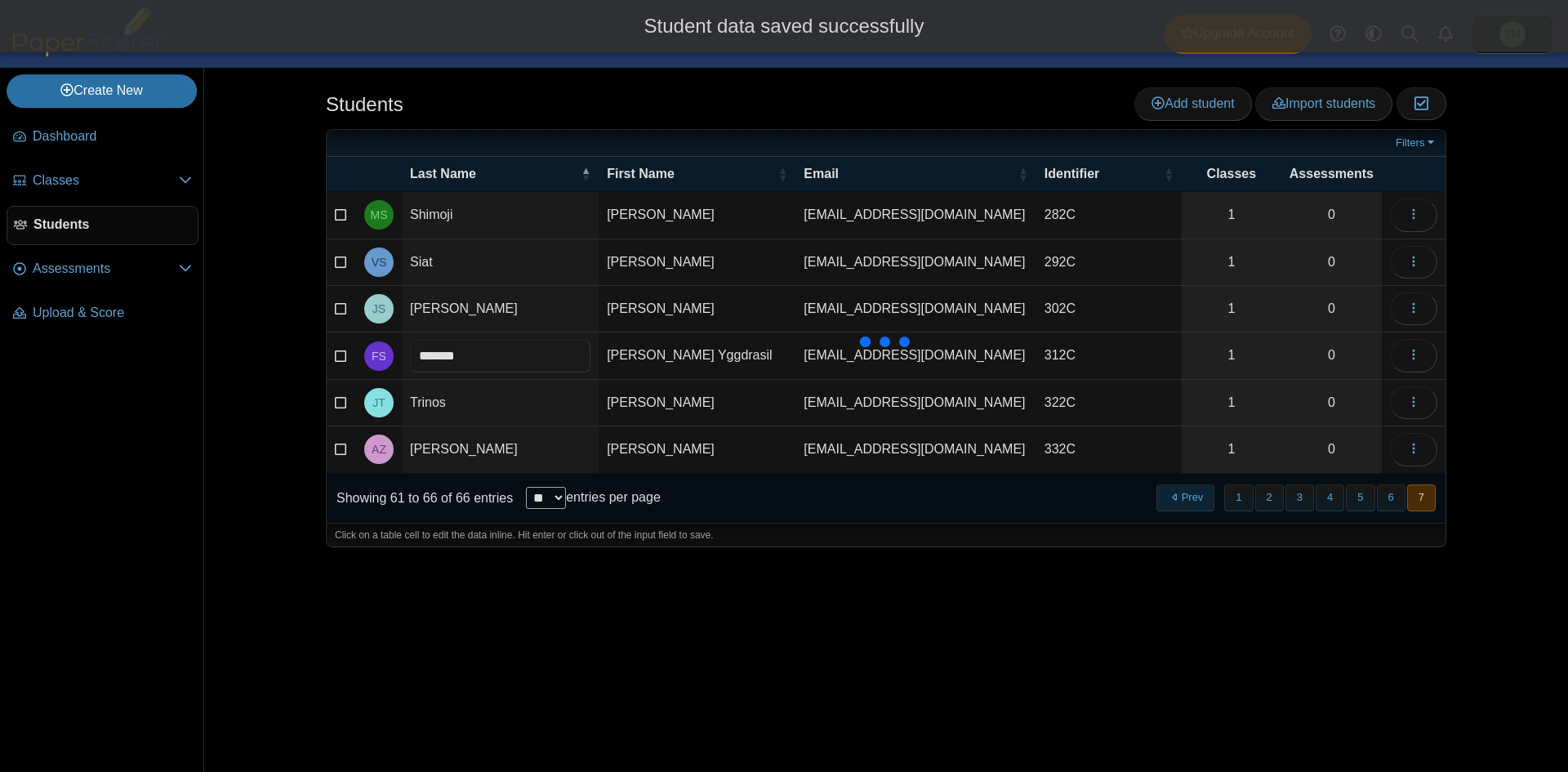
click at [782, 490] on button "Prev" at bounding box center [1185, 498] width 58 height 27
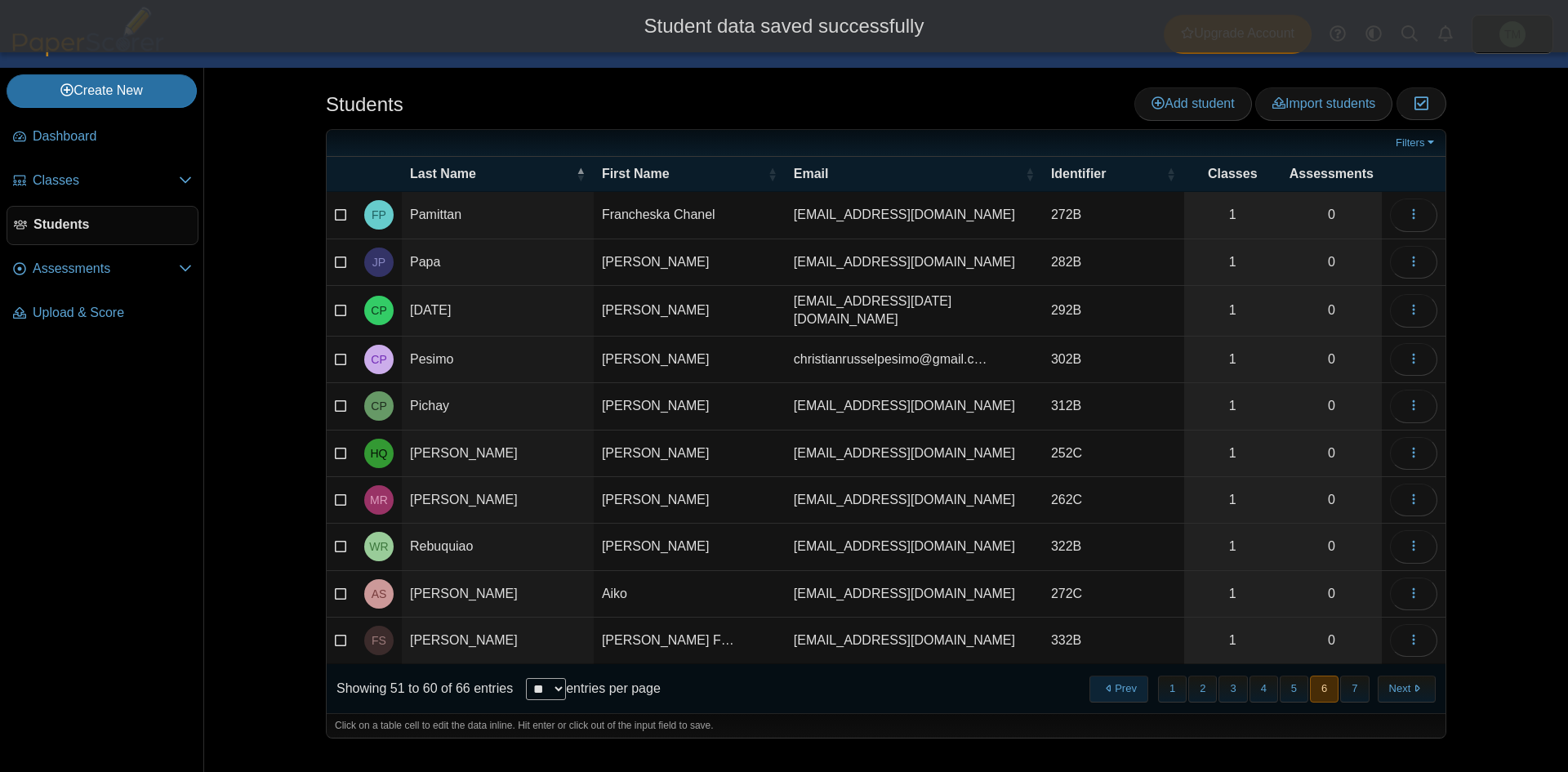
click at [782, 680] on button "Prev" at bounding box center [1118, 689] width 58 height 27
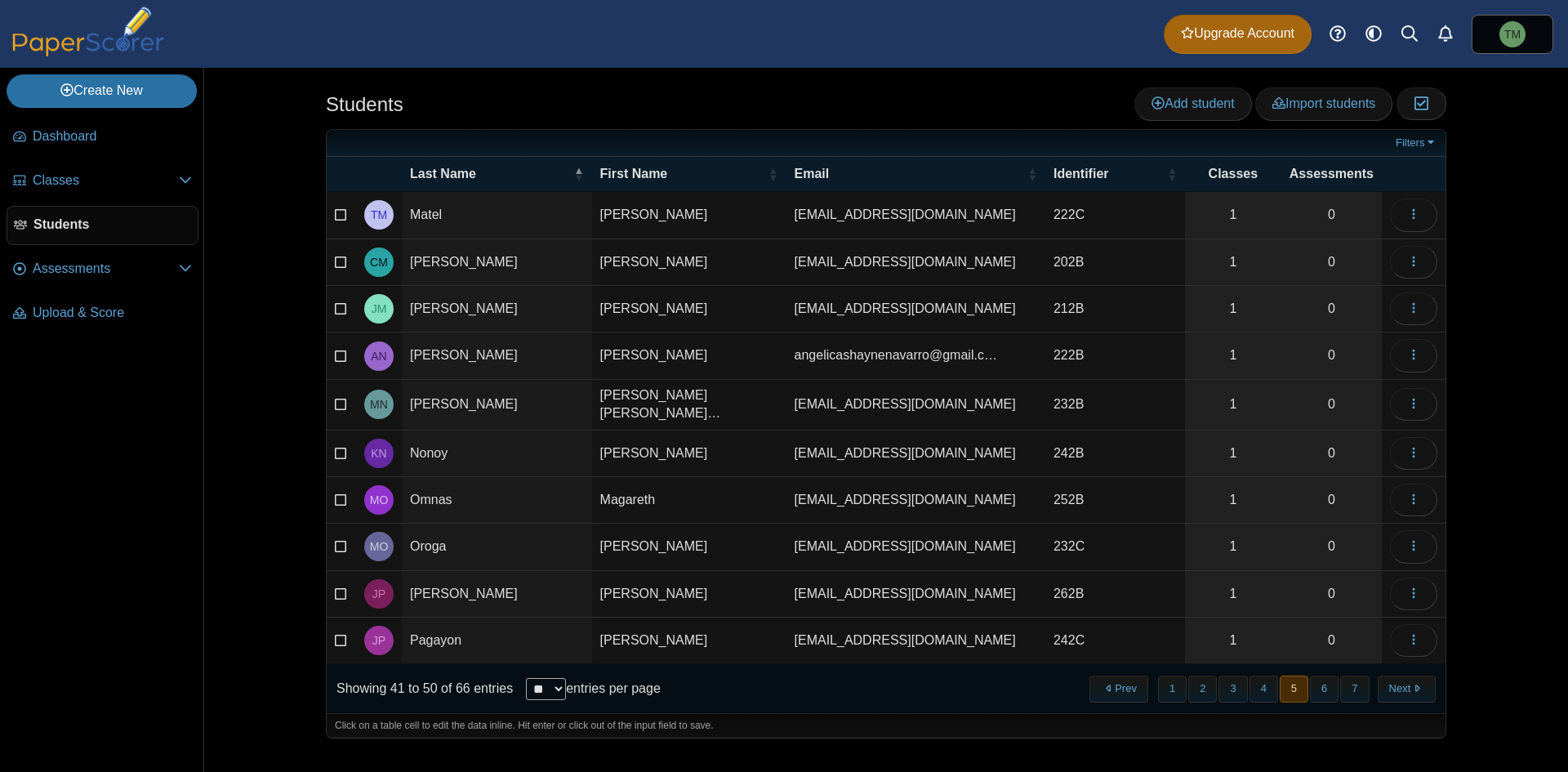
click at [782, 680] on button "Prev" at bounding box center [1118, 689] width 58 height 27
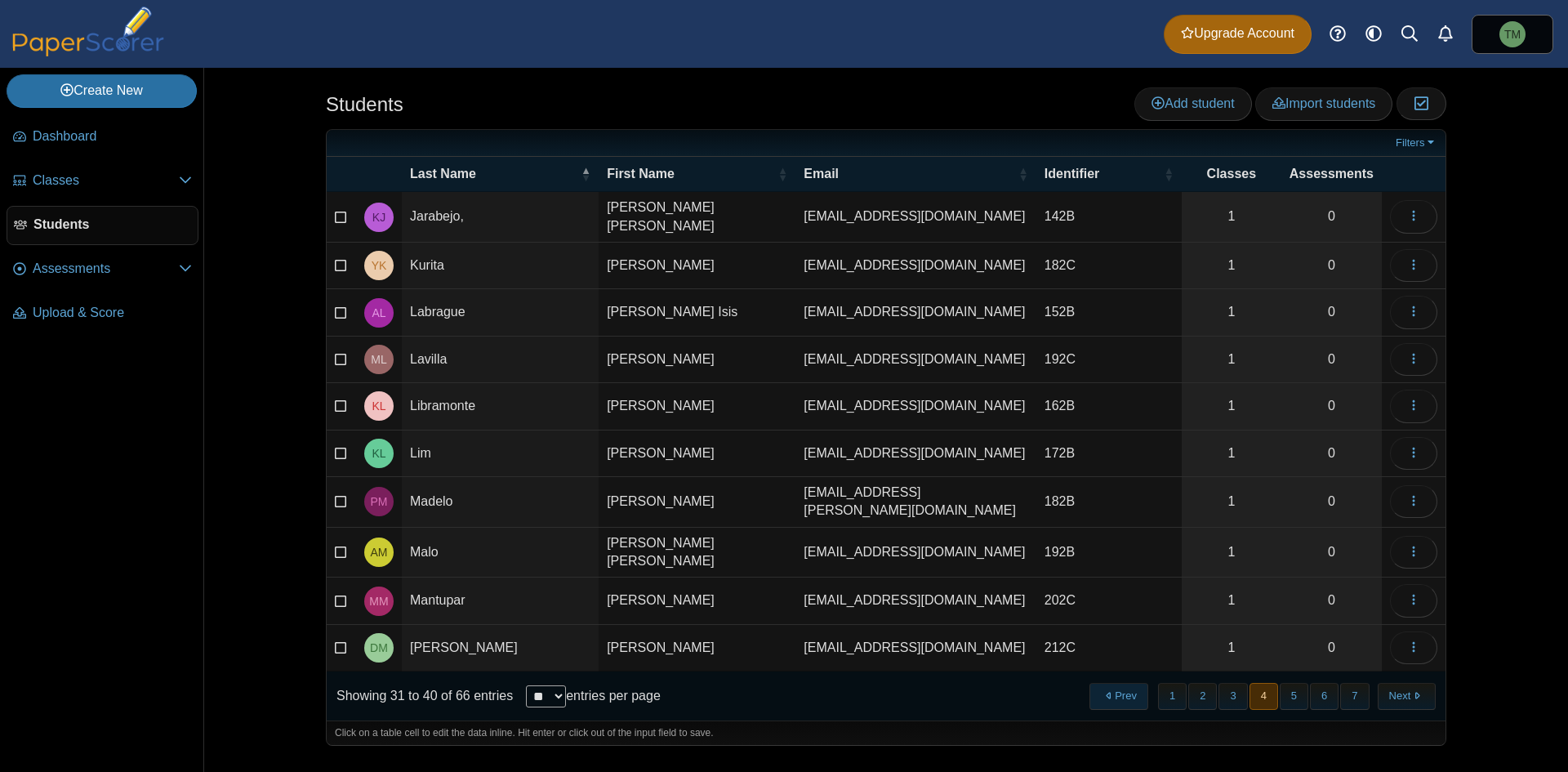
click at [782, 682] on button "Prev" at bounding box center [1118, 696] width 58 height 27
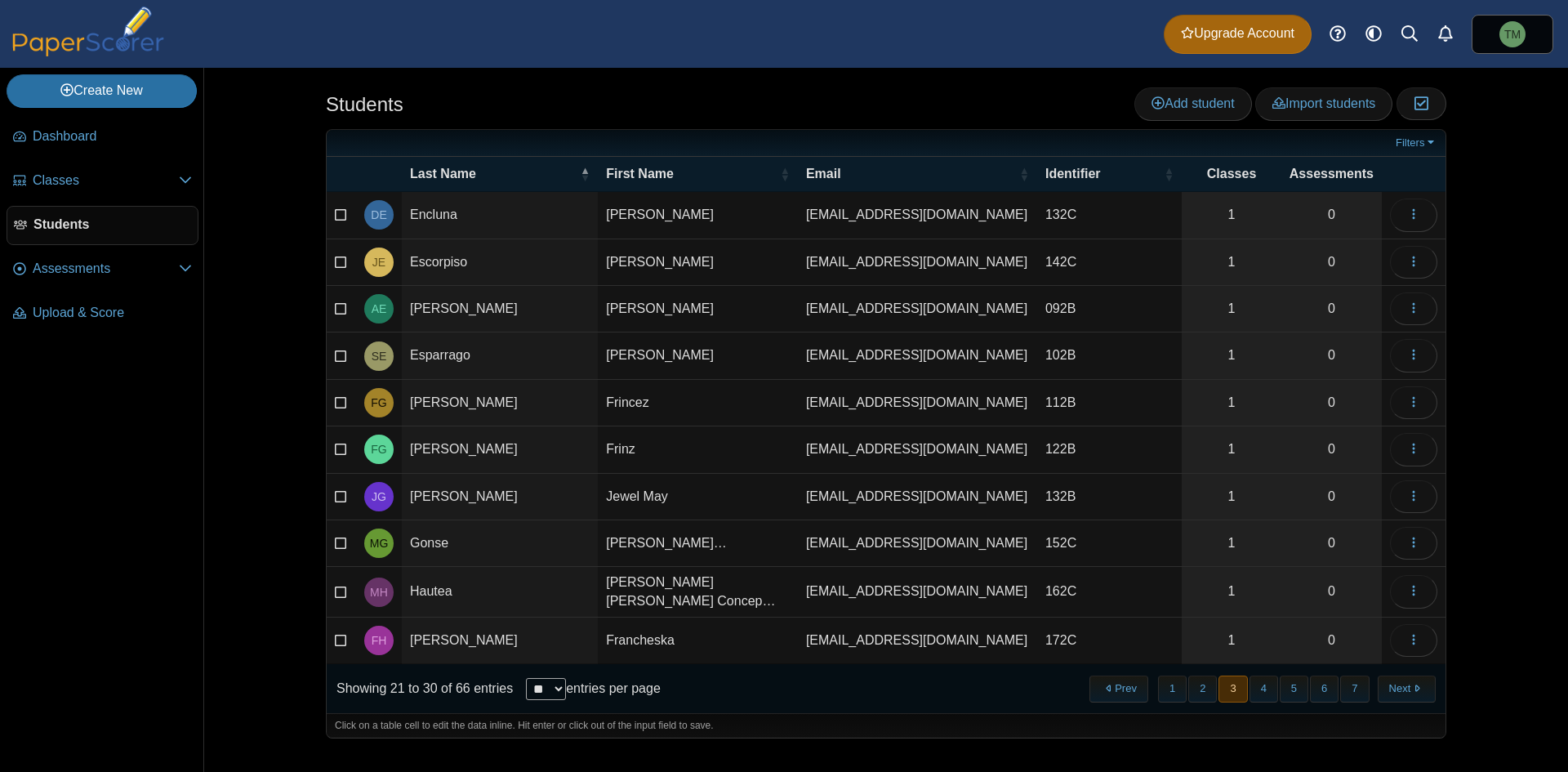
click at [782, 681] on button "Prev" at bounding box center [1118, 689] width 58 height 27
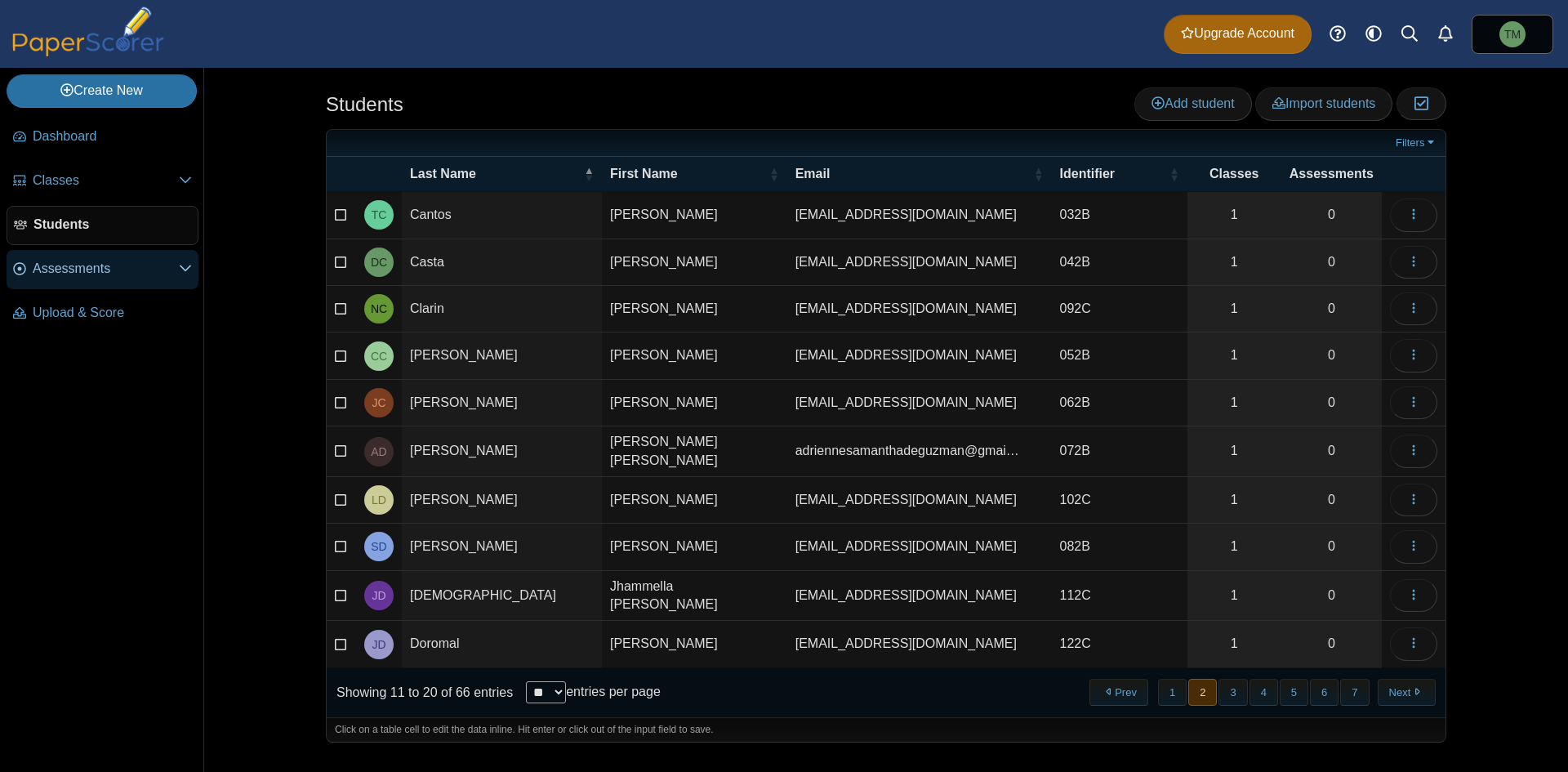
click at [95, 270] on span "Assessments" at bounding box center [106, 269] width 147 height 18
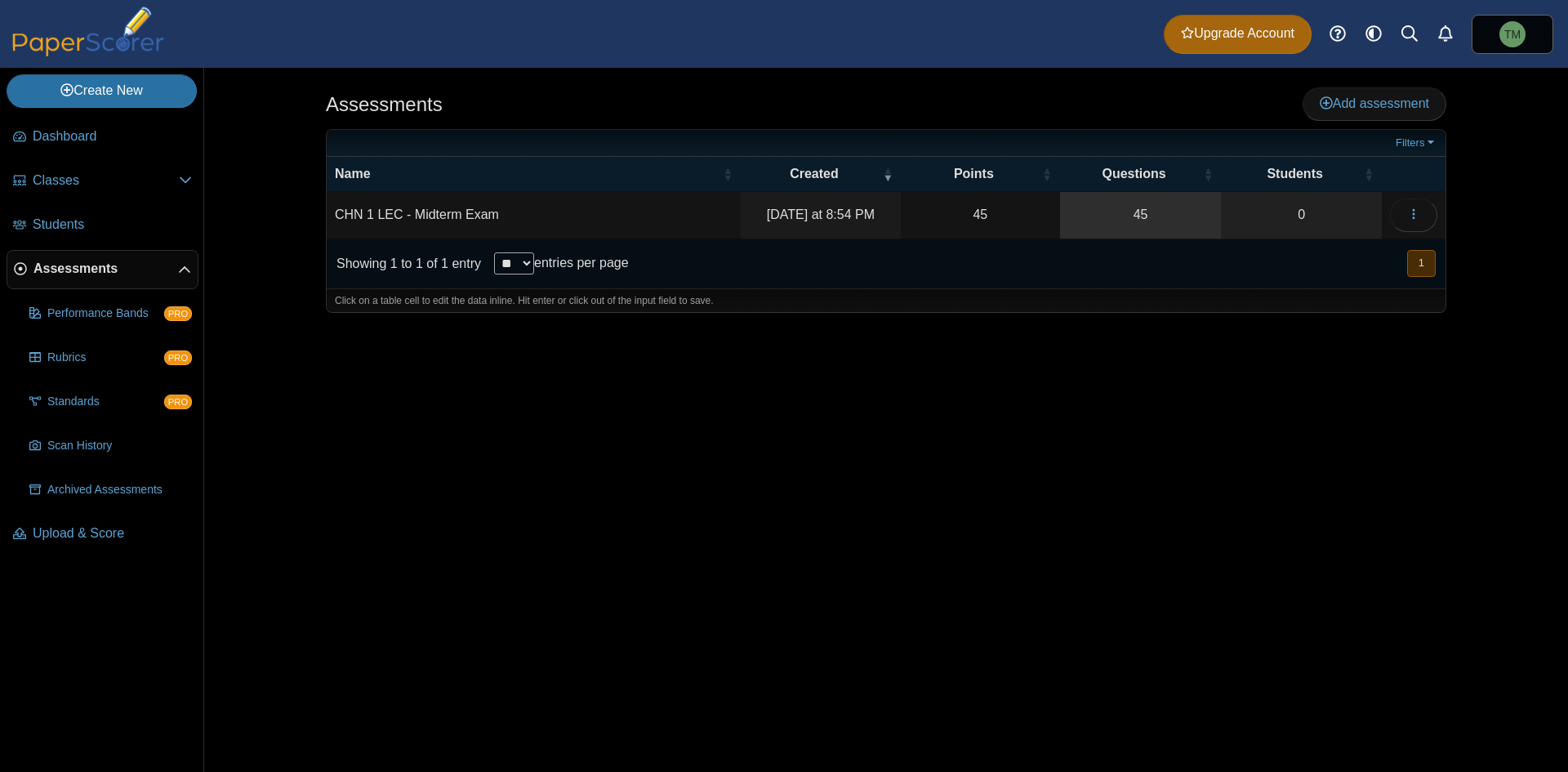
click at [1179, 229] on link "45" at bounding box center [1140, 214] width 162 height 46
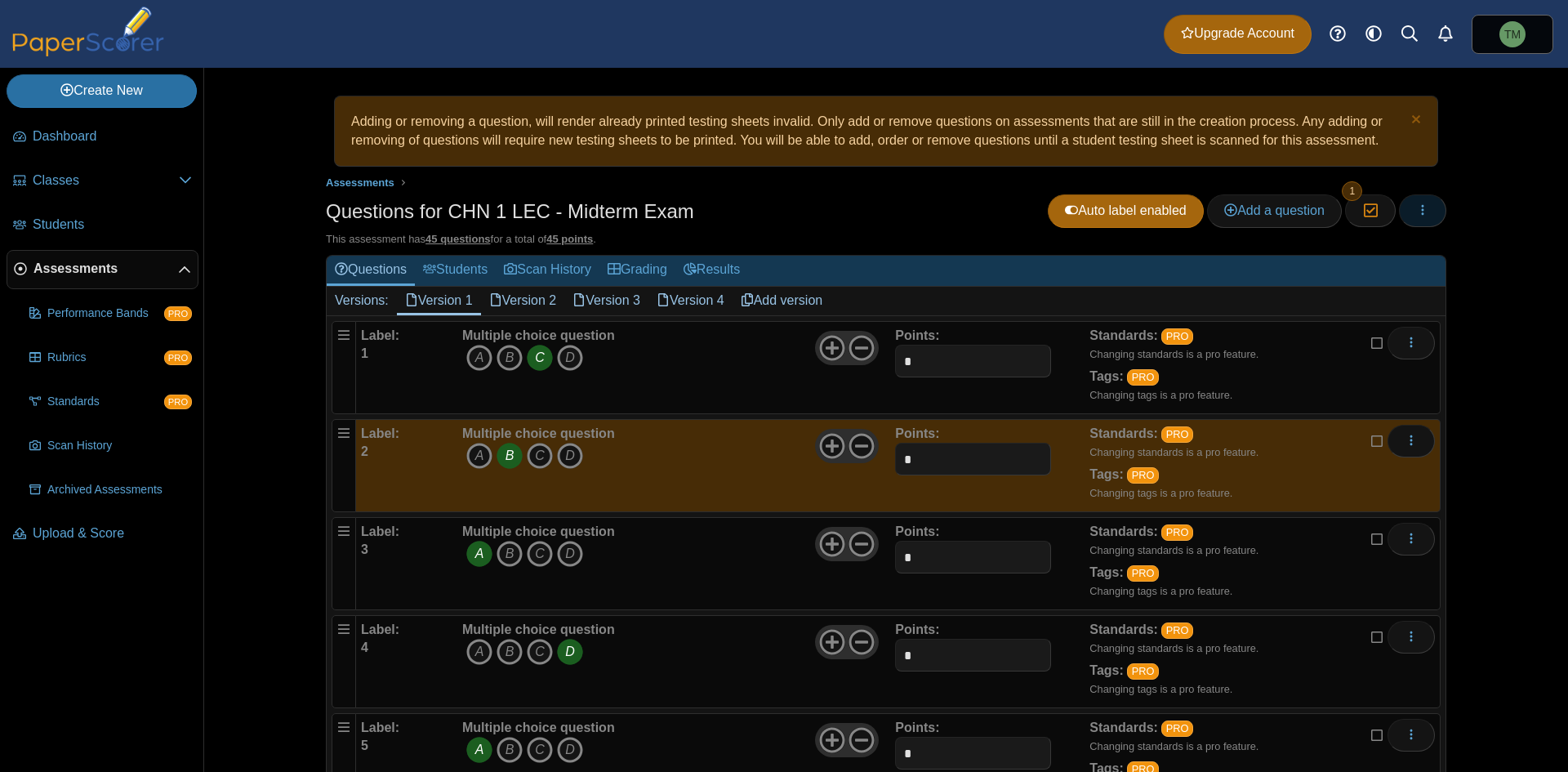
click at [1426, 210] on button "button" at bounding box center [1422, 211] width 47 height 33
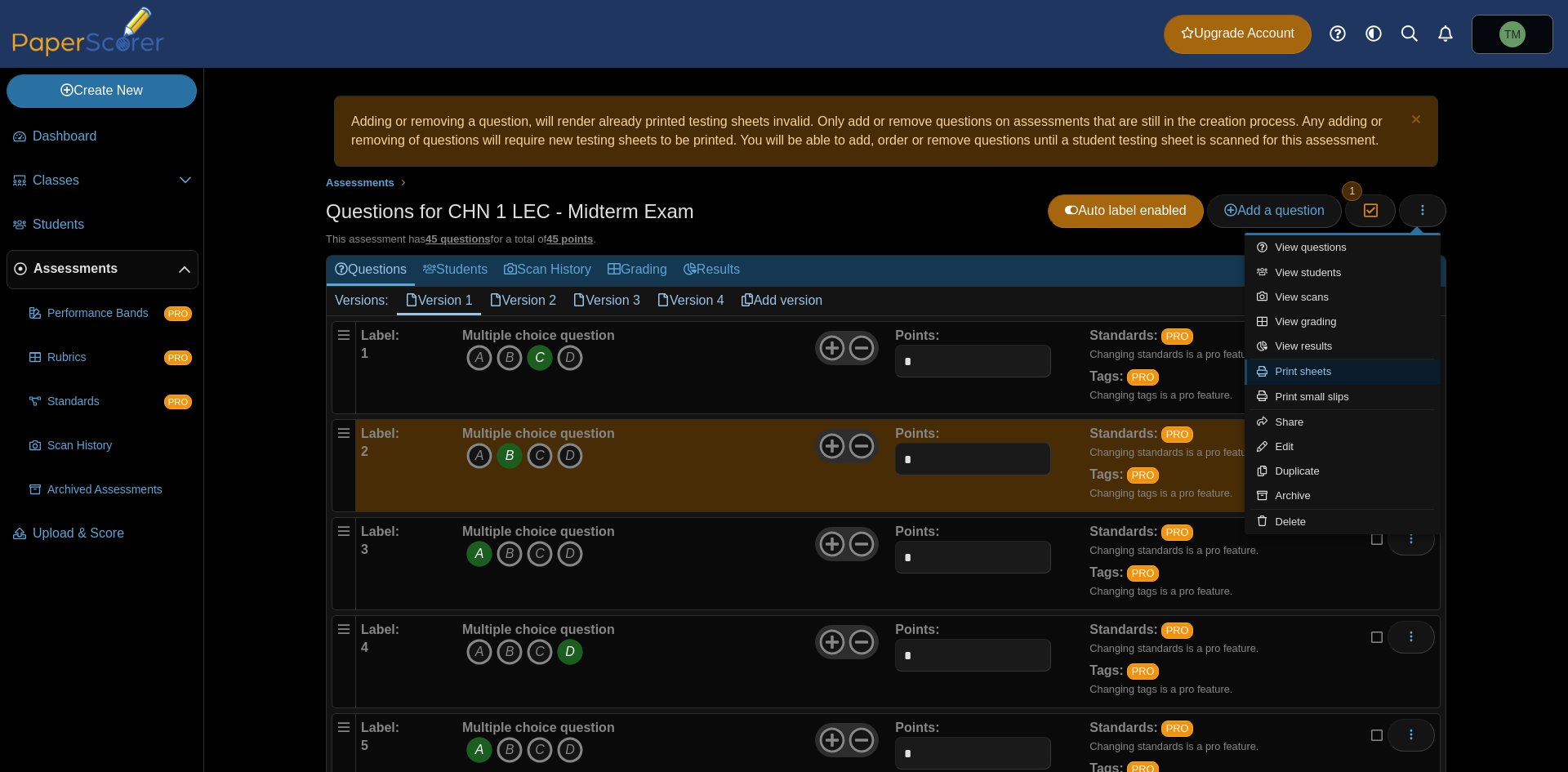
click at [1354, 370] on link "Print sheets" at bounding box center [1342, 371] width 196 height 24
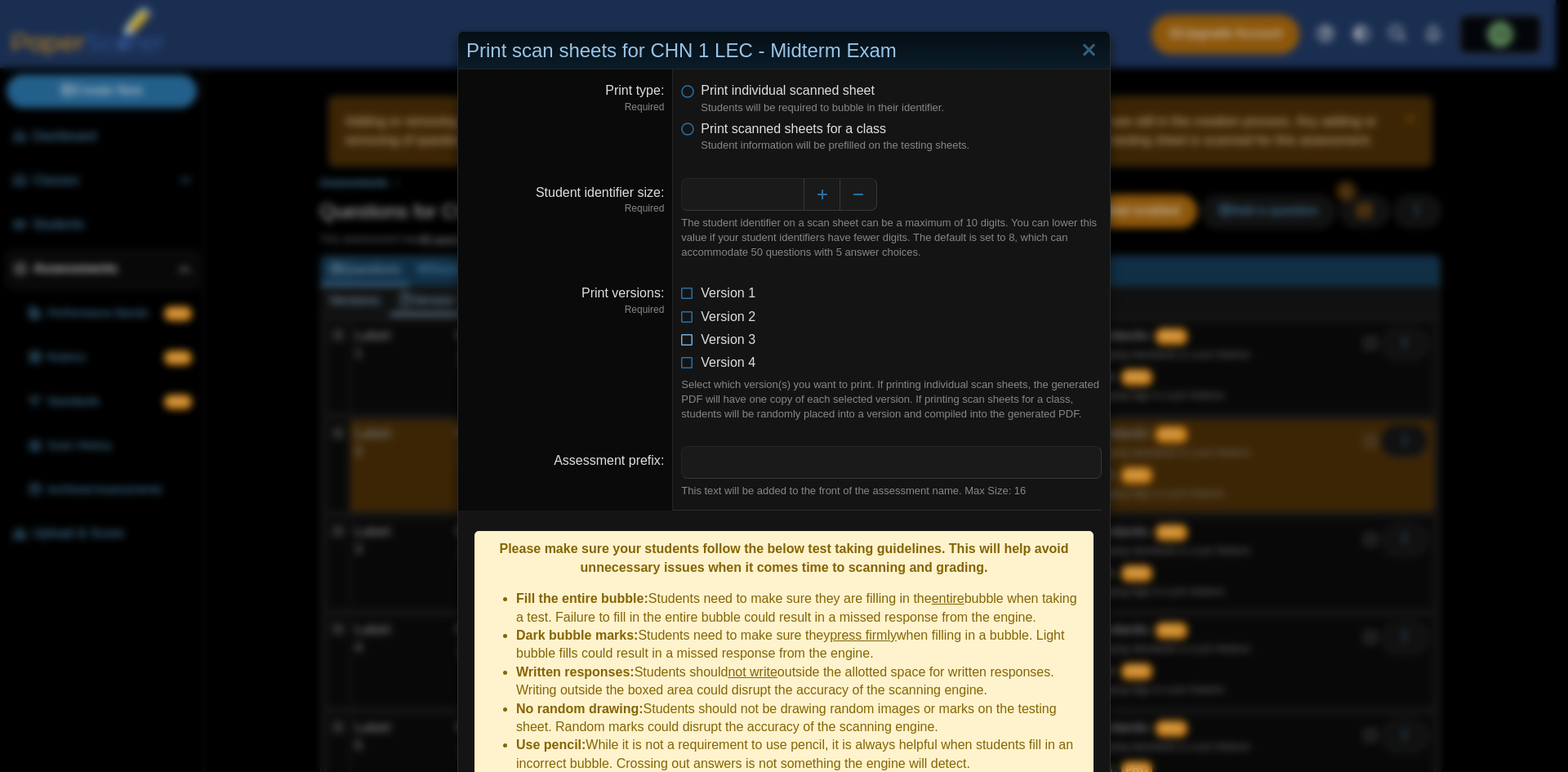
click at [681, 342] on icon at bounding box center [688, 336] width 13 height 12
click at [681, 127] on icon at bounding box center [688, 126] width 13 height 12
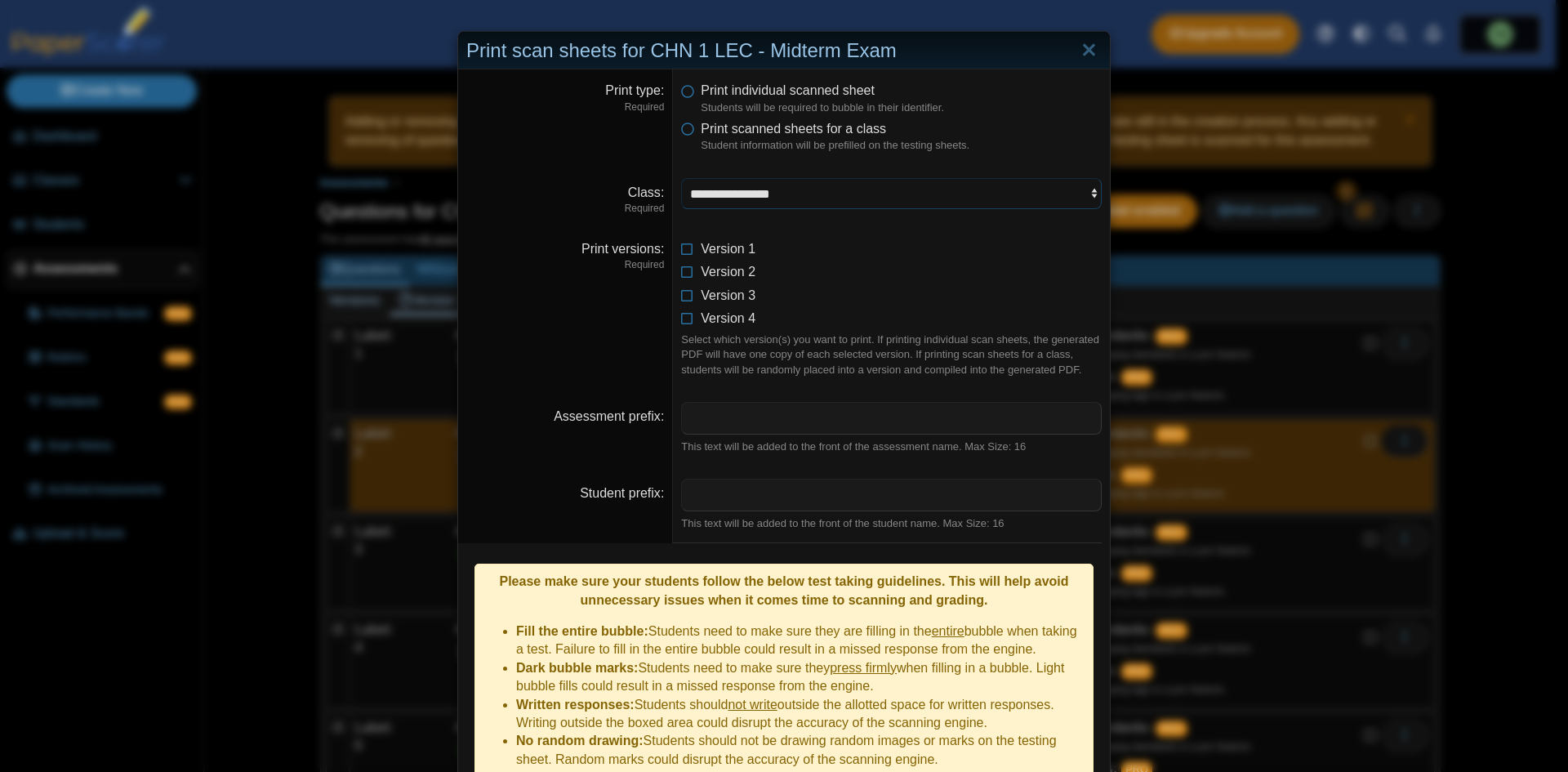
click at [796, 189] on select "**********" at bounding box center [891, 194] width 421 height 31
select select "**********"
click at [681, 178] on select "**********" at bounding box center [891, 194] width 421 height 31
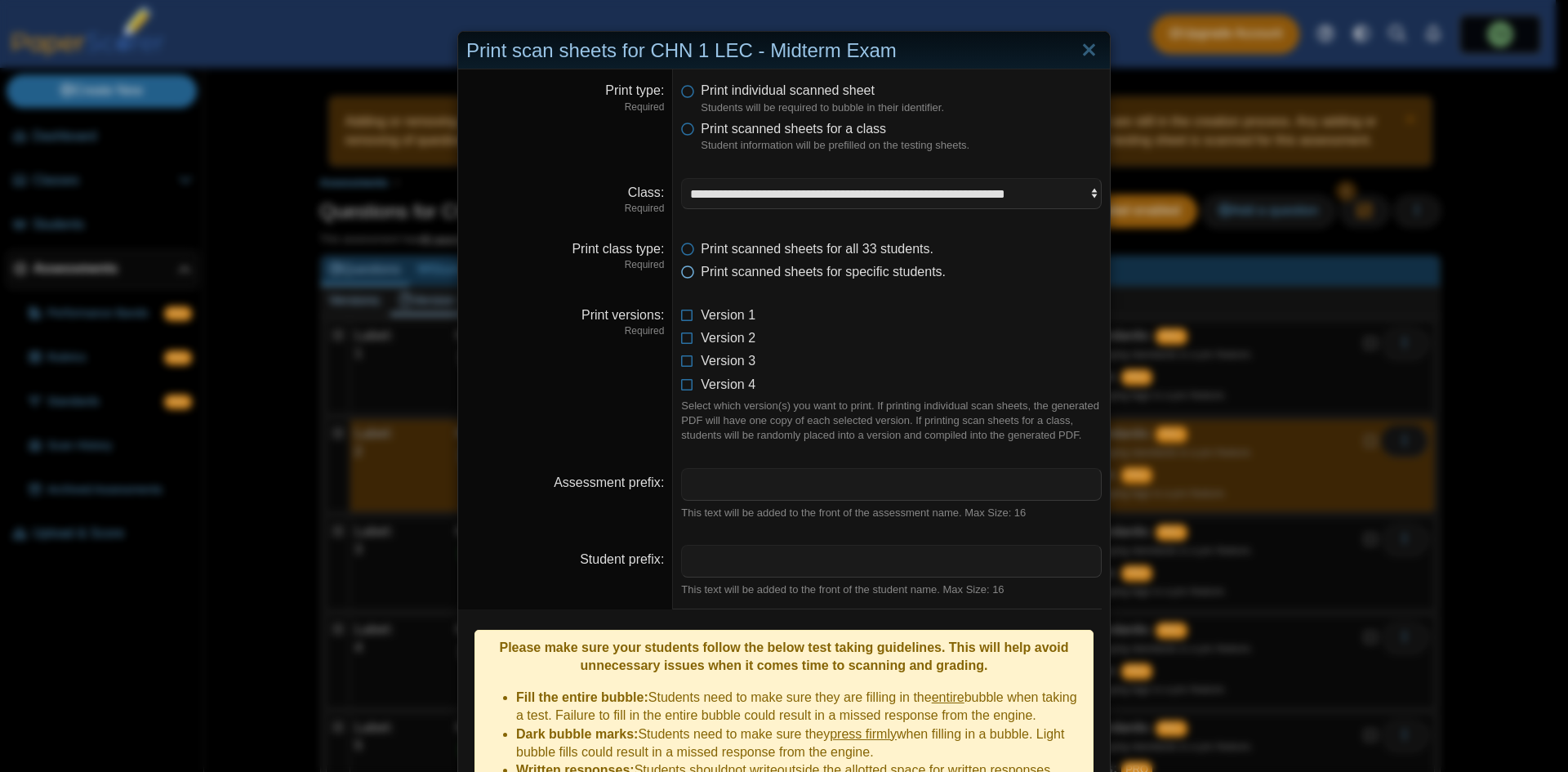
click at [765, 276] on span "Print scanned sheets for specific students." at bounding box center [822, 271] width 245 height 14
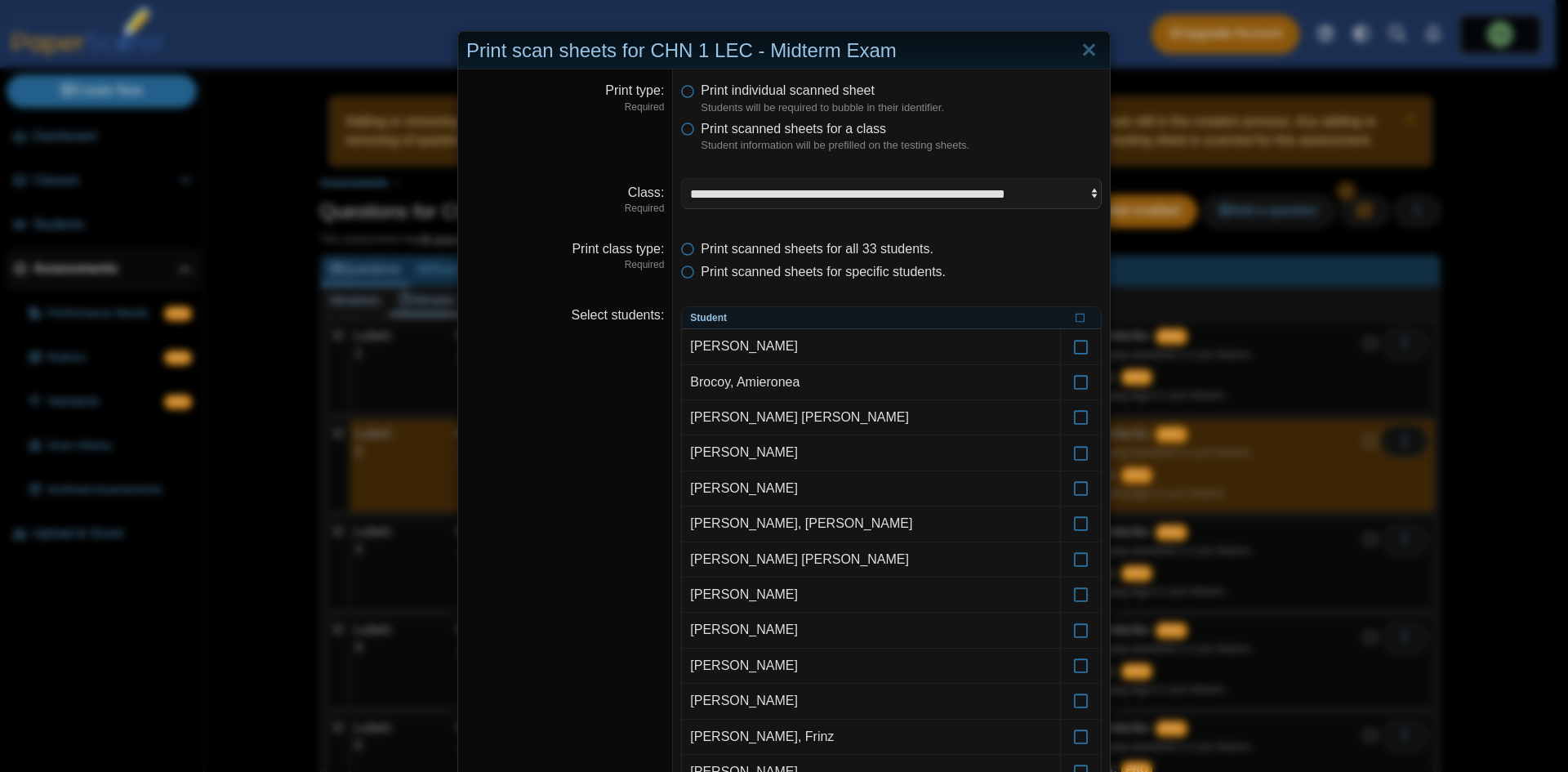
click at [1068, 320] on th at bounding box center [1079, 318] width 41 height 23
click at [1076, 319] on icon at bounding box center [1080, 317] width 10 height 9
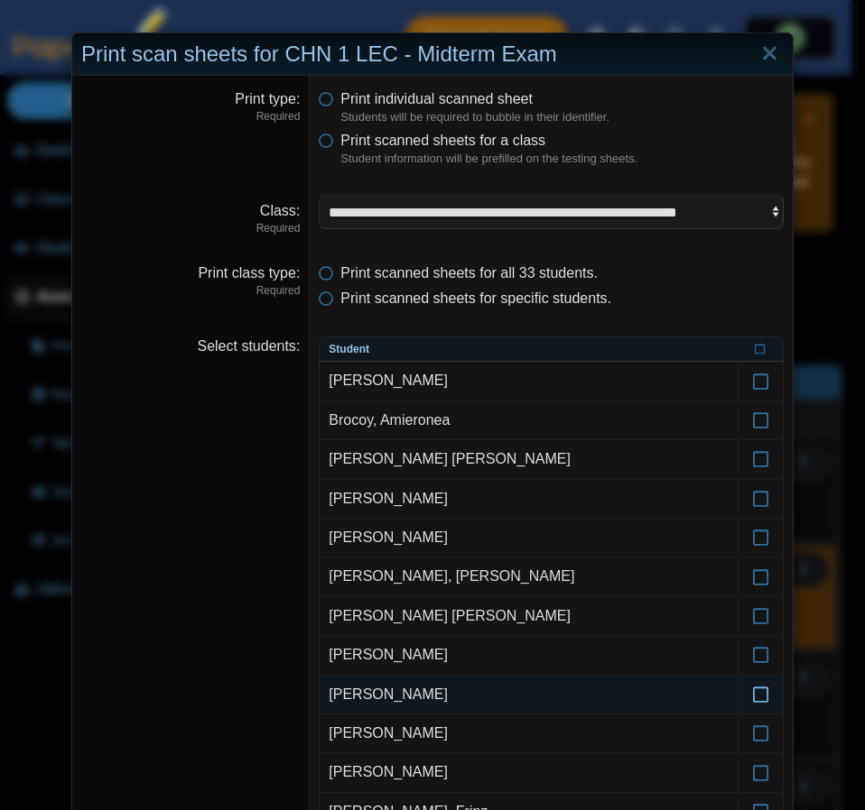
click at [752, 695] on icon at bounding box center [761, 687] width 18 height 16
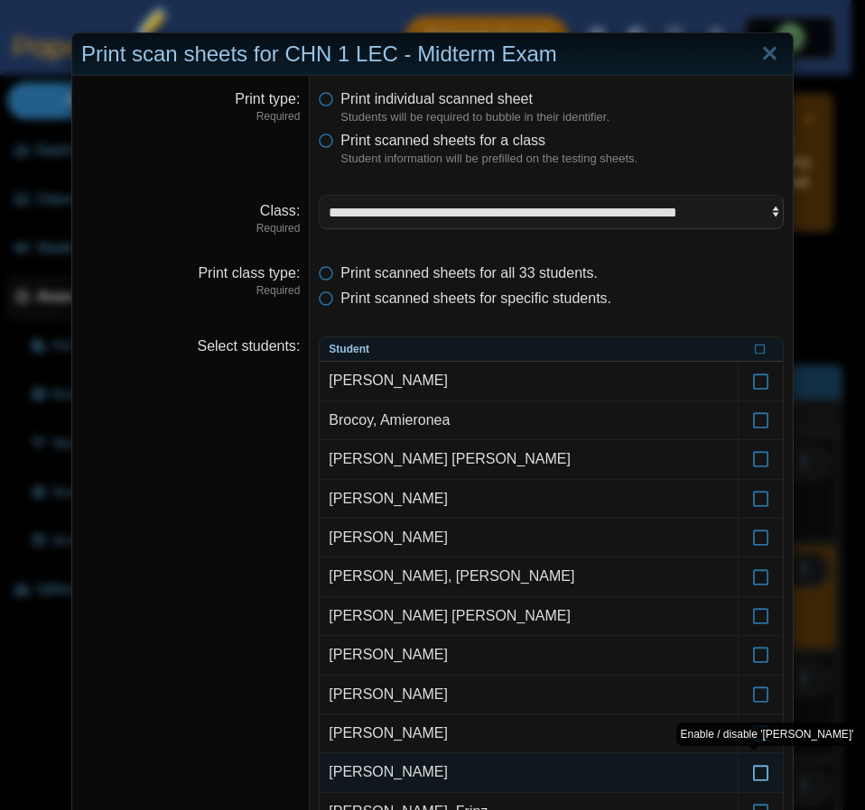
click at [756, 759] on icon at bounding box center [761, 764] width 18 height 16
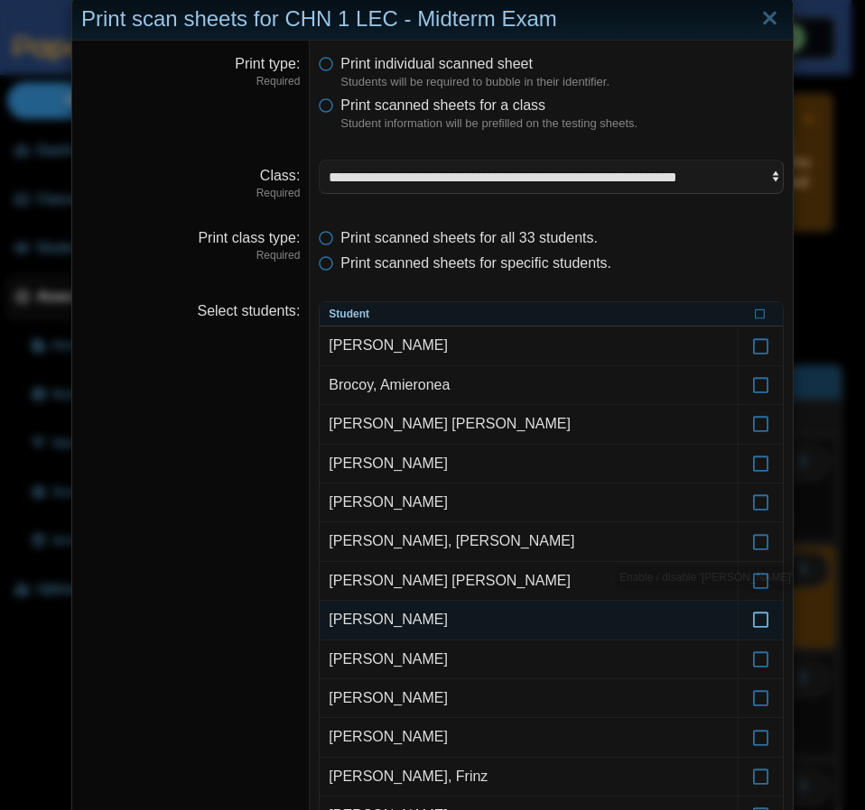
scroll to position [180, 0]
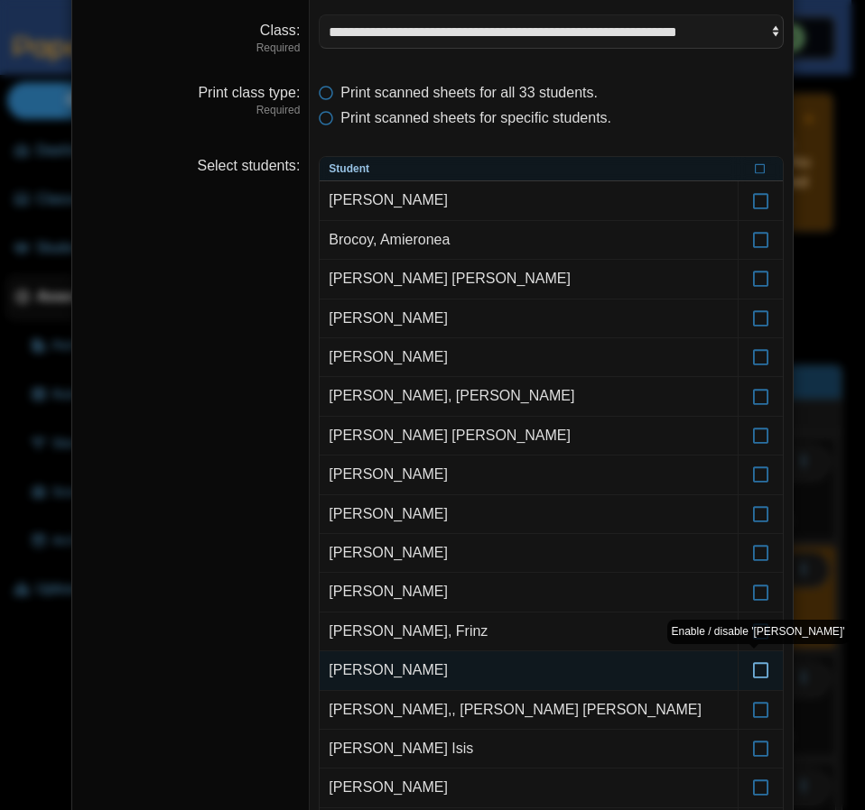
click at [763, 668] on label at bounding box center [760, 671] width 44 height 38
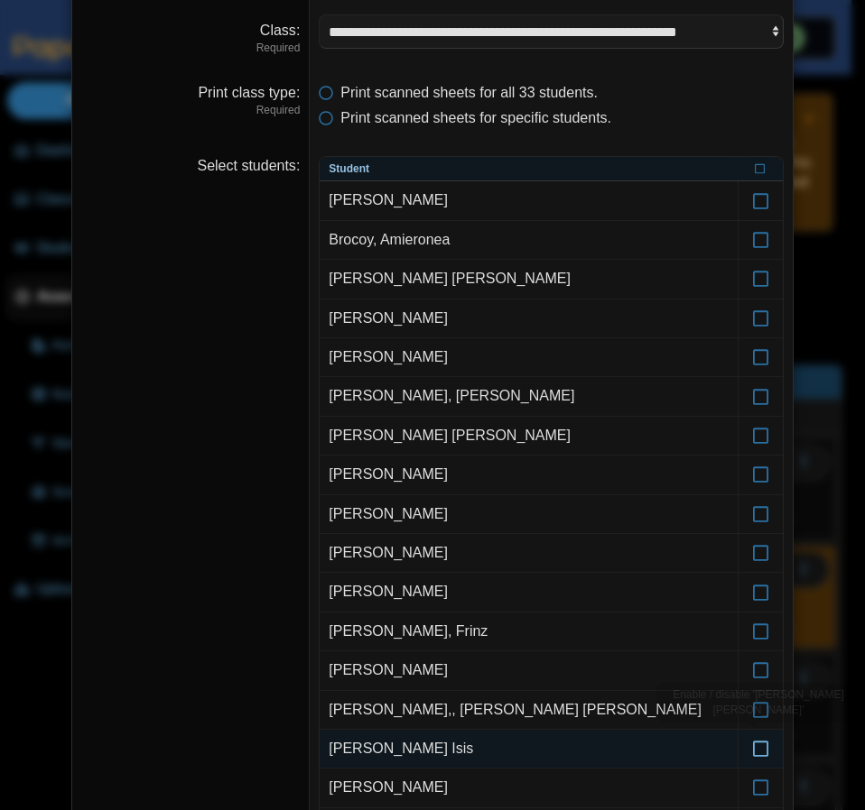
click at [752, 741] on icon at bounding box center [761, 741] width 18 height 16
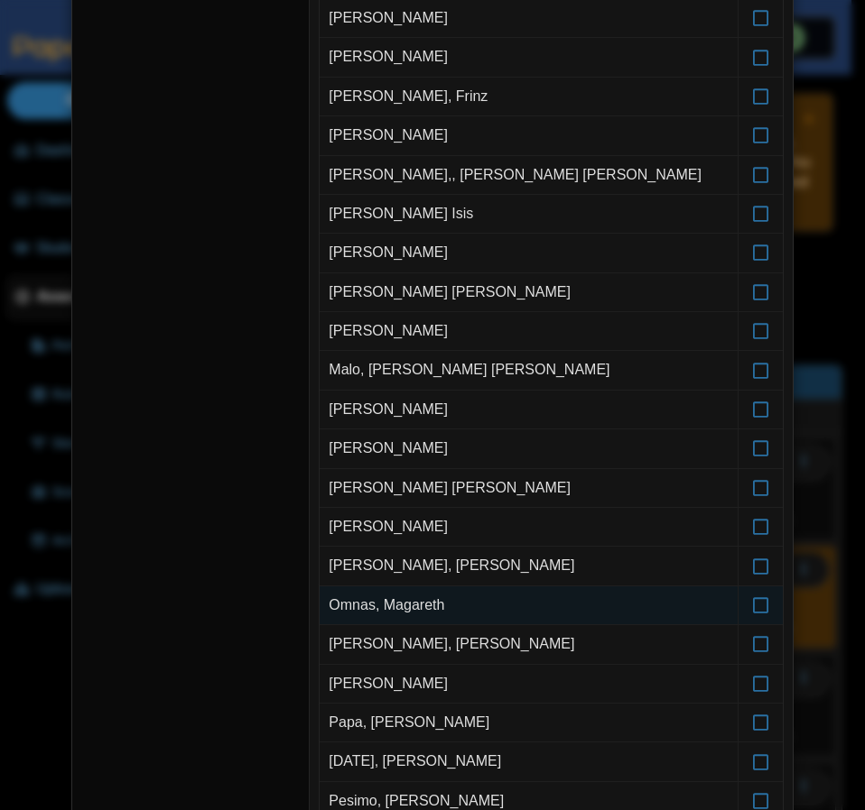
scroll to position [722, 0]
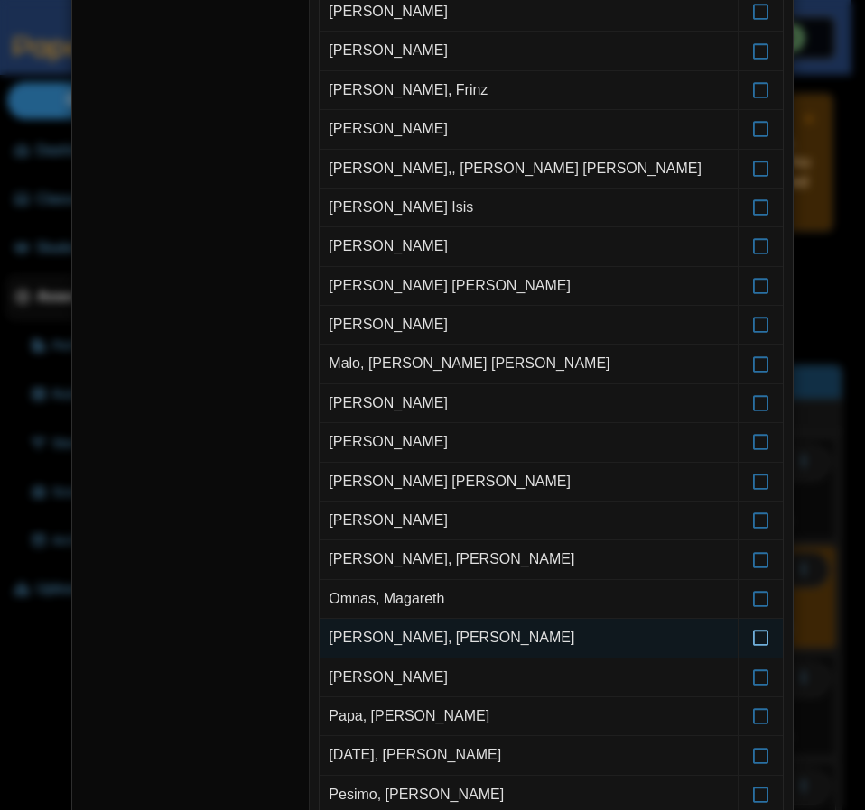
click at [752, 633] on icon at bounding box center [761, 630] width 18 height 16
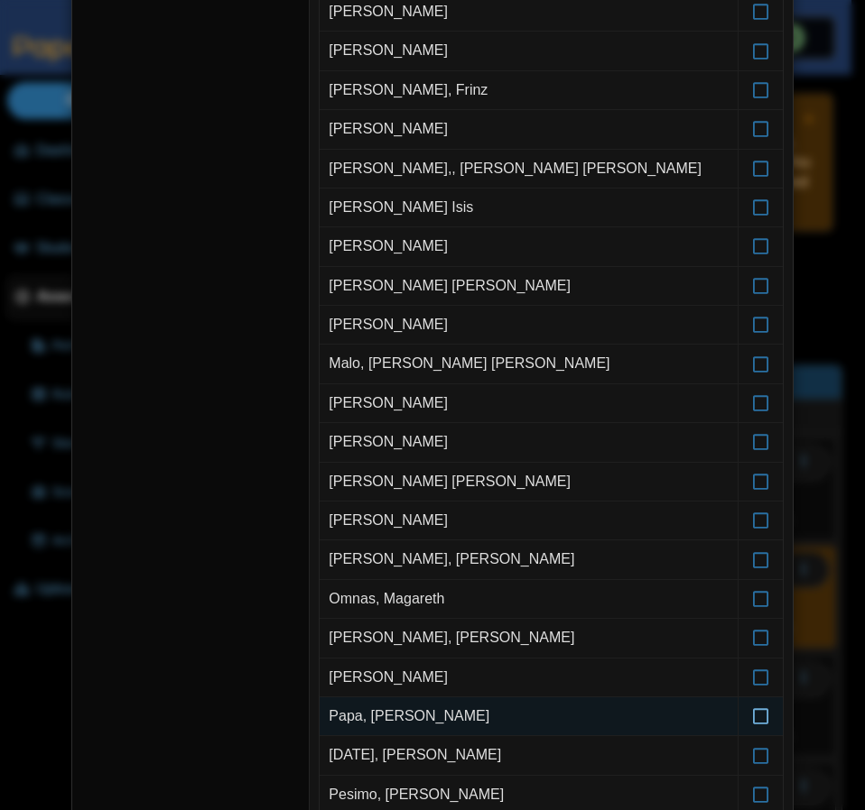
click at [755, 717] on icon at bounding box center [761, 708] width 18 height 16
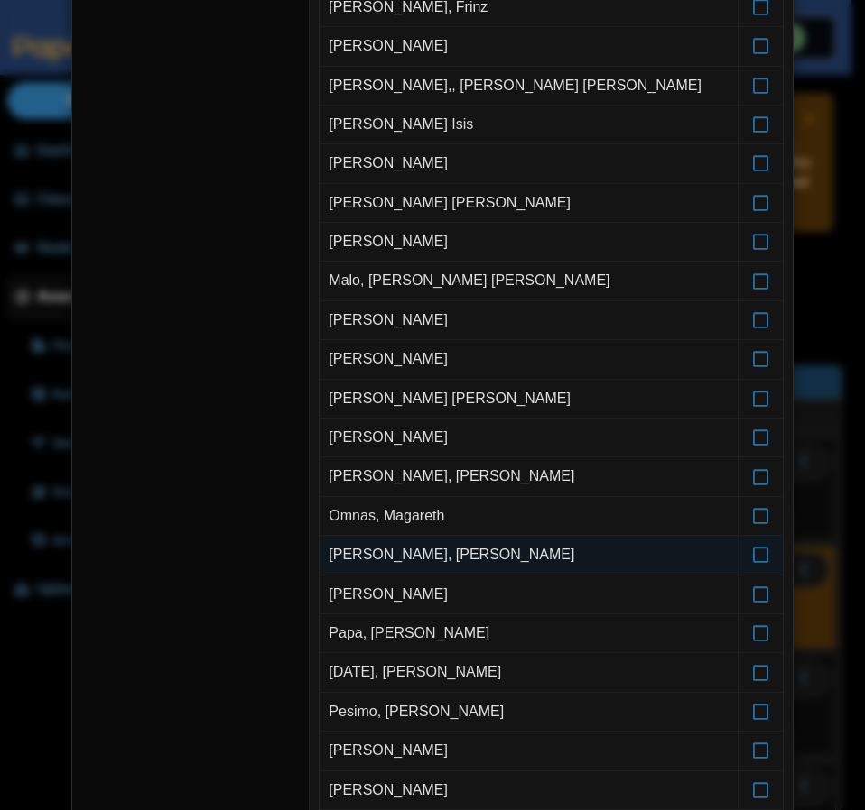
scroll to position [812, 0]
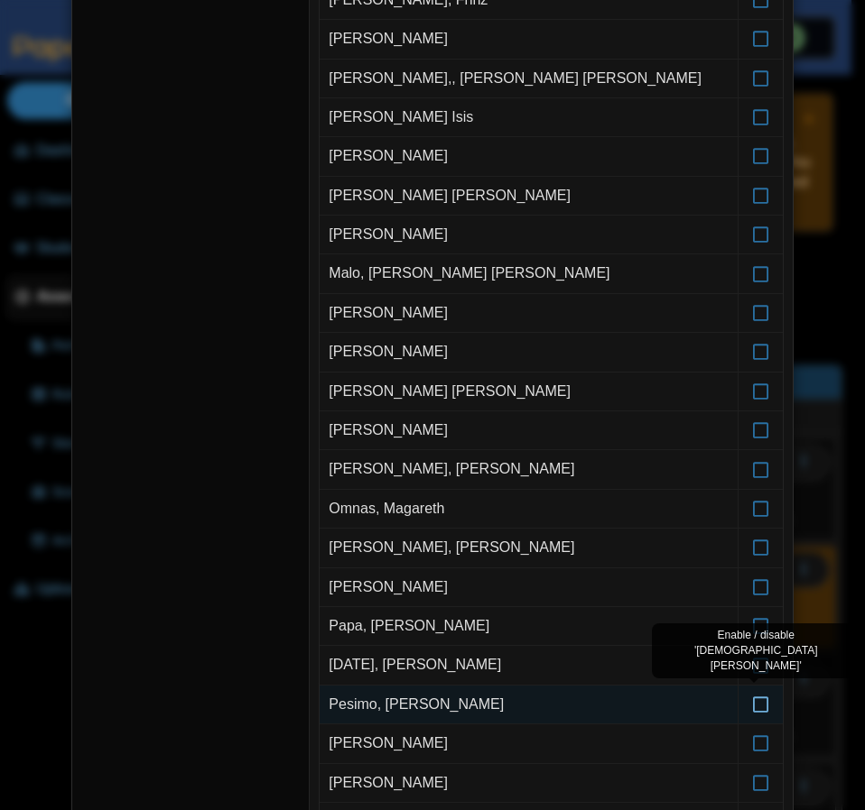
click at [751, 716] on label at bounding box center [760, 705] width 44 height 38
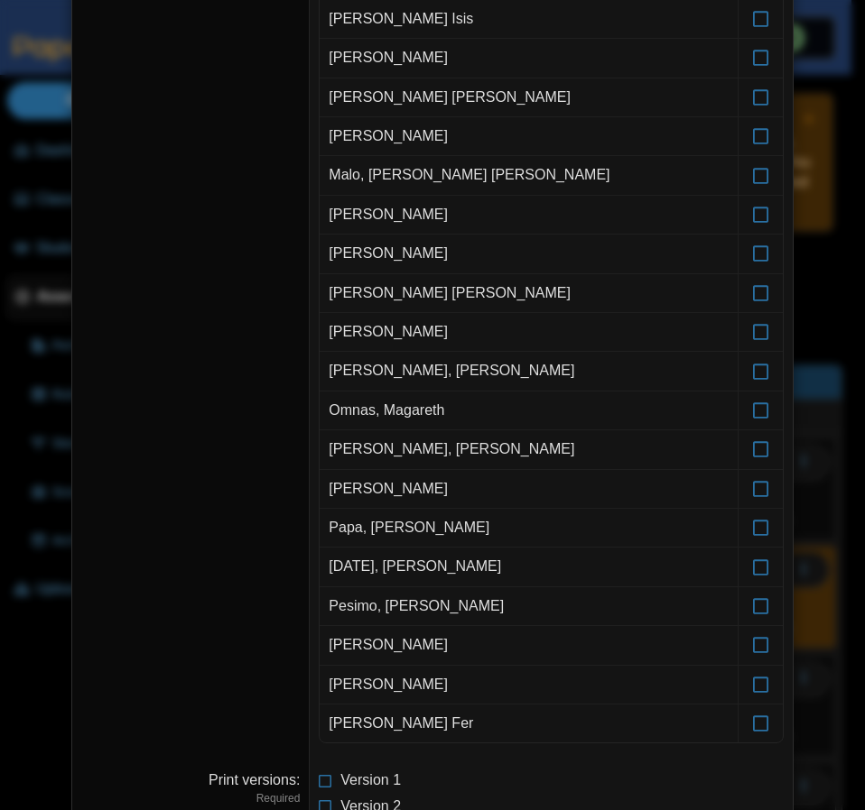
scroll to position [993, 0]
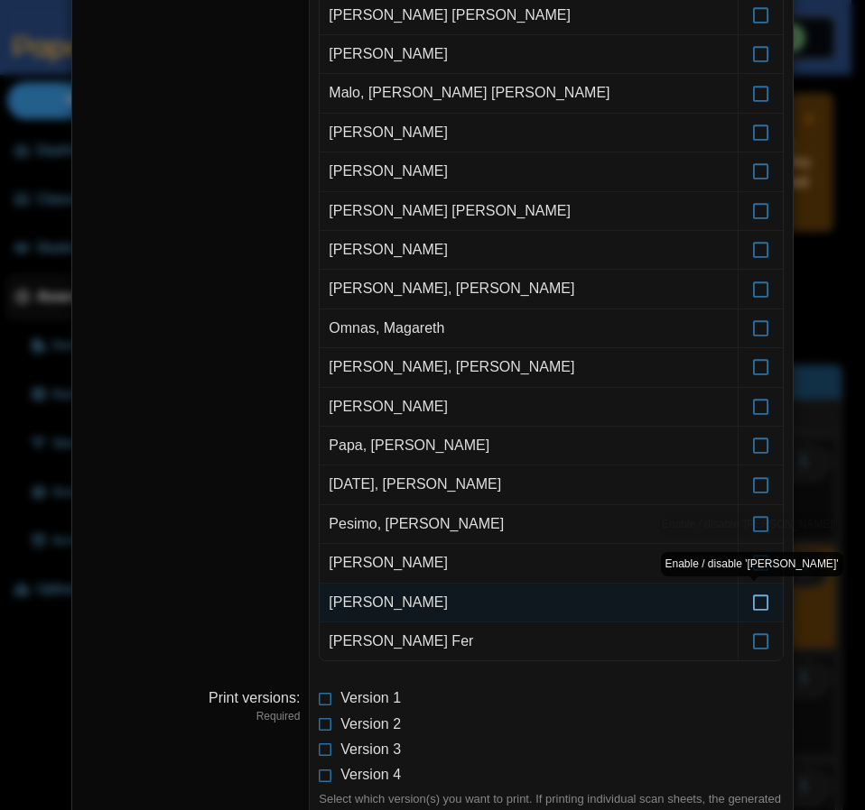
click at [752, 601] on icon at bounding box center [761, 595] width 18 height 16
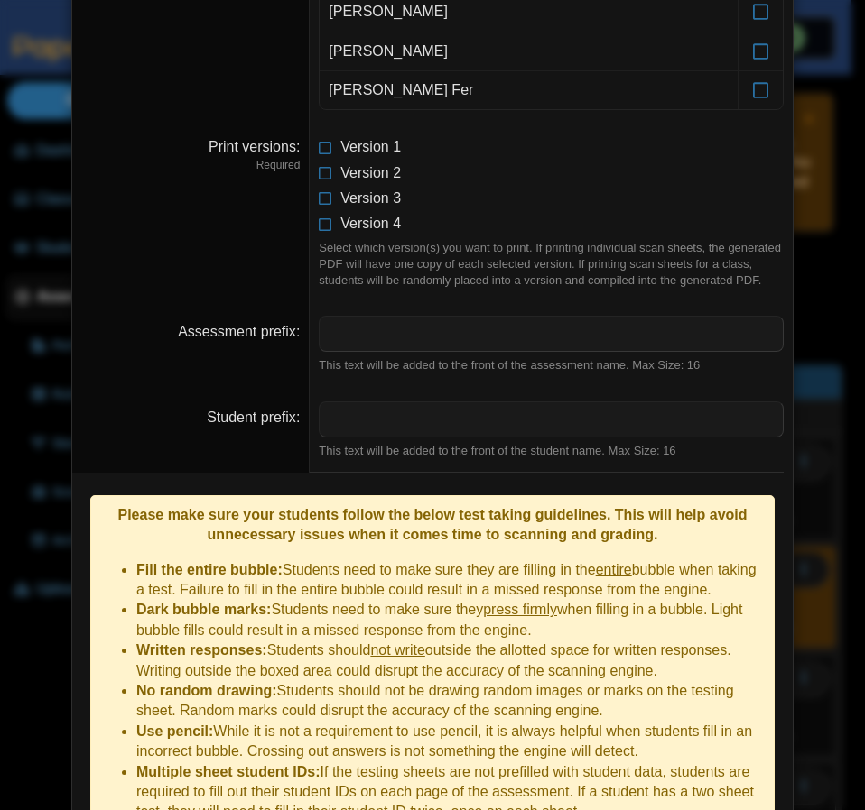
scroll to position [1632, 0]
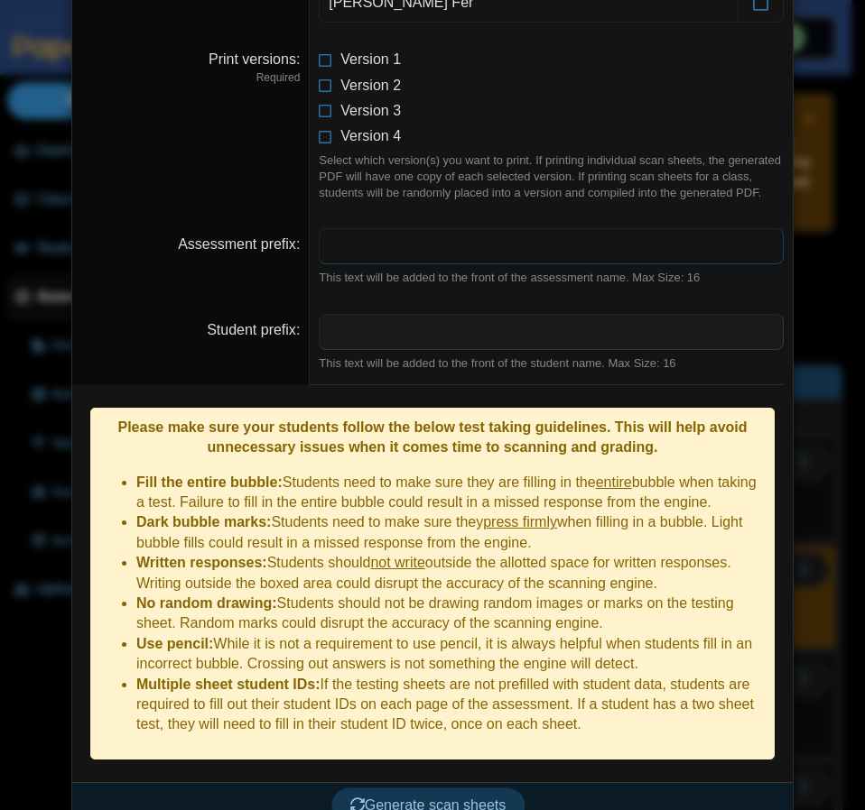
click at [443, 228] on input "Assessment prefix" at bounding box center [551, 246] width 465 height 36
type input "**********"
click at [366, 338] on input "Student prefix" at bounding box center [551, 332] width 465 height 36
paste input "*"
click at [416, 798] on span "Generate scan sheets" at bounding box center [428, 805] width 156 height 15
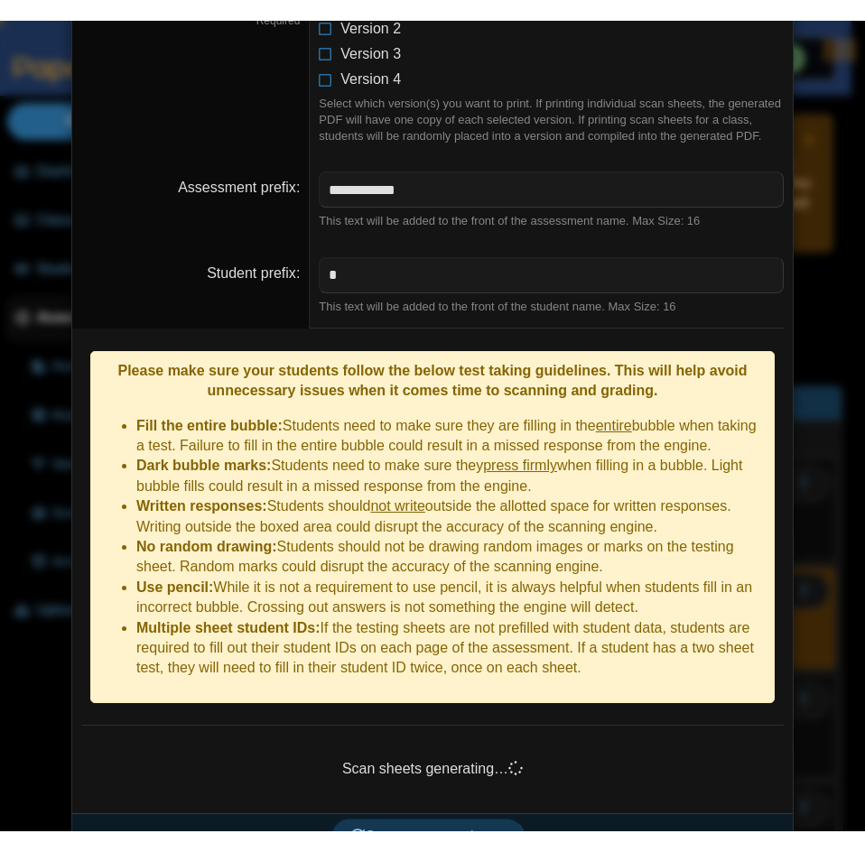
scroll to position [1719, 0]
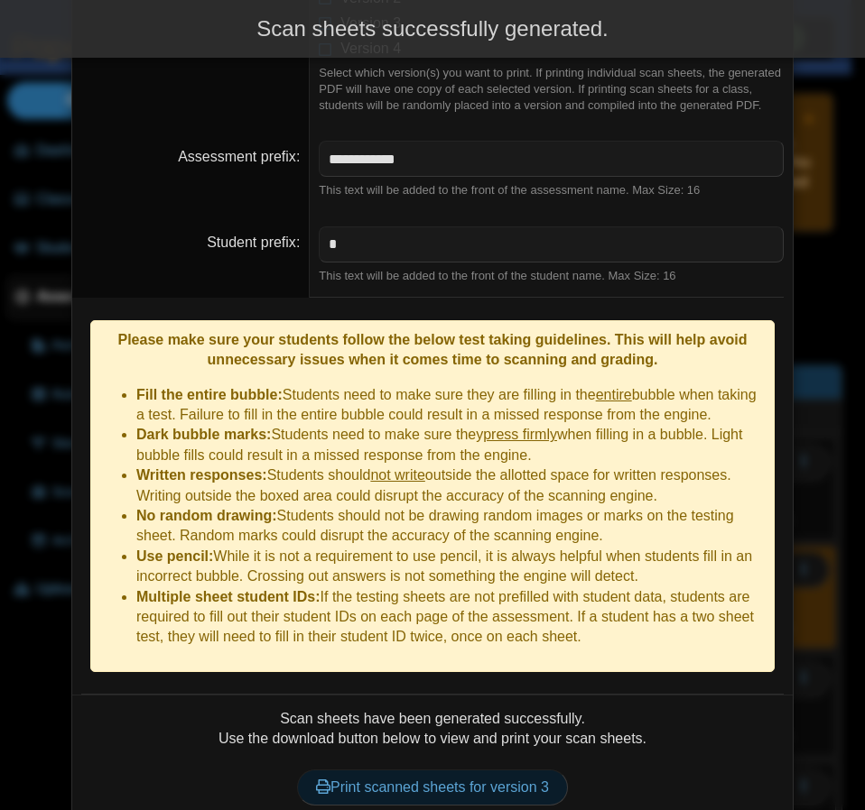
click at [437, 770] on link "Print scanned sheets for version 3" at bounding box center [432, 788] width 271 height 36
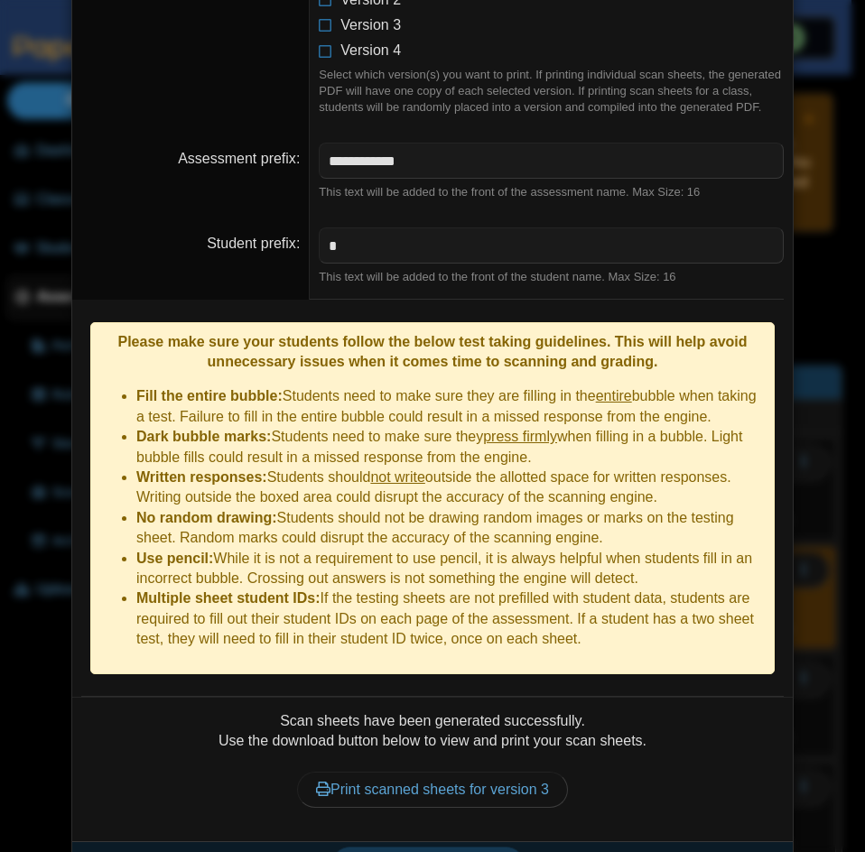
click at [384, 210] on dd "**********" at bounding box center [551, 171] width 483 height 85
click at [384, 232] on input "*" at bounding box center [551, 245] width 465 height 36
drag, startPoint x: 449, startPoint y: 234, endPoint x: 282, endPoint y: 239, distance: 167.0
click at [282, 239] on dl "Student prefix * This text will be added to the front of the student name. Max …" at bounding box center [432, 256] width 720 height 85
paste input "*"
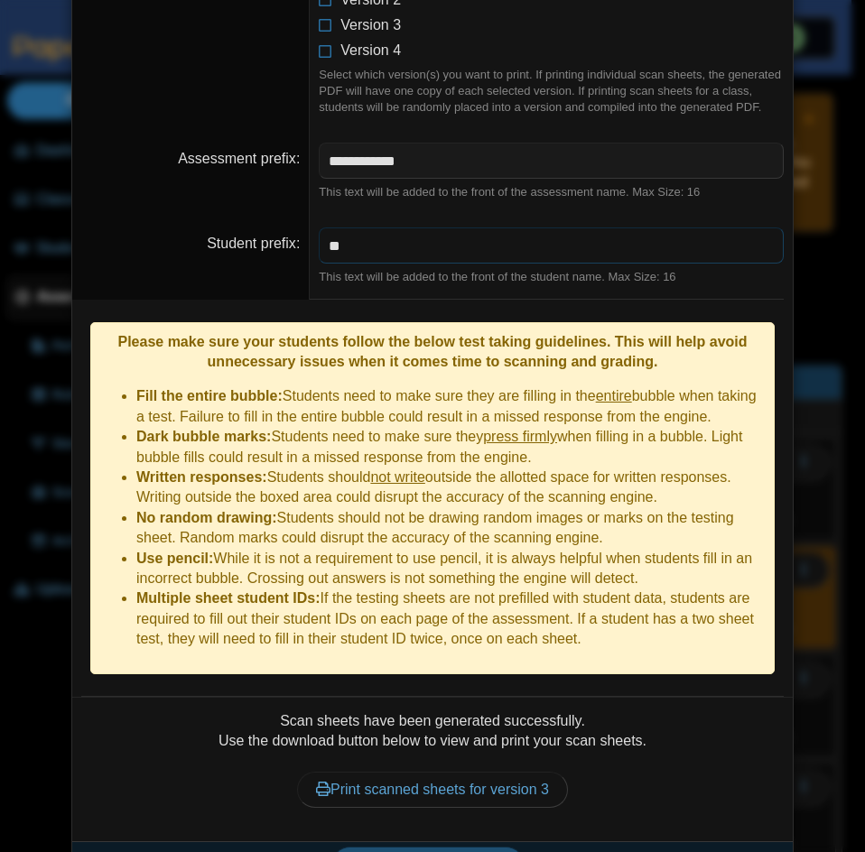
type input "**"
click at [439, 852] on span "Generate scan sheets" at bounding box center [428, 863] width 156 height 15
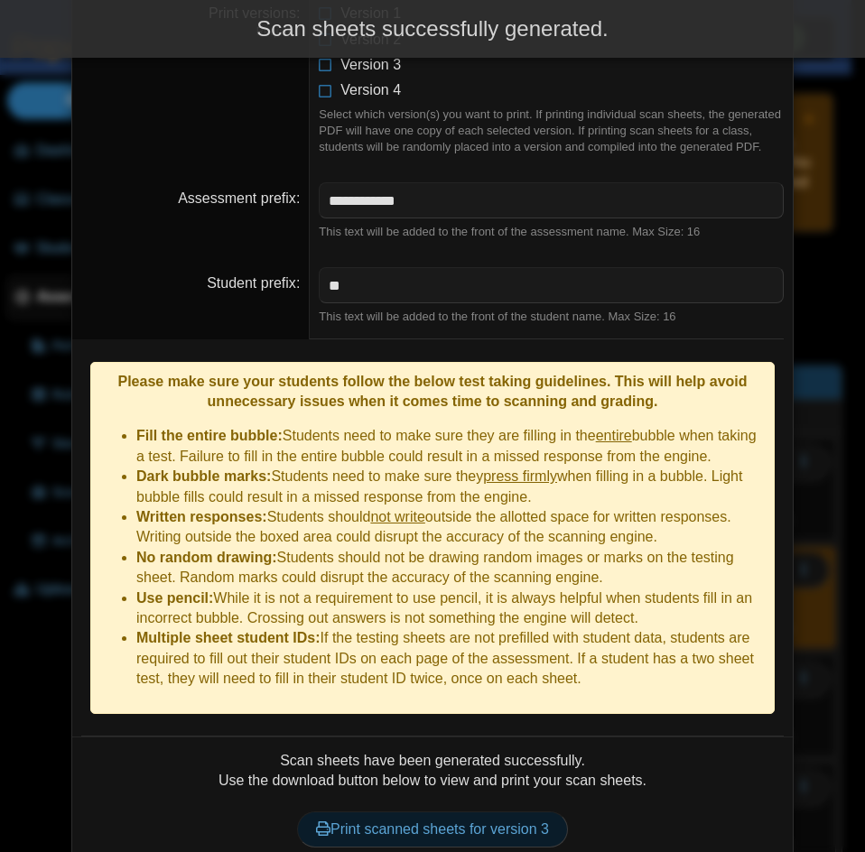
click at [477, 811] on link "Print scanned sheets for version 3" at bounding box center [432, 829] width 271 height 36
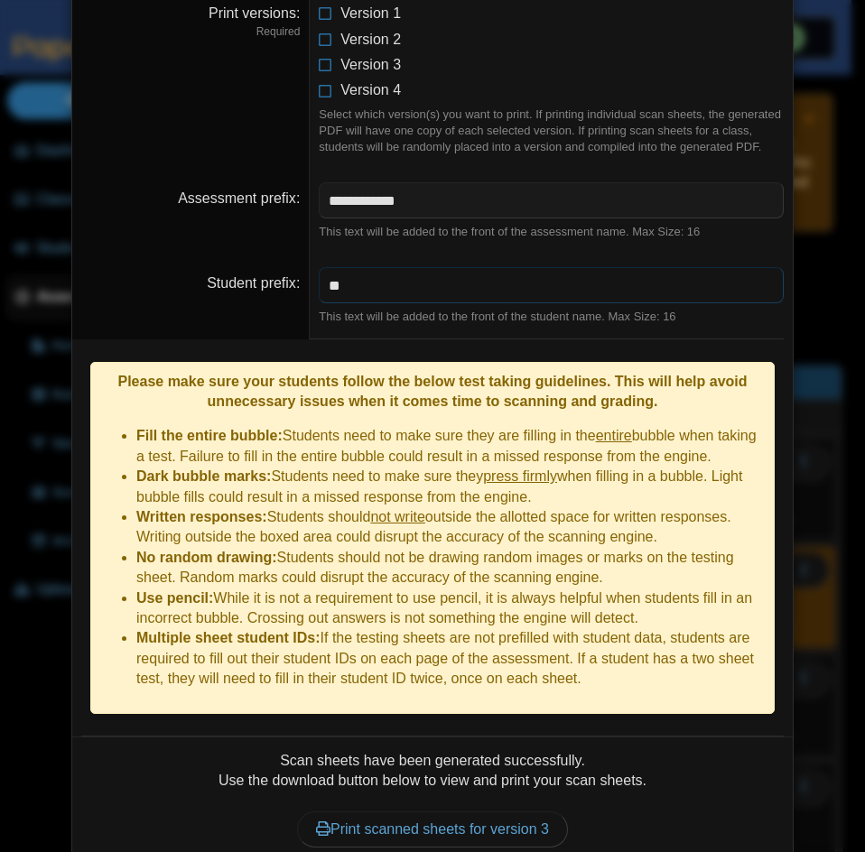
click at [372, 287] on input "**" at bounding box center [551, 285] width 465 height 36
paste input "***"
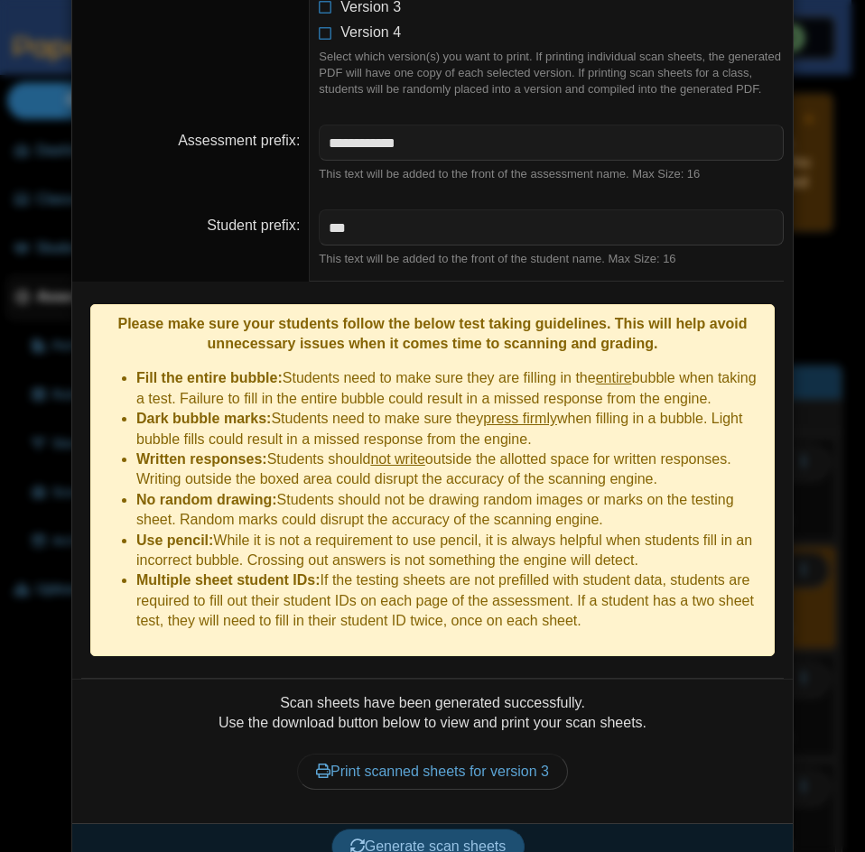
click at [462, 828] on button "Generate scan sheets" at bounding box center [428, 846] width 194 height 36
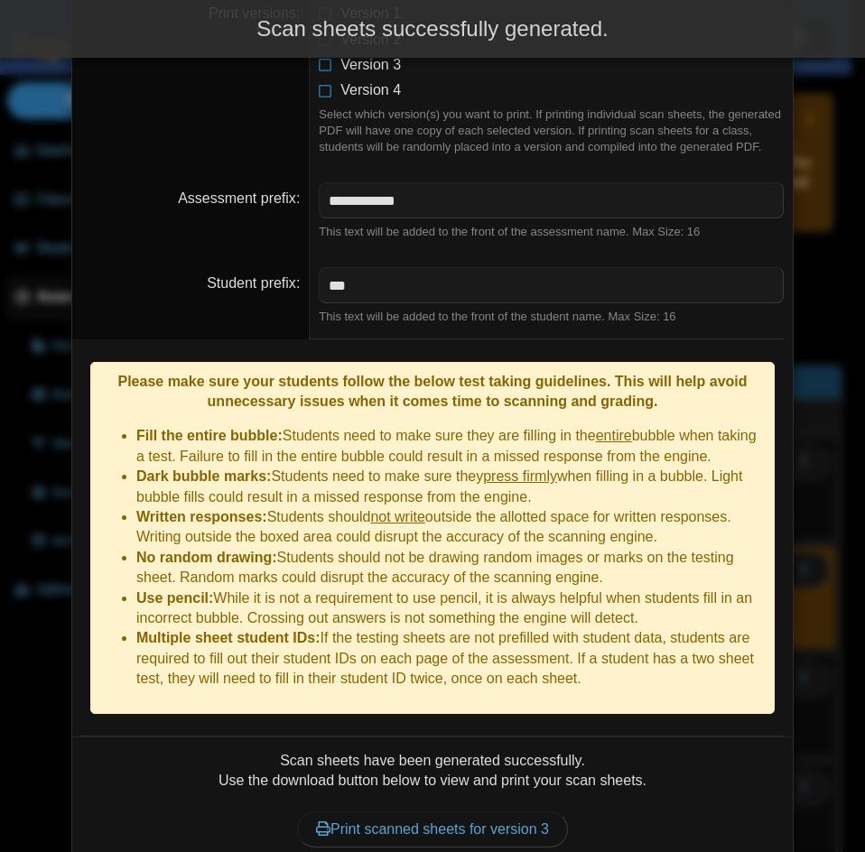
click at [507, 827] on div "Print scanned sheets for version 3" at bounding box center [432, 829] width 702 height 77
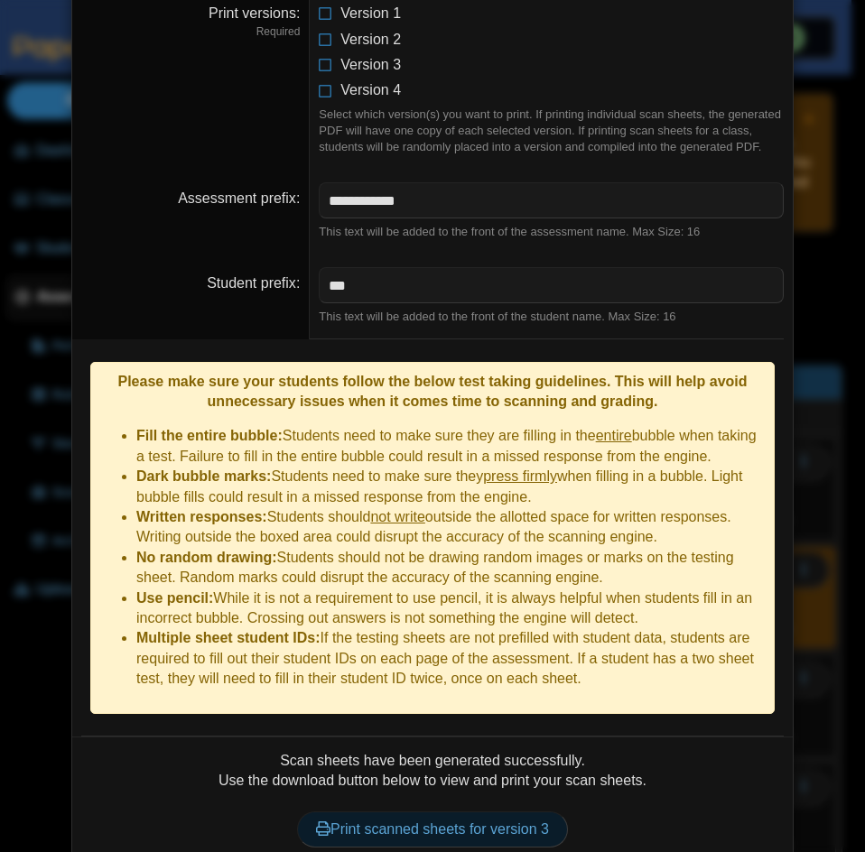
click at [532, 811] on link "Print scanned sheets for version 3" at bounding box center [432, 829] width 271 height 36
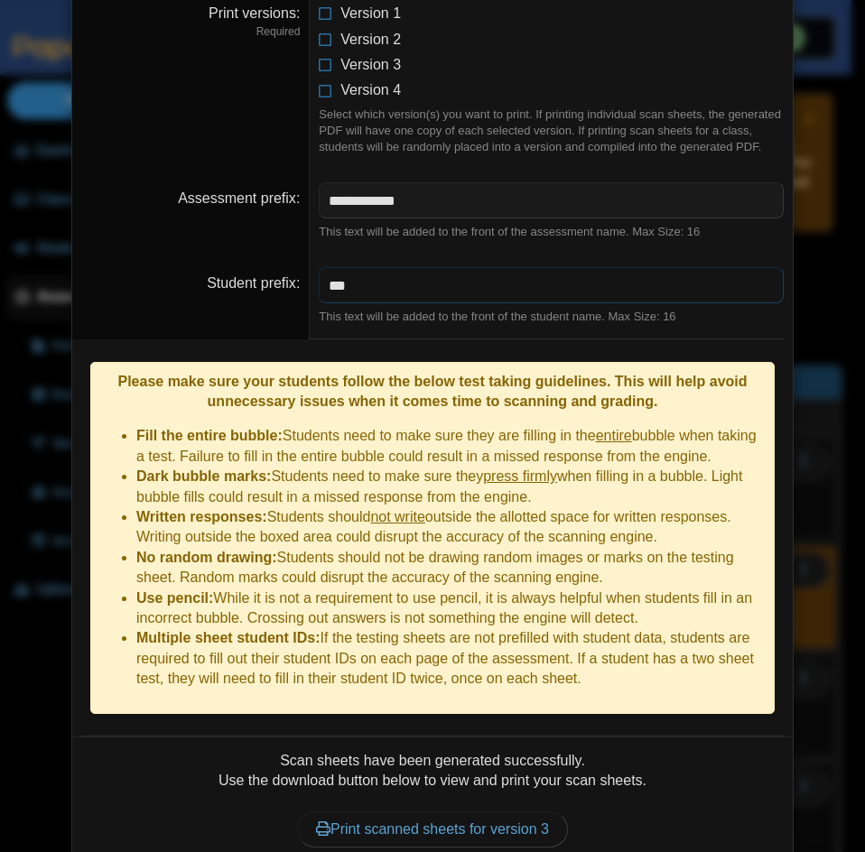
drag, startPoint x: 389, startPoint y: 282, endPoint x: 272, endPoint y: 288, distance: 117.5
click at [272, 288] on dl "Student prefix *** This text will be added to the front of the student name. Ma…" at bounding box center [432, 296] width 720 height 85
paste input "text"
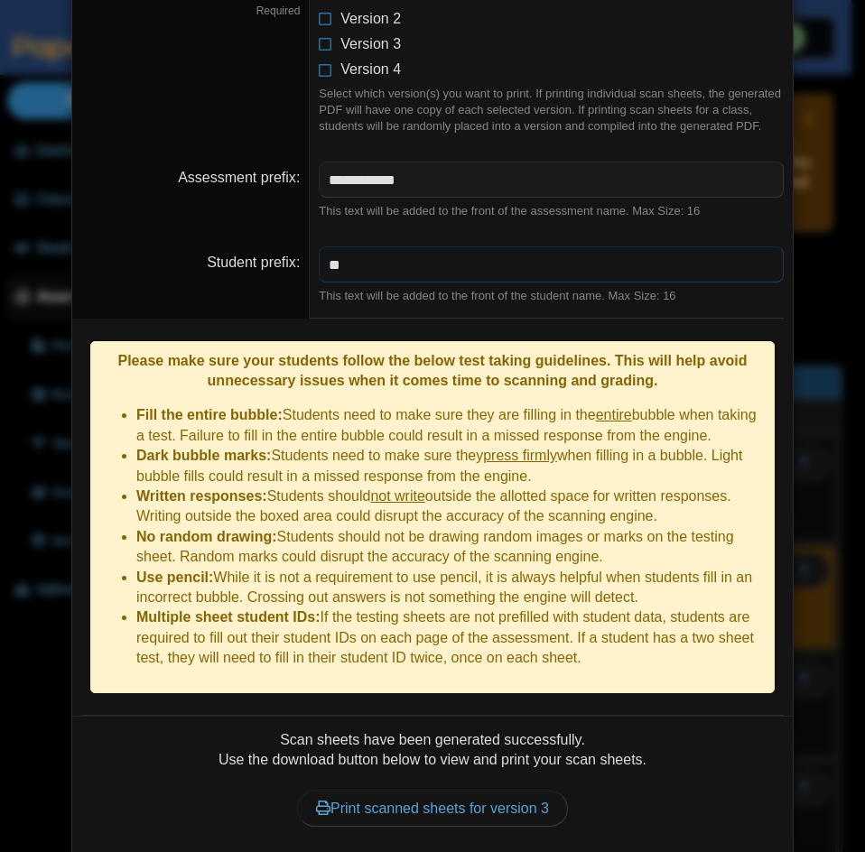
scroll to position [1737, 0]
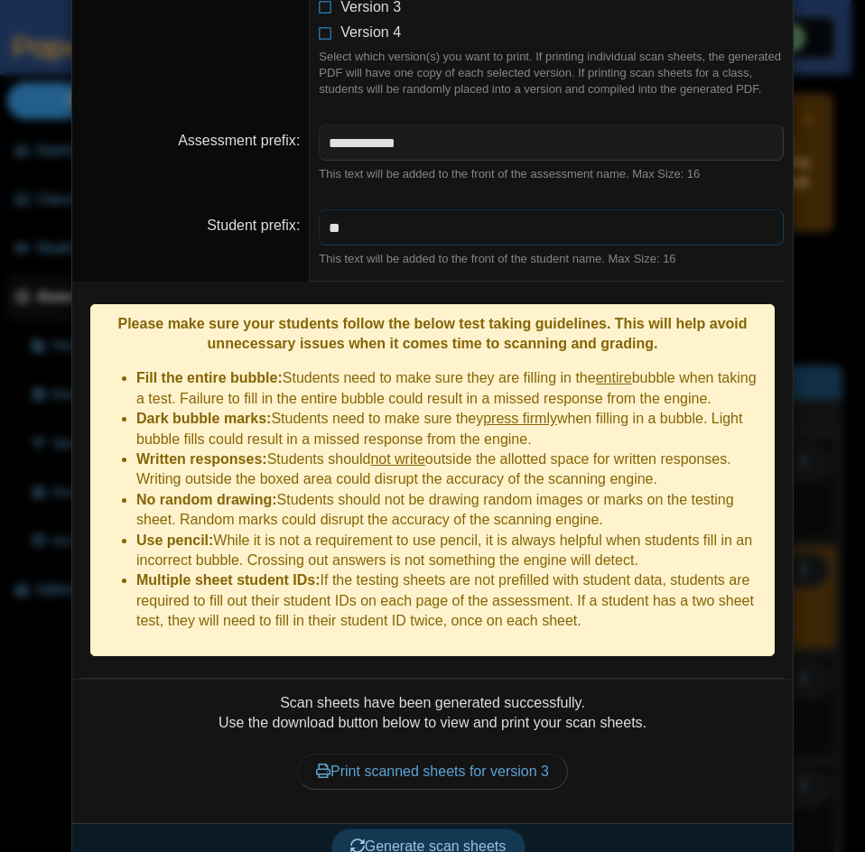
type input "**"
click at [433, 837] on div "Generate scan sheets" at bounding box center [427, 846] width 711 height 47
click at [446, 830] on button "Generate scan sheets" at bounding box center [428, 846] width 194 height 36
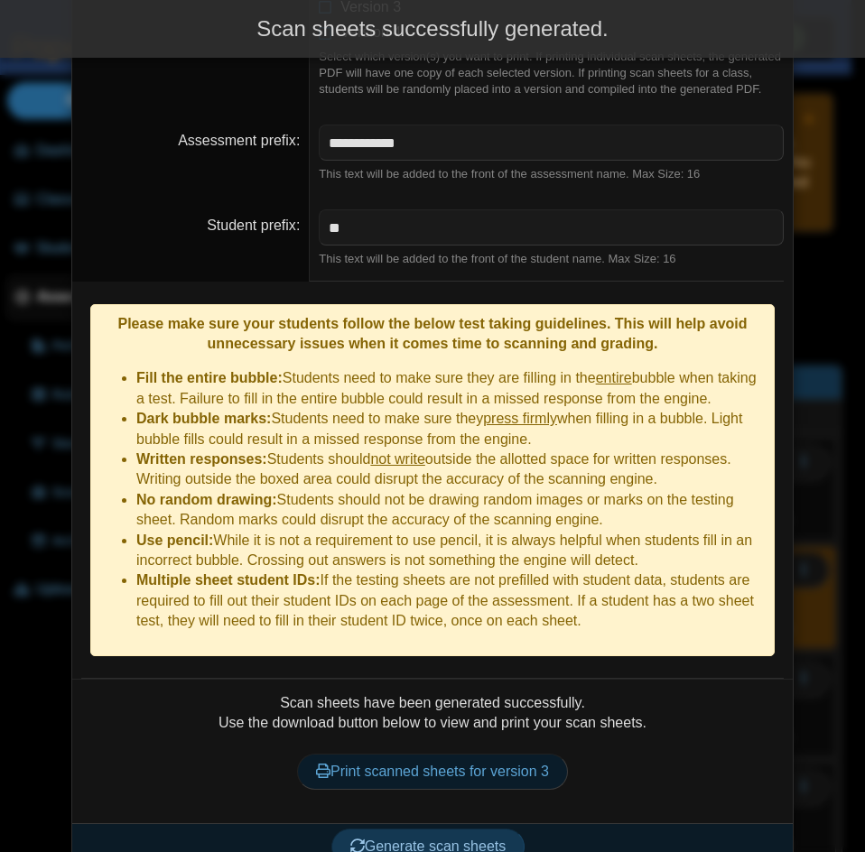
click at [464, 754] on link "Print scanned sheets for version 3" at bounding box center [432, 772] width 271 height 36
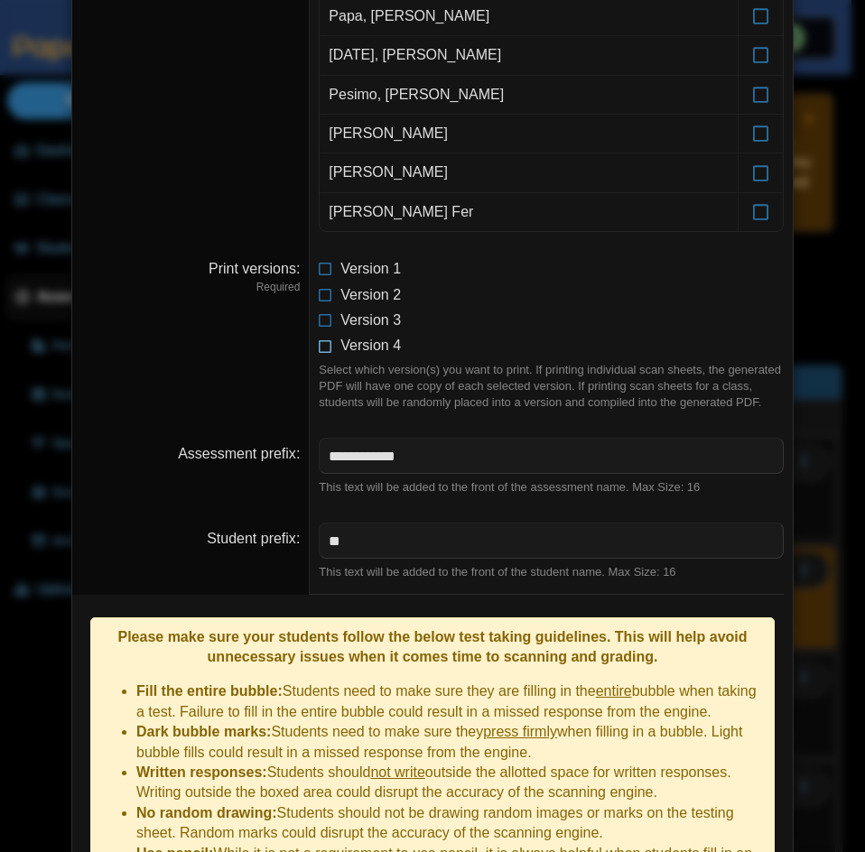
scroll to position [1376, 0]
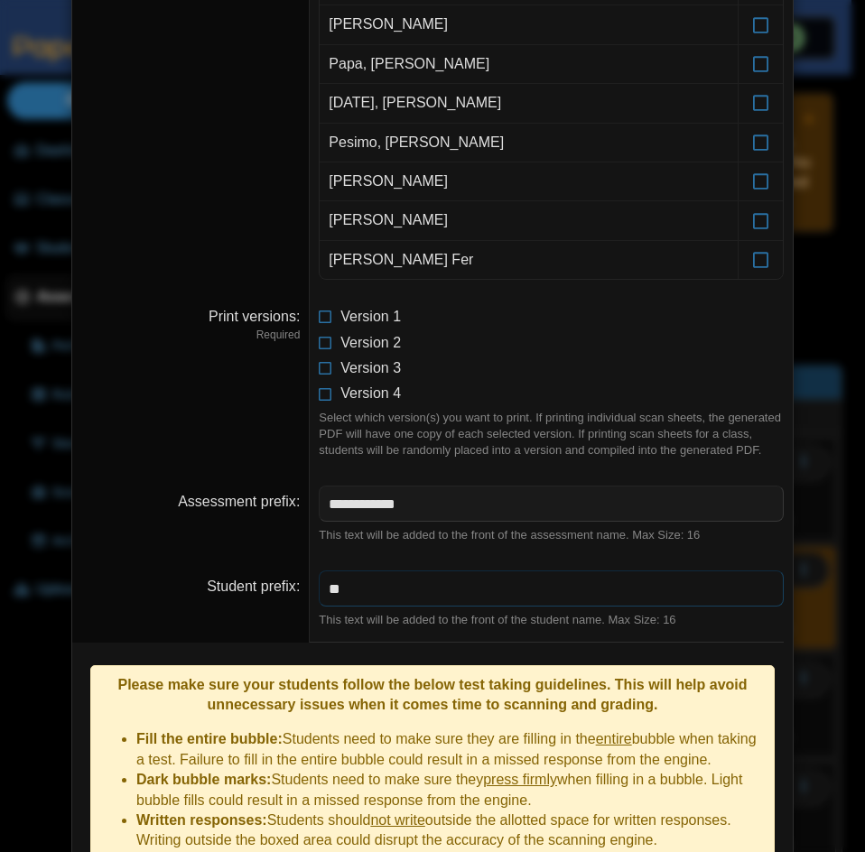
click at [364, 598] on input "**" at bounding box center [551, 588] width 465 height 36
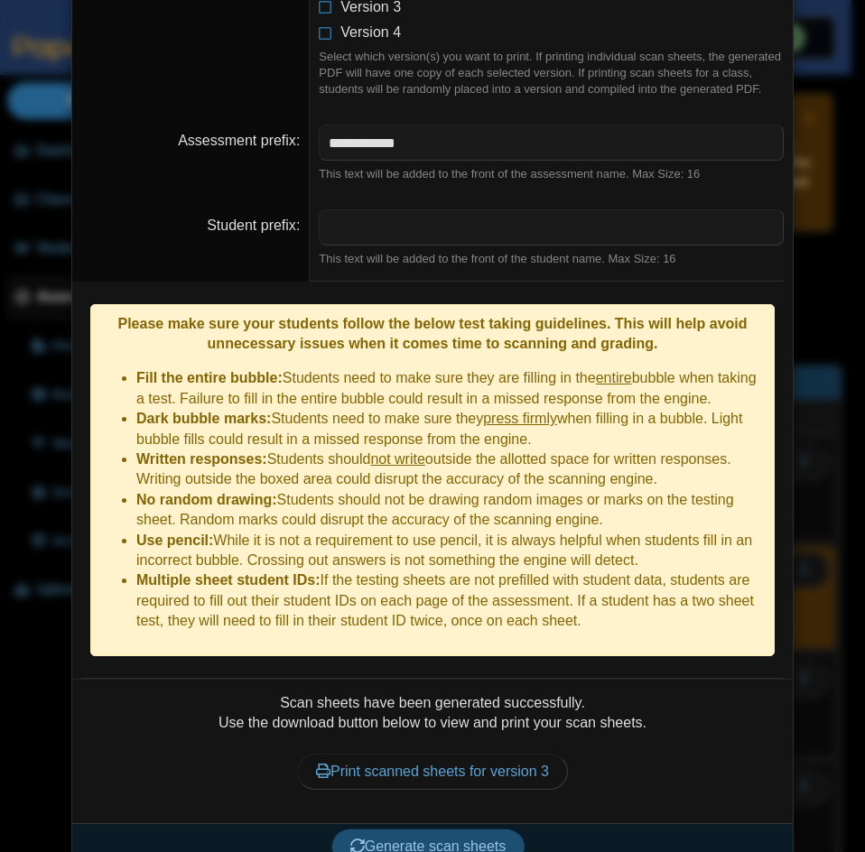
click at [450, 838] on span "Generate scan sheets" at bounding box center [428, 845] width 156 height 15
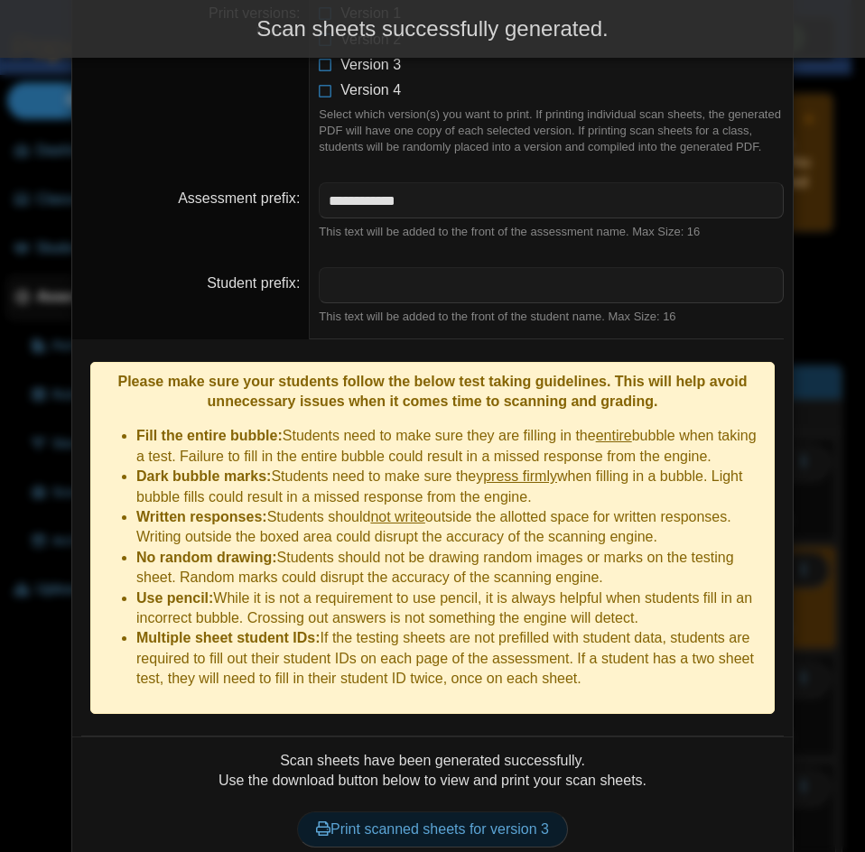
click at [532, 811] on link "Print scanned sheets for version 3" at bounding box center [432, 829] width 271 height 36
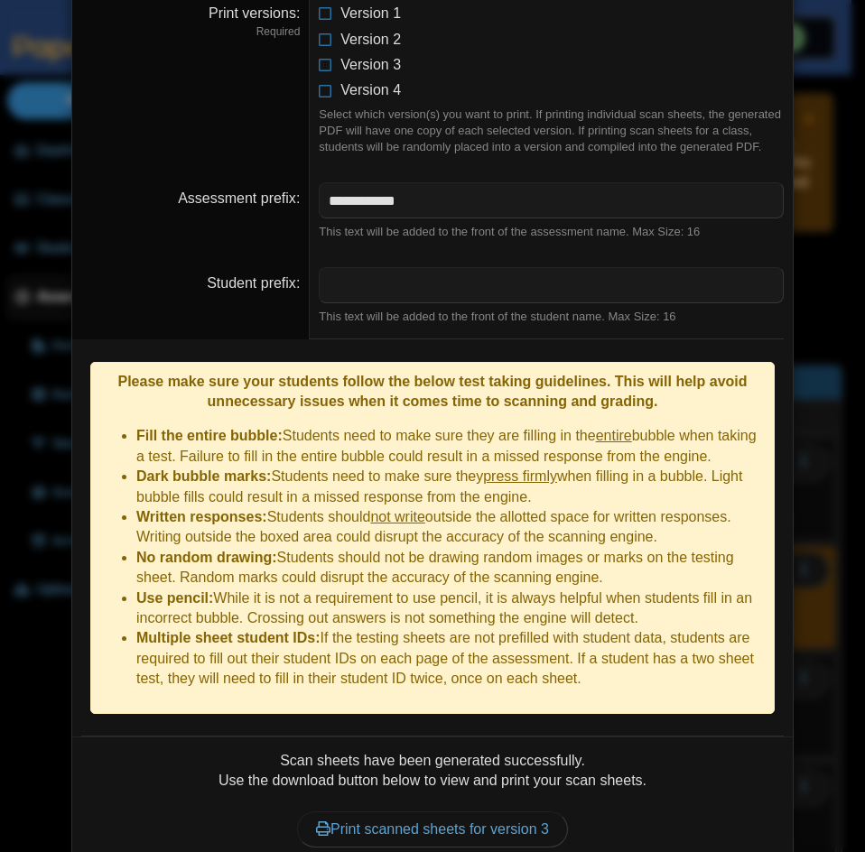
click at [357, 312] on div "This text will be added to the front of the student name. Max Size: 16" at bounding box center [551, 317] width 465 height 16
click at [362, 276] on input "Student prefix" at bounding box center [551, 285] width 465 height 36
paste input "*"
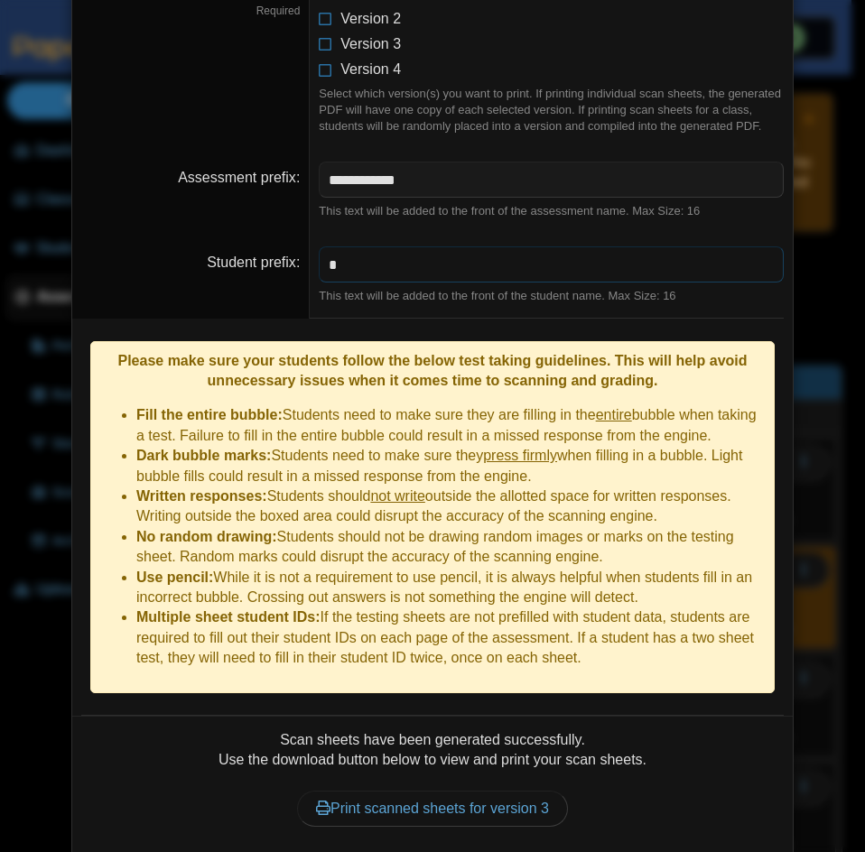
scroll to position [1737, 0]
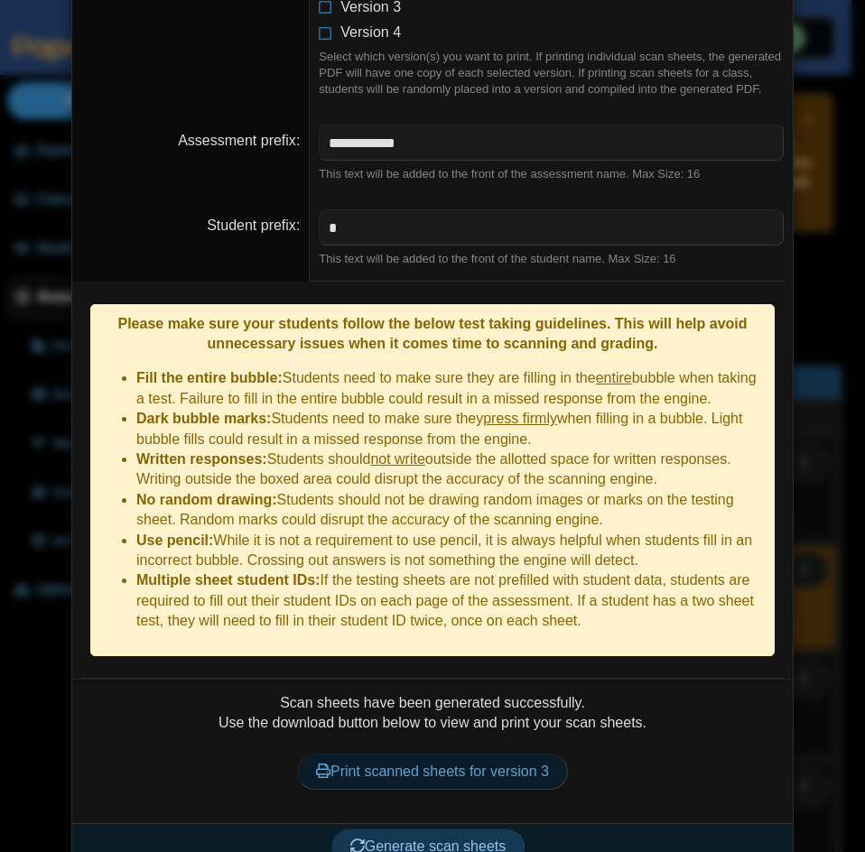
click at [461, 754] on link "Print scanned sheets for version 3" at bounding box center [432, 772] width 271 height 36
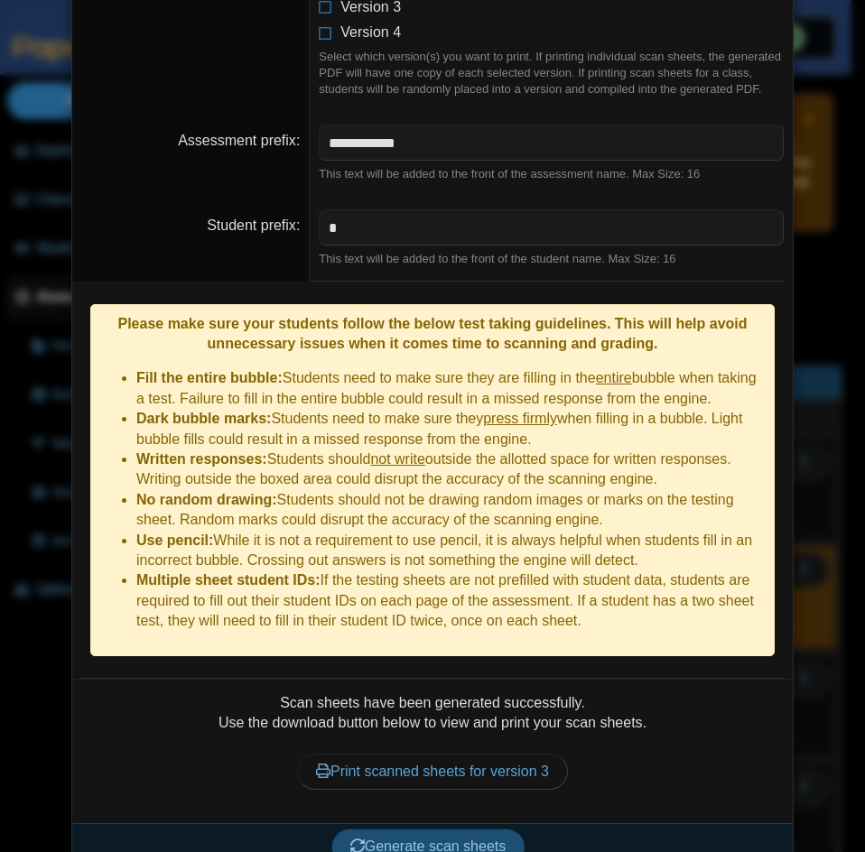
click at [471, 828] on button "Generate scan sheets" at bounding box center [428, 846] width 194 height 36
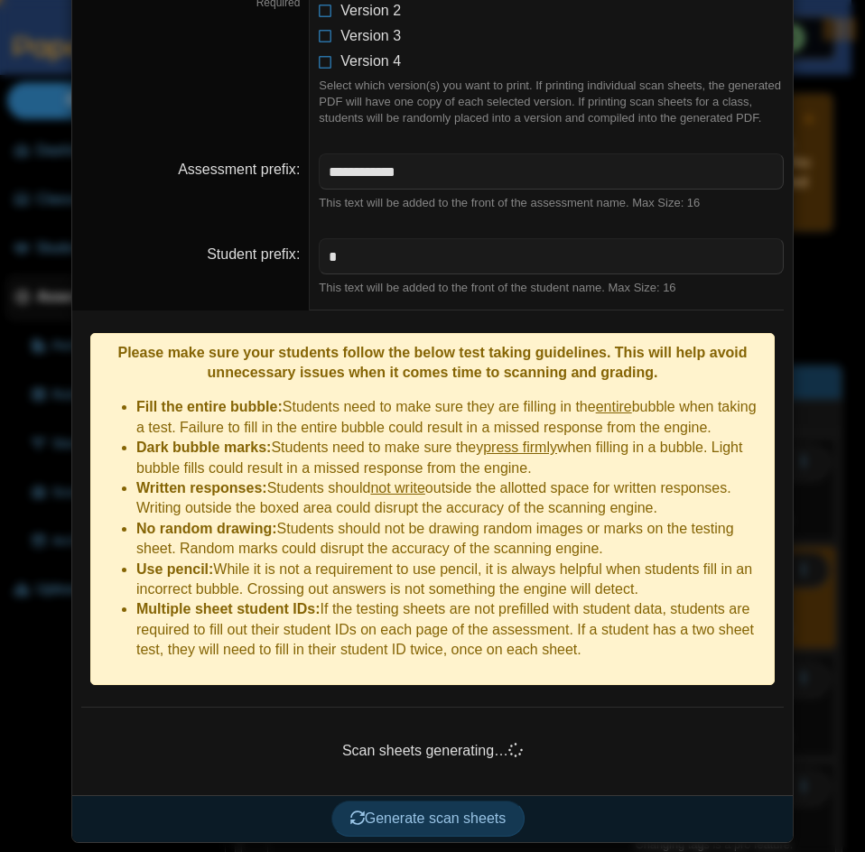
scroll to position [1679, 0]
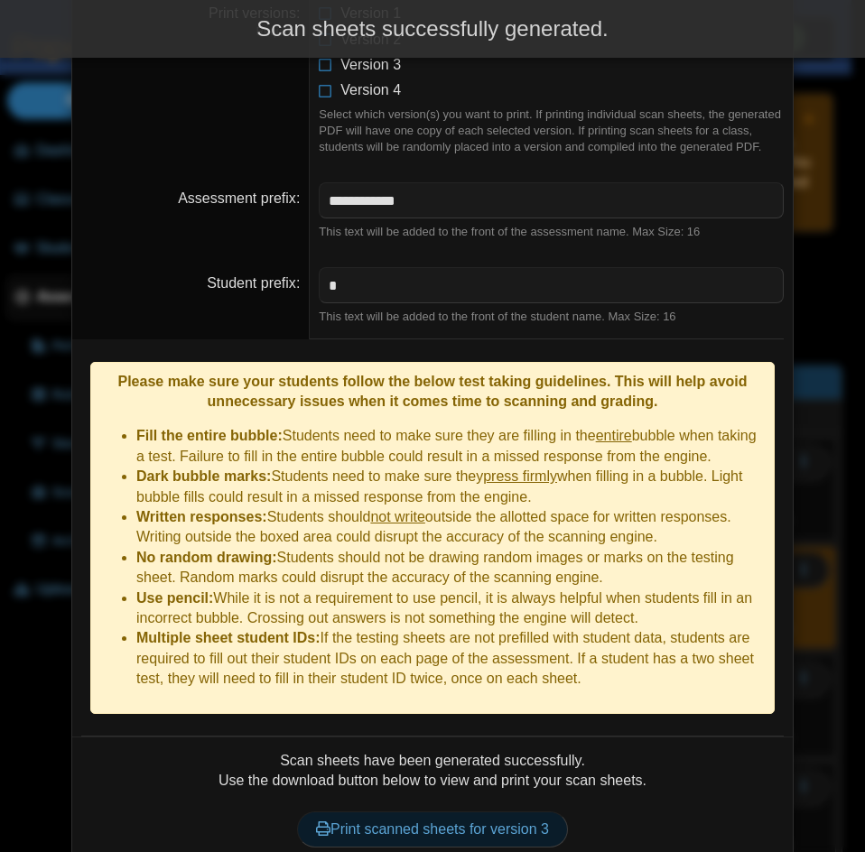
click at [421, 811] on link "Print scanned sheets for version 3" at bounding box center [432, 829] width 271 height 36
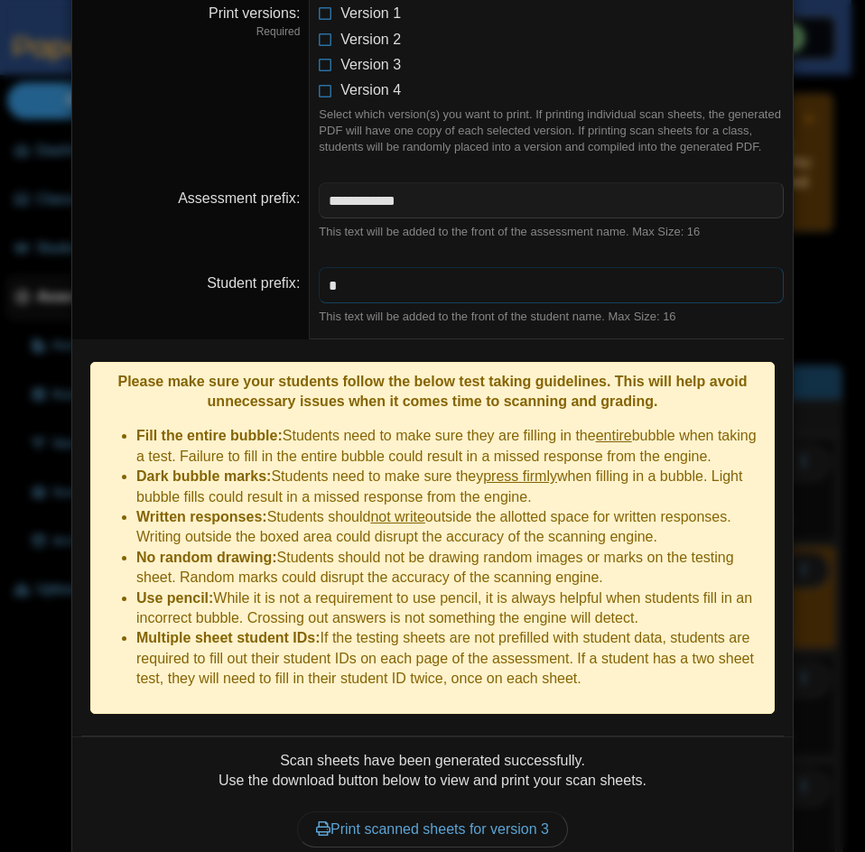
drag, startPoint x: 349, startPoint y: 297, endPoint x: 288, endPoint y: 317, distance: 64.5
click at [288, 317] on dl "Student prefix * This text will be added to the front of the student name. Max …" at bounding box center [432, 296] width 720 height 85
paste input "text"
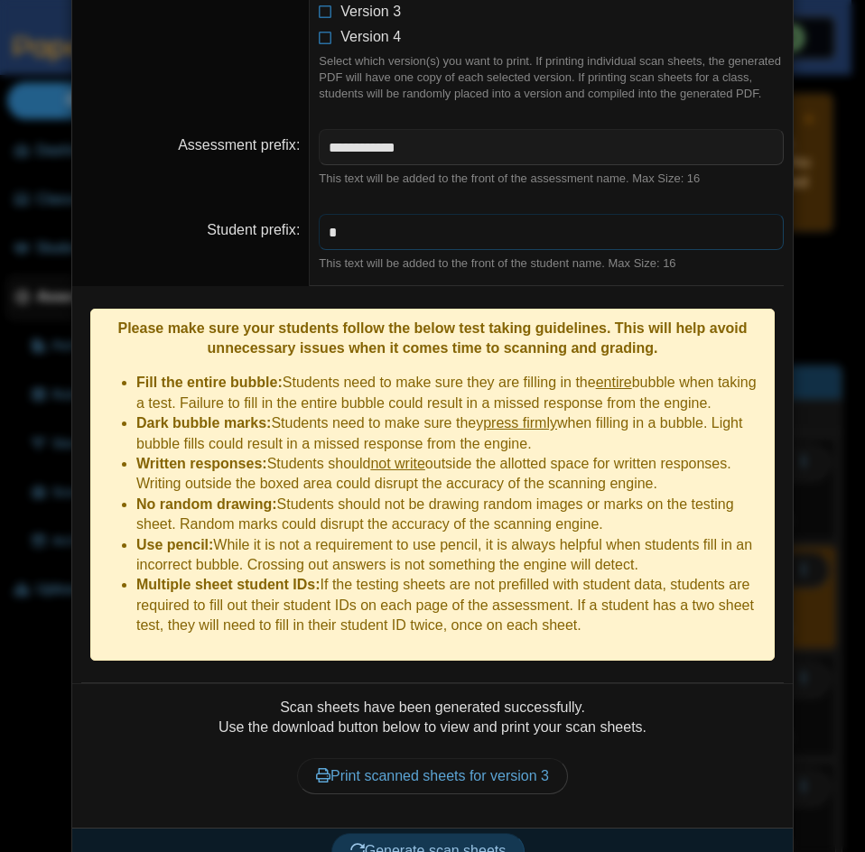
scroll to position [1737, 0]
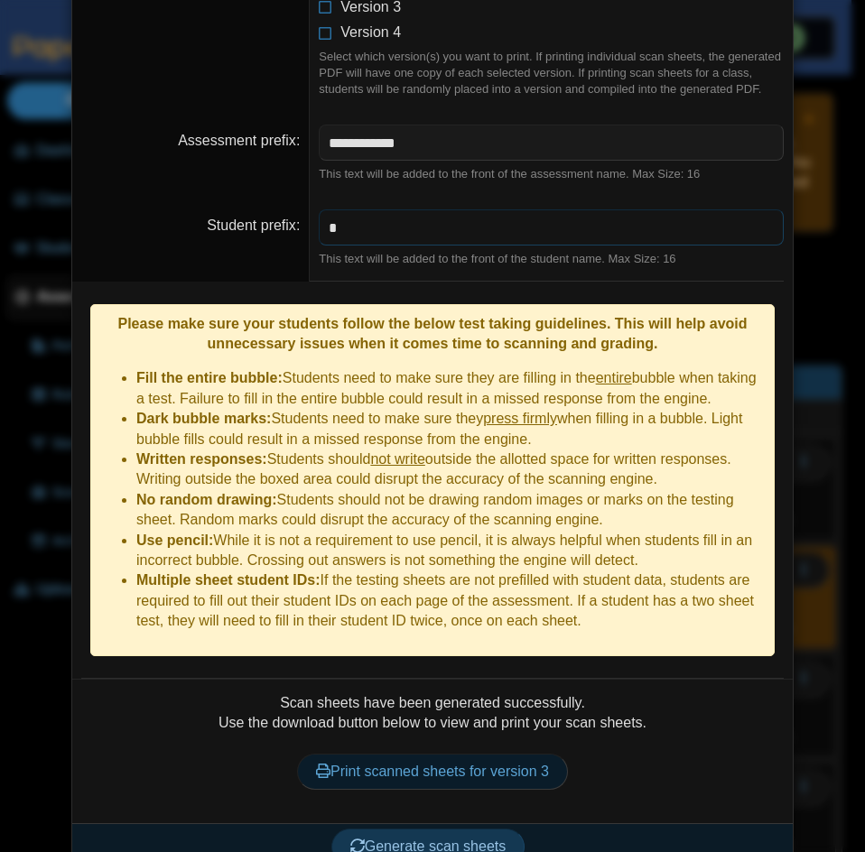
type input "*"
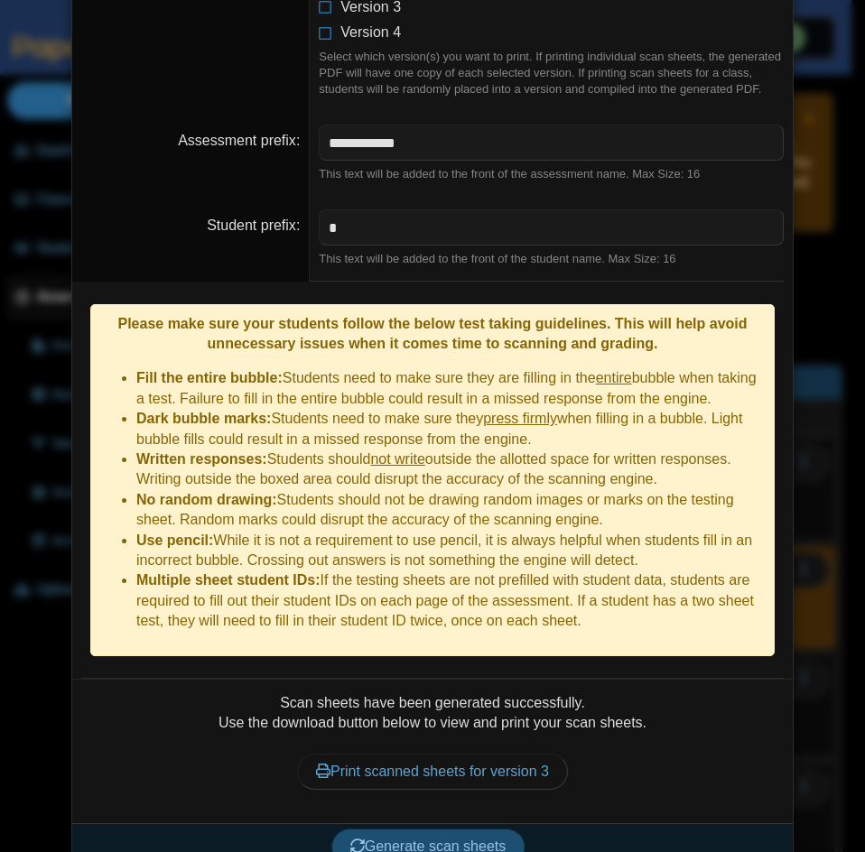
click at [438, 838] on span "Generate scan sheets" at bounding box center [428, 845] width 156 height 15
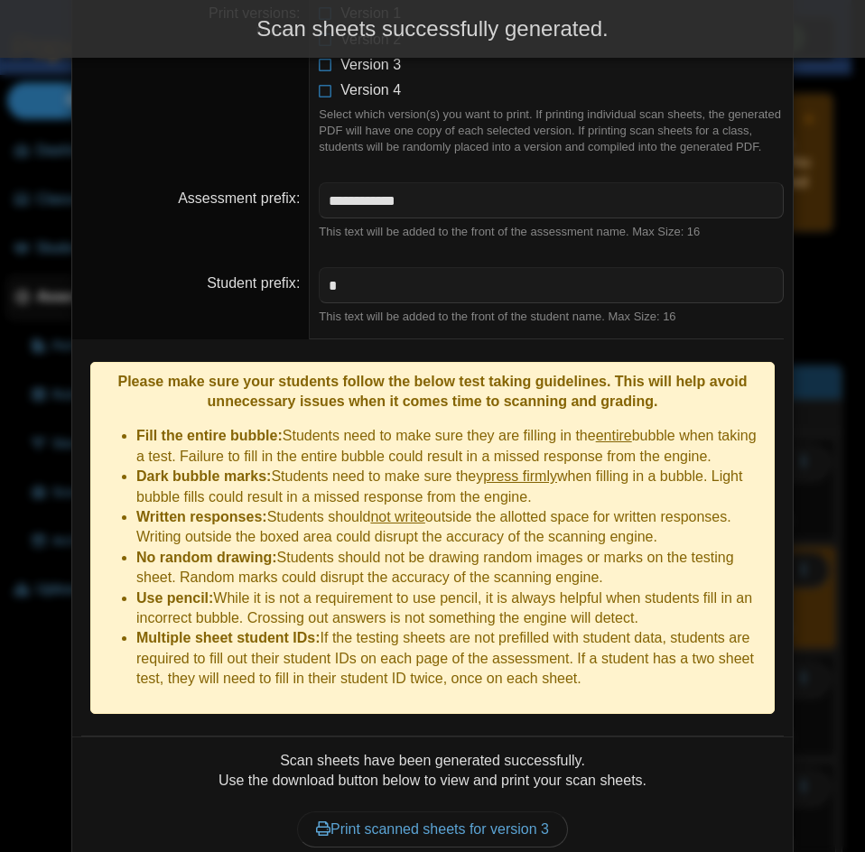
click at [470, 791] on div "Print scanned sheets for version 3" at bounding box center [432, 829] width 702 height 77
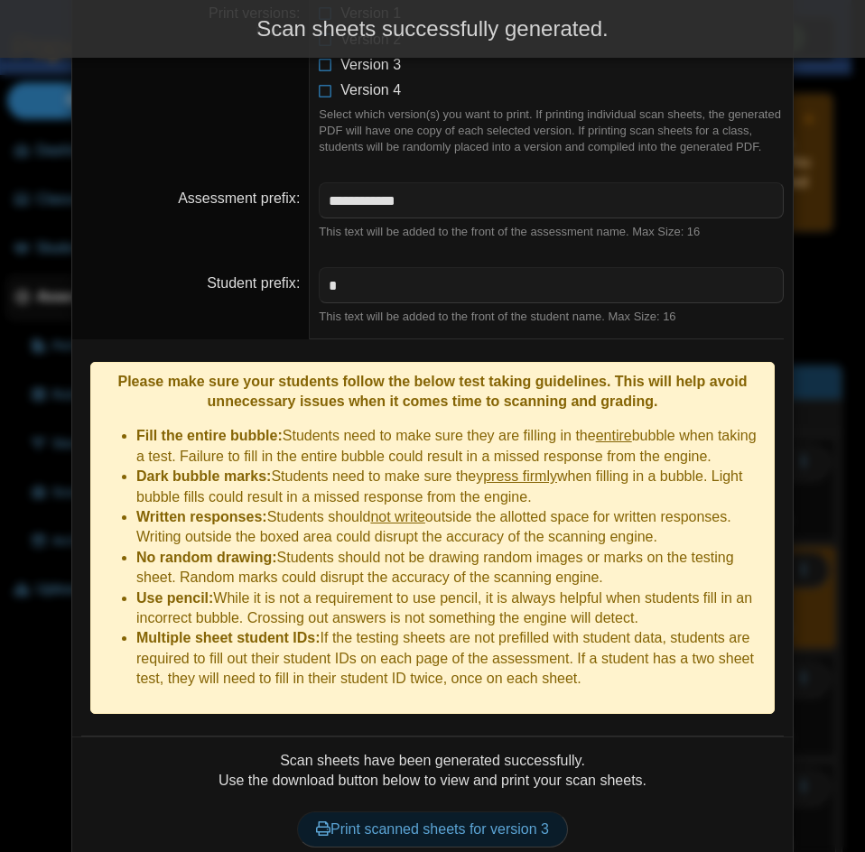
click at [512, 811] on link "Print scanned sheets for version 3" at bounding box center [432, 829] width 271 height 36
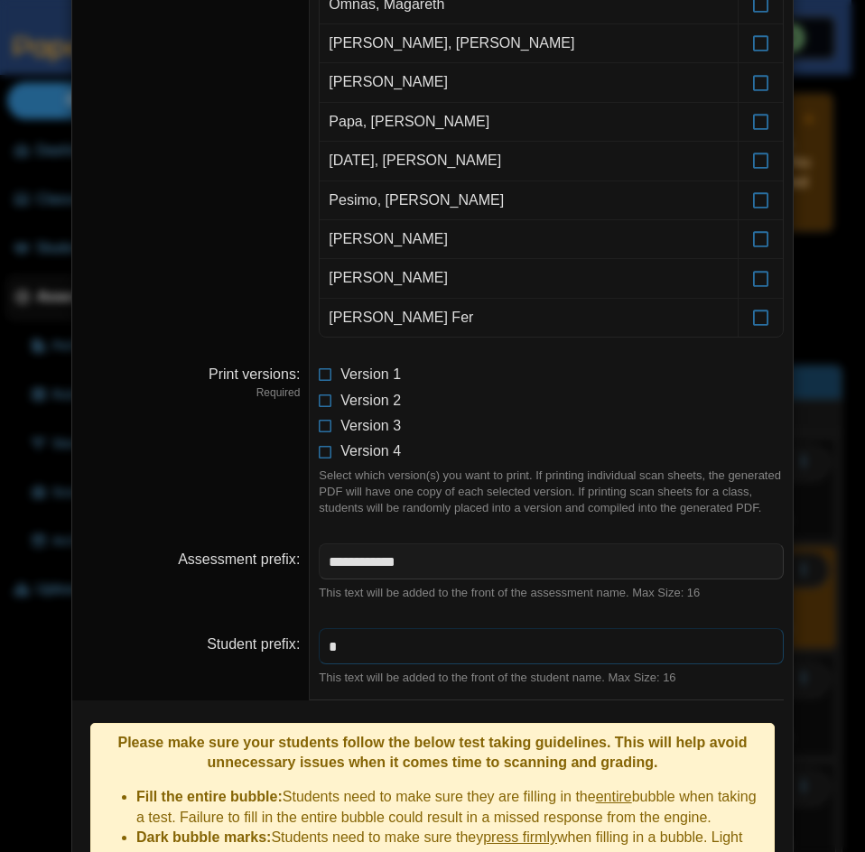
click at [406, 636] on input "*" at bounding box center [551, 646] width 465 height 36
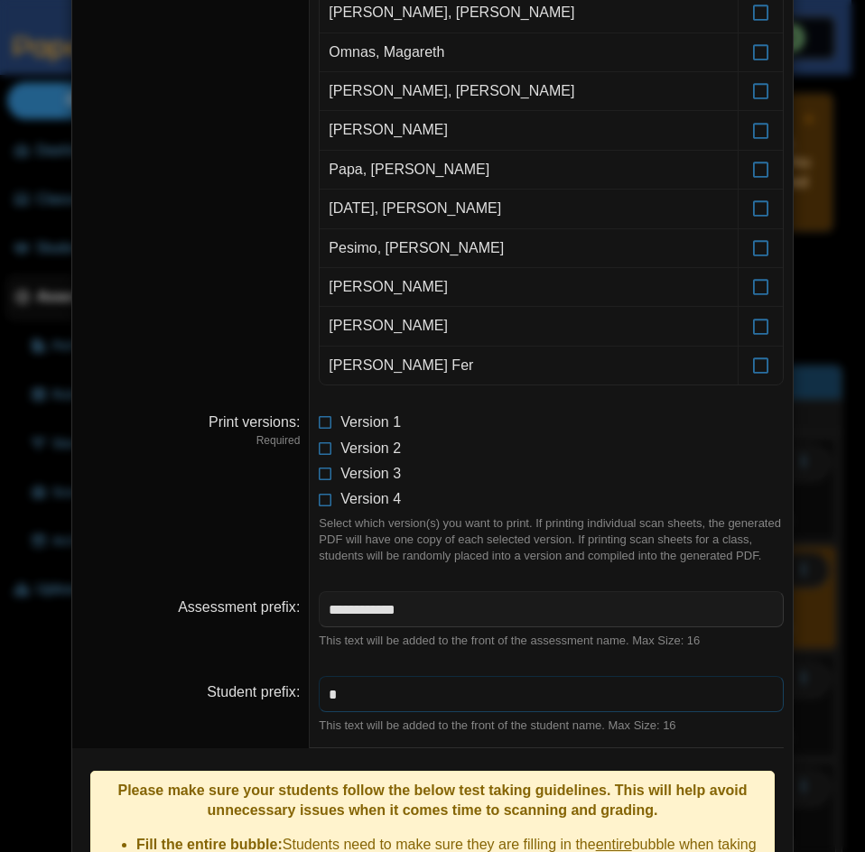
scroll to position [1138, 0]
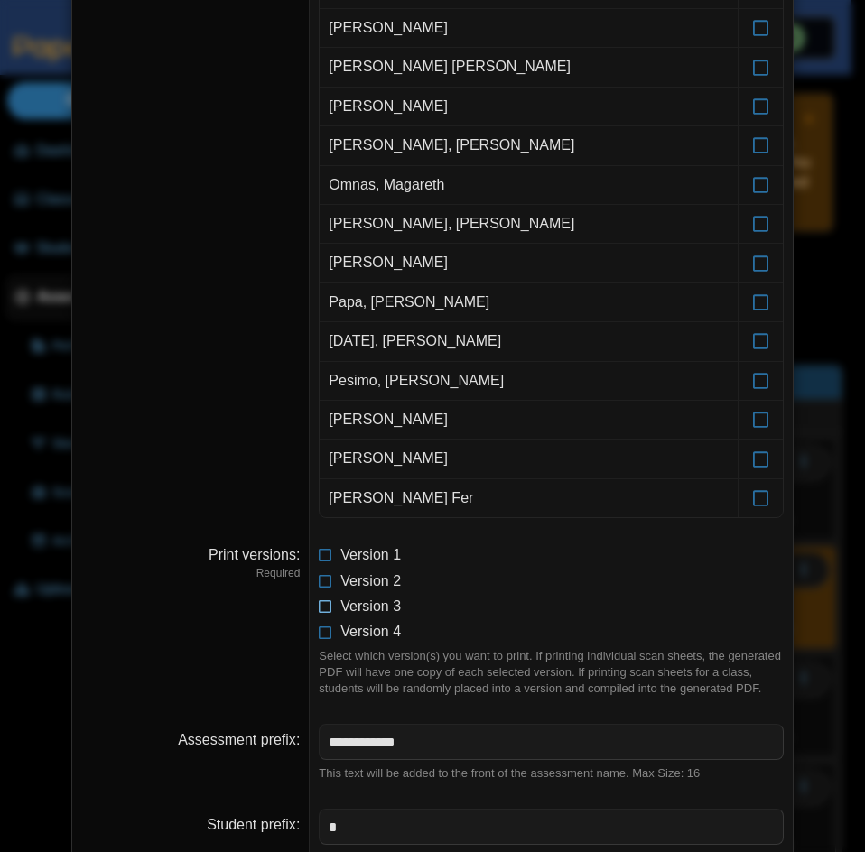
click at [319, 608] on icon at bounding box center [326, 603] width 14 height 13
click at [319, 584] on icon at bounding box center [326, 577] width 14 height 13
click at [319, 609] on icon at bounding box center [326, 603] width 14 height 13
click at [323, 583] on icon at bounding box center [326, 577] width 14 height 13
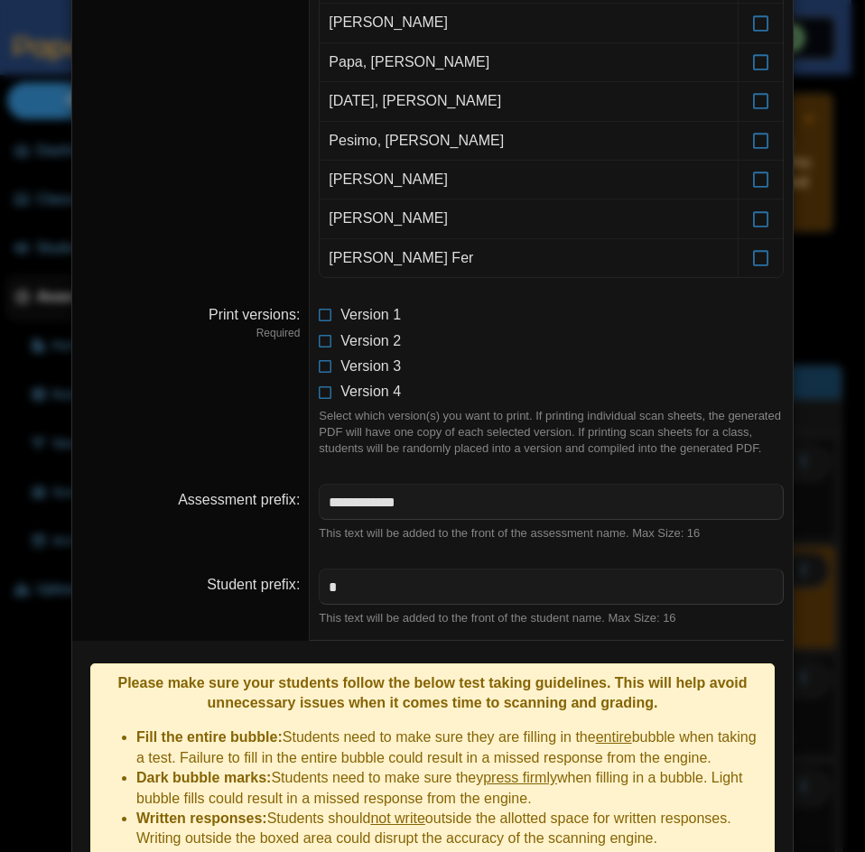
scroll to position [1376, 0]
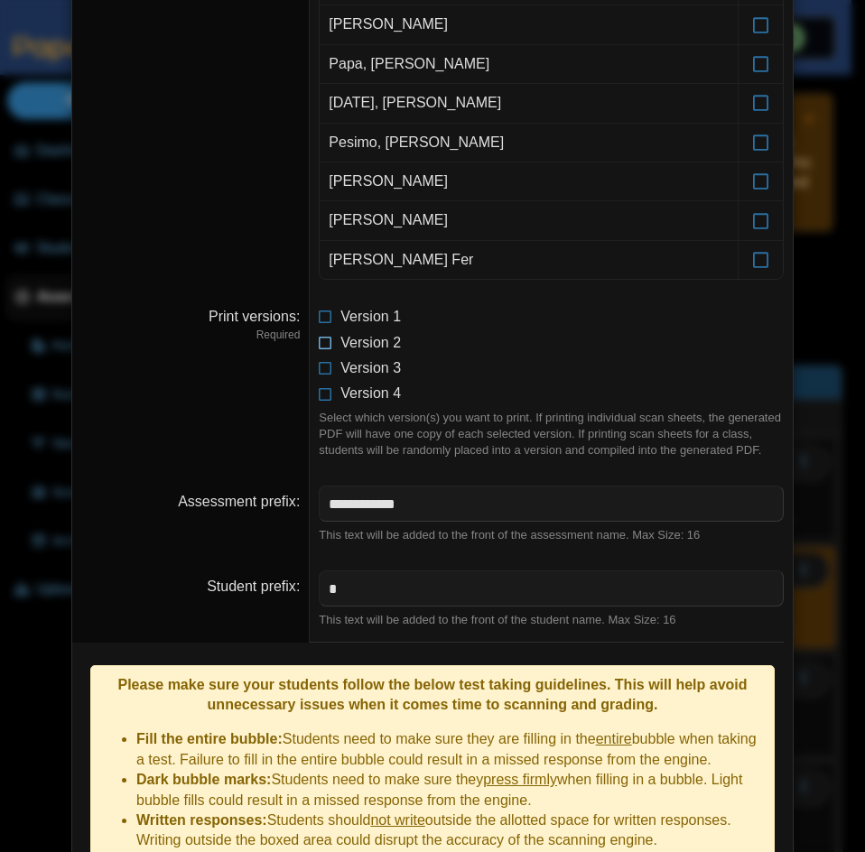
click at [324, 340] on icon at bounding box center [326, 339] width 14 height 13
click at [320, 363] on icon at bounding box center [326, 364] width 14 height 13
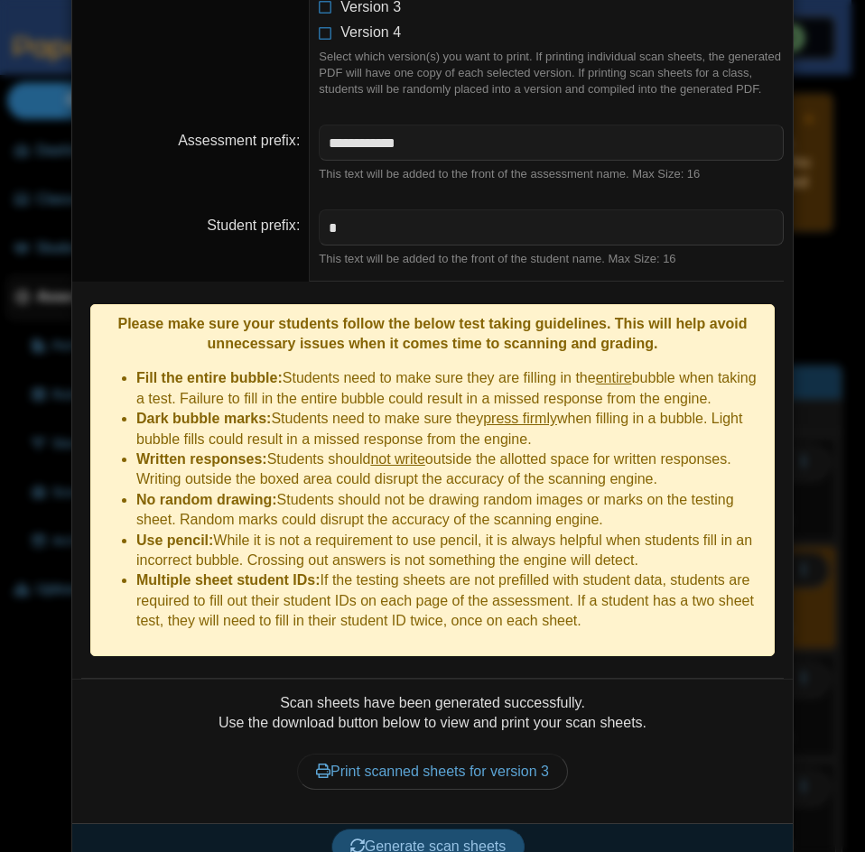
click at [465, 829] on button "Generate scan sheets" at bounding box center [428, 846] width 194 height 36
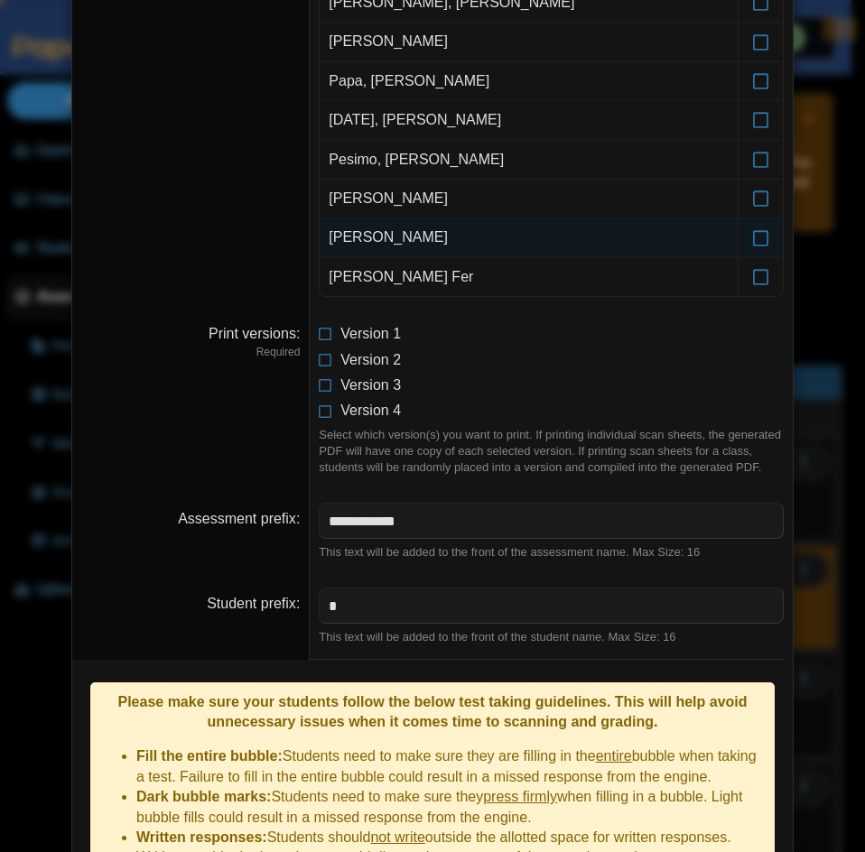
scroll to position [1138, 0]
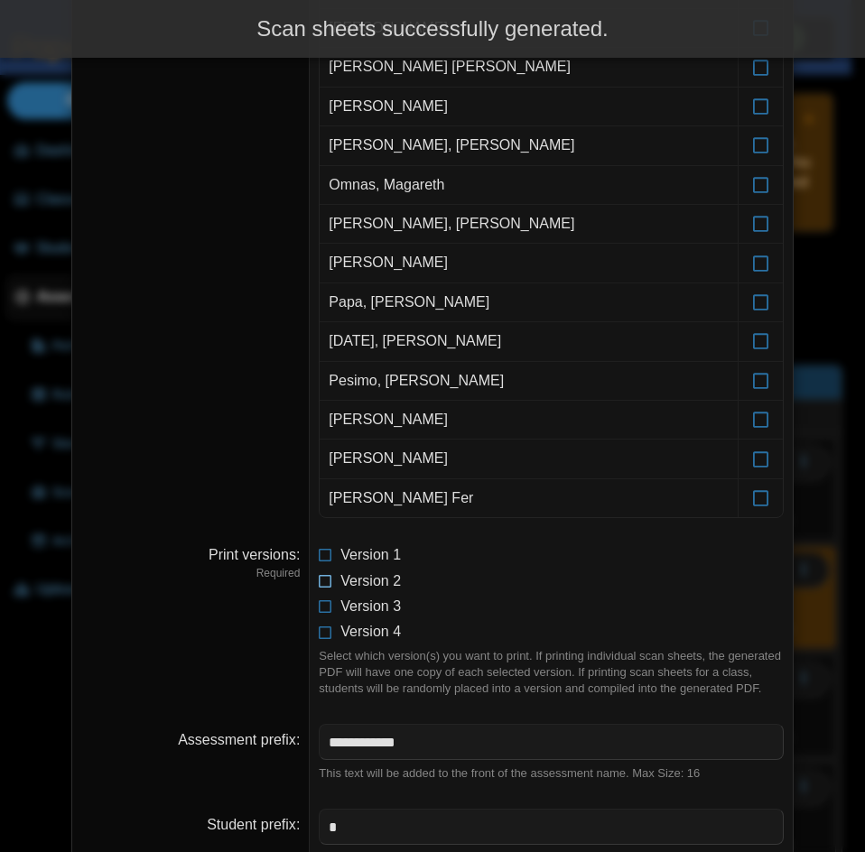
click at [321, 571] on icon at bounding box center [326, 577] width 14 height 13
click at [320, 600] on icon at bounding box center [326, 603] width 14 height 13
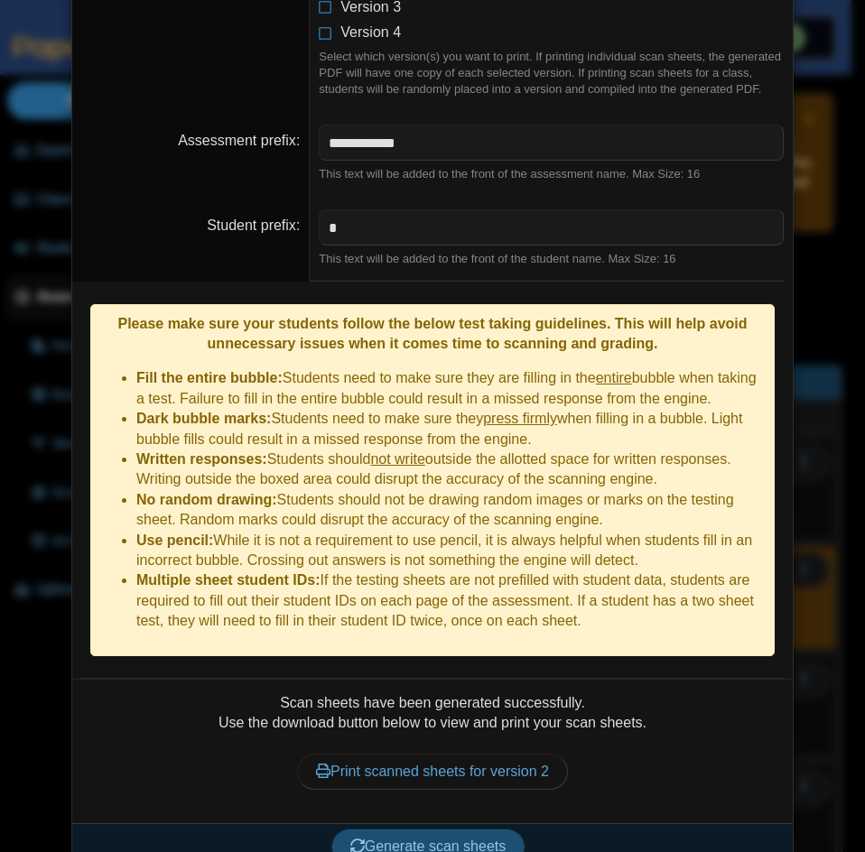
click at [452, 838] on span "Generate scan sheets" at bounding box center [428, 845] width 156 height 15
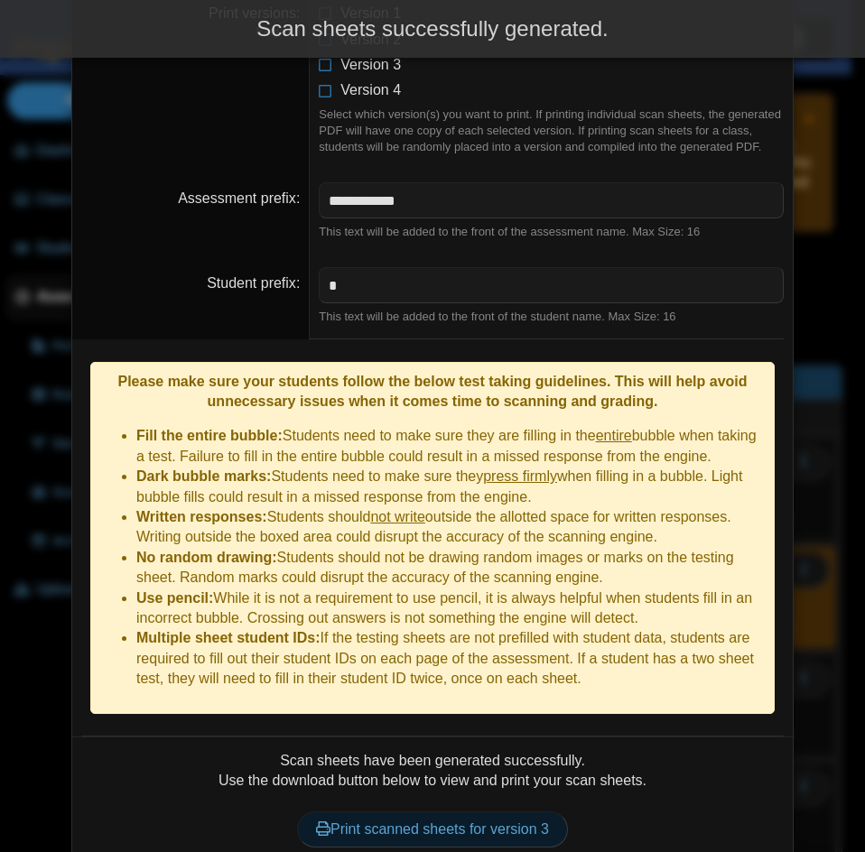
click at [479, 811] on link "Print scanned sheets for version 3" at bounding box center [432, 829] width 271 height 36
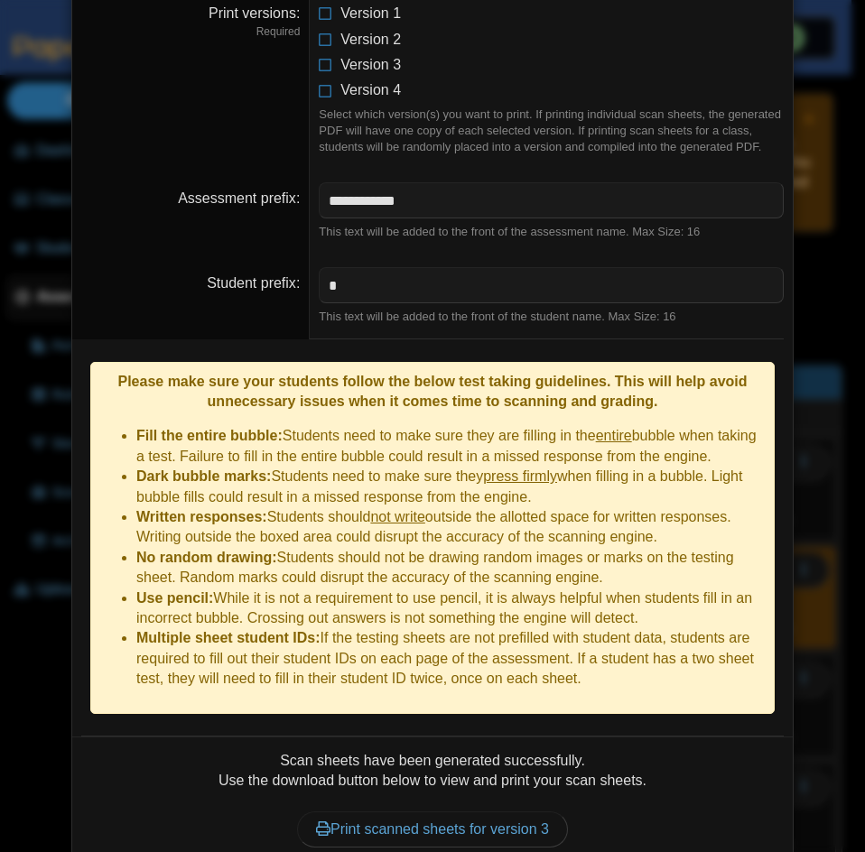
click at [461, 306] on dd "* This text will be added to the front of the student name. Max Size: 16" at bounding box center [551, 296] width 483 height 85
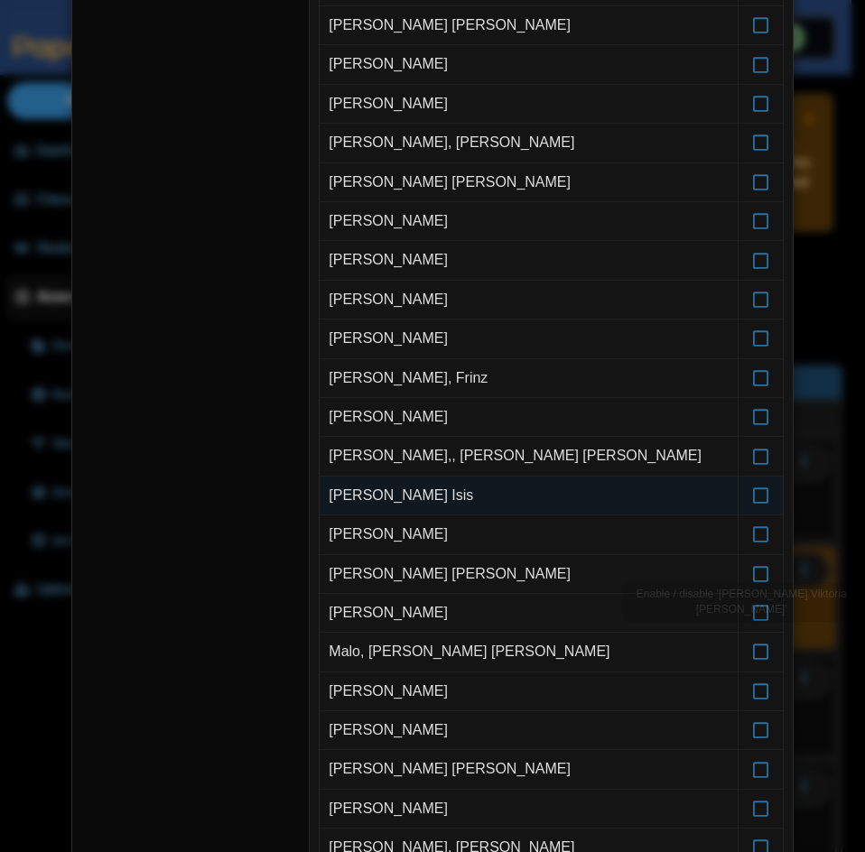
scroll to position [55, 0]
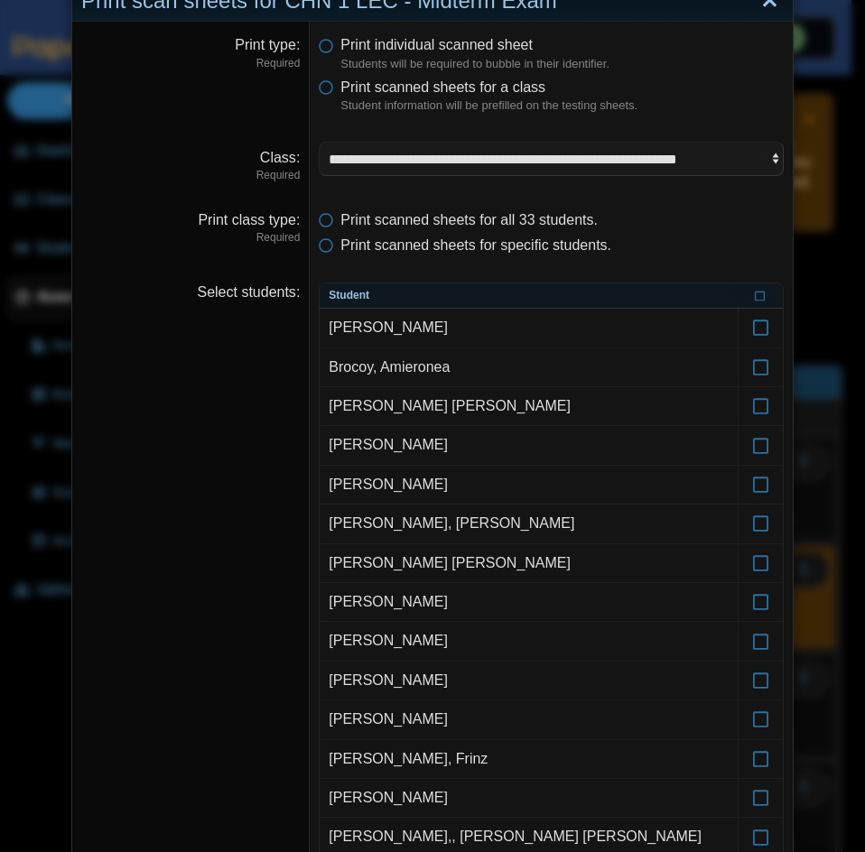
click at [761, 5] on link "Close" at bounding box center [769, 1] width 28 height 31
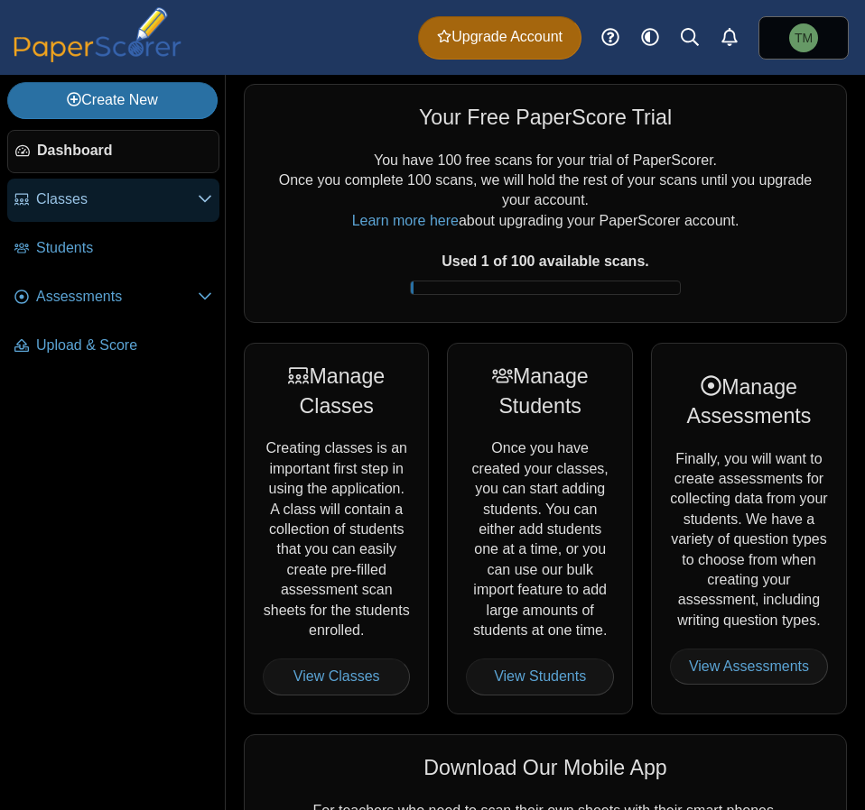
click at [199, 209] on link "Classes" at bounding box center [113, 200] width 212 height 43
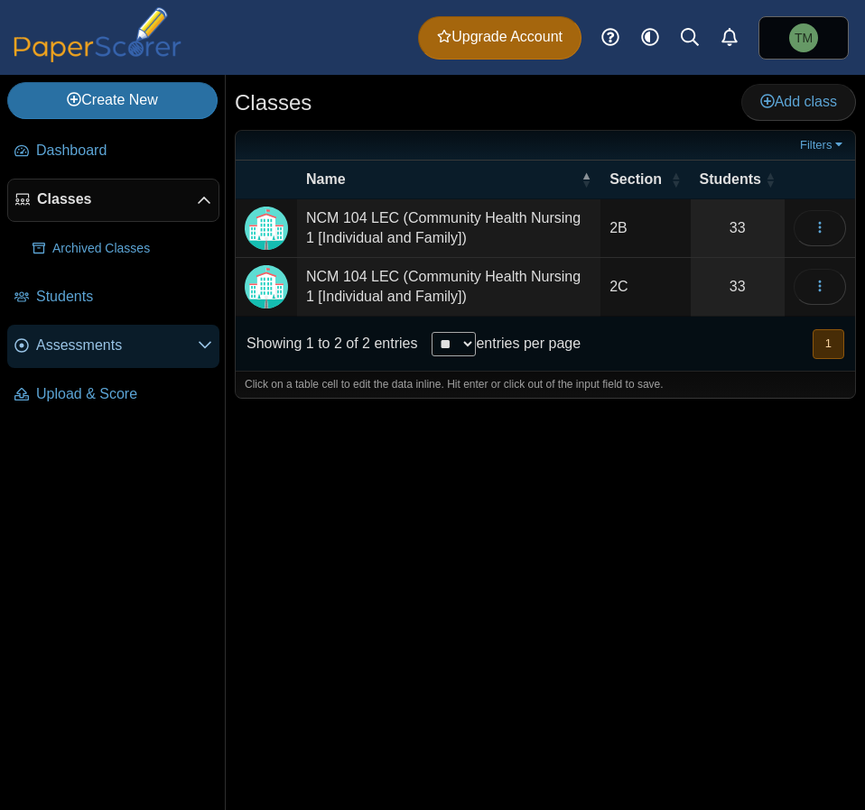
click at [140, 342] on span "Assessments" at bounding box center [117, 346] width 162 height 20
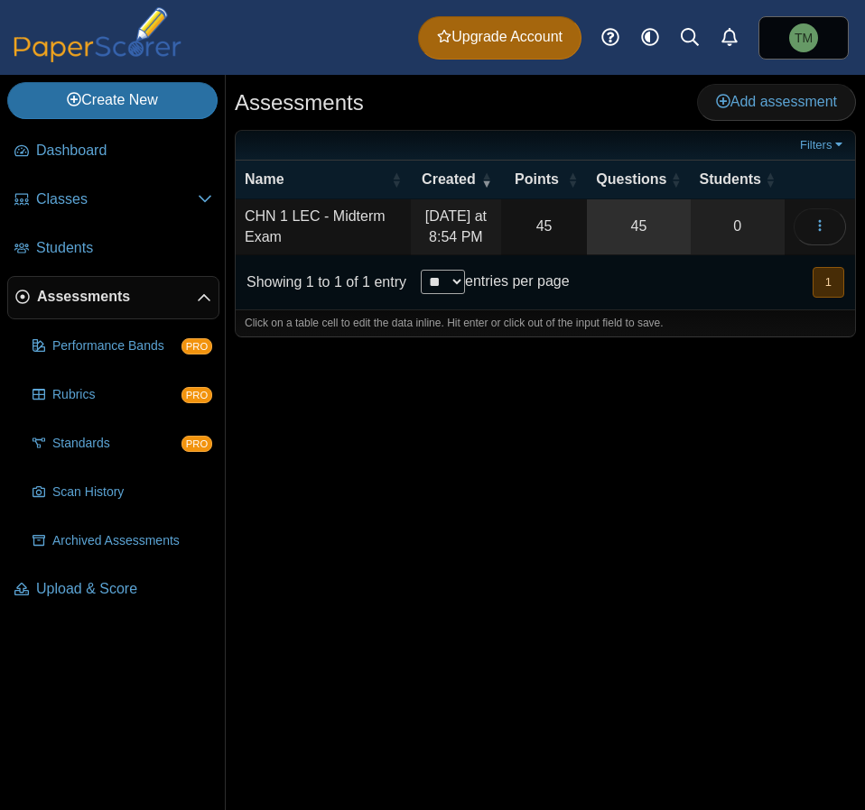
click at [660, 236] on link "45" at bounding box center [638, 226] width 103 height 55
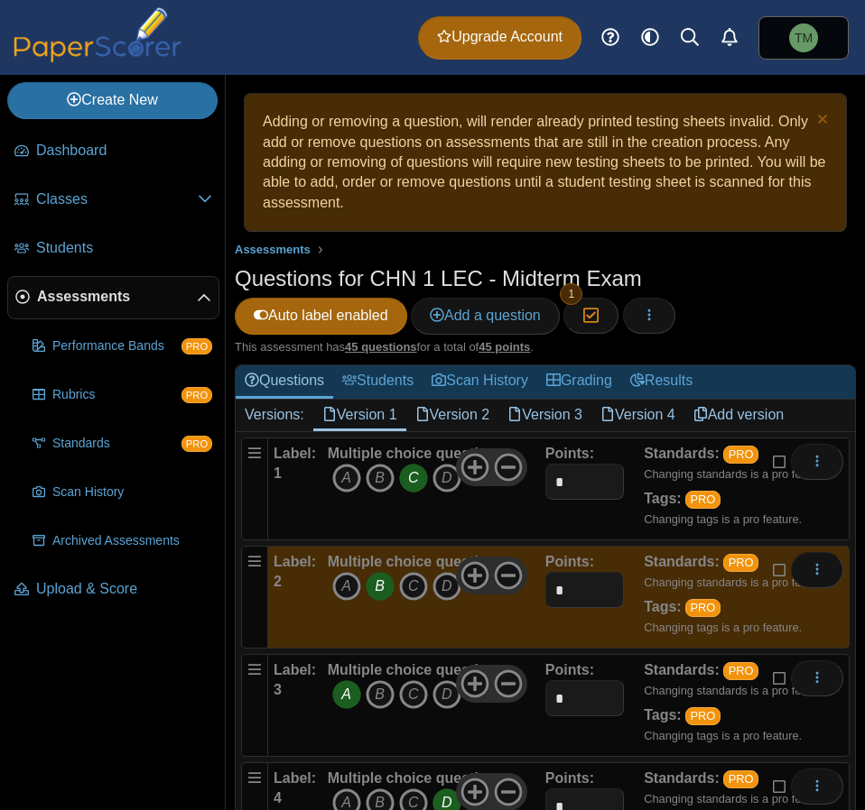
click at [551, 416] on link "Version 3" at bounding box center [544, 415] width 93 height 31
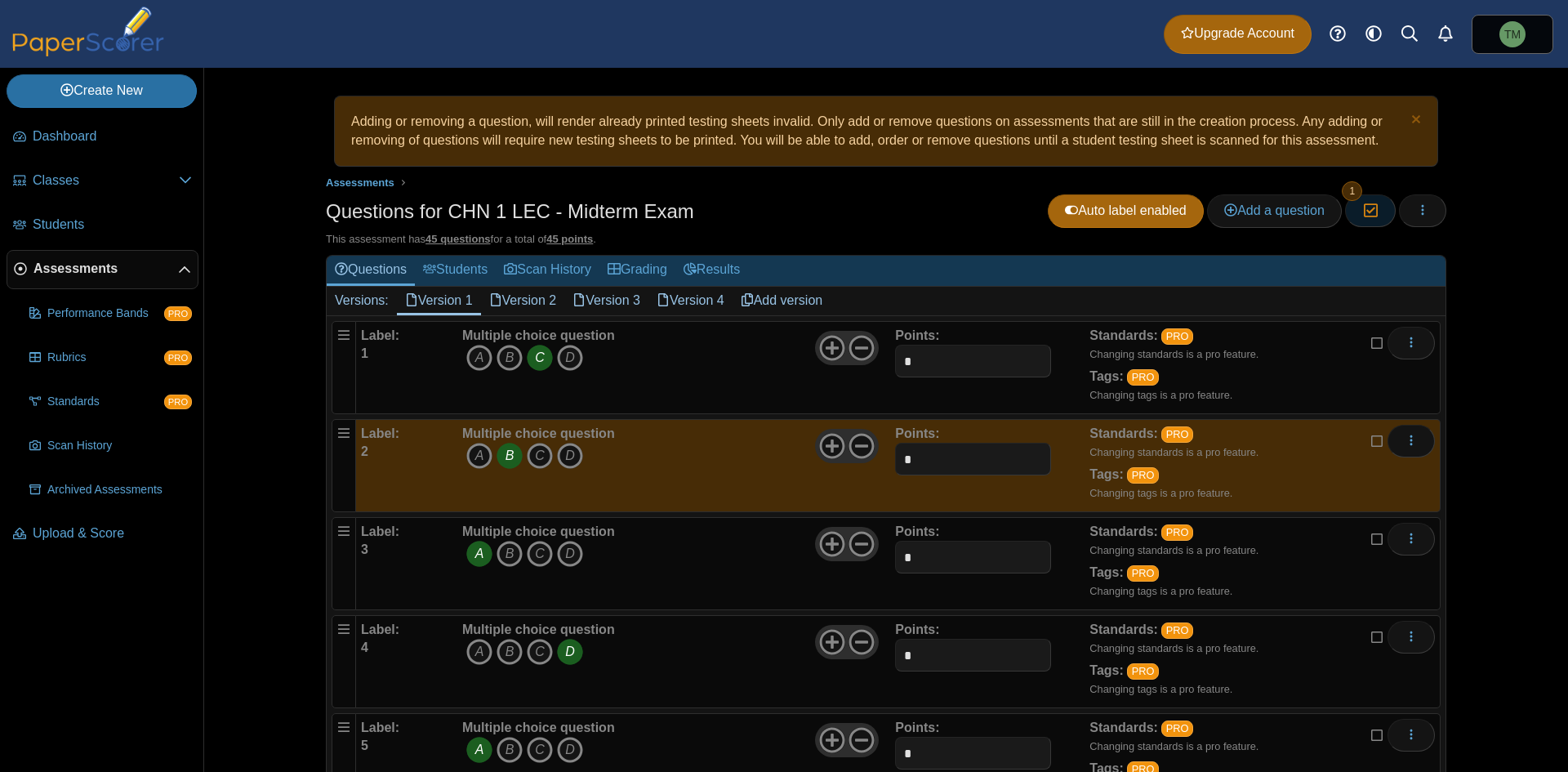
click at [782, 216] on button "Moderation 1" at bounding box center [1369, 211] width 50 height 33
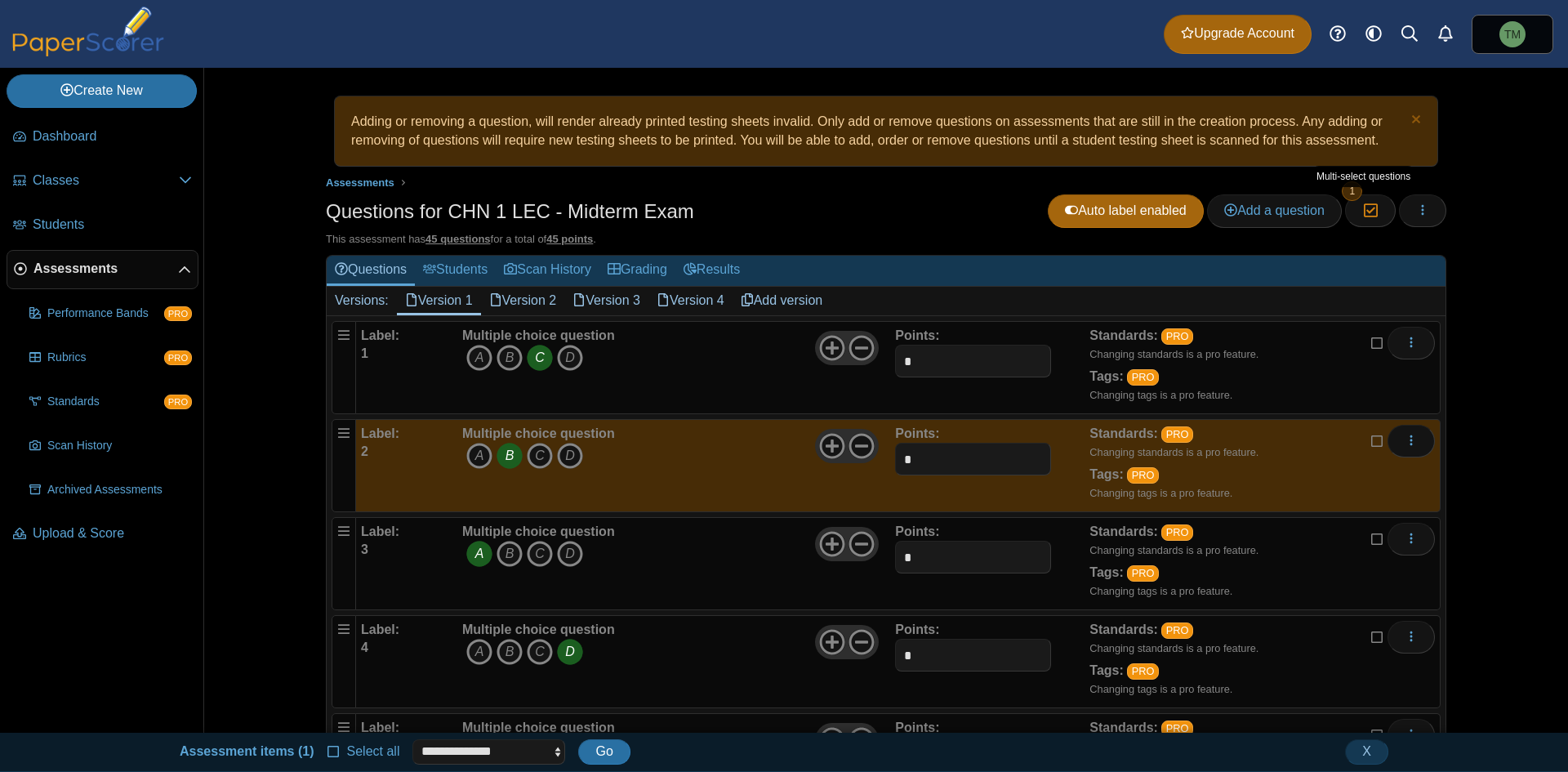
click at [782, 318] on div "Adding or removing a question, will render already printed testing sheets inval…" at bounding box center [886, 400] width 1225 height 665
click at [782, 214] on button "button" at bounding box center [1422, 211] width 47 height 33
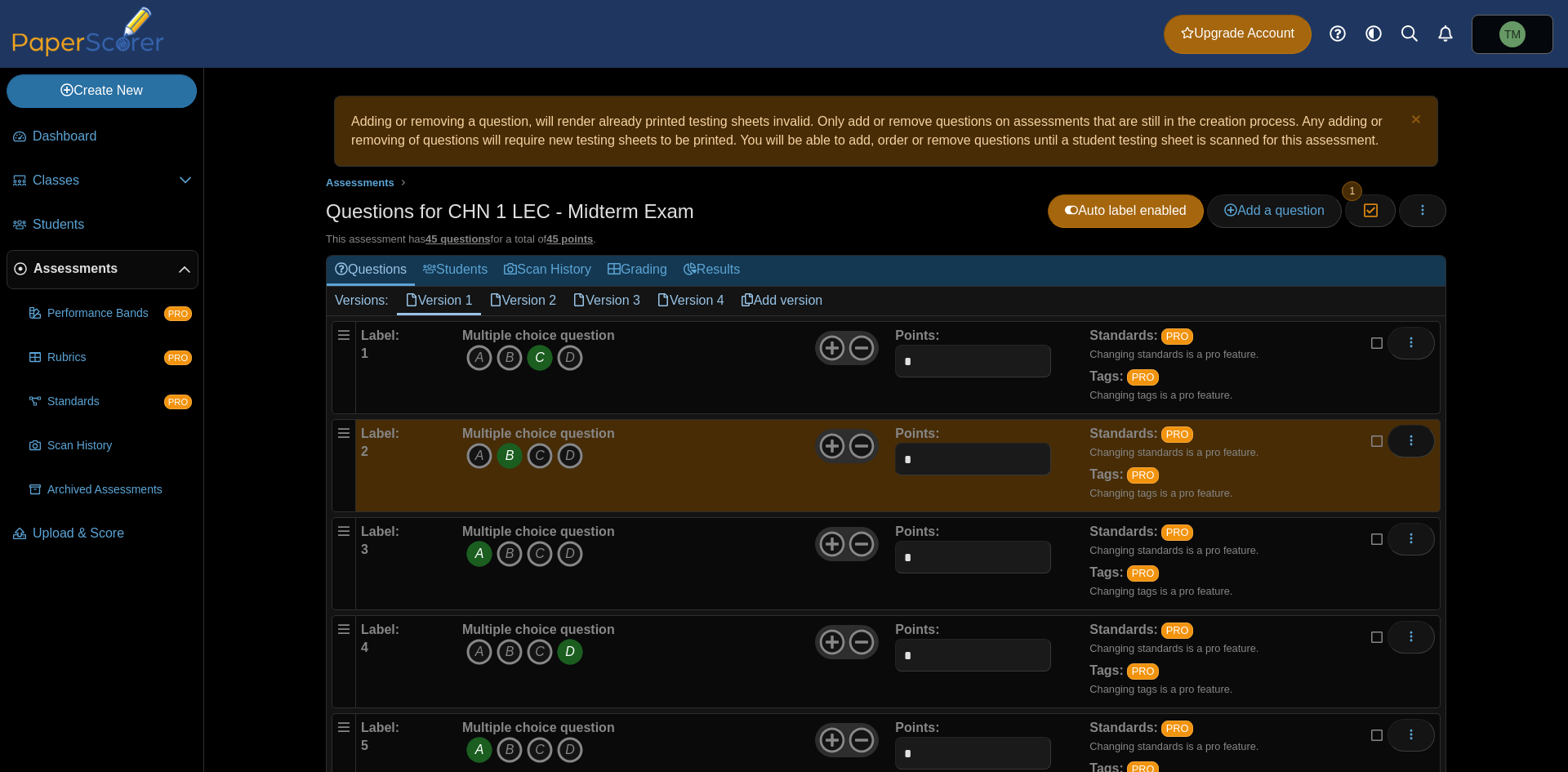
click at [1449, 205] on div "Adding or removing a question, will render already printed testing sheets inval…" at bounding box center [886, 420] width 1225 height 704
click at [1419, 214] on icon "button" at bounding box center [1422, 210] width 13 height 13
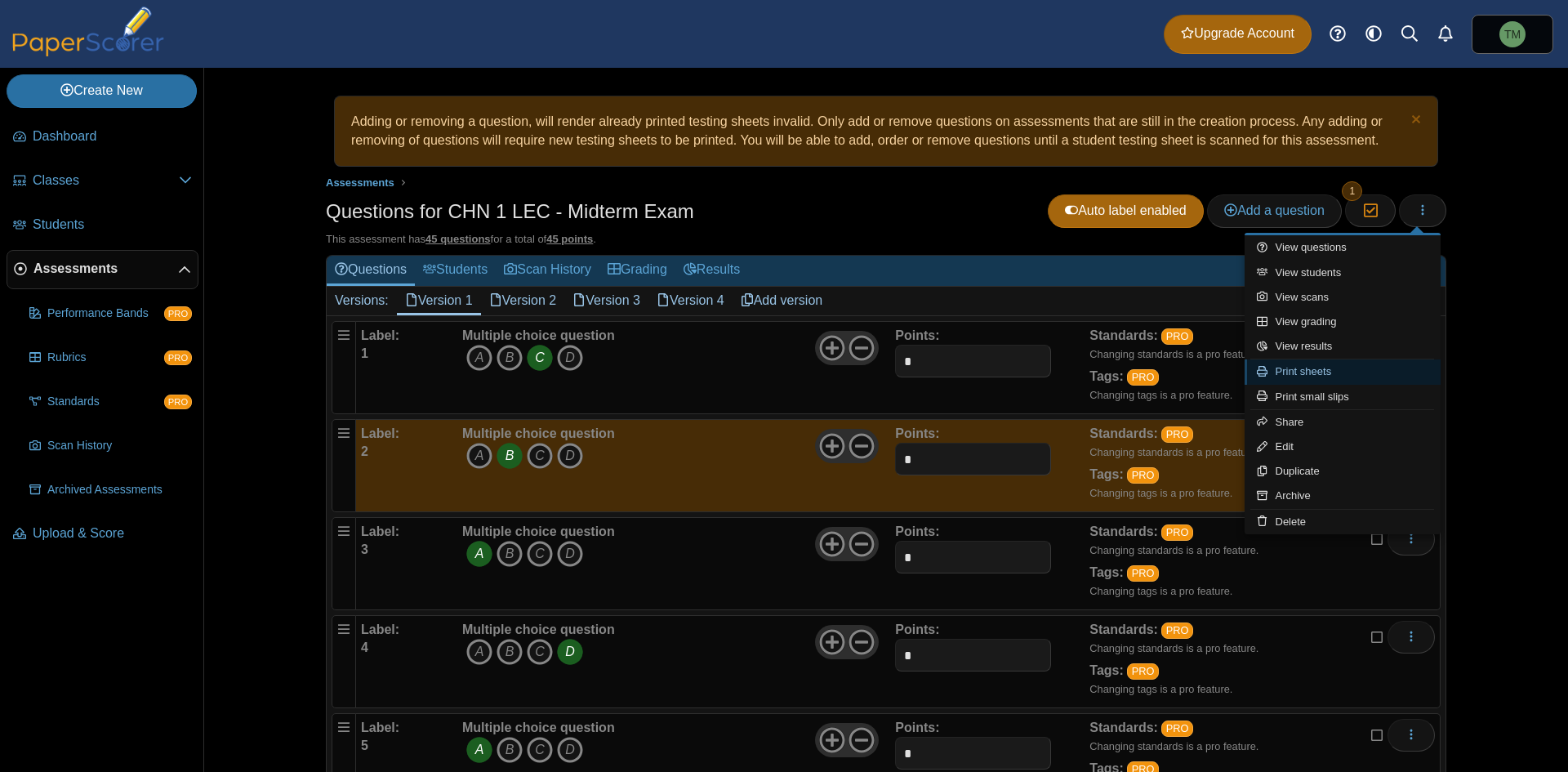
click at [1361, 369] on link "Print sheets" at bounding box center [1342, 371] width 196 height 24
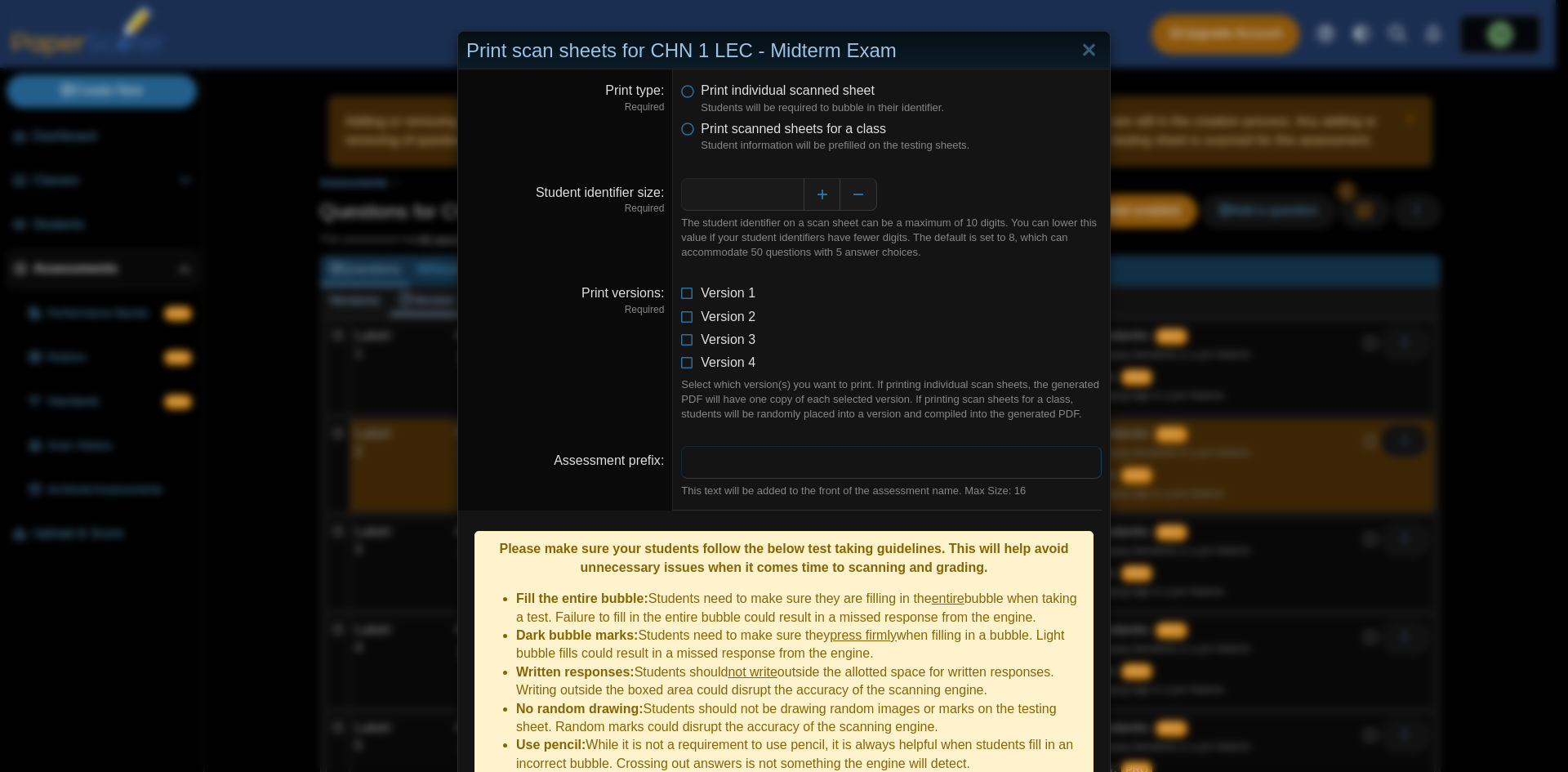
click at [734, 469] on input "Assessment prefix" at bounding box center [891, 462] width 421 height 33
click at [688, 126] on icon at bounding box center [688, 126] width 13 height 12
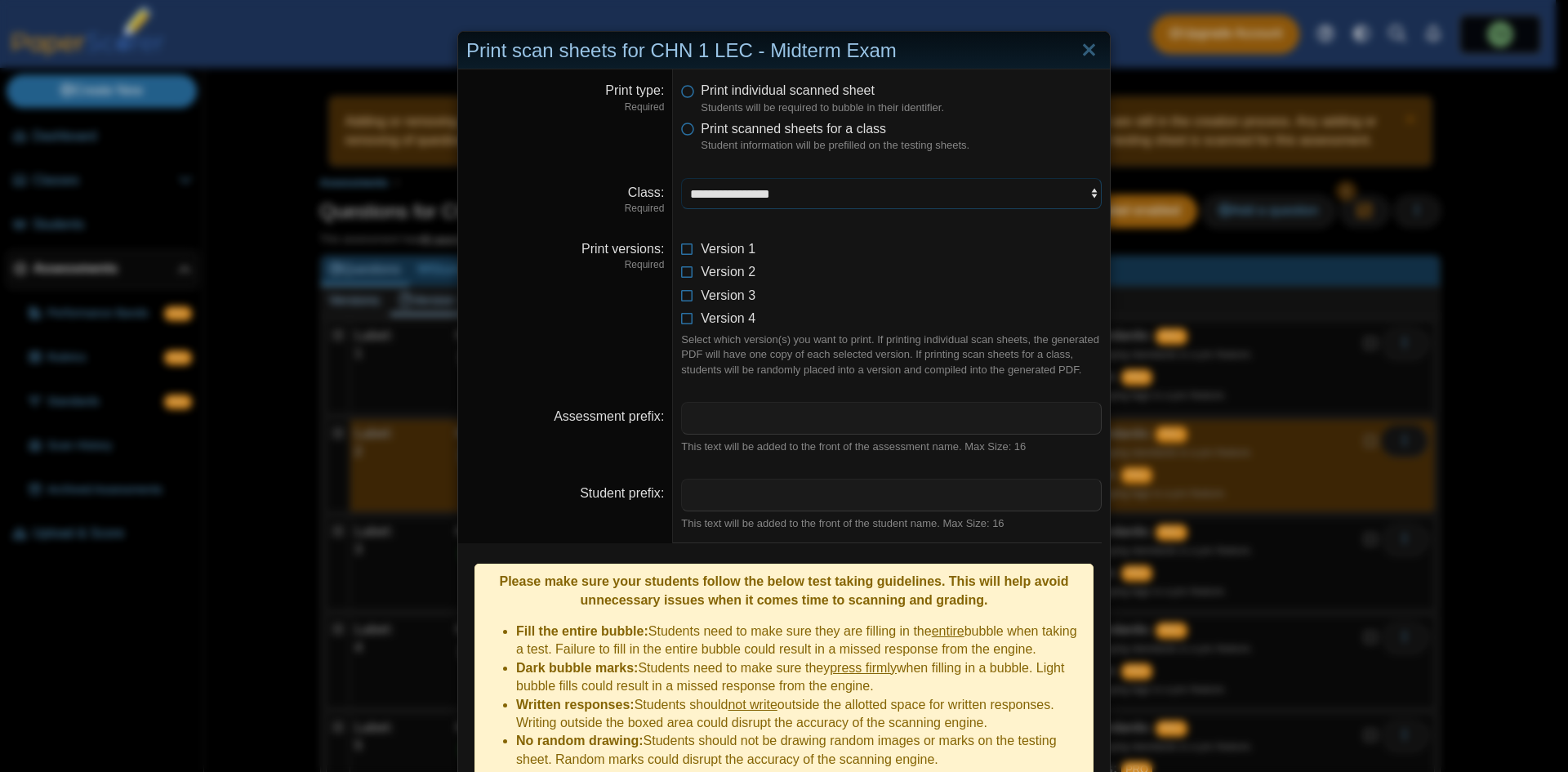
click at [798, 206] on select "**********" at bounding box center [891, 194] width 421 height 31
click at [757, 476] on dd "This text will be added to the front of the student name. Max Size: 16" at bounding box center [891, 504] width 437 height 77
click at [773, 500] on input "Student prefix" at bounding box center [891, 495] width 421 height 33
paste input "*"
type input "*"
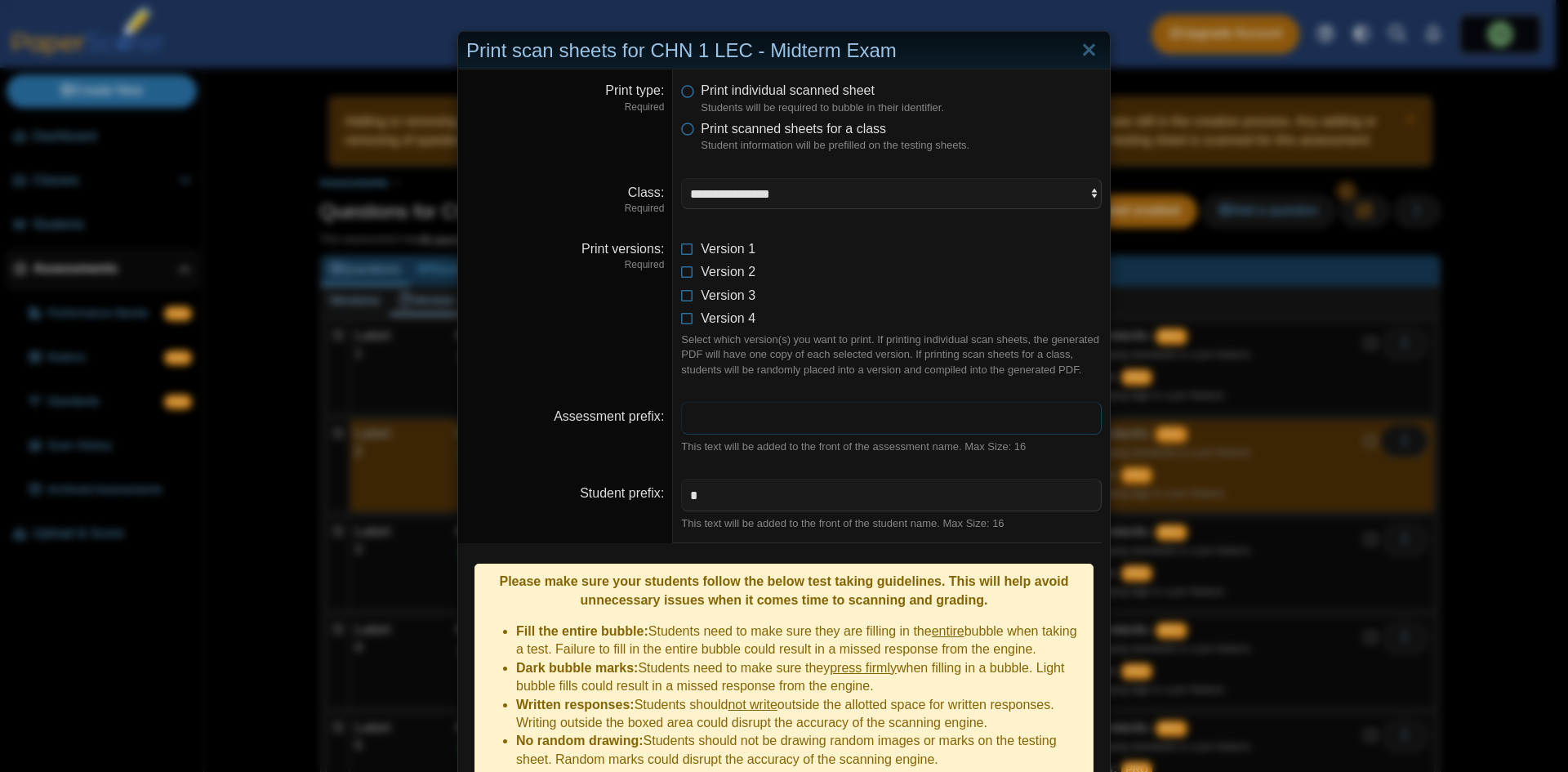
click at [761, 424] on input "Assessment prefix" at bounding box center [891, 418] width 421 height 33
type input "**********"
click at [683, 298] on icon at bounding box center [688, 292] width 13 height 12
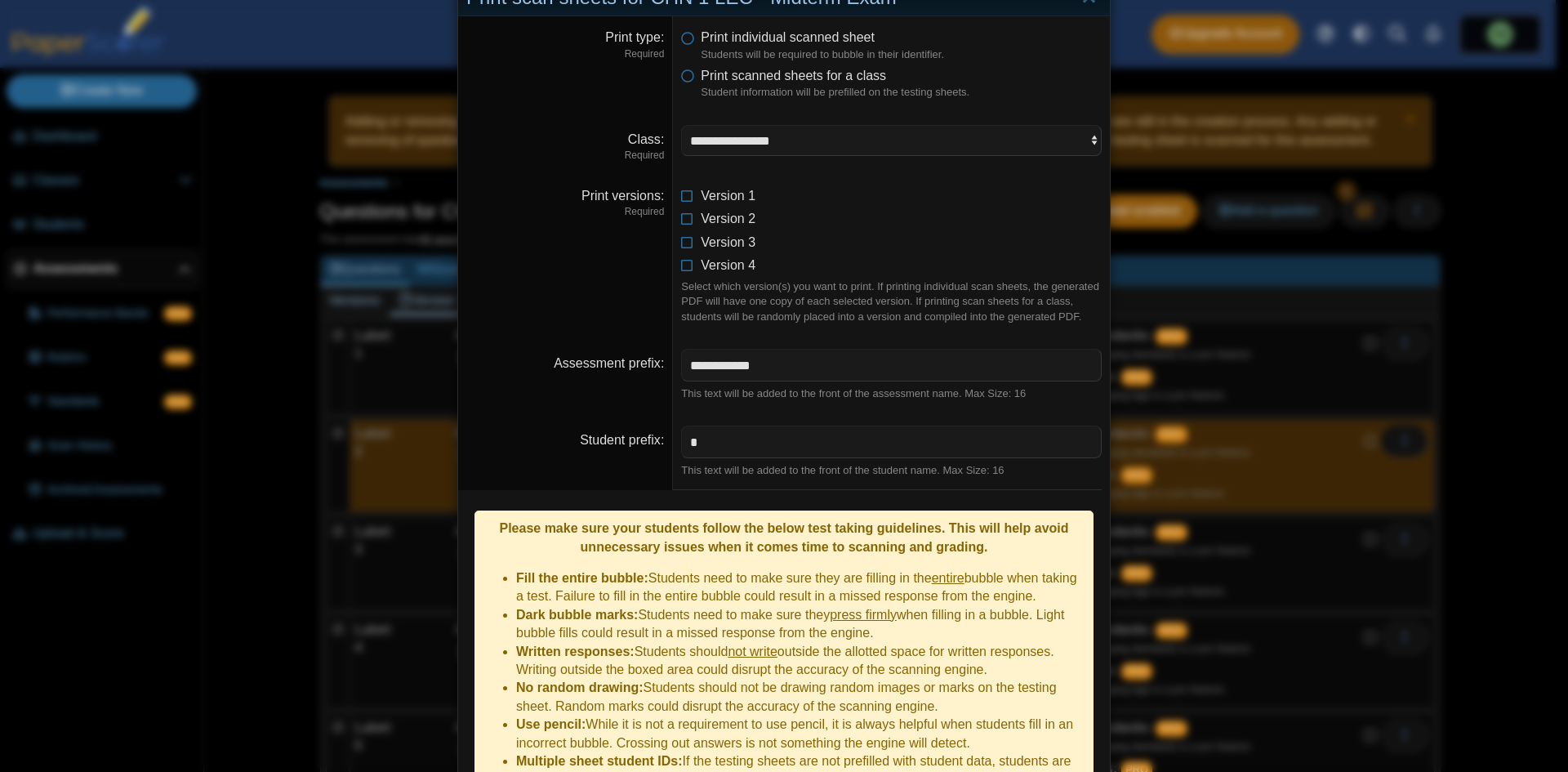
scroll to position [156, 0]
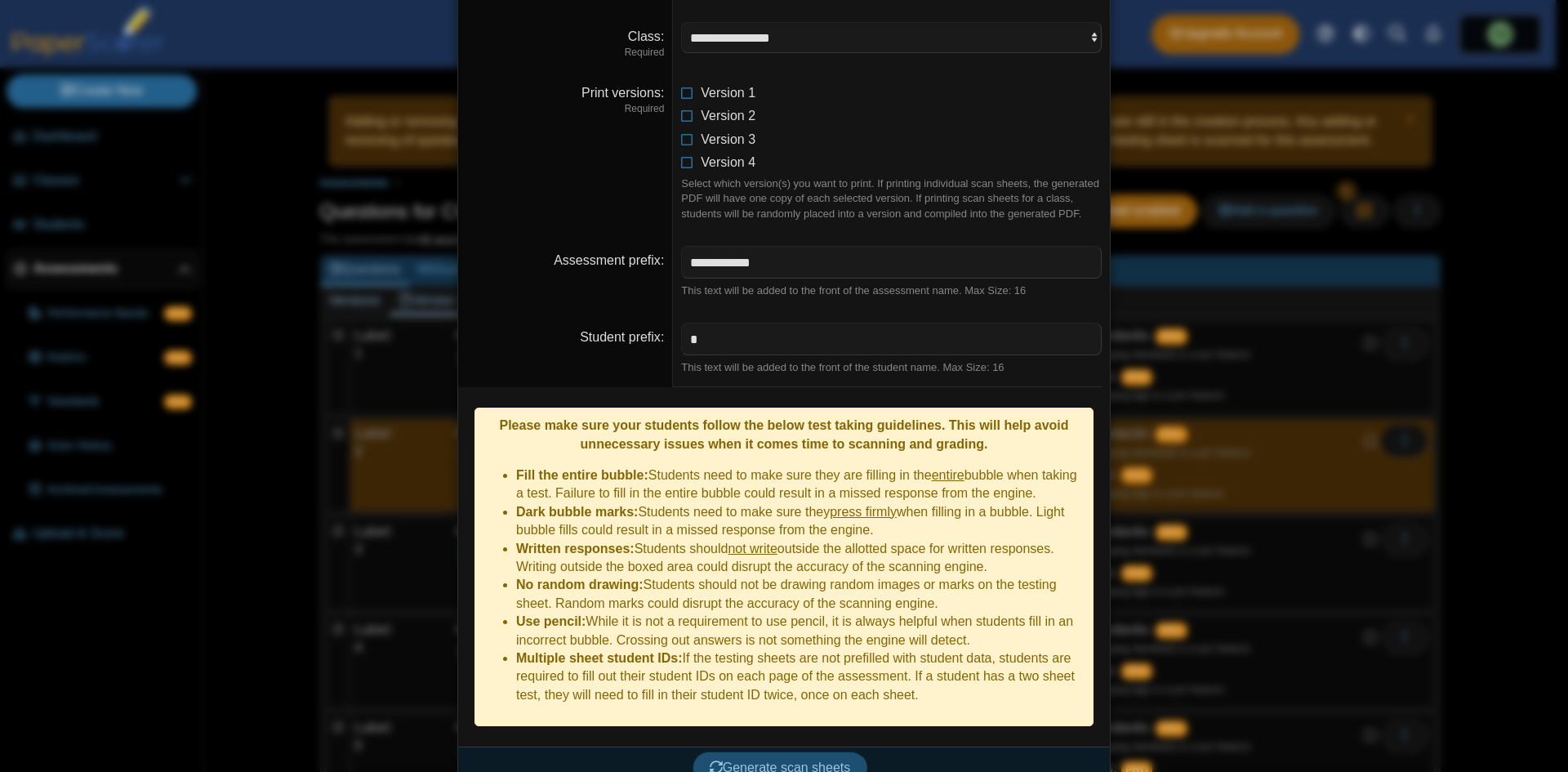
click at [841, 756] on button "Generate scan sheets" at bounding box center [780, 767] width 176 height 33
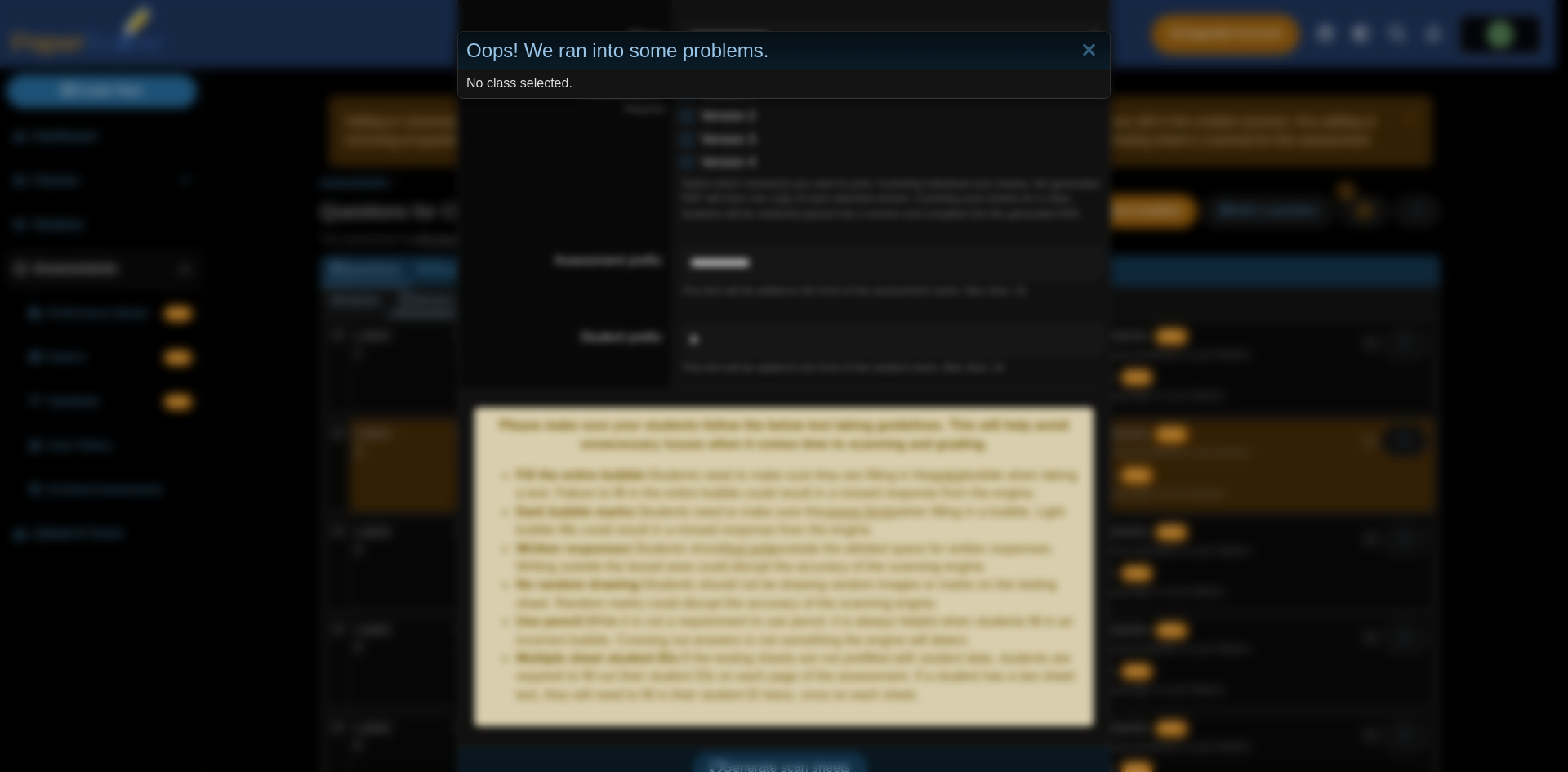
click at [860, 299] on div "Oops! We ran into some problems. No class selected." at bounding box center [784, 386] width 1568 height 772
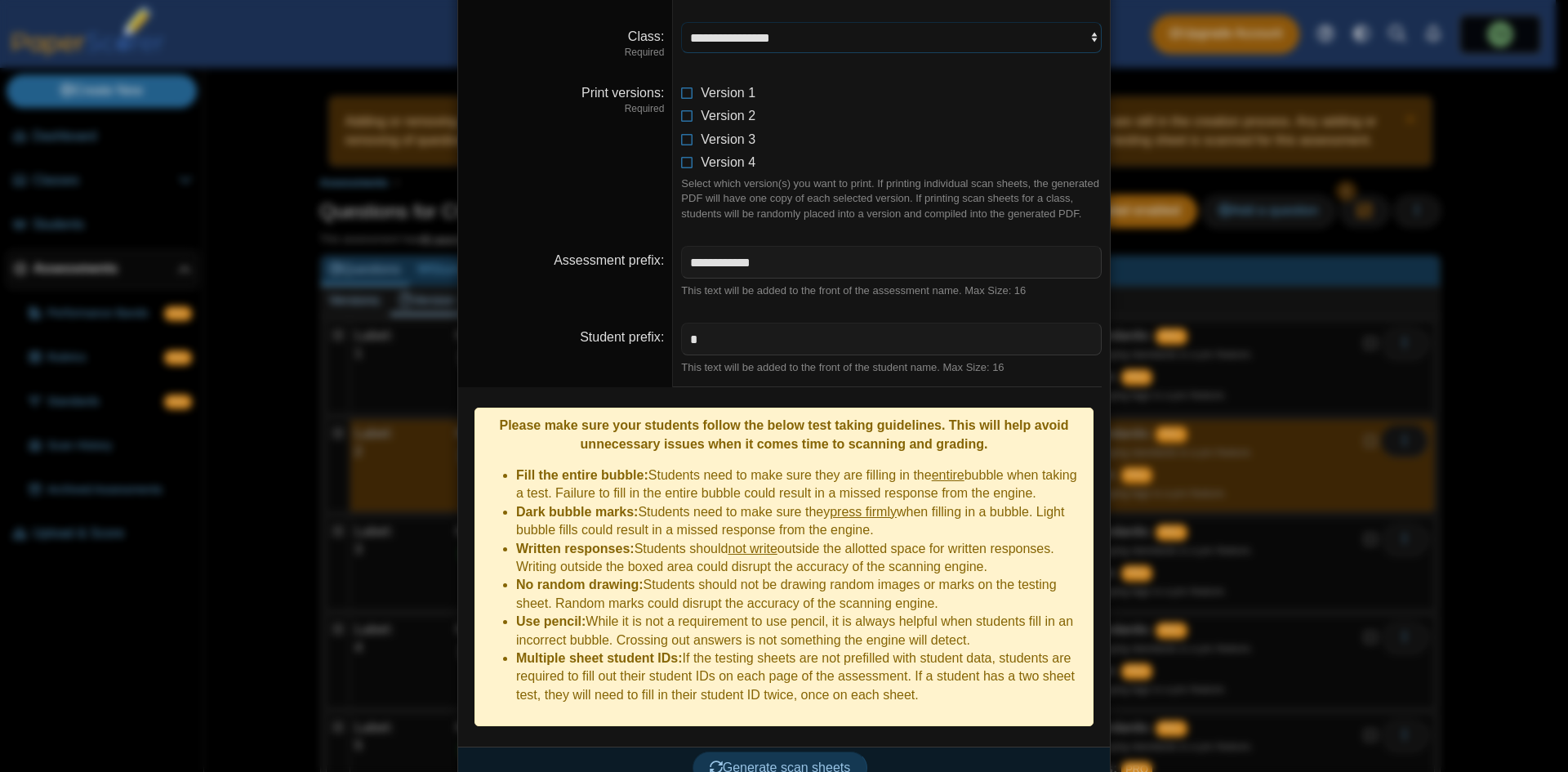
click at [871, 29] on select "**********" at bounding box center [891, 37] width 421 height 31
select select "**********"
click at [681, 22] on select "**********" at bounding box center [891, 37] width 421 height 31
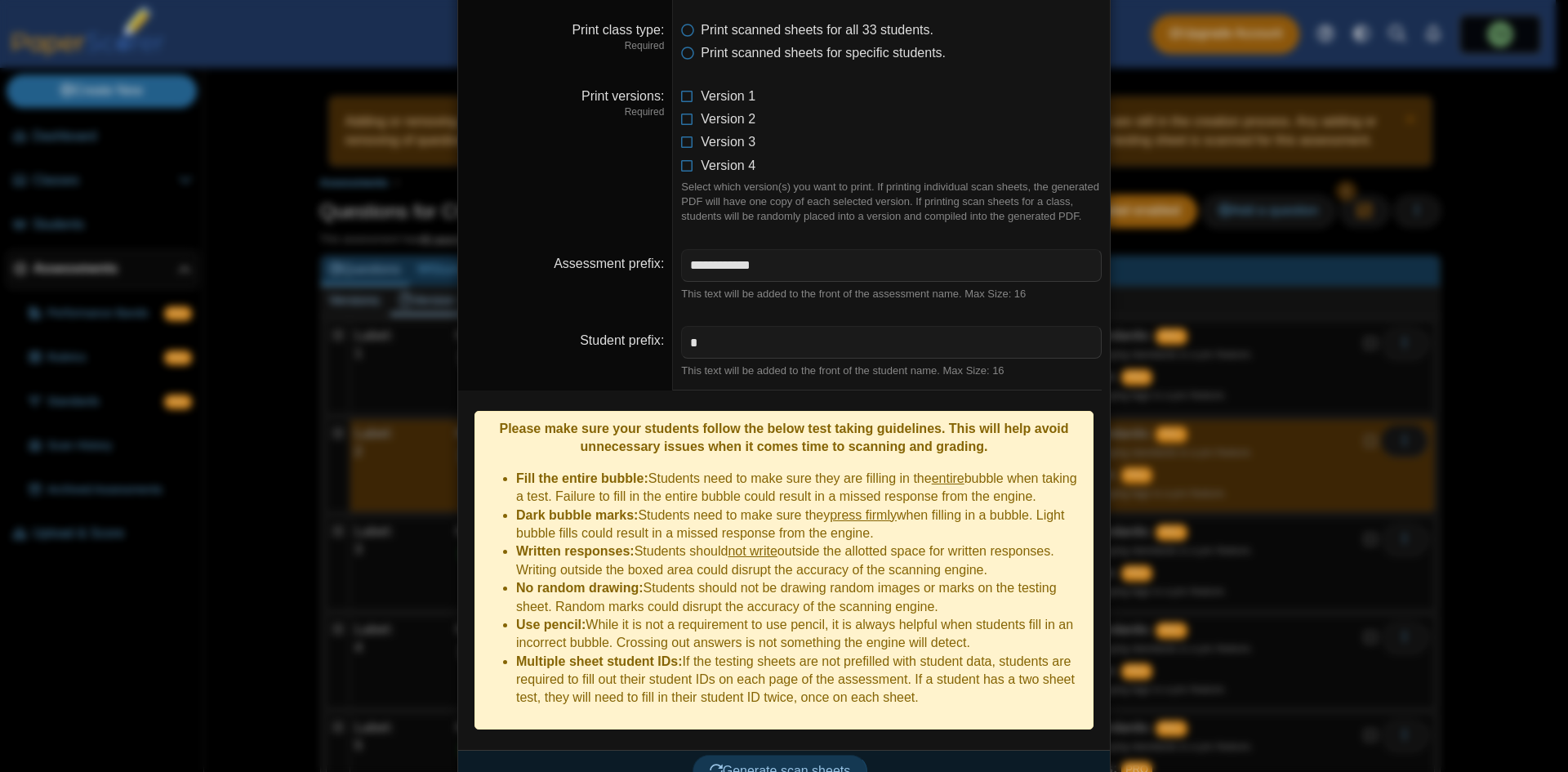
scroll to position [222, 0]
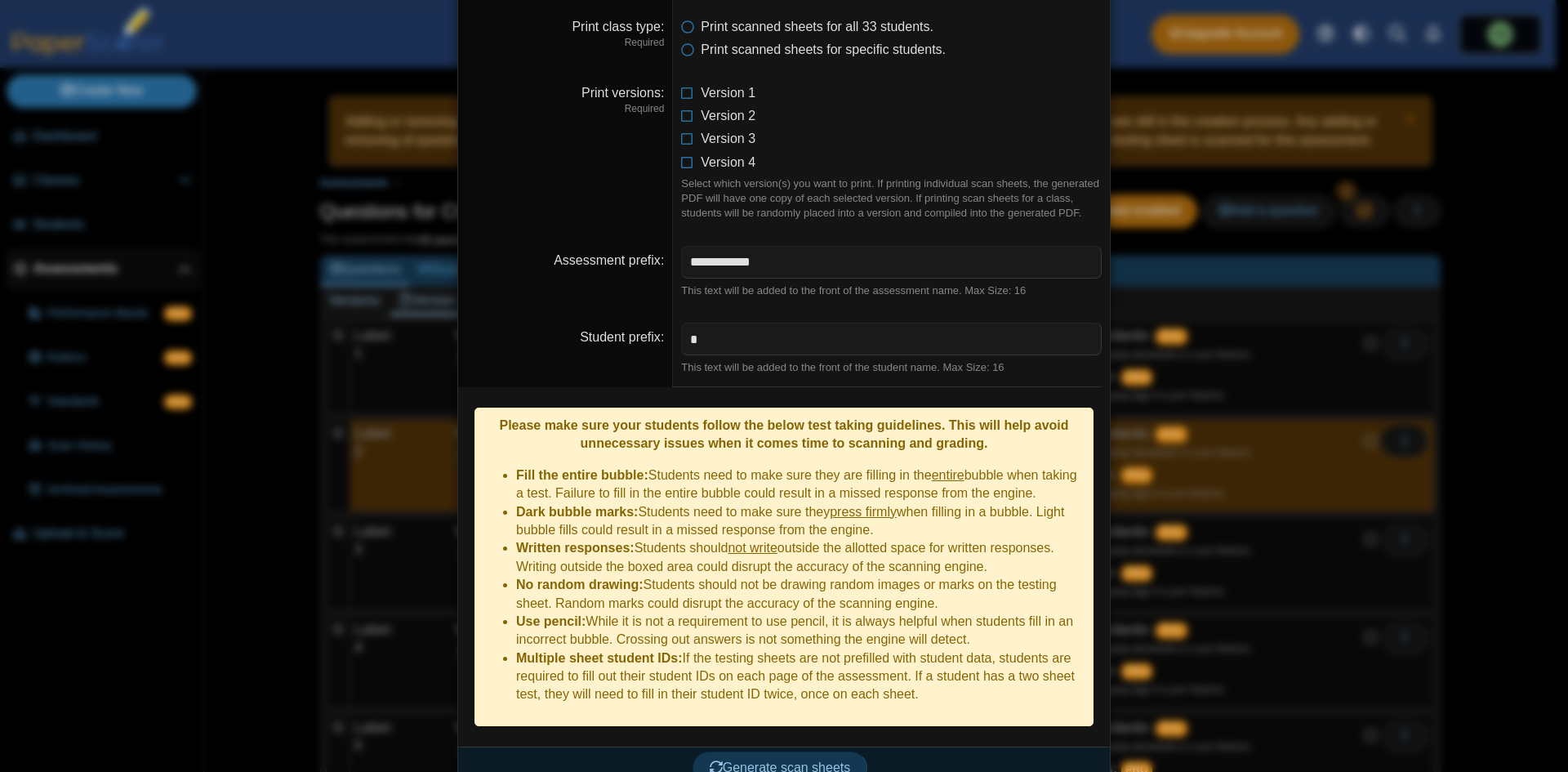
click at [809, 759] on div "Generate scan sheets" at bounding box center [779, 767] width 643 height 43
click at [830, 760] on span "Generate scan sheets" at bounding box center [780, 767] width 141 height 14
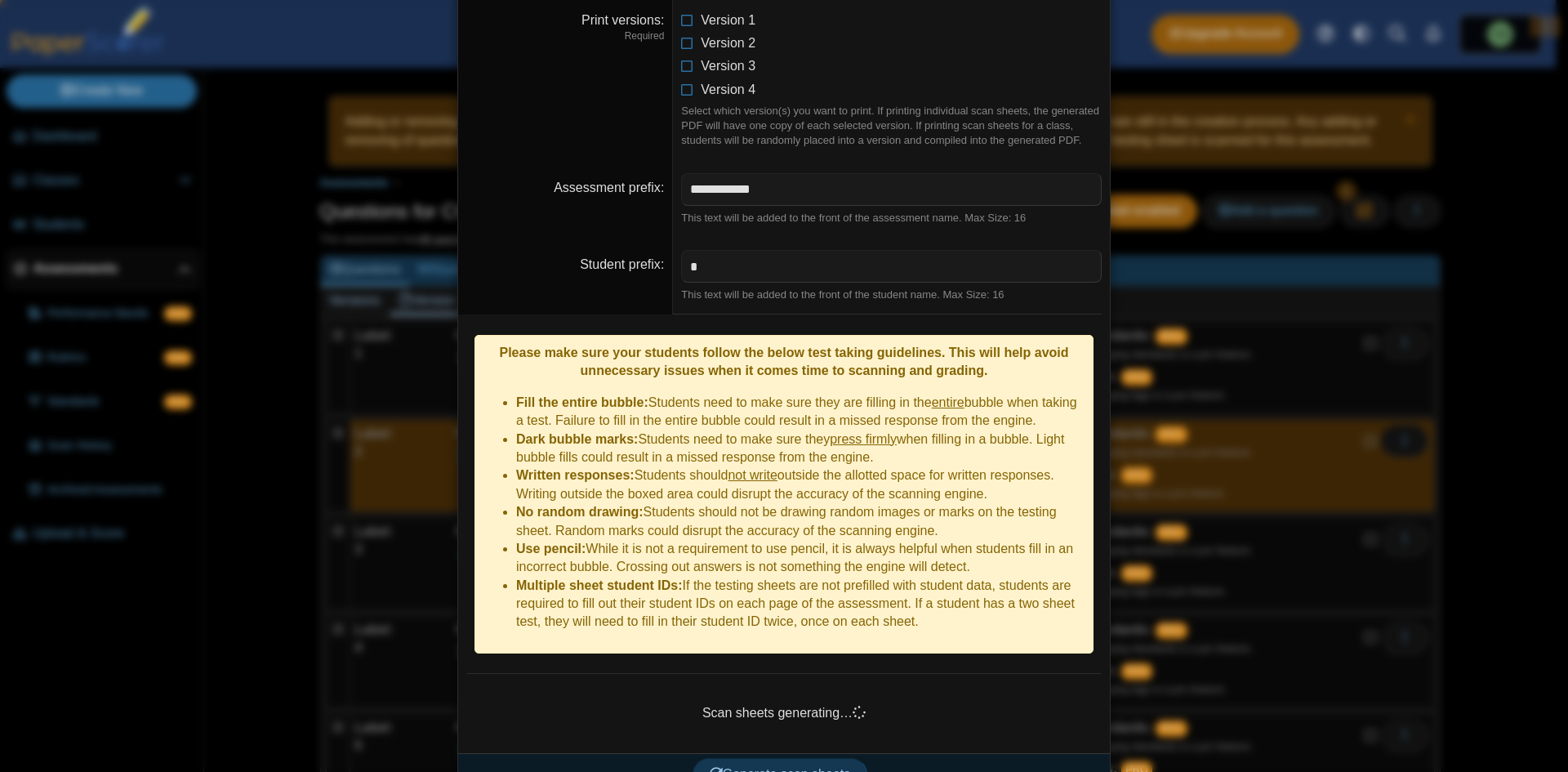
scroll to position [301, 0]
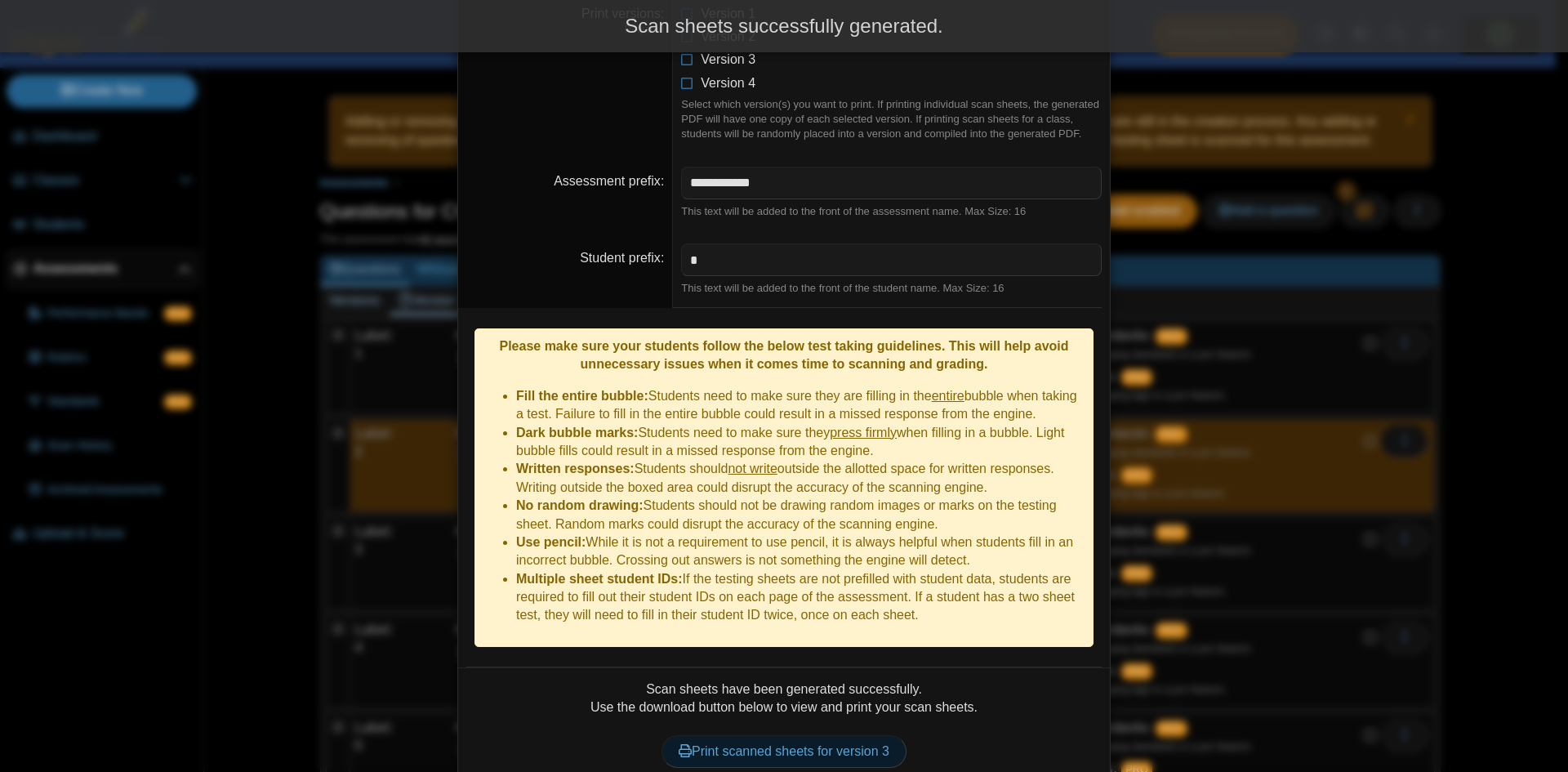
click at [875, 735] on link "Print scanned sheets for version 3" at bounding box center [784, 751] width 245 height 33
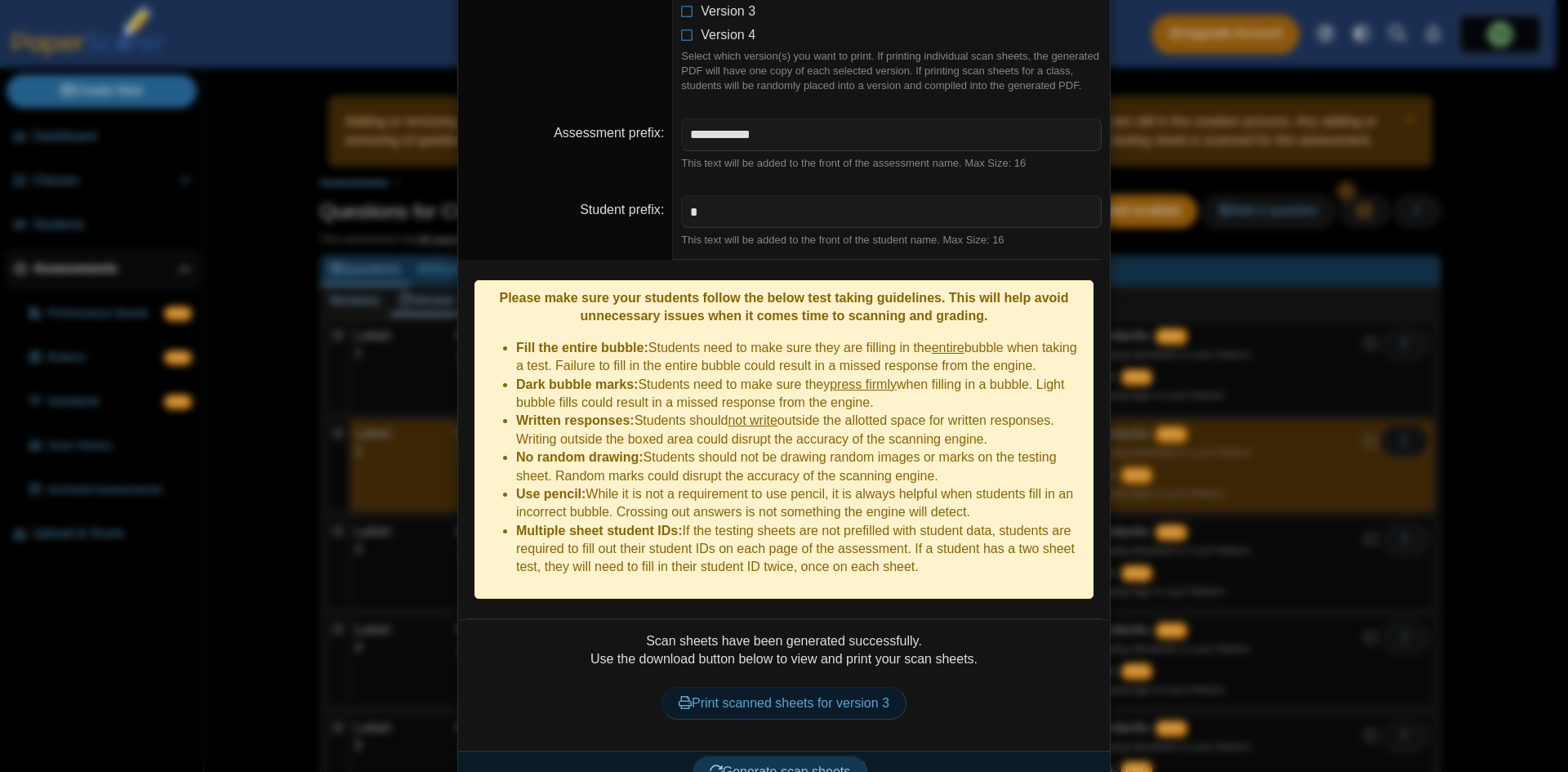
scroll to position [354, 0]
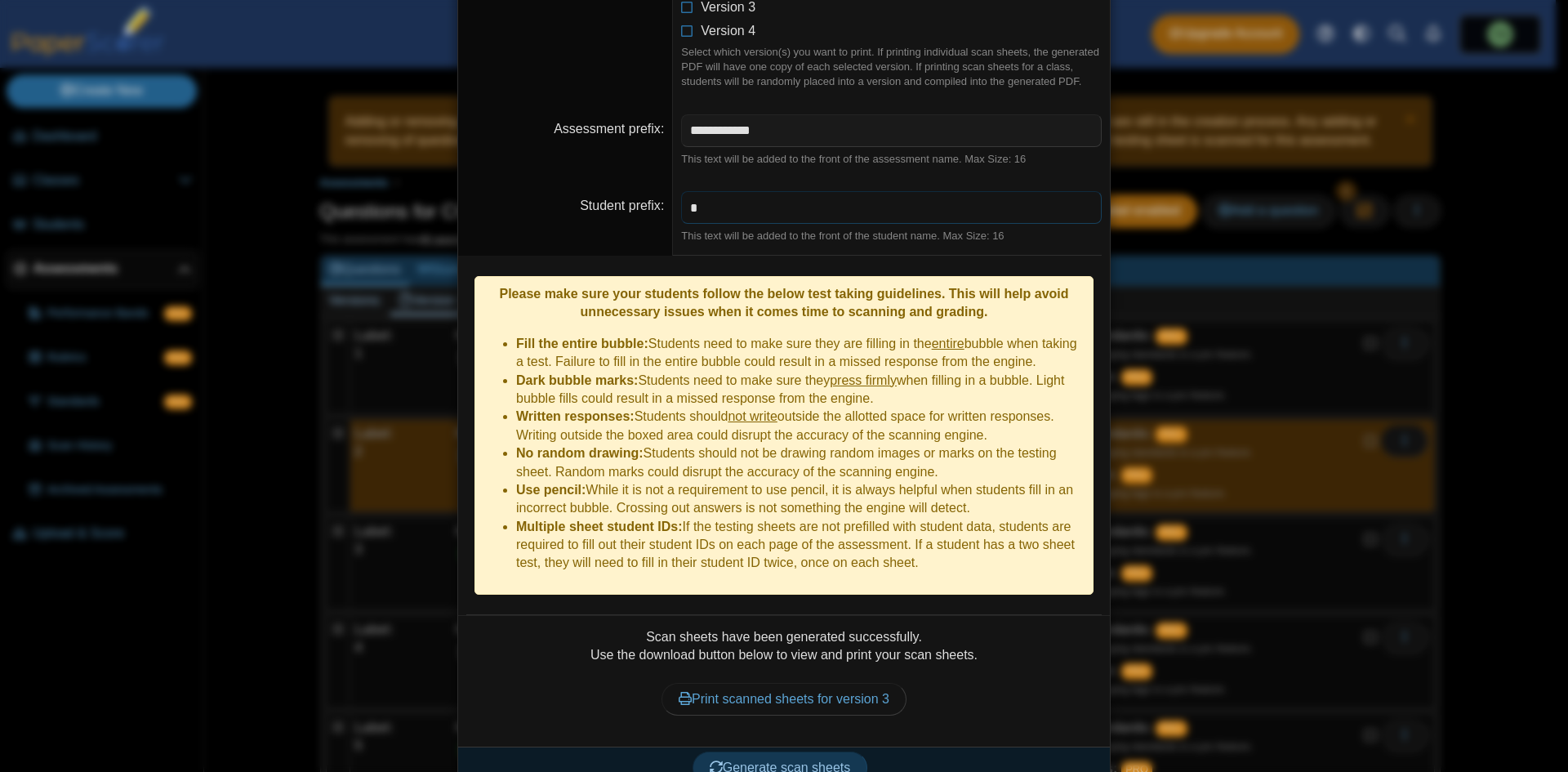
click at [775, 208] on input "*" at bounding box center [891, 207] width 421 height 33
paste input "*"
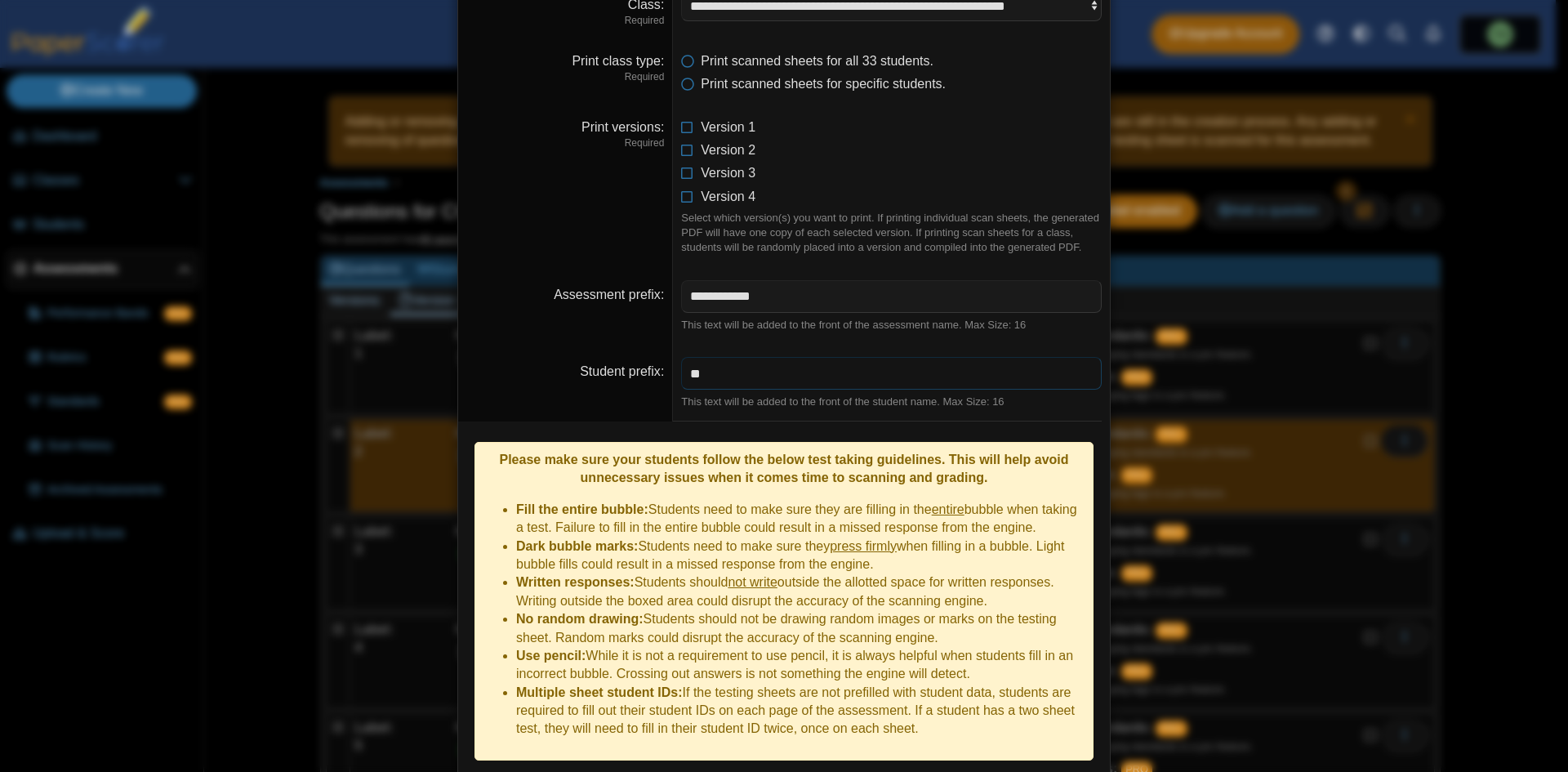
scroll to position [109, 0]
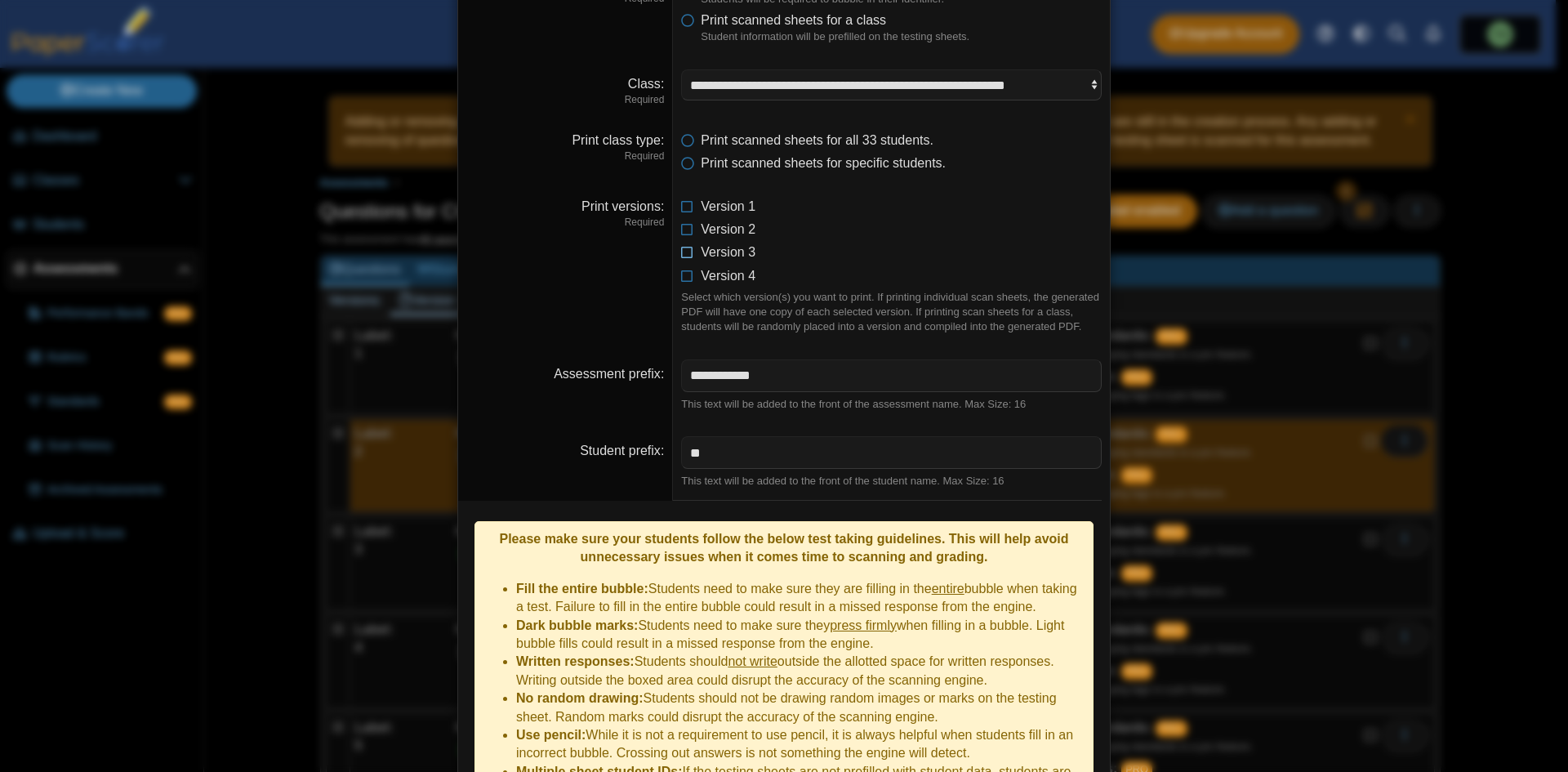
click at [685, 247] on icon at bounding box center [688, 249] width 13 height 12
click at [681, 229] on icon at bounding box center [688, 226] width 13 height 12
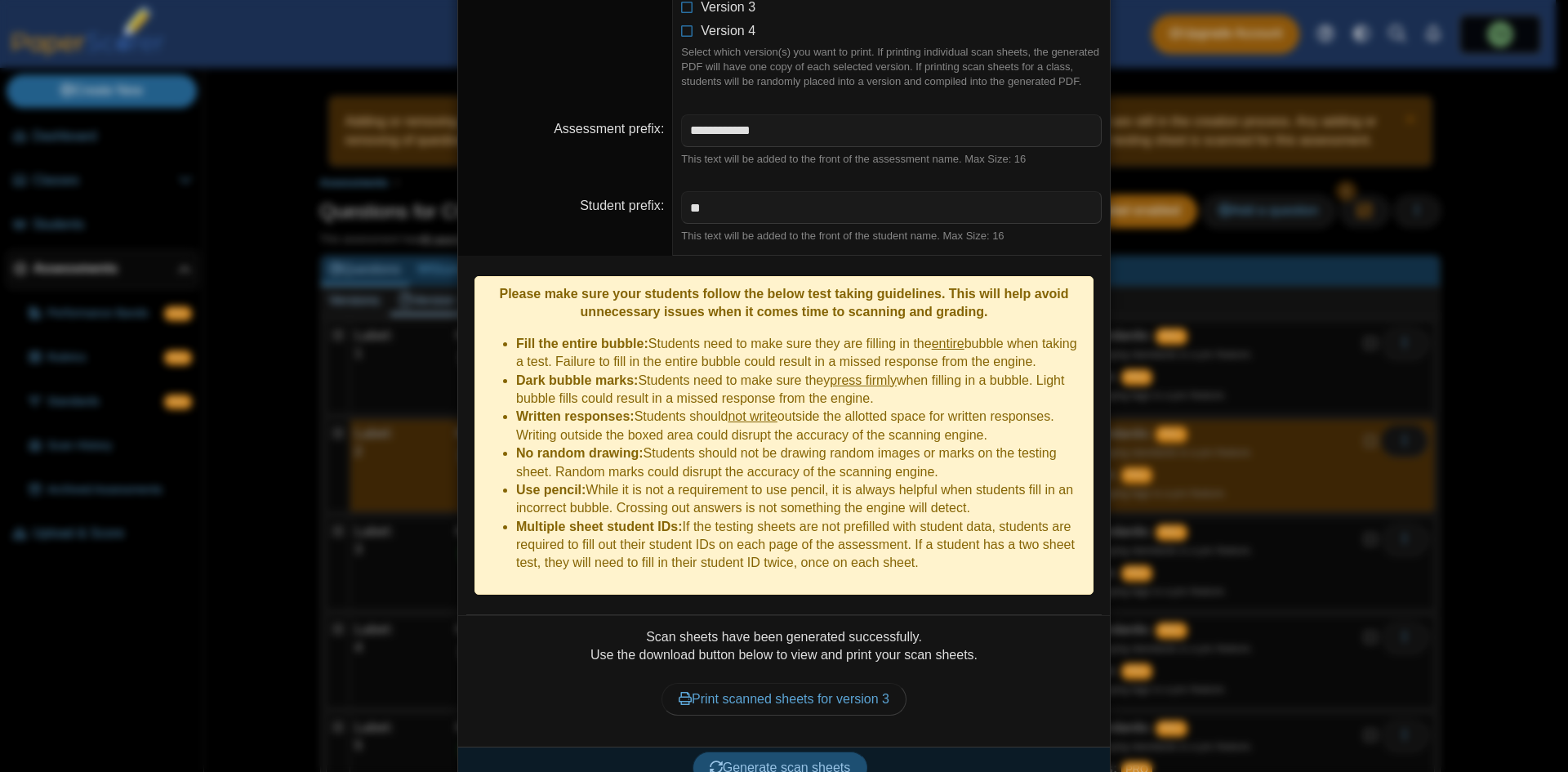
click at [823, 760] on span "Generate scan sheets" at bounding box center [780, 767] width 141 height 14
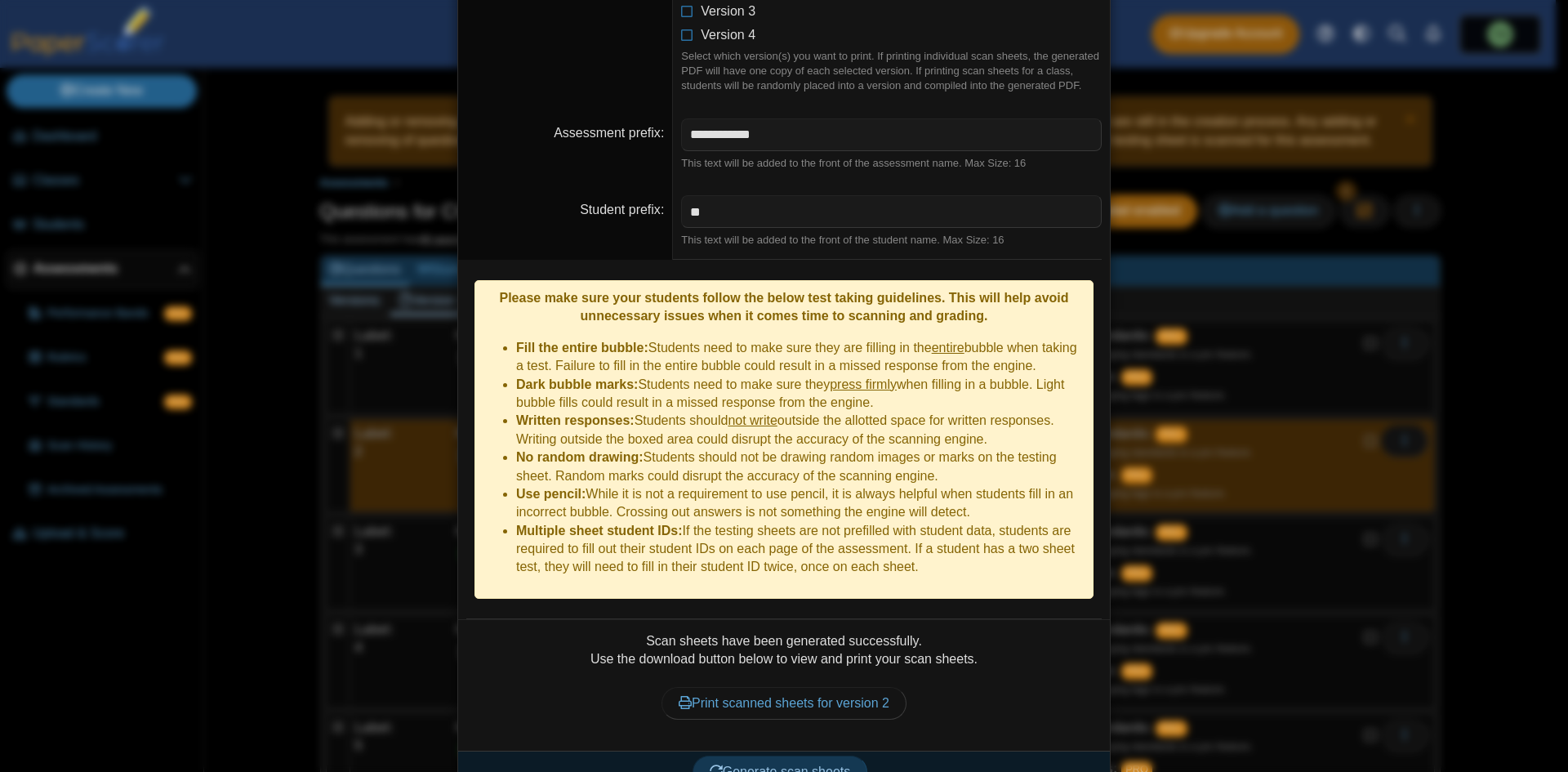
scroll to position [354, 0]
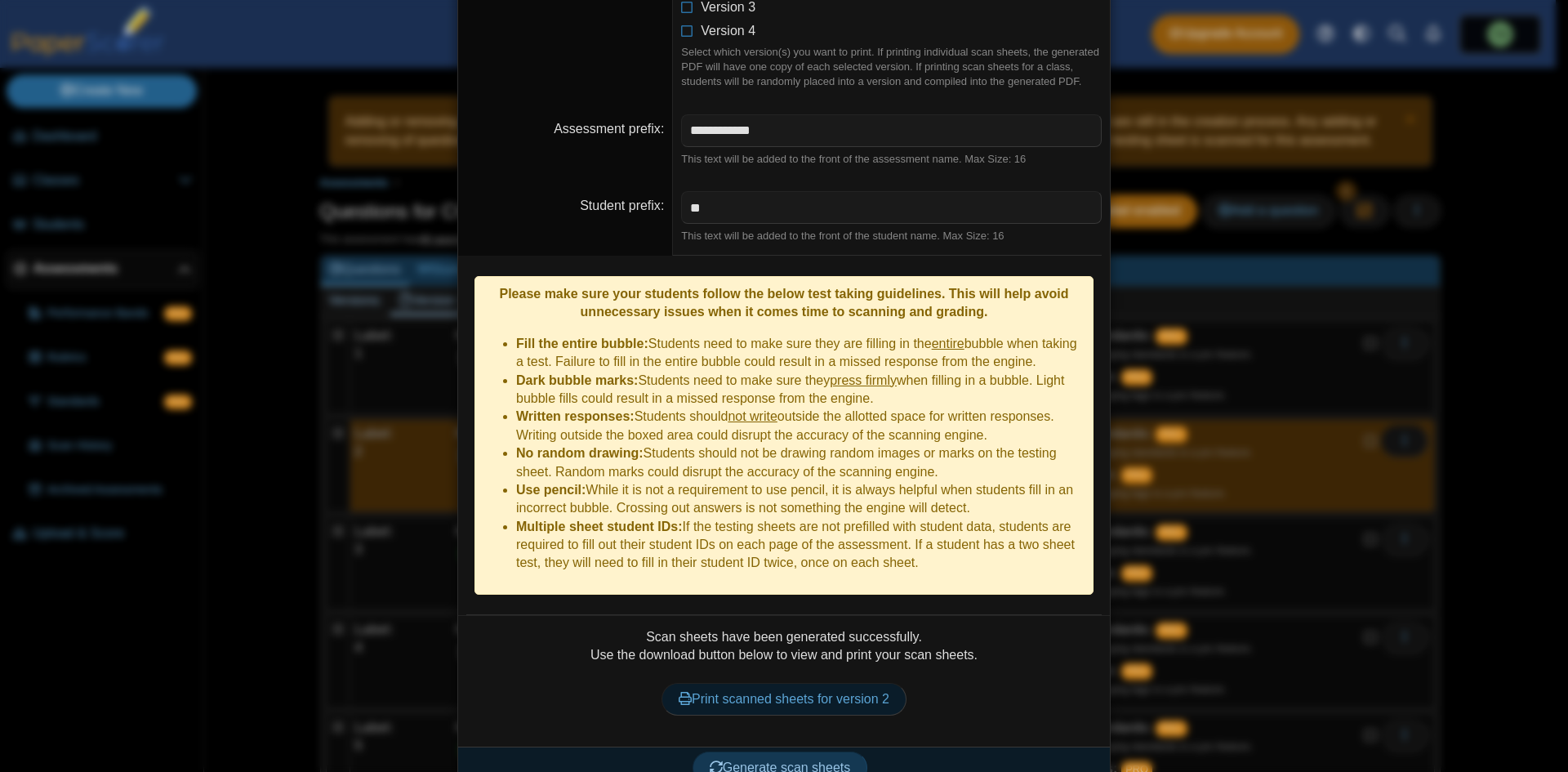
click at [794, 682] on link "Print scanned sheets for version 2" at bounding box center [784, 699] width 245 height 33
type input "*"
click at [816, 751] on button "Generate scan sheets" at bounding box center [780, 767] width 176 height 33
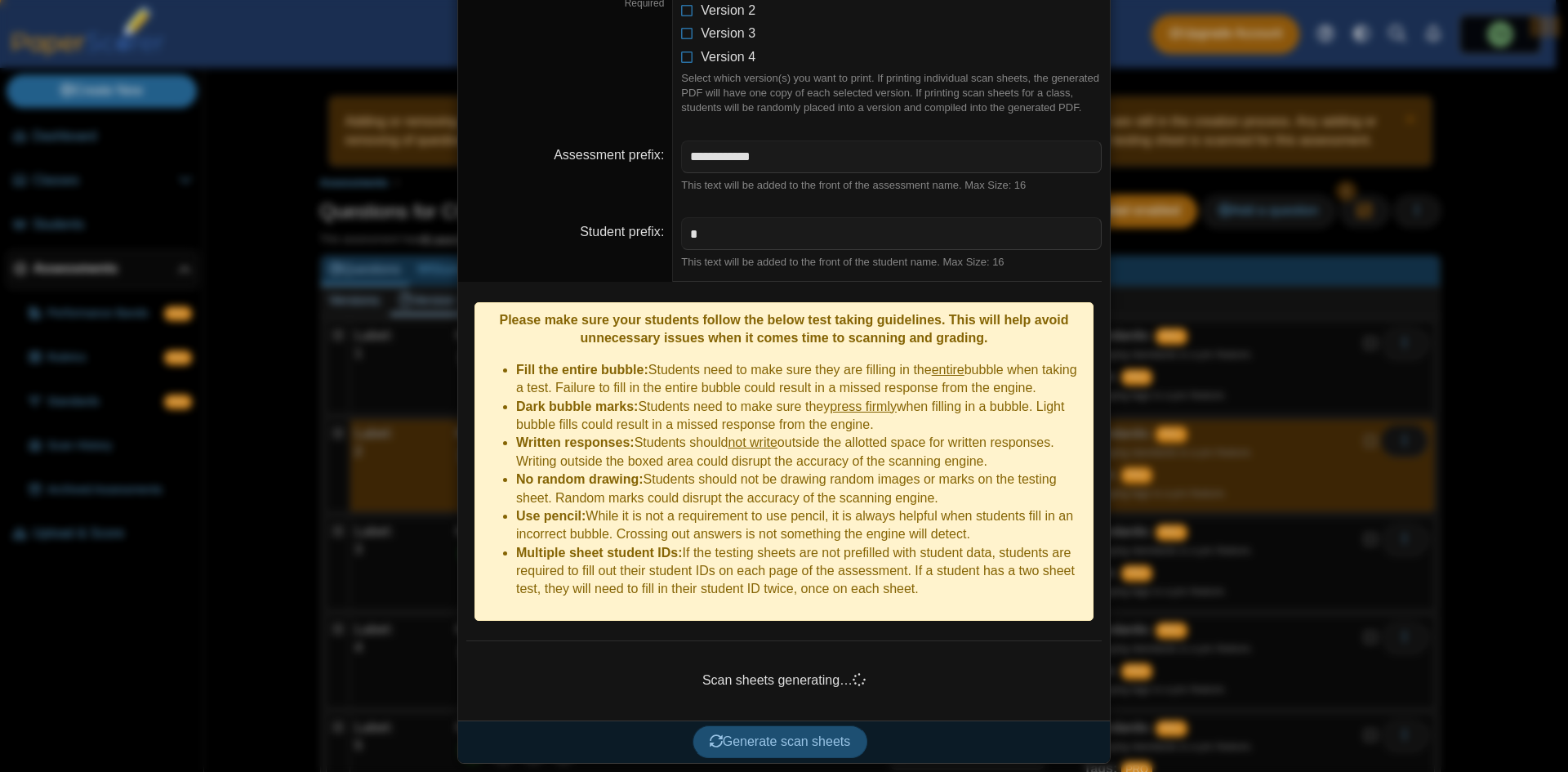
scroll to position [301, 0]
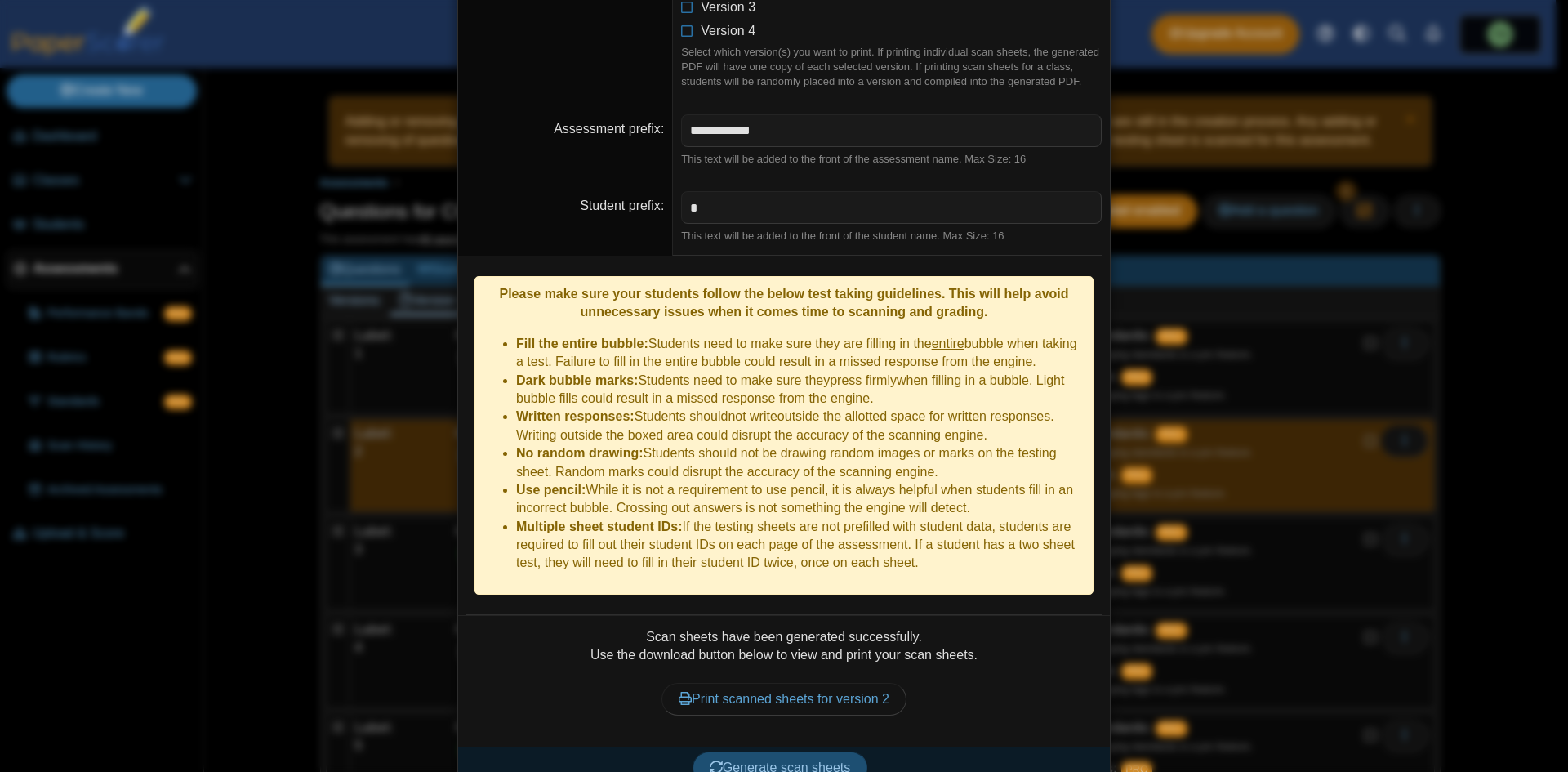
click at [813, 760] on span "Generate scan sheets" at bounding box center [780, 767] width 141 height 14
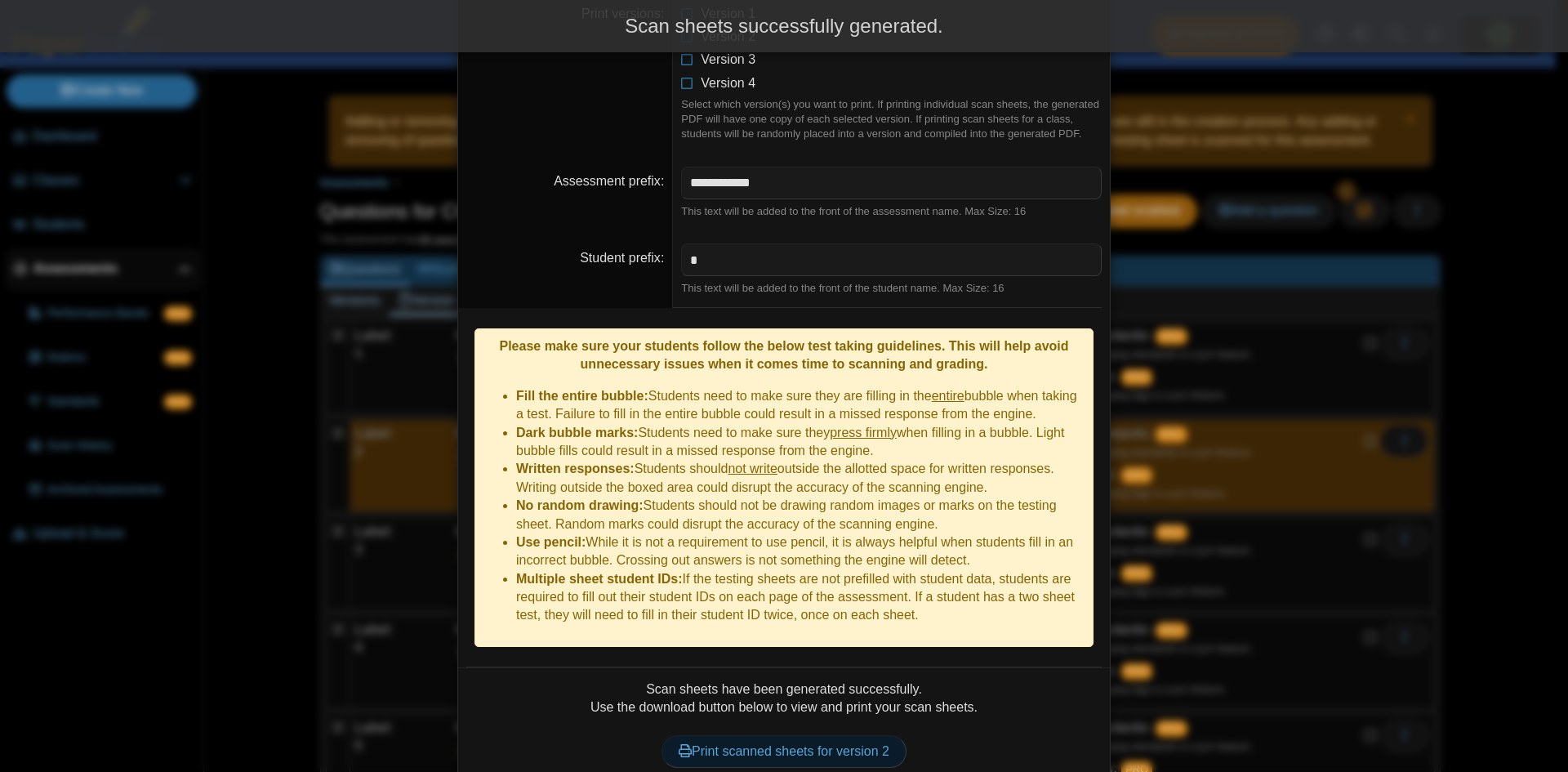
click at [838, 735] on link "Print scanned sheets for version 2" at bounding box center [784, 751] width 245 height 33
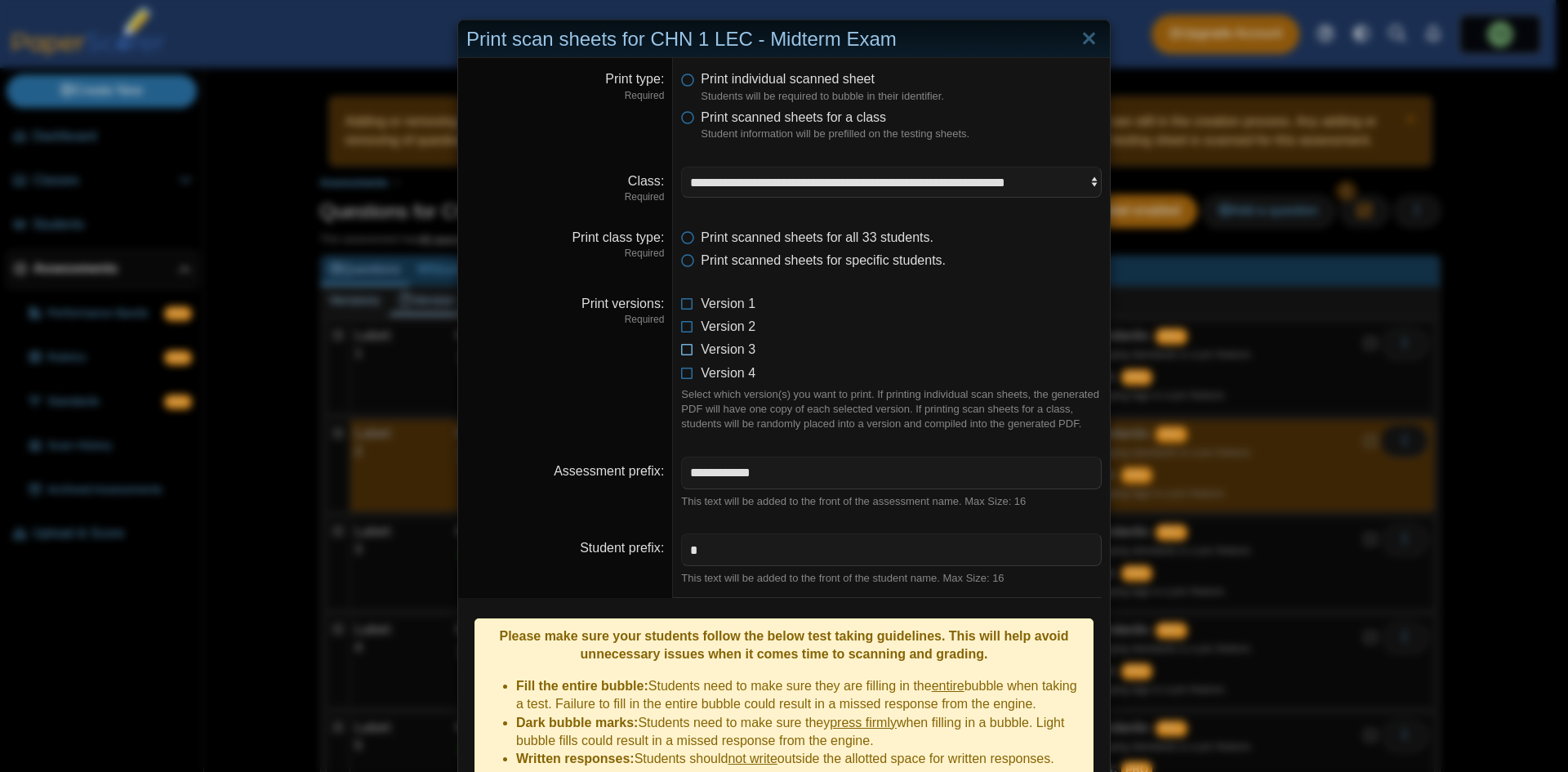
scroll to position [0, 0]
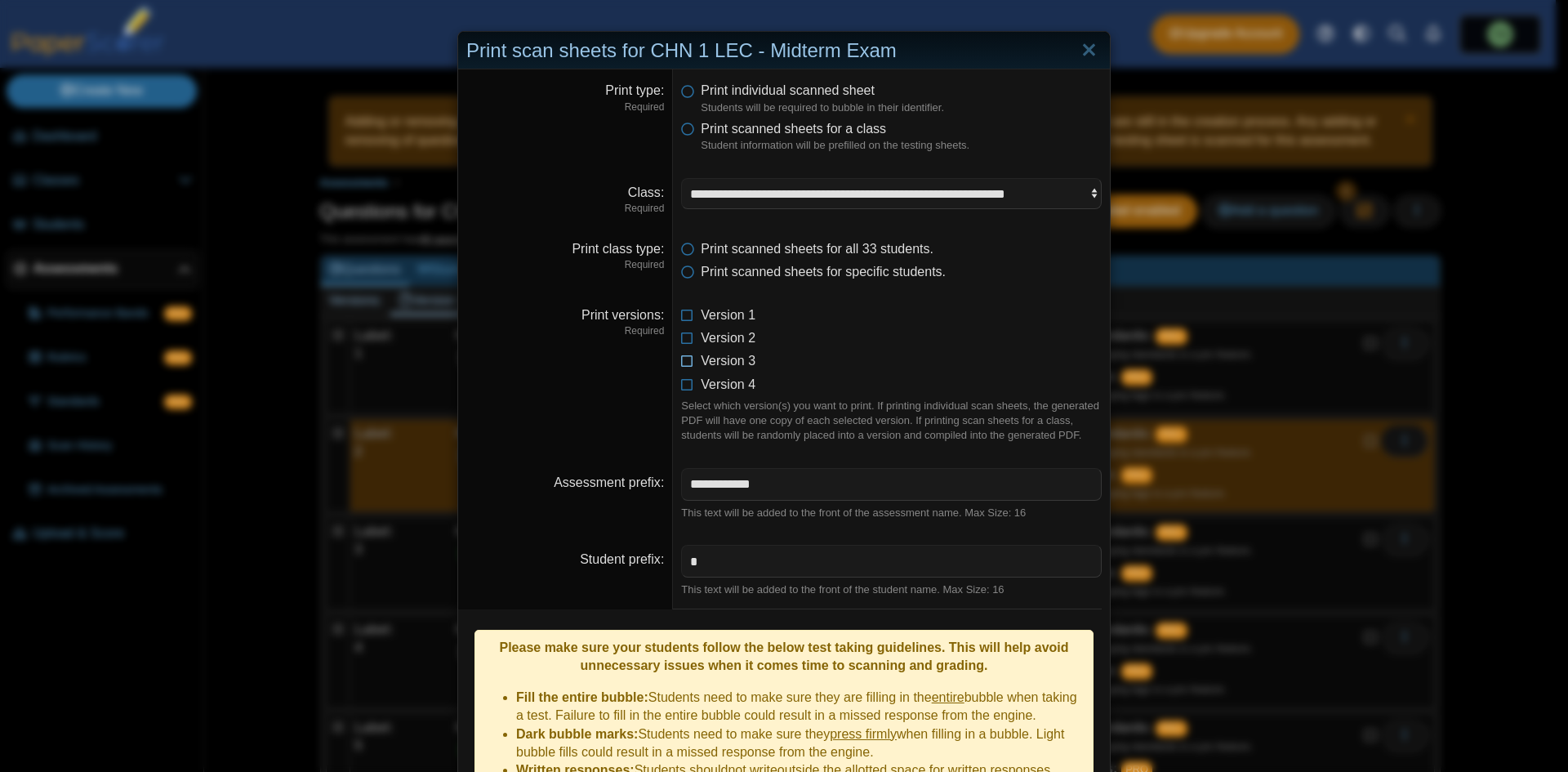
click at [682, 361] on icon at bounding box center [688, 357] width 13 height 12
click at [681, 338] on icon at bounding box center [688, 335] width 13 height 12
click at [689, 277] on li "Print scanned sheets for specific students." at bounding box center [891, 272] width 421 height 18
click at [681, 269] on icon at bounding box center [688, 269] width 13 height 12
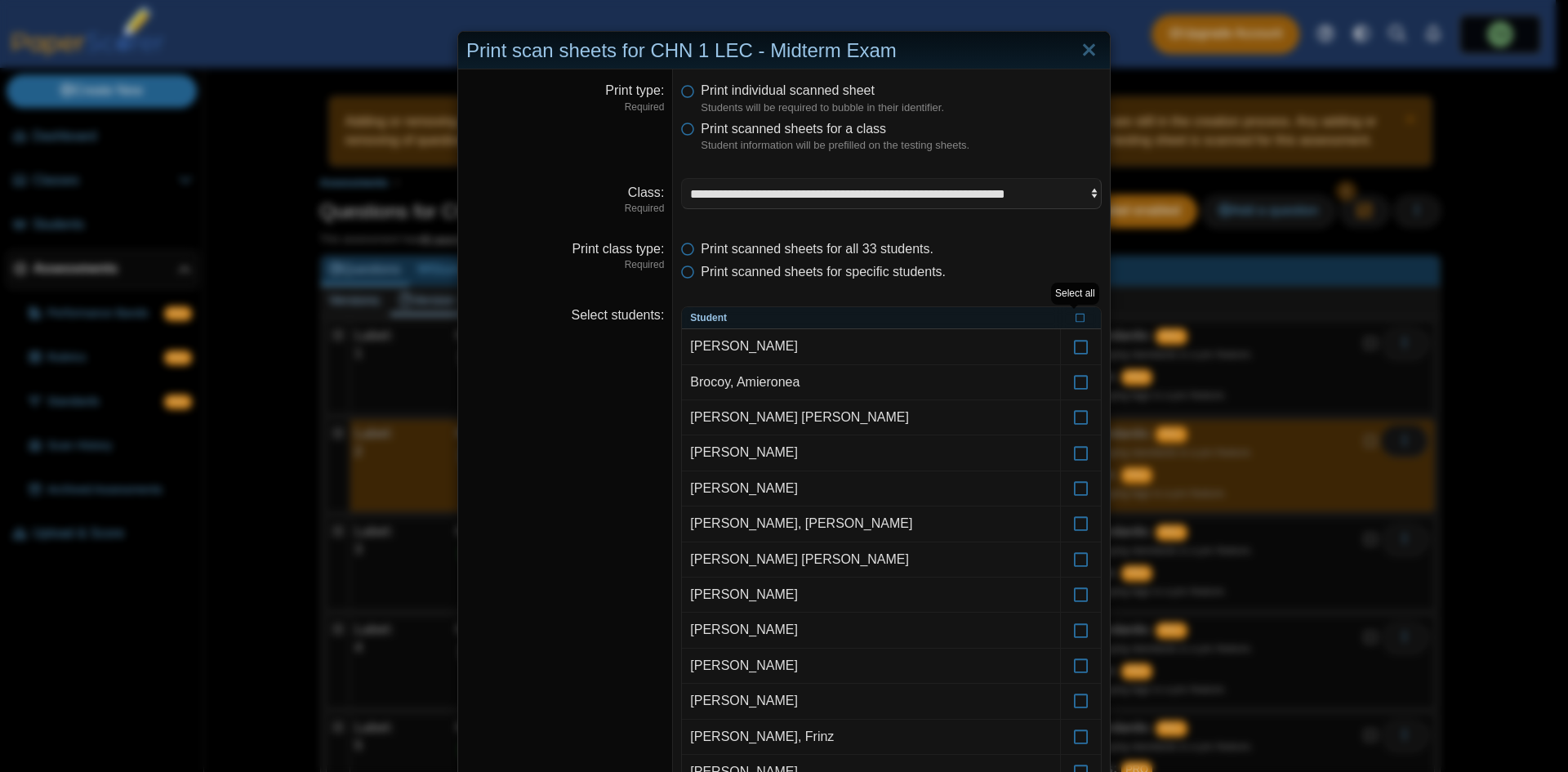
click at [1061, 309] on th at bounding box center [1079, 318] width 41 height 23
click at [1071, 318] on div "Enable / disable 'Joachim Manolo Bermudez'" at bounding box center [1057, 312] width 165 height 22
click at [1076, 314] on icon at bounding box center [1080, 317] width 10 height 9
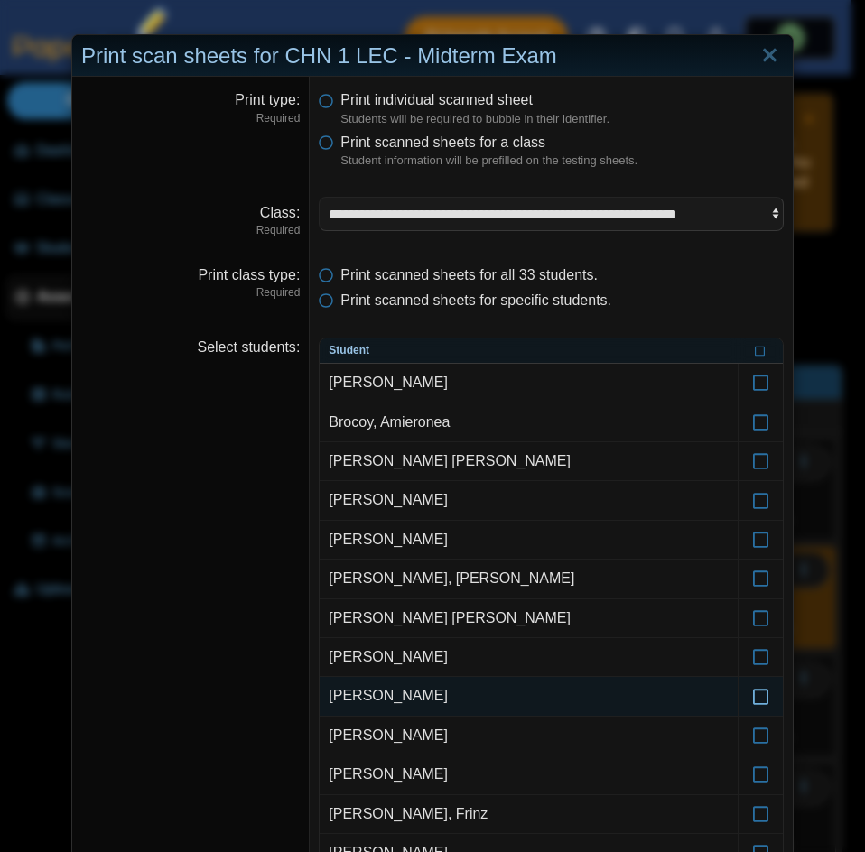
click at [760, 696] on icon at bounding box center [761, 688] width 18 height 16
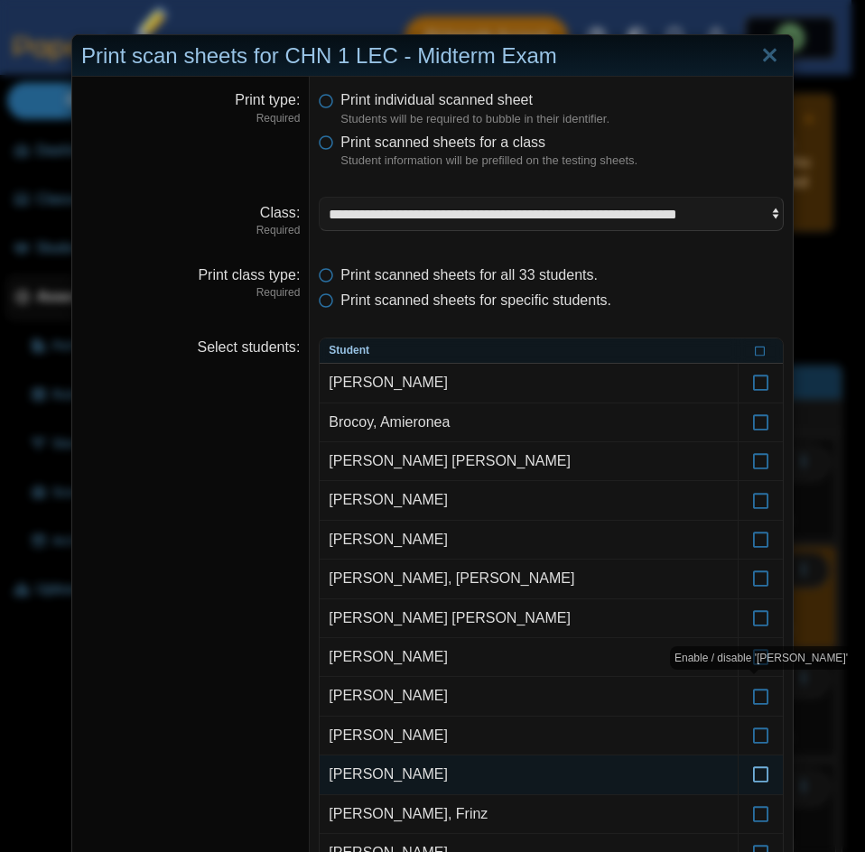
click at [752, 774] on icon at bounding box center [761, 766] width 18 height 16
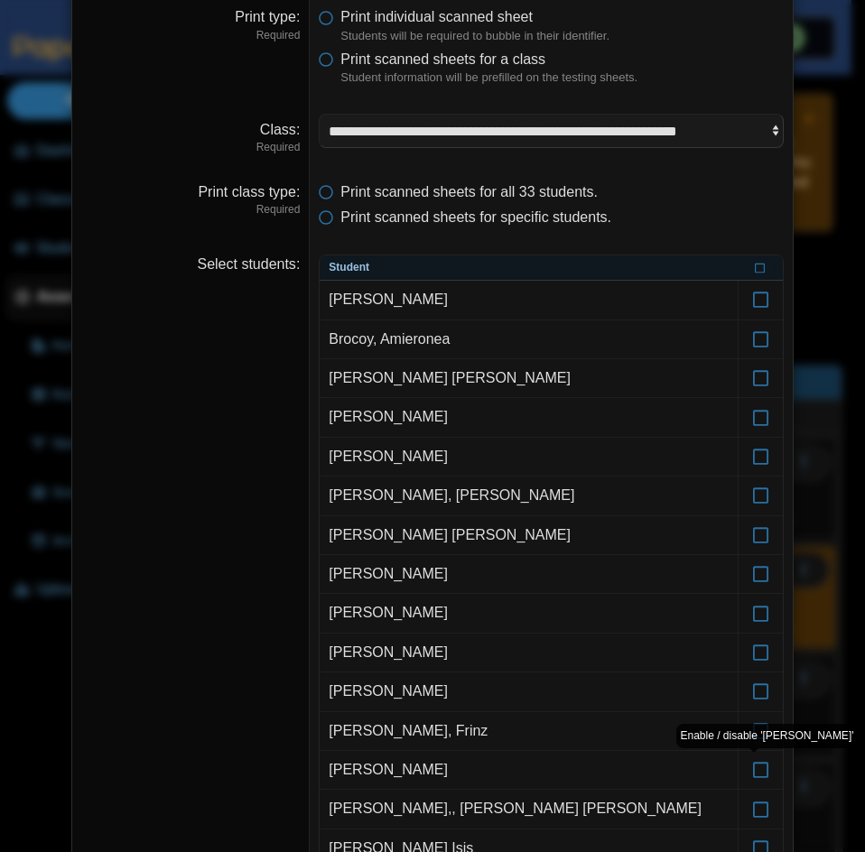
scroll to position [90, 0]
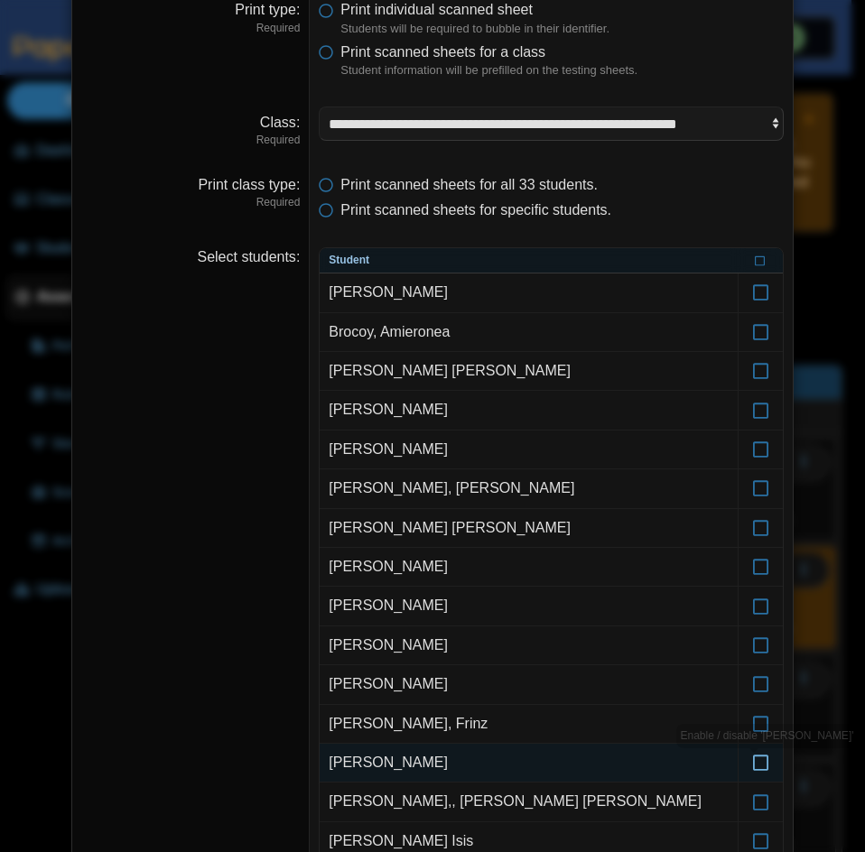
click at [758, 773] on label at bounding box center [760, 763] width 44 height 38
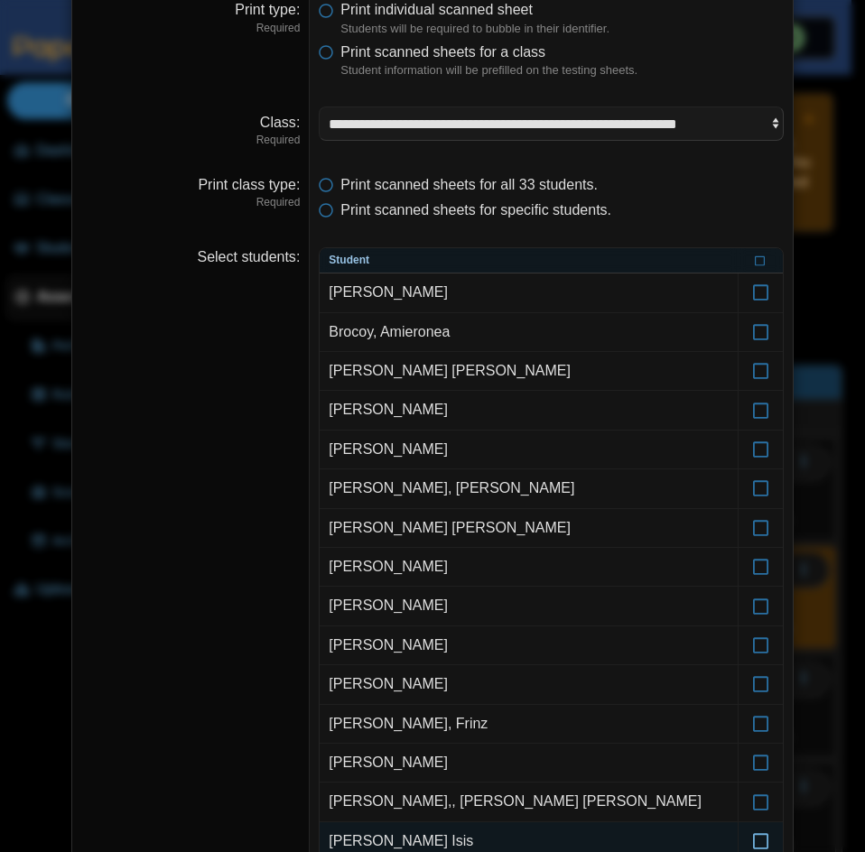
click at [755, 841] on icon at bounding box center [761, 833] width 18 height 16
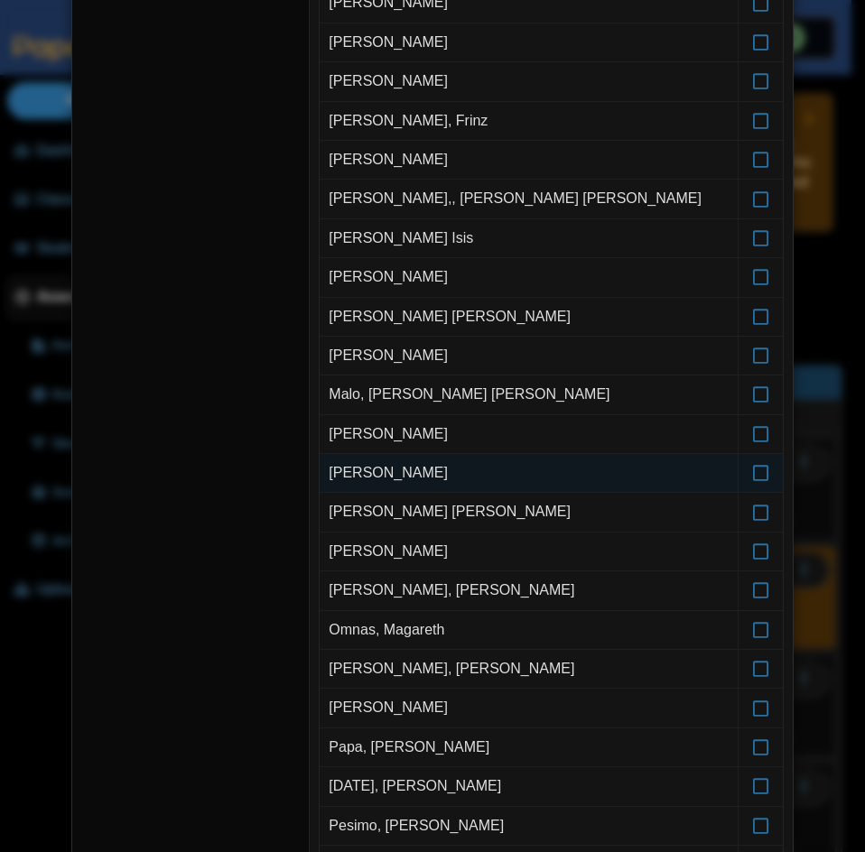
scroll to position [818, 0]
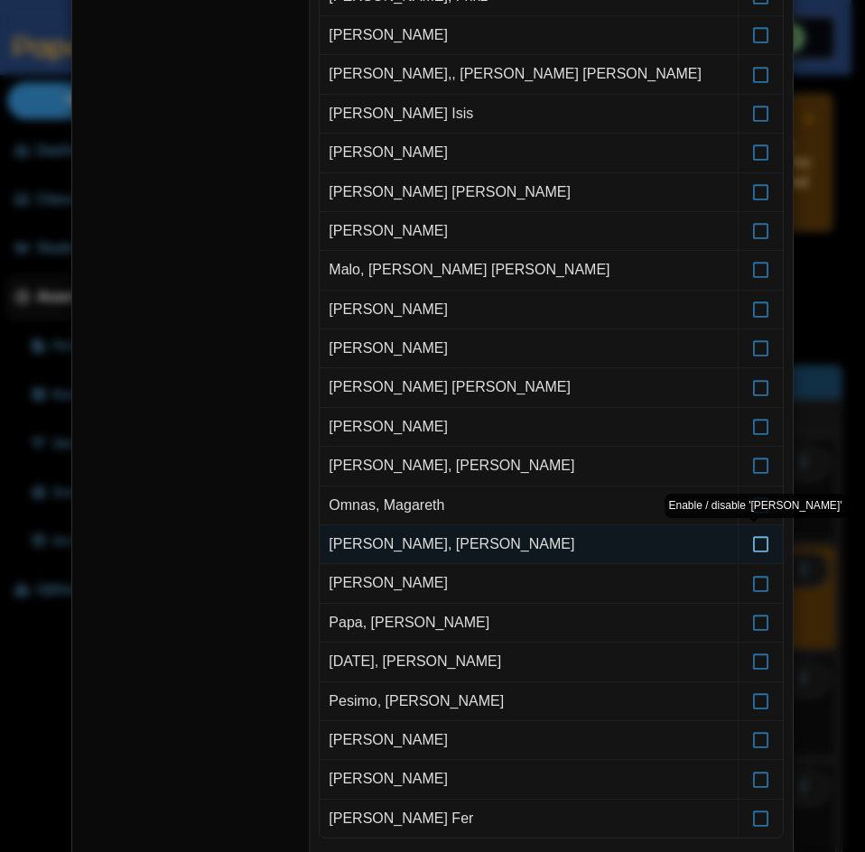
click at [766, 545] on label at bounding box center [760, 544] width 44 height 38
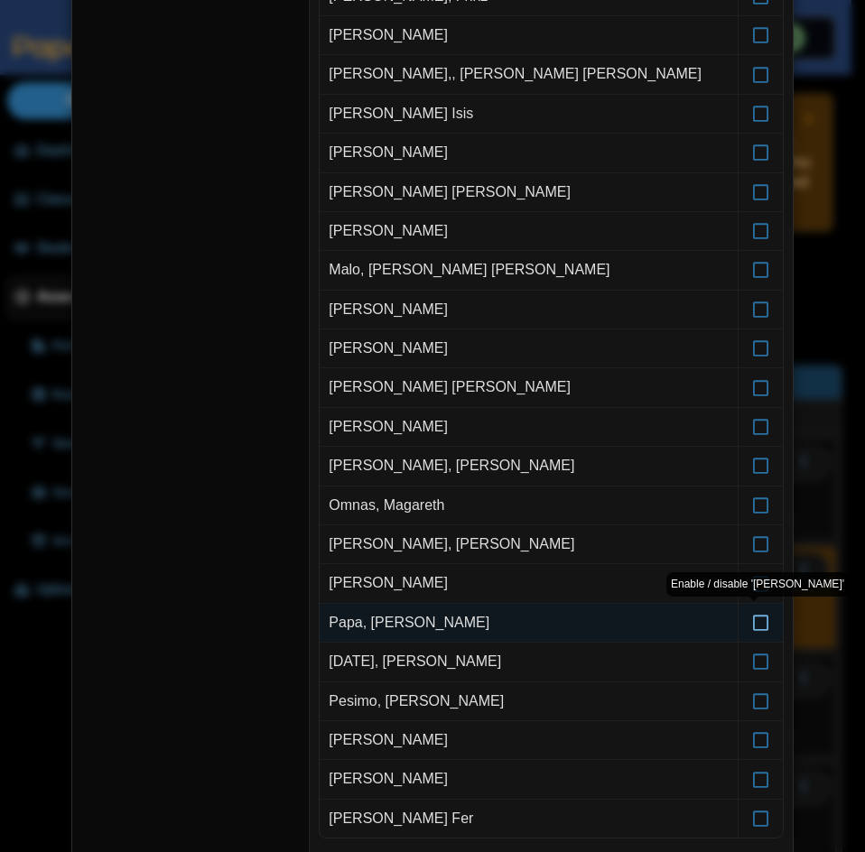
click at [755, 623] on icon at bounding box center [761, 614] width 18 height 16
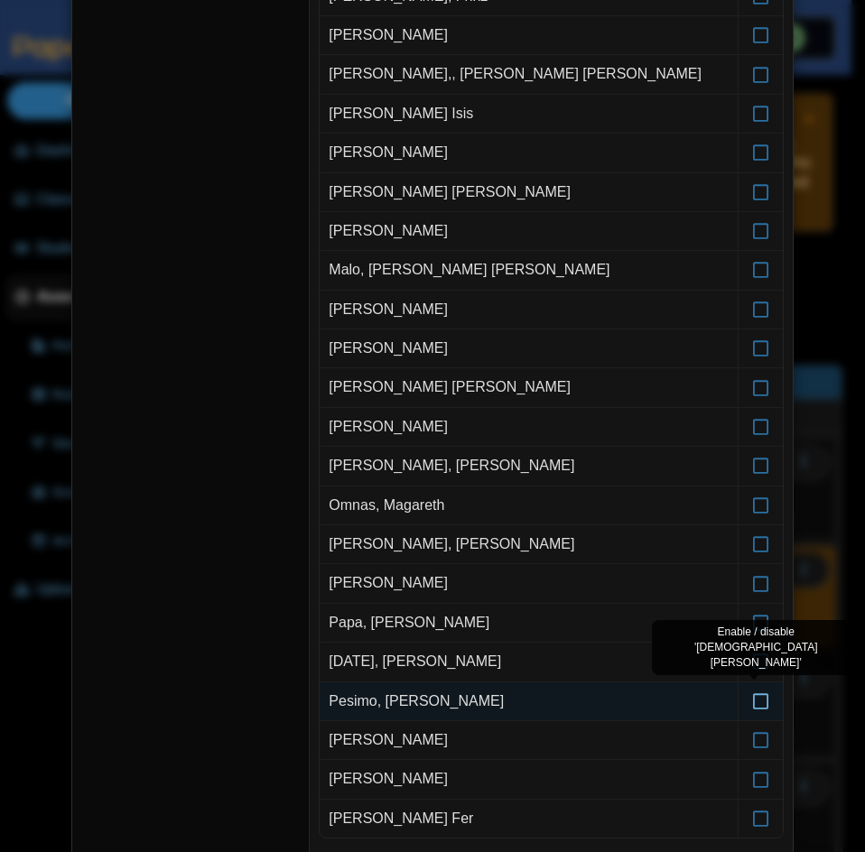
click at [758, 698] on icon at bounding box center [761, 693] width 18 height 16
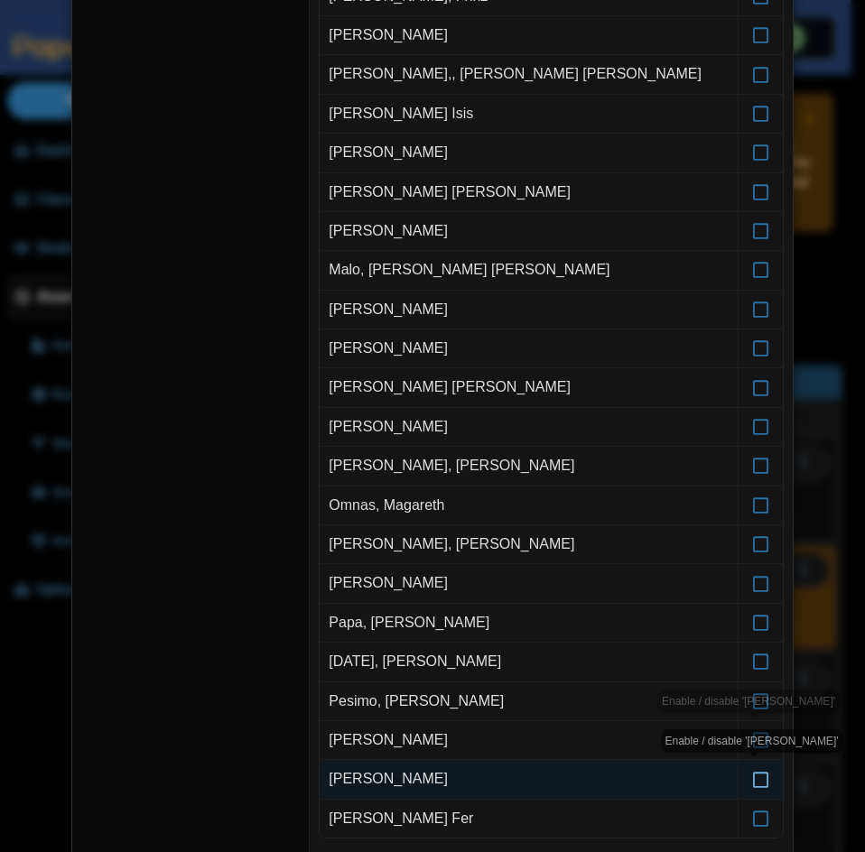
click at [753, 779] on icon at bounding box center [761, 771] width 18 height 16
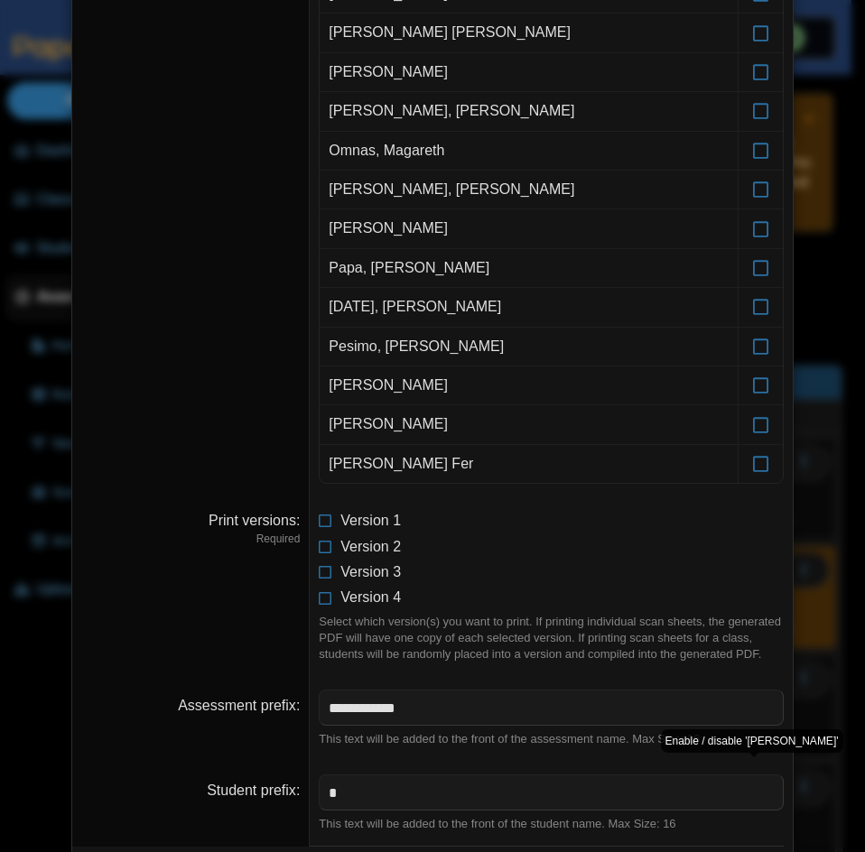
scroll to position [1179, 0]
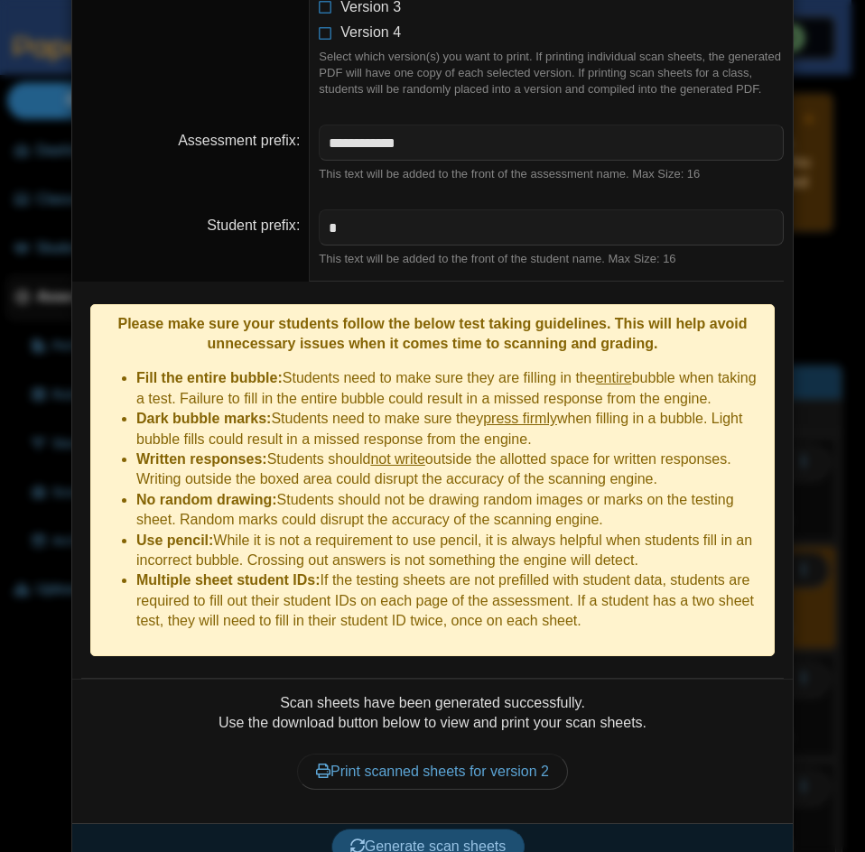
click at [441, 838] on span "Generate scan sheets" at bounding box center [428, 845] width 156 height 15
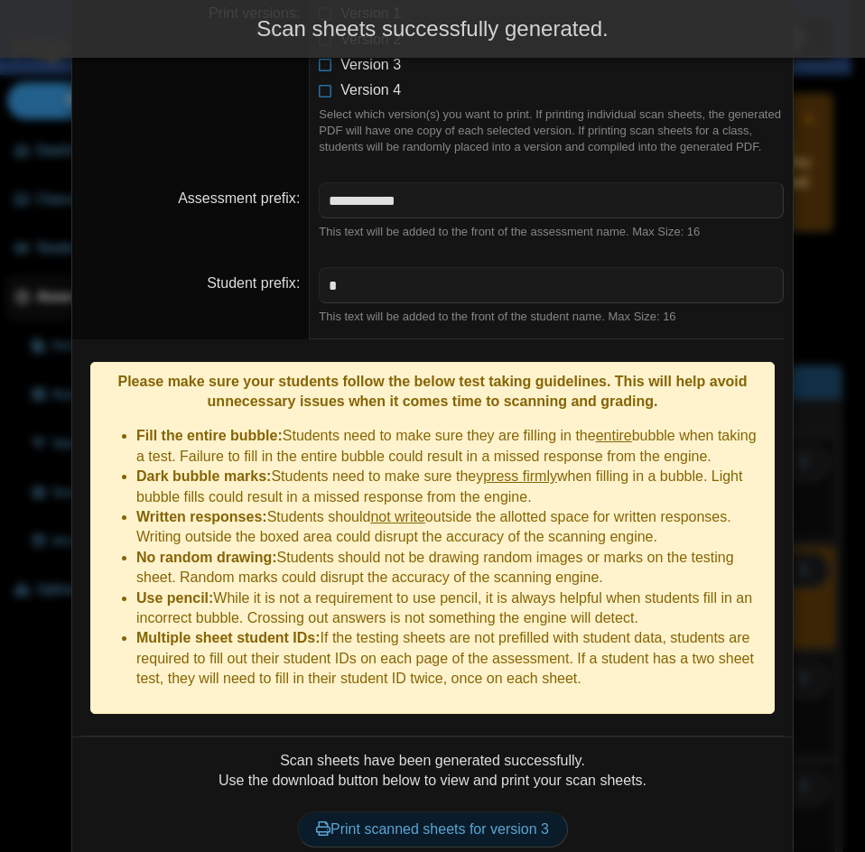
click at [447, 811] on link "Print scanned sheets for version 3" at bounding box center [432, 829] width 271 height 36
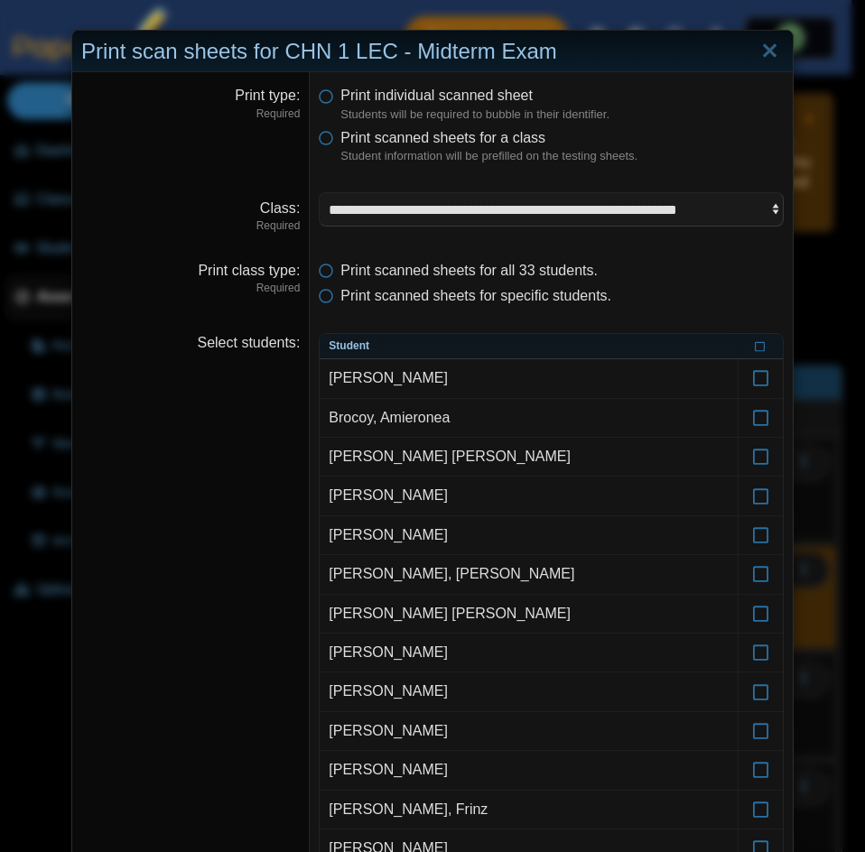
scroll to position [0, 0]
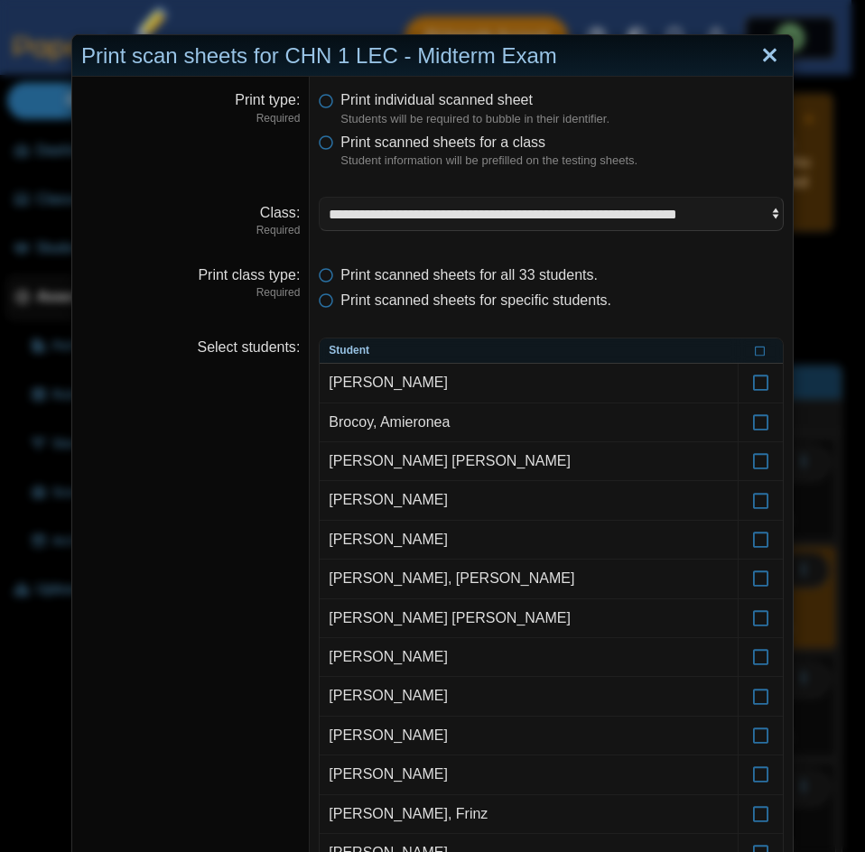
click at [768, 52] on link "Close" at bounding box center [769, 56] width 28 height 31
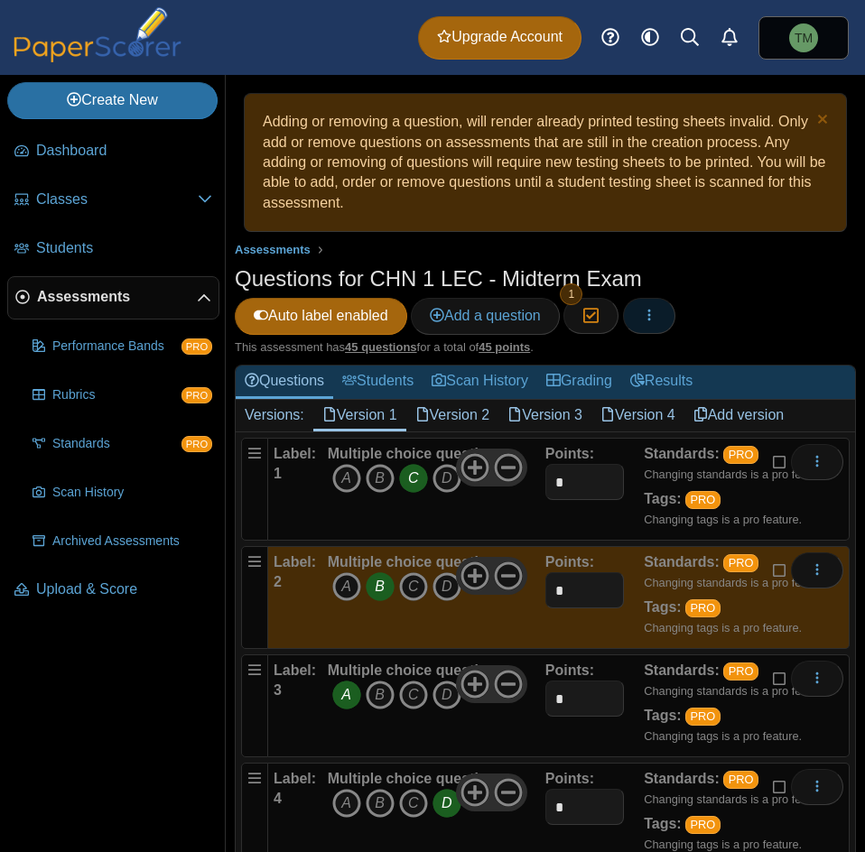
click at [674, 319] on button "button" at bounding box center [649, 316] width 52 height 36
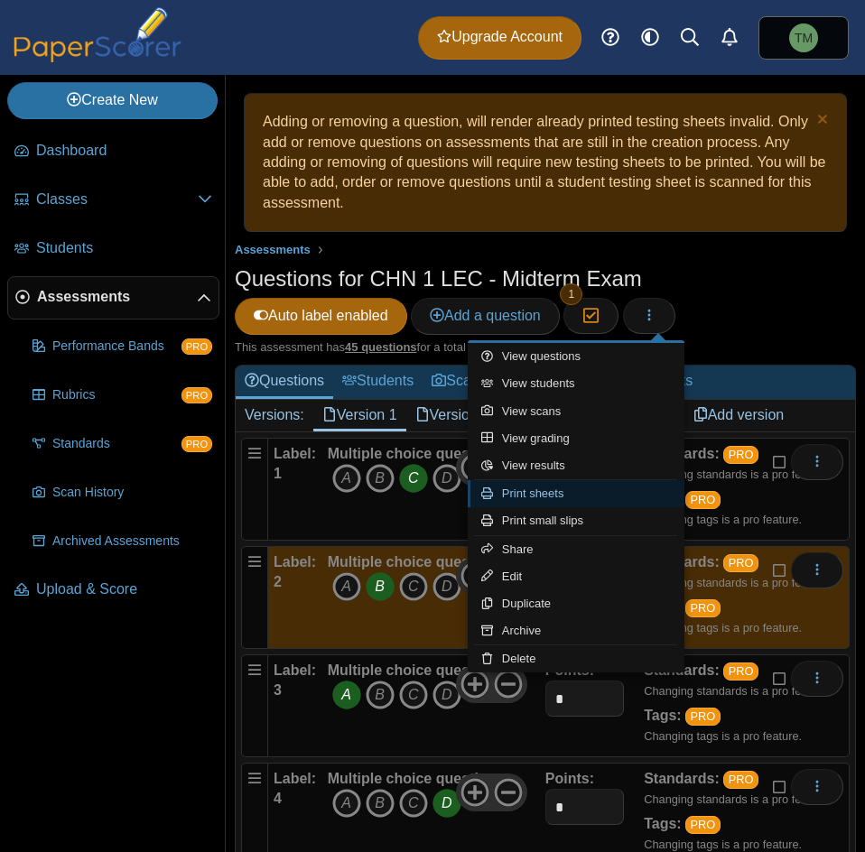
click at [572, 485] on link "Print sheets" at bounding box center [575, 493] width 217 height 27
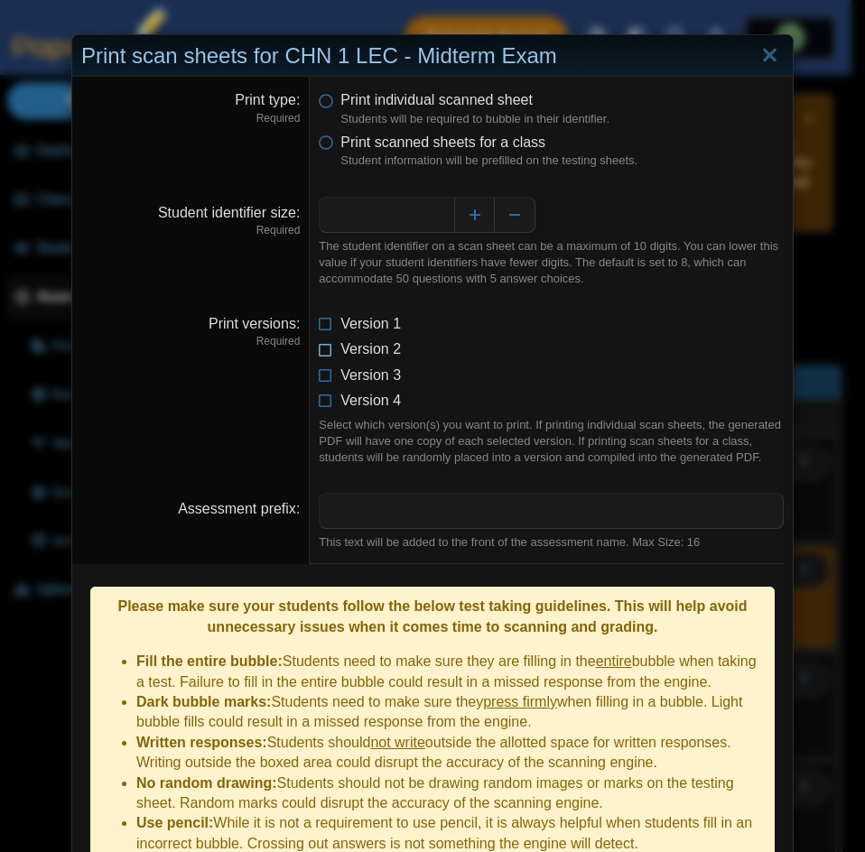
click at [319, 347] on icon at bounding box center [326, 345] width 14 height 13
click at [319, 352] on icon at bounding box center [326, 345] width 14 height 13
drag, startPoint x: 318, startPoint y: 376, endPoint x: 521, endPoint y: 229, distance: 250.7
click at [319, 373] on icon at bounding box center [326, 371] width 14 height 13
click at [340, 143] on span "Print scanned sheets for a class" at bounding box center [442, 141] width 205 height 15
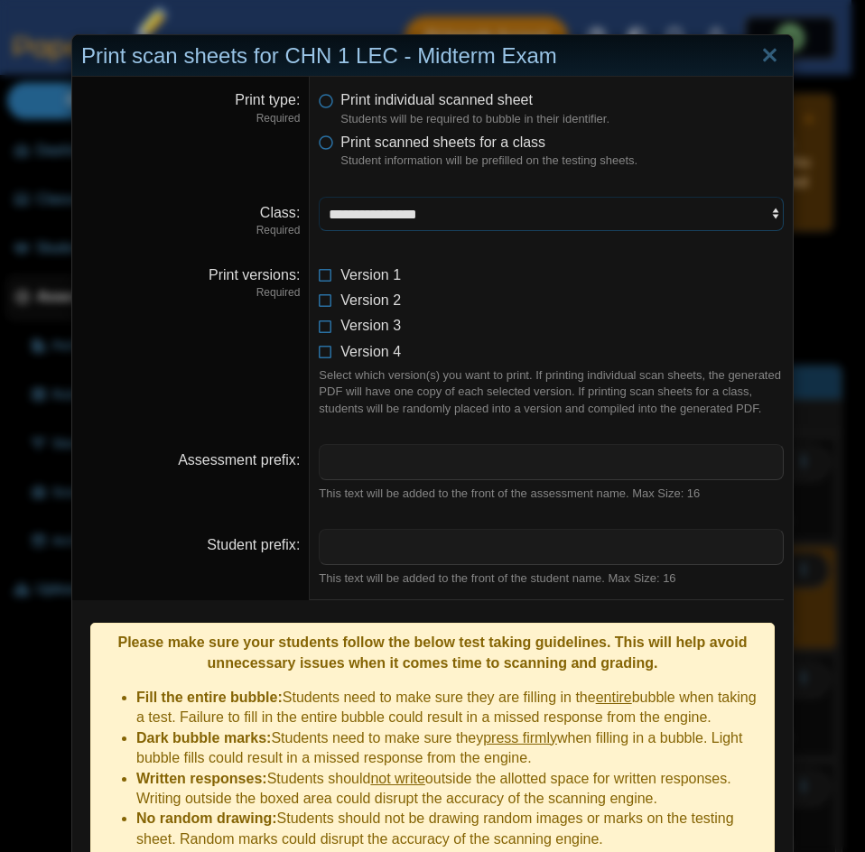
click at [422, 202] on select "**********" at bounding box center [551, 214] width 465 height 34
select select "**********"
click at [319, 197] on select "**********" at bounding box center [551, 214] width 465 height 34
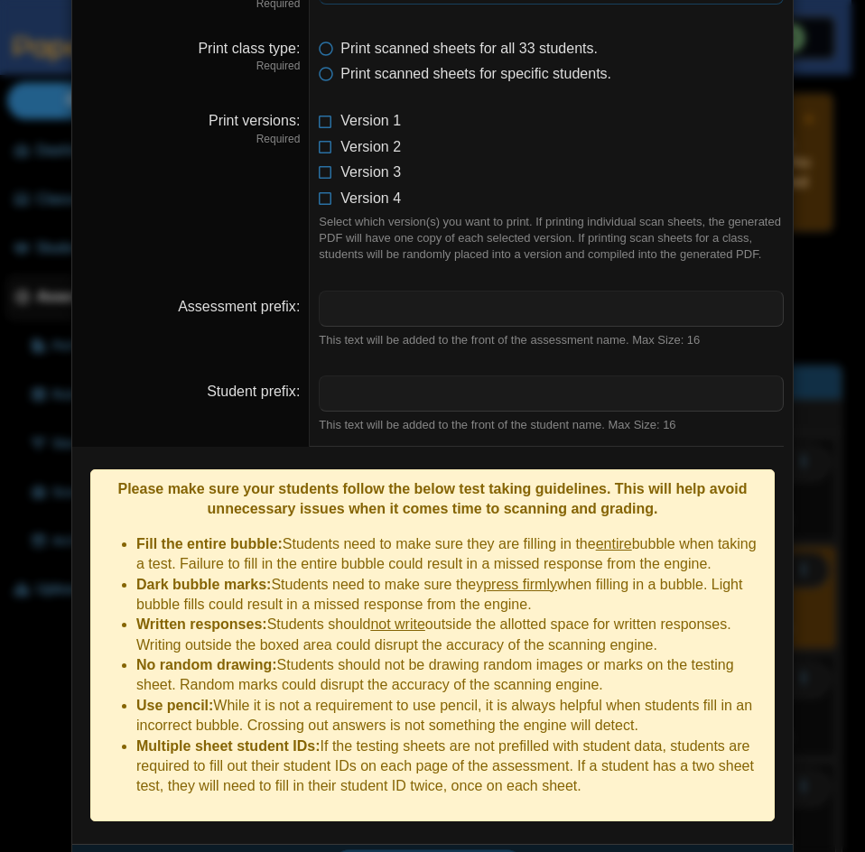
scroll to position [246, 0]
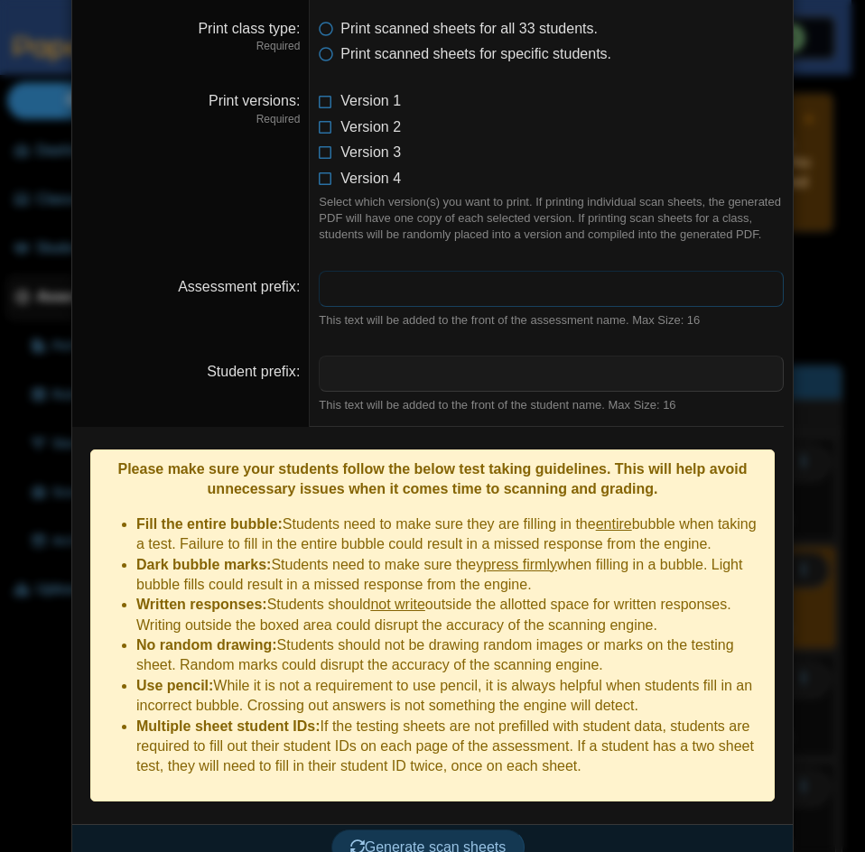
click at [456, 271] on input "Assessment prefix" at bounding box center [551, 289] width 465 height 36
type input "**********"
click at [417, 377] on input "Student prefix" at bounding box center [551, 374] width 465 height 36
click at [395, 835] on button "Generate scan sheets" at bounding box center [428, 847] width 194 height 36
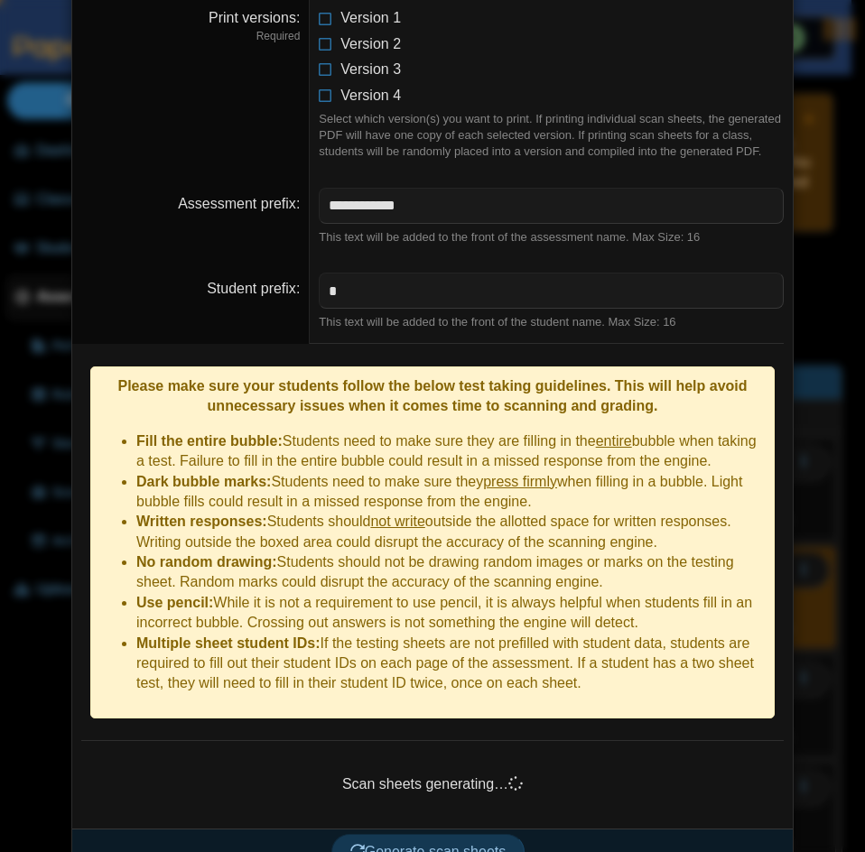
scroll to position [334, 0]
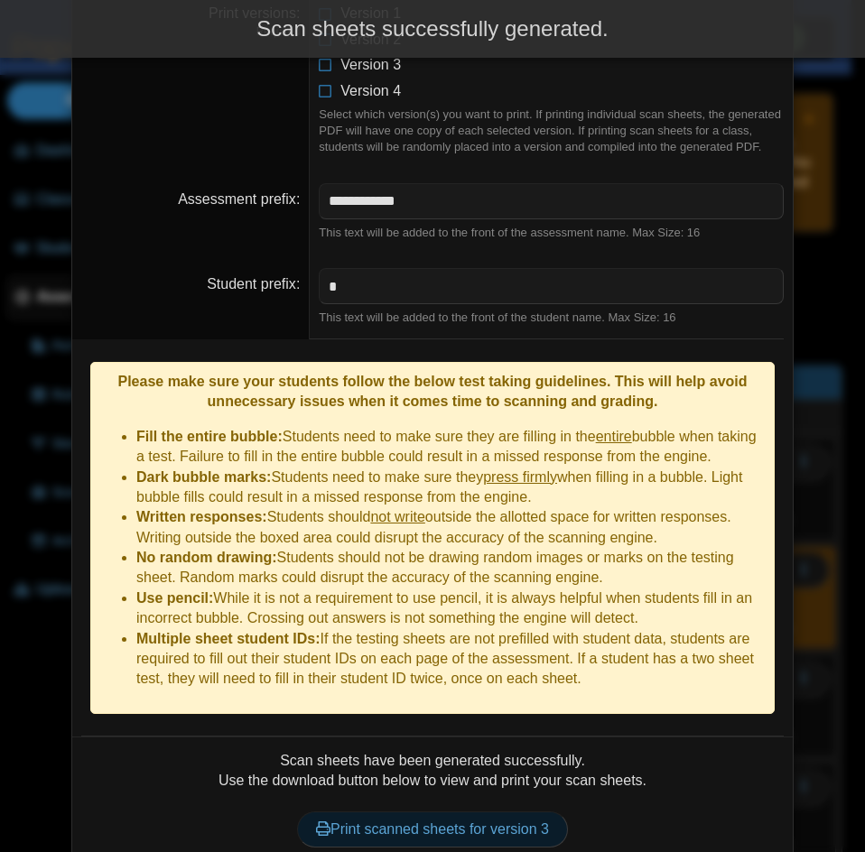
click at [478, 811] on link "Print scanned sheets for version 3" at bounding box center [432, 829] width 271 height 36
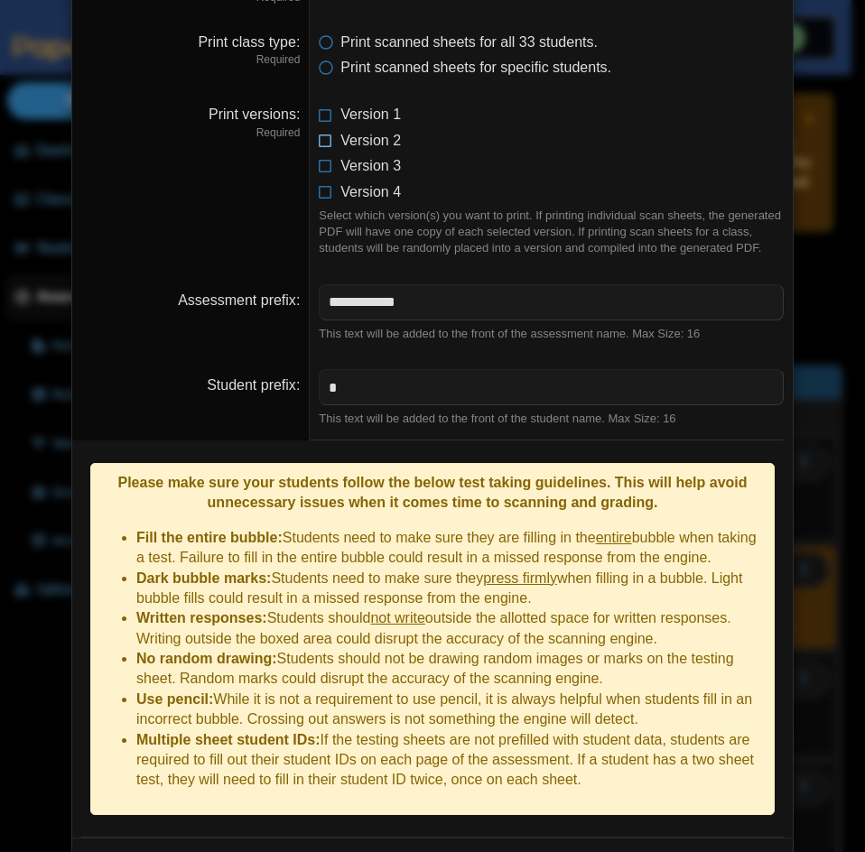
scroll to position [0, 0]
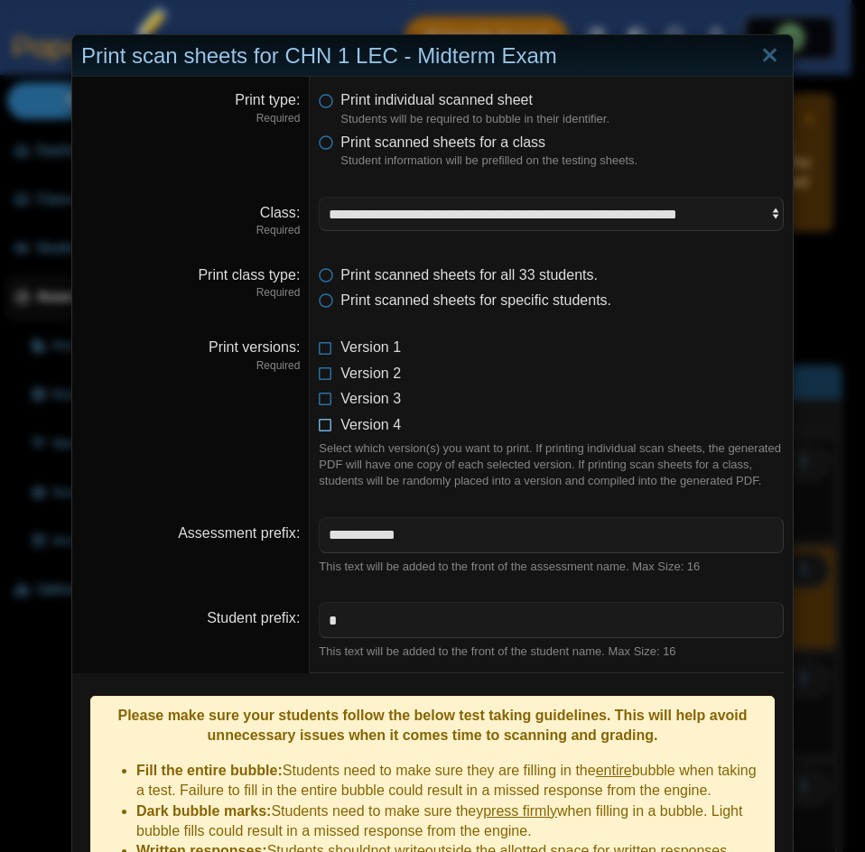
click at [319, 421] on icon at bounding box center [326, 421] width 14 height 13
click at [319, 402] on icon at bounding box center [326, 395] width 14 height 13
click at [372, 623] on input "*" at bounding box center [551, 620] width 465 height 36
paste input "text"
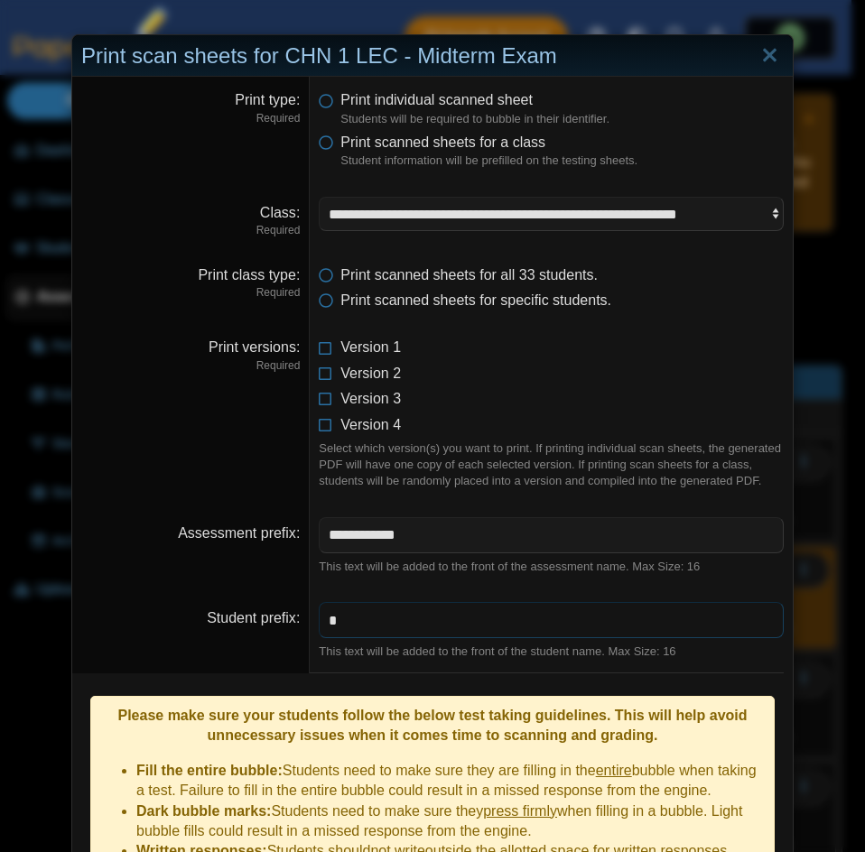
scroll to position [392, 0]
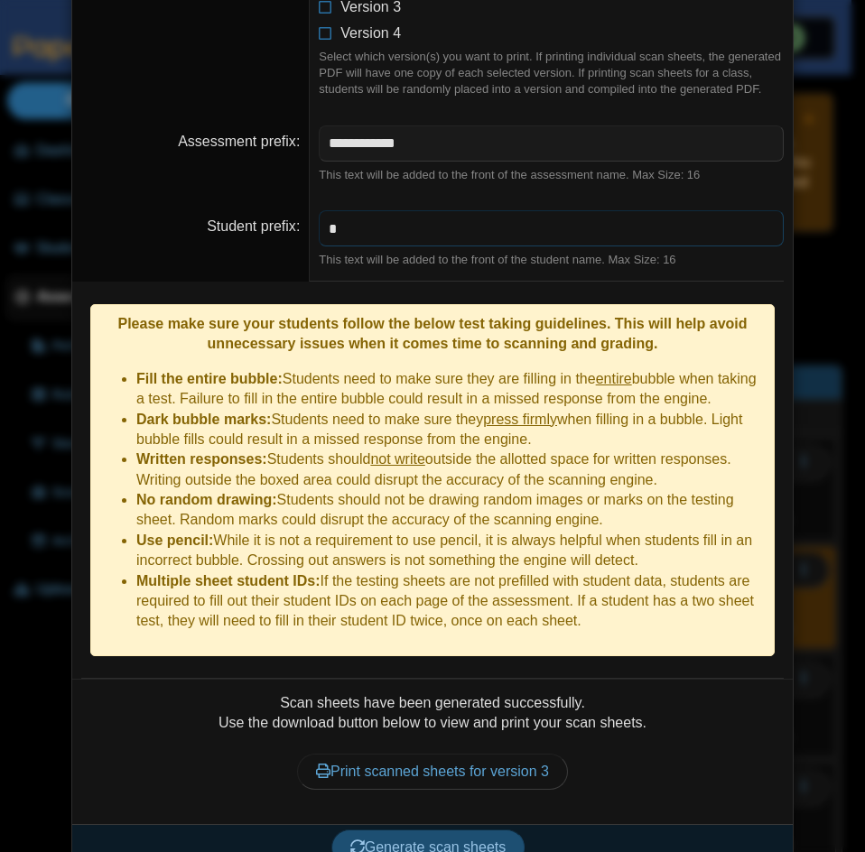
type input "*"
click at [421, 839] on span "Generate scan sheets" at bounding box center [428, 846] width 156 height 15
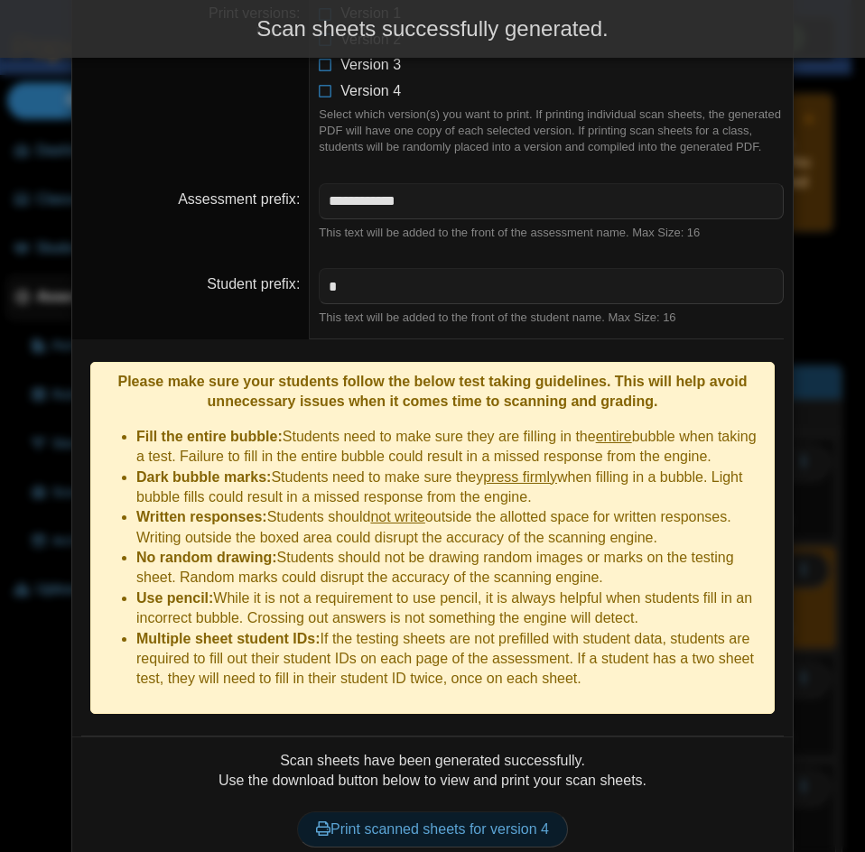
click at [456, 811] on link "Print scanned sheets for version 4" at bounding box center [432, 829] width 271 height 36
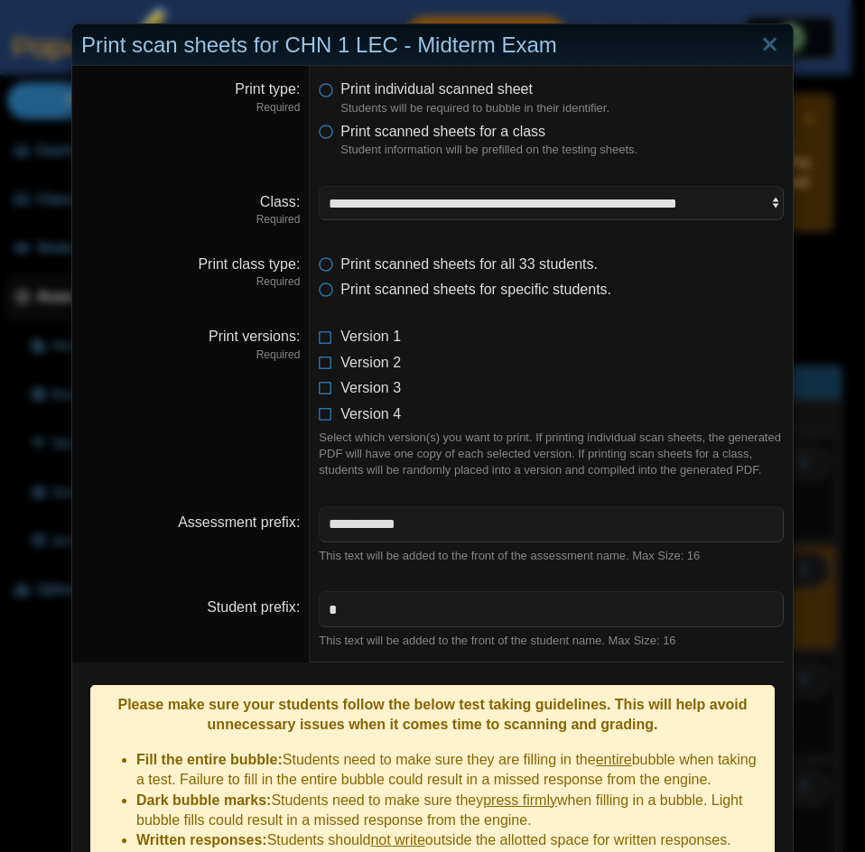
scroll to position [0, 0]
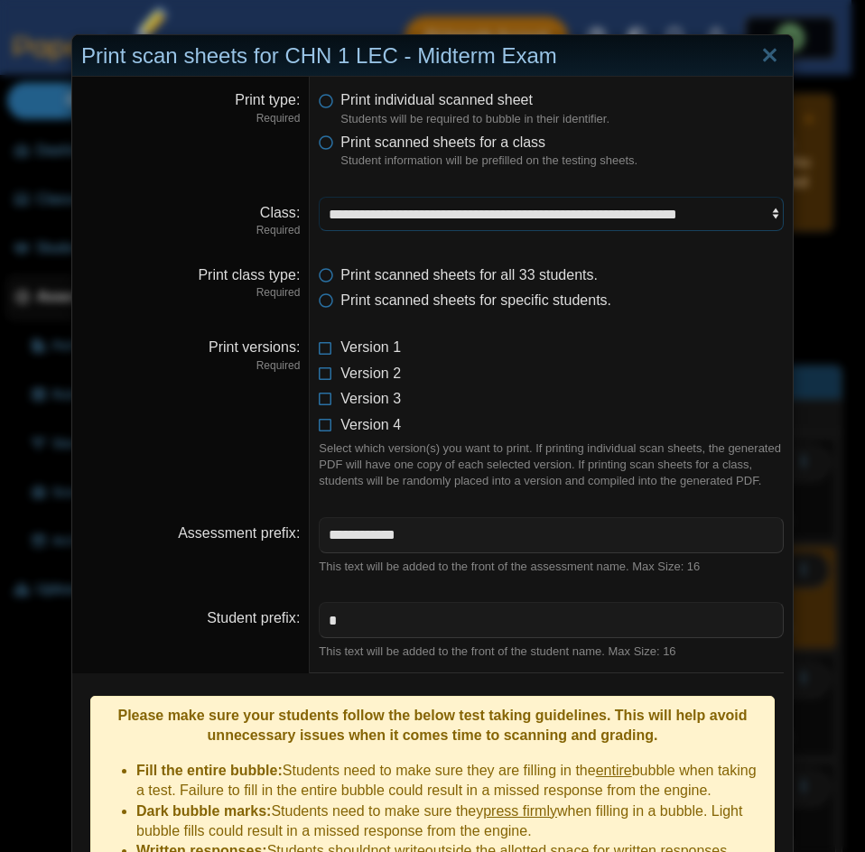
click at [671, 197] on select "**********" at bounding box center [551, 214] width 465 height 34
select select "**********"
click at [319, 197] on select "**********" at bounding box center [551, 214] width 465 height 34
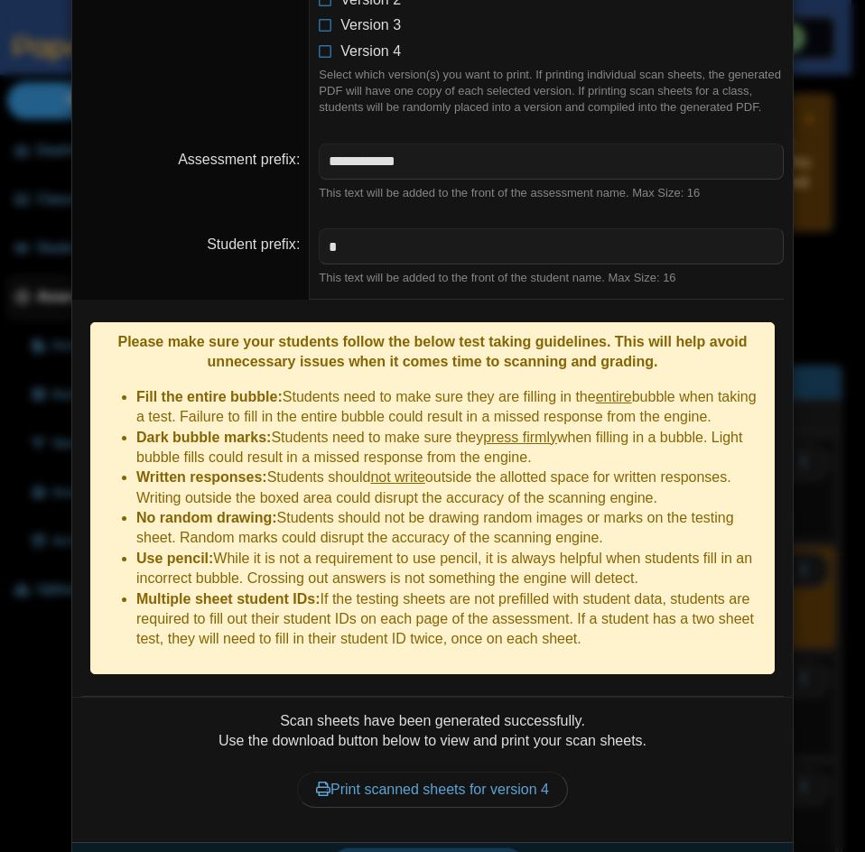
scroll to position [392, 0]
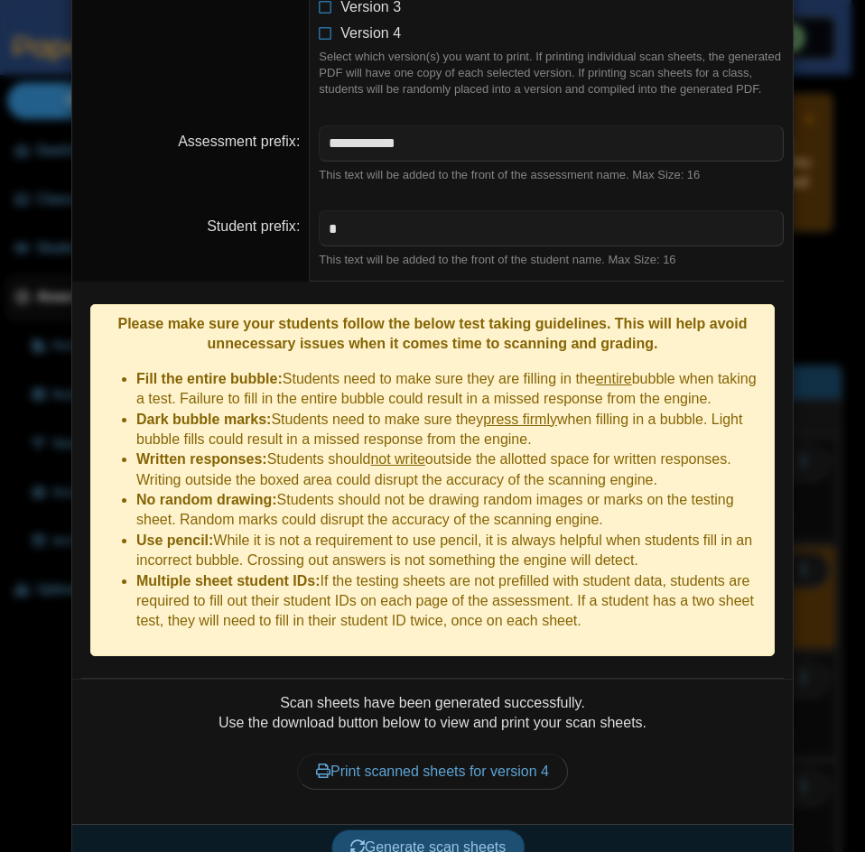
click at [424, 829] on button "Generate scan sheets" at bounding box center [428, 847] width 194 height 36
click at [443, 829] on button "Generate scan sheets" at bounding box center [428, 847] width 194 height 36
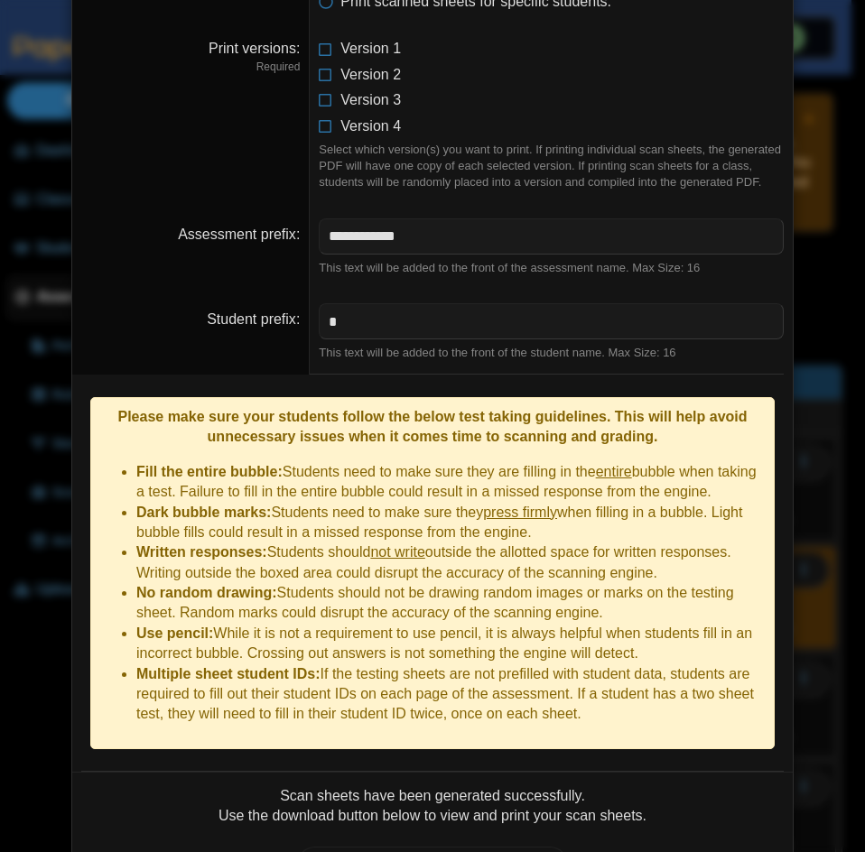
scroll to position [0, 0]
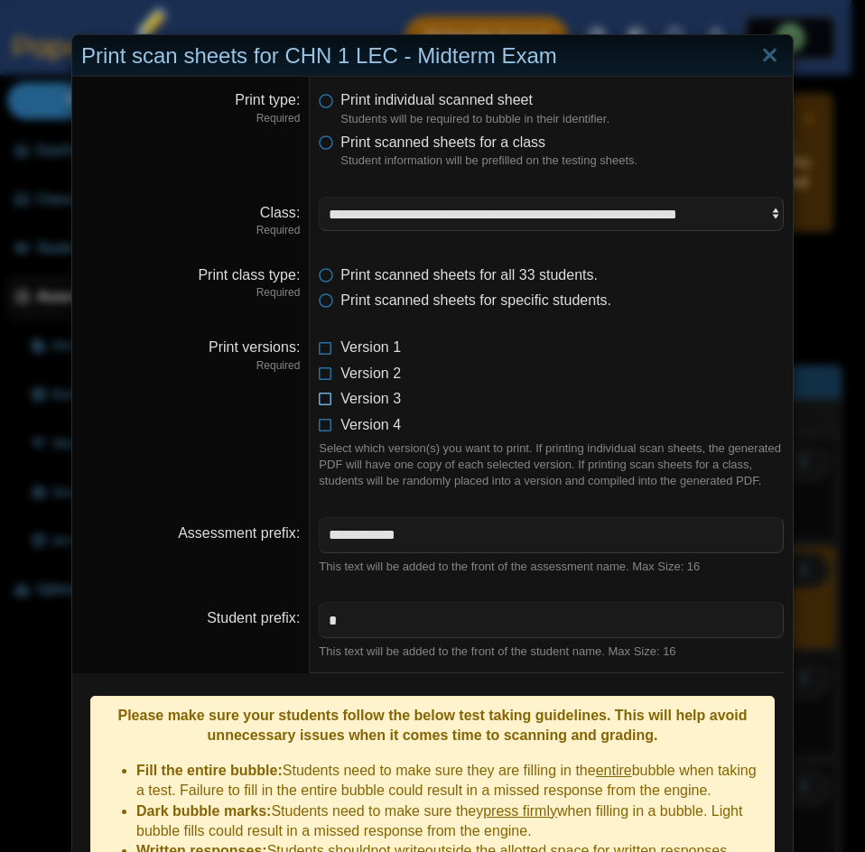
click at [319, 402] on icon at bounding box center [326, 395] width 14 height 13
click at [324, 435] on li "Version 4" at bounding box center [551, 425] width 465 height 20
click at [319, 428] on icon at bounding box center [326, 421] width 14 height 13
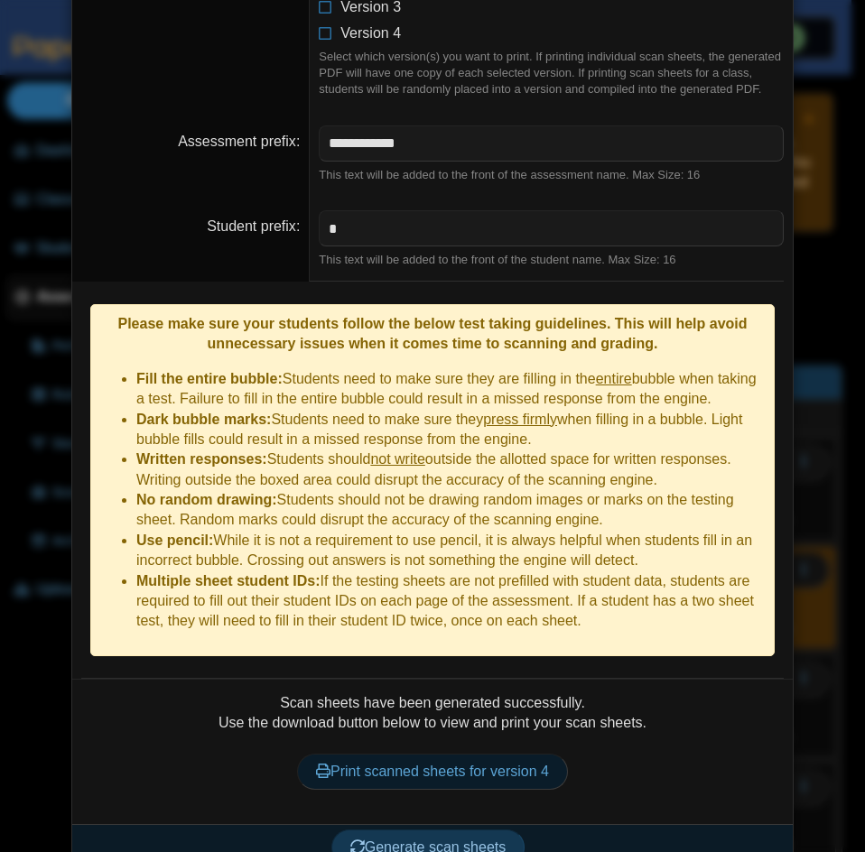
click at [475, 754] on link "Print scanned sheets for version 4" at bounding box center [432, 772] width 271 height 36
click at [358, 223] on input "*" at bounding box center [551, 228] width 465 height 36
paste input "text"
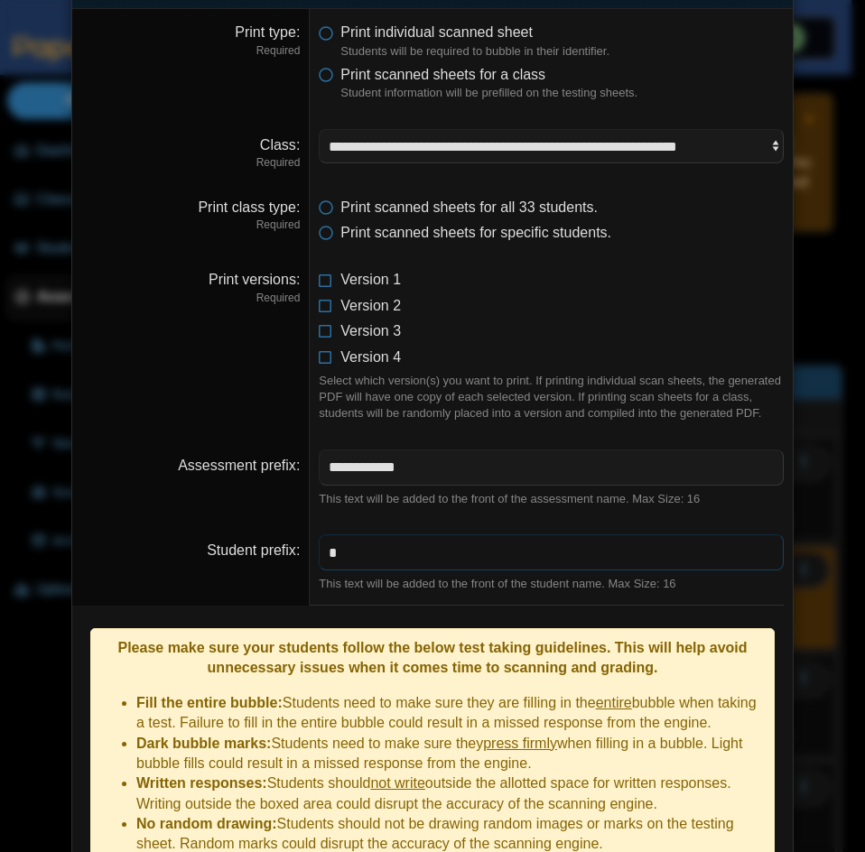
scroll to position [0, 0]
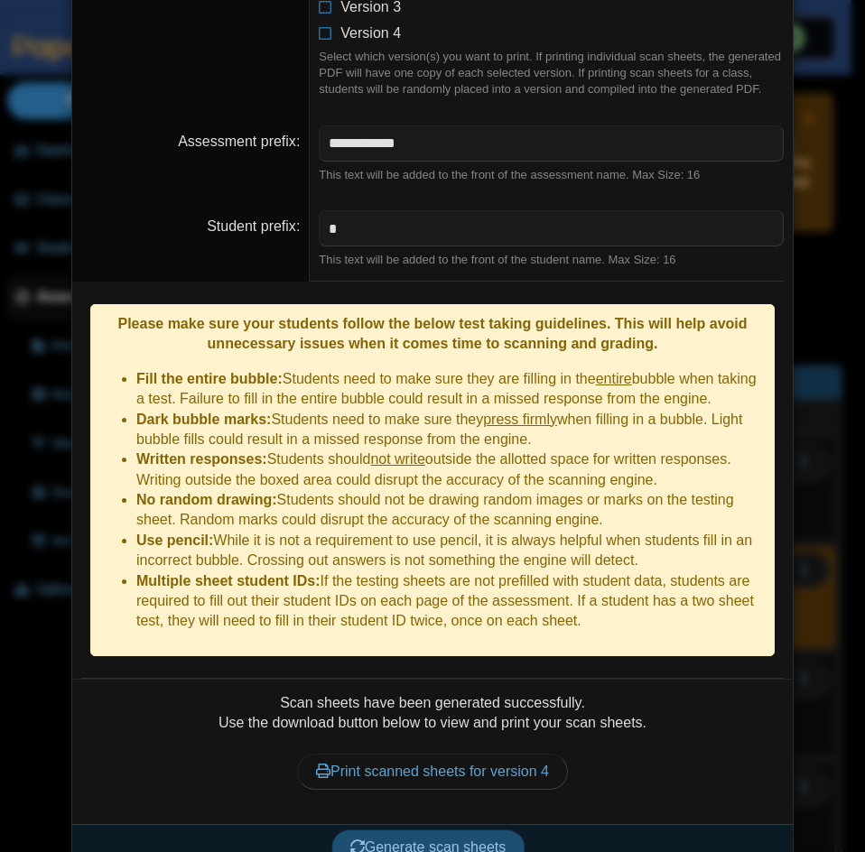
click at [466, 839] on span "Generate scan sheets" at bounding box center [428, 846] width 156 height 15
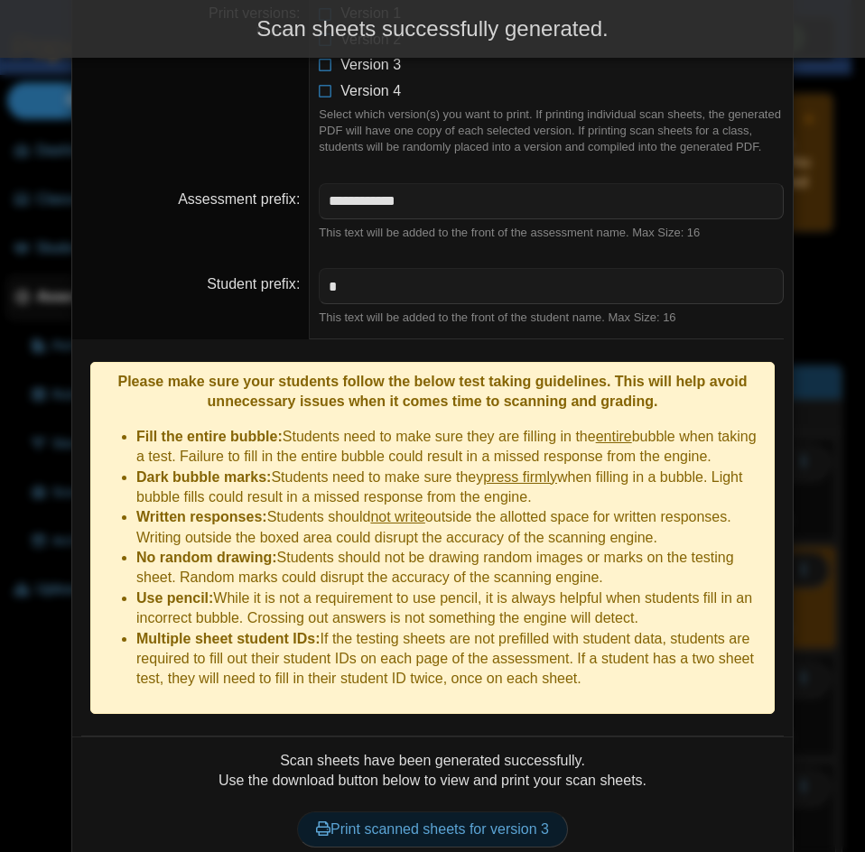
click at [471, 818] on link "Print scanned sheets for version 3" at bounding box center [432, 829] width 271 height 36
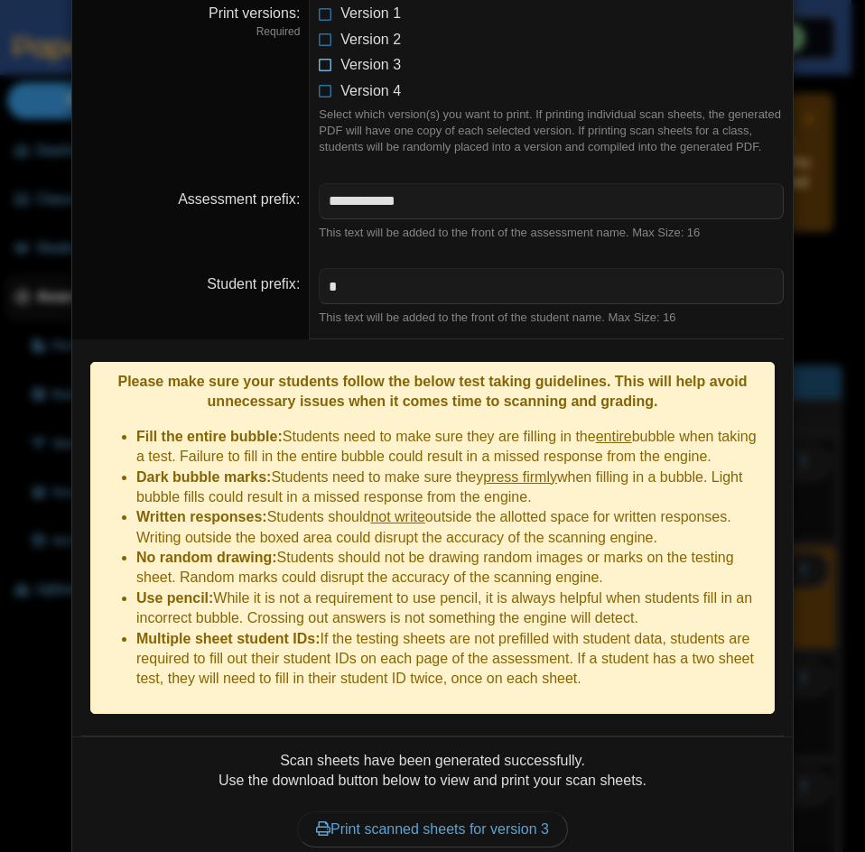
click at [324, 67] on icon at bounding box center [326, 61] width 14 height 13
click at [319, 42] on icon at bounding box center [326, 36] width 14 height 13
click at [550, 288] on input "*" at bounding box center [551, 286] width 465 height 36
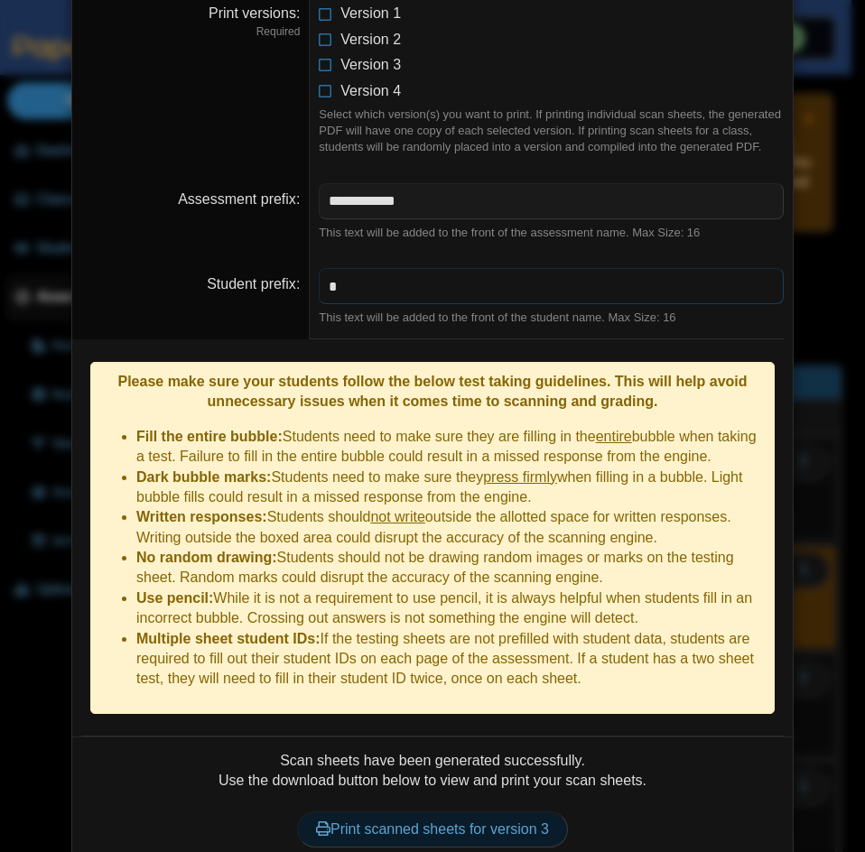
paste input "text"
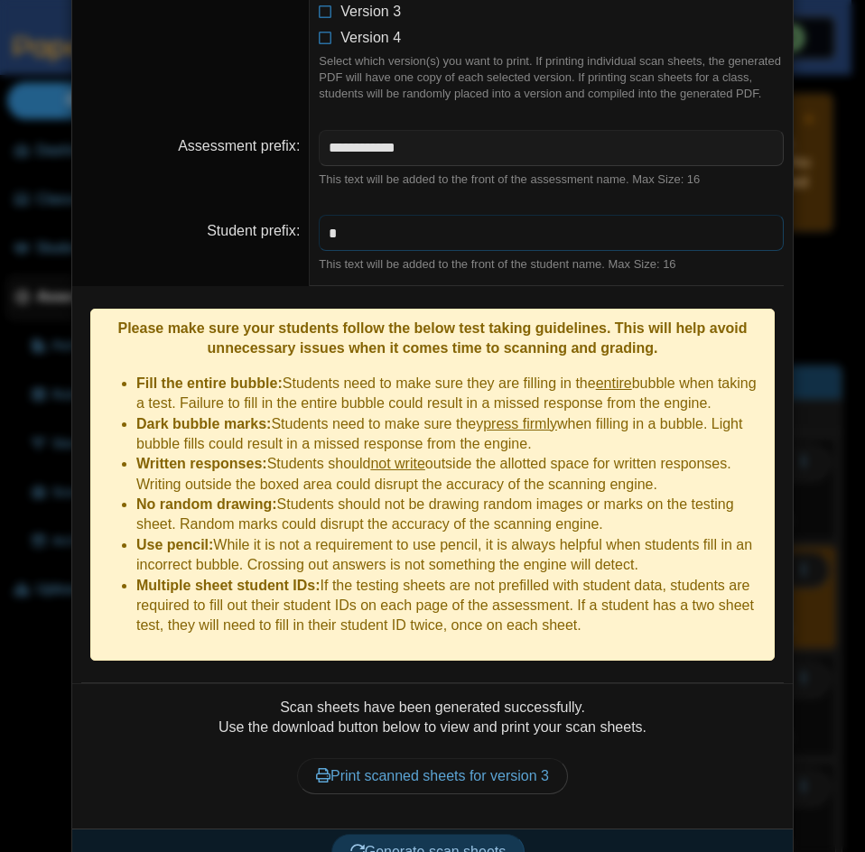
scroll to position [392, 0]
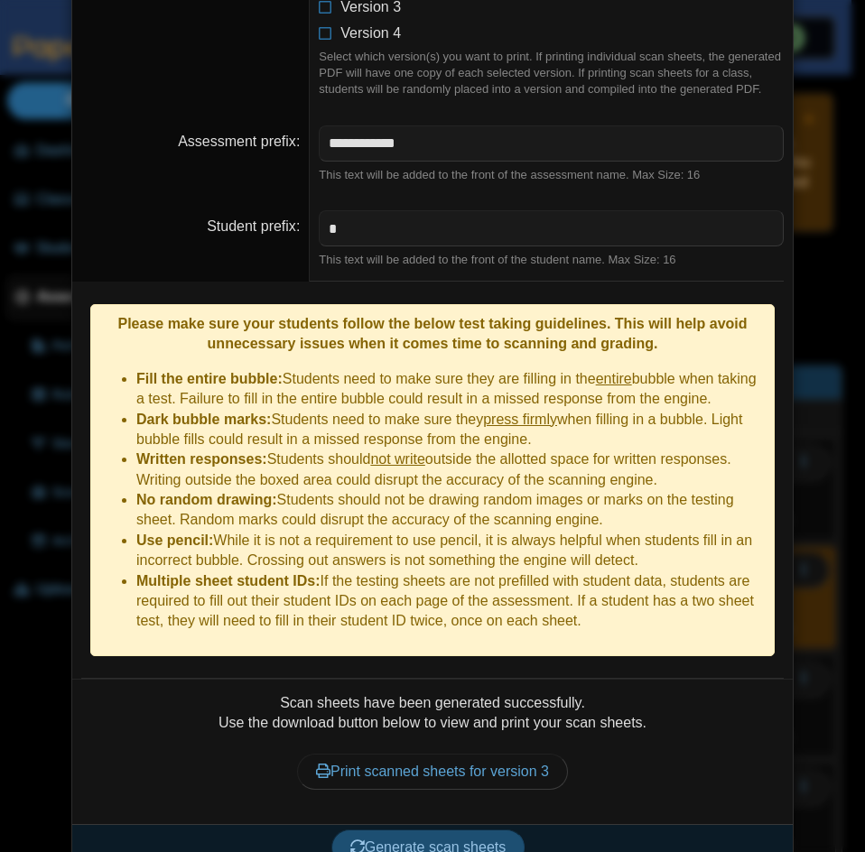
click at [435, 839] on span "Generate scan sheets" at bounding box center [428, 846] width 156 height 15
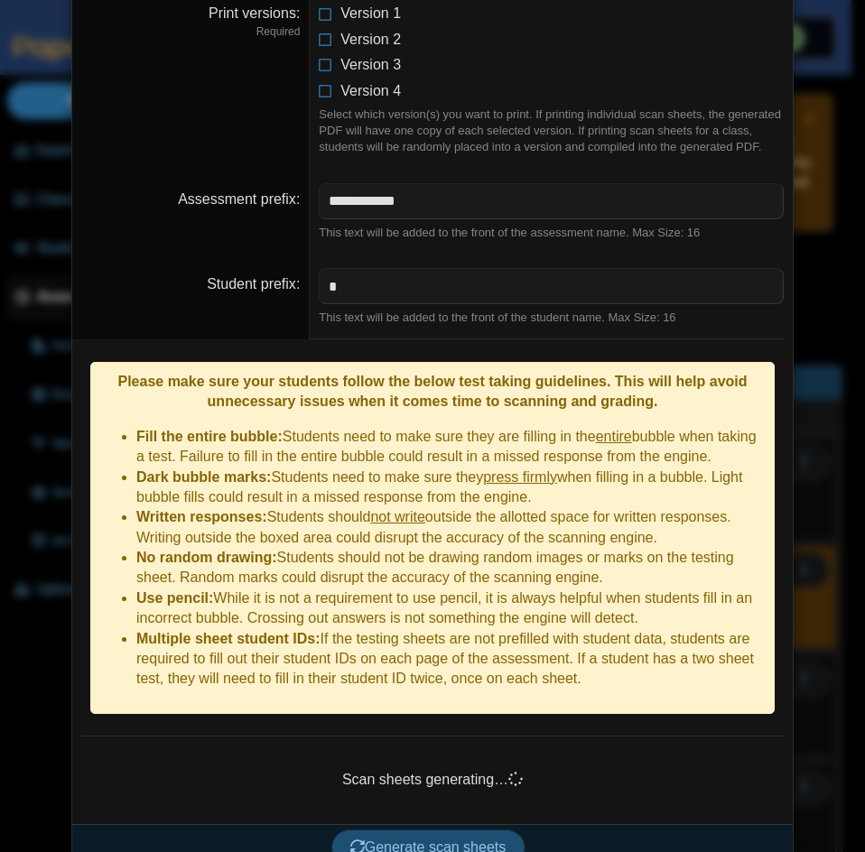
click at [356, 835] on button "Generate scan sheets" at bounding box center [428, 847] width 194 height 36
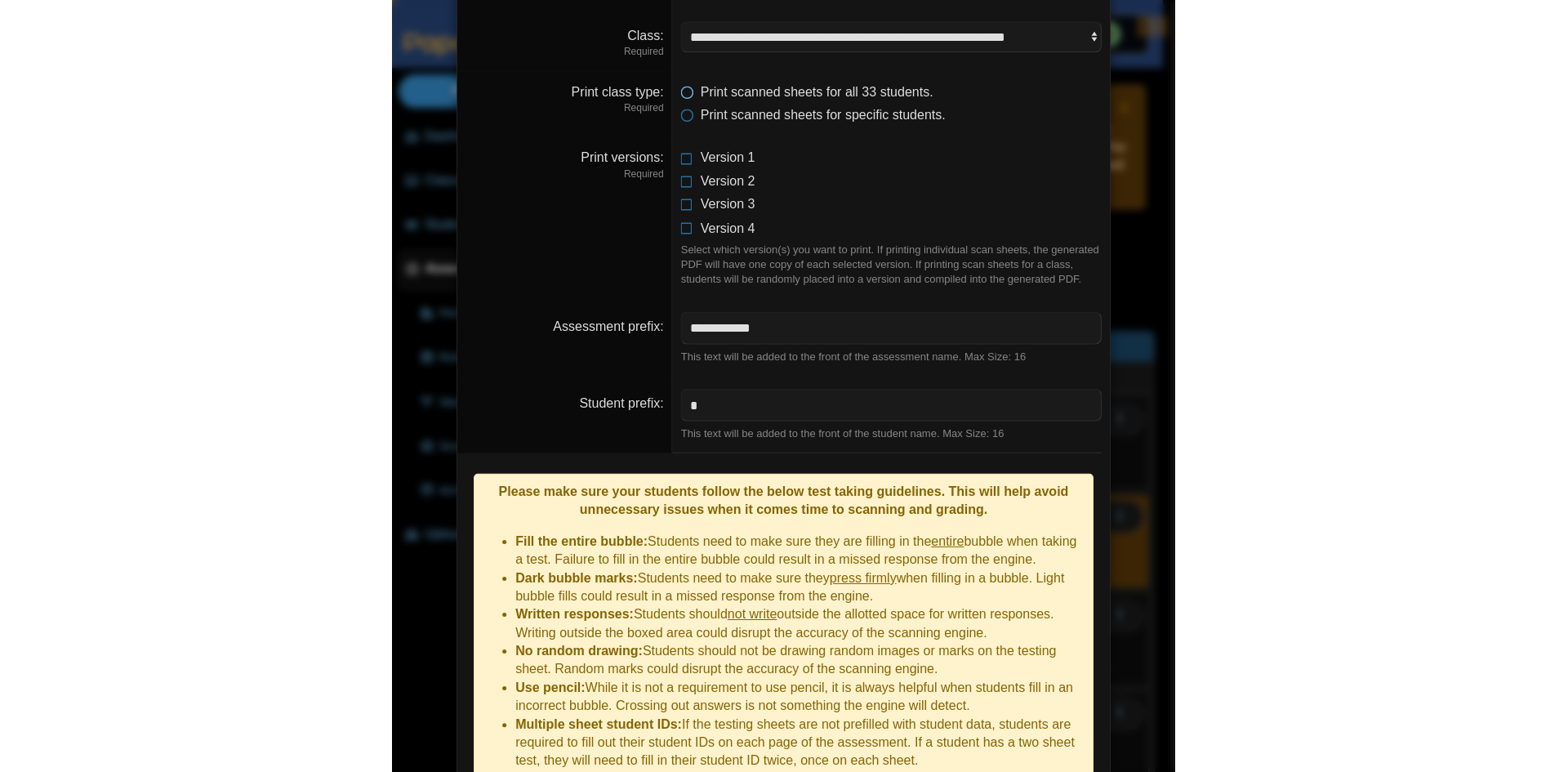
scroll to position [57, 0]
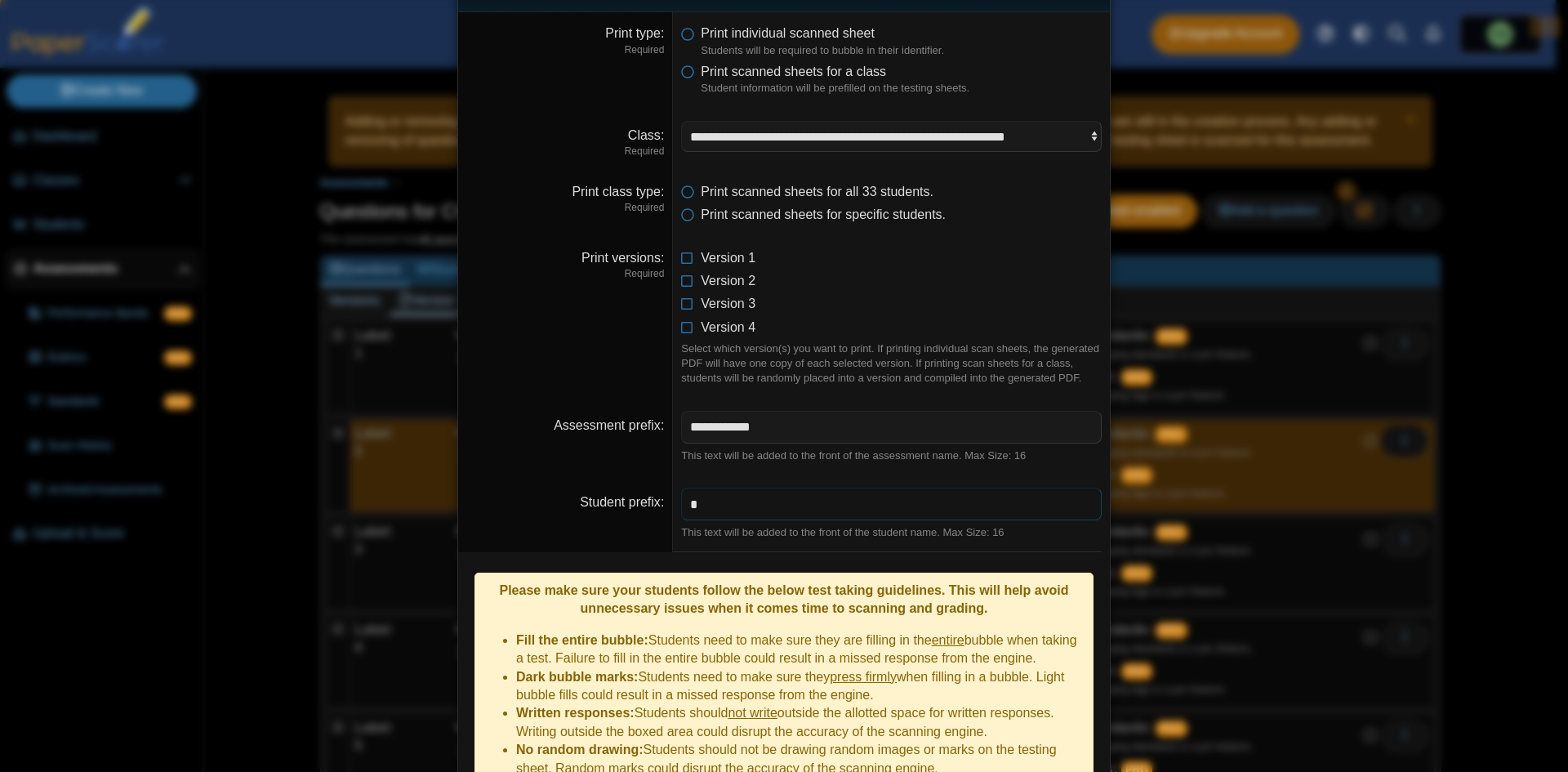
click at [915, 515] on input "*" at bounding box center [891, 504] width 421 height 33
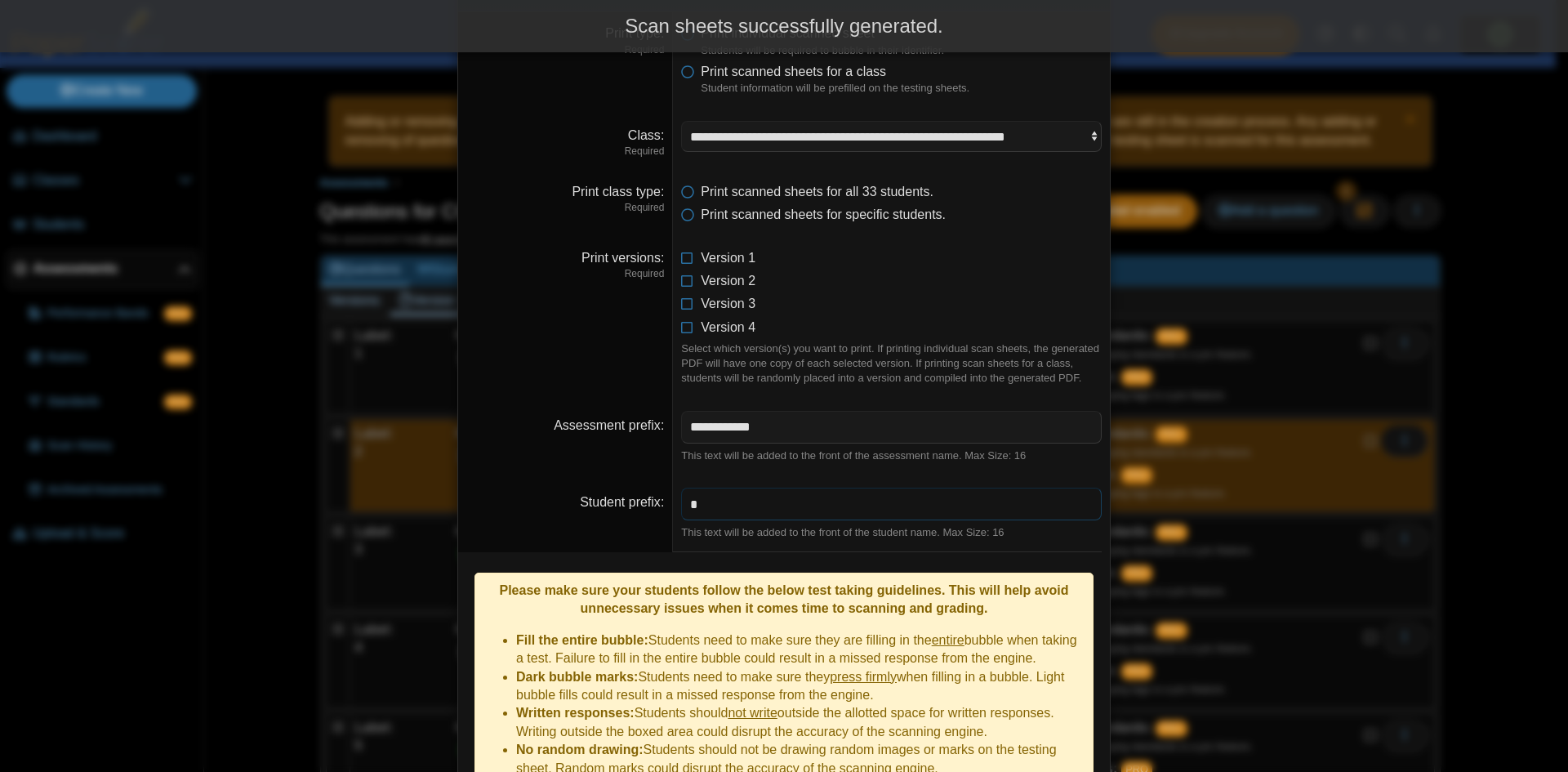
drag, startPoint x: 915, startPoint y: 515, endPoint x: 695, endPoint y: 555, distance: 223.6
click at [915, 514] on input "*" at bounding box center [891, 504] width 421 height 33
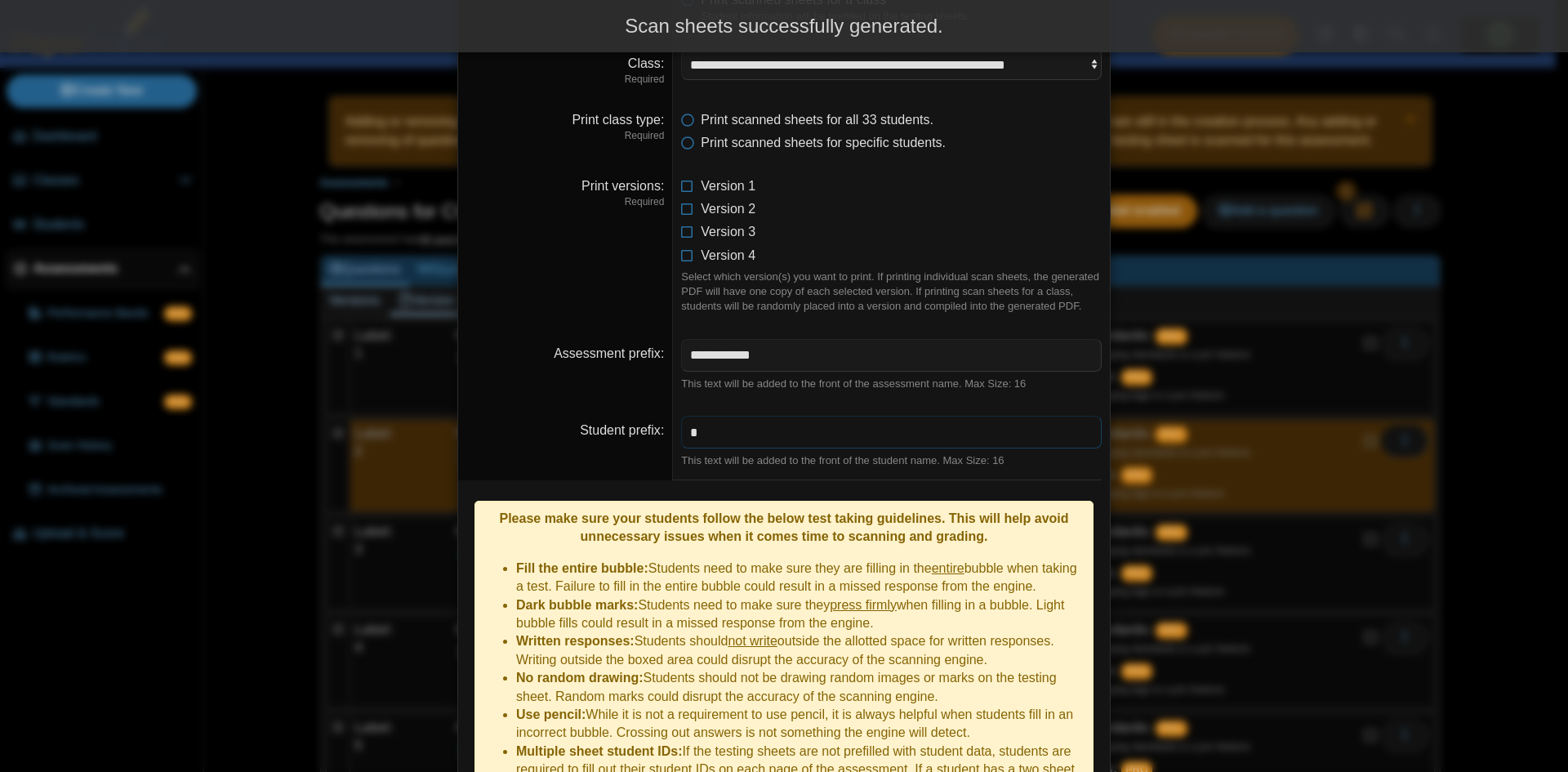
scroll to position [354, 0]
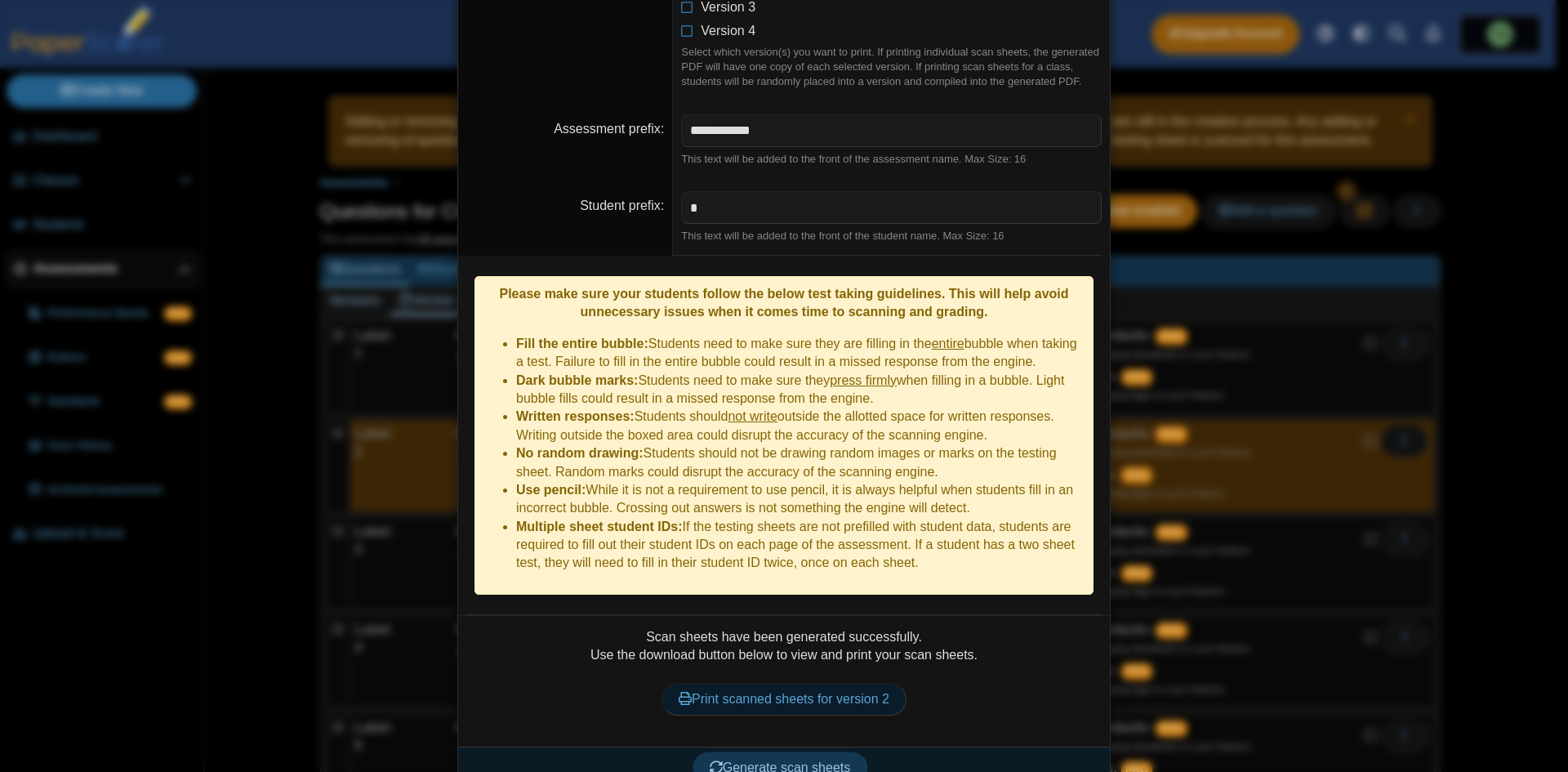
click at [806, 682] on link "Print scanned sheets for version 2" at bounding box center [784, 699] width 245 height 33
click at [822, 209] on input "*" at bounding box center [891, 207] width 421 height 33
paste input "text"
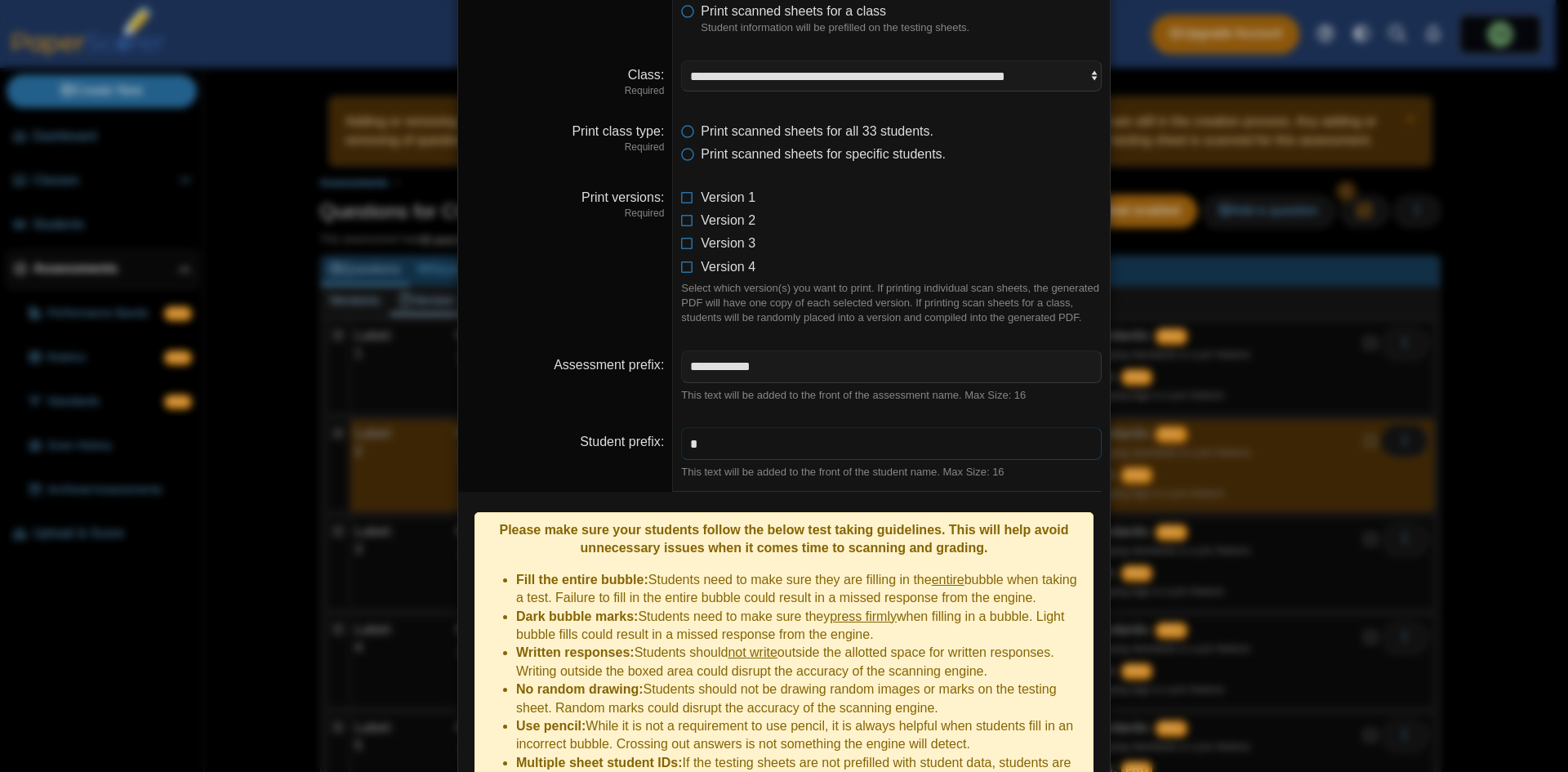
scroll to position [109, 0]
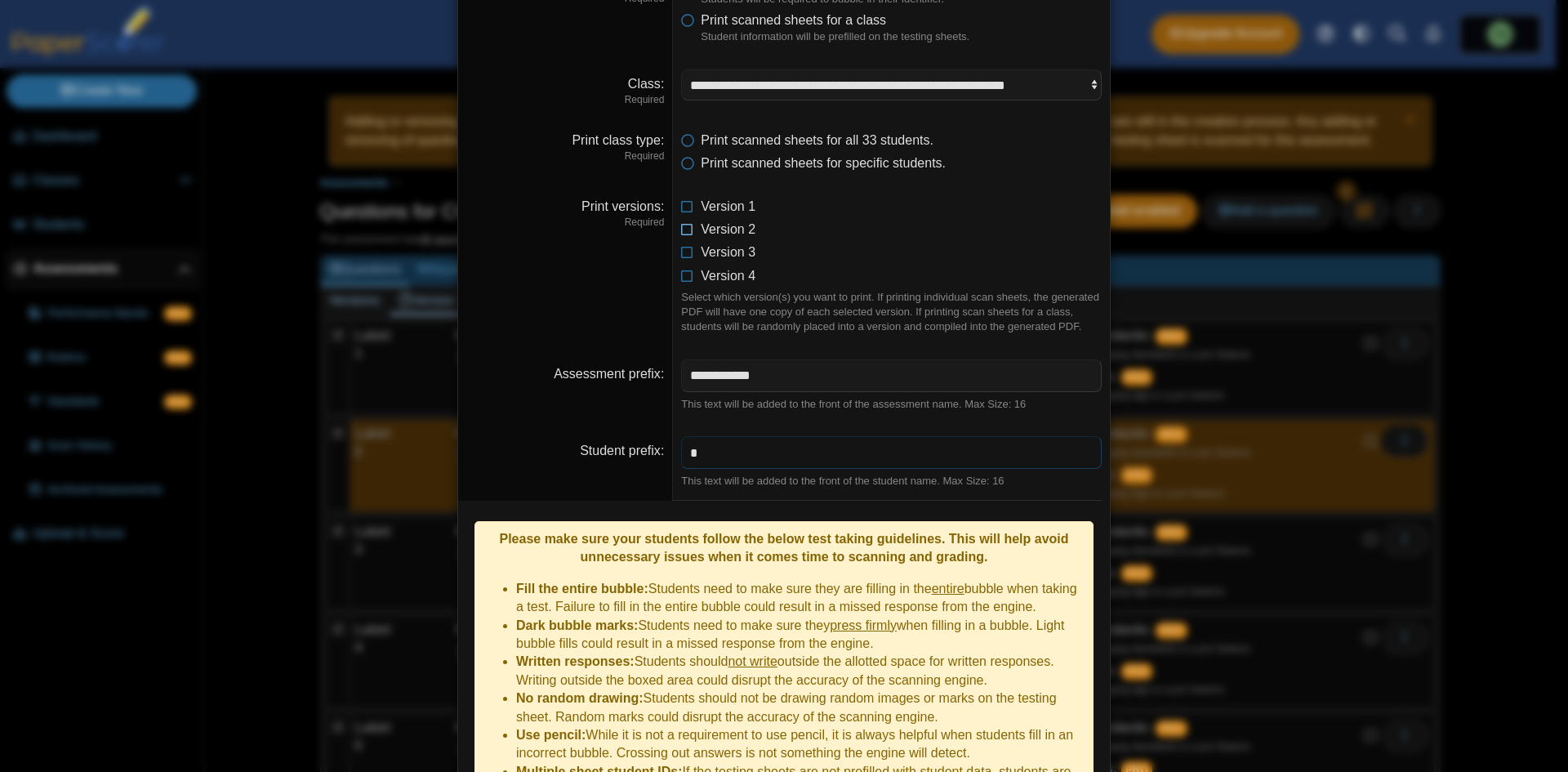
type input "*"
click at [683, 228] on icon at bounding box center [688, 226] width 13 height 12
click at [687, 206] on icon at bounding box center [688, 203] width 13 height 12
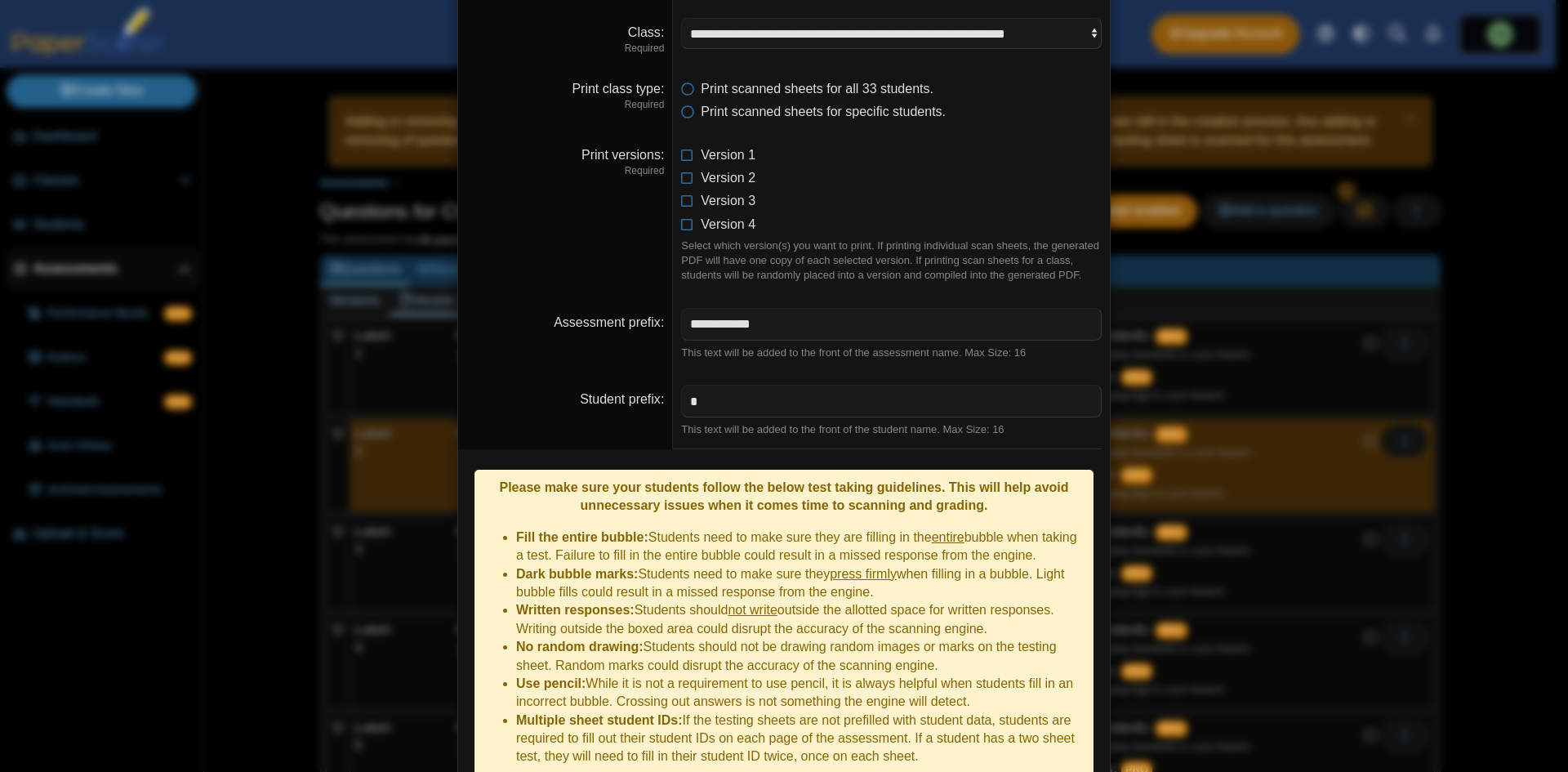
scroll to position [354, 0]
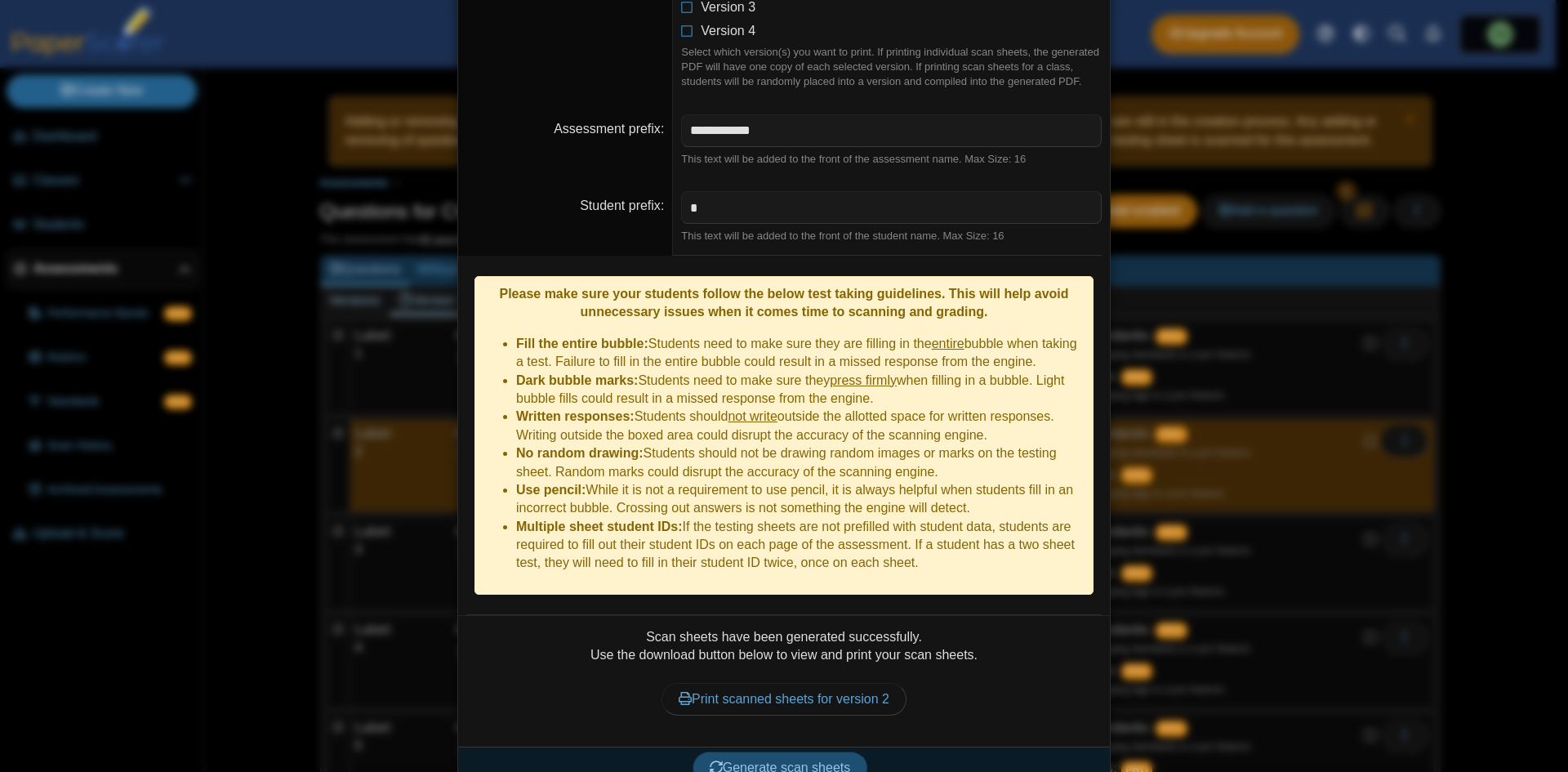
click at [813, 754] on button "Generate scan sheets" at bounding box center [780, 767] width 176 height 33
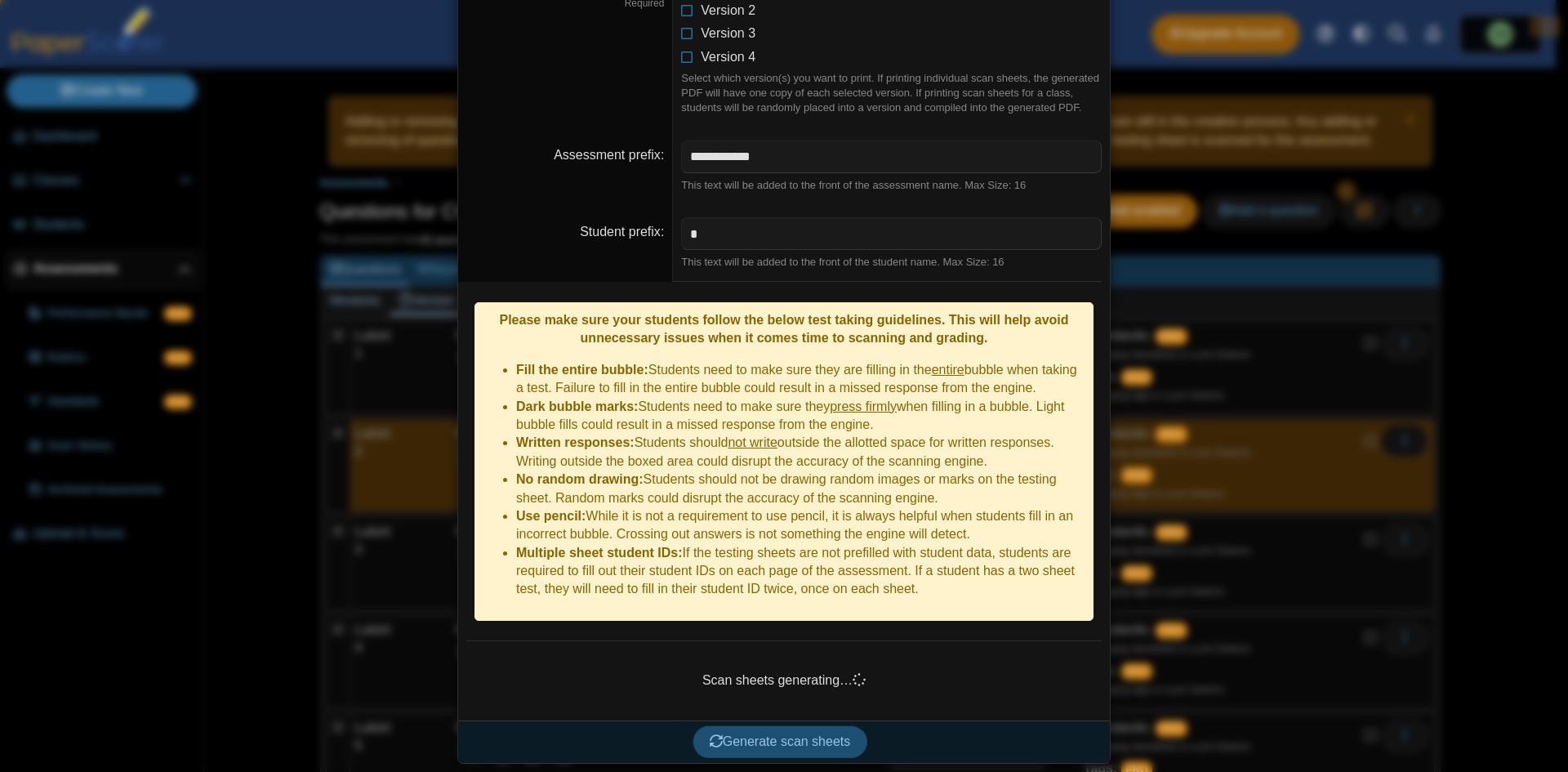
scroll to position [301, 0]
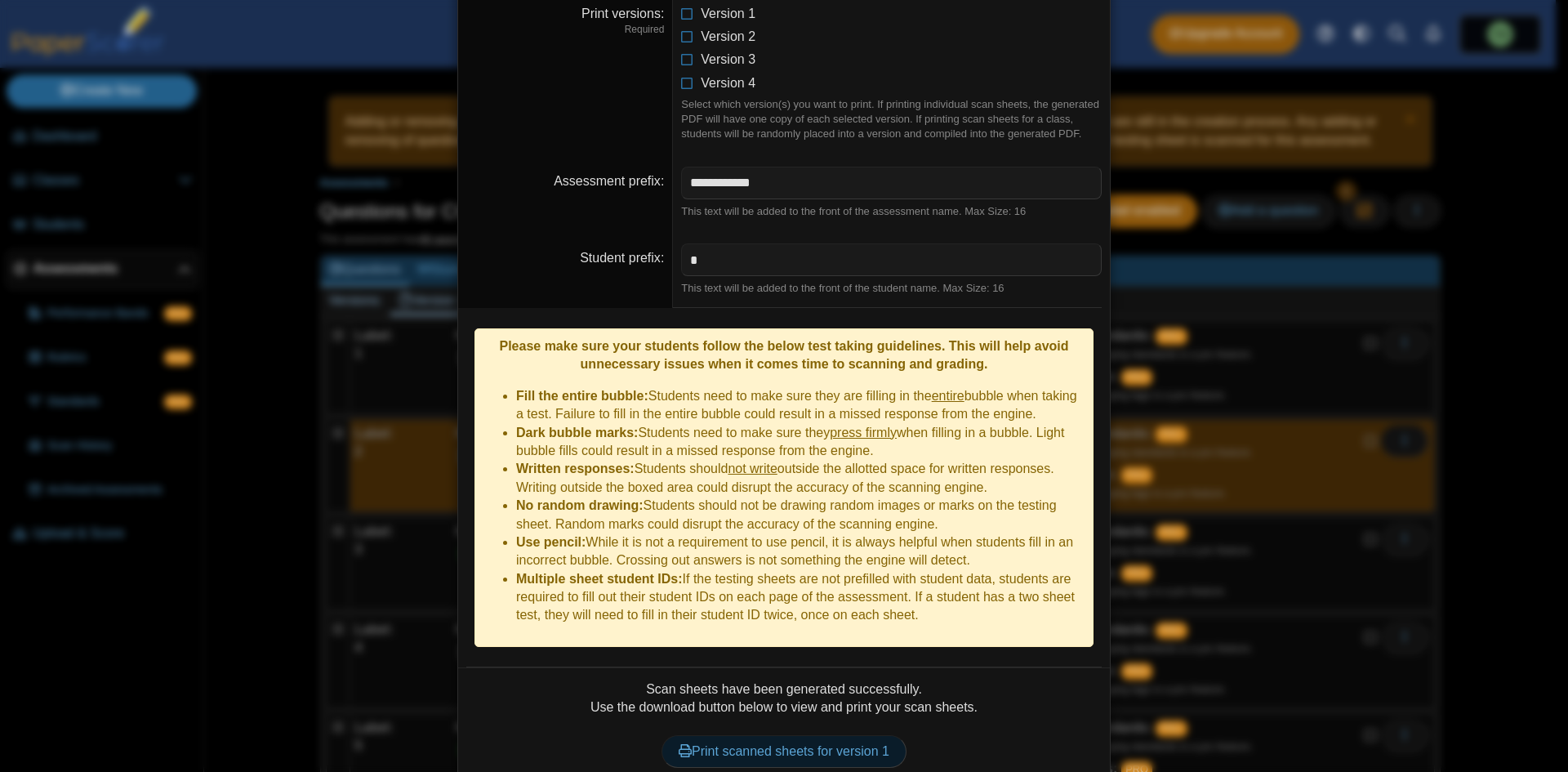
click at [844, 735] on link "Print scanned sheets for version 1" at bounding box center [784, 751] width 245 height 33
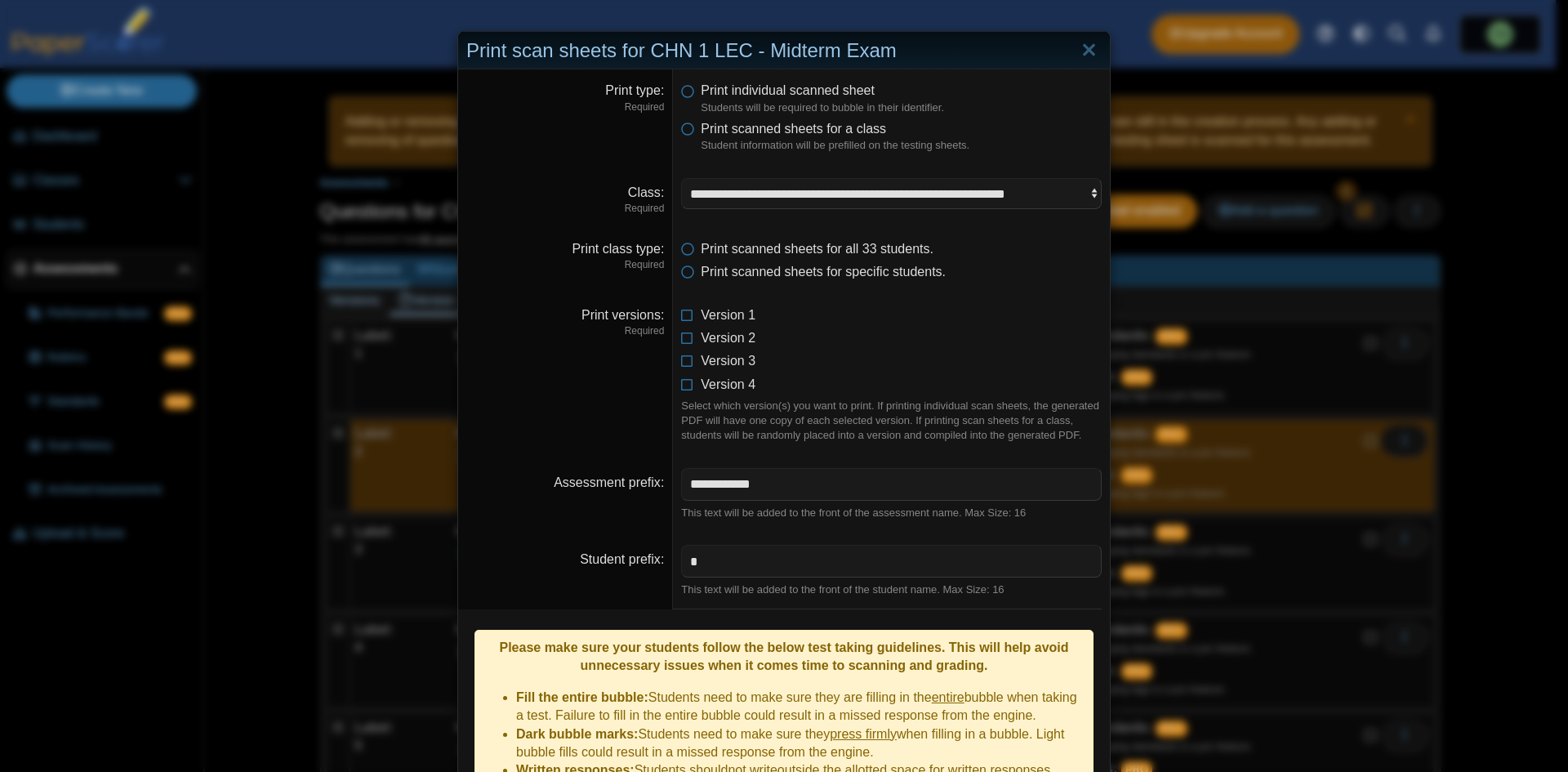
click at [372, 297] on div "**********" at bounding box center [784, 386] width 1568 height 772
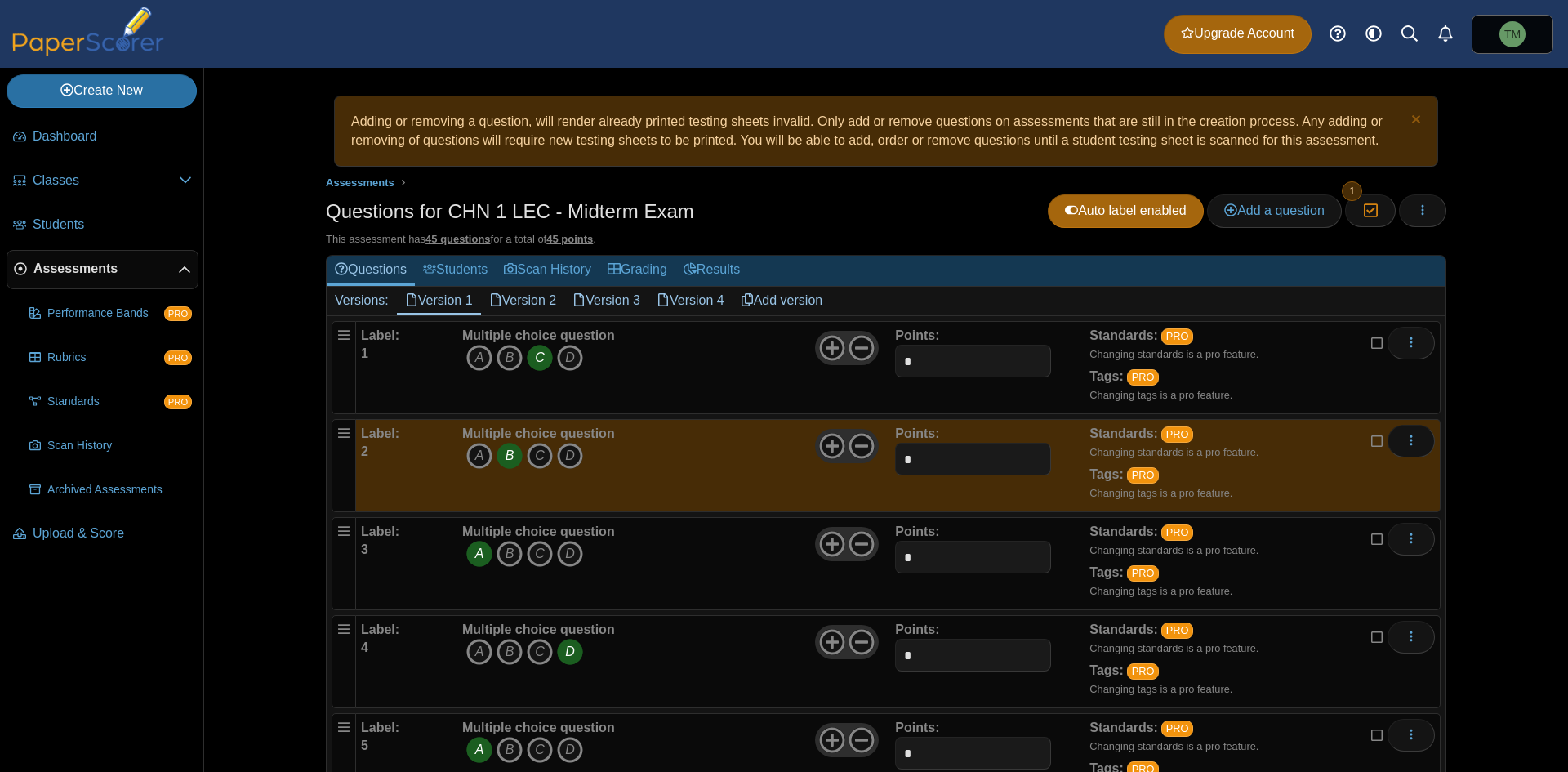
click at [711, 300] on link "Version 4" at bounding box center [690, 300] width 84 height 28
